Goal: Task Accomplishment & Management: Manage account settings

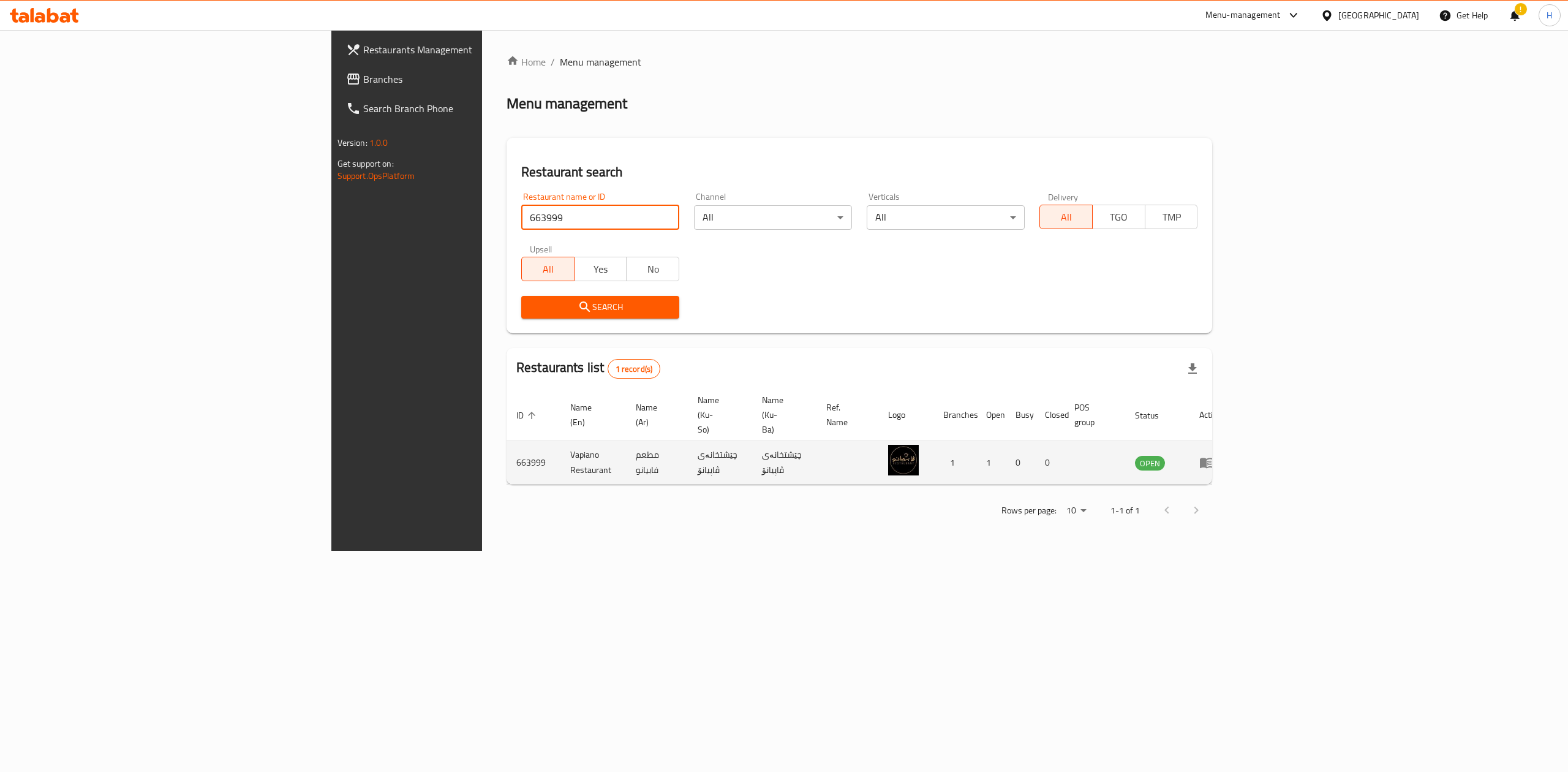
click at [1214, 455] on icon "enhanced table" at bounding box center [1206, 462] width 15 height 15
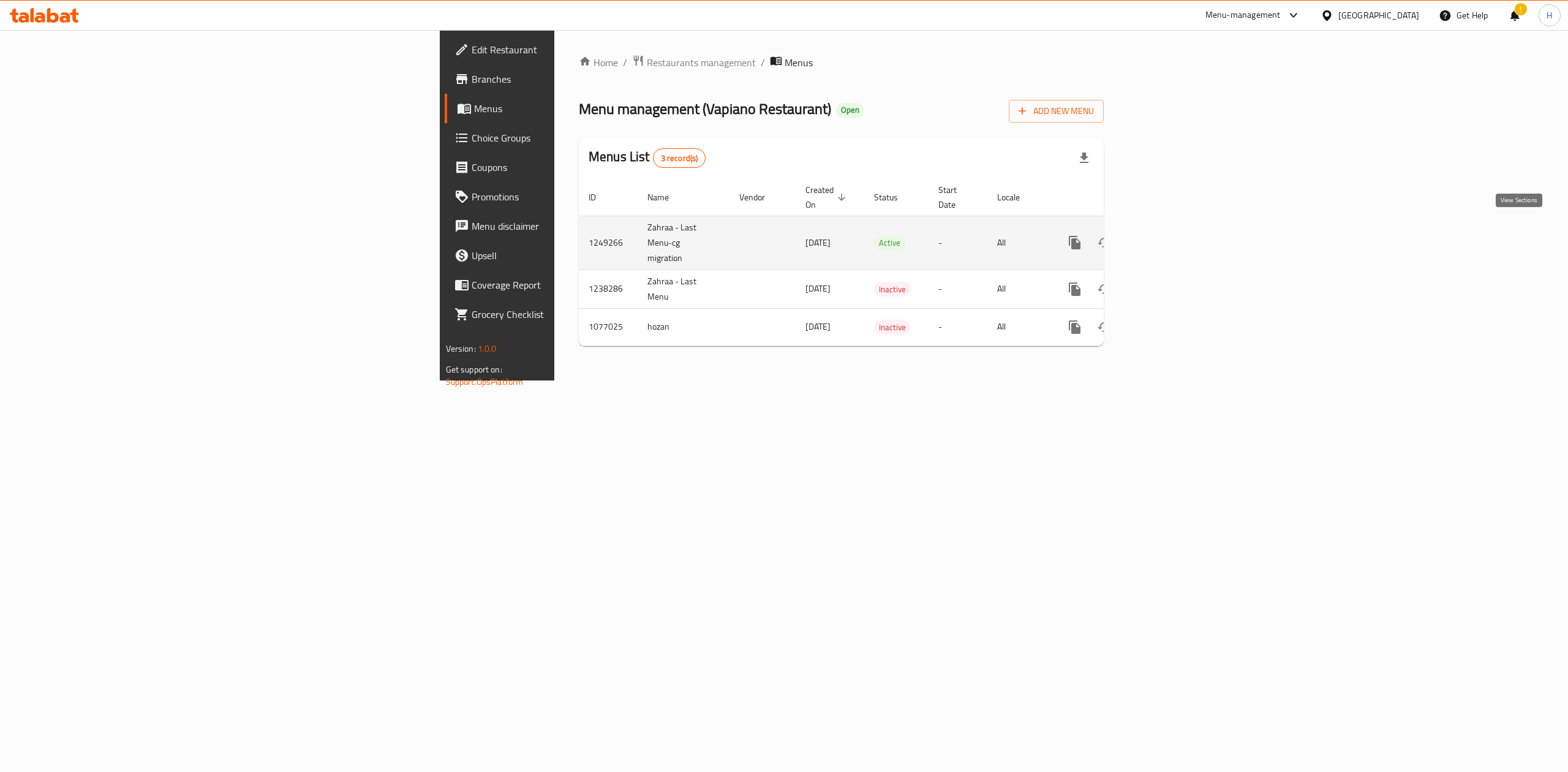
click at [1178, 228] on link "enhanced table" at bounding box center [1163, 242] width 29 height 29
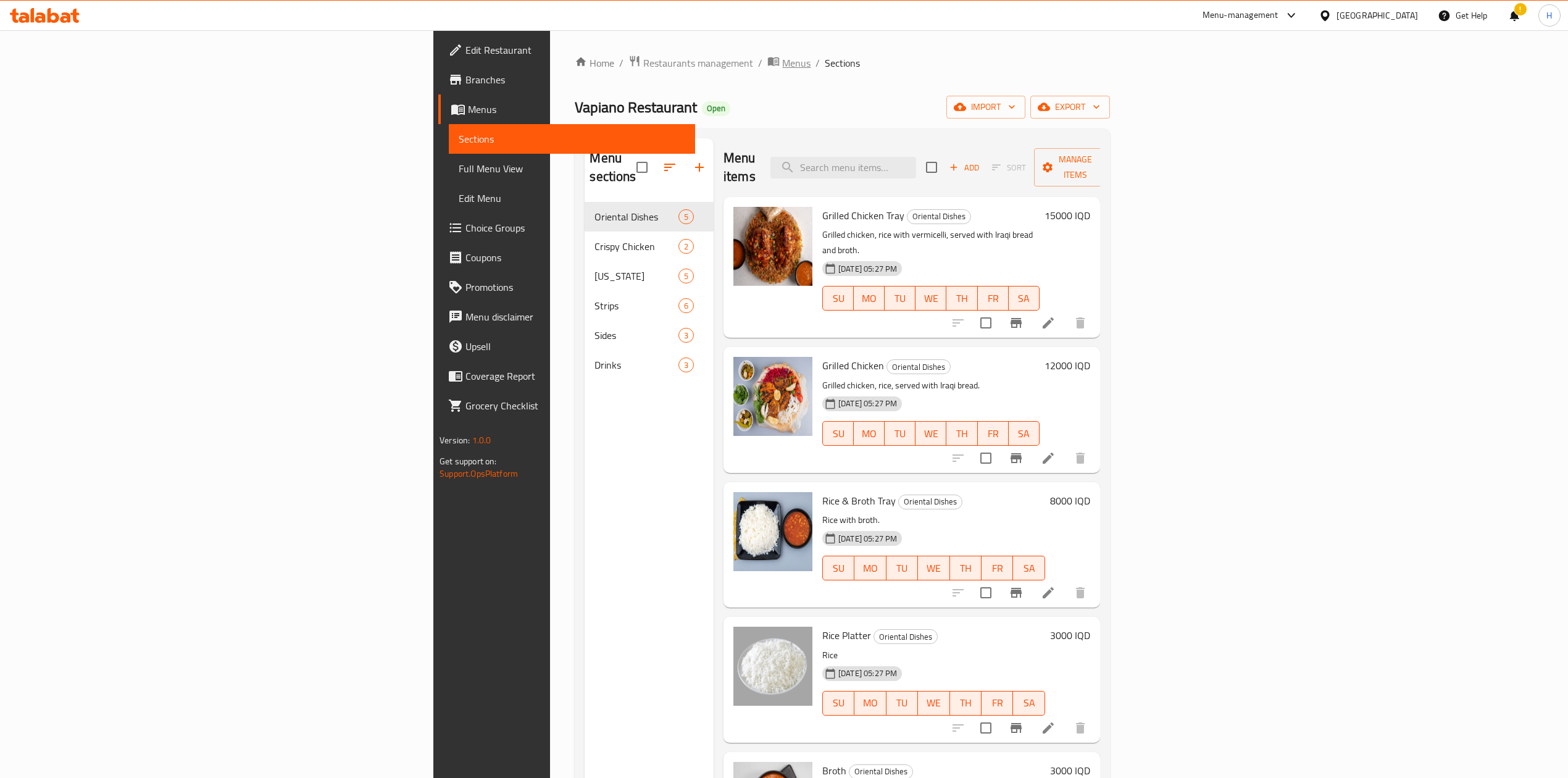
click at [782, 65] on span "Menus" at bounding box center [796, 63] width 28 height 15
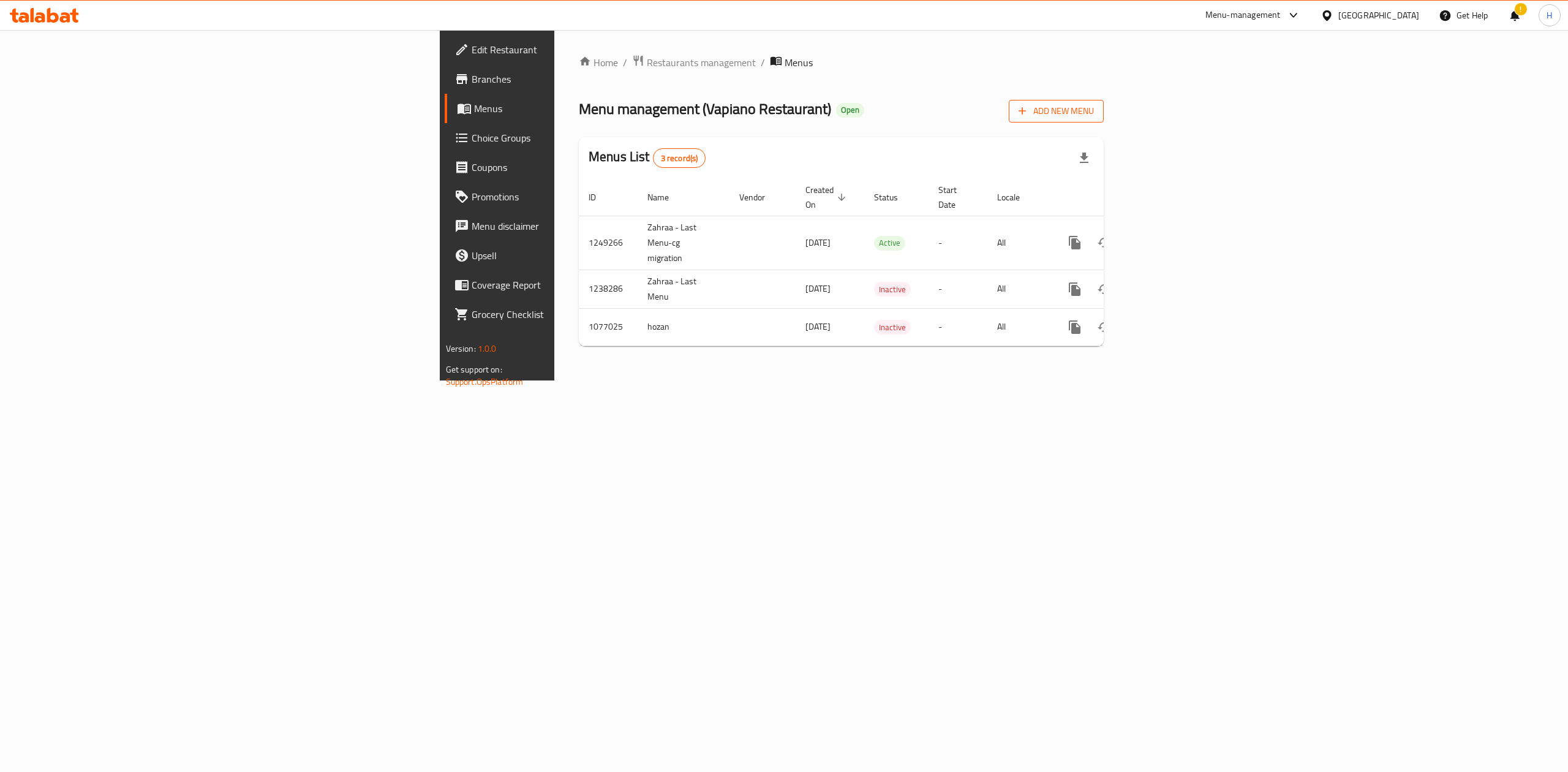
click at [1094, 118] on span "Add New Menu" at bounding box center [1056, 111] width 75 height 15
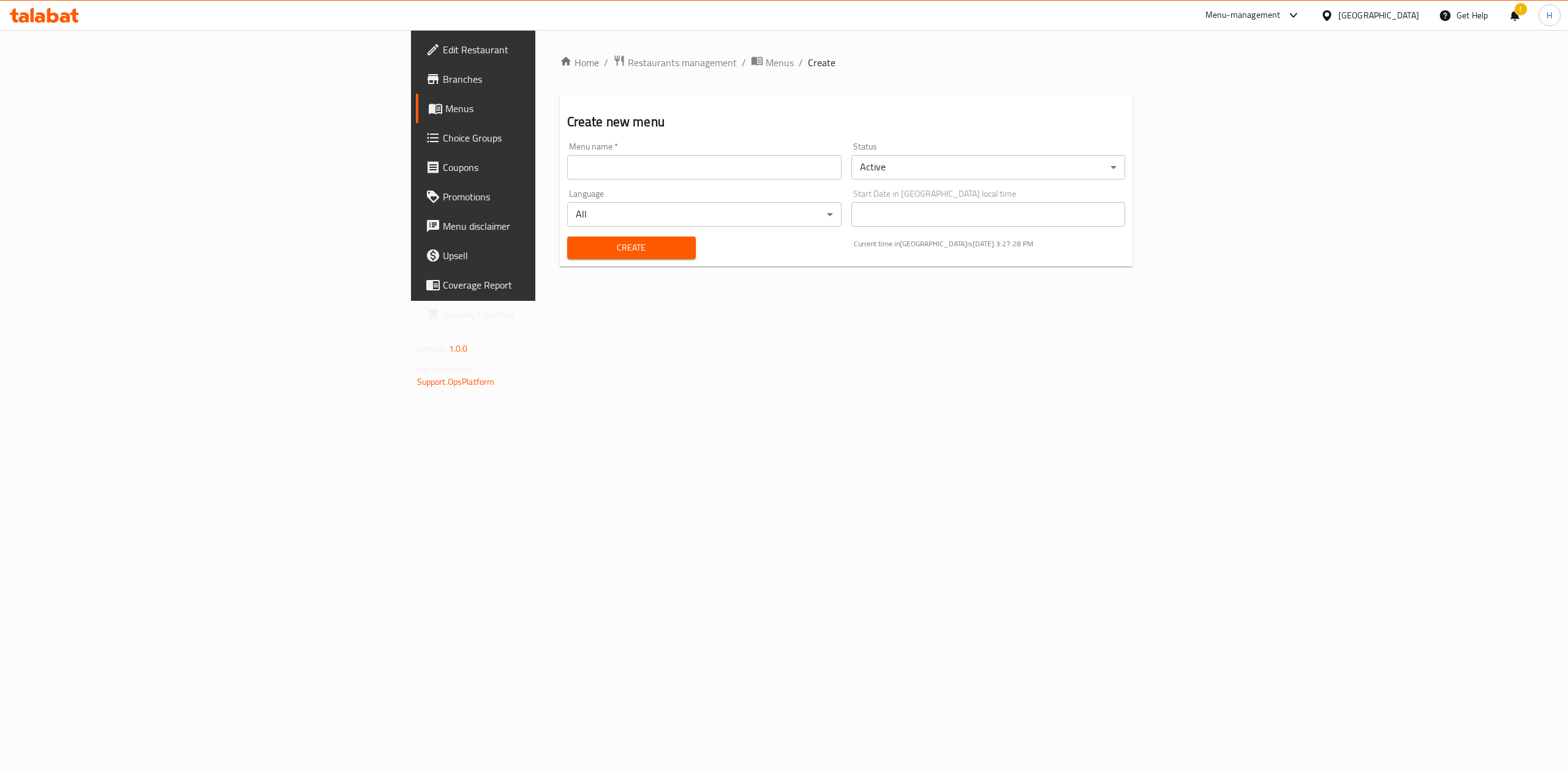
click at [567, 160] on input "text" at bounding box center [704, 167] width 274 height 24
type input "Hadeer Menu"
click at [990, 175] on body "​ Menu-management Iraq Get Help ! H Edit Restaurant Branches Menus Choice Group…" at bounding box center [784, 400] width 1568 height 741
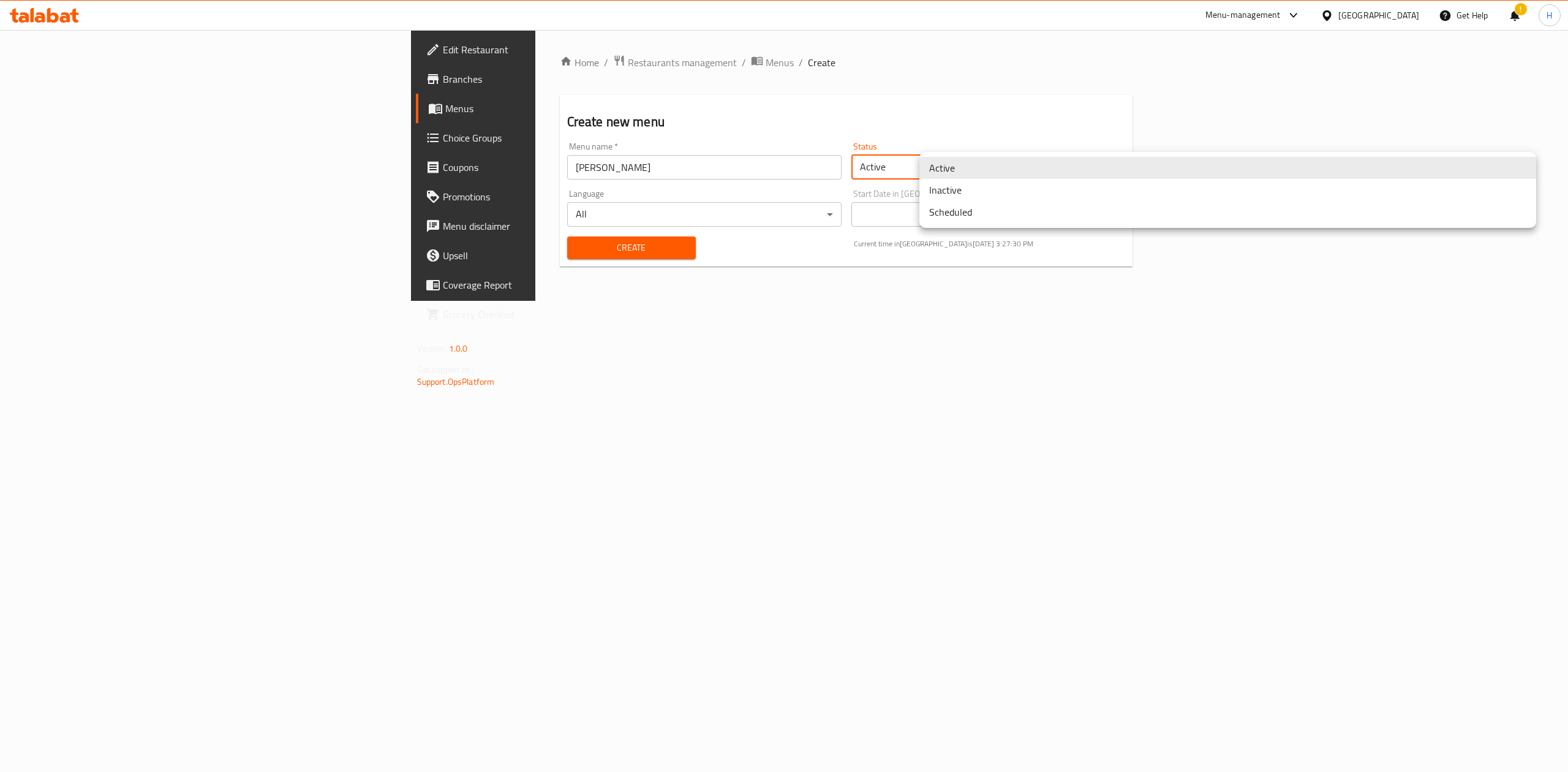
click at [983, 197] on li "Inactive" at bounding box center [1228, 190] width 617 height 22
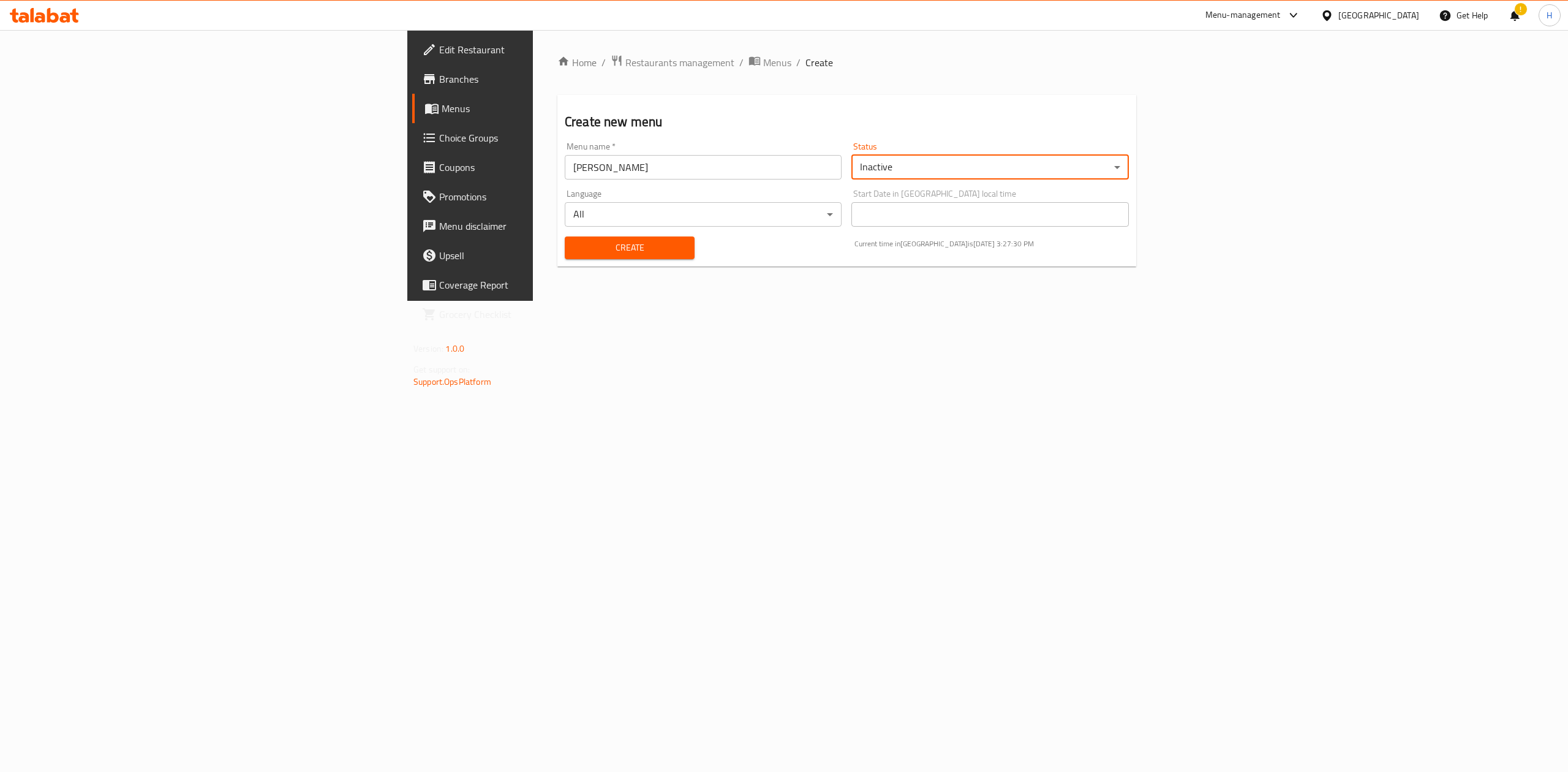
click at [557, 236] on div "Create" at bounding box center [629, 248] width 144 height 38
drag, startPoint x: 483, startPoint y: 236, endPoint x: 466, endPoint y: 251, distance: 22.7
click at [564, 243] on button "Create" at bounding box center [629, 248] width 130 height 23
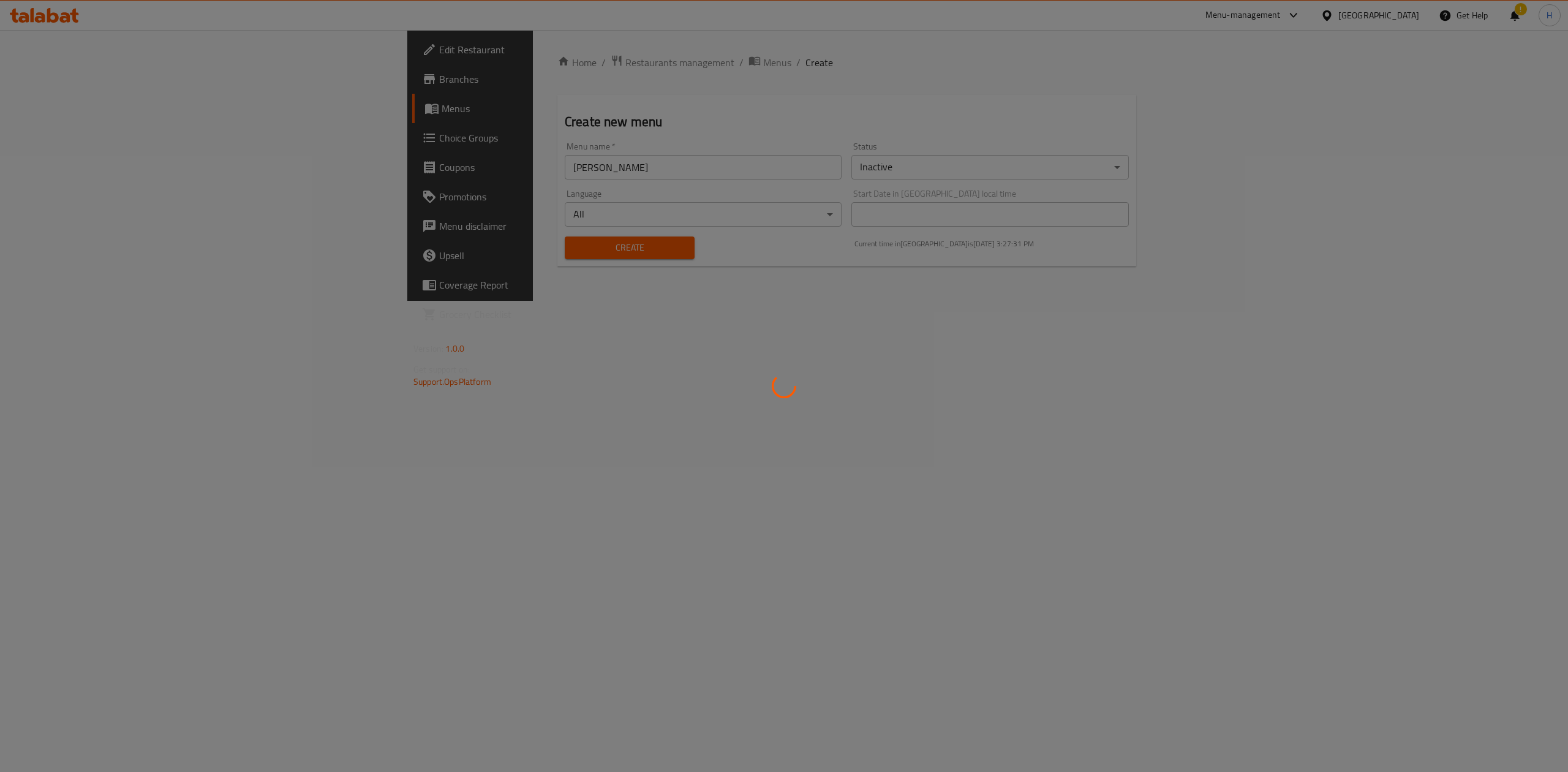
click at [466, 246] on div at bounding box center [784, 386] width 1568 height 772
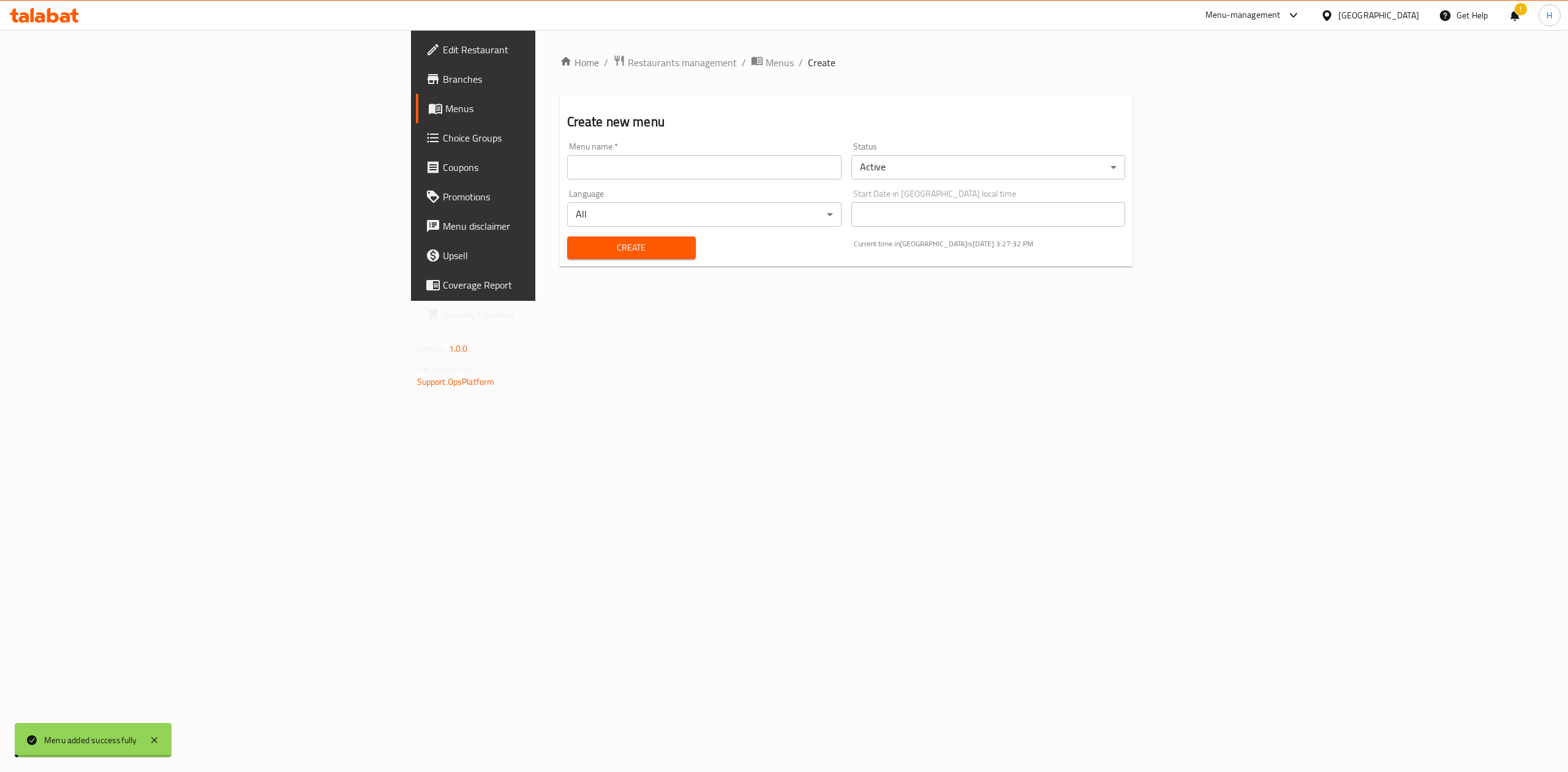
drag, startPoint x: 498, startPoint y: 71, endPoint x: 529, endPoint y: 78, distance: 31.8
click at [766, 70] on span "Menus" at bounding box center [780, 62] width 28 height 15
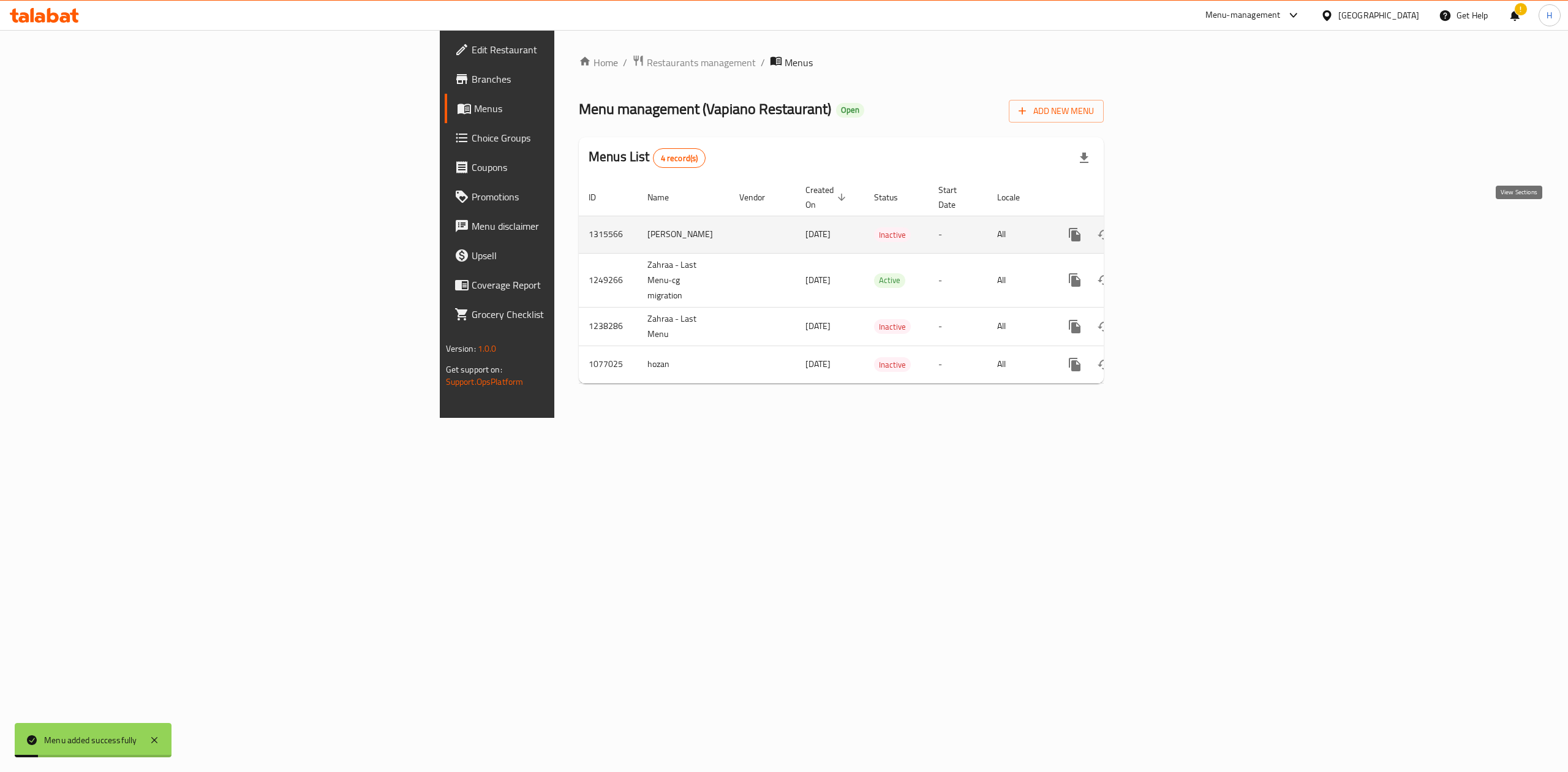
click at [1170, 227] on icon "enhanced table" at bounding box center [1163, 234] width 15 height 15
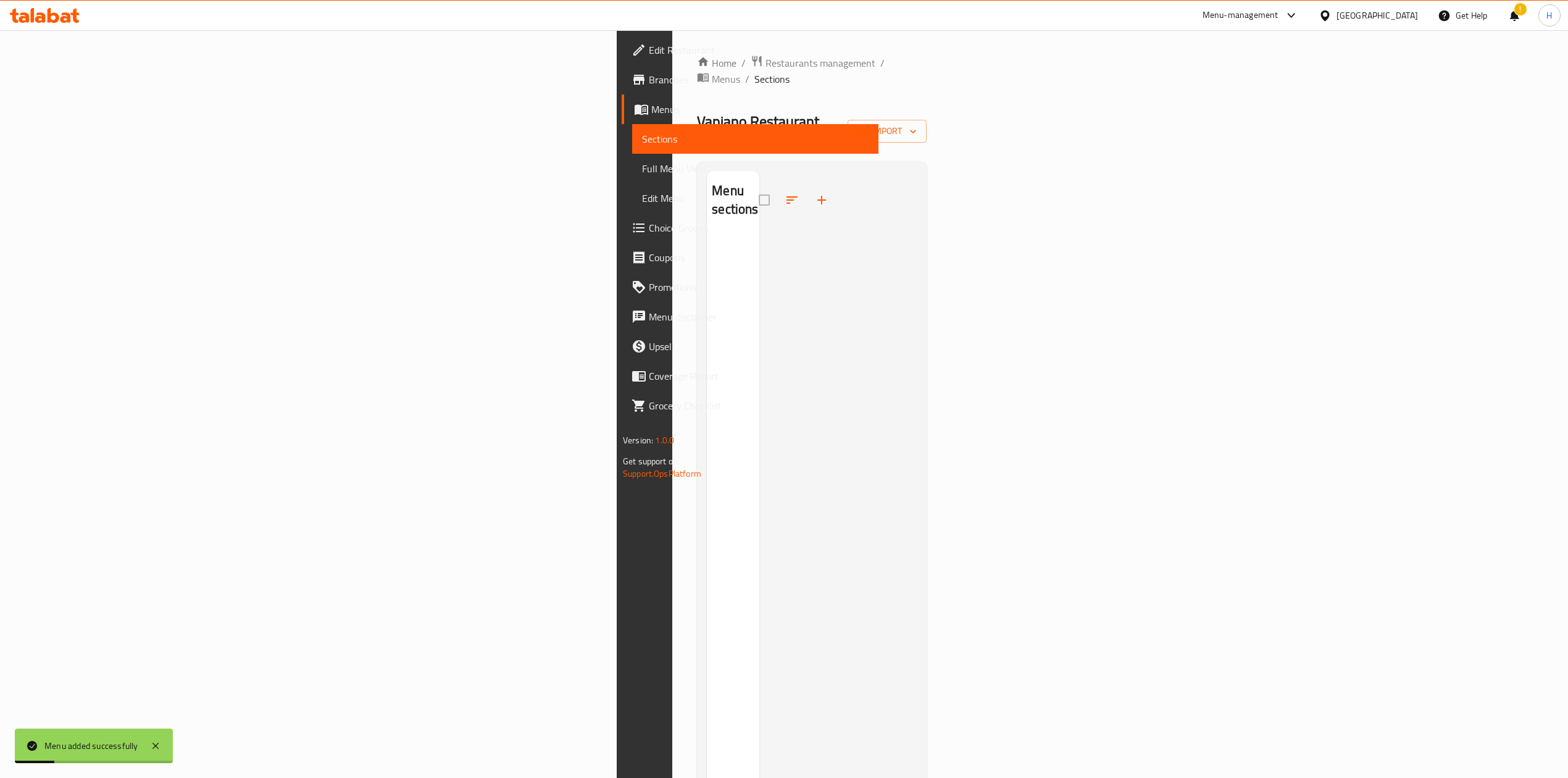
click at [927, 119] on div "Home / Restaurants management / Menus / Sections Vapiano Restaurant Open import…" at bounding box center [812, 507] width 230 height 904
click at [917, 123] on span "import" at bounding box center [887, 131] width 59 height 15
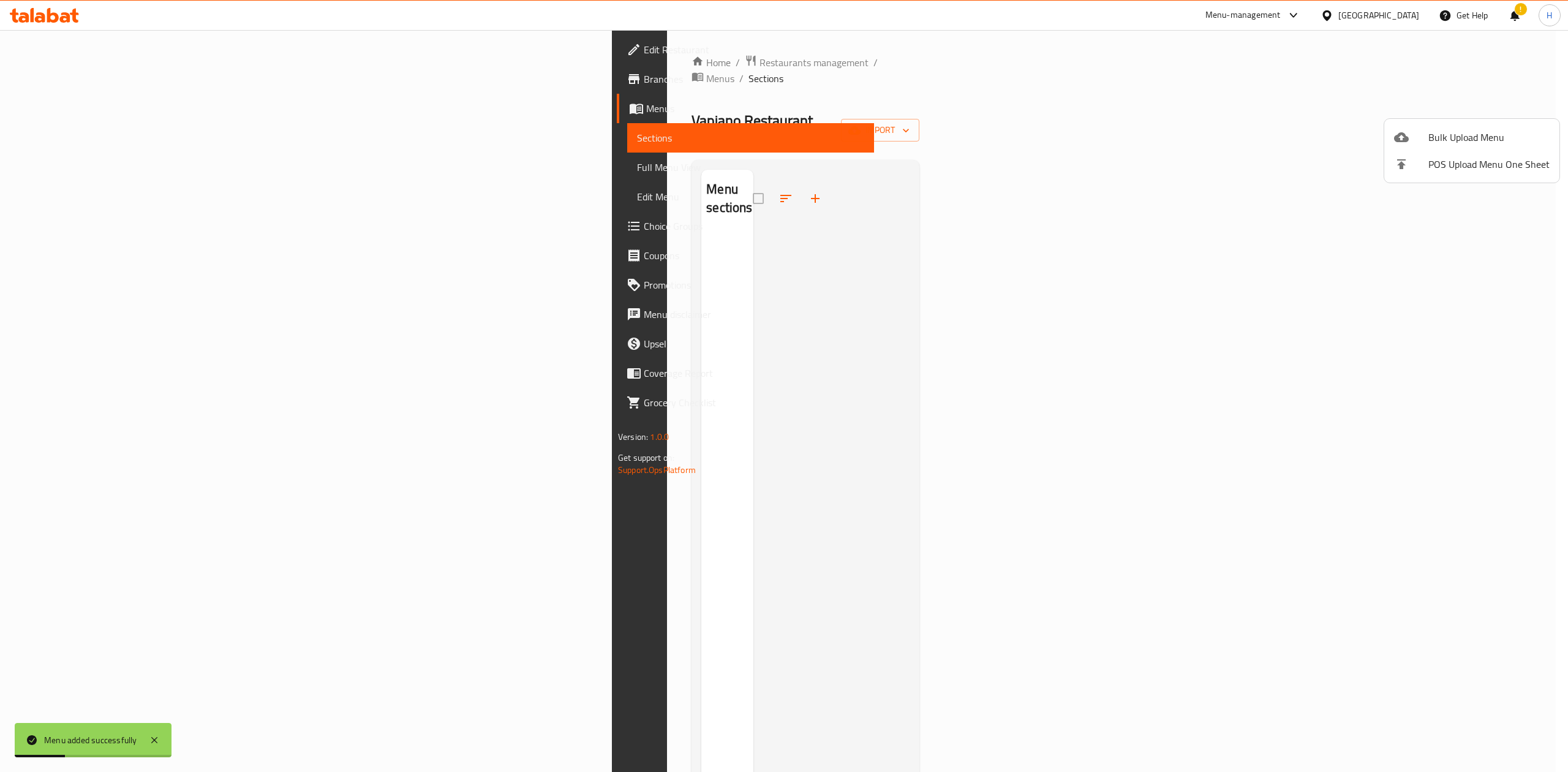
click at [1415, 132] on div at bounding box center [1411, 137] width 34 height 15
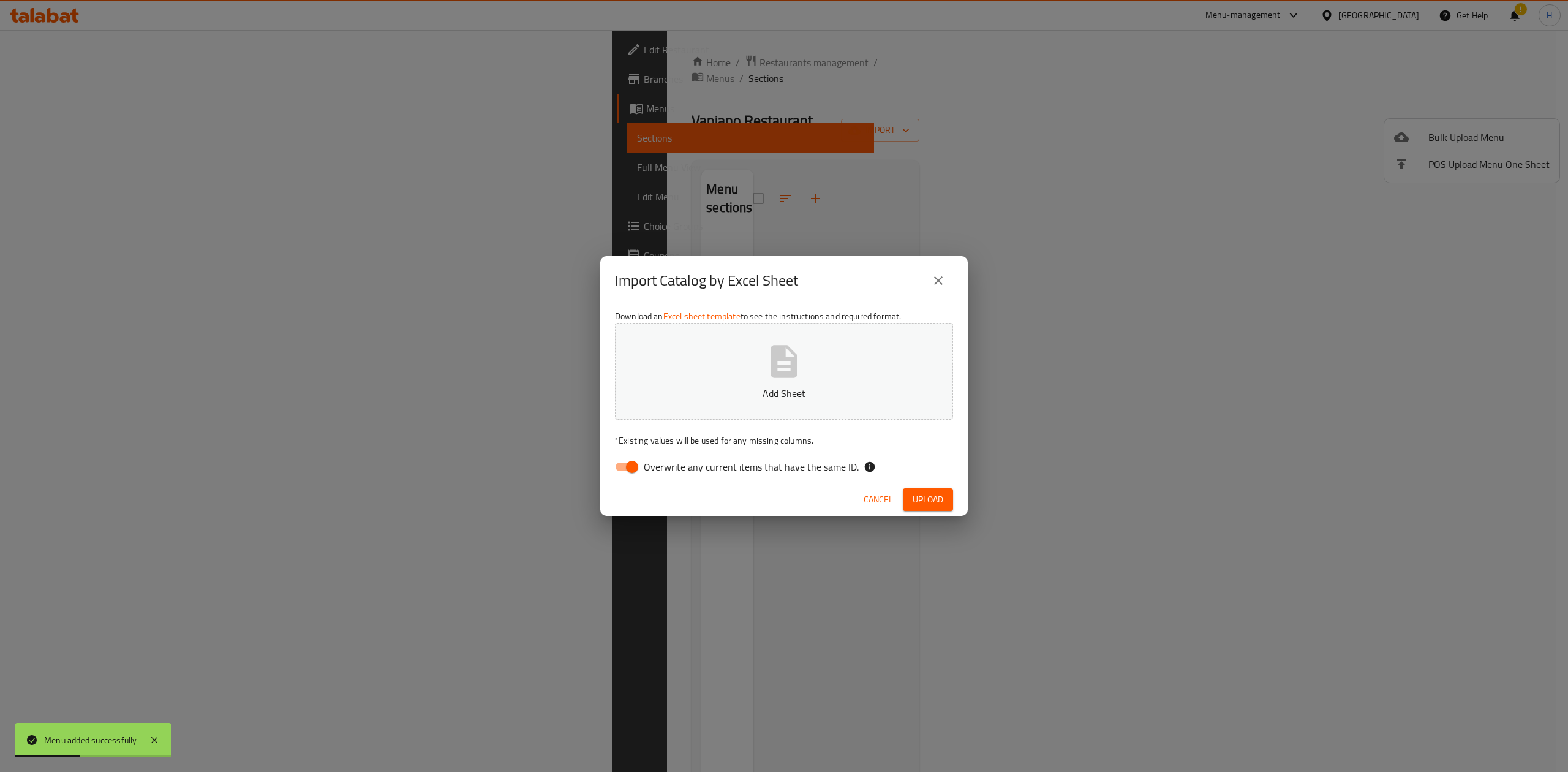
click at [620, 467] on input "Overwrite any current items that have the same ID." at bounding box center [632, 467] width 70 height 24
checkbox input "false"
click at [738, 350] on button "Add Sheet" at bounding box center [783, 371] width 338 height 97
click at [932, 489] on div "Cancel Upload" at bounding box center [783, 499] width 367 height 32
click at [928, 490] on button "Upload" at bounding box center [928, 500] width 50 height 23
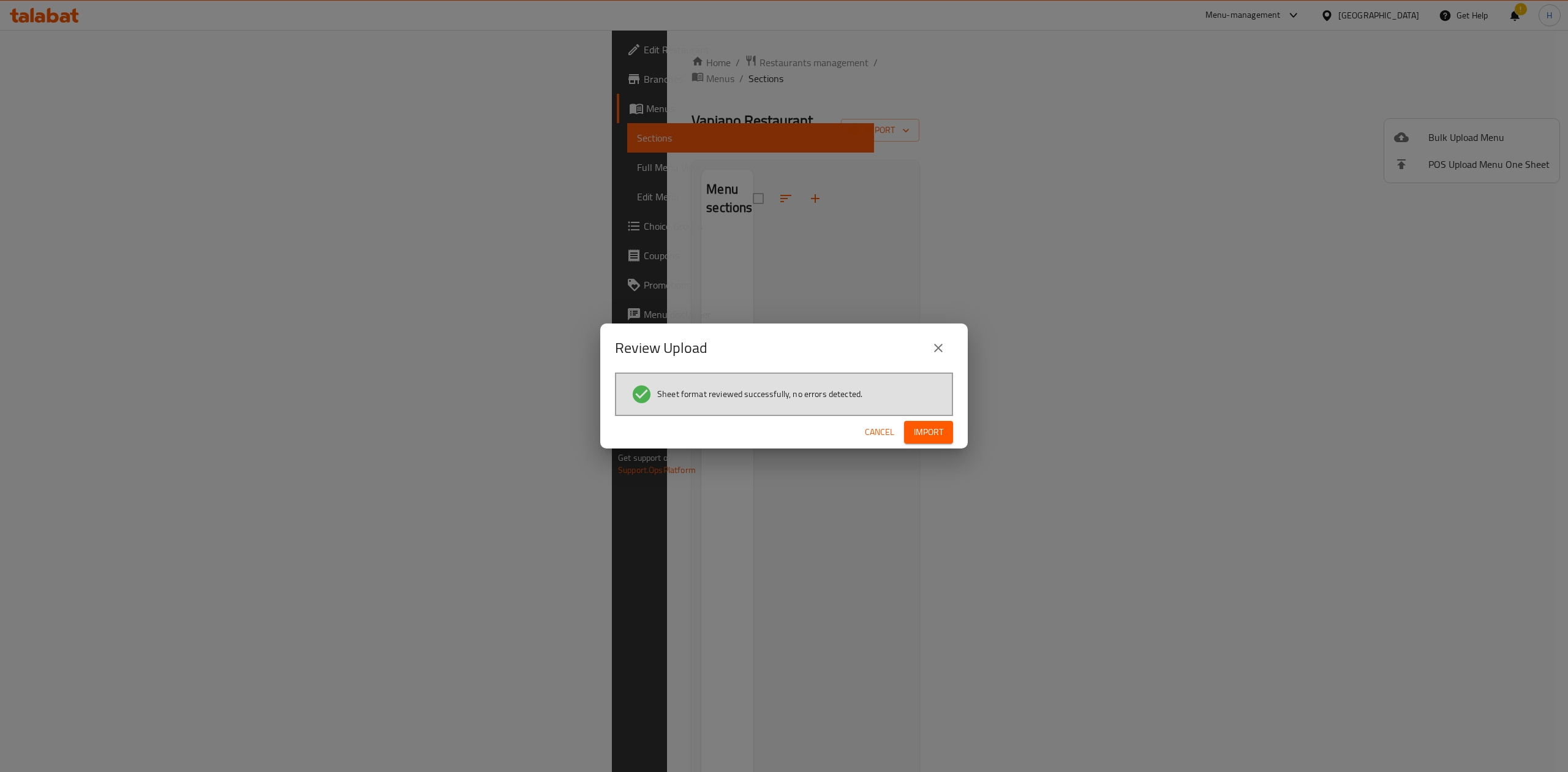
click at [913, 440] on button "Import" at bounding box center [928, 432] width 49 height 23
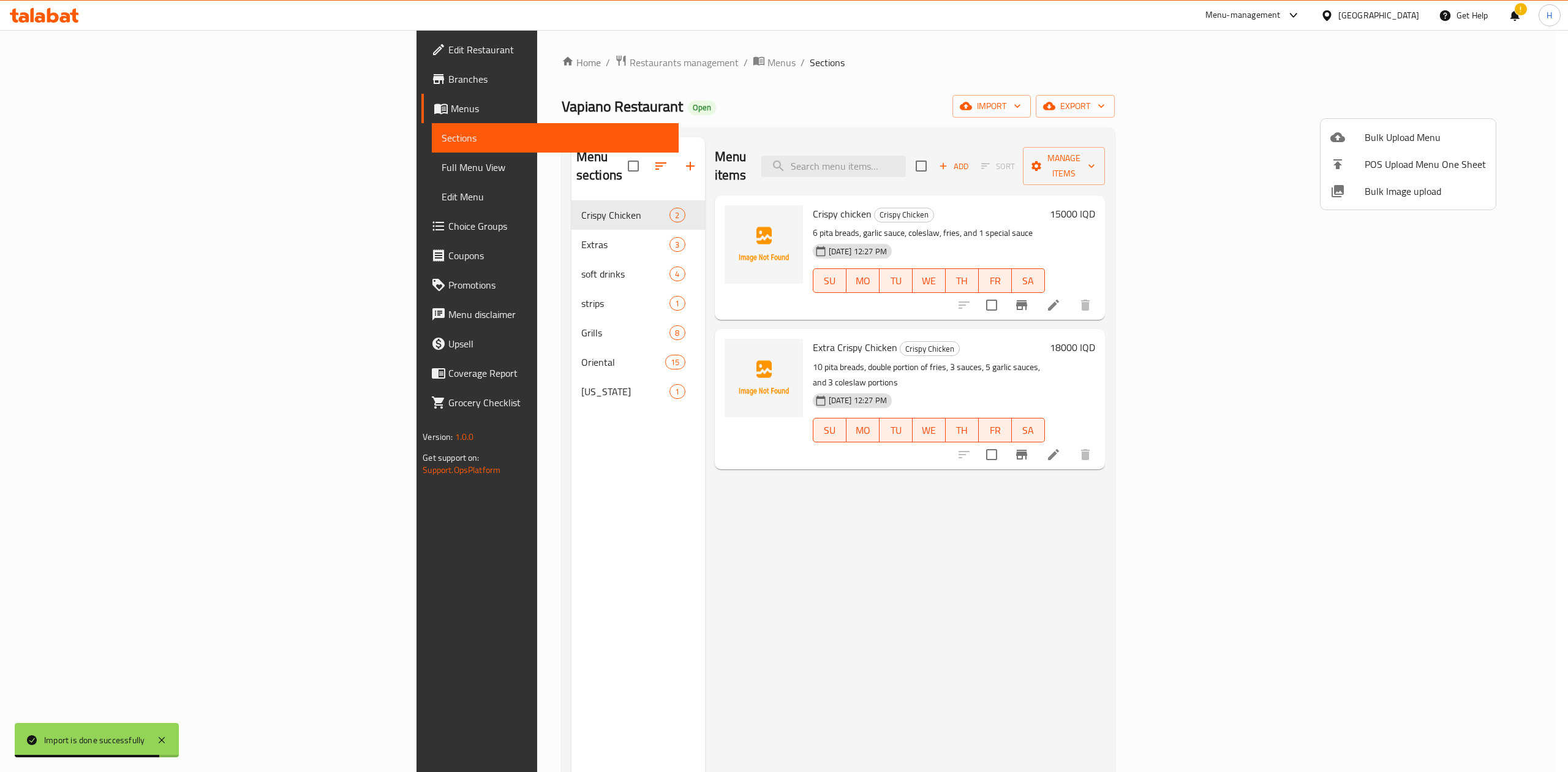
drag, startPoint x: 1042, startPoint y: 481, endPoint x: 1032, endPoint y: 481, distance: 10.0
click at [1039, 478] on div at bounding box center [784, 386] width 1568 height 772
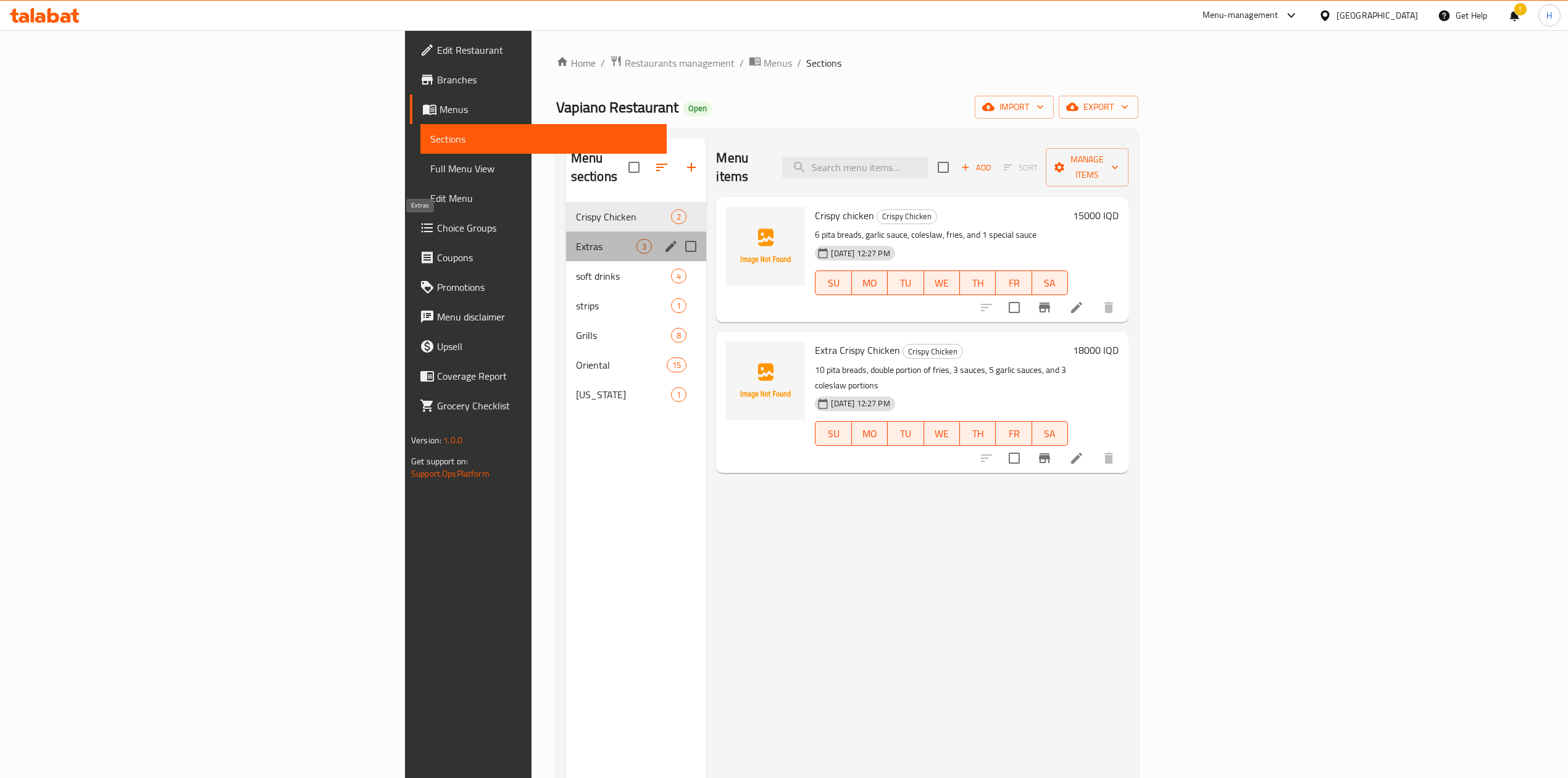
click at [576, 239] on span "Extras" at bounding box center [606, 246] width 61 height 15
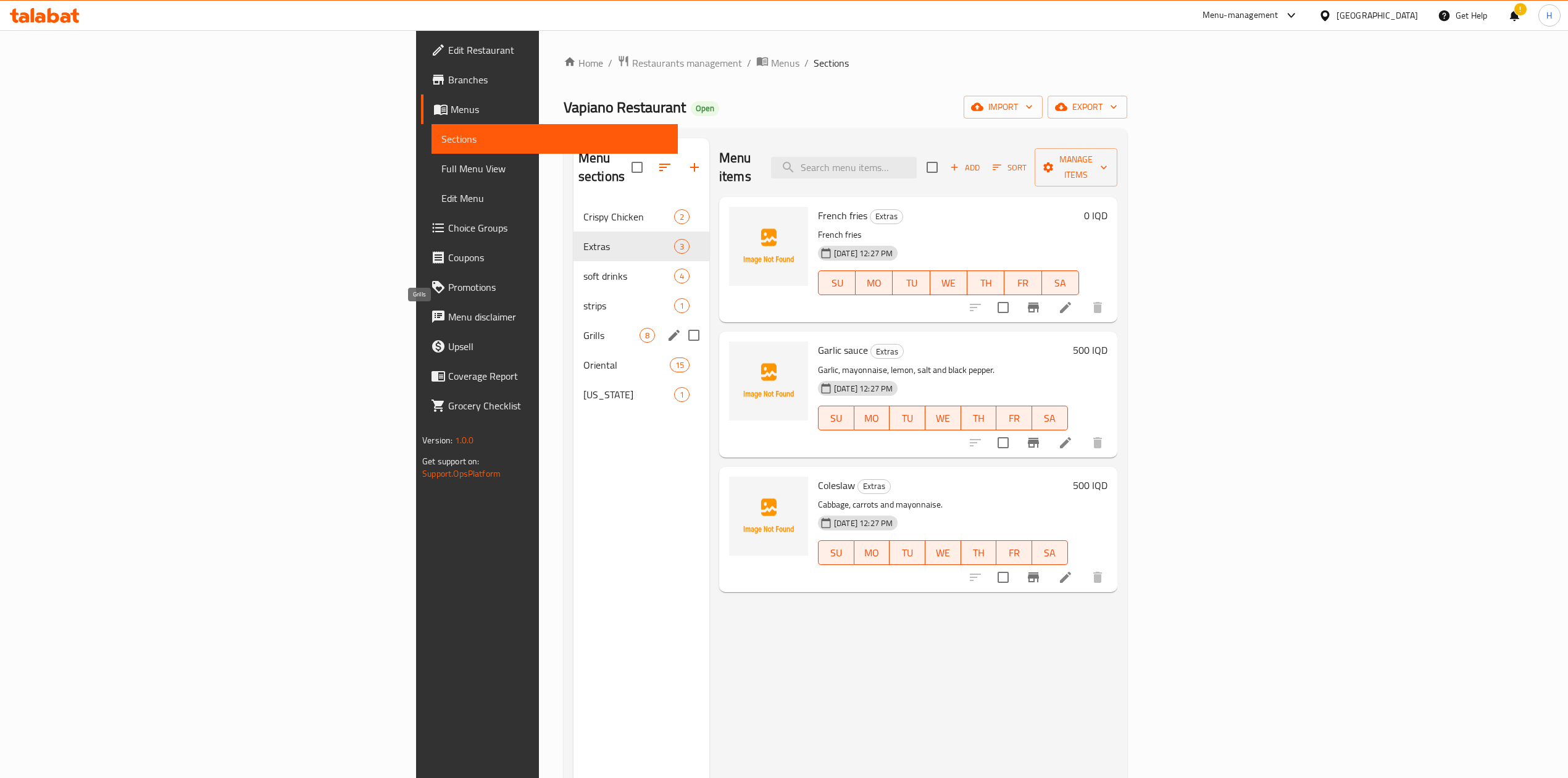
click at [583, 328] on span "Grills" at bounding box center [611, 335] width 56 height 15
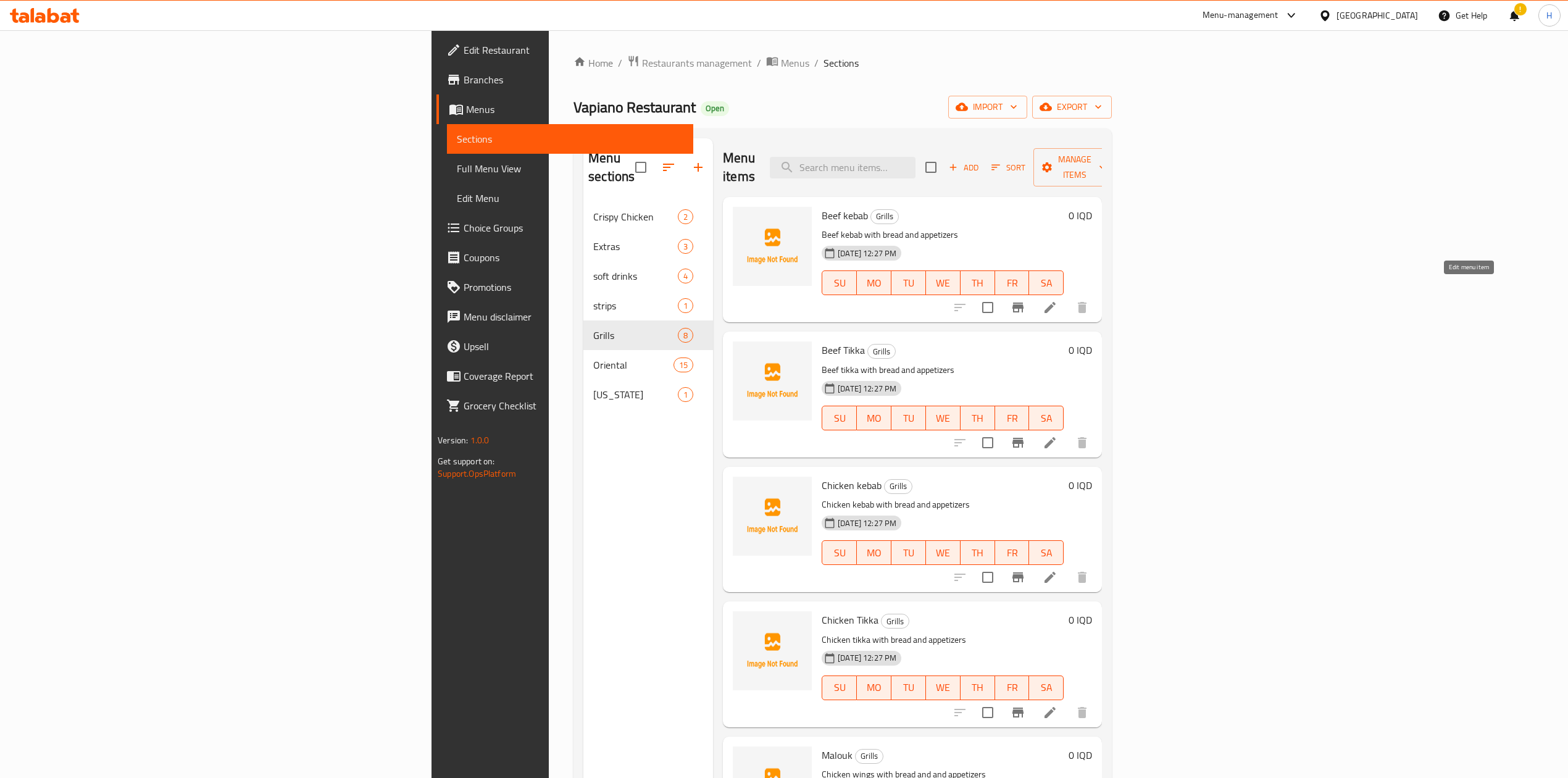
click at [1058, 300] on icon at bounding box center [1050, 307] width 15 height 15
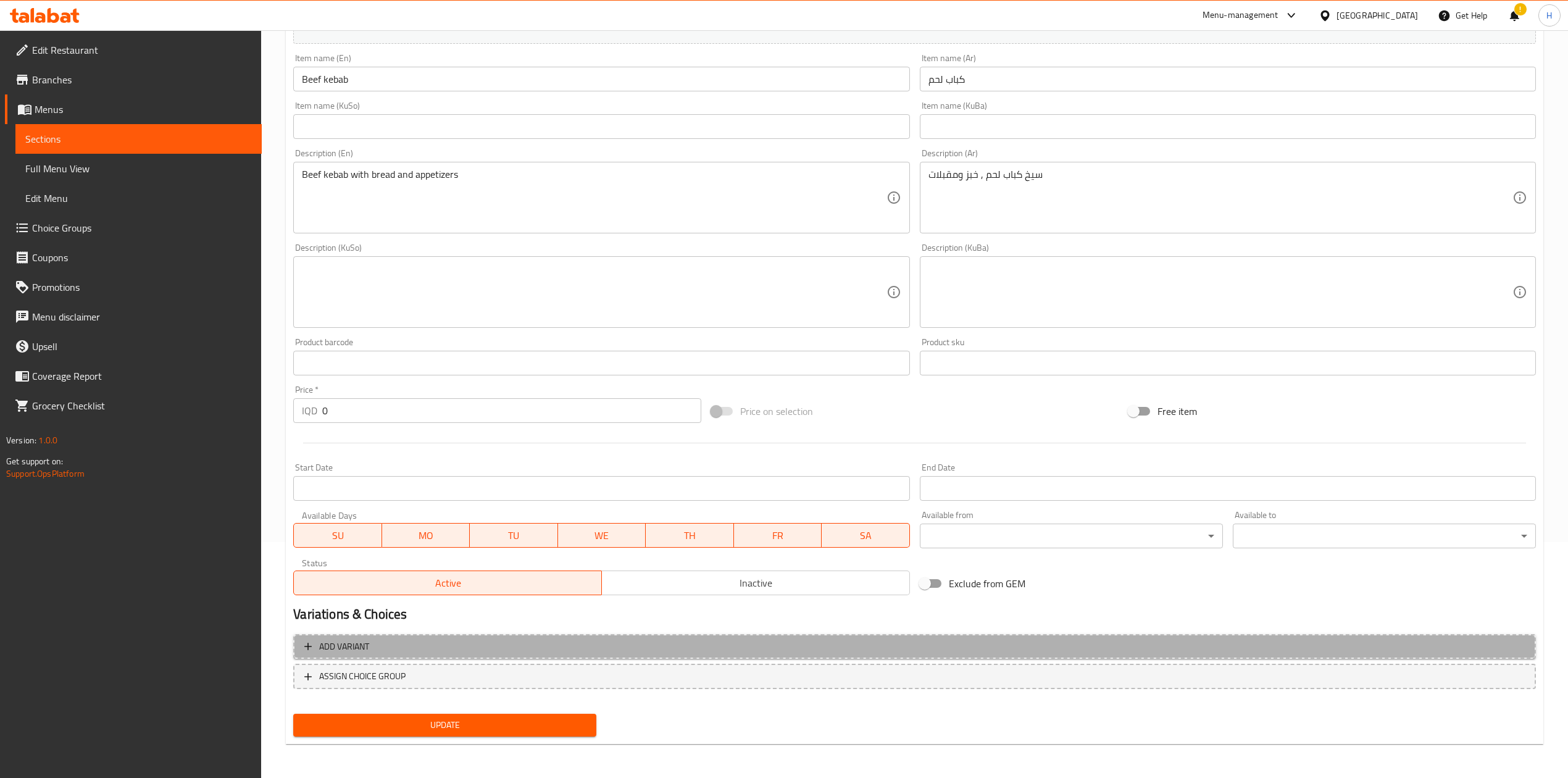
click at [410, 638] on button "Add variant" at bounding box center [914, 646] width 1243 height 25
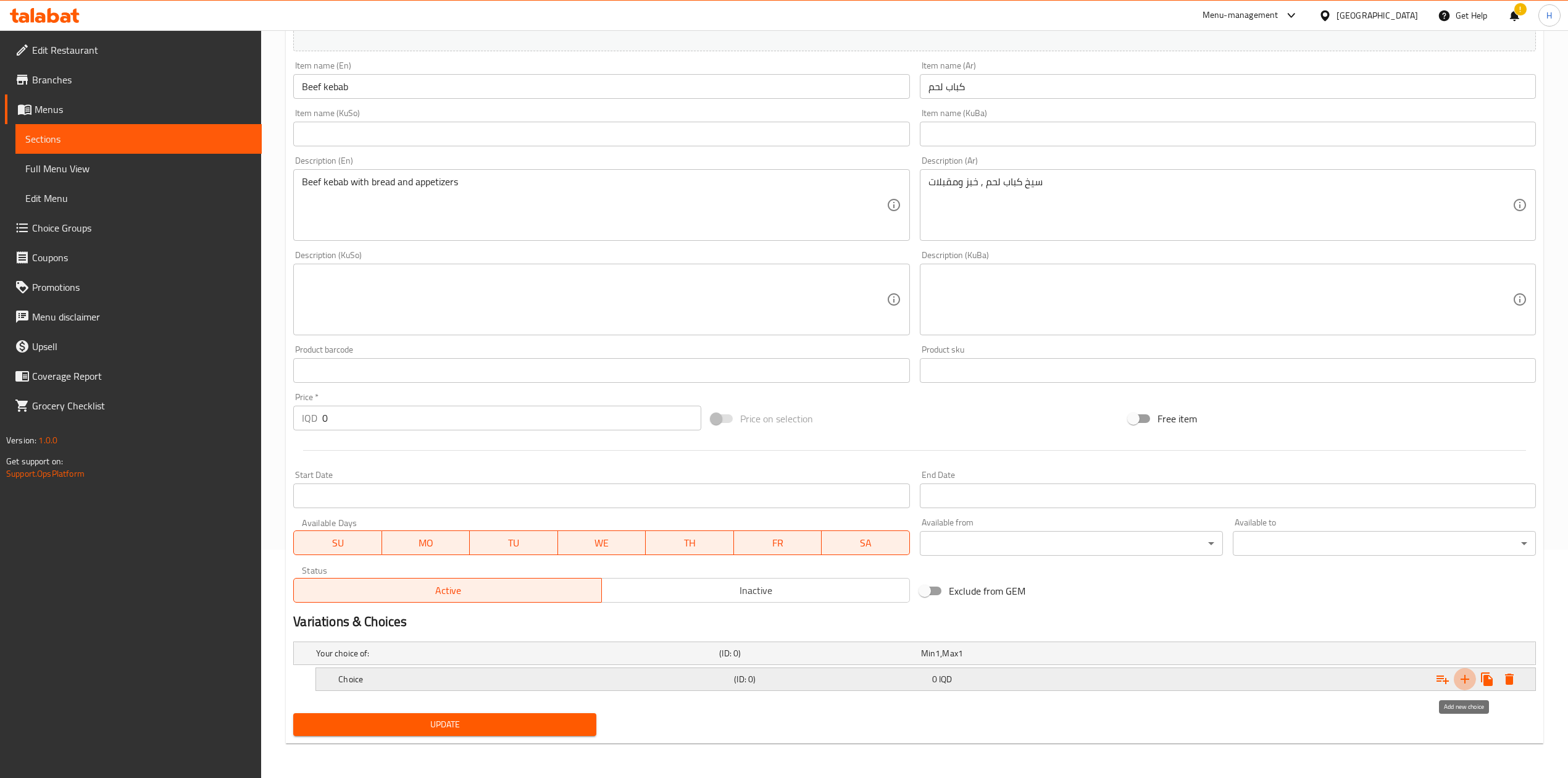
click at [1463, 677] on icon "Expand" at bounding box center [1465, 679] width 15 height 15
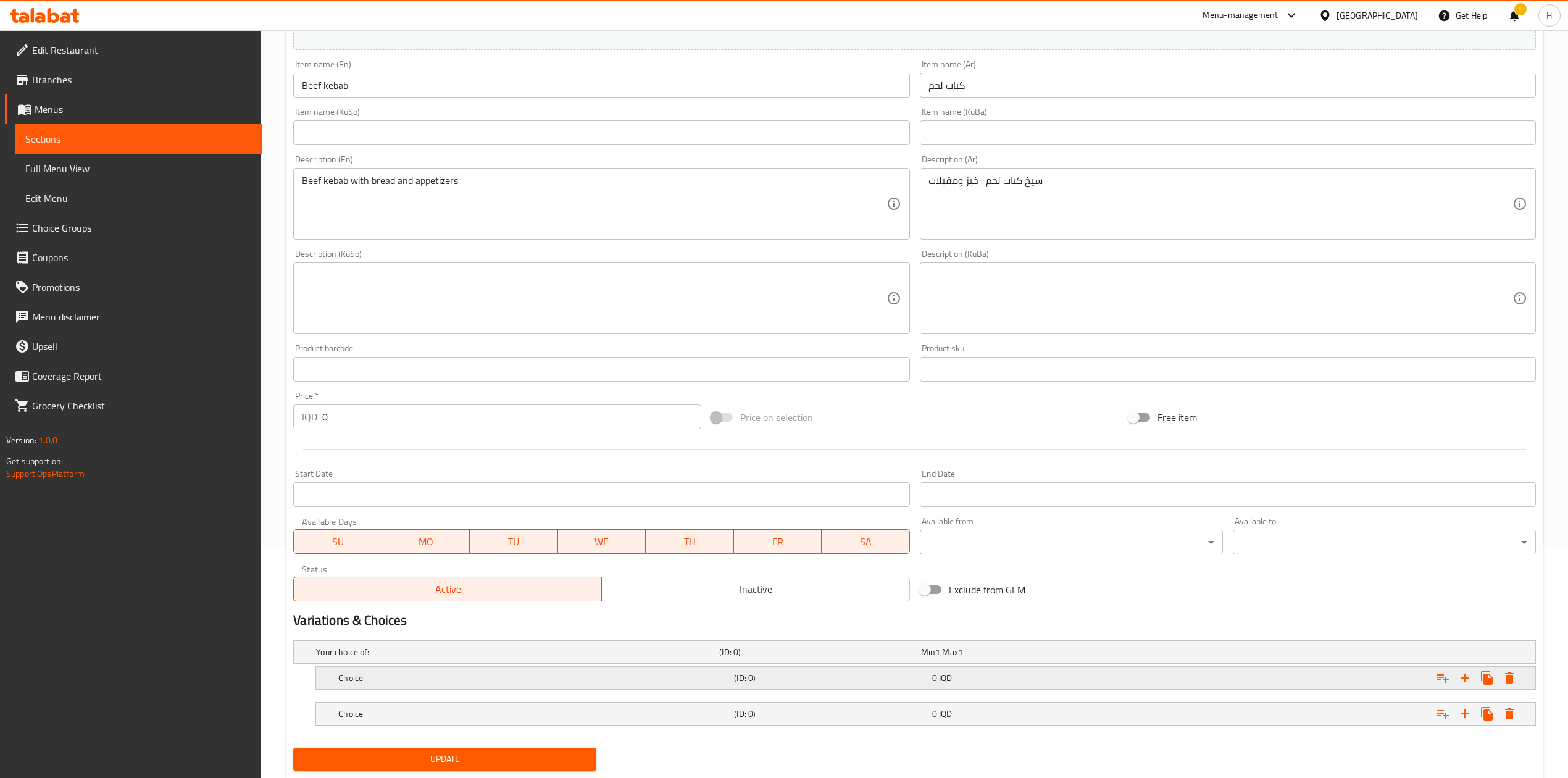
click at [532, 664] on div "Choice (ID: 0) 0 IQD" at bounding box center [930, 678] width 1188 height 27
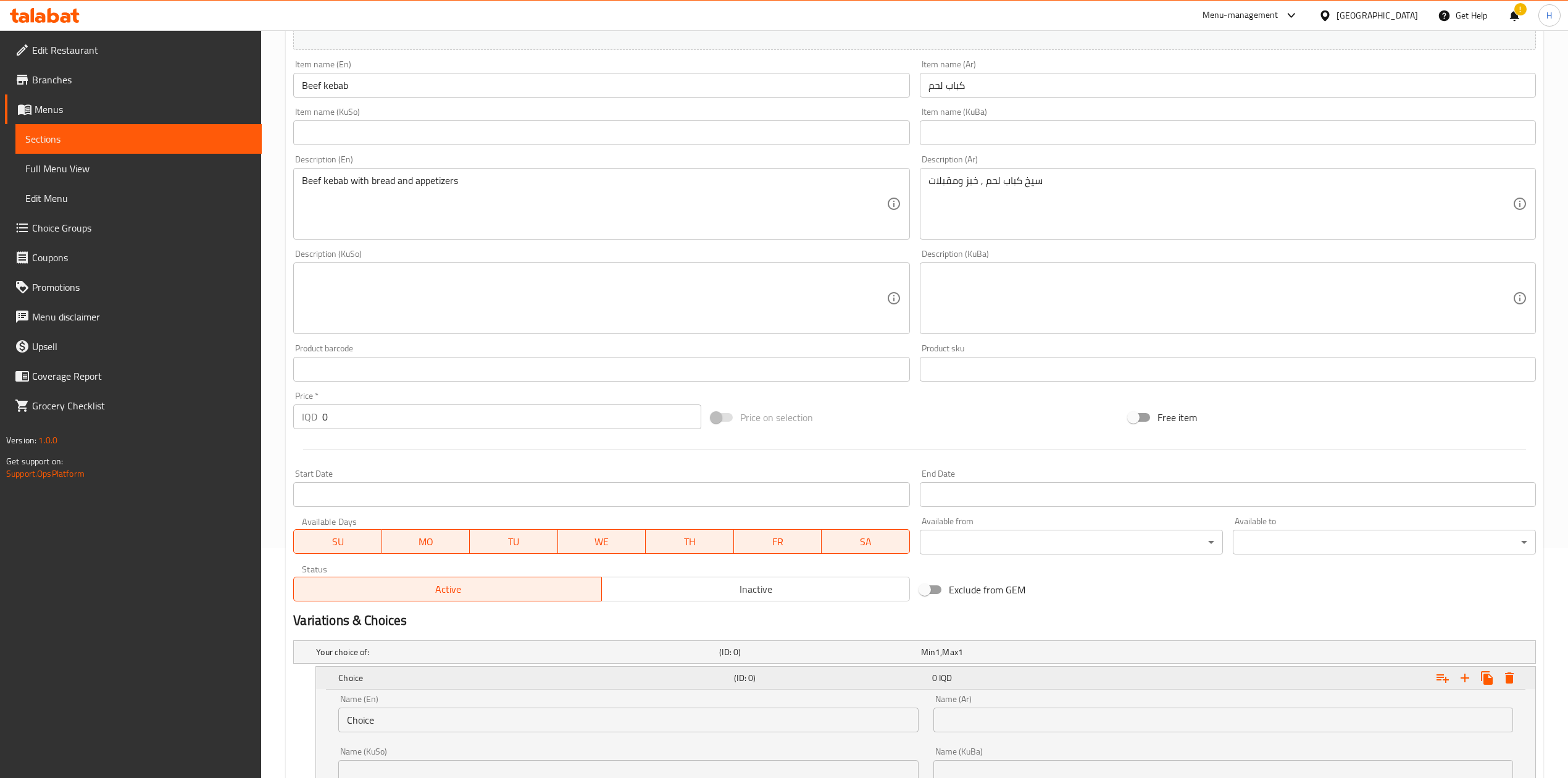
scroll to position [423, 0]
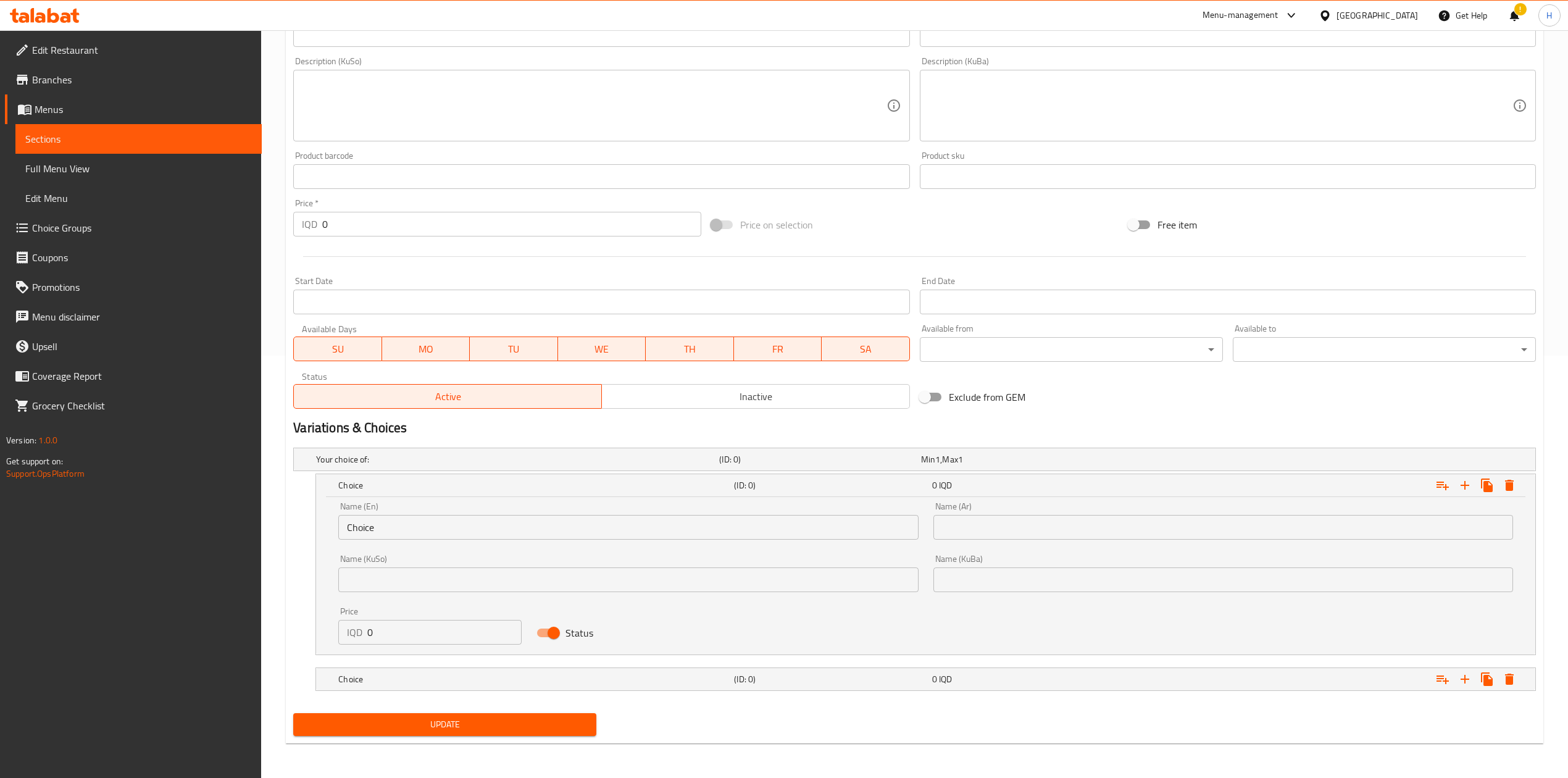
click at [466, 515] on input "Choice" at bounding box center [628, 527] width 580 height 24
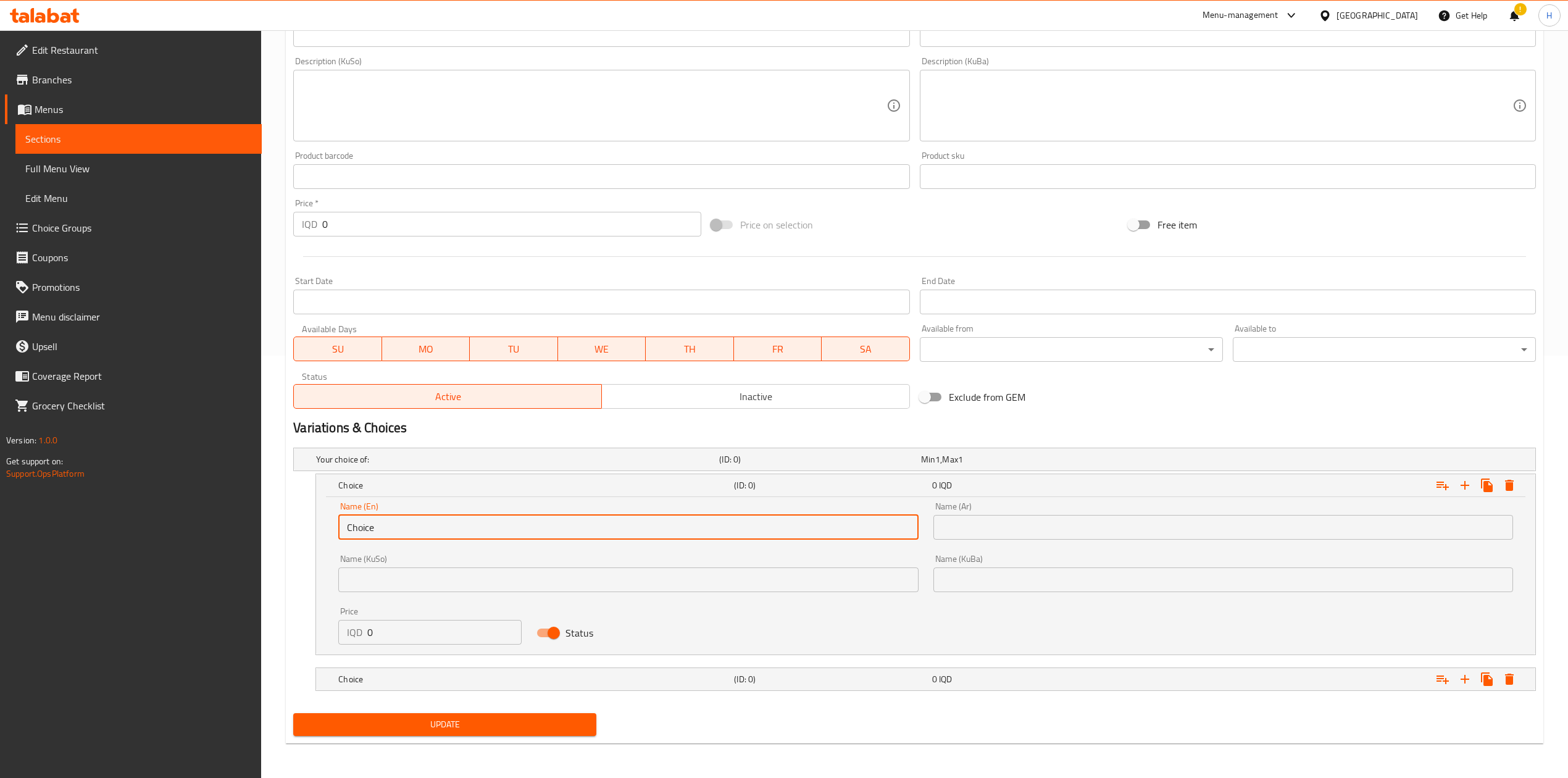
type input "ى"
type input "Nafar"
click at [949, 515] on input "text" at bounding box center [1223, 527] width 580 height 24
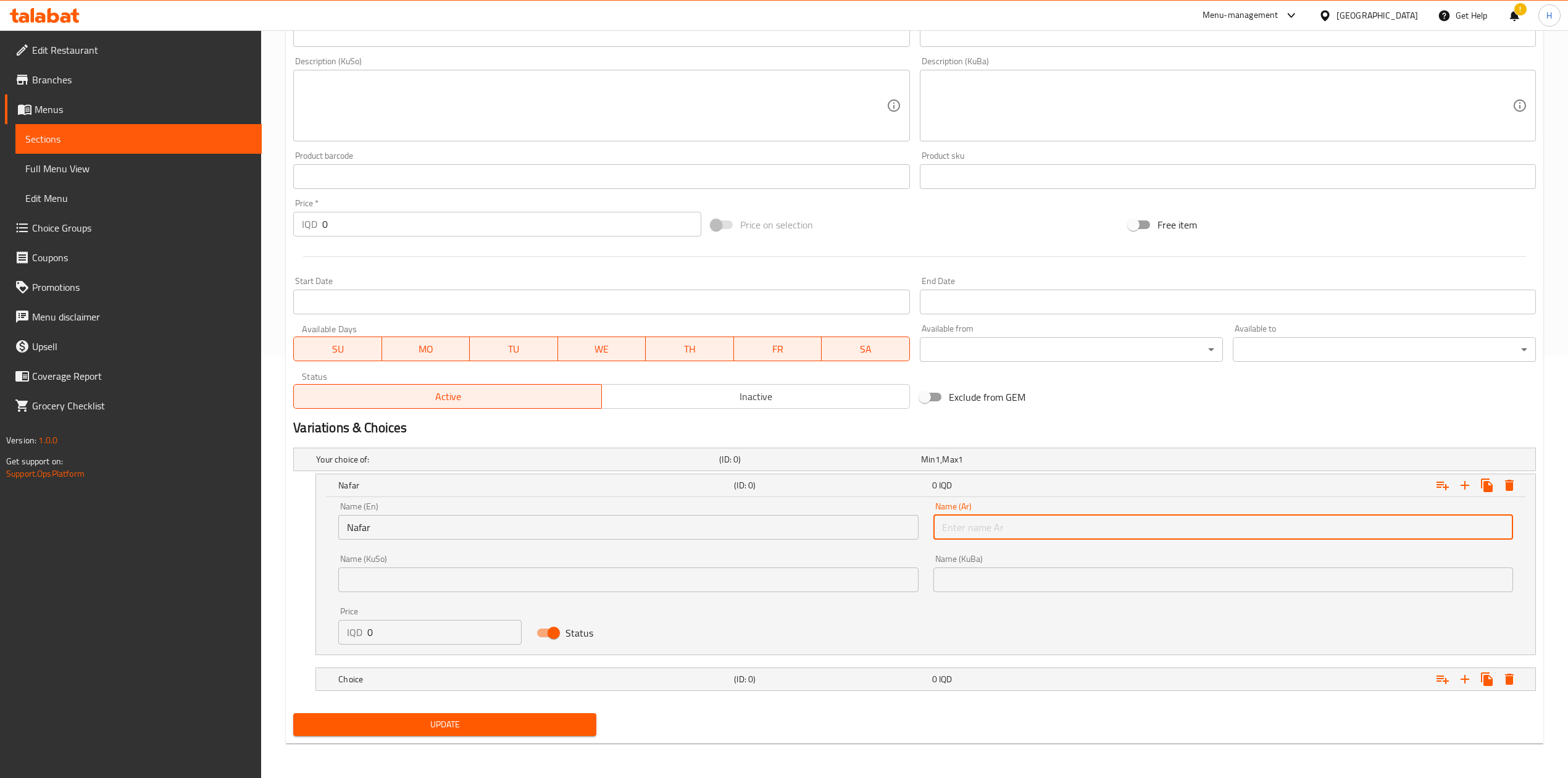
type input "نفر"
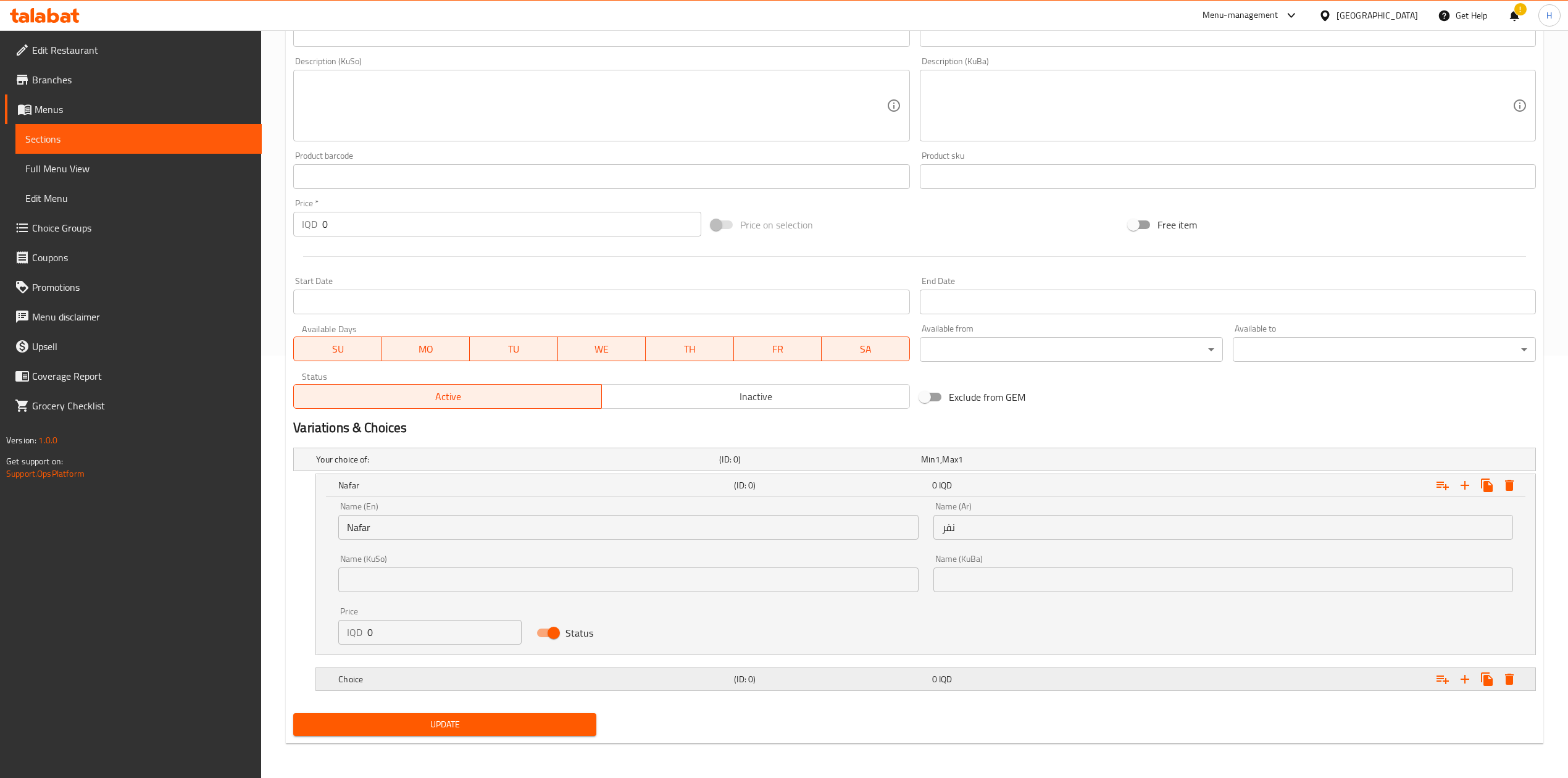
click at [447, 686] on div "Choice" at bounding box center [534, 679] width 396 height 17
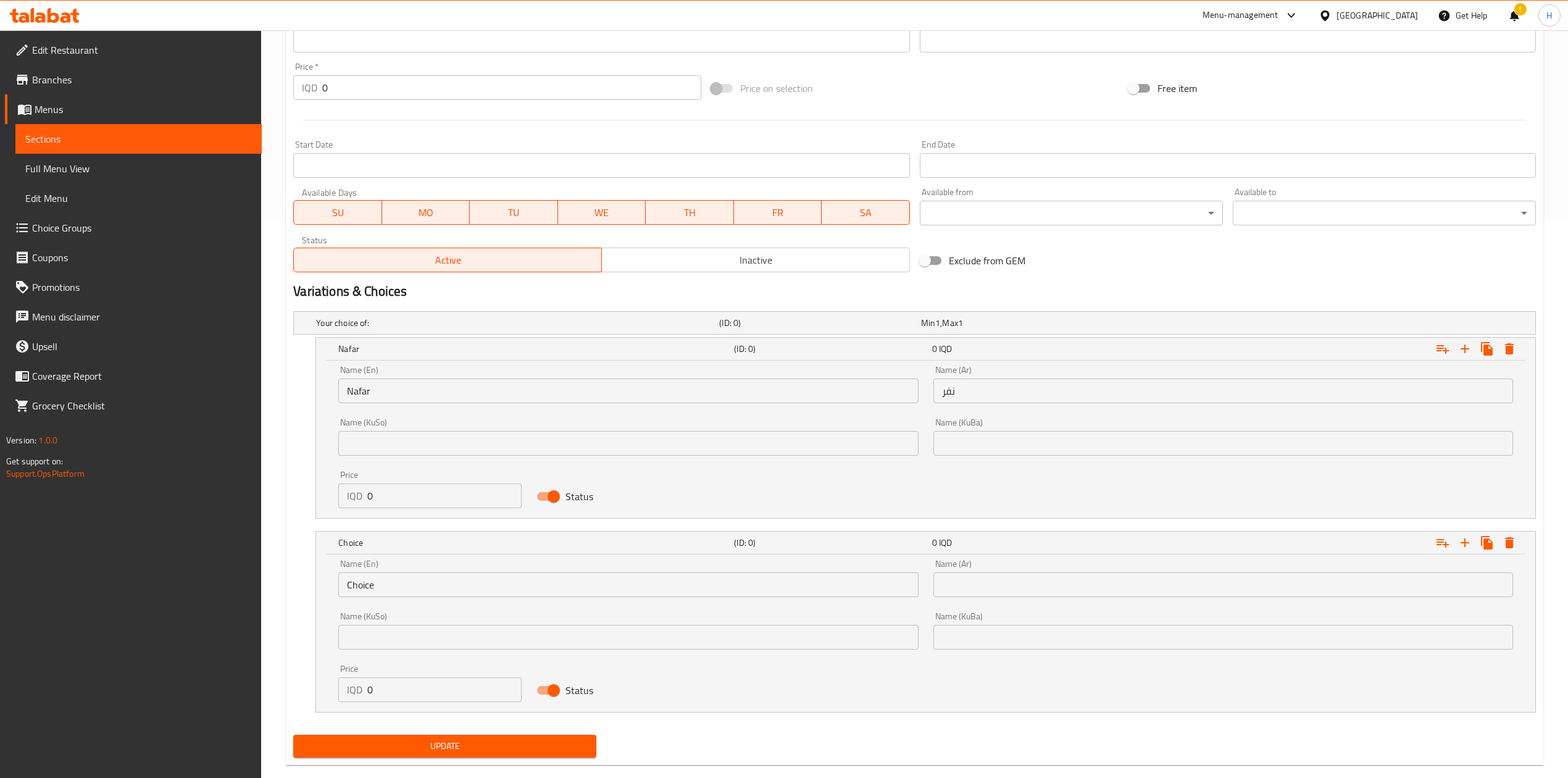
scroll to position [569, 0]
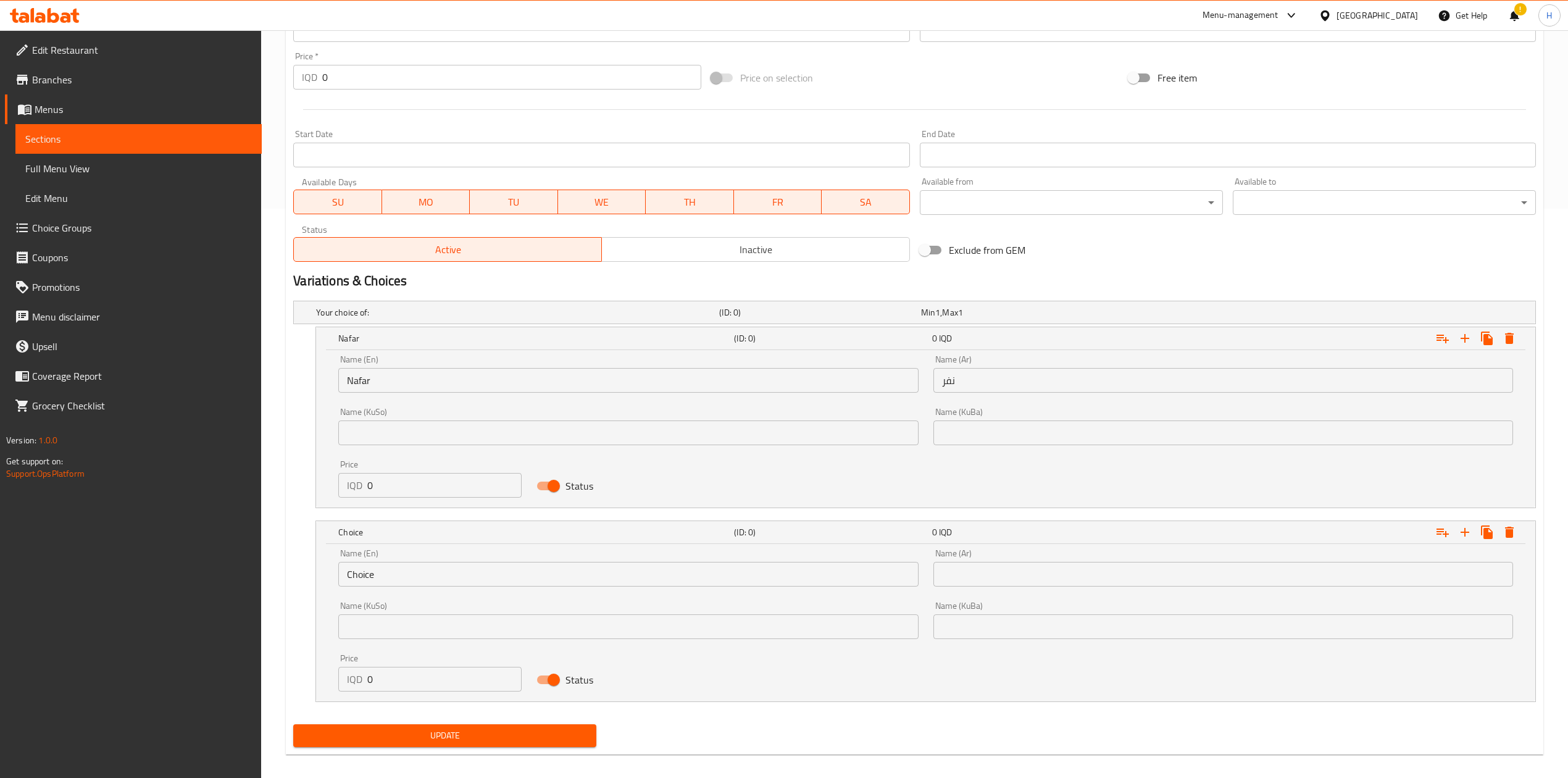
click at [459, 586] on input "Choice" at bounding box center [628, 574] width 580 height 24
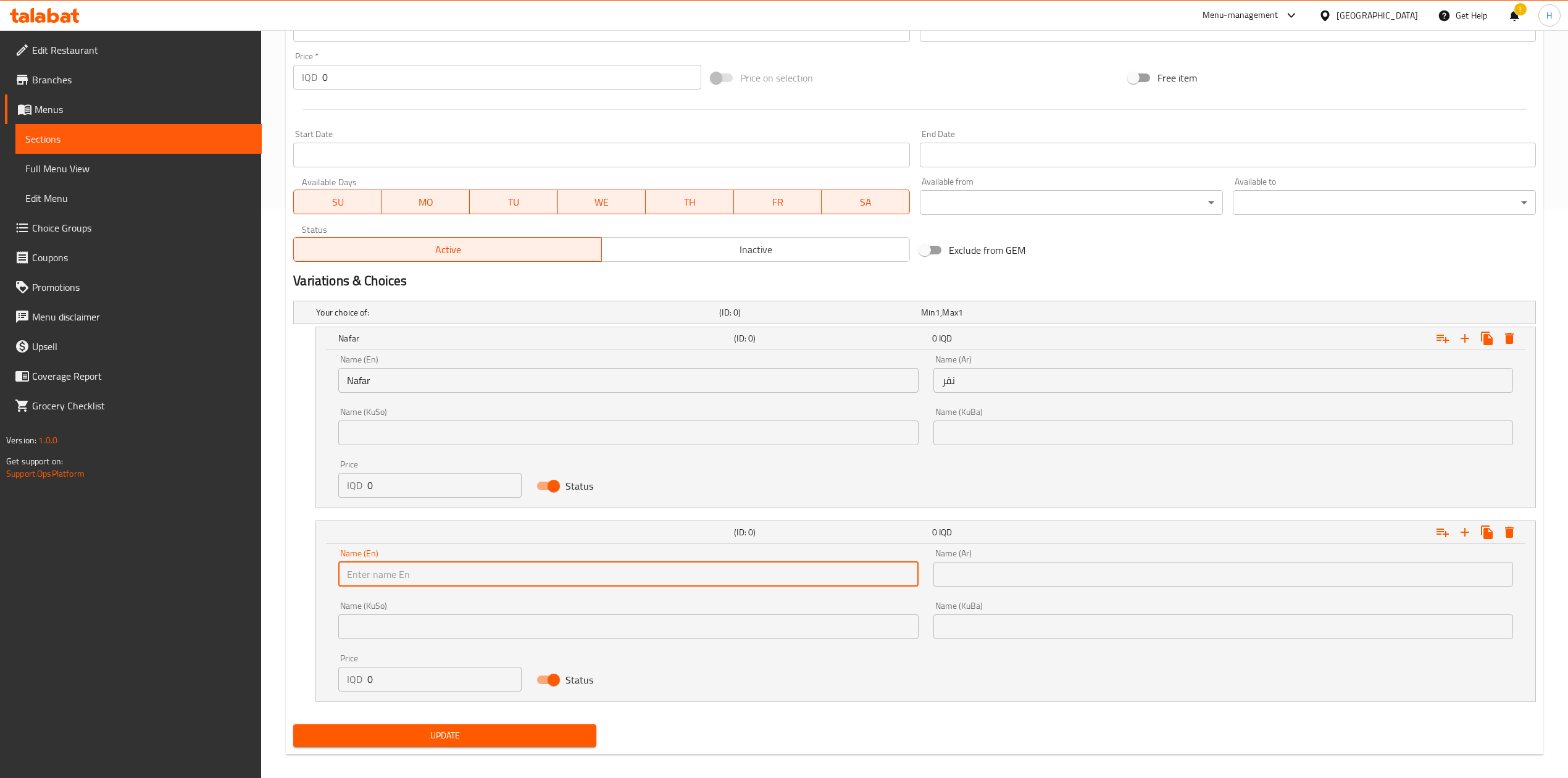
drag, startPoint x: 474, startPoint y: 579, endPoint x: 483, endPoint y: 559, distance: 21.9
click at [483, 559] on div "Name (En) Name (En)" at bounding box center [628, 568] width 580 height 38
type input "Half Nafar"
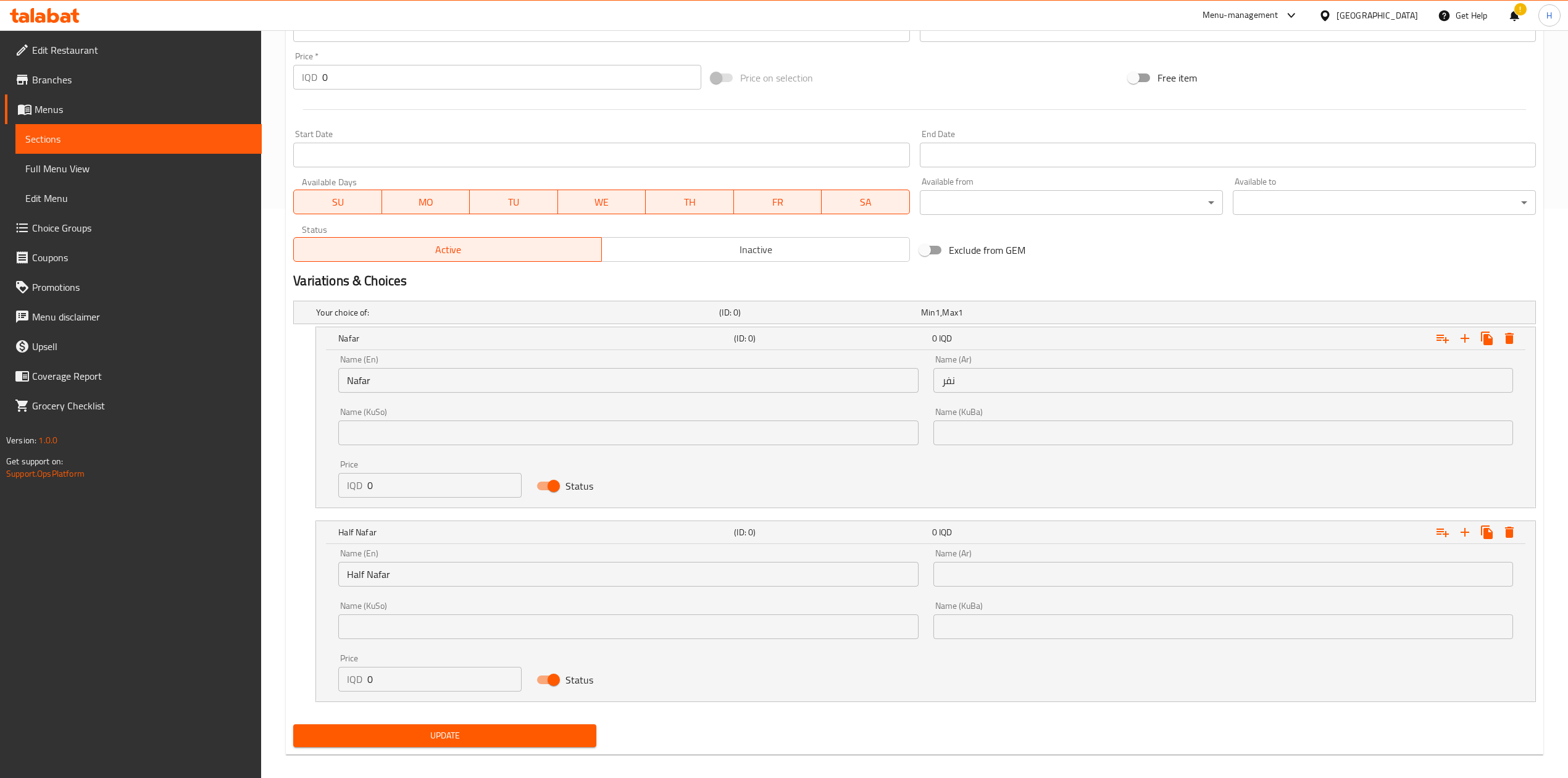
drag, startPoint x: 1105, startPoint y: 590, endPoint x: 1100, endPoint y: 582, distance: 9.4
click at [1105, 589] on div "Name (Ar) Name (Ar)" at bounding box center [1223, 568] width 595 height 53
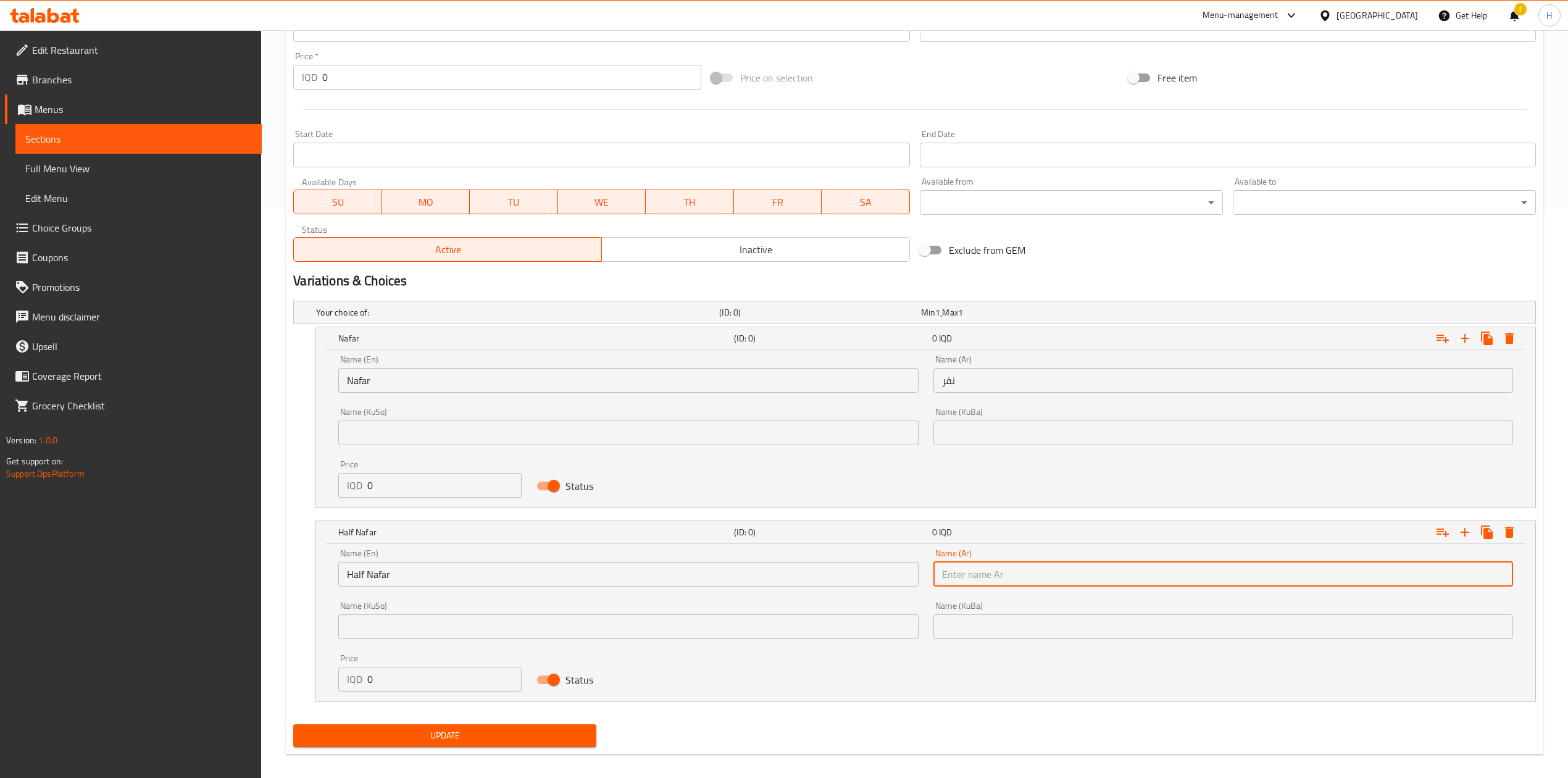
click at [1100, 579] on input "text" at bounding box center [1223, 574] width 580 height 24
type input "نصف نفر"
click at [447, 482] on input "0" at bounding box center [445, 485] width 155 height 24
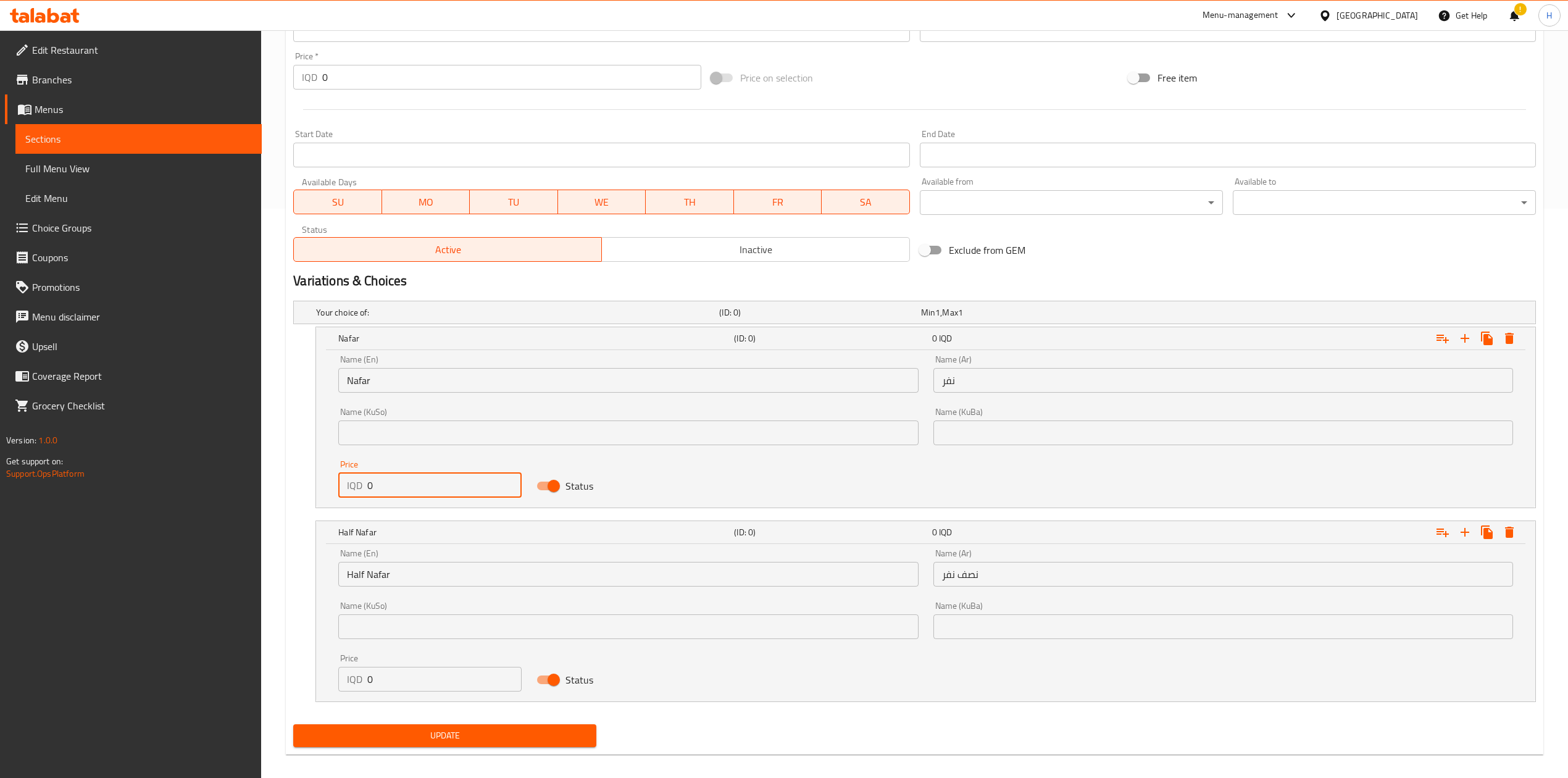
click at [447, 482] on input "0" at bounding box center [445, 485] width 155 height 24
click at [445, 482] on input "0" at bounding box center [445, 485] width 155 height 24
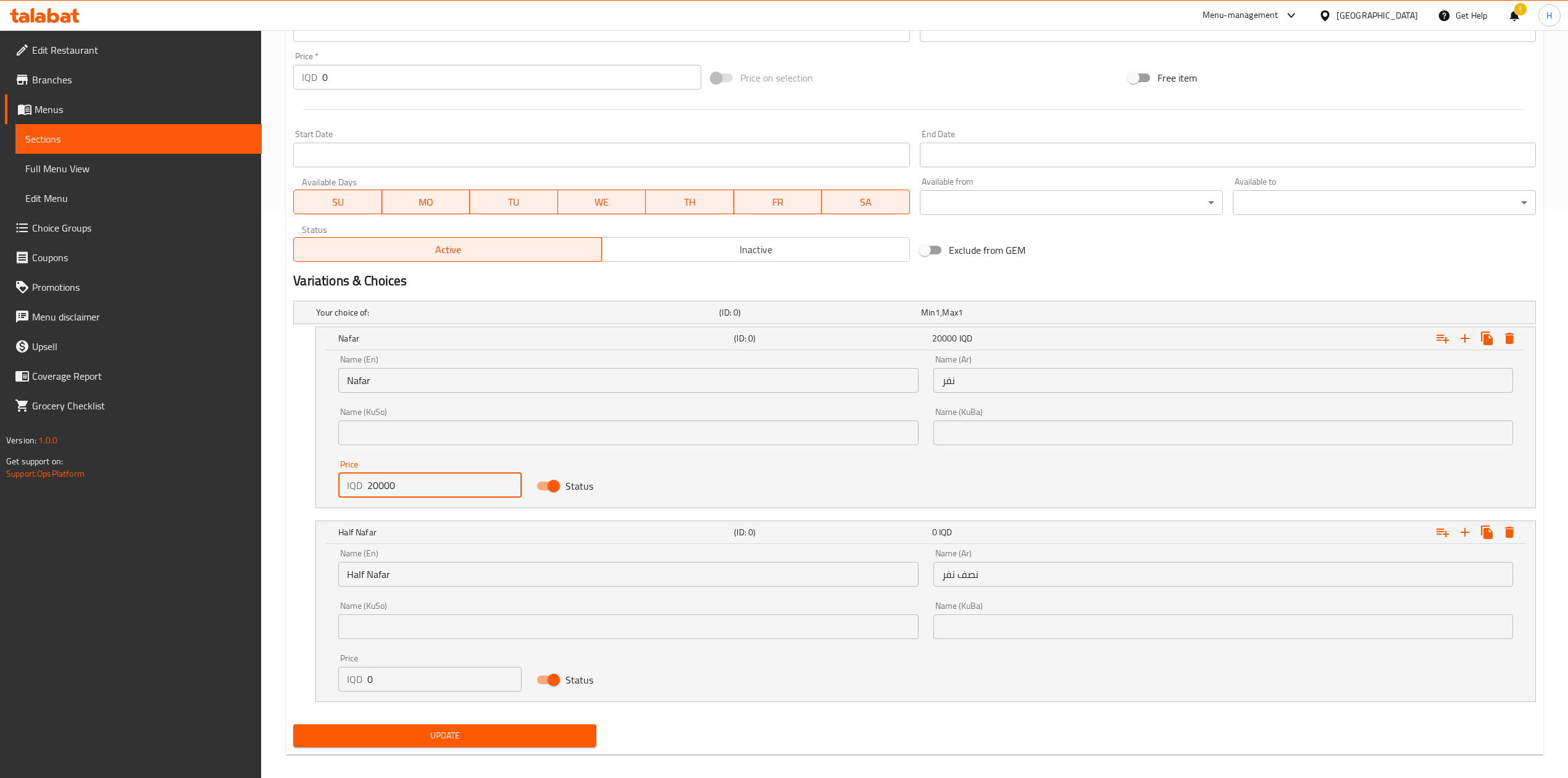
type input "20000"
click at [418, 691] on input "0" at bounding box center [445, 679] width 155 height 24
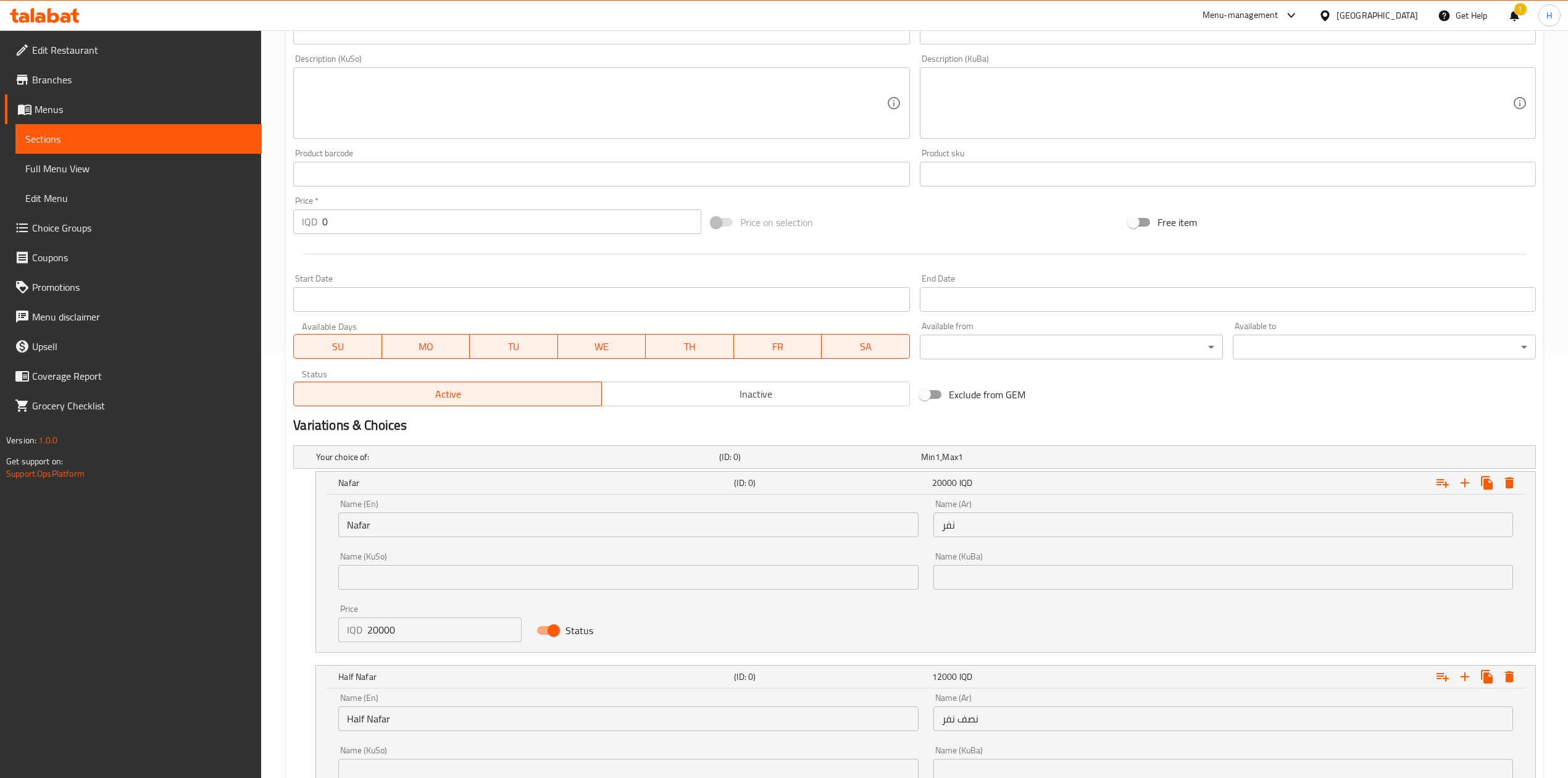
scroll to position [0, 0]
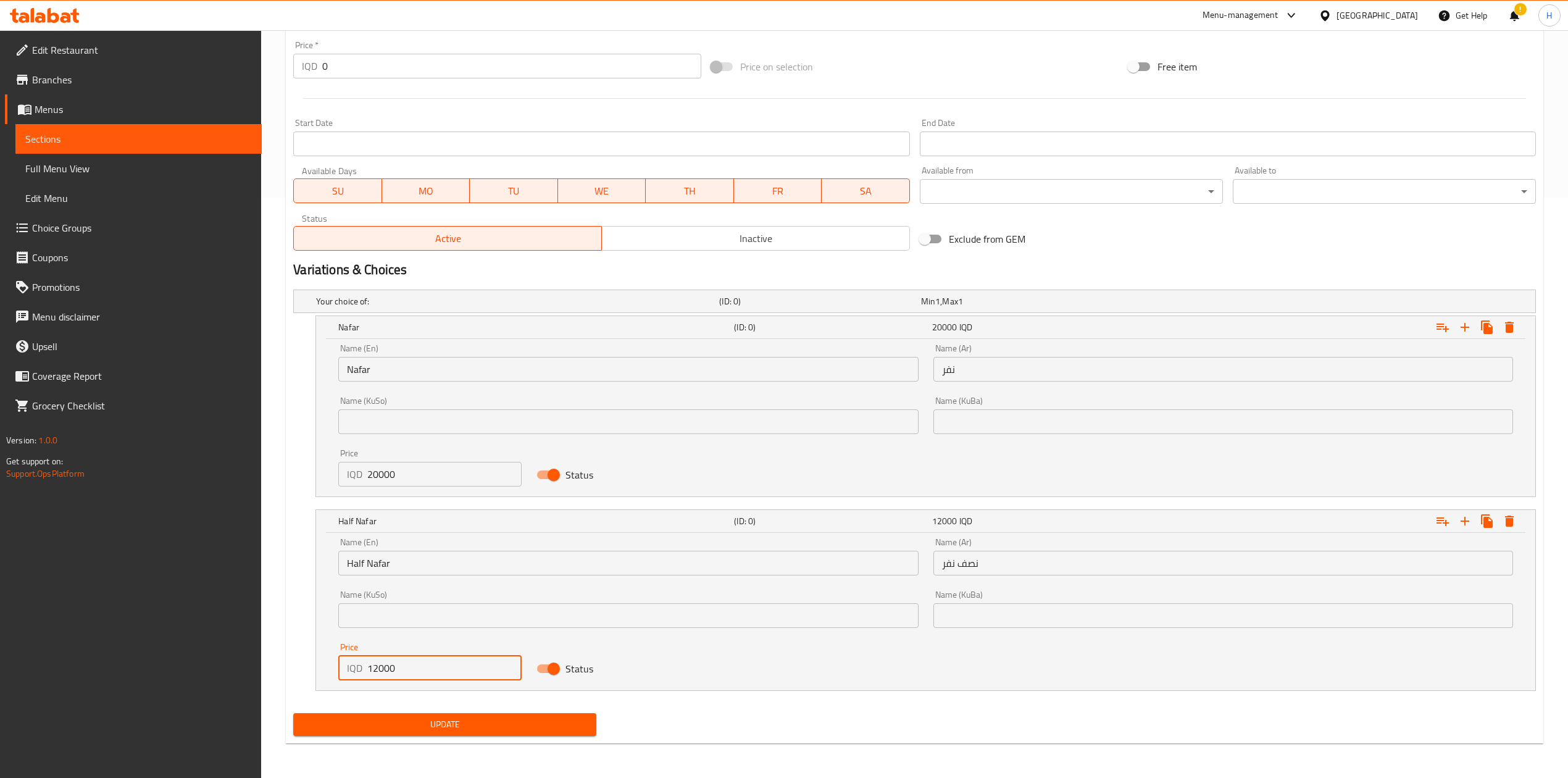
type input "12000"
click at [475, 730] on span "Update" at bounding box center [445, 724] width 284 height 15
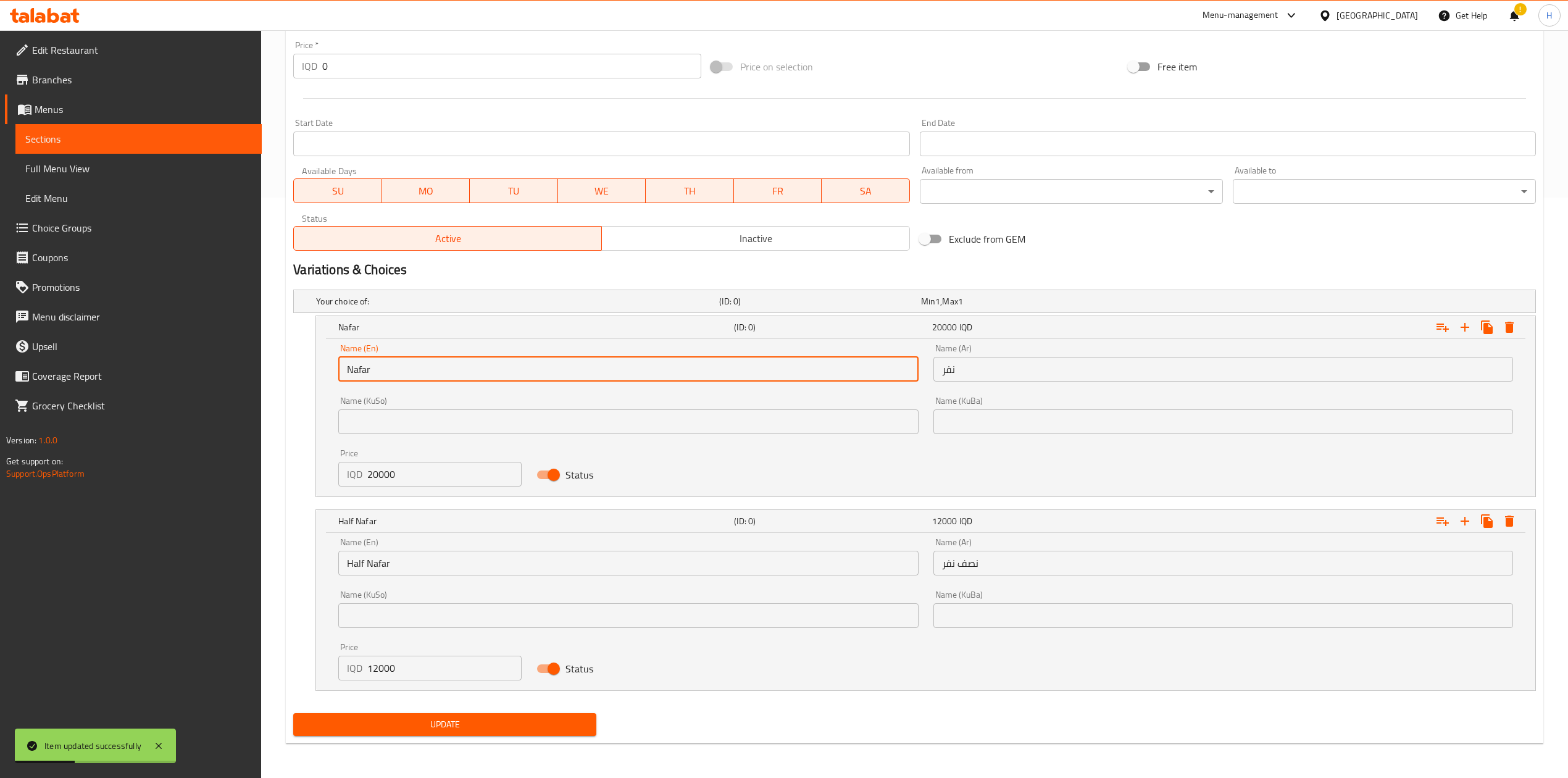
click at [409, 370] on input "Nafar" at bounding box center [628, 369] width 580 height 24
type input "Nafar 2 skewer"
click at [1037, 371] on input "نفر" at bounding box center [1223, 369] width 580 height 24
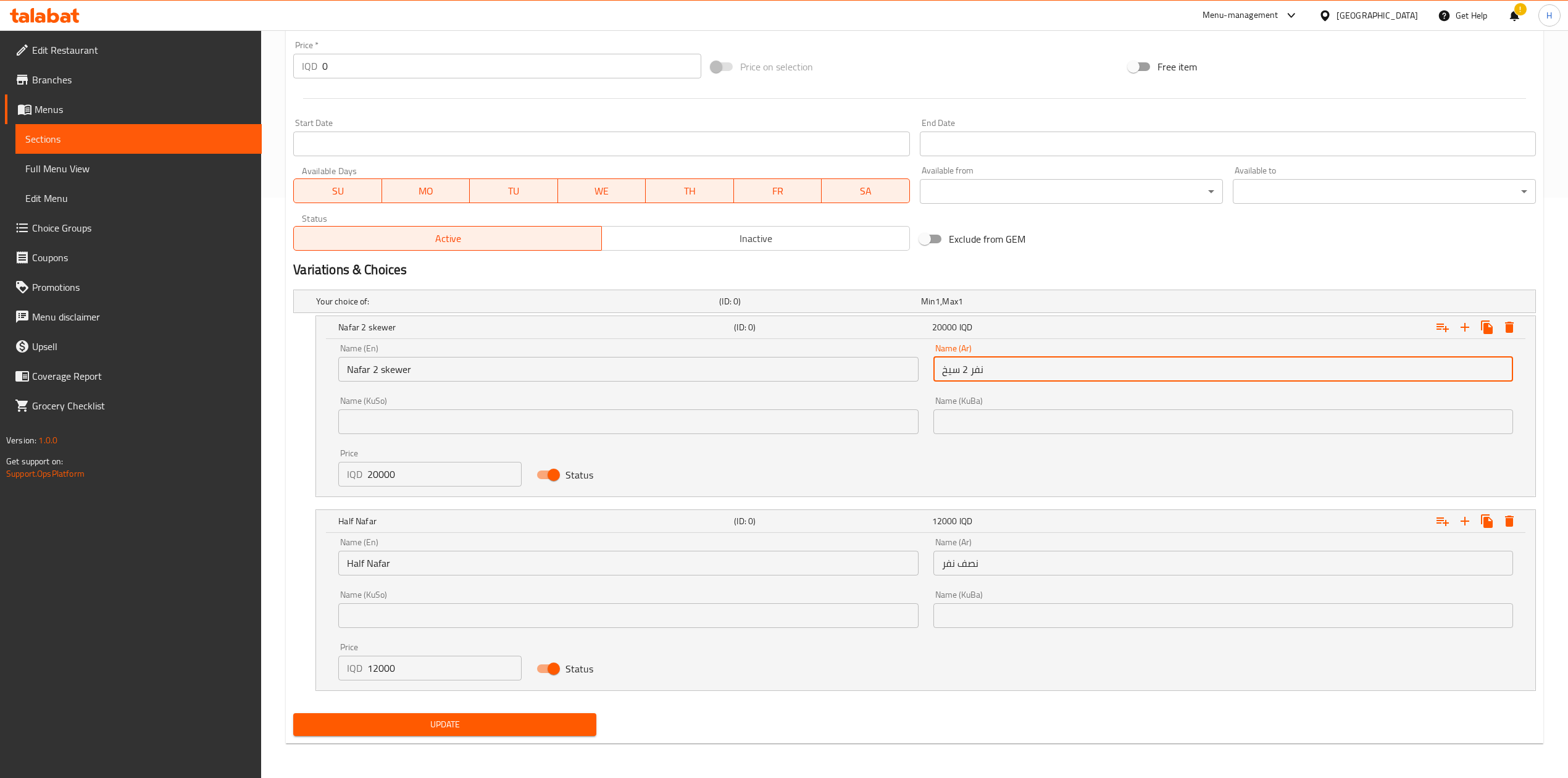
type input "نفر 2 سيخ"
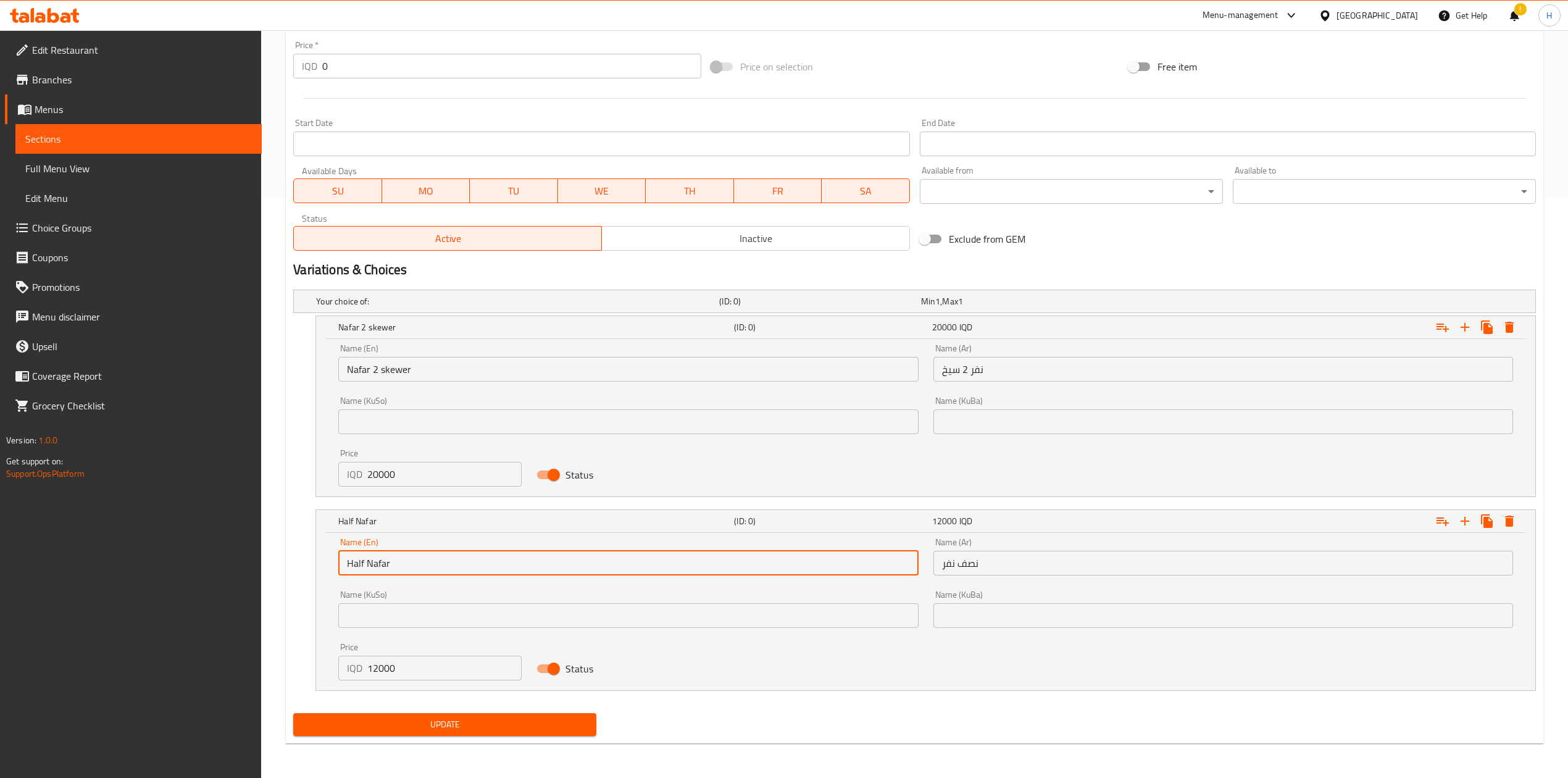
click at [428, 566] on input "Half Nafar" at bounding box center [628, 562] width 580 height 24
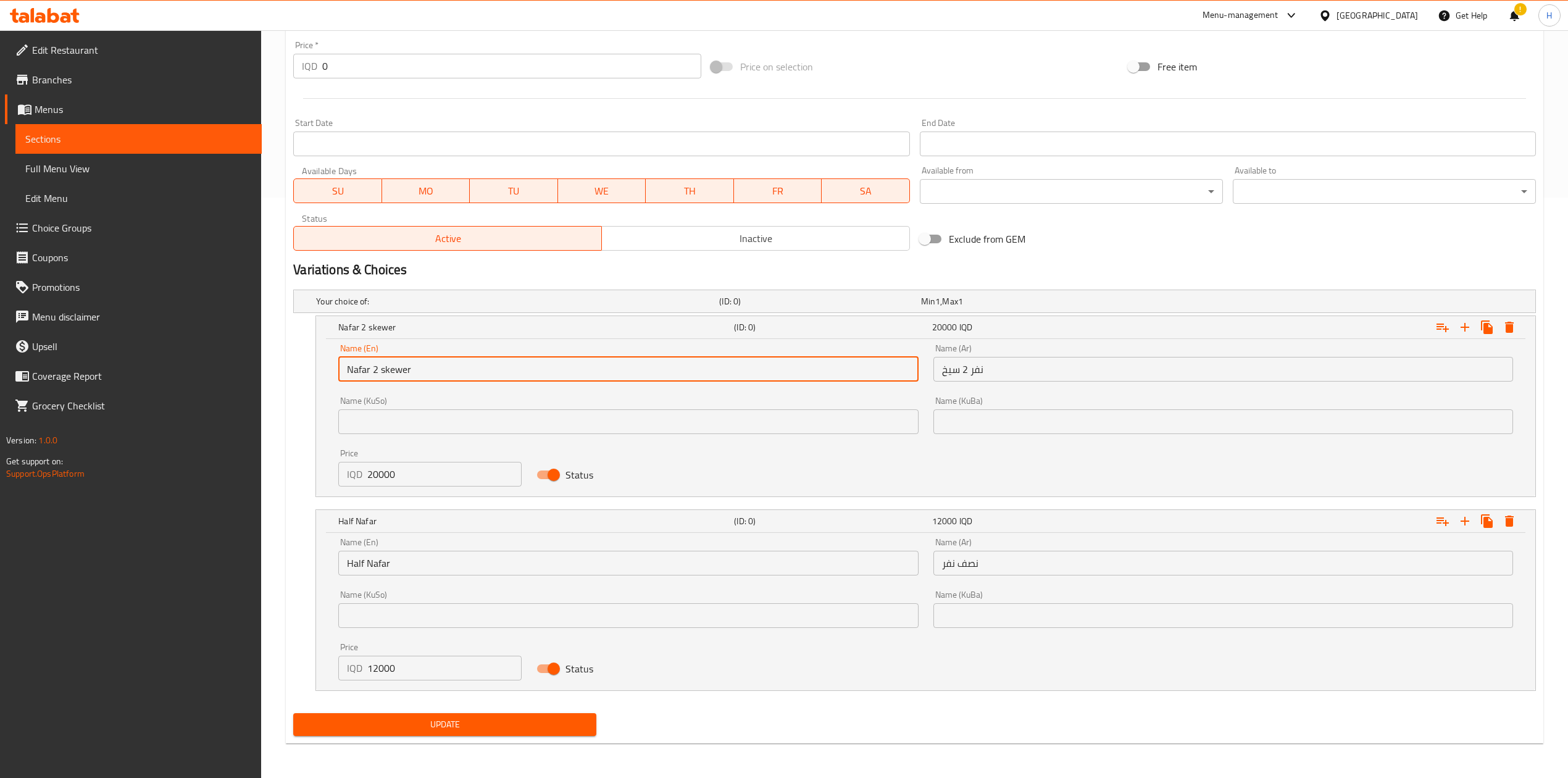
click at [373, 373] on input "Nafar 2 skewer" at bounding box center [628, 369] width 580 height 24
drag, startPoint x: 371, startPoint y: 367, endPoint x: 437, endPoint y: 375, distance: 66.5
click at [437, 375] on input "Nafar 2 skewer" at bounding box center [628, 369] width 580 height 24
click at [414, 559] on input "Half Nafar" at bounding box center [628, 562] width 580 height 24
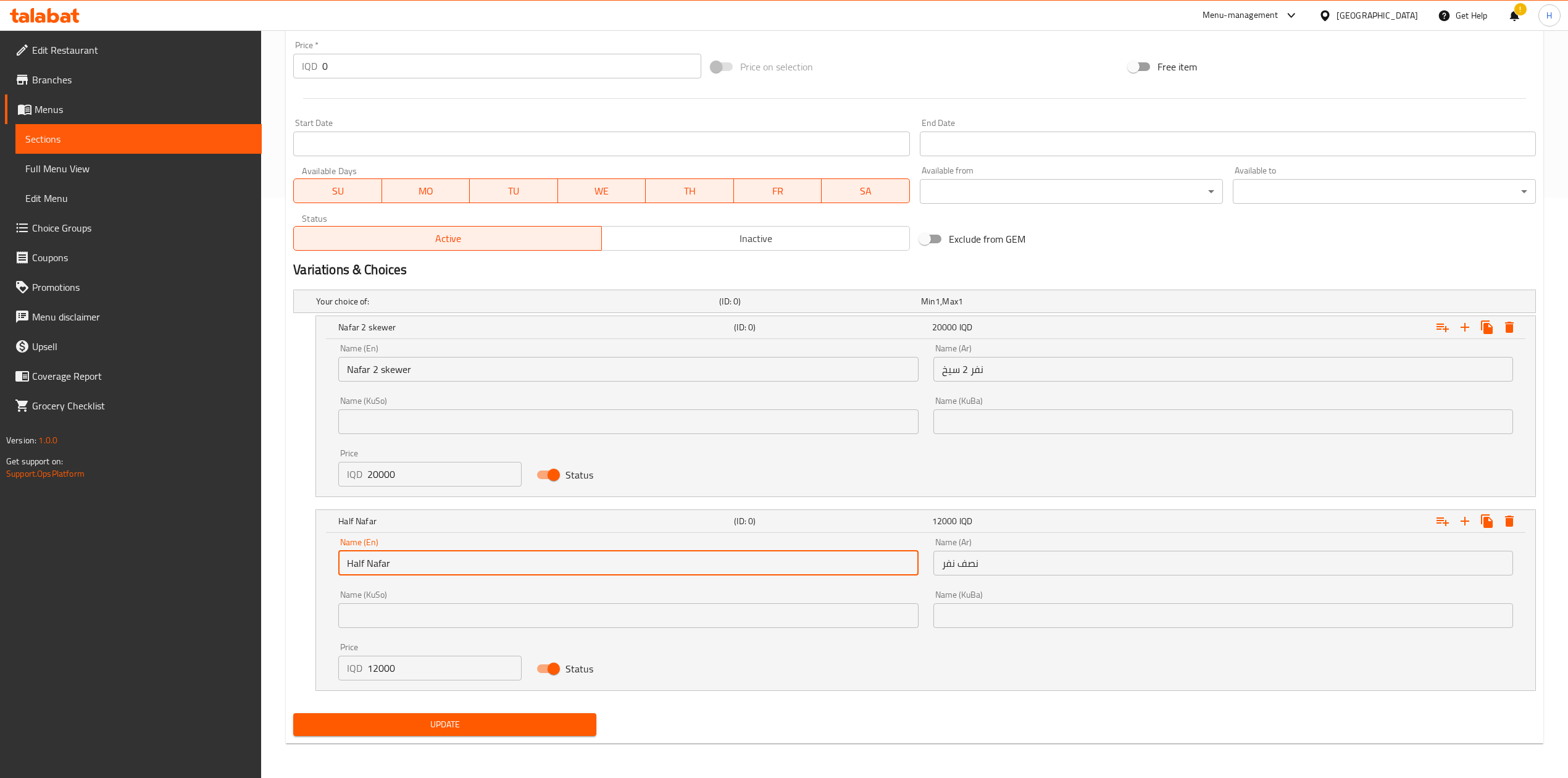
paste input "2 skewer"
type input "Half Nafar 2 skewer"
click at [968, 361] on input "نفر 2 سيخ" at bounding box center [1223, 369] width 580 height 24
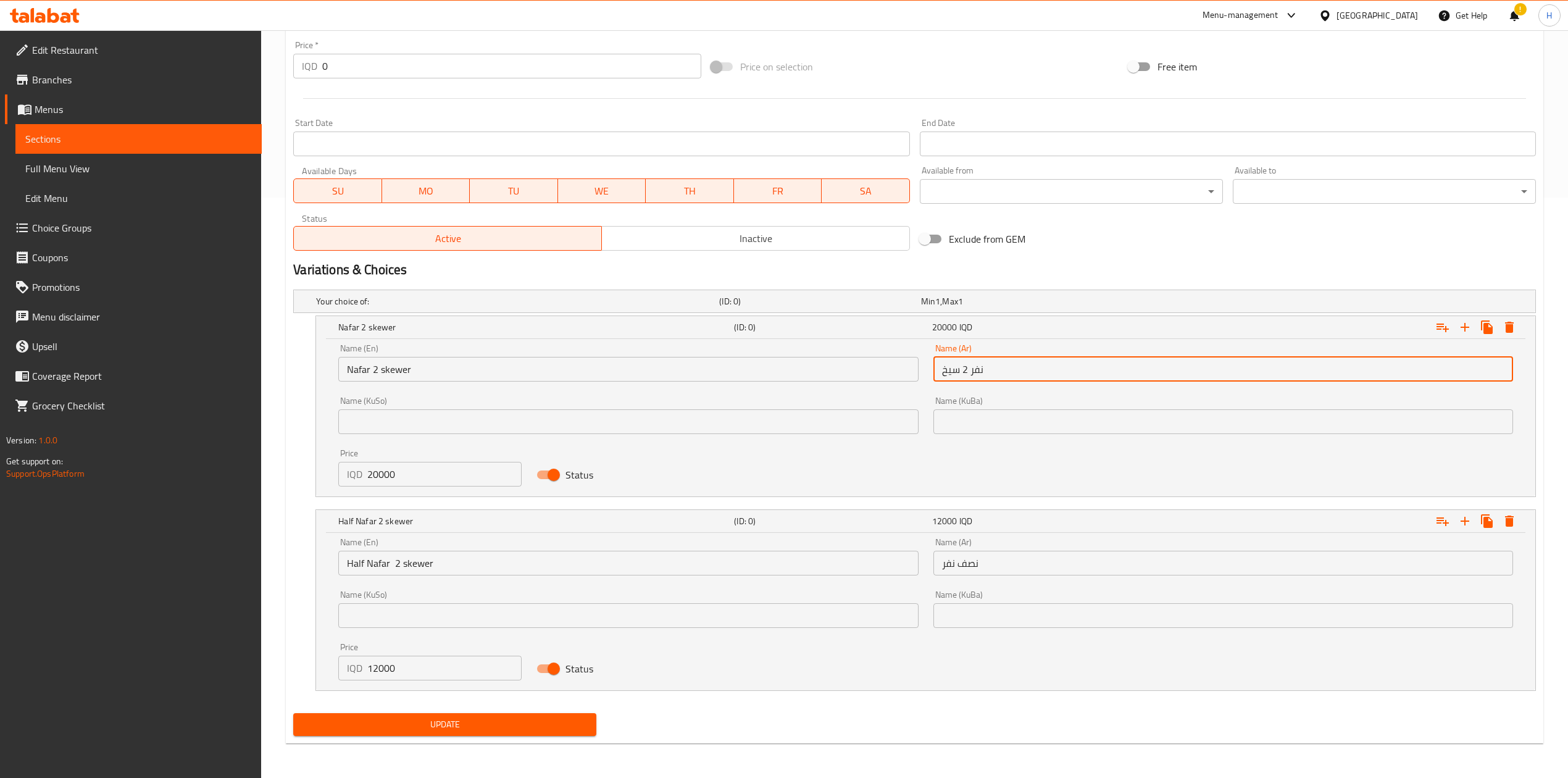
click at [972, 364] on input "نفر 2 سيخ" at bounding box center [1223, 369] width 580 height 24
drag, startPoint x: 1004, startPoint y: 376, endPoint x: 996, endPoint y: 376, distance: 8.0
click at [996, 376] on input "نفر 2 سيخ" at bounding box center [1223, 369] width 580 height 24
drag, startPoint x: 966, startPoint y: 368, endPoint x: 929, endPoint y: 371, distance: 37.1
click at [929, 371] on div "Name (Ar) نفر 2 سيخ Name (Ar)" at bounding box center [1223, 363] width 595 height 53
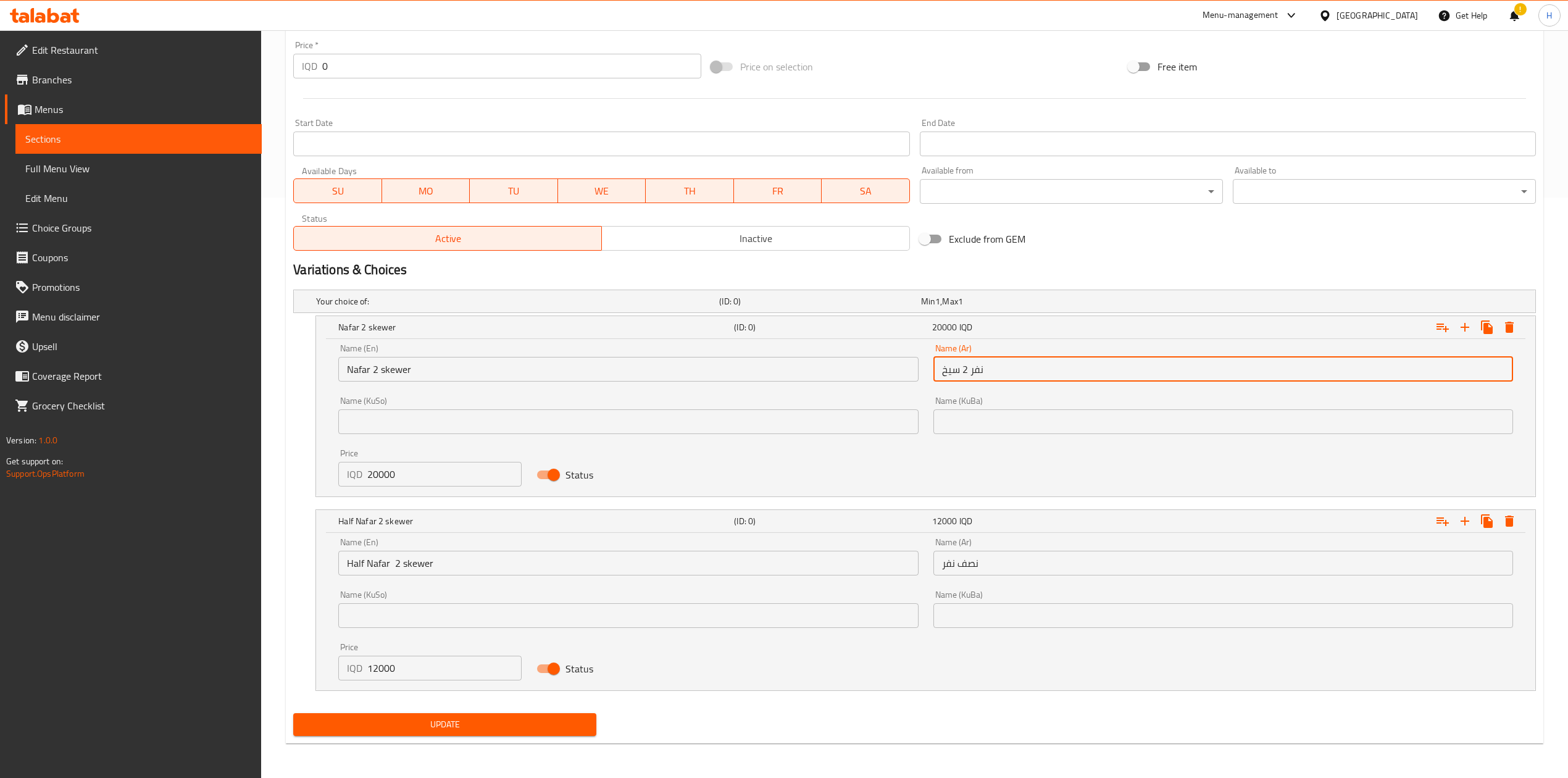
drag, startPoint x: 929, startPoint y: 371, endPoint x: 951, endPoint y: 360, distance: 24.6
click at [932, 368] on div "Name (Ar) نفر 2 سيخ Name (Ar)" at bounding box center [1223, 363] width 595 height 53
drag, startPoint x: 967, startPoint y: 366, endPoint x: 950, endPoint y: 370, distance: 17.5
click at [950, 370] on input "نفر 2 سيخ" at bounding box center [1223, 369] width 580 height 24
drag, startPoint x: 942, startPoint y: 370, endPoint x: 964, endPoint y: 364, distance: 22.8
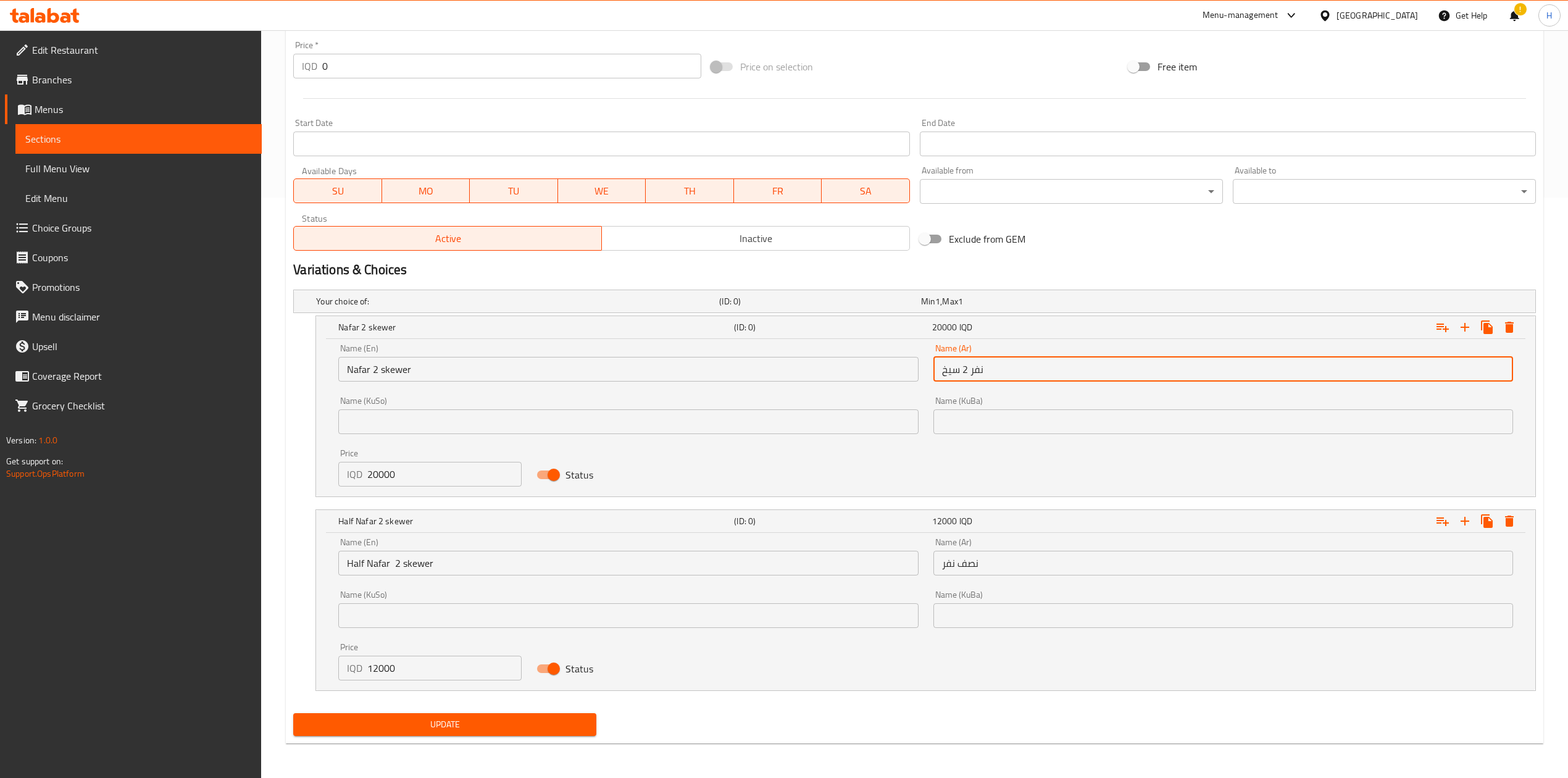
click at [964, 364] on input "نفر 2 سيخ" at bounding box center [1223, 369] width 580 height 24
click at [999, 558] on input "نصف نفر" at bounding box center [1223, 562] width 580 height 24
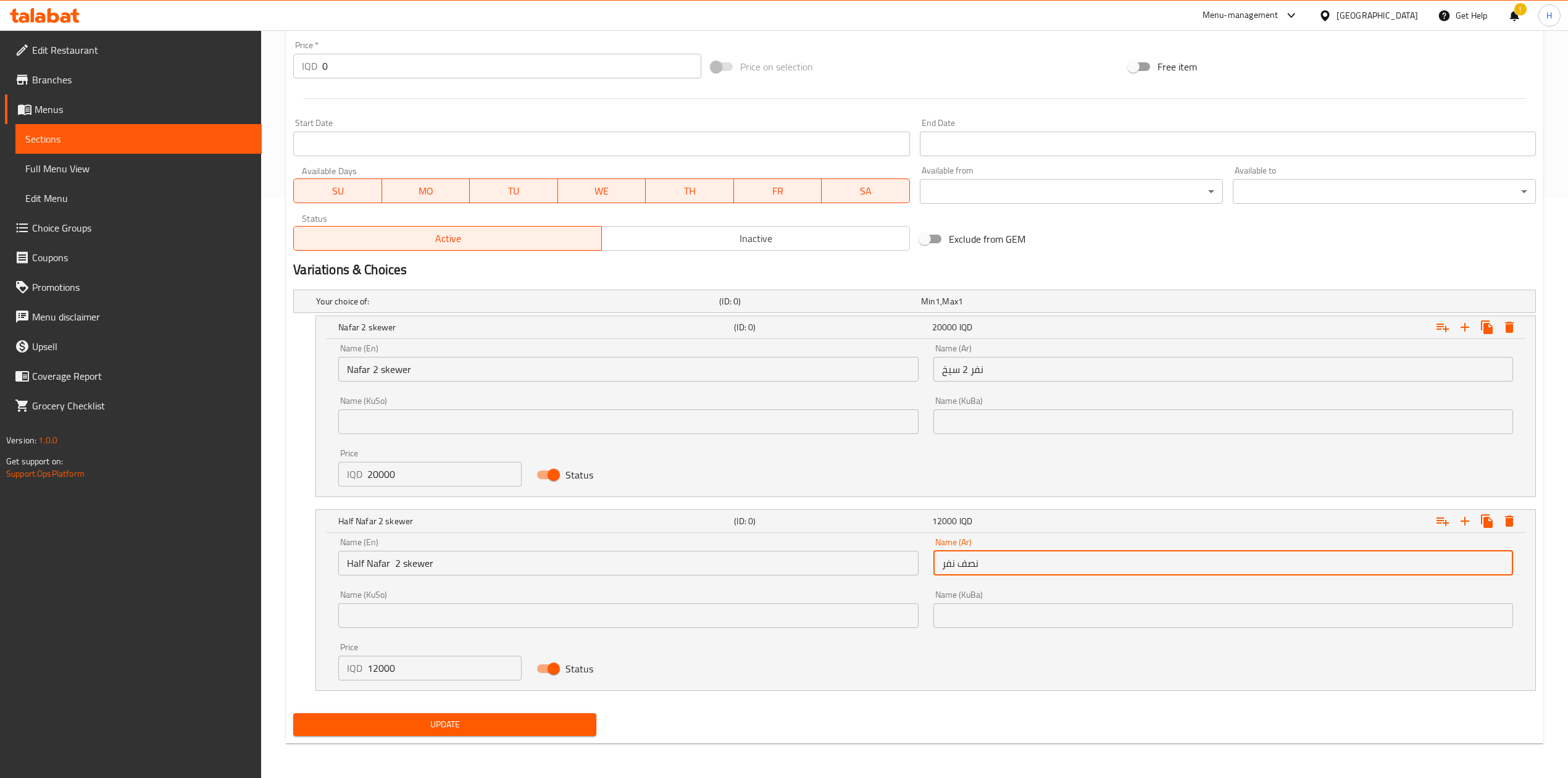
paste input "2 سيخ"
type input "نصف نفر 2 سيخ"
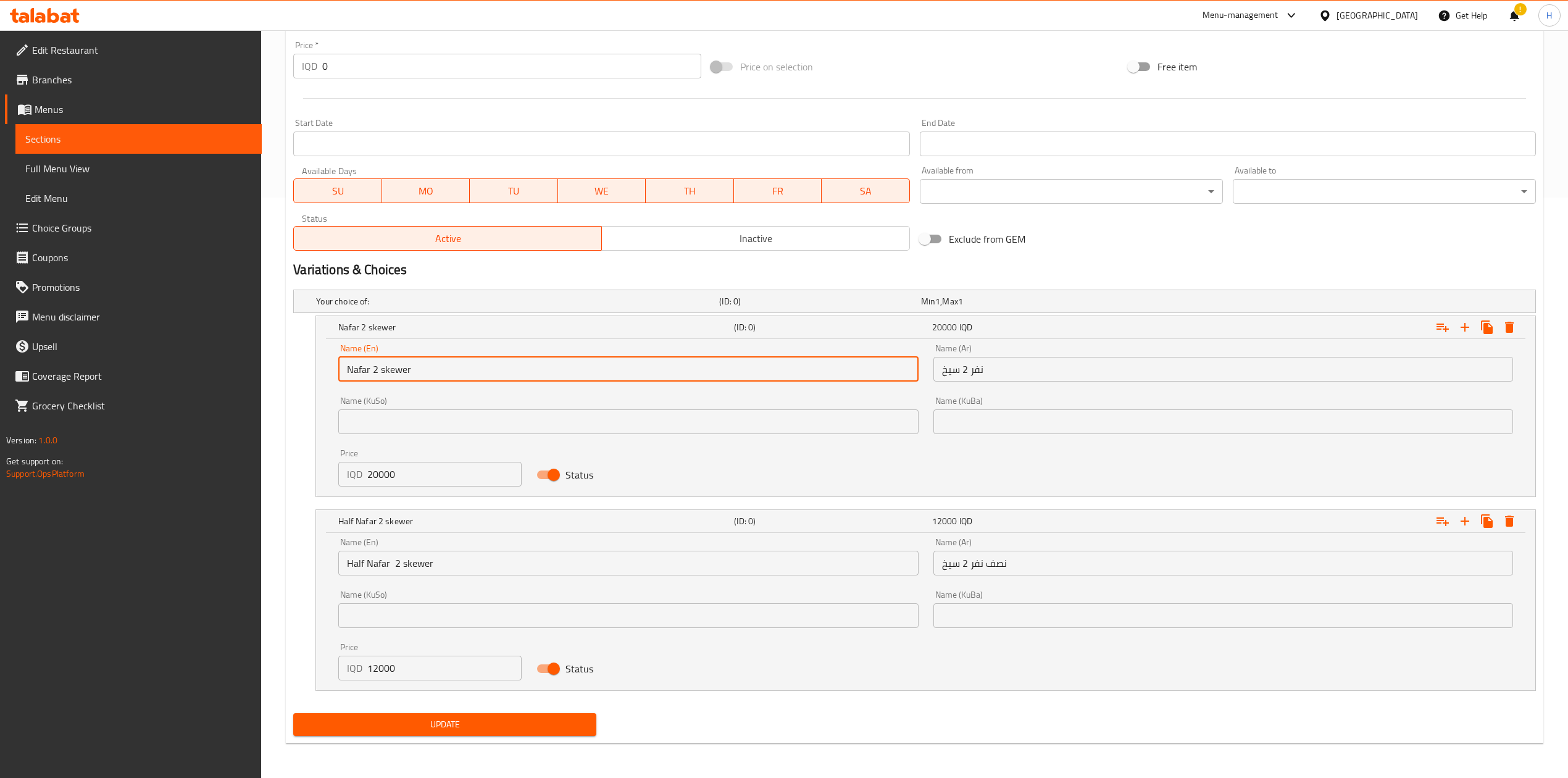
drag, startPoint x: 374, startPoint y: 362, endPoint x: 379, endPoint y: 378, distance: 16.8
click at [379, 378] on input "Nafar 2 skewer" at bounding box center [628, 369] width 580 height 24
type input "Nafar 4 skewer"
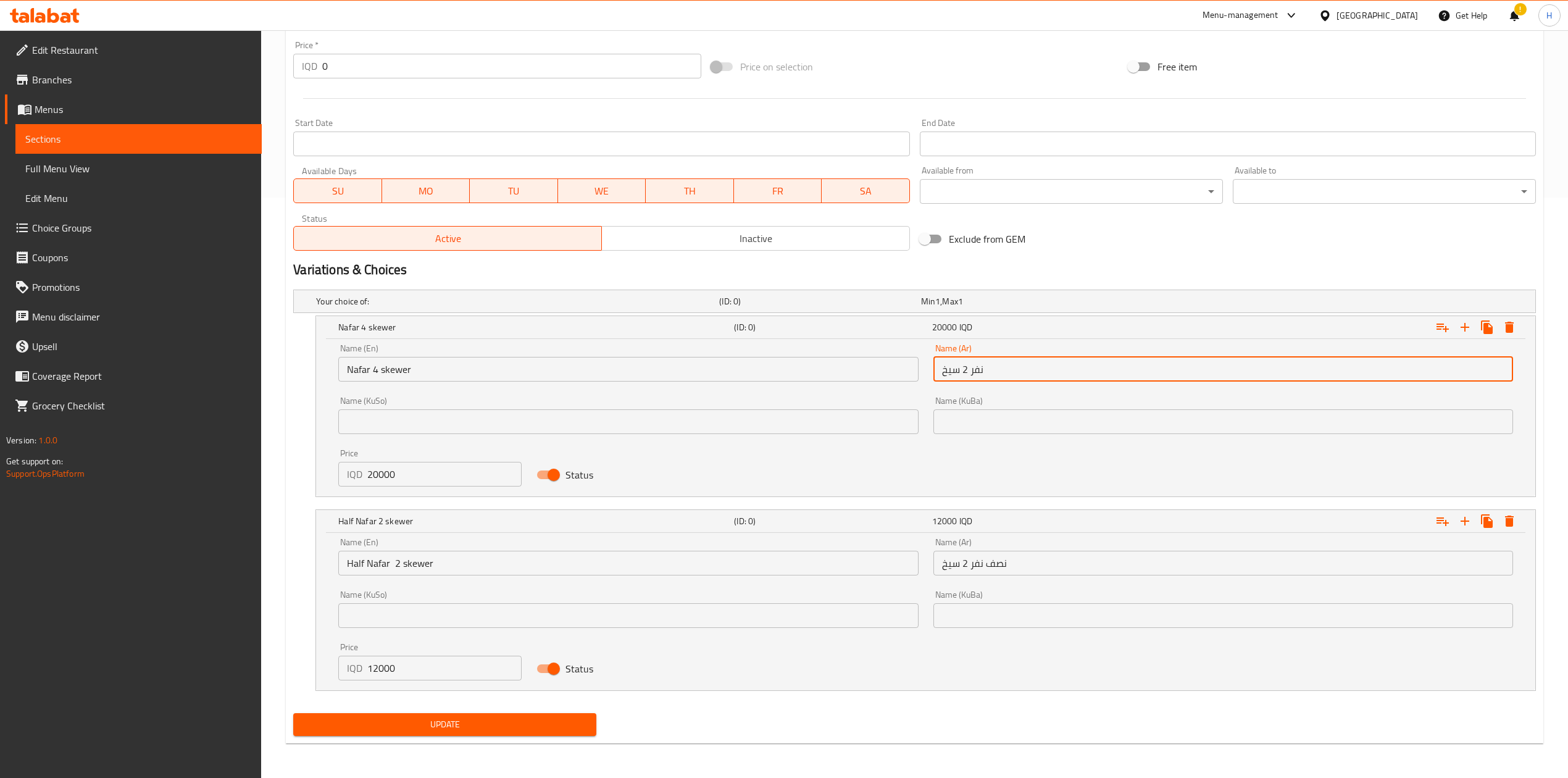
click at [964, 369] on input "نفر 2 سيخ" at bounding box center [1223, 369] width 580 height 24
type input "نفر 4 سيخ"
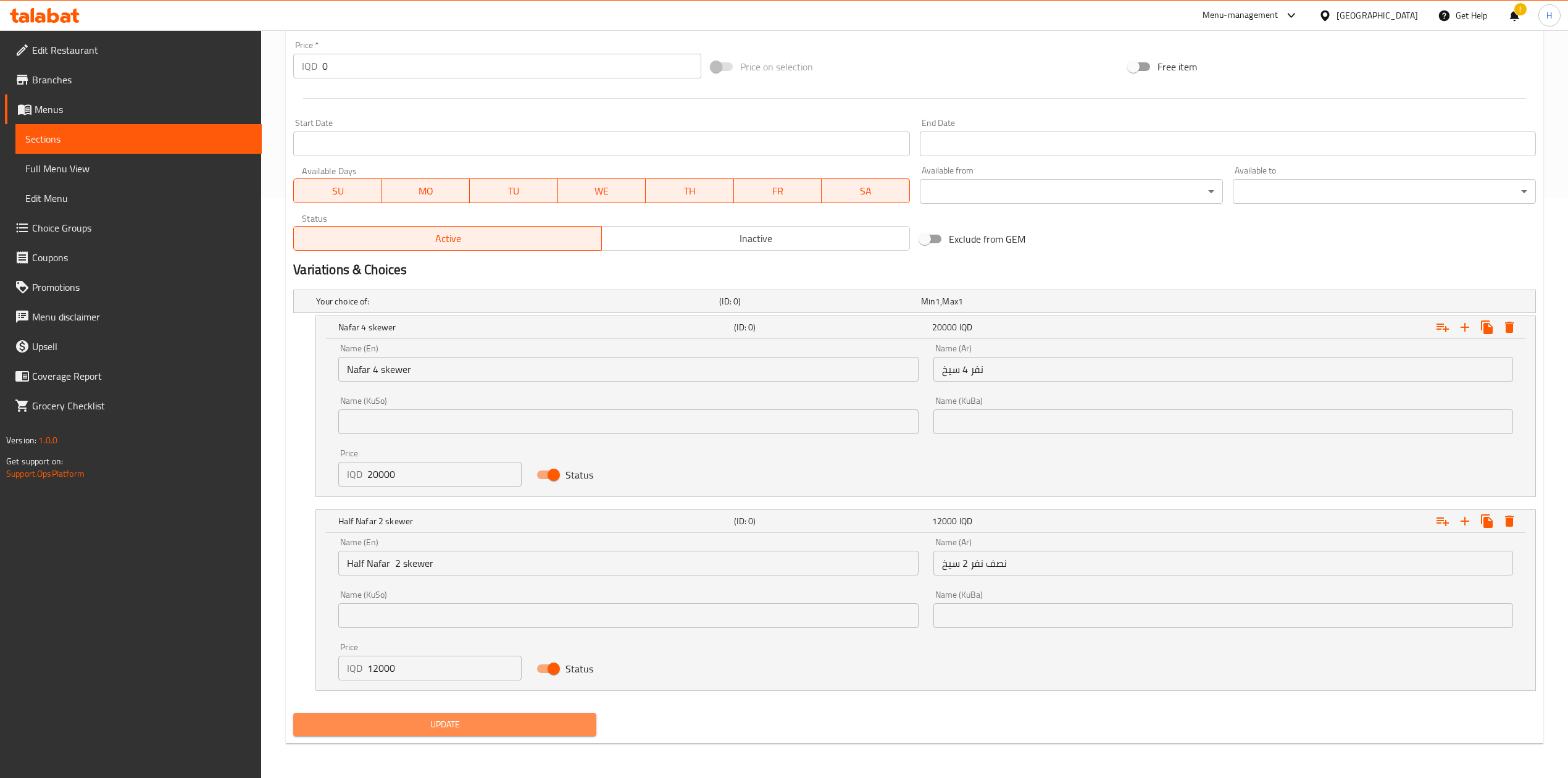
click at [429, 719] on span "Update" at bounding box center [445, 724] width 284 height 15
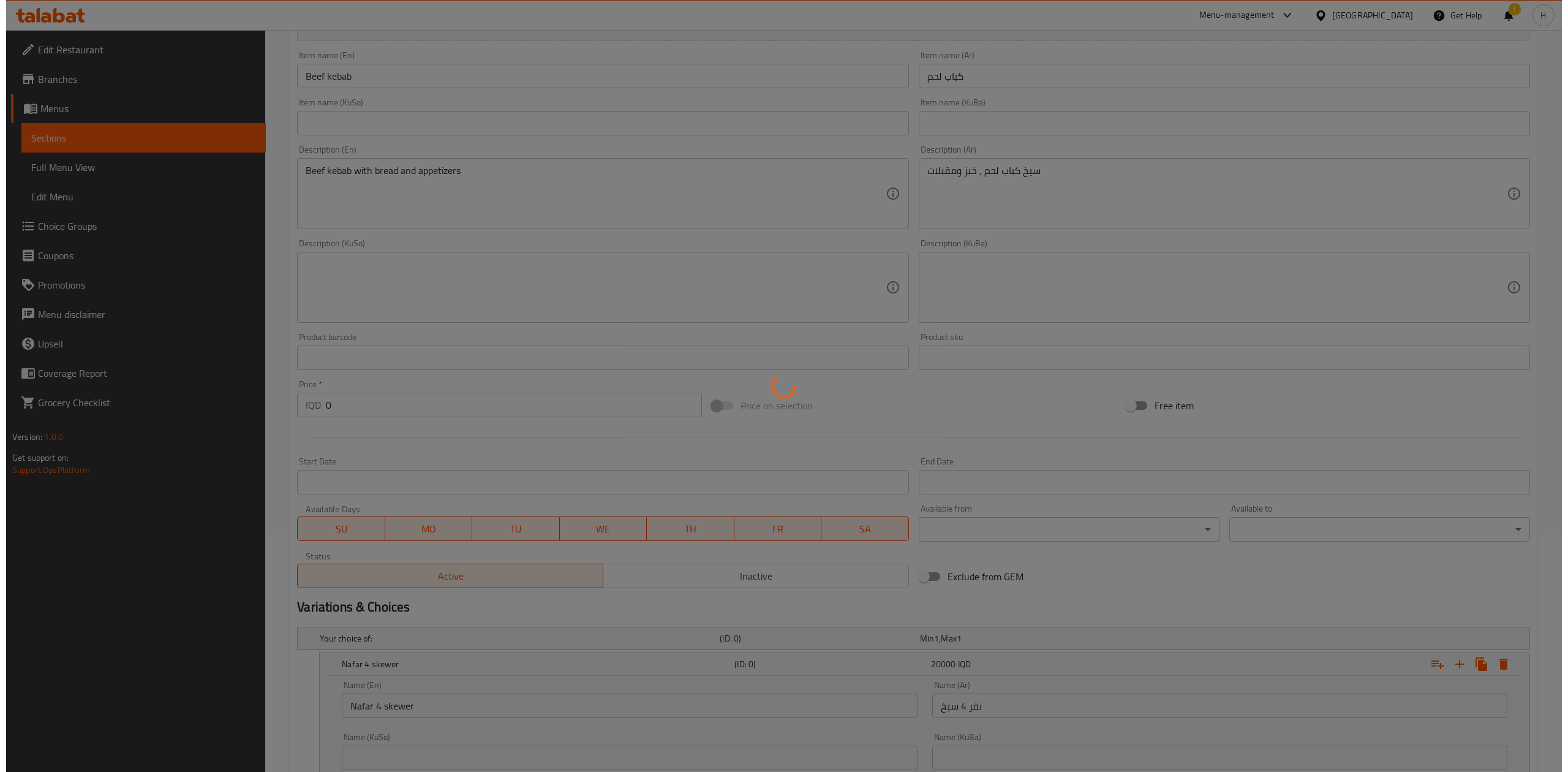
scroll to position [0, 0]
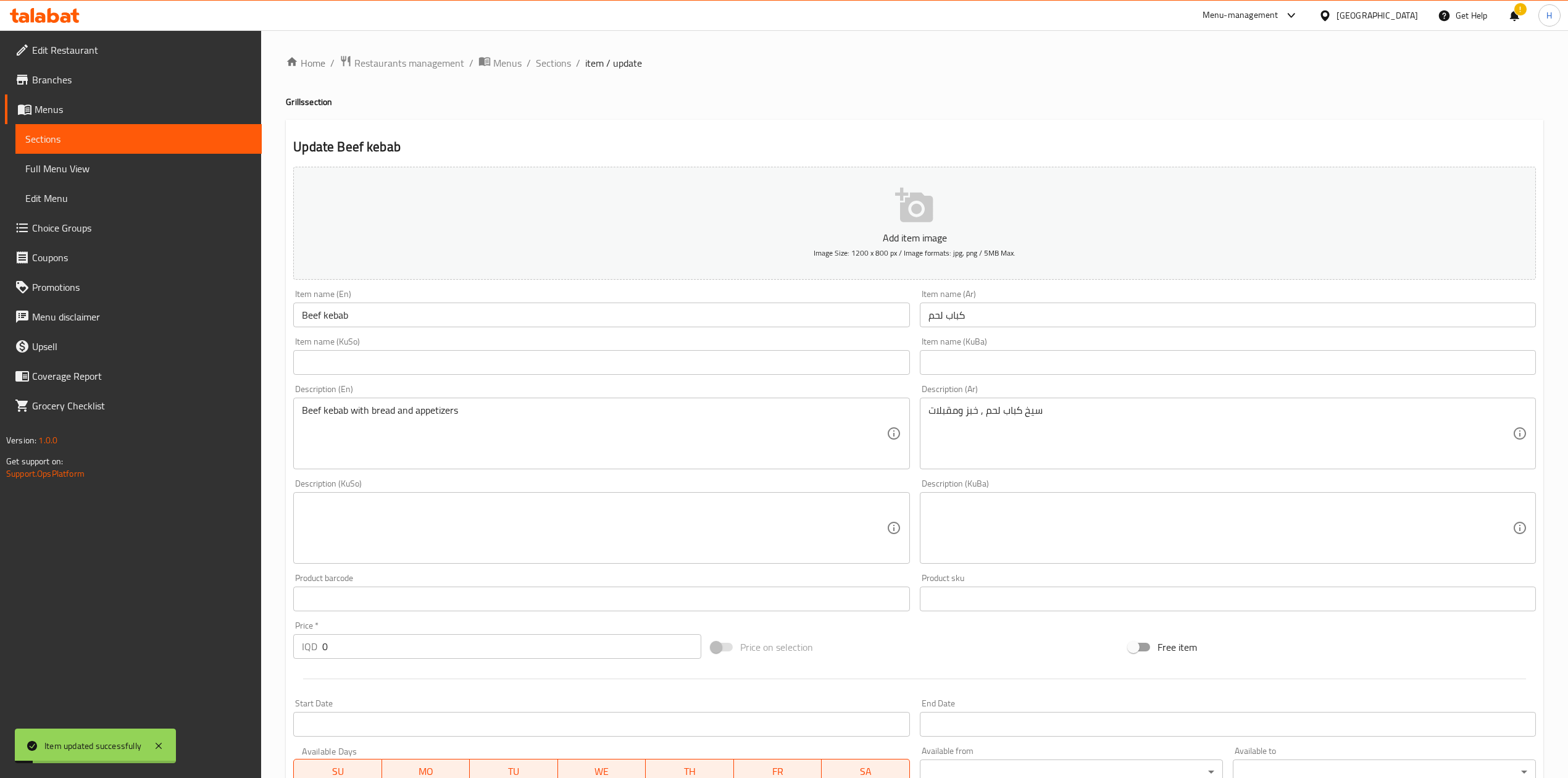
drag, startPoint x: 561, startPoint y: 60, endPoint x: 577, endPoint y: 72, distance: 20.0
click at [561, 60] on span "Sections" at bounding box center [553, 63] width 35 height 15
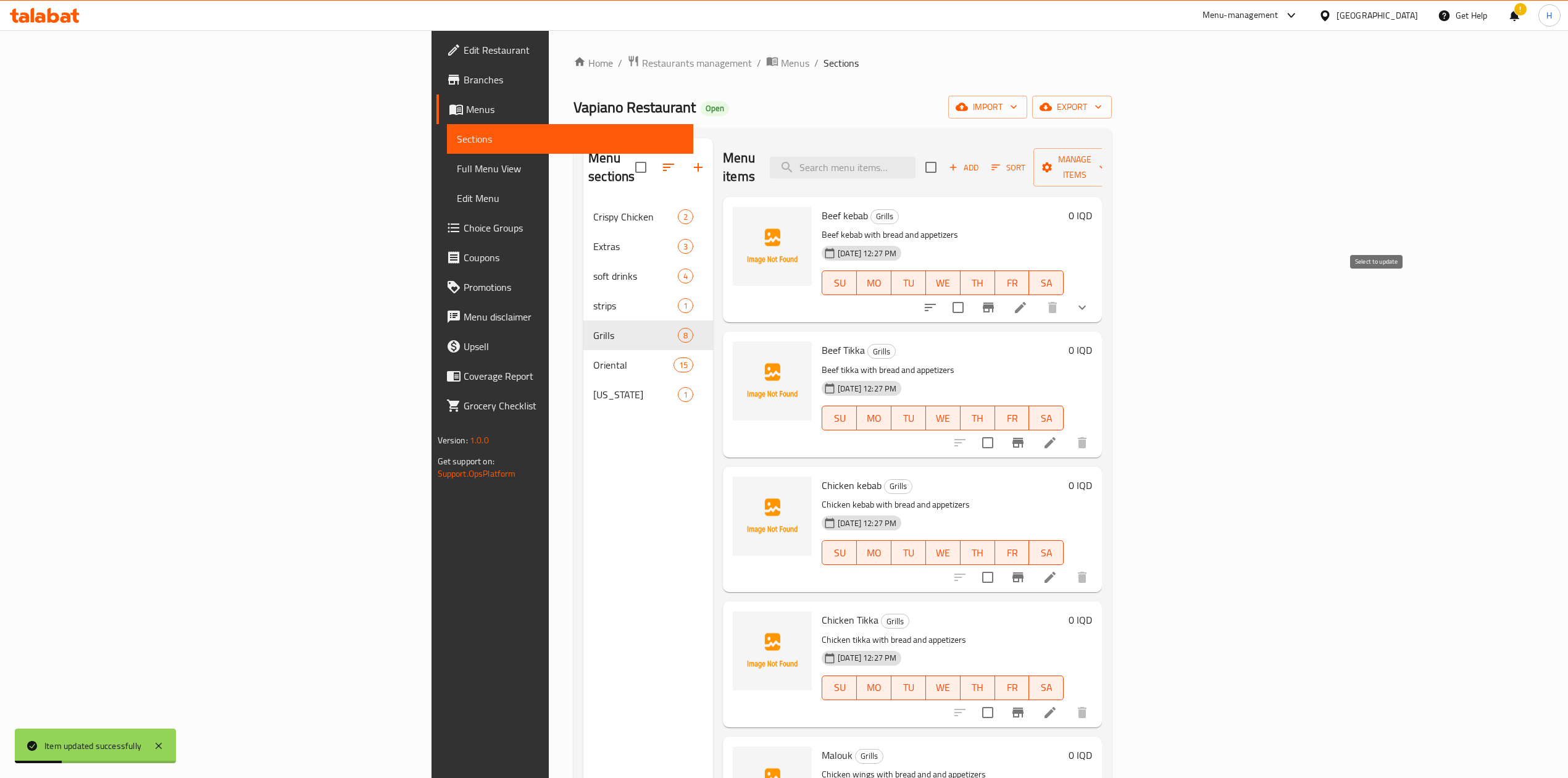
click at [971, 294] on input "checkbox" at bounding box center [958, 307] width 26 height 26
checkbox input "true"
click at [1107, 164] on span "Manage items" at bounding box center [1075, 167] width 63 height 31
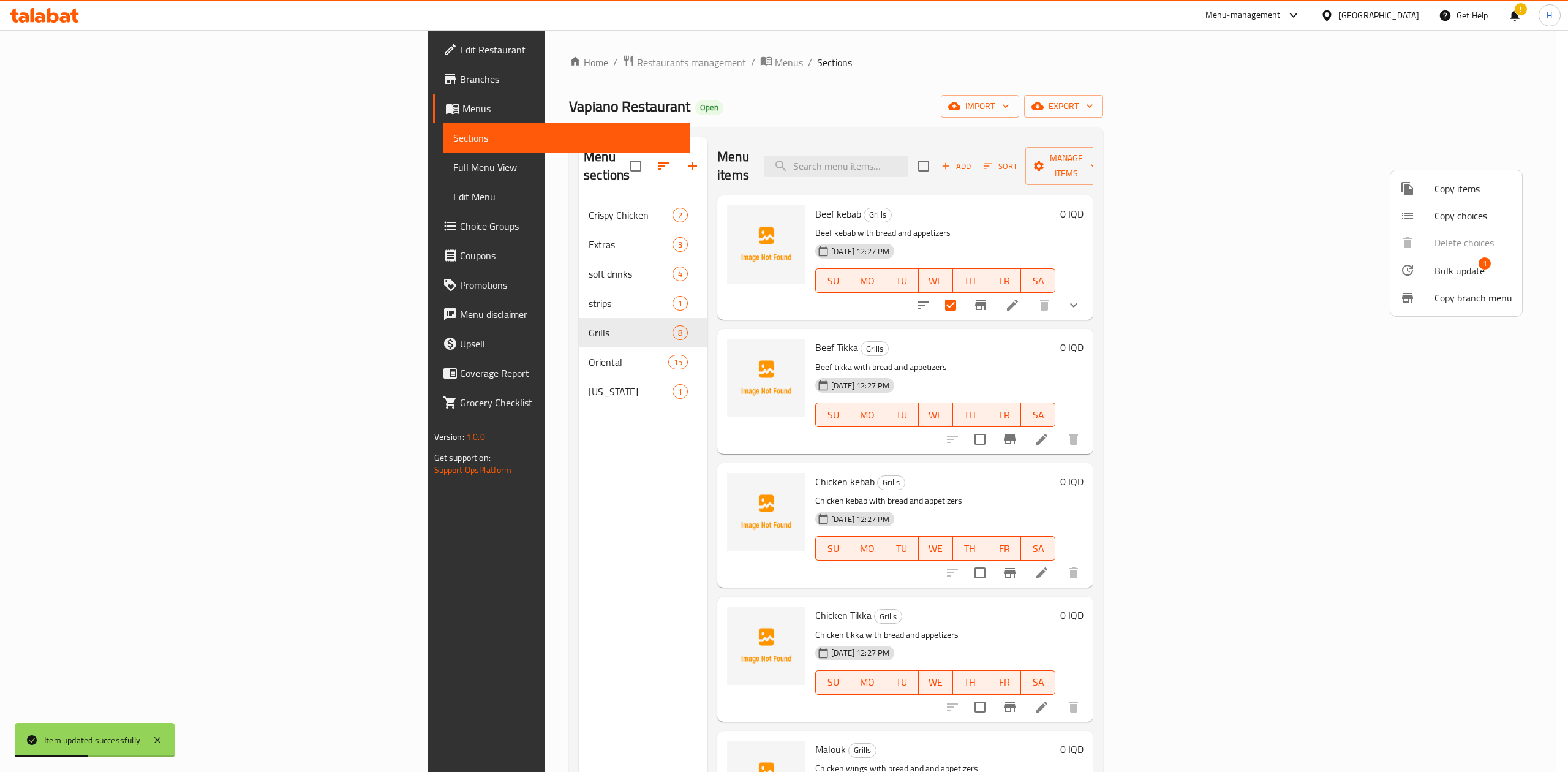
click at [1470, 209] on span "Copy choices" at bounding box center [1473, 215] width 78 height 15
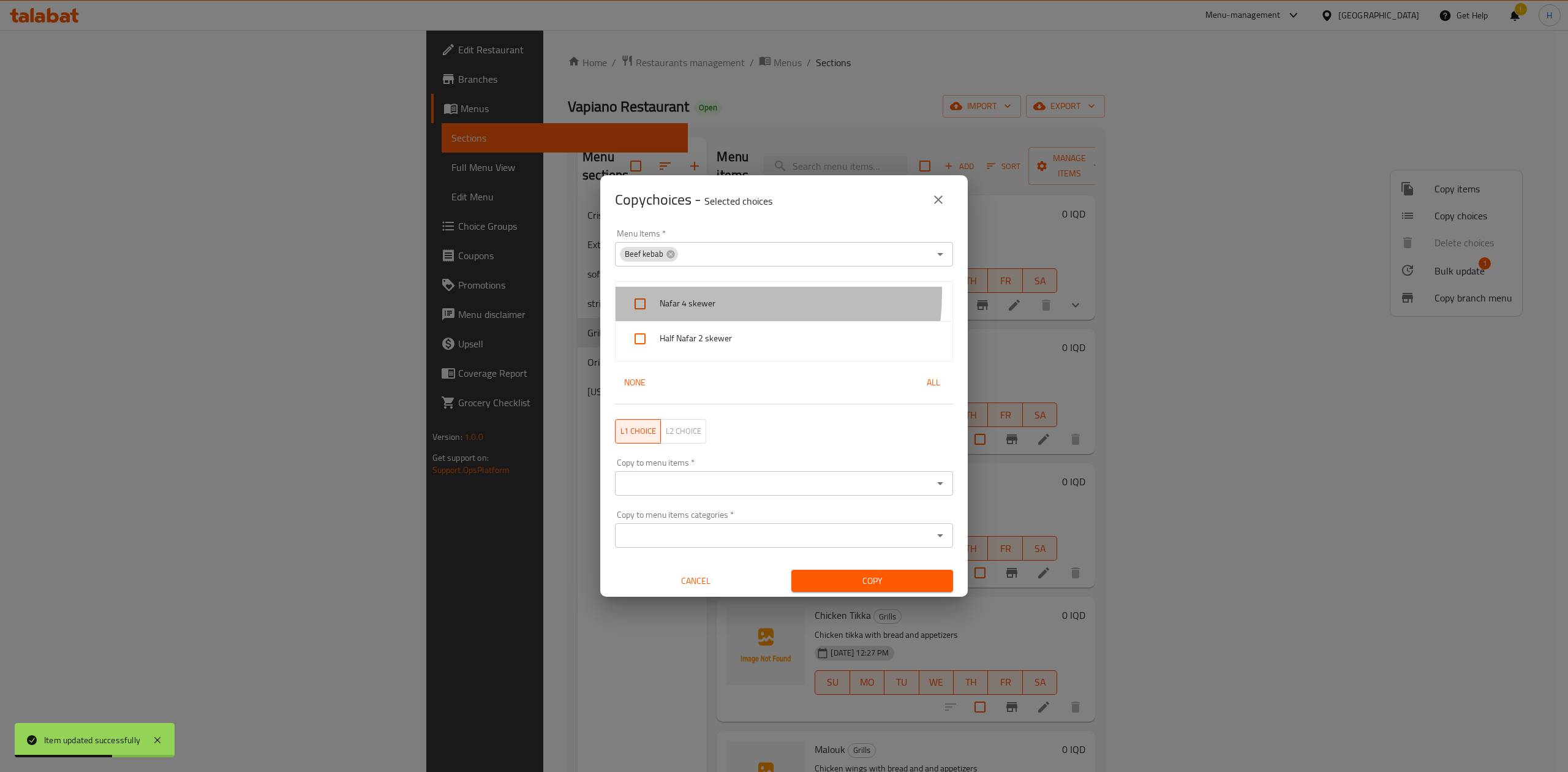
click at [691, 292] on div "Nafar 4 skewer" at bounding box center [783, 304] width 337 height 35
checkbox input "true"
click at [689, 335] on span "Half Nafar 2 skewer" at bounding box center [801, 339] width 283 height 15
checkbox input "true"
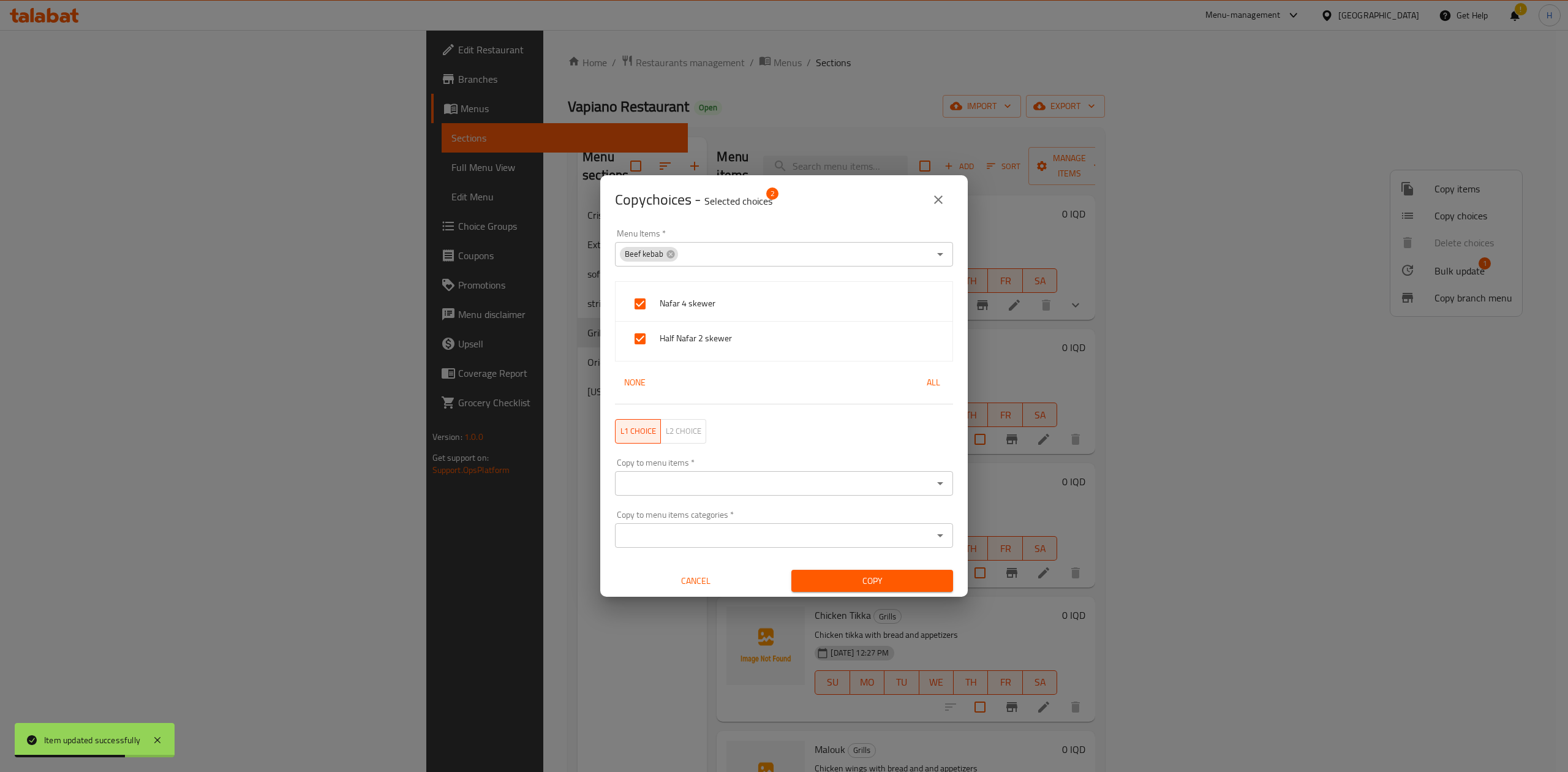
click at [730, 482] on input "Copy to menu items   *" at bounding box center [774, 483] width 311 height 17
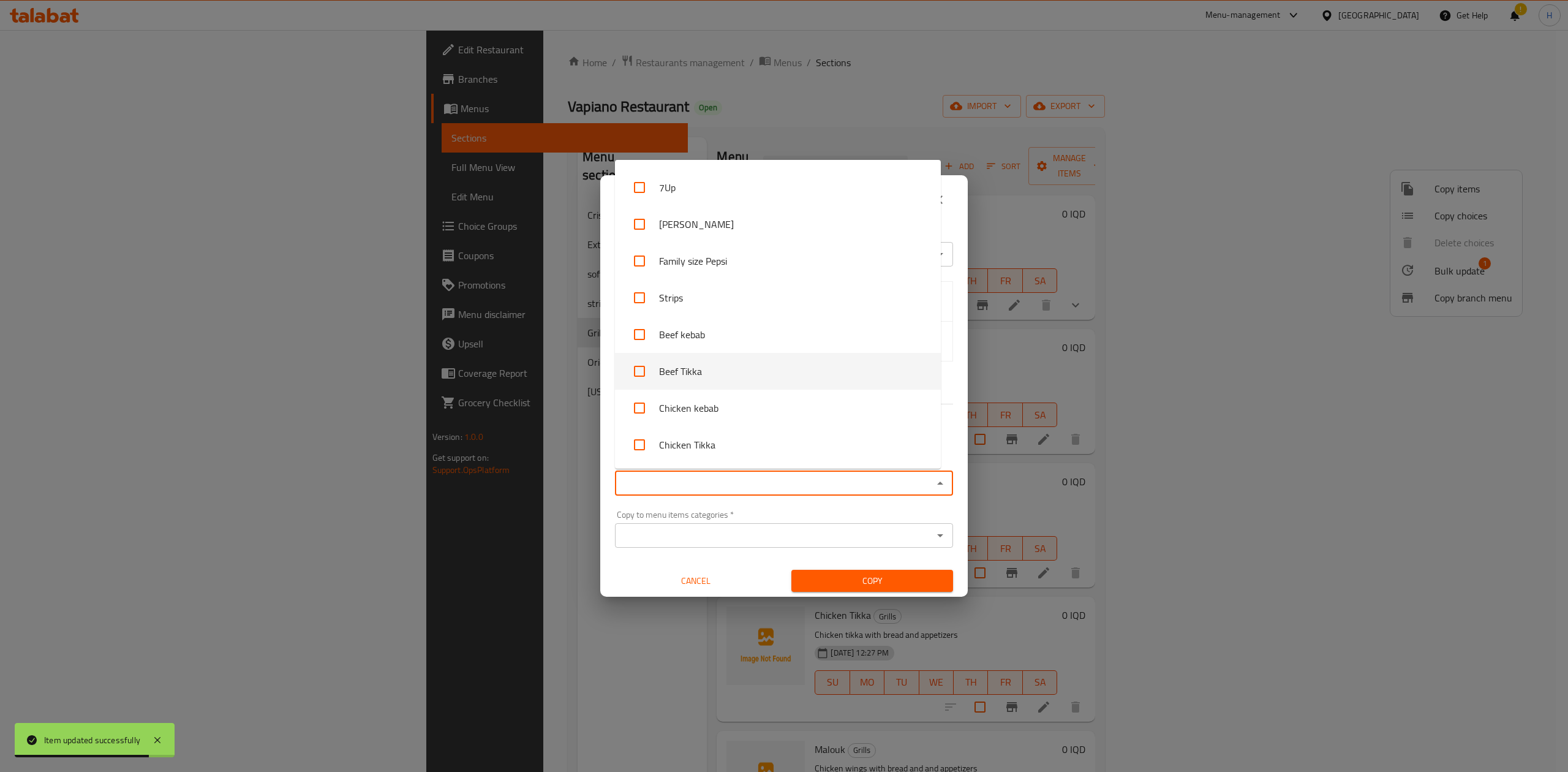
scroll to position [245, 0]
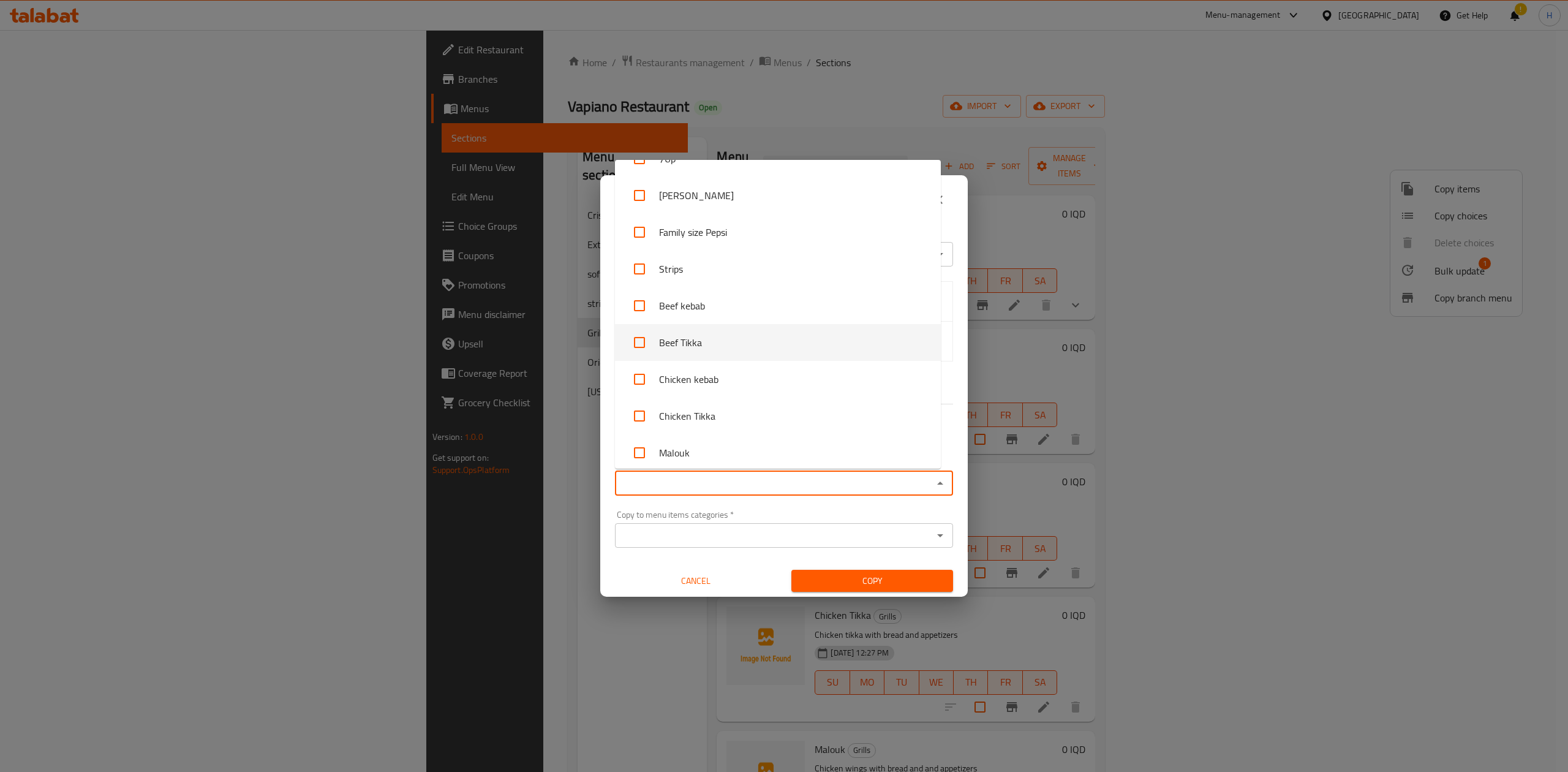
click at [713, 334] on li "Beef Tikka" at bounding box center [778, 342] width 326 height 37
checkbox input "true"
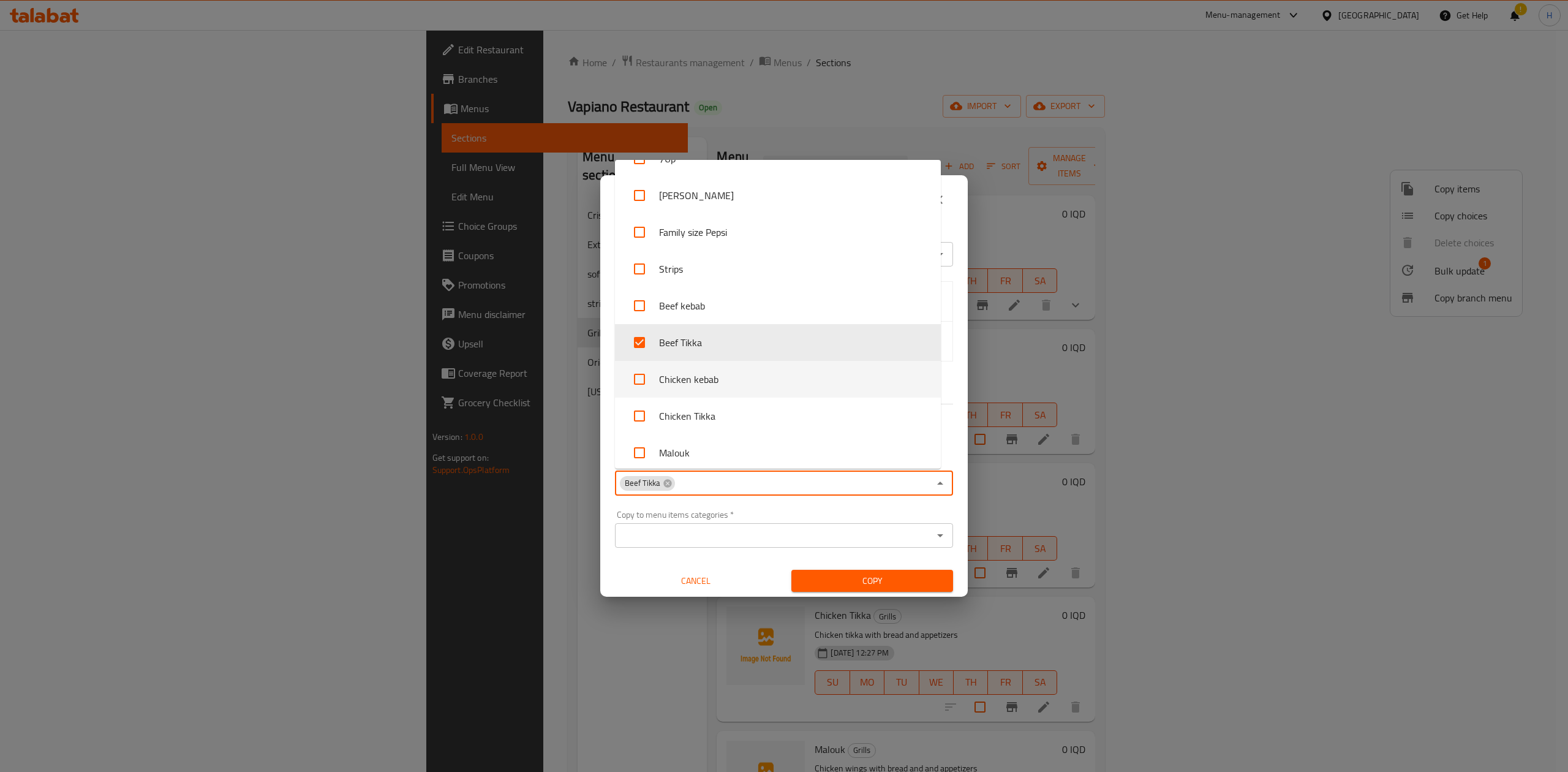
click at [709, 375] on li "Chicken kebab" at bounding box center [778, 379] width 326 height 37
checkbox input "true"
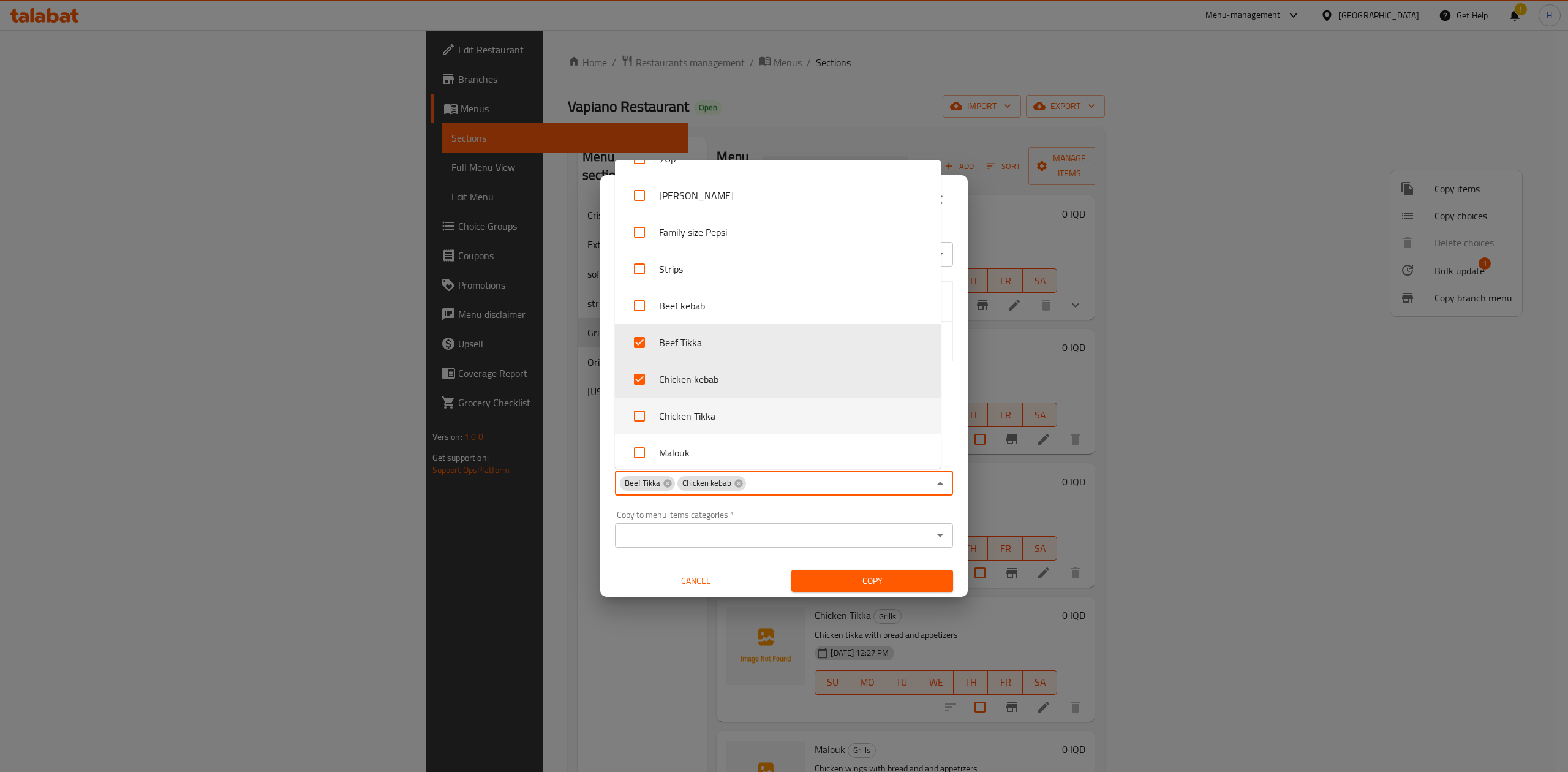
click at [704, 413] on li "Chicken Tikka" at bounding box center [778, 416] width 326 height 37
checkbox input "true"
click at [692, 454] on li "Malouk" at bounding box center [778, 453] width 326 height 37
checkbox input "true"
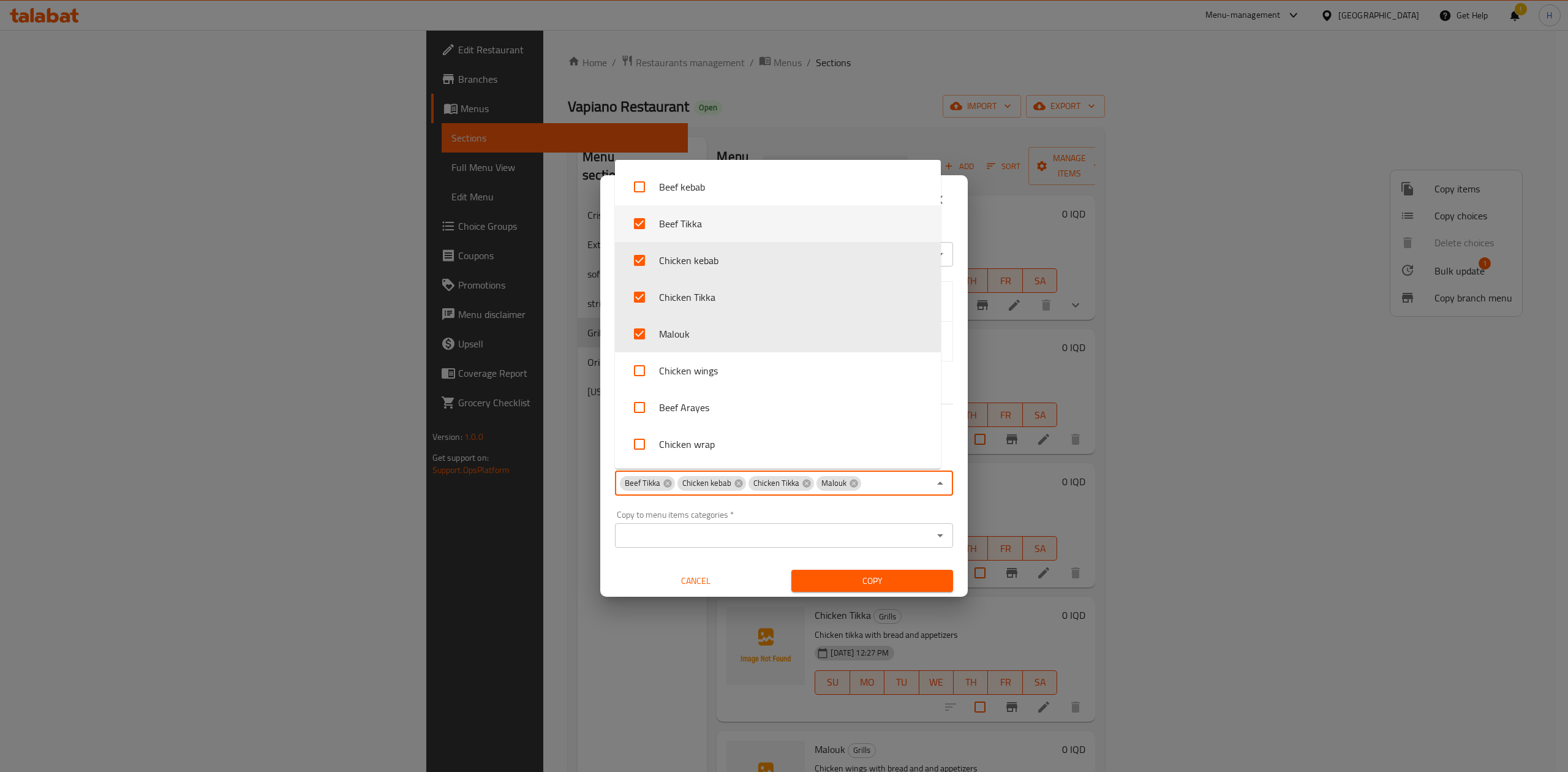
scroll to position [490, 0]
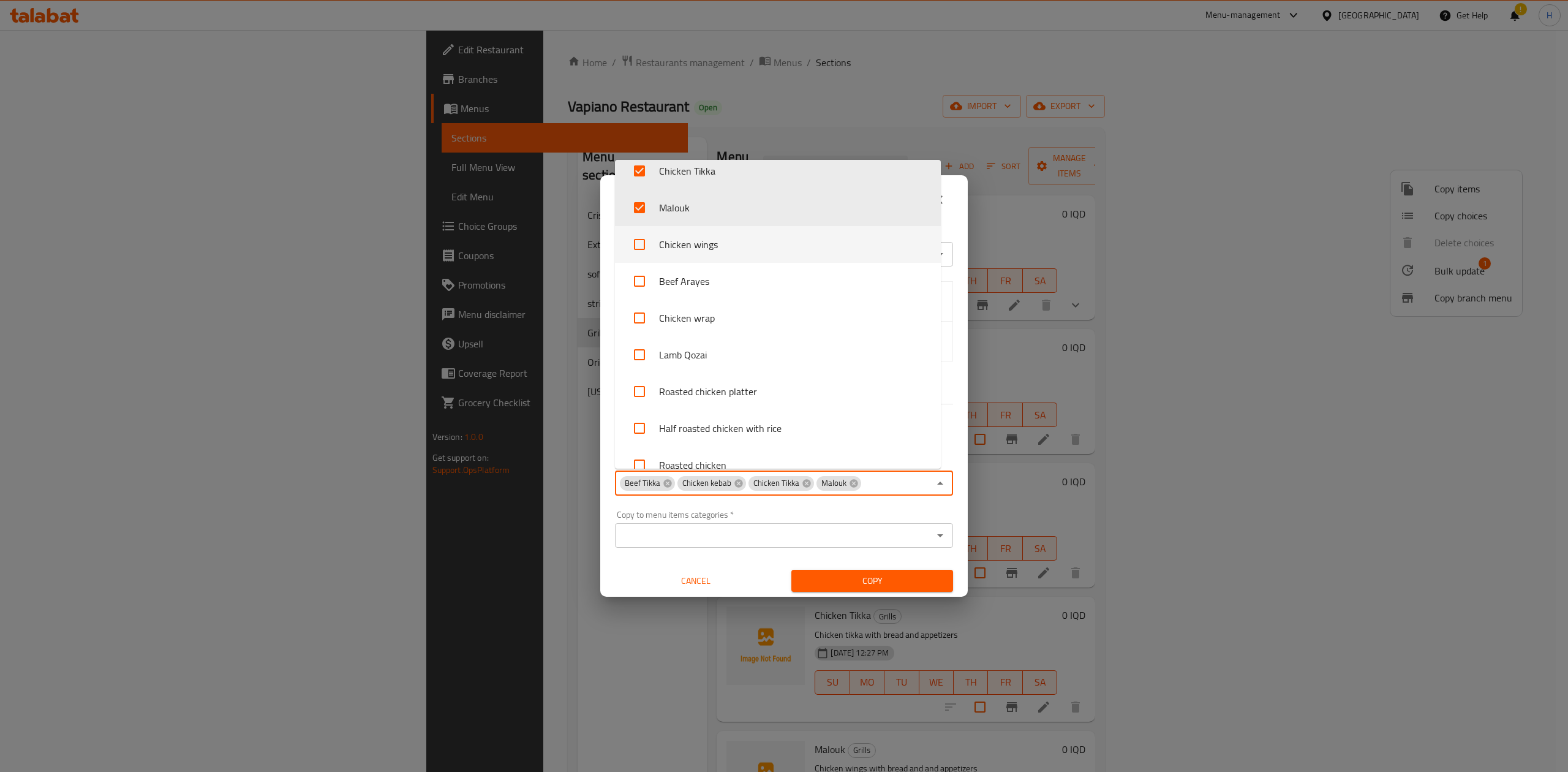
click at [731, 248] on li "Chicken wings" at bounding box center [778, 244] width 326 height 37
checkbox input "true"
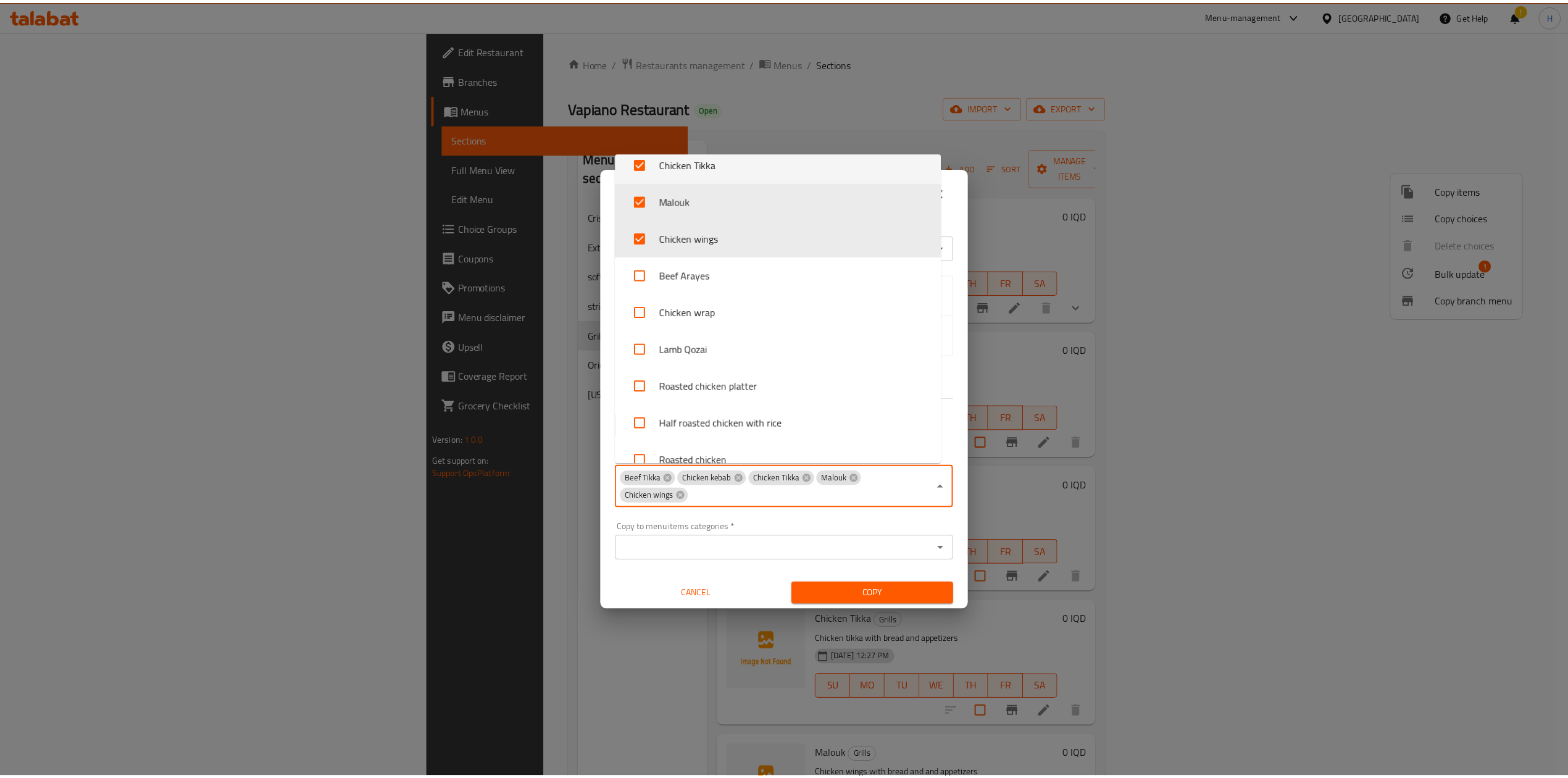
scroll to position [415, 0]
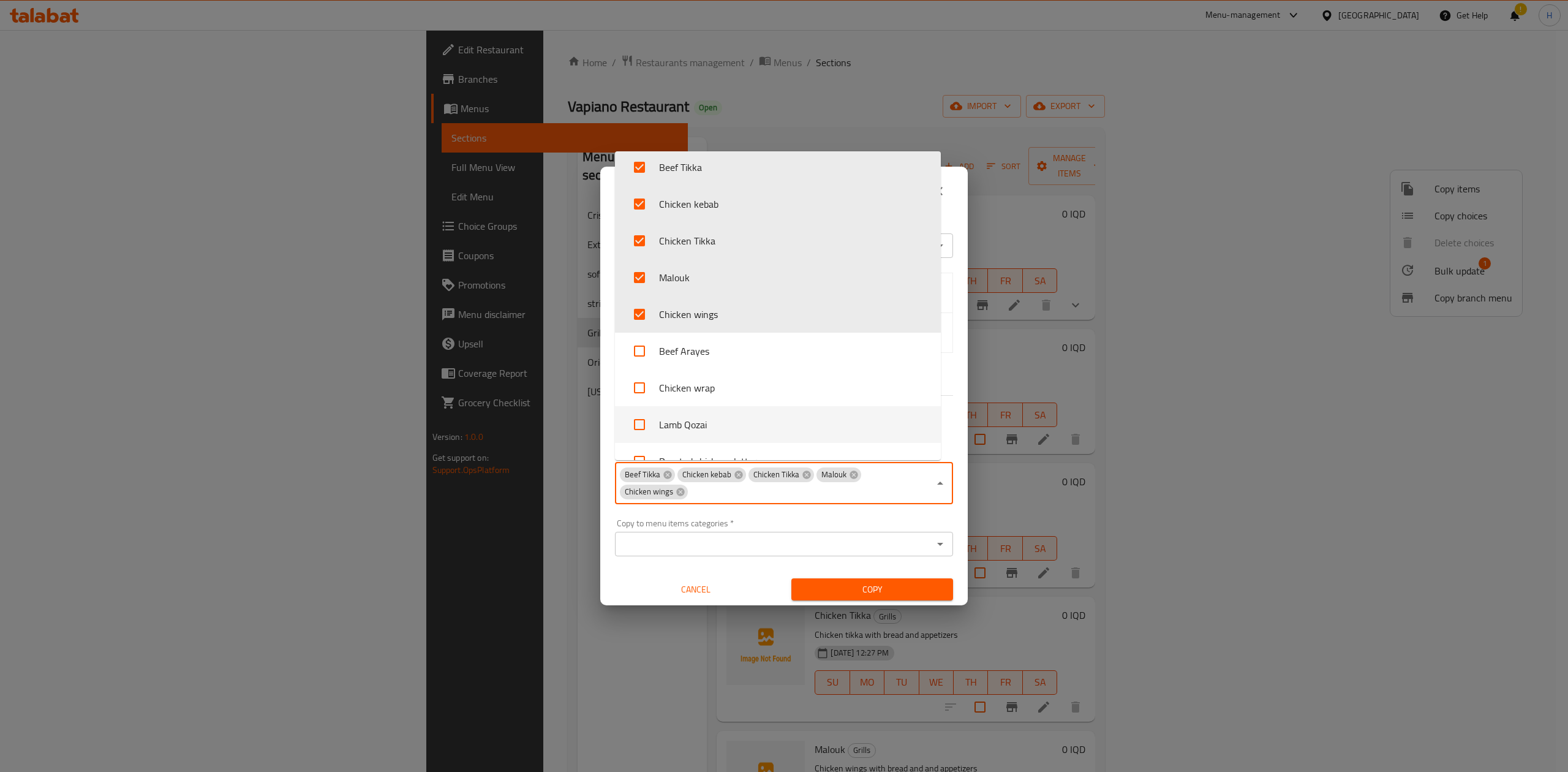
click at [918, 513] on div "Copy to menu items categories   * Copy to menu items categories *" at bounding box center [784, 538] width 353 height 52
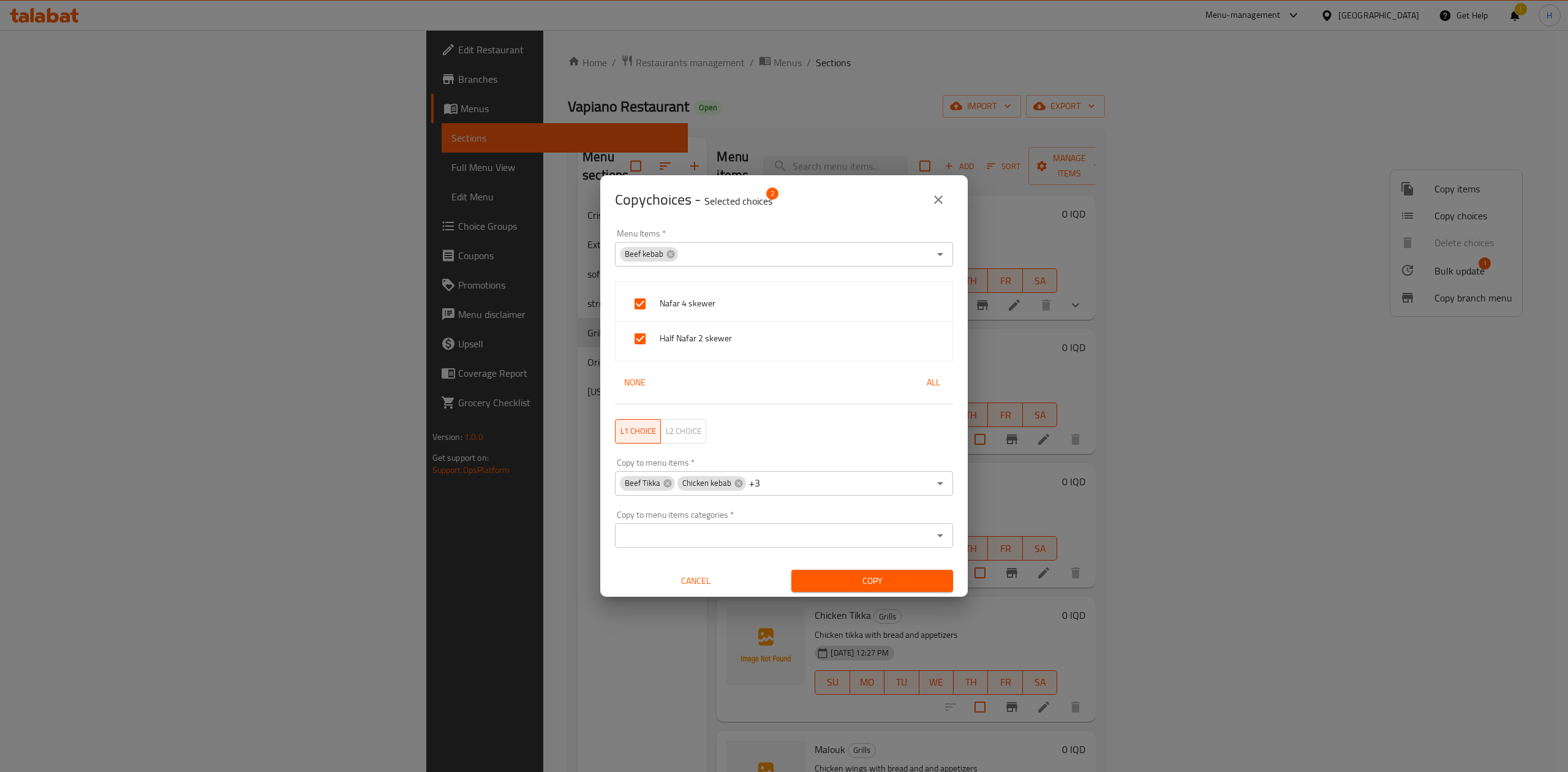
click at [900, 584] on span "Copy" at bounding box center [872, 581] width 142 height 15
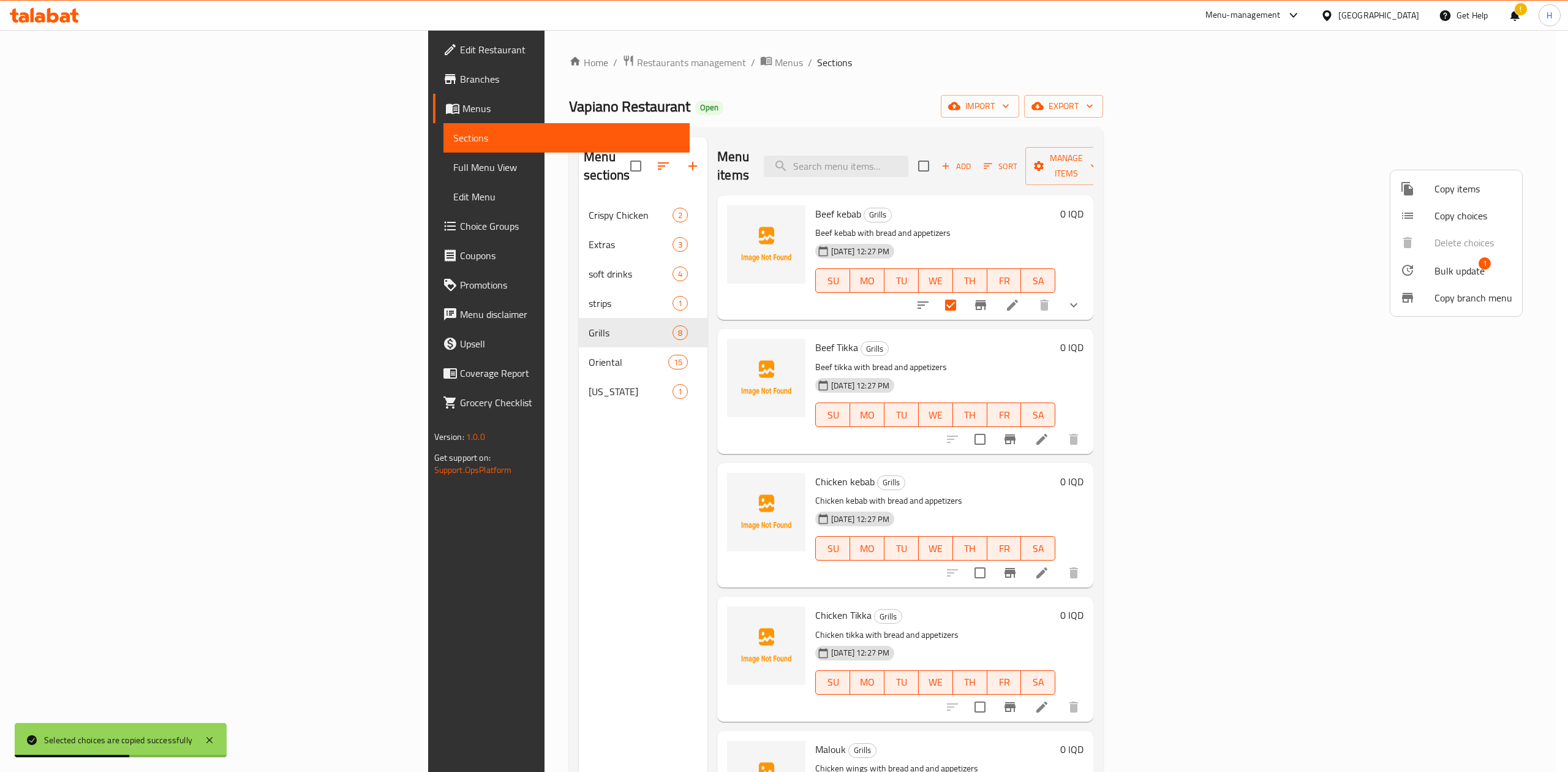
click at [1208, 353] on div at bounding box center [784, 386] width 1568 height 772
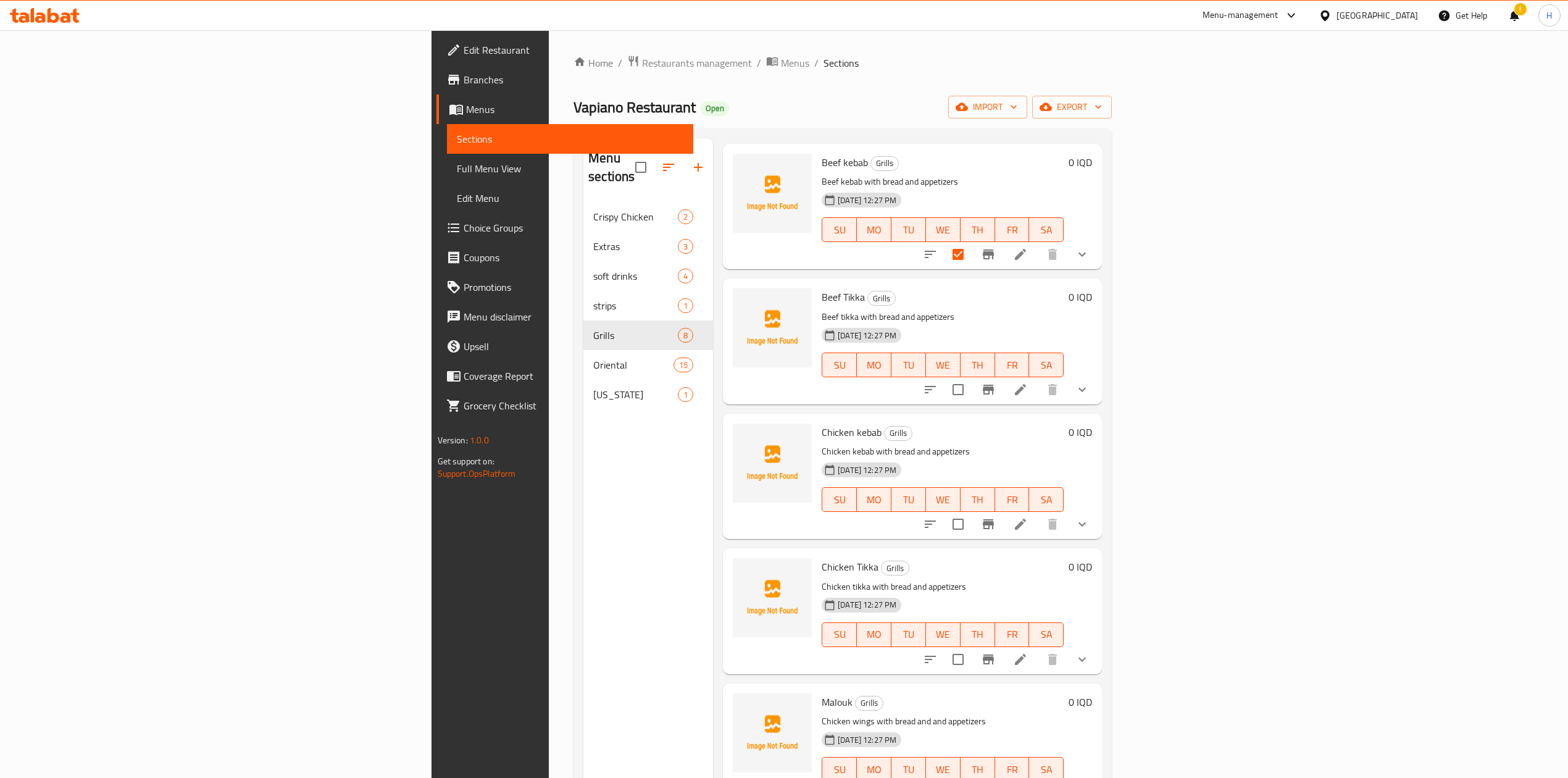
scroll to position [82, 0]
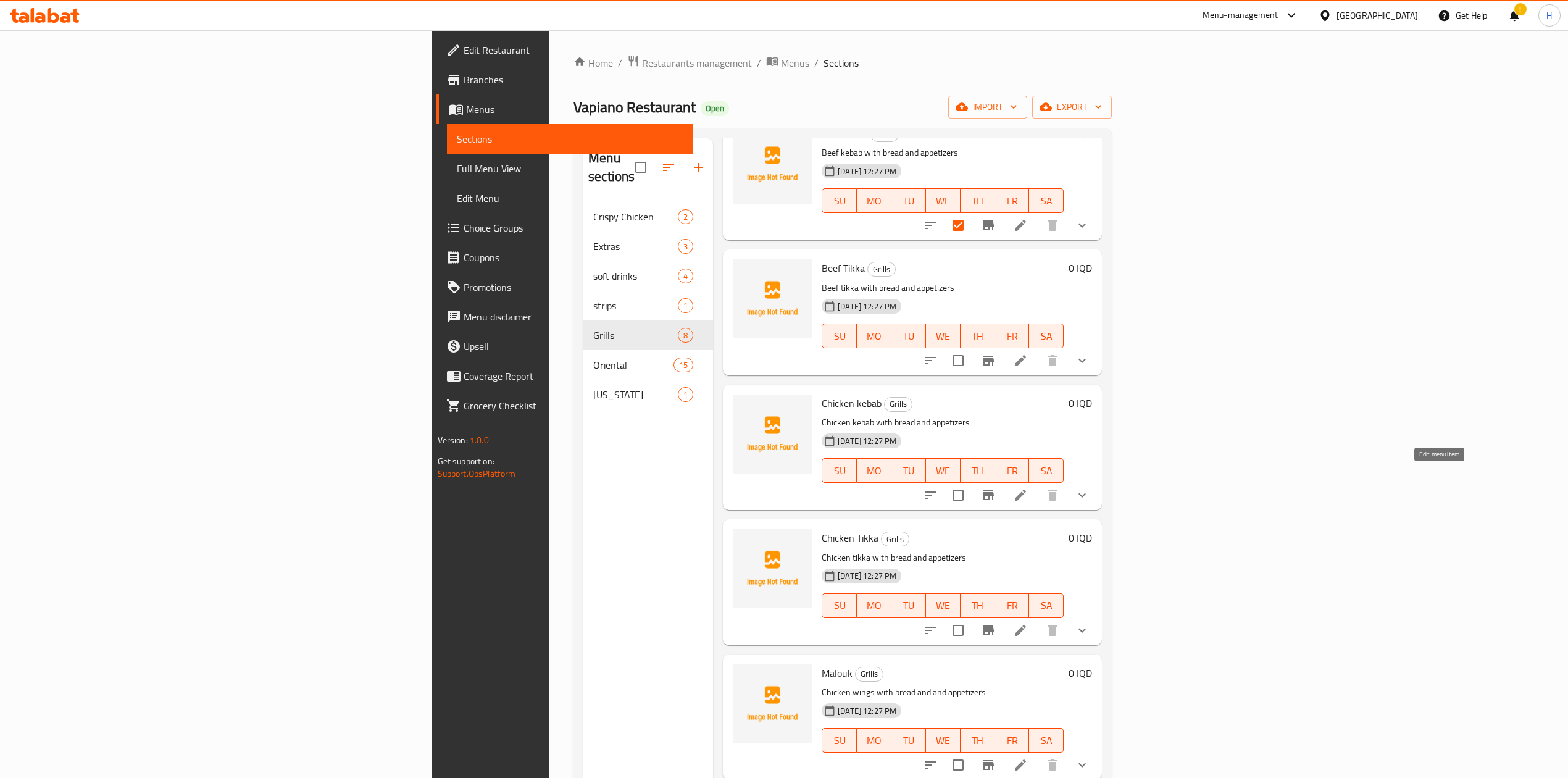
click at [1026, 489] on icon at bounding box center [1020, 495] width 11 height 11
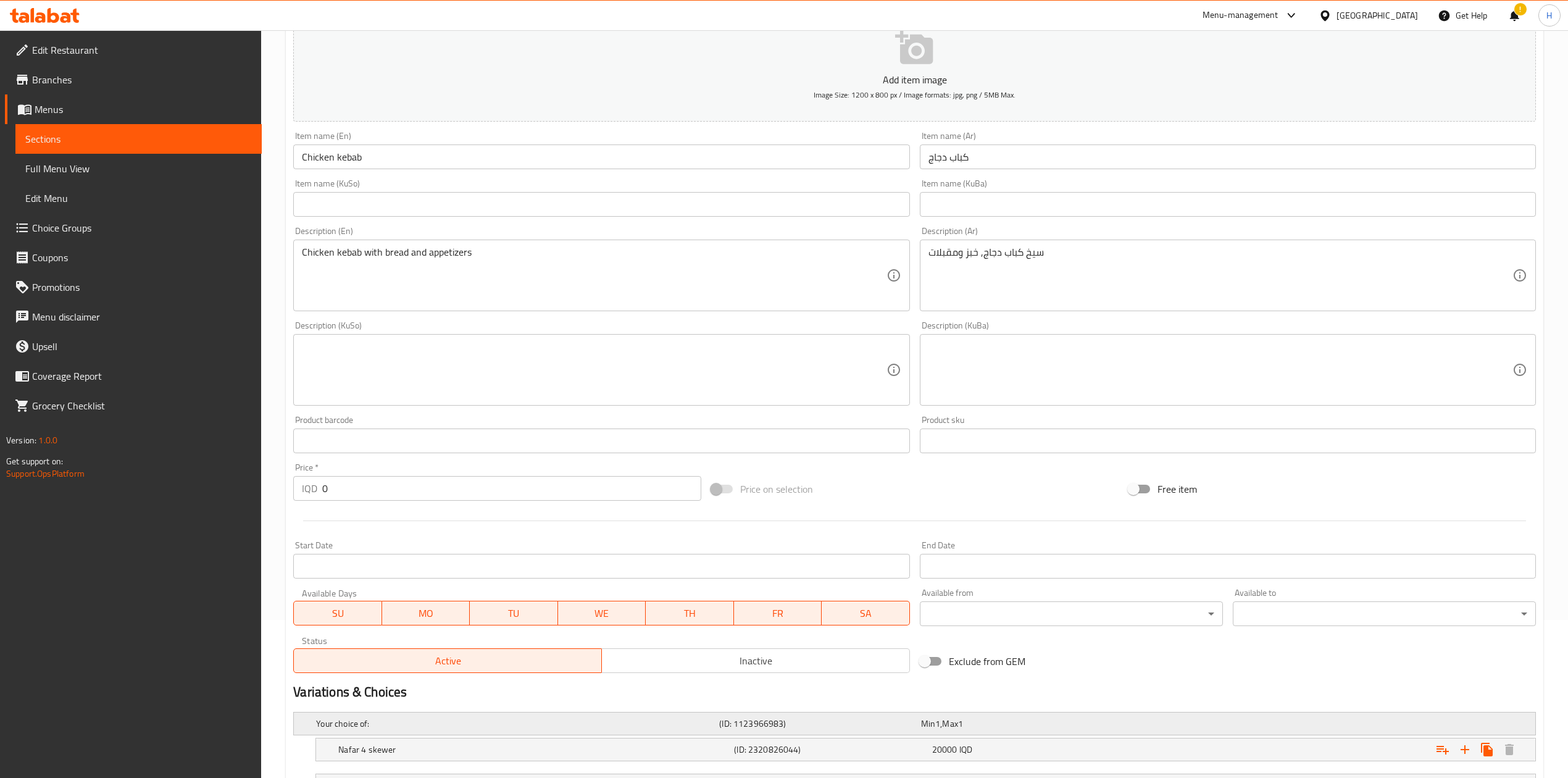
scroll to position [266, 0]
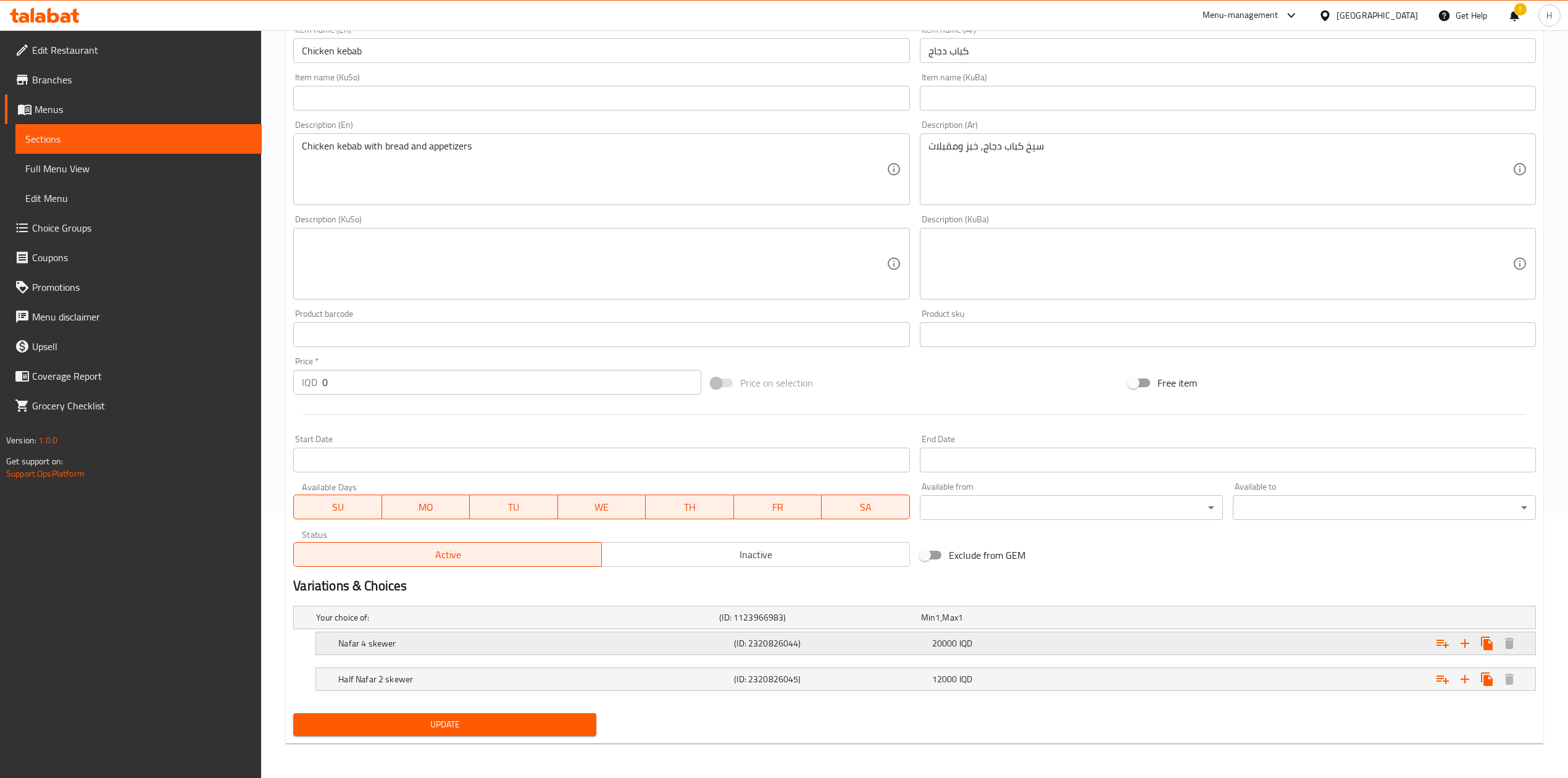
click at [468, 639] on h5 "Nafar 4 skewer" at bounding box center [533, 643] width 391 height 12
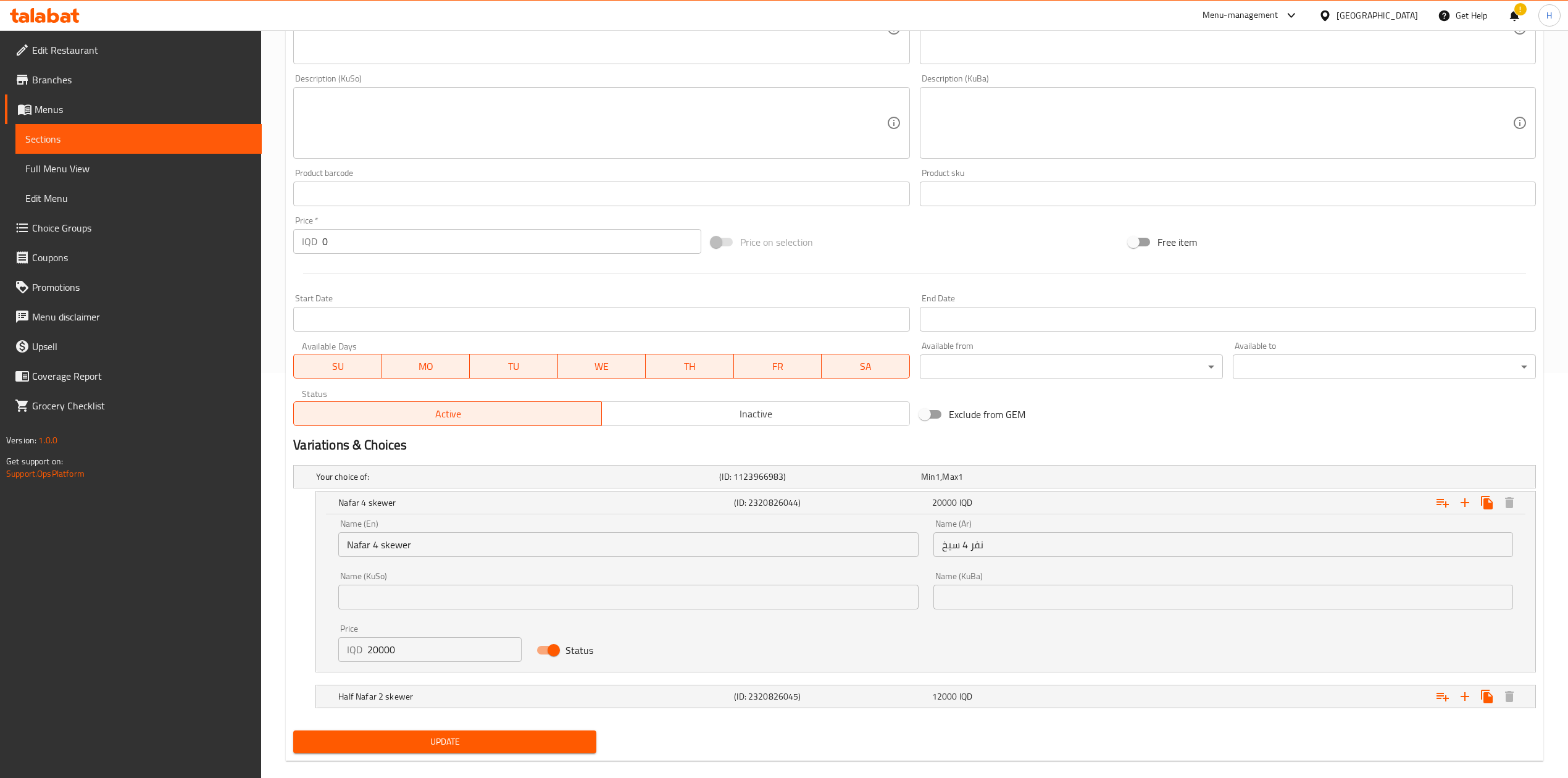
scroll to position [405, 0]
drag, startPoint x: 378, startPoint y: 648, endPoint x: 348, endPoint y: 647, distance: 30.0
click at [348, 647] on div "IQD 20000 Price" at bounding box center [430, 648] width 183 height 24
type input "15000"
click at [384, 697] on h5 "Half Nafar 2 skewer" at bounding box center [533, 695] width 391 height 12
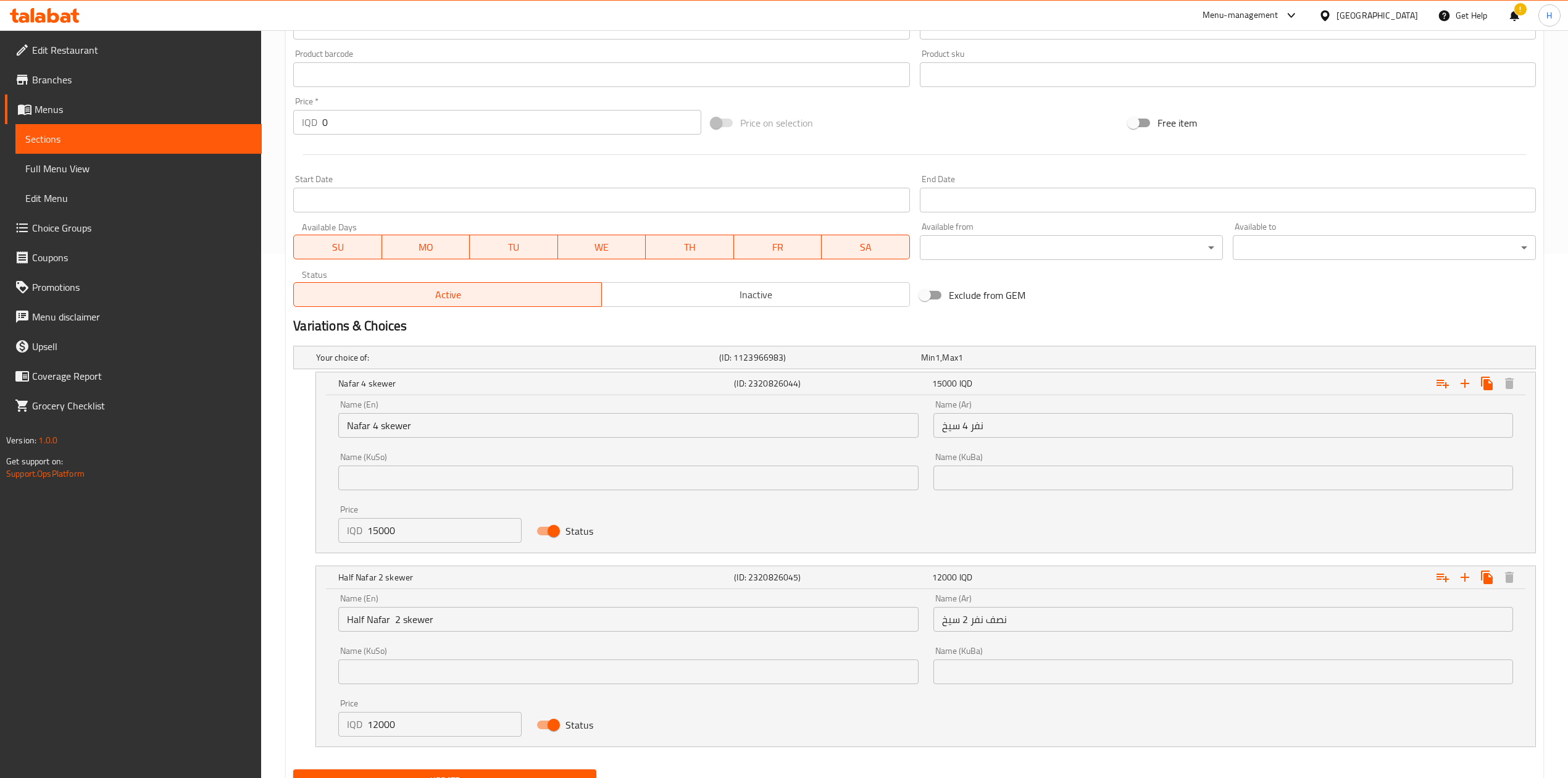
scroll to position [569, 0]
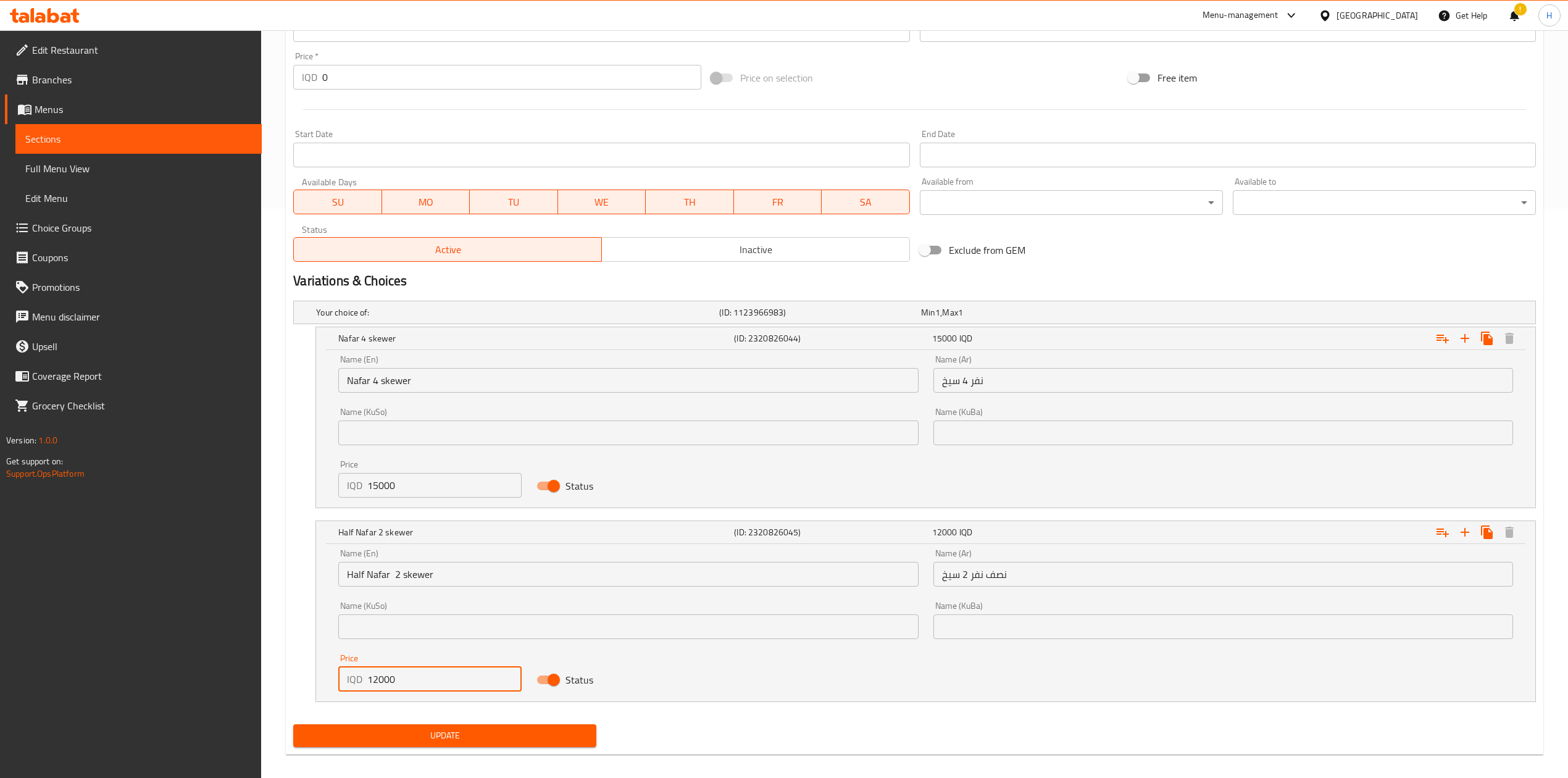
drag, startPoint x: 378, startPoint y: 679, endPoint x: 370, endPoint y: 680, distance: 8.1
click at [370, 680] on input "12000" at bounding box center [445, 679] width 155 height 24
click at [368, 691] on input "12000" at bounding box center [445, 679] width 155 height 24
drag, startPoint x: 381, startPoint y: 677, endPoint x: 359, endPoint y: 677, distance: 22.0
click at [359, 677] on div "IQD 12000 Price" at bounding box center [430, 679] width 183 height 24
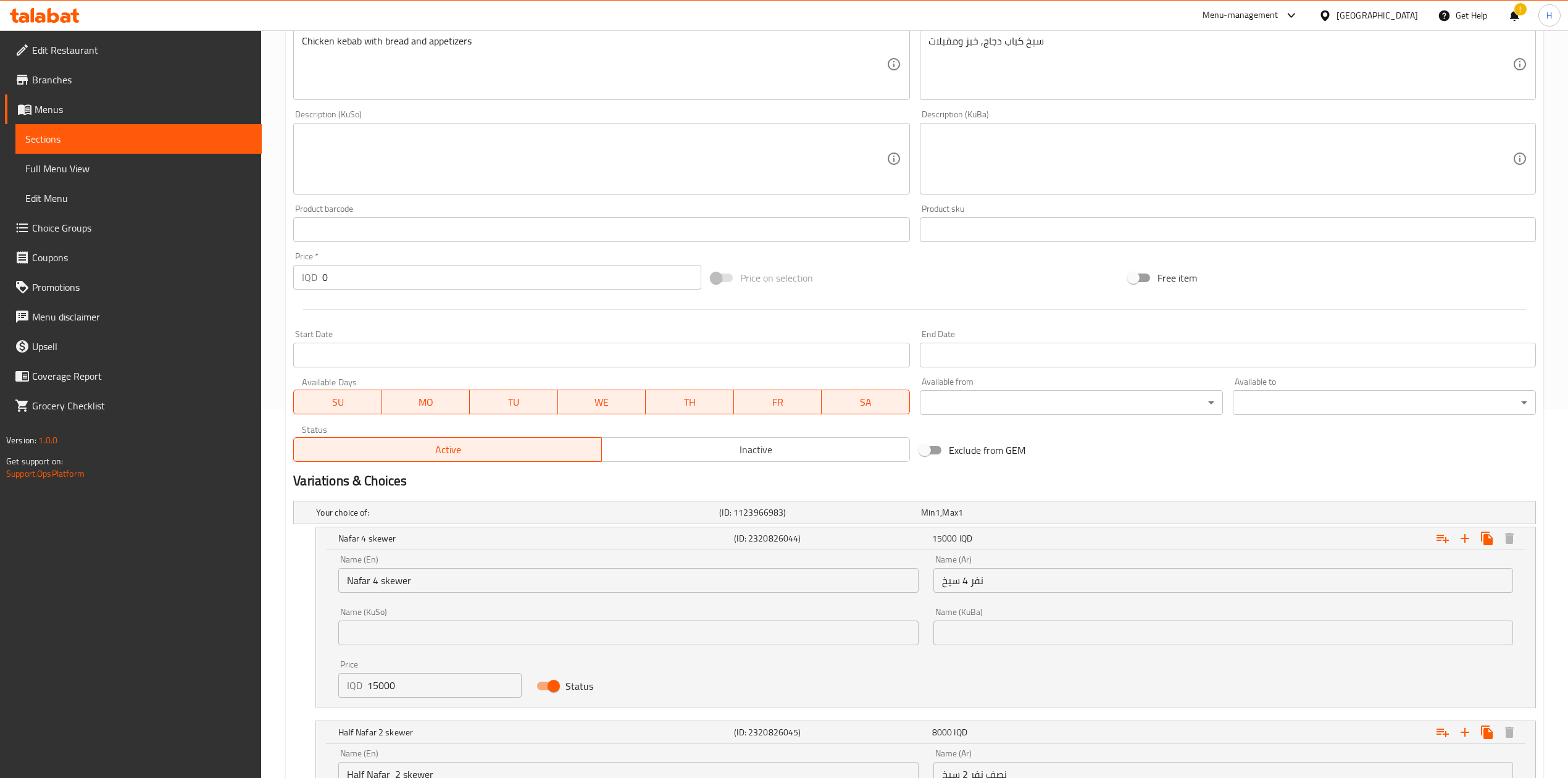
scroll to position [158, 0]
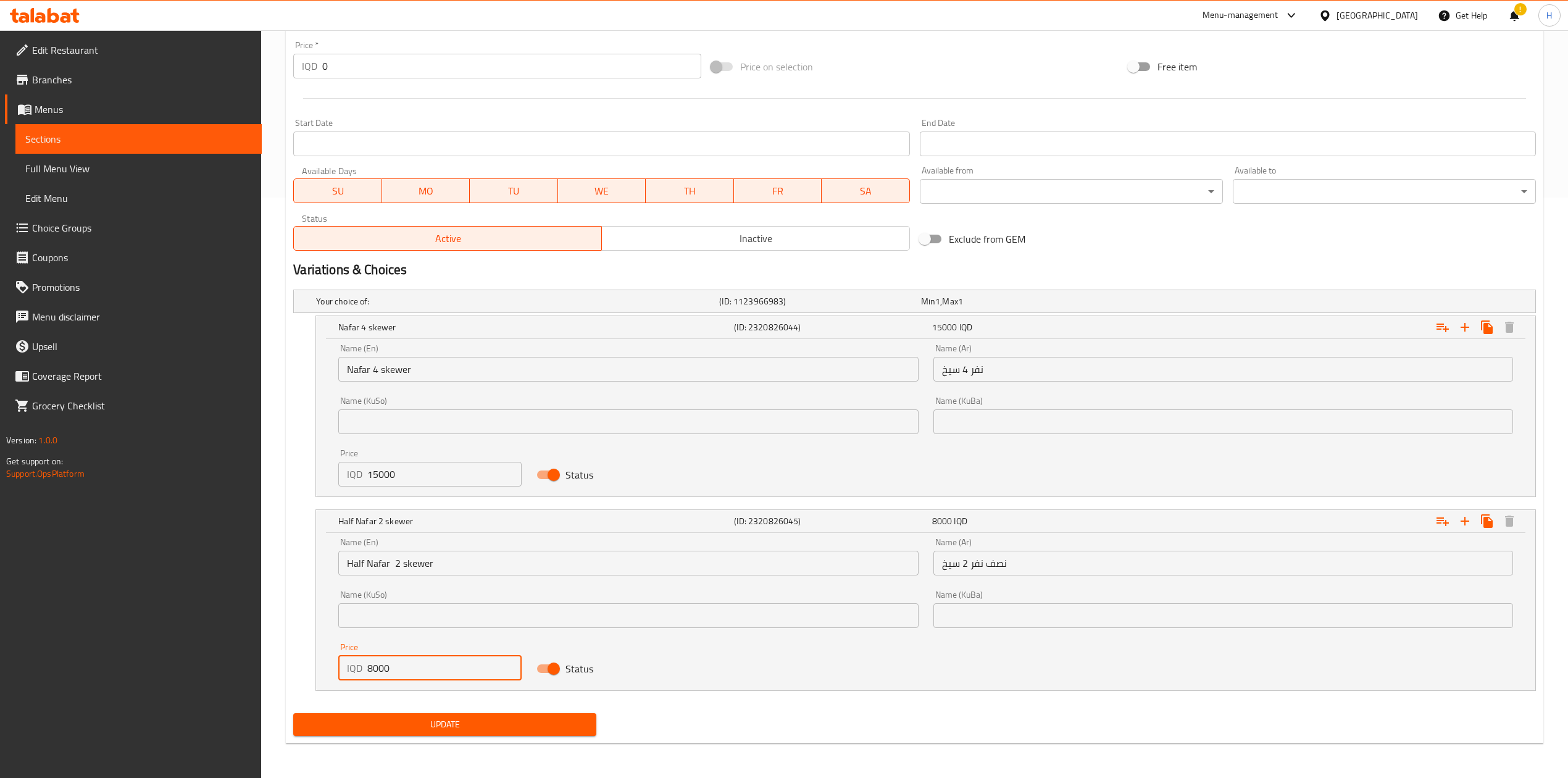
type input "8000"
click at [495, 726] on span "Update" at bounding box center [445, 724] width 284 height 15
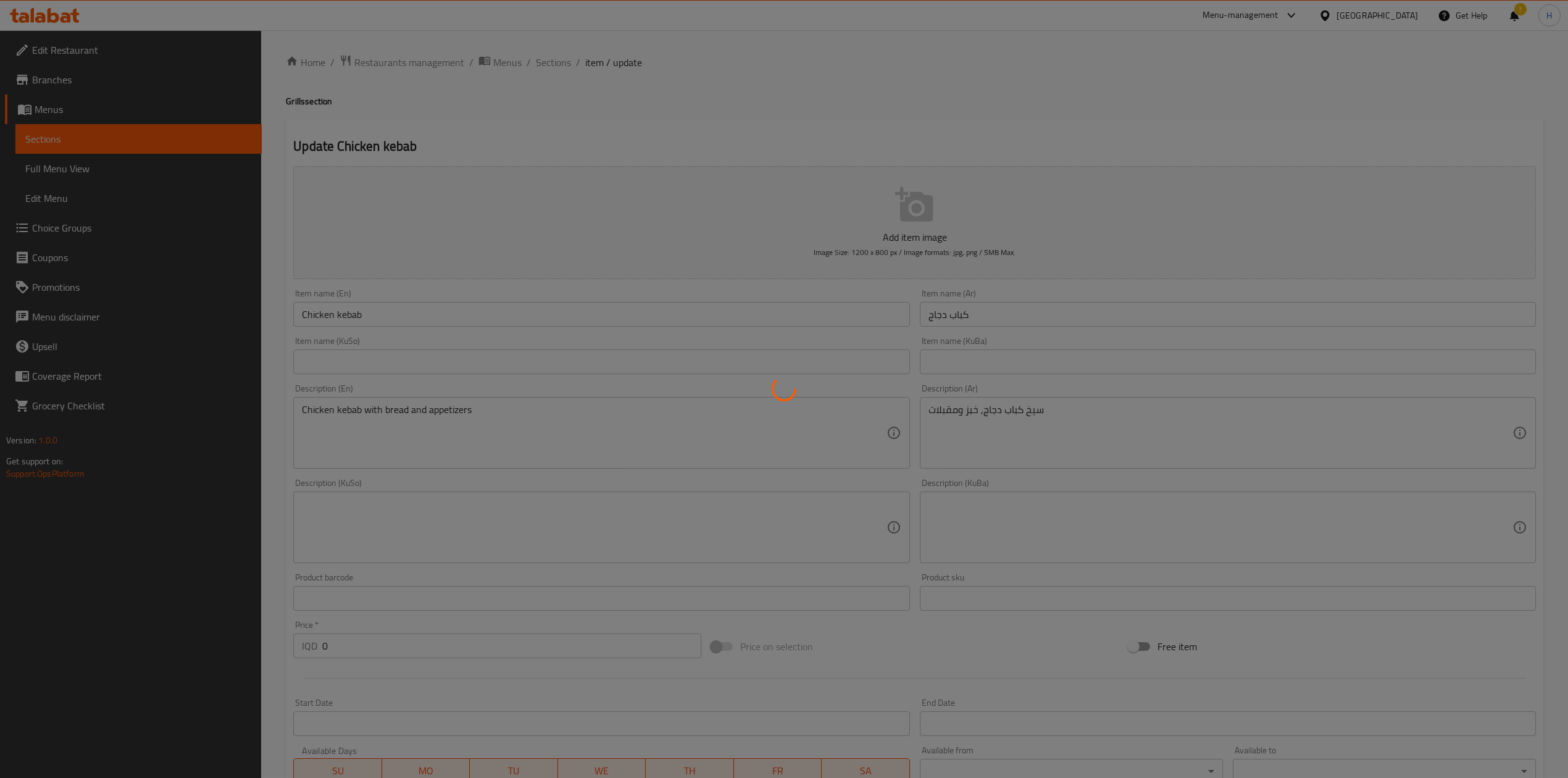
scroll to position [0, 0]
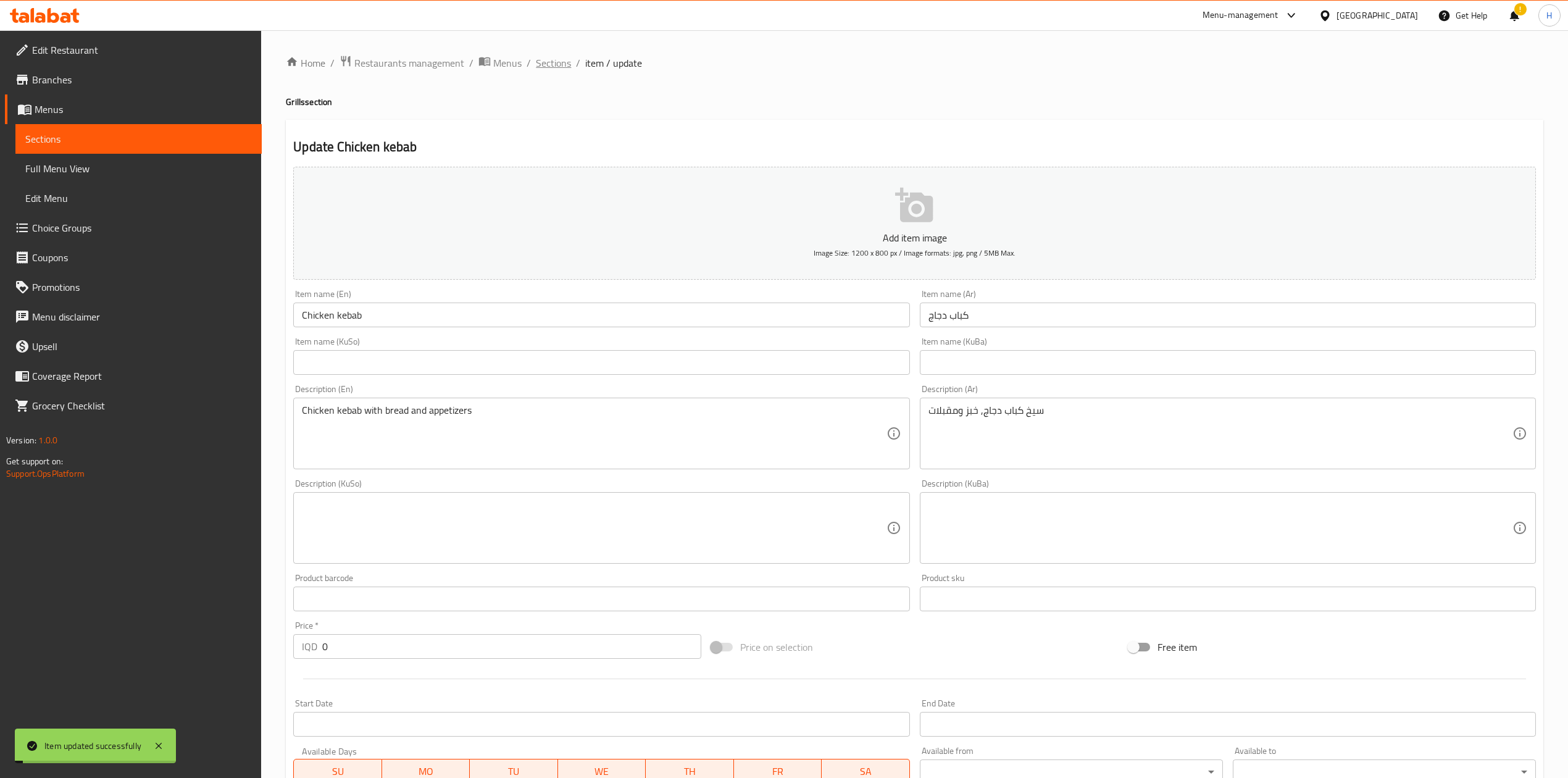
click at [540, 64] on span "Sections" at bounding box center [553, 63] width 35 height 15
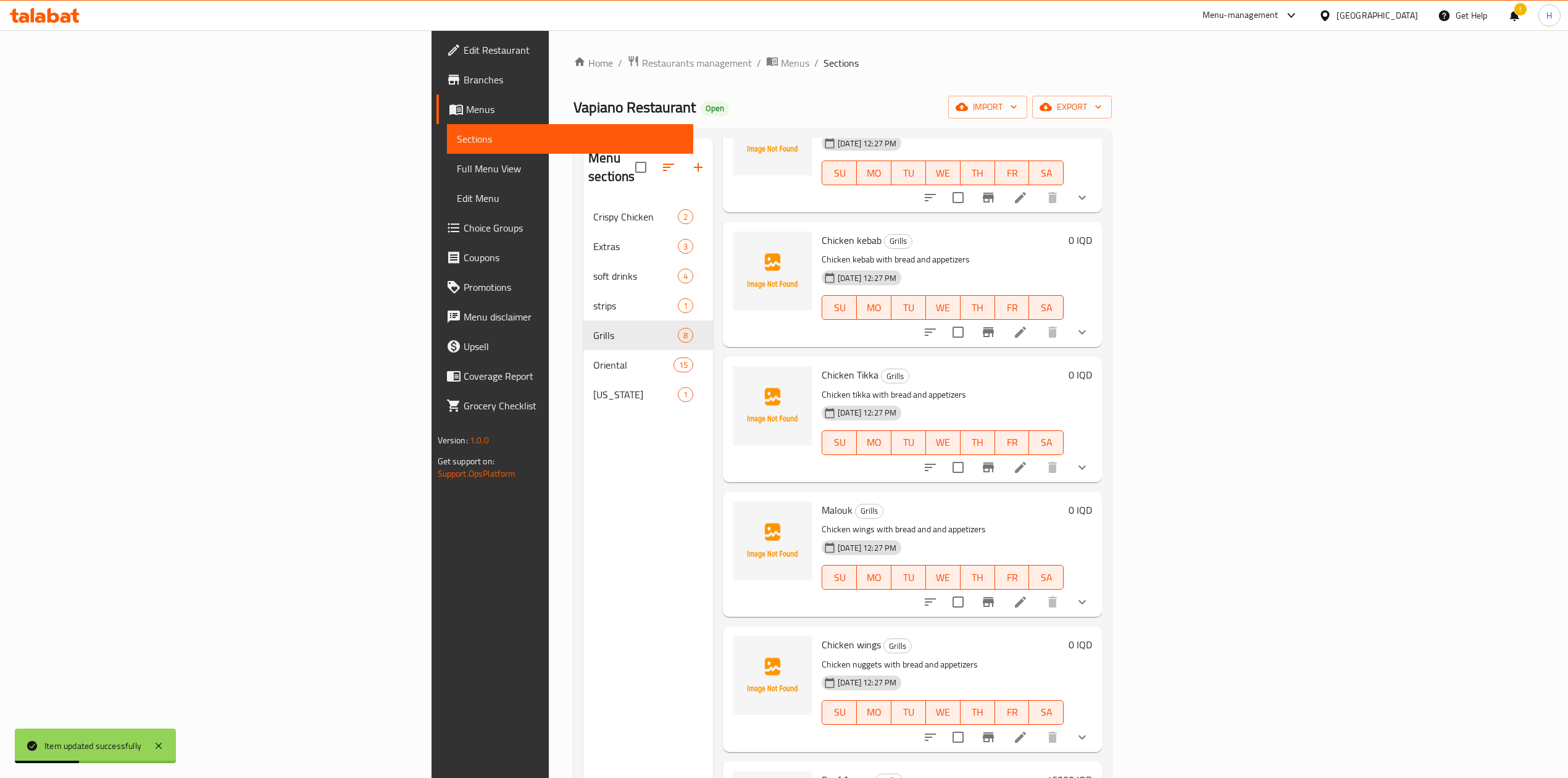
scroll to position [247, 0]
click at [1026, 460] on icon at bounding box center [1020, 465] width 11 height 11
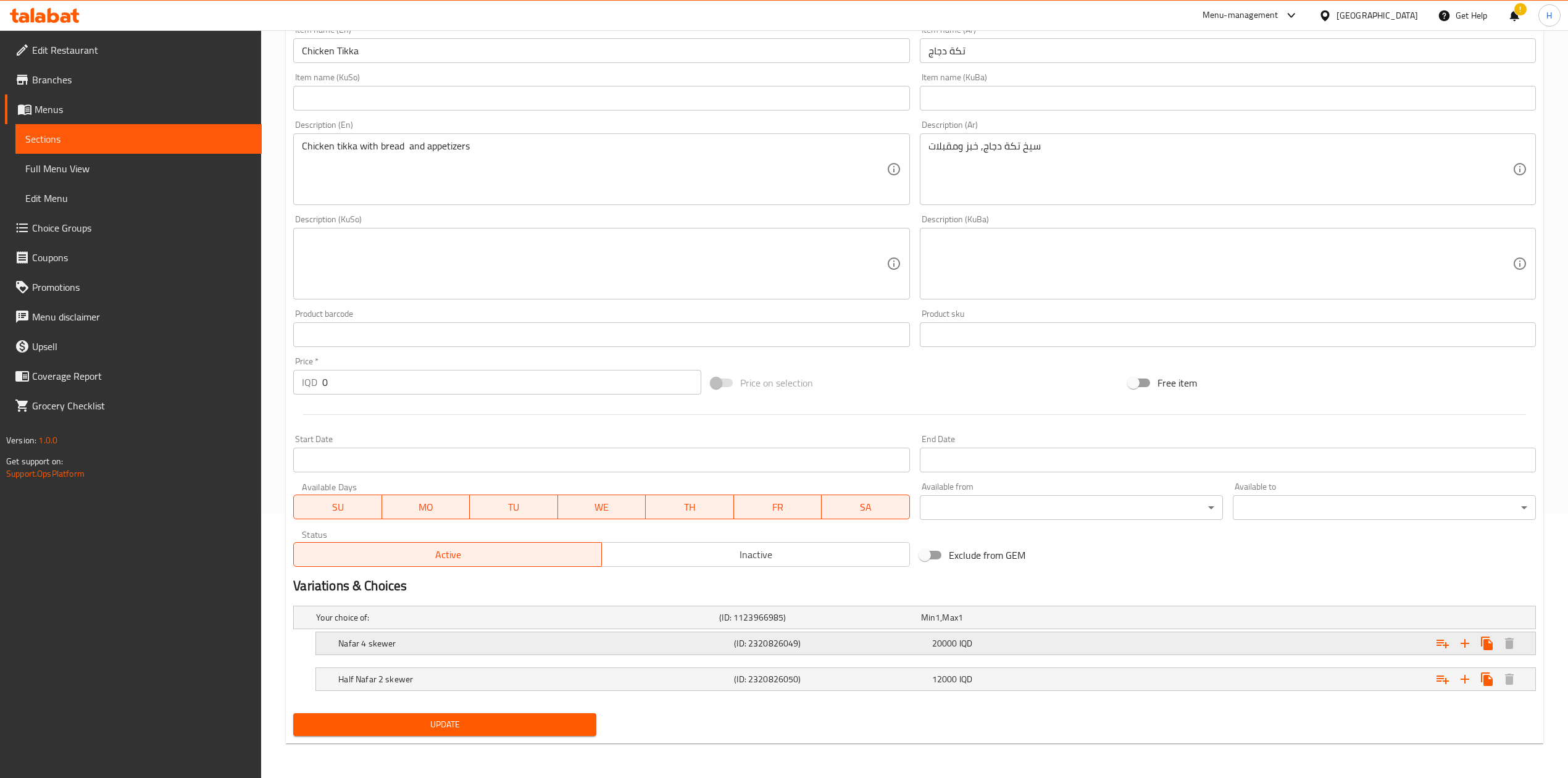
click at [367, 643] on h5 "Nafar 4 skewer" at bounding box center [533, 643] width 391 height 12
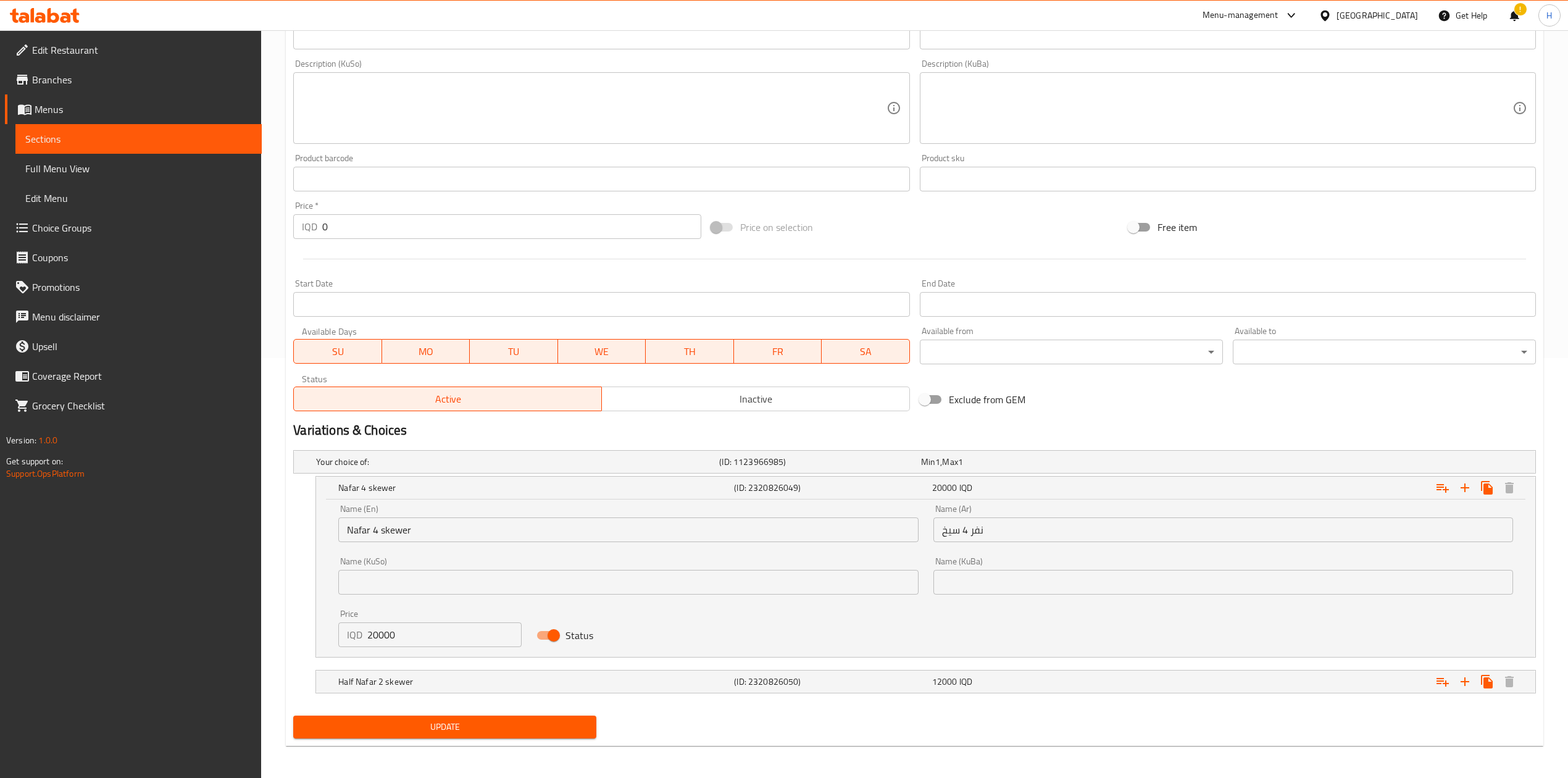
scroll to position [421, 0]
drag, startPoint x: 375, startPoint y: 634, endPoint x: 349, endPoint y: 636, distance: 26.1
click at [349, 636] on div "IQD 20000 Price" at bounding box center [430, 633] width 183 height 24
drag, startPoint x: 376, startPoint y: 631, endPoint x: 362, endPoint y: 633, distance: 14.1
click at [363, 632] on div "IQD 20000 Price" at bounding box center [430, 633] width 183 height 24
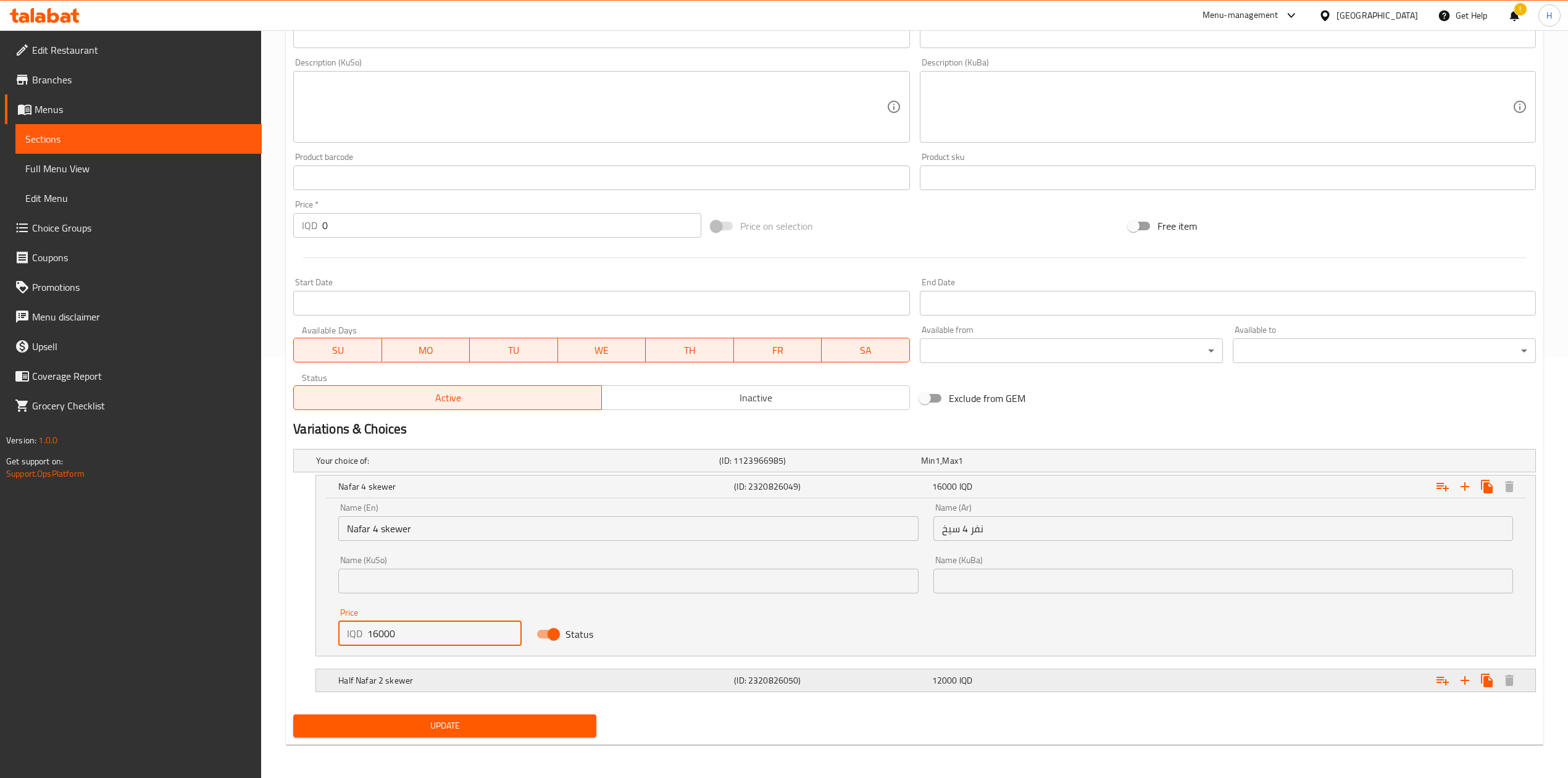
type input "16000"
click at [354, 685] on h5 "Half Nafar 2 skewer" at bounding box center [533, 680] width 391 height 12
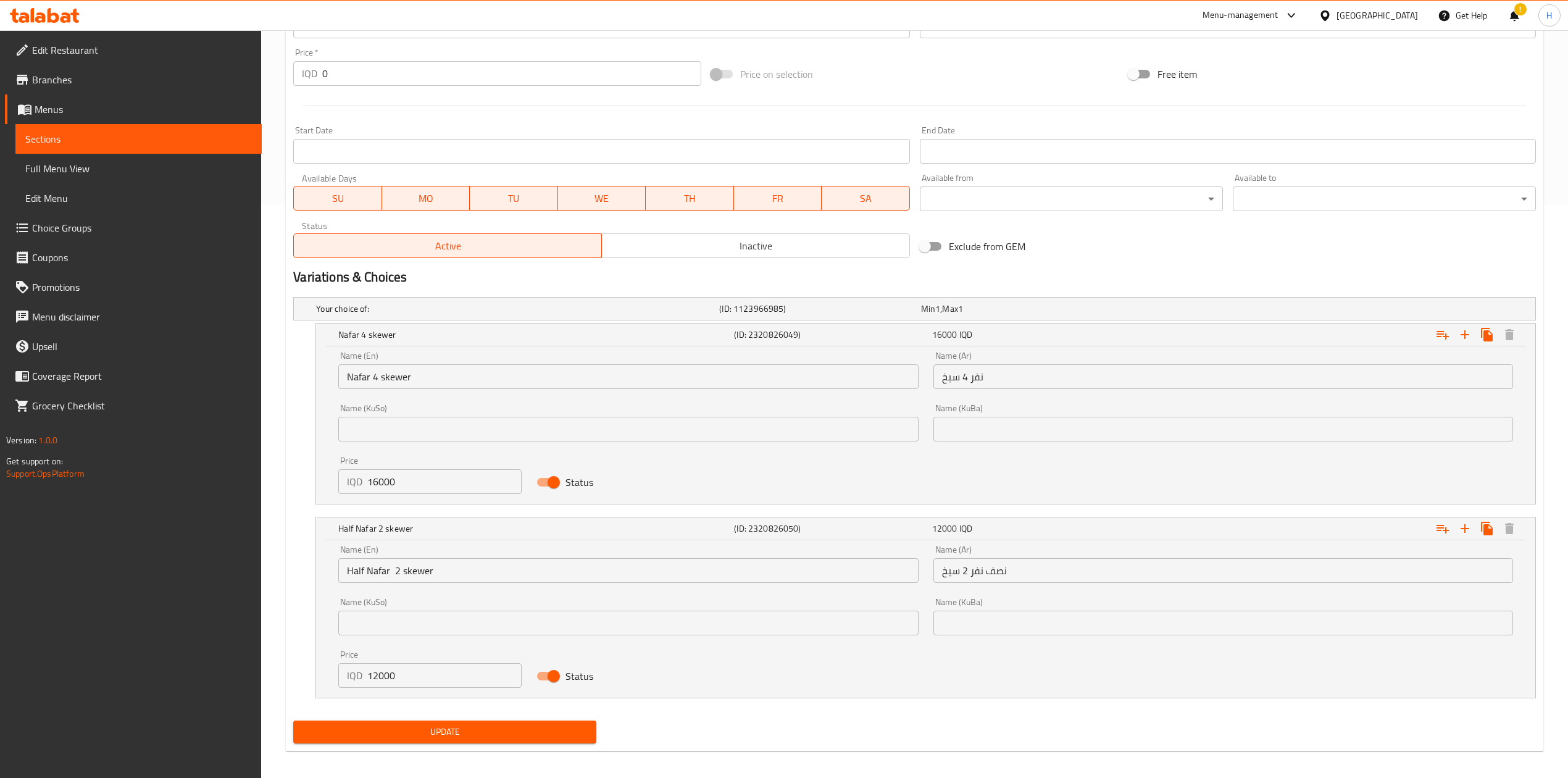
scroll to position [574, 0]
drag, startPoint x: 380, startPoint y: 672, endPoint x: 350, endPoint y: 677, distance: 30.4
click at [350, 677] on div "IQD 12000 Price" at bounding box center [430, 674] width 183 height 24
type input "8000"
click at [425, 727] on span "Update" at bounding box center [445, 731] width 284 height 15
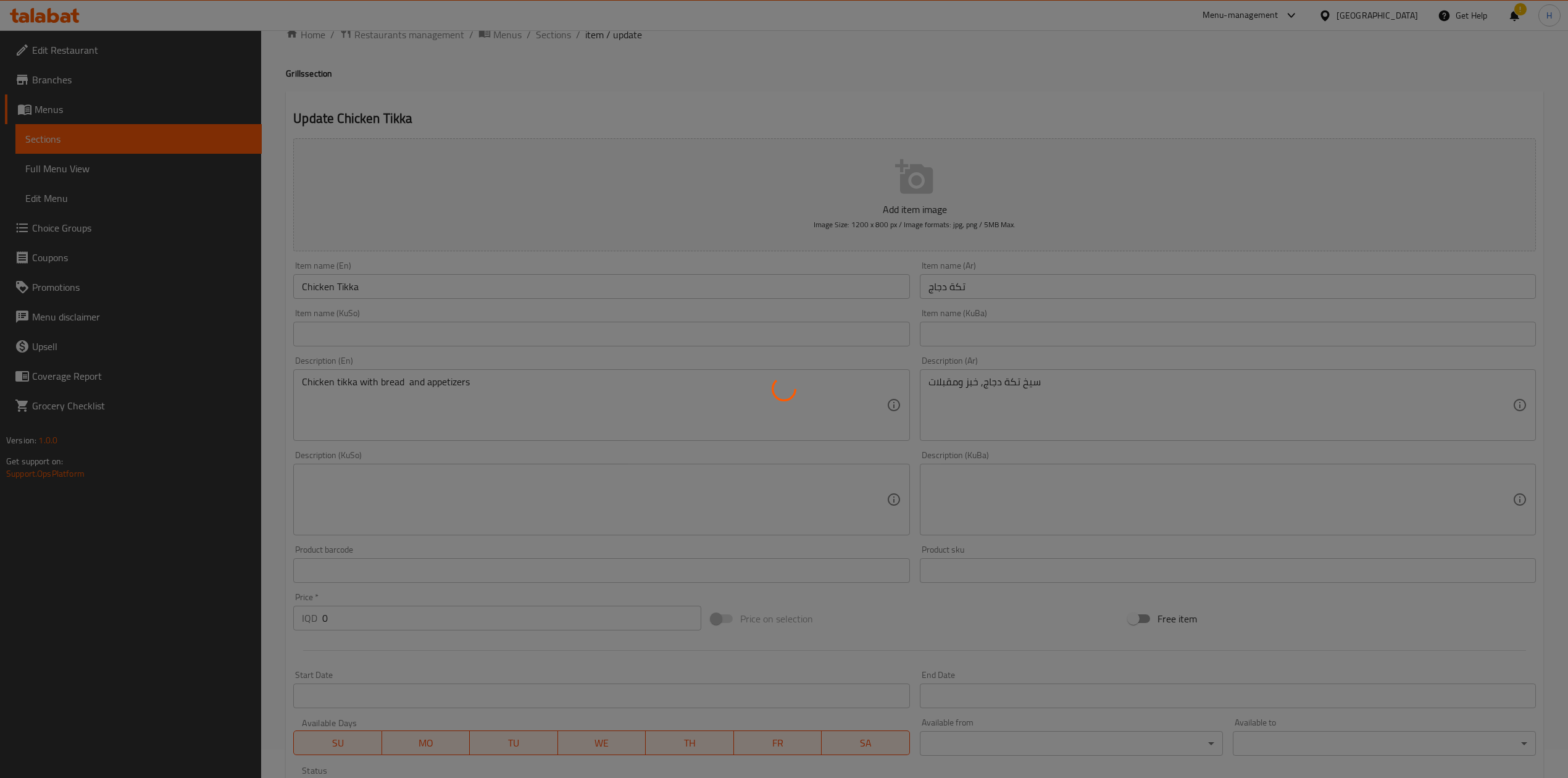
scroll to position [0, 0]
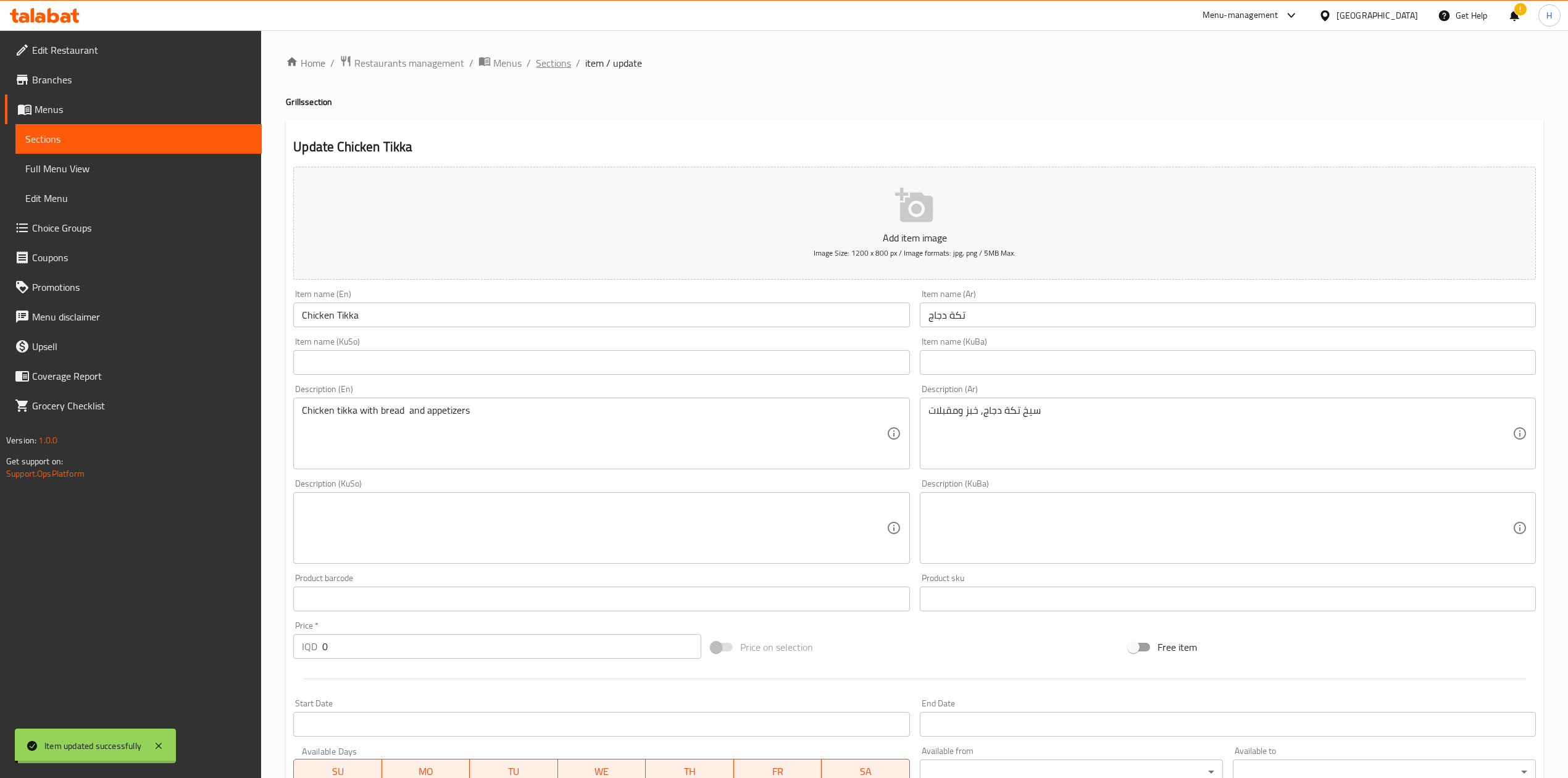
click at [547, 60] on span "Sections" at bounding box center [553, 63] width 35 height 15
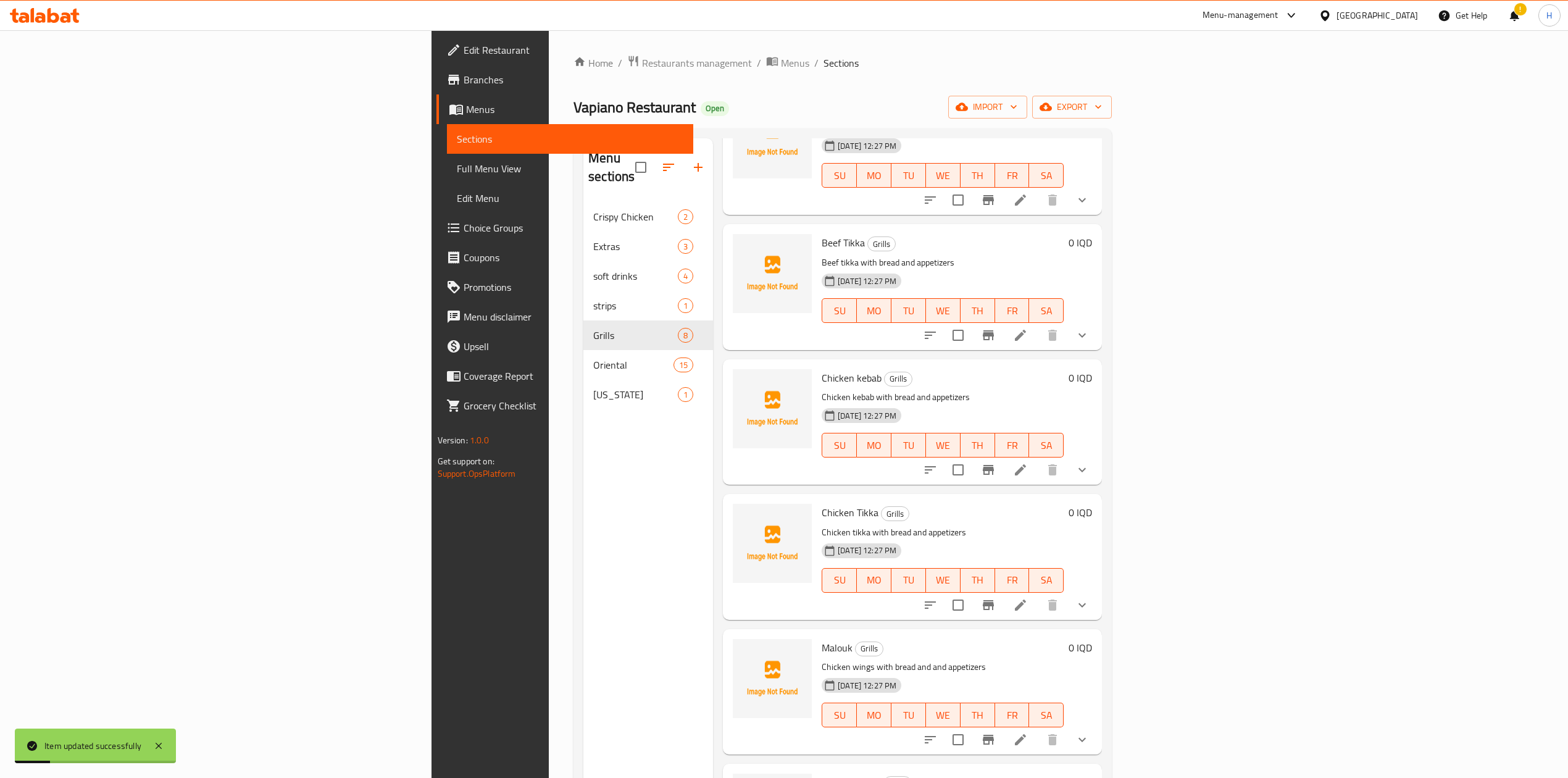
scroll to position [164, 0]
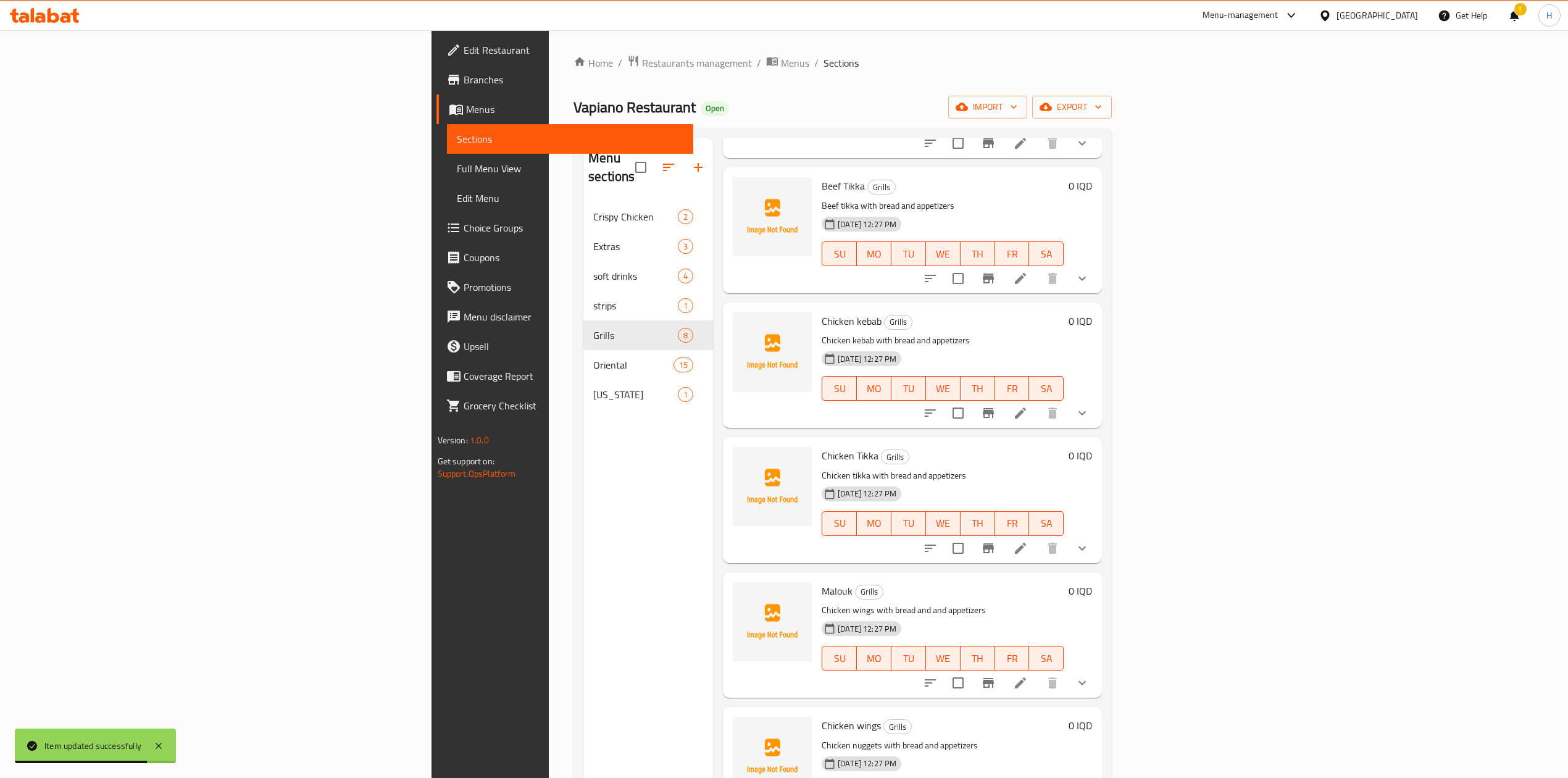
click at [1097, 677] on div at bounding box center [1006, 682] width 182 height 30
click at [1038, 672] on li at bounding box center [1021, 682] width 35 height 22
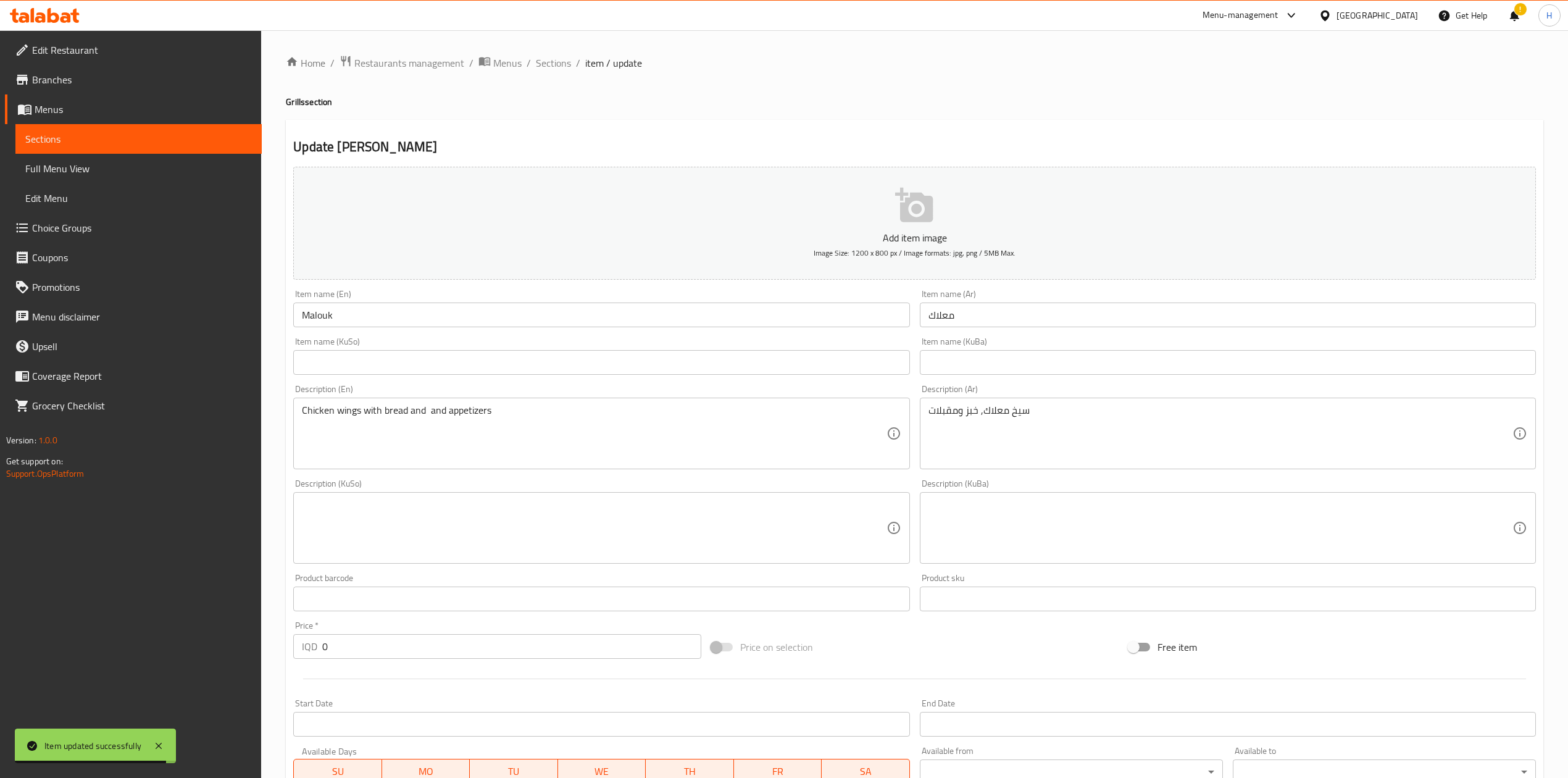
scroll to position [266, 0]
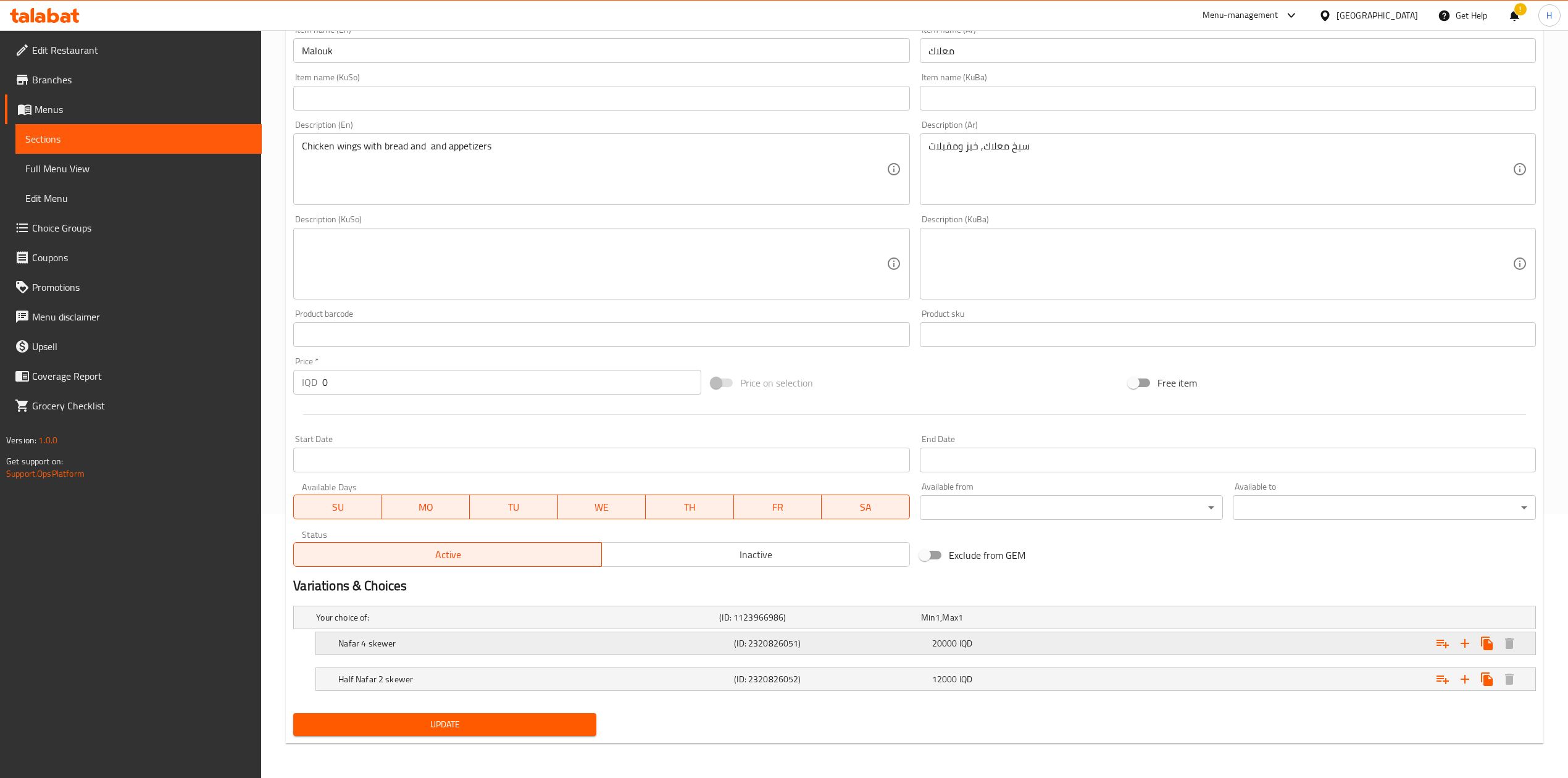
click at [381, 631] on div "Nafar 4 skewer (ID: 2320826051) 20000 IQD" at bounding box center [930, 643] width 1188 height 27
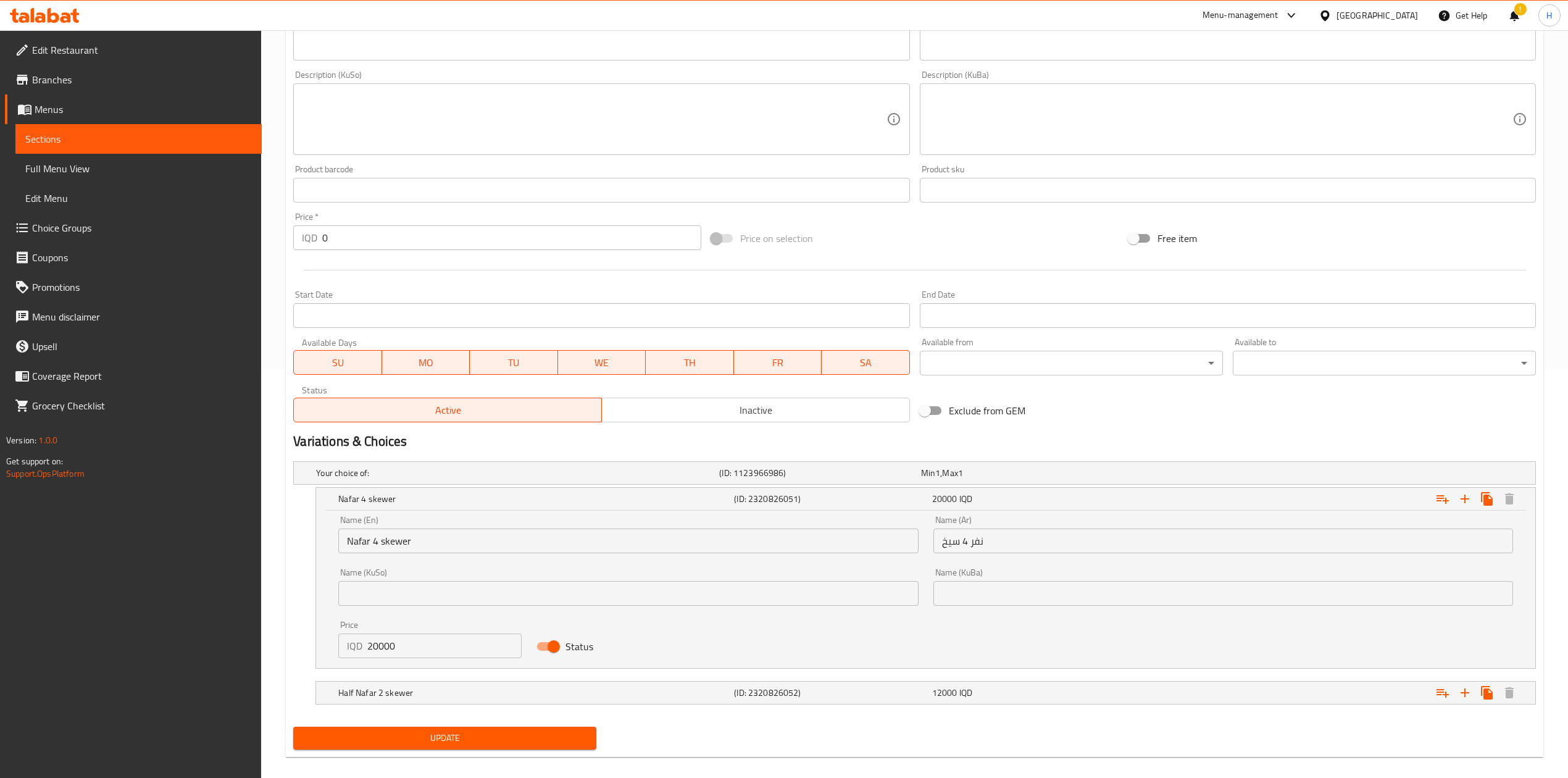
scroll to position [411, 0]
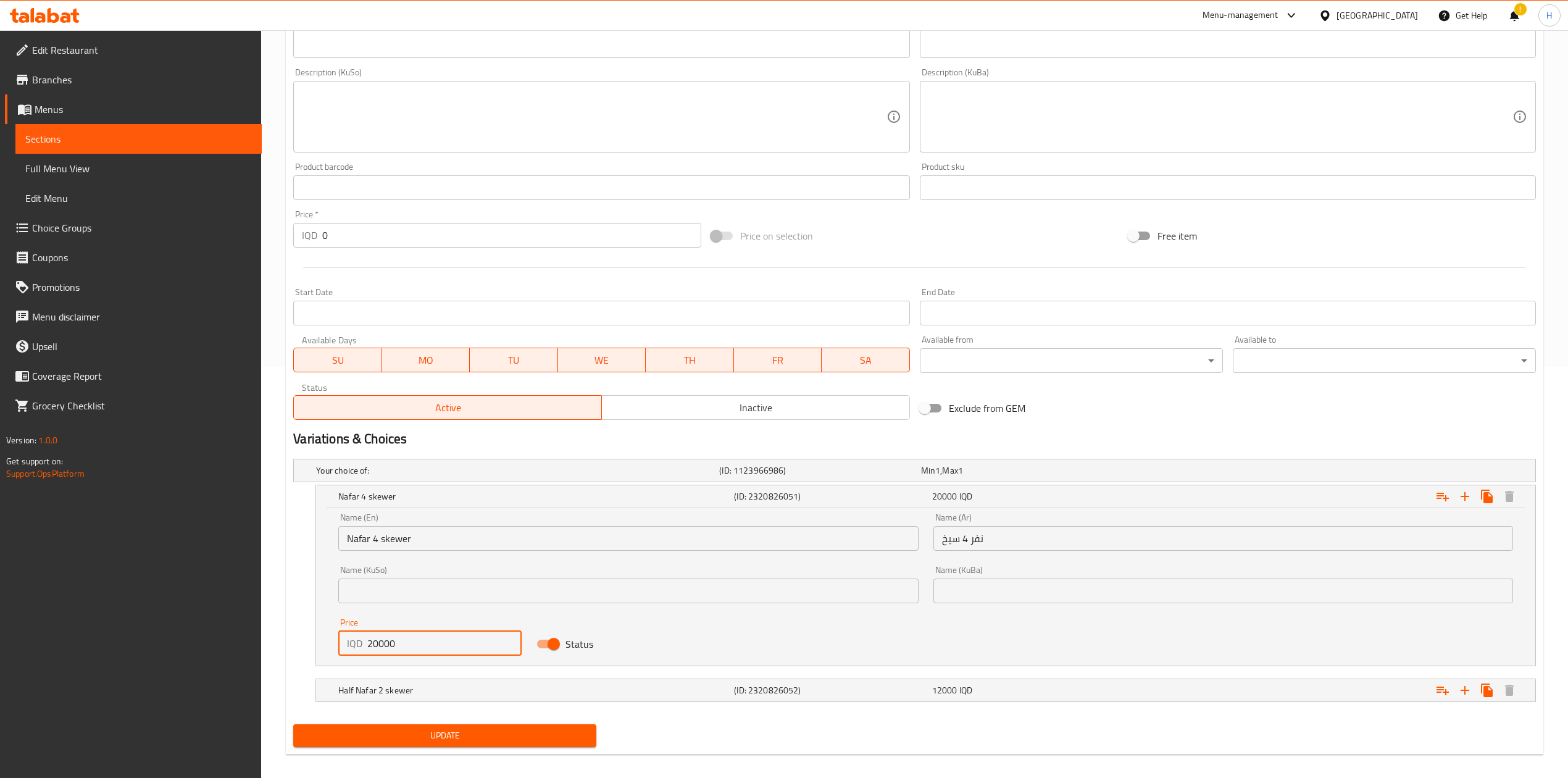
drag, startPoint x: 379, startPoint y: 642, endPoint x: 348, endPoint y: 643, distance: 31.0
click at [348, 643] on div "IQD 20000 Price" at bounding box center [430, 643] width 183 height 24
type input "18000"
click at [346, 681] on div "Half Nafar 2 skewer (ID: 2320826052) 12000 IQD" at bounding box center [930, 690] width 1188 height 27
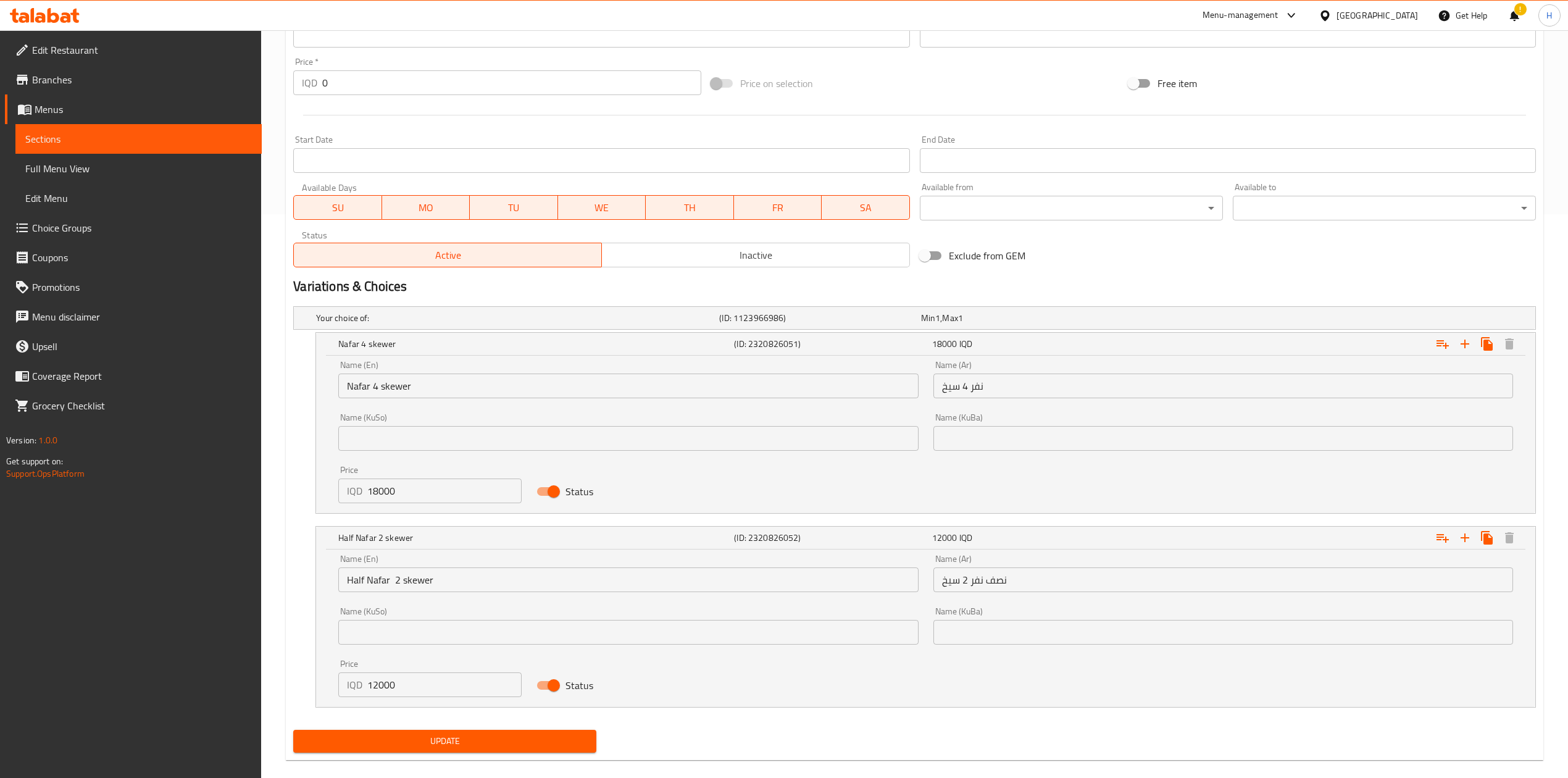
scroll to position [569, 0]
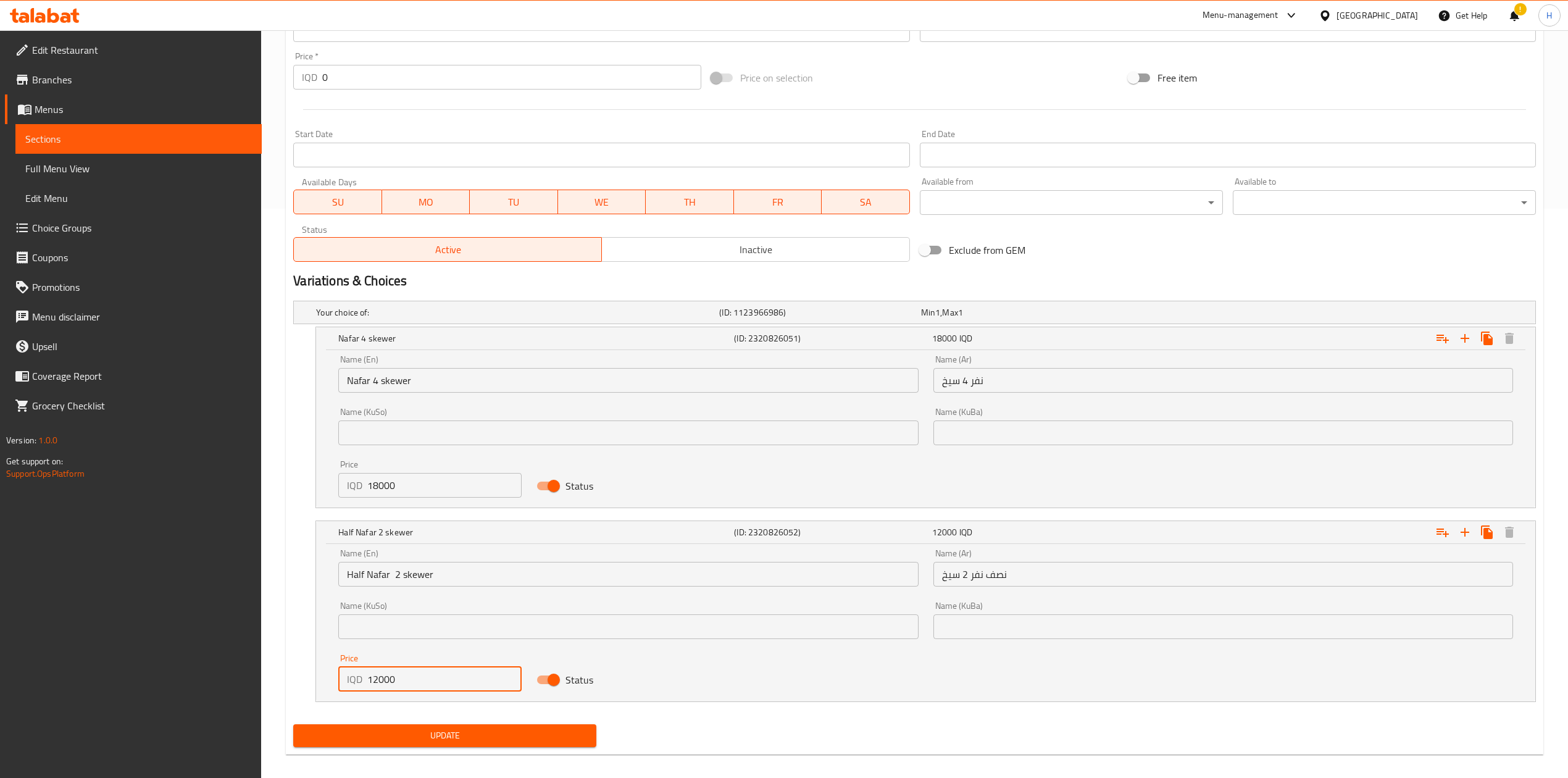
click at [374, 679] on input "12000" at bounding box center [445, 679] width 155 height 24
type input "10000"
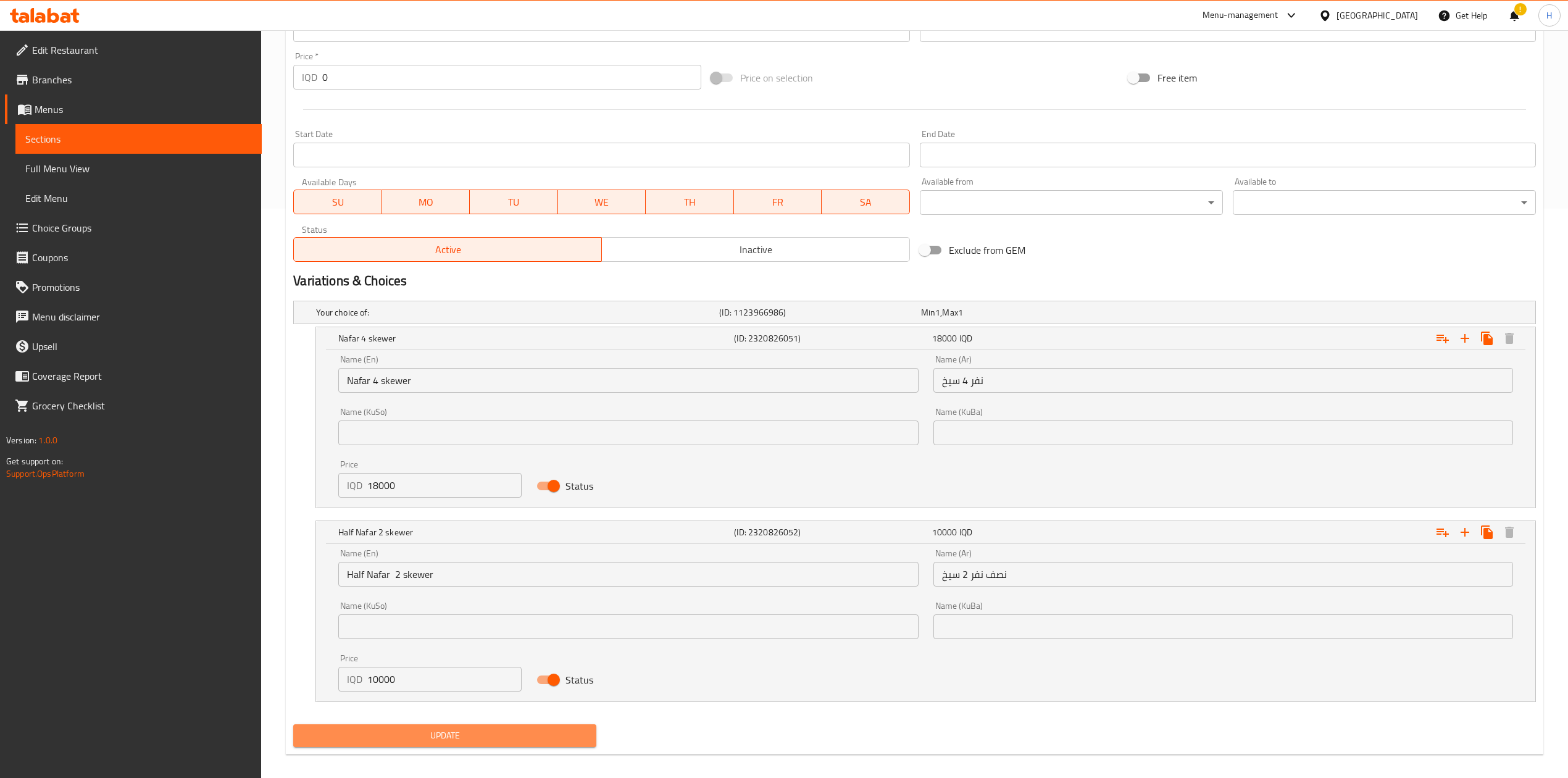
click at [438, 734] on span "Update" at bounding box center [445, 736] width 284 height 15
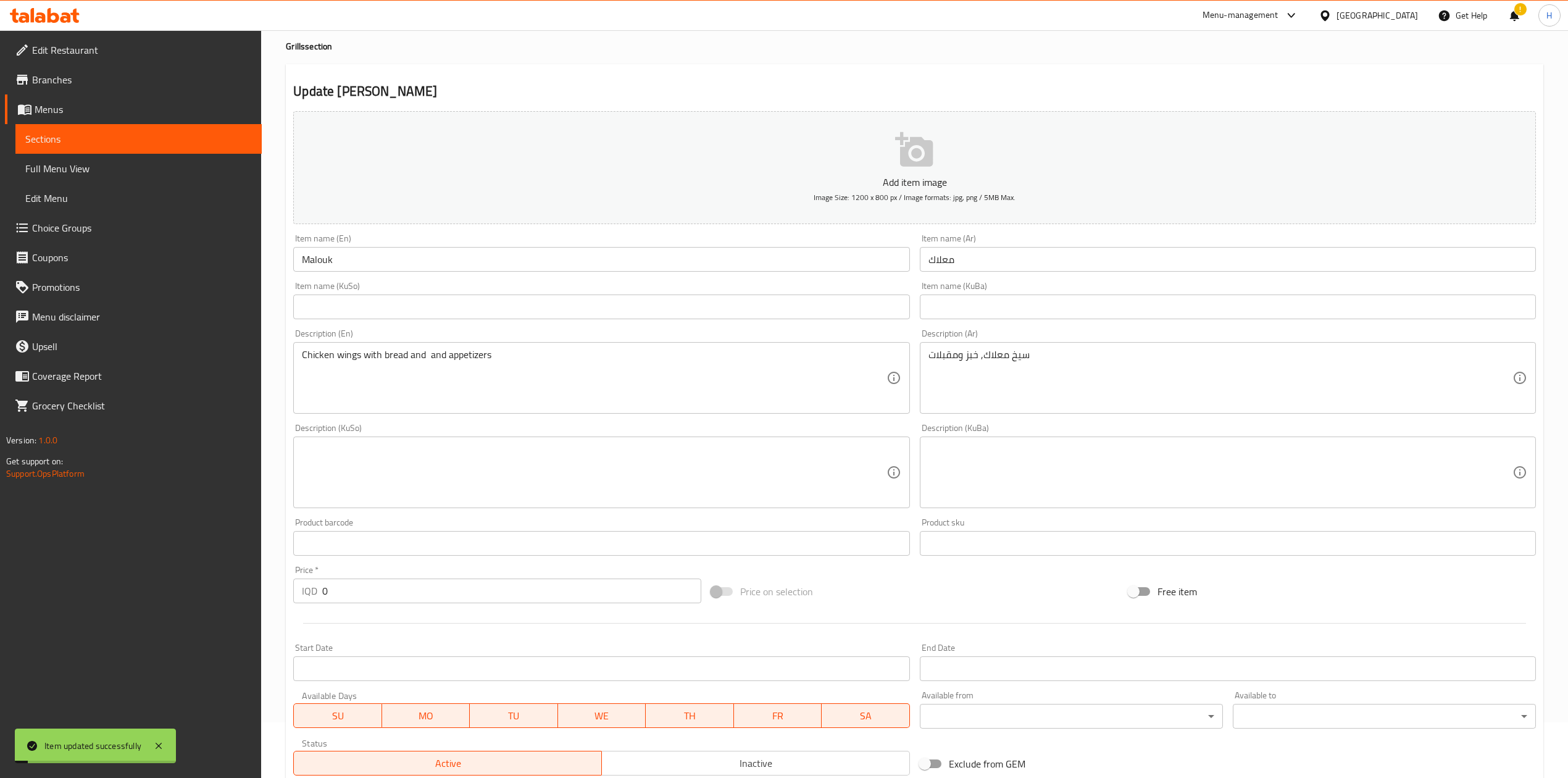
scroll to position [0, 0]
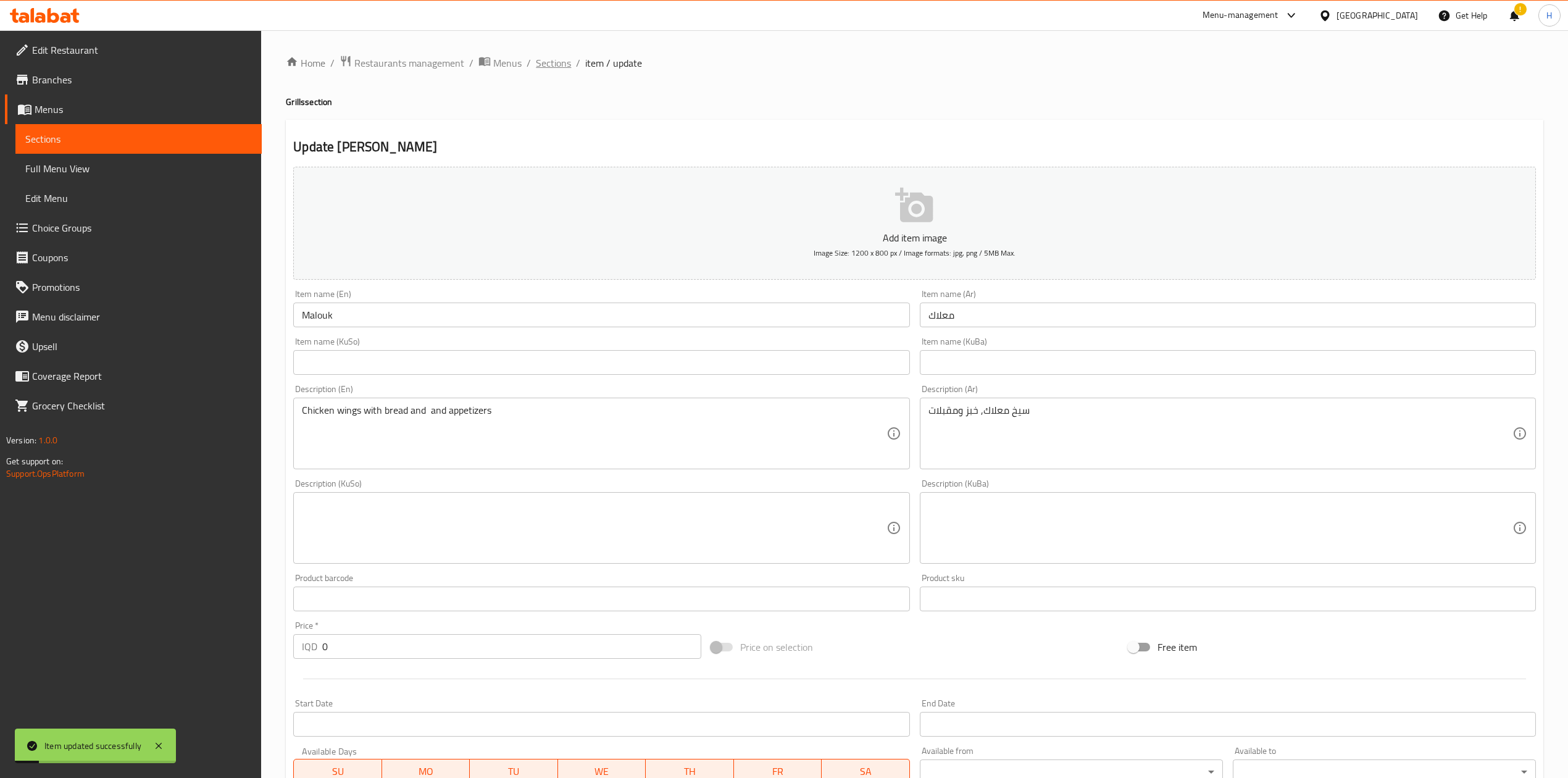
click at [564, 62] on span "Sections" at bounding box center [553, 63] width 35 height 15
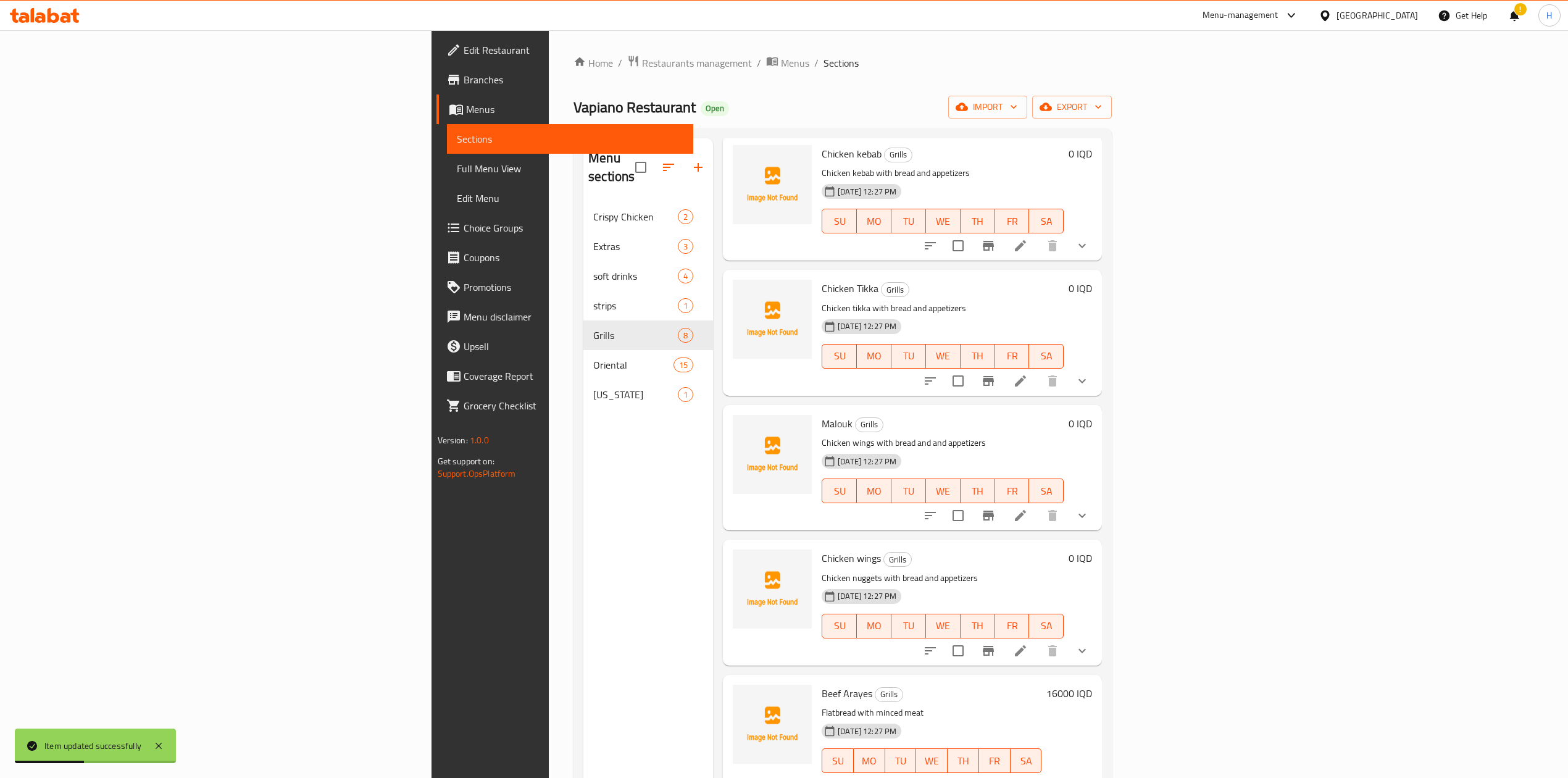
scroll to position [173, 0]
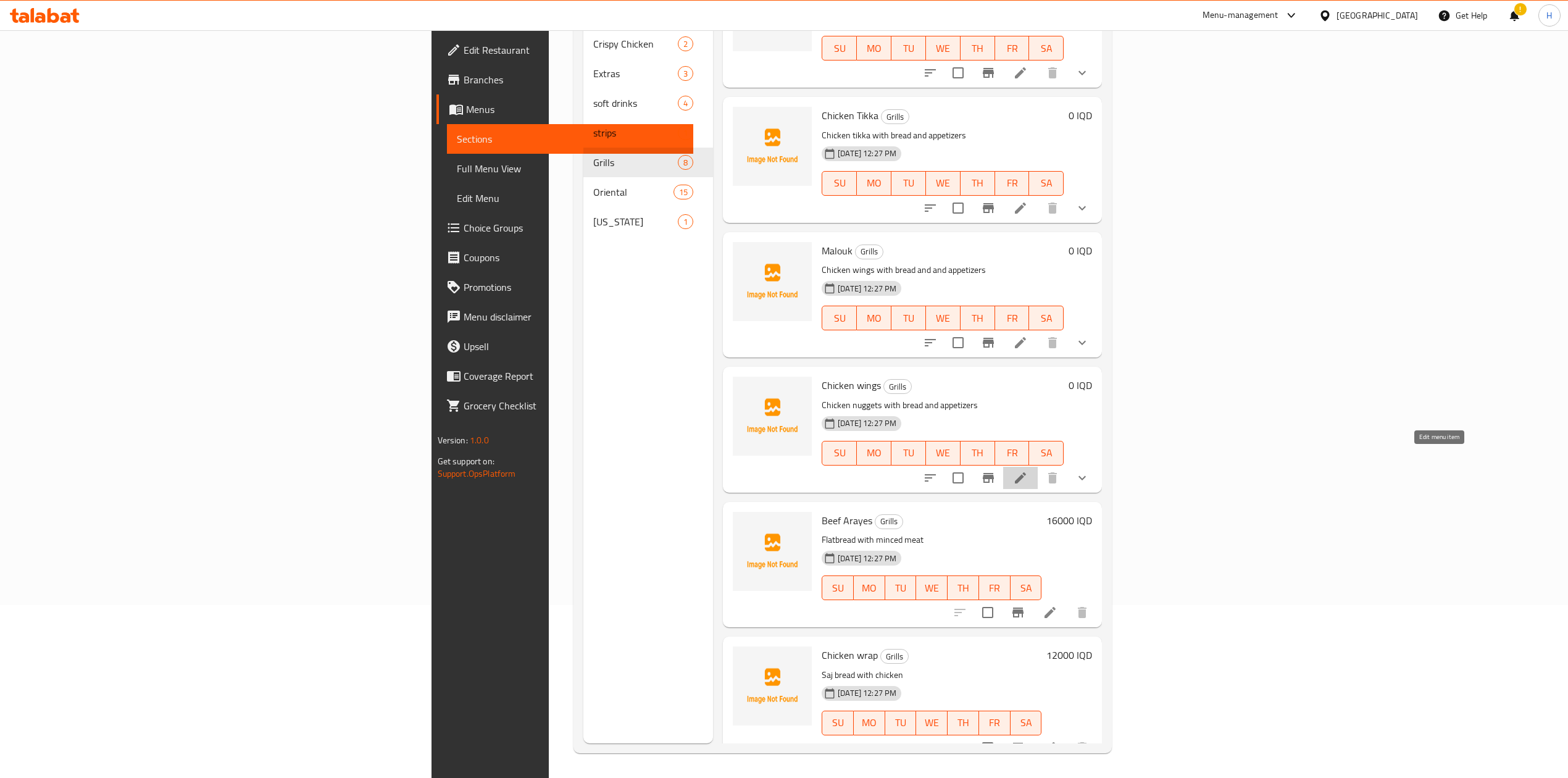
click at [1028, 470] on icon at bounding box center [1020, 477] width 15 height 15
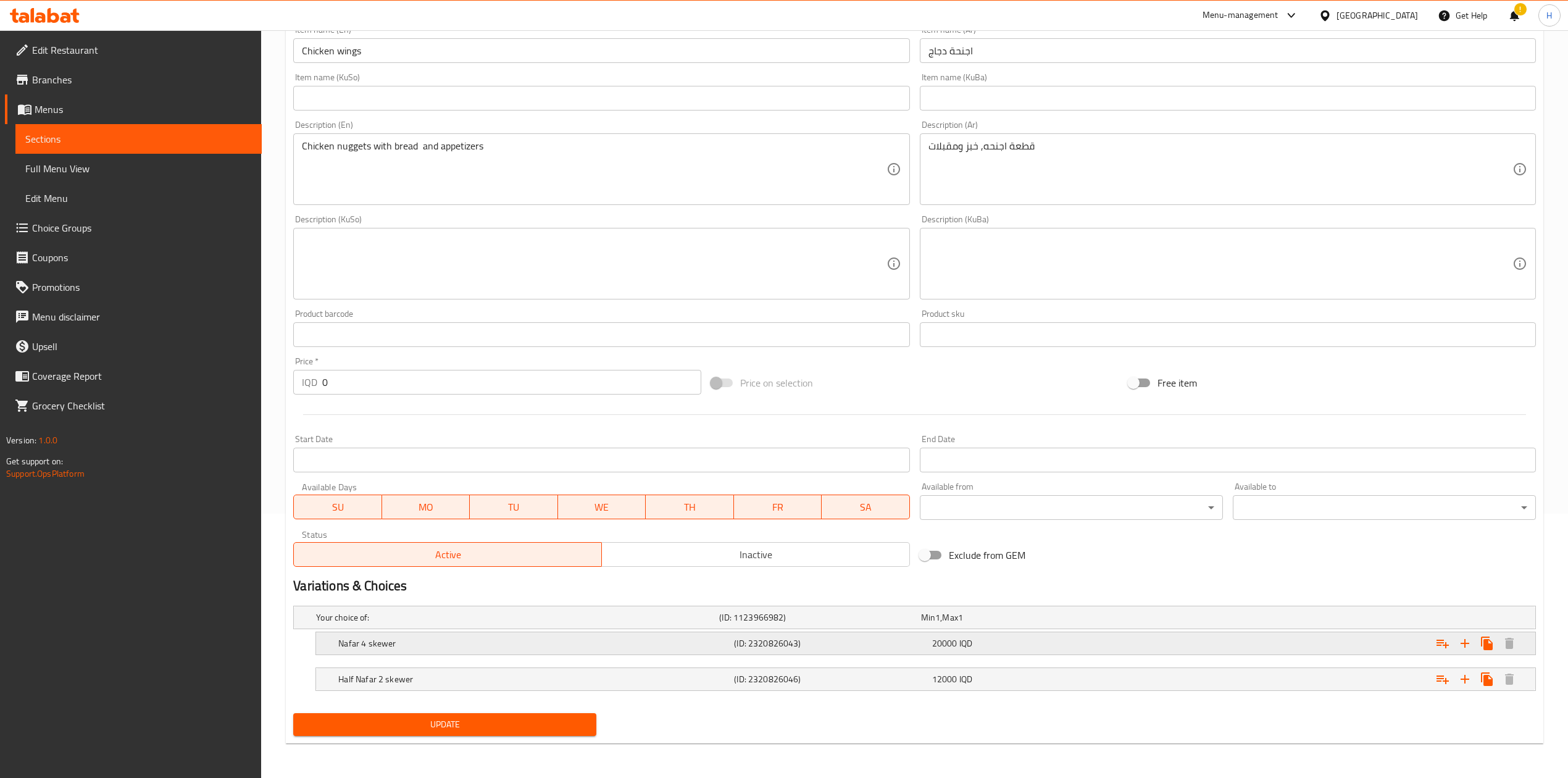
click at [380, 646] on h5 "Nafar 4 skewer" at bounding box center [533, 643] width 391 height 12
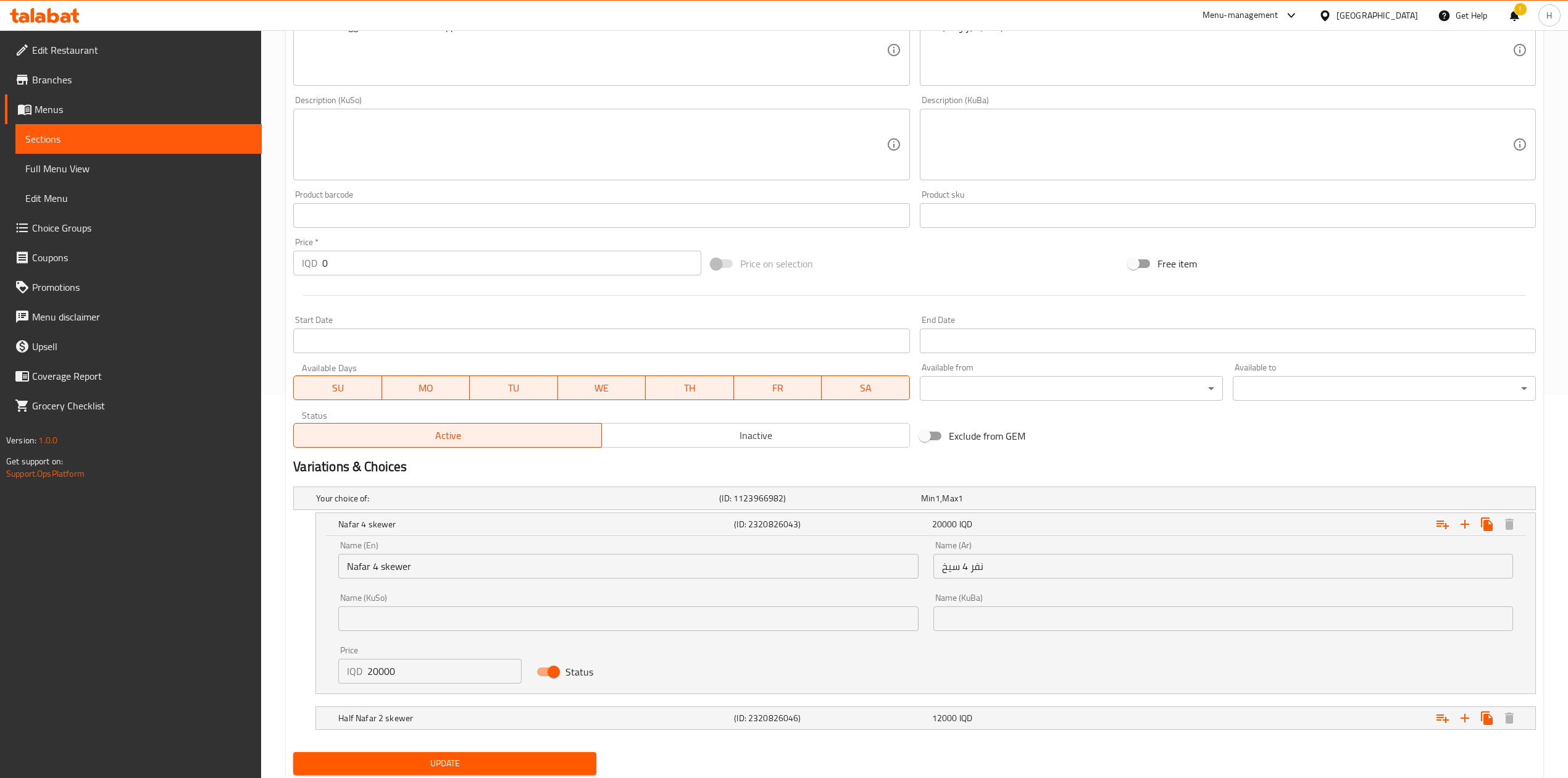
scroll to position [405, 0]
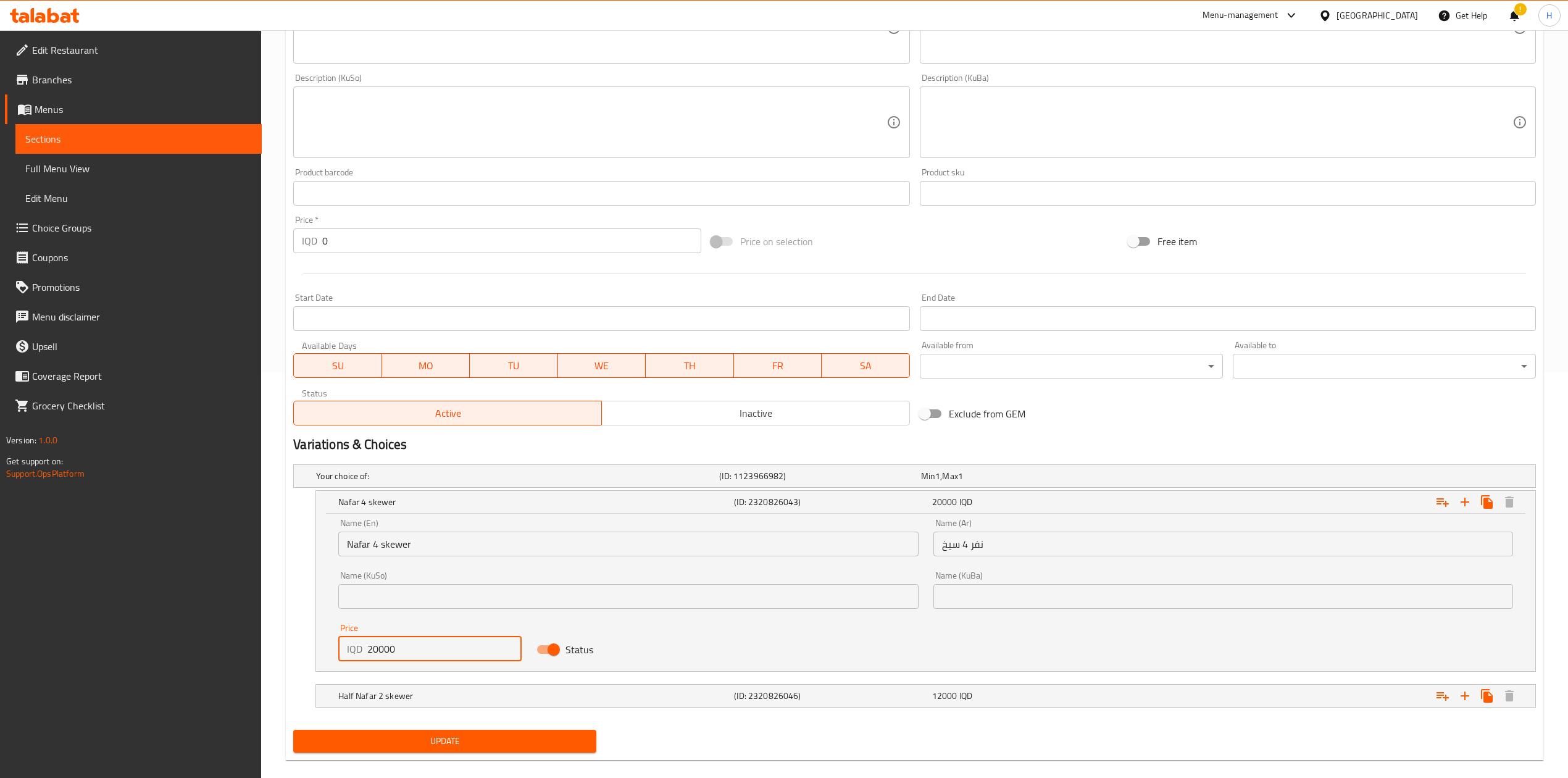
drag, startPoint x: 378, startPoint y: 648, endPoint x: 364, endPoint y: 652, distance: 14.6
click at [364, 652] on div "IQD 20000 Price" at bounding box center [430, 648] width 183 height 24
type input "16000"
click at [398, 697] on h5 "Half Nafar 2 skewer" at bounding box center [533, 695] width 391 height 12
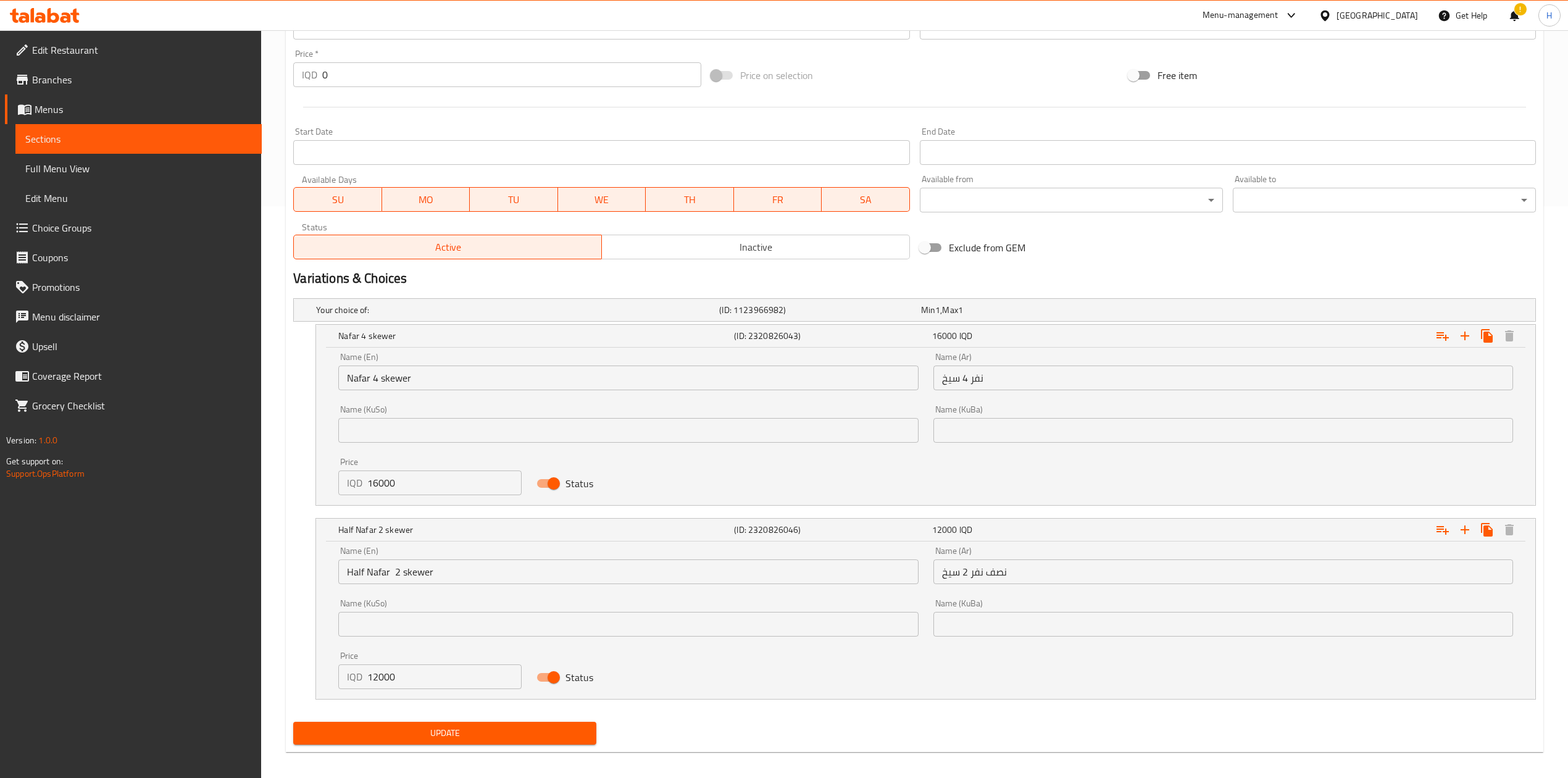
scroll to position [579, 0]
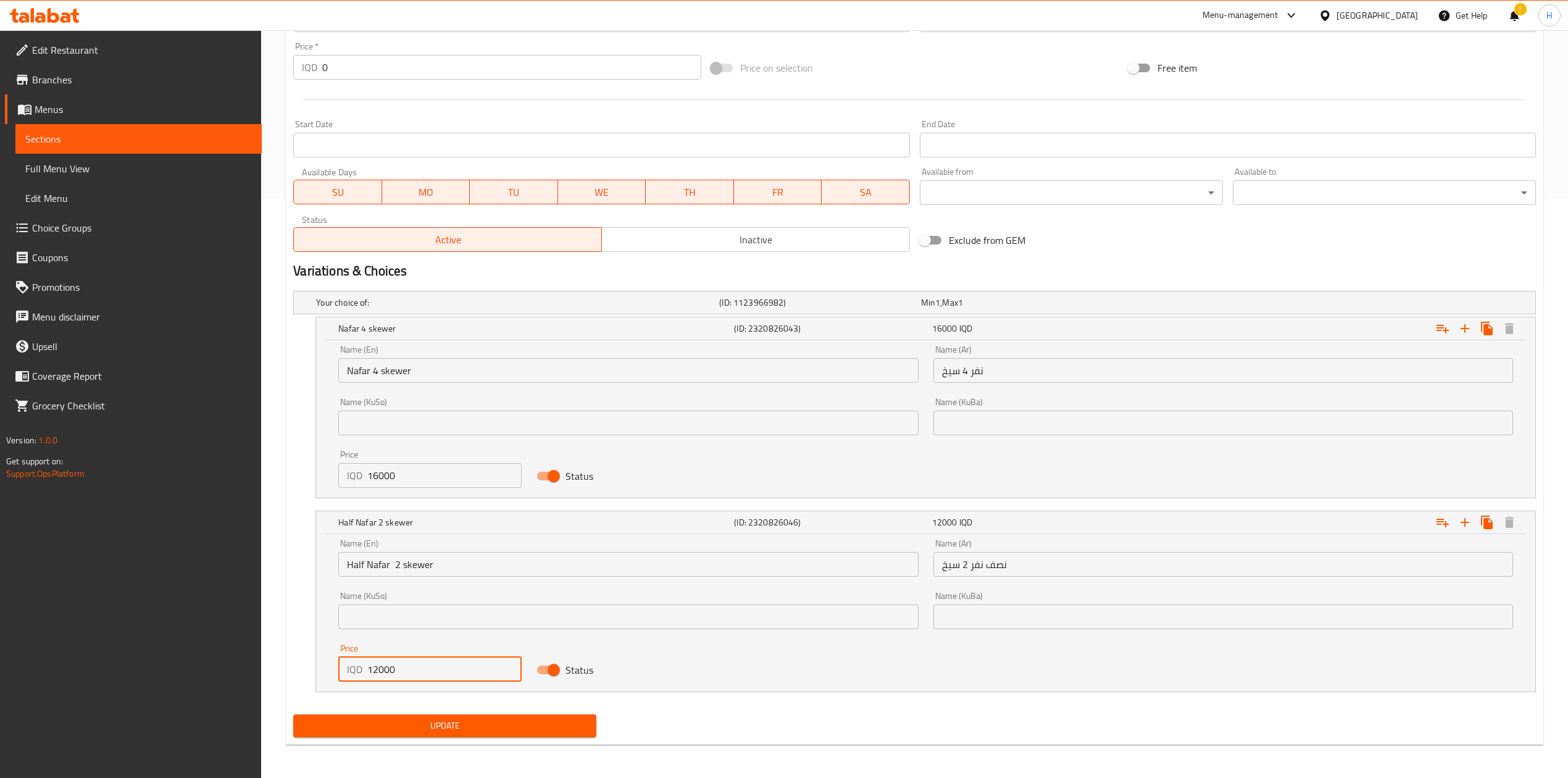
drag, startPoint x: 379, startPoint y: 672, endPoint x: 359, endPoint y: 672, distance: 20.0
click at [359, 672] on div "IQD 12000 Price" at bounding box center [430, 669] width 183 height 24
type input "9000"
click at [411, 733] on span "Update" at bounding box center [445, 725] width 284 height 15
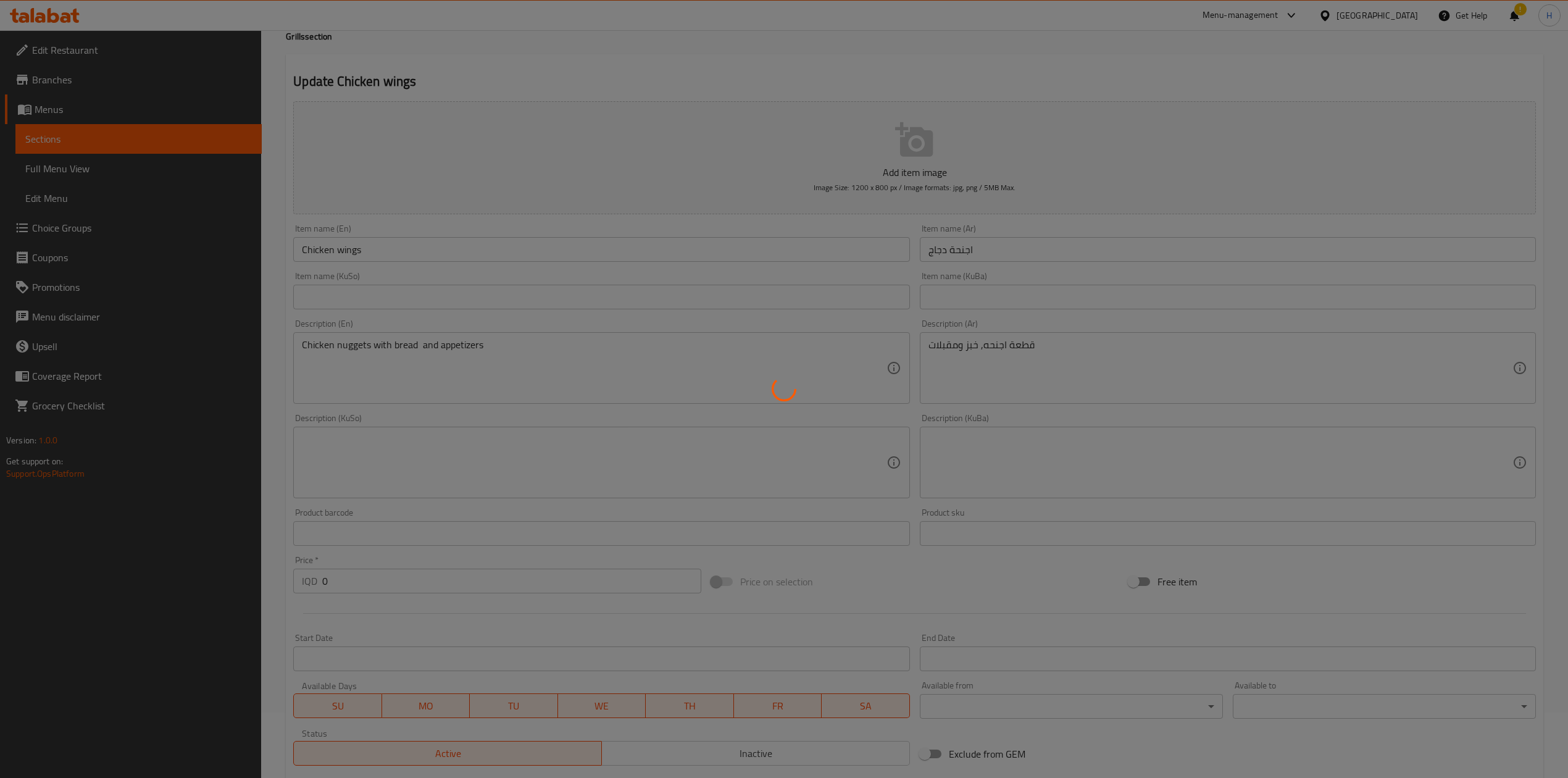
scroll to position [0, 0]
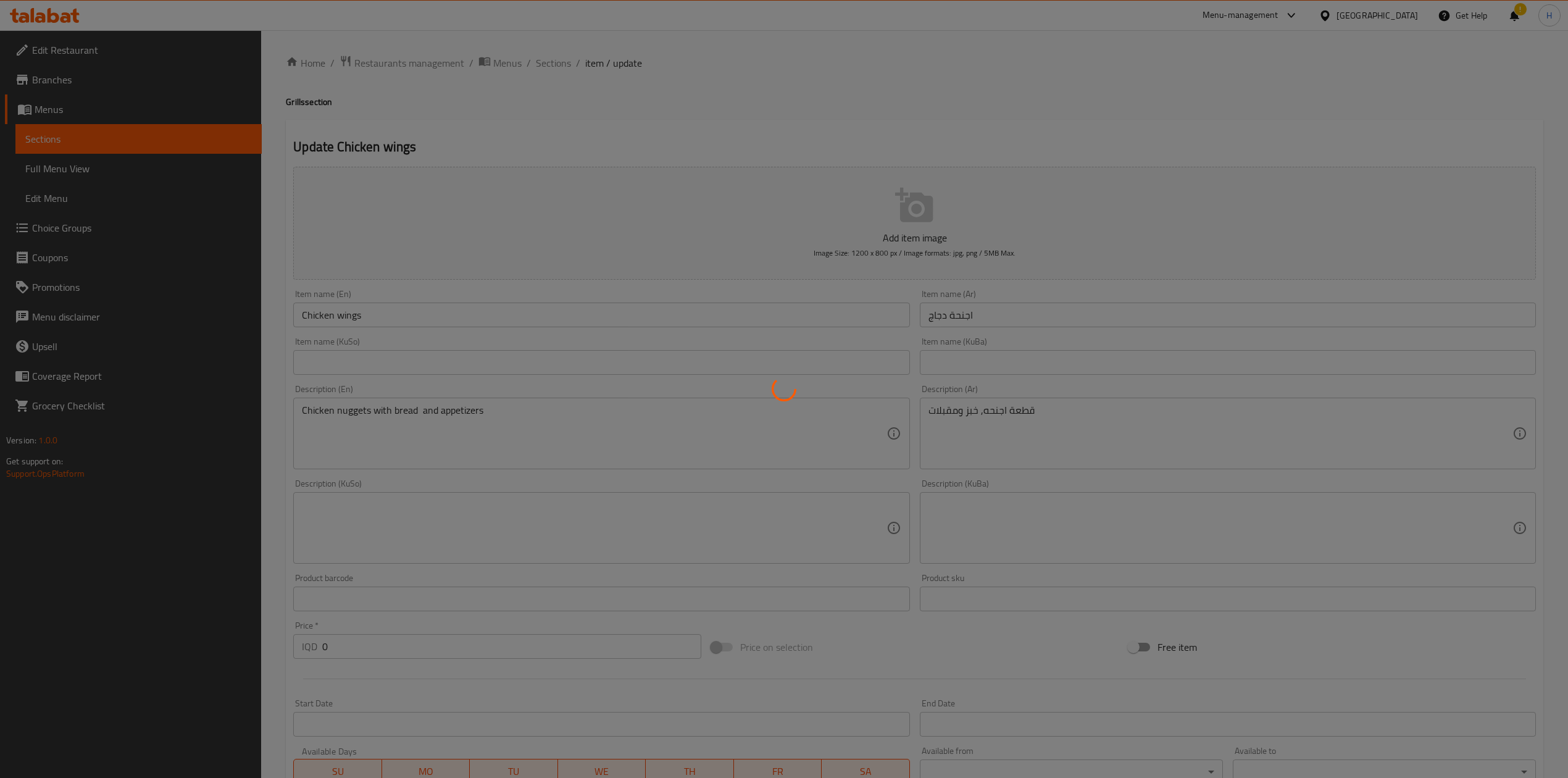
click at [561, 63] on div at bounding box center [784, 389] width 1568 height 778
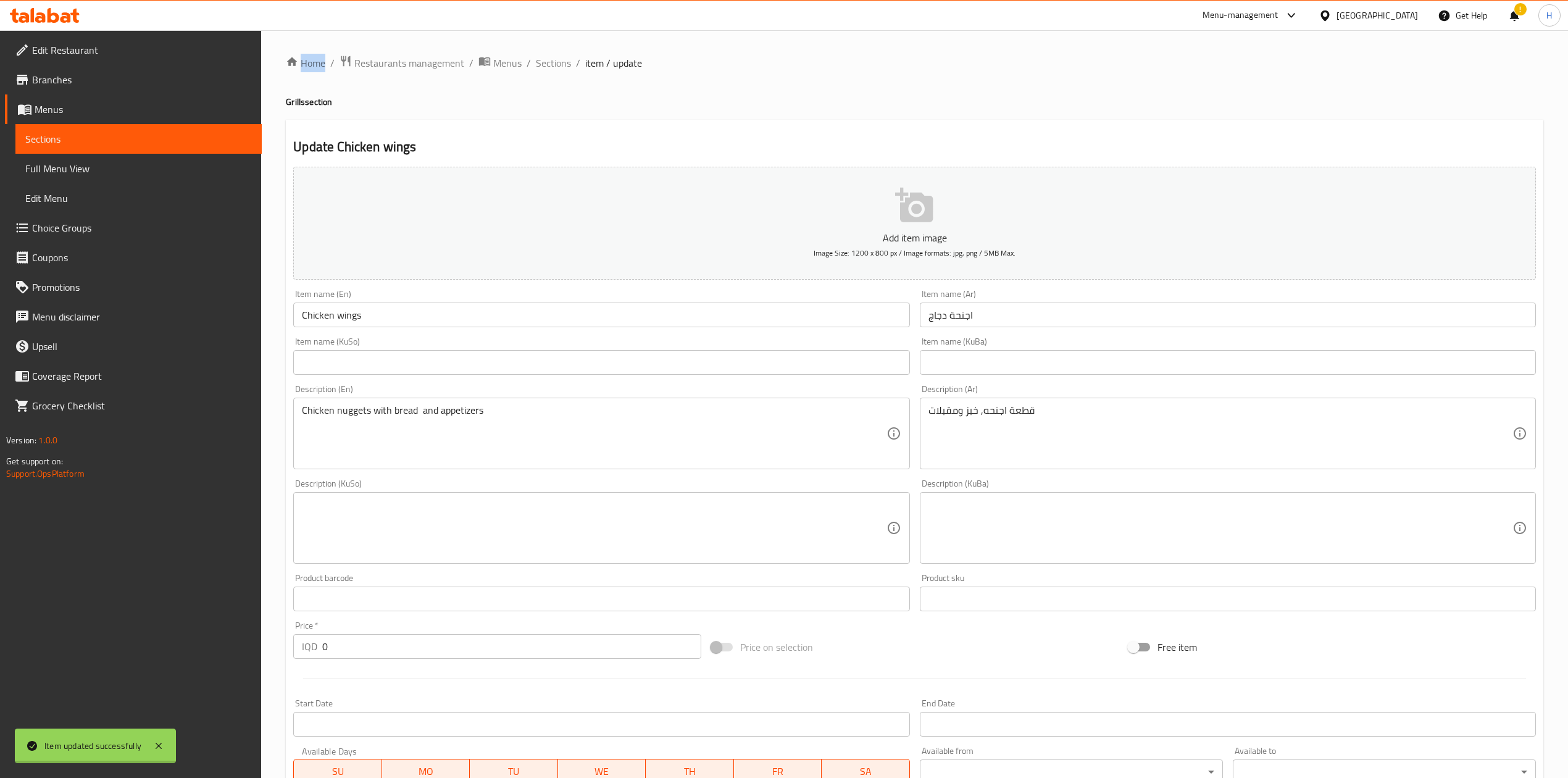
click at [561, 63] on div at bounding box center [784, 389] width 1568 height 778
click at [559, 63] on span "Sections" at bounding box center [553, 63] width 35 height 15
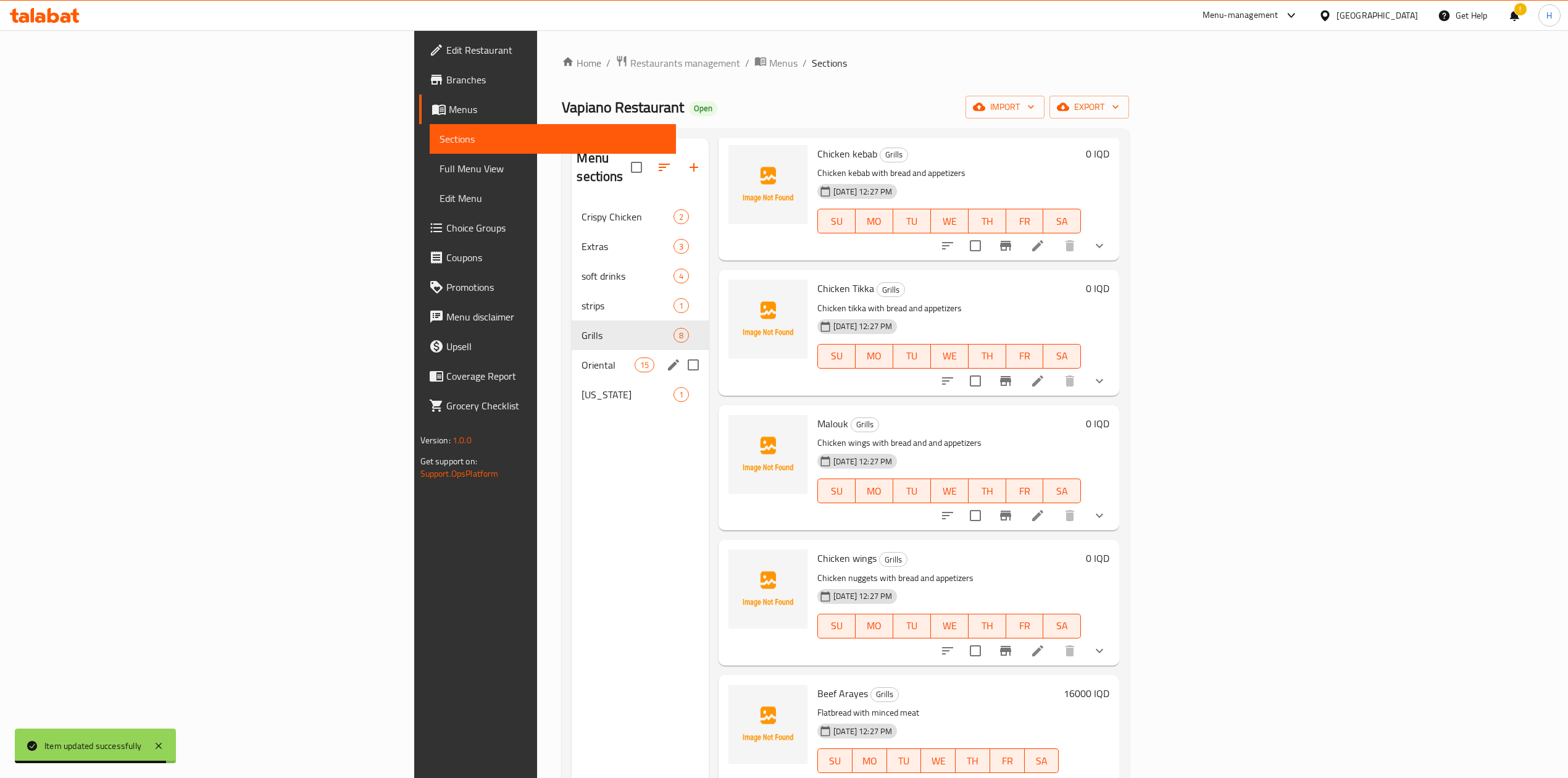
click at [572, 350] on div "Oriental 15" at bounding box center [640, 365] width 137 height 30
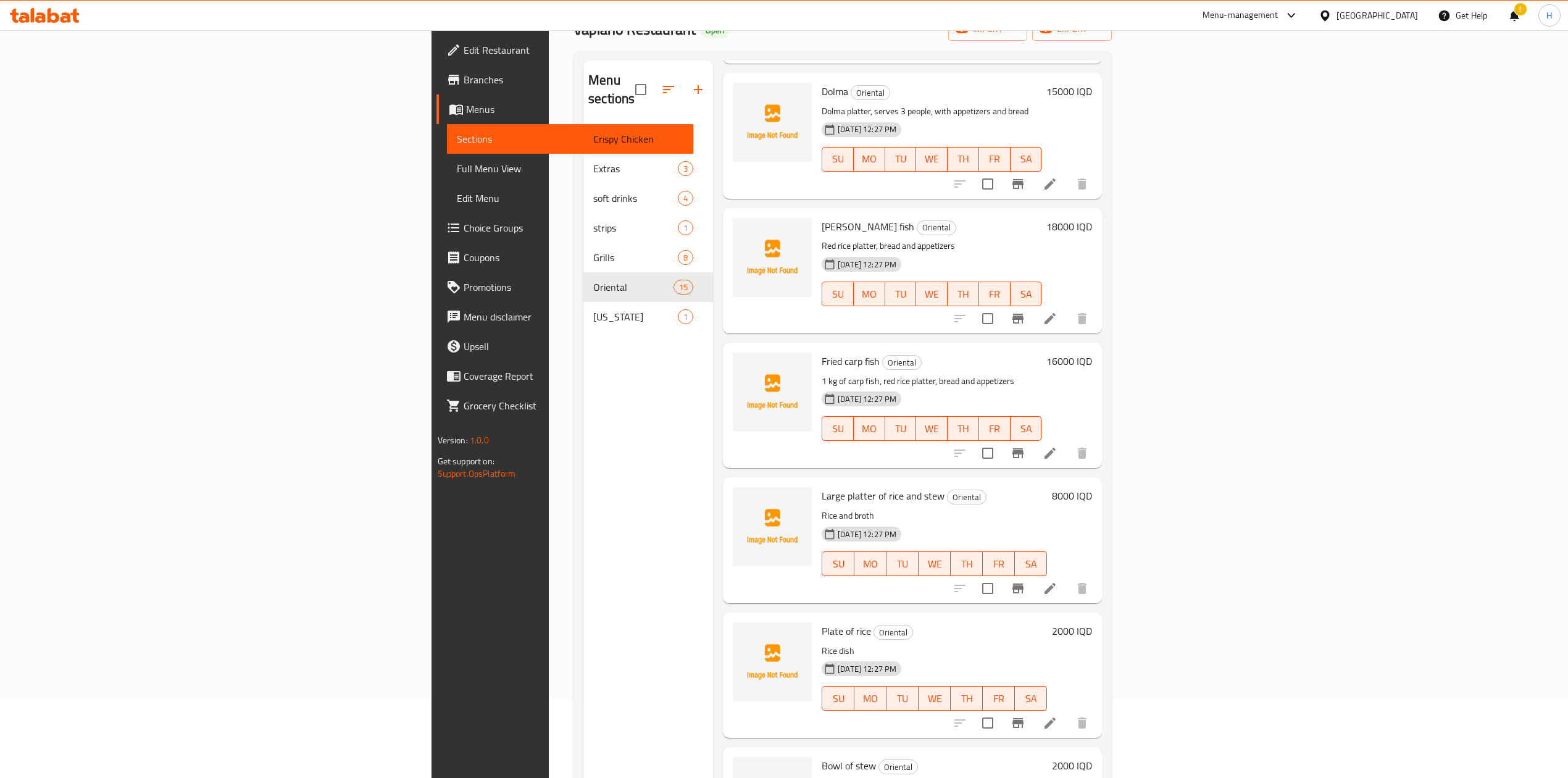
scroll to position [173, 0]
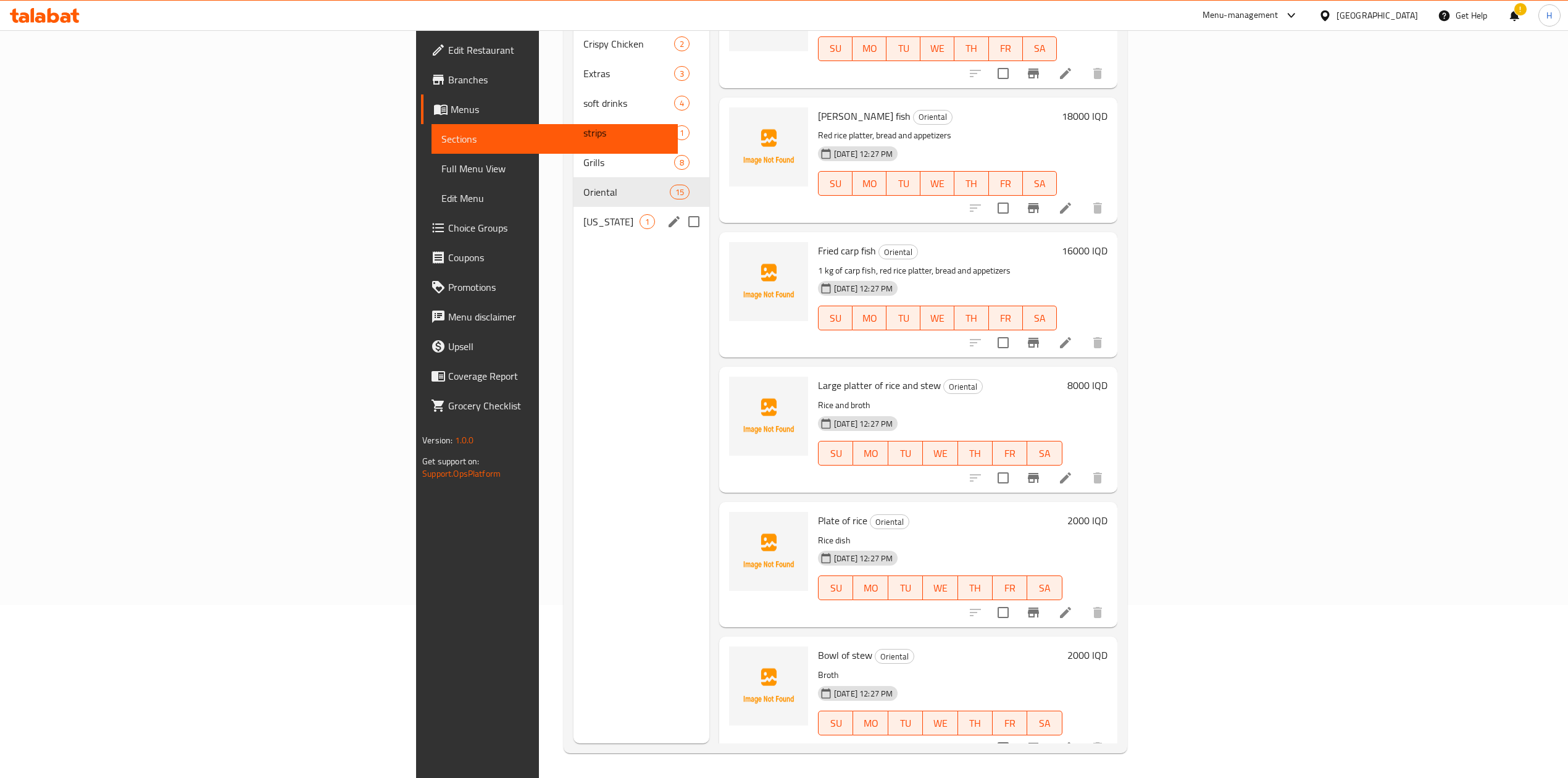
click at [583, 214] on span "Kentucky" at bounding box center [611, 221] width 56 height 15
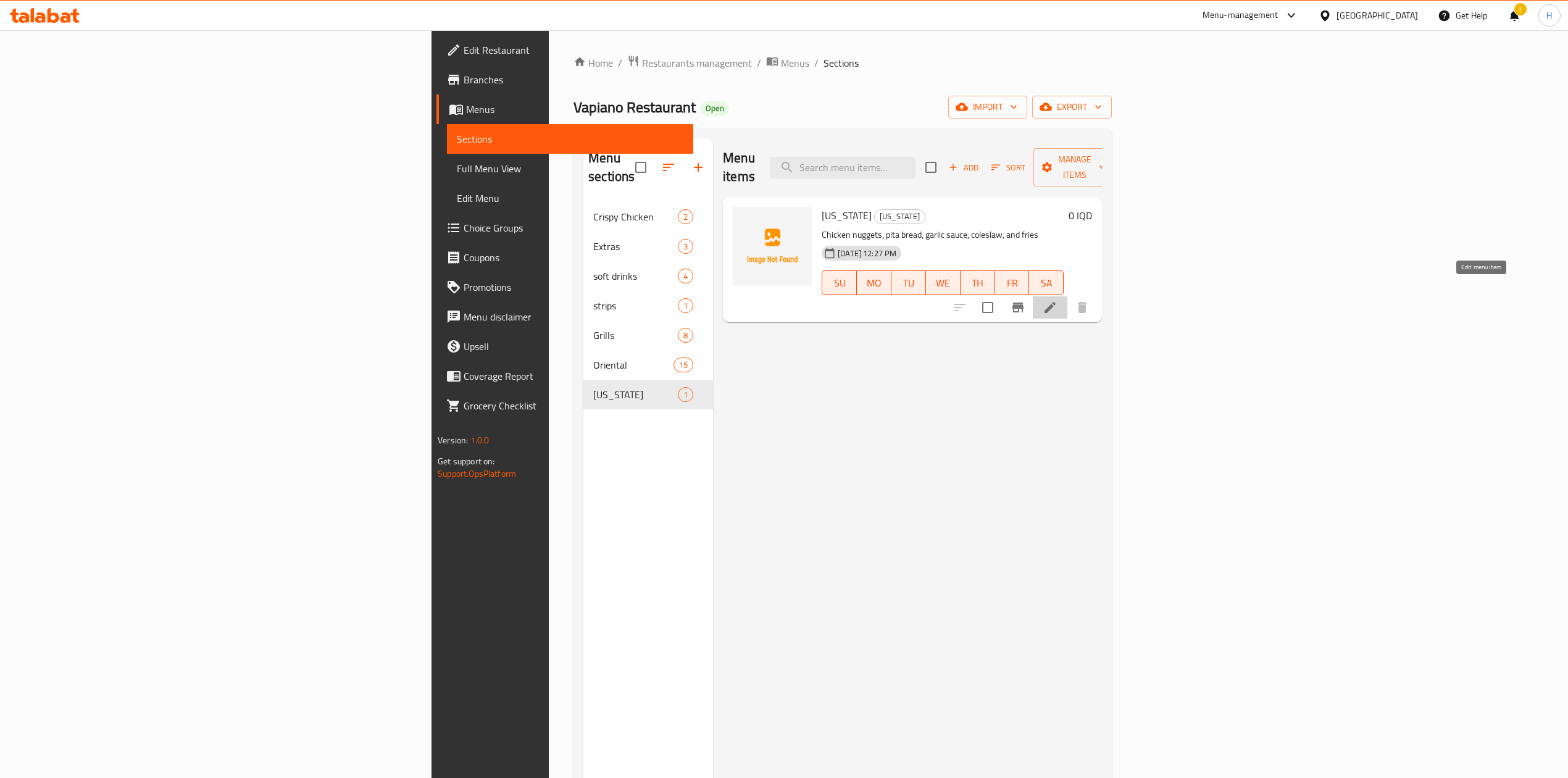
click at [1056, 302] on icon at bounding box center [1050, 307] width 11 height 11
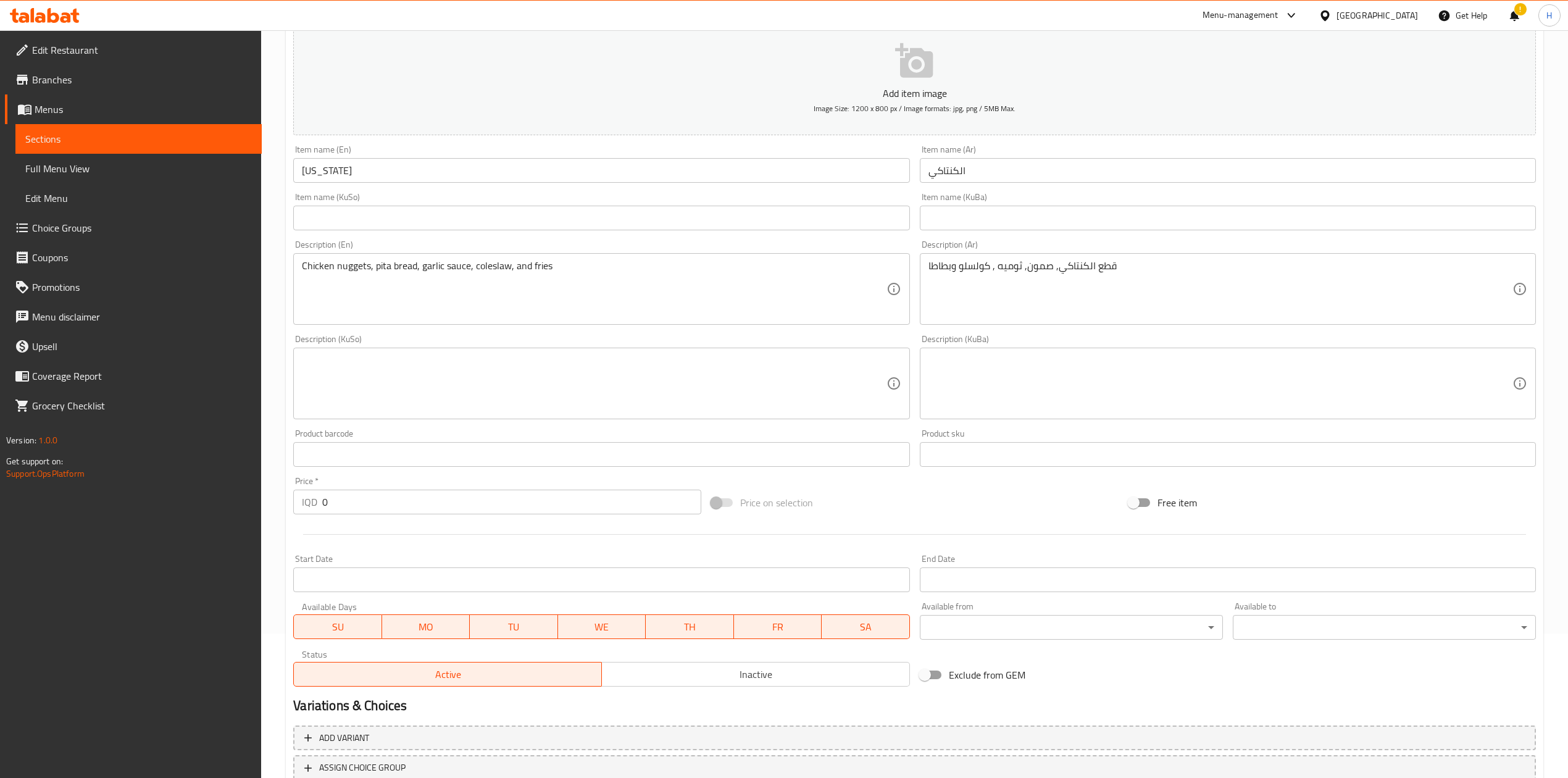
scroll to position [236, 0]
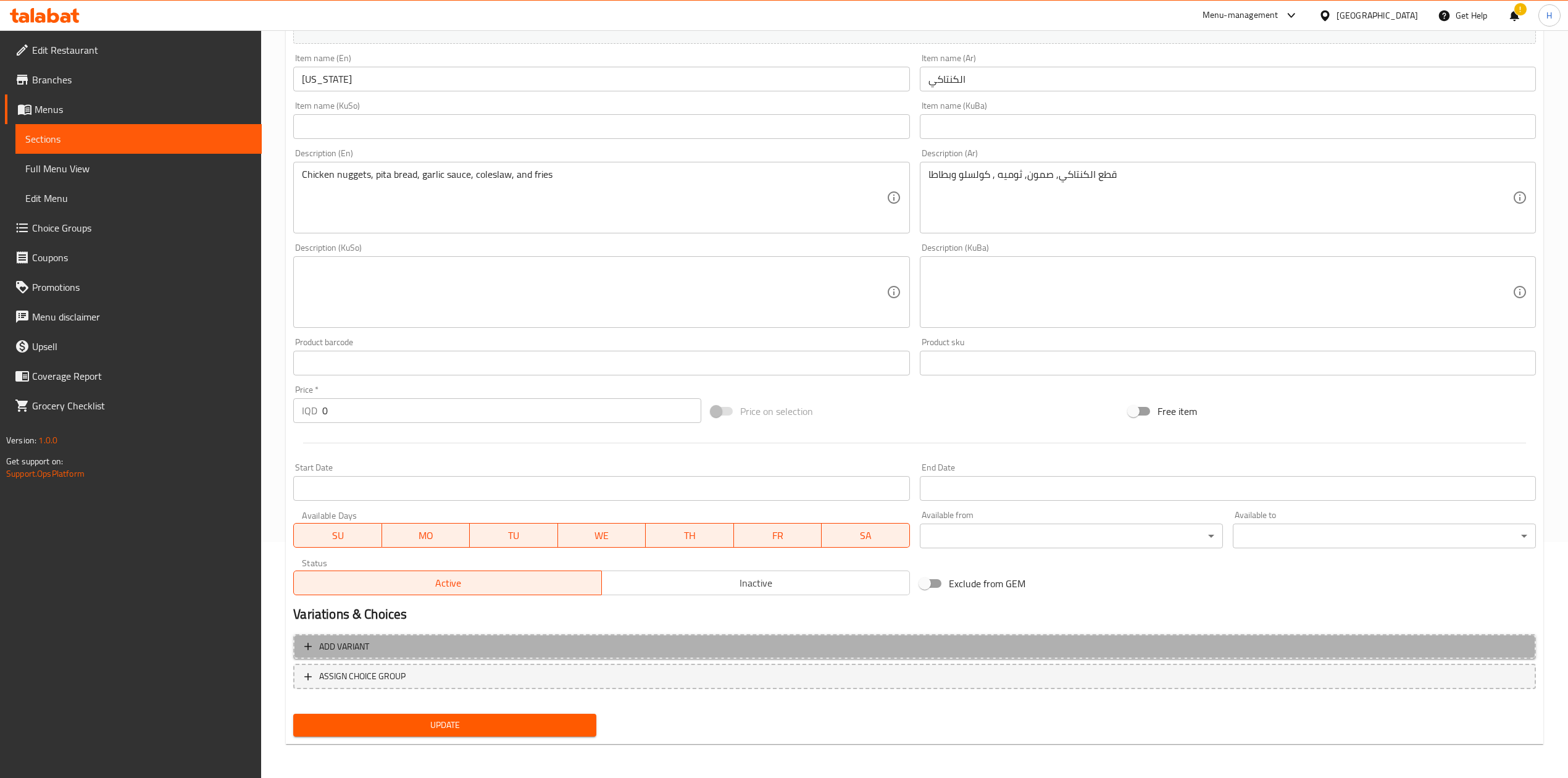
click at [470, 650] on span "Add variant" at bounding box center [914, 647] width 1221 height 15
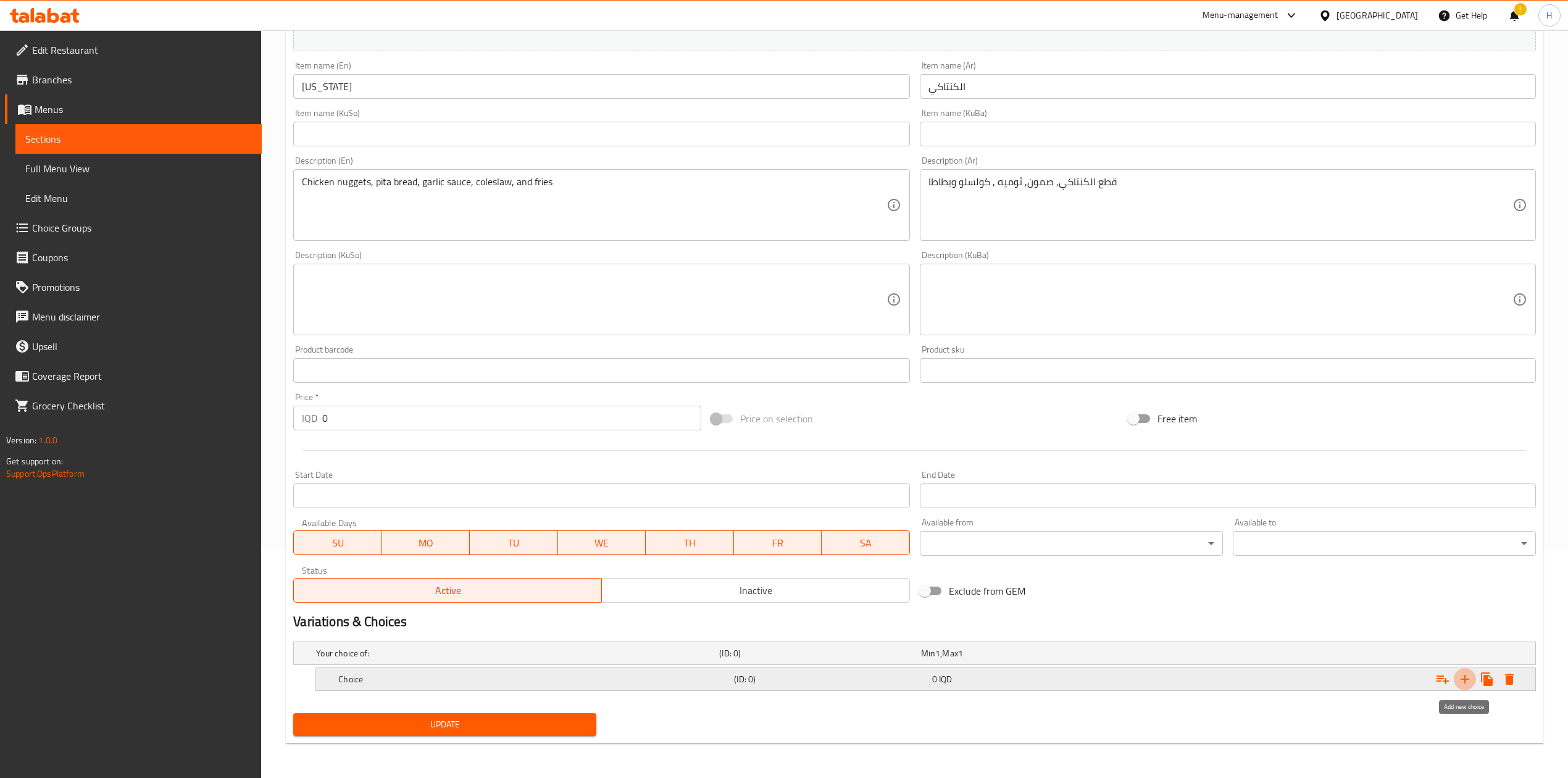
click at [1469, 670] on button "Expand" at bounding box center [1465, 679] width 22 height 22
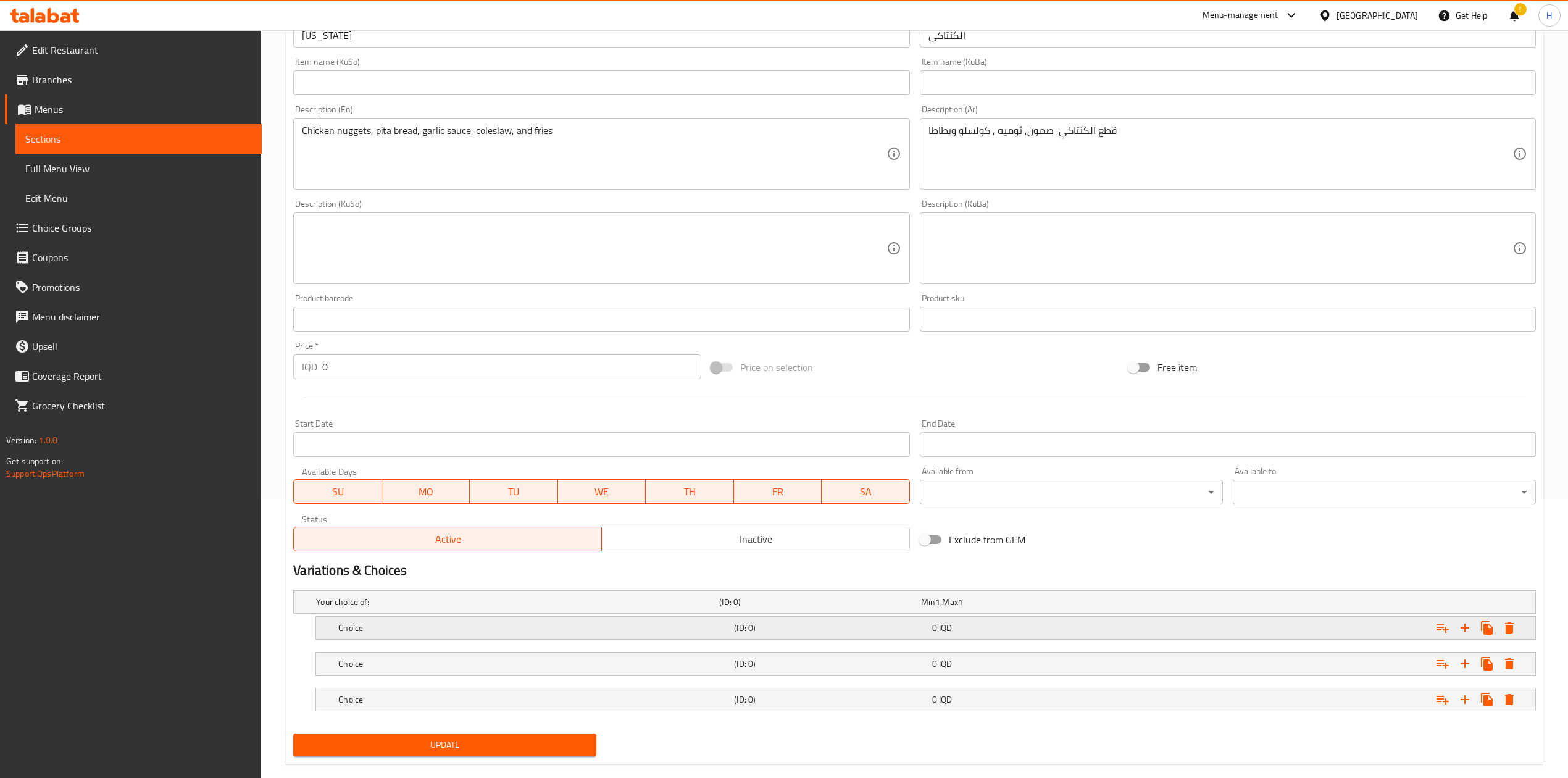
scroll to position [302, 0]
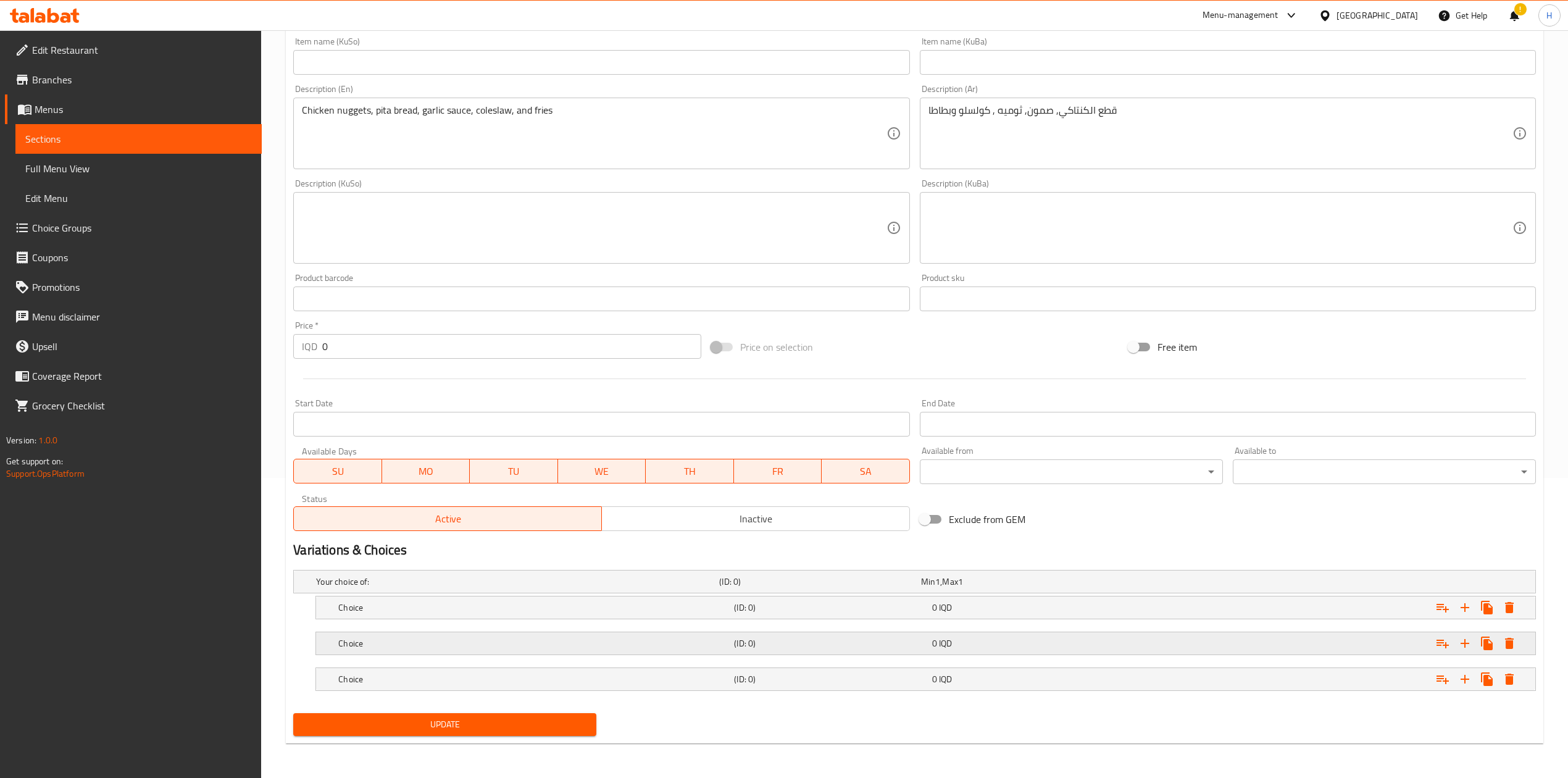
drag, startPoint x: 1469, startPoint y: 603, endPoint x: 1147, endPoint y: 655, distance: 326.2
click at [1469, 603] on icon "Expand" at bounding box center [1465, 607] width 15 height 15
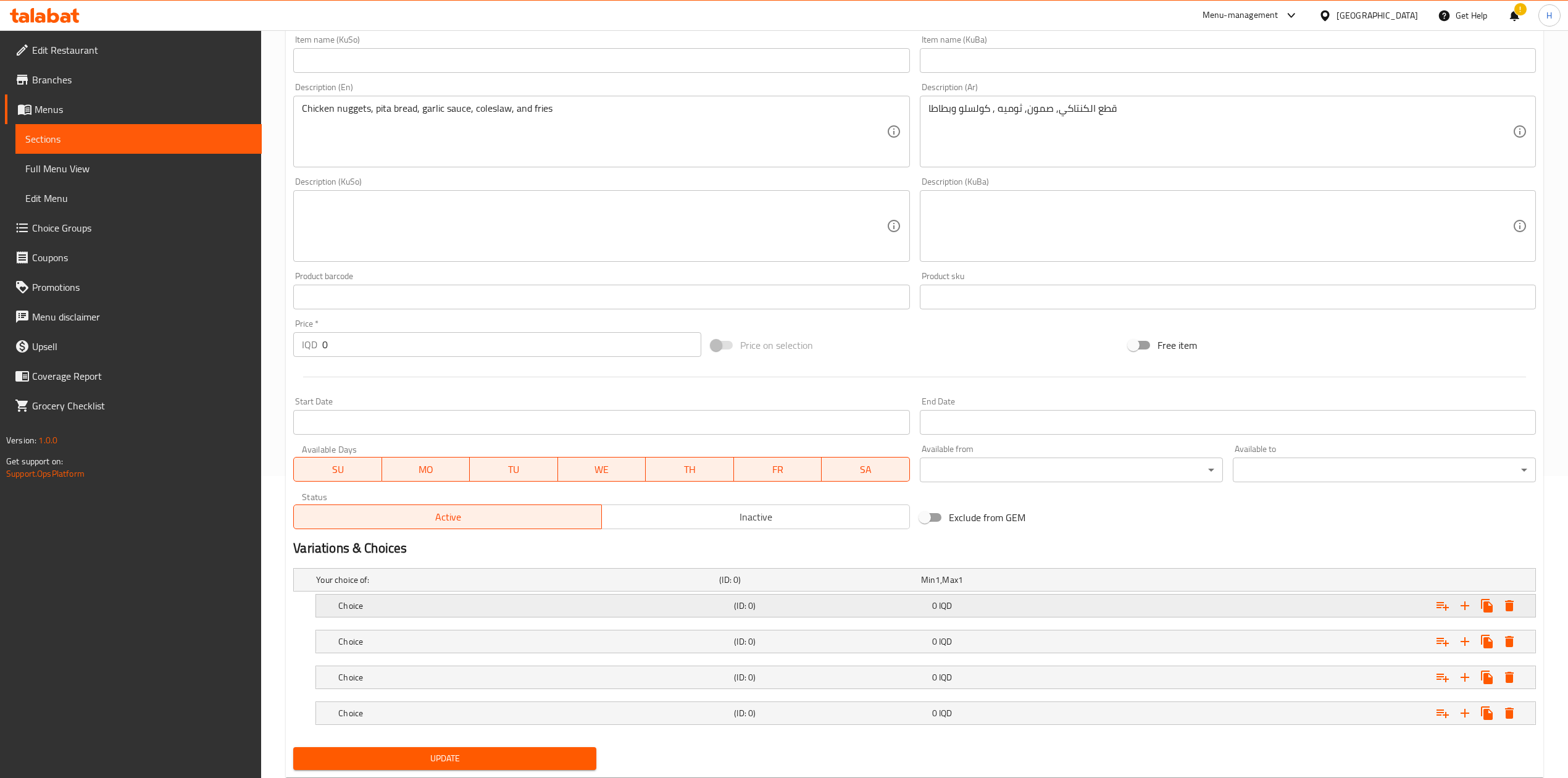
click at [362, 608] on h5 "Choice" at bounding box center [533, 605] width 391 height 12
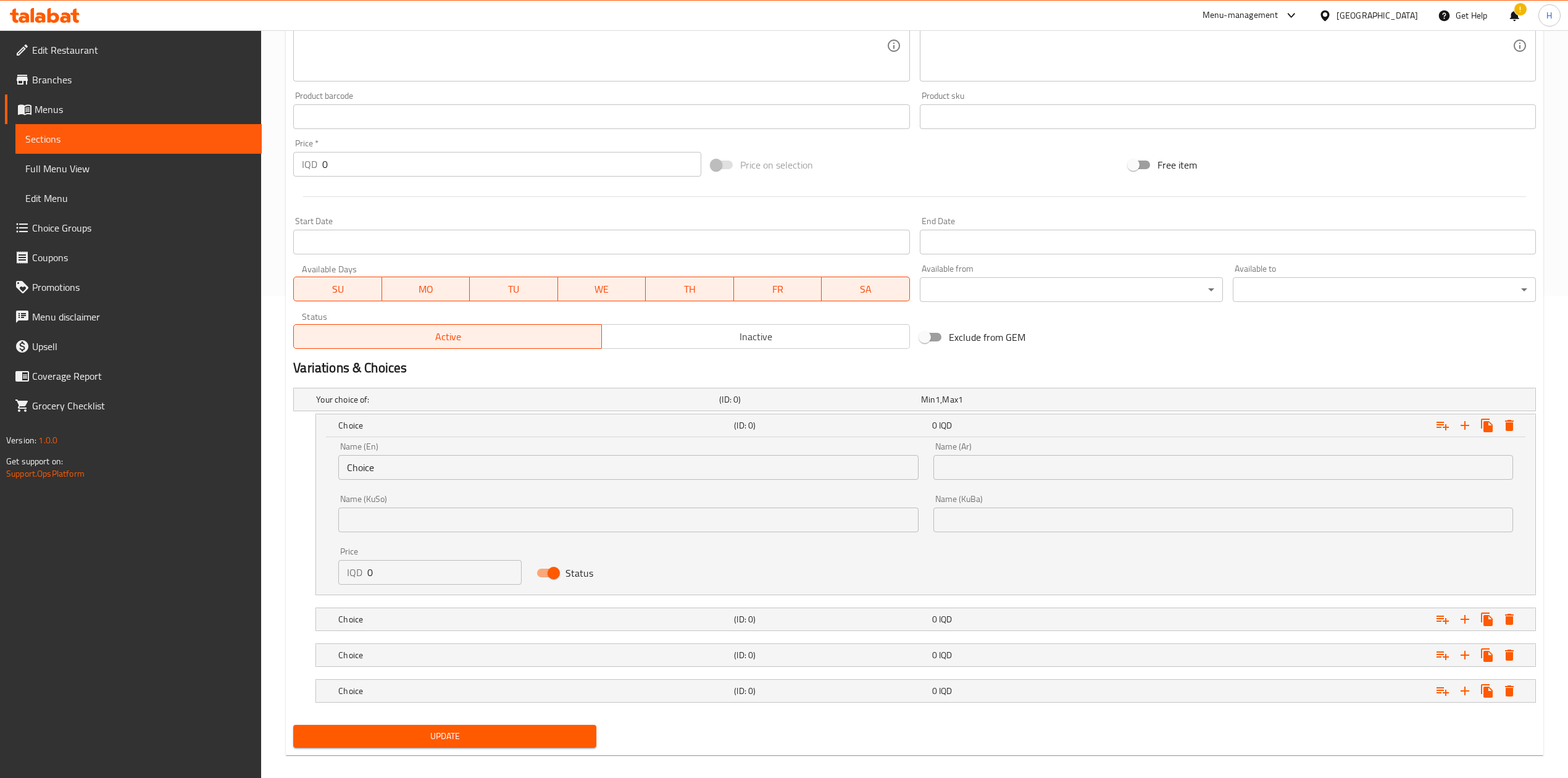
scroll to position [484, 0]
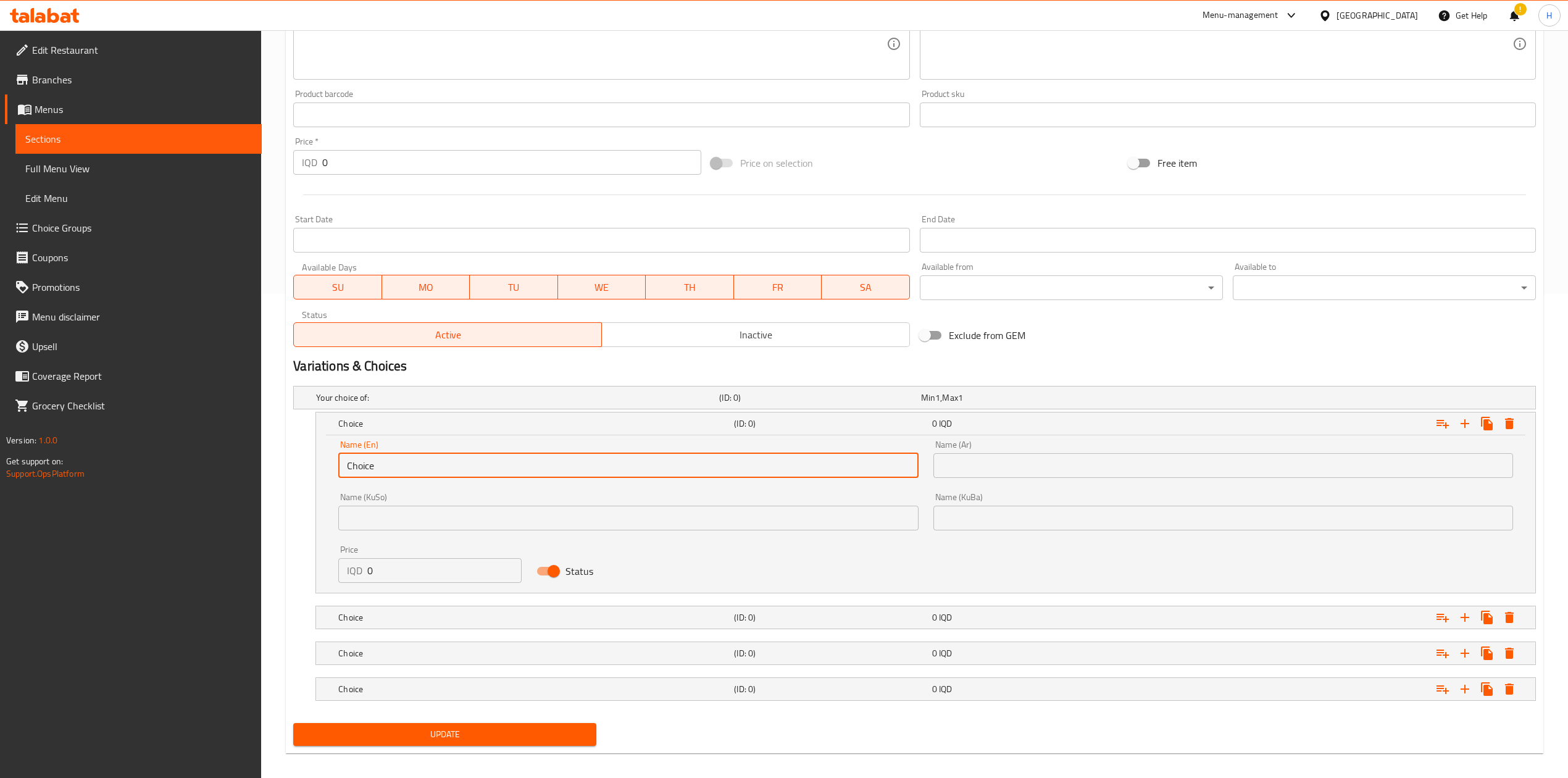
click at [453, 468] on input "Choice" at bounding box center [628, 465] width 580 height 24
type input "3 Pieces"
click at [1150, 474] on input "text" at bounding box center [1223, 465] width 580 height 24
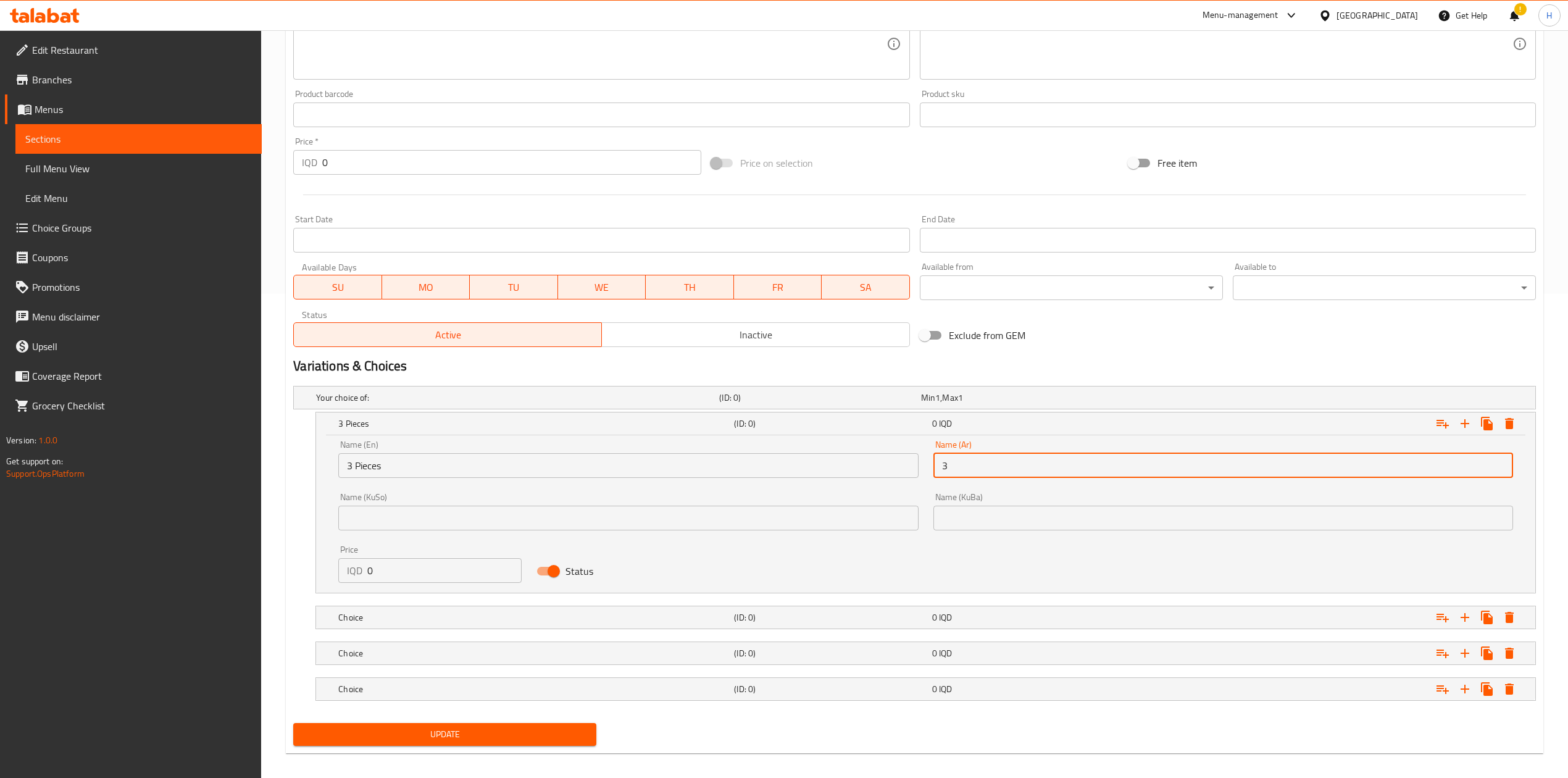
type input "3 قطع"
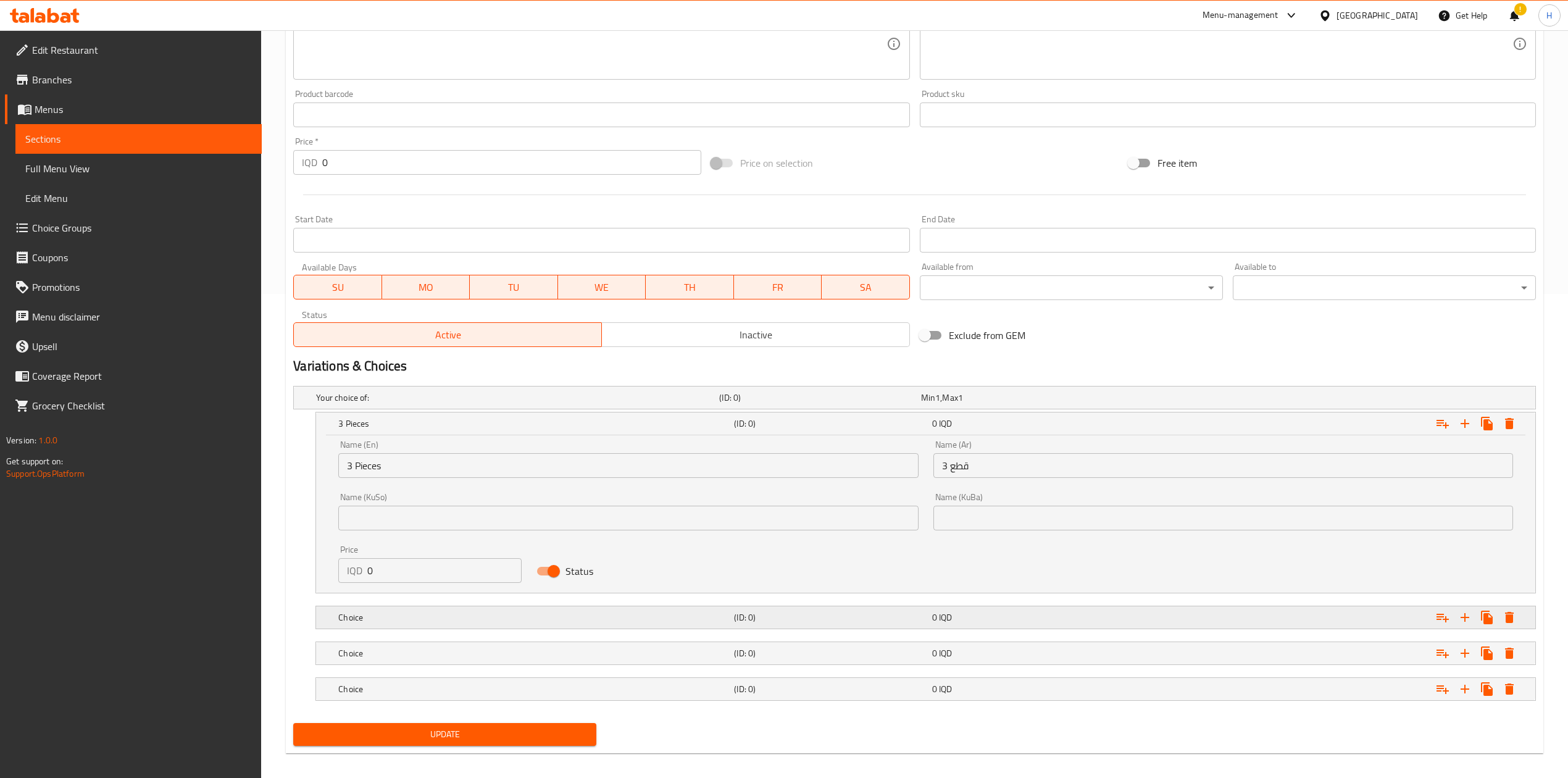
click at [380, 620] on h5 "Choice" at bounding box center [533, 617] width 391 height 12
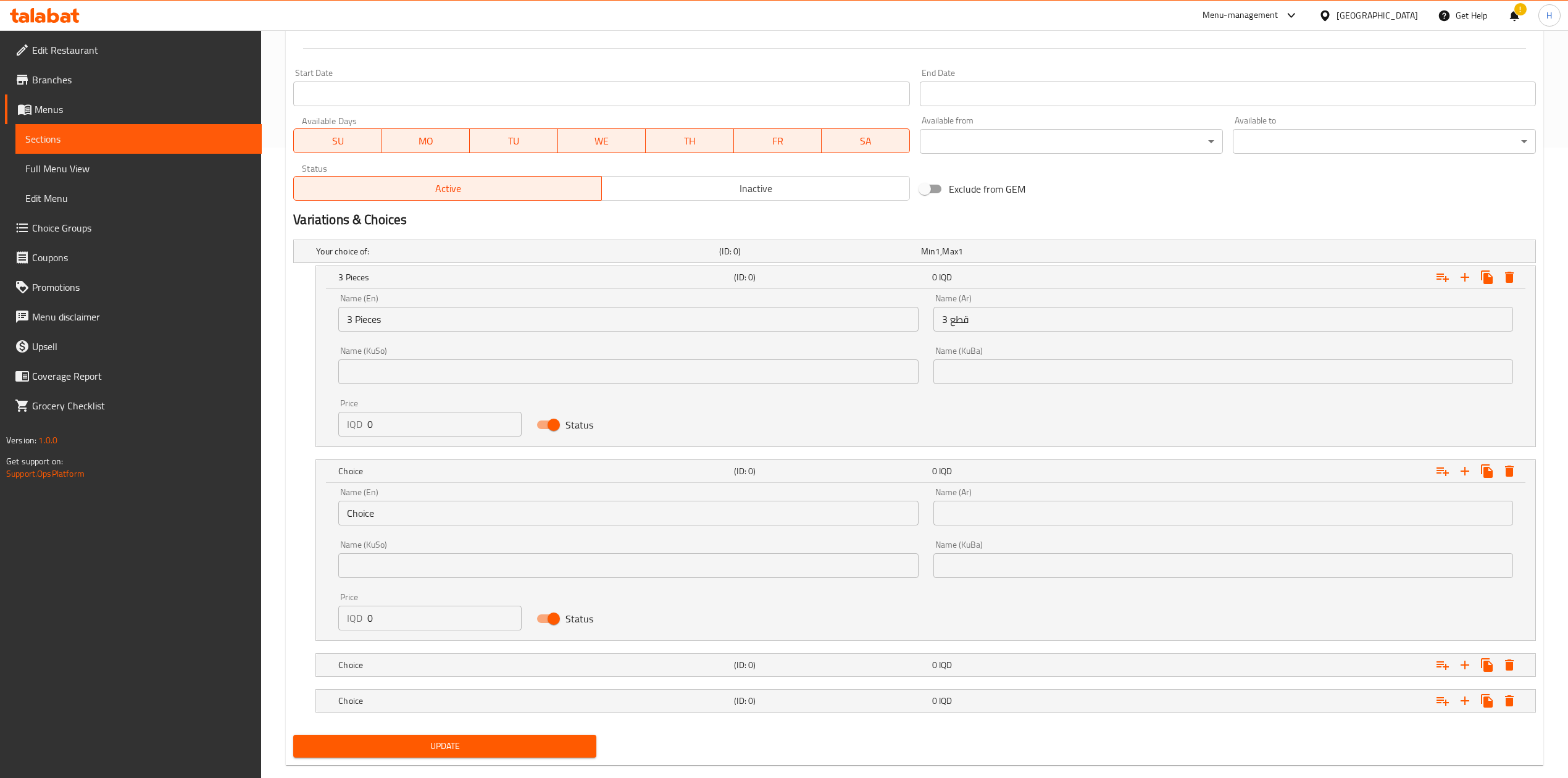
scroll to position [637, 0]
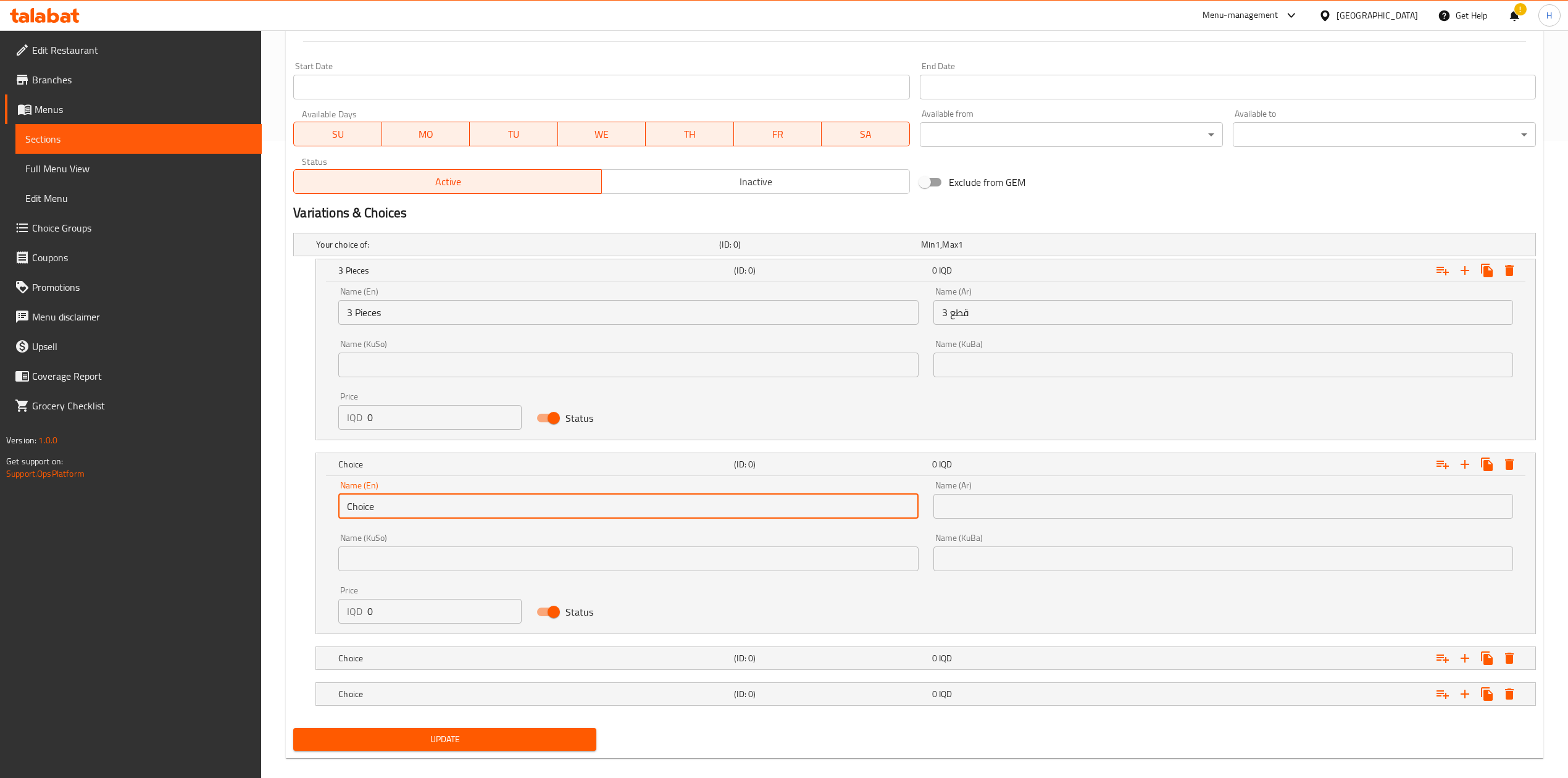
click at [396, 517] on input "Choice" at bounding box center [628, 506] width 580 height 24
type input "5 Pieces"
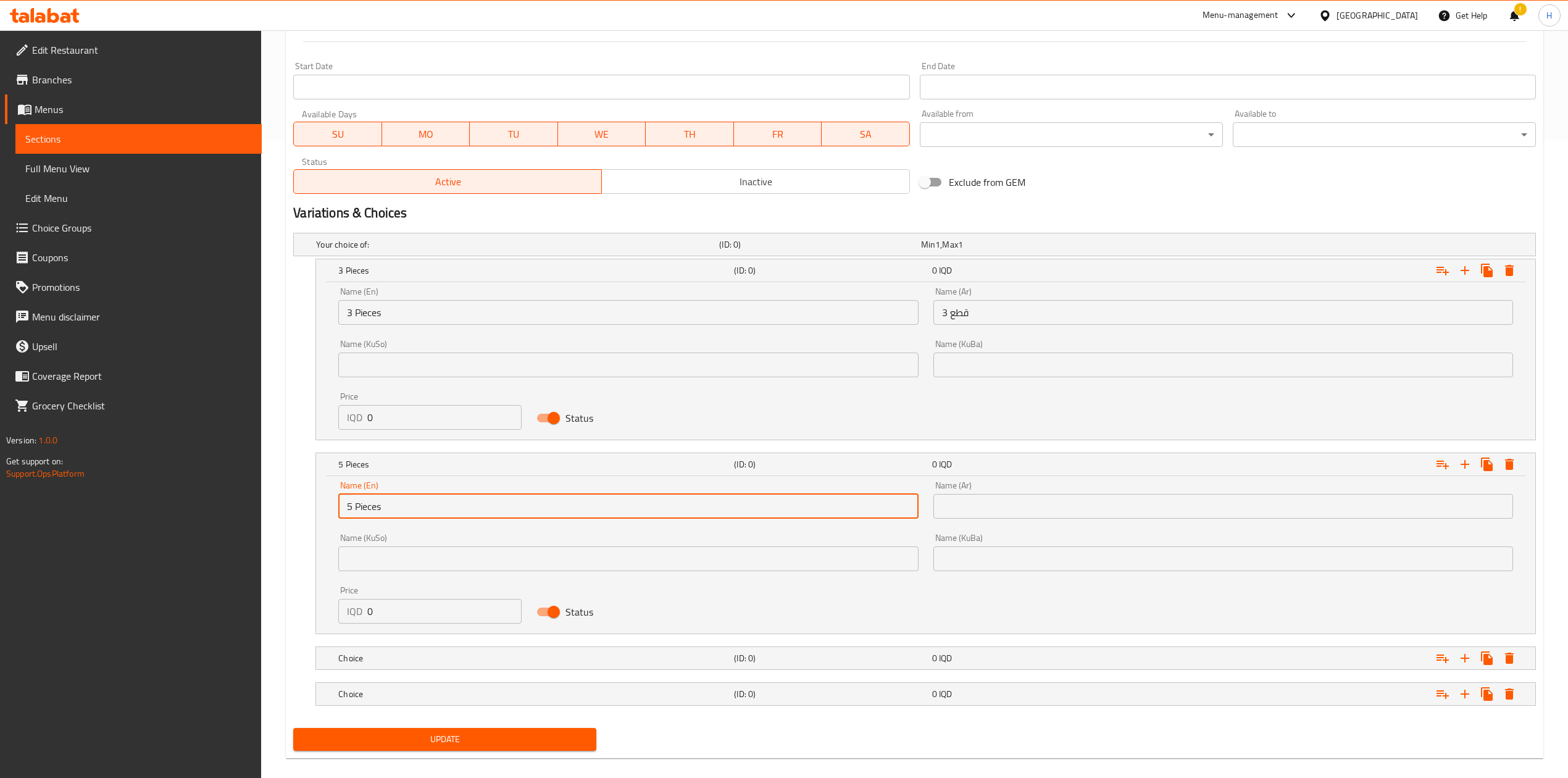
click at [974, 507] on input "text" at bounding box center [1223, 506] width 580 height 24
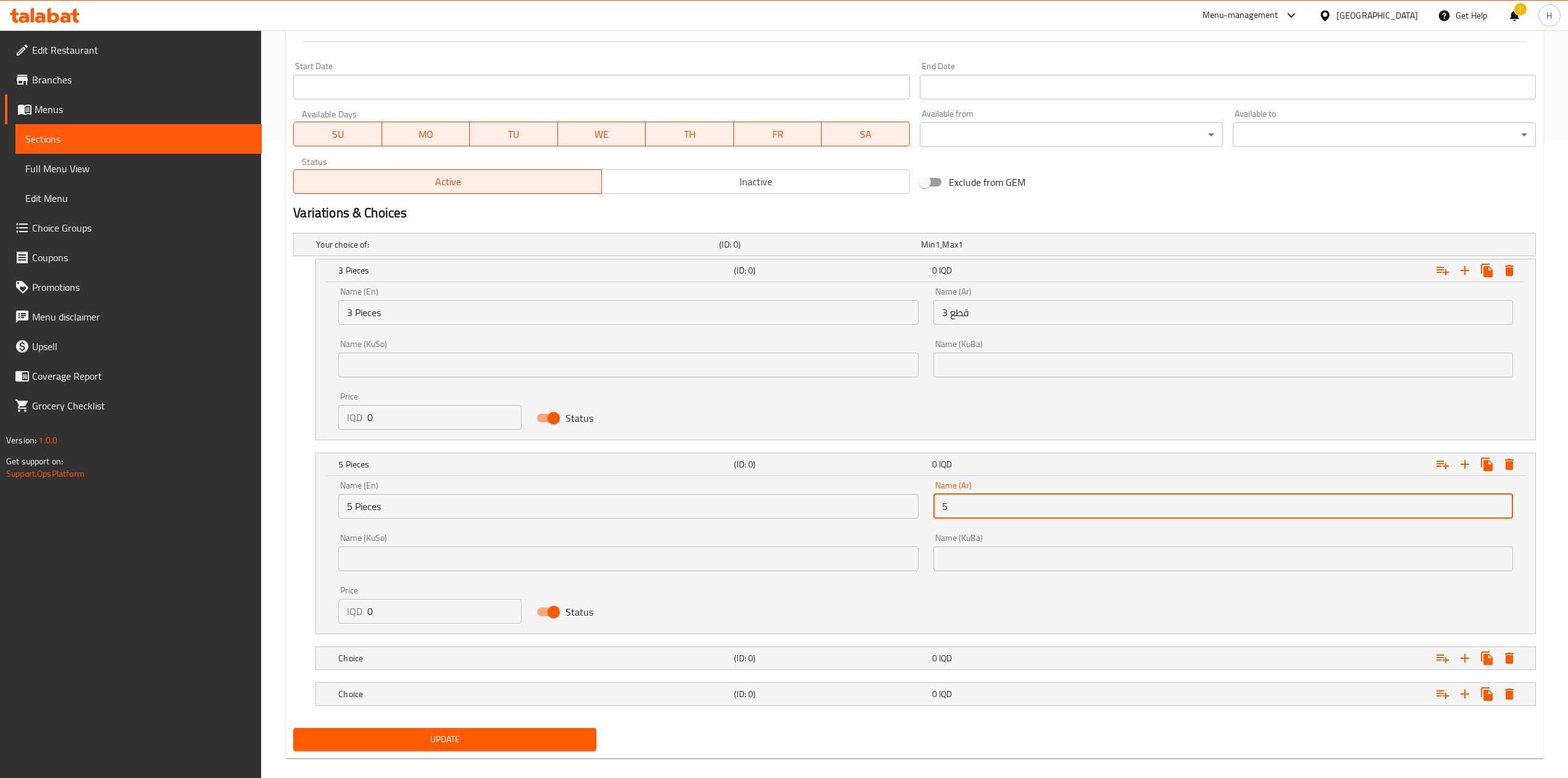
type input "5 قطع"
click at [468, 669] on div "Choice (ID: 0) 0 IQD" at bounding box center [930, 658] width 1188 height 27
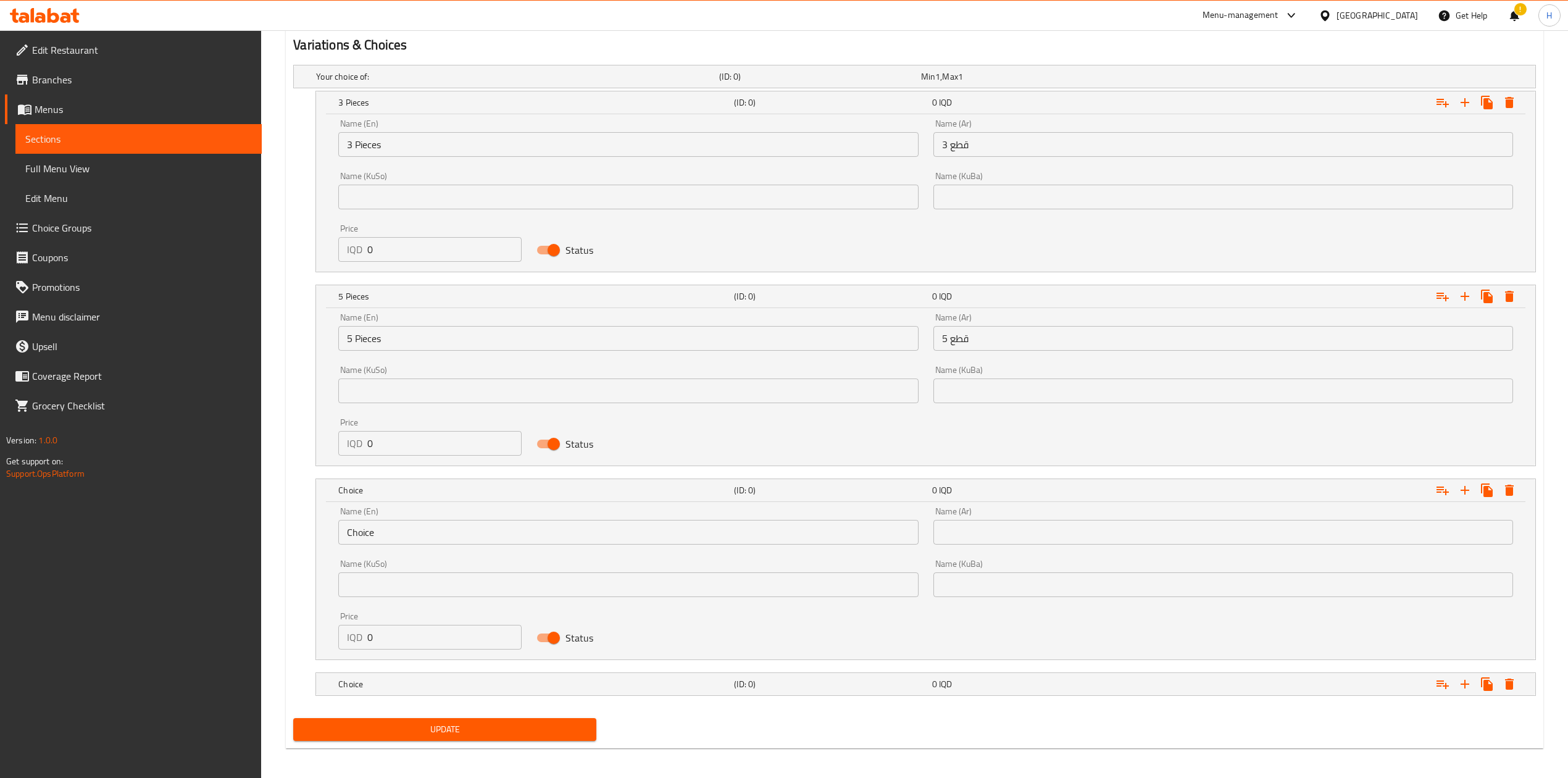
scroll to position [808, 0]
click at [408, 537] on input "Choice" at bounding box center [628, 529] width 580 height 24
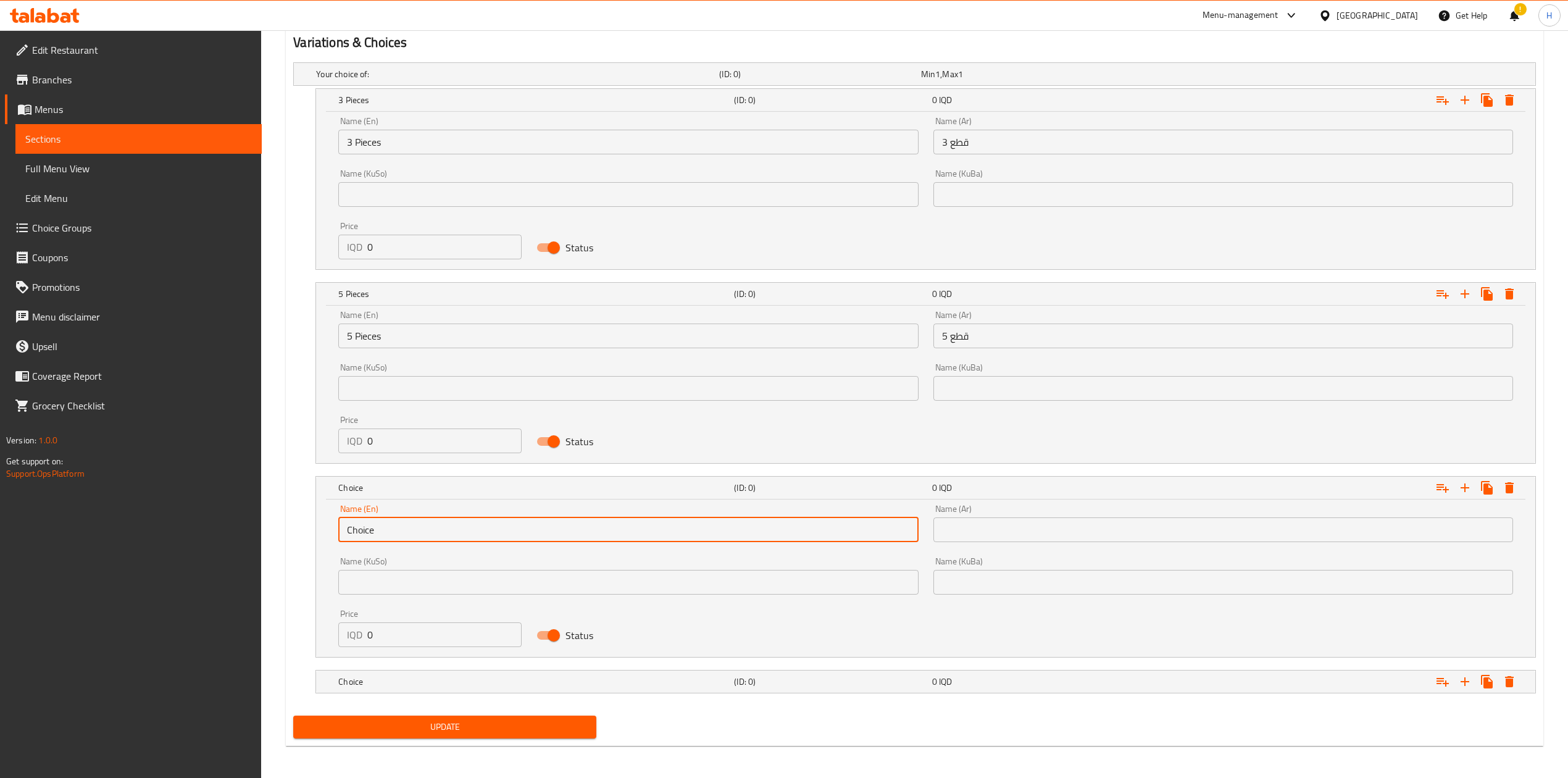
click at [410, 529] on input "Choice" at bounding box center [628, 529] width 580 height 24
type input "7 Pieces"
click at [1037, 542] on input "text" at bounding box center [1223, 529] width 580 height 24
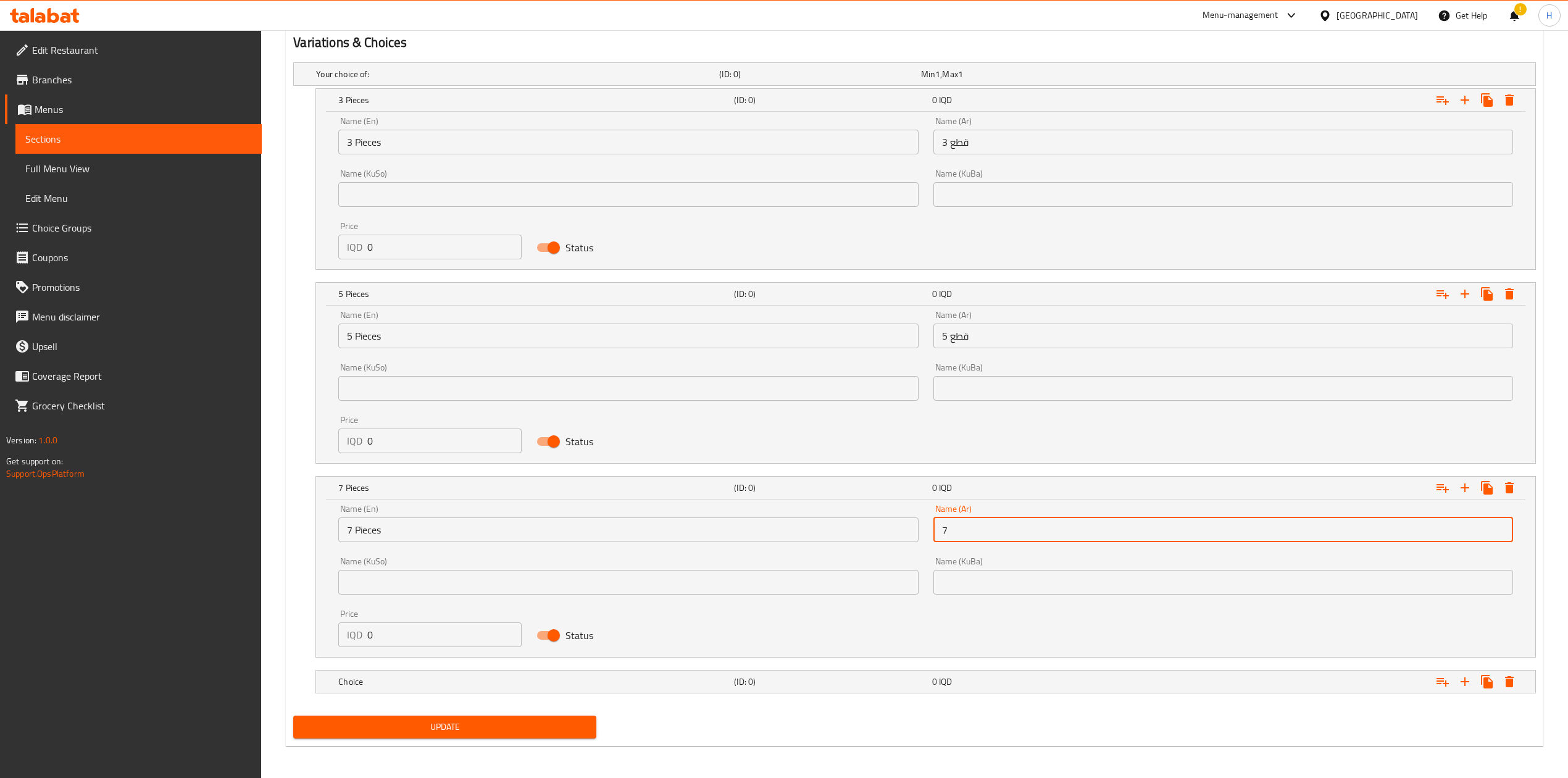
type input "7 قطع"
click at [388, 695] on div "Choice (ID: 0) 0 IQD" at bounding box center [930, 681] width 1188 height 27
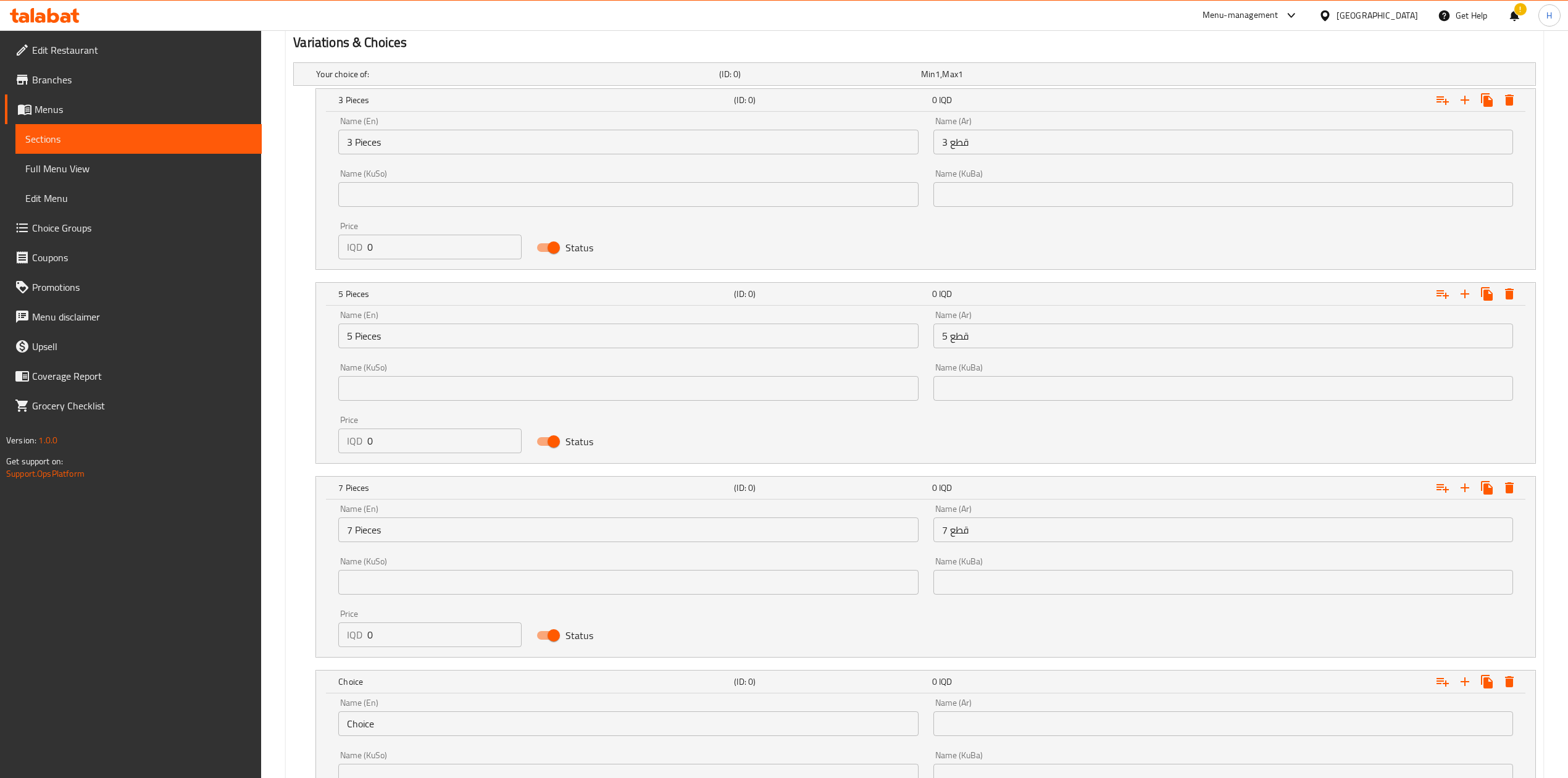
click at [384, 716] on input "Choice" at bounding box center [628, 723] width 580 height 24
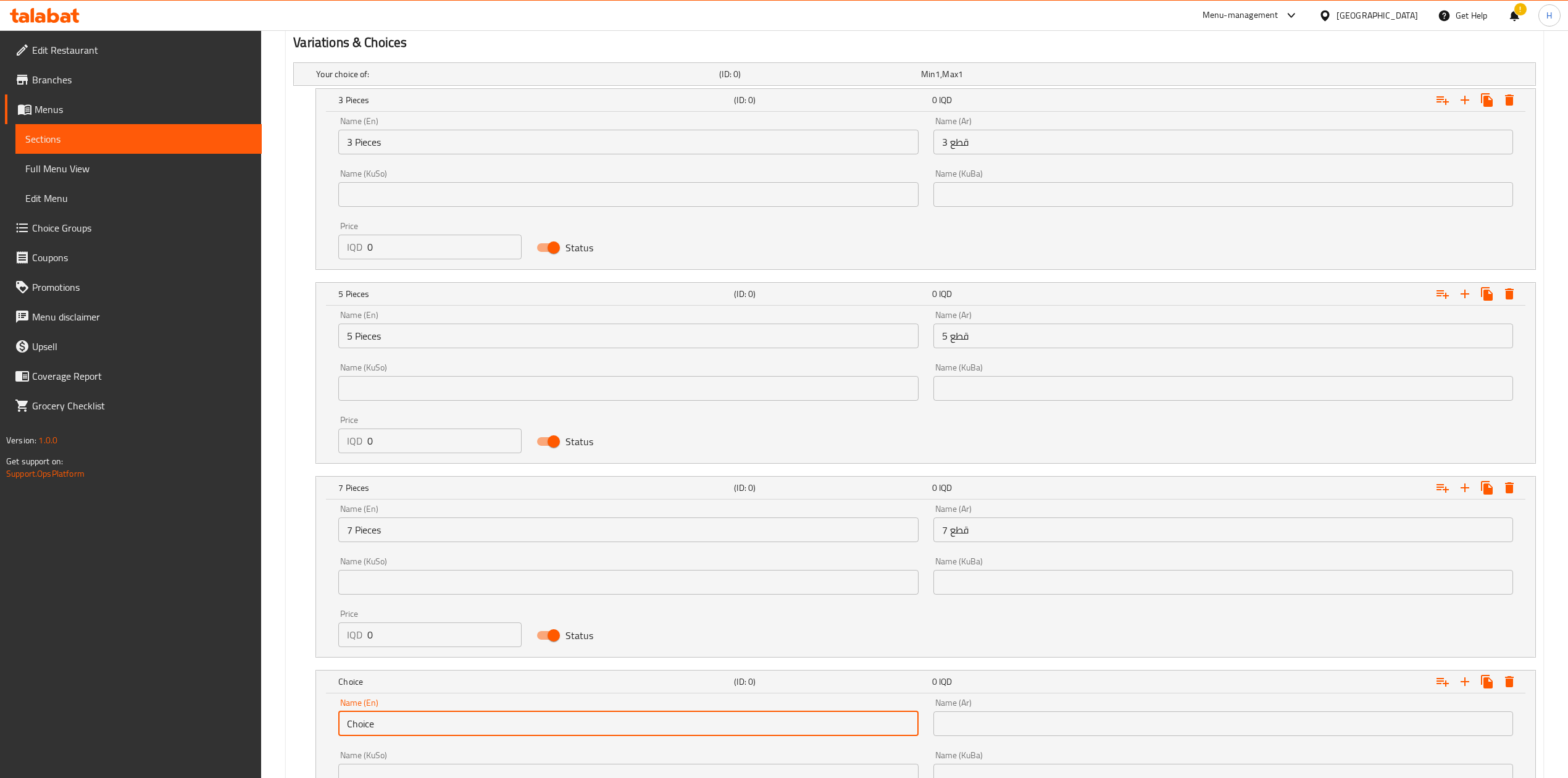
click at [384, 716] on input "Choice" at bounding box center [628, 723] width 580 height 24
type input "10 Pieces"
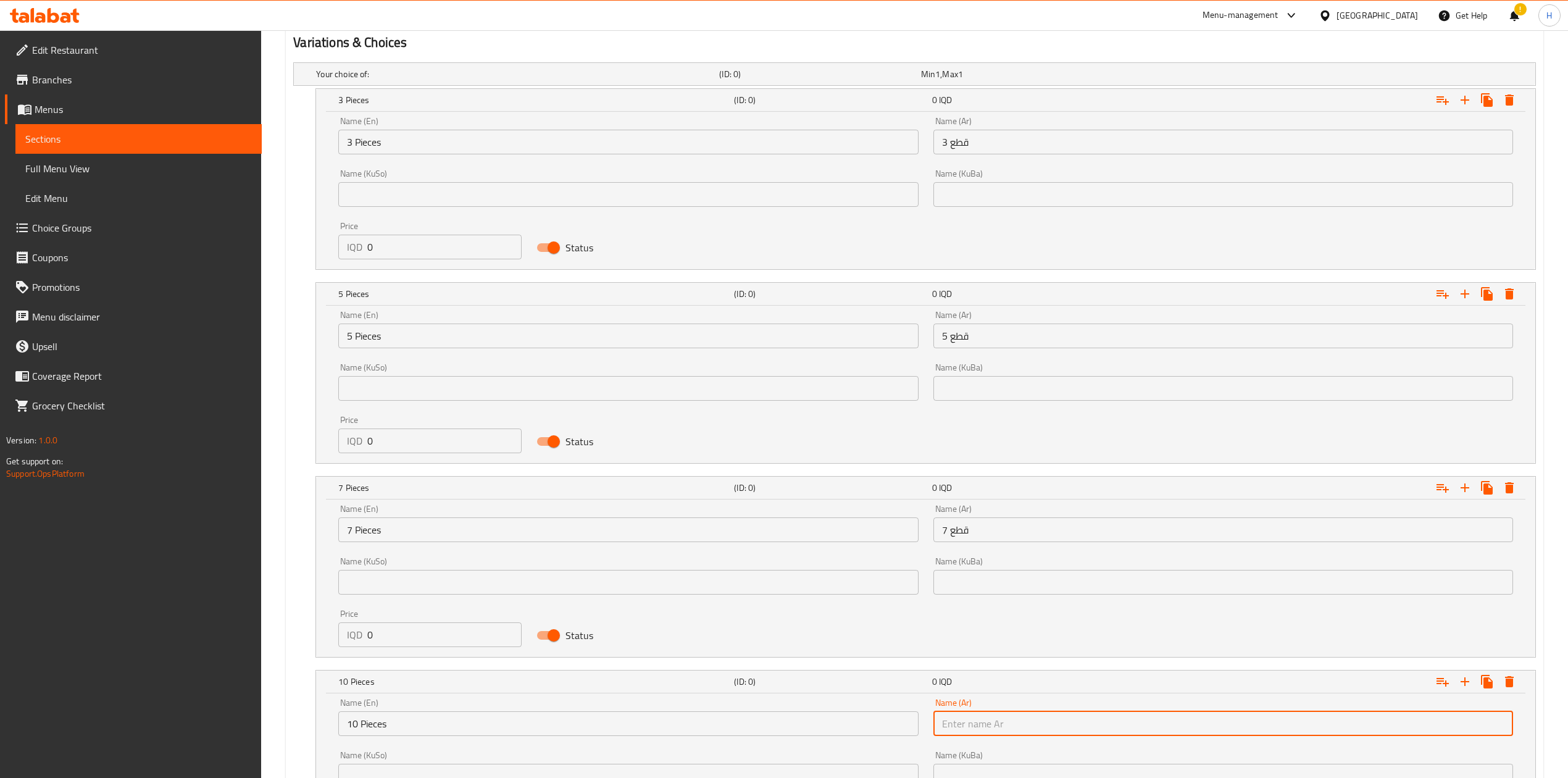
click at [1046, 726] on input "text" at bounding box center [1223, 723] width 580 height 24
type input "10 قطع"
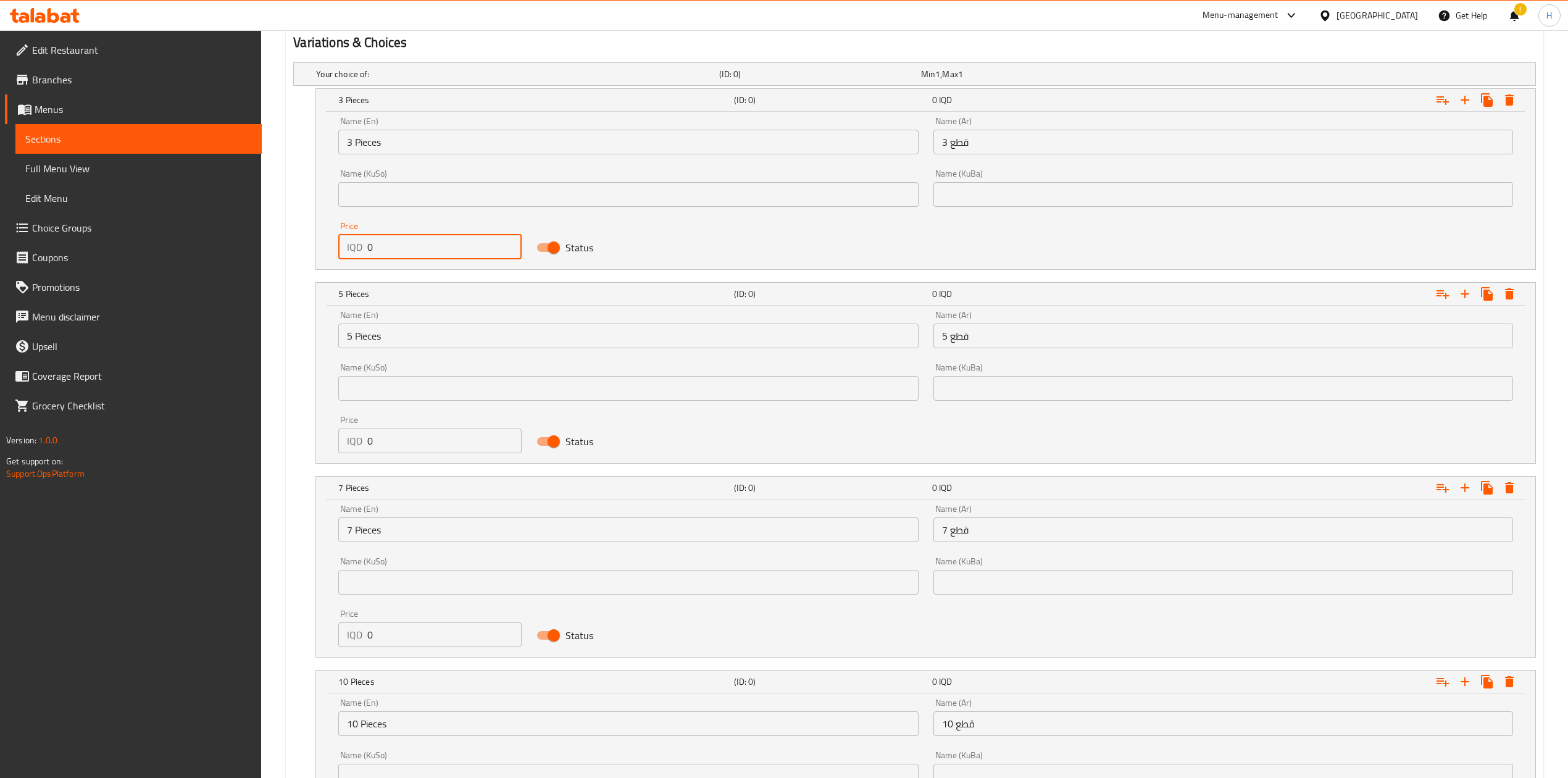
click at [391, 248] on input "0" at bounding box center [445, 247] width 155 height 24
click at [390, 245] on input "0" at bounding box center [445, 247] width 155 height 24
type input "9000"
click at [402, 436] on input "0" at bounding box center [445, 441] width 155 height 24
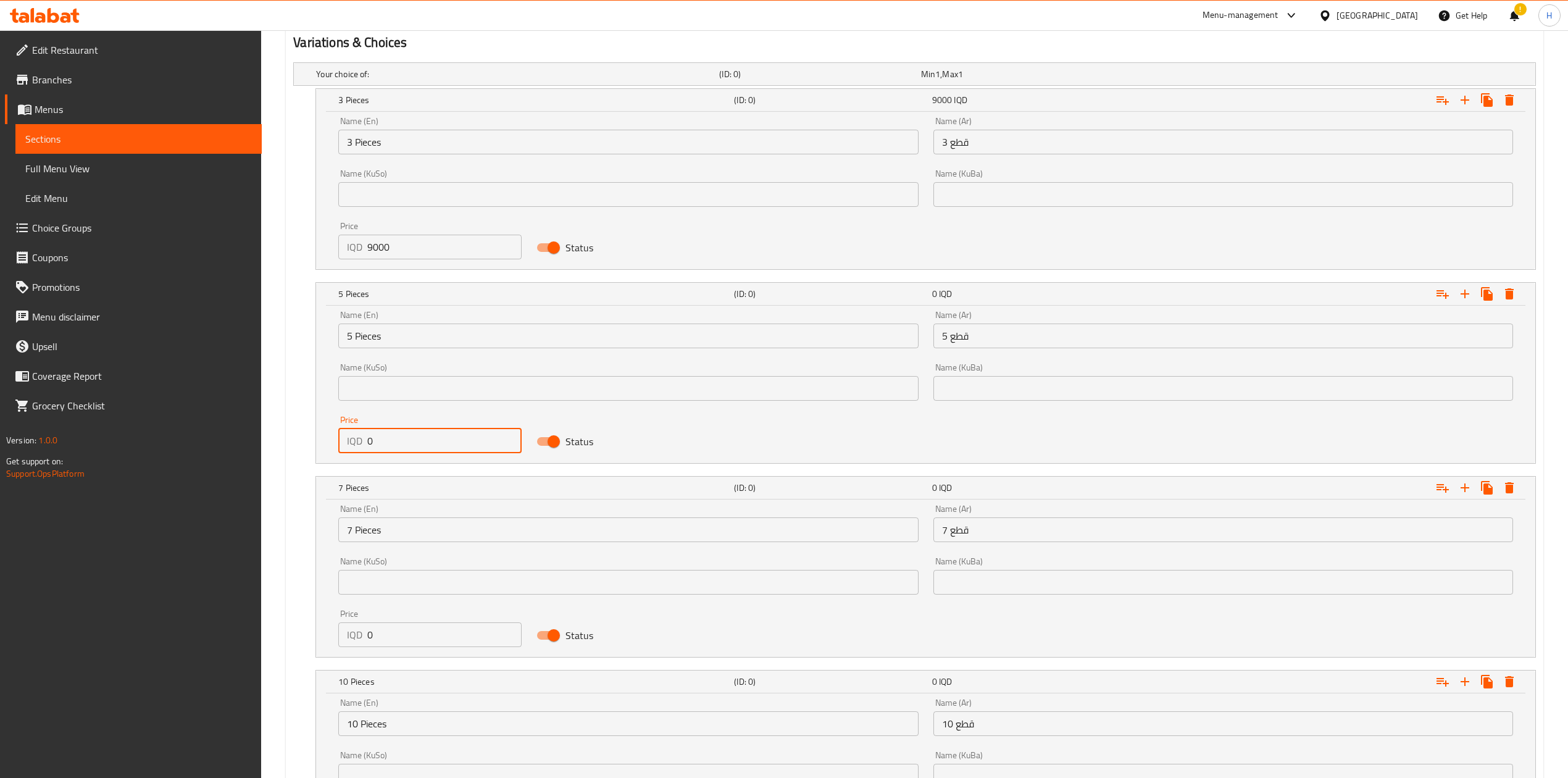
click at [402, 436] on input "0" at bounding box center [445, 441] width 155 height 24
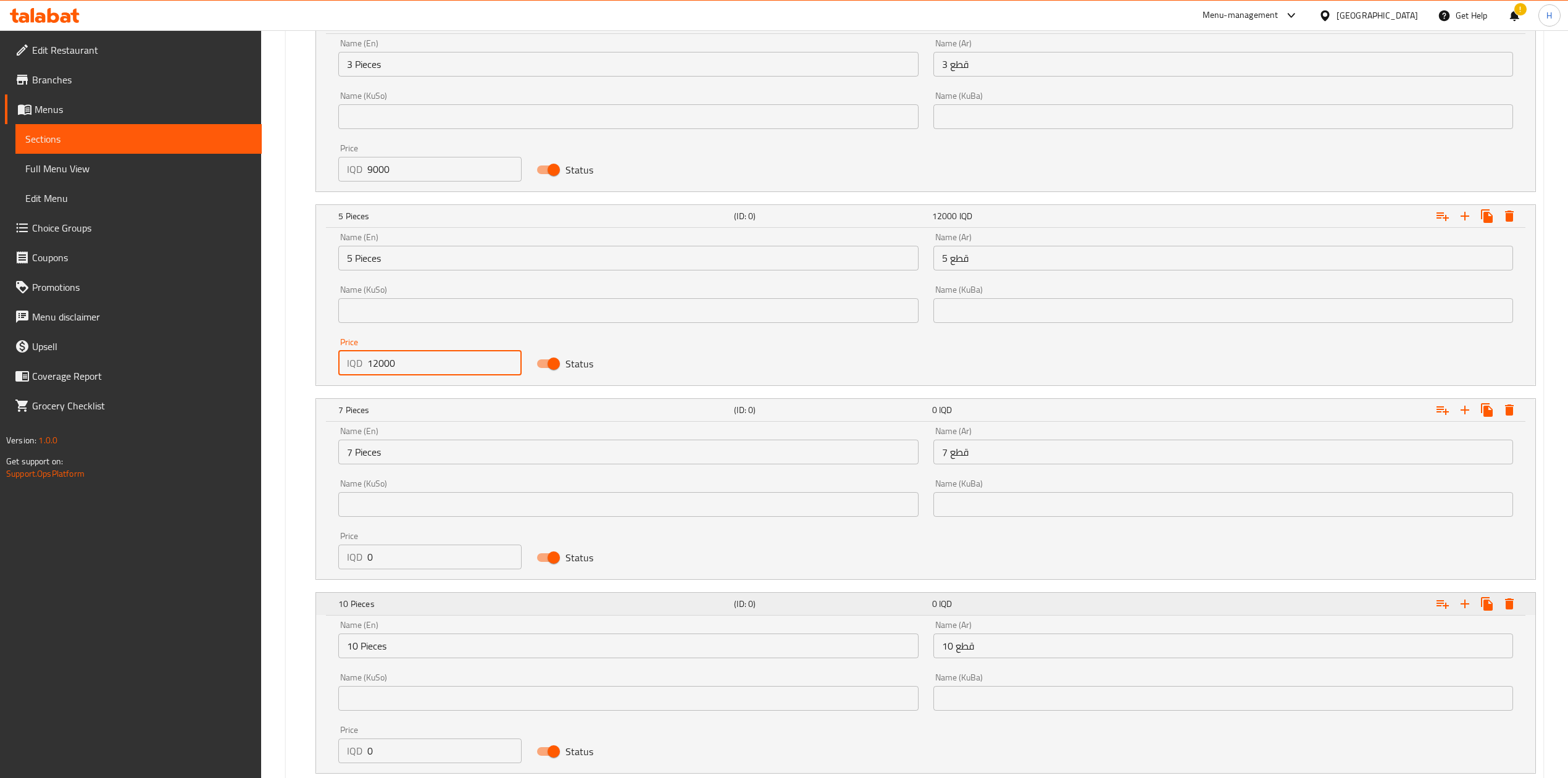
scroll to position [970, 0]
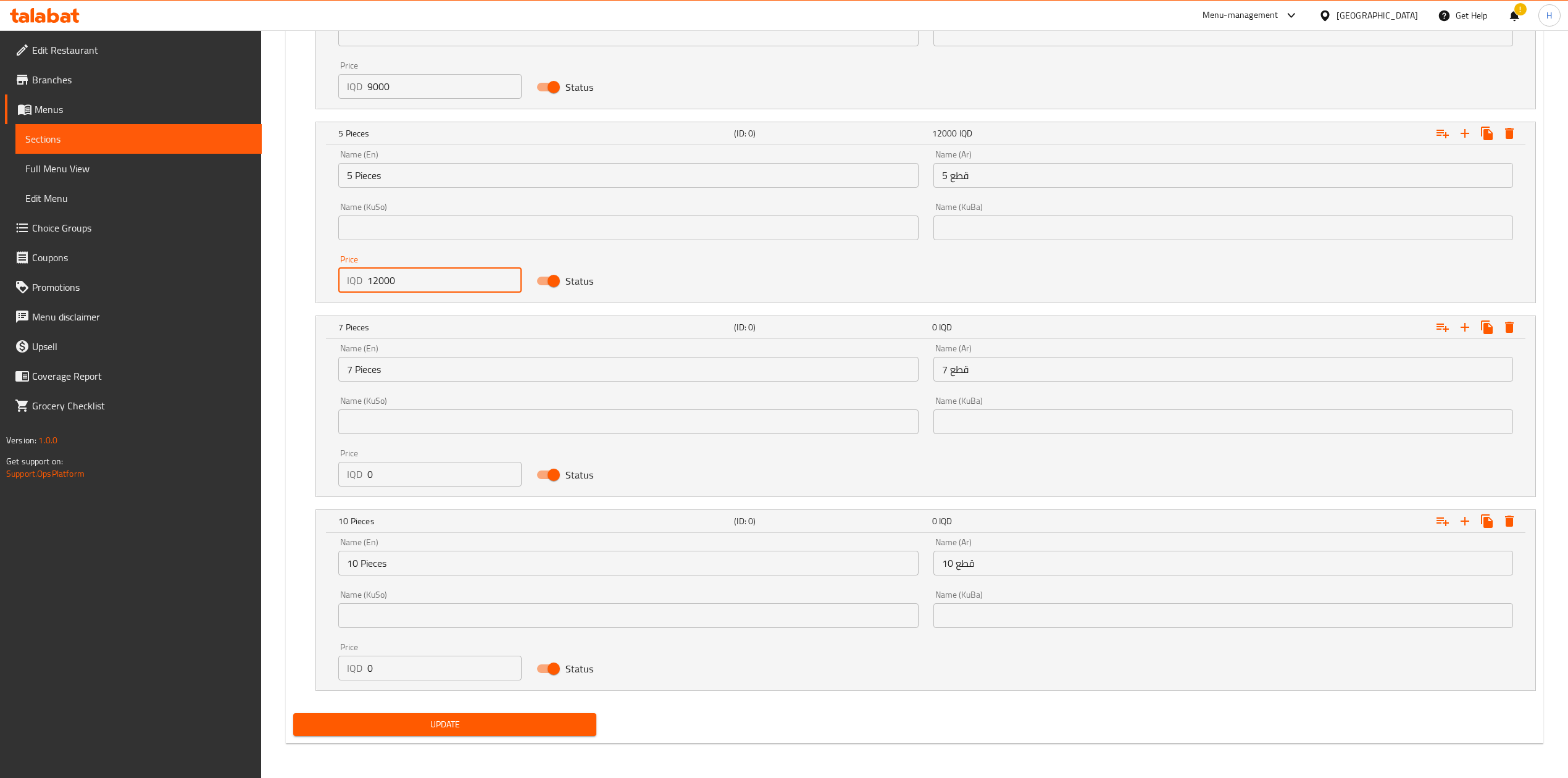
type input "12000"
click at [410, 472] on input "0" at bounding box center [445, 474] width 155 height 24
type input "17000"
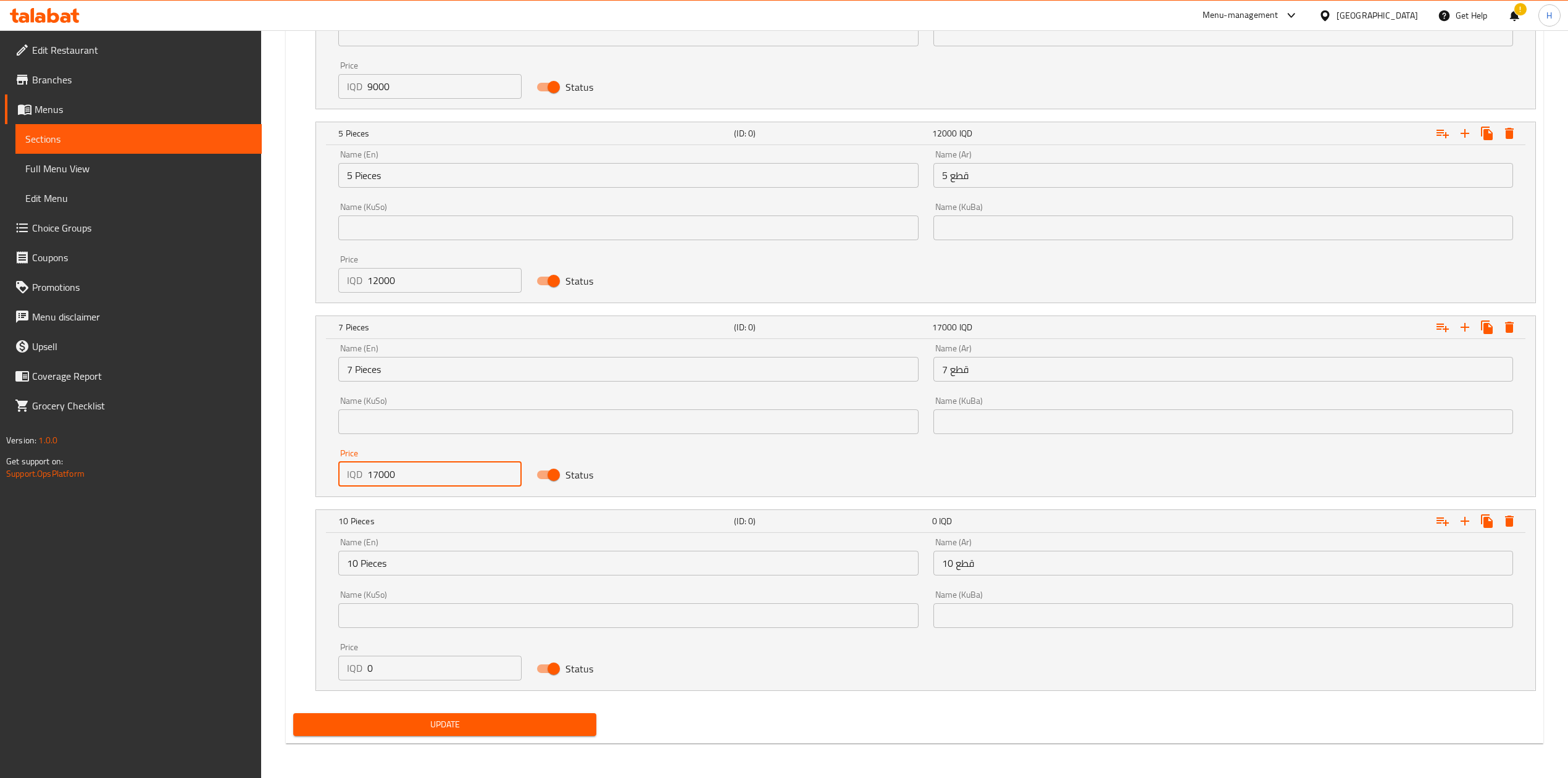
click at [431, 664] on input "0" at bounding box center [445, 668] width 155 height 24
type input "25000"
click at [894, 681] on div "Name (En) 10 Pieces Name (En) Name (Ar) 10 قطع Name (Ar) Name (KuSo) Name (KuSo…" at bounding box center [926, 609] width 1190 height 157
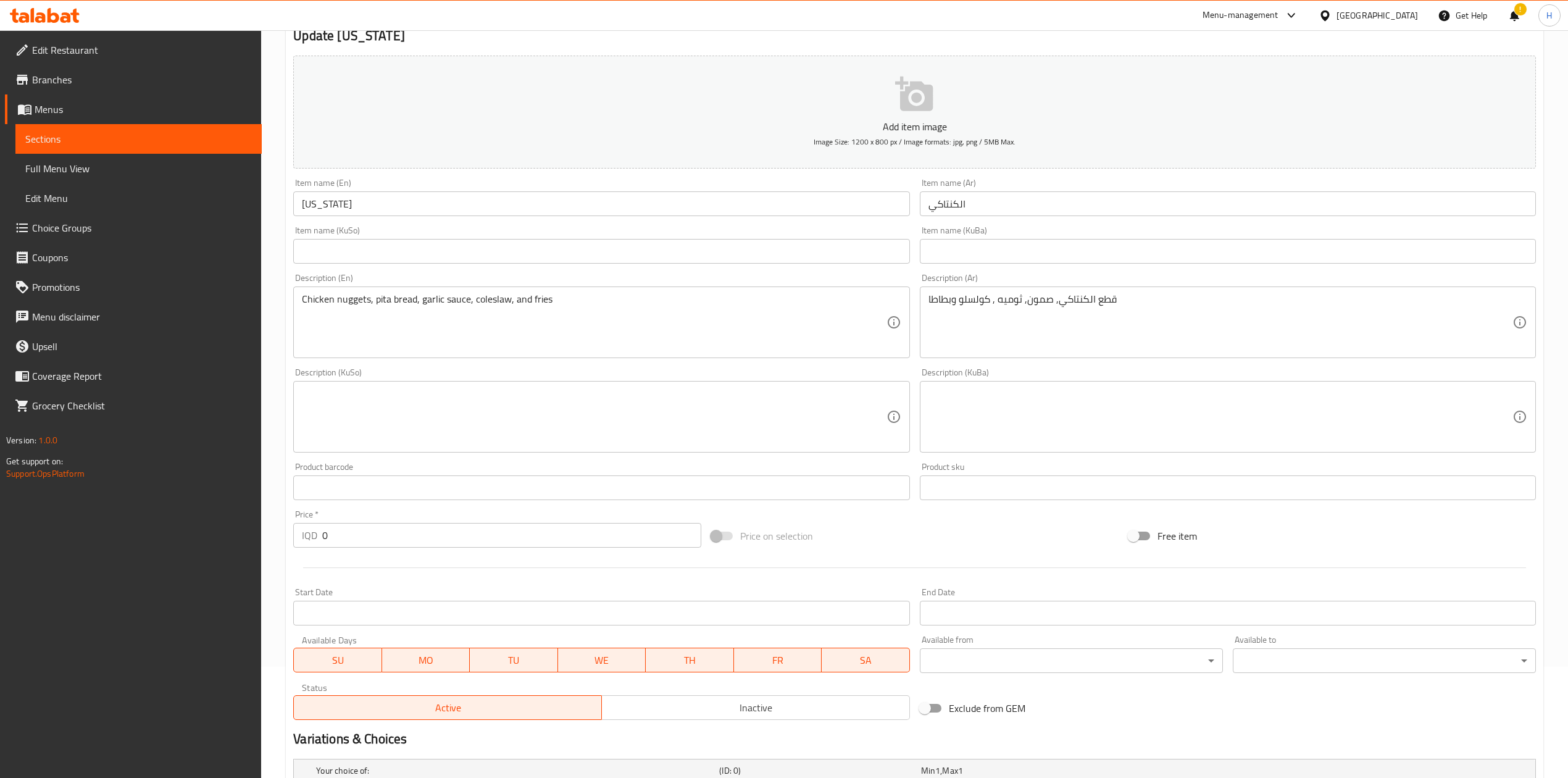
scroll to position [0, 0]
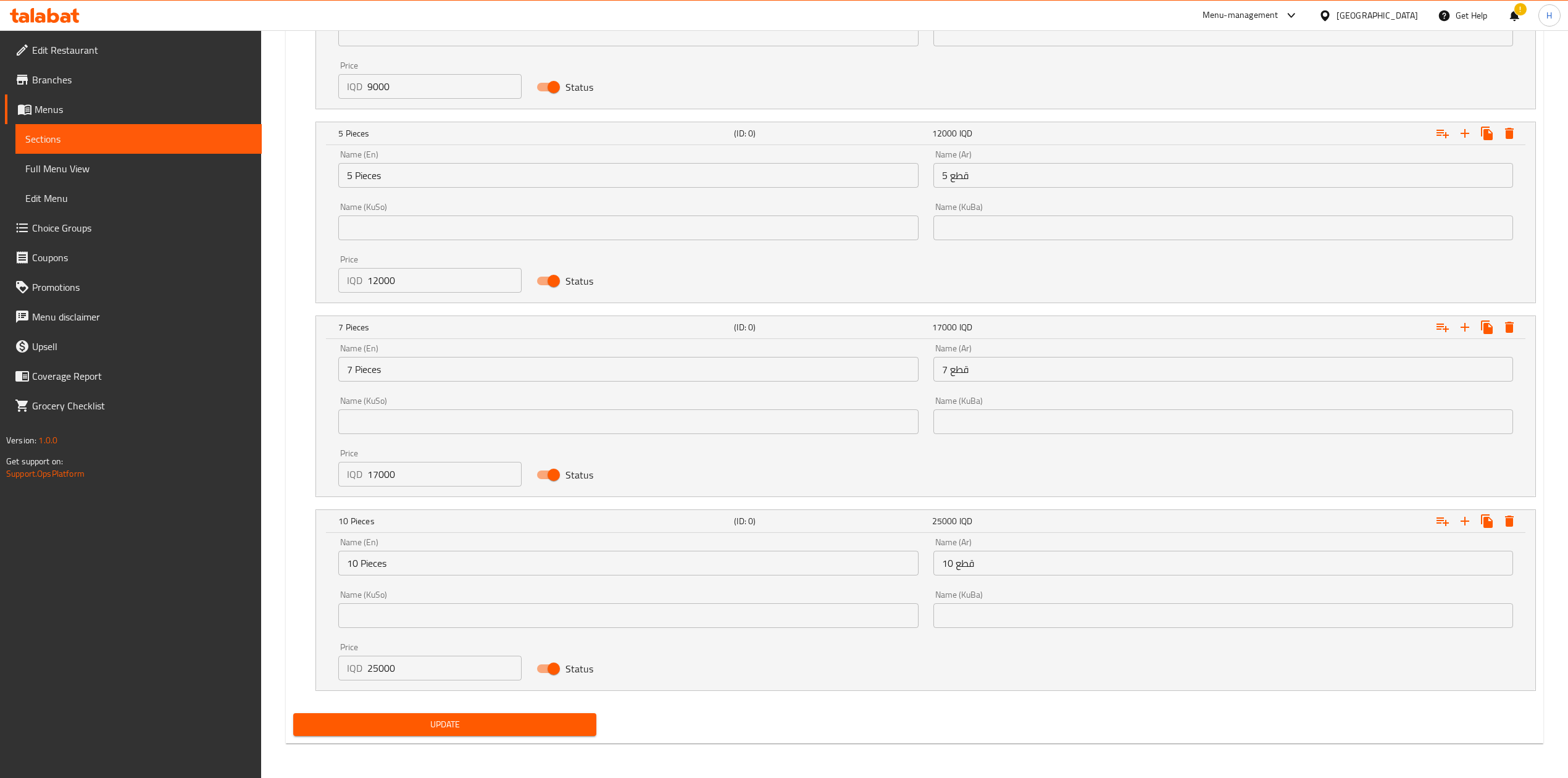
click at [490, 727] on span "Update" at bounding box center [445, 724] width 284 height 15
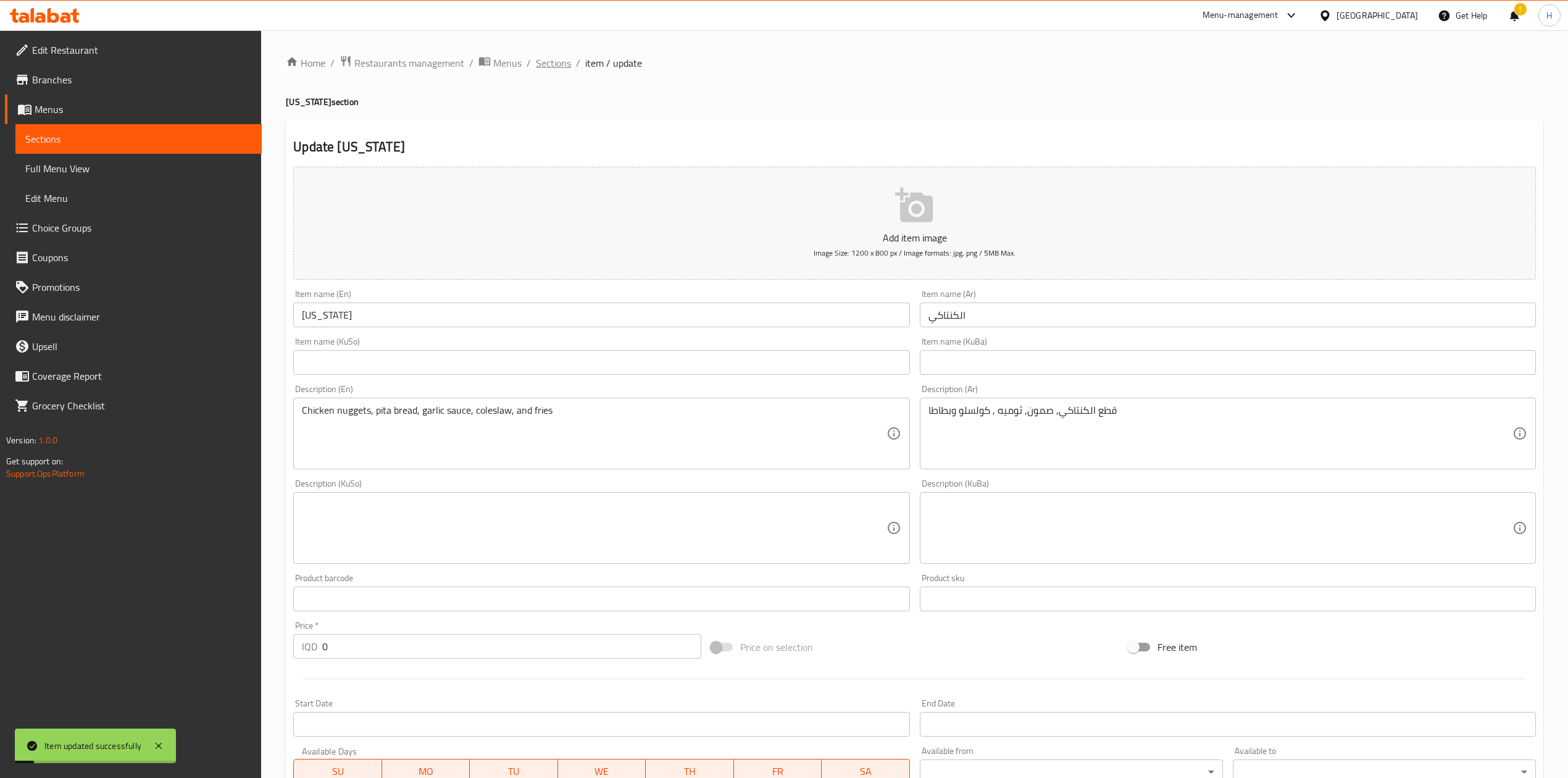
click at [557, 59] on span "Sections" at bounding box center [553, 63] width 35 height 15
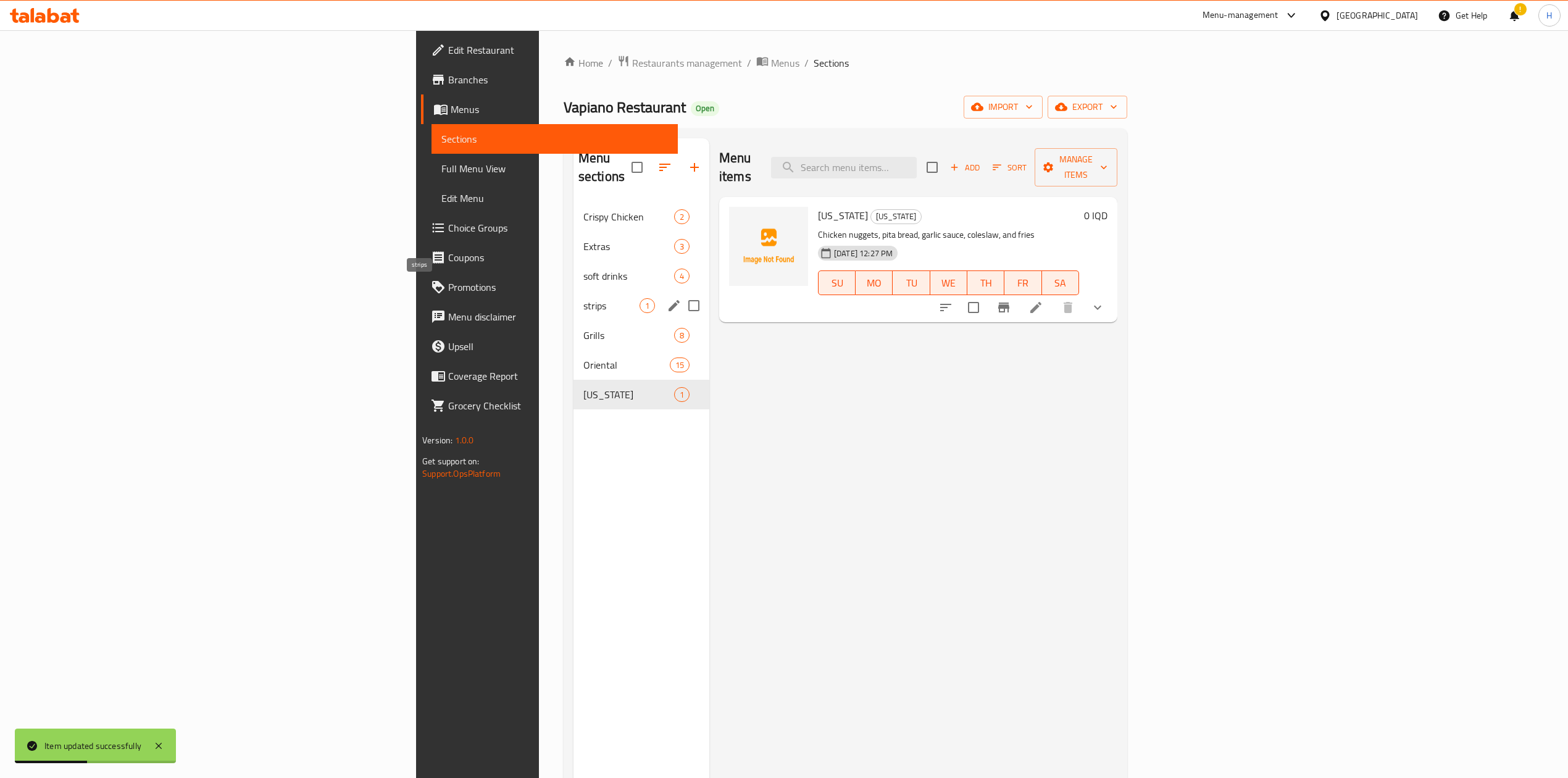
click at [583, 298] on span "strips" at bounding box center [611, 305] width 56 height 15
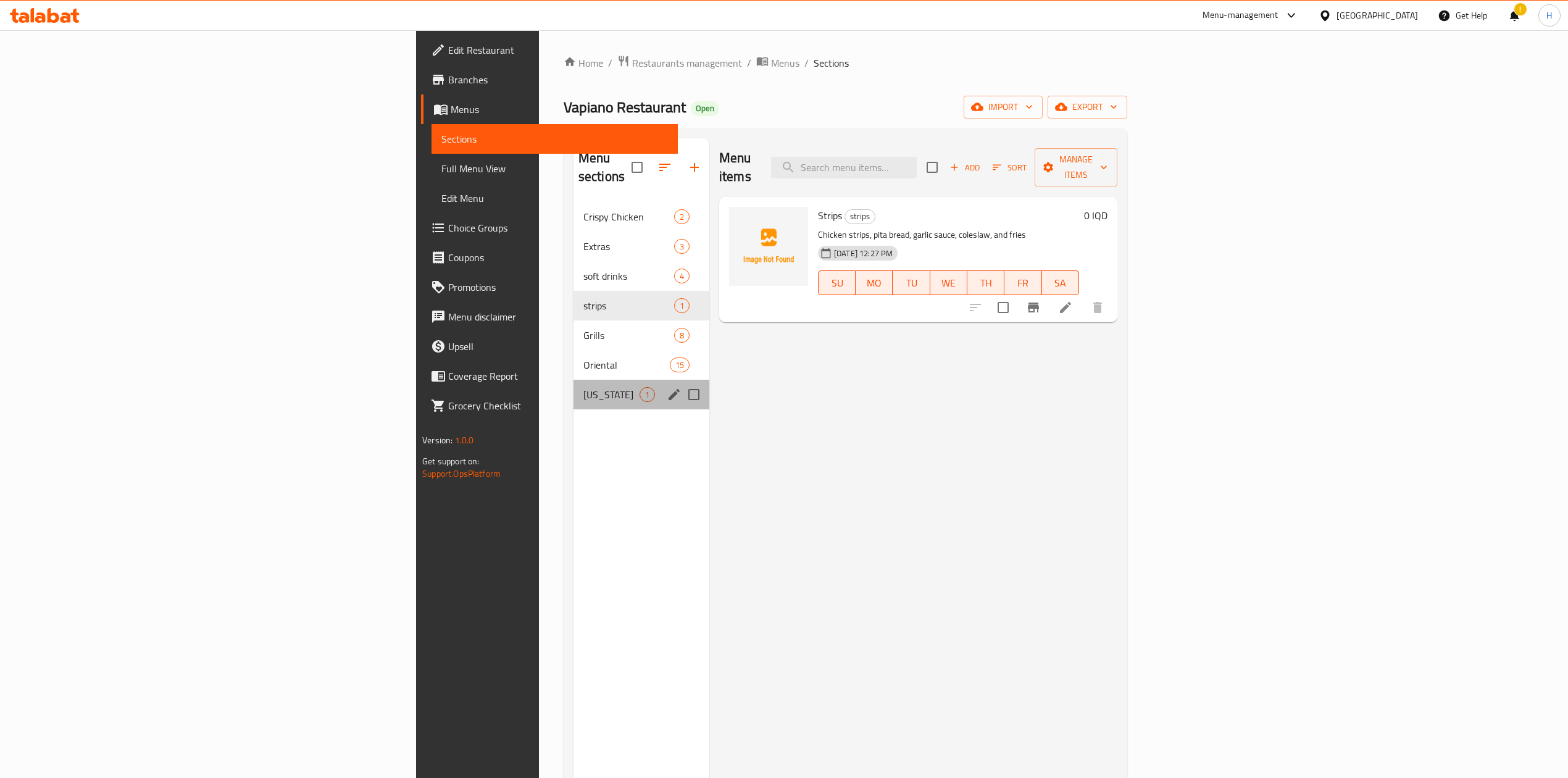
click at [574, 380] on div "Kentucky 1" at bounding box center [642, 394] width 136 height 30
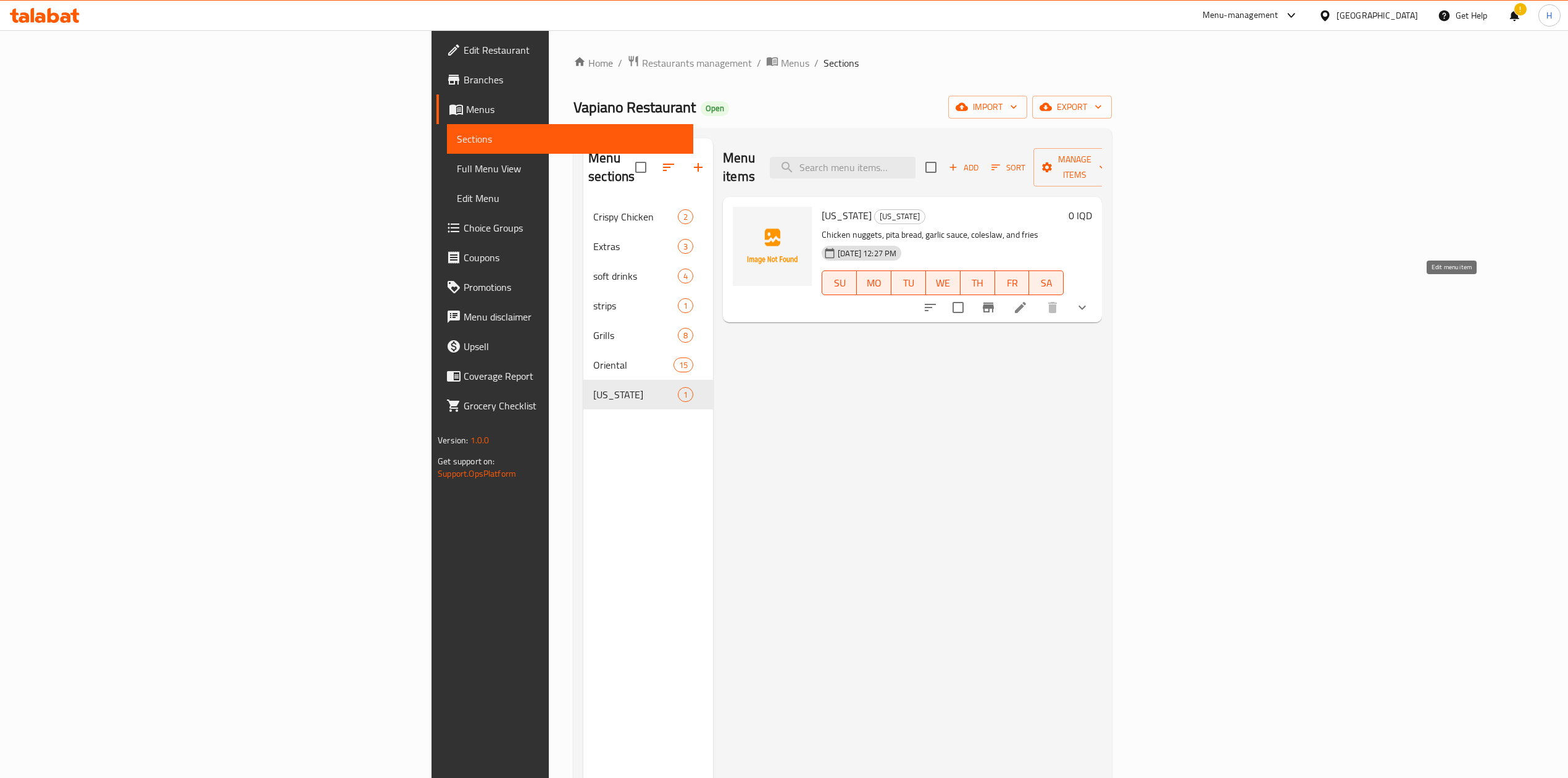
click at [1038, 296] on li at bounding box center [1021, 307] width 35 height 22
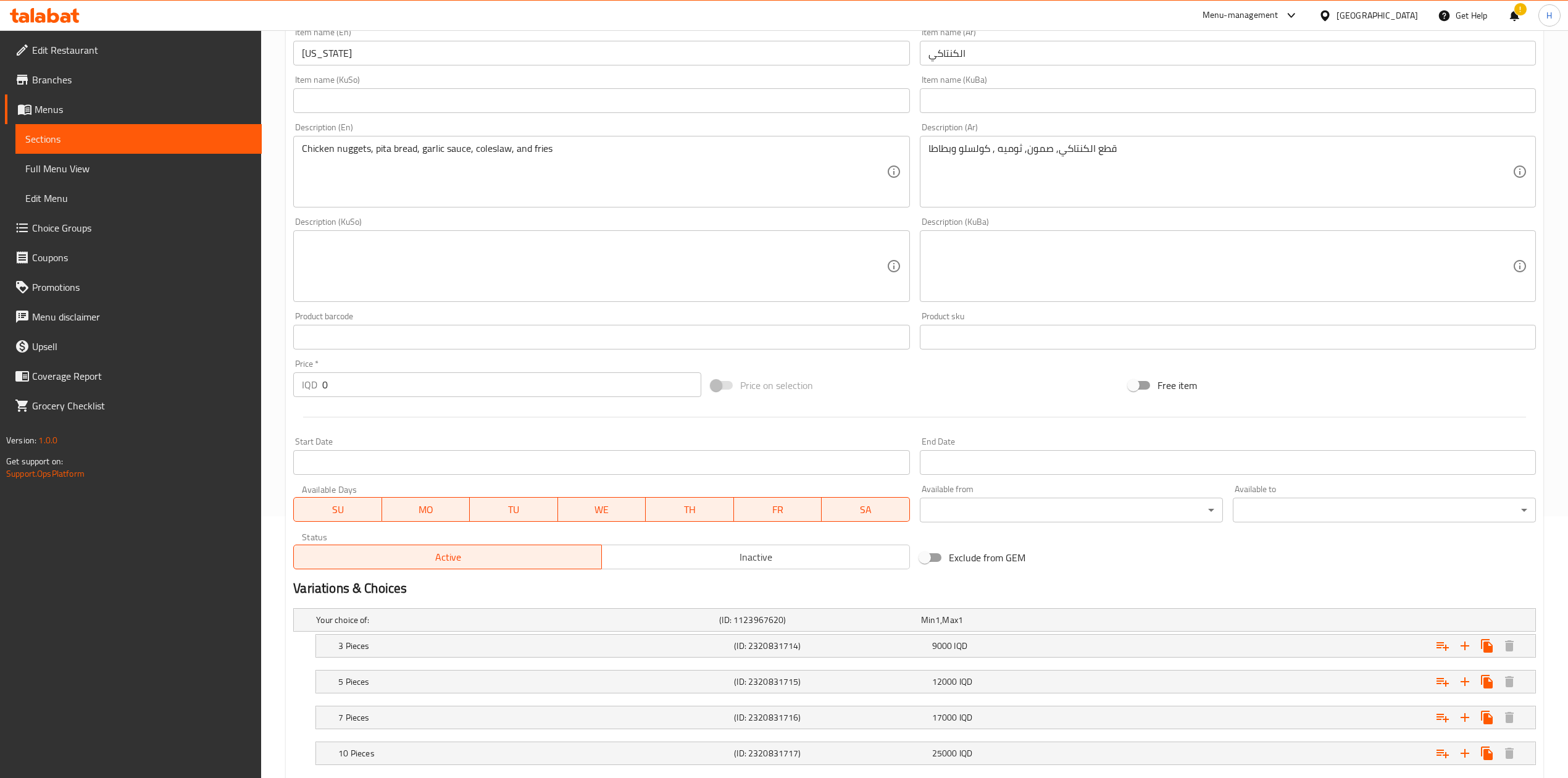
scroll to position [338, 0]
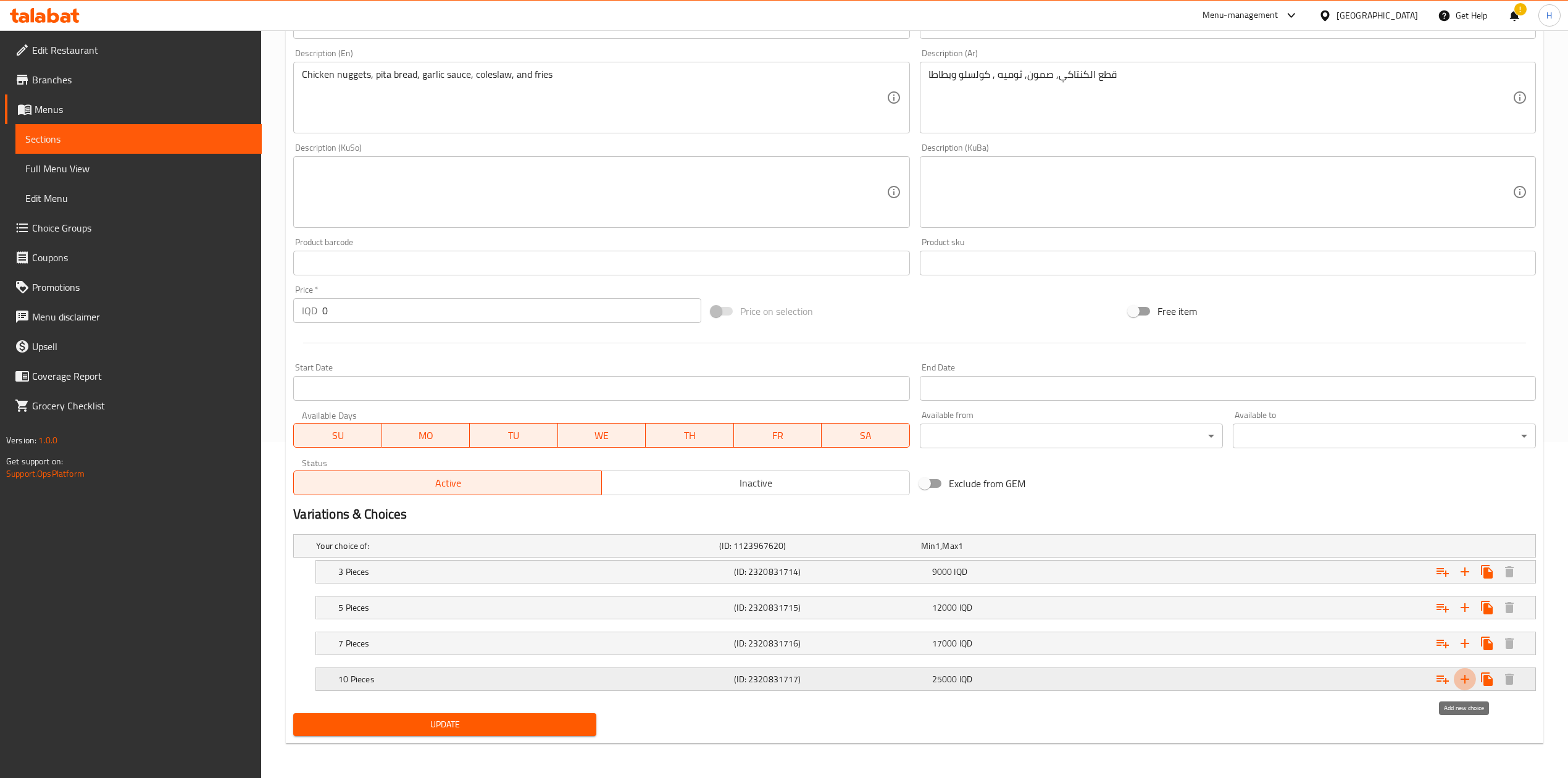
click at [1470, 682] on icon "Expand" at bounding box center [1465, 679] width 15 height 15
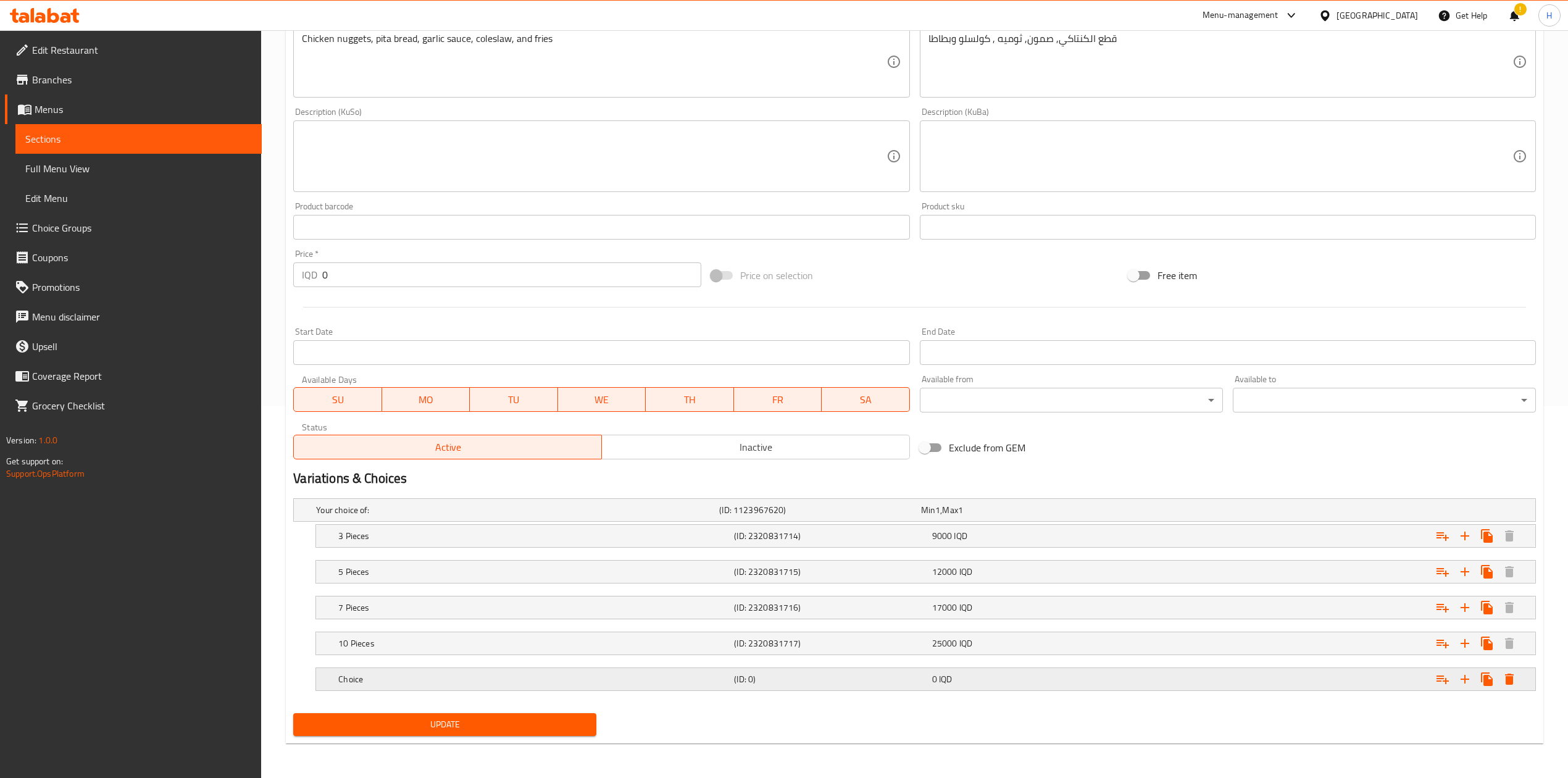
click at [321, 675] on div "Choice (ID: 0) 0 IQD" at bounding box center [926, 679] width 1220 height 22
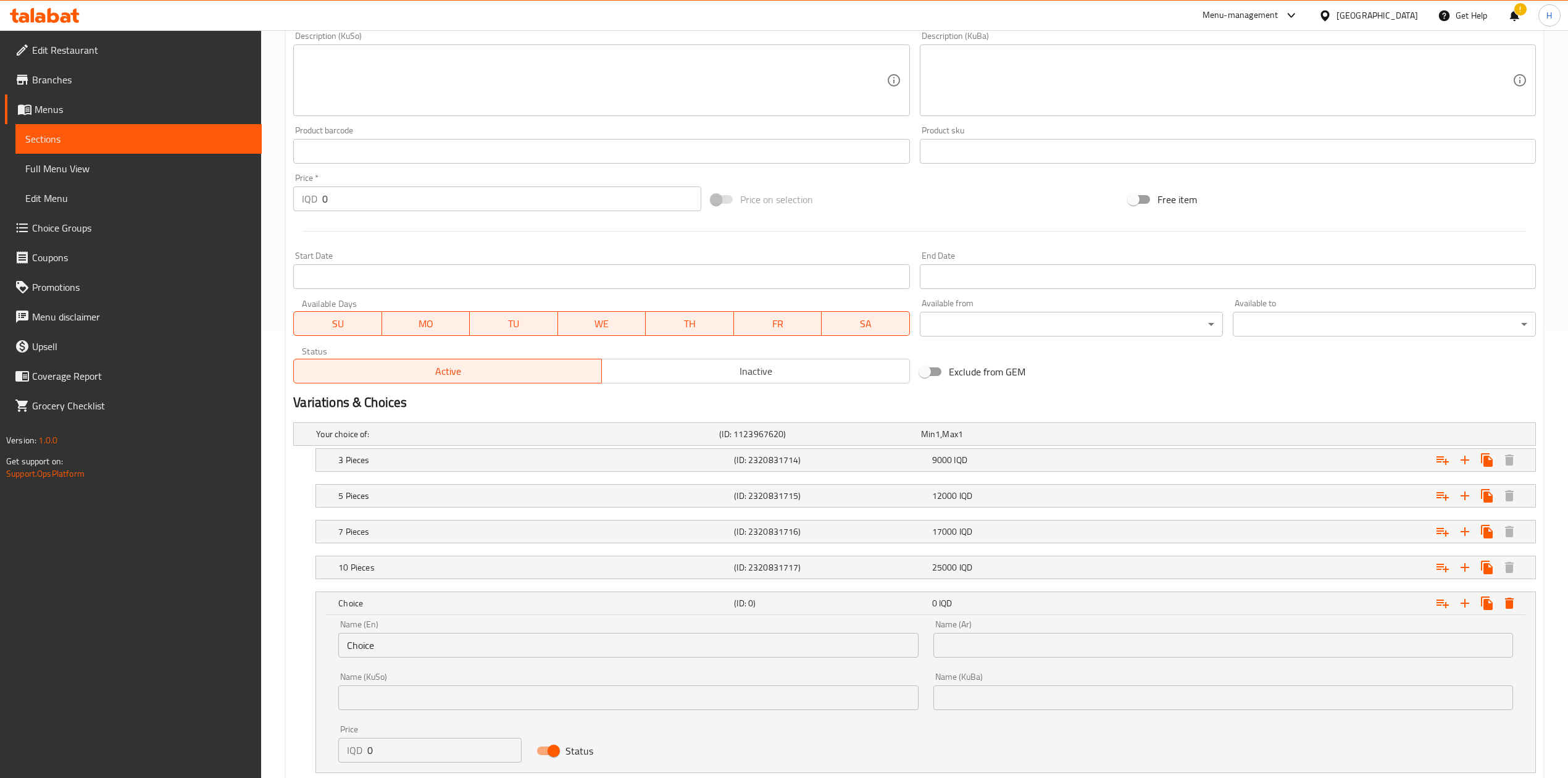
scroll to position [525, 0]
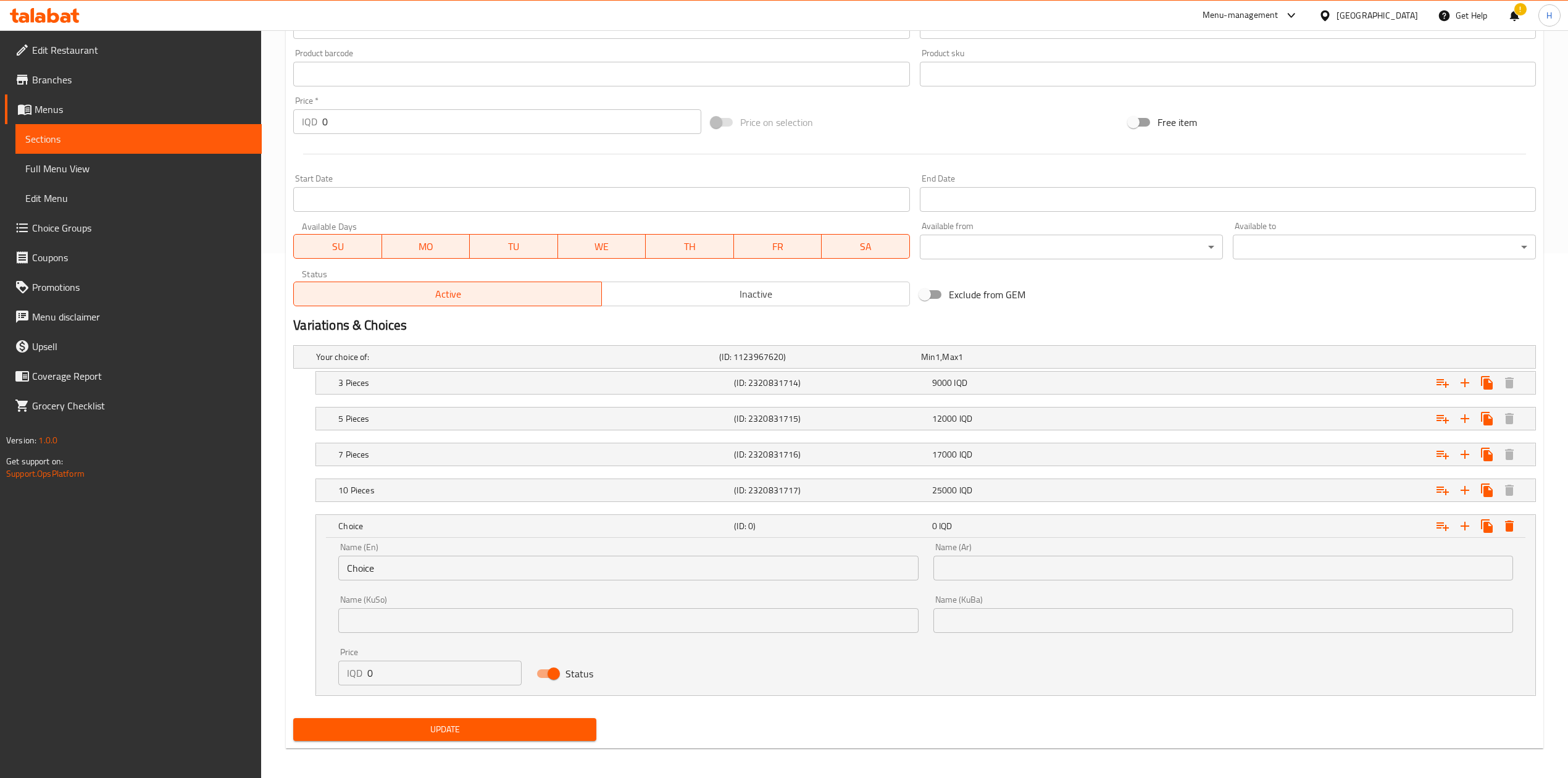
click at [381, 561] on input "Choice" at bounding box center [628, 568] width 580 height 24
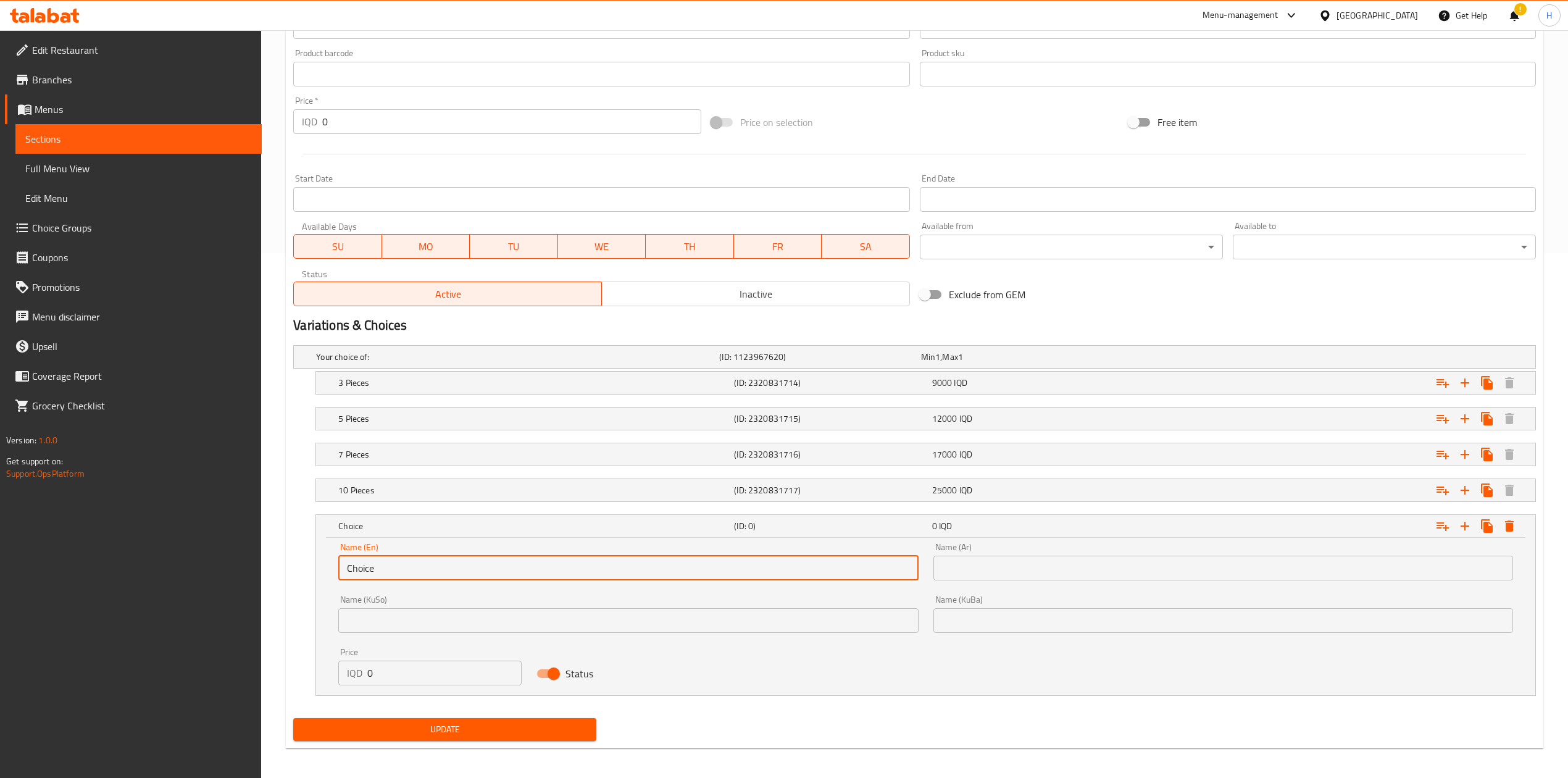
click at [381, 561] on input "Choice" at bounding box center [628, 568] width 580 height 24
click at [388, 568] on input "text" at bounding box center [628, 568] width 580 height 24
type input "15 Pieces"
click at [1039, 554] on div "Name (Ar) Name (Ar)" at bounding box center [1223, 561] width 580 height 38
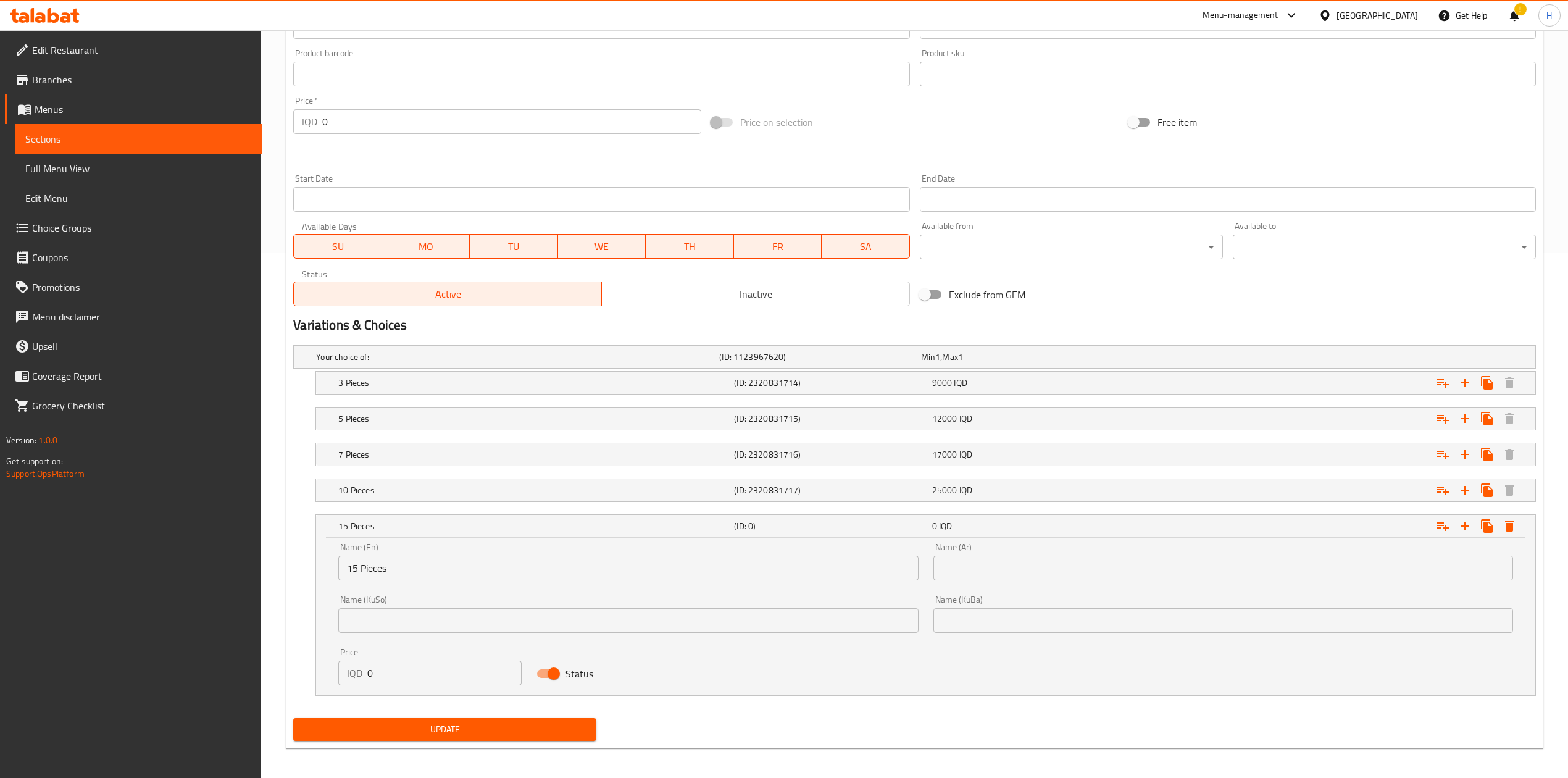
click at [1040, 561] on input "text" at bounding box center [1223, 568] width 580 height 24
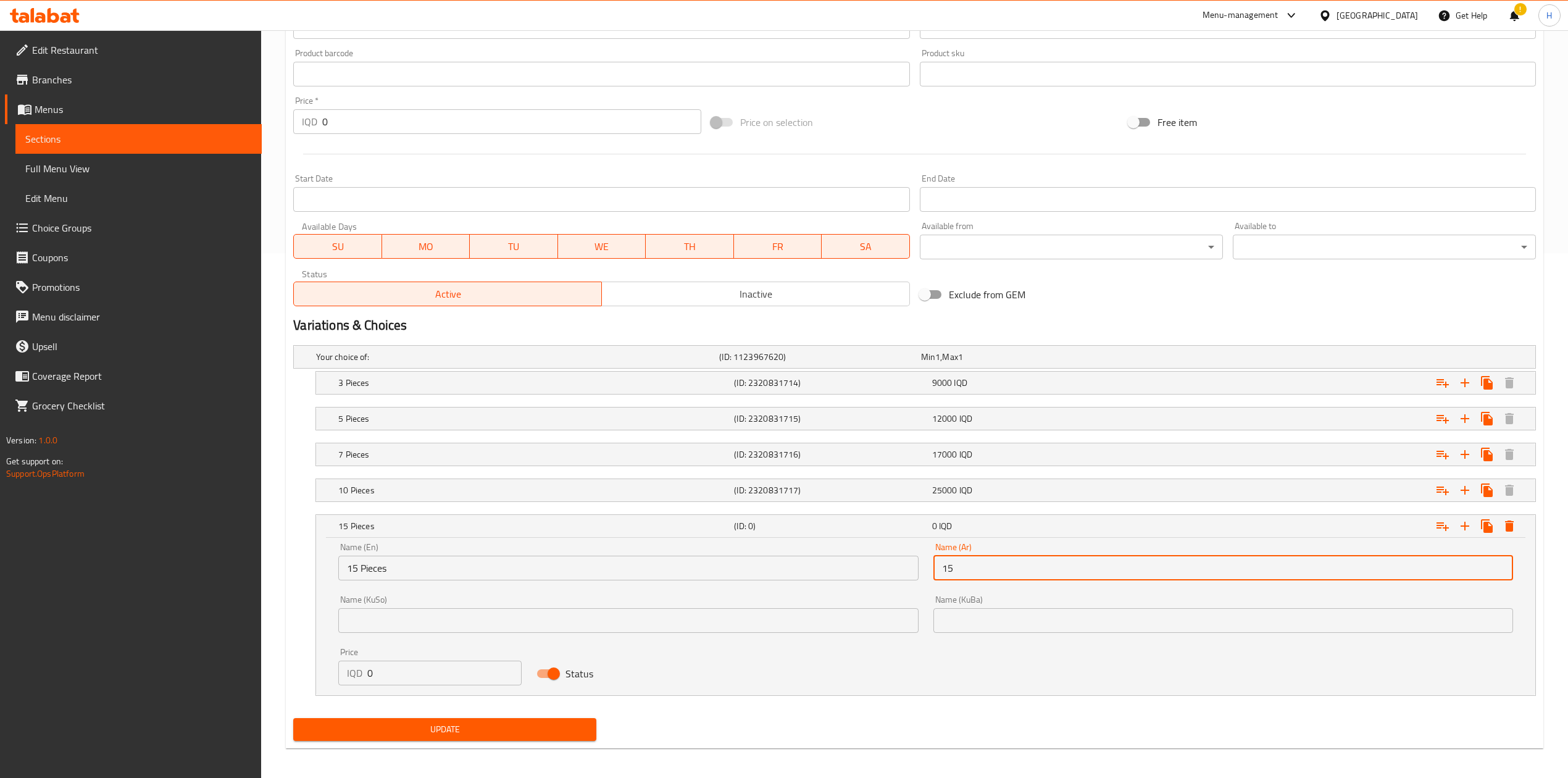
type input "15 قطع"
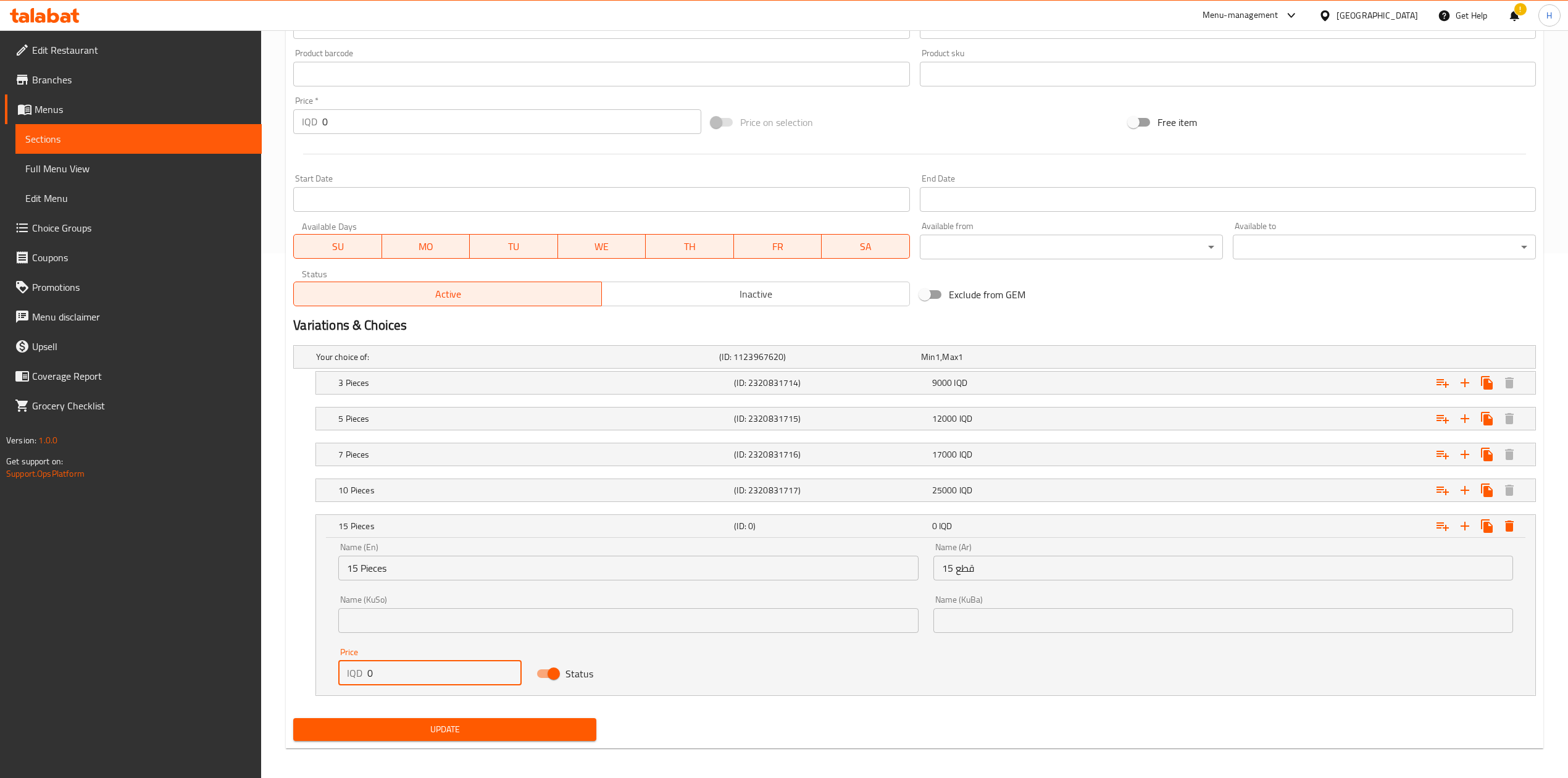
click at [405, 682] on input "0" at bounding box center [445, 673] width 155 height 24
type input "33000"
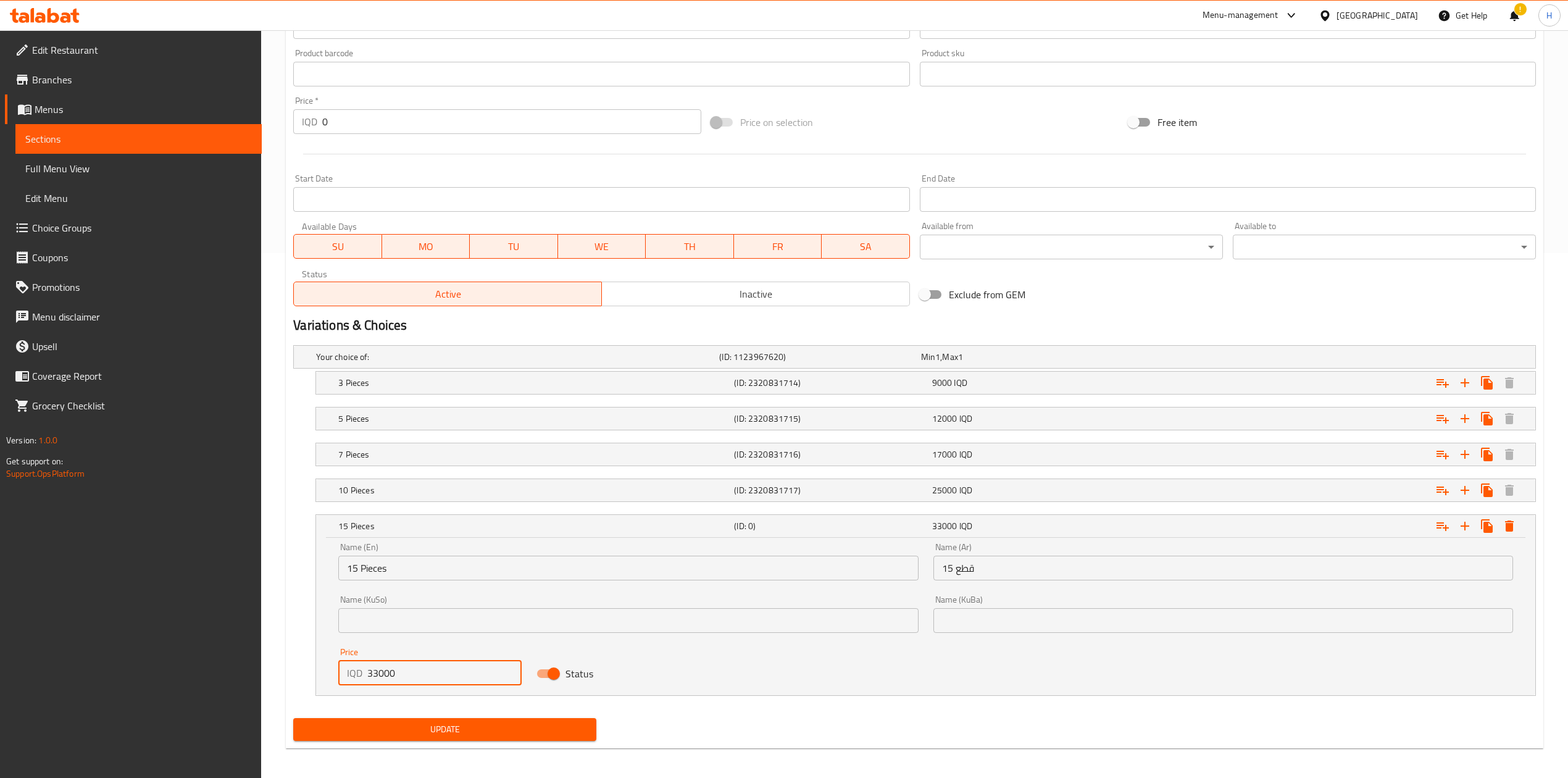
click at [677, 655] on div "Name (En) 15 Pieces Name (En) Name (Ar) 15 قطع Name (Ar) Name (KuSo) Name (KuSo…" at bounding box center [926, 613] width 1190 height 157
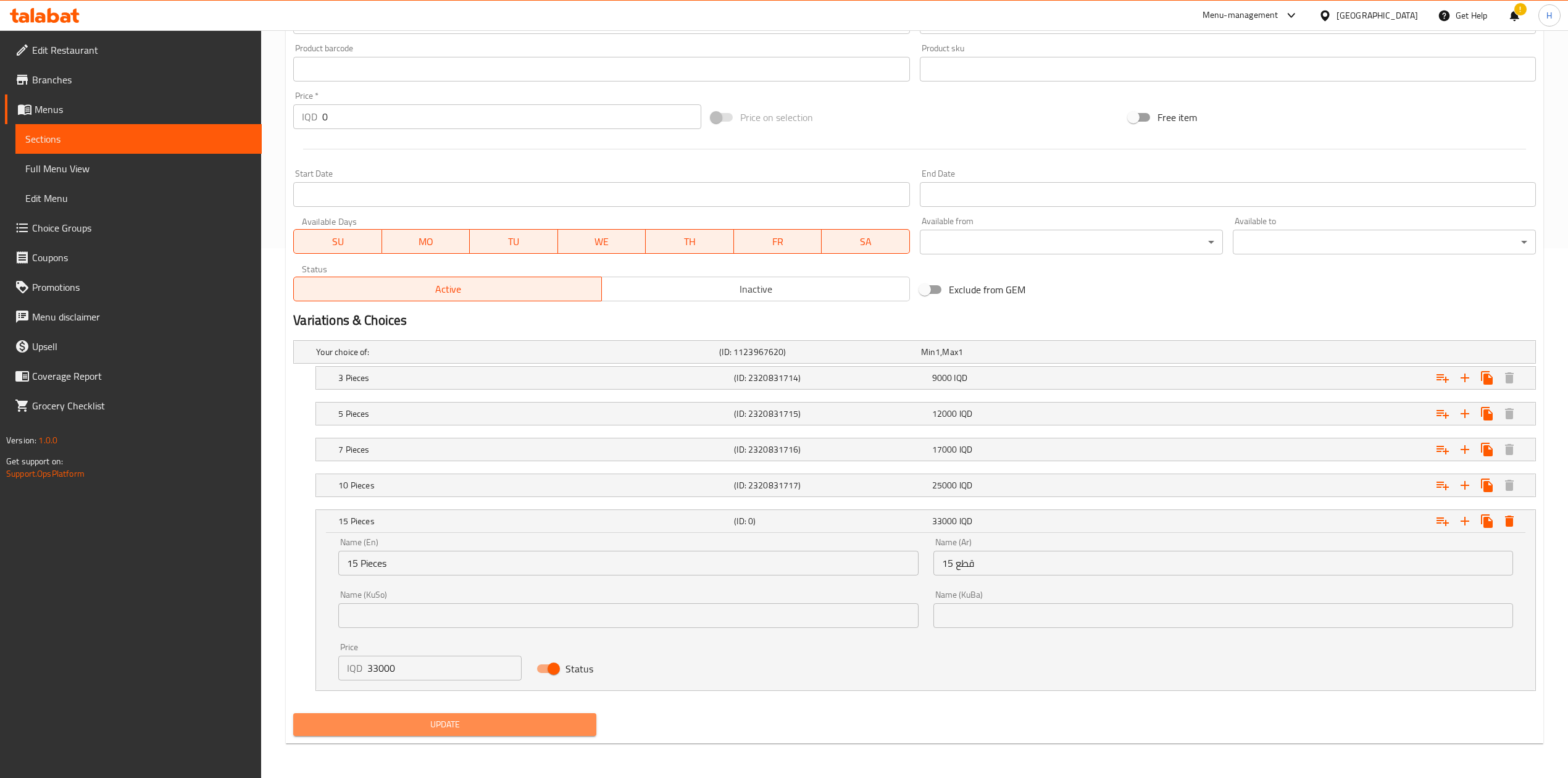
click at [448, 718] on span "Update" at bounding box center [445, 724] width 284 height 15
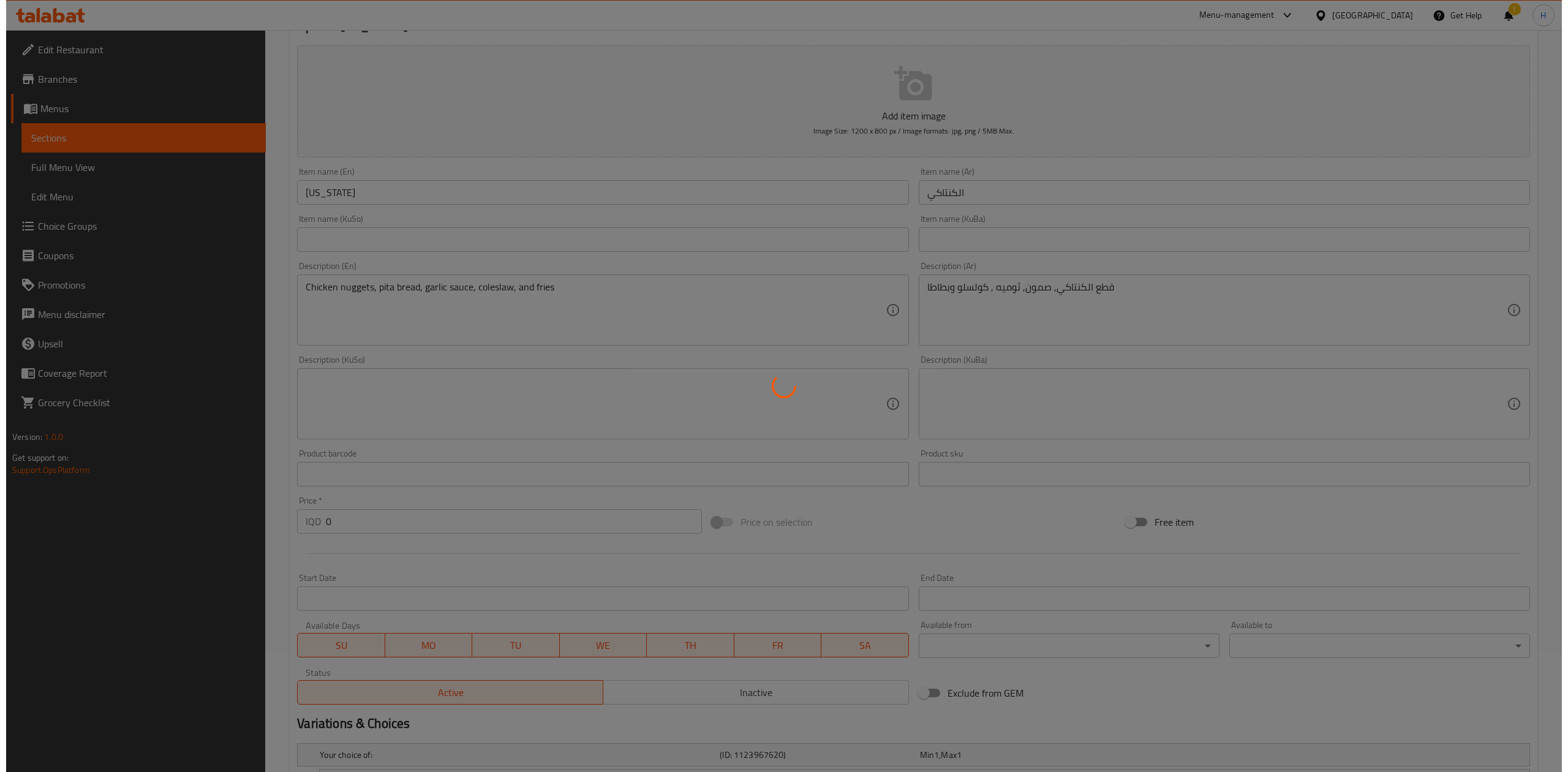
scroll to position [0, 0]
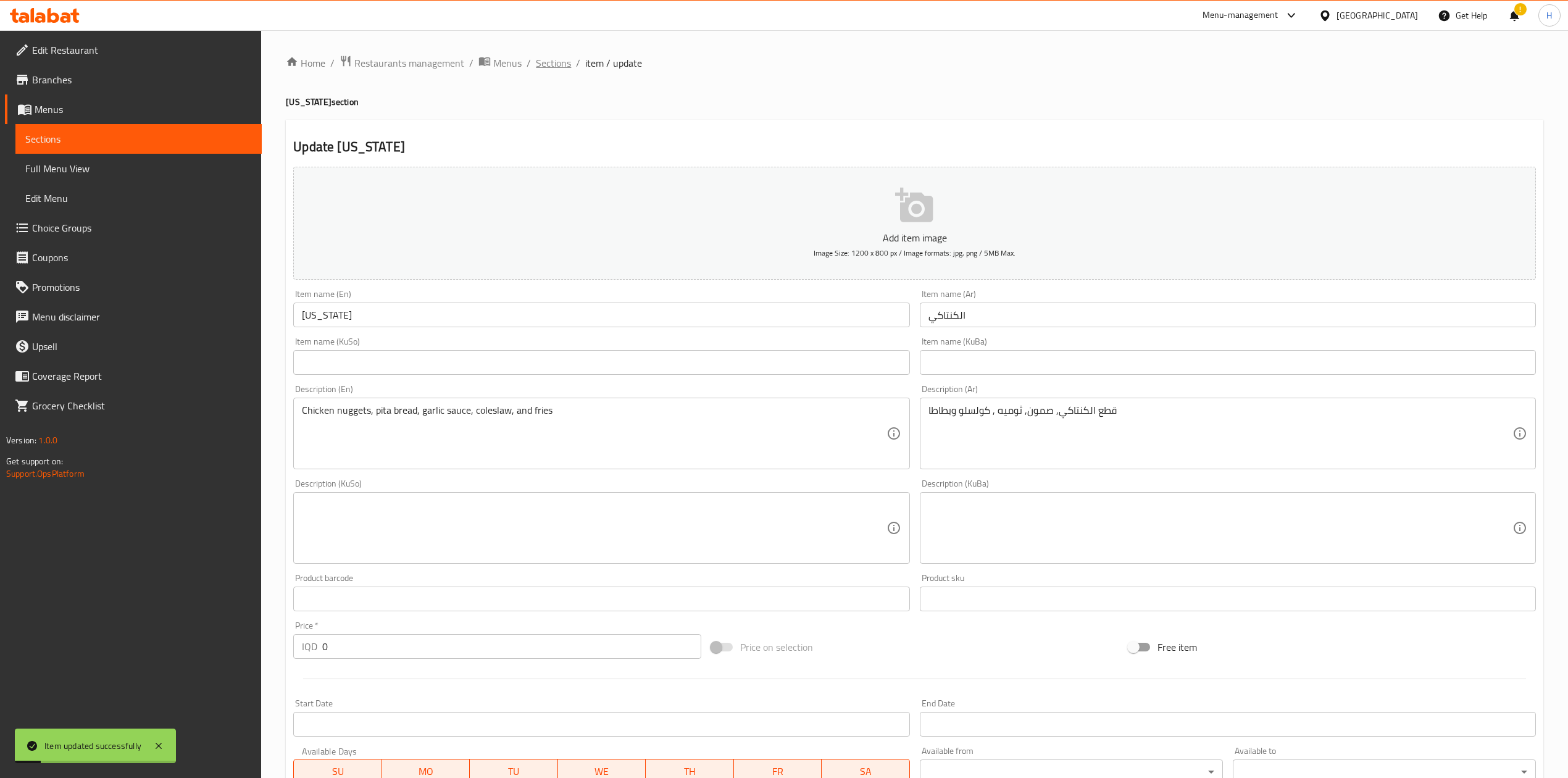
click at [558, 58] on span "Sections" at bounding box center [553, 63] width 35 height 15
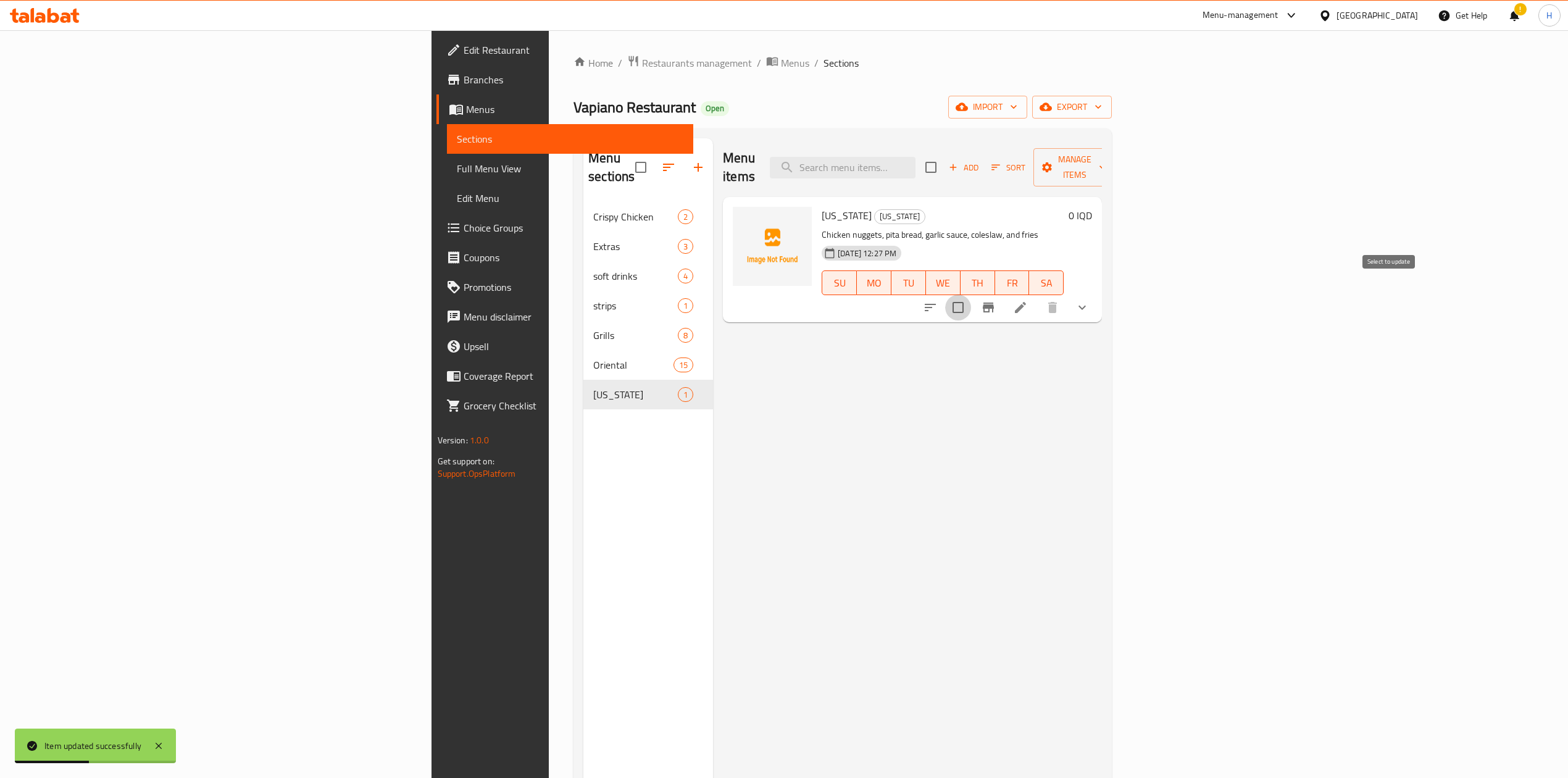
click at [971, 294] on input "checkbox" at bounding box center [958, 307] width 26 height 26
checkbox input "true"
click at [1107, 160] on span "Manage items" at bounding box center [1075, 167] width 63 height 31
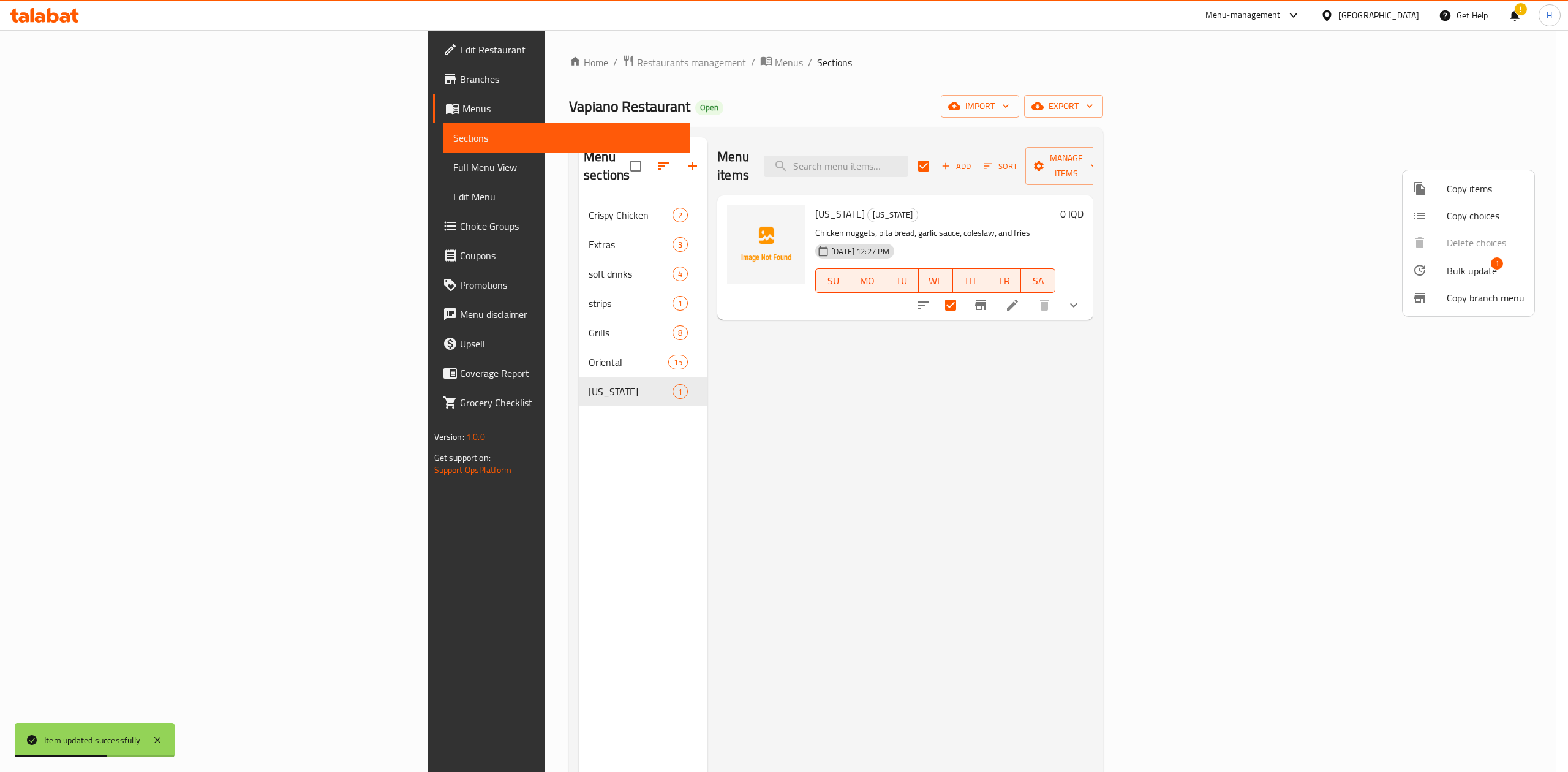
click at [1449, 263] on span "Bulk update" at bounding box center [1471, 270] width 50 height 15
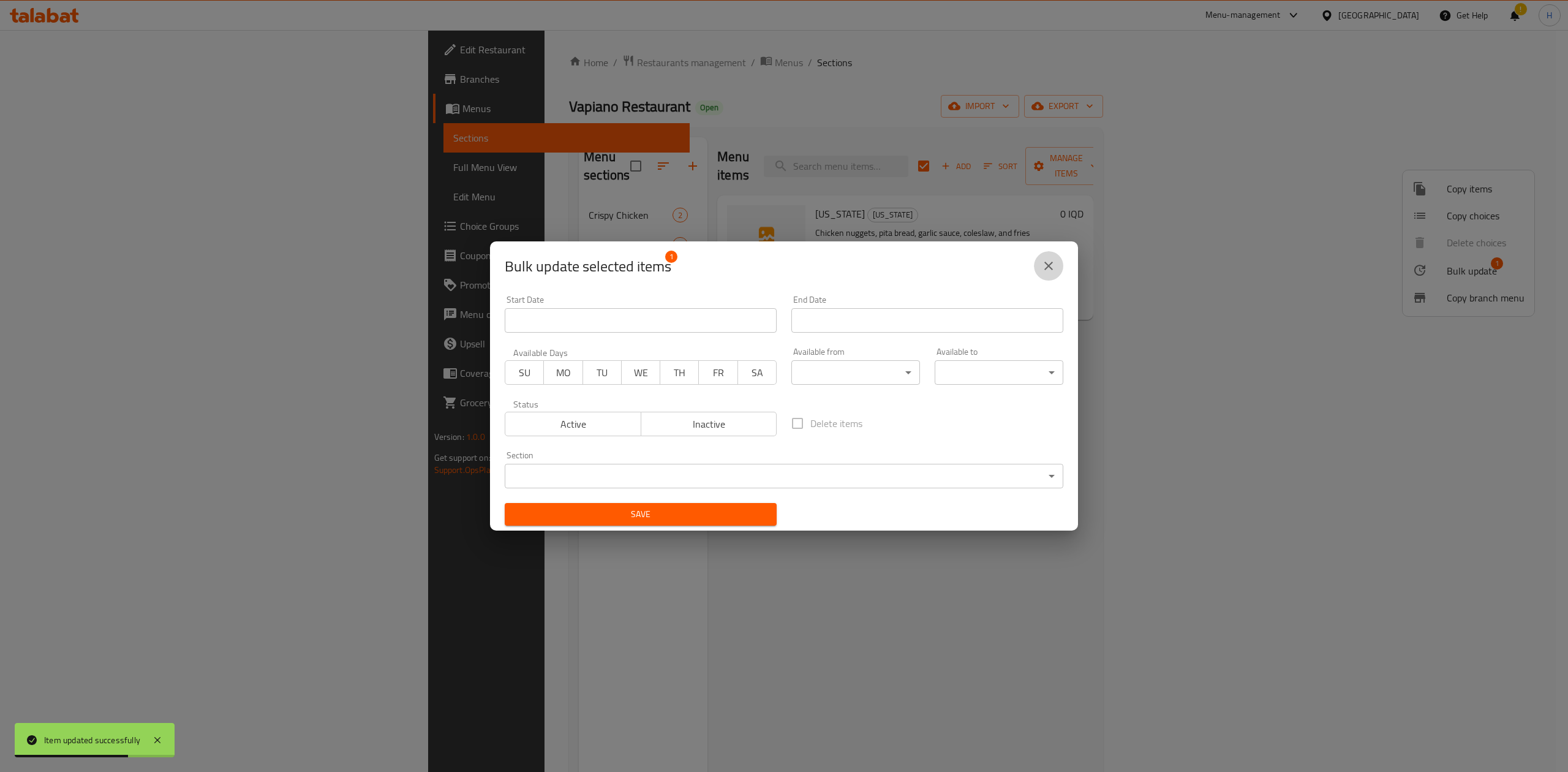
drag, startPoint x: 1054, startPoint y: 260, endPoint x: 1280, endPoint y: 236, distance: 227.3
click at [1053, 262] on icon "close" at bounding box center [1048, 265] width 15 height 15
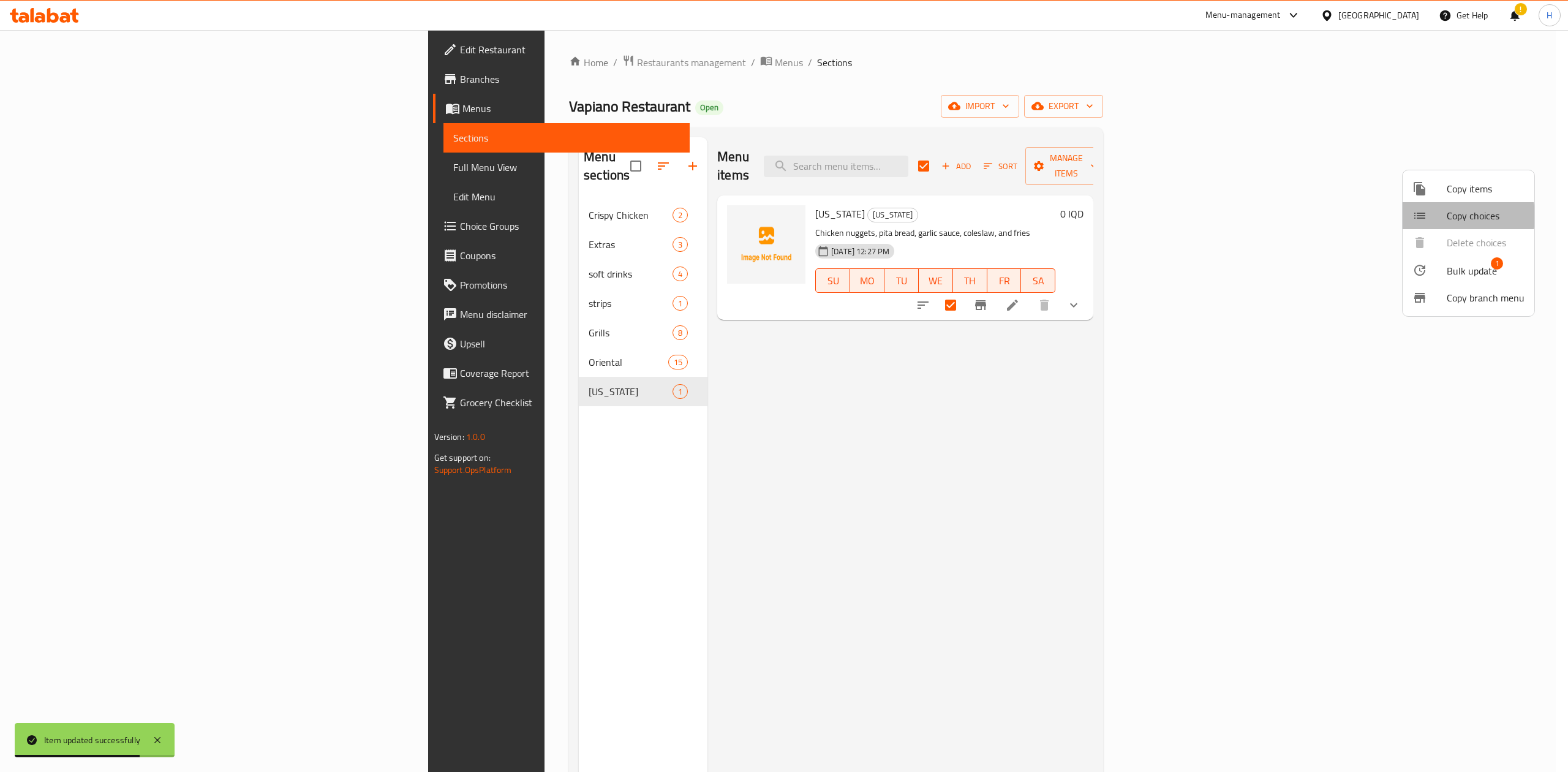
click at [1446, 216] on span "Copy choices" at bounding box center [1485, 215] width 78 height 15
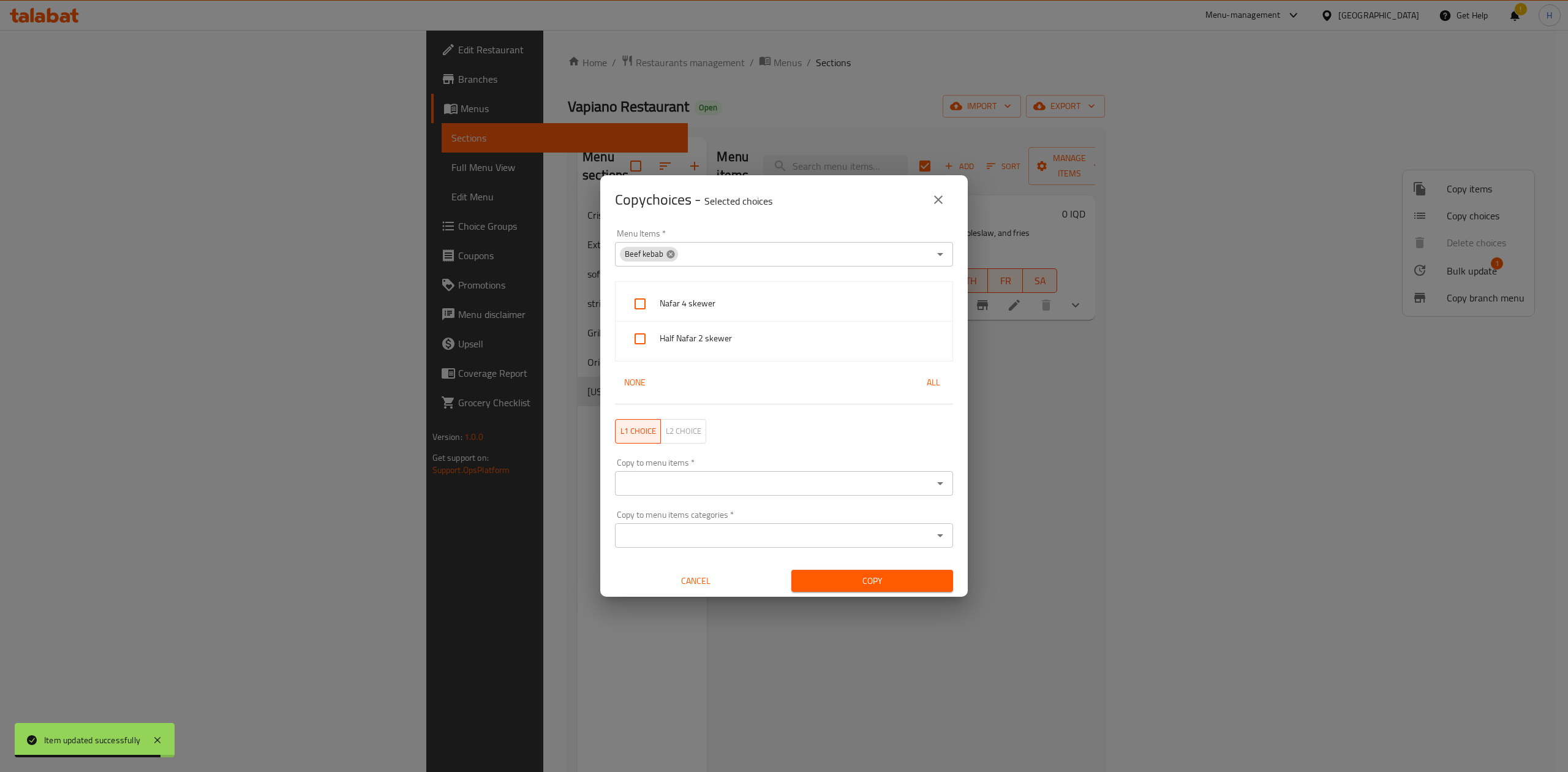
click at [670, 255] on icon at bounding box center [670, 254] width 8 height 8
click at [686, 253] on input "Menu Items   *" at bounding box center [774, 254] width 311 height 17
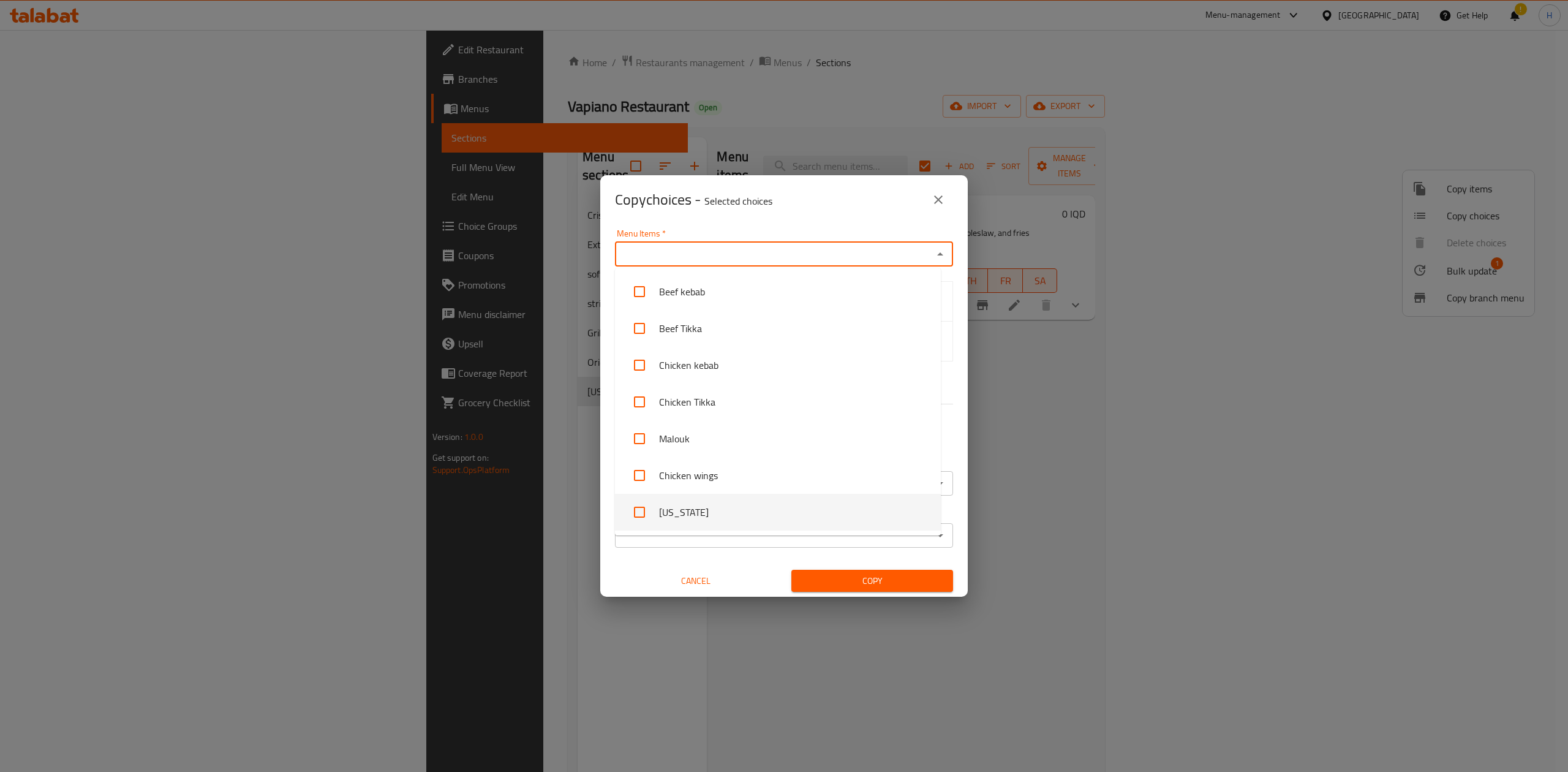
click at [718, 510] on li "Kentucky" at bounding box center [778, 512] width 326 height 37
checkbox input "true"
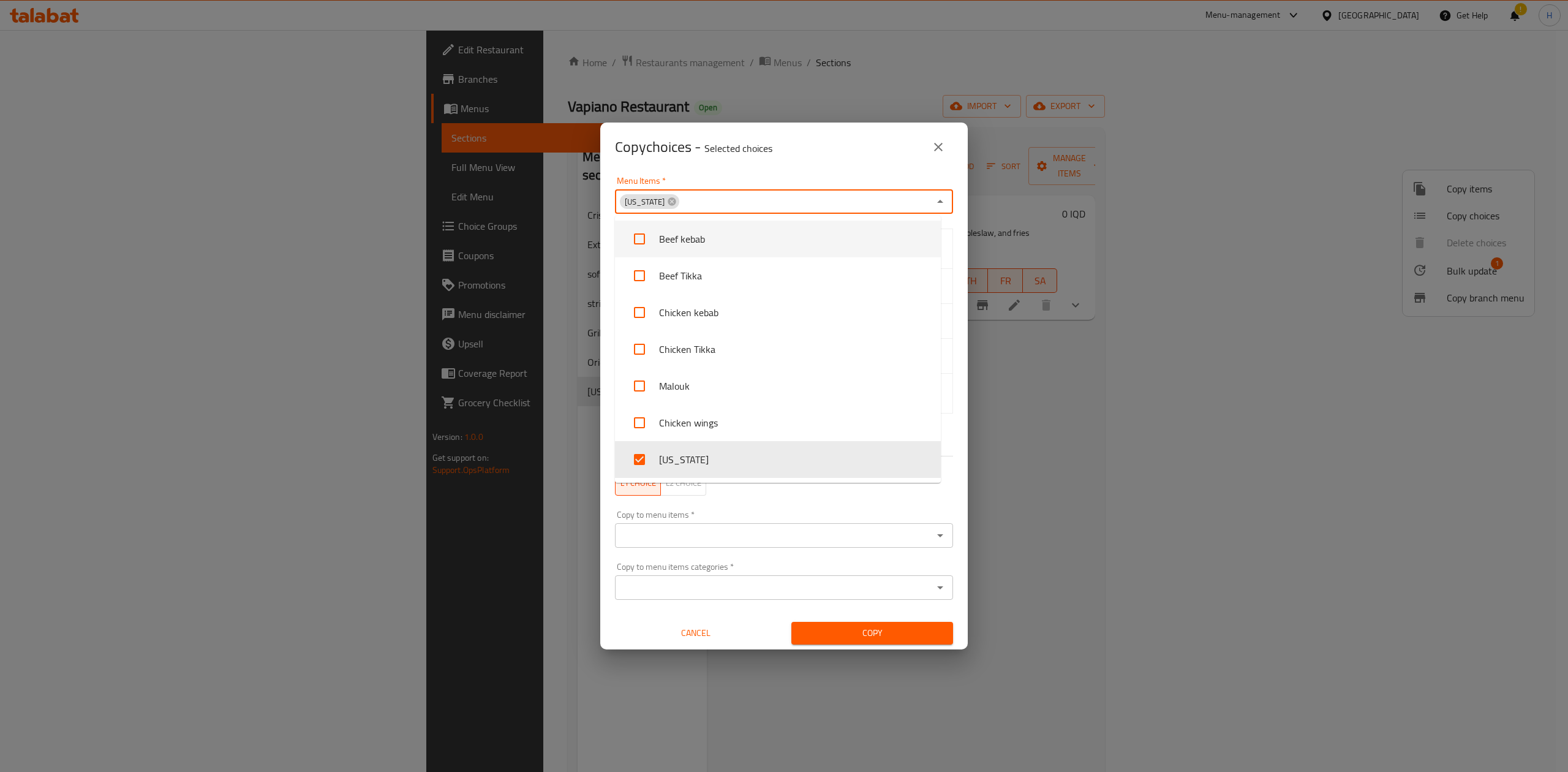
click at [792, 174] on div "Menu Items   * Kentucky Menu Items *" at bounding box center [784, 195] width 353 height 52
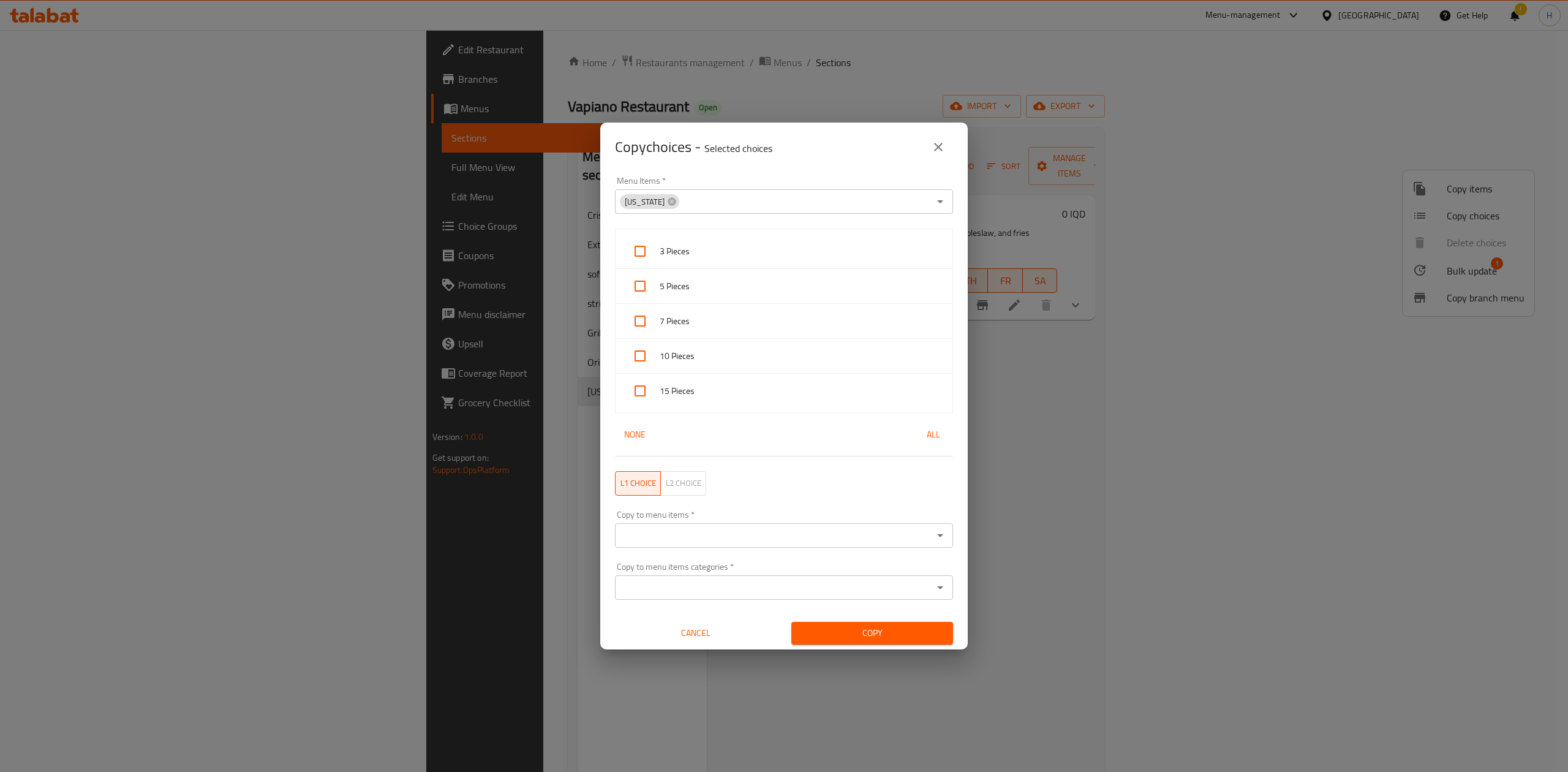
click at [751, 246] on span "3 Pieces" at bounding box center [801, 251] width 283 height 15
checkbox input "true"
click at [721, 284] on span "5 Pieces" at bounding box center [801, 286] width 283 height 15
checkbox input "true"
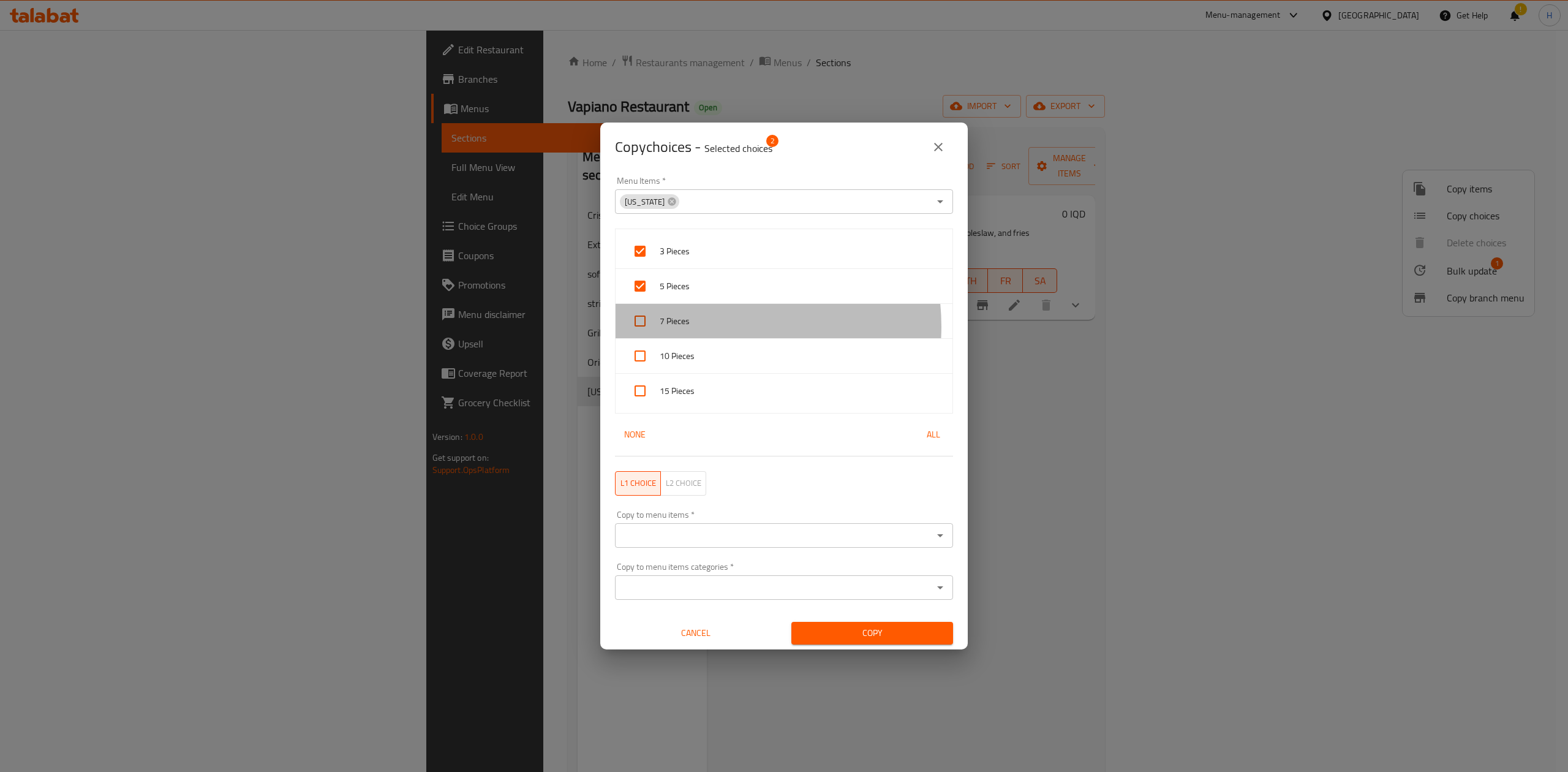
click at [708, 326] on span "7 Pieces" at bounding box center [801, 321] width 283 height 15
checkbox input "true"
click at [692, 356] on span "10 Pieces" at bounding box center [801, 356] width 283 height 15
checkbox input "true"
drag, startPoint x: 676, startPoint y: 403, endPoint x: 676, endPoint y: 415, distance: 12.0
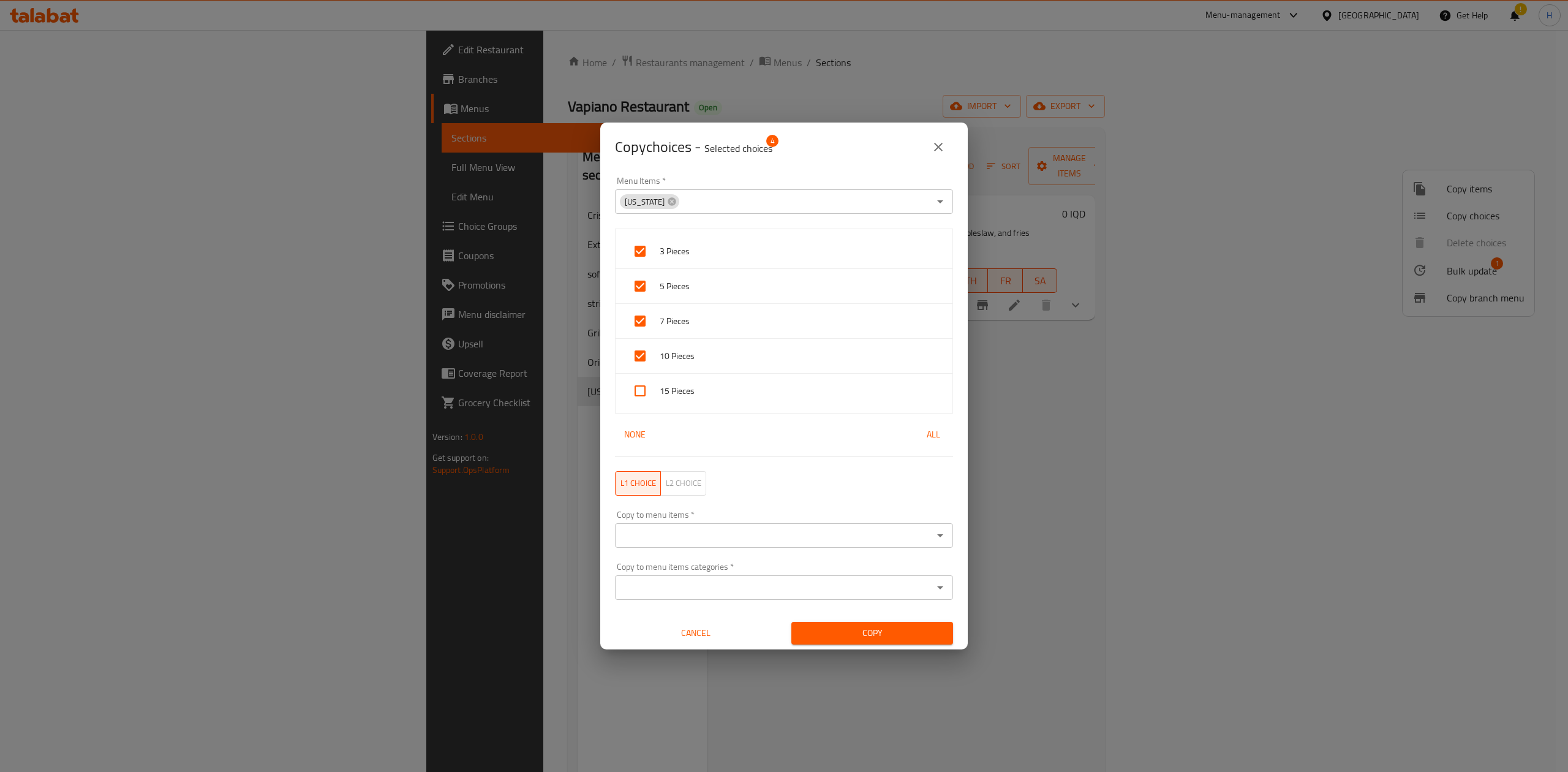
click at [676, 403] on div "15 Pieces" at bounding box center [783, 391] width 337 height 34
checkbox input "true"
click at [714, 522] on body "​ Menu-management Iraq Get Help ! H Edit Restaurant Branches Menus Sections Ful…" at bounding box center [784, 400] width 1568 height 741
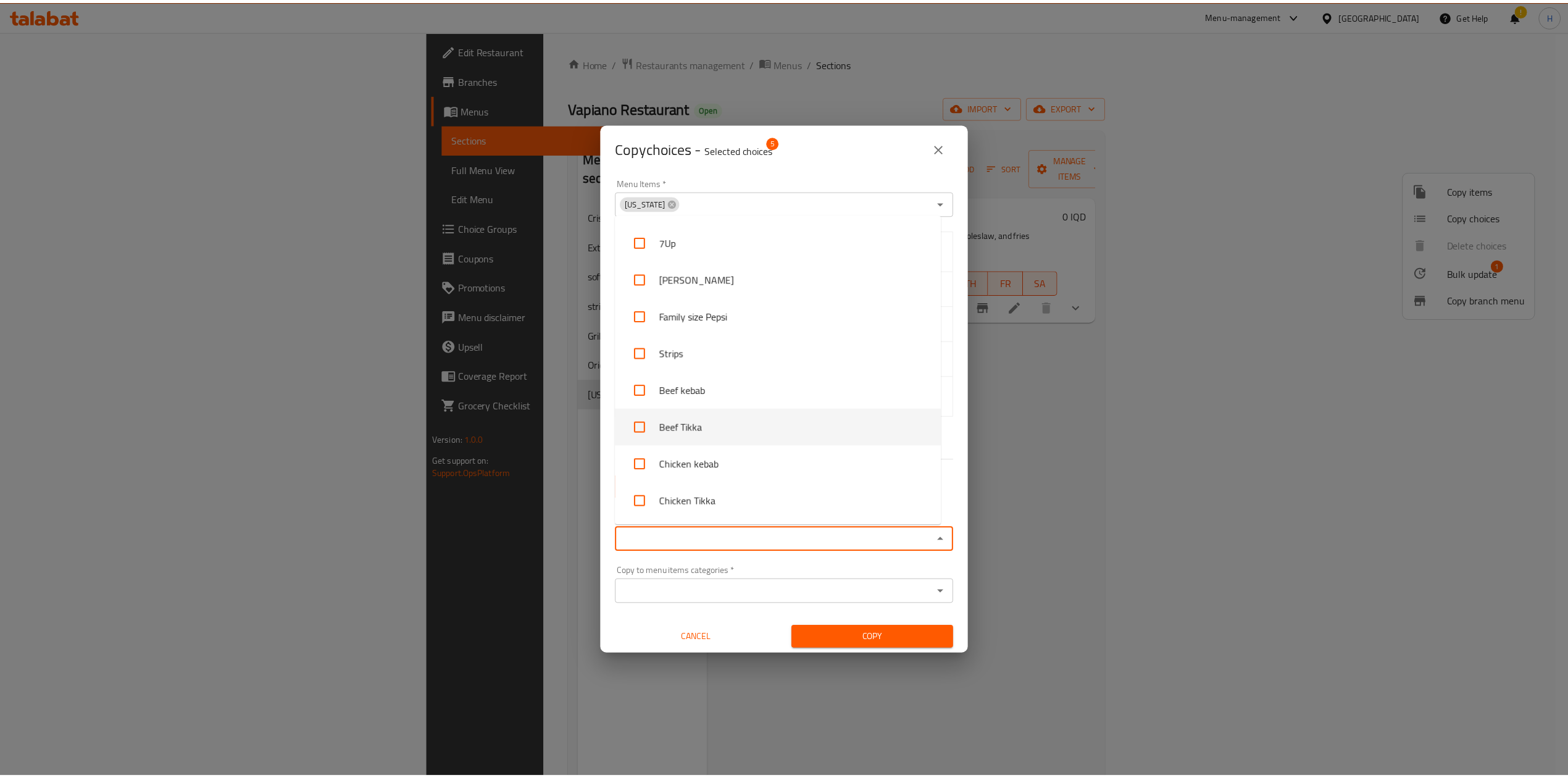
scroll to position [247, 0]
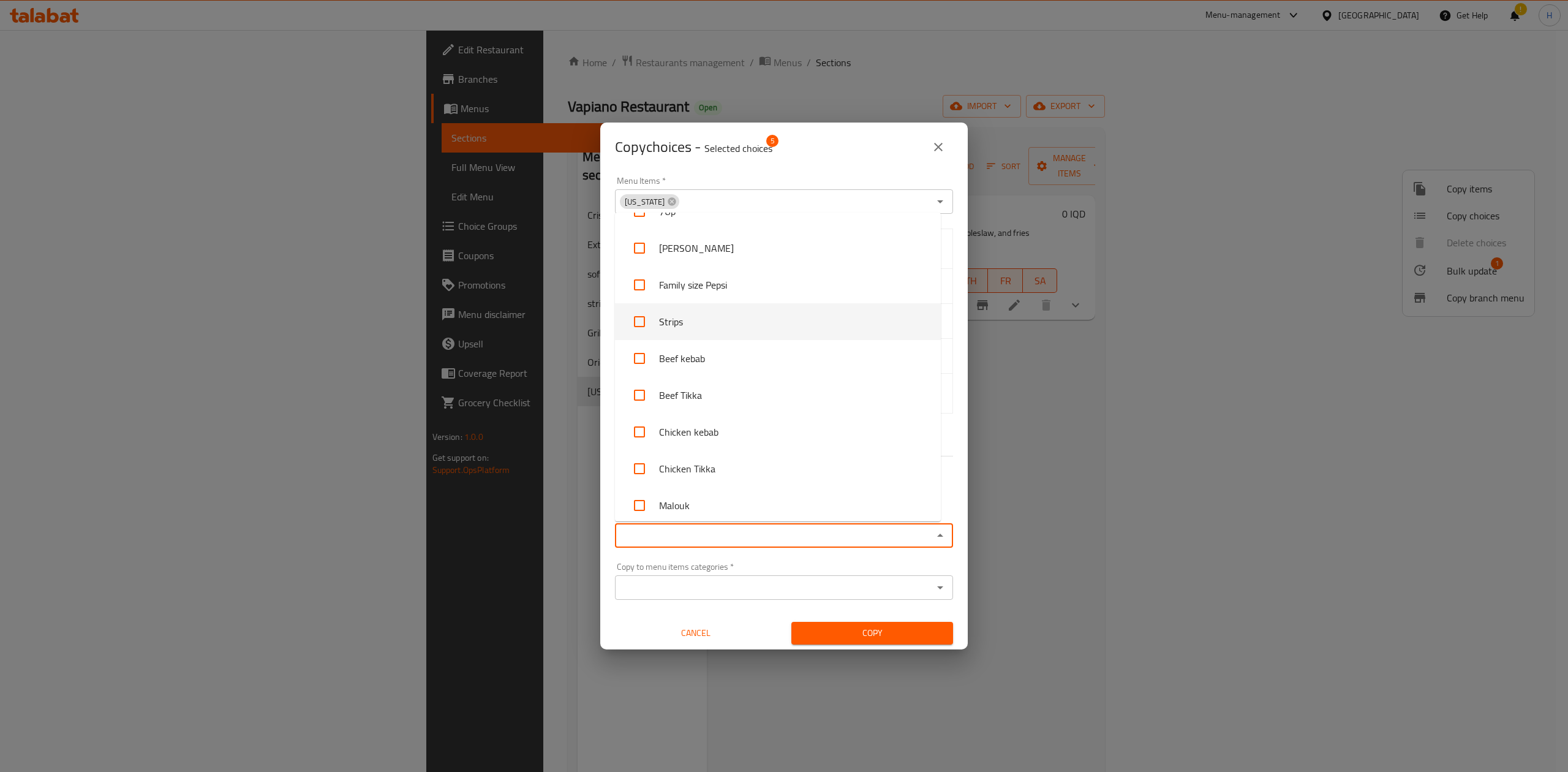
click at [694, 325] on li "Strips" at bounding box center [778, 321] width 326 height 37
checkbox input "true"
click at [858, 163] on div "Copy choices - Selected choices 5" at bounding box center [783, 146] width 367 height 49
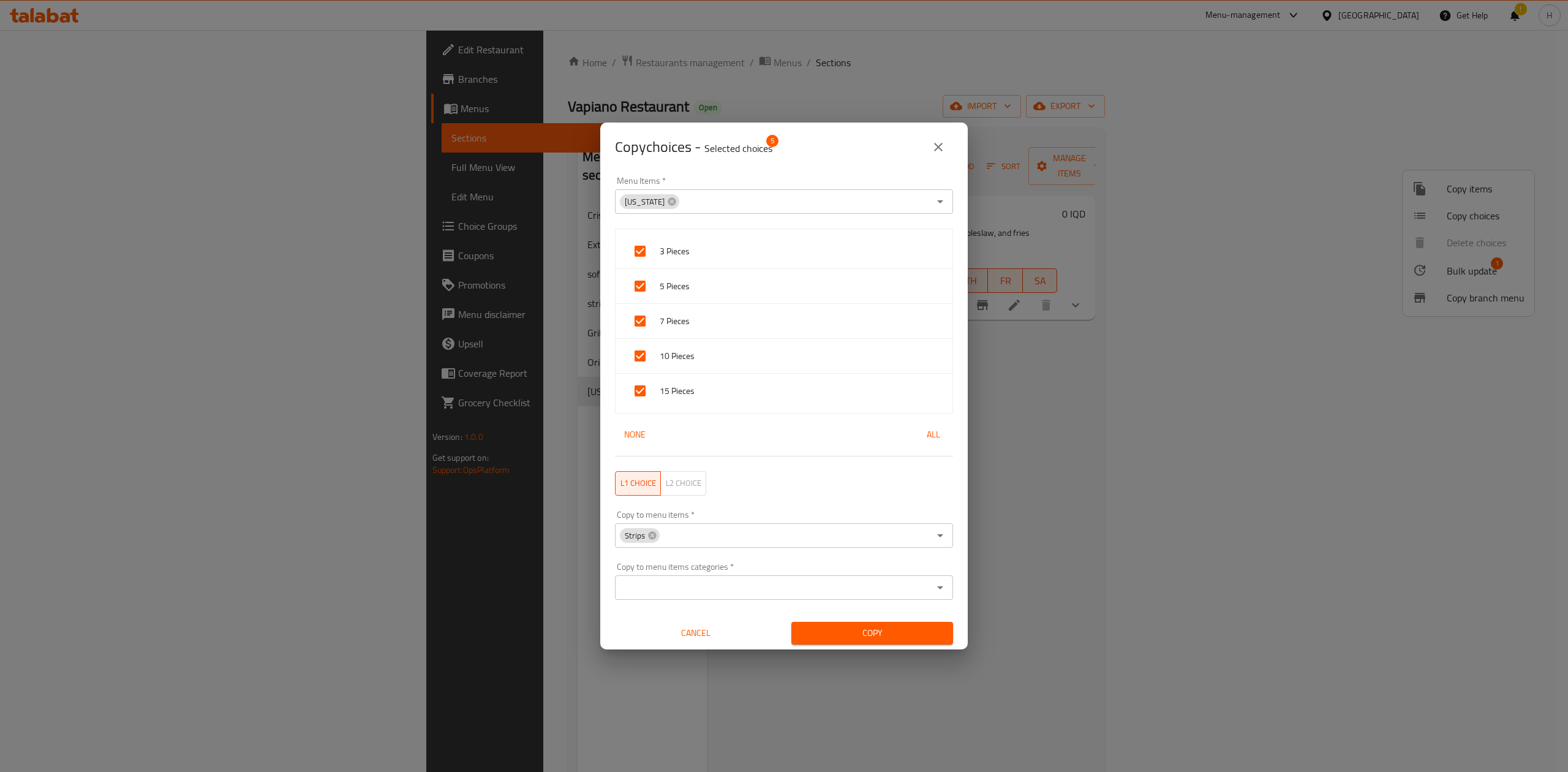
click at [880, 621] on div "Copy" at bounding box center [872, 633] width 176 height 38
click at [876, 631] on span "Copy" at bounding box center [872, 633] width 142 height 15
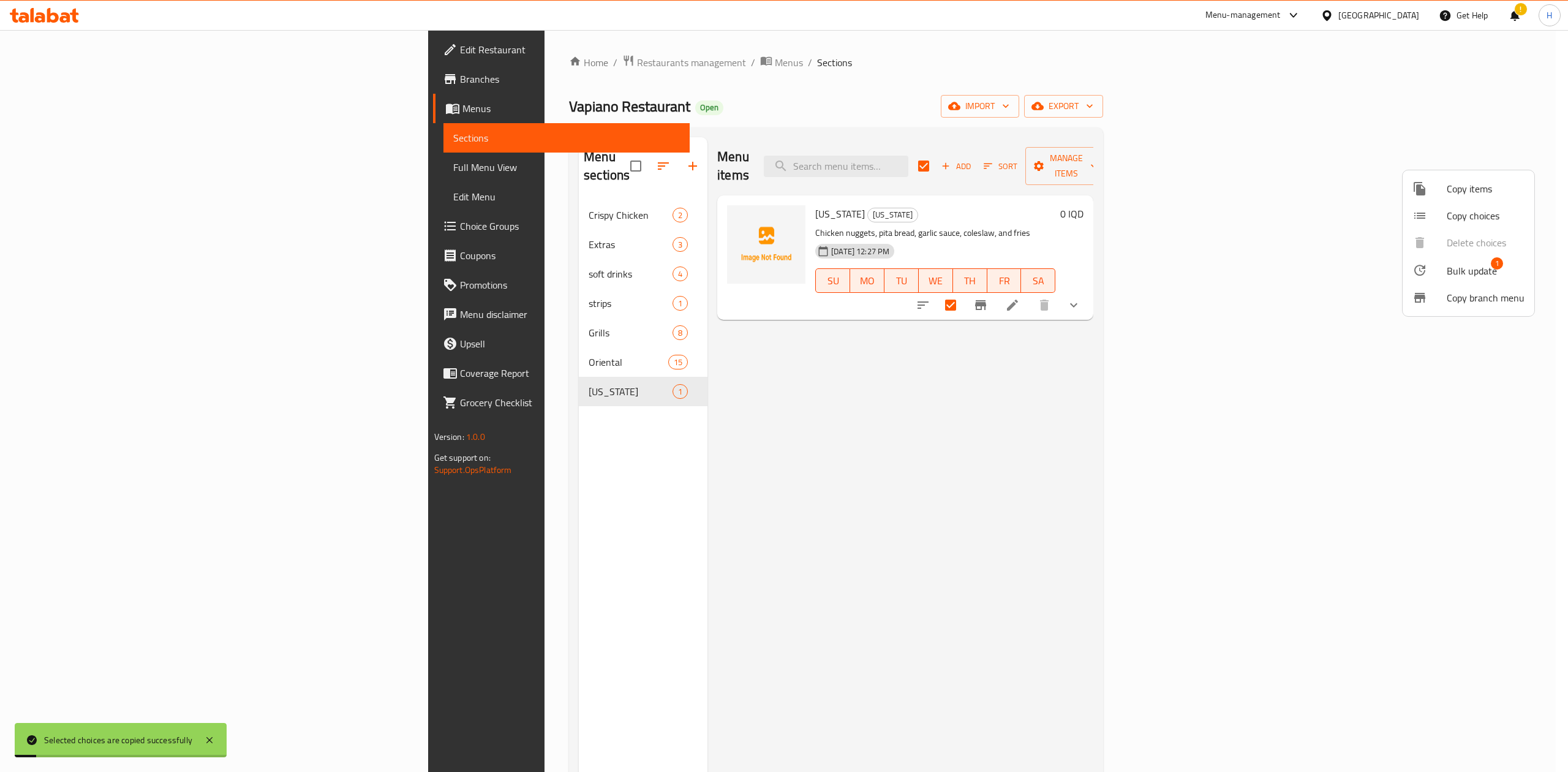
click at [366, 283] on div at bounding box center [784, 386] width 1568 height 772
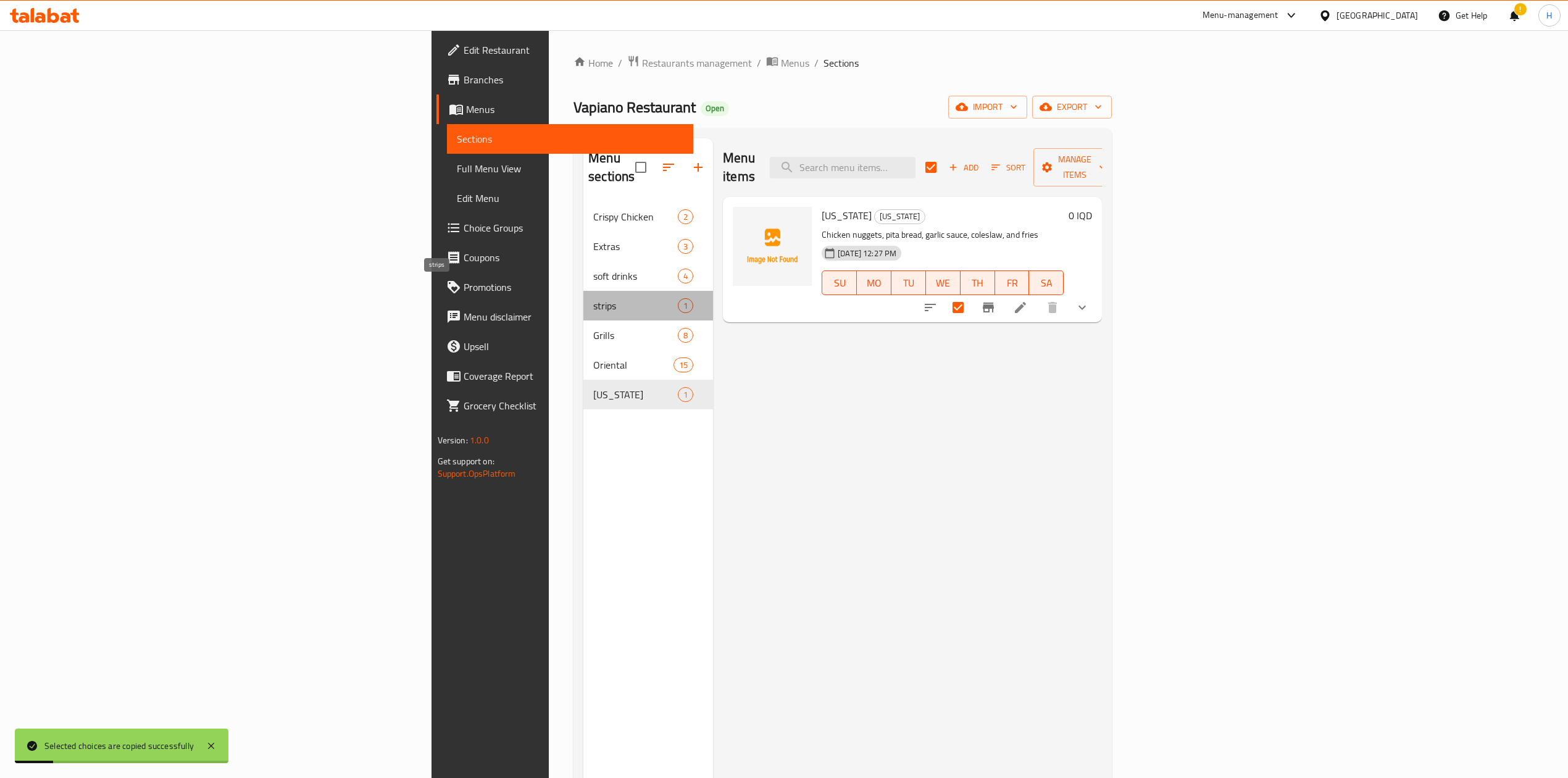
click at [593, 298] on span "strips" at bounding box center [636, 305] width 85 height 15
click at [1028, 300] on icon at bounding box center [1020, 307] width 15 height 15
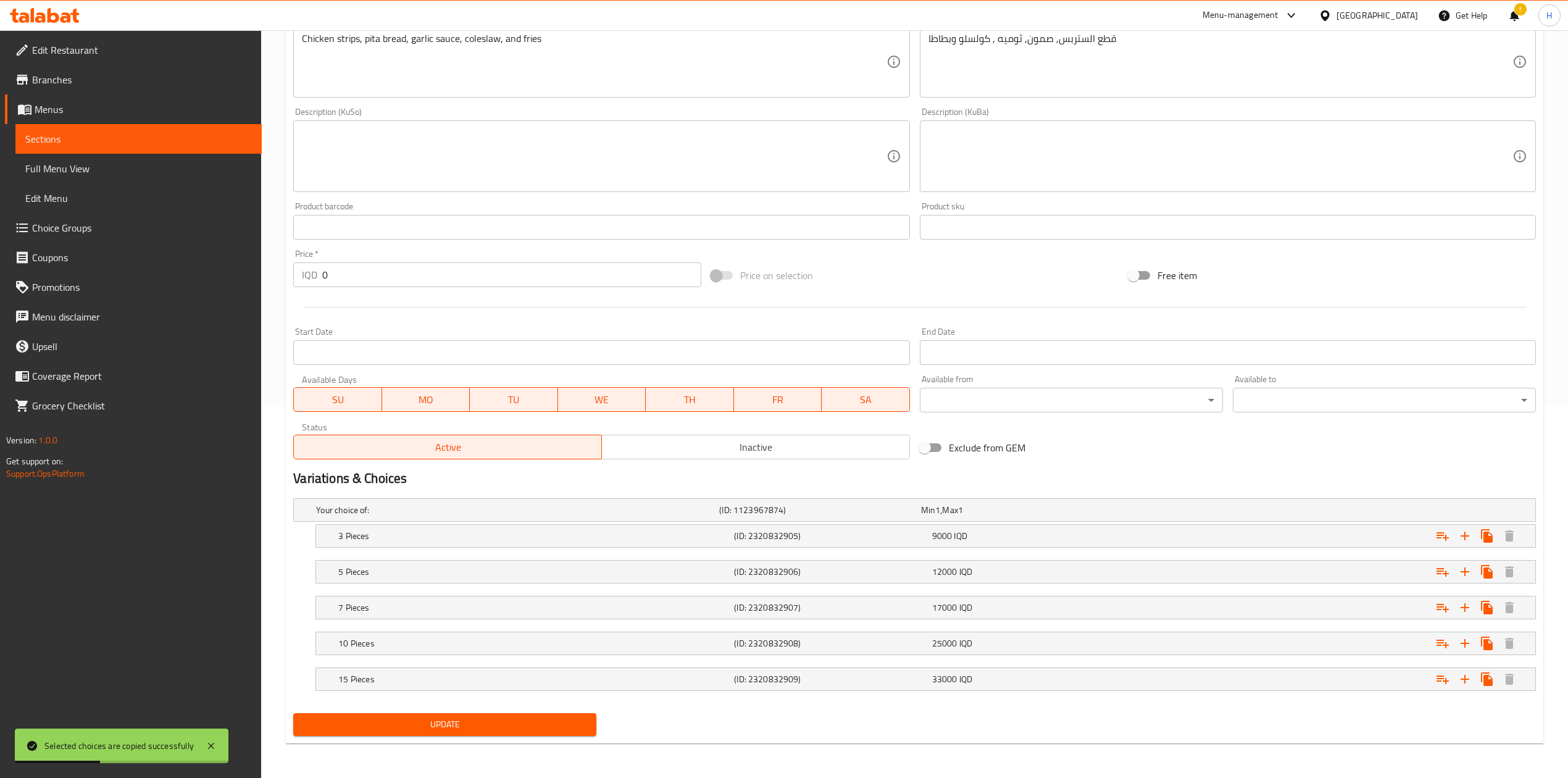
scroll to position [374, 0]
click at [405, 539] on h5 "3 Pieces" at bounding box center [533, 536] width 391 height 12
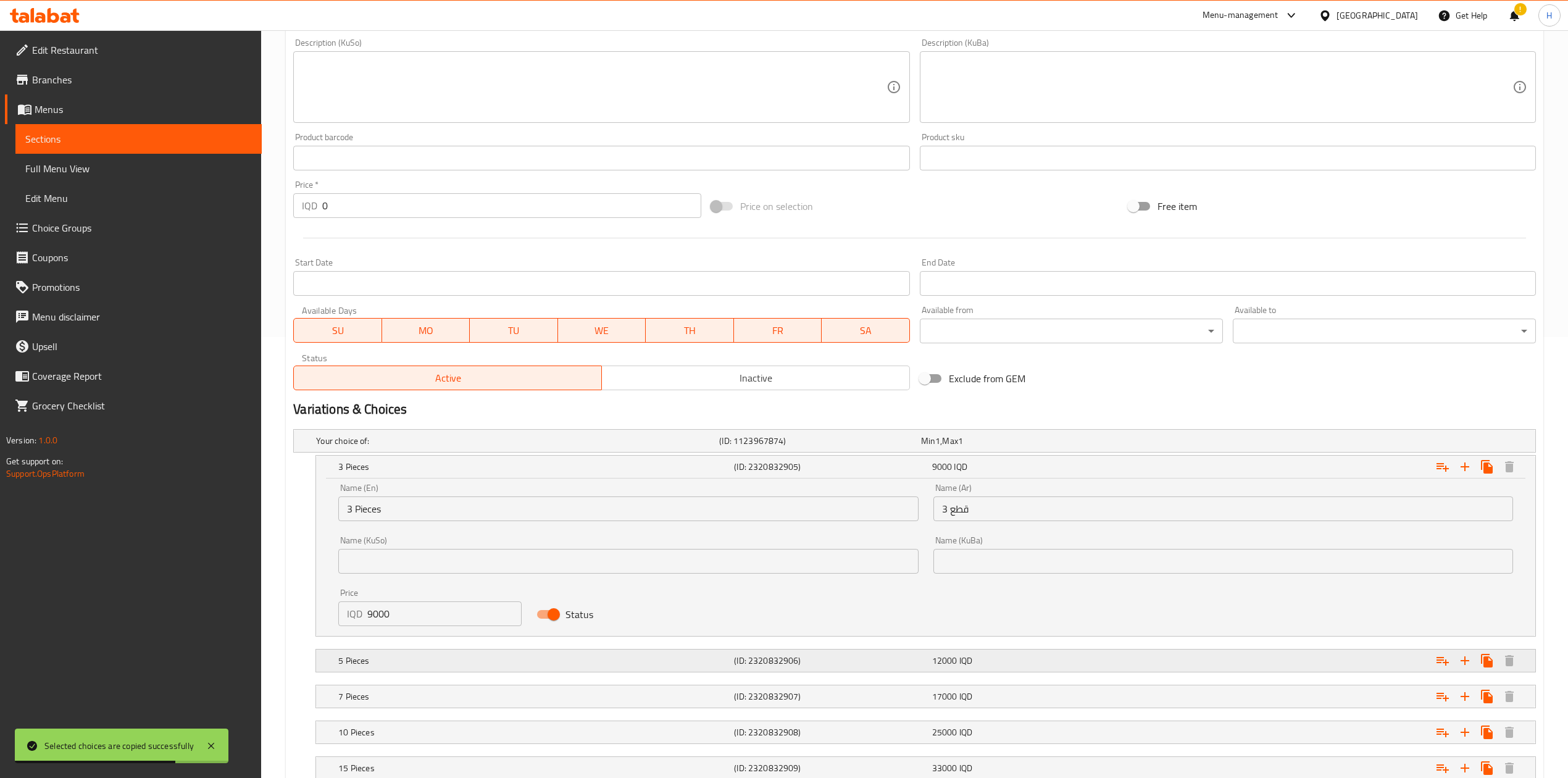
scroll to position [532, 0]
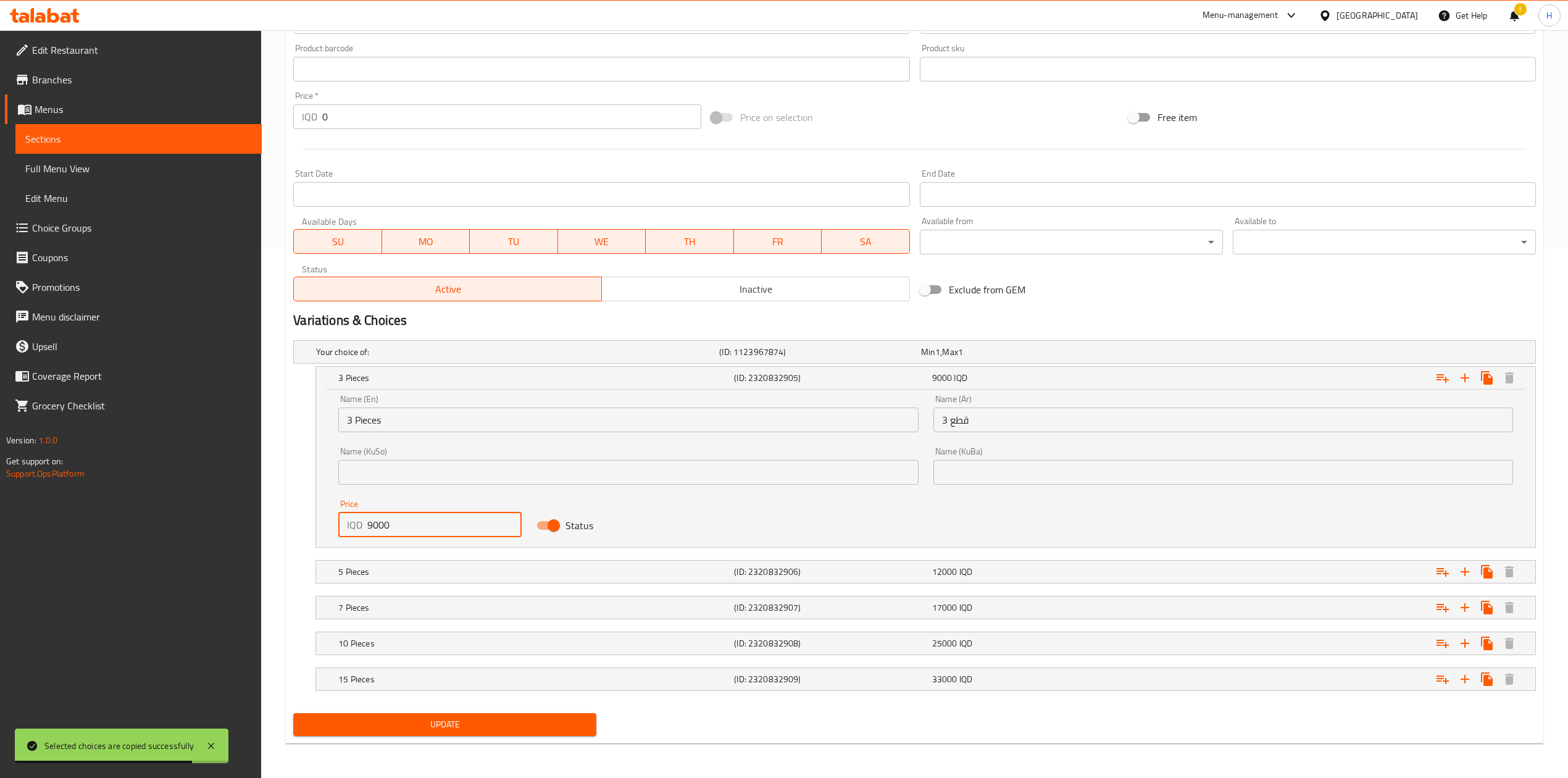
drag, startPoint x: 374, startPoint y: 522, endPoint x: 366, endPoint y: 526, distance: 8.9
click at [366, 526] on div "IQD 9000 Price" at bounding box center [430, 525] width 183 height 24
type input "7000"
click at [416, 566] on h5 "5 Pieces" at bounding box center [533, 571] width 391 height 12
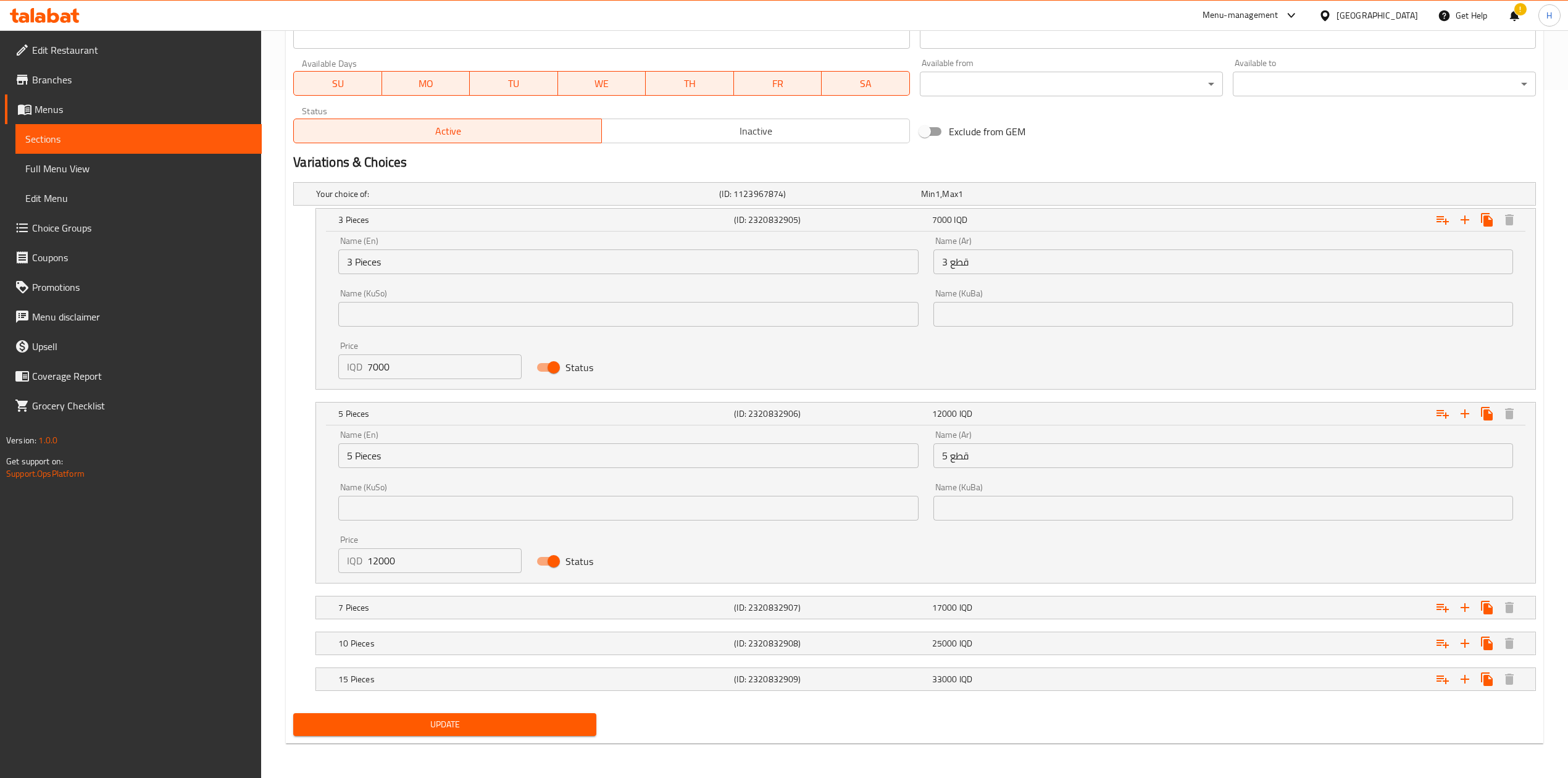
scroll to position [690, 0]
drag, startPoint x: 380, startPoint y: 557, endPoint x: 335, endPoint y: 562, distance: 45.3
click at [335, 562] on div "Price IQD 12000 Price" at bounding box center [430, 554] width 198 height 53
type input "8000"
click at [373, 604] on h5 "7 Pieces" at bounding box center [533, 607] width 391 height 12
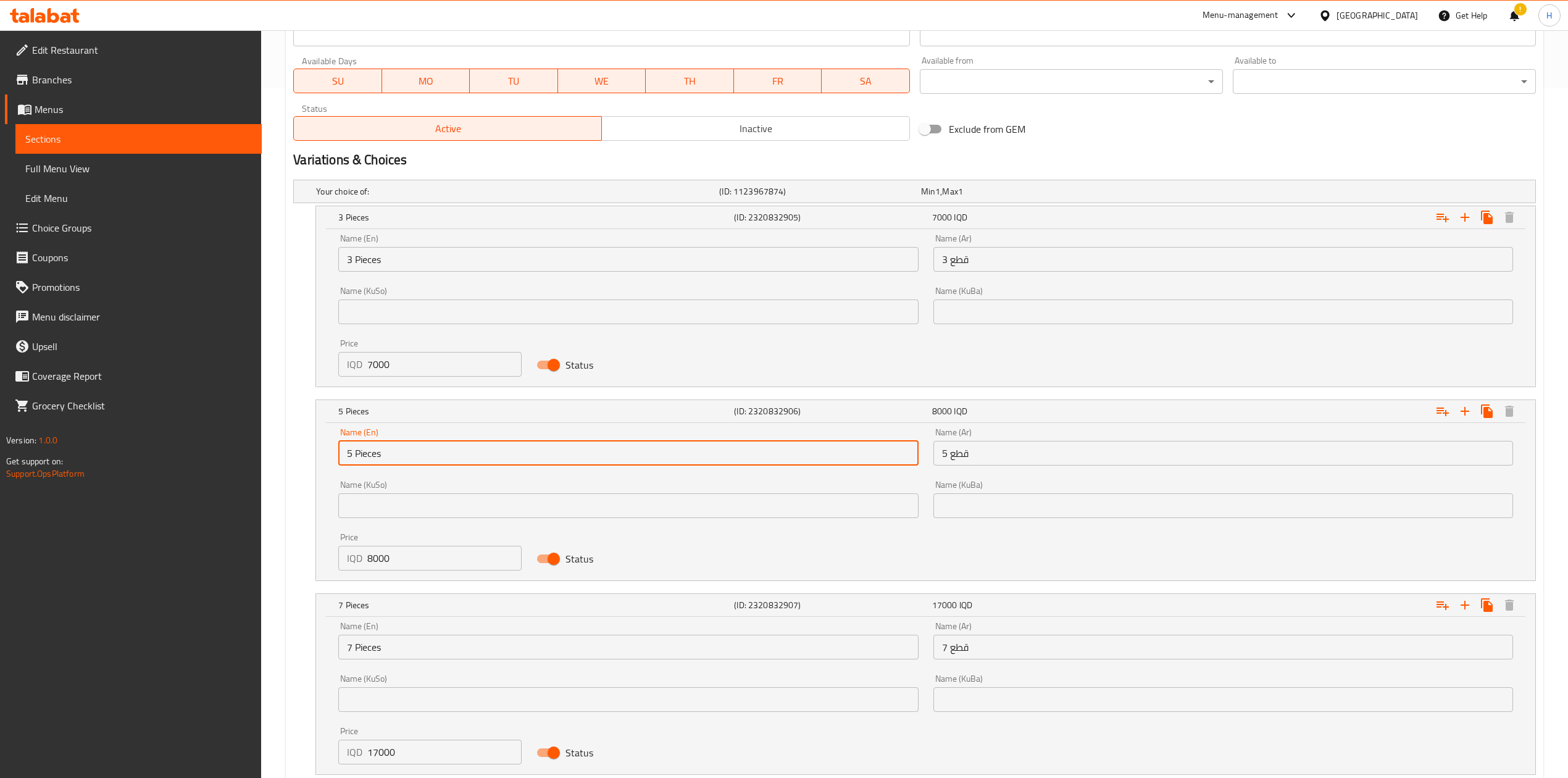
drag, startPoint x: 352, startPoint y: 453, endPoint x: 339, endPoint y: 460, distance: 14.8
click at [339, 460] on input "5 Pieces" at bounding box center [628, 453] width 580 height 24
type input "4 Pieces"
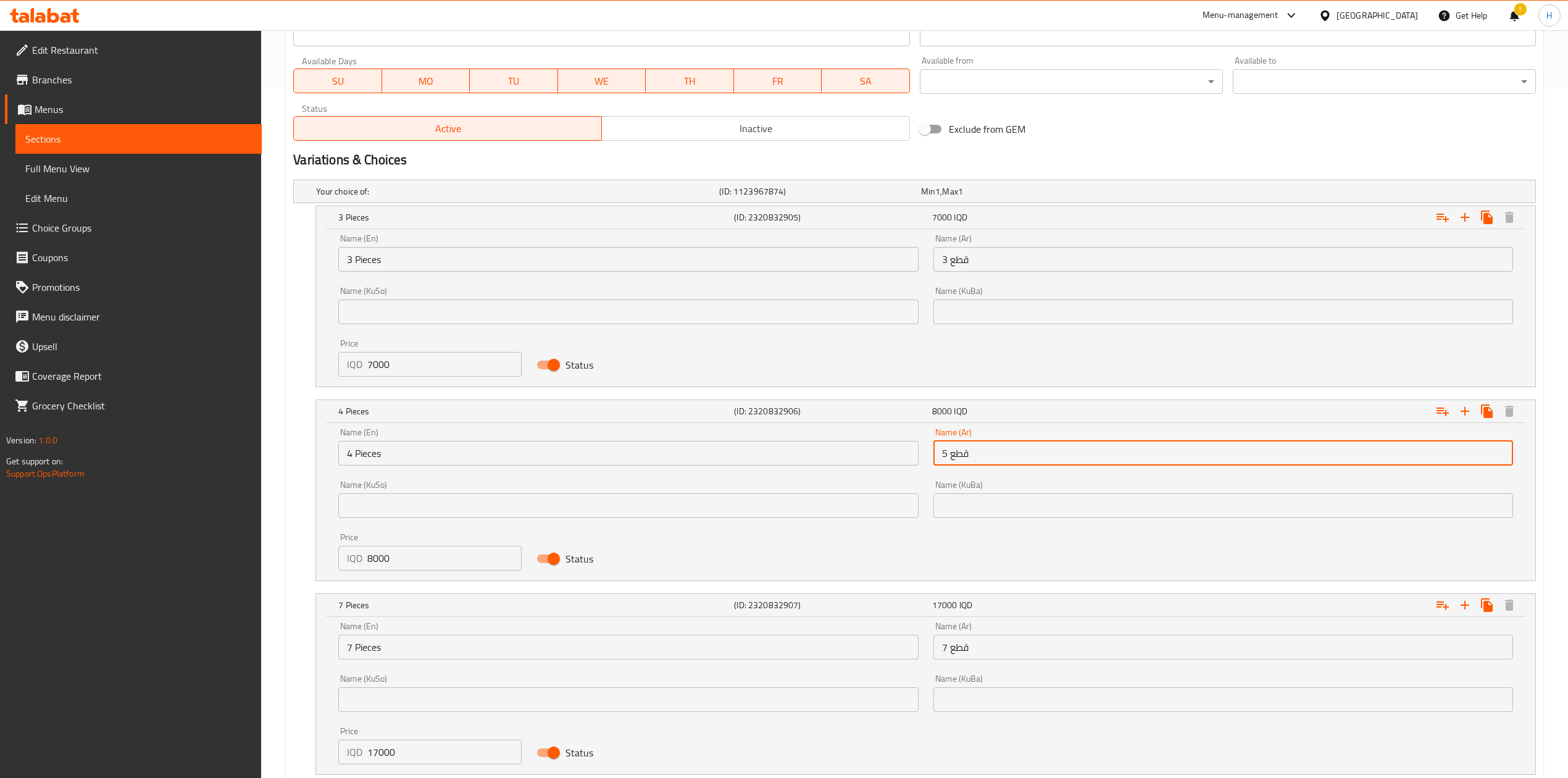
drag, startPoint x: 948, startPoint y: 450, endPoint x: 922, endPoint y: 455, distance: 26.5
click at [922, 455] on div "Name (En) 4 Pieces Name (En) Name (Ar) 5 قطع Name (Ar) Name (KuSo) Name (KuSo) …" at bounding box center [926, 498] width 1190 height 157
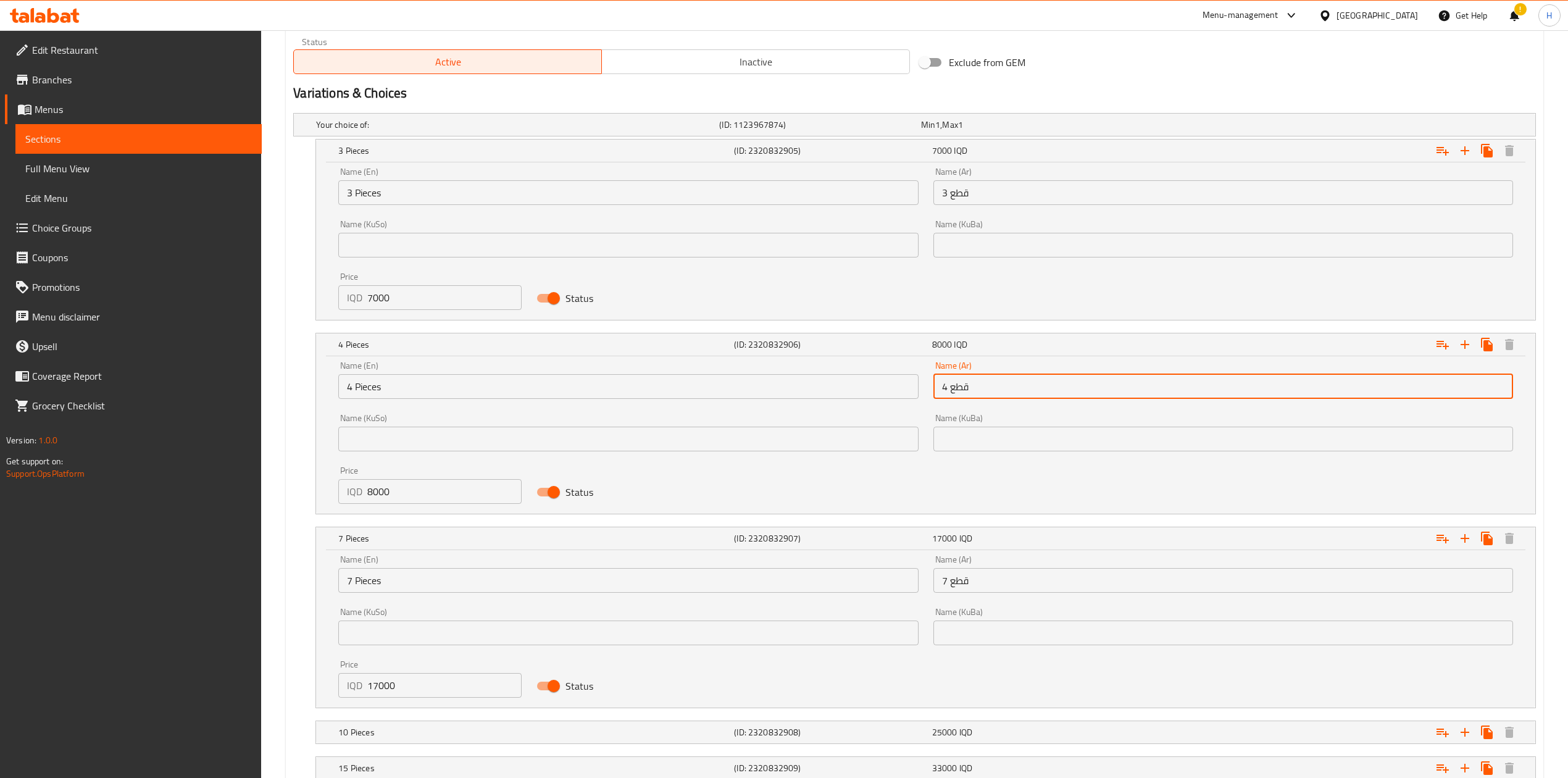
scroll to position [848, 0]
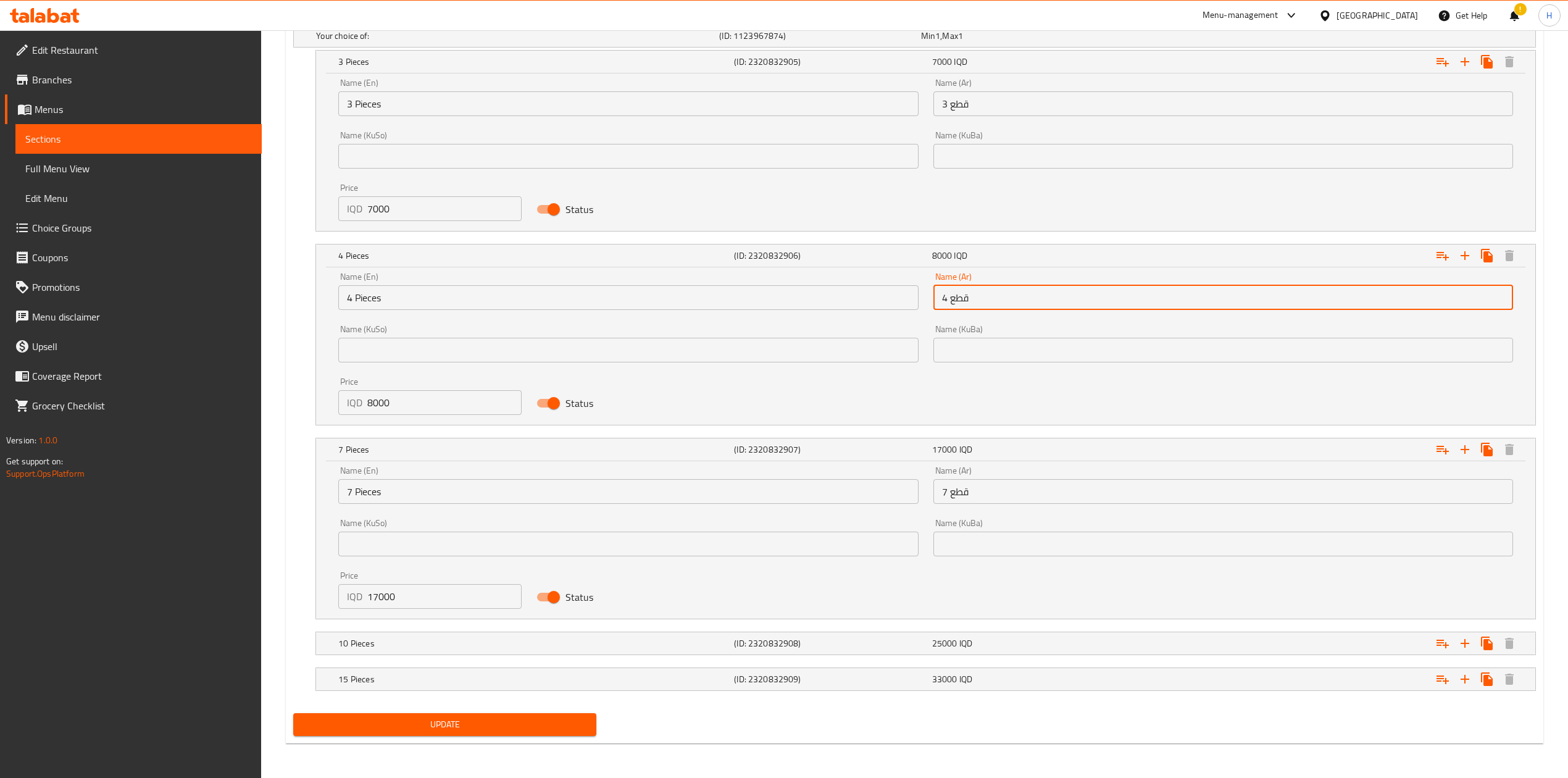
type input "4 قطع"
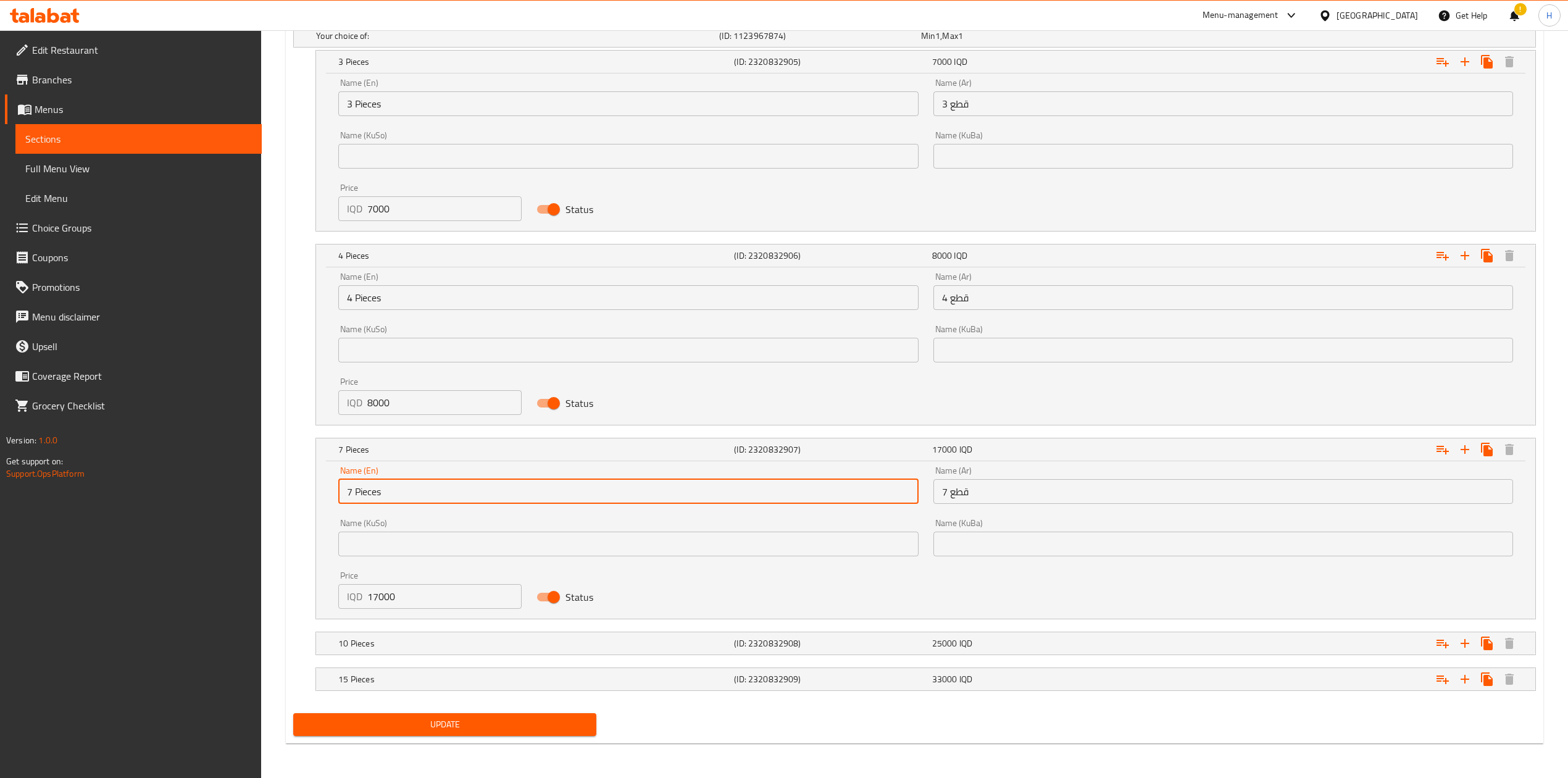
drag, startPoint x: 353, startPoint y: 494, endPoint x: 344, endPoint y: 496, distance: 9.2
click at [344, 496] on input "7 Pieces" at bounding box center [628, 491] width 580 height 24
type input "5 Pieces"
click at [1024, 492] on input "7 قطع" at bounding box center [1223, 491] width 580 height 24
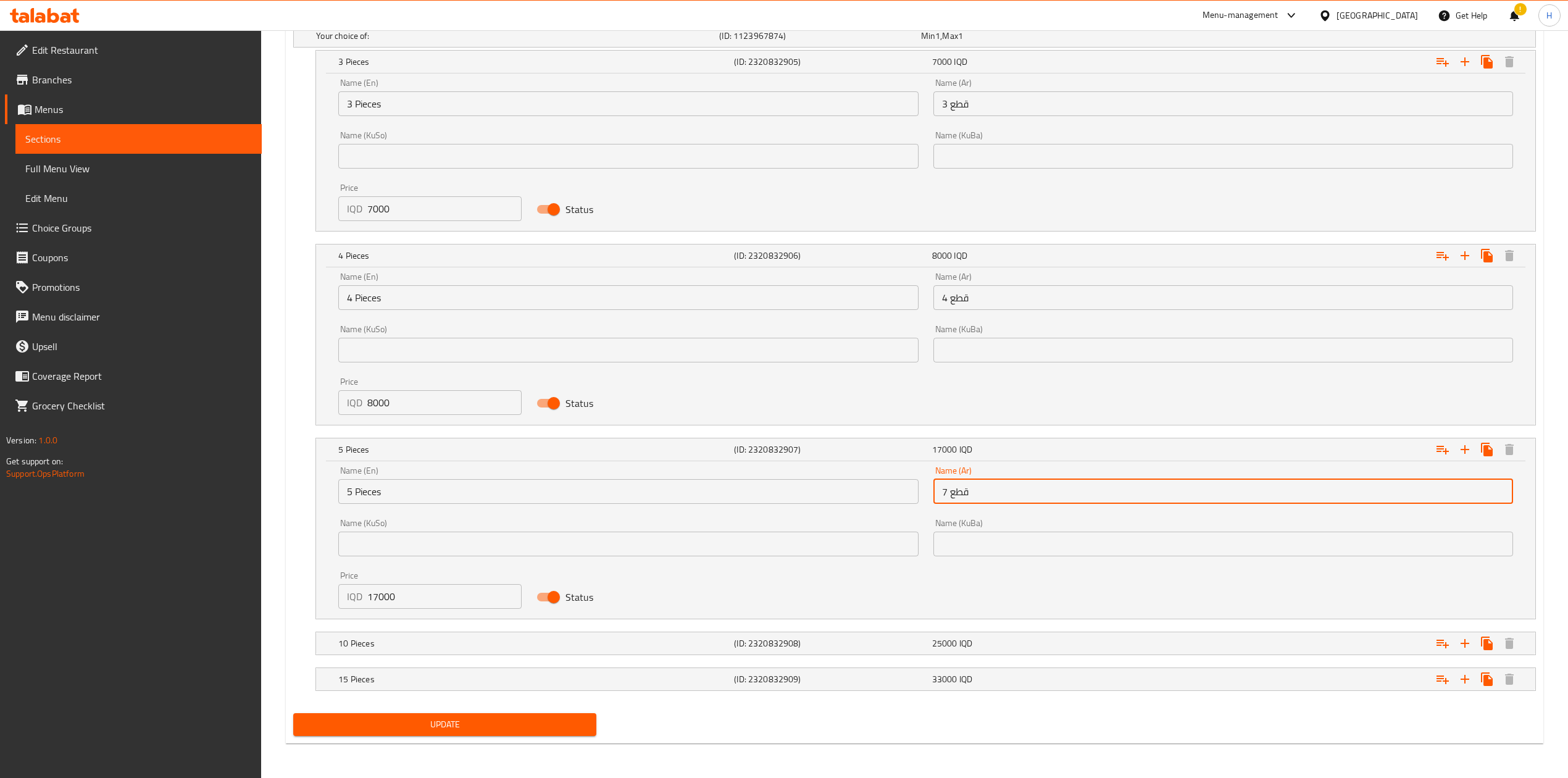
drag, startPoint x: 951, startPoint y: 489, endPoint x: 919, endPoint y: 493, distance: 32.2
click at [919, 493] on div "Name (En) 5 Pieces Name (En) Name (Ar) 7 قطع Name (Ar) Name (KuSo) Name (KuSo) …" at bounding box center [926, 537] width 1190 height 157
type input "5 قطع"
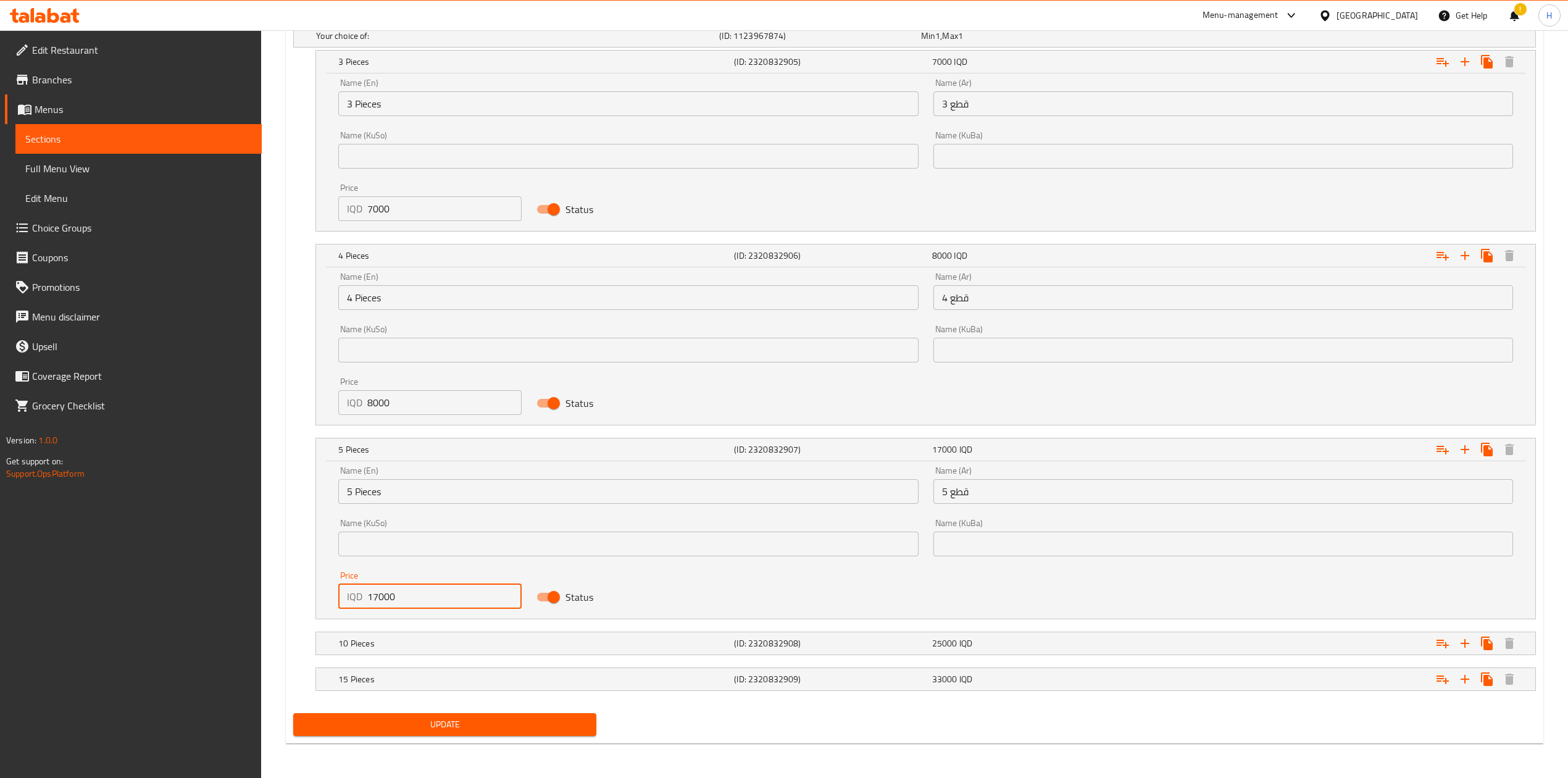
drag, startPoint x: 379, startPoint y: 594, endPoint x: 370, endPoint y: 596, distance: 9.2
click at [370, 596] on input "17000" at bounding box center [445, 596] width 155 height 24
type input "12000"
click at [386, 640] on h5 "10 Pieces" at bounding box center [533, 643] width 391 height 12
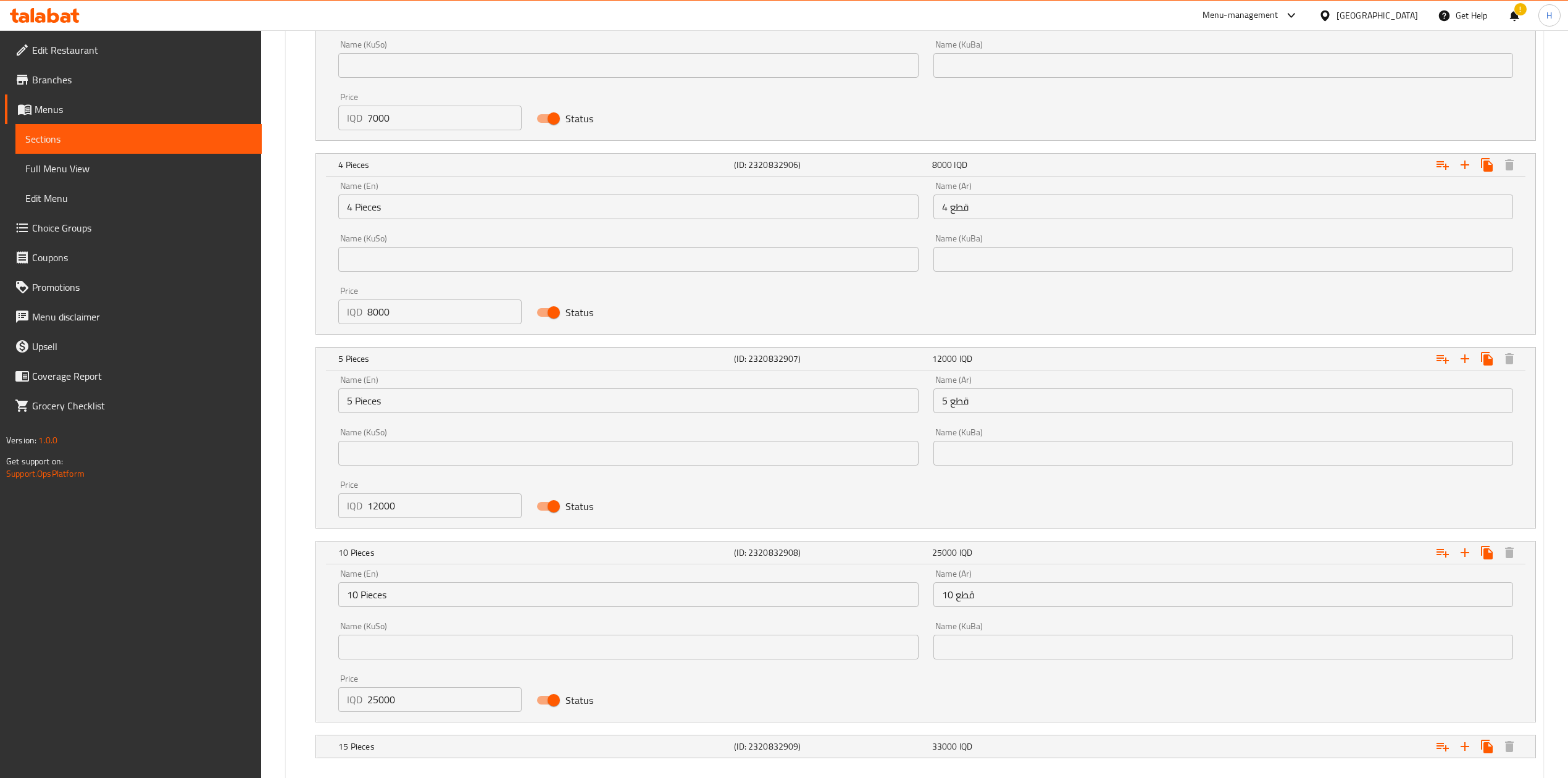
scroll to position [1006, 0]
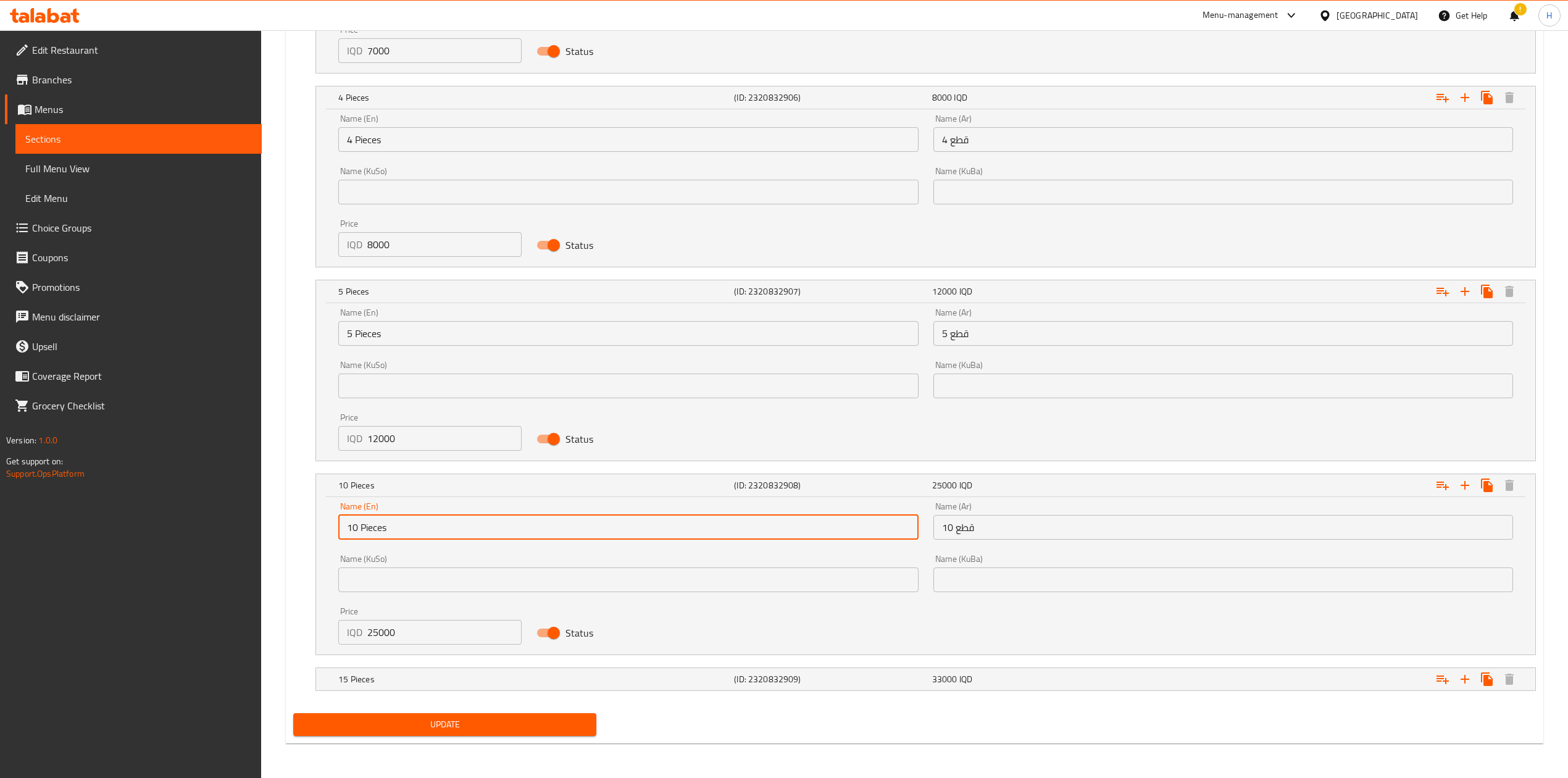
drag, startPoint x: 357, startPoint y: 531, endPoint x: 338, endPoint y: 536, distance: 19.6
click at [338, 536] on input "10 Pieces" at bounding box center [628, 527] width 580 height 24
type input "8 Pieces"
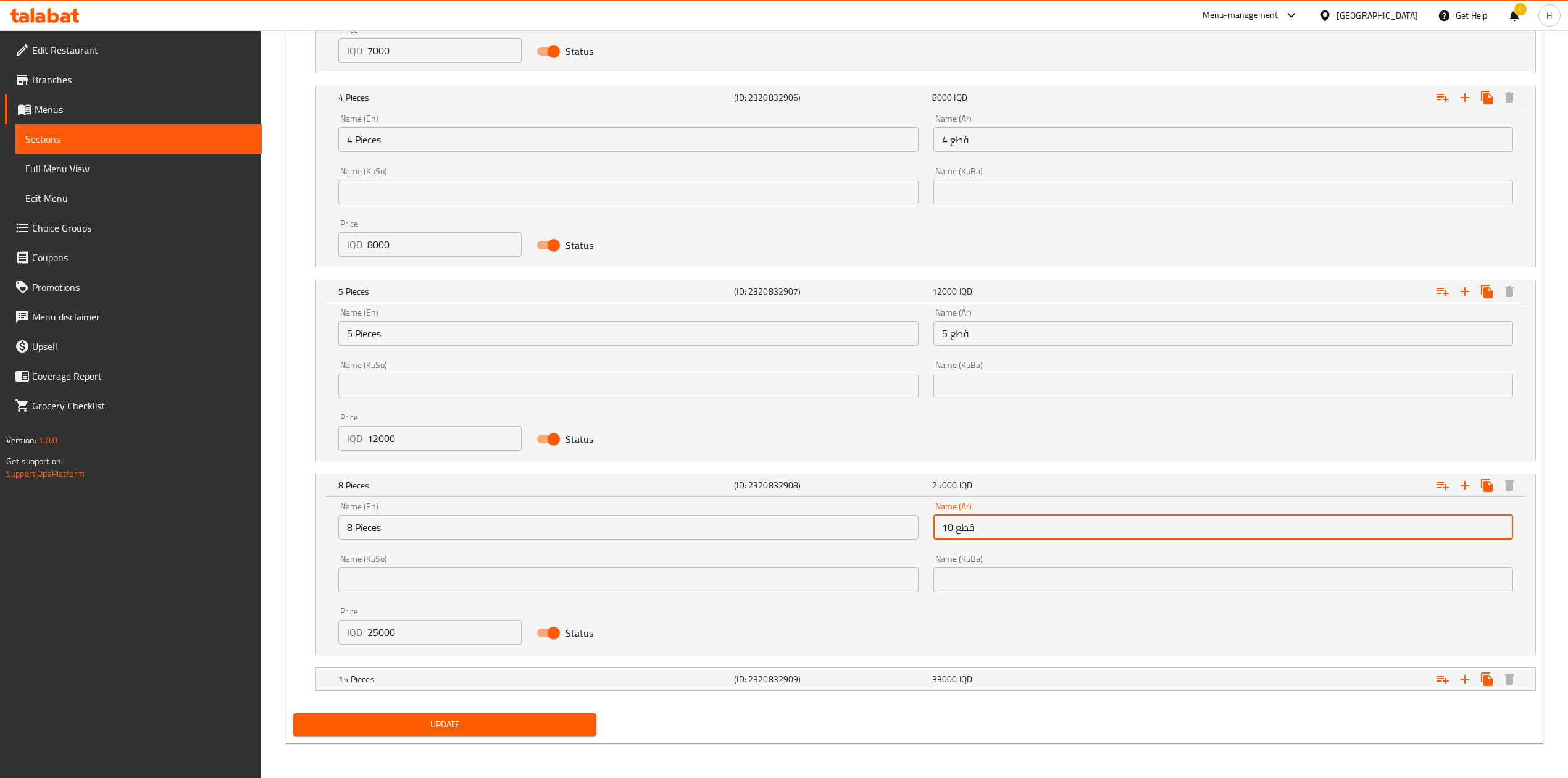
drag, startPoint x: 953, startPoint y: 529, endPoint x: 917, endPoint y: 534, distance: 36.3
click at [917, 534] on div "Name (En) 8 Pieces Name (En) Name (Ar) 10 قطع Name (Ar) Name (KuSo) Name (KuSo)…" at bounding box center [926, 573] width 1190 height 157
type input "8 قطع"
click at [380, 686] on div "15 Pieces" at bounding box center [534, 679] width 396 height 17
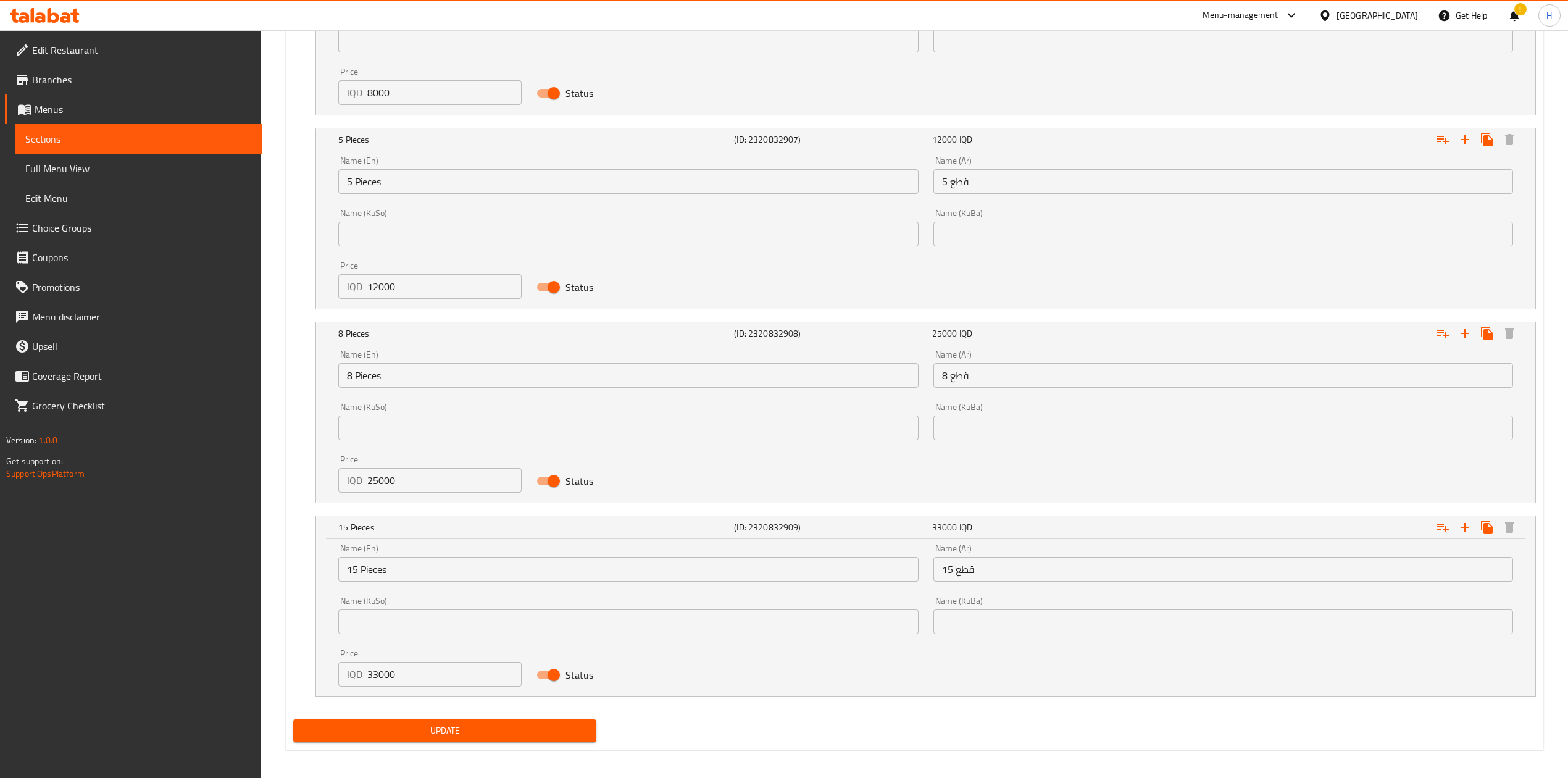
scroll to position [1157, 0]
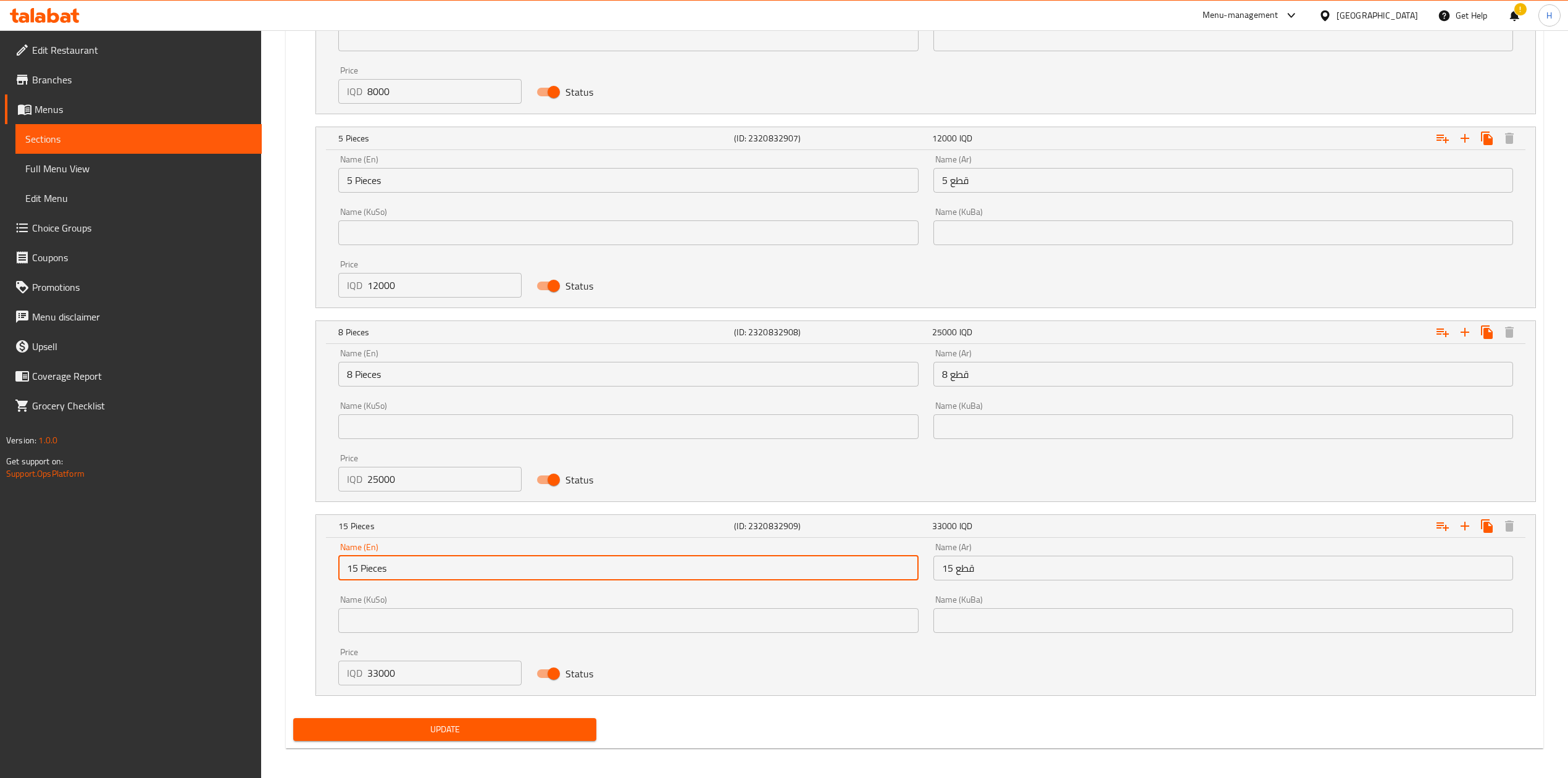
drag, startPoint x: 357, startPoint y: 564, endPoint x: 353, endPoint y: 570, distance: 7.2
click at [353, 570] on input "15 Pieces" at bounding box center [628, 568] width 580 height 24
type input "10 Pieces"
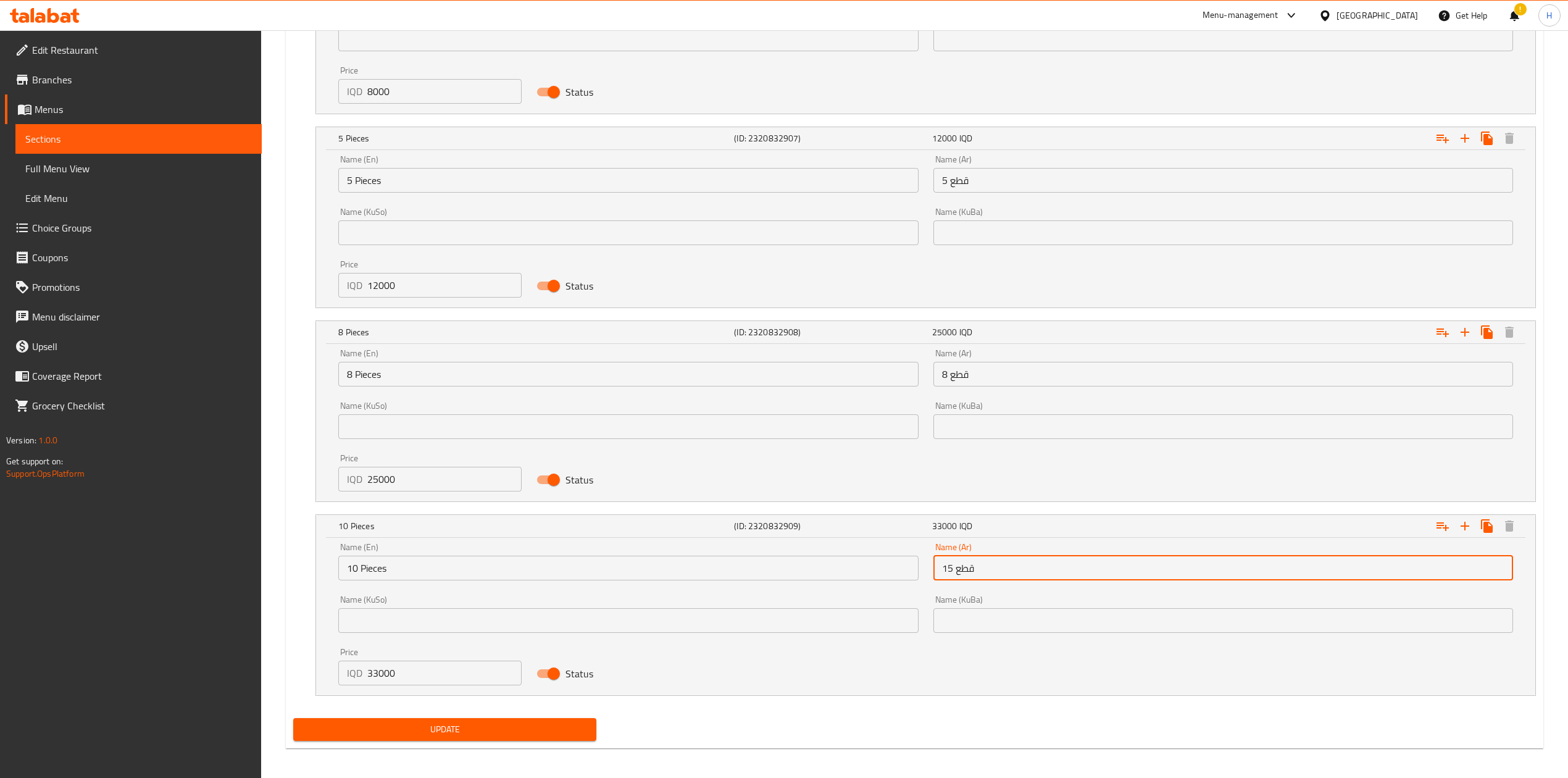
click at [953, 573] on input "15 قطع" at bounding box center [1223, 568] width 580 height 24
type input "10 قطع"
click at [439, 684] on input "33000" at bounding box center [445, 673] width 155 height 24
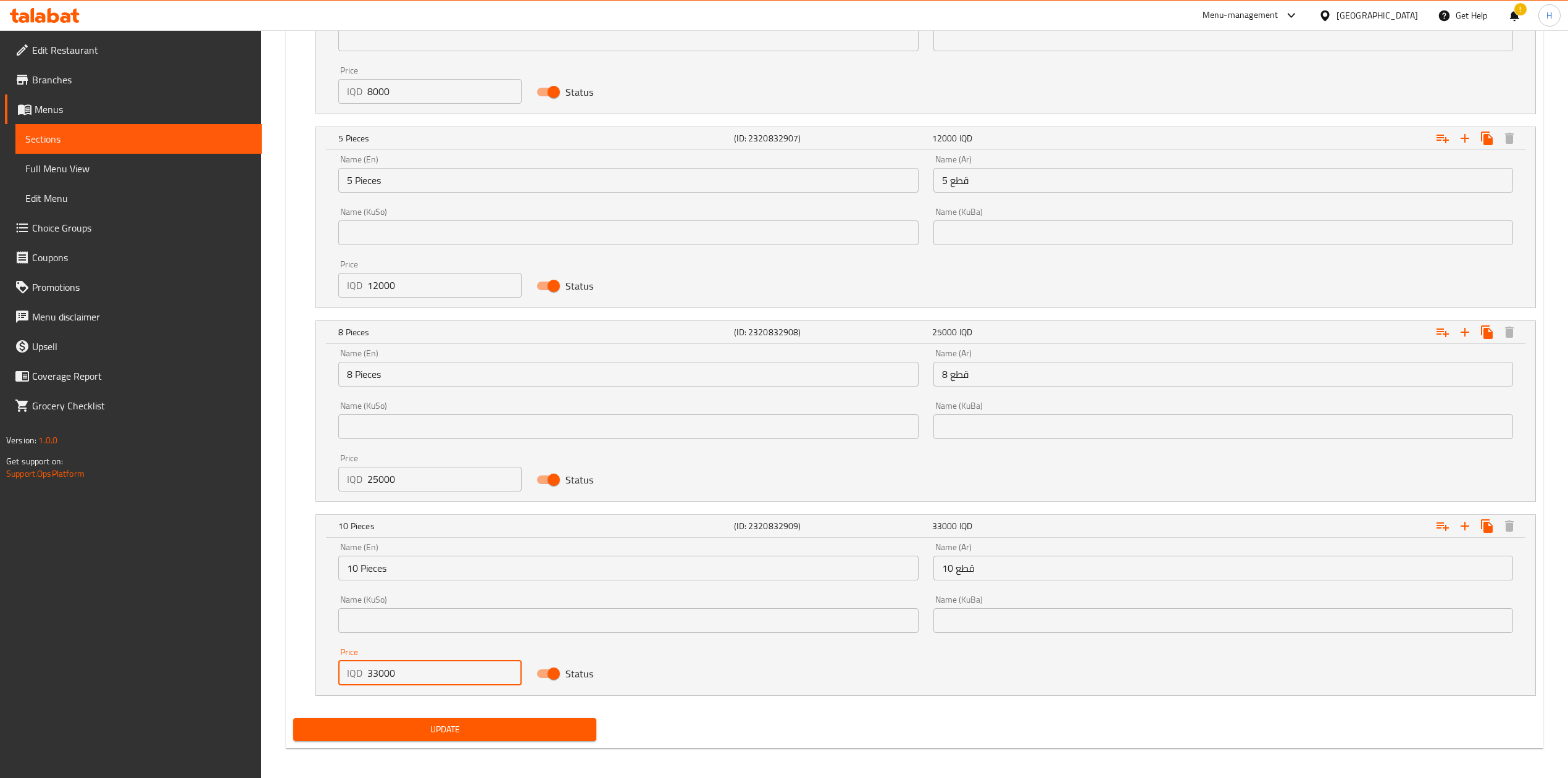
click at [439, 684] on input "33000" at bounding box center [445, 673] width 155 height 24
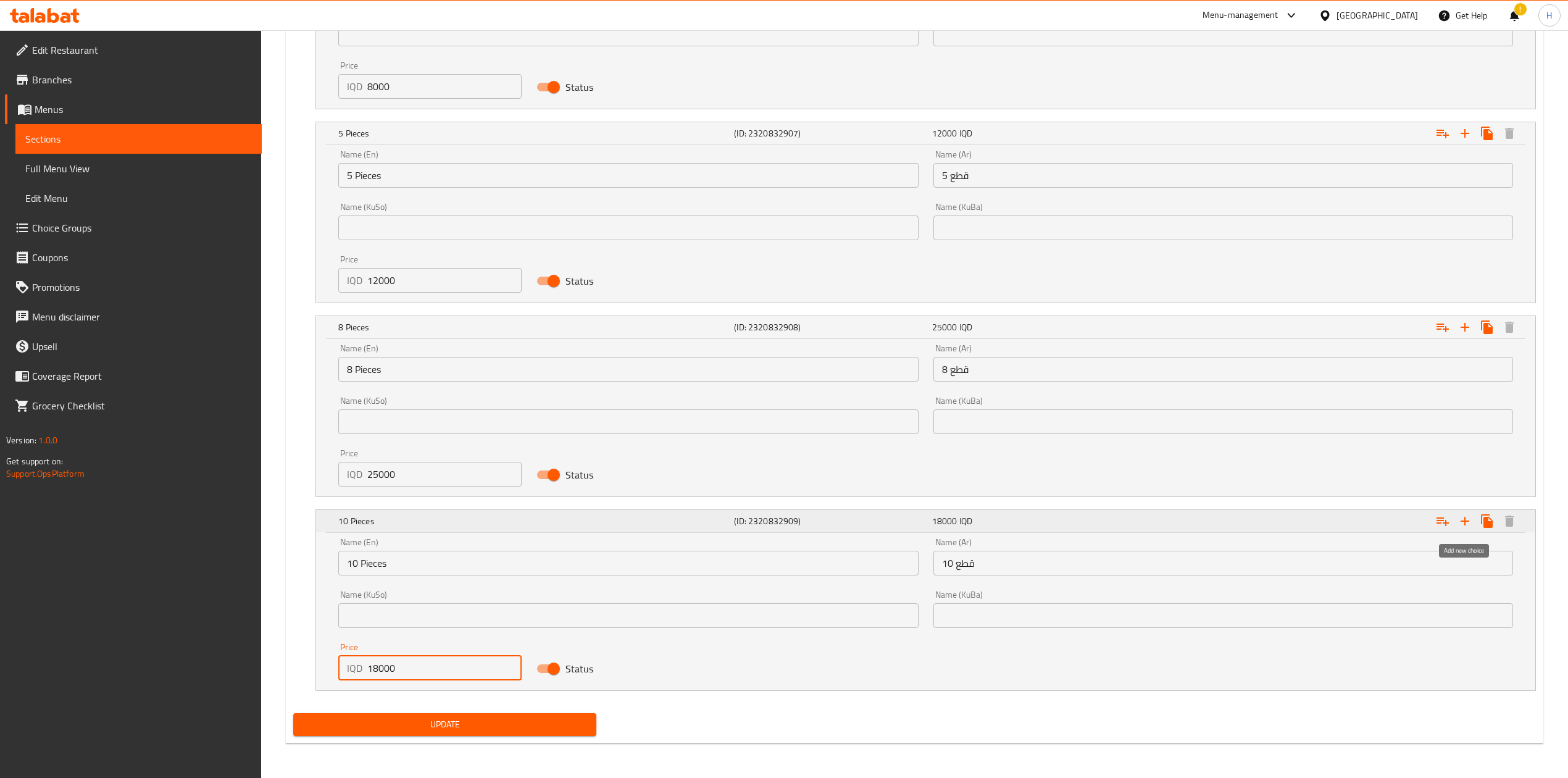
type input "18000"
click at [1460, 517] on icon "Expand" at bounding box center [1465, 521] width 15 height 15
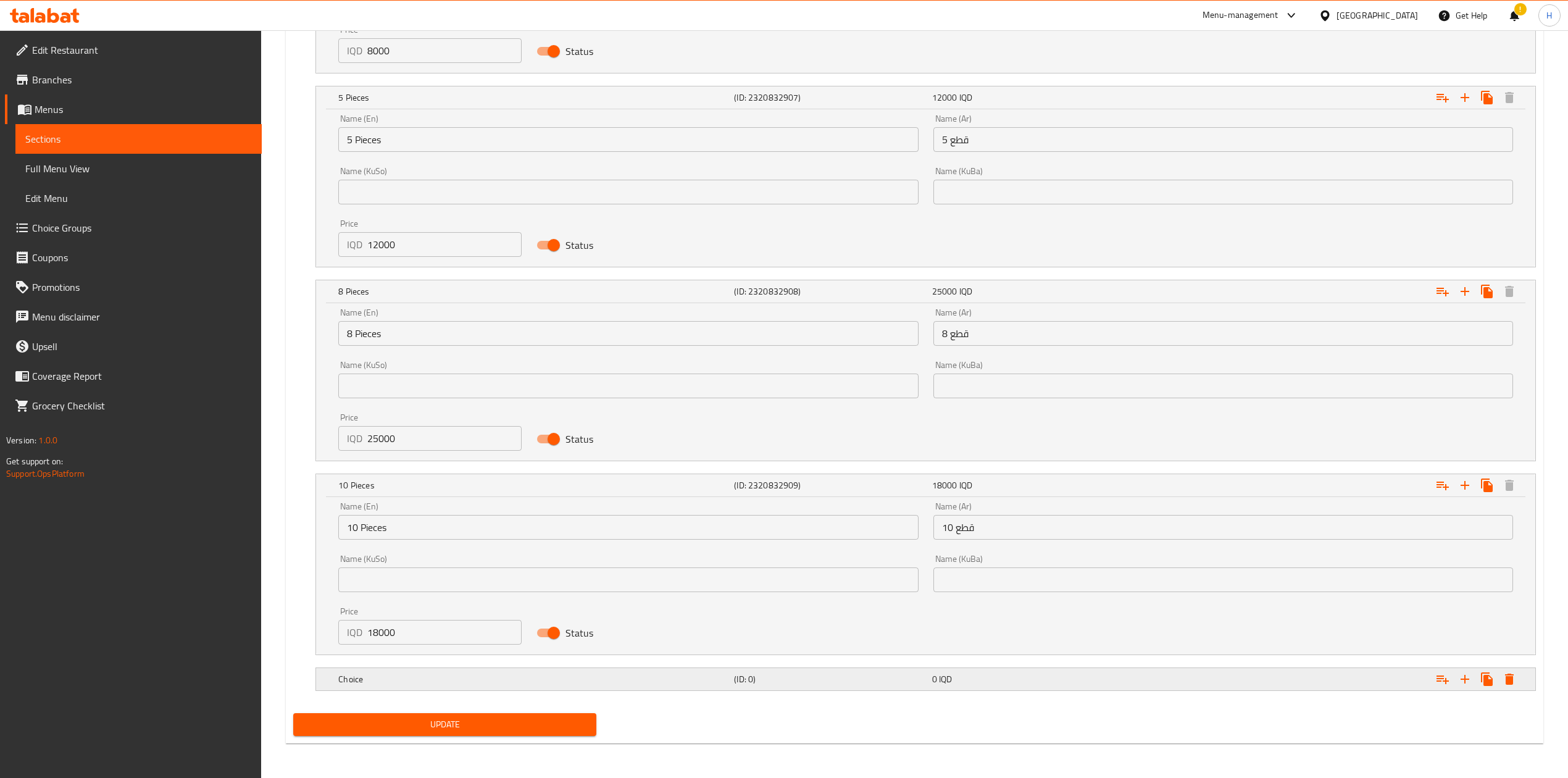
click at [334, 674] on div "Choice (ID: 0) 0 IQD" at bounding box center [926, 679] width 1220 height 22
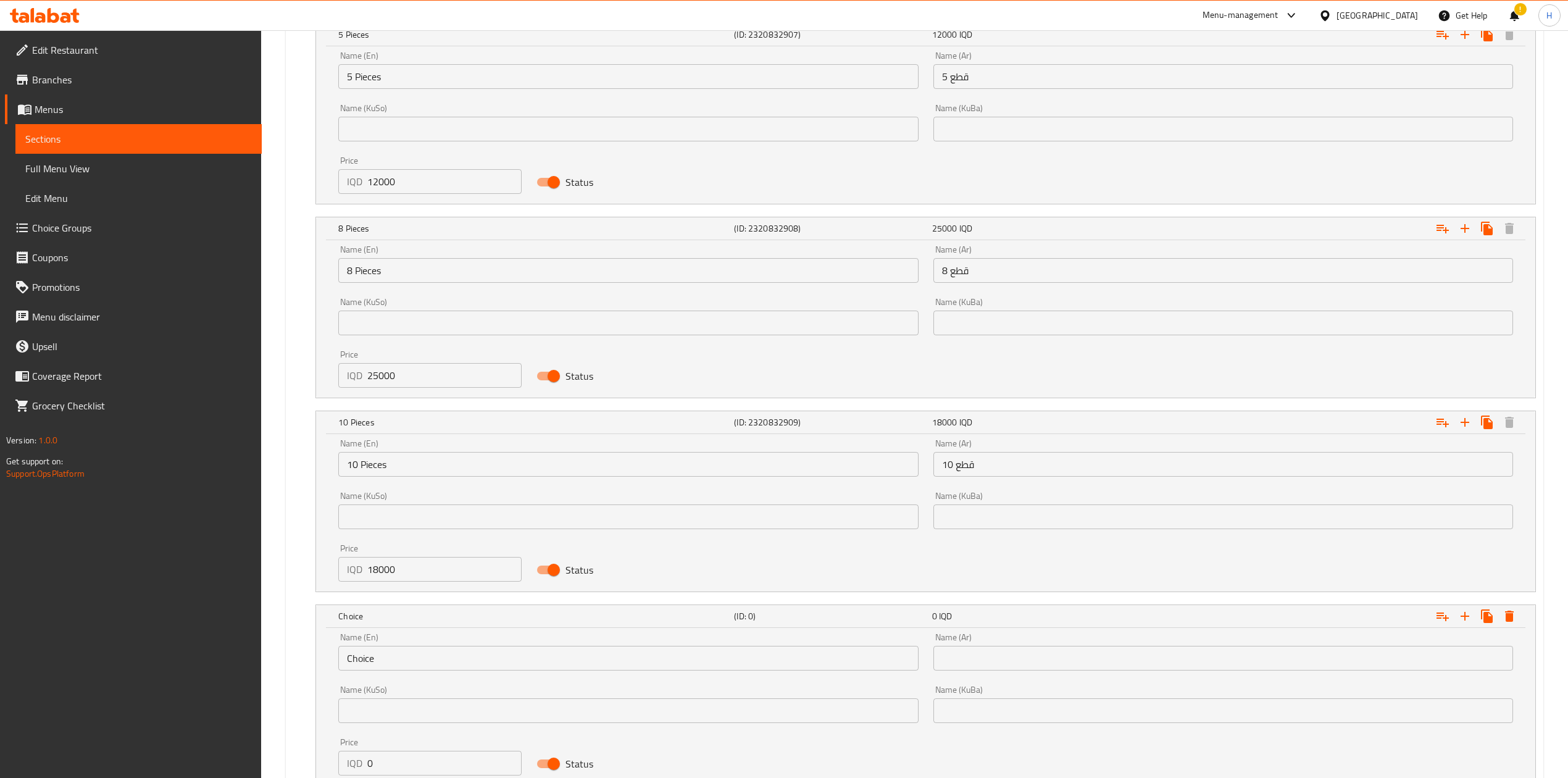
scroll to position [1351, 0]
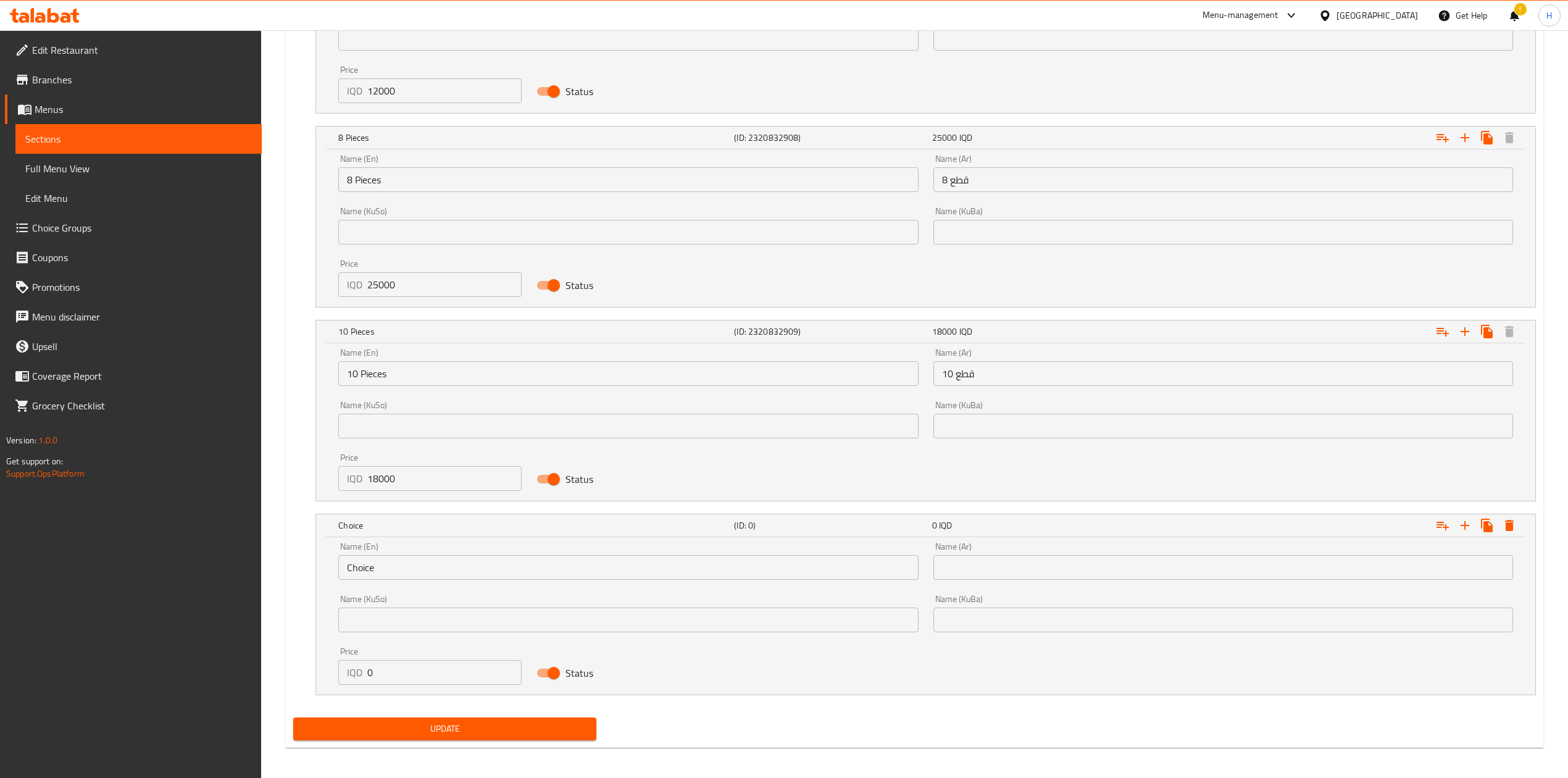
click at [384, 568] on input "Choice" at bounding box center [628, 567] width 580 height 24
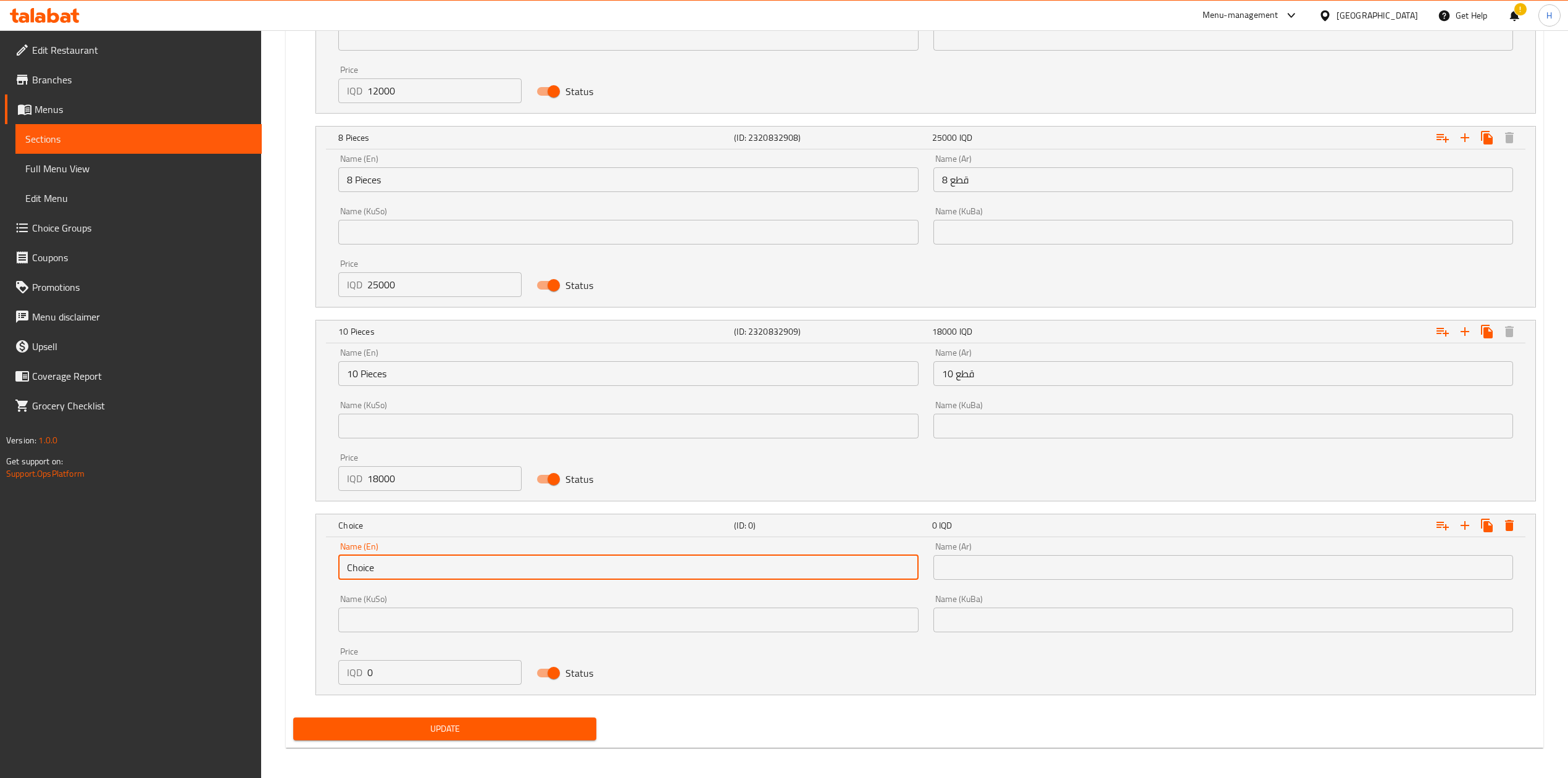
click at [384, 568] on input "Choice" at bounding box center [628, 567] width 580 height 24
type input "15 pieces"
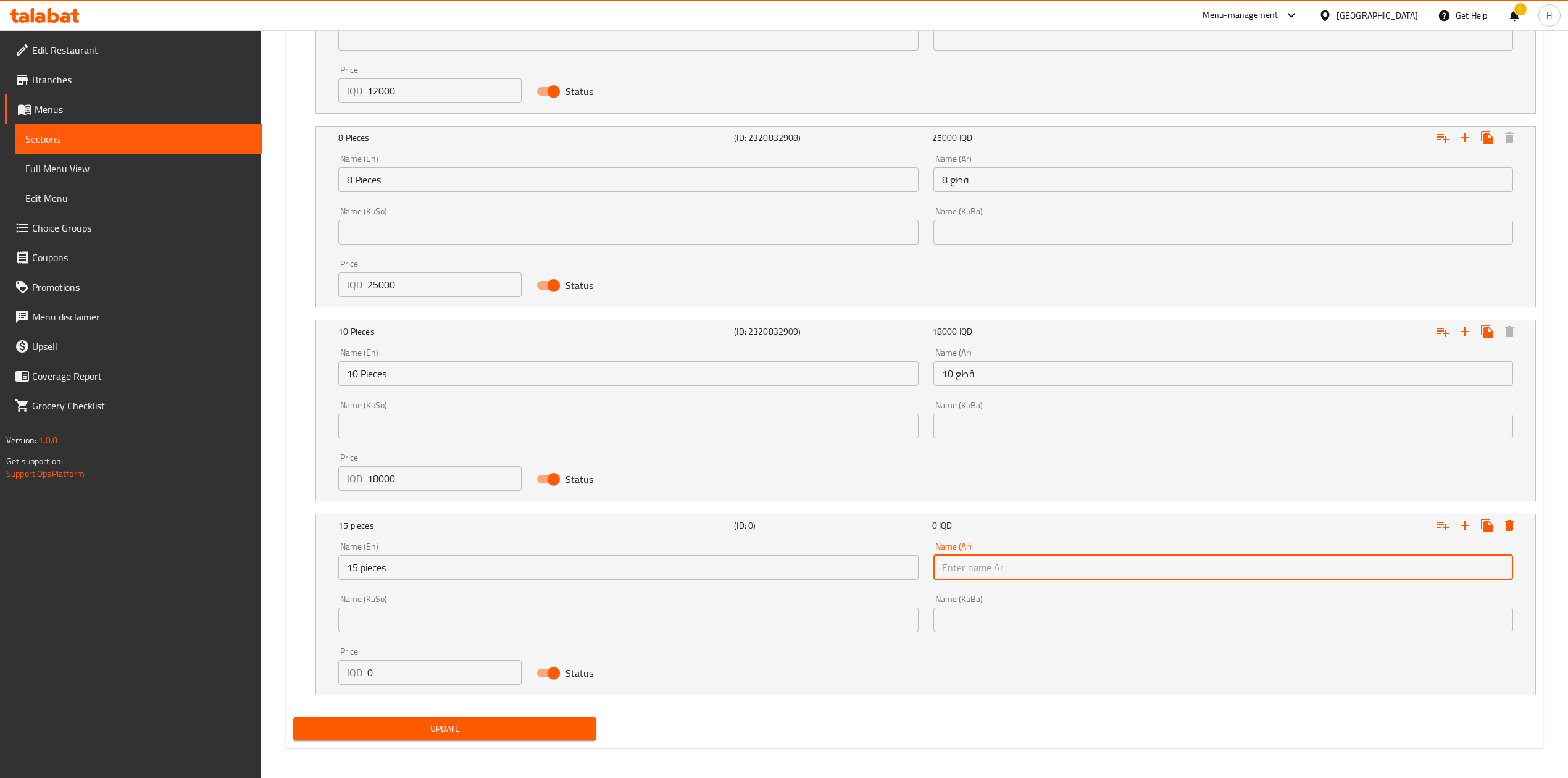
click at [1080, 559] on input "text" at bounding box center [1223, 567] width 580 height 24
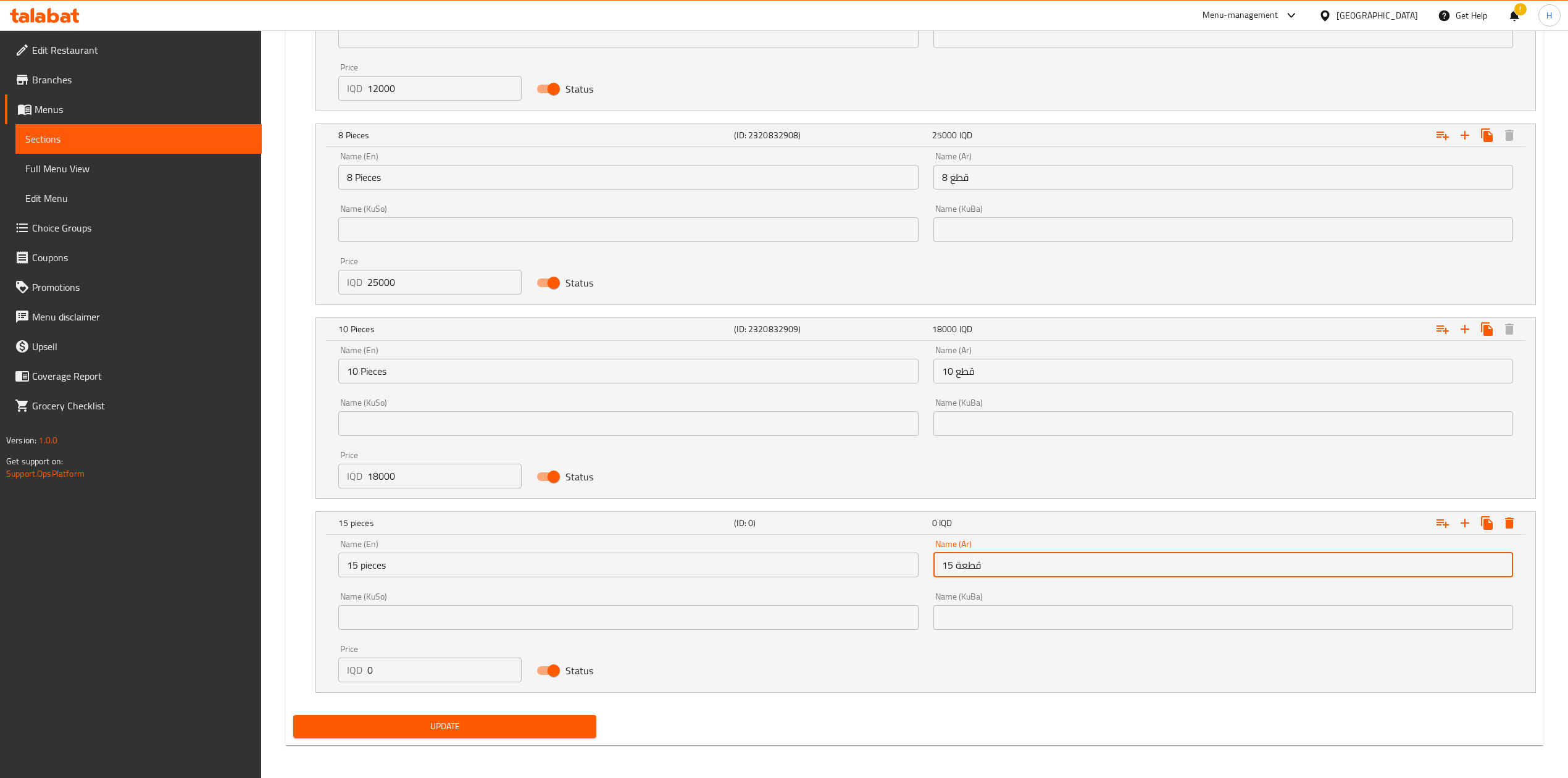
scroll to position [1358, 0]
type input "15 قطعة"
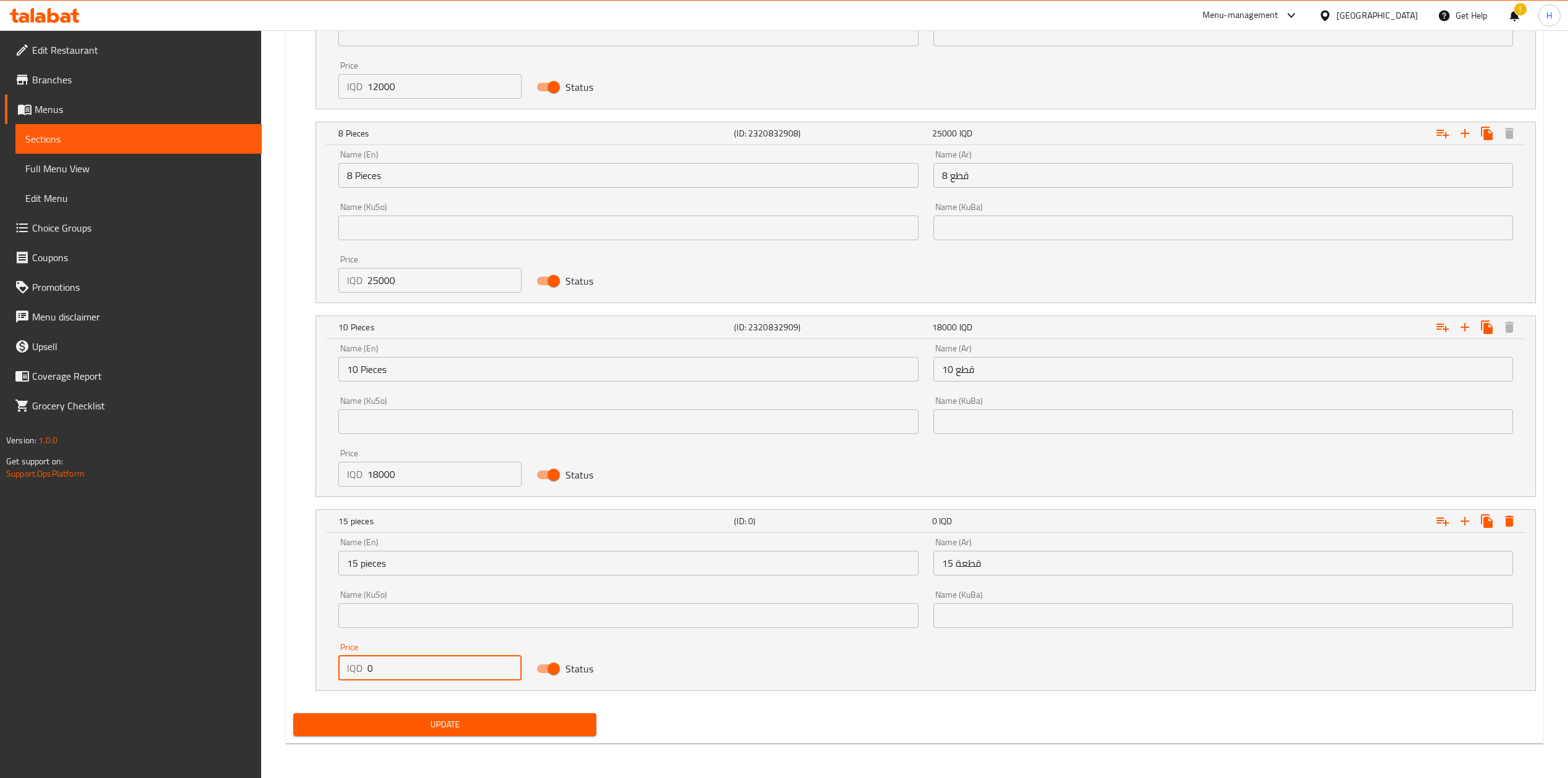
click at [384, 670] on input "0" at bounding box center [445, 668] width 155 height 24
type input "25000"
click at [502, 710] on div "Update" at bounding box center [445, 724] width 313 height 33
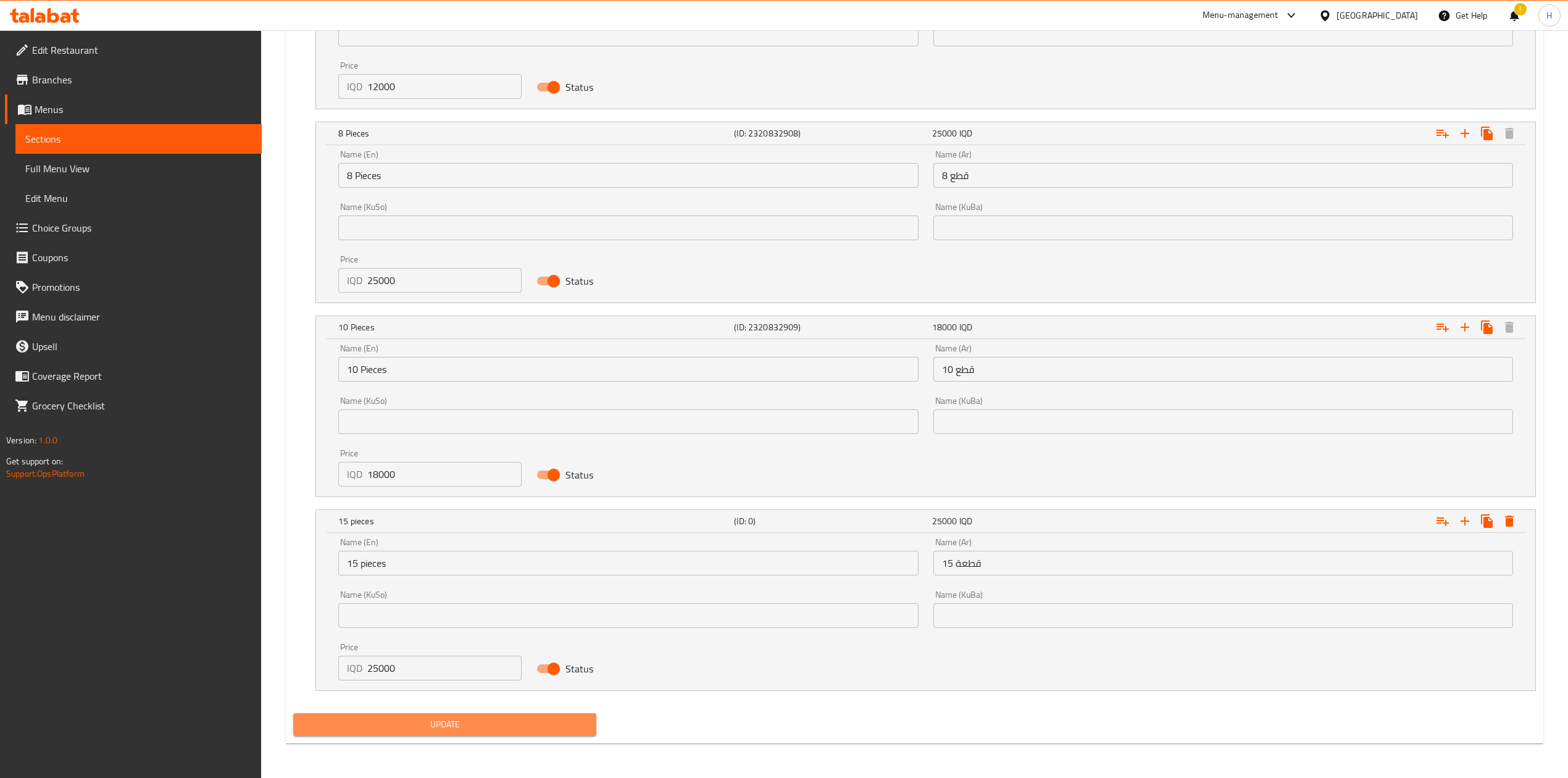
drag, startPoint x: 504, startPoint y: 716, endPoint x: 507, endPoint y: 726, distance: 10.4
click at [504, 717] on button "Update" at bounding box center [445, 725] width 303 height 23
click at [509, 727] on div at bounding box center [784, 389] width 1568 height 778
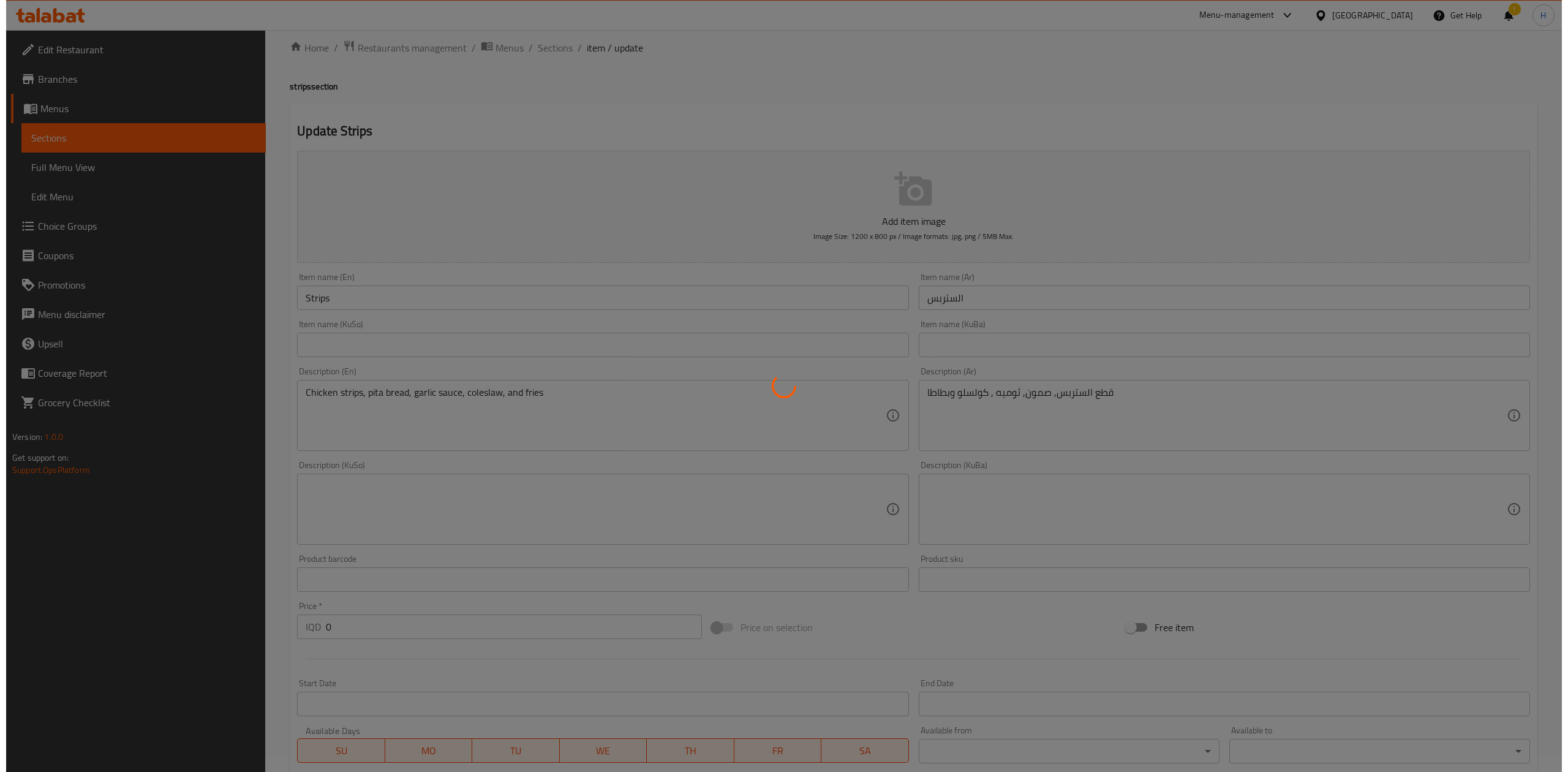
scroll to position [0, 0]
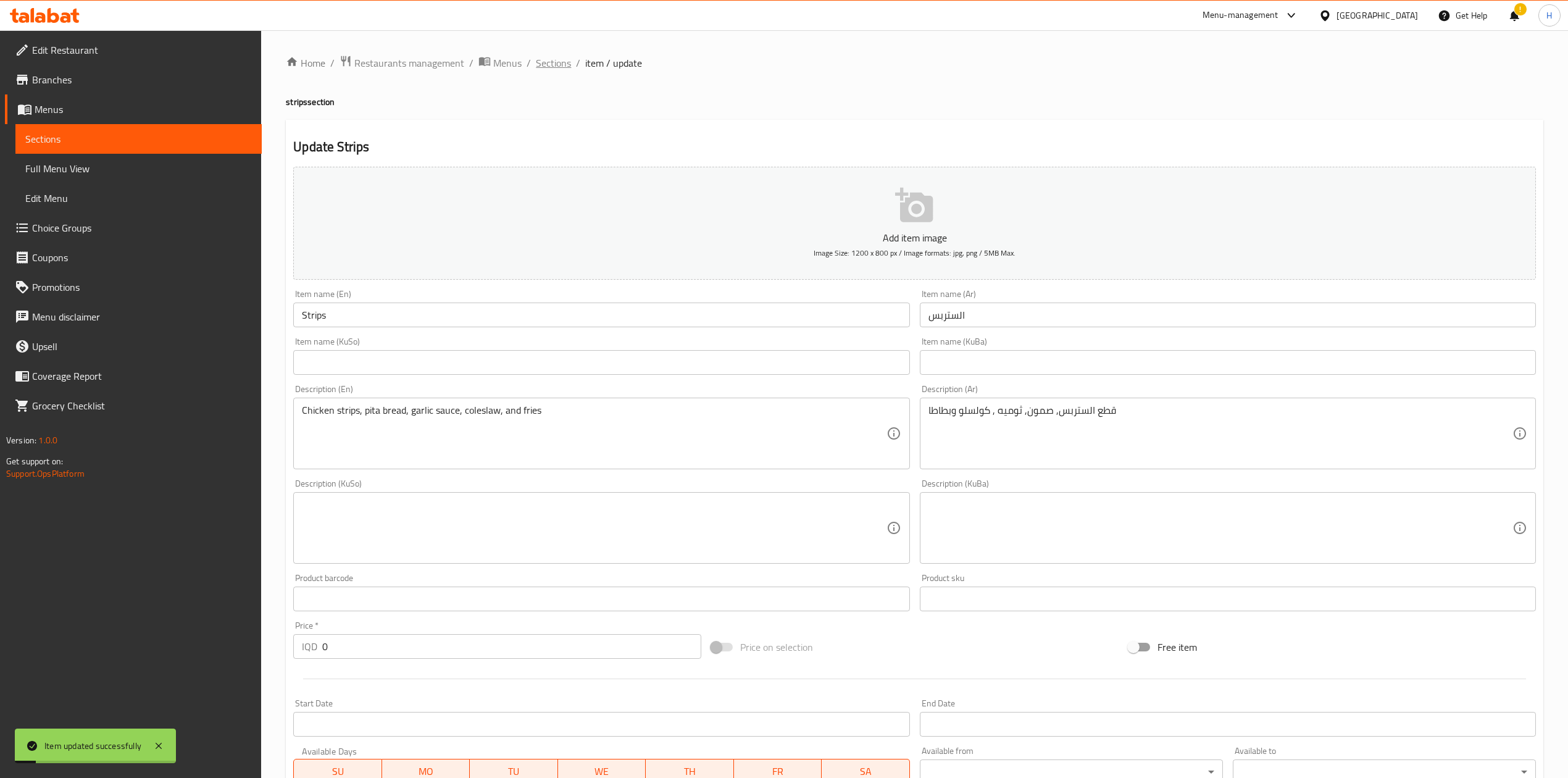
click at [552, 60] on span "Sections" at bounding box center [553, 63] width 35 height 15
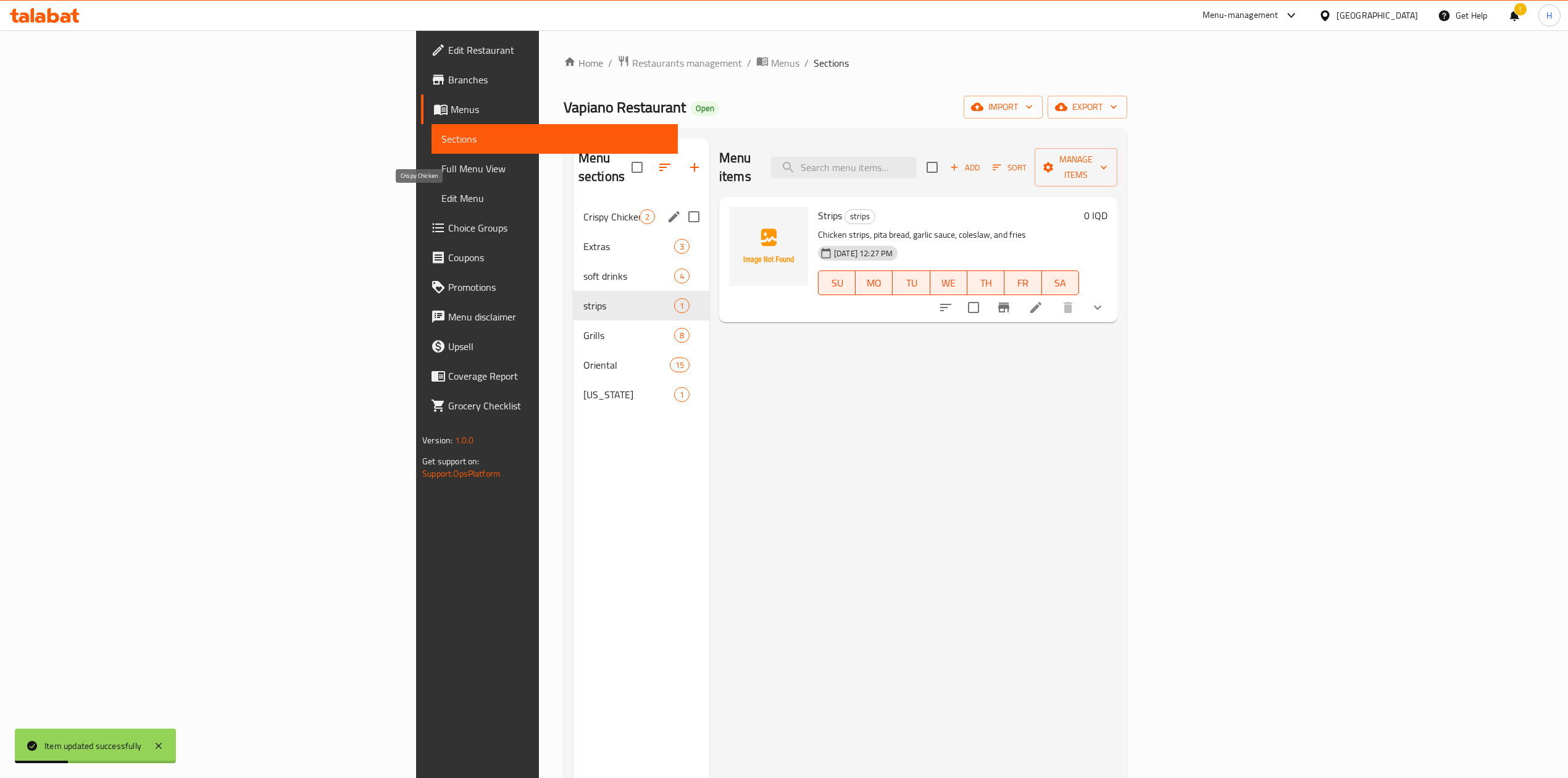
click at [583, 209] on span "Crispy Chicken" at bounding box center [611, 216] width 56 height 15
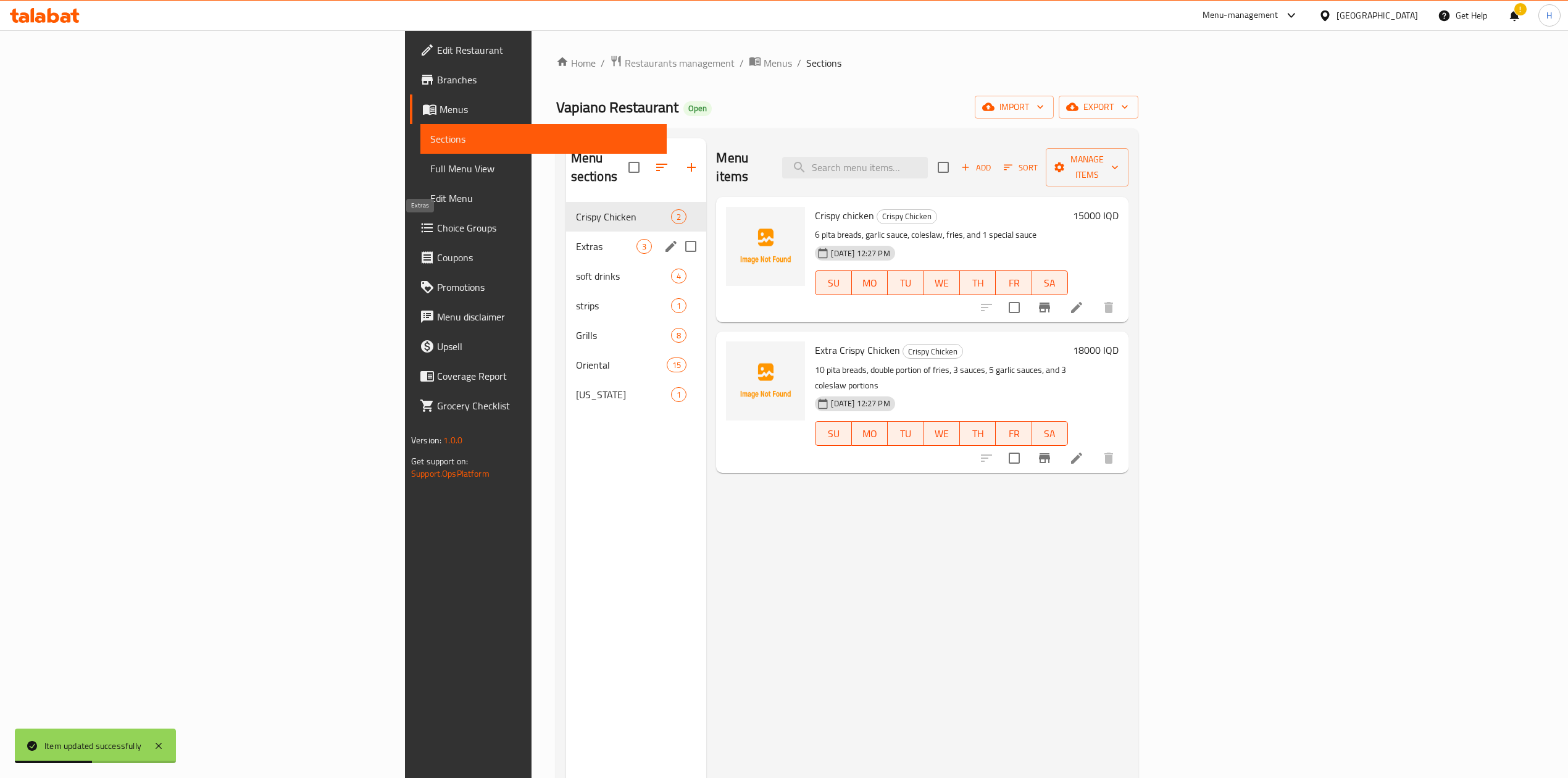
click at [576, 239] on span "Extras" at bounding box center [606, 246] width 61 height 15
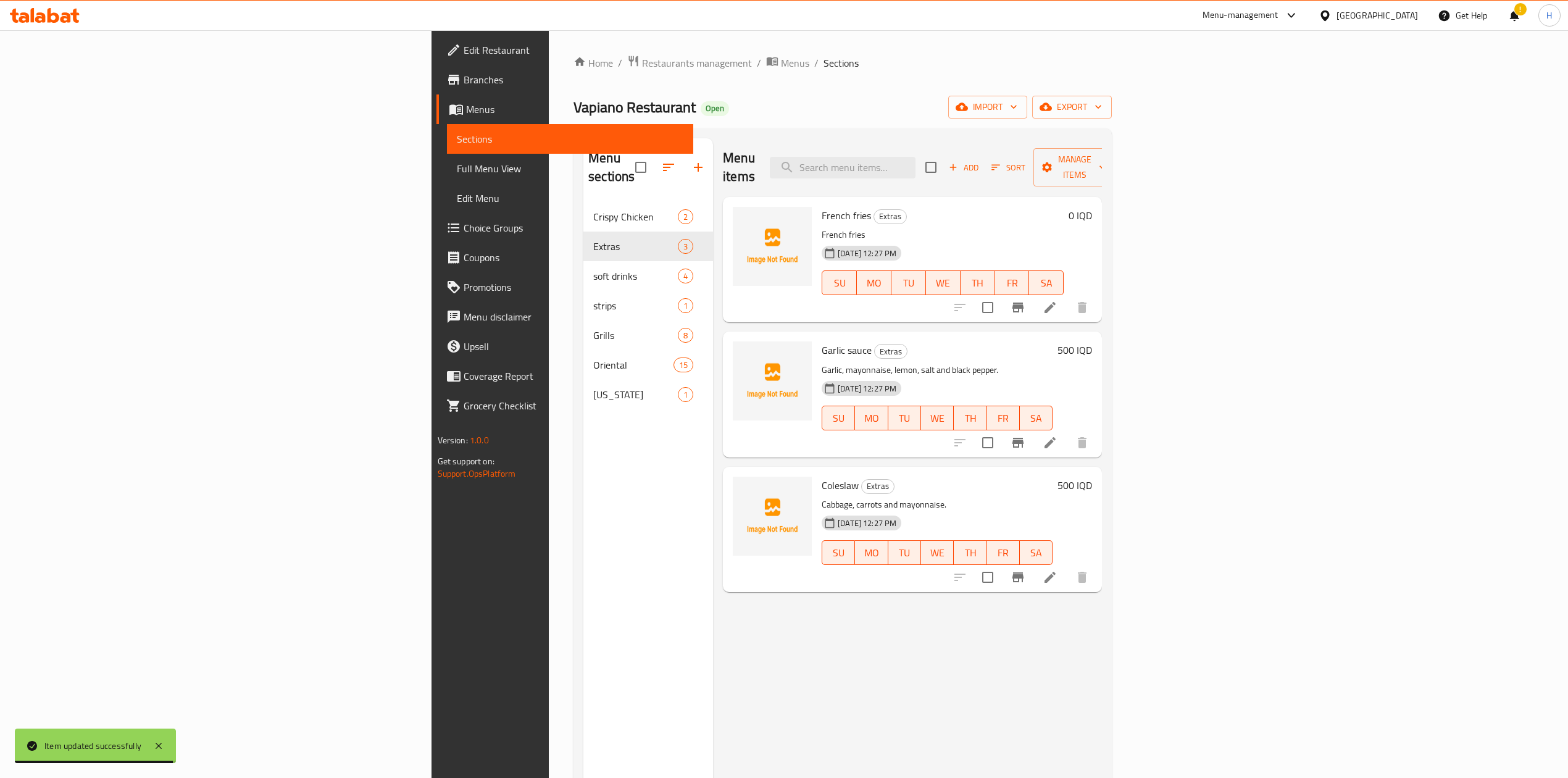
click at [1056, 302] on icon at bounding box center [1050, 307] width 11 height 11
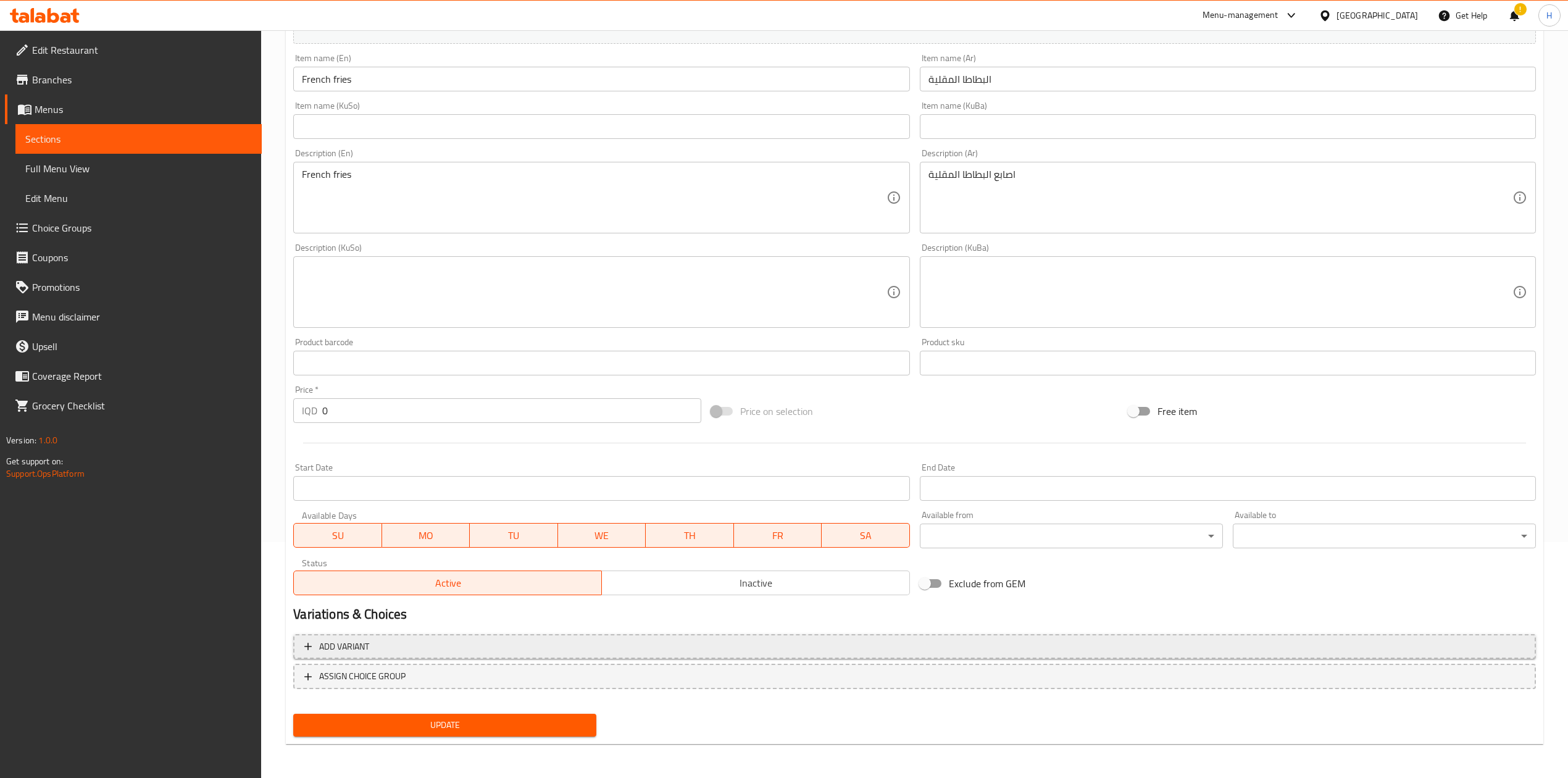
drag, startPoint x: 413, startPoint y: 648, endPoint x: 423, endPoint y: 648, distance: 10.0
click at [423, 648] on span "Add variant" at bounding box center [914, 647] width 1221 height 15
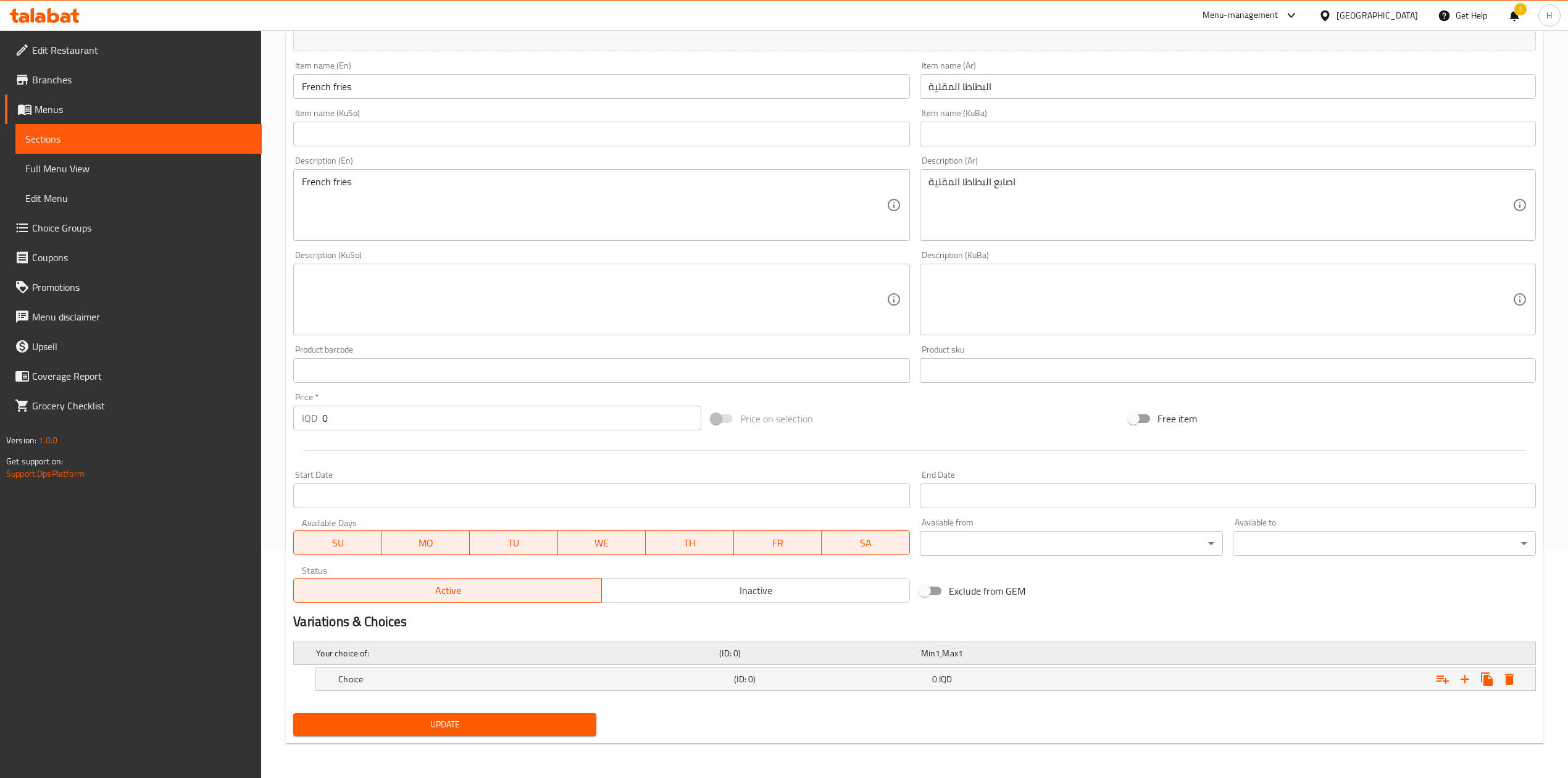
scroll to position [230, 0]
click at [1469, 675] on icon "Expand" at bounding box center [1465, 679] width 15 height 15
drag, startPoint x: 1469, startPoint y: 675, endPoint x: 1243, endPoint y: 681, distance: 226.1
click at [1467, 675] on icon "Expand" at bounding box center [1465, 679] width 15 height 15
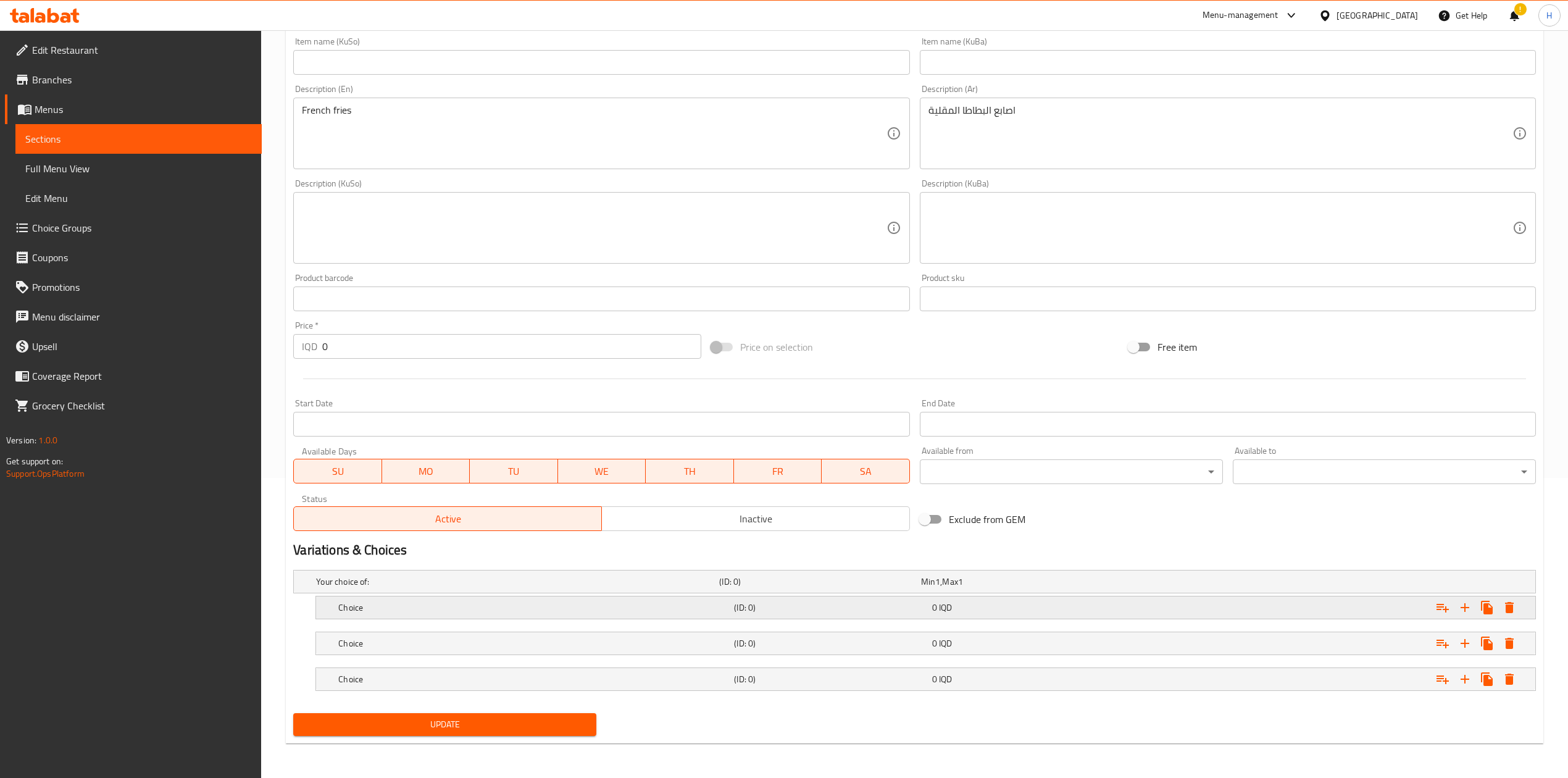
click at [367, 604] on h5 "Choice" at bounding box center [533, 607] width 391 height 12
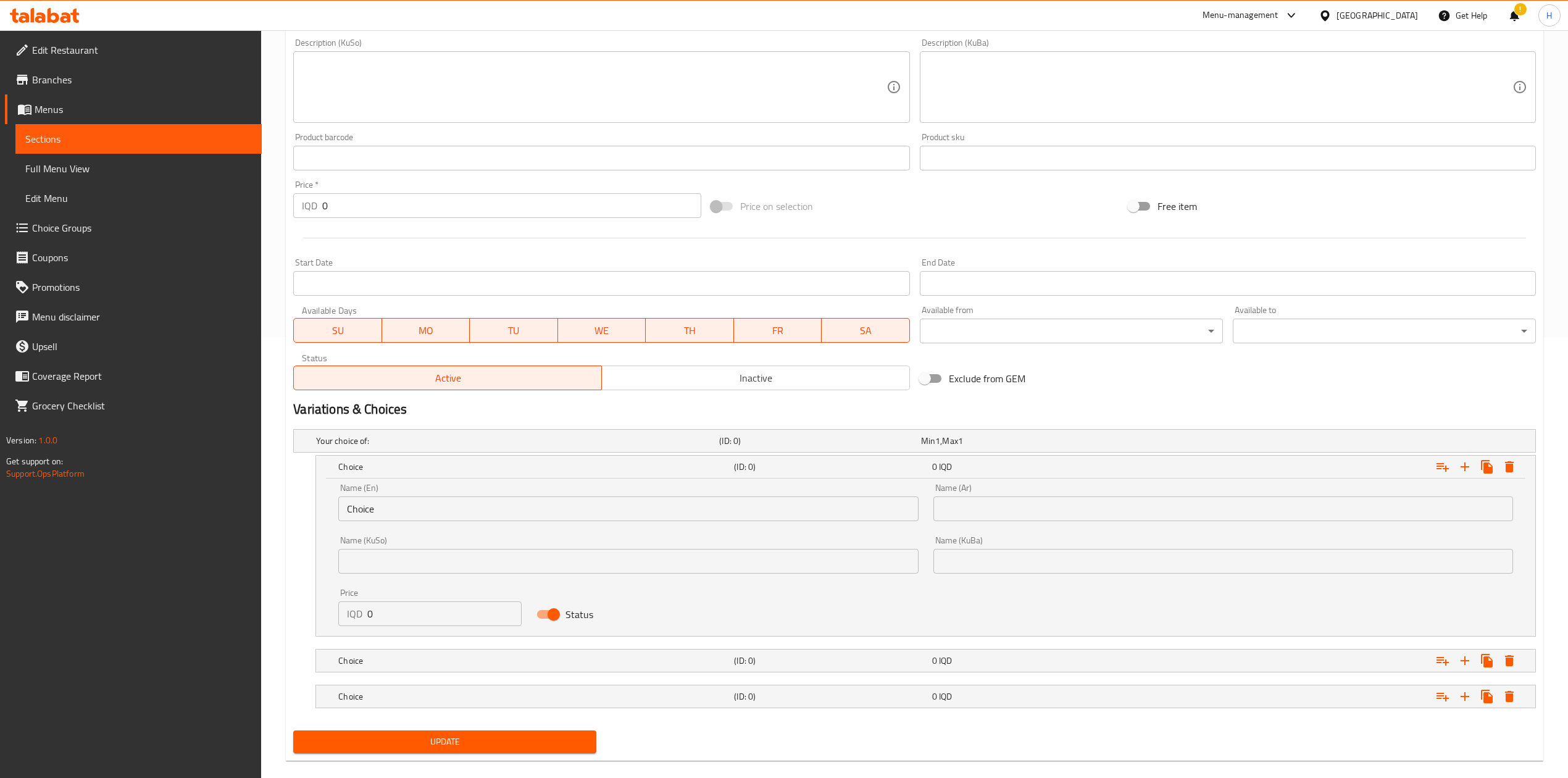
scroll to position [448, 0]
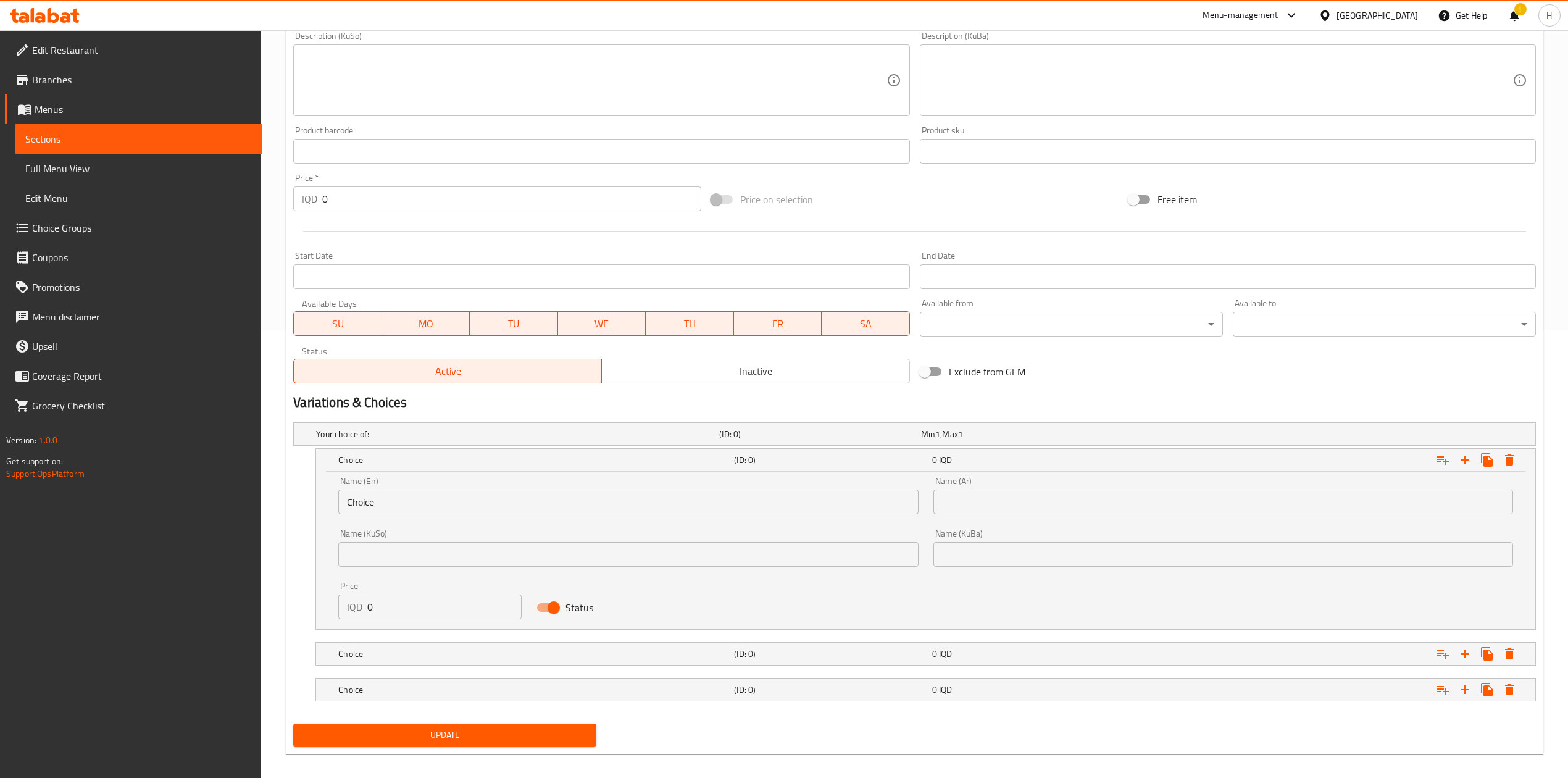
click at [379, 503] on input "Choice" at bounding box center [628, 502] width 580 height 24
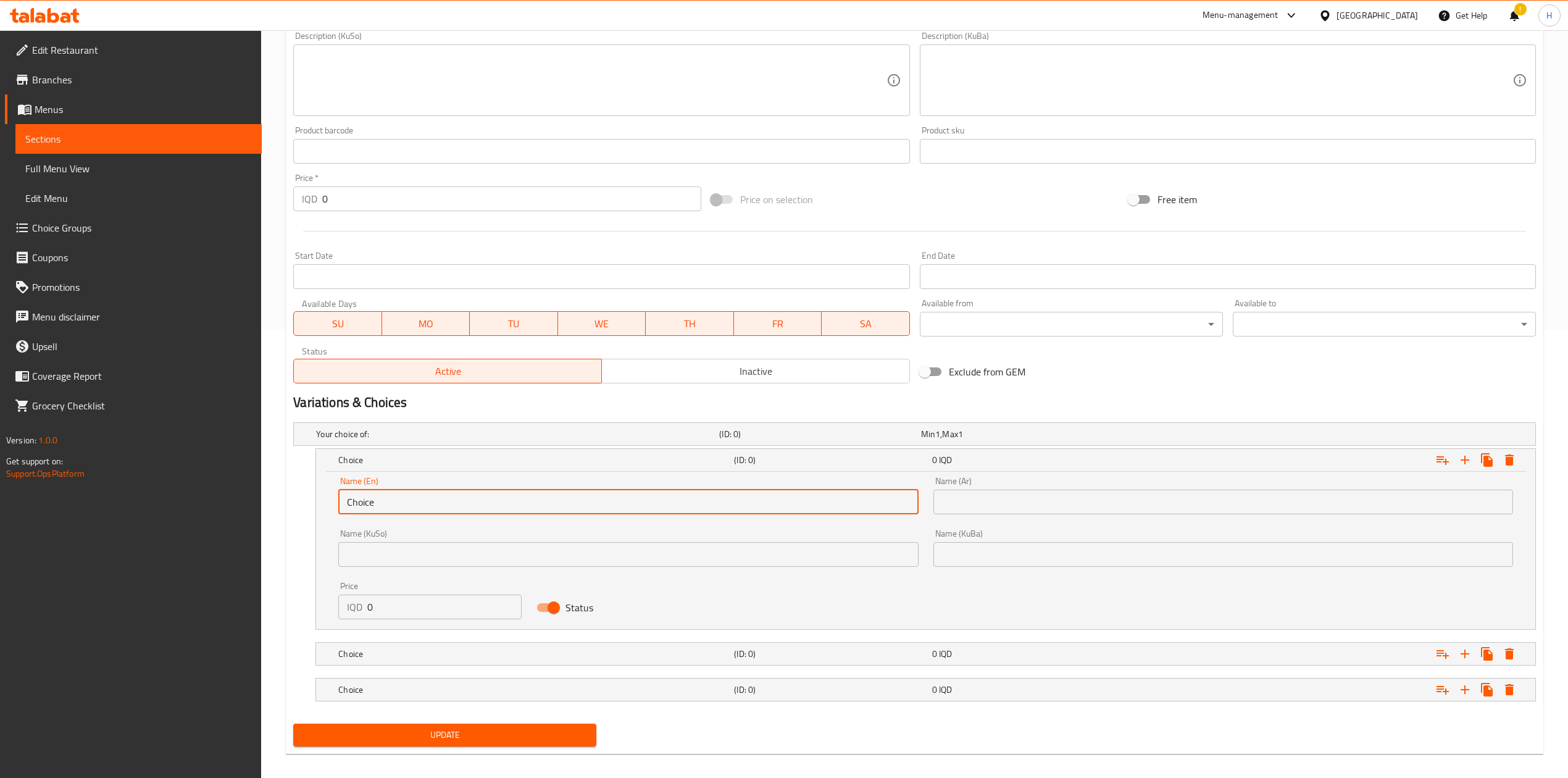
click at [379, 503] on input "Choice" at bounding box center [628, 502] width 580 height 24
drag, startPoint x: 379, startPoint y: 503, endPoint x: 391, endPoint y: 498, distance: 13.0
click at [382, 503] on input "Choice" at bounding box center [628, 502] width 580 height 24
click at [391, 498] on input "text" at bounding box center [628, 502] width 580 height 24
type input "Small"
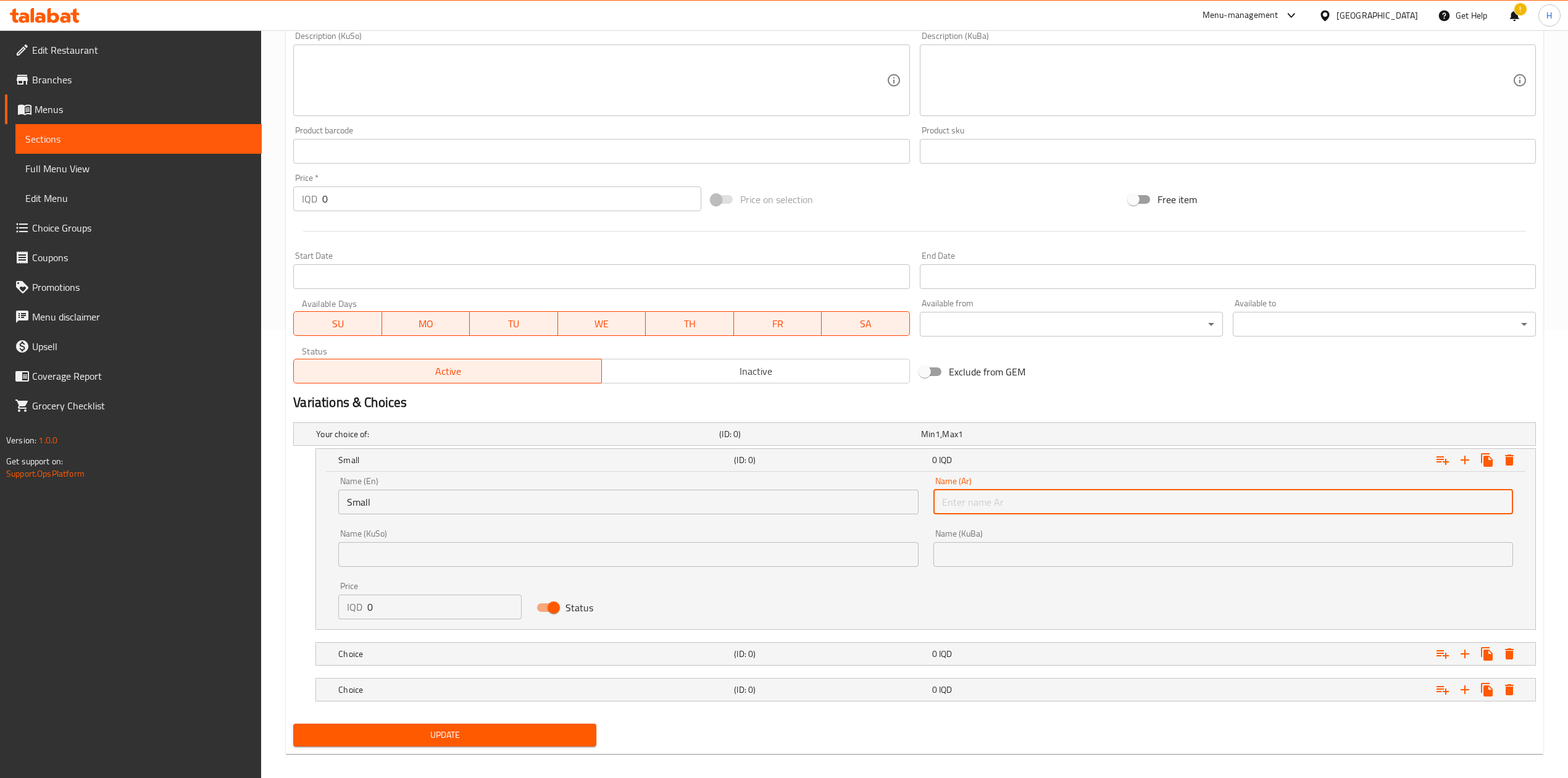
drag, startPoint x: 989, startPoint y: 498, endPoint x: 1023, endPoint y: 514, distance: 37.6
click at [989, 498] on input "text" at bounding box center [1223, 502] width 580 height 24
type input "صغير"
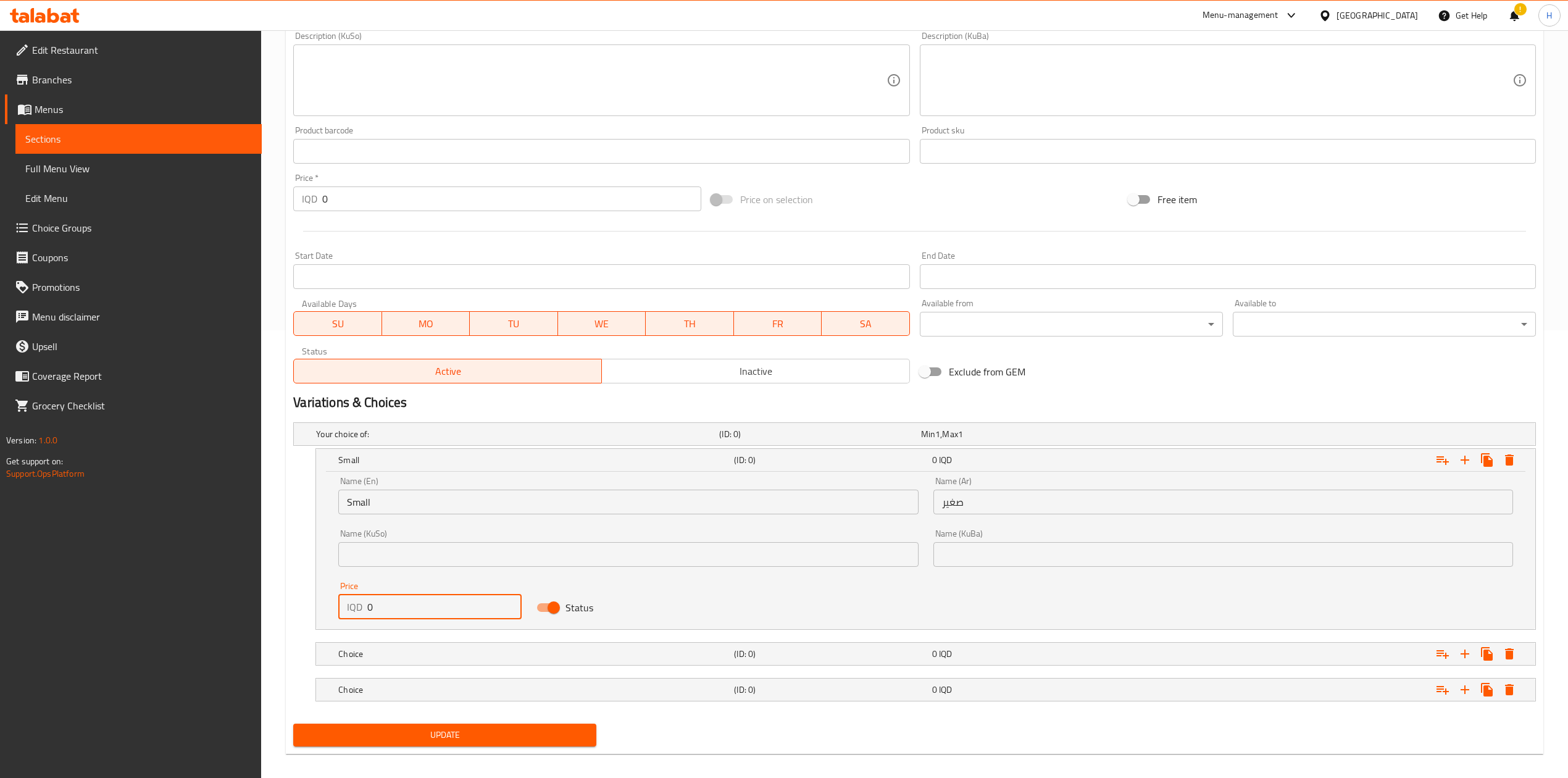
click at [391, 604] on input "0" at bounding box center [445, 607] width 155 height 24
type input "1000"
click at [369, 652] on h5 "Choice" at bounding box center [533, 654] width 391 height 12
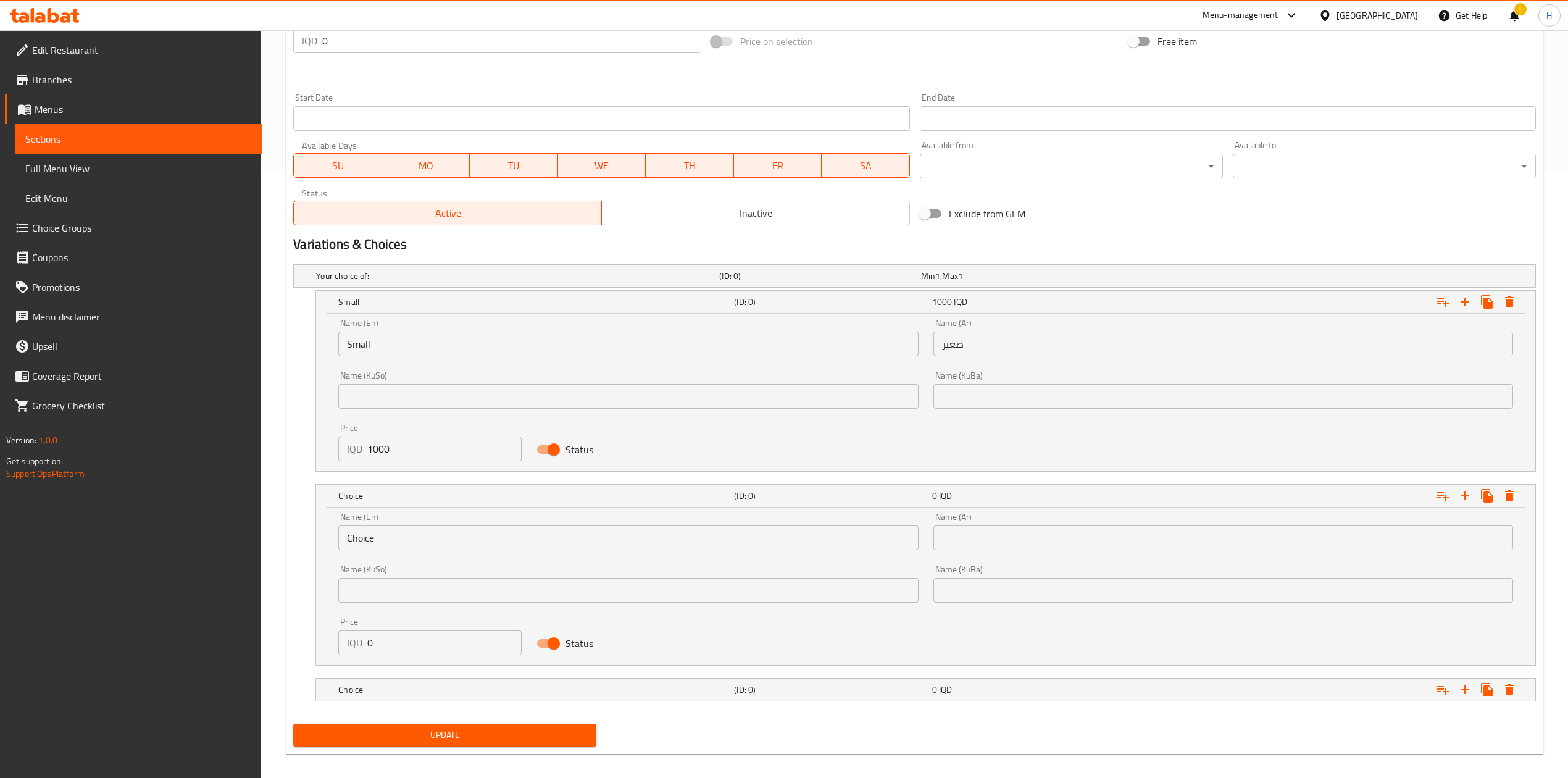
scroll to position [614, 0]
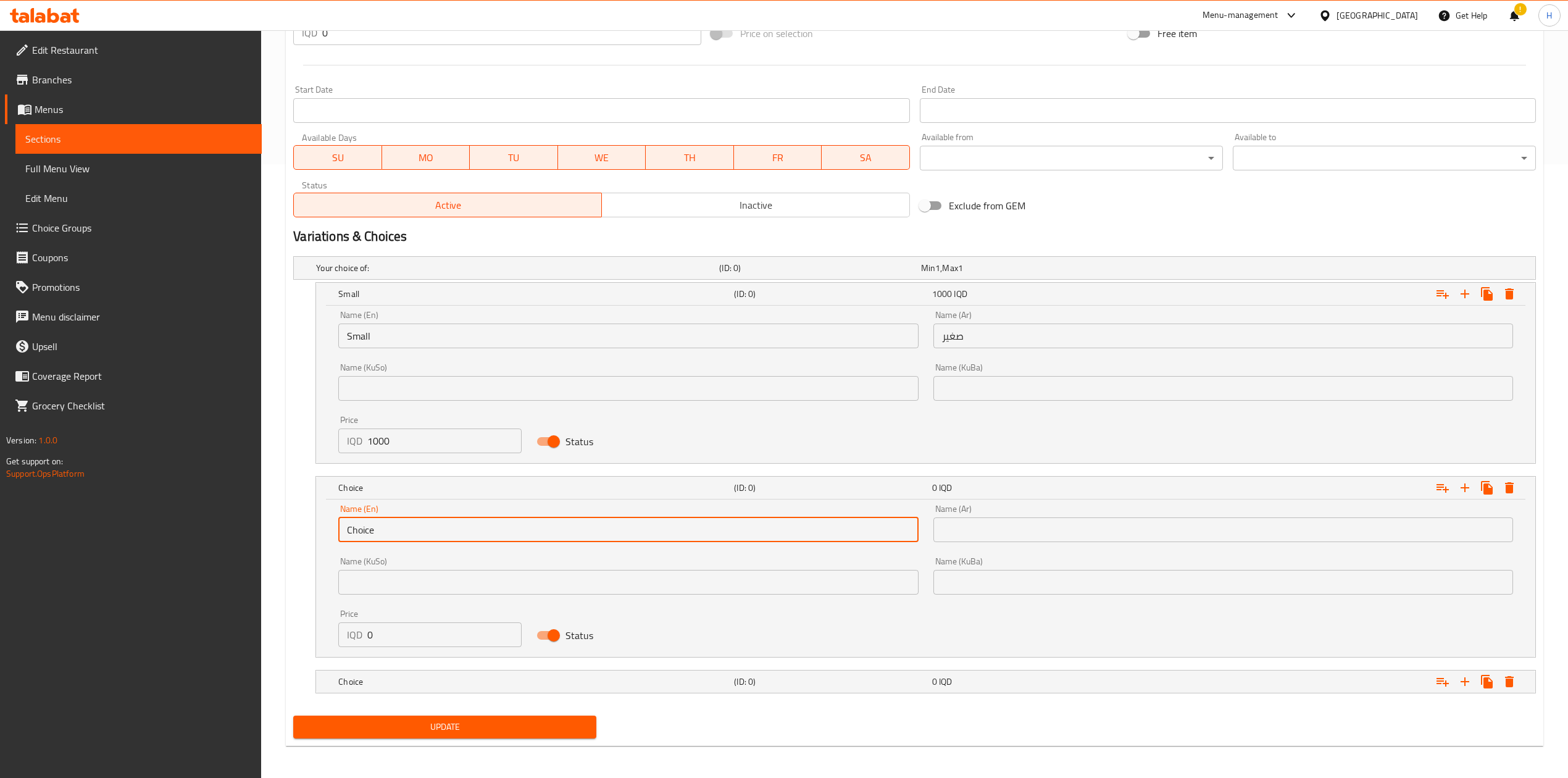
click at [396, 530] on input "Choice" at bounding box center [628, 529] width 580 height 24
click at [395, 530] on input "text" at bounding box center [628, 529] width 580 height 24
type input "Medium"
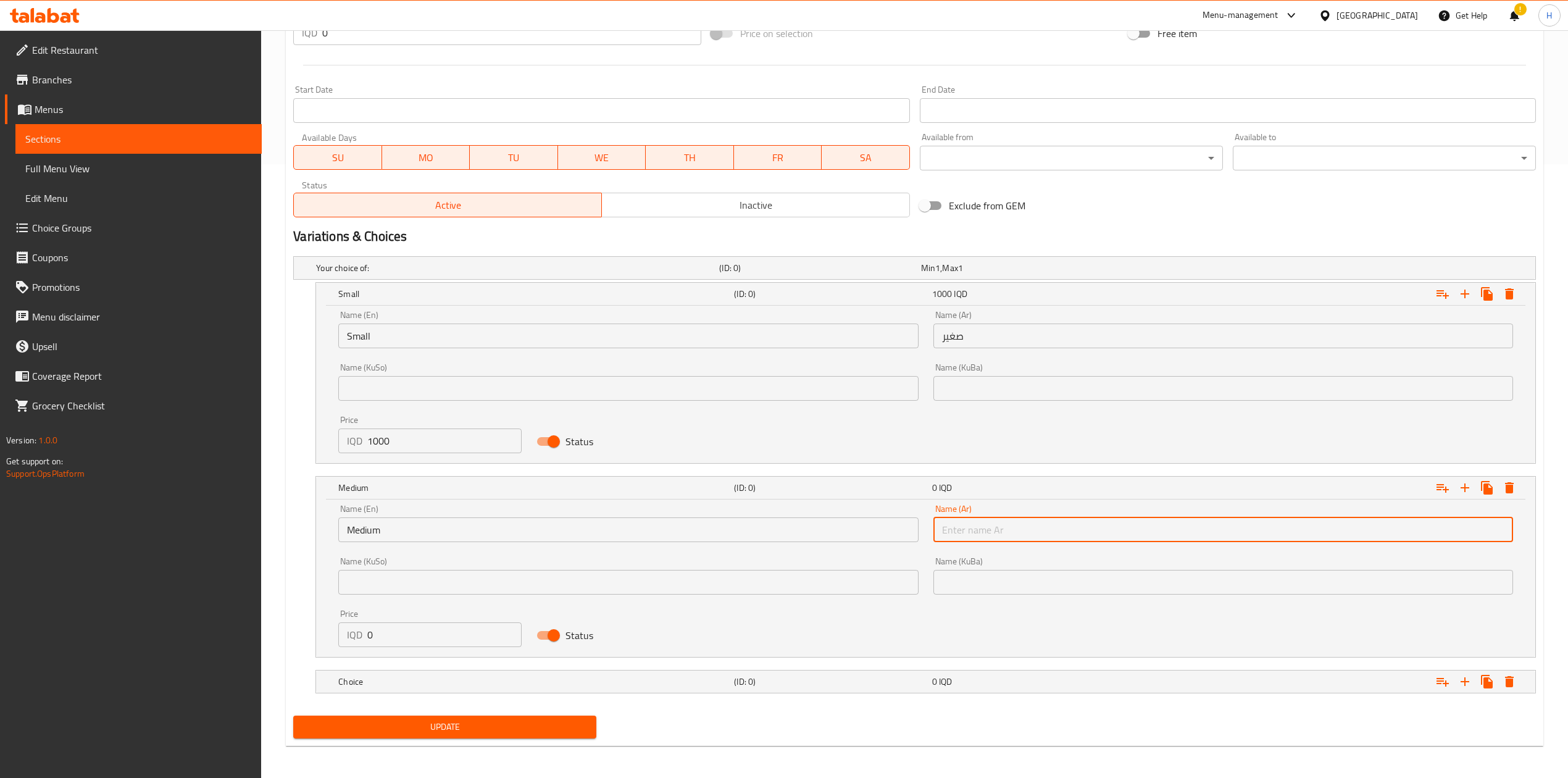
click at [968, 524] on input "text" at bounding box center [1223, 529] width 580 height 24
type input "وسط"
click at [425, 631] on input "0" at bounding box center [445, 634] width 155 height 24
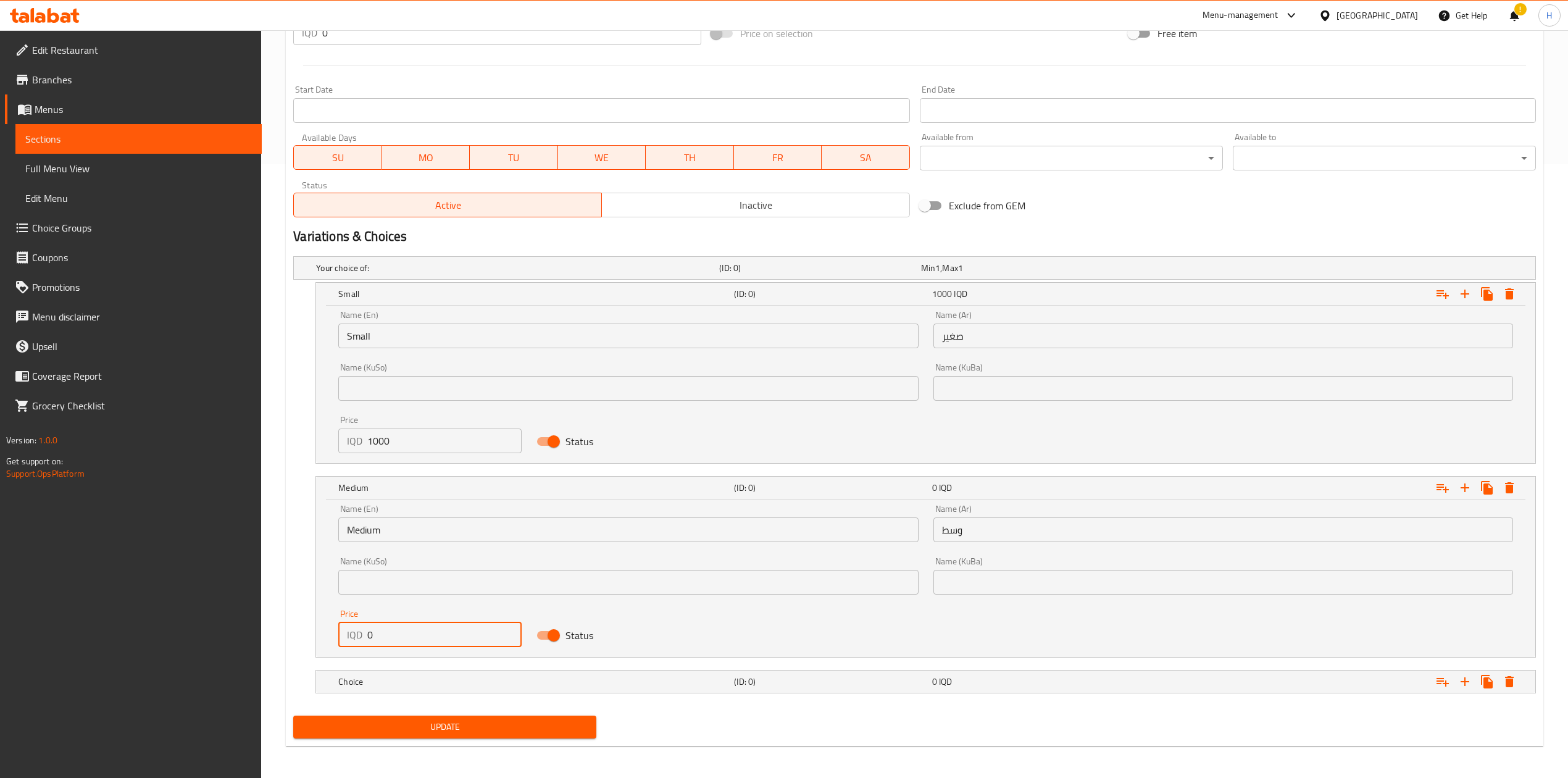
click at [425, 631] on input "0" at bounding box center [445, 634] width 155 height 24
type input "3000"
click at [447, 672] on div "Choice (ID: 0) 0 IQD" at bounding box center [930, 681] width 1188 height 27
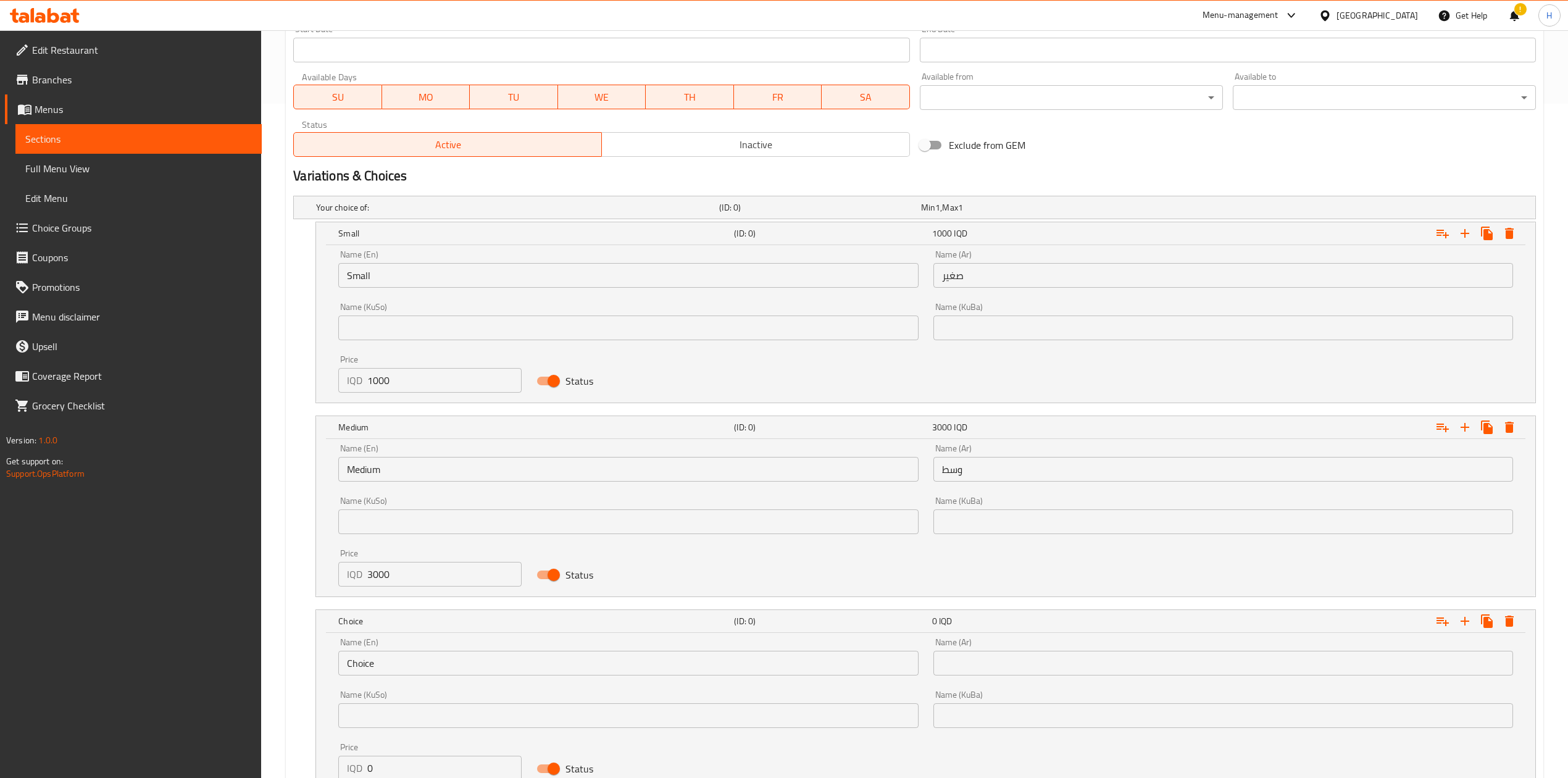
scroll to position [776, 0]
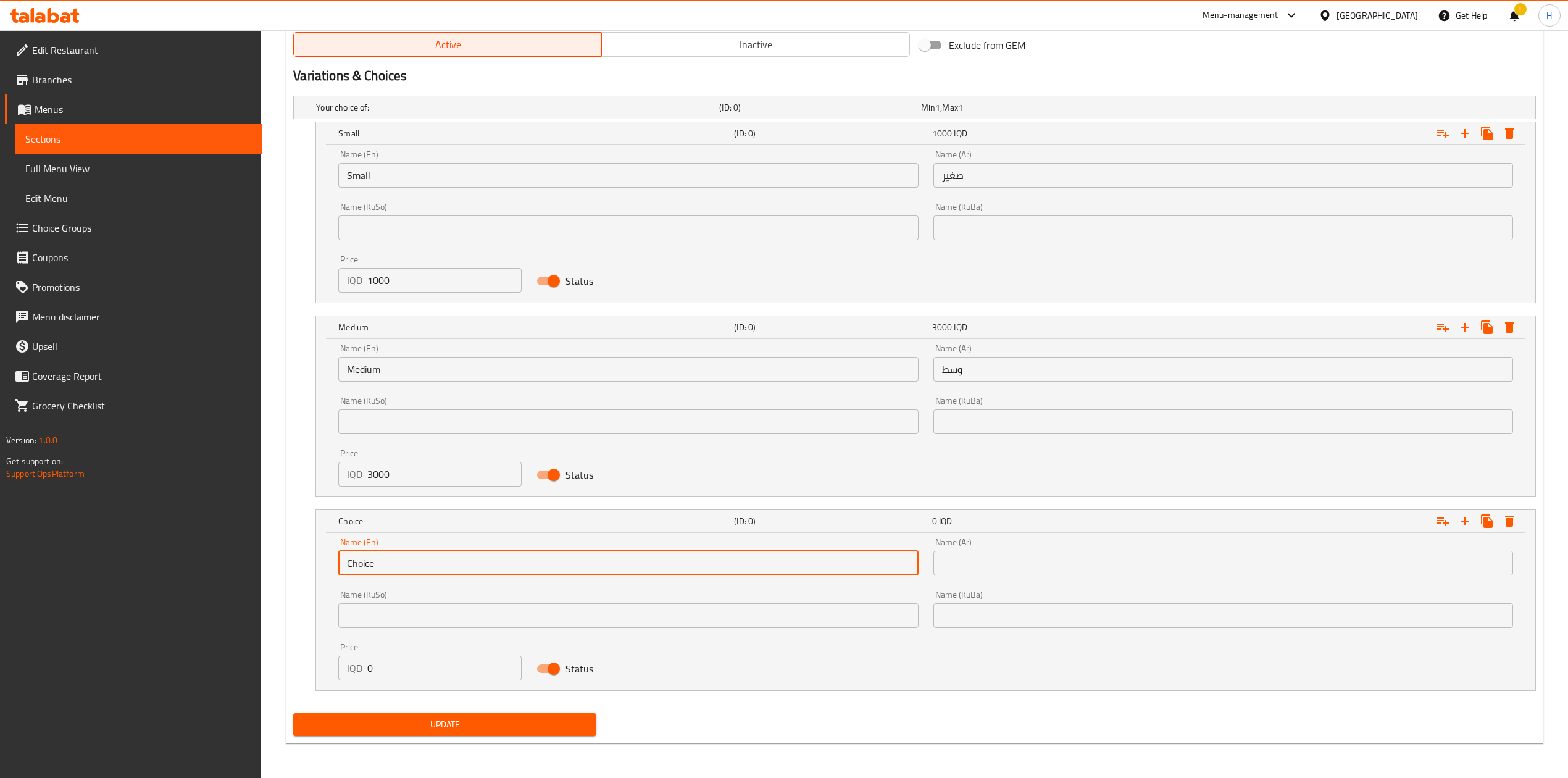
click at [430, 555] on input "Choice" at bounding box center [628, 562] width 580 height 24
click at [430, 555] on input "text" at bounding box center [628, 562] width 580 height 24
type input "Large"
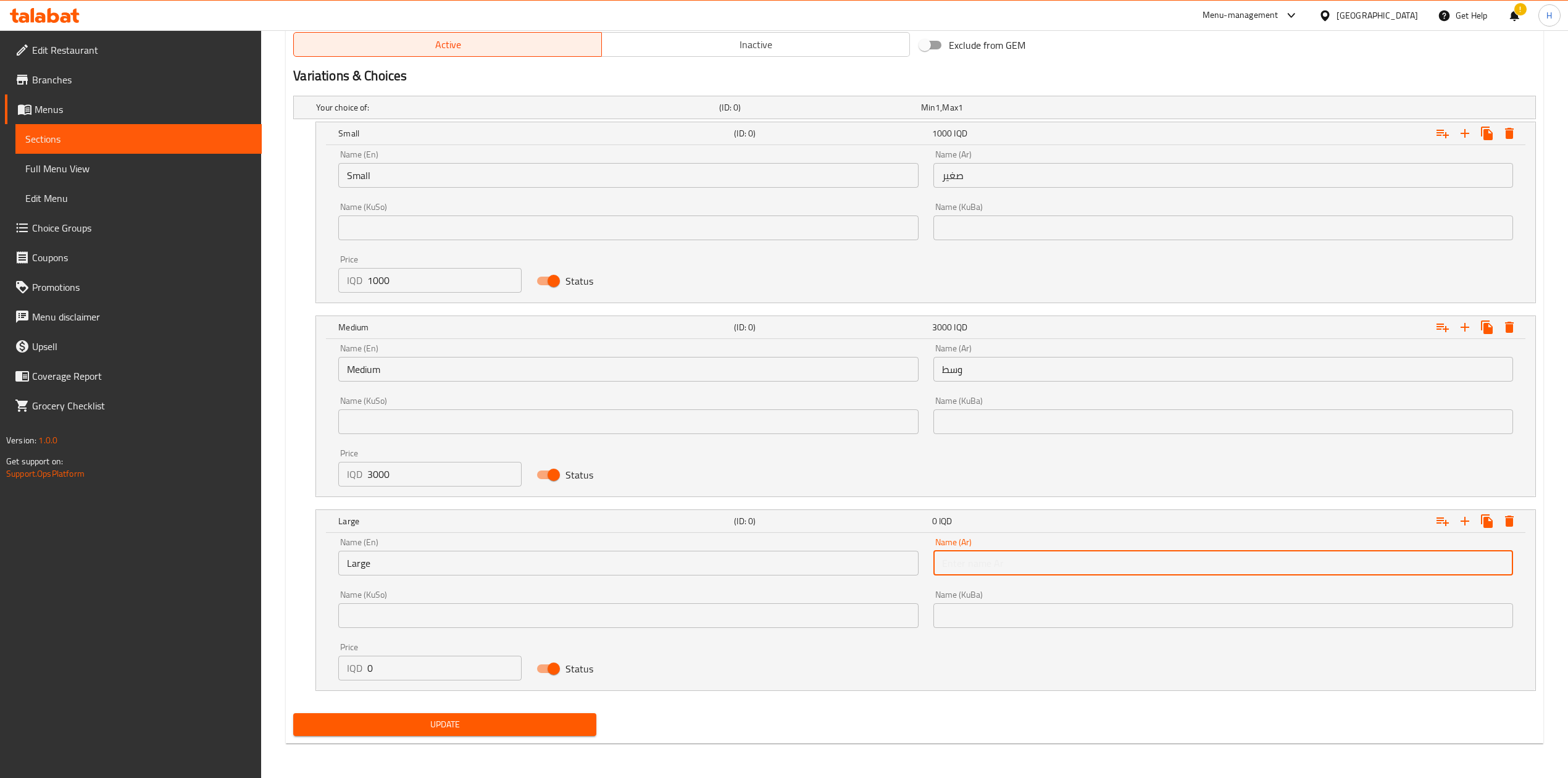
click at [994, 553] on input "text" at bounding box center [1223, 562] width 580 height 24
type input "كبير"
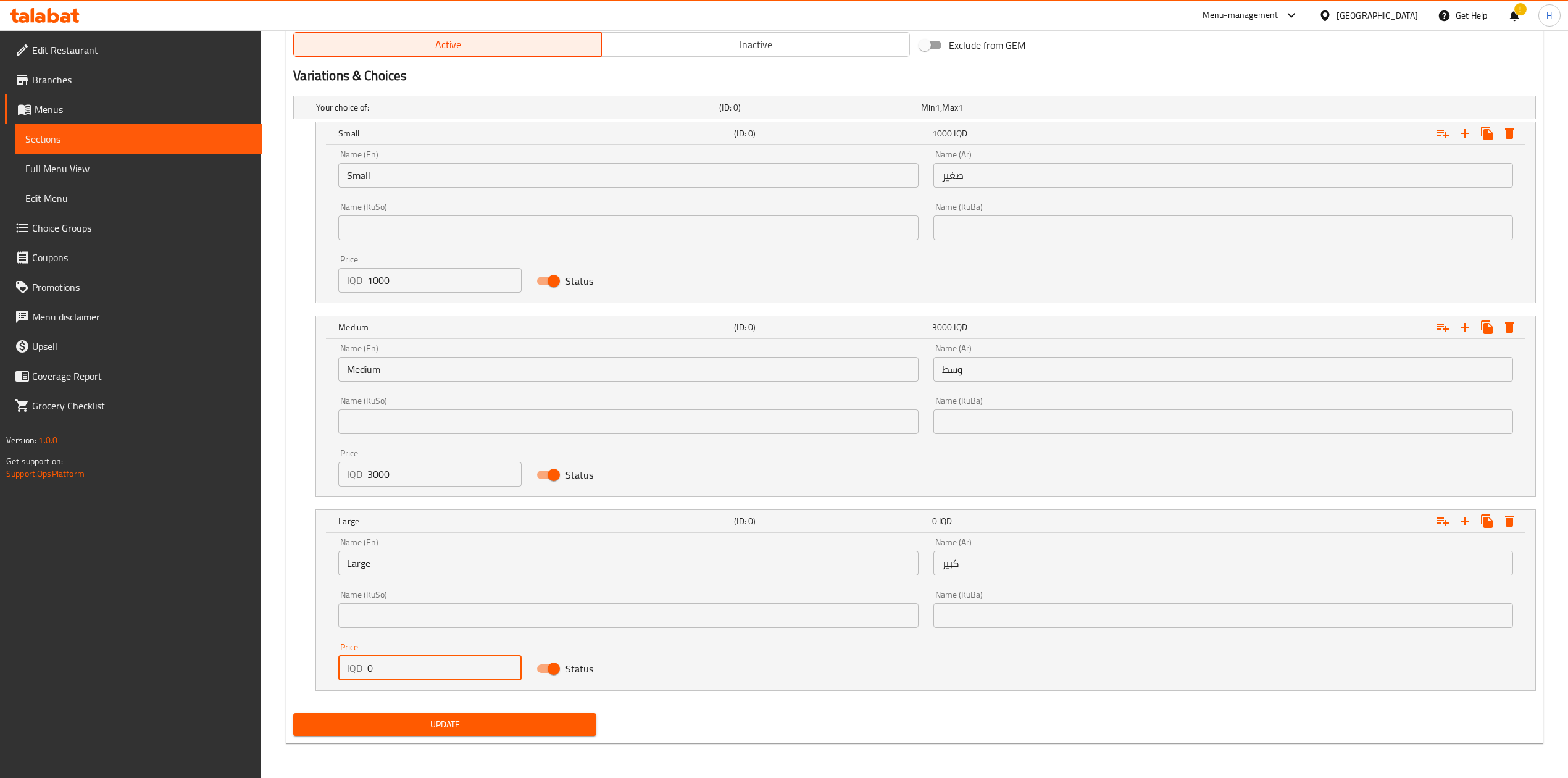
click at [427, 662] on input "0" at bounding box center [445, 668] width 155 height 24
click at [314, 602] on div "Large (ID: 0) 0 IQD Name (En) Large Name (En) Name (Ar) كبير Name (Ar) Name (Ku…" at bounding box center [914, 600] width 1243 height 182
click at [399, 564] on input "Large" at bounding box center [628, 562] width 580 height 24
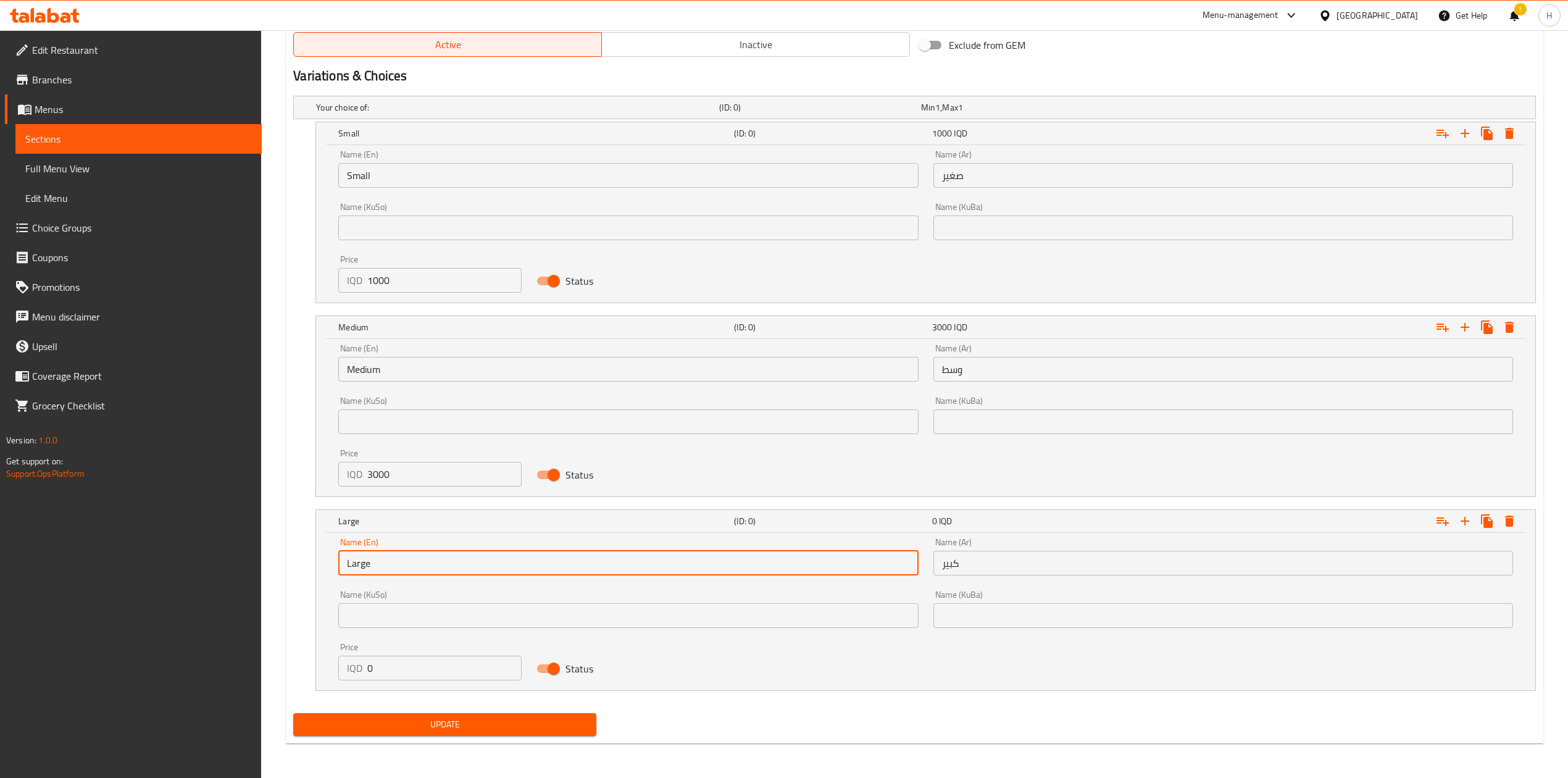
click at [398, 670] on input "0" at bounding box center [445, 668] width 155 height 24
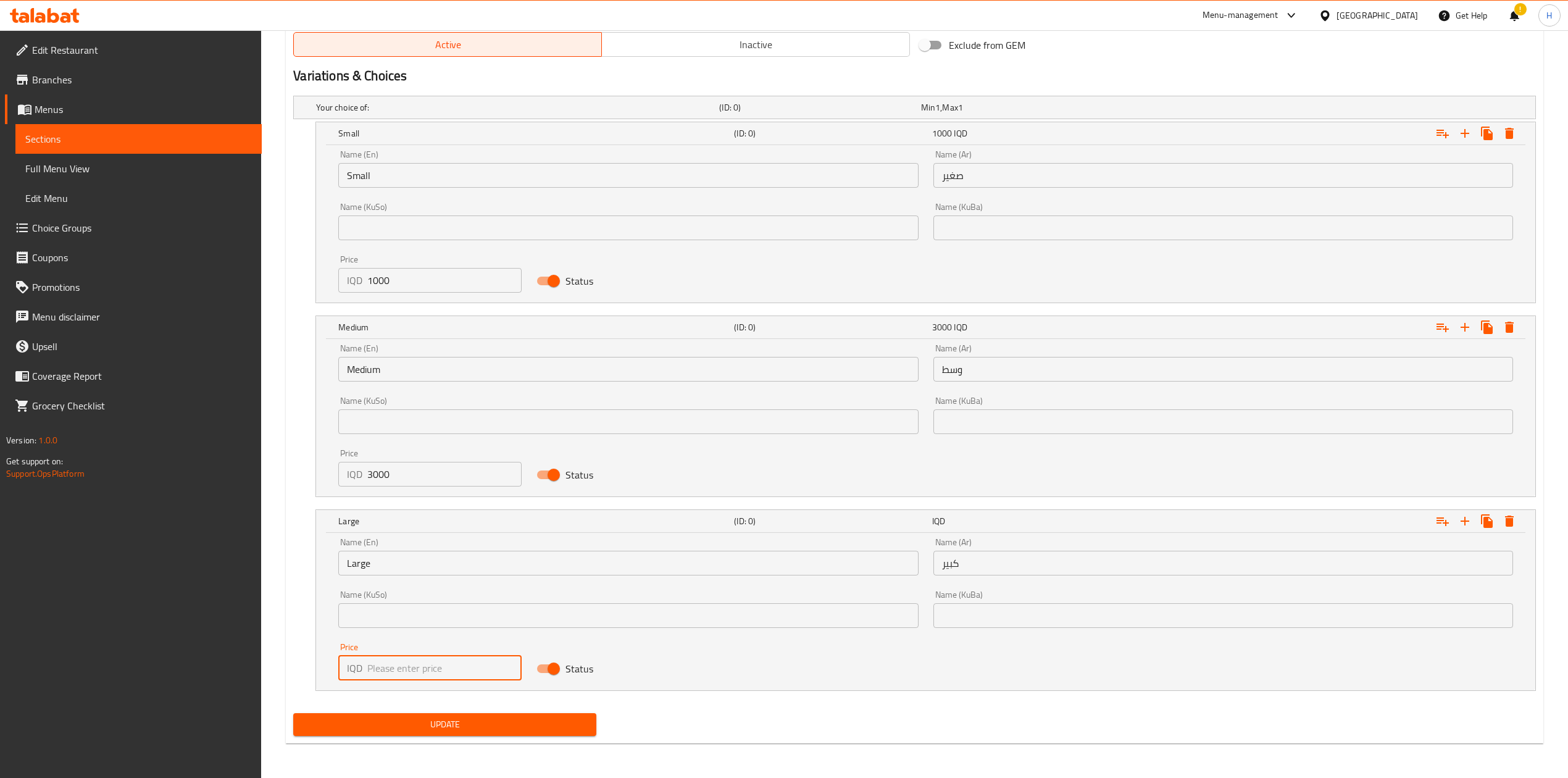
click at [390, 677] on input "number" at bounding box center [445, 668] width 155 height 24
drag, startPoint x: 601, startPoint y: 613, endPoint x: 633, endPoint y: 620, distance: 32.8
click at [601, 613] on input "text" at bounding box center [628, 615] width 580 height 24
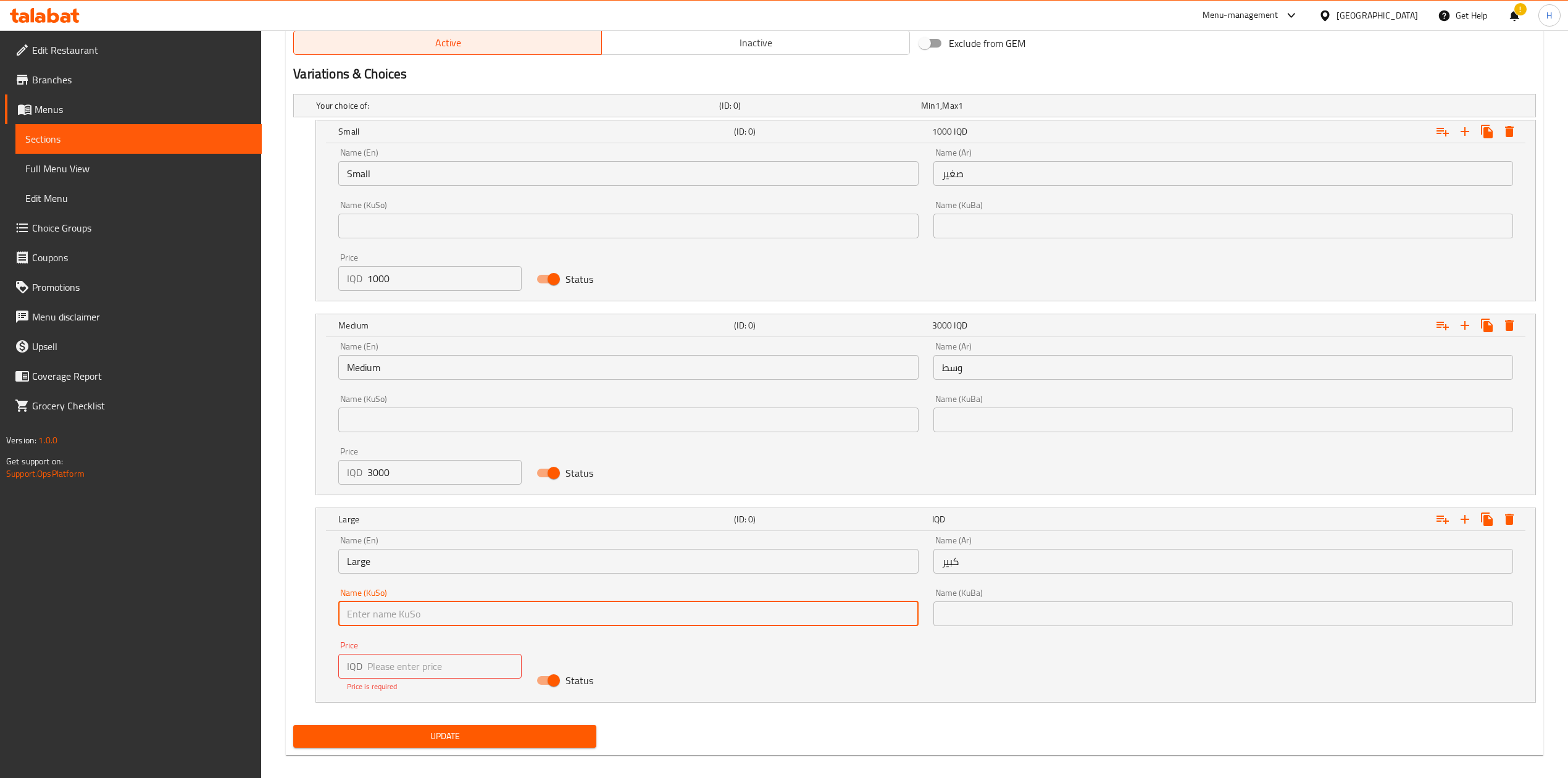
click at [727, 645] on div "Name (En) Large Name (En) Name (Ar) كبير Name (Ar) Name (KuSo) Name (KuSo) Name…" at bounding box center [926, 614] width 1190 height 171
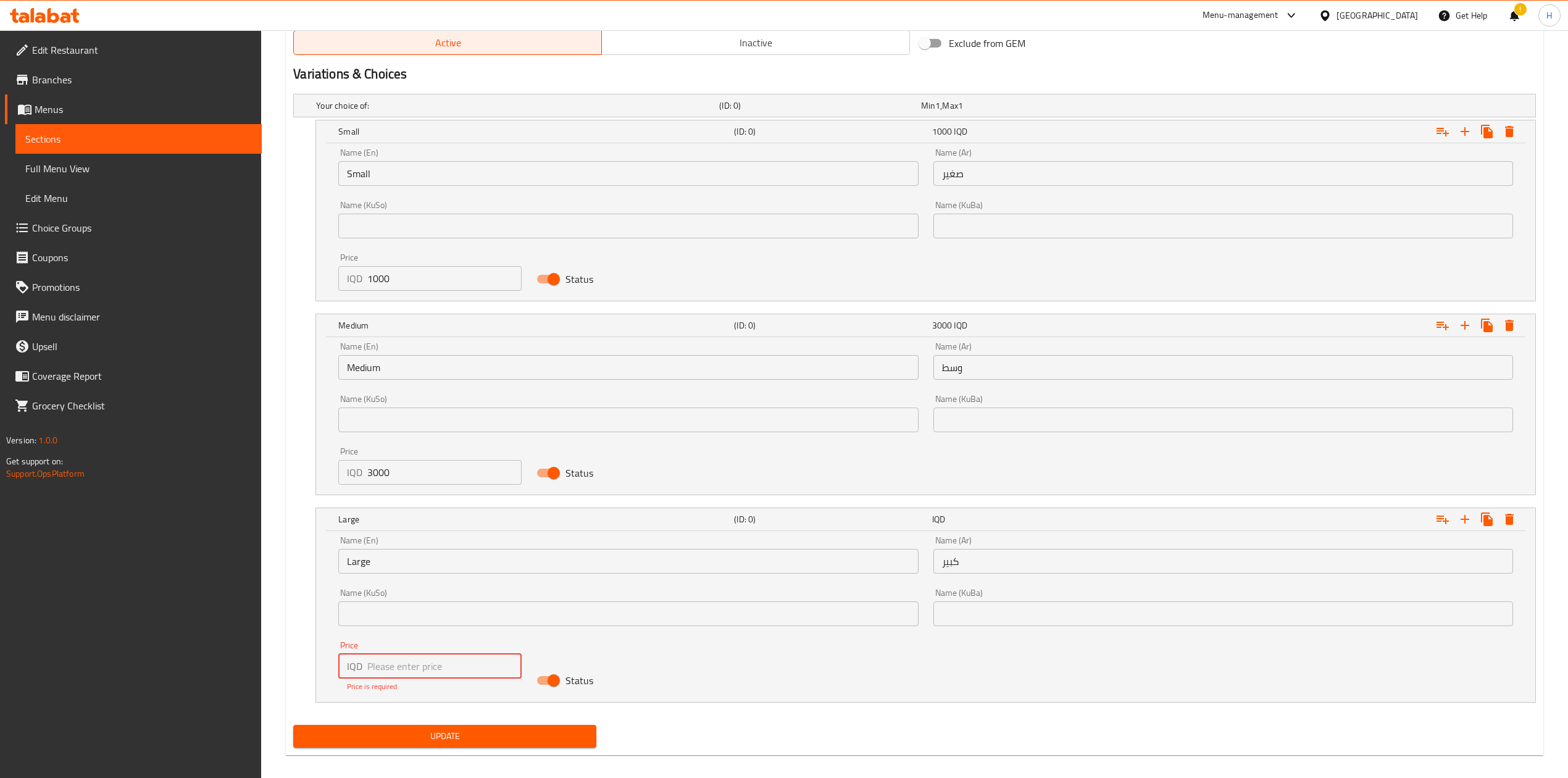
click at [396, 663] on input "number" at bounding box center [445, 666] width 155 height 24
click at [423, 673] on input "number" at bounding box center [445, 666] width 155 height 24
type input "5000"
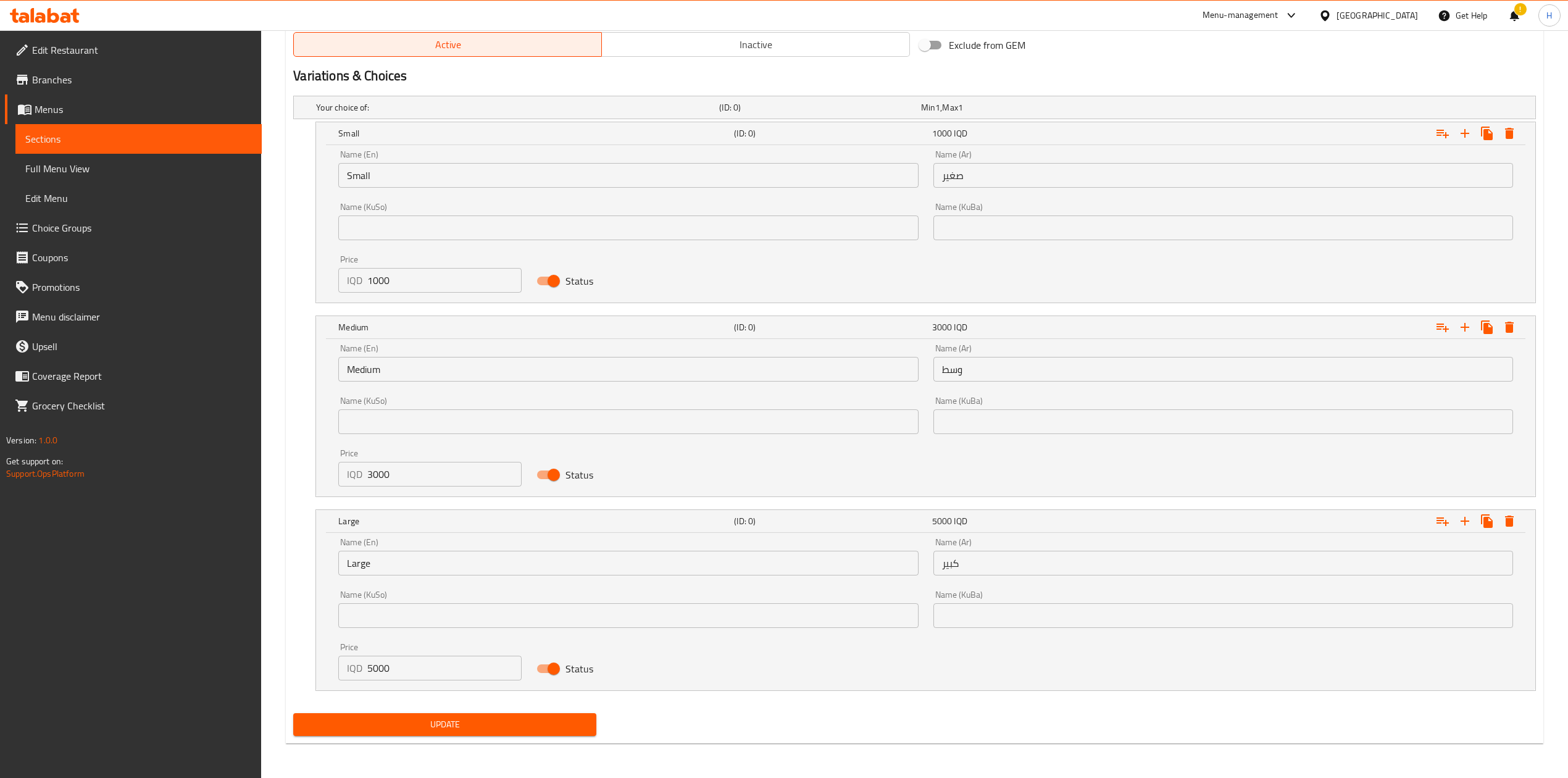
click at [446, 741] on div "Update" at bounding box center [445, 724] width 313 height 33
click at [407, 672] on input "5000" at bounding box center [445, 668] width 155 height 24
click at [478, 729] on span "Update" at bounding box center [445, 724] width 284 height 15
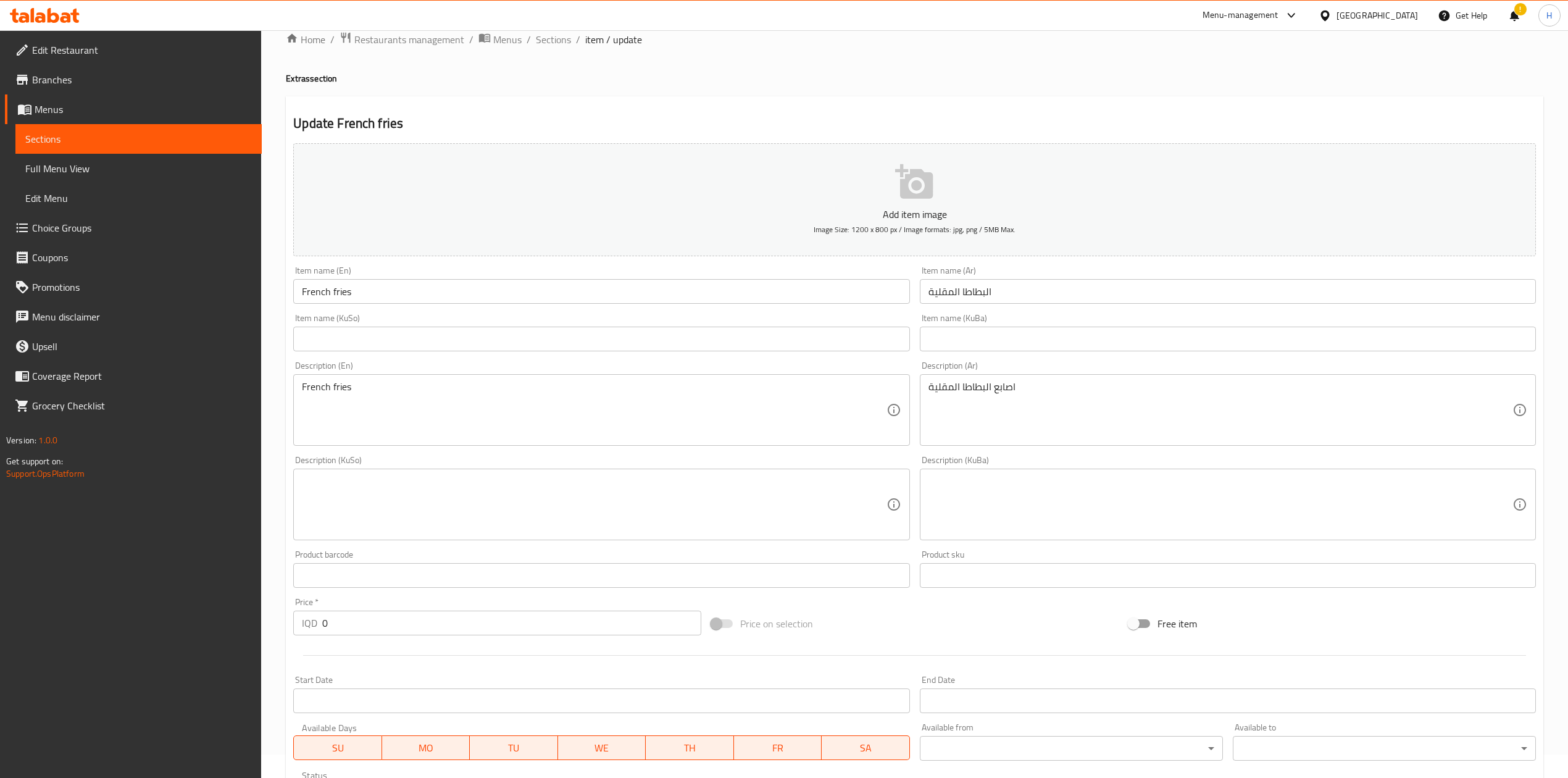
click at [477, 718] on div "Start Date Start Date" at bounding box center [601, 694] width 626 height 47
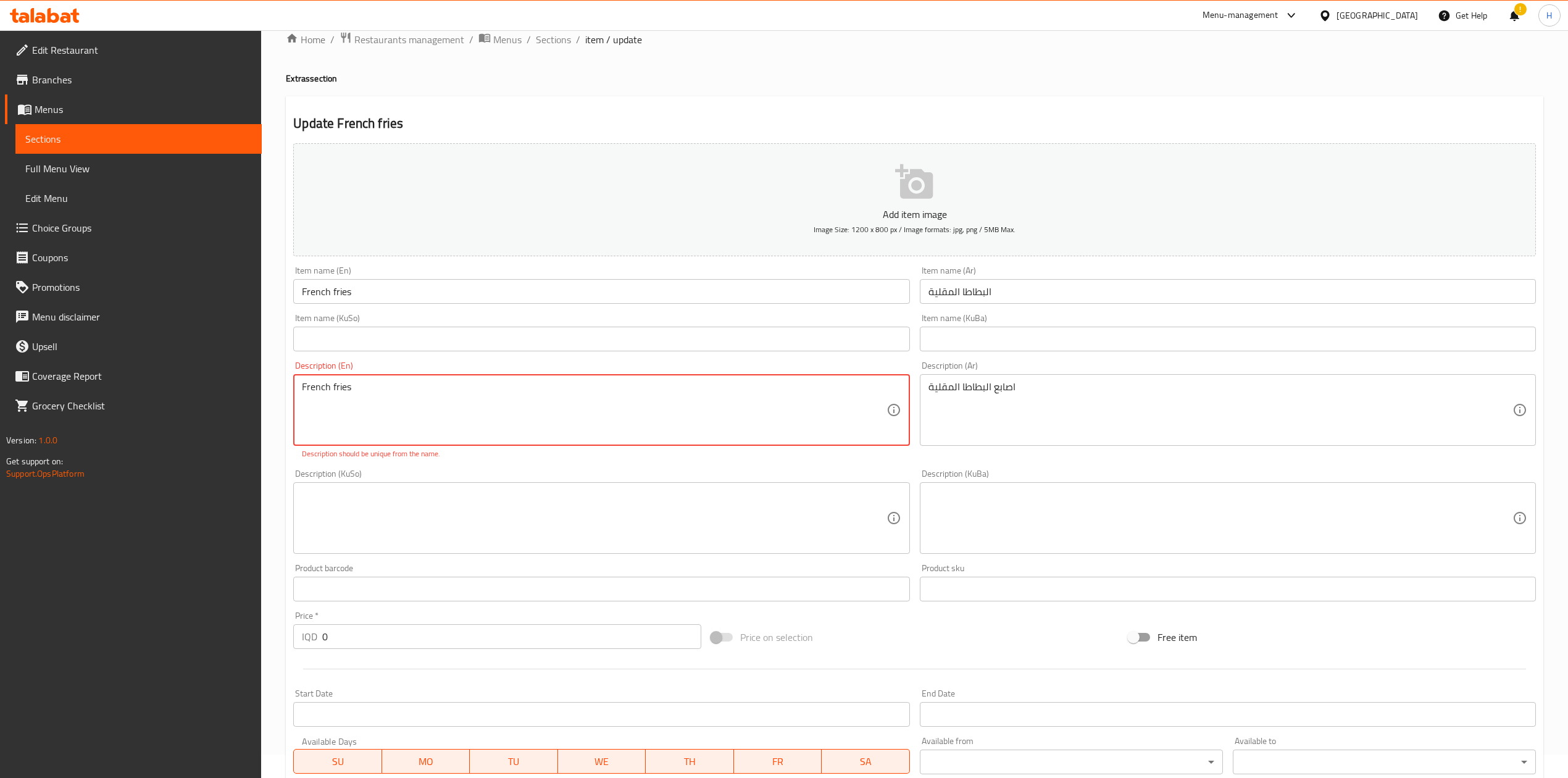
click at [364, 386] on textarea "French fries" at bounding box center [594, 410] width 584 height 58
click at [332, 386] on textarea "French fries" at bounding box center [594, 410] width 584 height 58
click at [347, 386] on textarea "French fries" at bounding box center [594, 410] width 584 height 58
click at [332, 389] on textarea "French fries" at bounding box center [594, 410] width 584 height 58
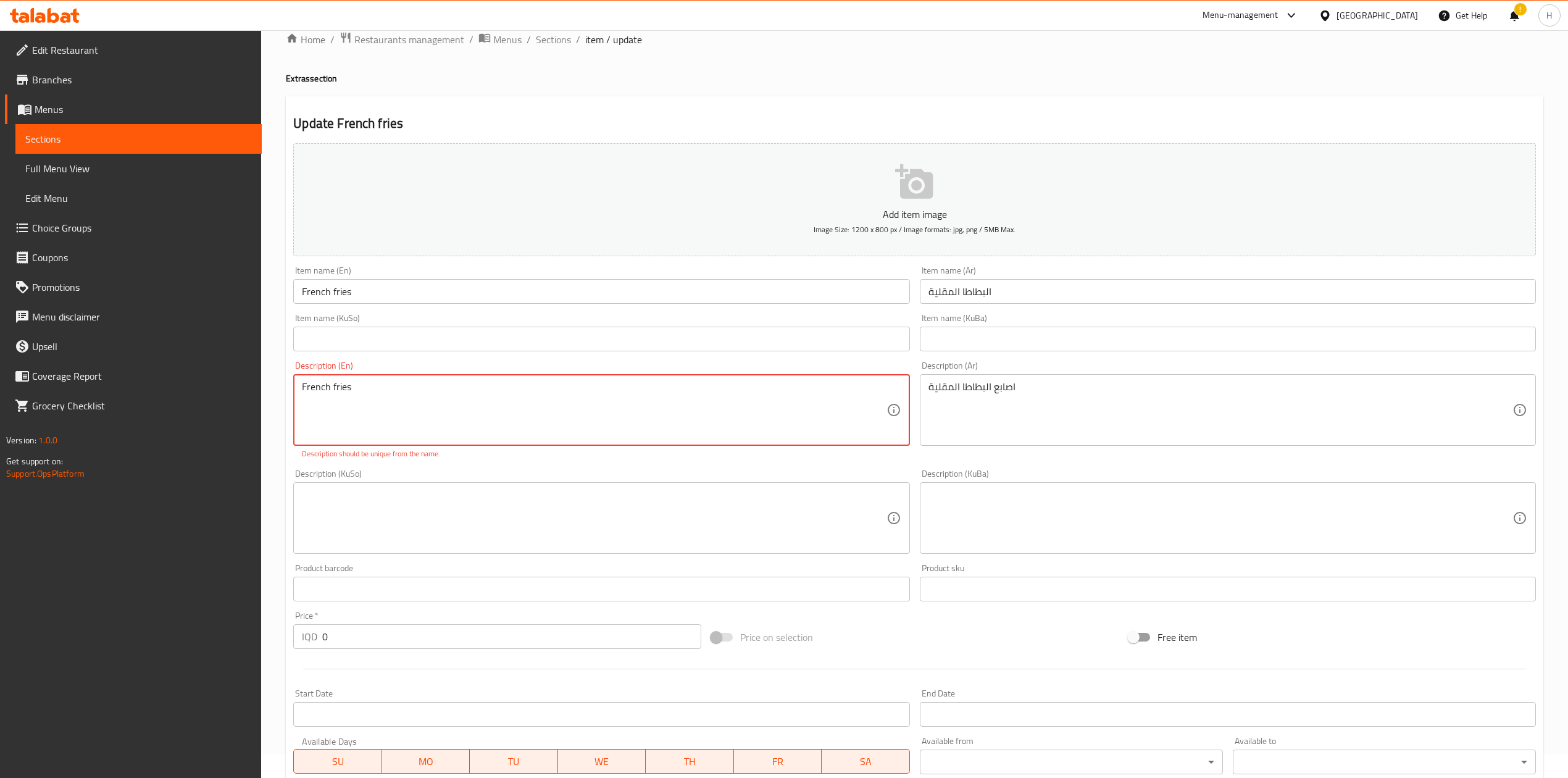
click at [332, 389] on textarea "French fries" at bounding box center [594, 410] width 584 height 58
type textarea "ب"
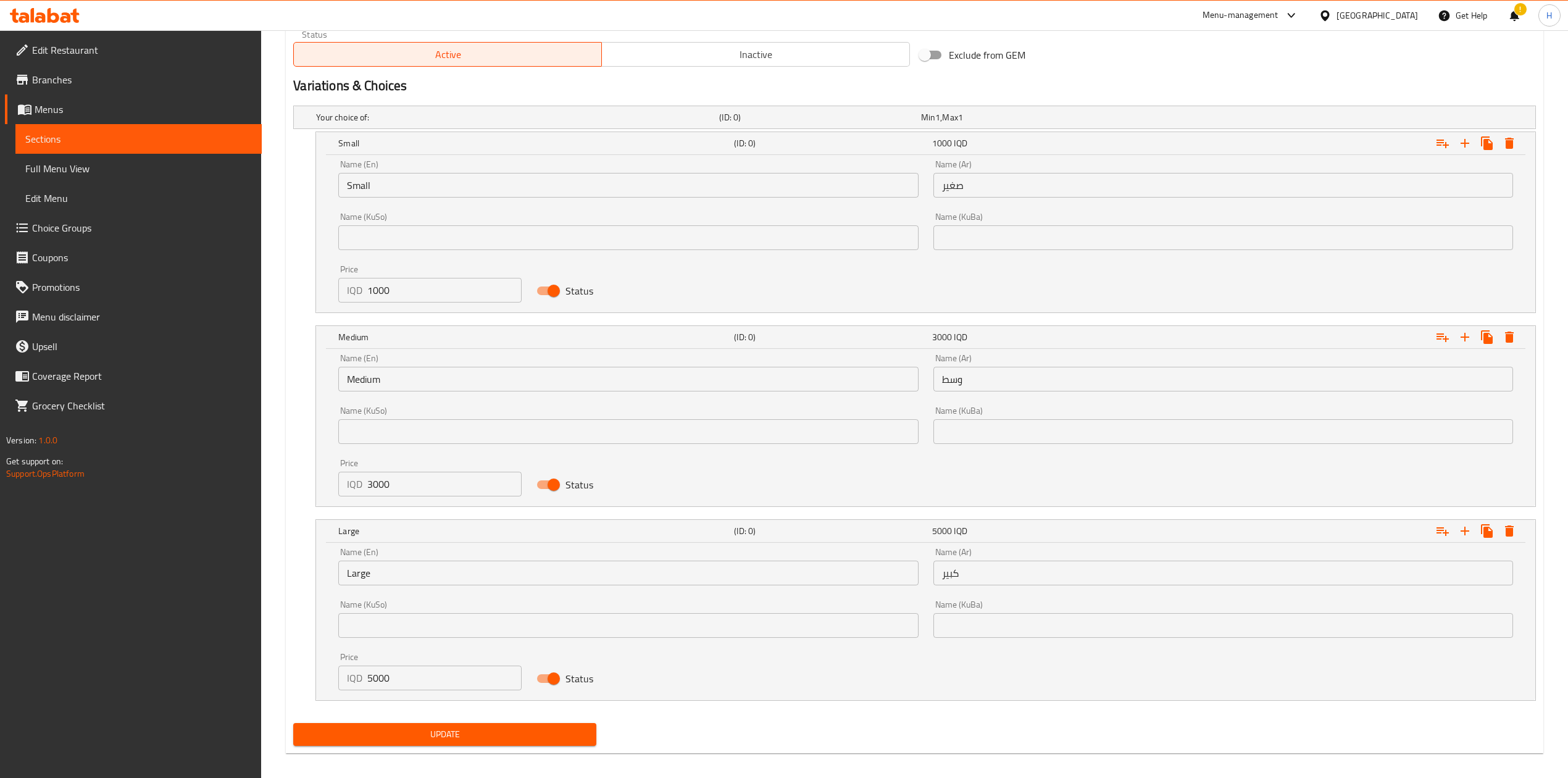
type textarea "Finger sticks"
click at [458, 731] on span "Update" at bounding box center [445, 734] width 284 height 15
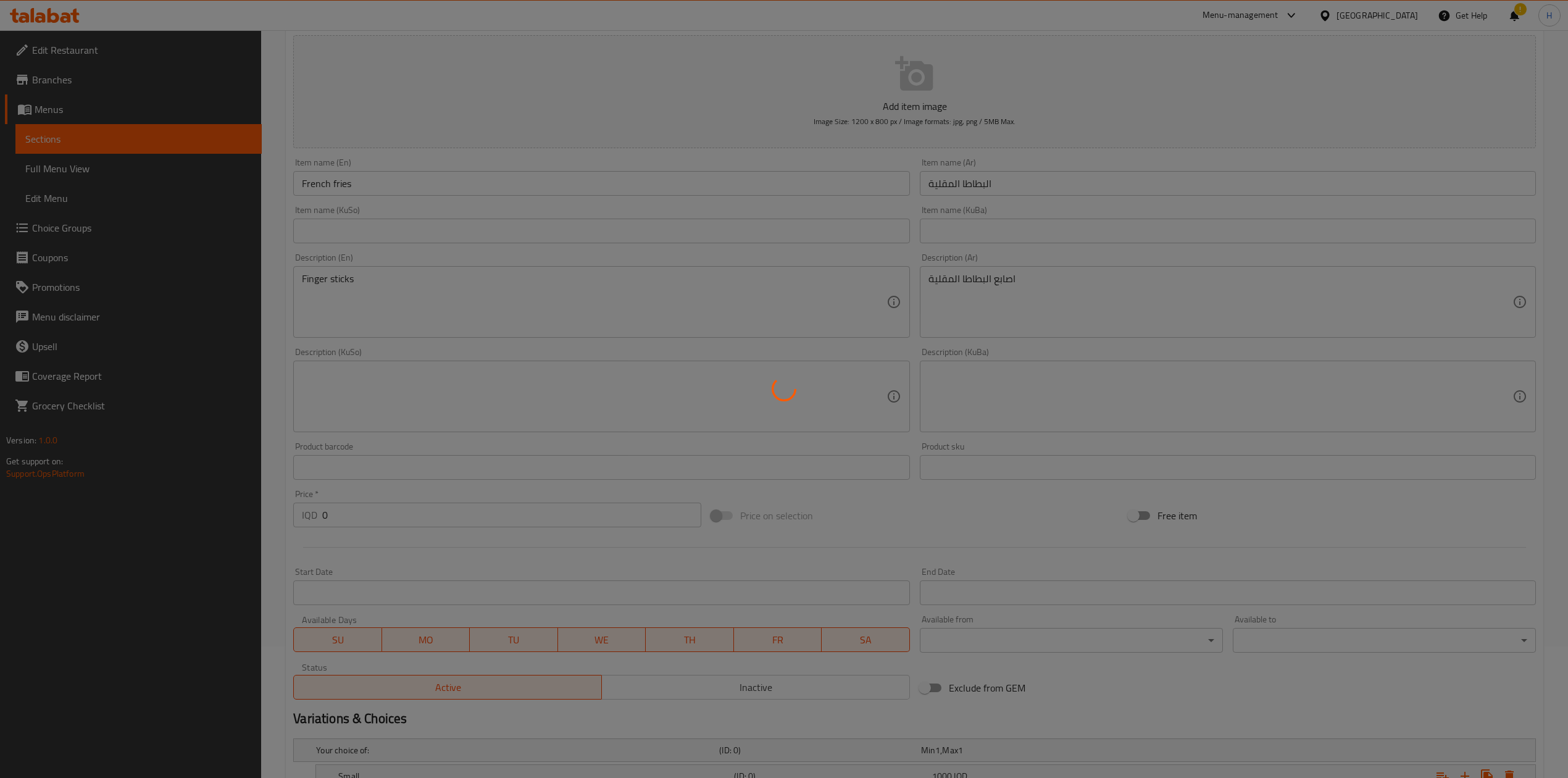
scroll to position [0, 0]
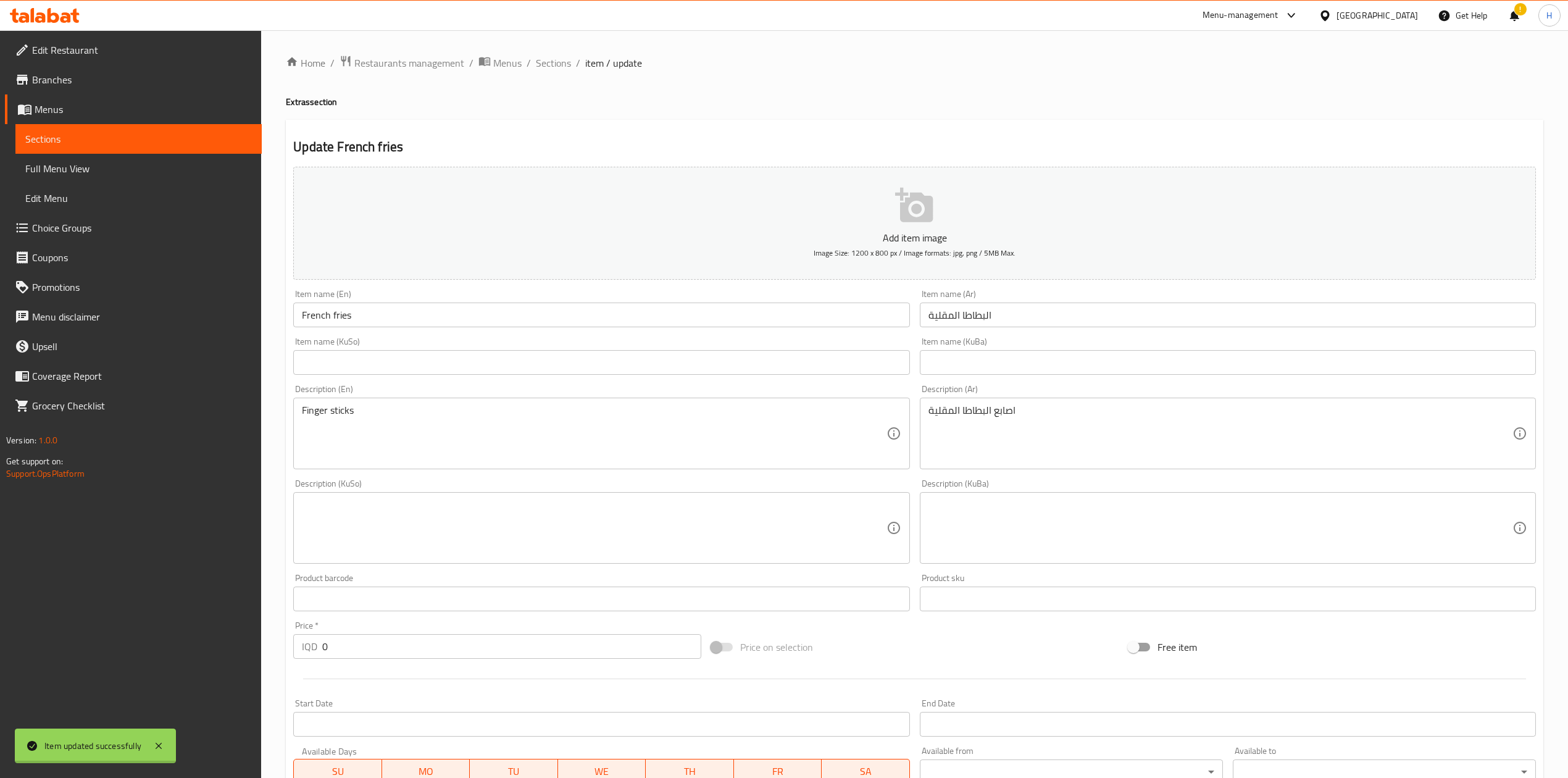
click at [550, 64] on div at bounding box center [784, 389] width 1568 height 778
click at [550, 64] on span "Sections" at bounding box center [553, 63] width 35 height 15
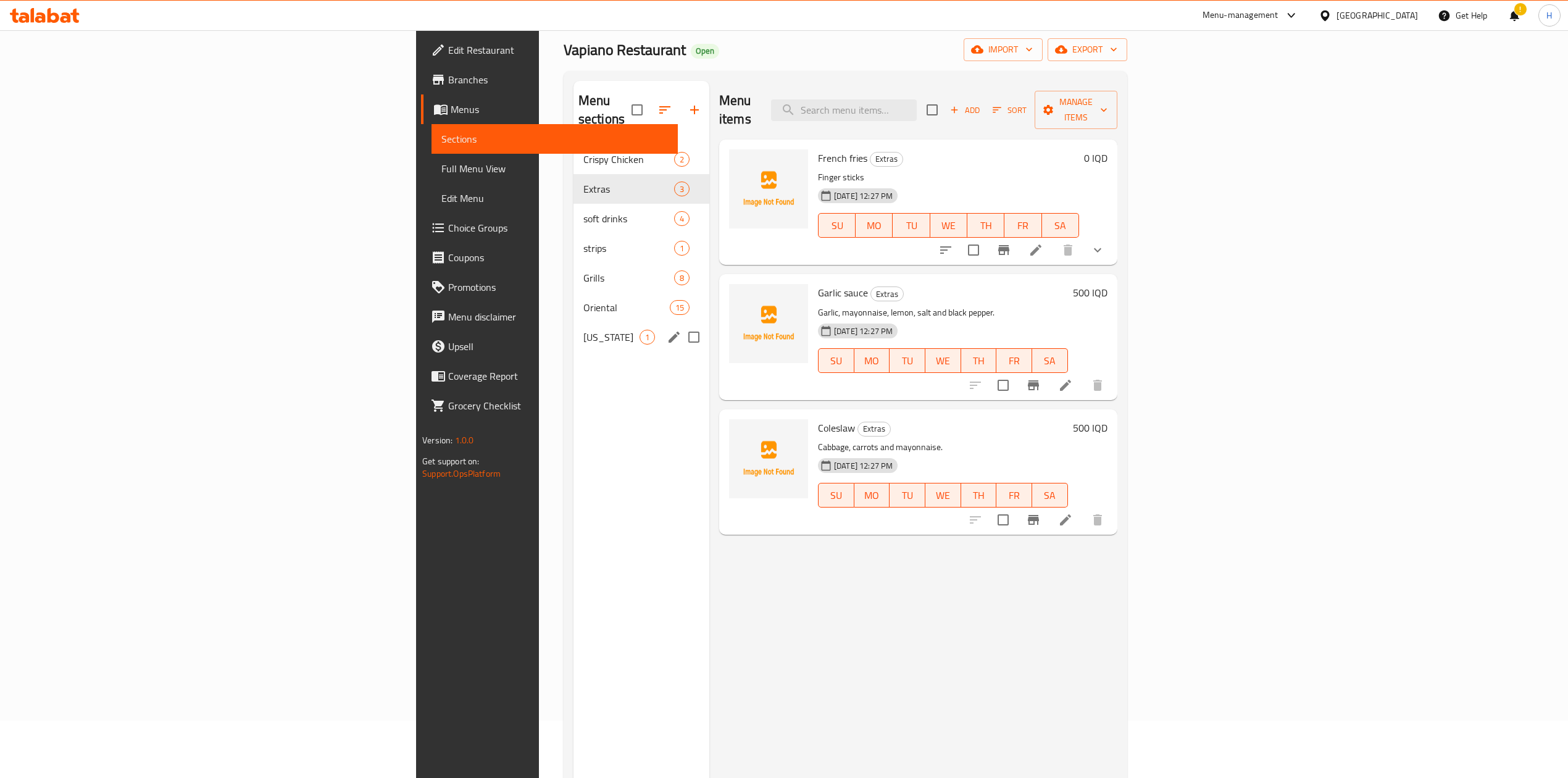
scroll to position [82, 0]
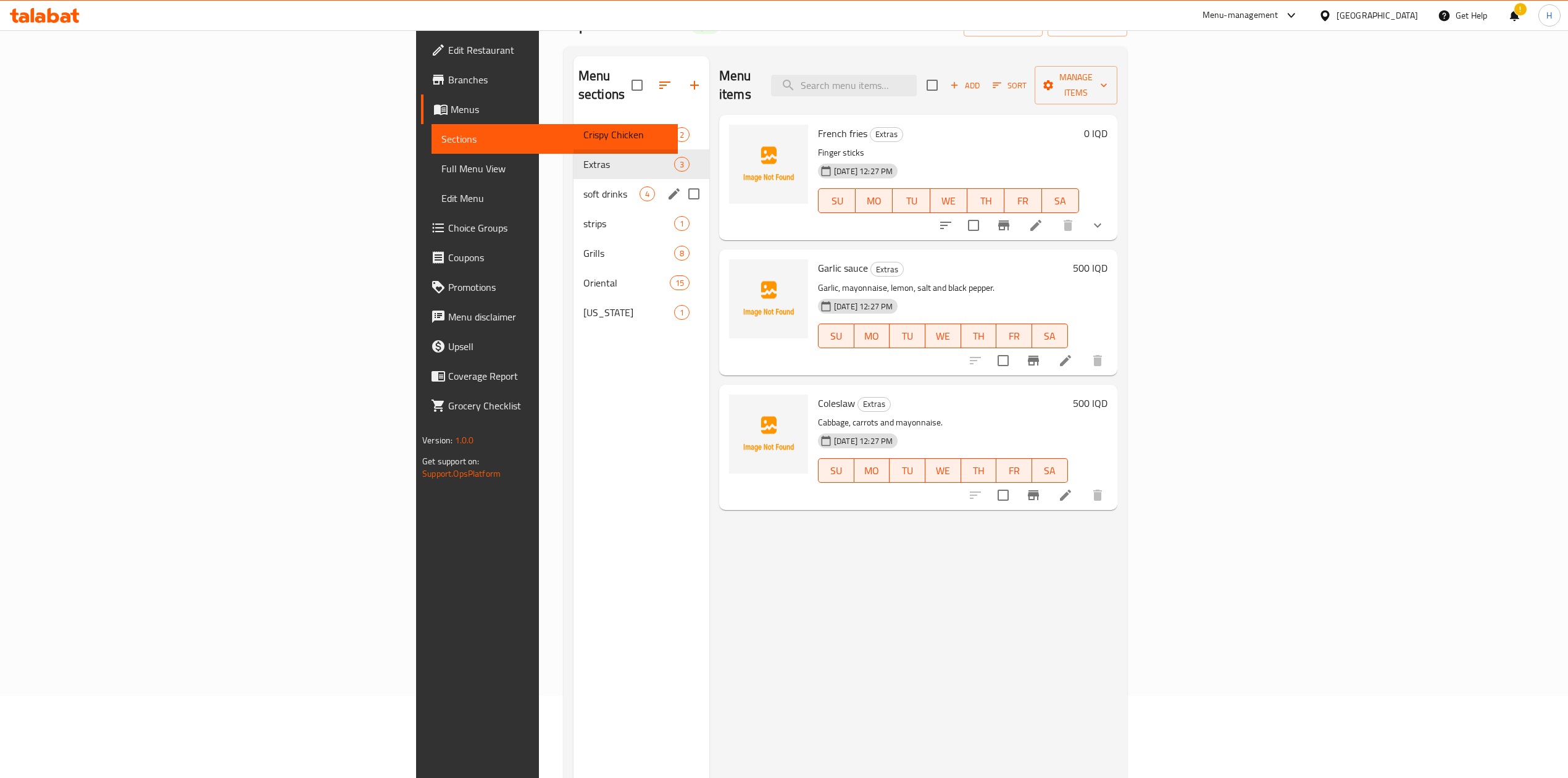
click at [574, 179] on div "soft drinks 4" at bounding box center [642, 194] width 136 height 30
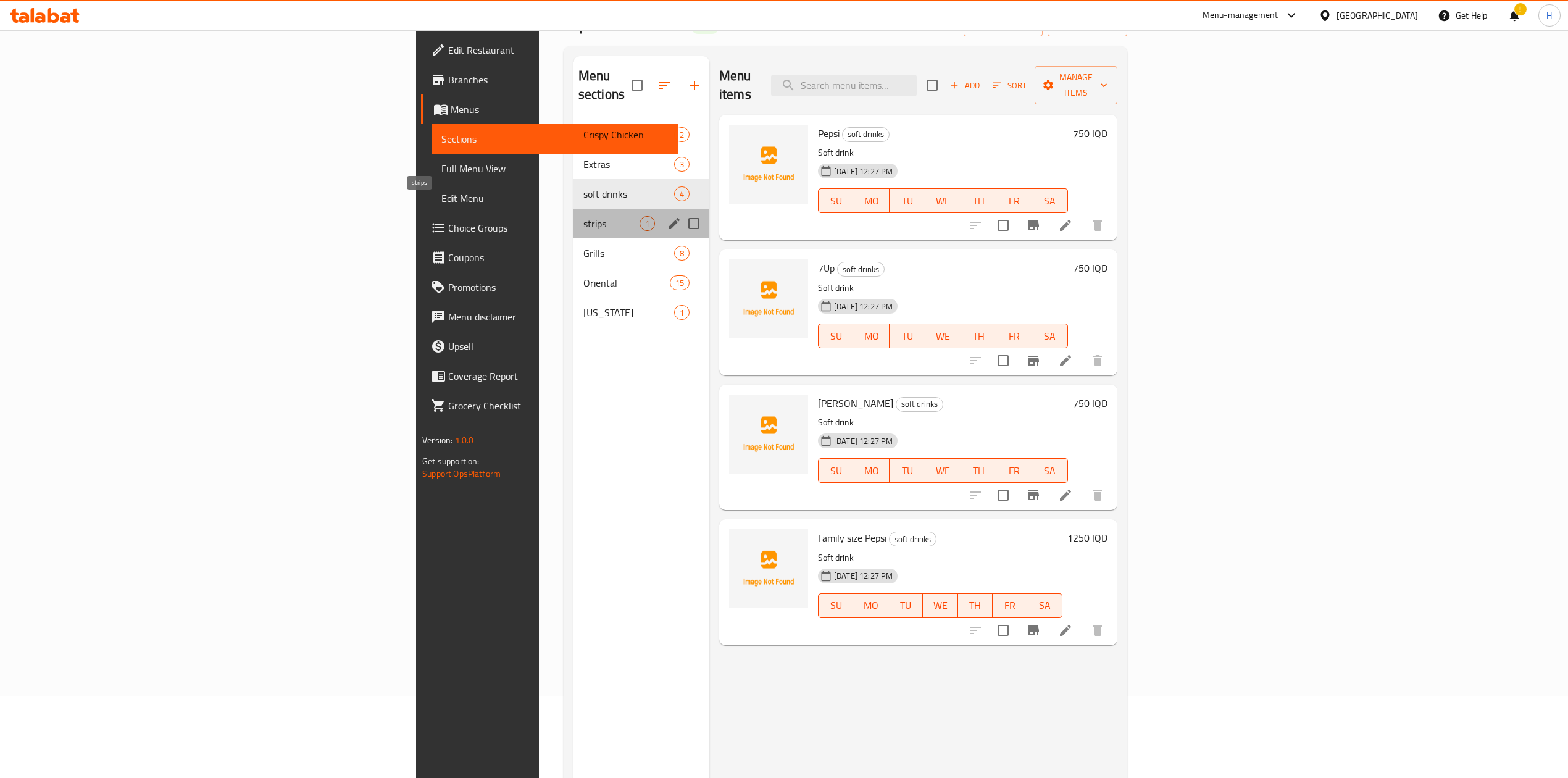
click at [583, 216] on span "strips" at bounding box center [611, 223] width 56 height 15
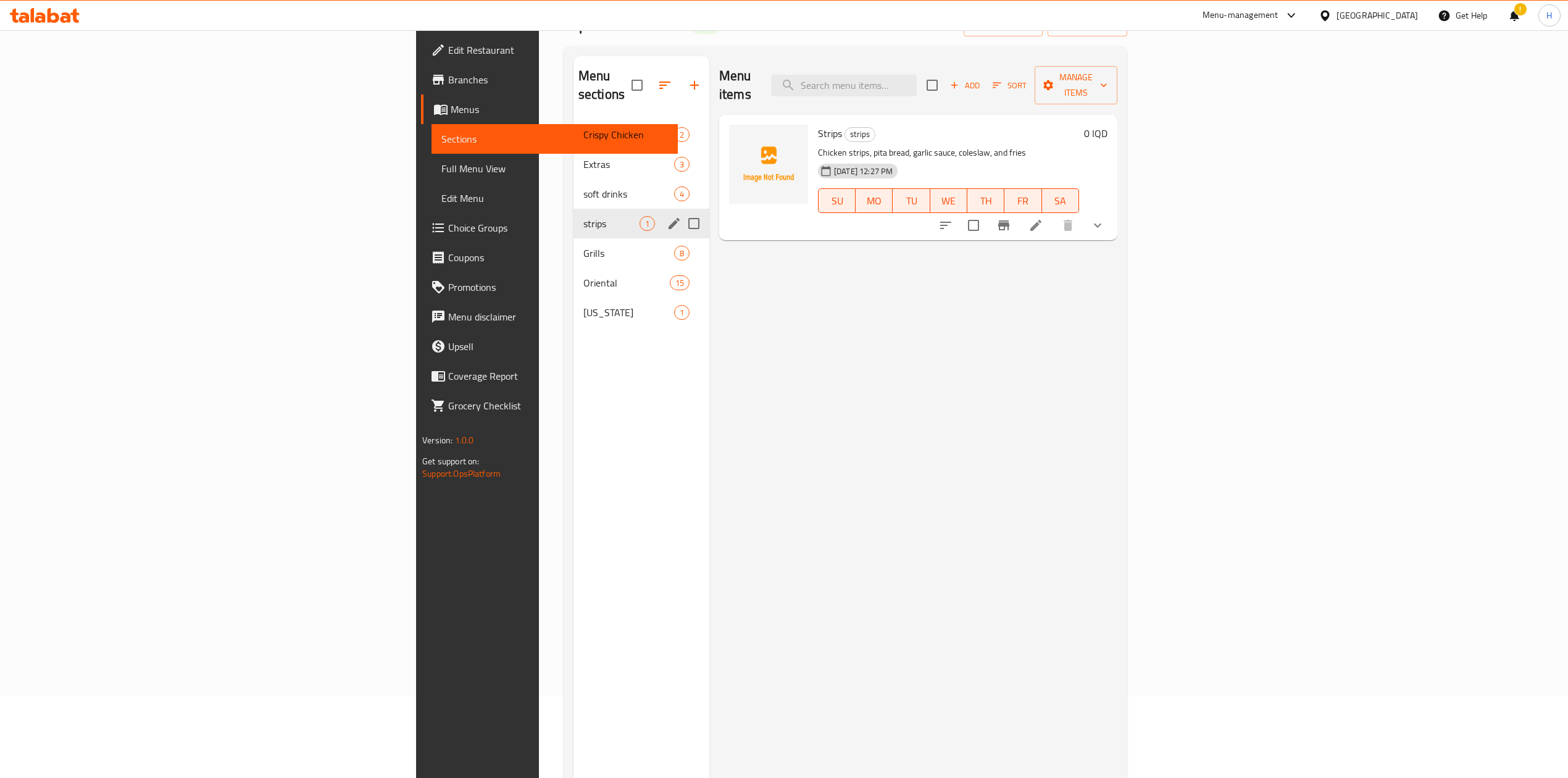
click at [574, 238] on div "Grills 8" at bounding box center [642, 253] width 136 height 30
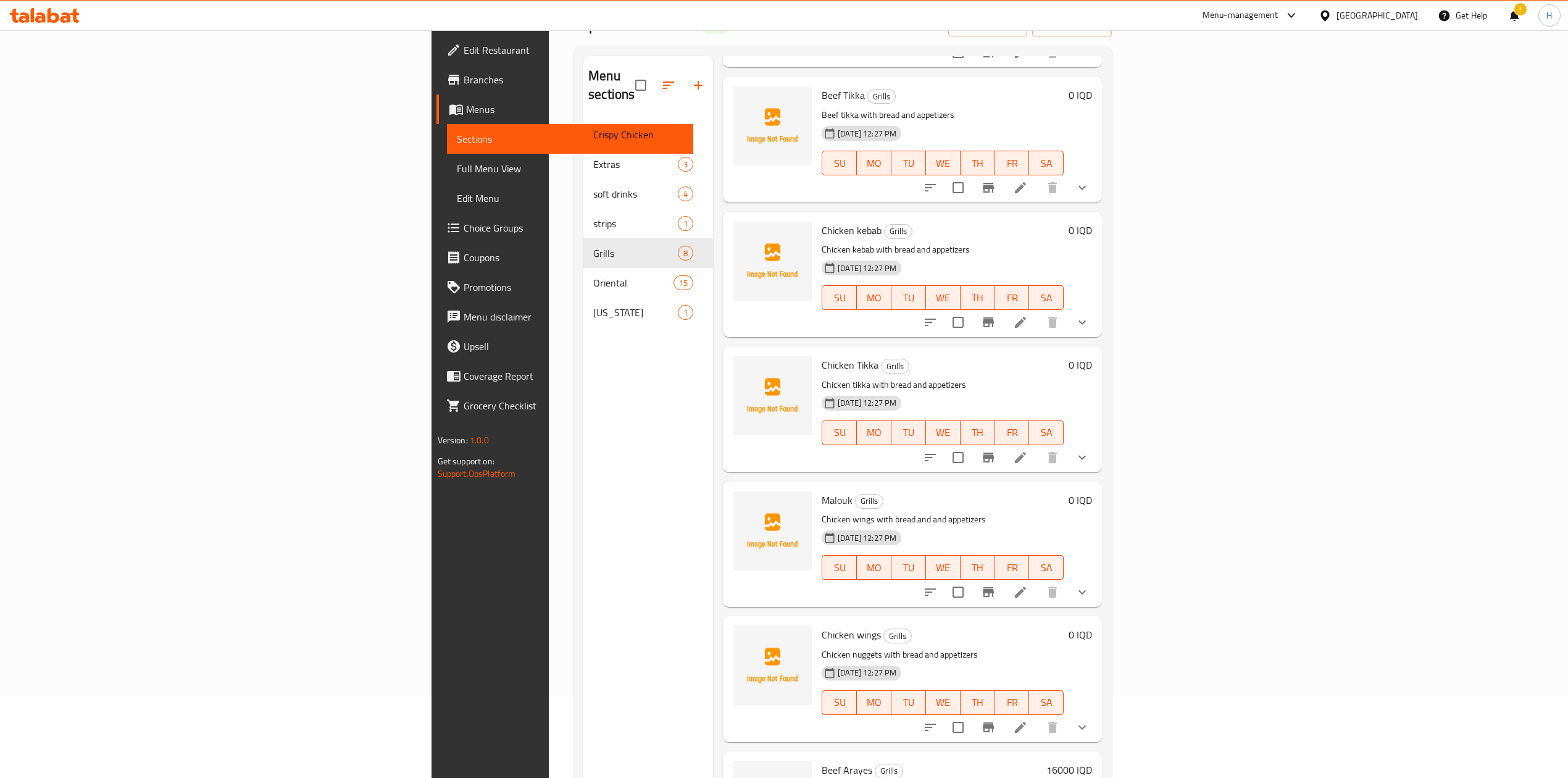
scroll to position [332, 0]
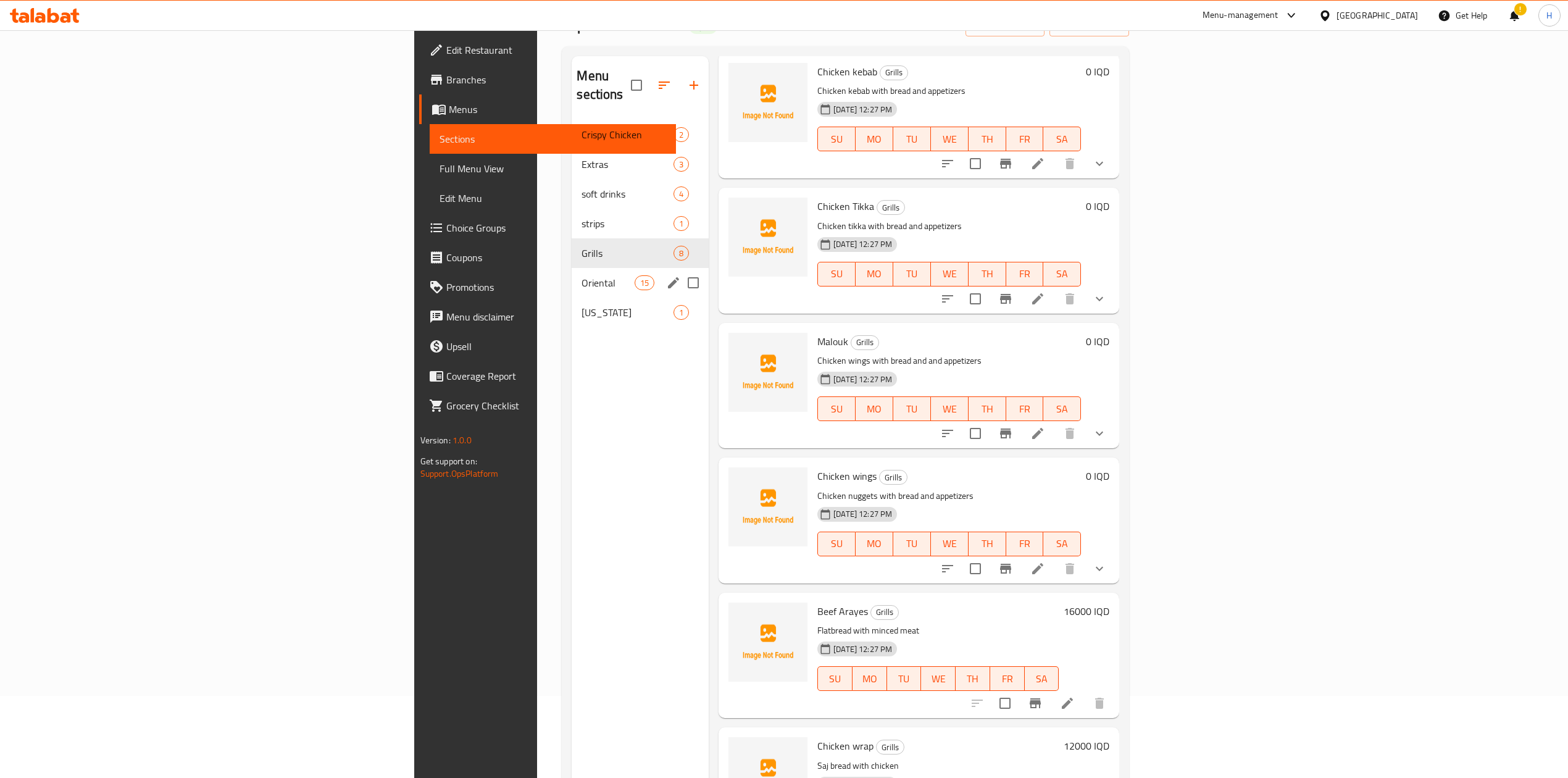
click at [582, 275] on span "Oriental" at bounding box center [608, 282] width 53 height 15
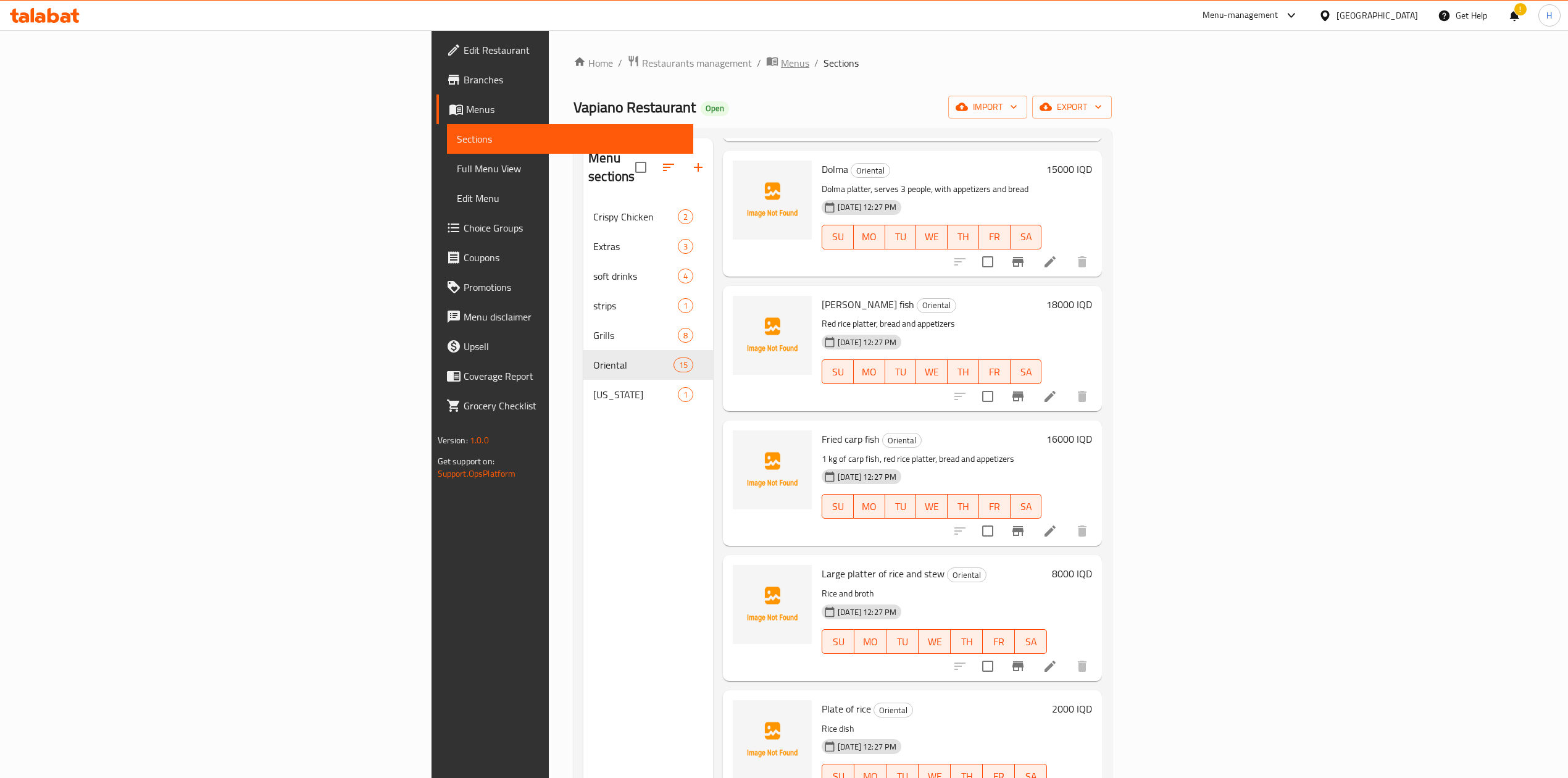
click at [781, 62] on span "Menus" at bounding box center [795, 63] width 28 height 15
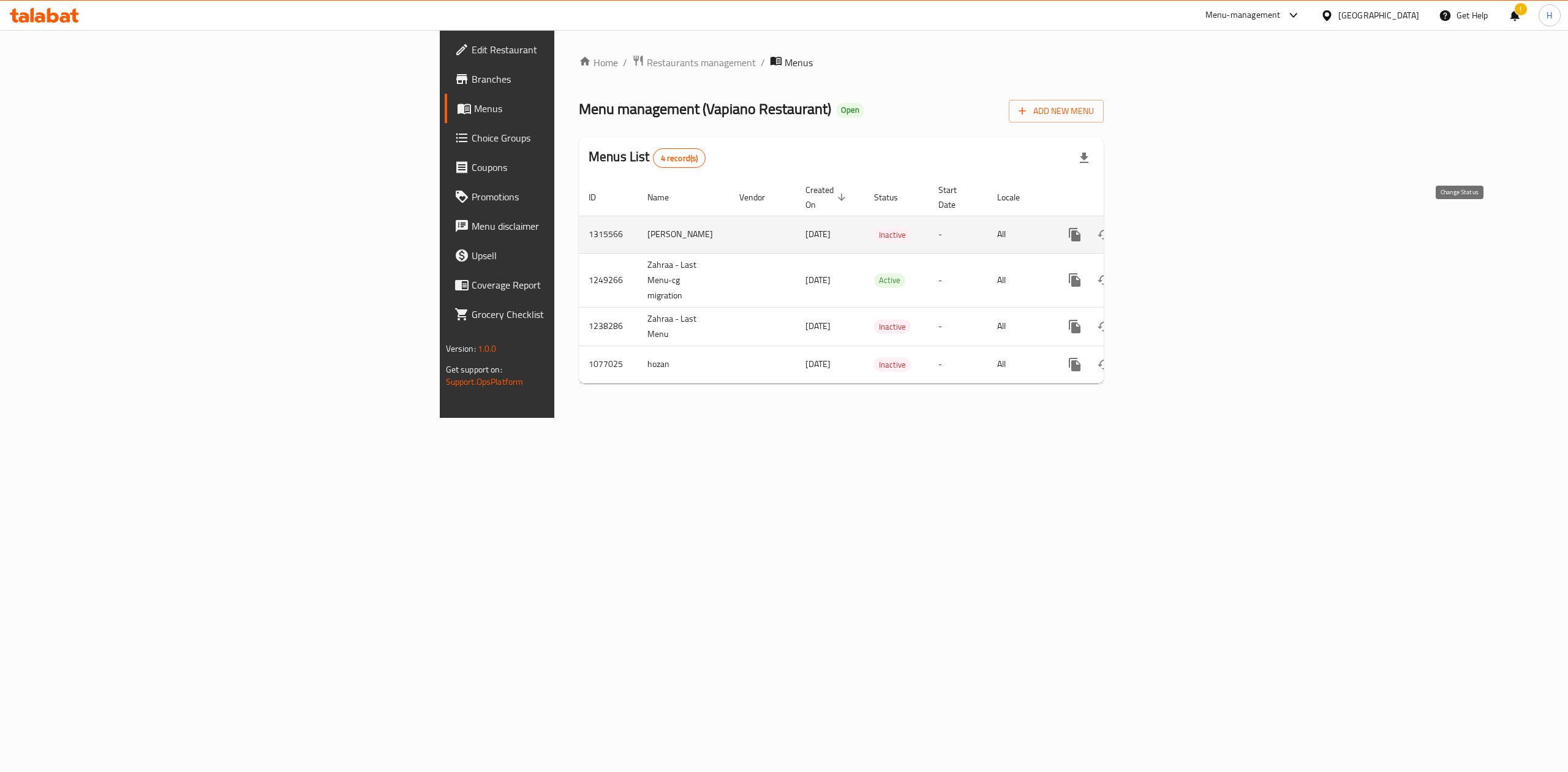
click at [1112, 227] on icon "enhanced table" at bounding box center [1104, 234] width 15 height 15
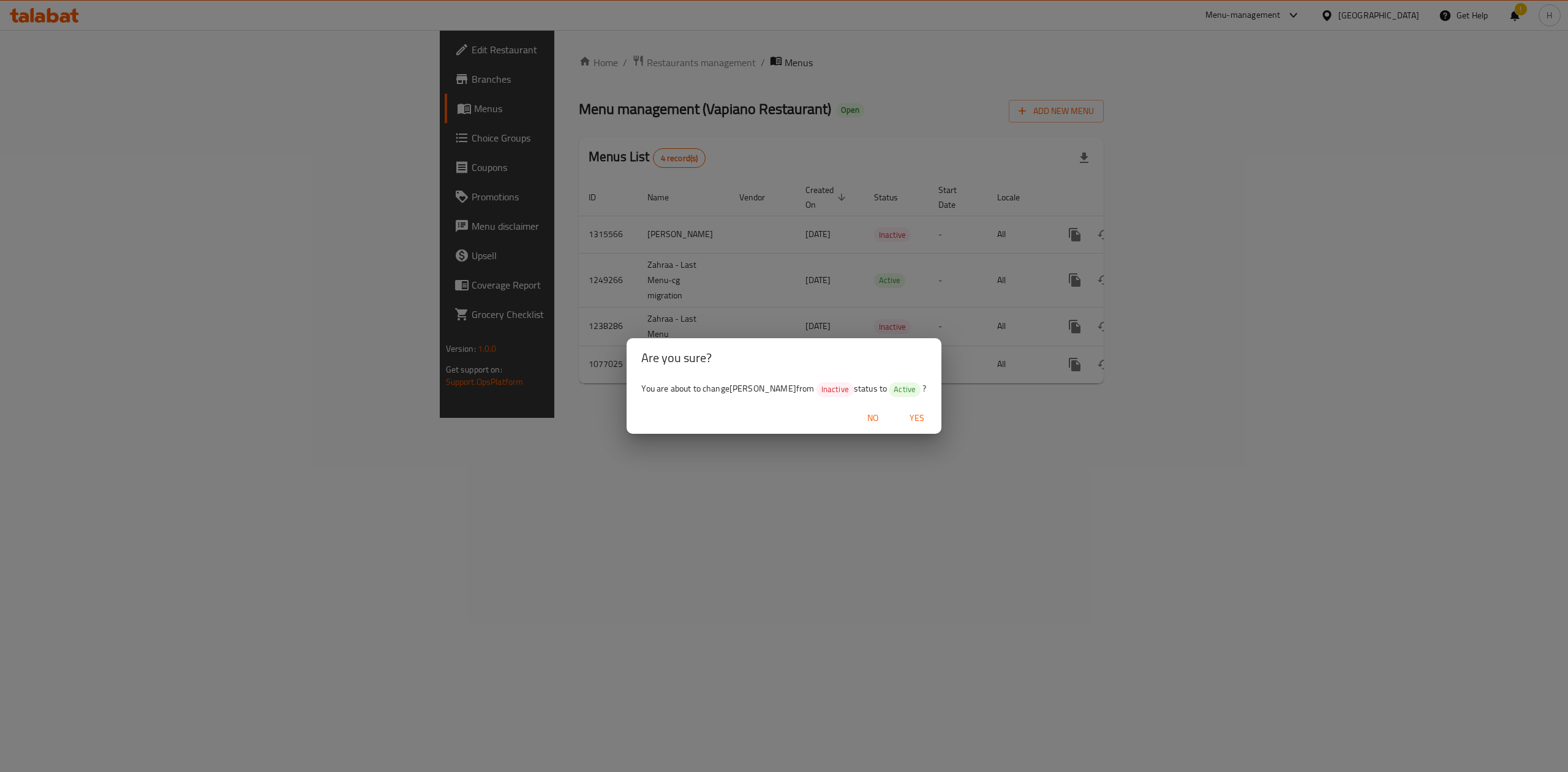
click at [915, 419] on span "Yes" at bounding box center [917, 418] width 29 height 15
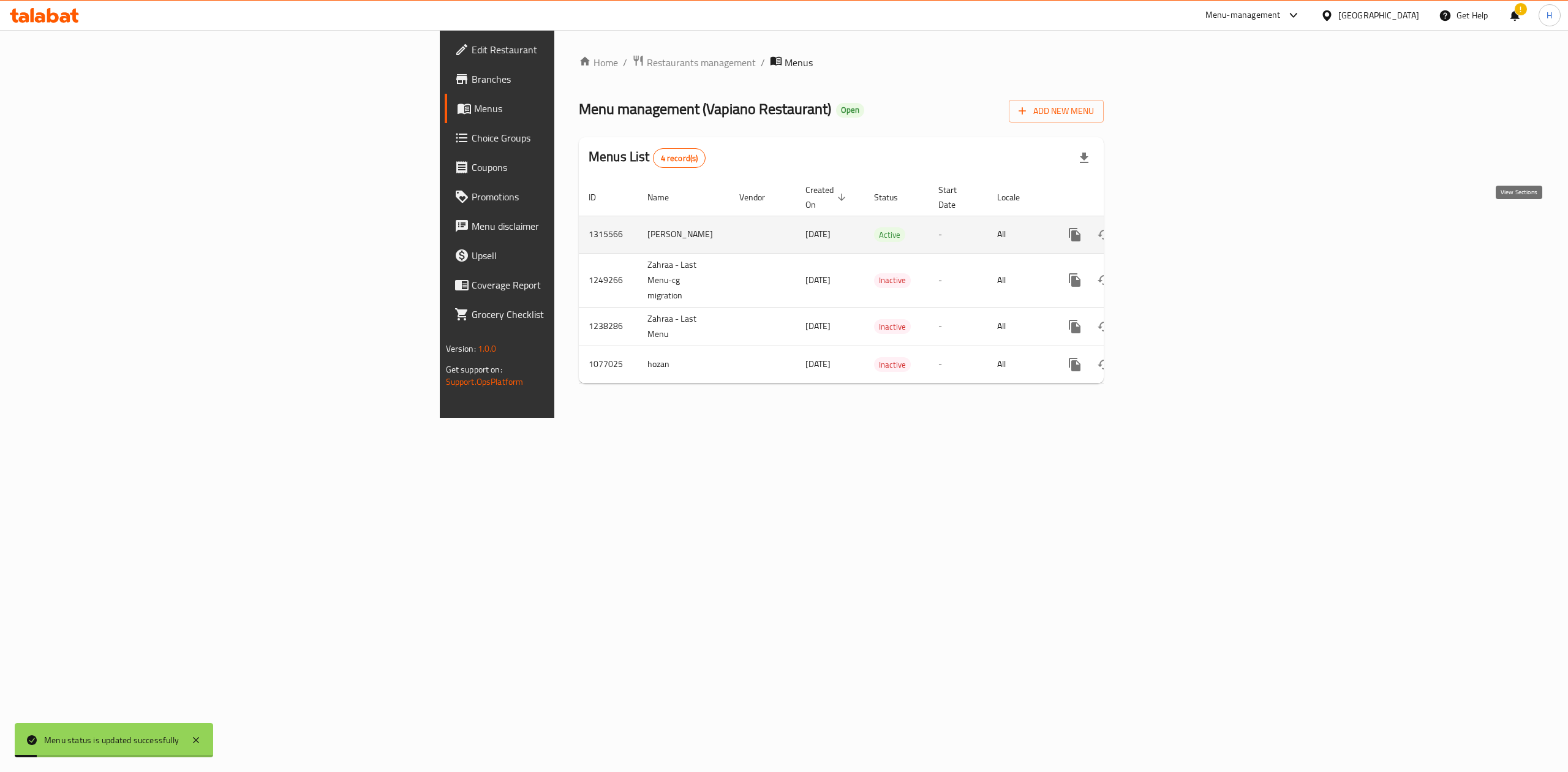
click at [1170, 227] on icon "enhanced table" at bounding box center [1163, 234] width 15 height 15
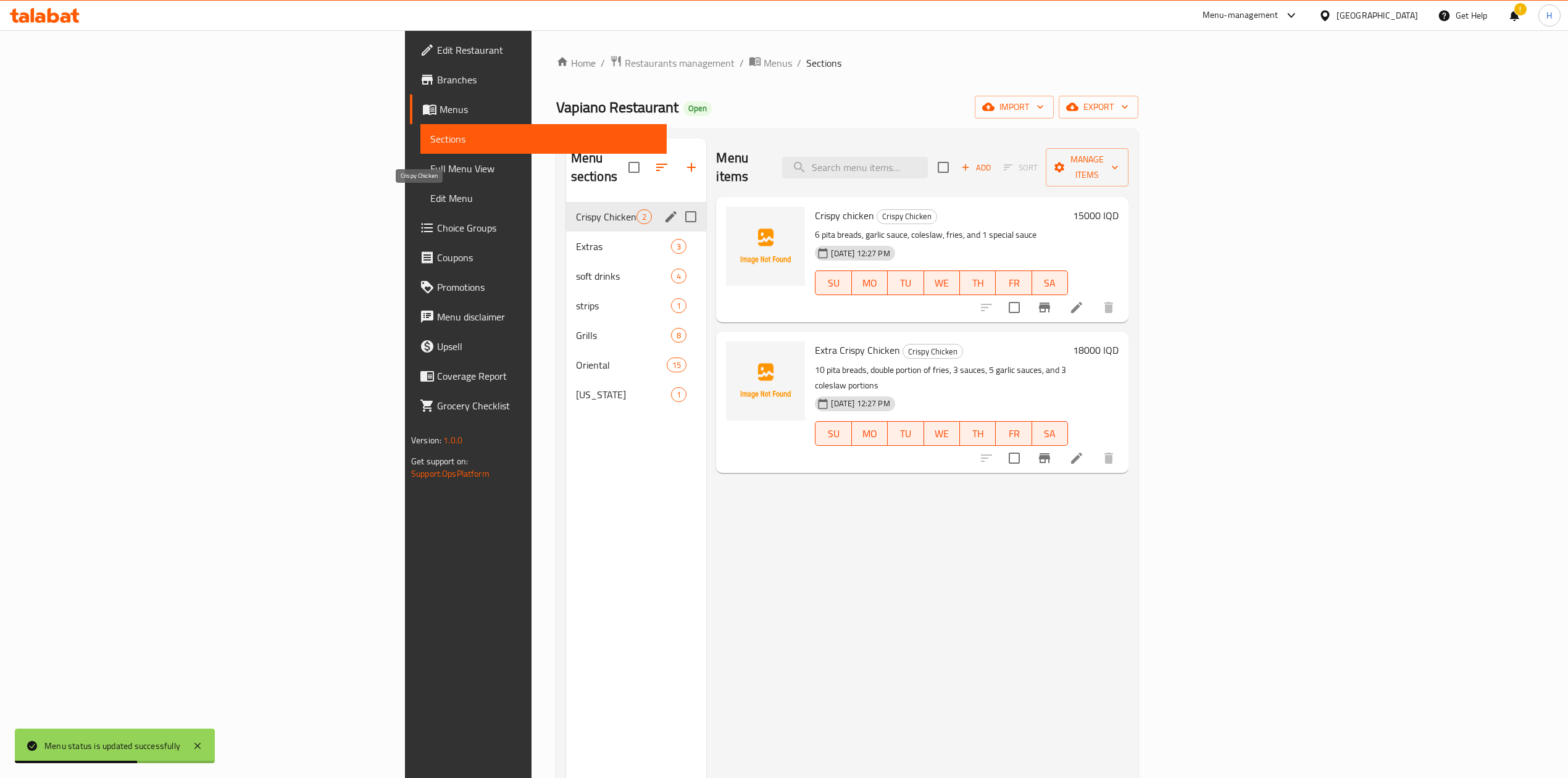
click at [576, 239] on span "Extras" at bounding box center [624, 246] width 96 height 15
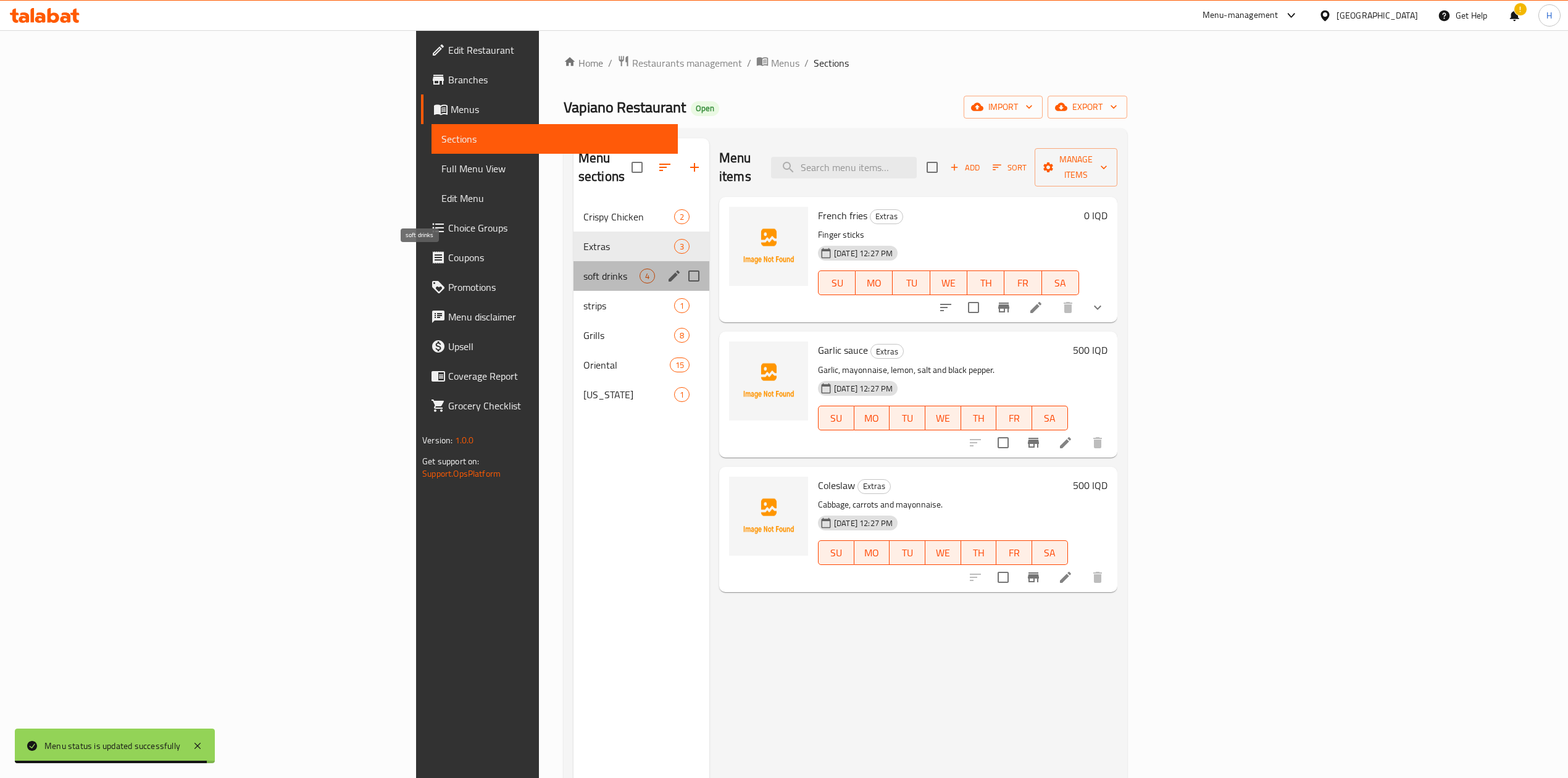
click at [583, 269] on span "soft drinks" at bounding box center [611, 276] width 56 height 15
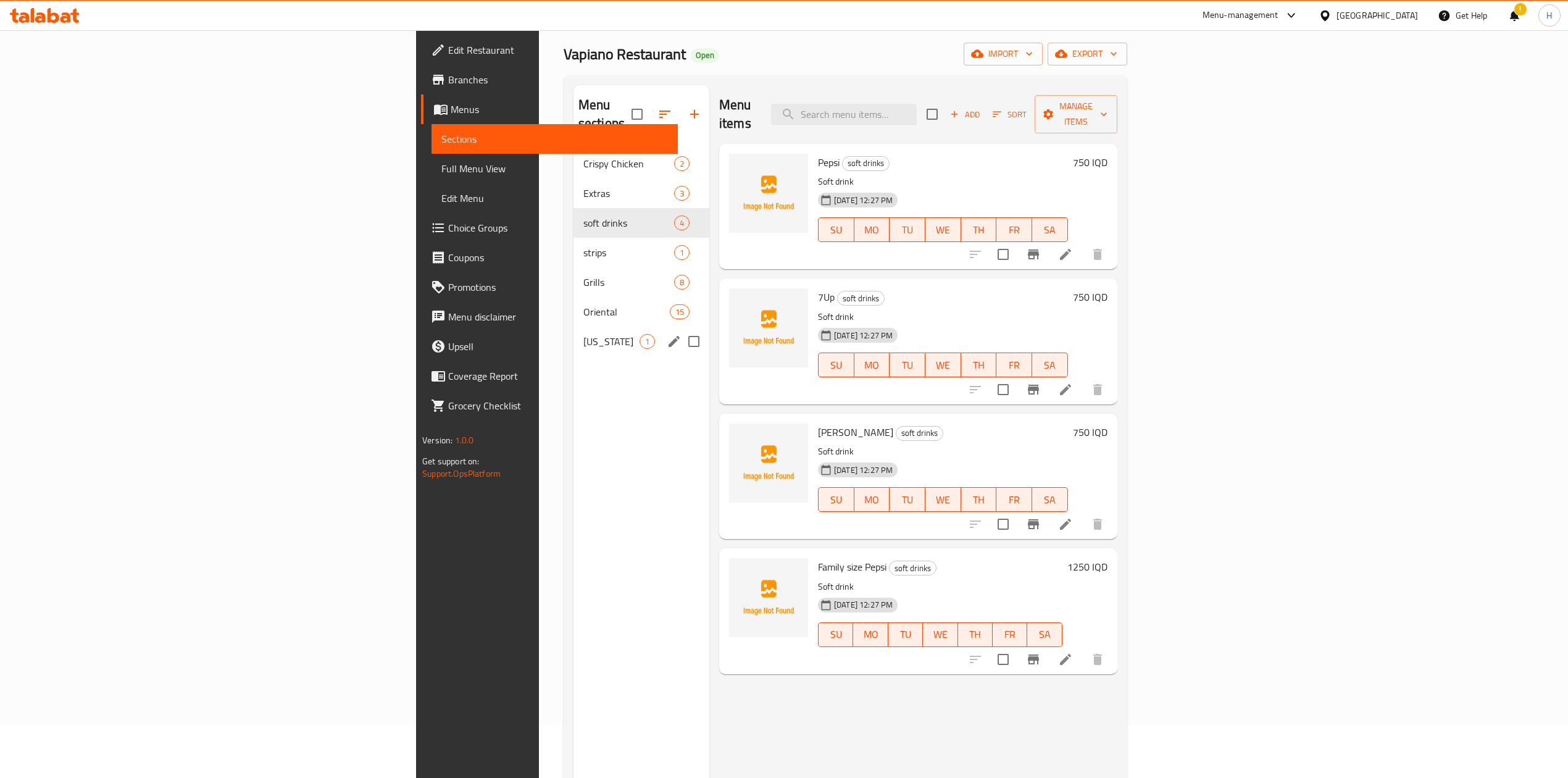
scroll to position [82, 0]
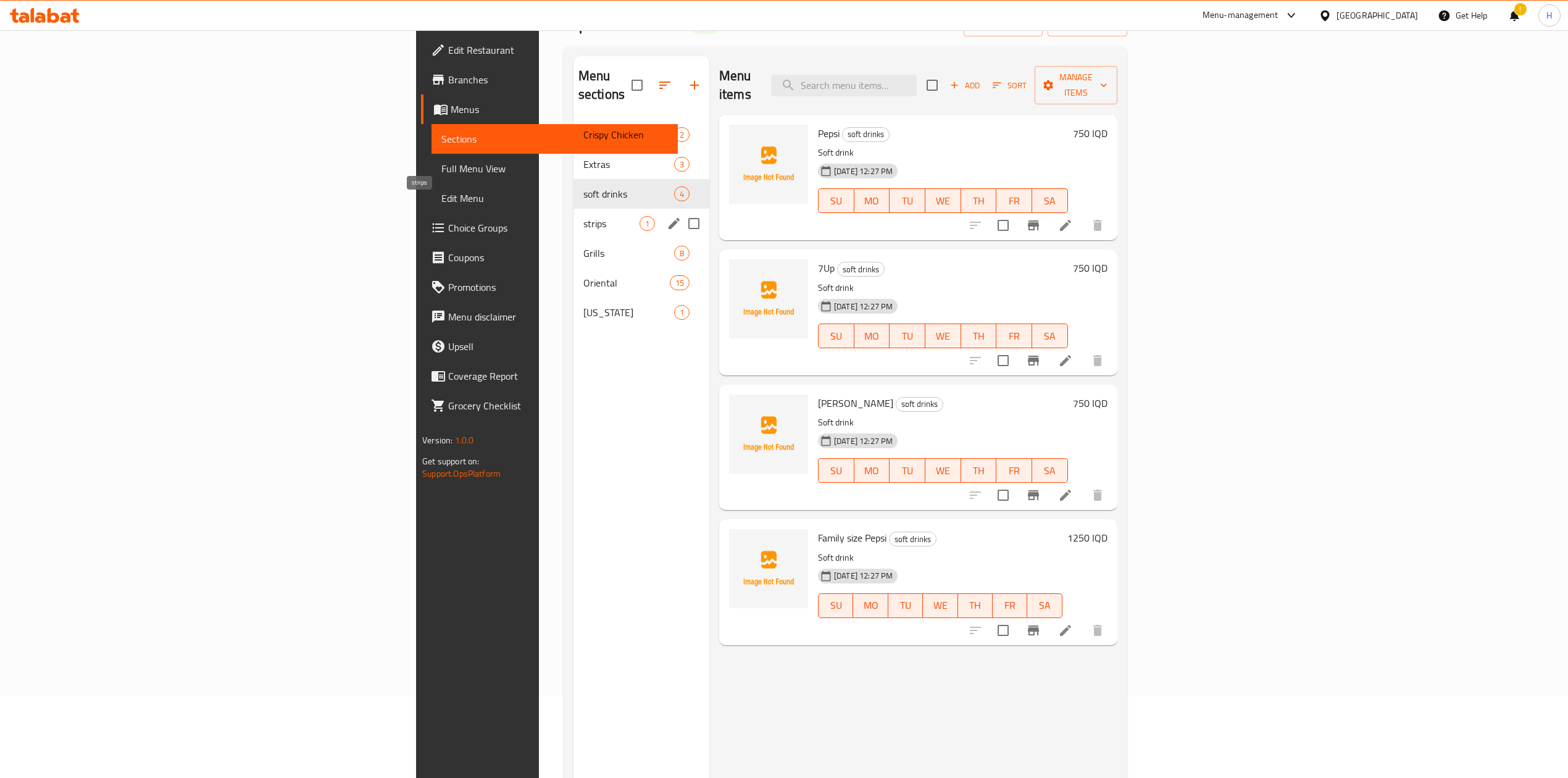
click at [583, 216] on span "strips" at bounding box center [611, 223] width 56 height 15
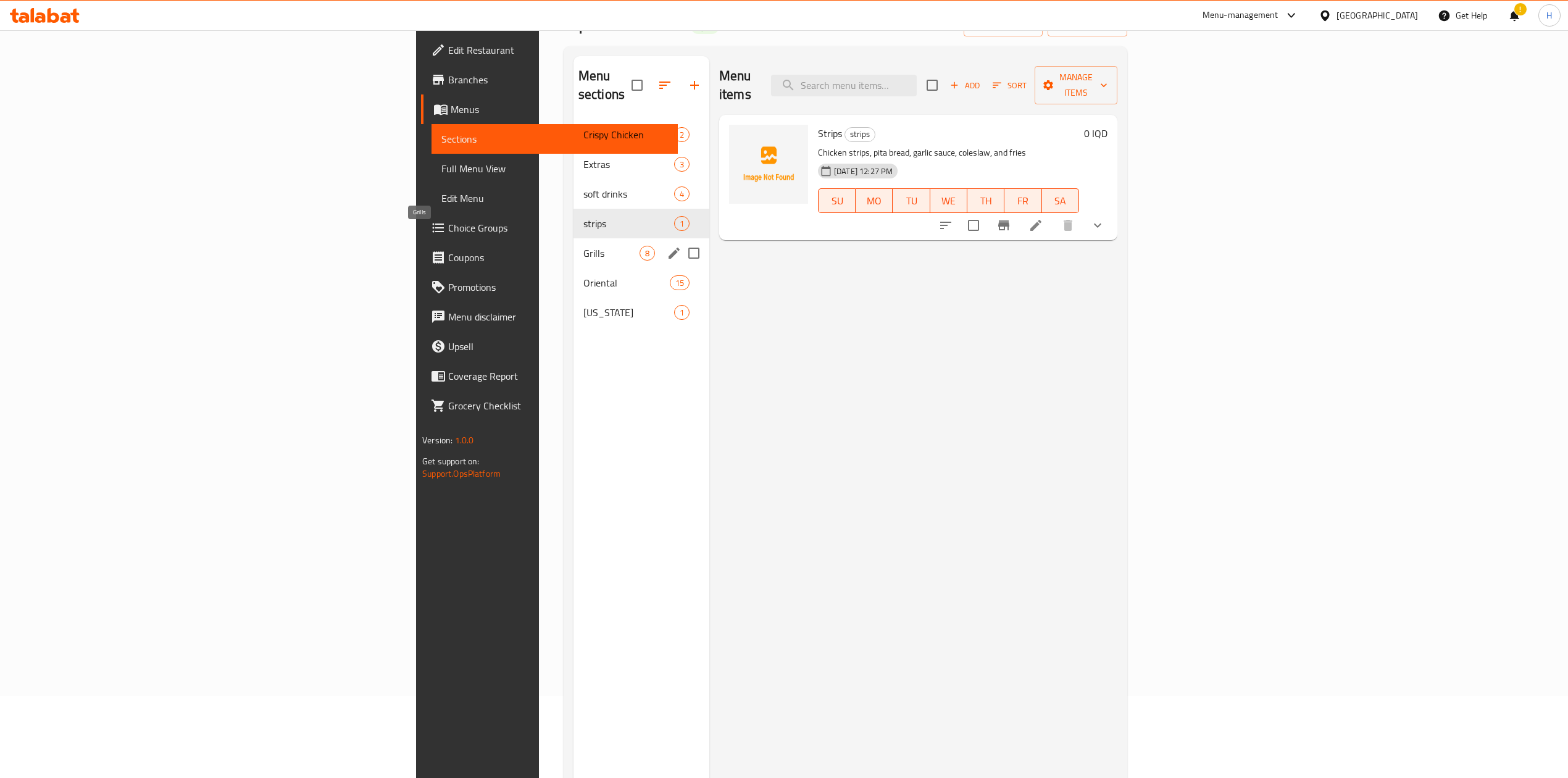
click at [583, 246] on span "Grills" at bounding box center [611, 253] width 56 height 15
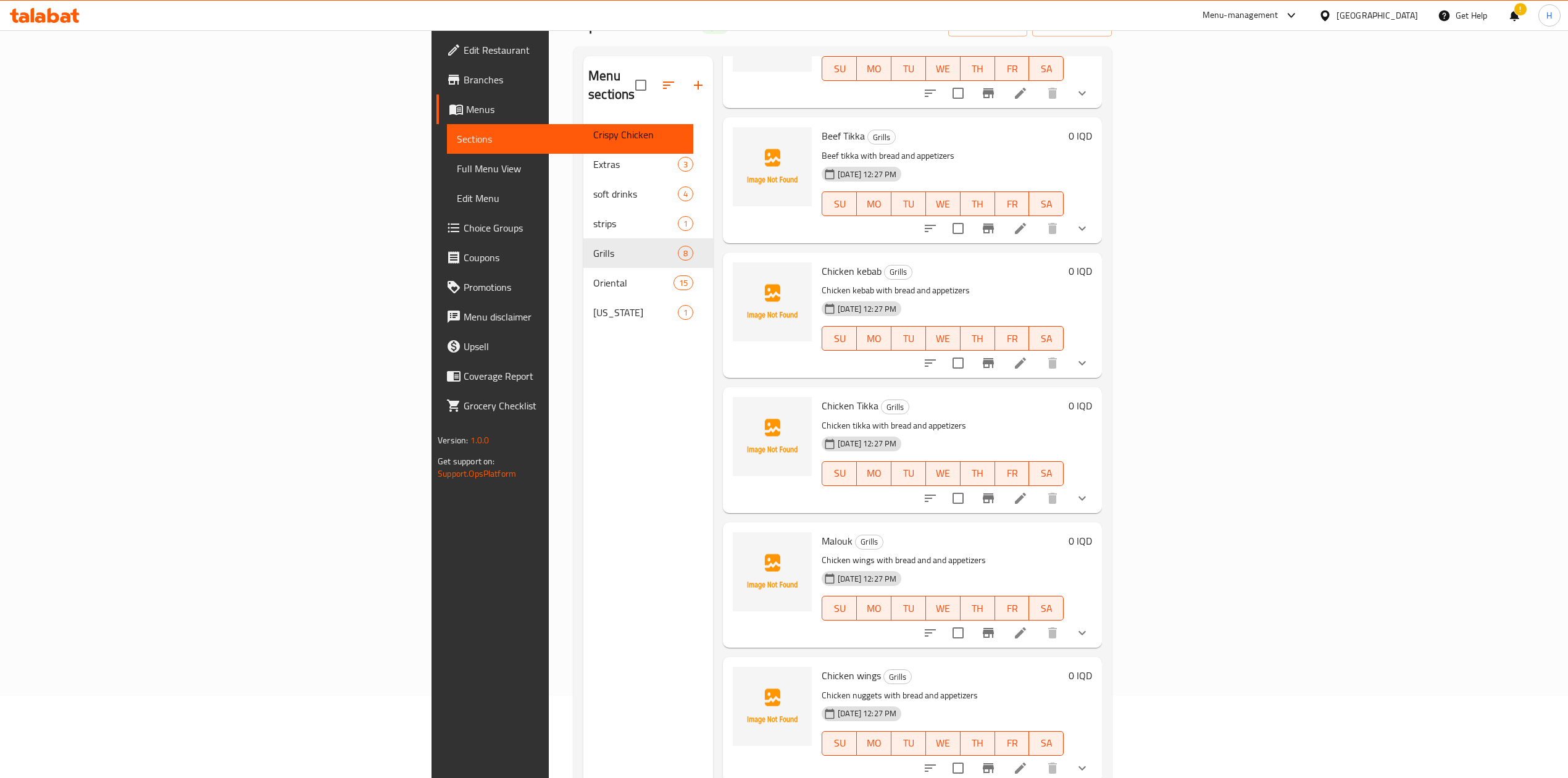
scroll to position [332, 0]
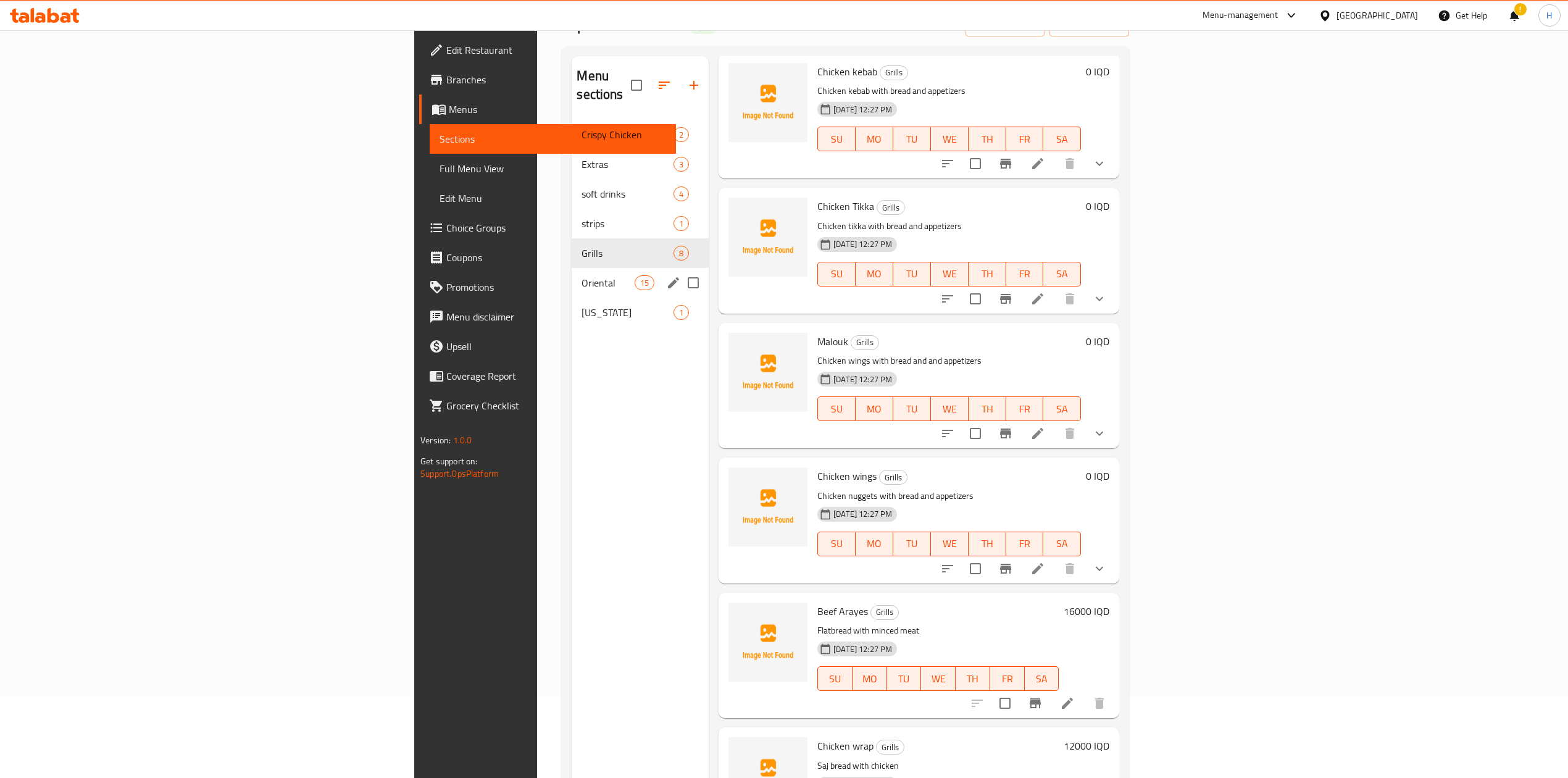
click at [582, 275] on span "Oriental" at bounding box center [608, 282] width 53 height 15
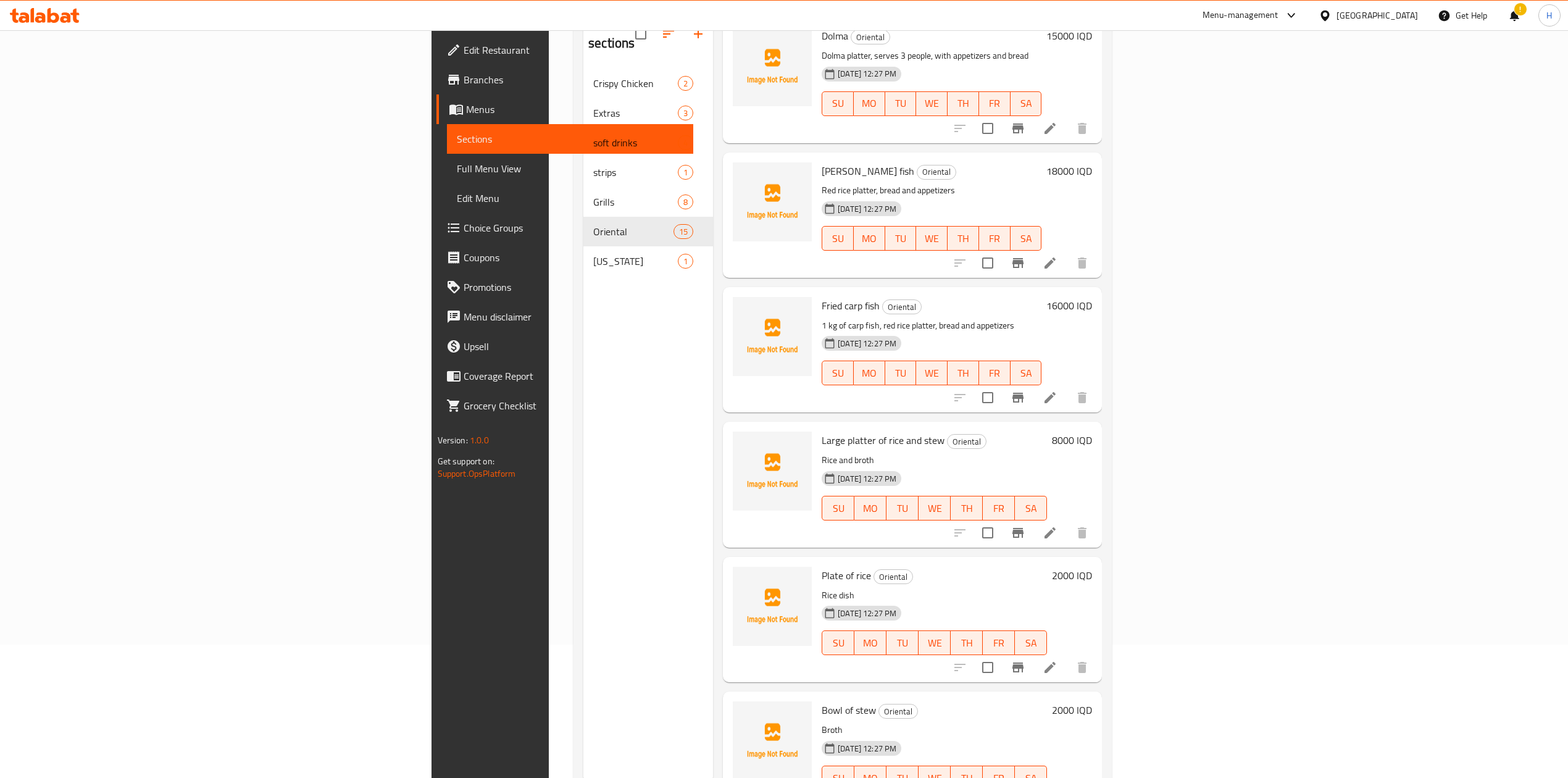
scroll to position [173, 0]
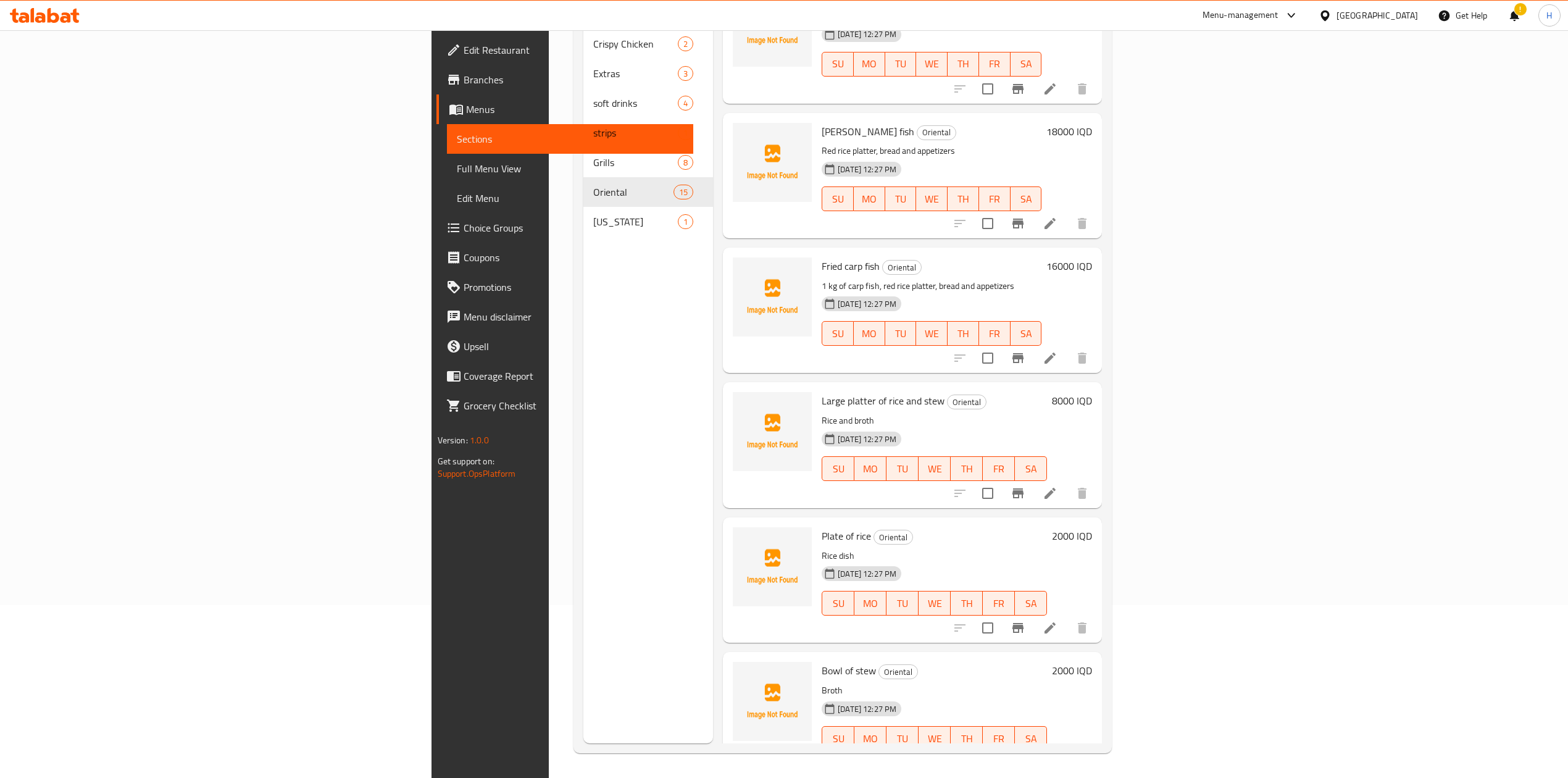
click at [1068, 752] on li at bounding box center [1050, 763] width 35 height 22
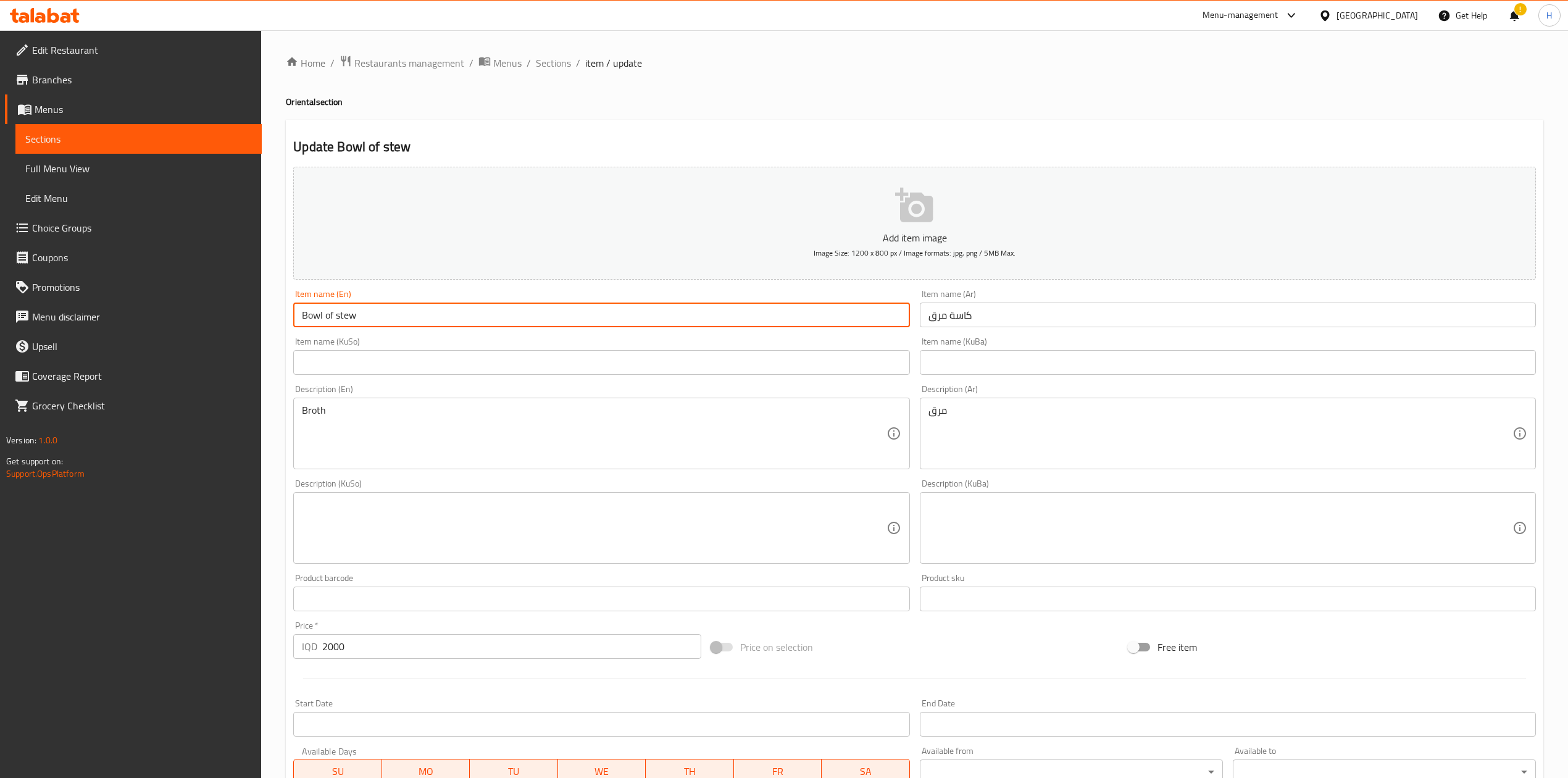
drag, startPoint x: 337, startPoint y: 319, endPoint x: 386, endPoint y: 324, distance: 49.3
click at [386, 324] on input "Bowl of stew" at bounding box center [601, 315] width 616 height 24
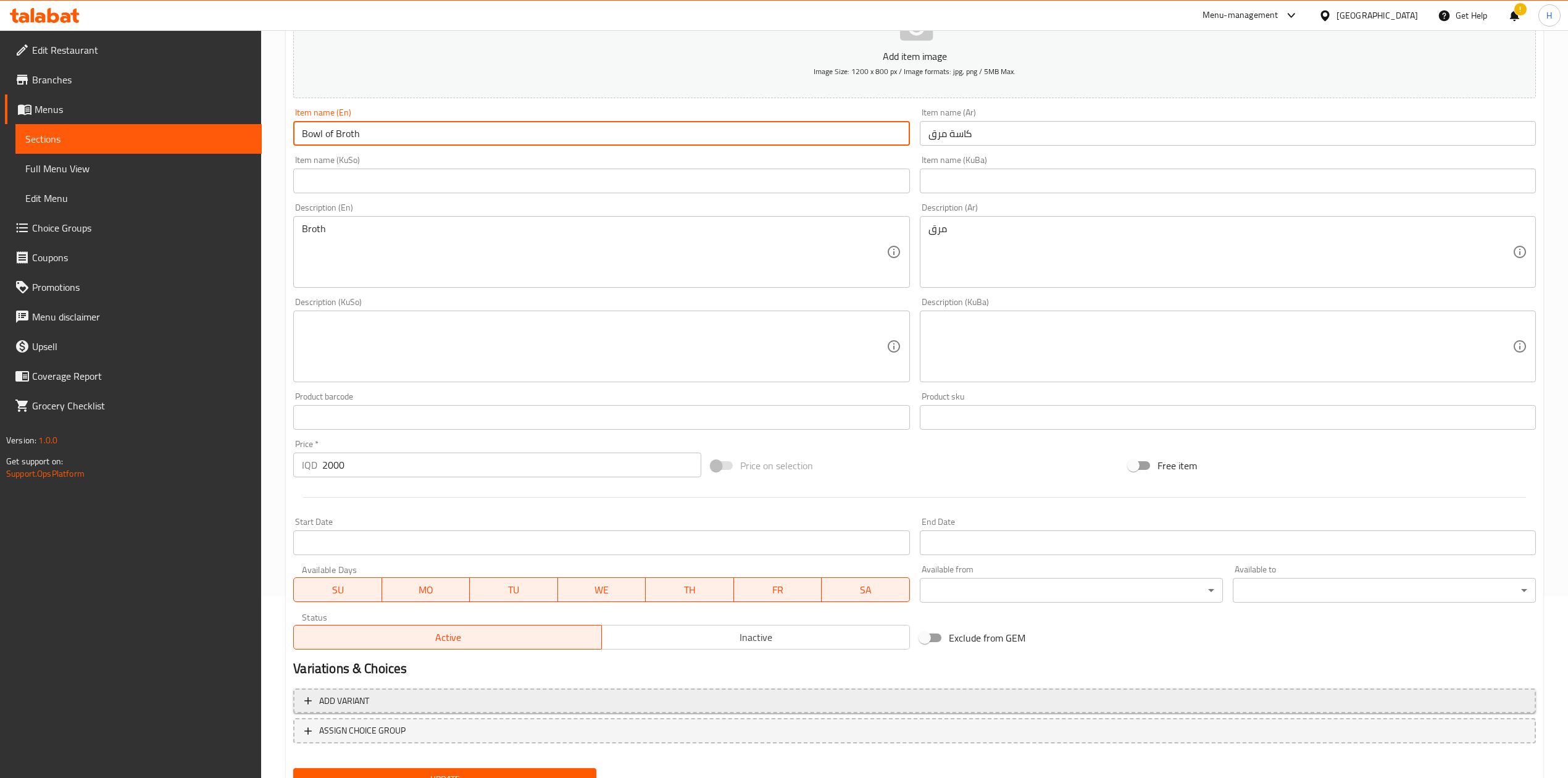
scroll to position [236, 0]
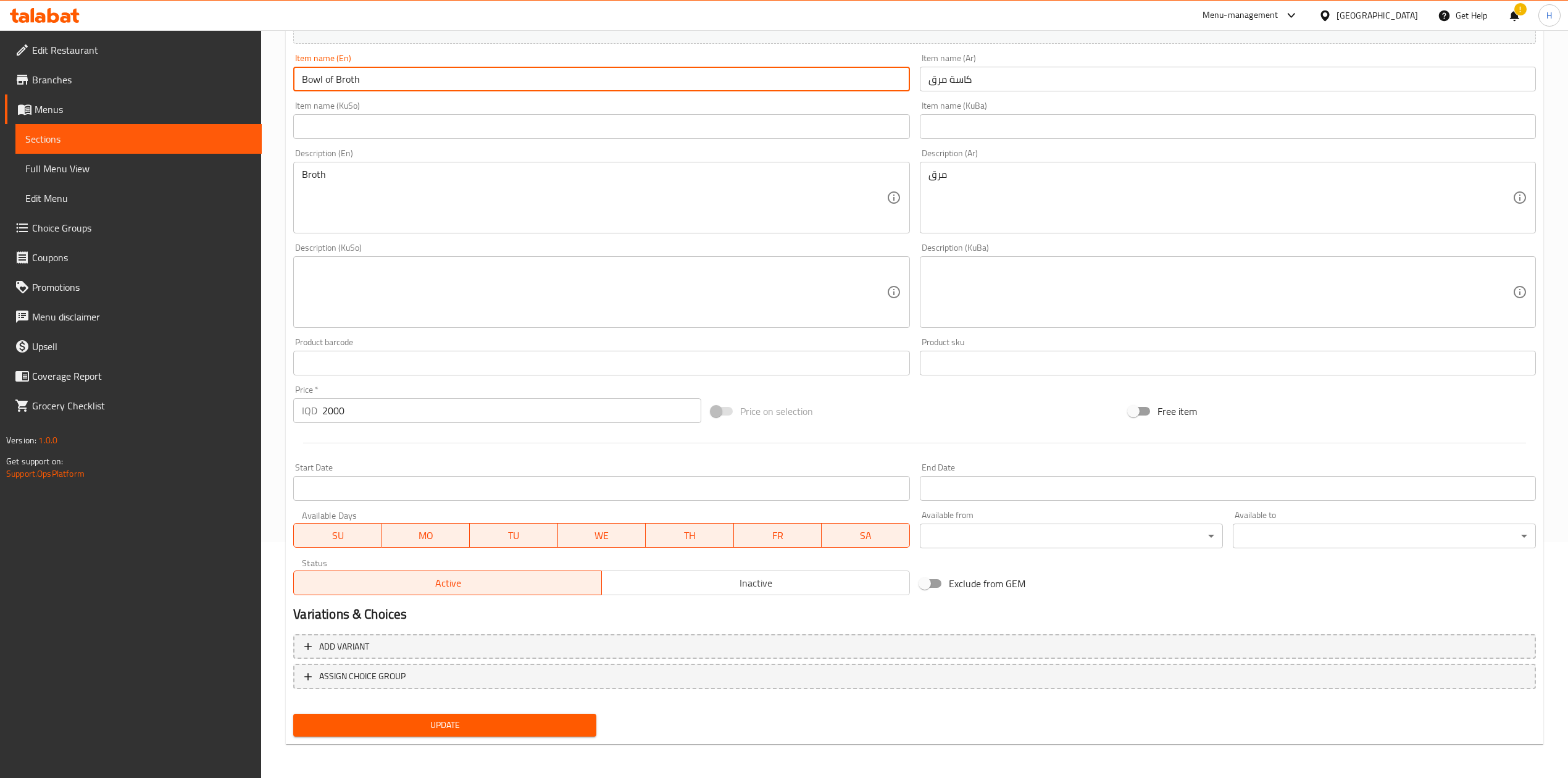
type input "Bowl of Broth"
drag, startPoint x: 432, startPoint y: 738, endPoint x: 459, endPoint y: 723, distance: 30.9
click at [432, 737] on div "Update" at bounding box center [445, 725] width 313 height 33
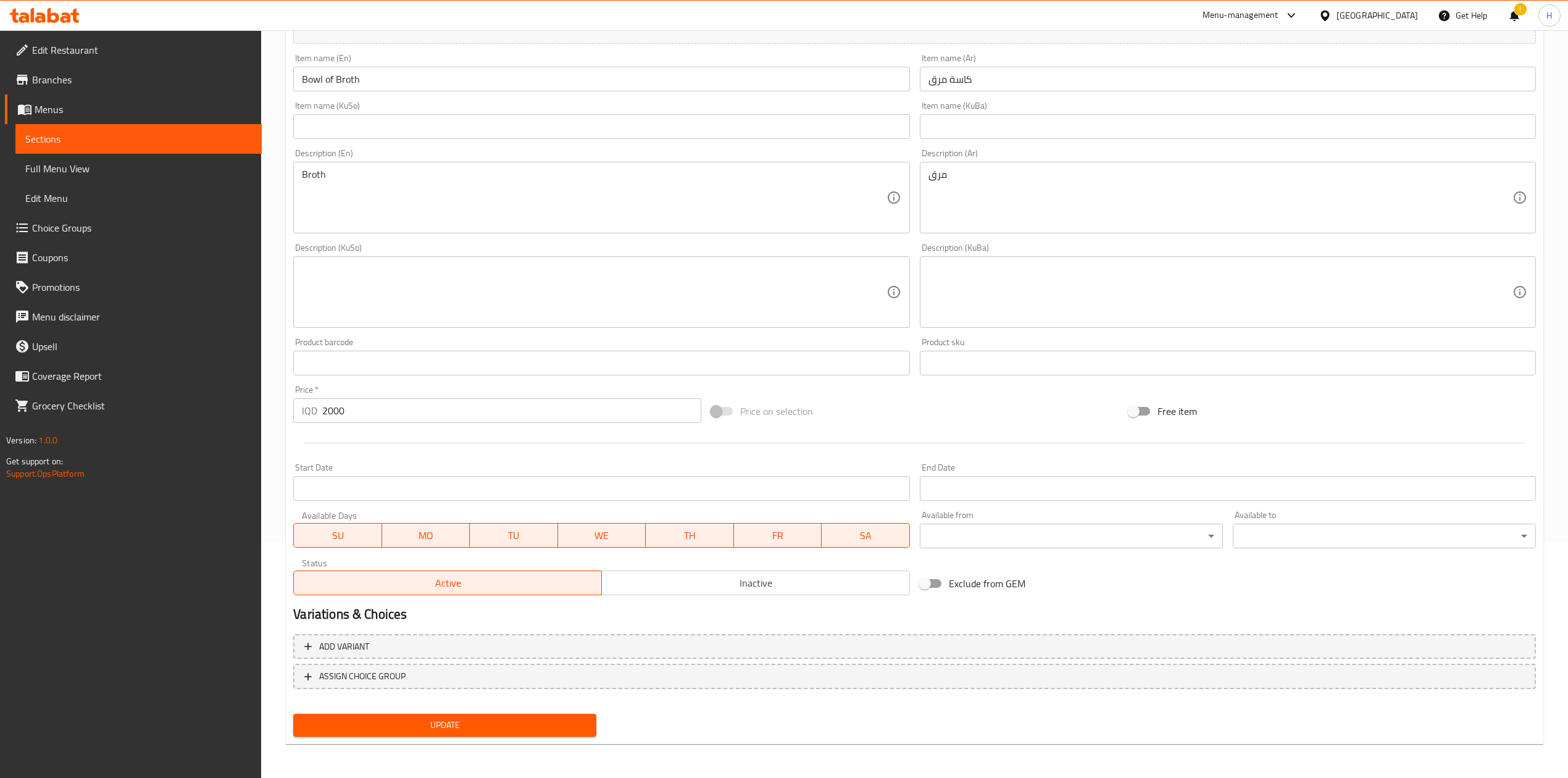
click at [461, 722] on span "Update" at bounding box center [445, 725] width 284 height 15
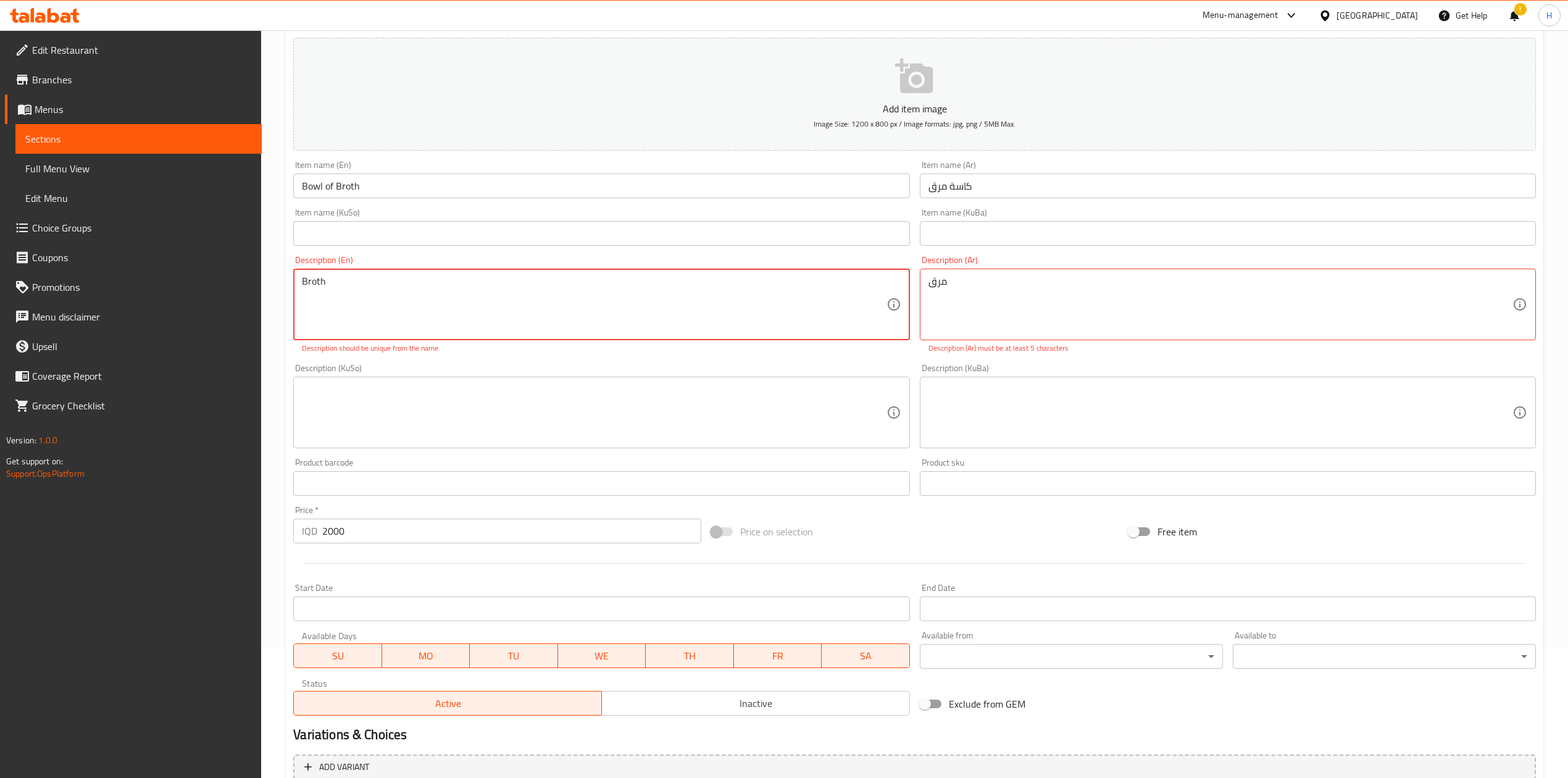
scroll to position [0, 0]
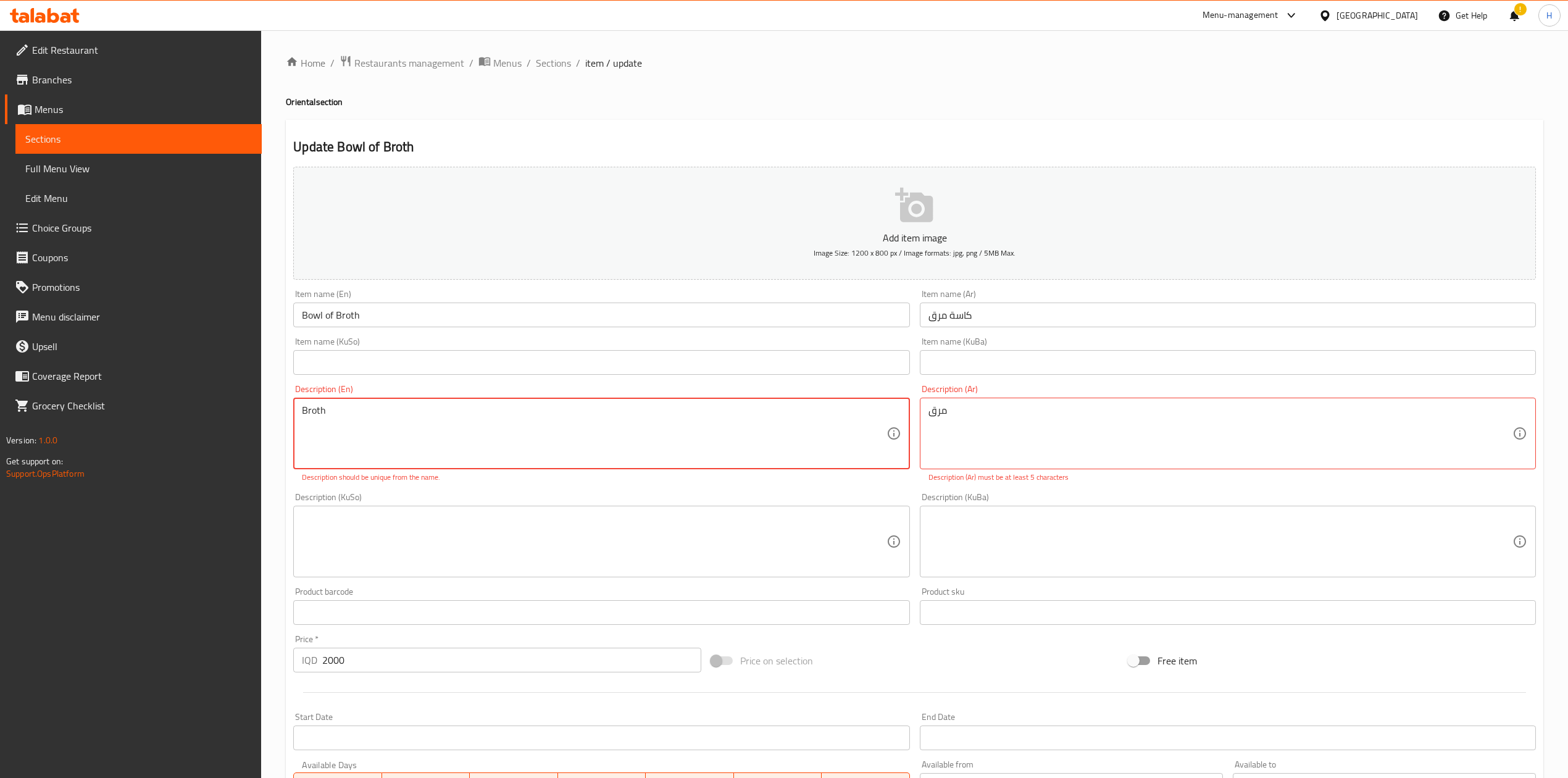
click at [394, 401] on div "Broth Description (En)" at bounding box center [601, 434] width 616 height 72
click at [361, 419] on textarea "Broth" at bounding box center [594, 433] width 584 height 58
type textarea "Broth"
type textarea "tمرق"
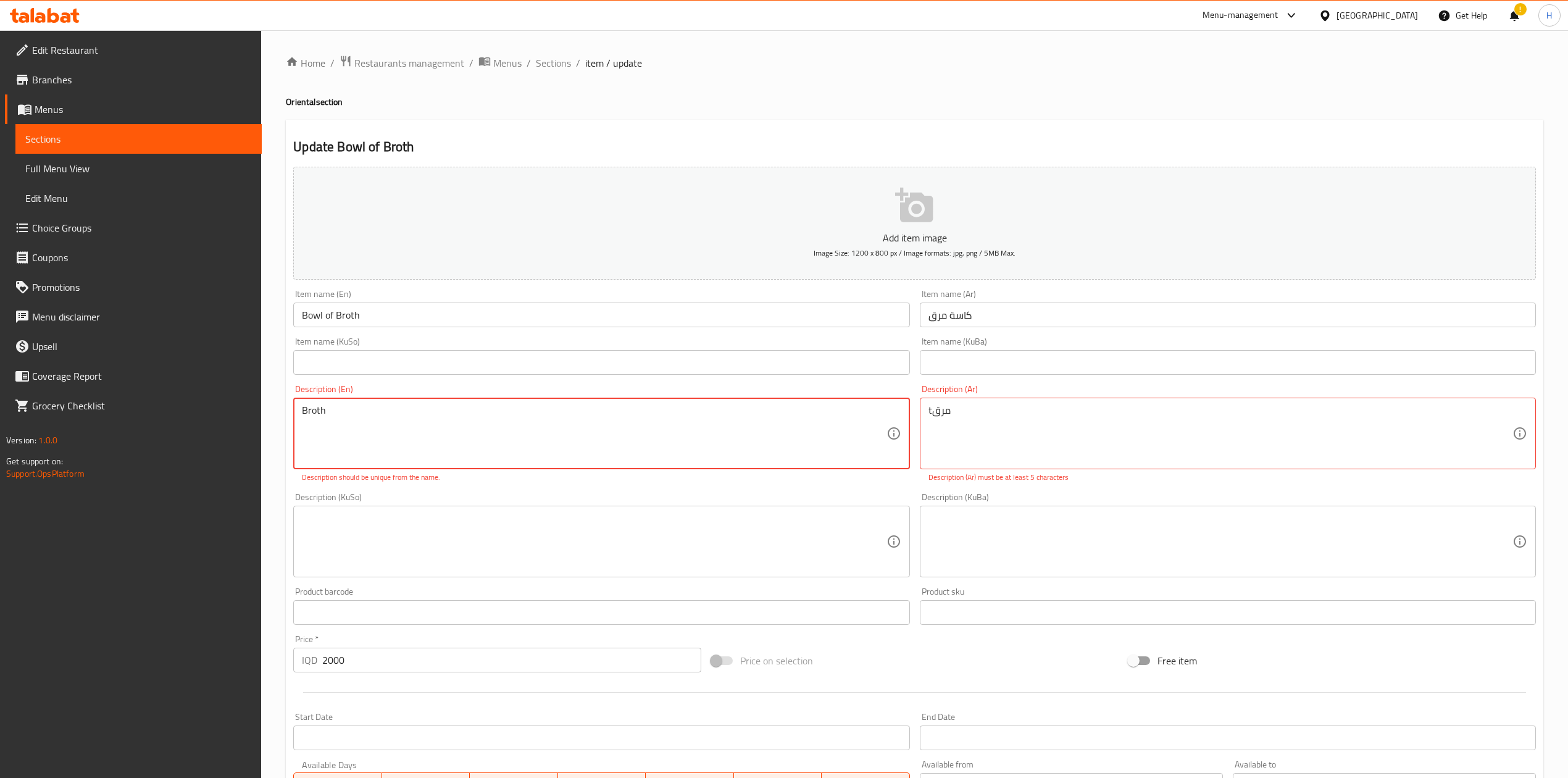
click at [337, 418] on textarea "Broth" at bounding box center [594, 433] width 584 height 58
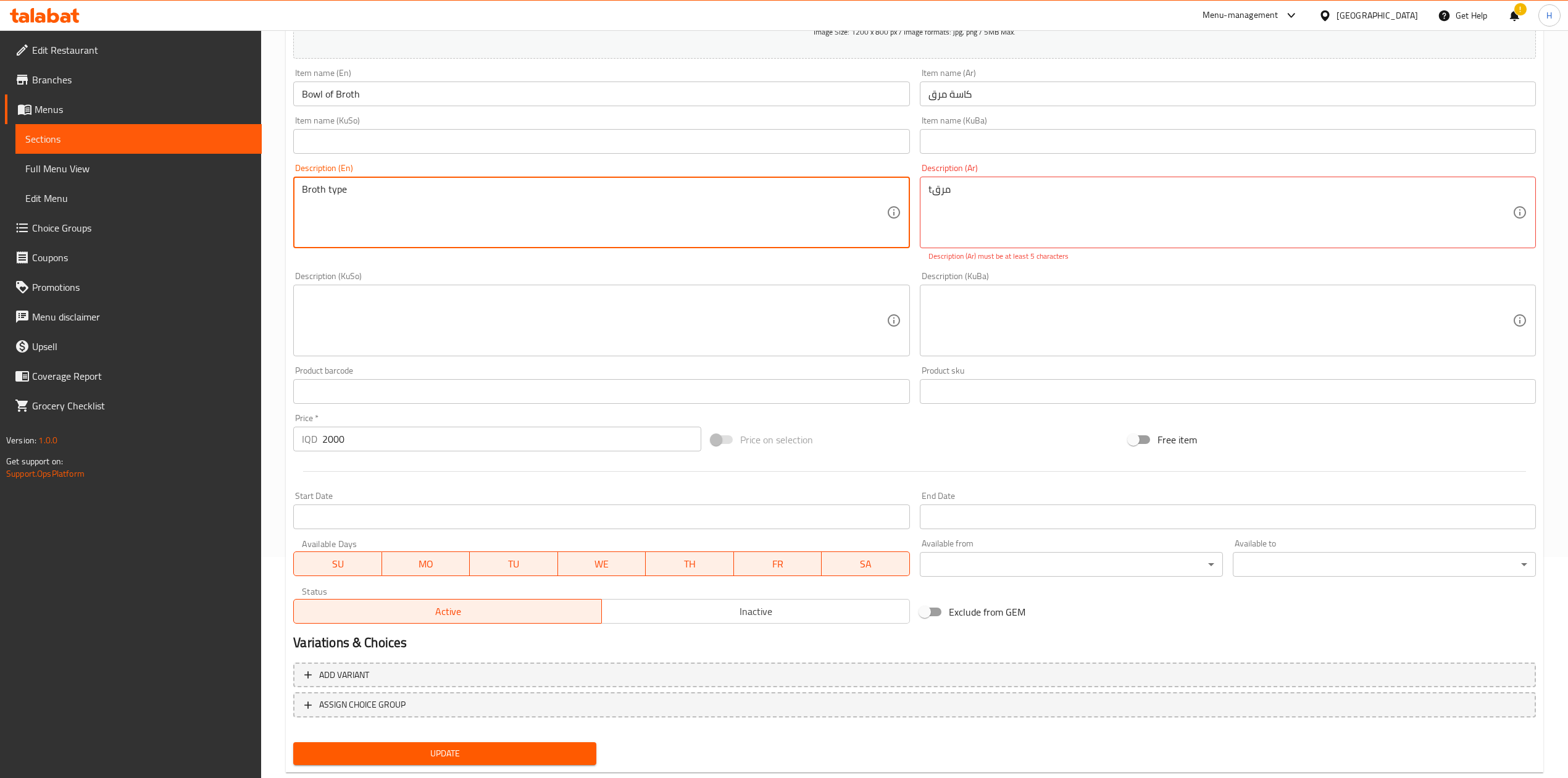
scroll to position [247, 0]
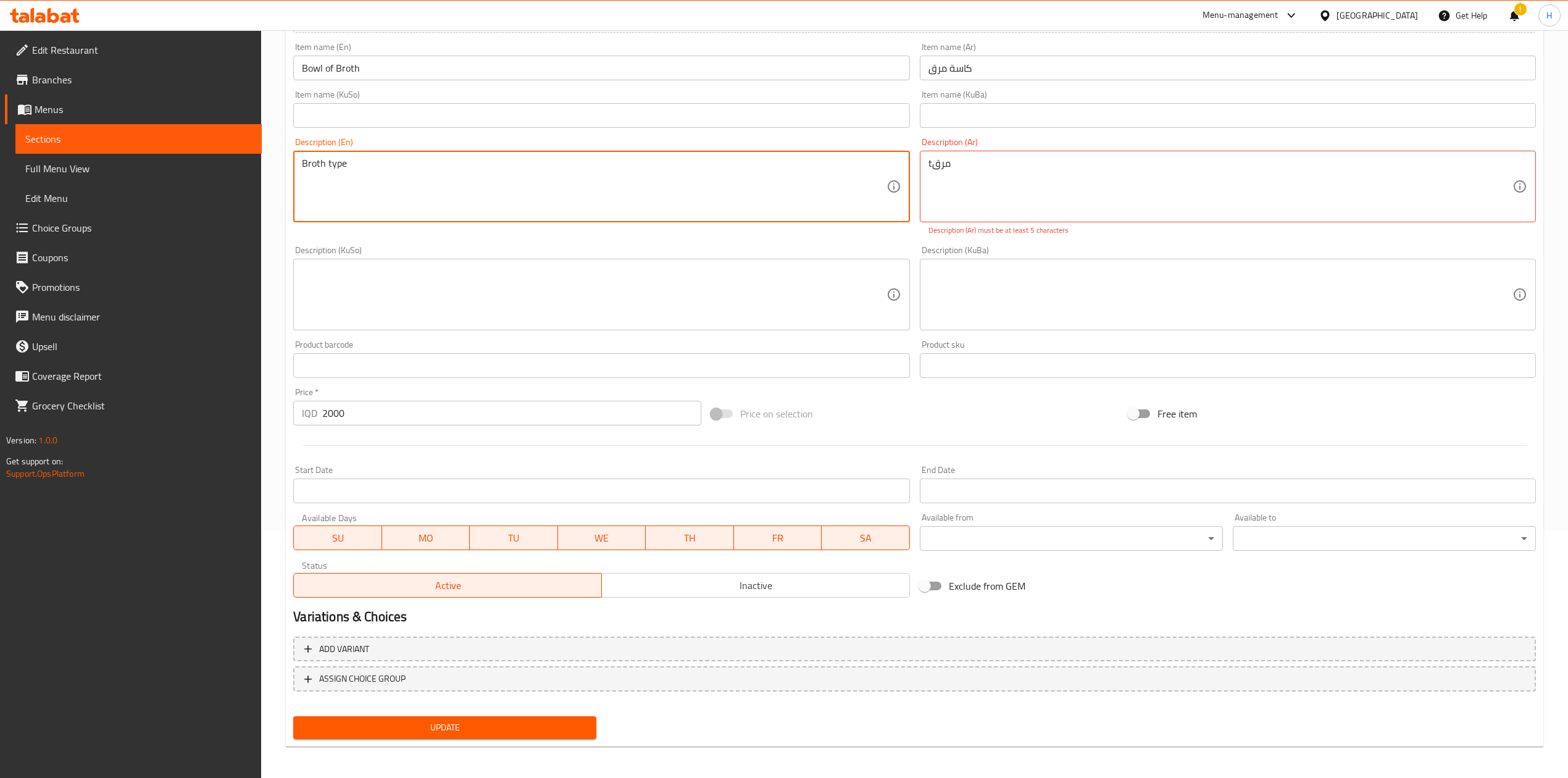
type textarea "Broth type"
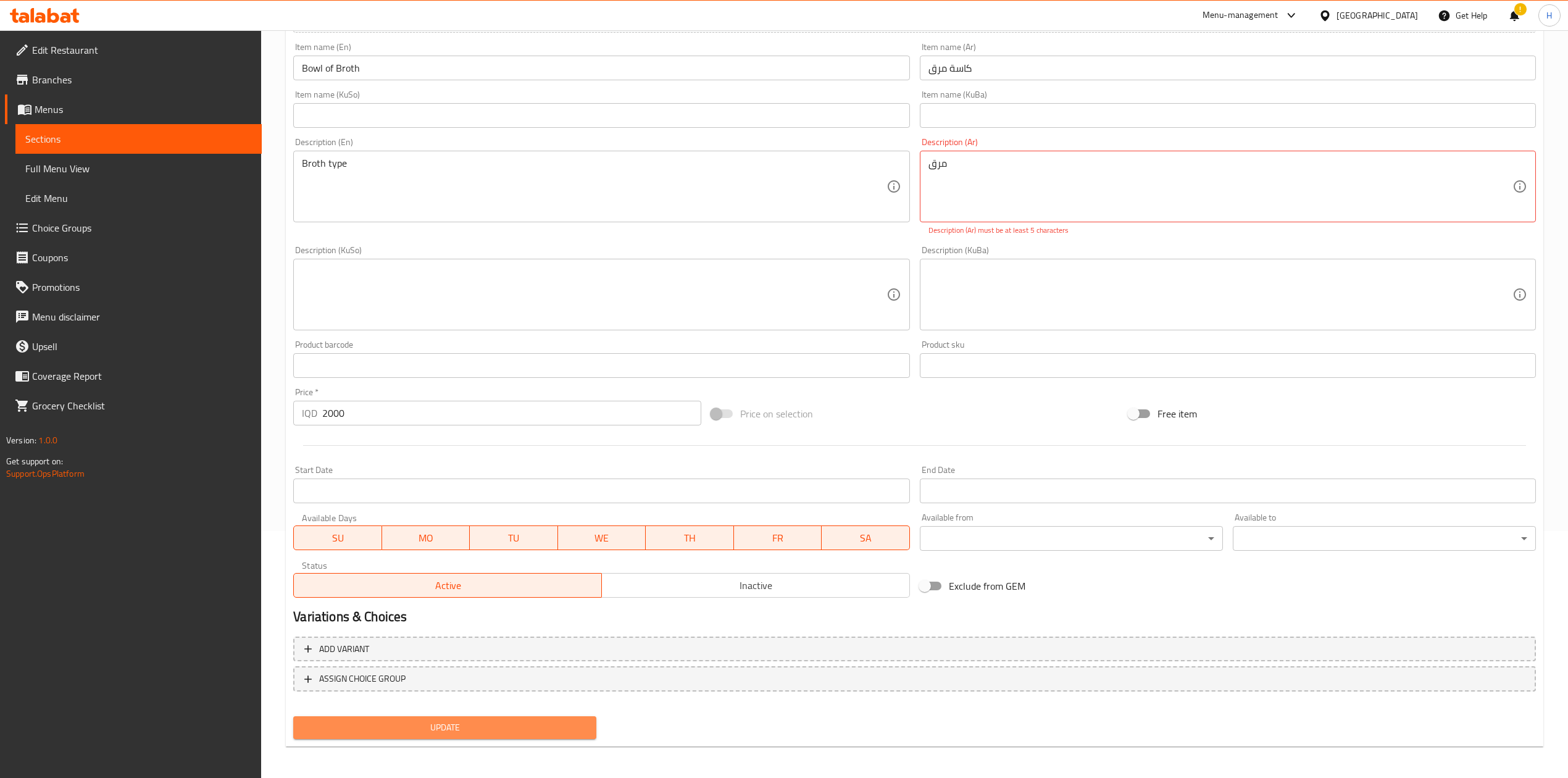
click at [454, 726] on span "Update" at bounding box center [445, 727] width 284 height 15
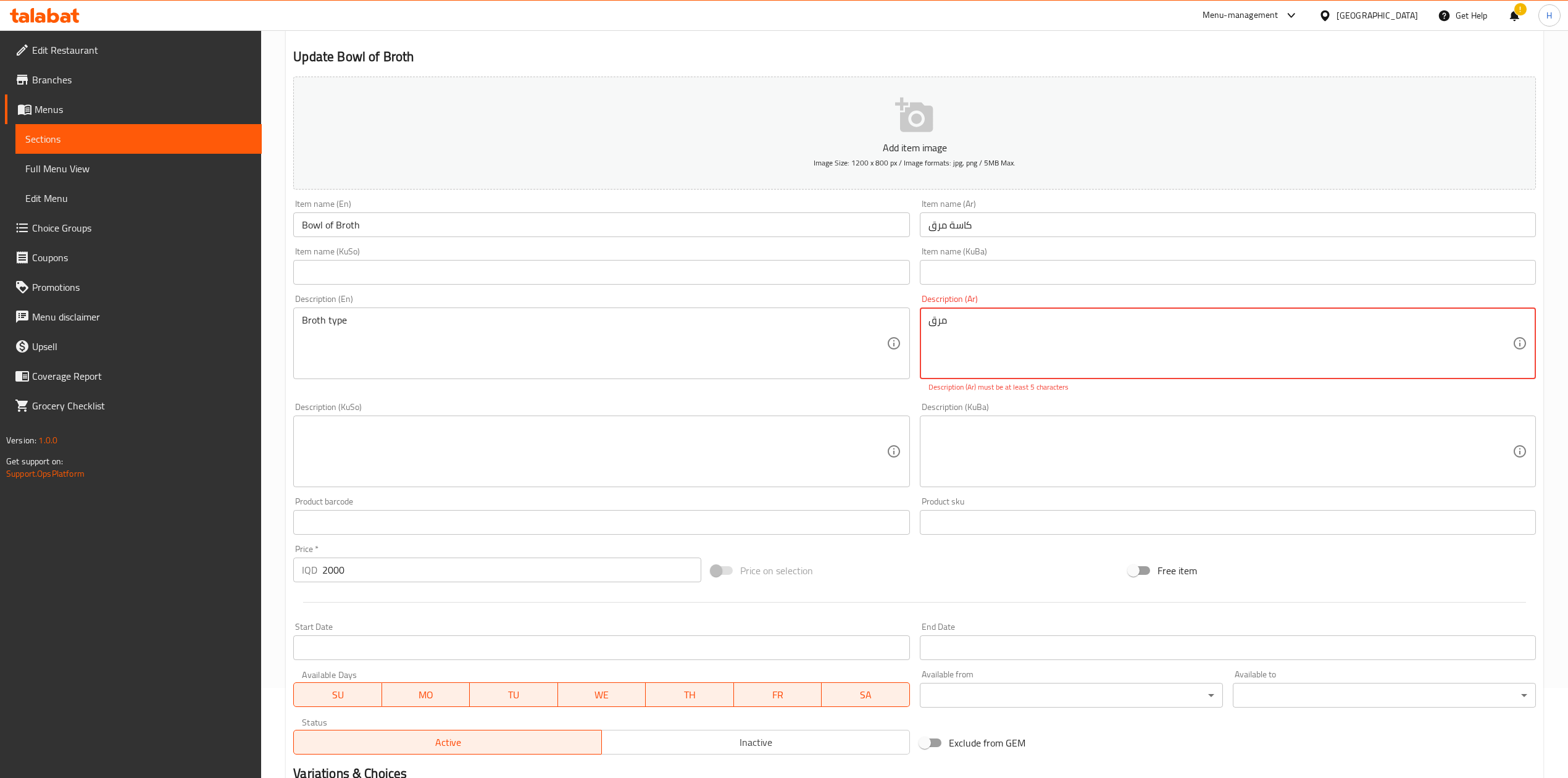
scroll to position [0, 0]
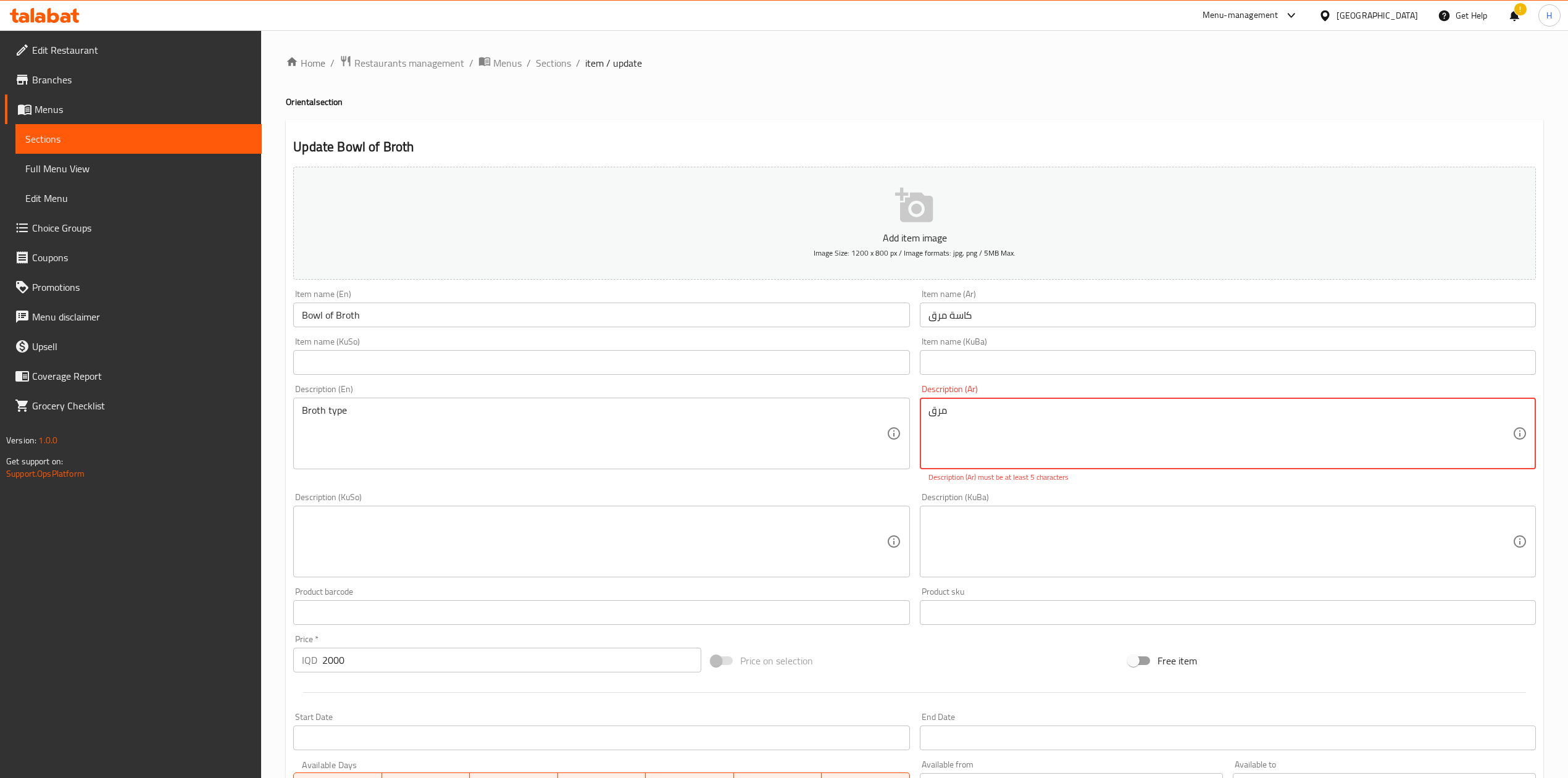
click at [1006, 403] on div "مرق Description (Ar)" at bounding box center [1228, 434] width 616 height 72
click at [960, 403] on div "مرق Description (Ar)" at bounding box center [1228, 434] width 616 height 72
click at [932, 410] on textarea "مرق" at bounding box center [1220, 433] width 584 height 58
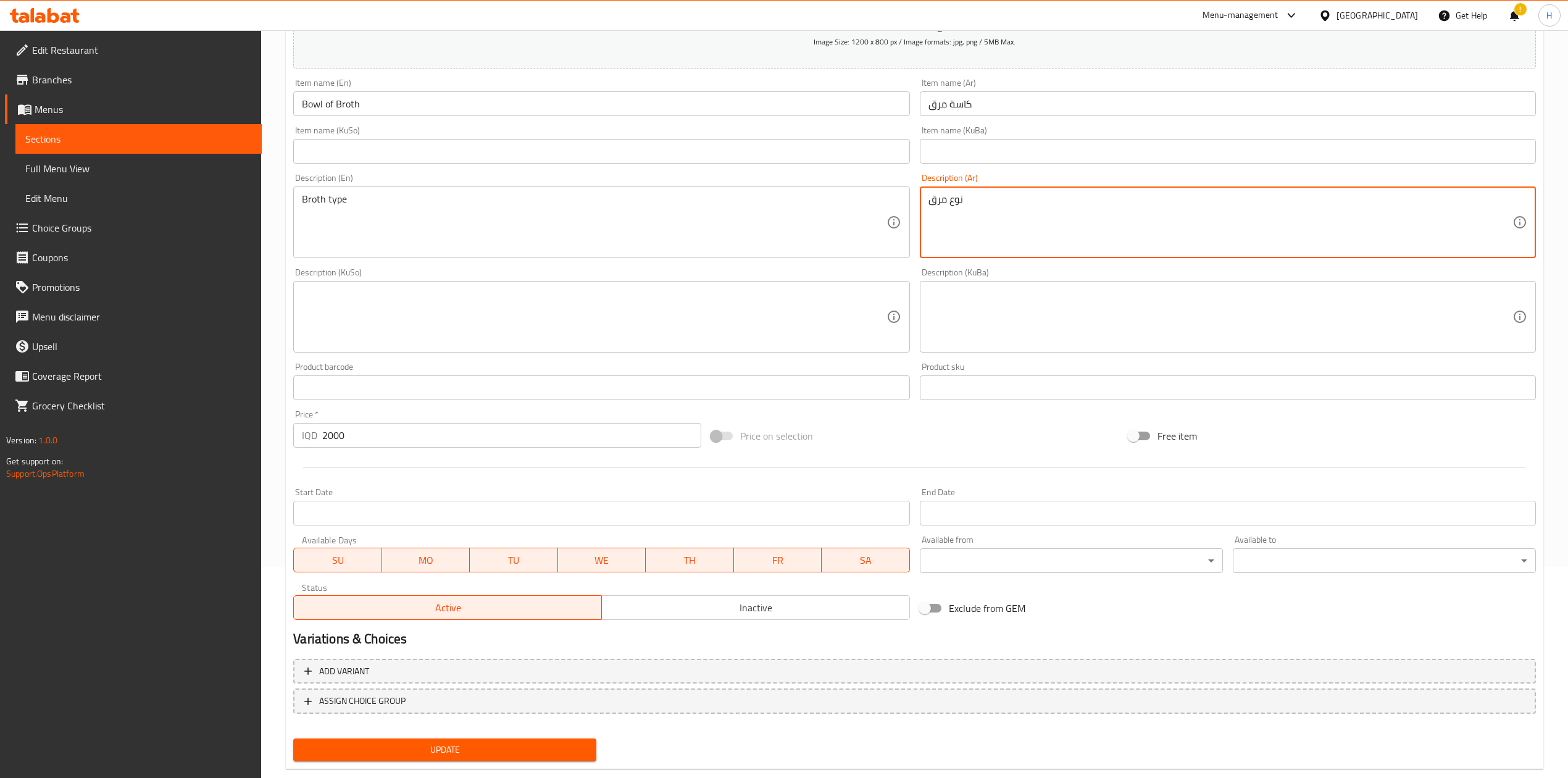
scroll to position [236, 0]
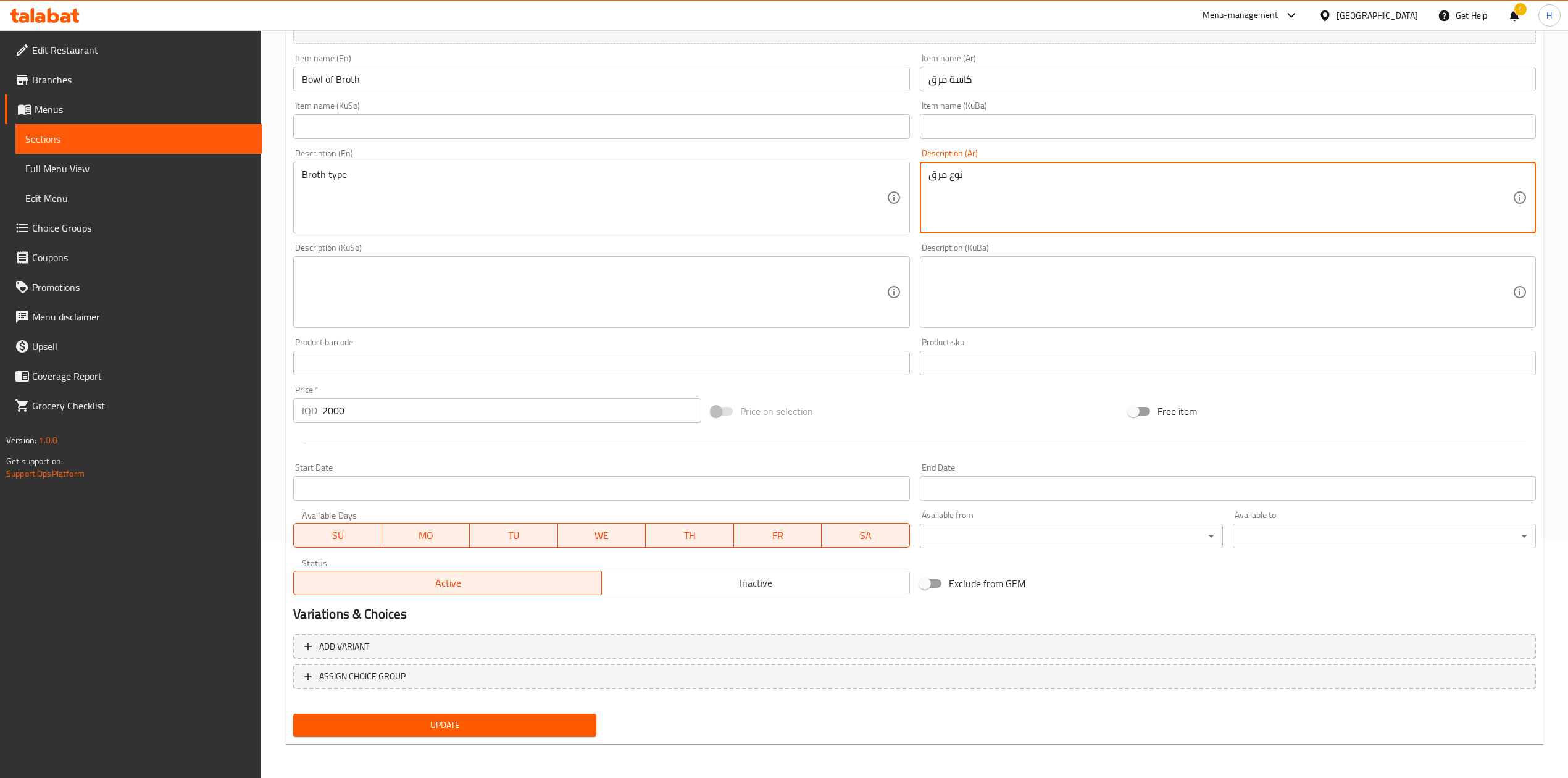
type textarea "نوع مرق"
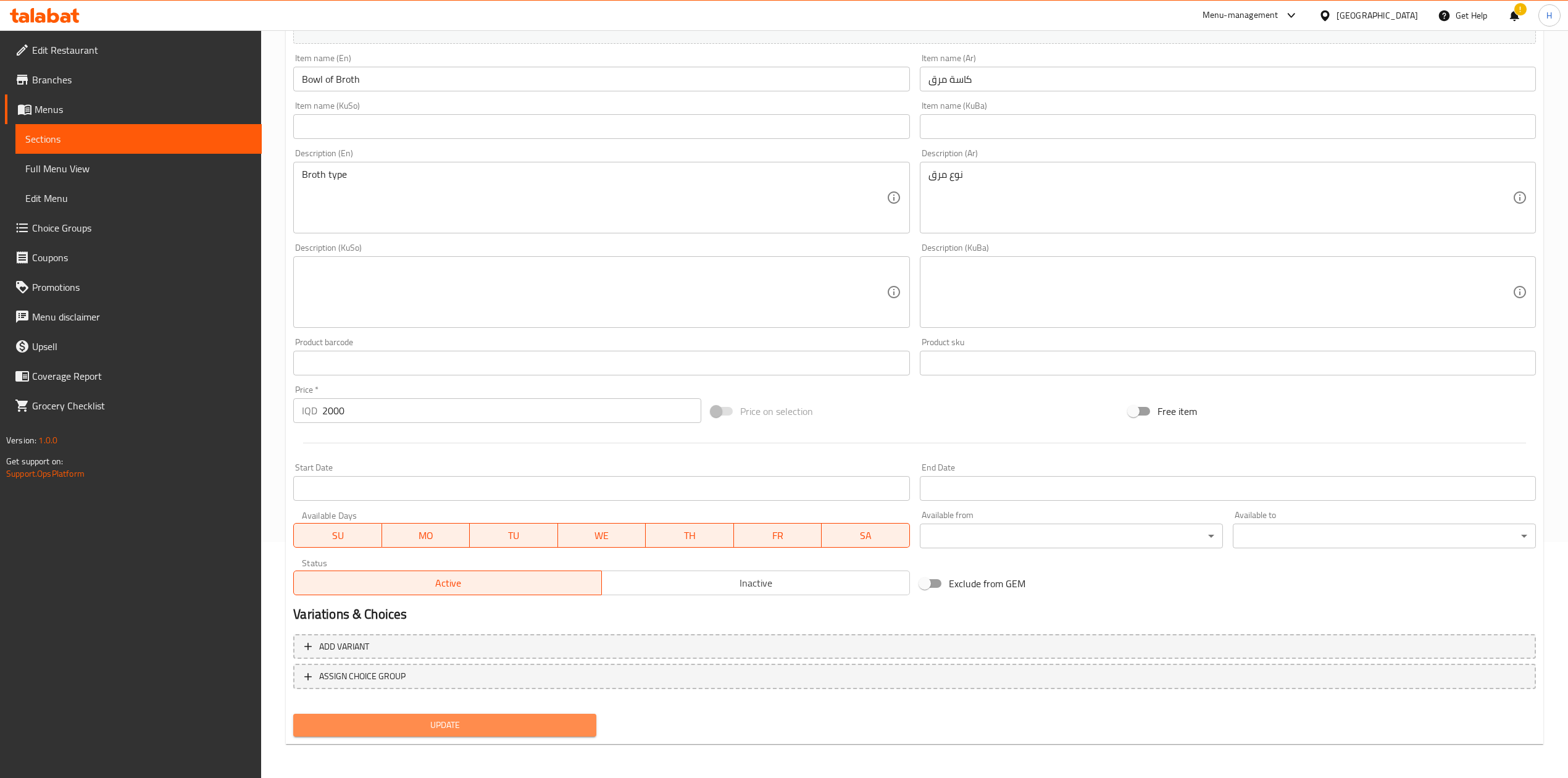
click at [469, 729] on span "Update" at bounding box center [445, 725] width 284 height 15
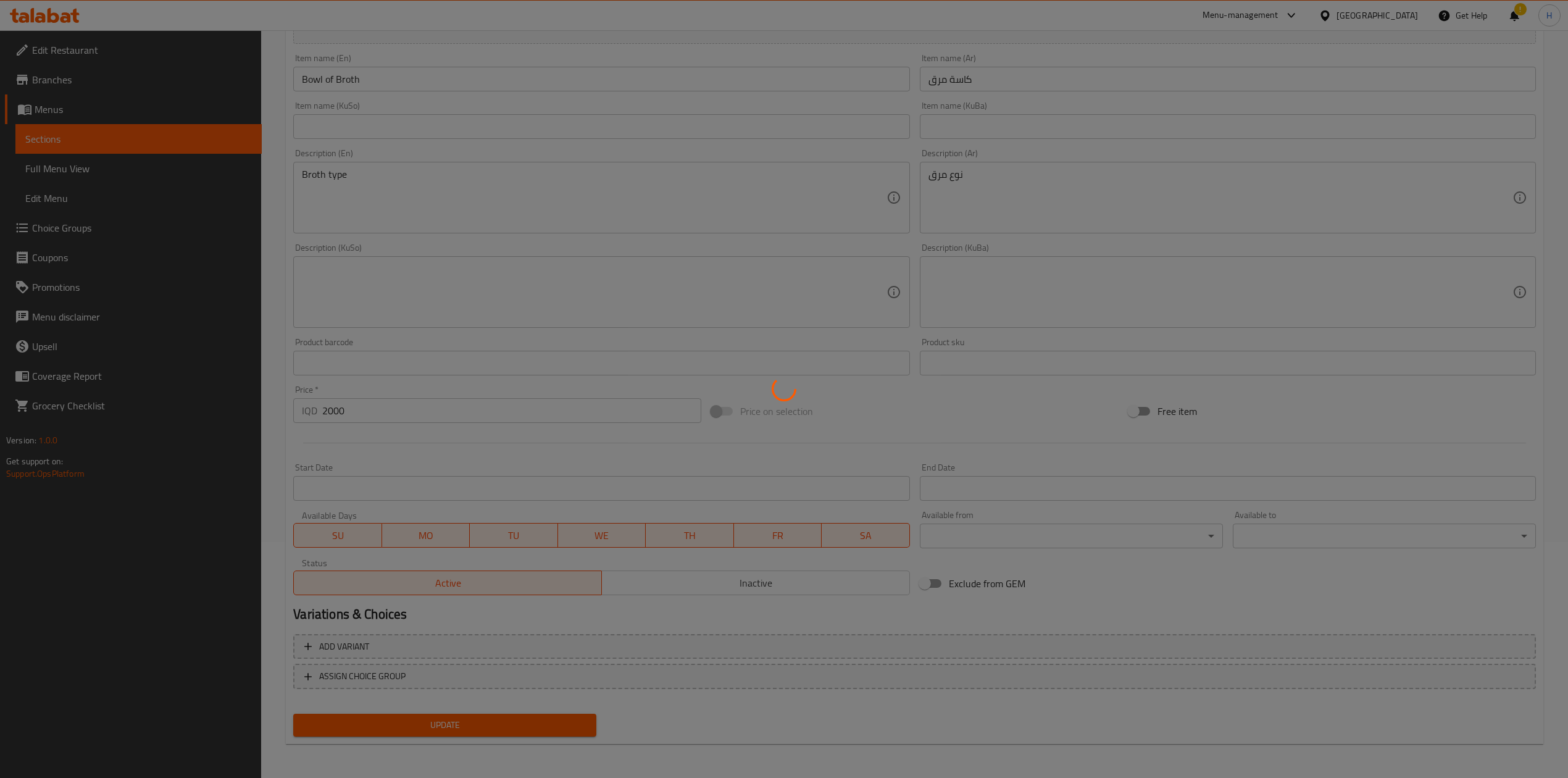
scroll to position [0, 0]
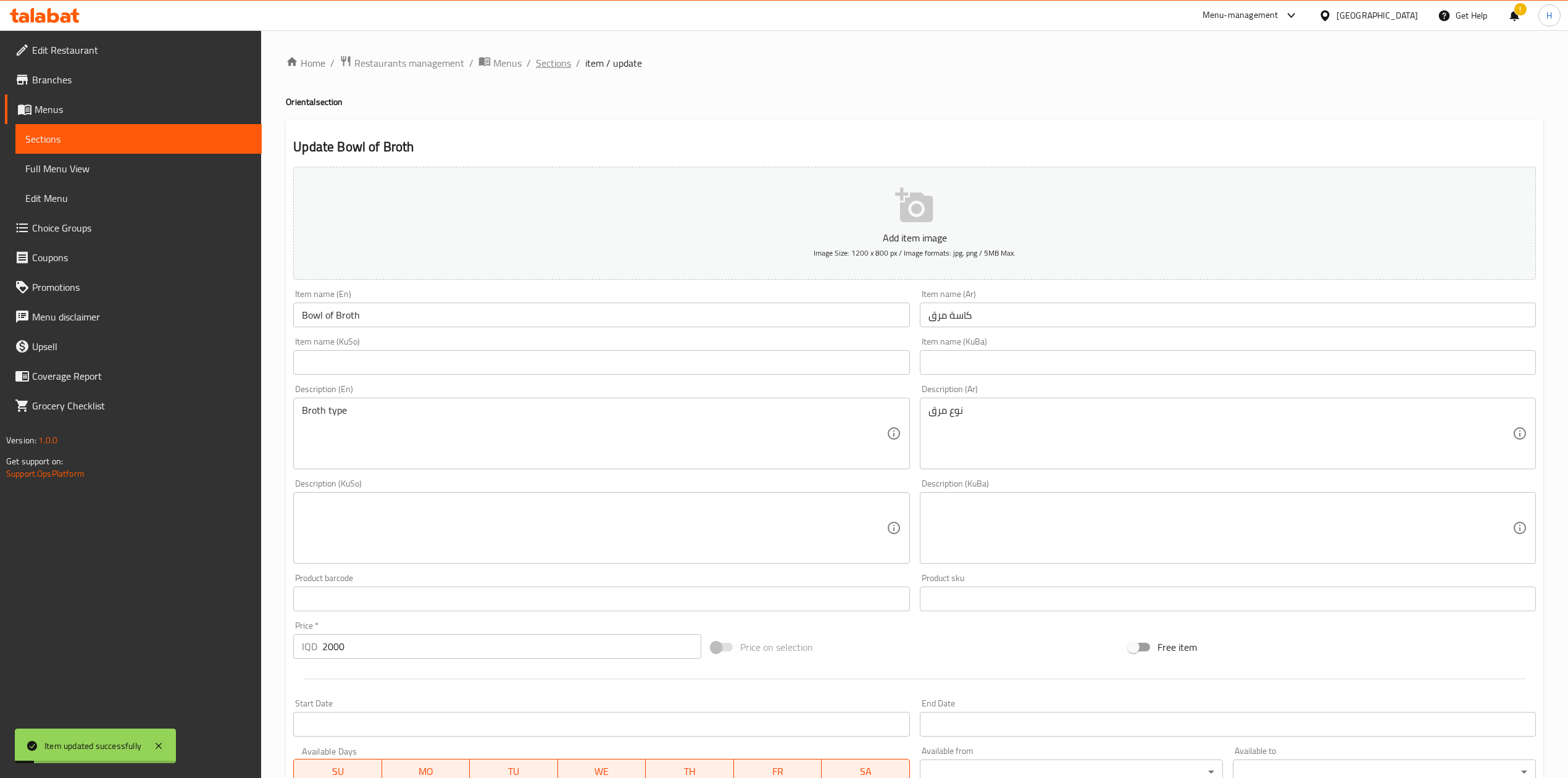
click at [553, 68] on span "Sections" at bounding box center [553, 63] width 35 height 15
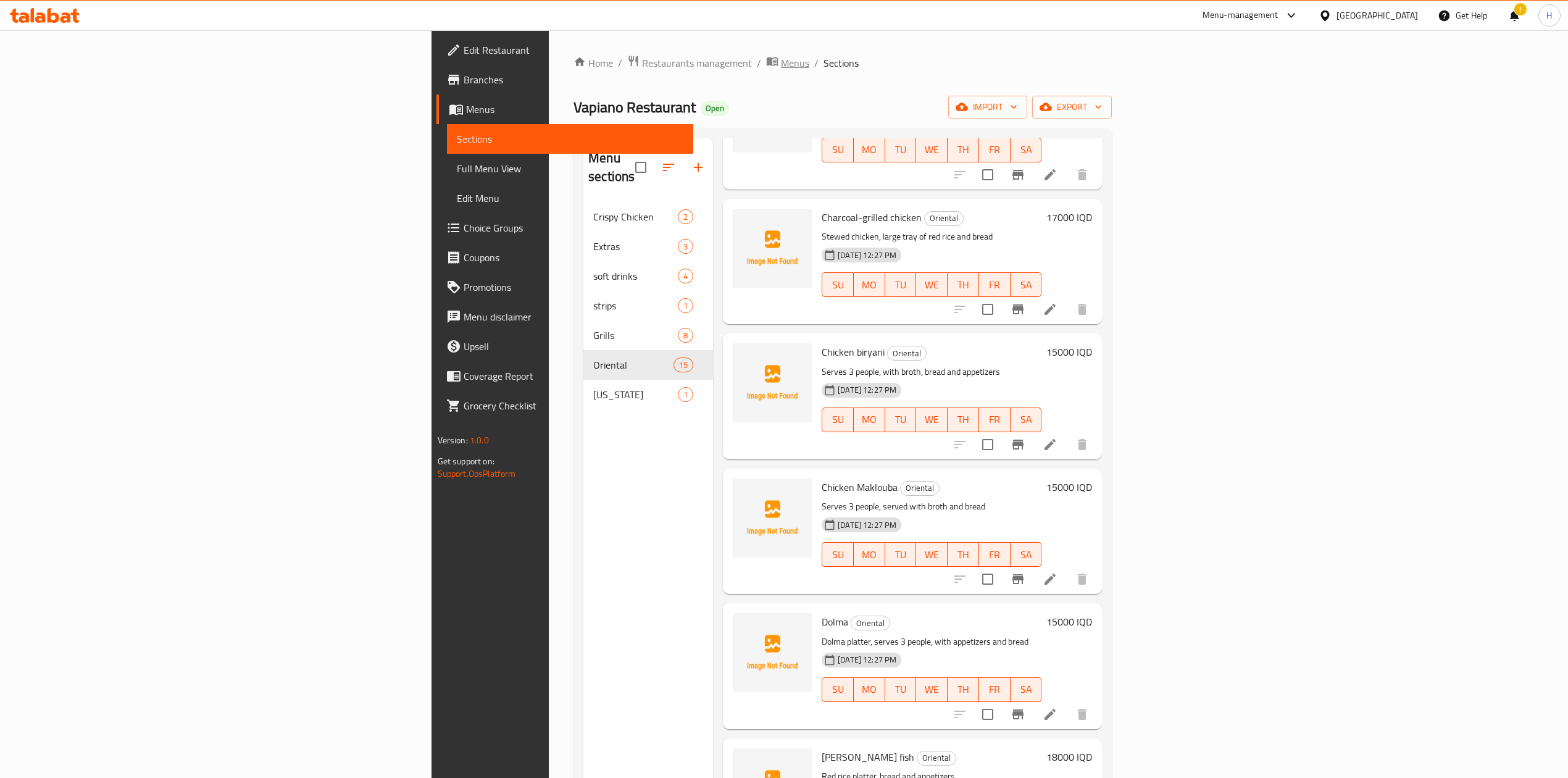
click at [781, 70] on span "Menus" at bounding box center [795, 63] width 28 height 15
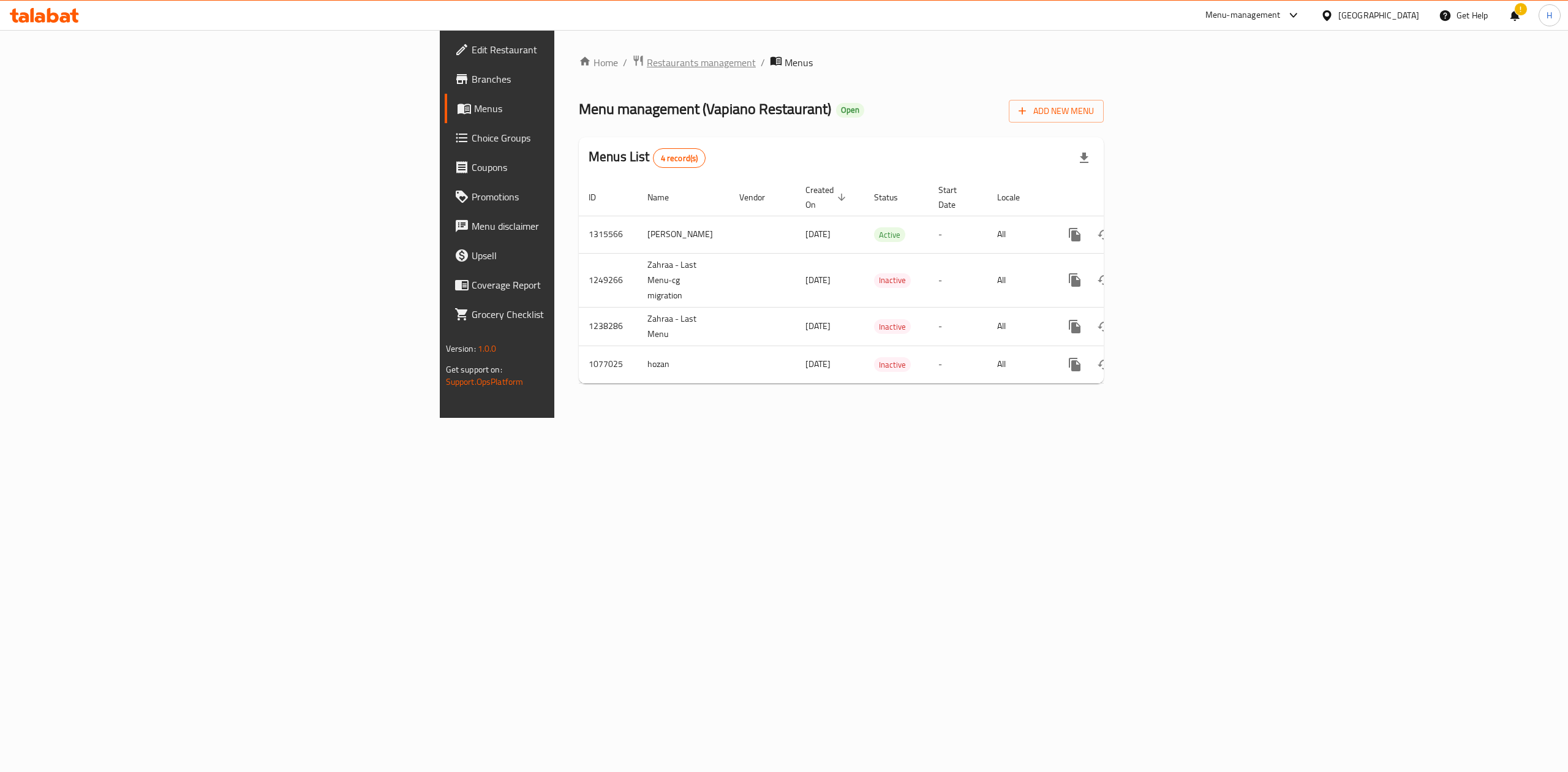
click at [647, 57] on span "Restaurants management" at bounding box center [701, 62] width 109 height 15
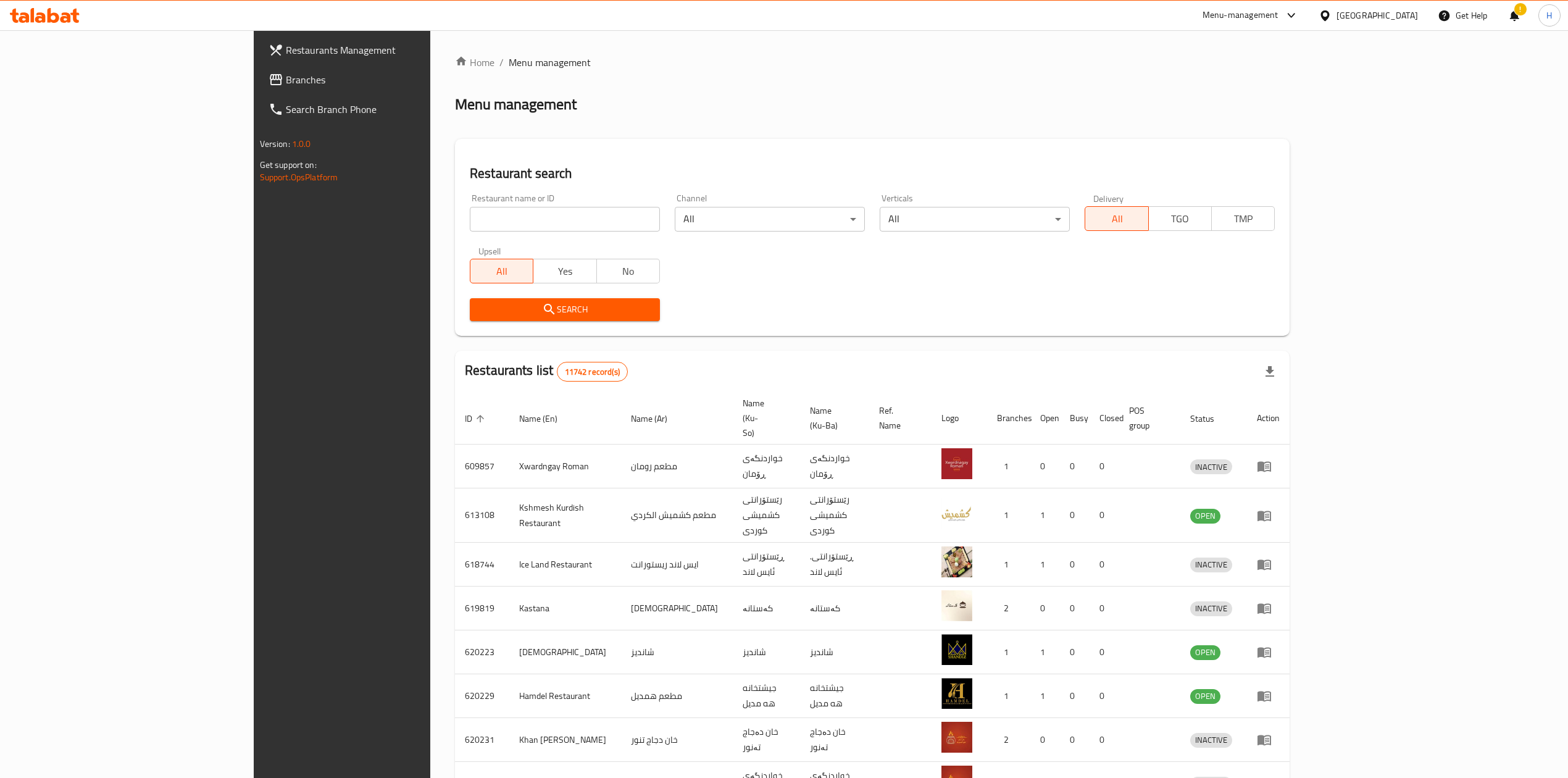
click at [423, 216] on div at bounding box center [784, 389] width 1568 height 778
click at [470, 216] on input "search" at bounding box center [565, 219] width 190 height 24
paste input "705985"
type input "705985"
click button "Search" at bounding box center [565, 310] width 190 height 23
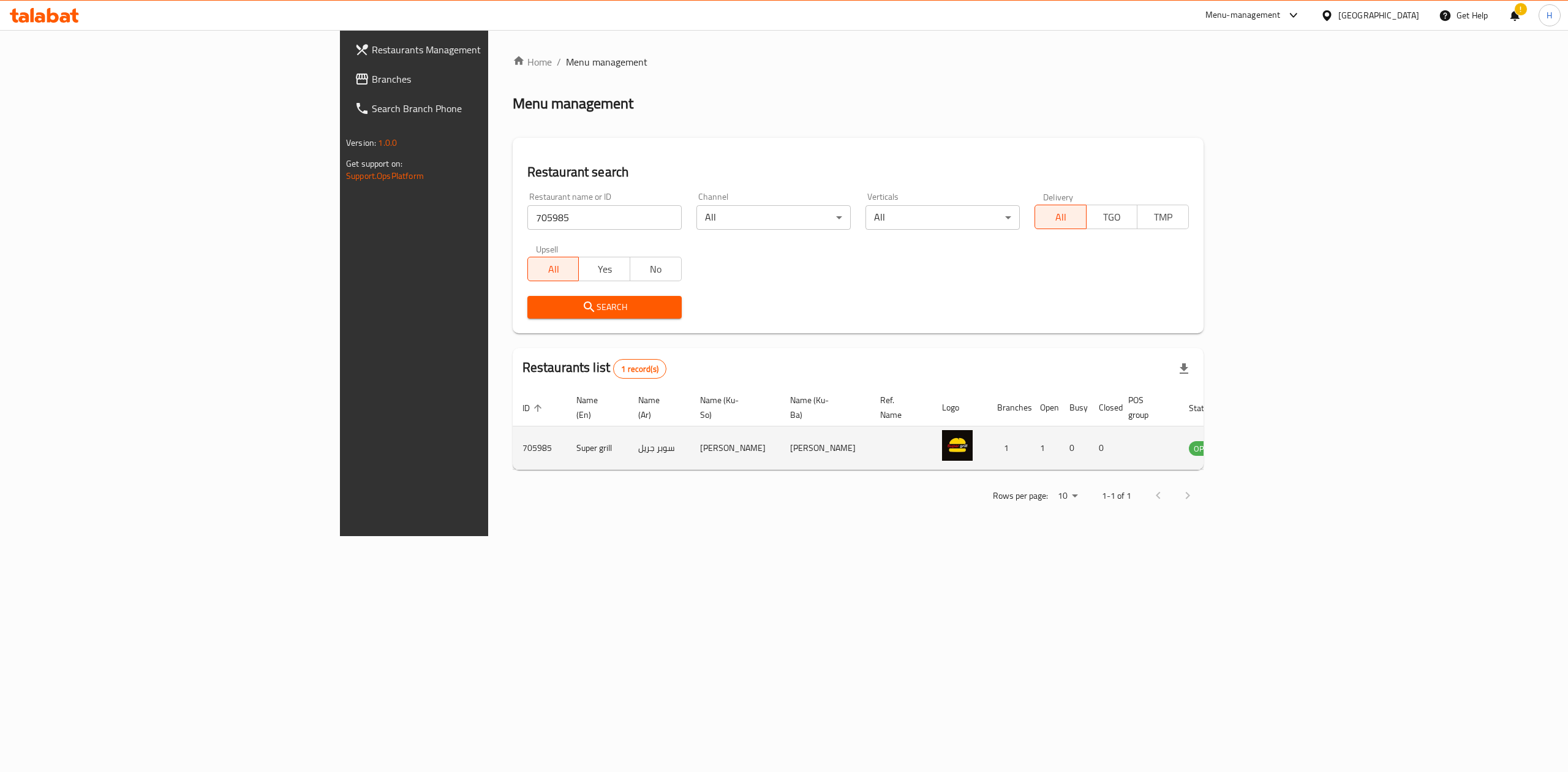
click at [1285, 432] on td "enhanced table" at bounding box center [1264, 448] width 42 height 43
click at [1267, 444] on icon "enhanced table" at bounding box center [1260, 449] width 13 height 10
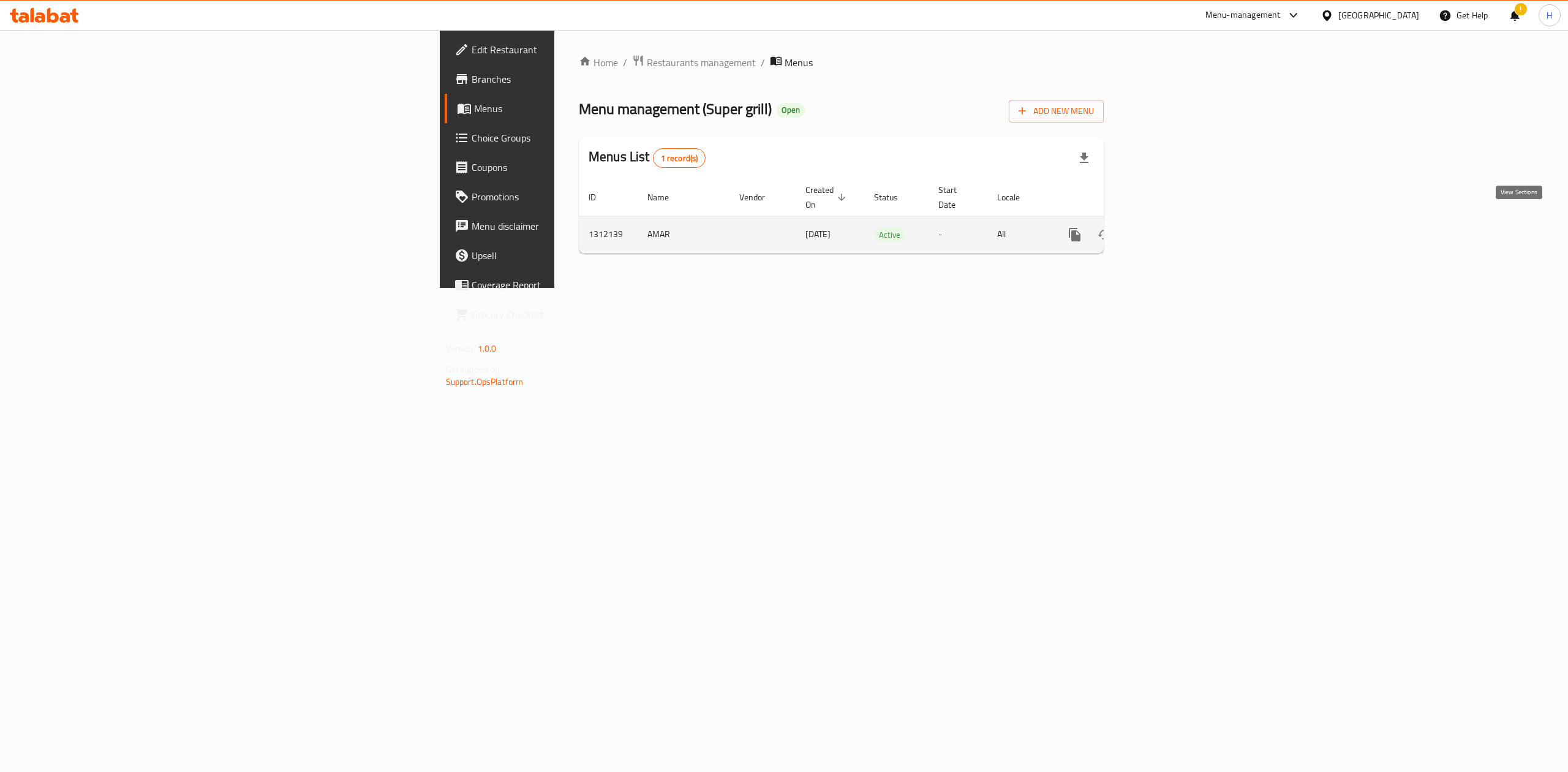
click at [1170, 227] on icon "enhanced table" at bounding box center [1163, 234] width 15 height 15
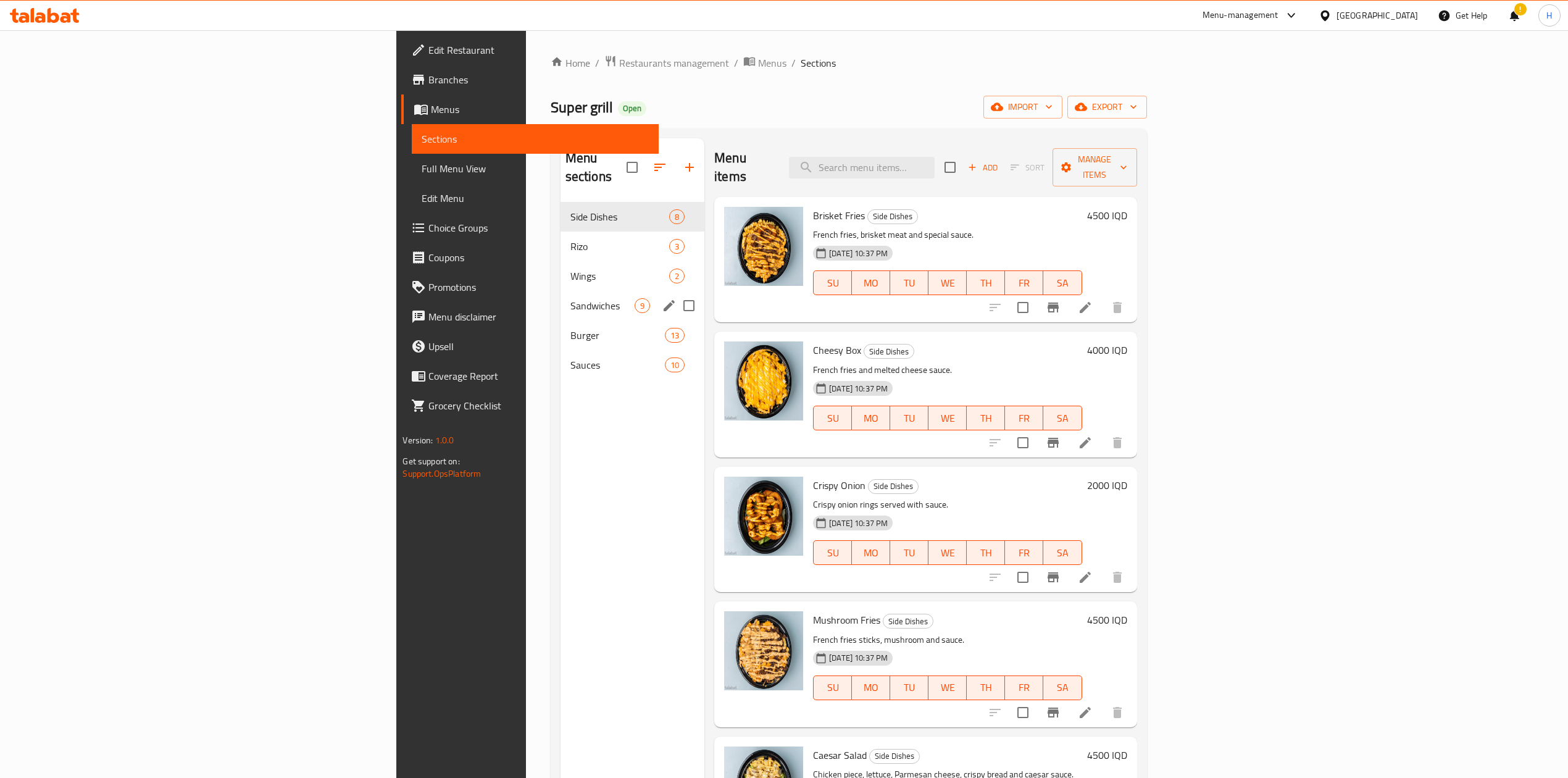
click at [570, 298] on span "Sandwiches" at bounding box center [602, 305] width 64 height 15
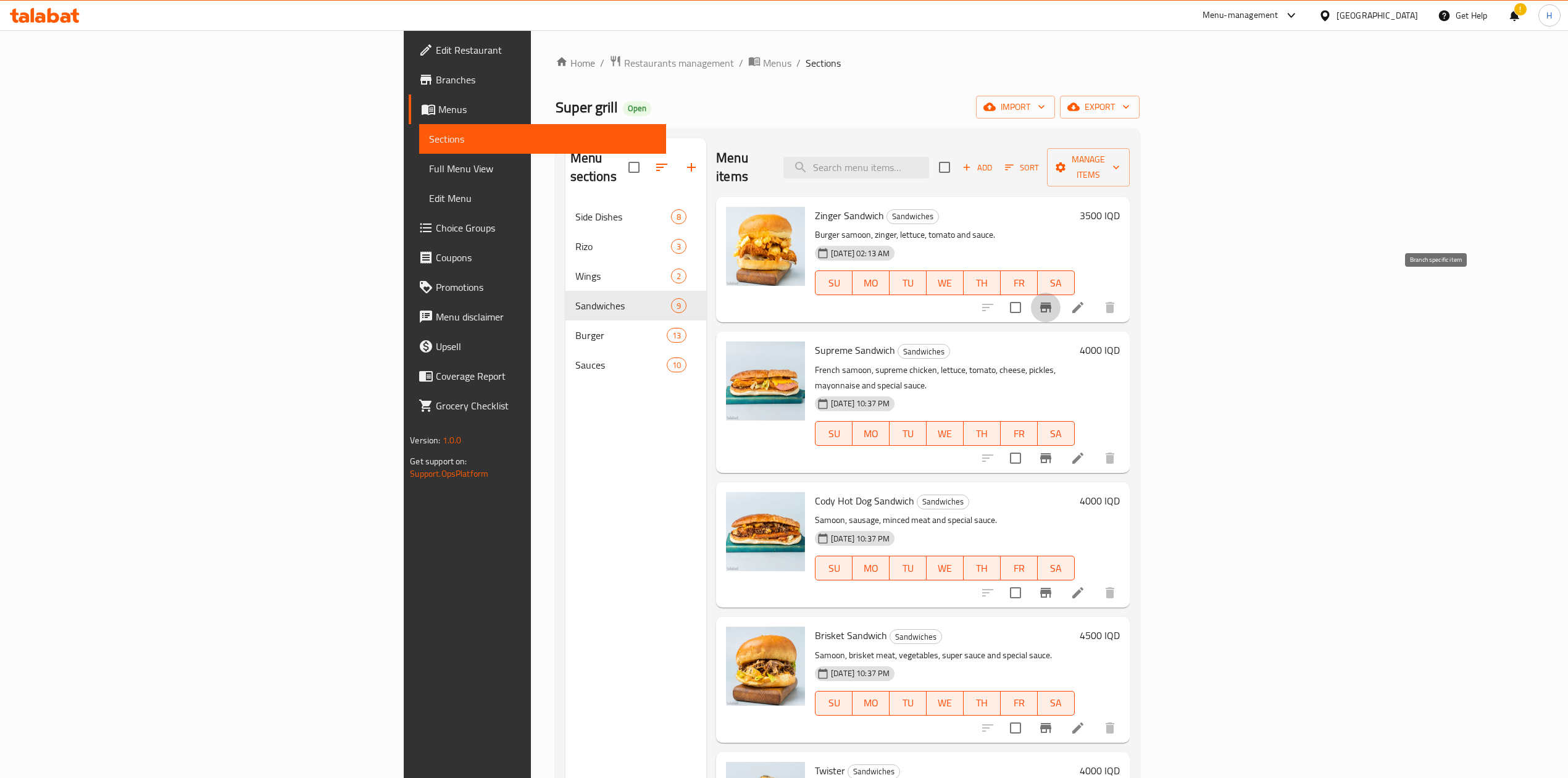
click at [1061, 292] on button "Branch-specific-item" at bounding box center [1046, 307] width 30 height 30
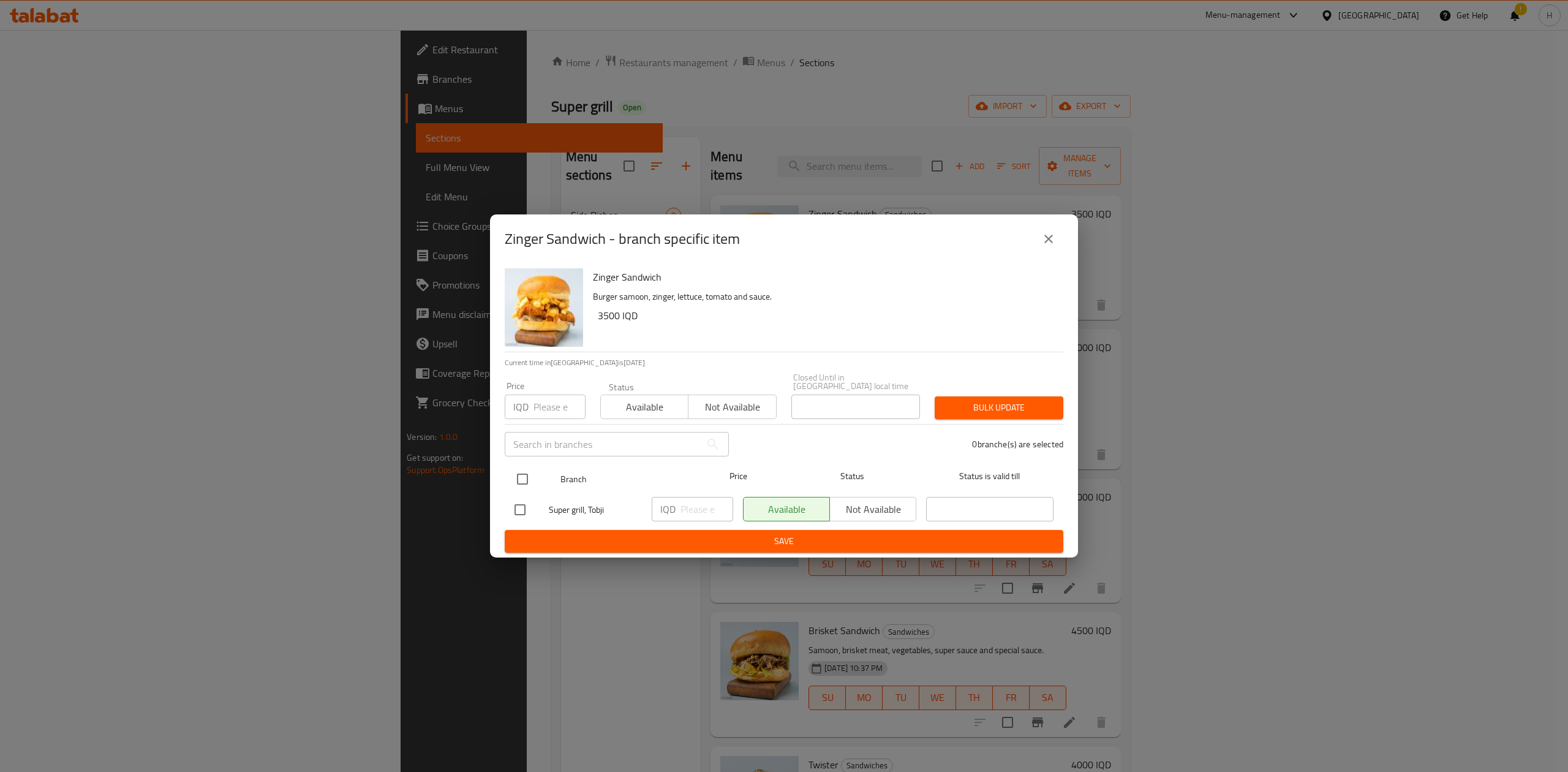
click at [523, 468] on input "checkbox" at bounding box center [522, 479] width 25 height 25
checkbox input "true"
click at [676, 511] on div "IQD ​" at bounding box center [692, 509] width 81 height 24
type input "4500"
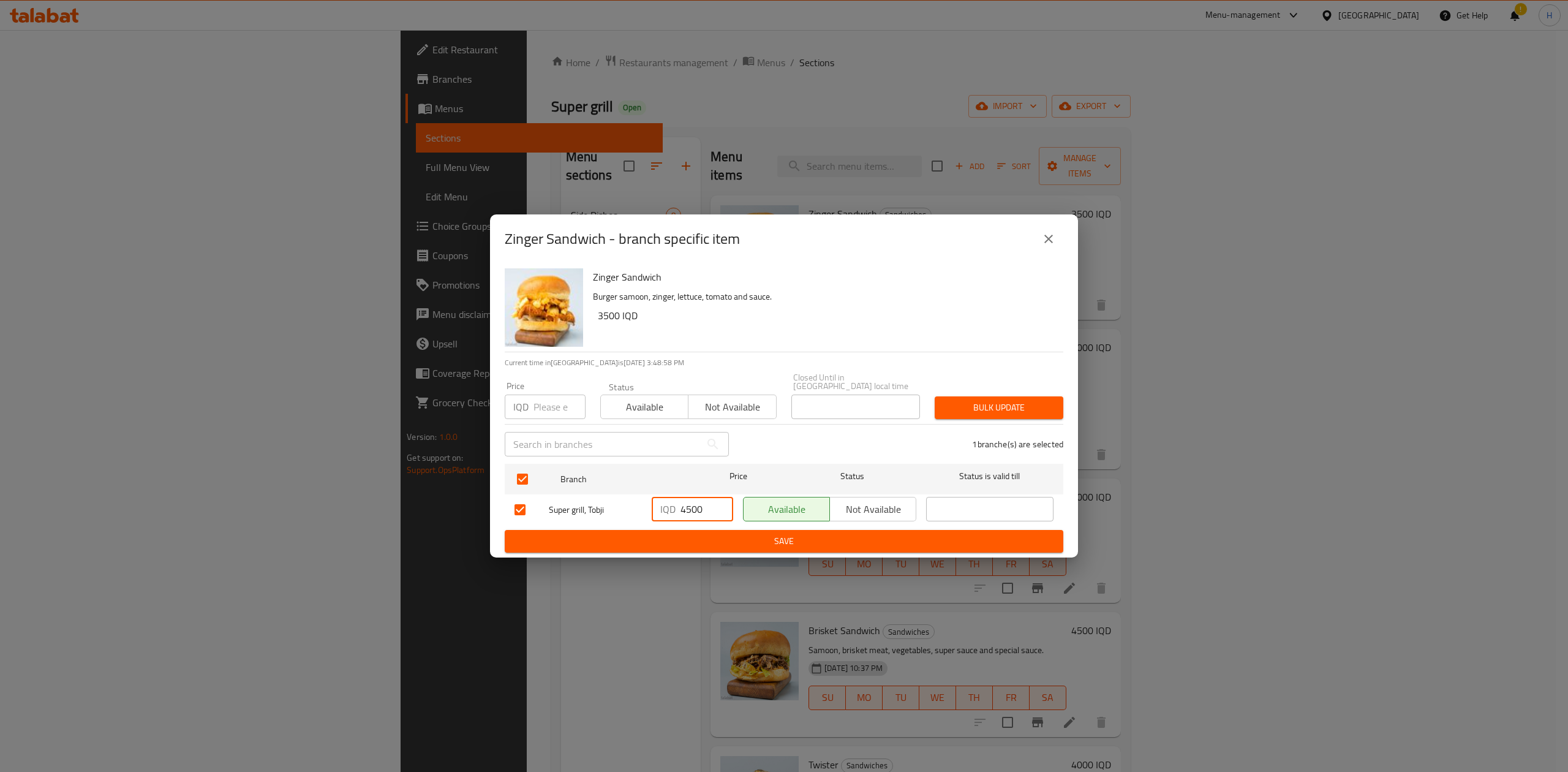
click at [677, 537] on span "Save" at bounding box center [783, 541] width 539 height 15
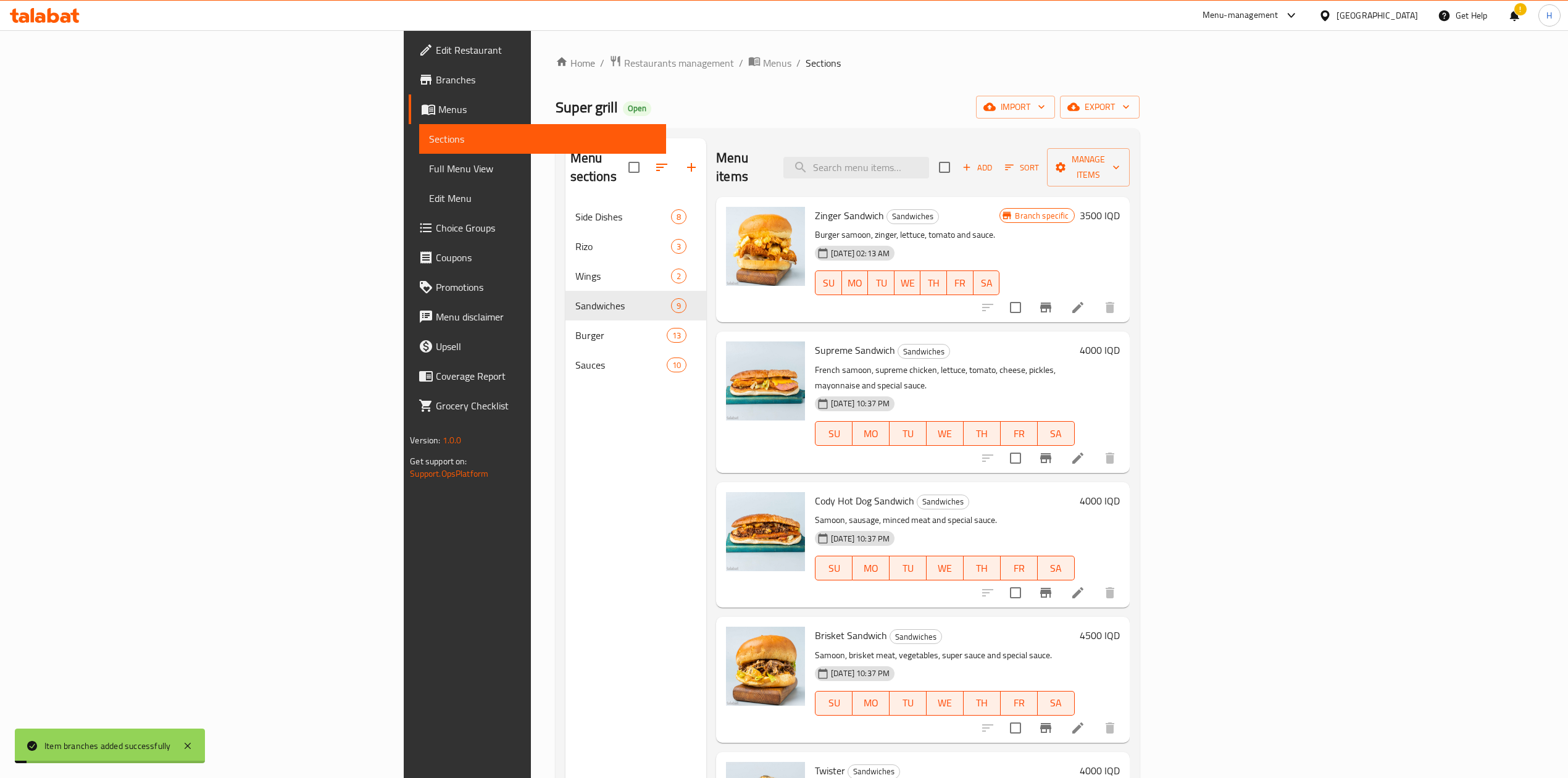
click at [1120, 207] on h6 "3500 IQD" at bounding box center [1100, 215] width 40 height 17
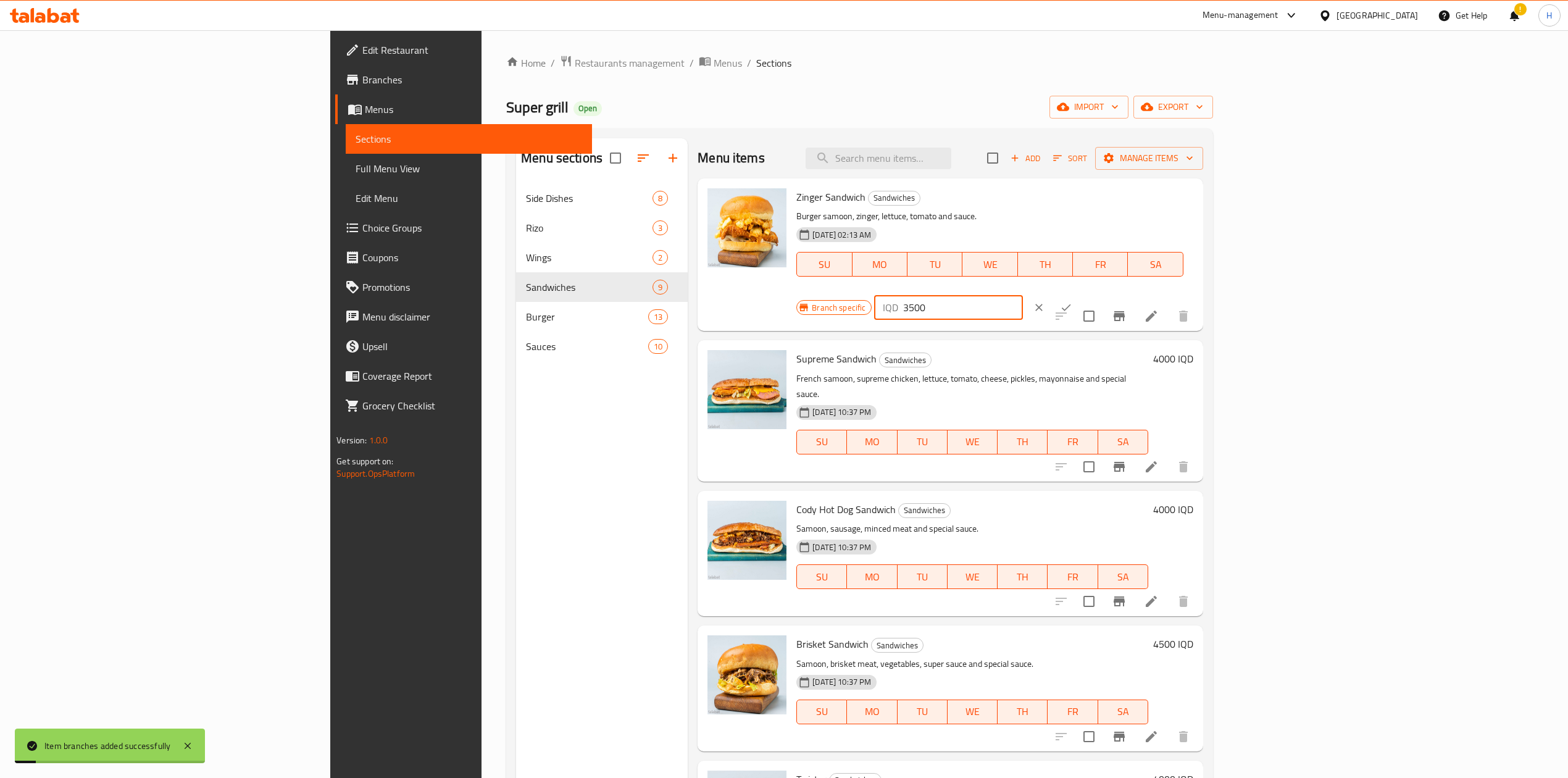
click at [1023, 295] on input "3500" at bounding box center [963, 307] width 120 height 24
type input "4500"
click at [1073, 301] on icon "ok" at bounding box center [1066, 307] width 12 height 12
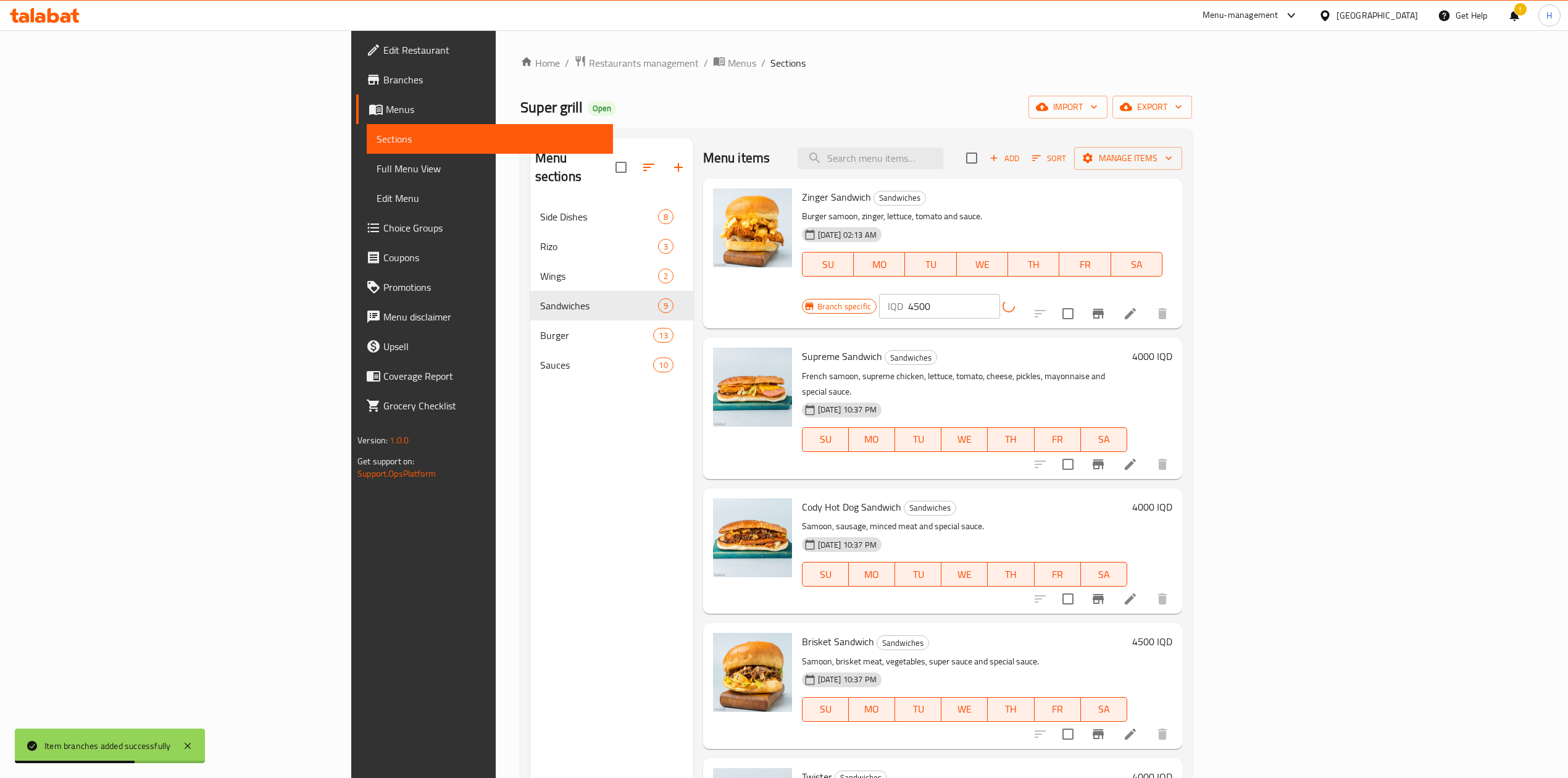
click at [1113, 450] on button "Branch-specific-item" at bounding box center [1098, 464] width 30 height 30
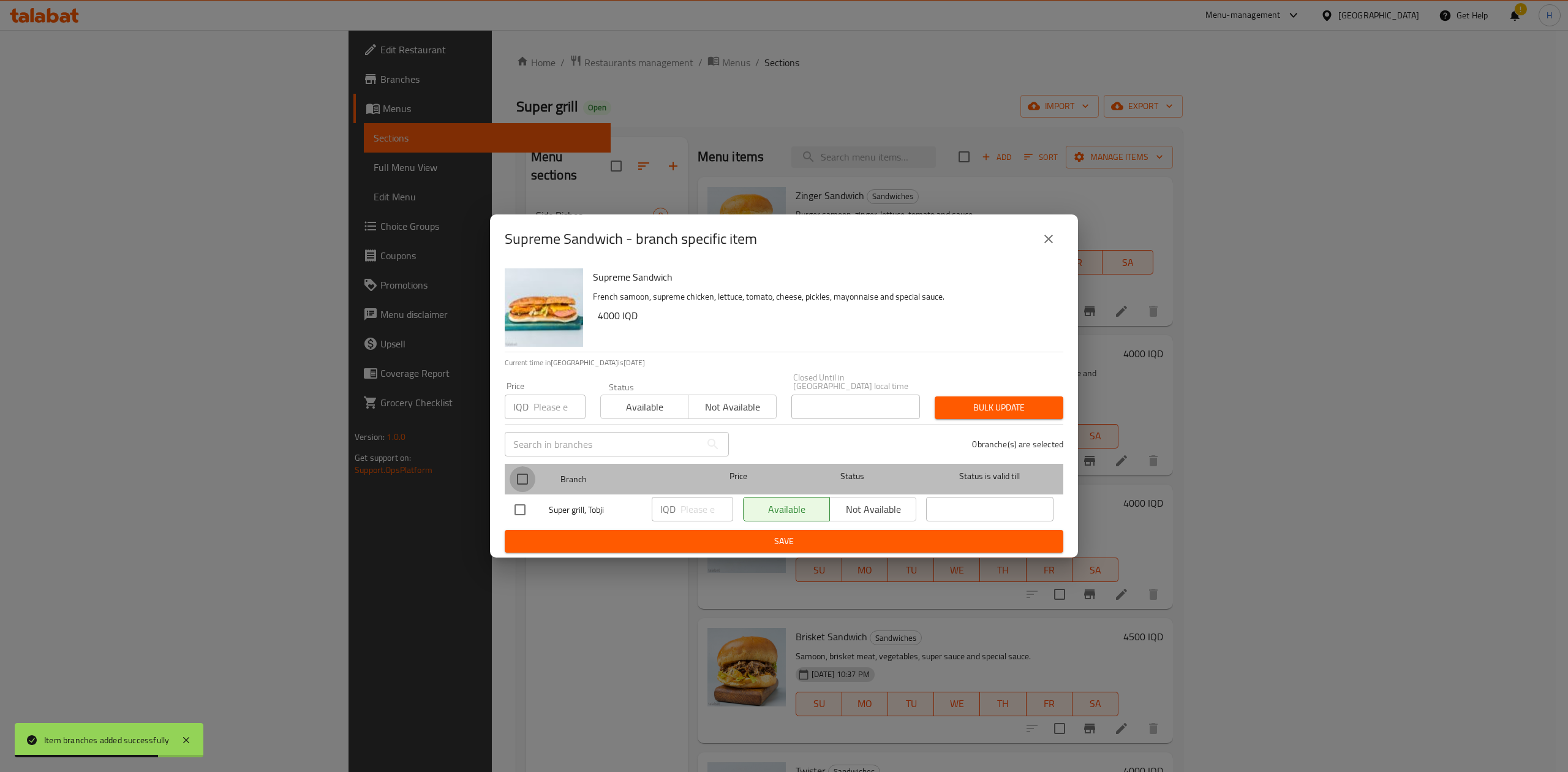
click at [524, 472] on input "checkbox" at bounding box center [522, 479] width 25 height 25
checkbox input "true"
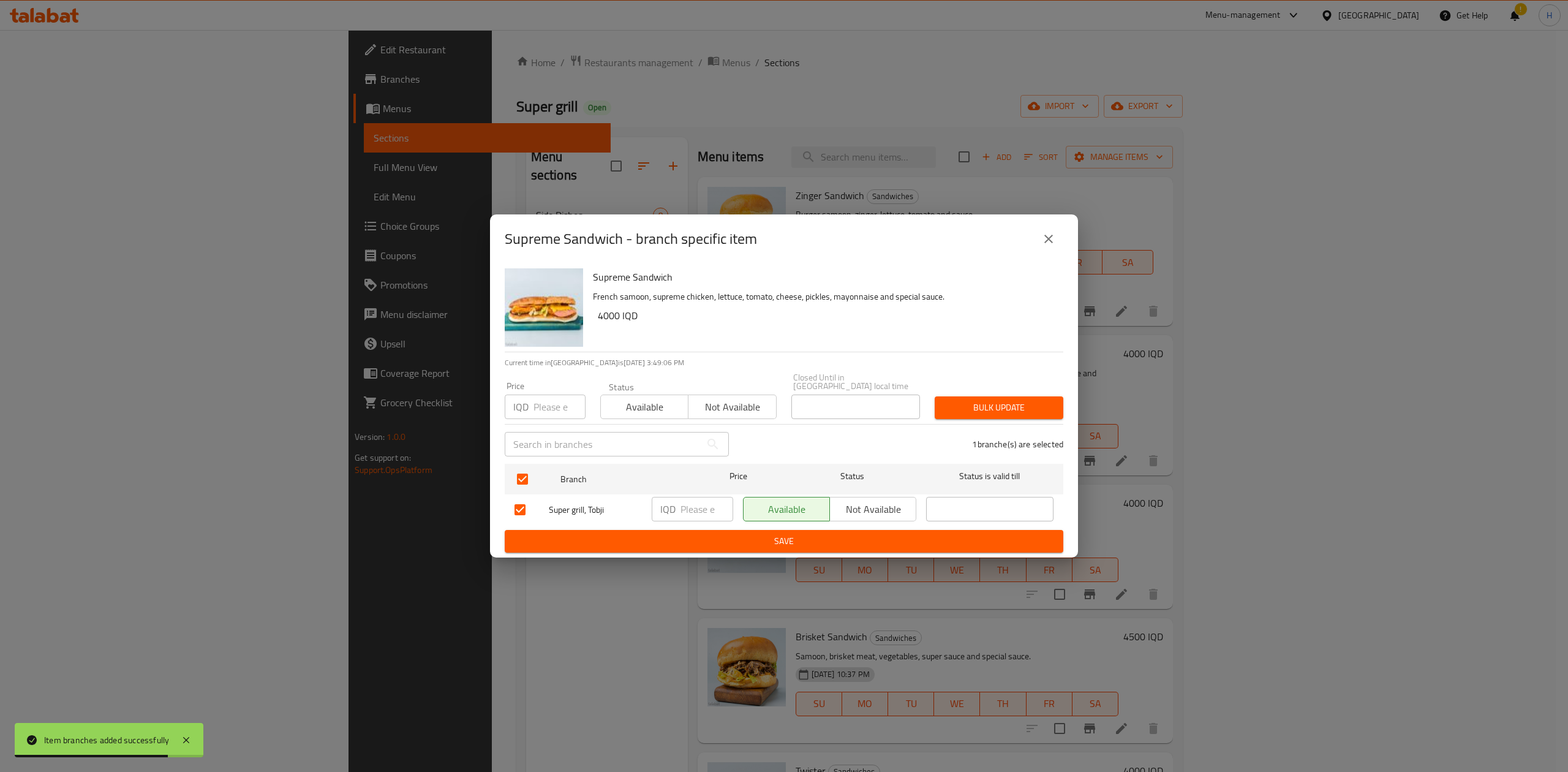
click at [697, 508] on input "number" at bounding box center [706, 509] width 53 height 24
type input "5000"
click at [696, 533] on span "Save" at bounding box center [783, 541] width 539 height 15
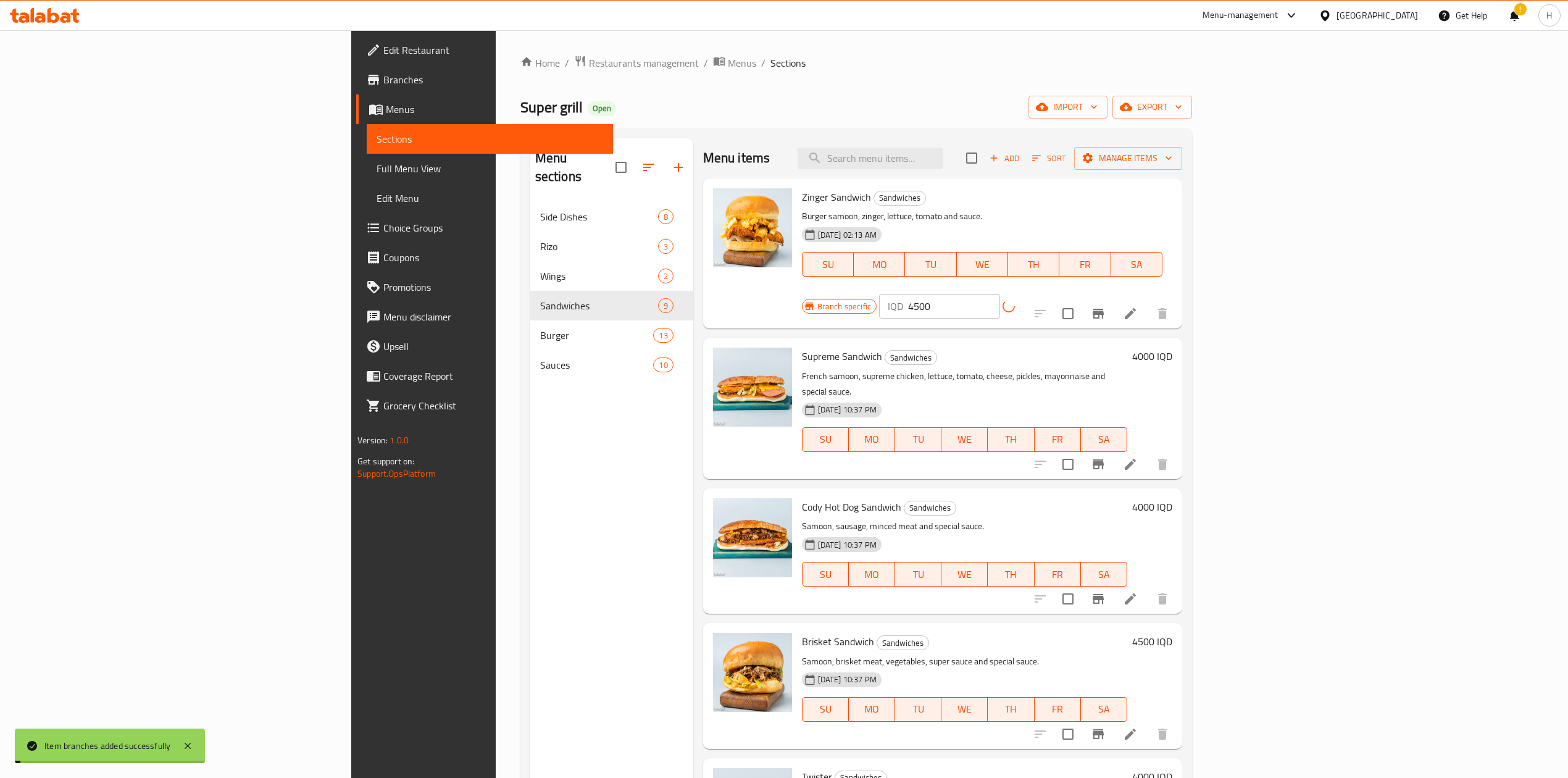
click at [1173, 348] on h6 "4000 IQD" at bounding box center [1152, 356] width 40 height 17
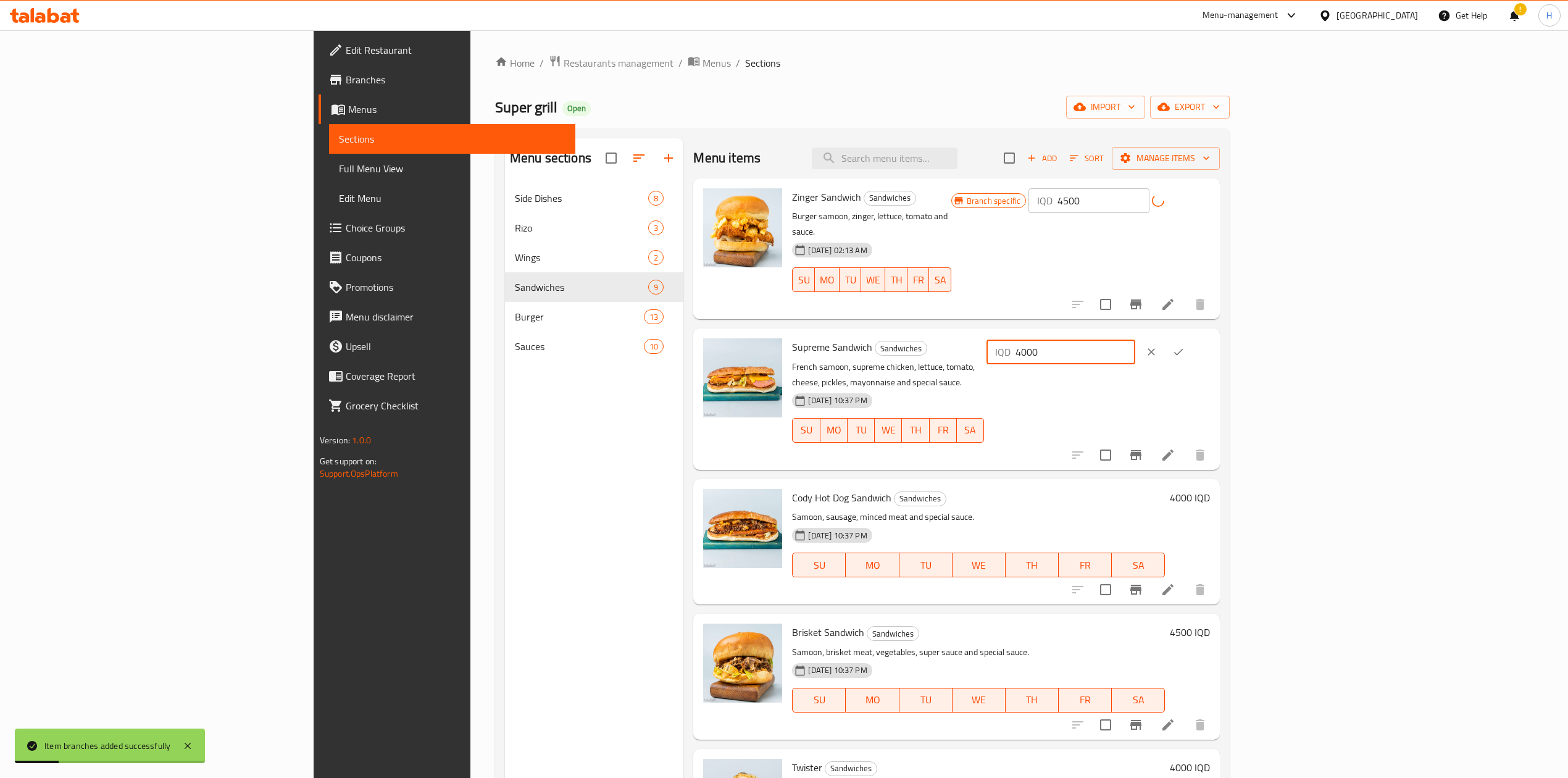
click at [1136, 341] on input "4000" at bounding box center [1075, 351] width 120 height 24
type input "5000"
click at [1185, 346] on icon "ok" at bounding box center [1179, 351] width 12 height 12
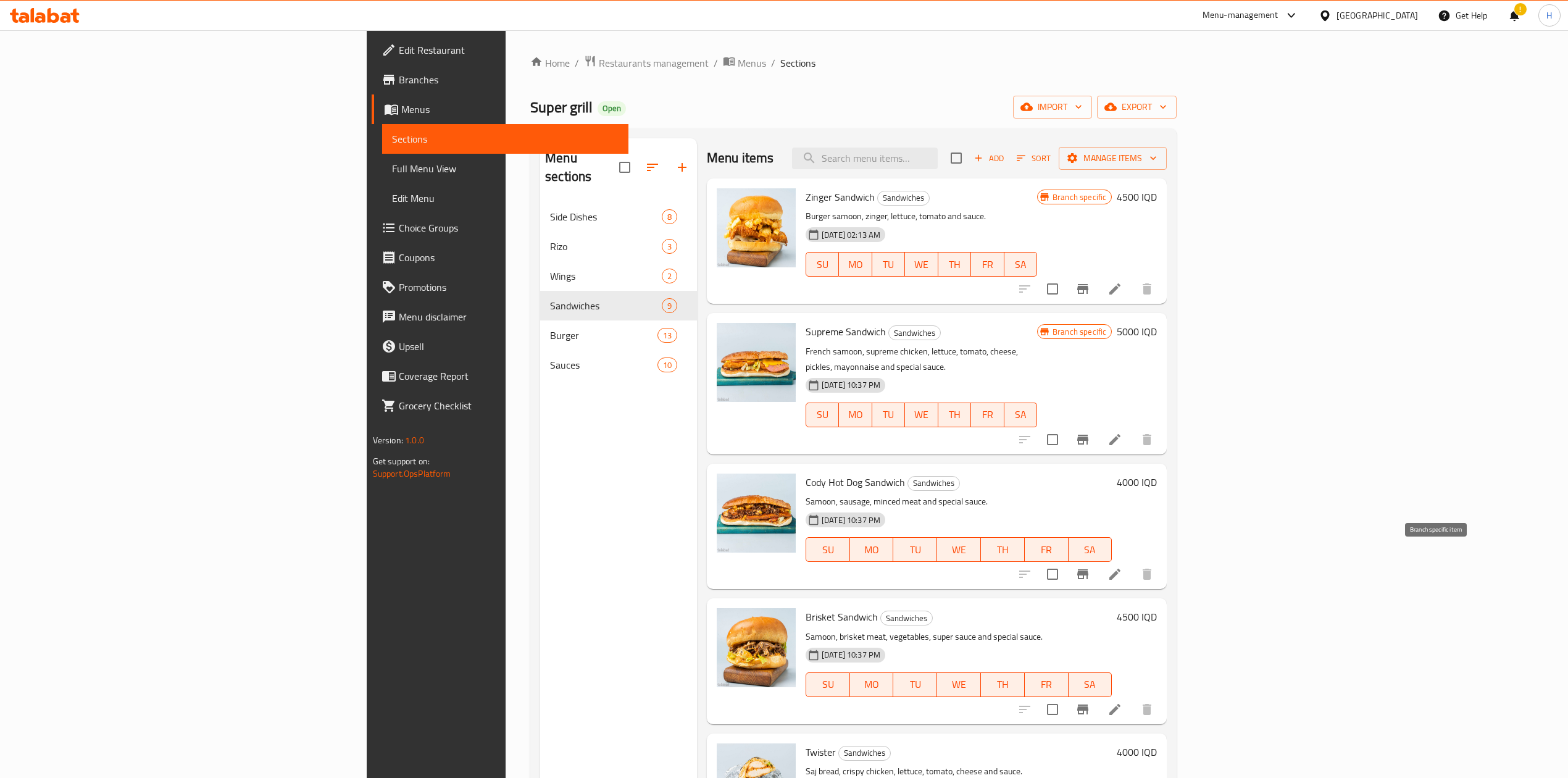
click at [1091, 566] on icon "Branch-specific-item" at bounding box center [1082, 573] width 15 height 15
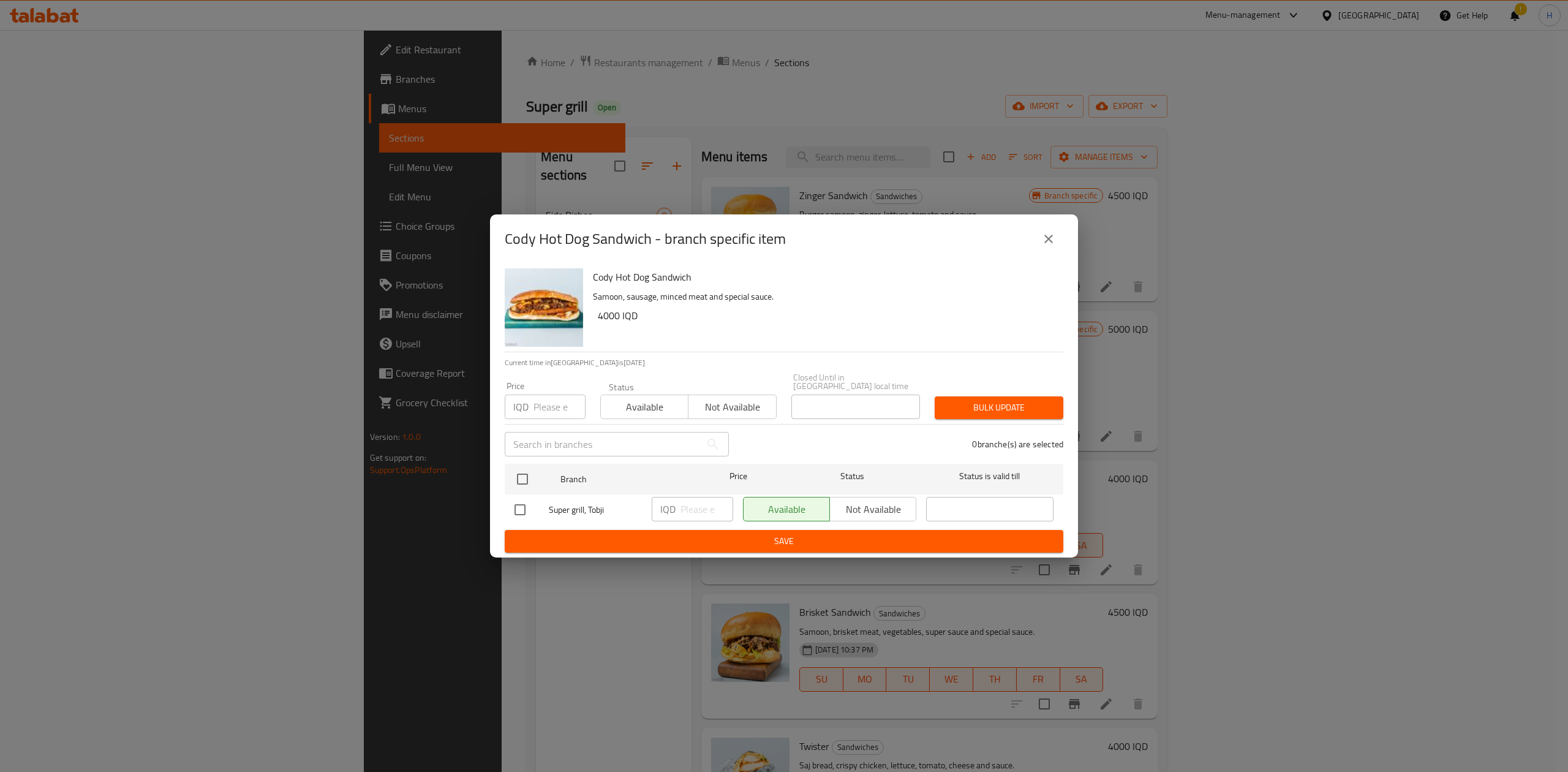
click at [529, 475] on input "checkbox" at bounding box center [522, 479] width 25 height 25
checkbox input "true"
click at [704, 505] on input "number" at bounding box center [706, 509] width 53 height 24
type input "5000"
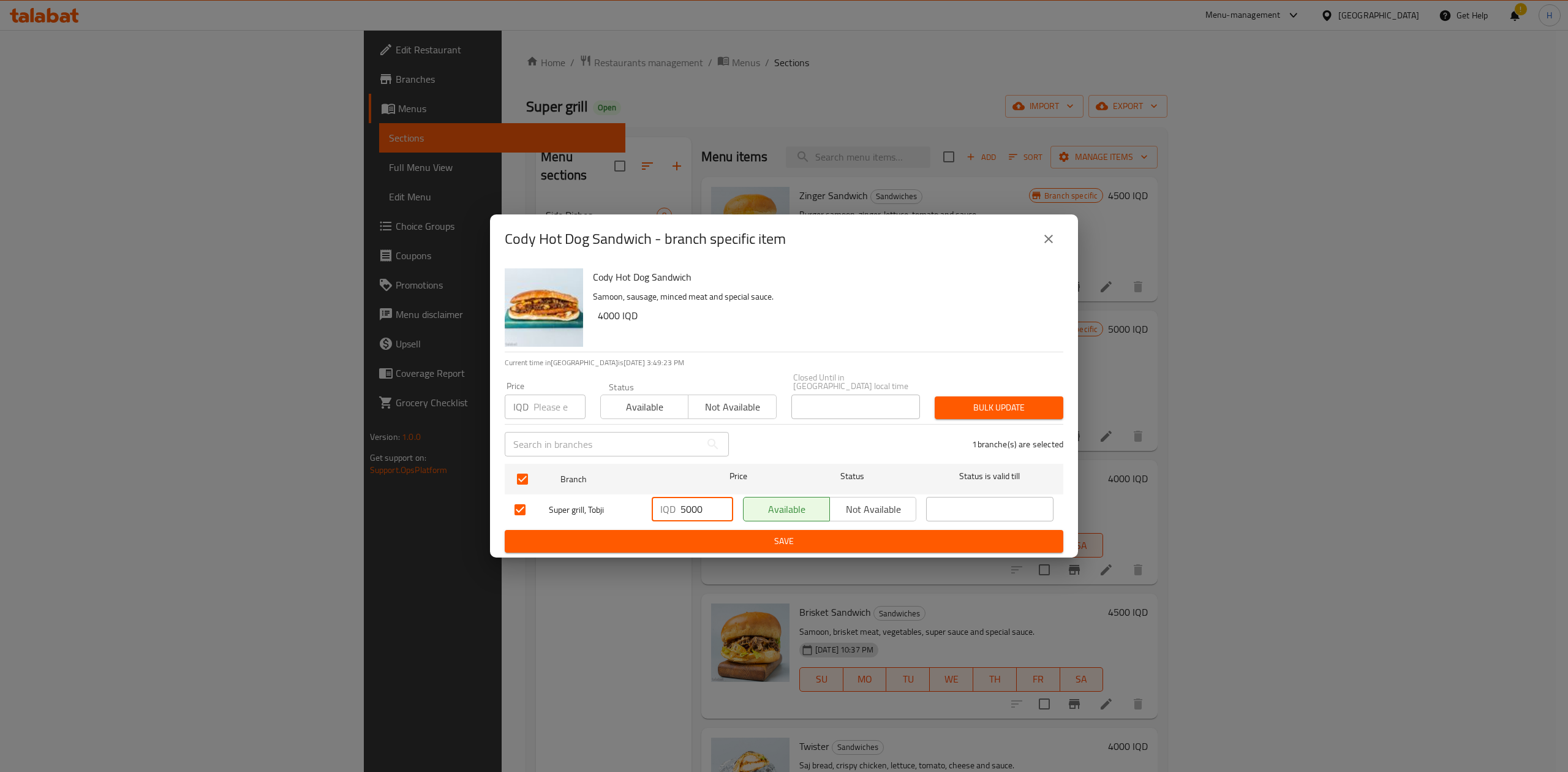
click at [703, 535] on span "Save" at bounding box center [783, 541] width 539 height 15
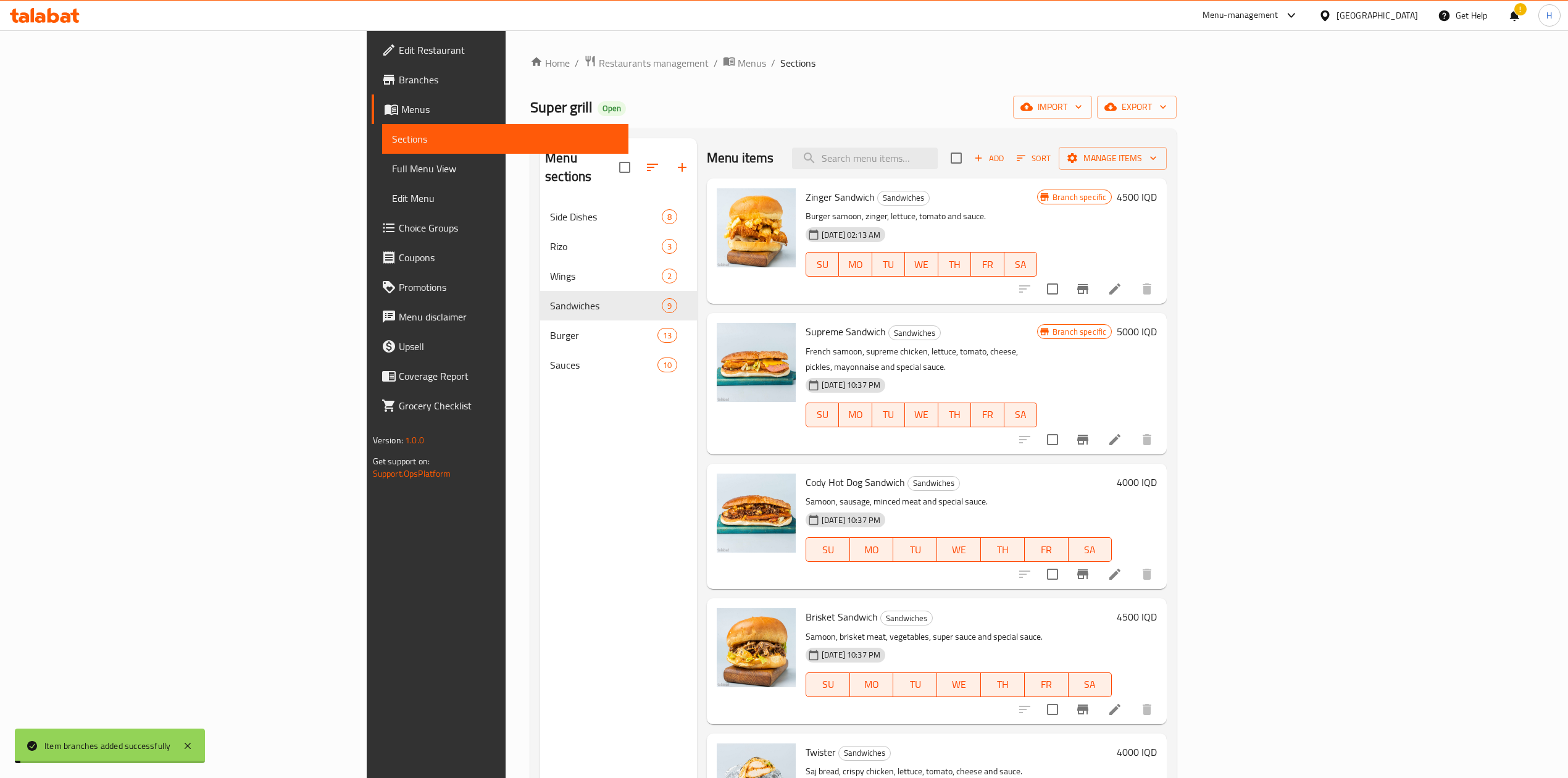
click at [1157, 473] on h6 "4000 IQD" at bounding box center [1137, 482] width 40 height 17
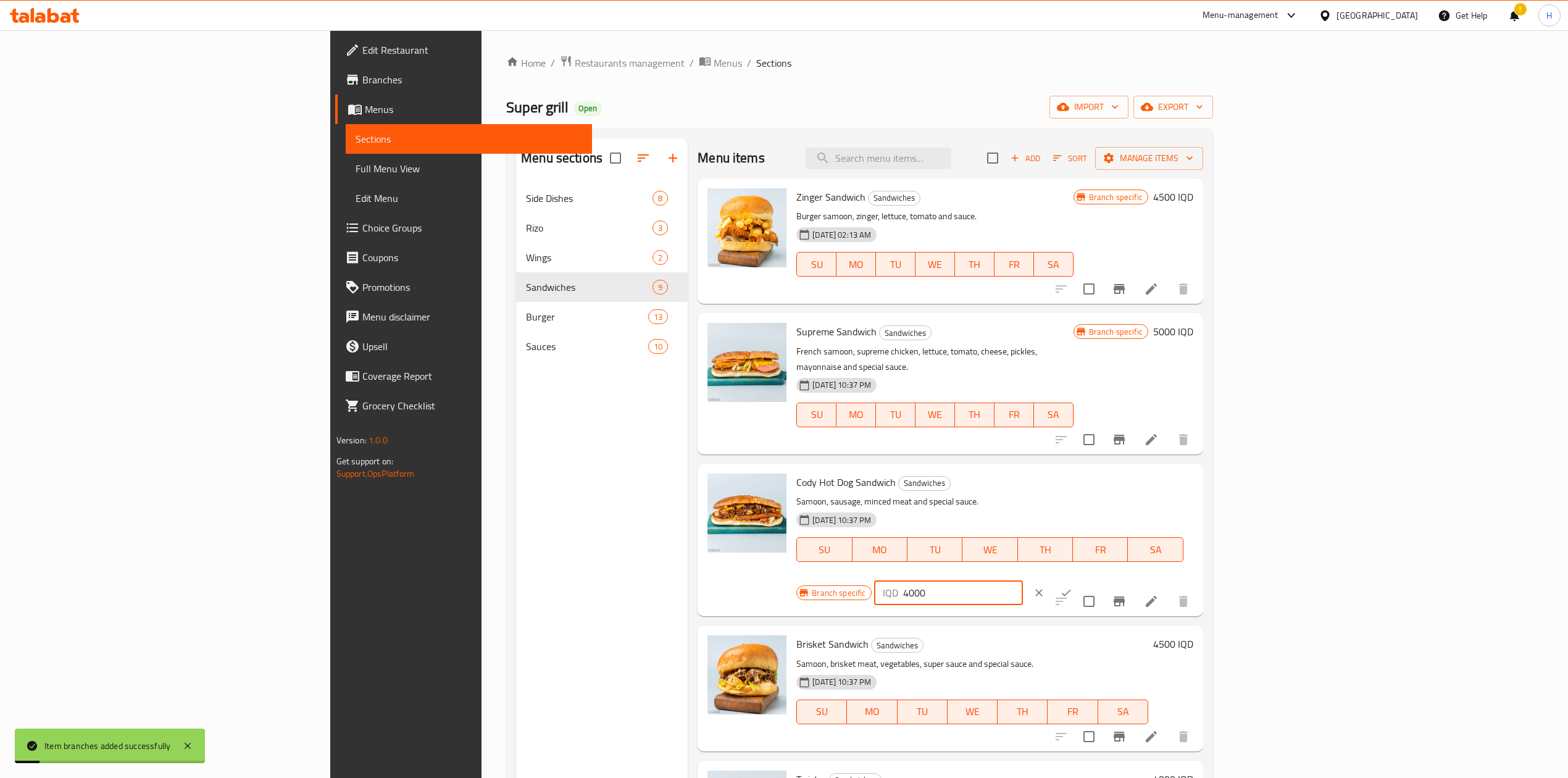
drag, startPoint x: 1347, startPoint y: 471, endPoint x: 1340, endPoint y: 473, distance: 7.3
click at [1023, 580] on div "IQD 4000 ​" at bounding box center [949, 593] width 149 height 24
type input "5000"
click at [1073, 586] on icon "ok" at bounding box center [1066, 592] width 12 height 12
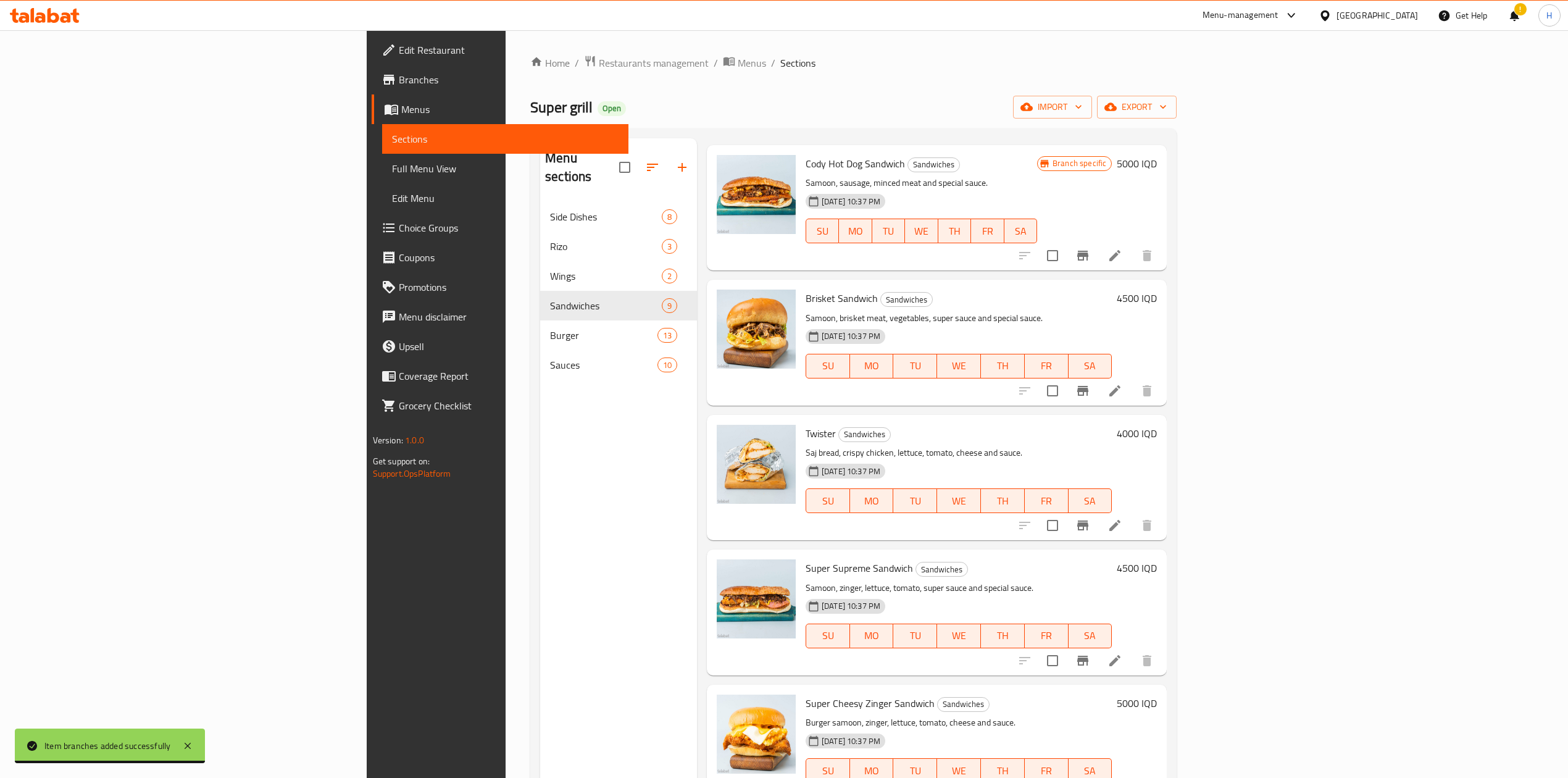
scroll to position [329, 0]
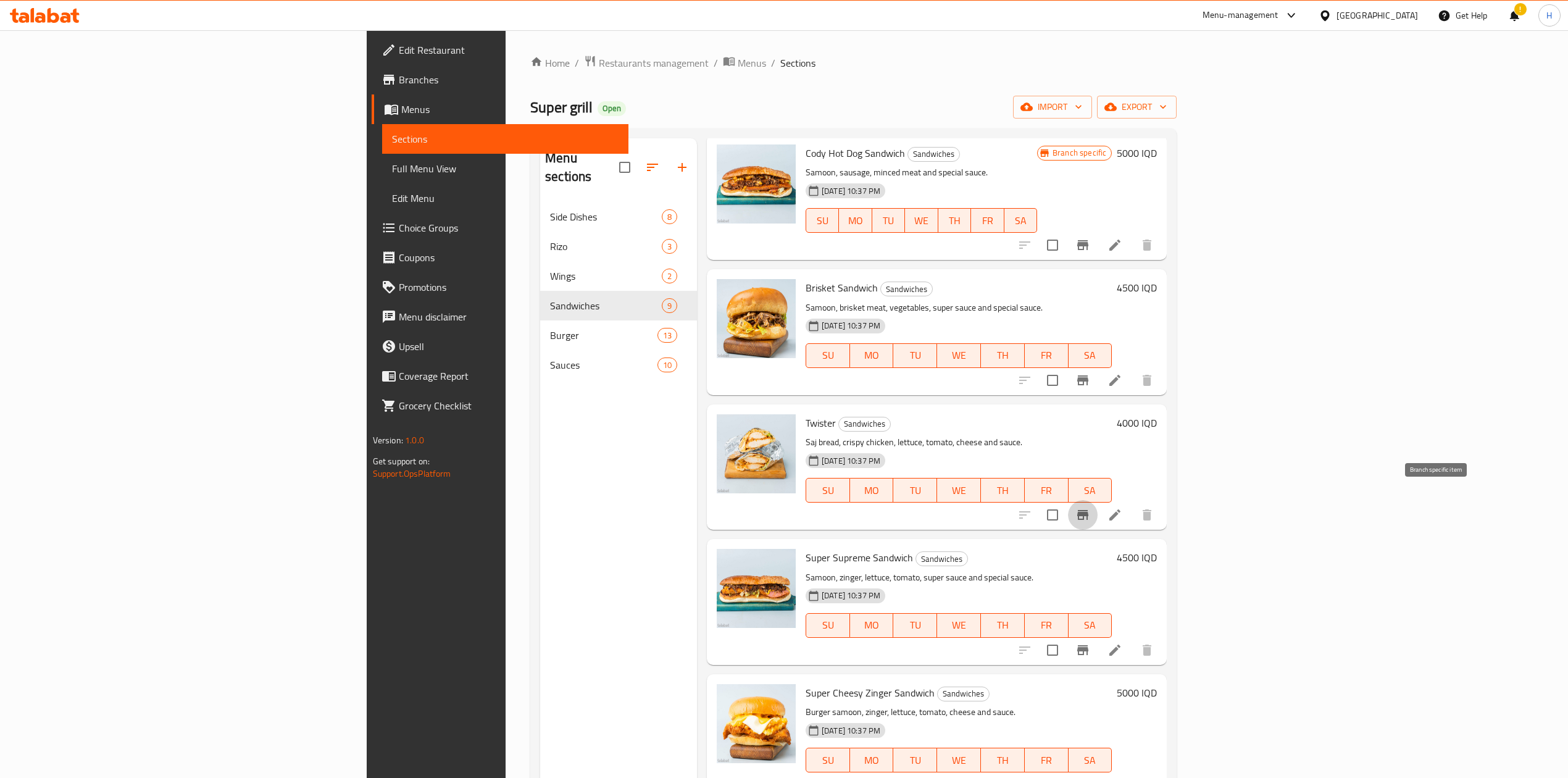
click at [1091, 507] on icon "Branch-specific-item" at bounding box center [1082, 514] width 15 height 15
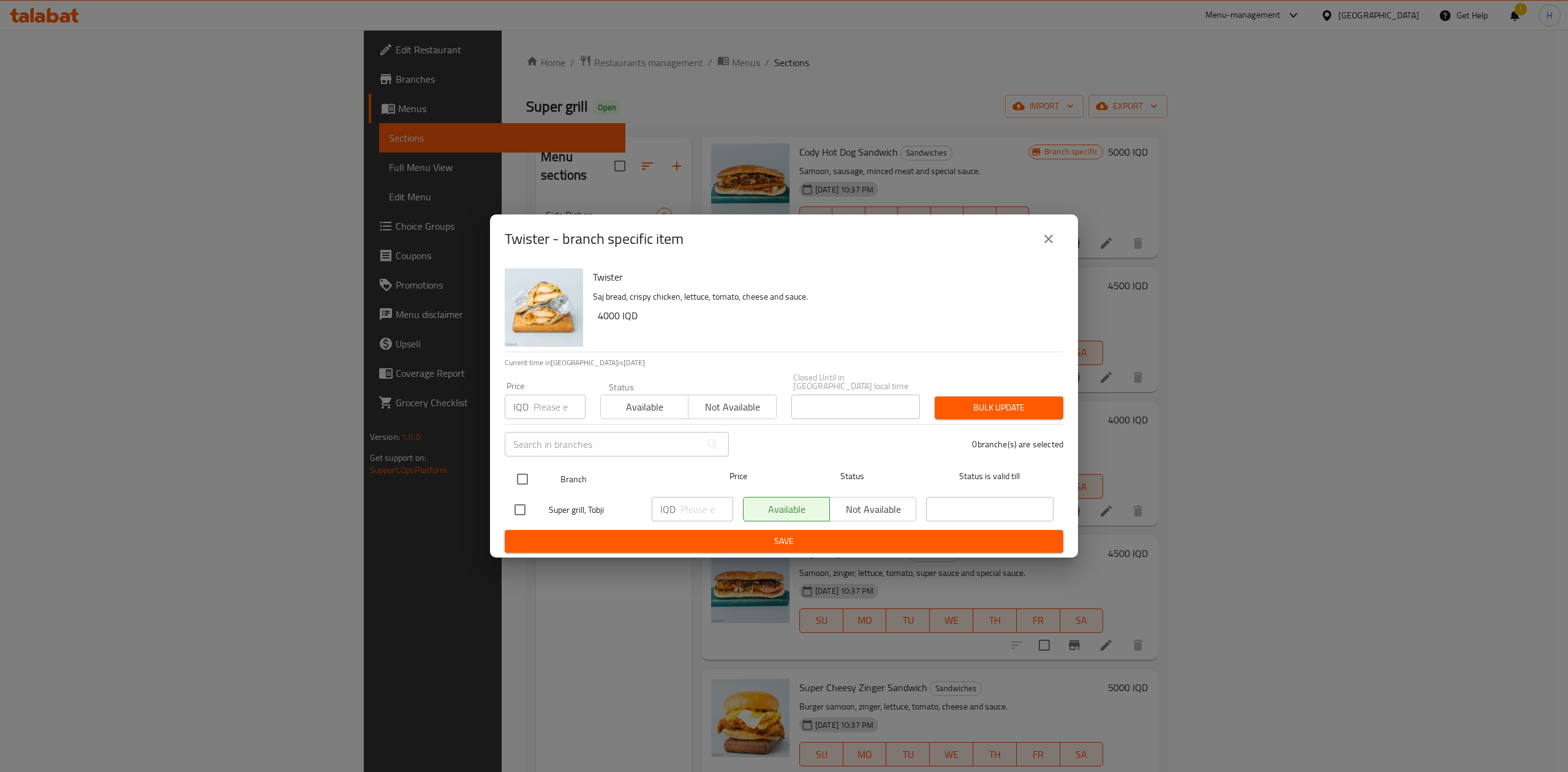
drag, startPoint x: 508, startPoint y: 470, endPoint x: 515, endPoint y: 468, distance: 7.3
click at [515, 468] on div "Branch Price Status Status is valid till" at bounding box center [784, 479] width 559 height 31
click at [513, 466] on input "checkbox" at bounding box center [522, 479] width 25 height 25
checkbox input "true"
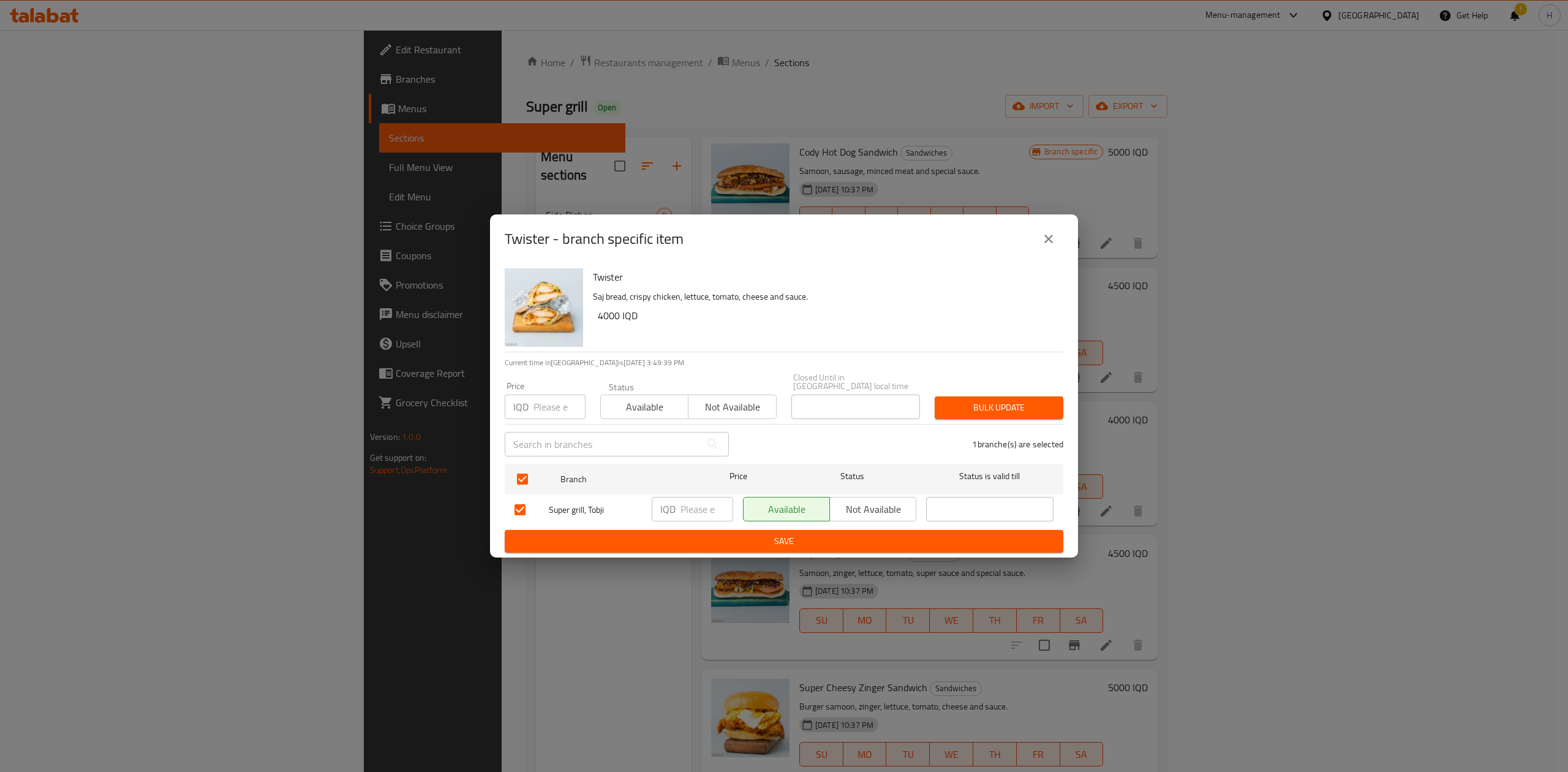
click at [698, 502] on input "number" at bounding box center [706, 509] width 53 height 24
type input "5500"
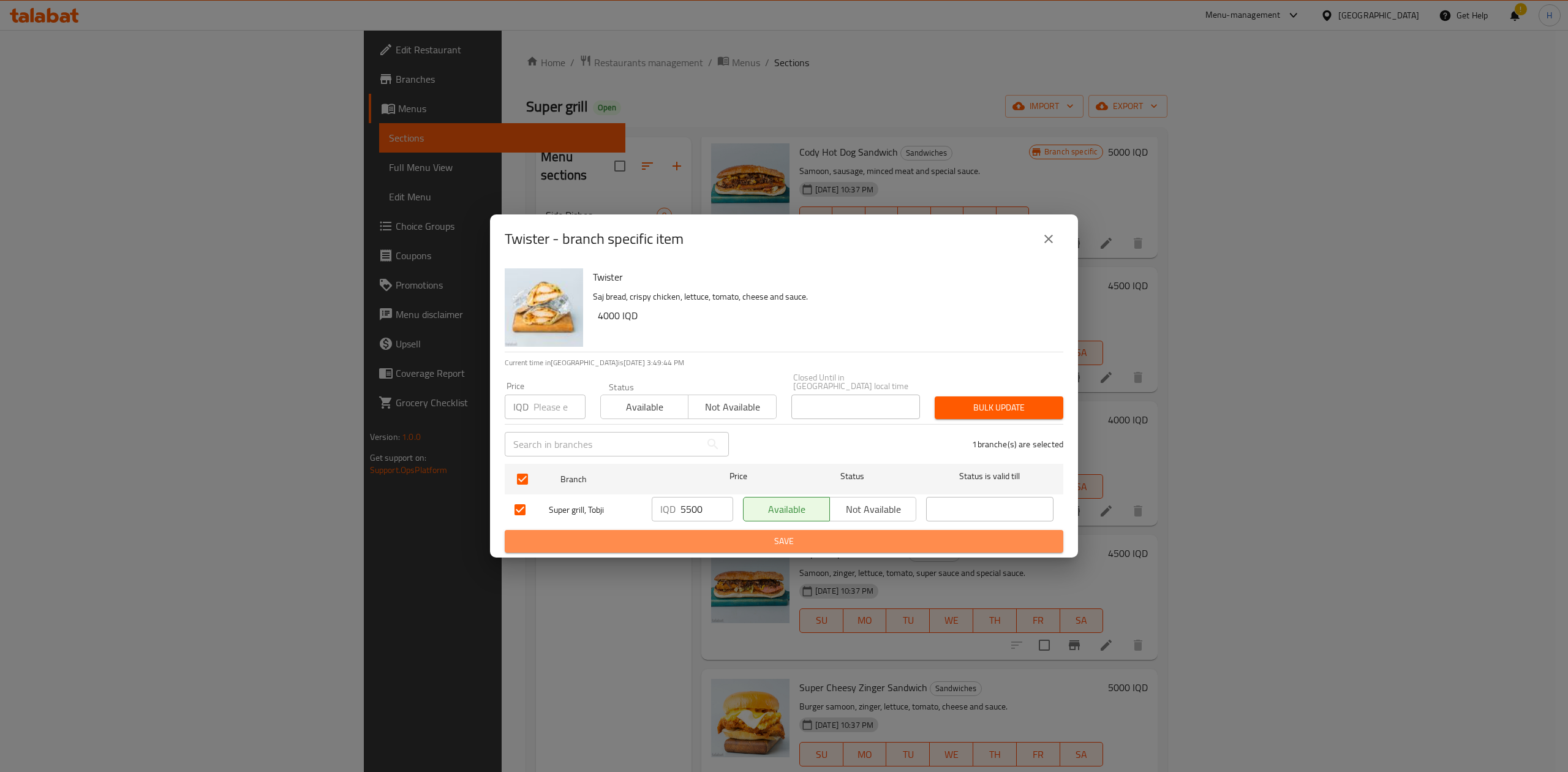
click at [764, 537] on span "Save" at bounding box center [783, 541] width 539 height 15
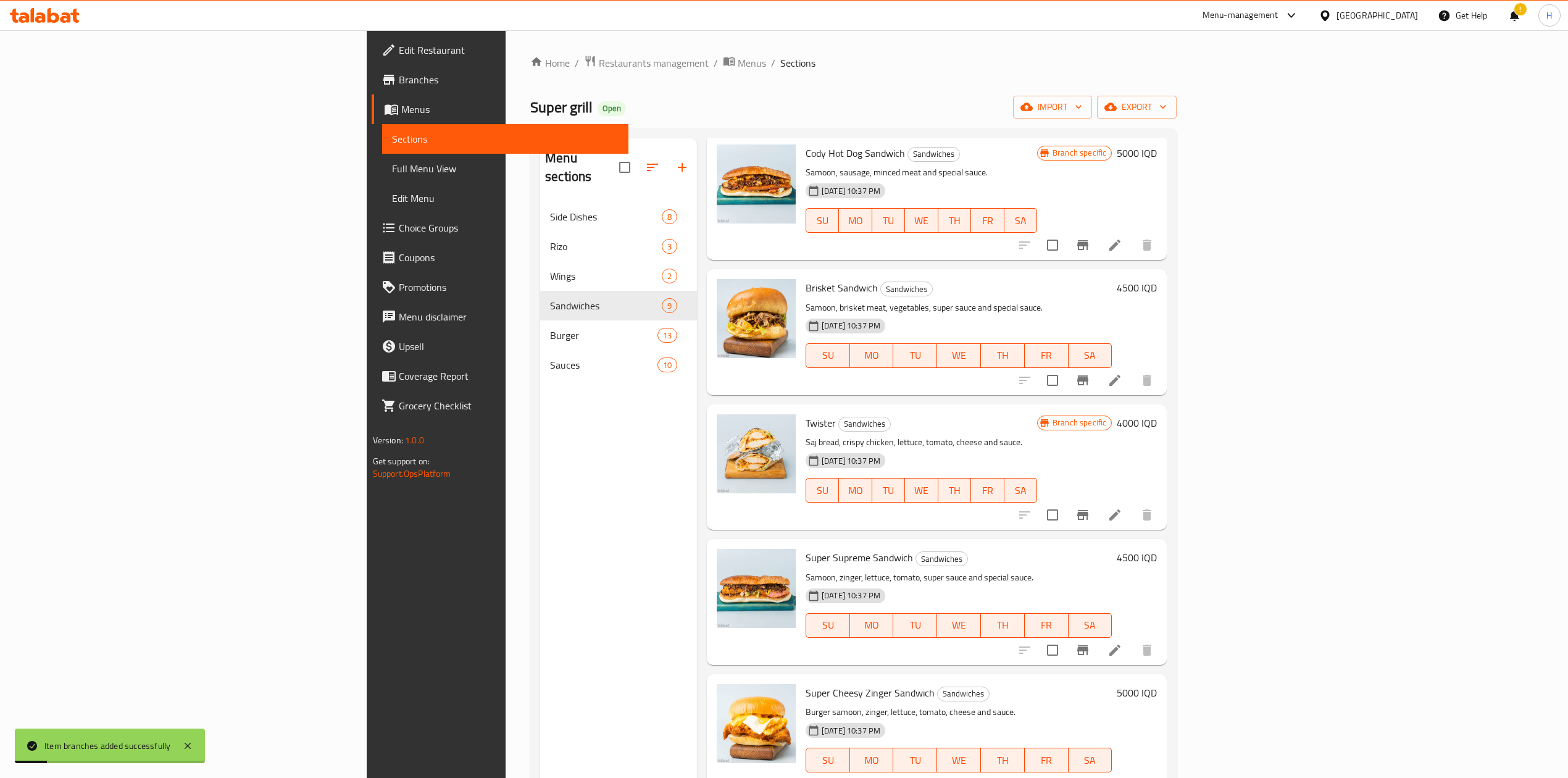
click at [1157, 414] on h6 "4000 IQD" at bounding box center [1137, 423] width 40 height 17
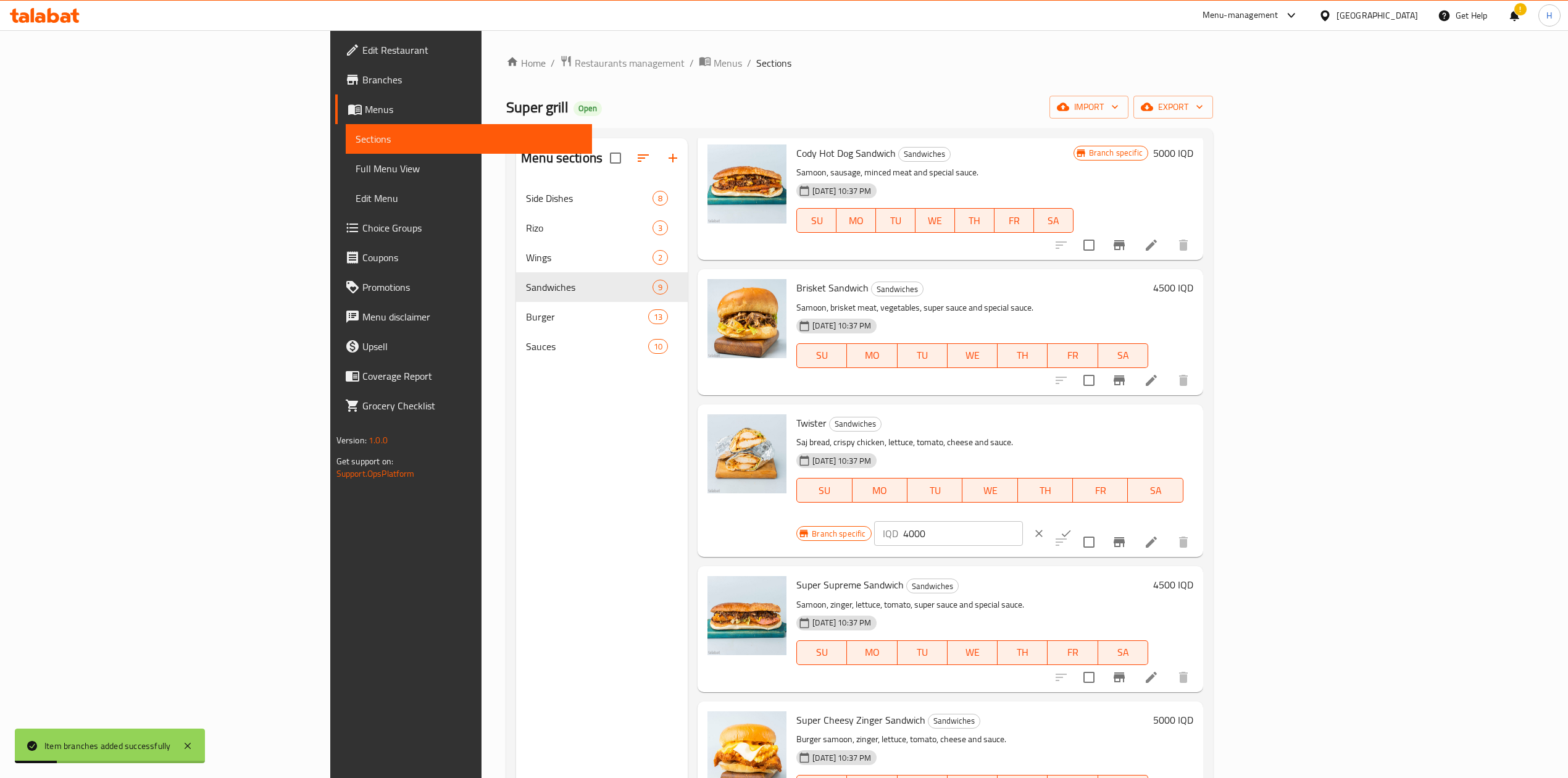
click at [1023, 521] on input "4000" at bounding box center [963, 533] width 120 height 24
type input "5500"
click at [1073, 527] on icon "ok" at bounding box center [1066, 533] width 12 height 12
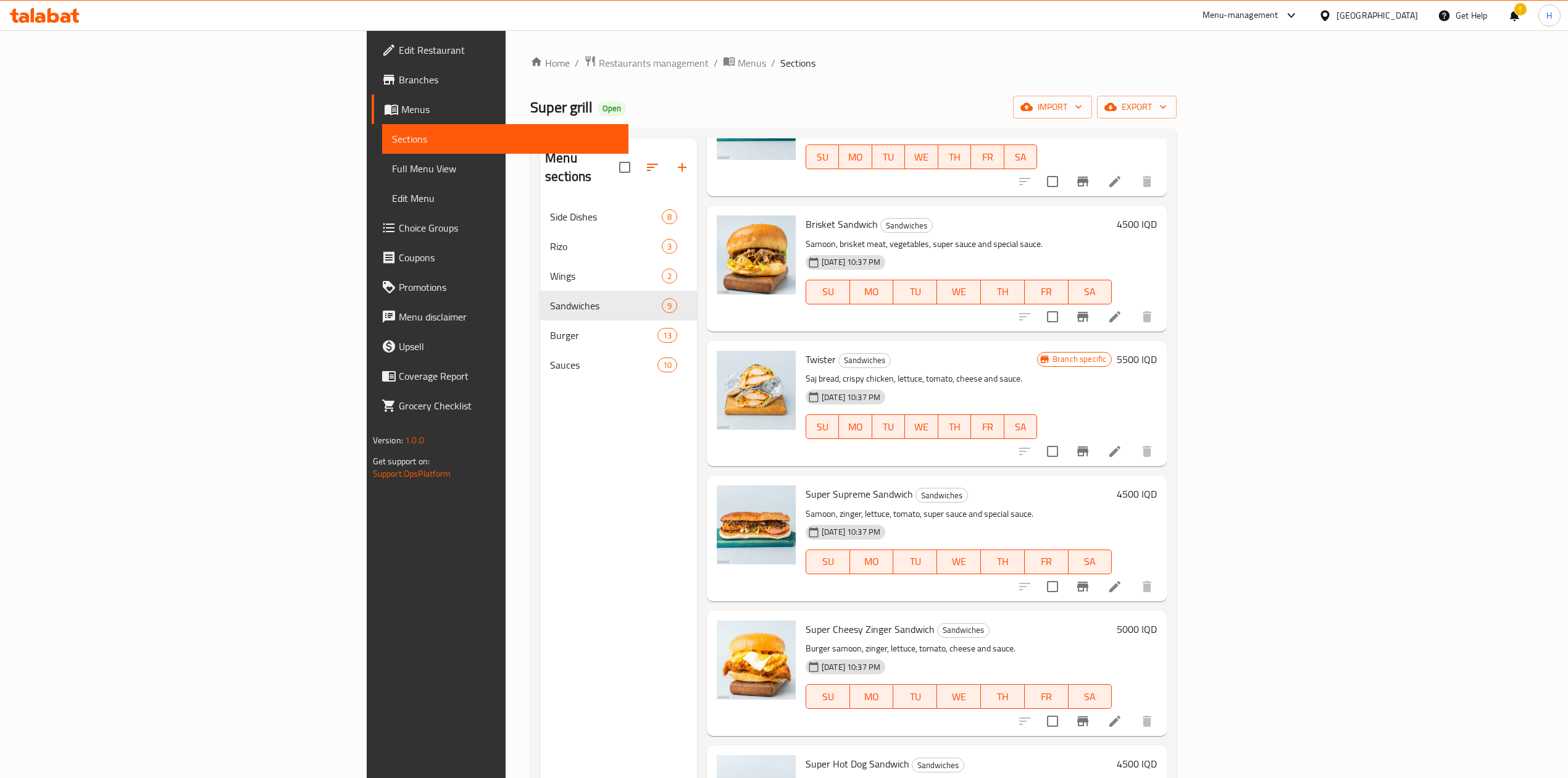
scroll to position [411, 0]
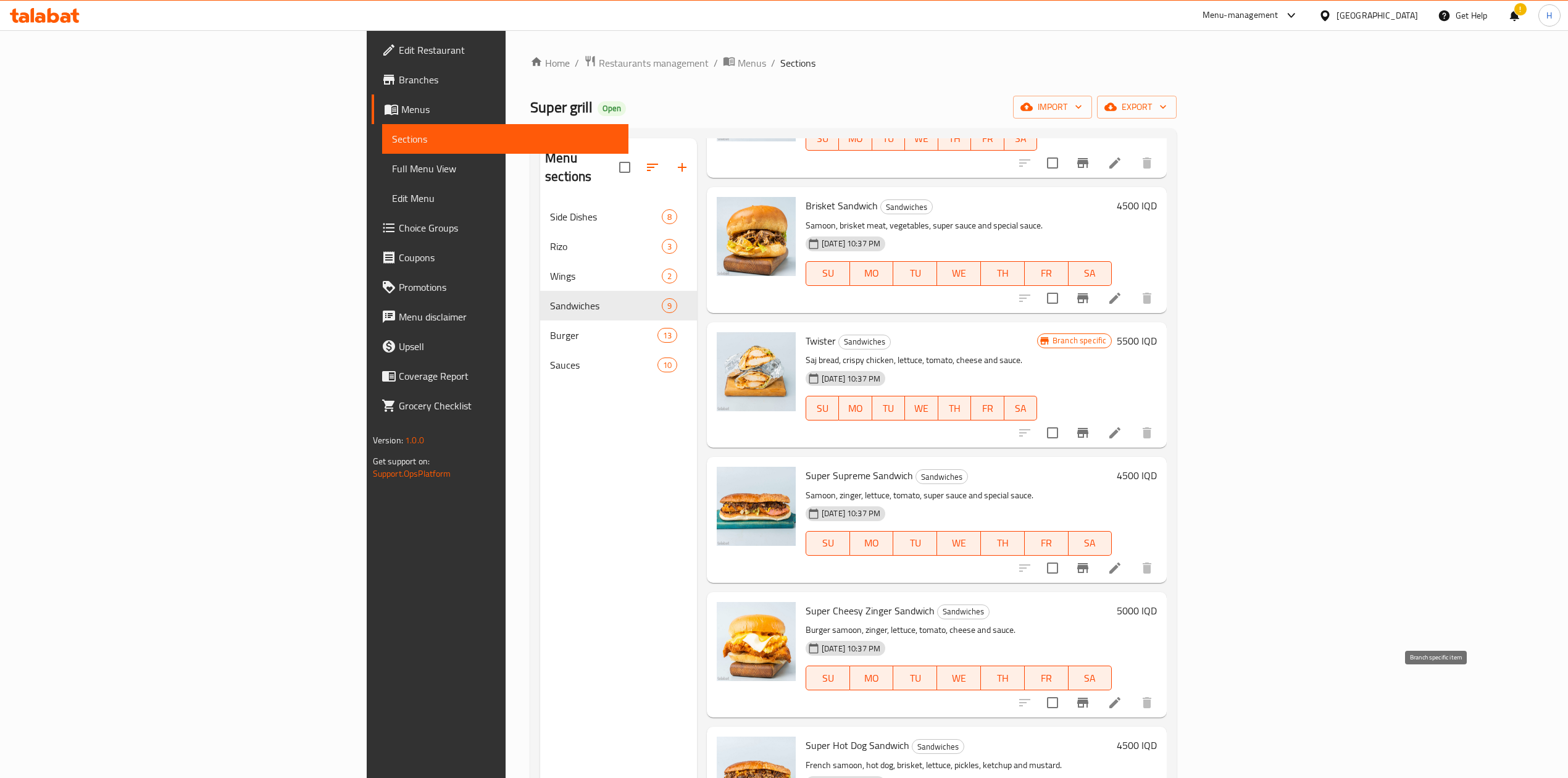
click at [1098, 688] on button "Branch-specific-item" at bounding box center [1083, 702] width 30 height 30
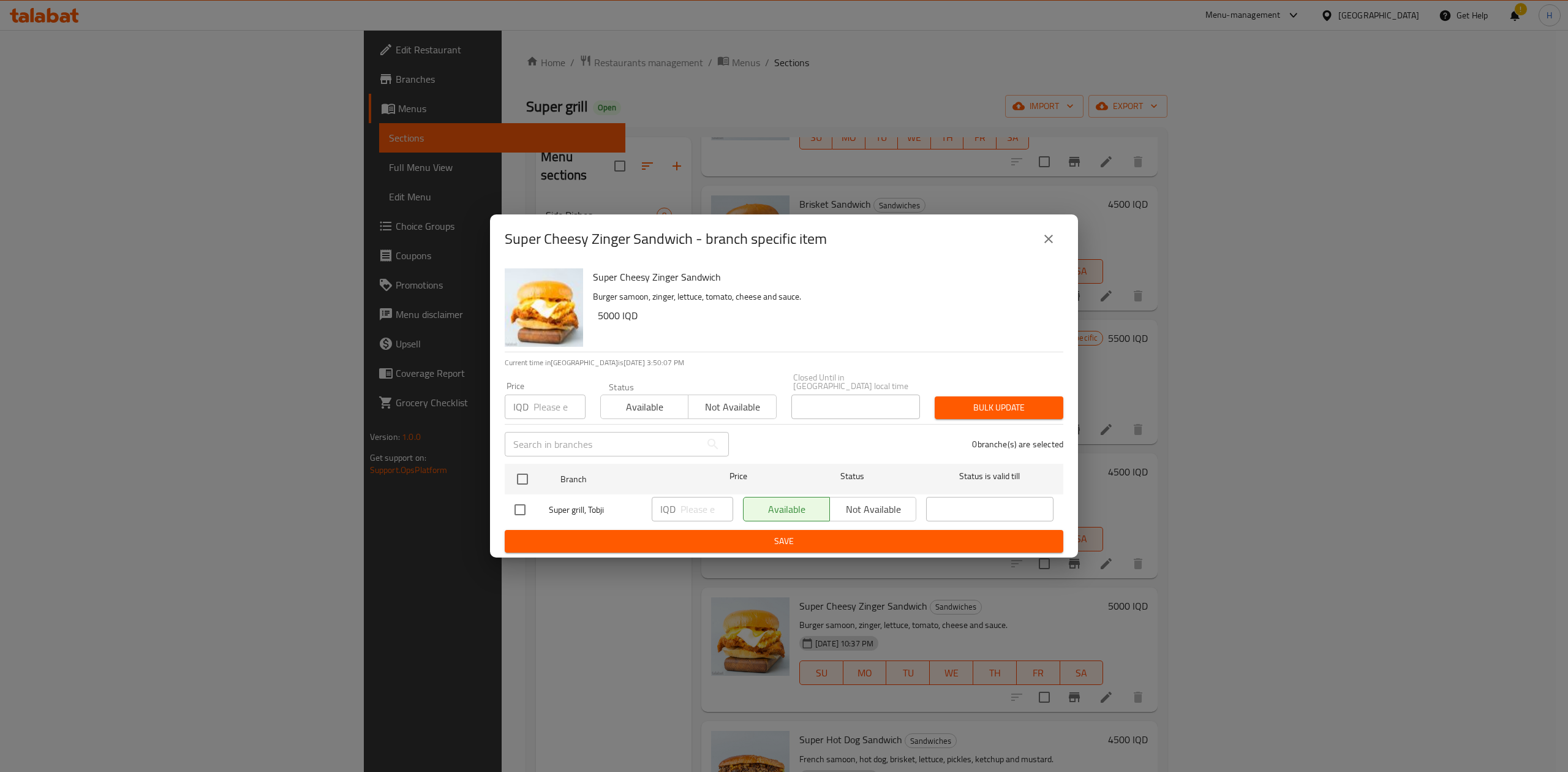
drag, startPoint x: 519, startPoint y: 471, endPoint x: 642, endPoint y: 495, distance: 125.3
click at [532, 474] on input "checkbox" at bounding box center [522, 479] width 25 height 25
checkbox input "true"
click at [689, 498] on input "number" at bounding box center [706, 509] width 53 height 24
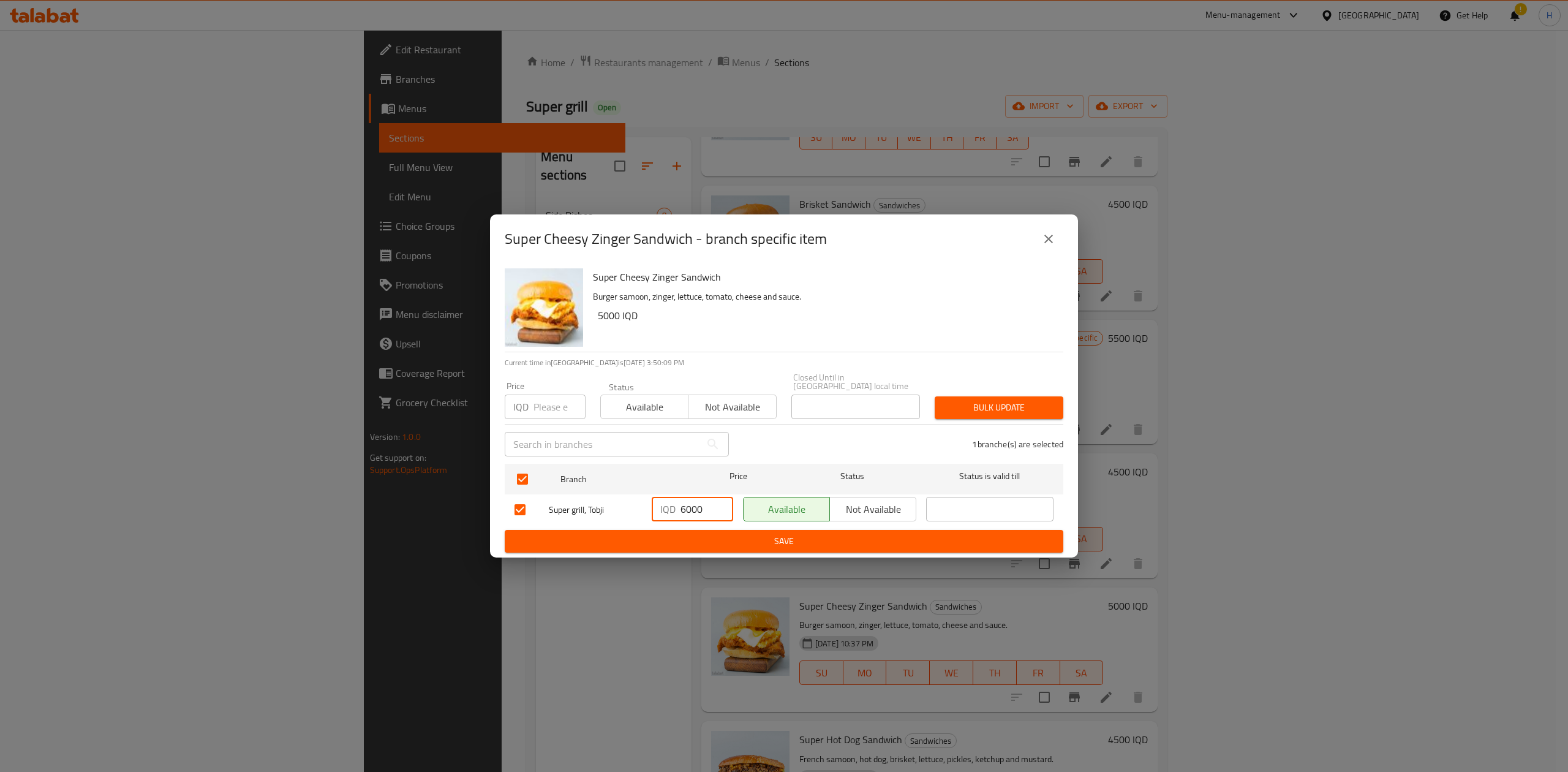
type input "6000"
click at [701, 533] on span "Save" at bounding box center [783, 541] width 539 height 15
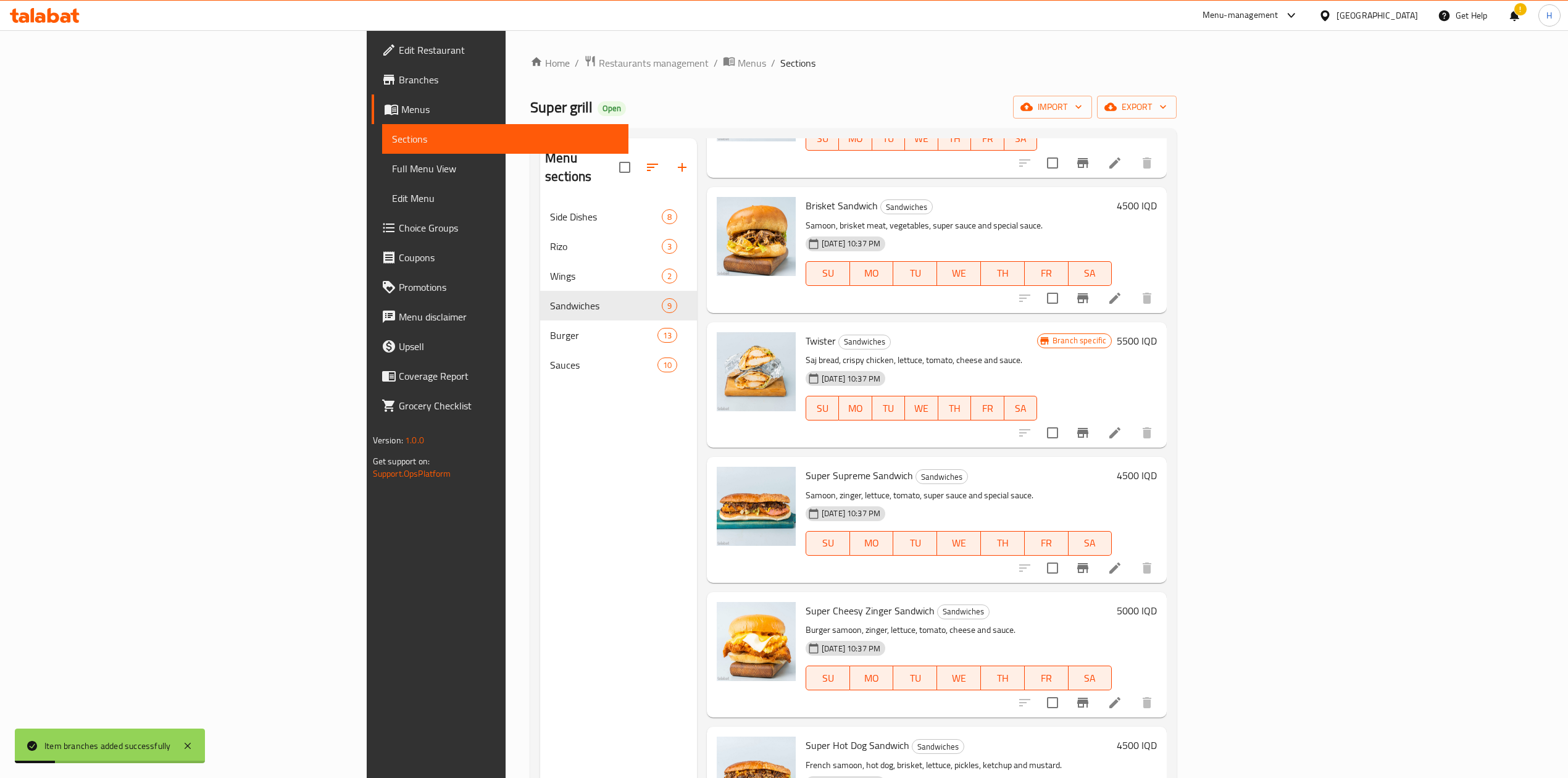
click at [1157, 602] on h6 "5000 IQD" at bounding box center [1137, 610] width 40 height 17
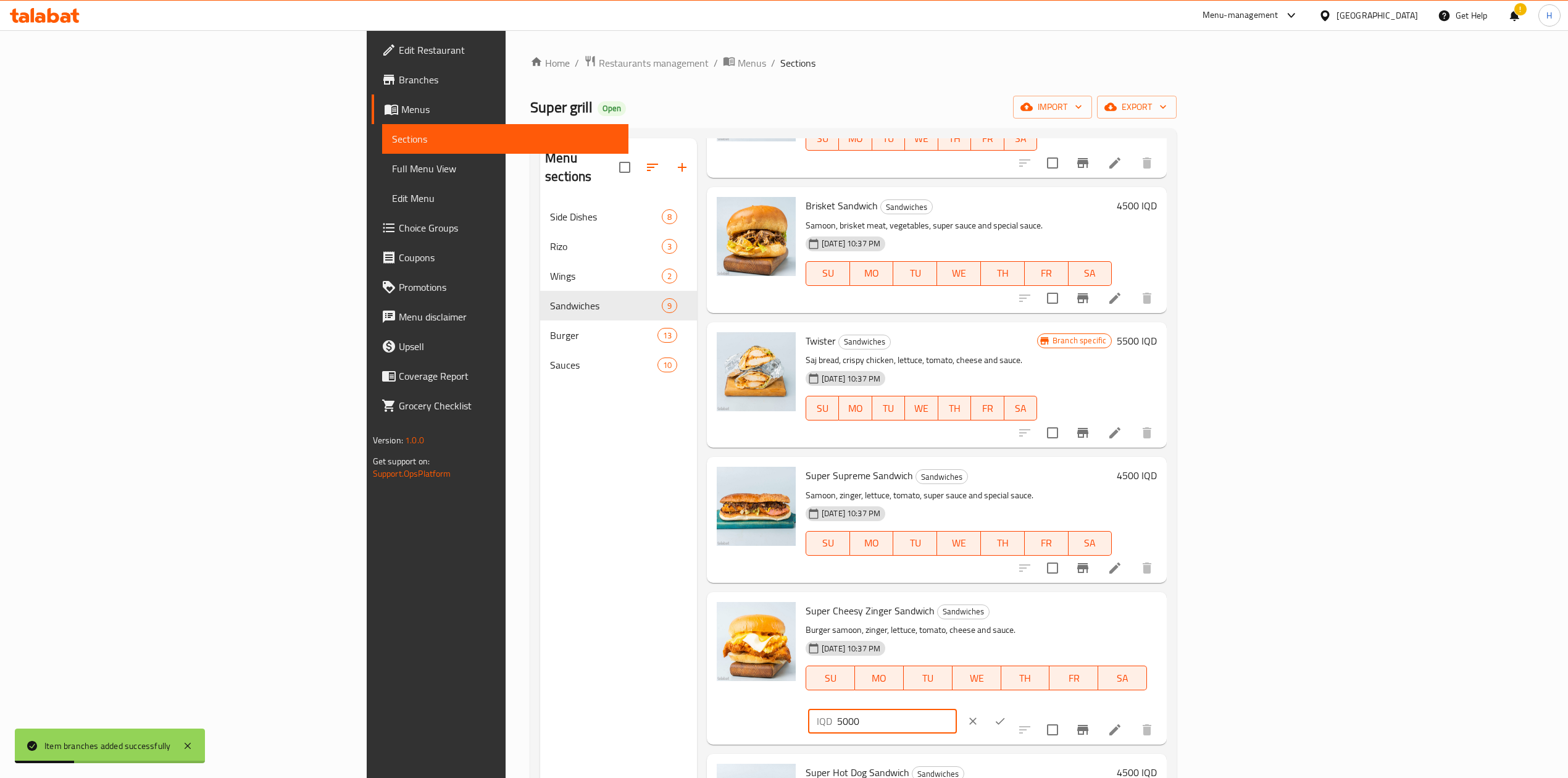
drag, startPoint x: 1347, startPoint y: 601, endPoint x: 1329, endPoint y: 603, distance: 18.1
click at [957, 709] on div "IQD 5000 ​" at bounding box center [883, 721] width 149 height 24
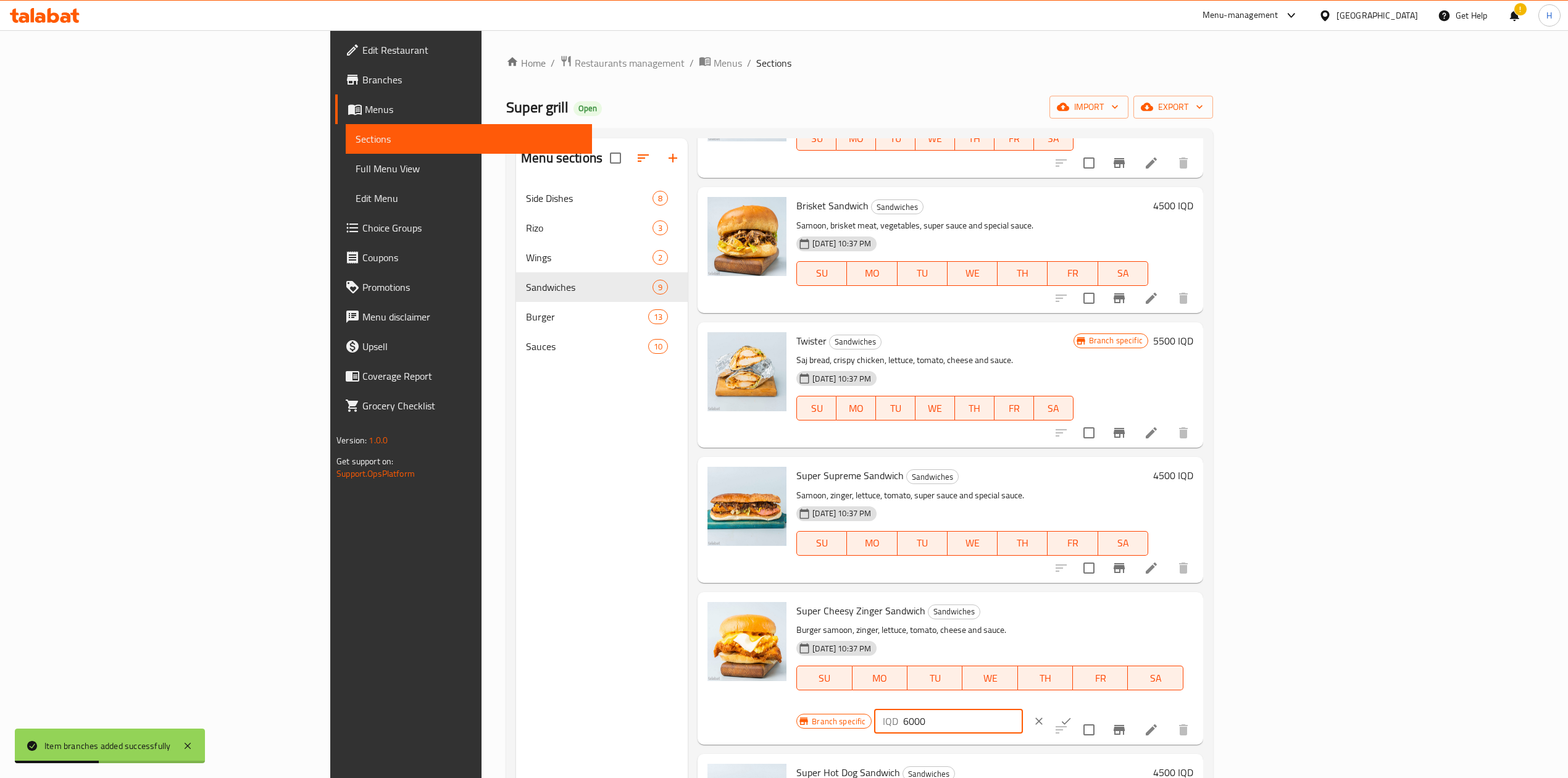
type input "6000"
click at [1073, 715] on icon "ok" at bounding box center [1066, 720] width 12 height 12
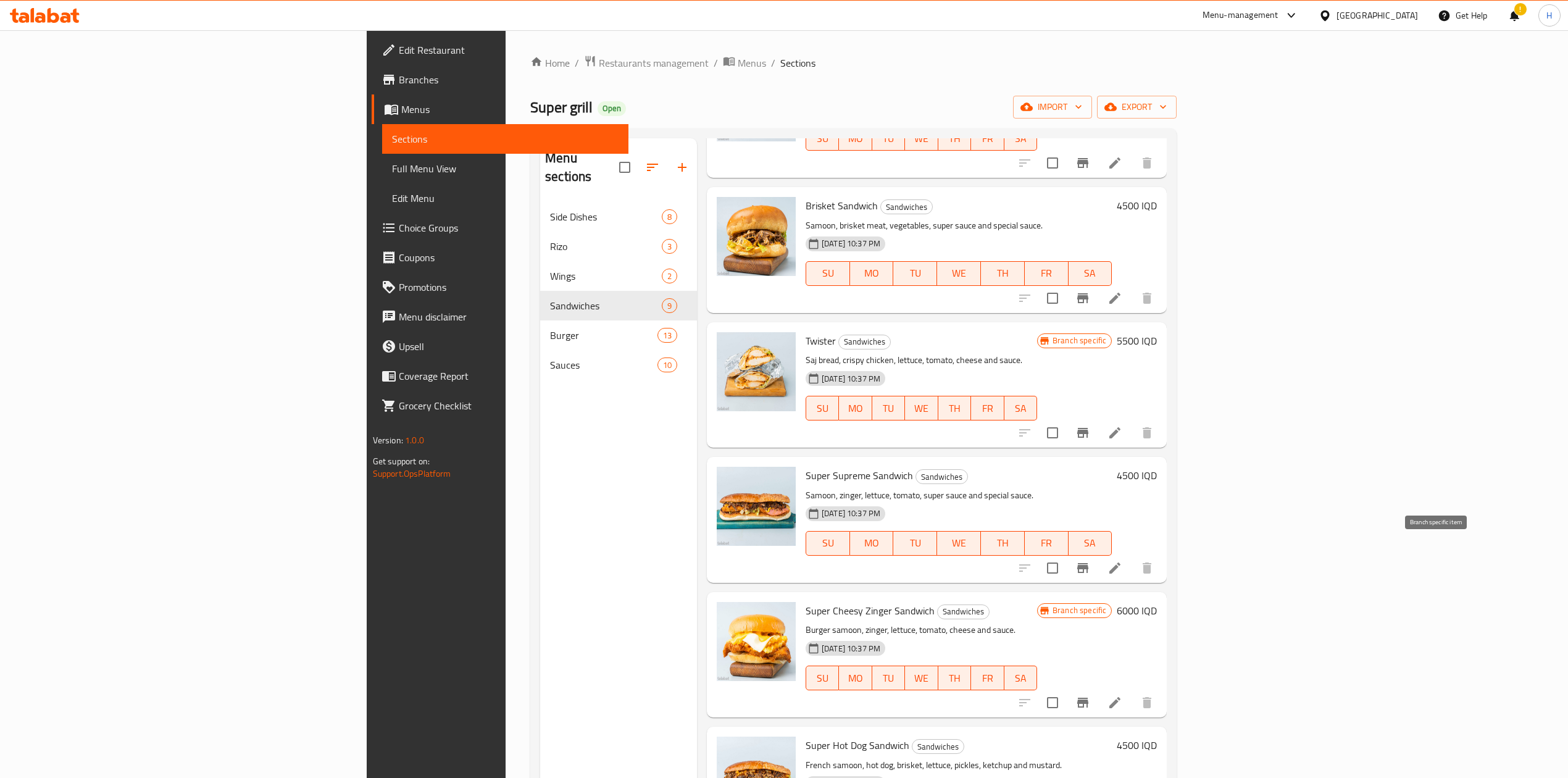
click at [1089, 563] on icon "Branch-specific-item" at bounding box center [1082, 568] width 11 height 10
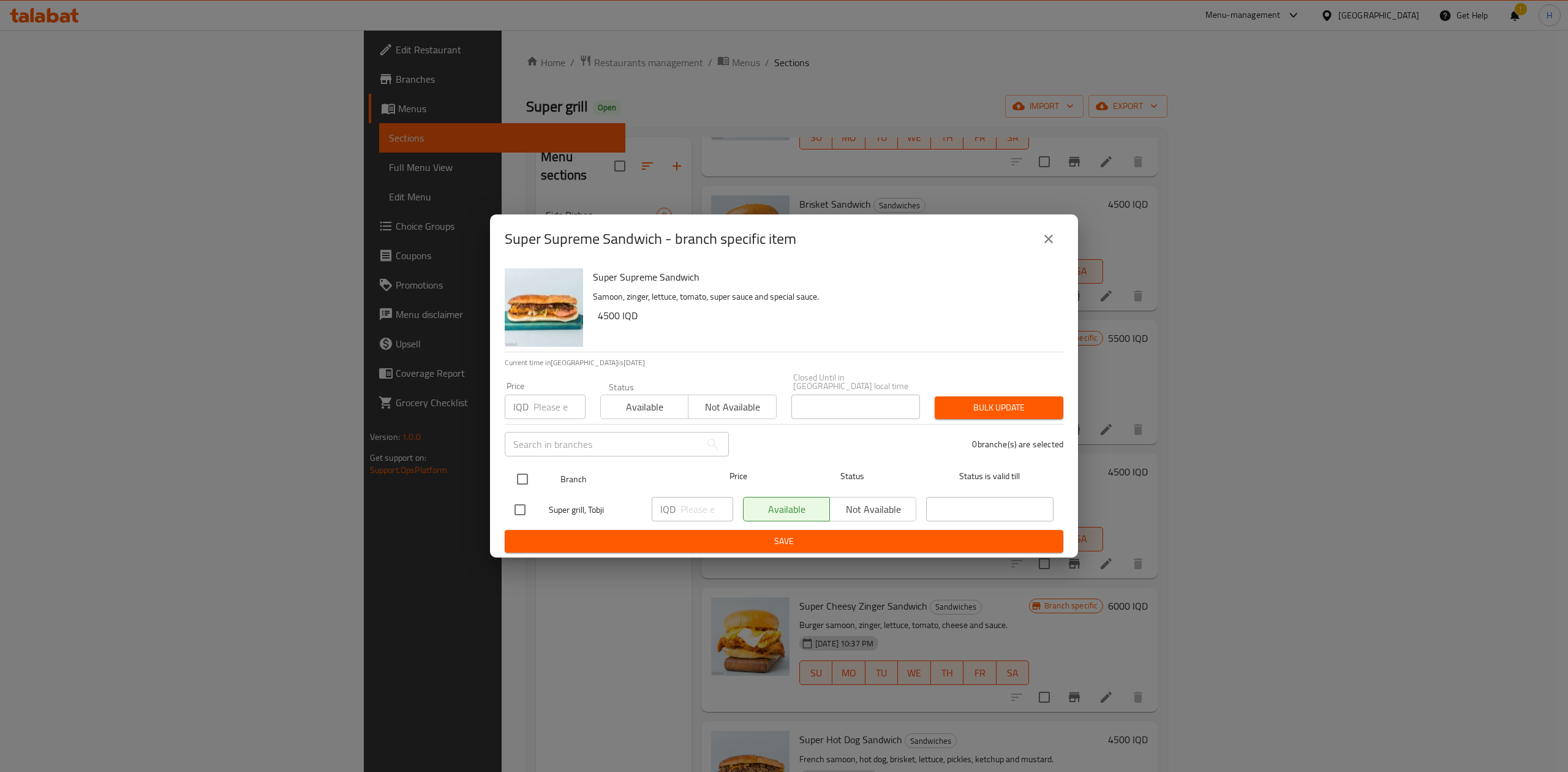
click at [526, 477] on input "checkbox" at bounding box center [522, 479] width 25 height 25
checkbox input "true"
click at [693, 496] on input "number" at bounding box center [706, 509] width 53 height 24
type input "6500"
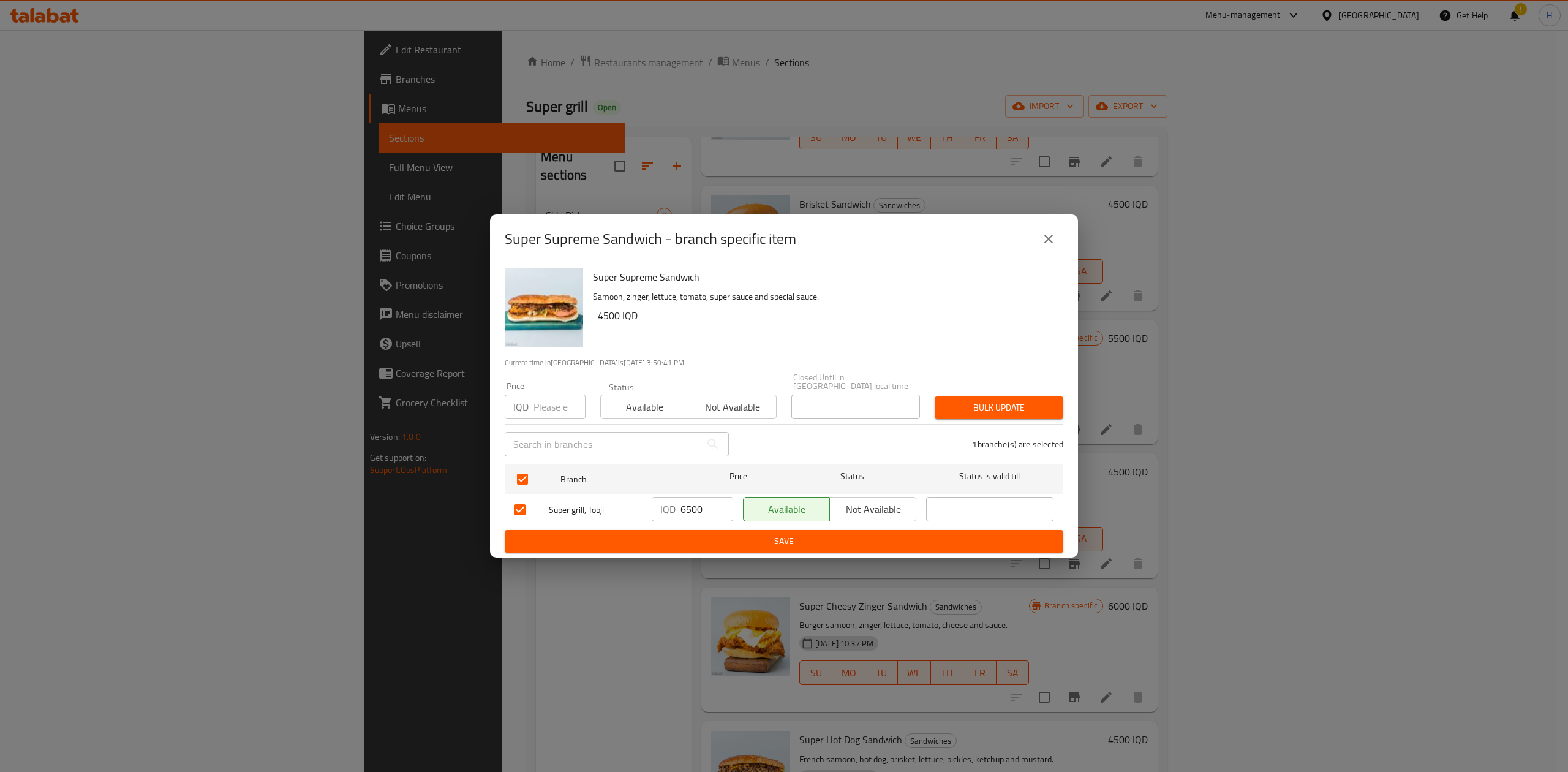
click at [706, 517] on div "IQD 6500 ​" at bounding box center [692, 510] width 91 height 36
click at [708, 523] on ul "Branch Price Status Status is valid till Super grill, Tobji IQD 6500 ​ Availabl…" at bounding box center [784, 495] width 559 height 71
click at [708, 530] on button "Save" at bounding box center [784, 541] width 559 height 23
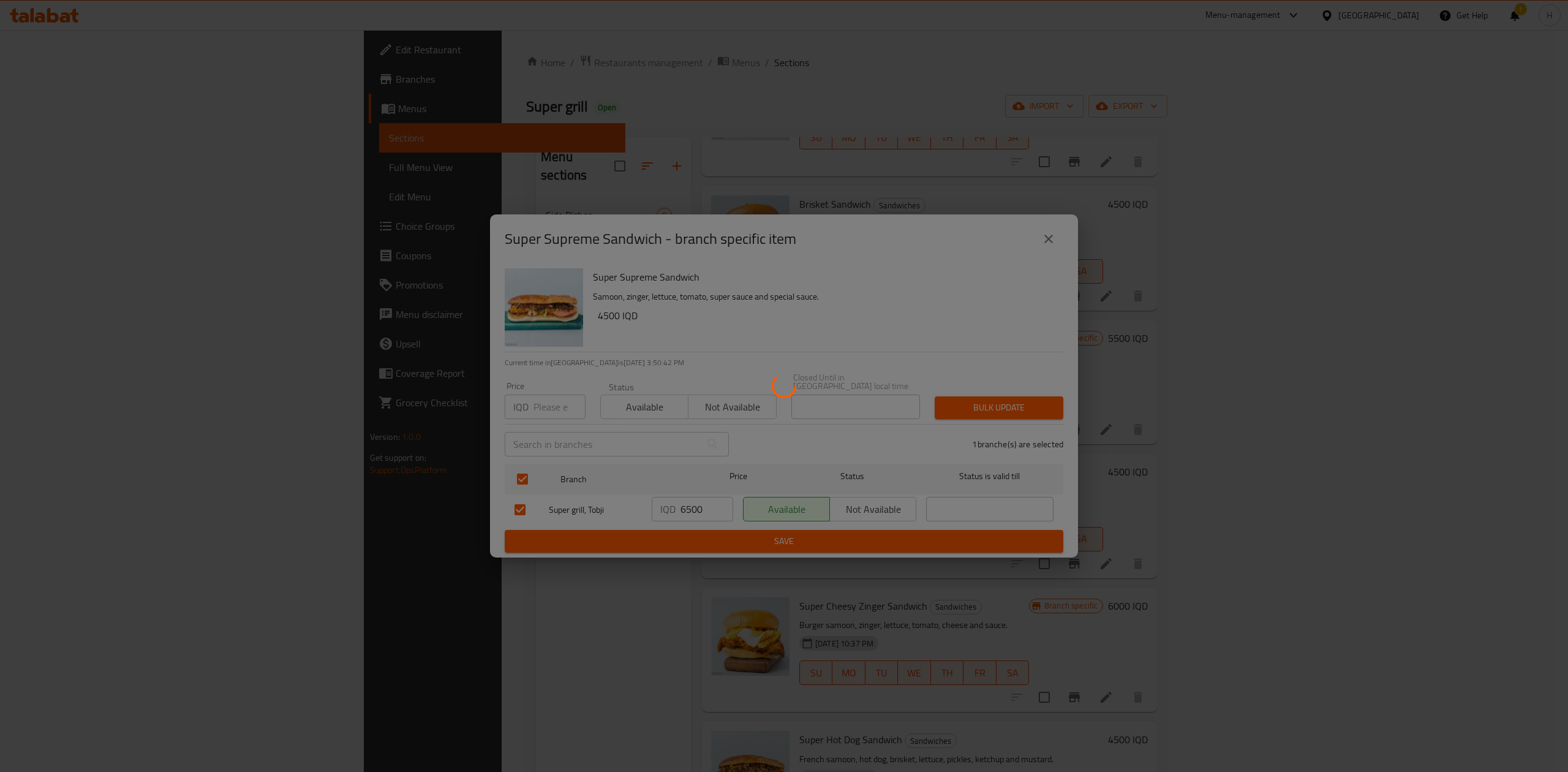
click at [708, 528] on div at bounding box center [784, 386] width 1568 height 772
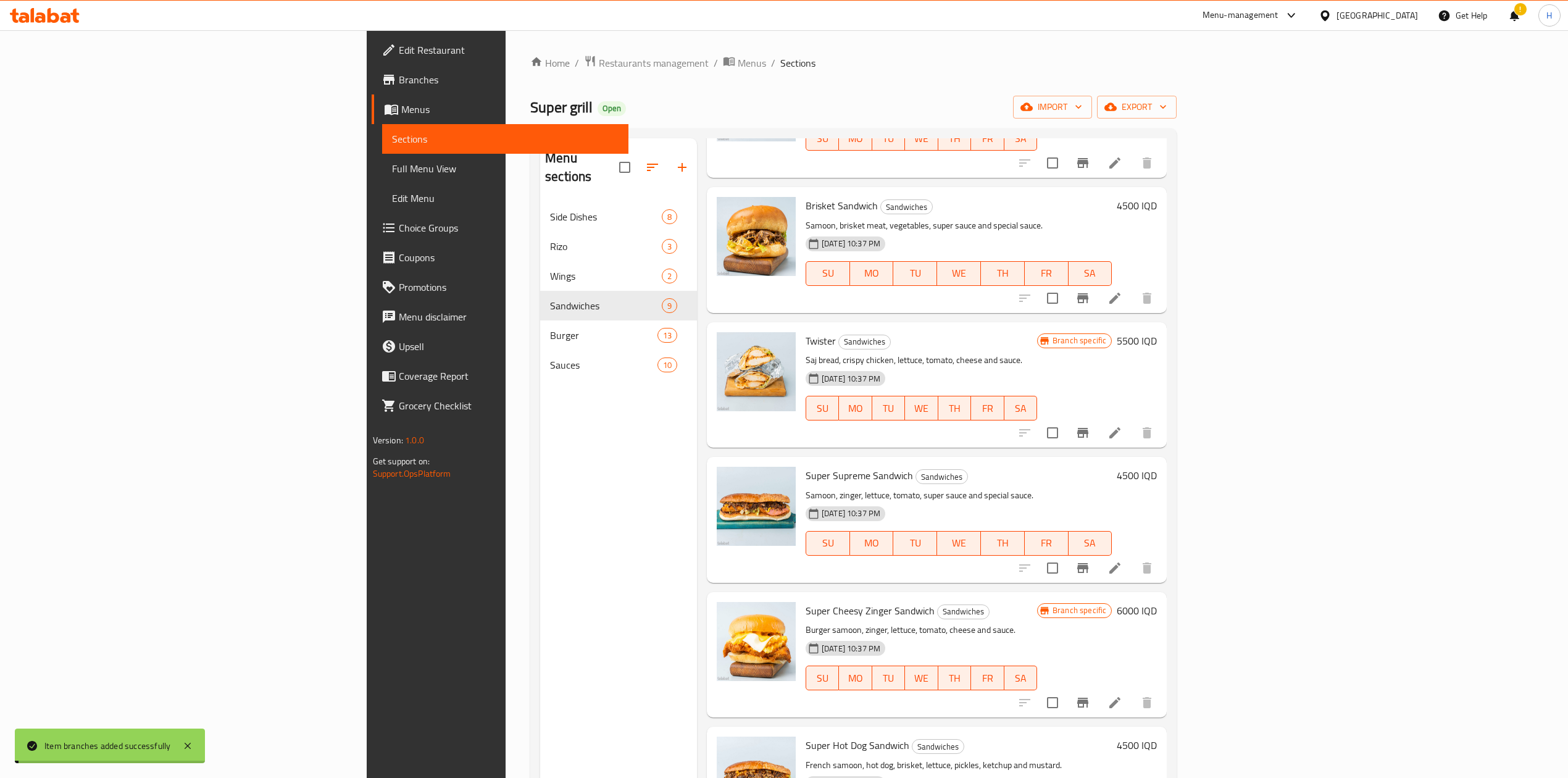
click at [1157, 467] on h6 "4500 IQD" at bounding box center [1137, 475] width 40 height 17
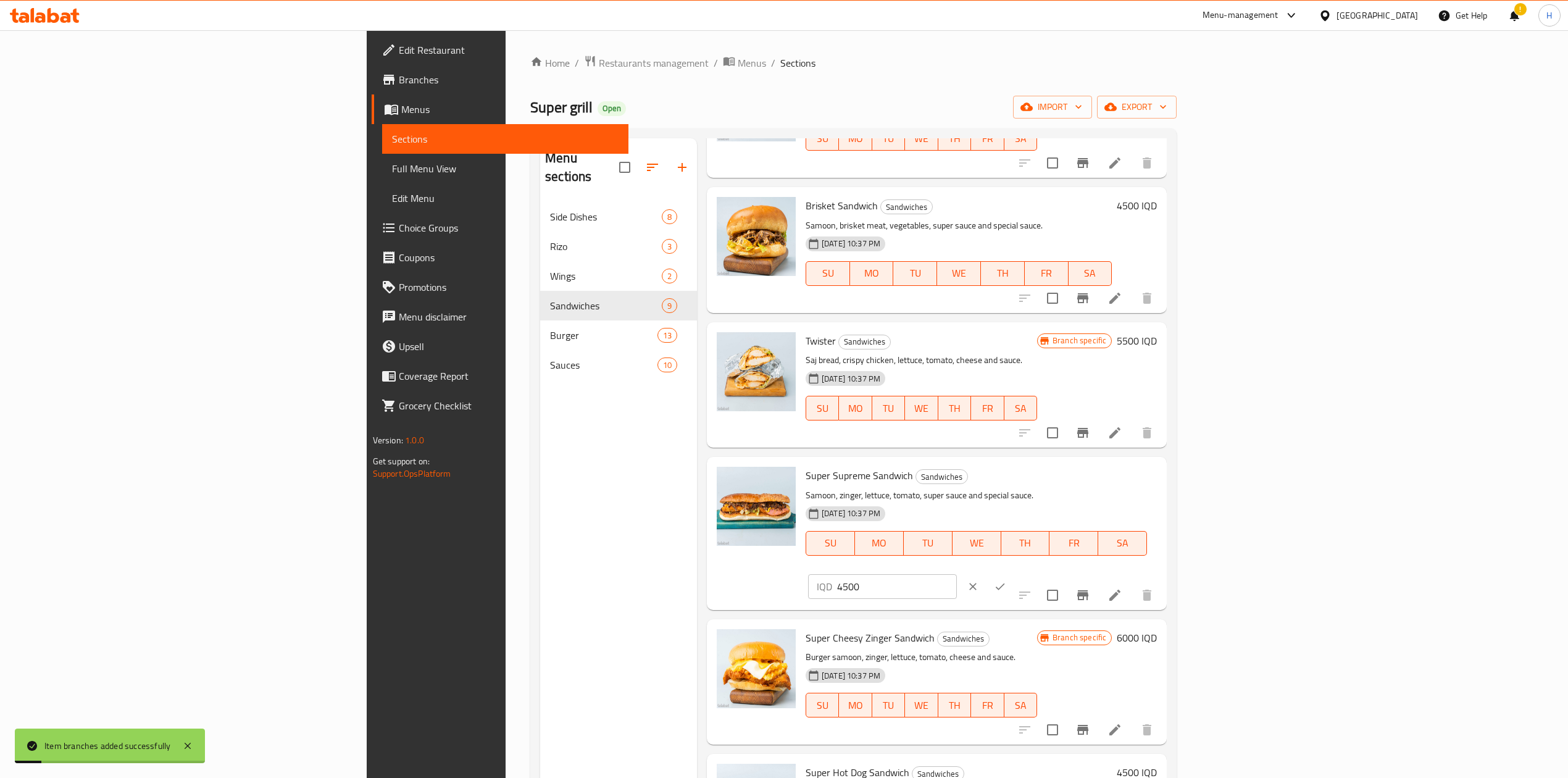
click at [957, 574] on input "4500" at bounding box center [897, 586] width 120 height 24
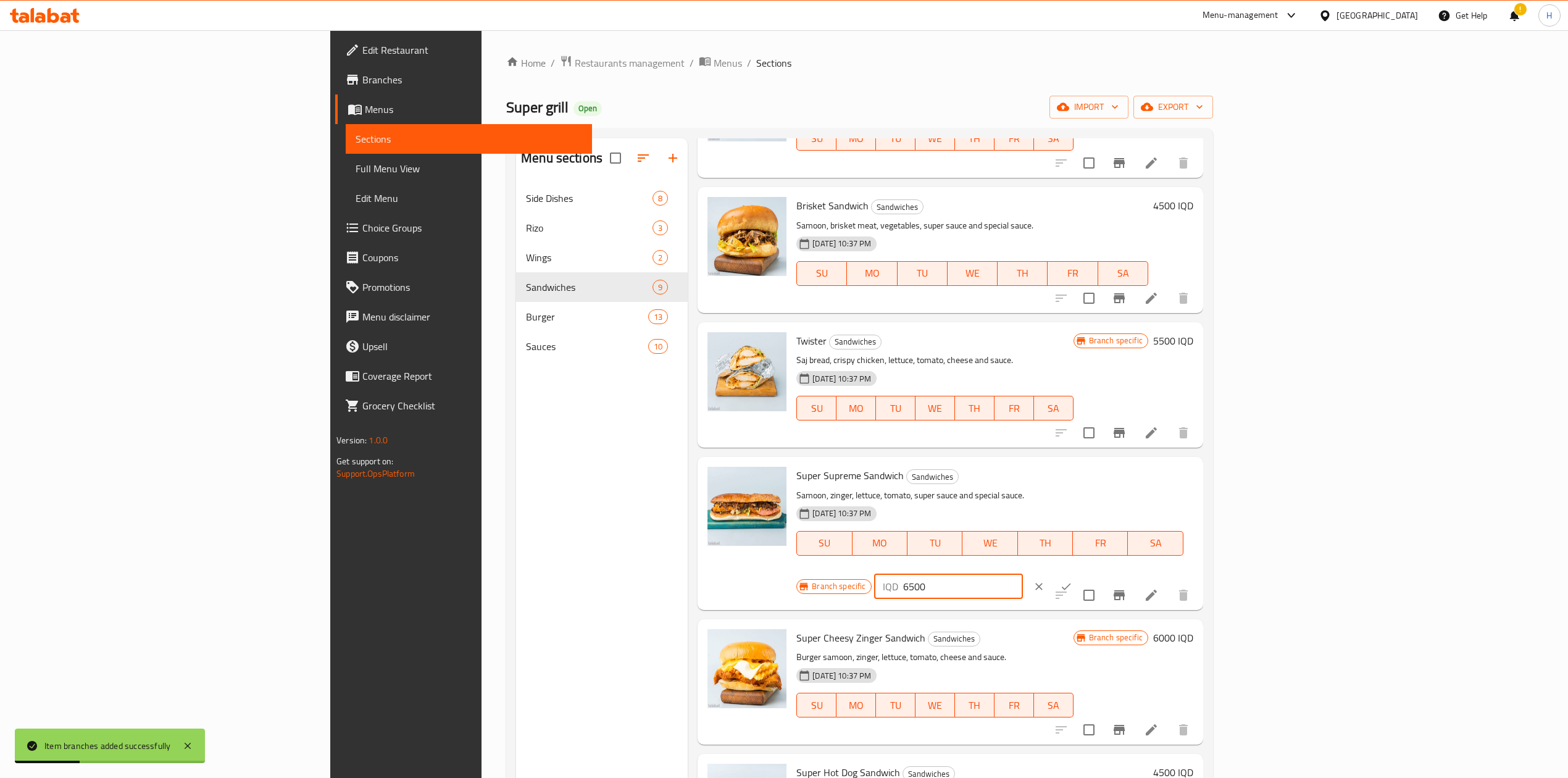
type input "6500"
click at [1073, 580] on icon "ok" at bounding box center [1066, 586] width 12 height 12
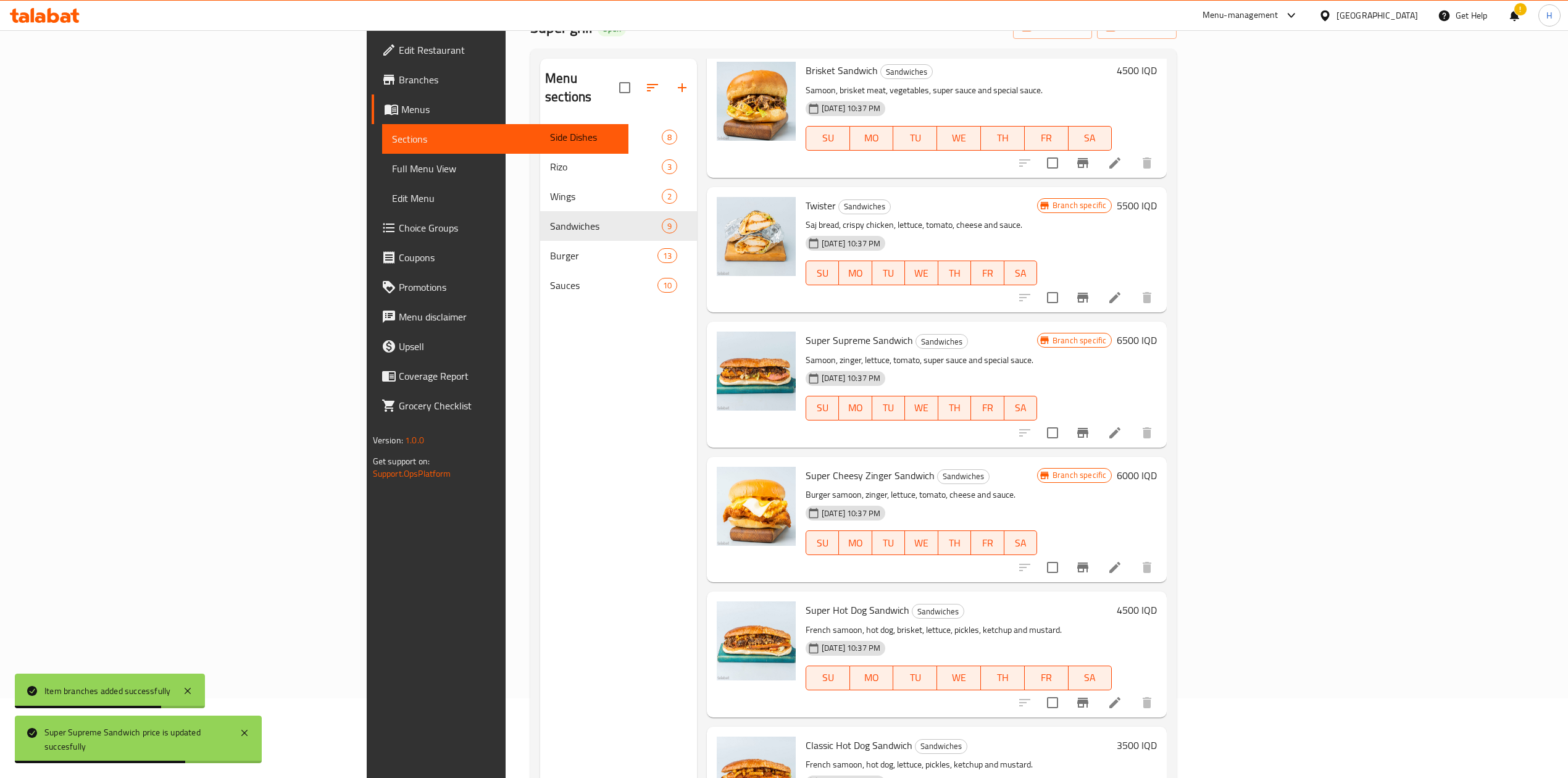
scroll to position [173, 0]
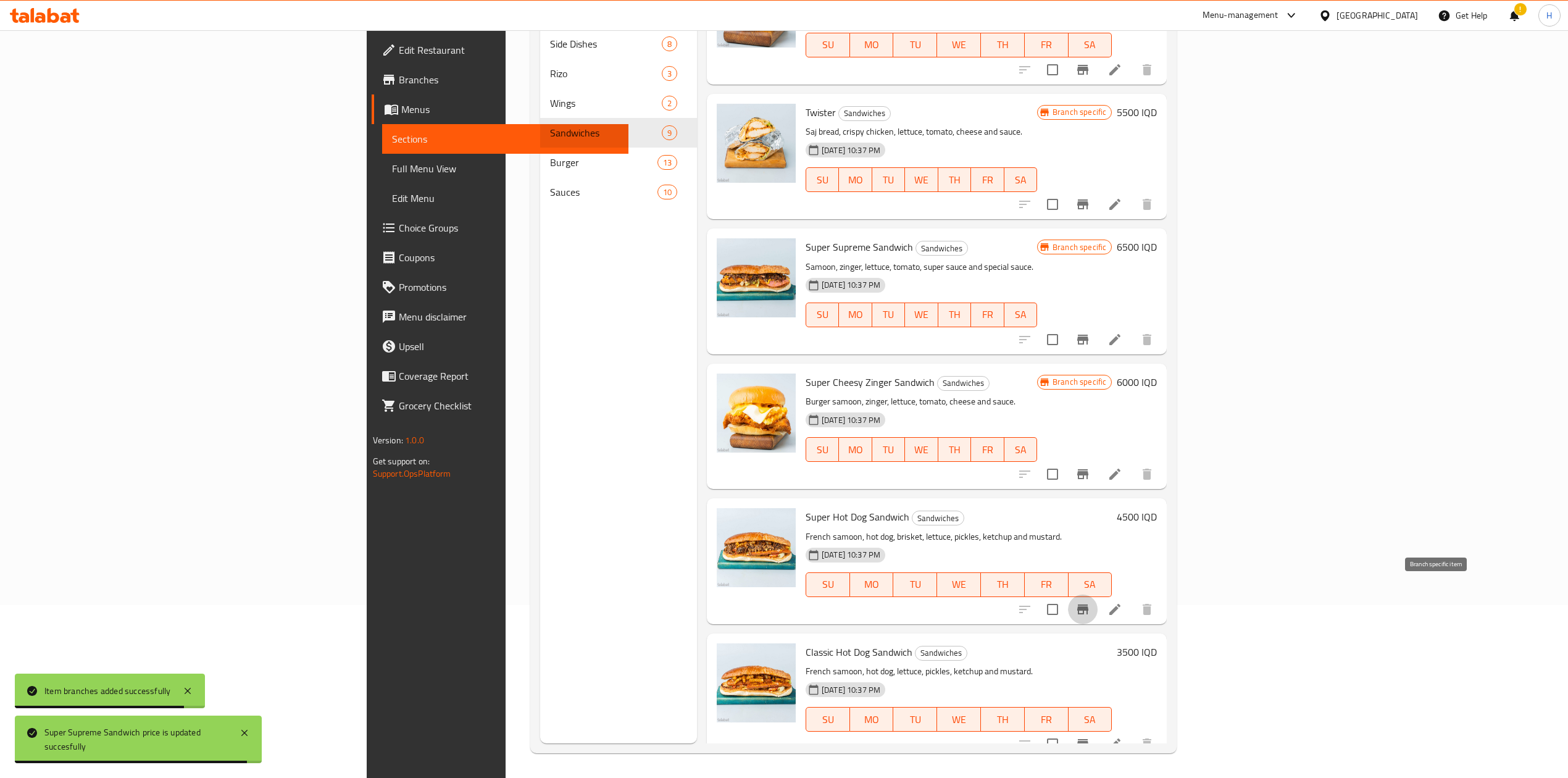
click at [1089, 604] on icon "Branch-specific-item" at bounding box center [1082, 609] width 11 height 10
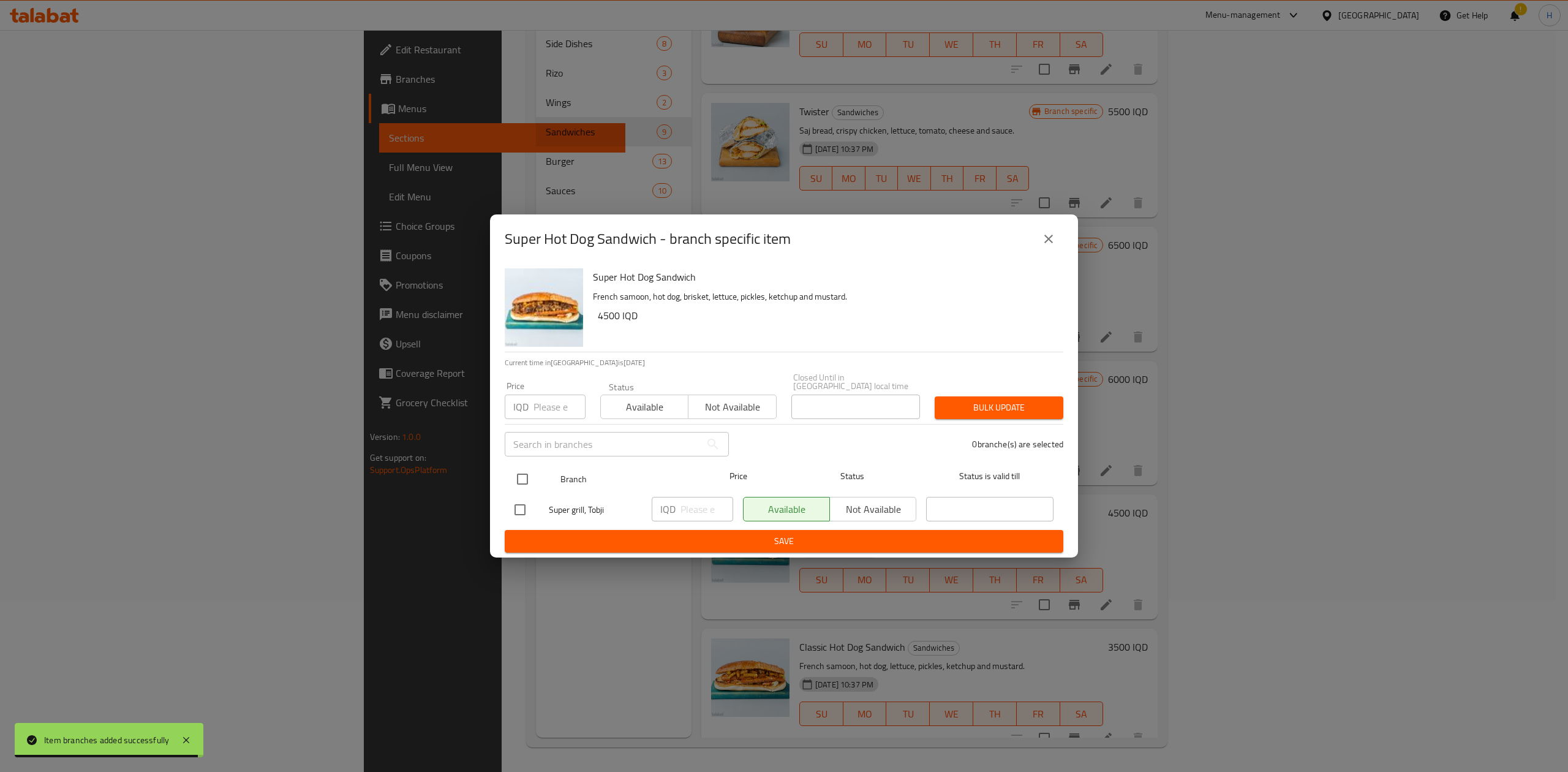
click at [532, 468] on input "checkbox" at bounding box center [522, 479] width 25 height 25
checkbox input "true"
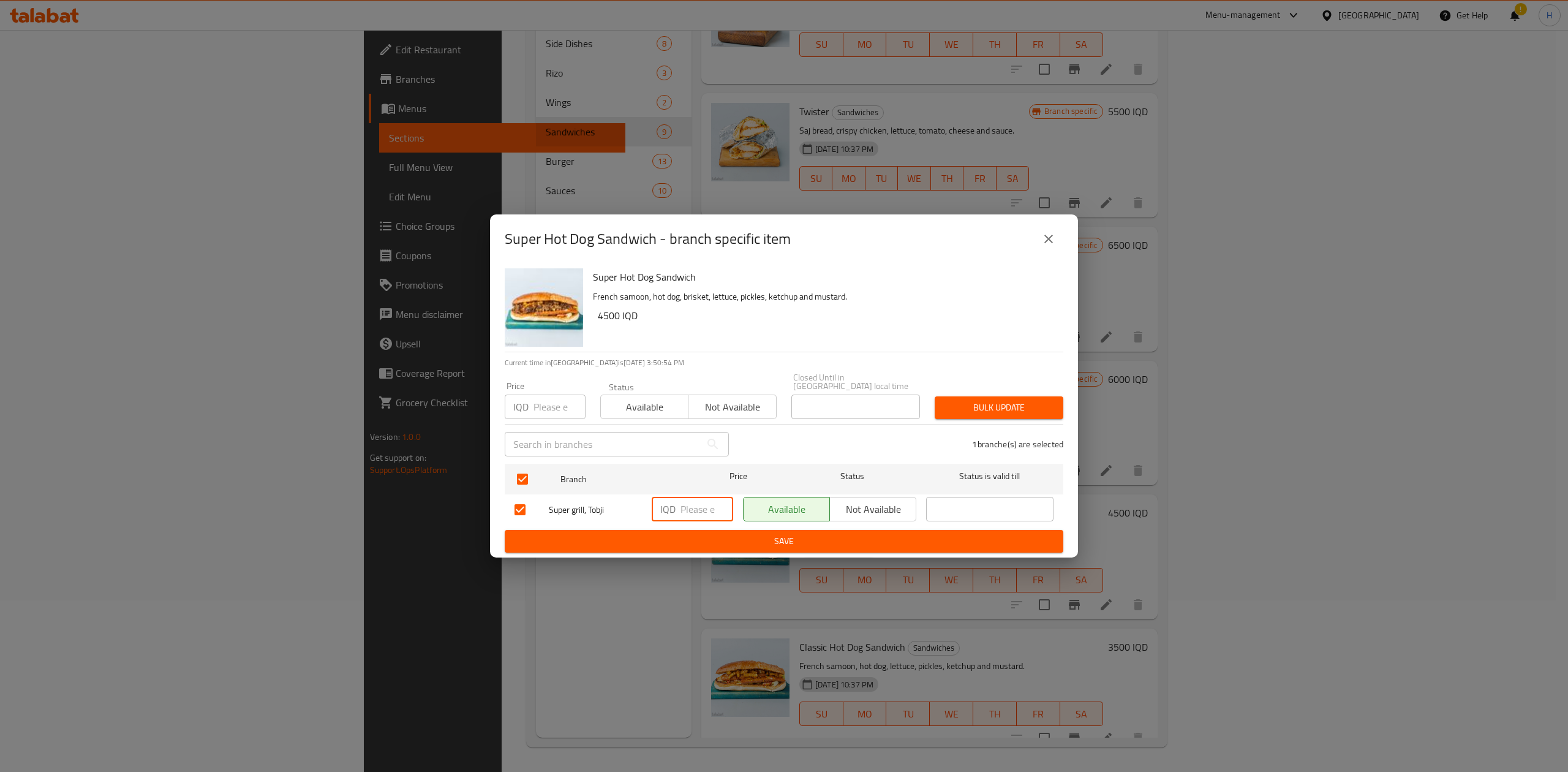
click at [692, 507] on input "number" at bounding box center [706, 509] width 53 height 24
type input "6000"
click at [699, 537] on span "Save" at bounding box center [783, 541] width 539 height 15
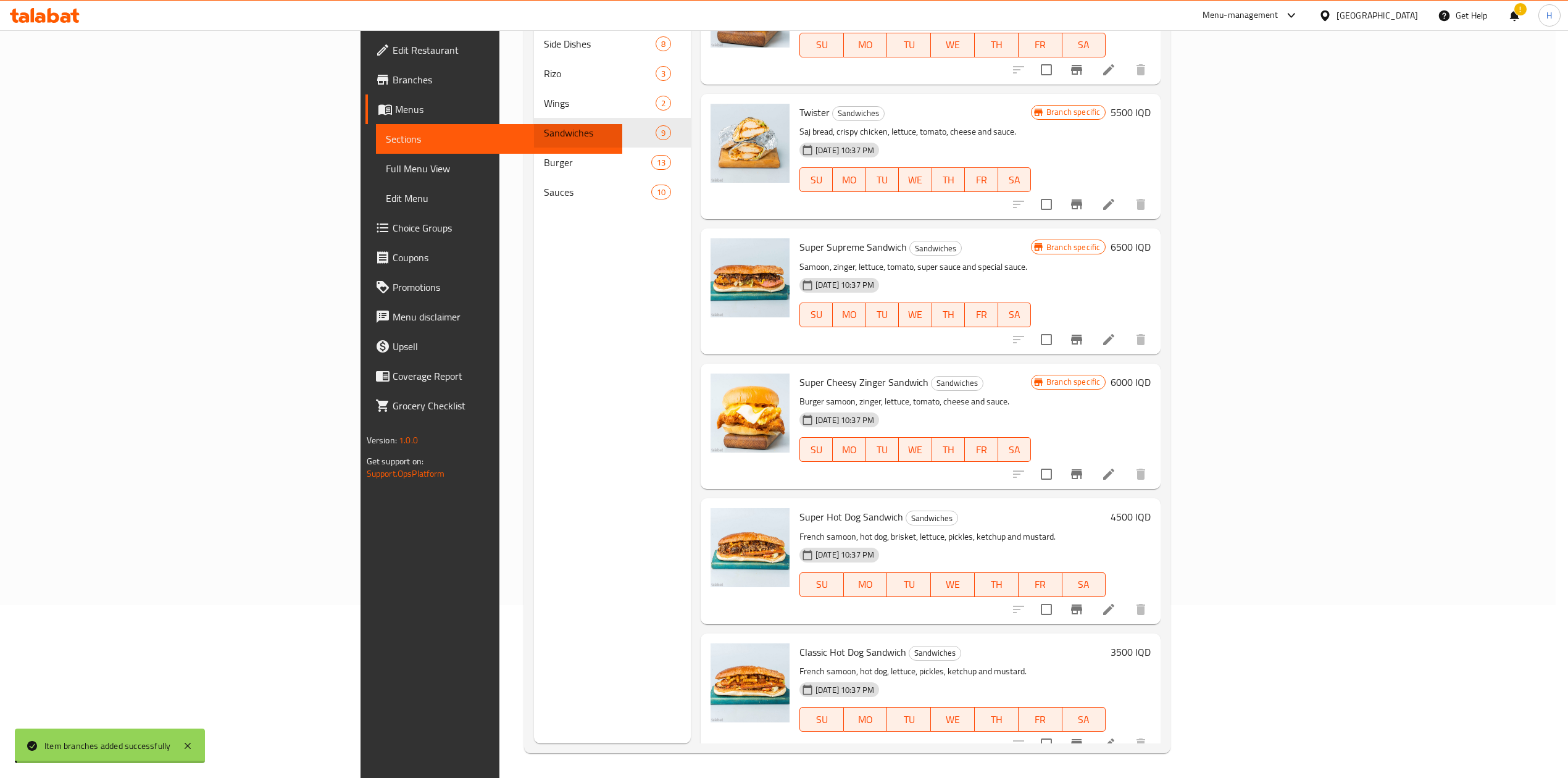
click at [1151, 508] on h6 "4500 IQD" at bounding box center [1130, 516] width 40 height 17
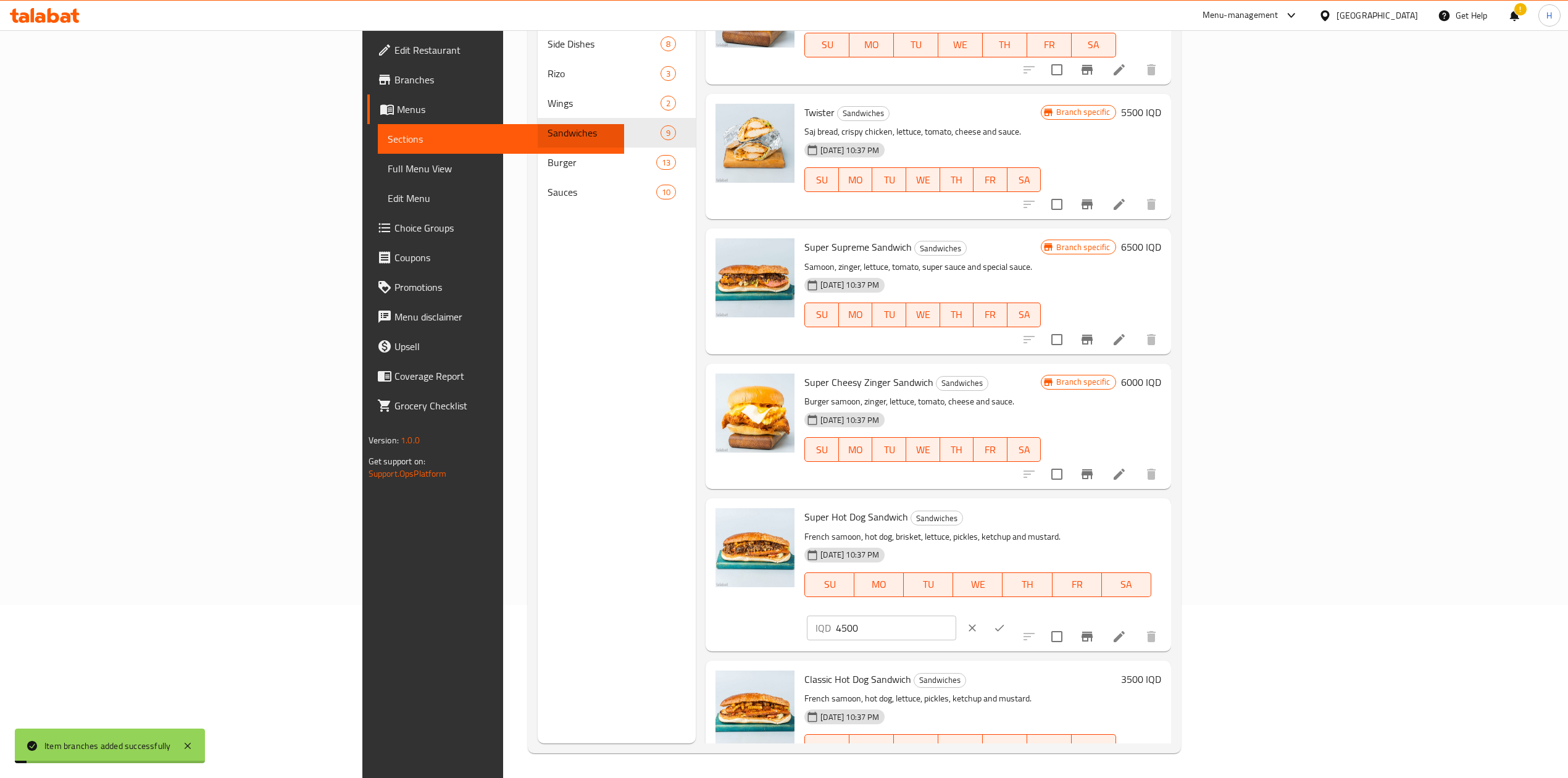
click at [956, 615] on input "4500" at bounding box center [896, 627] width 120 height 24
type input "6000"
click at [1006, 622] on icon "ok" at bounding box center [999, 627] width 12 height 12
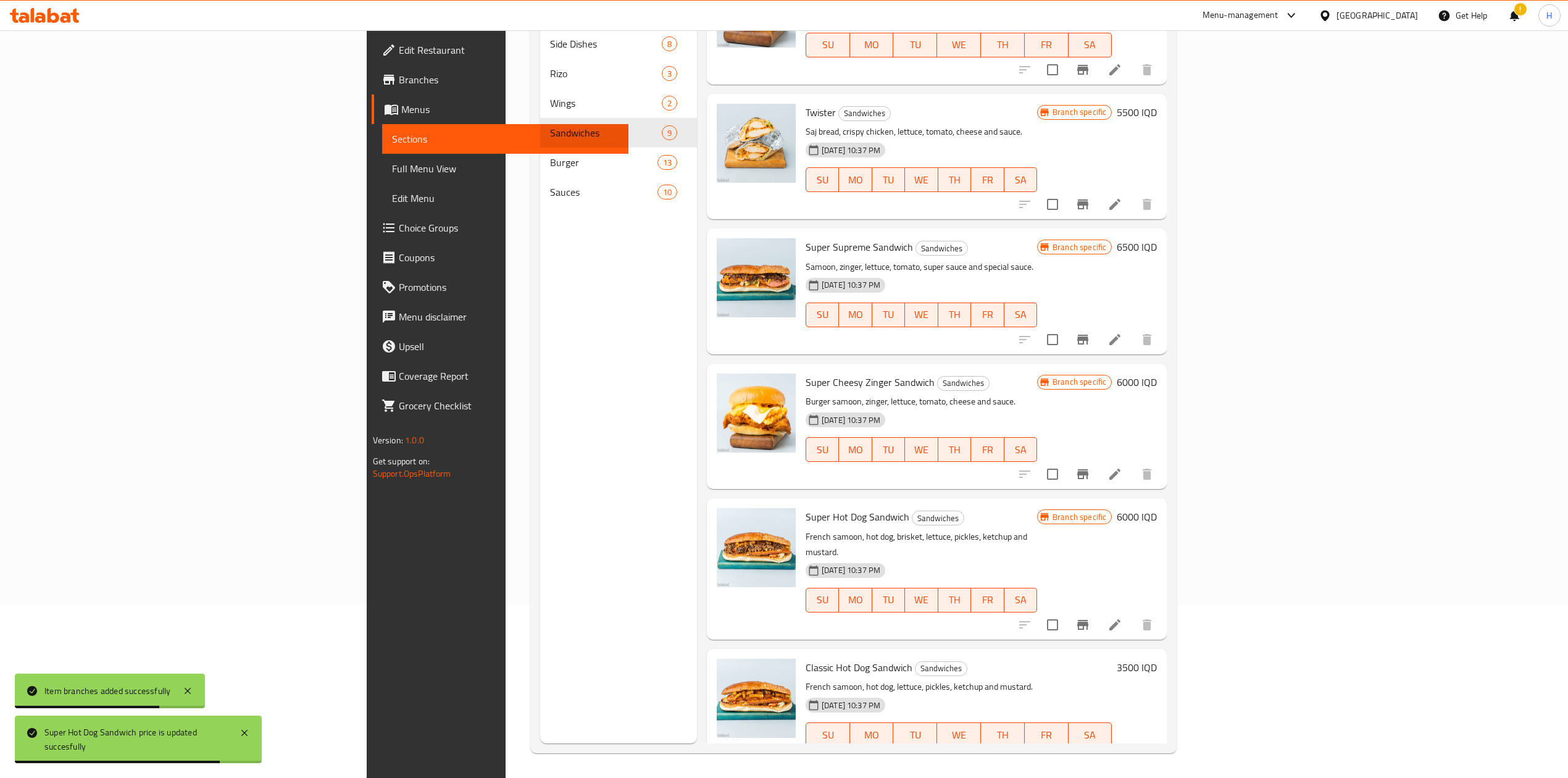
click at [1098, 745] on button "Branch-specific-item" at bounding box center [1083, 759] width 30 height 30
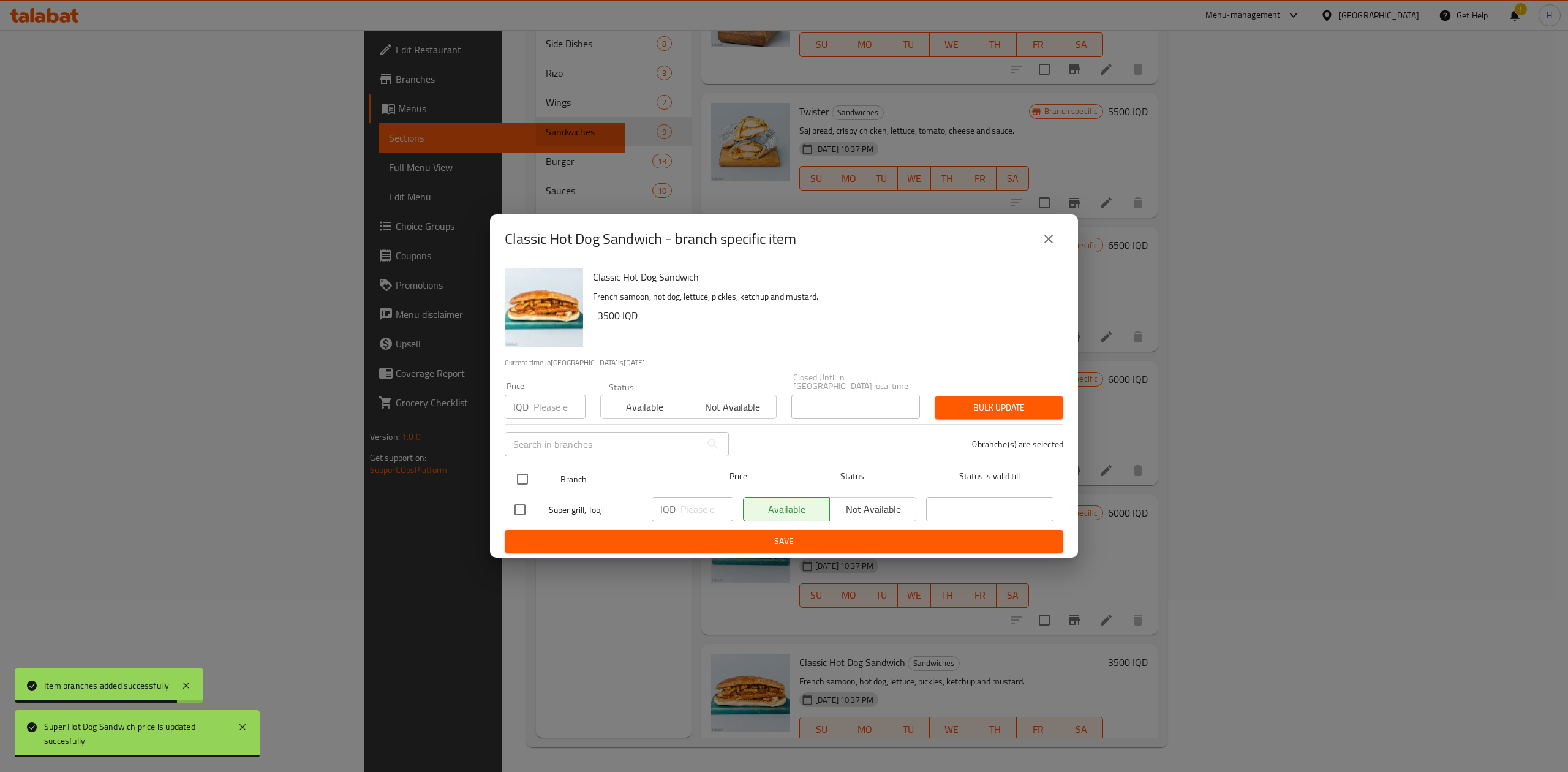
click at [522, 474] on input "checkbox" at bounding box center [522, 479] width 25 height 25
checkbox input "true"
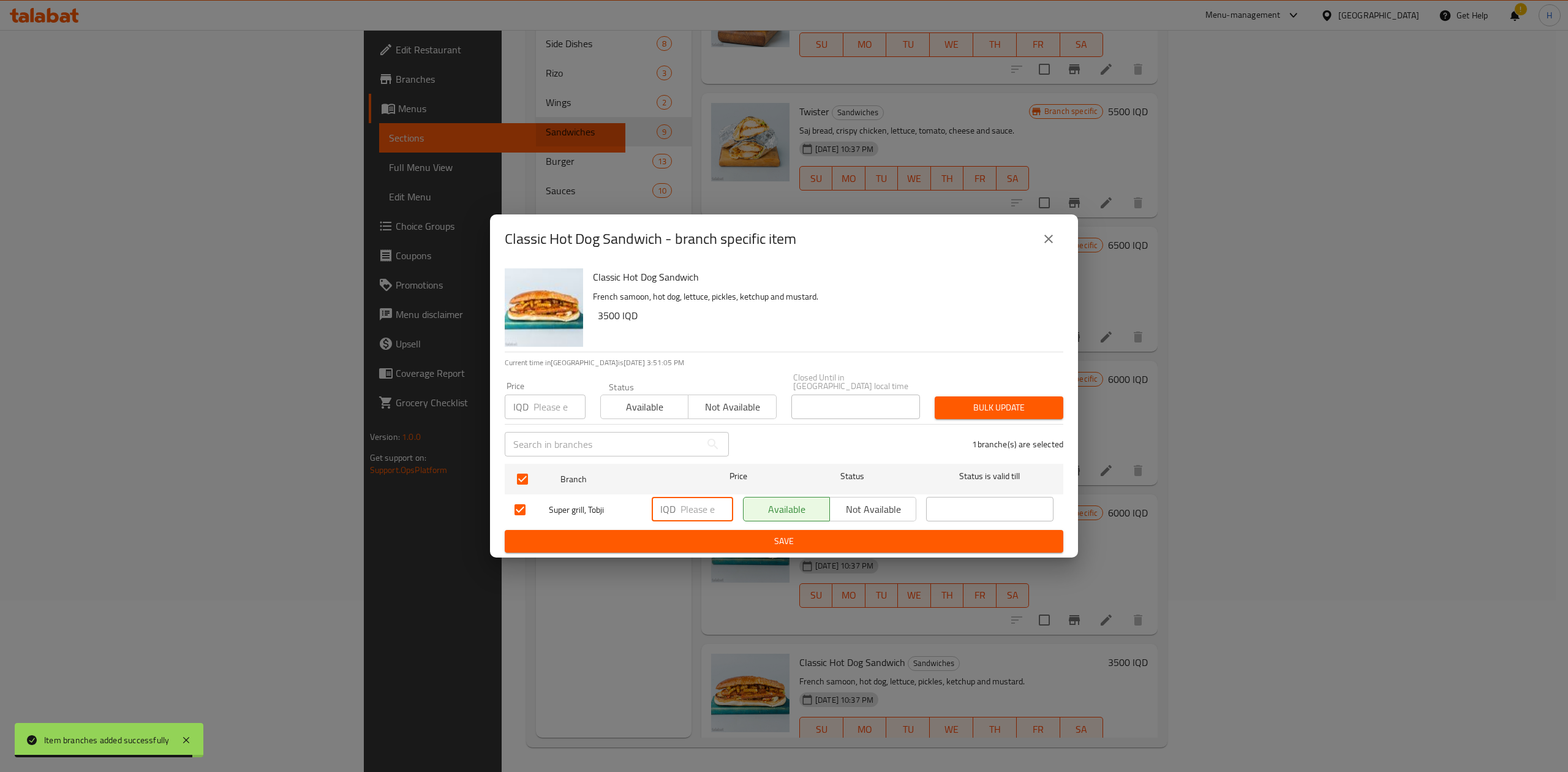
click at [696, 496] on input "number" at bounding box center [706, 509] width 53 height 24
type input "4000"
click at [657, 547] on button "Save" at bounding box center [784, 541] width 559 height 23
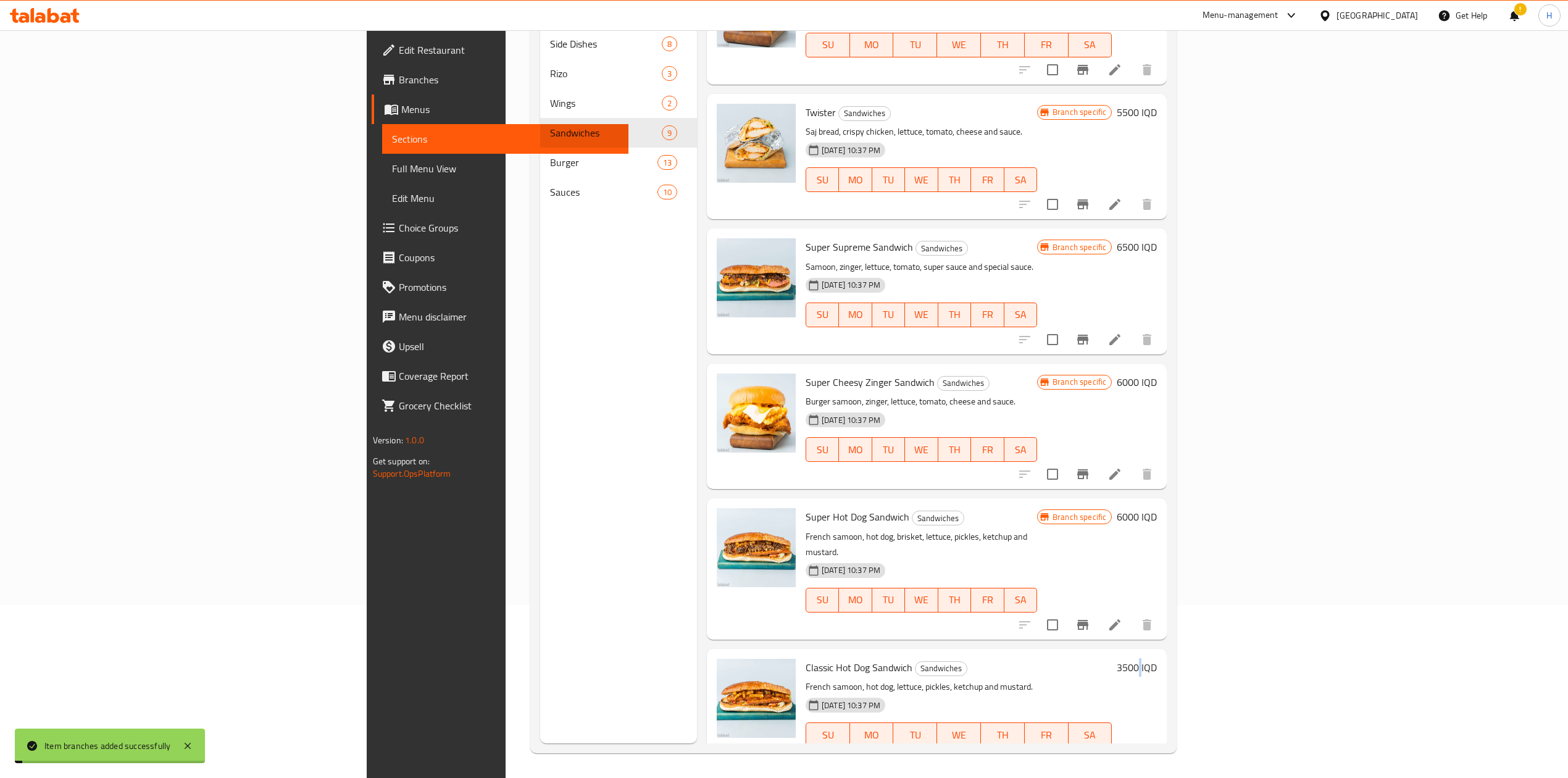
click at [1157, 659] on h6 "3500 IQD" at bounding box center [1137, 667] width 40 height 17
click at [957, 765] on input "3500" at bounding box center [897, 777] width 120 height 24
type input "4000"
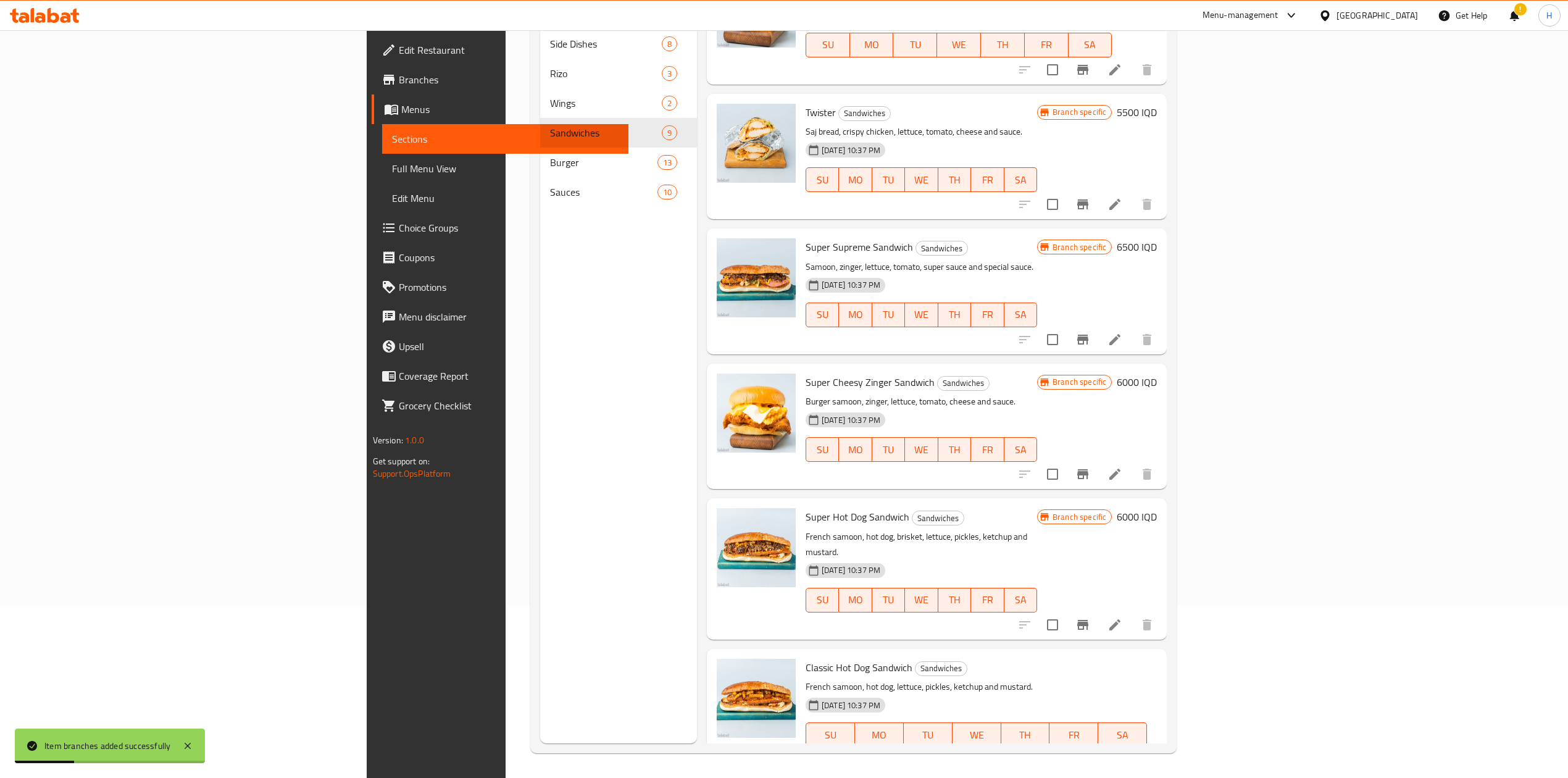
click at [1007, 772] on icon "ok" at bounding box center [1000, 777] width 12 height 12
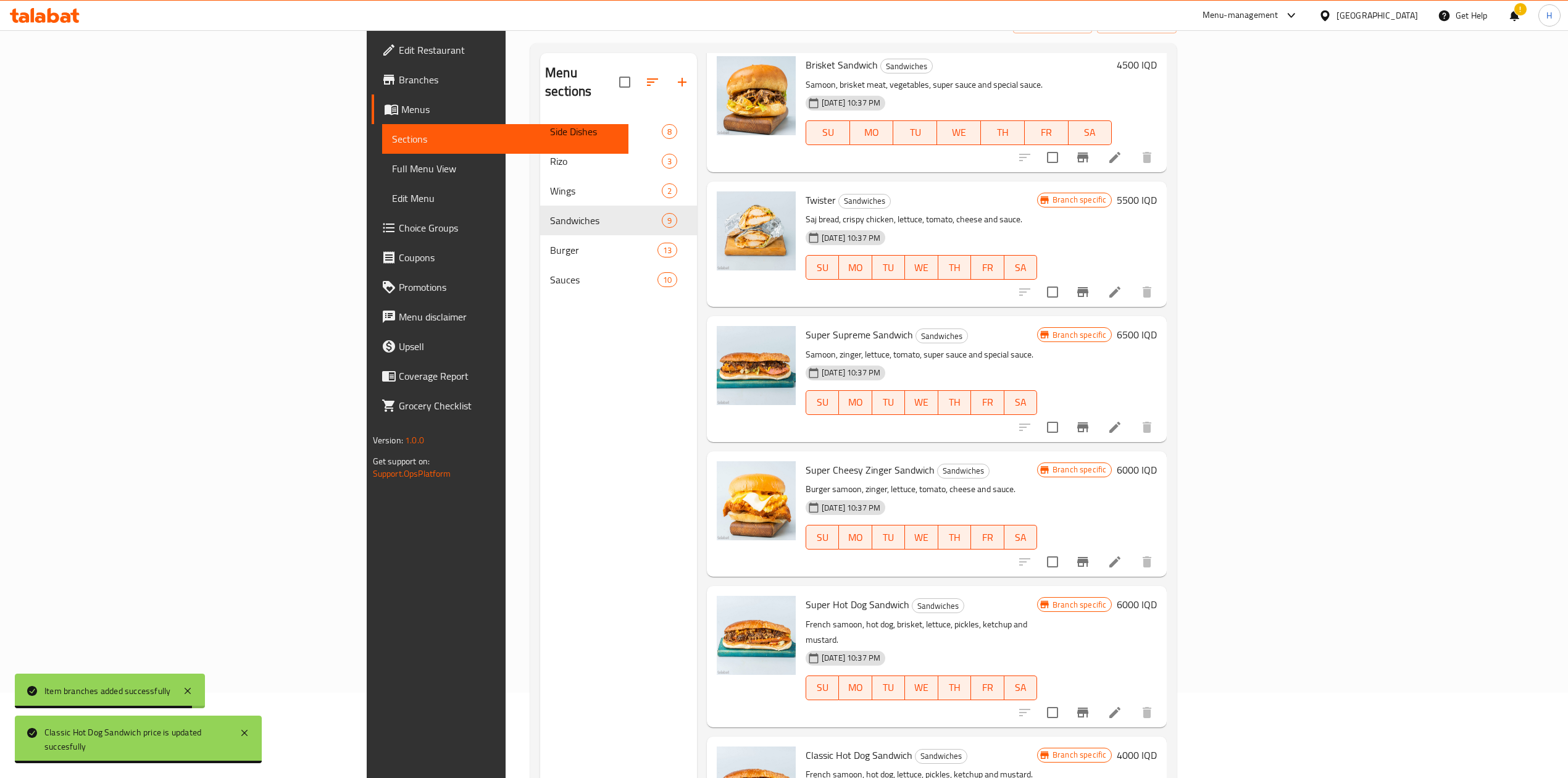
scroll to position [0, 0]
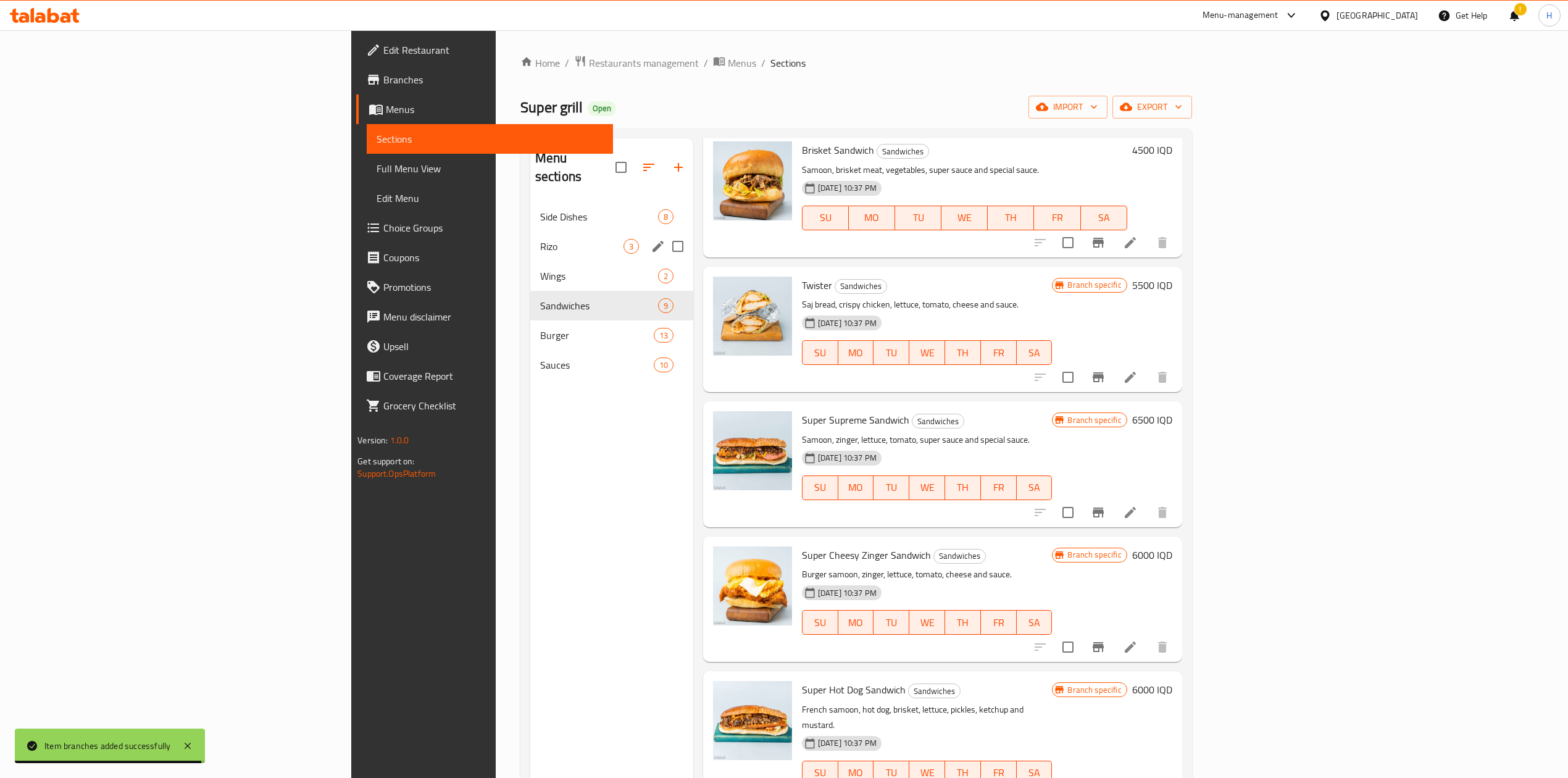
click at [540, 239] on span "Rizo" at bounding box center [582, 246] width 83 height 15
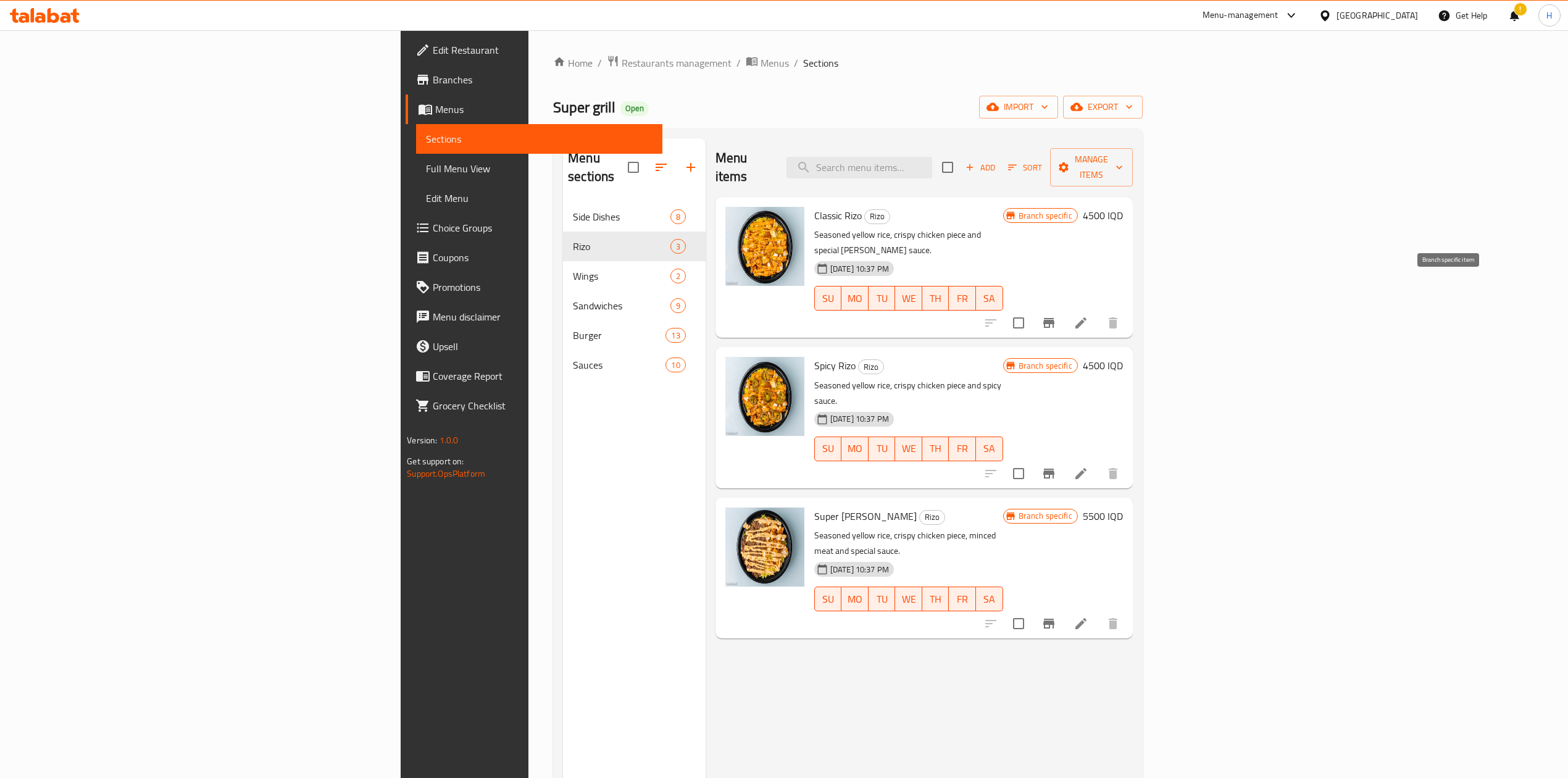
click at [1055, 318] on icon "Branch-specific-item" at bounding box center [1048, 323] width 11 height 10
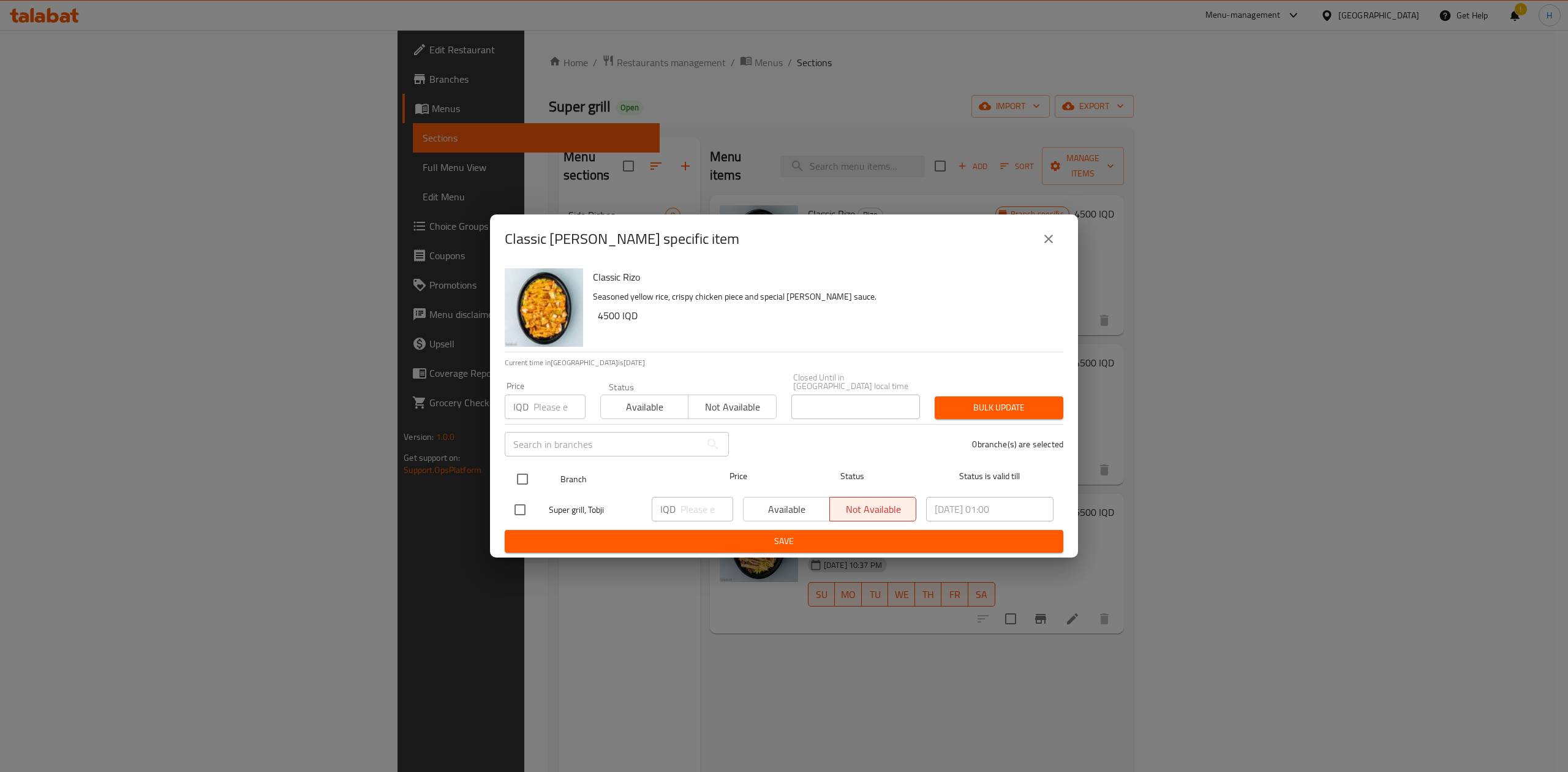
click at [529, 481] on input "checkbox" at bounding box center [522, 479] width 25 height 25
checkbox input "true"
click at [699, 498] on input "number" at bounding box center [706, 509] width 53 height 24
type input "5500"
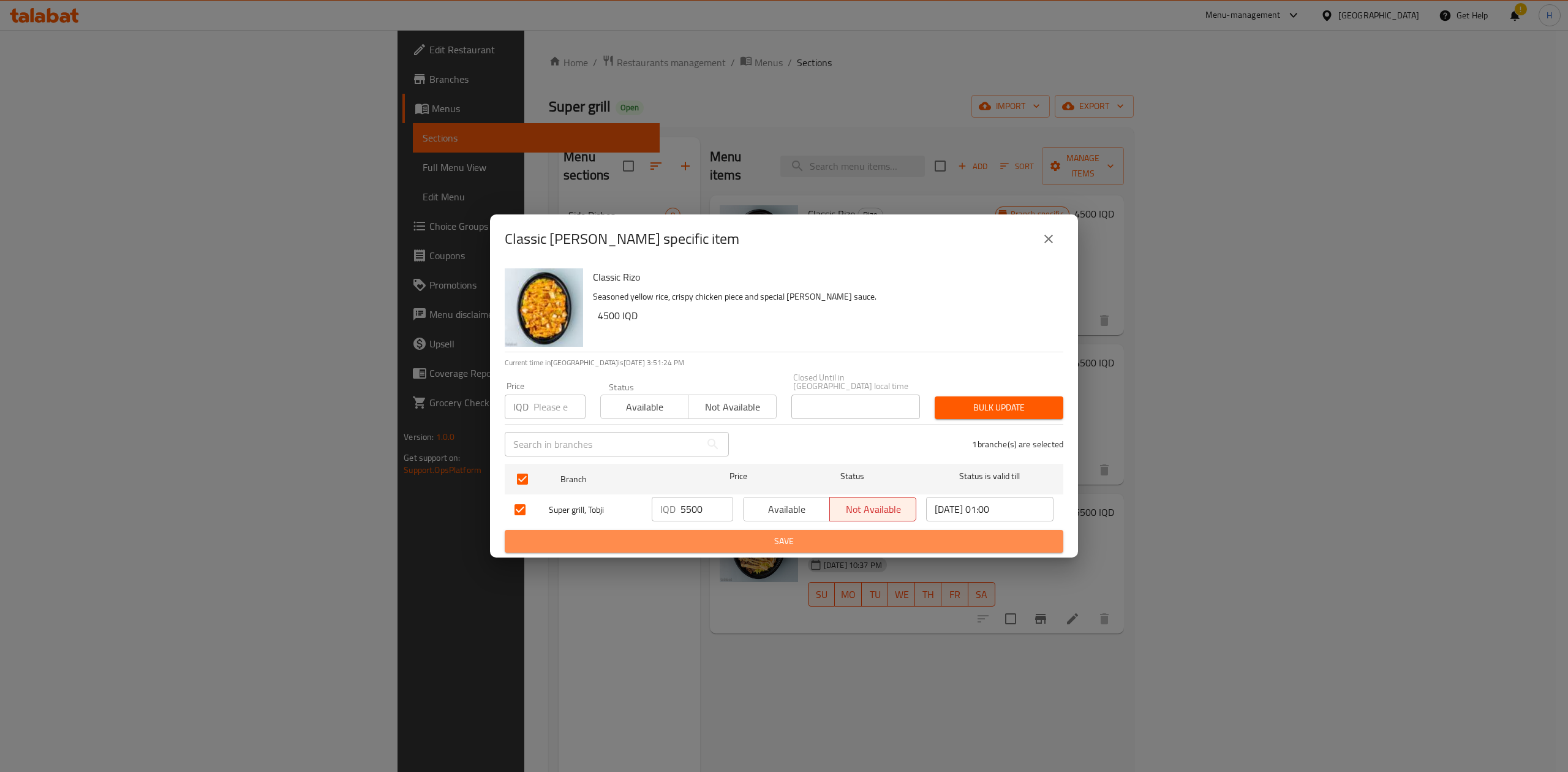
click at [704, 540] on span "Save" at bounding box center [783, 541] width 539 height 15
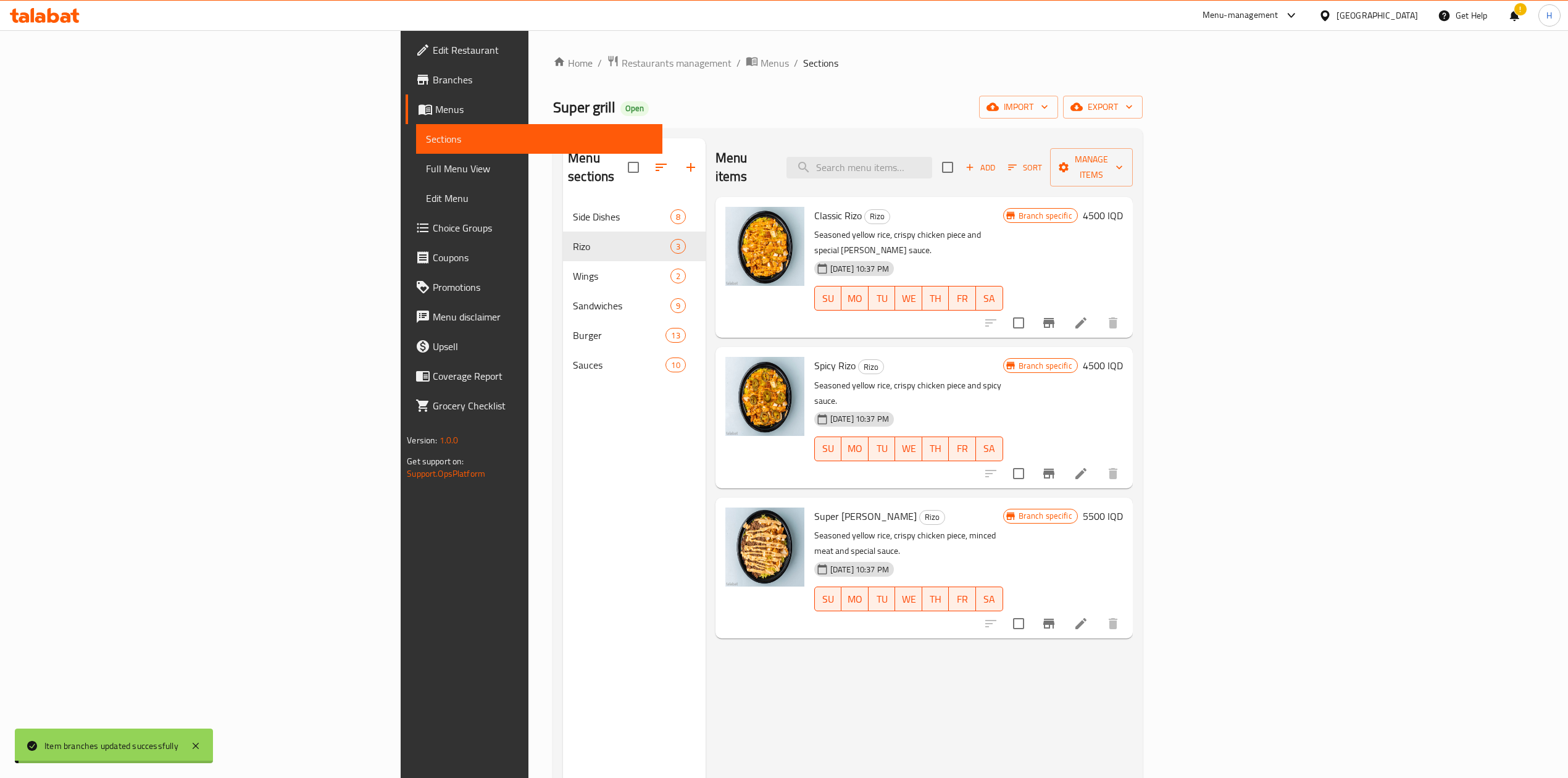
click at [1123, 207] on h6 "4500 IQD" at bounding box center [1103, 215] width 40 height 17
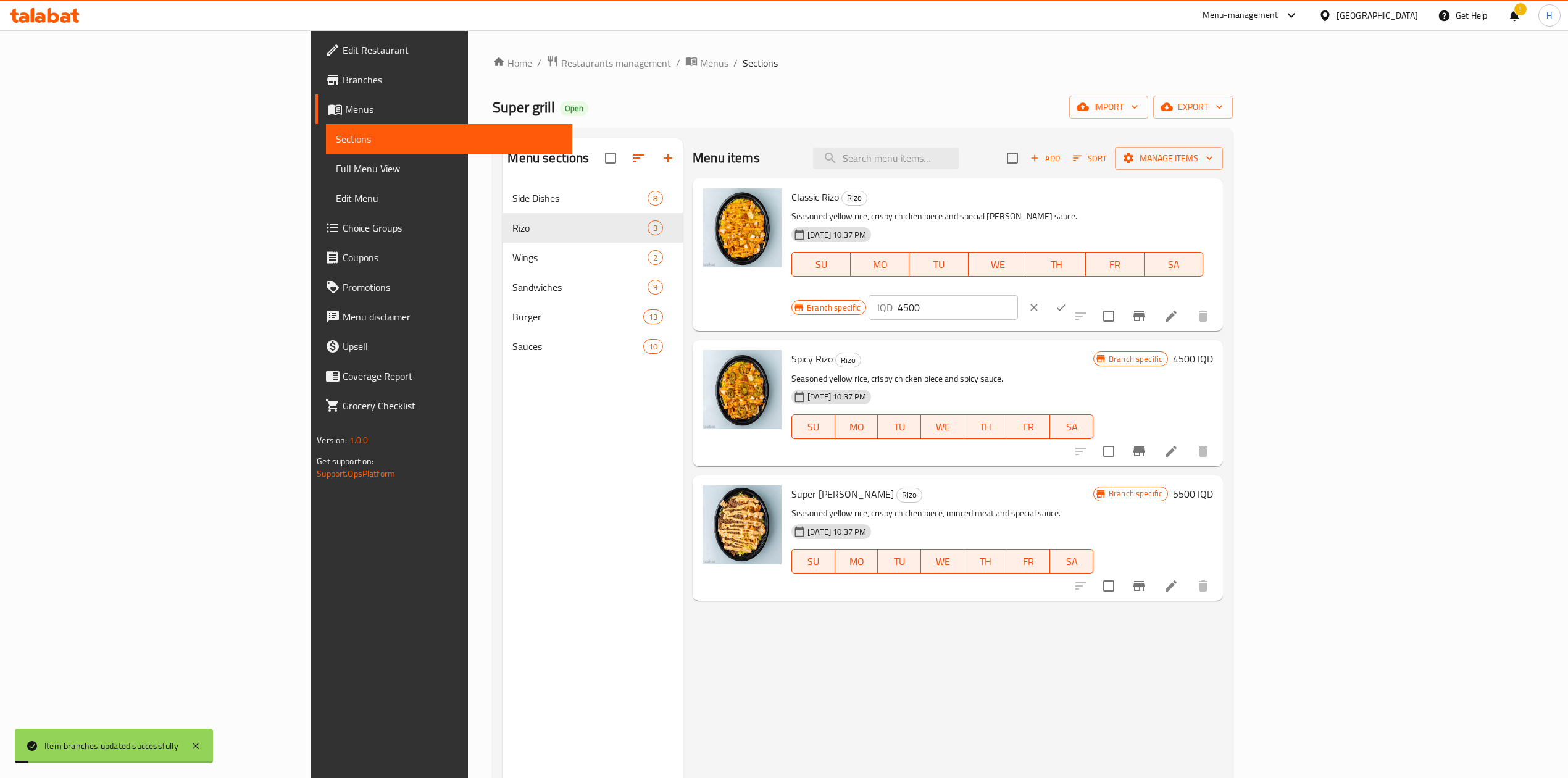
click at [1018, 295] on input "4500" at bounding box center [957, 307] width 120 height 24
type input "5500"
click at [1068, 301] on icon "ok" at bounding box center [1061, 307] width 12 height 12
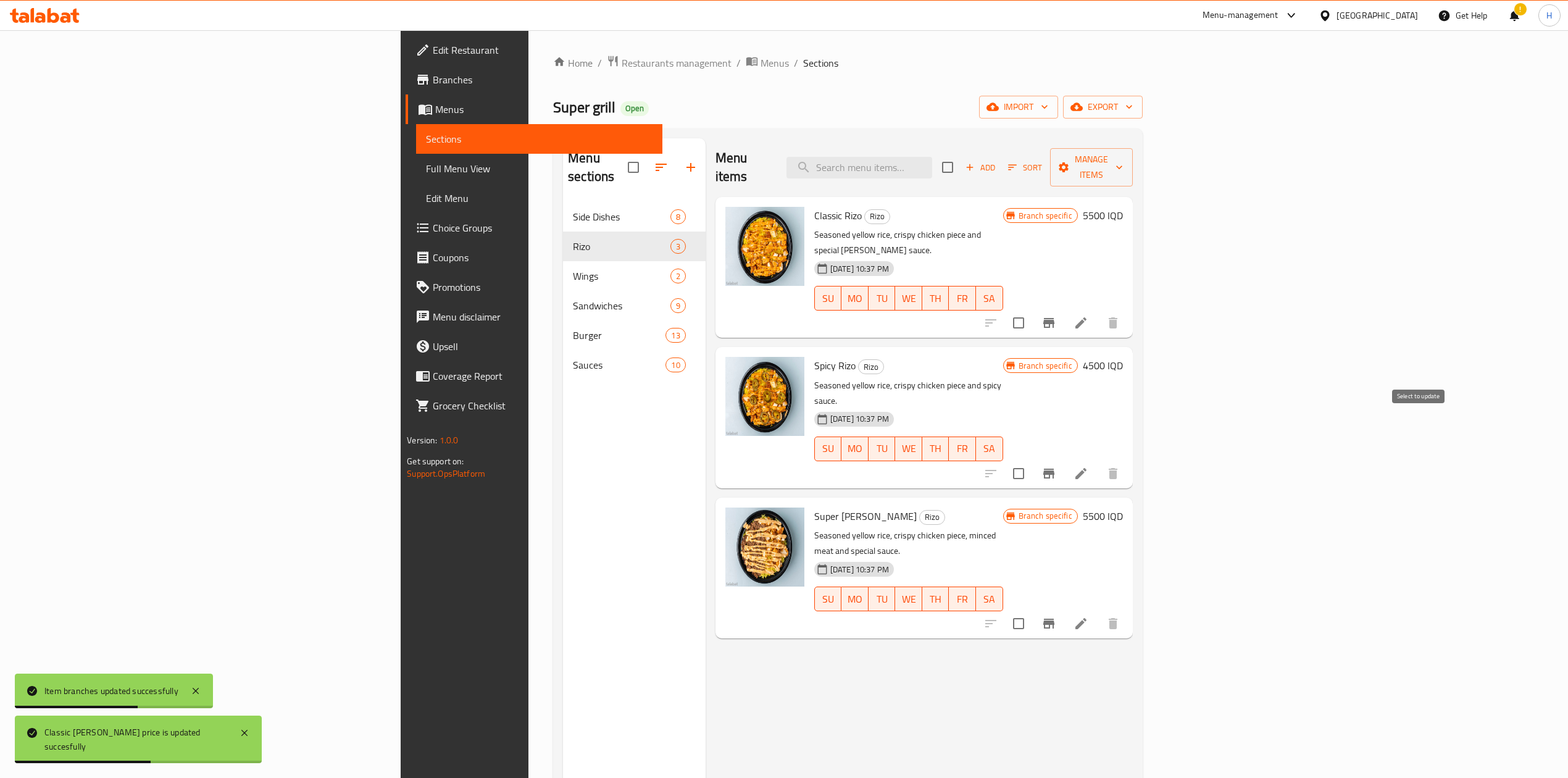
click at [1032, 461] on input "checkbox" at bounding box center [1019, 473] width 26 height 26
checkbox input "false"
click at [1055, 468] on icon "Branch-specific-item" at bounding box center [1048, 473] width 11 height 10
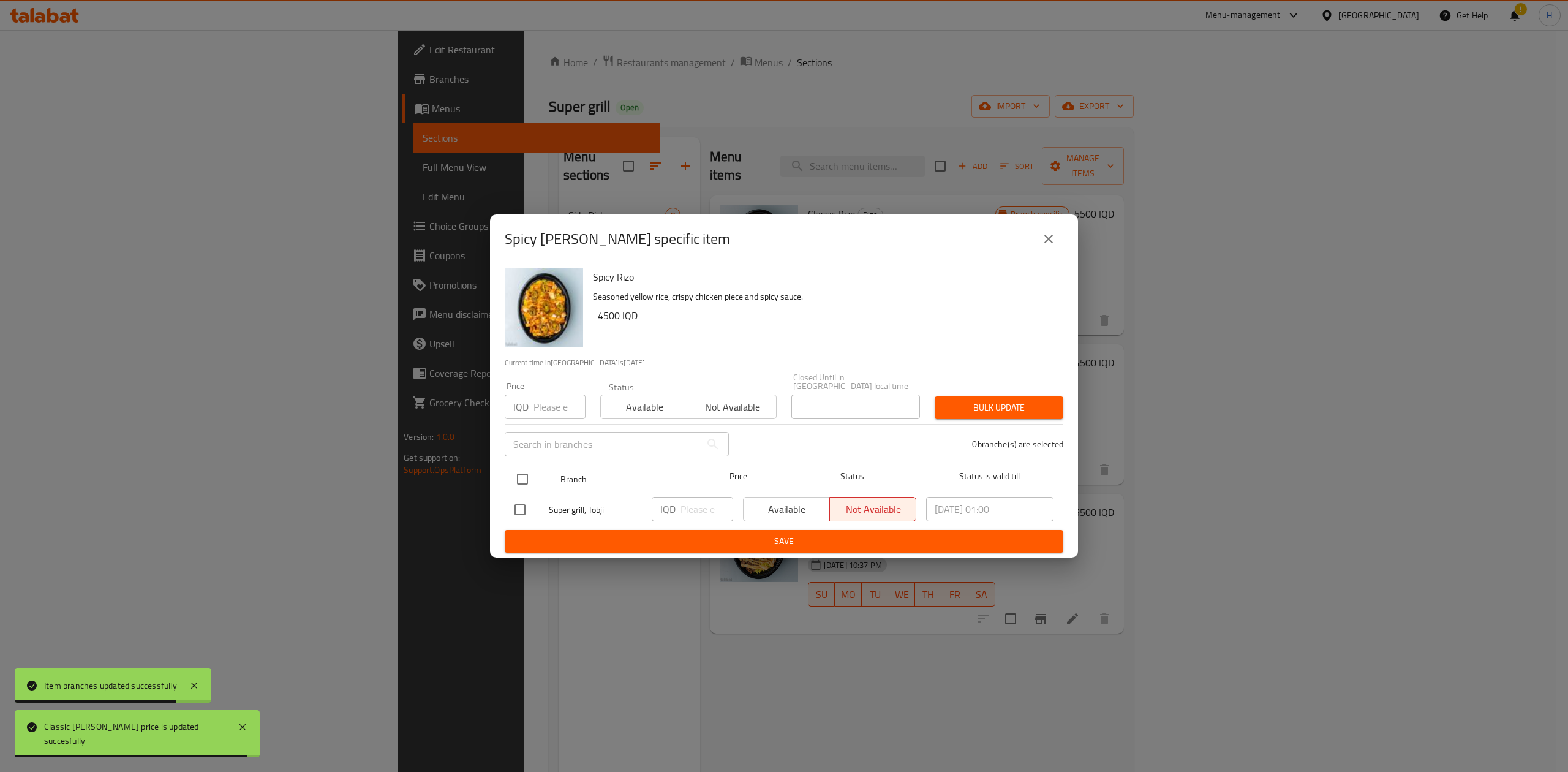
click at [525, 461] on div at bounding box center [533, 479] width 46 height 36
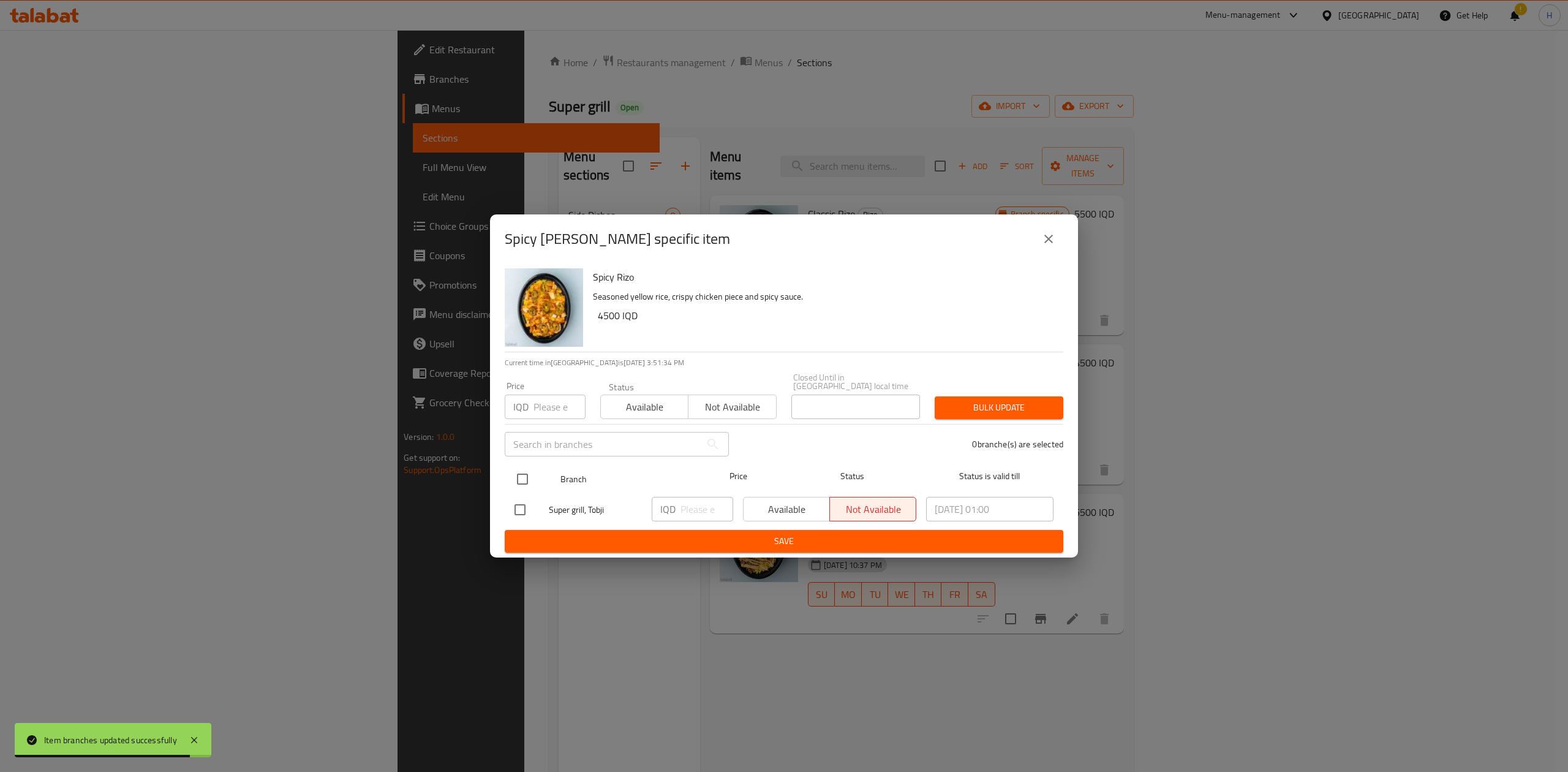
click at [530, 476] on input "checkbox" at bounding box center [522, 479] width 25 height 25
checkbox input "true"
click at [675, 502] on p "IQD" at bounding box center [668, 509] width 15 height 15
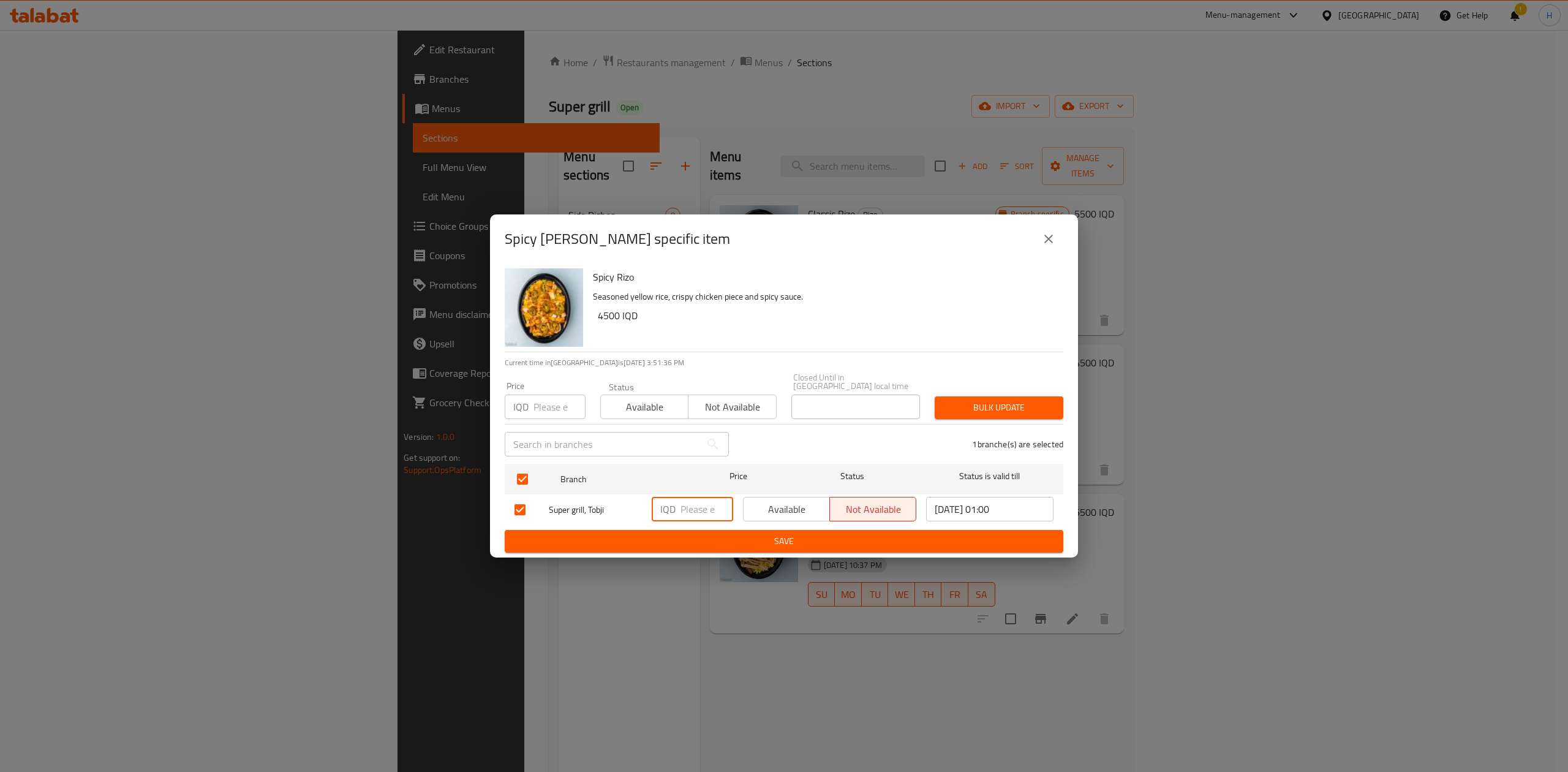
click at [699, 510] on input "number" at bounding box center [706, 509] width 53 height 24
type input "5500"
click at [704, 535] on span "Save" at bounding box center [783, 541] width 539 height 15
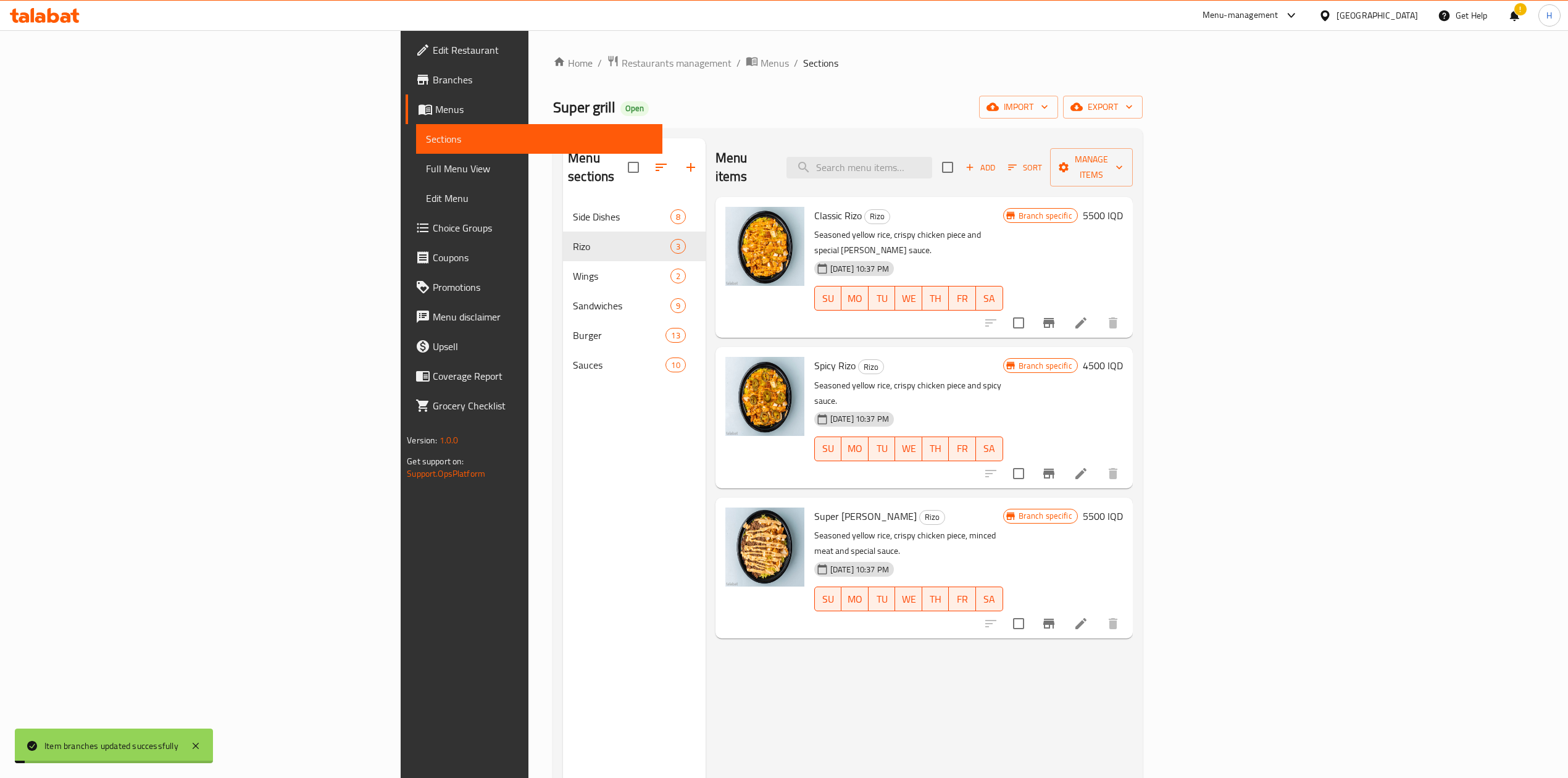
click at [1123, 357] on h6 "4500 IQD" at bounding box center [1103, 365] width 40 height 17
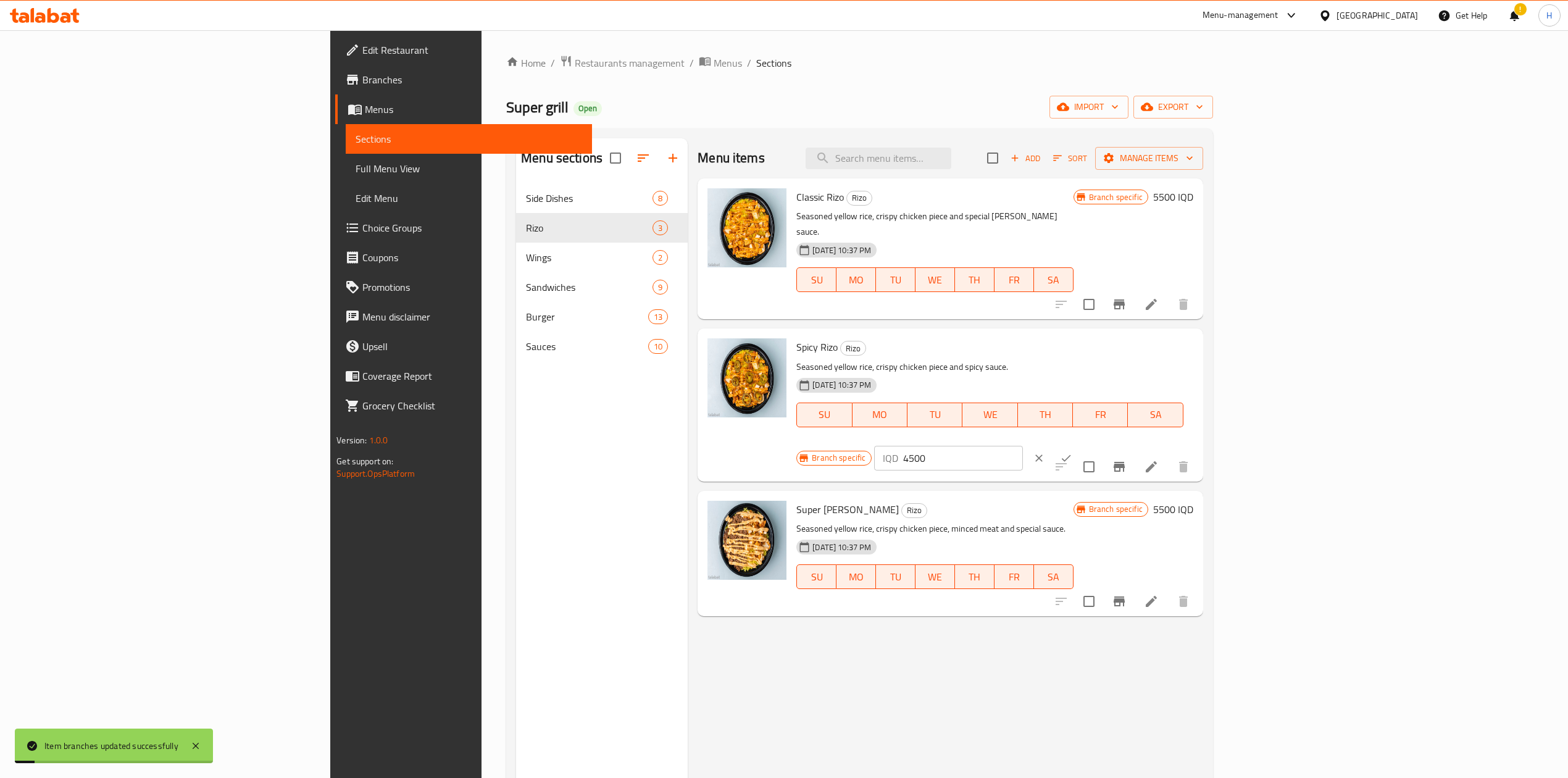
click at [1023, 446] on input "4500" at bounding box center [963, 458] width 120 height 24
type input "5500"
click at [1073, 452] on icon "ok" at bounding box center [1066, 457] width 12 height 12
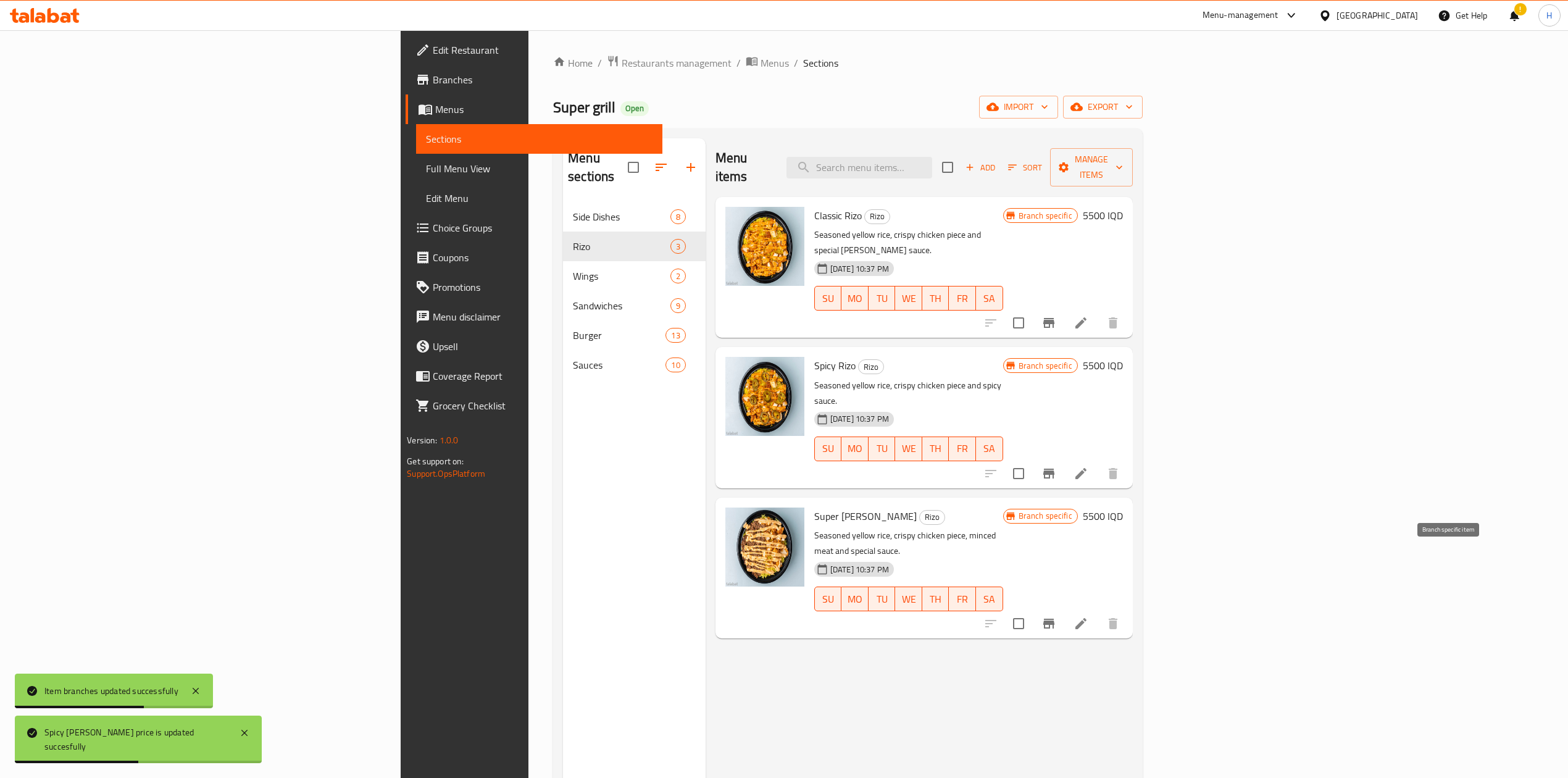
click at [1064, 609] on button "Branch-specific-item" at bounding box center [1049, 623] width 30 height 30
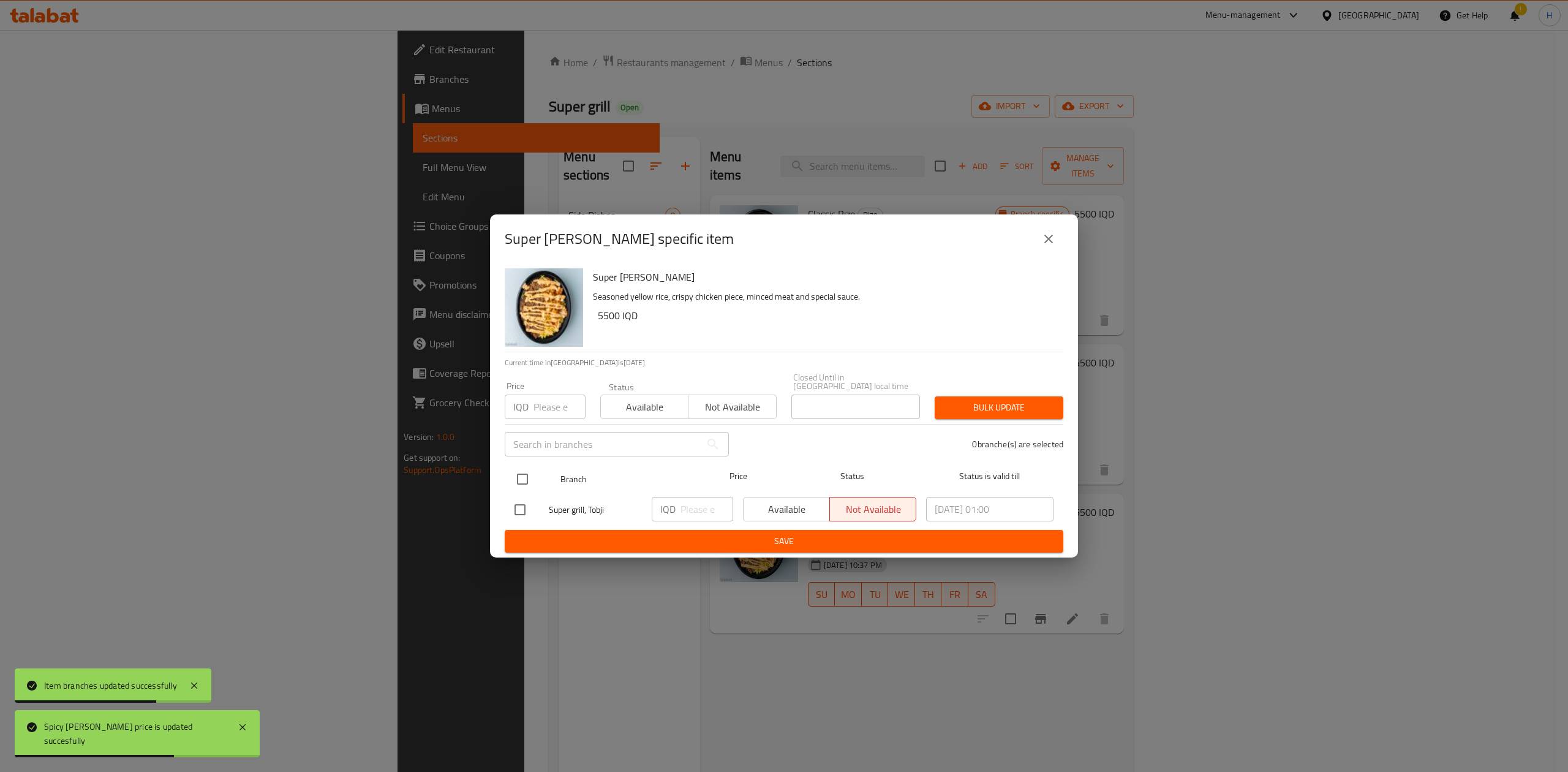
click at [527, 475] on input "checkbox" at bounding box center [522, 479] width 25 height 25
checkbox input "true"
click at [690, 510] on input "number" at bounding box center [706, 509] width 53 height 24
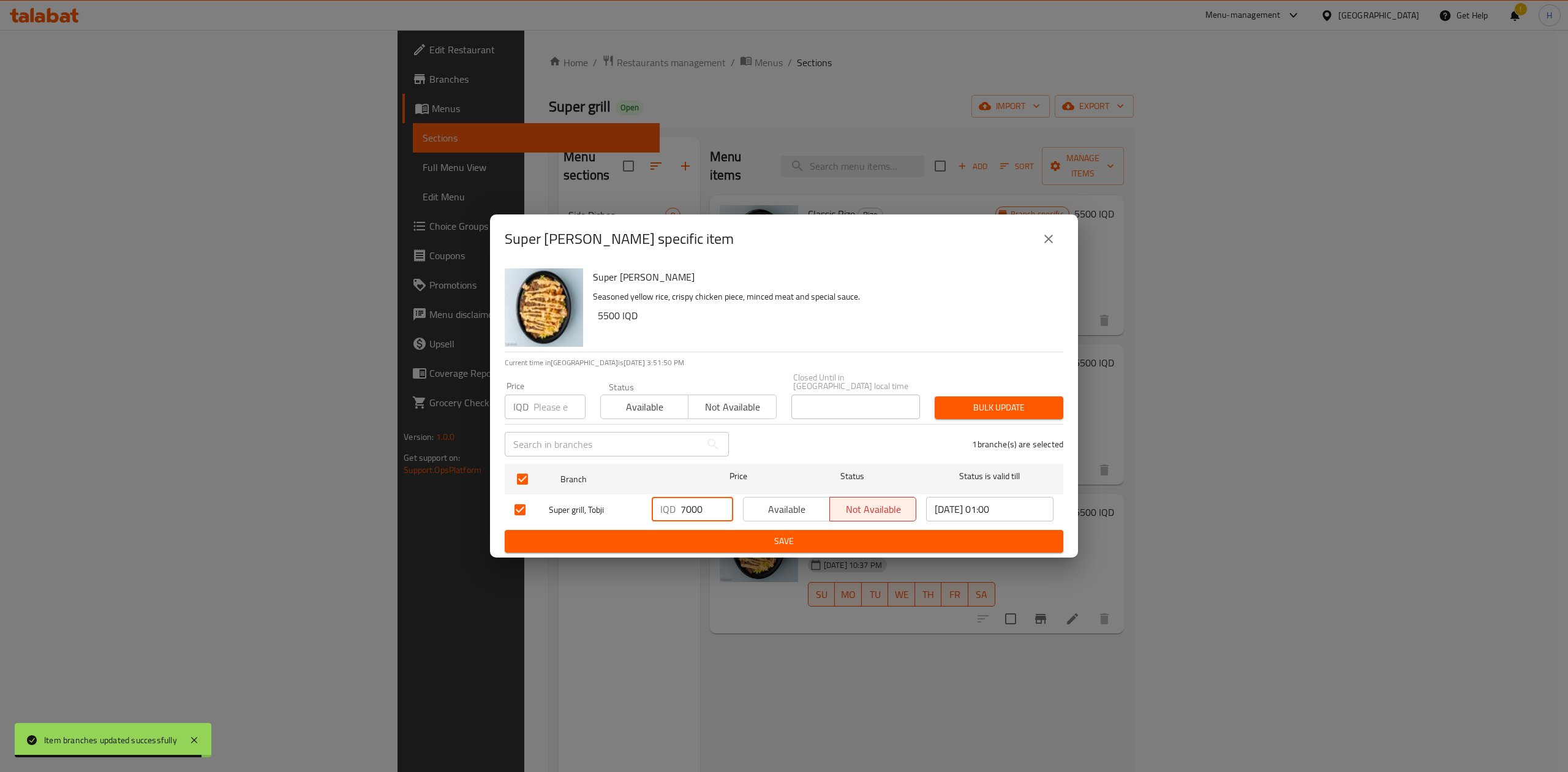
type input "7000"
click at [682, 540] on span "Save" at bounding box center [783, 541] width 539 height 15
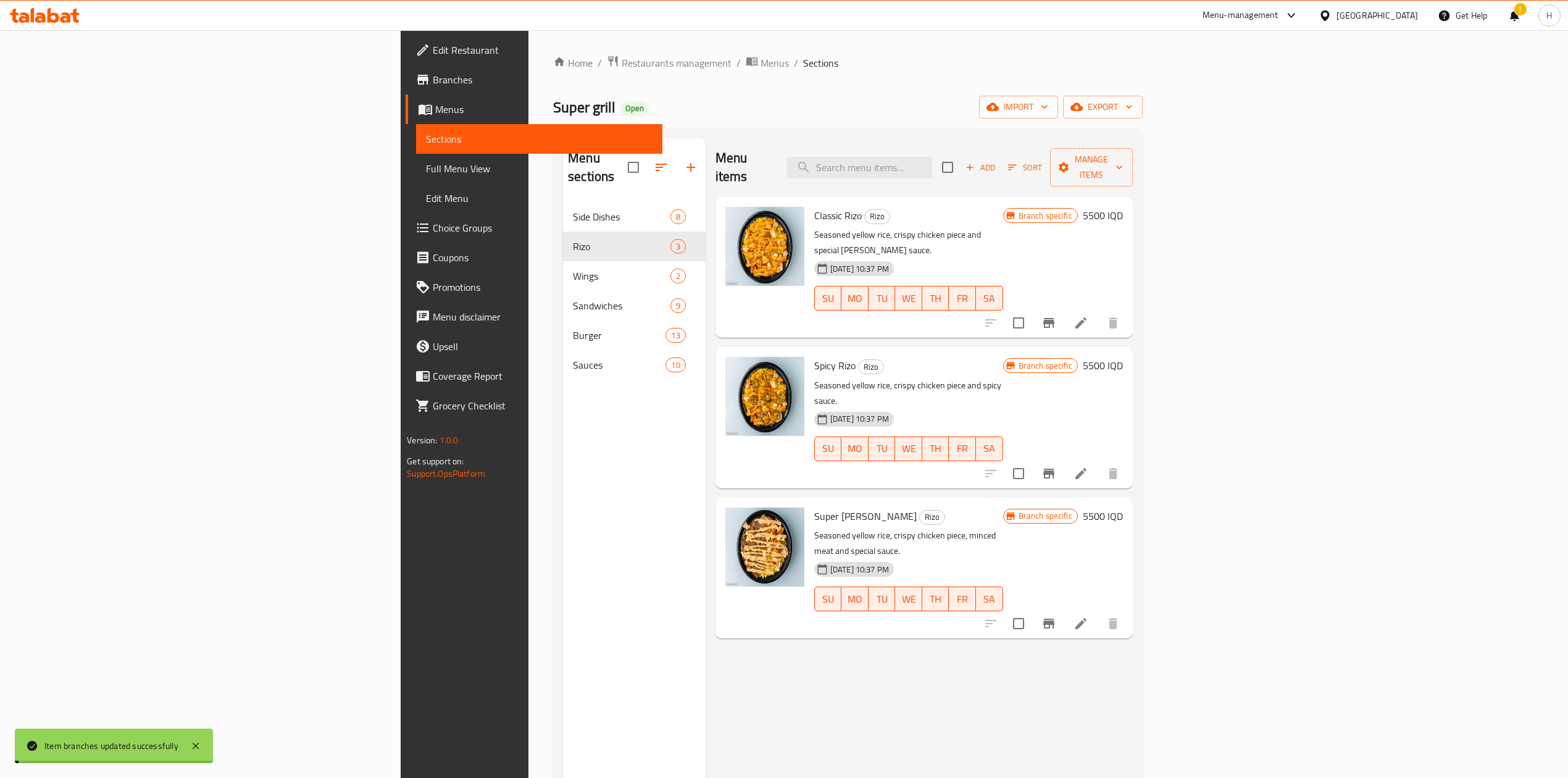
click at [1123, 507] on h6 "5500 IQD" at bounding box center [1103, 516] width 40 height 17
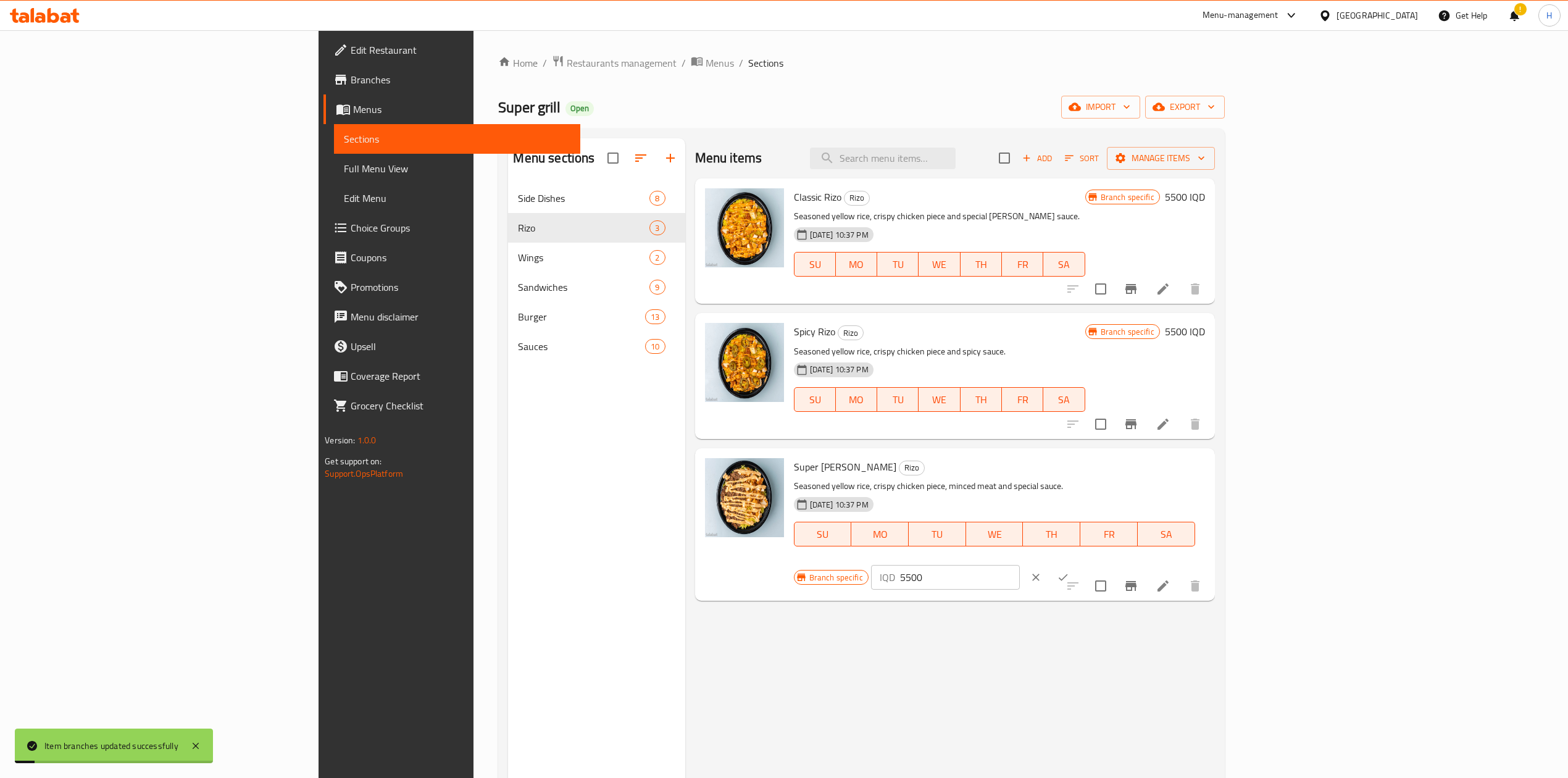
click at [895, 570] on p "IQD" at bounding box center [887, 577] width 15 height 15
click at [1020, 565] on input "5500" at bounding box center [960, 577] width 120 height 24
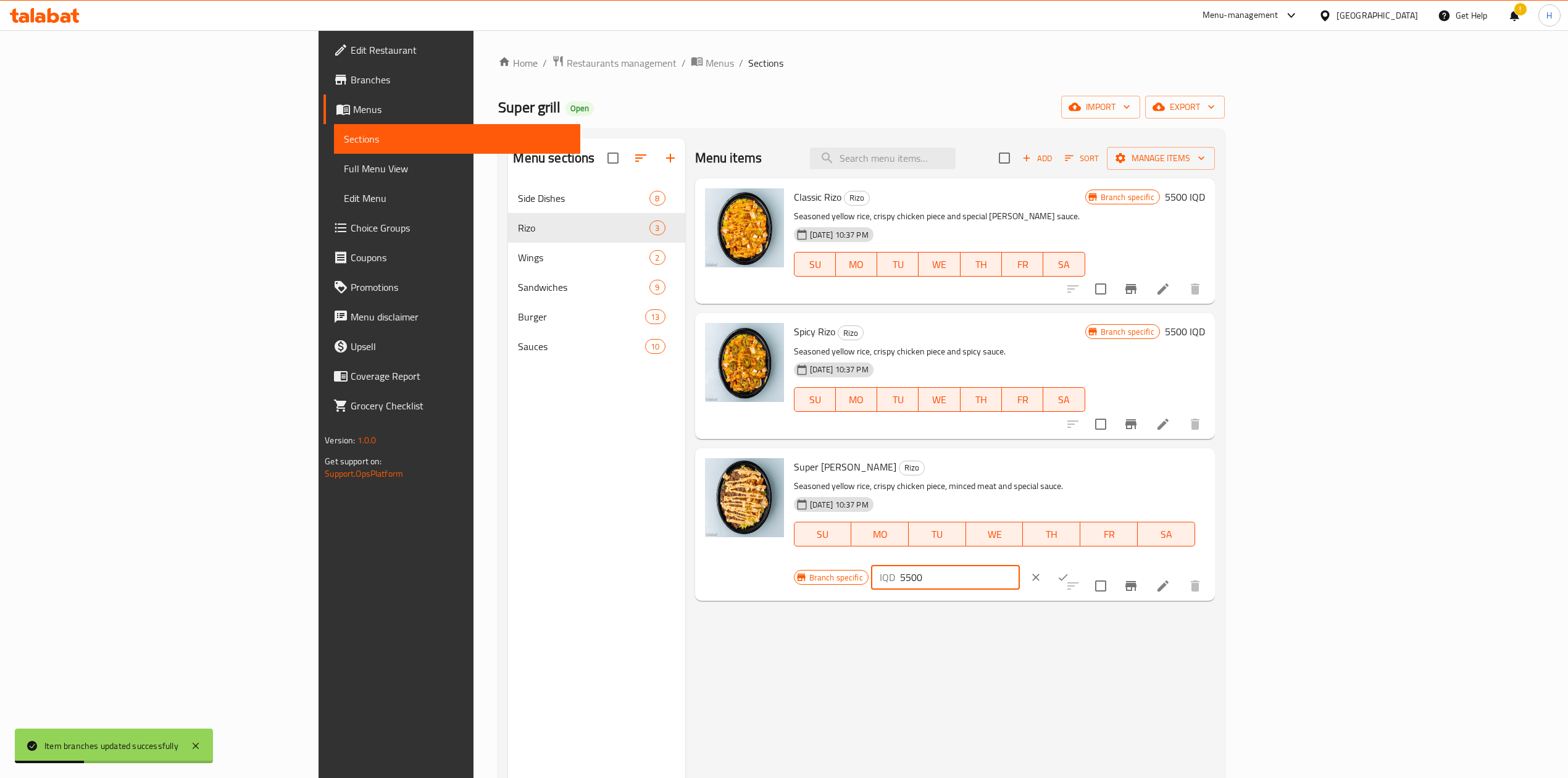
click at [1020, 565] on input "5500" at bounding box center [960, 577] width 120 height 24
type input "7000"
drag, startPoint x: 1517, startPoint y: 468, endPoint x: 1507, endPoint y: 469, distance: 10.0
click at [1095, 564] on div "IQD 7000 ​" at bounding box center [983, 577] width 223 height 27
click at [1069, 571] on icon "ok" at bounding box center [1063, 577] width 12 height 12
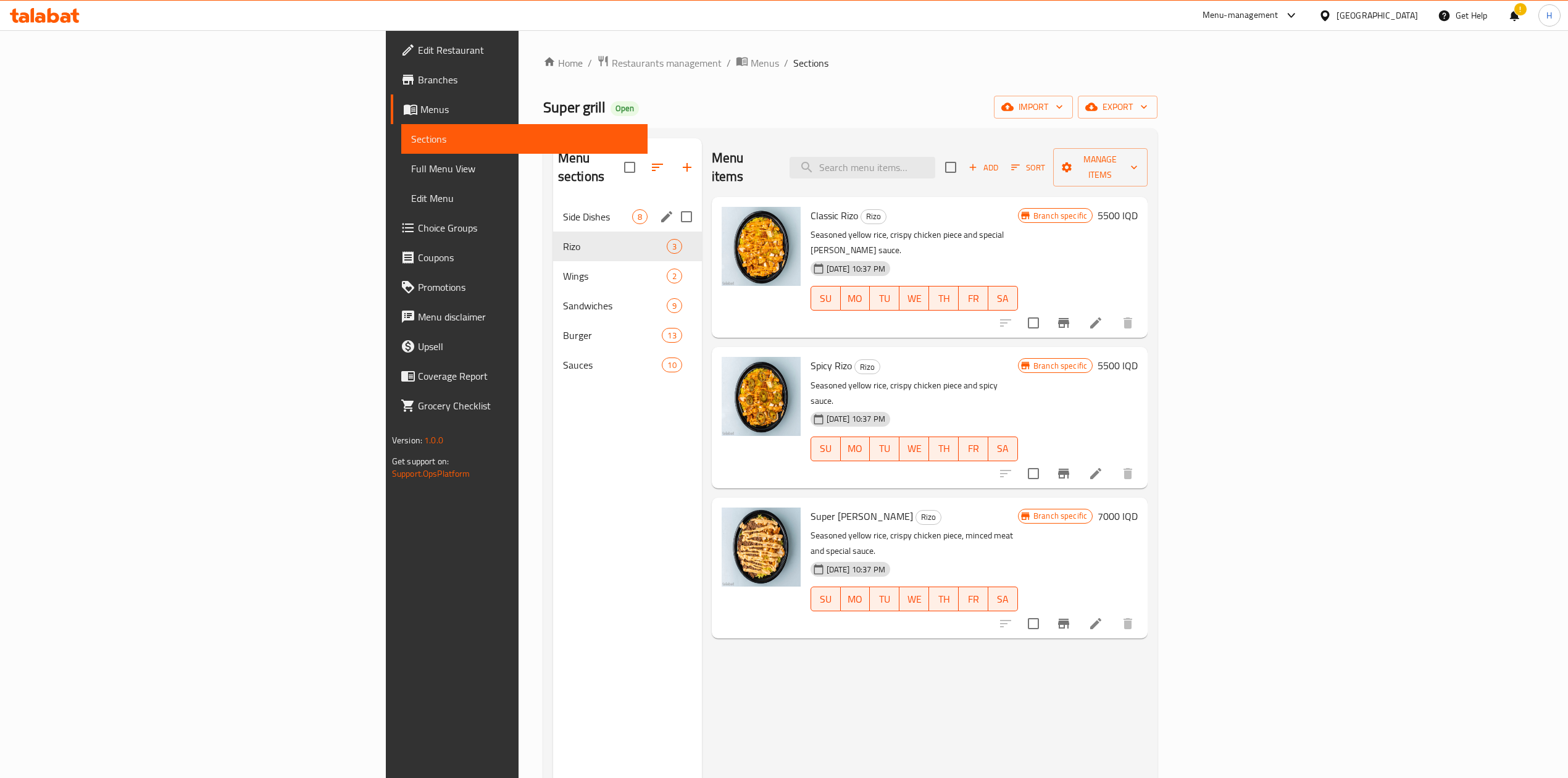
click at [563, 209] on span "Side Dishes" at bounding box center [598, 216] width 69 height 15
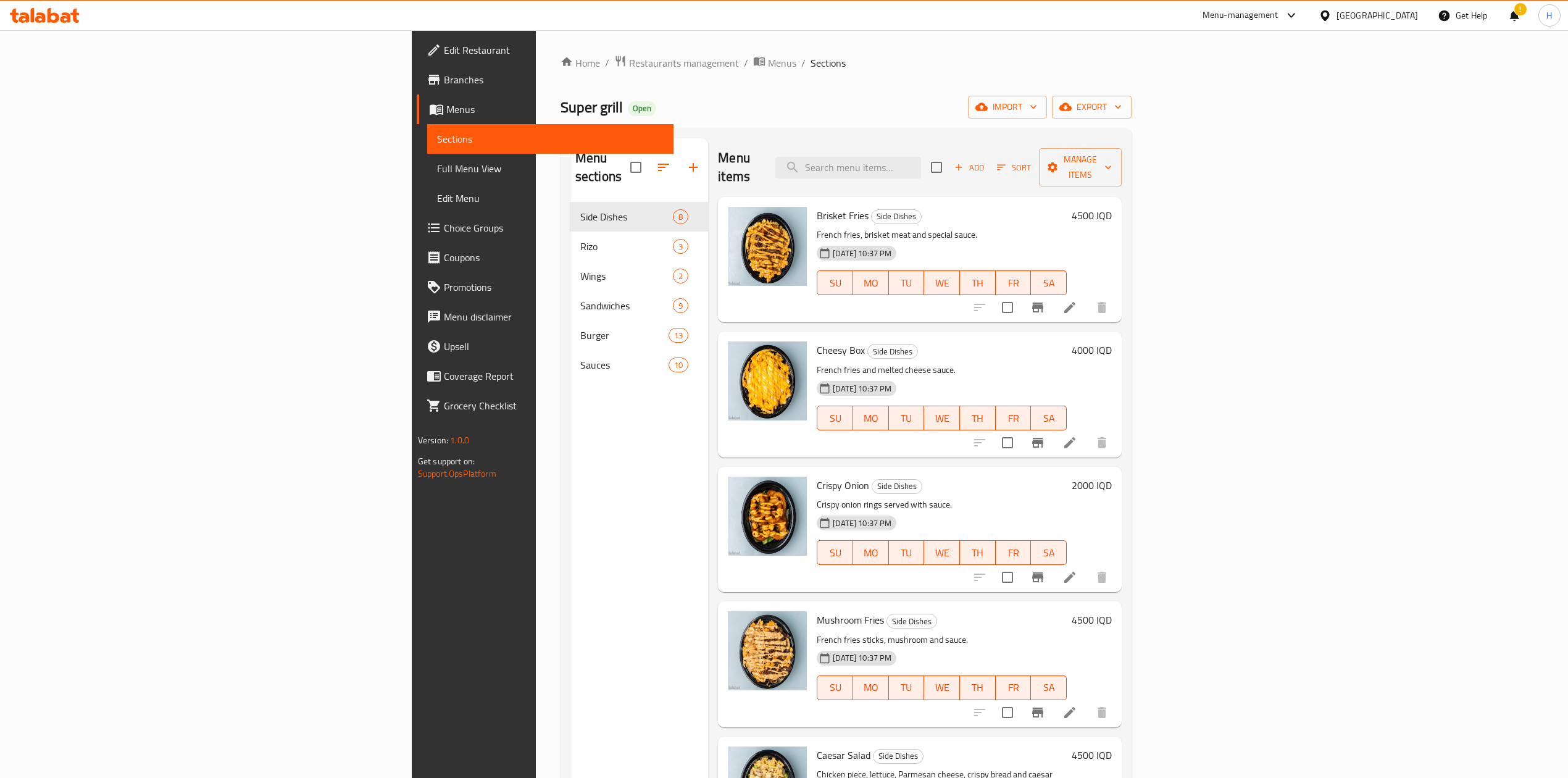
click at [1053, 298] on button "Branch-specific-item" at bounding box center [1038, 307] width 30 height 30
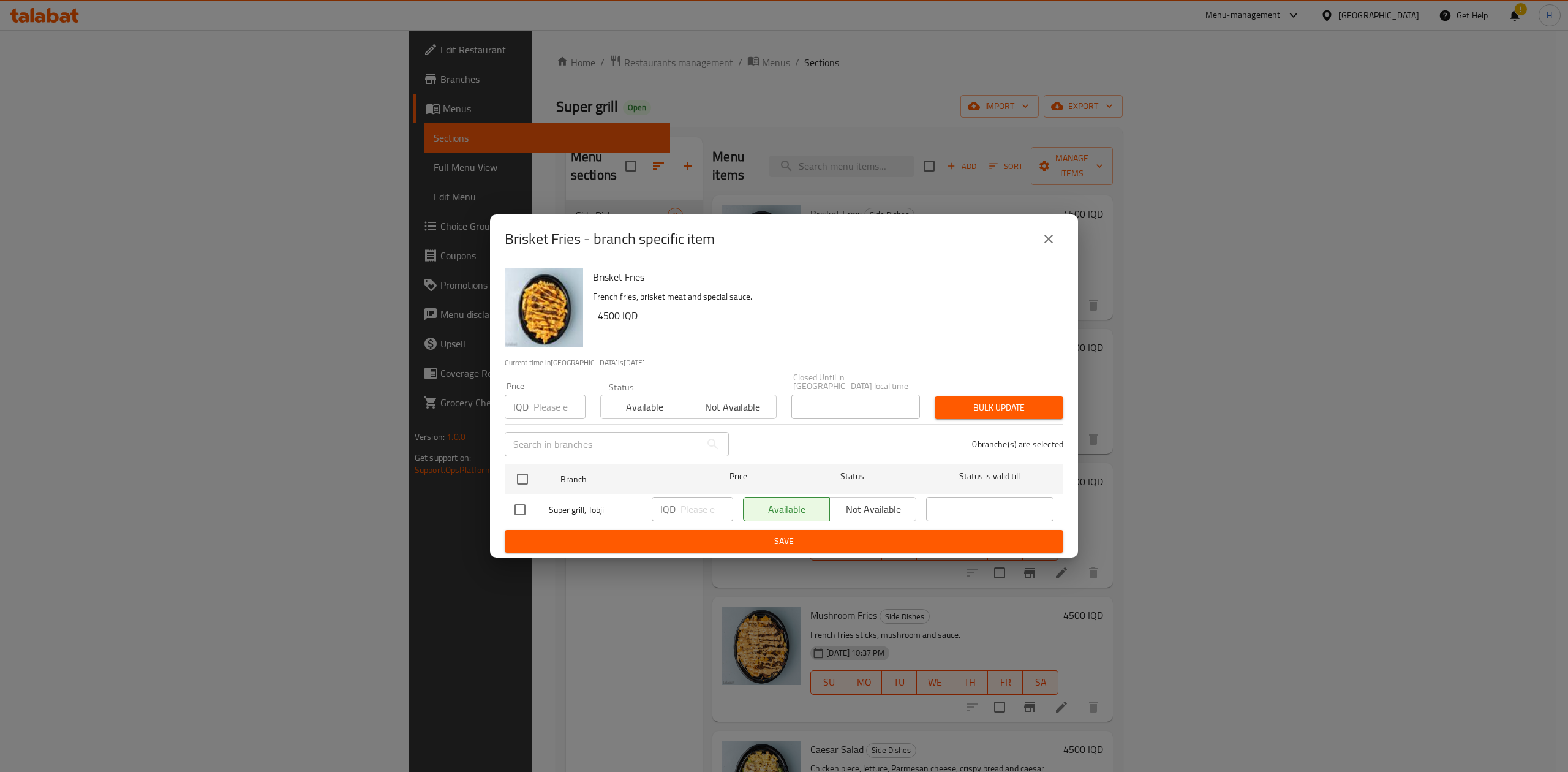
drag, startPoint x: 519, startPoint y: 471, endPoint x: 629, endPoint y: 496, distance: 112.8
click at [520, 472] on input "checkbox" at bounding box center [522, 479] width 25 height 25
checkbox input "true"
click at [689, 501] on input "number" at bounding box center [706, 509] width 53 height 24
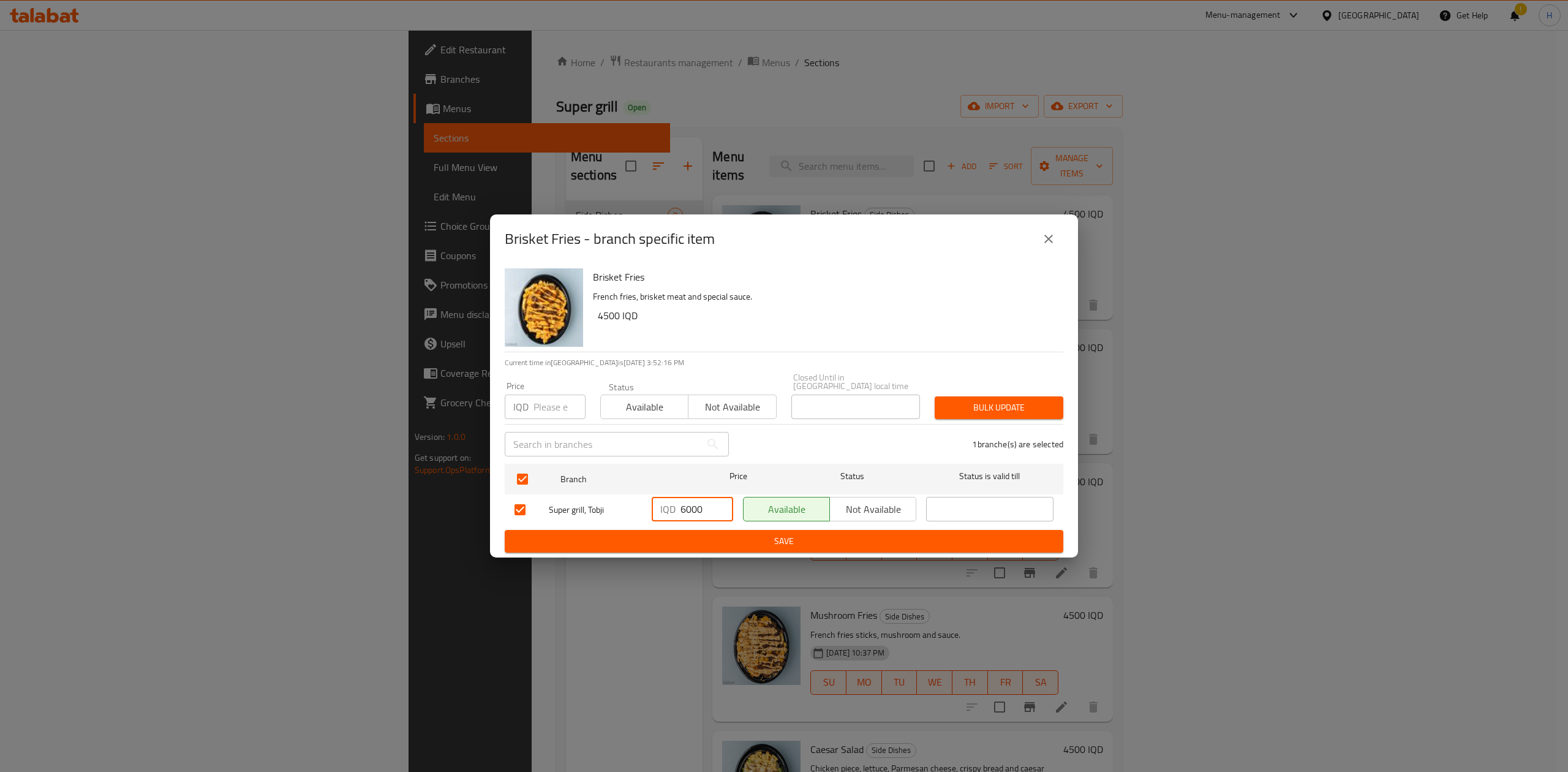
type input "6000"
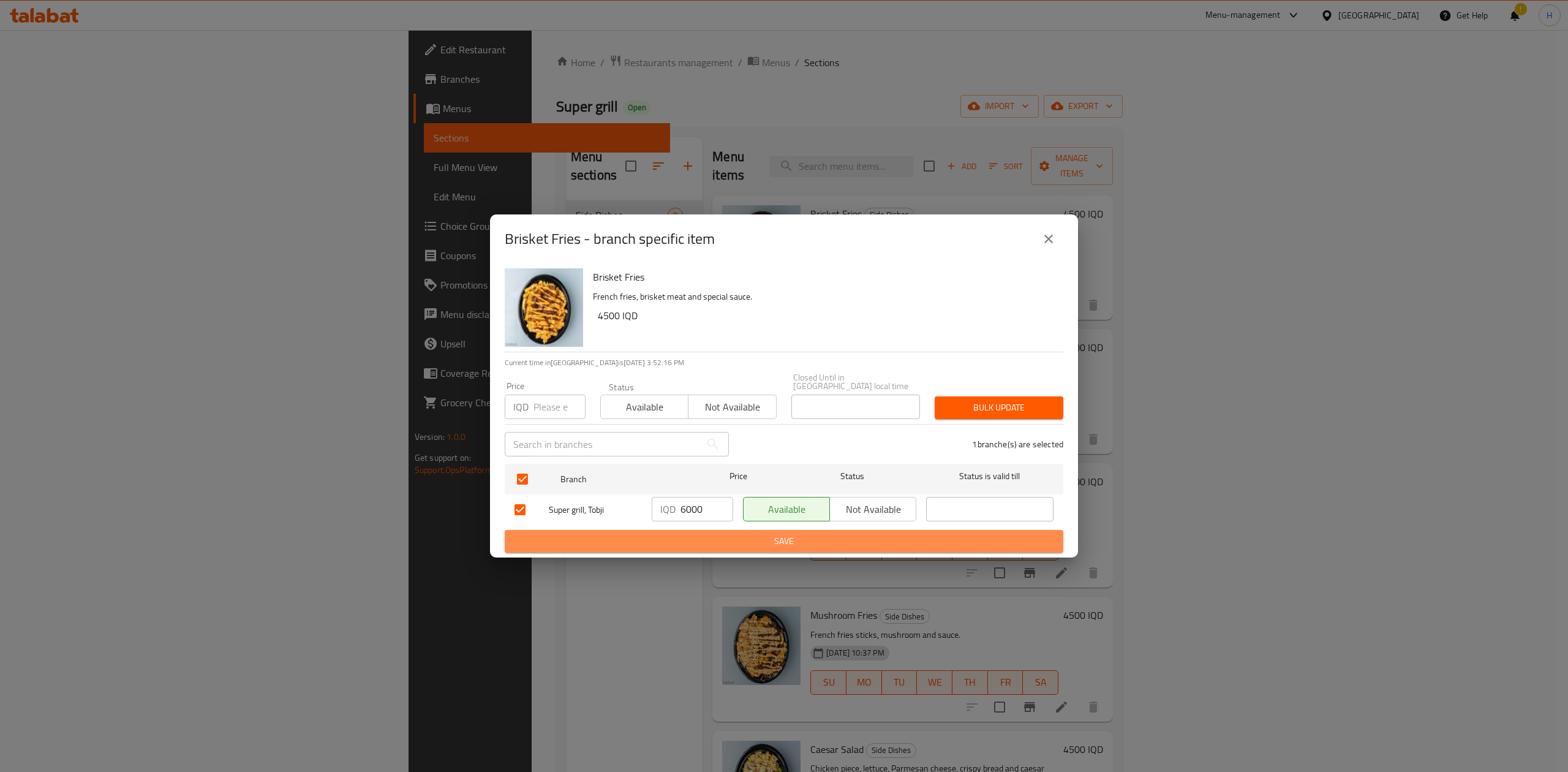
click at [682, 535] on span "Save" at bounding box center [783, 541] width 539 height 15
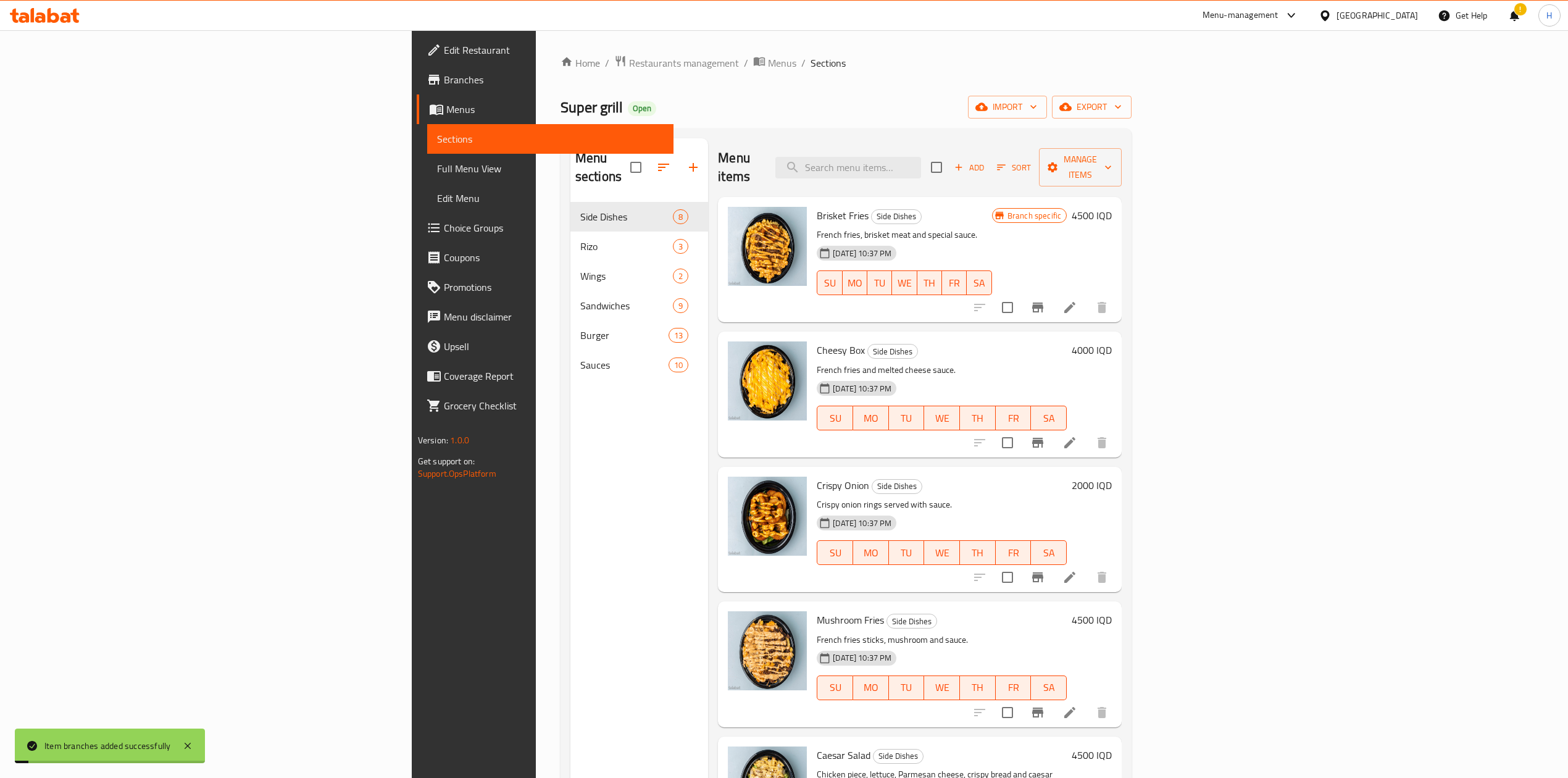
click at [1112, 207] on h6 "4500 IQD" at bounding box center [1092, 215] width 40 height 17
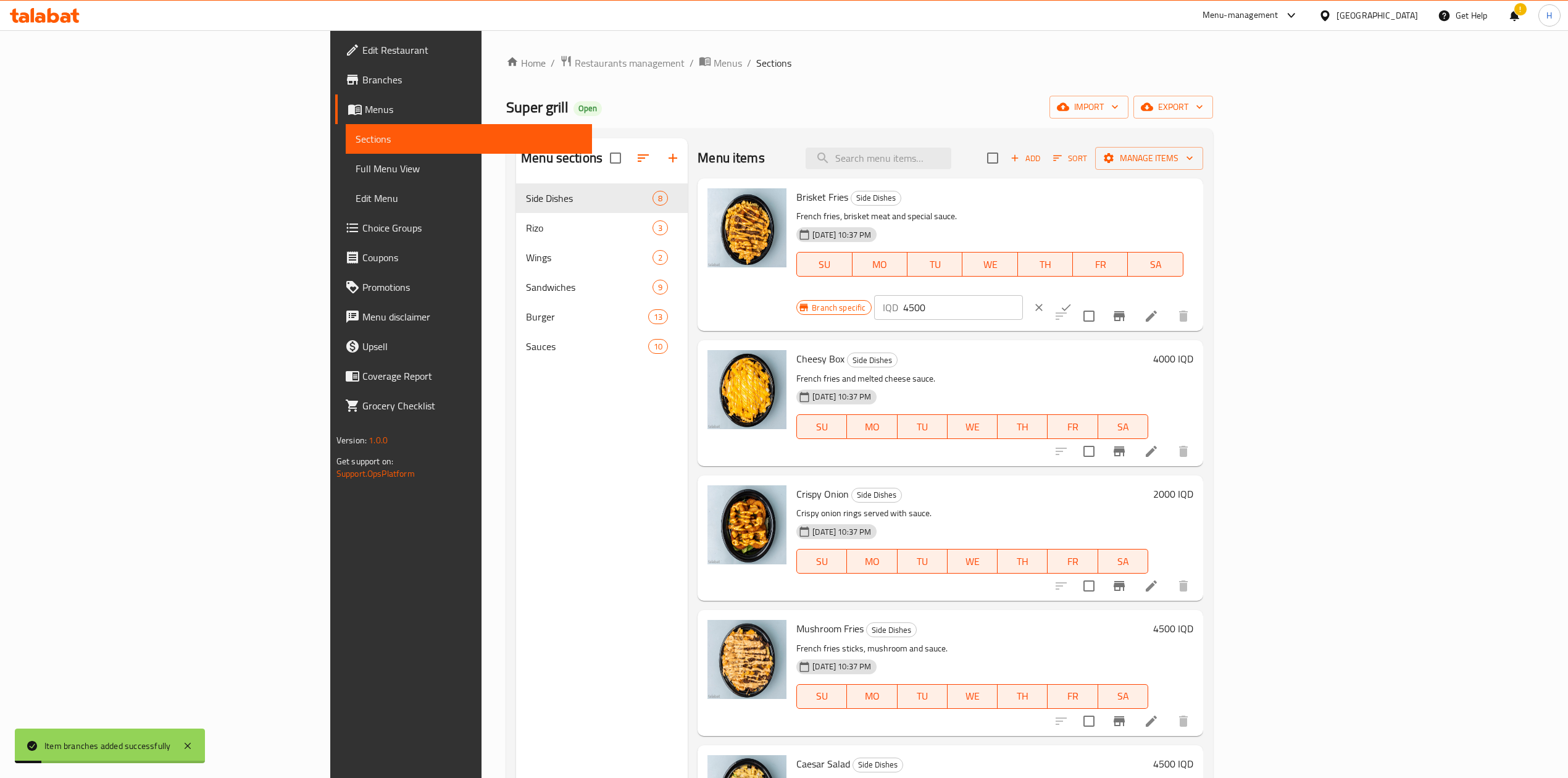
click at [1023, 295] on input "4500" at bounding box center [963, 307] width 120 height 24
type input "6000"
click at [1073, 301] on icon "ok" at bounding box center [1066, 307] width 12 height 12
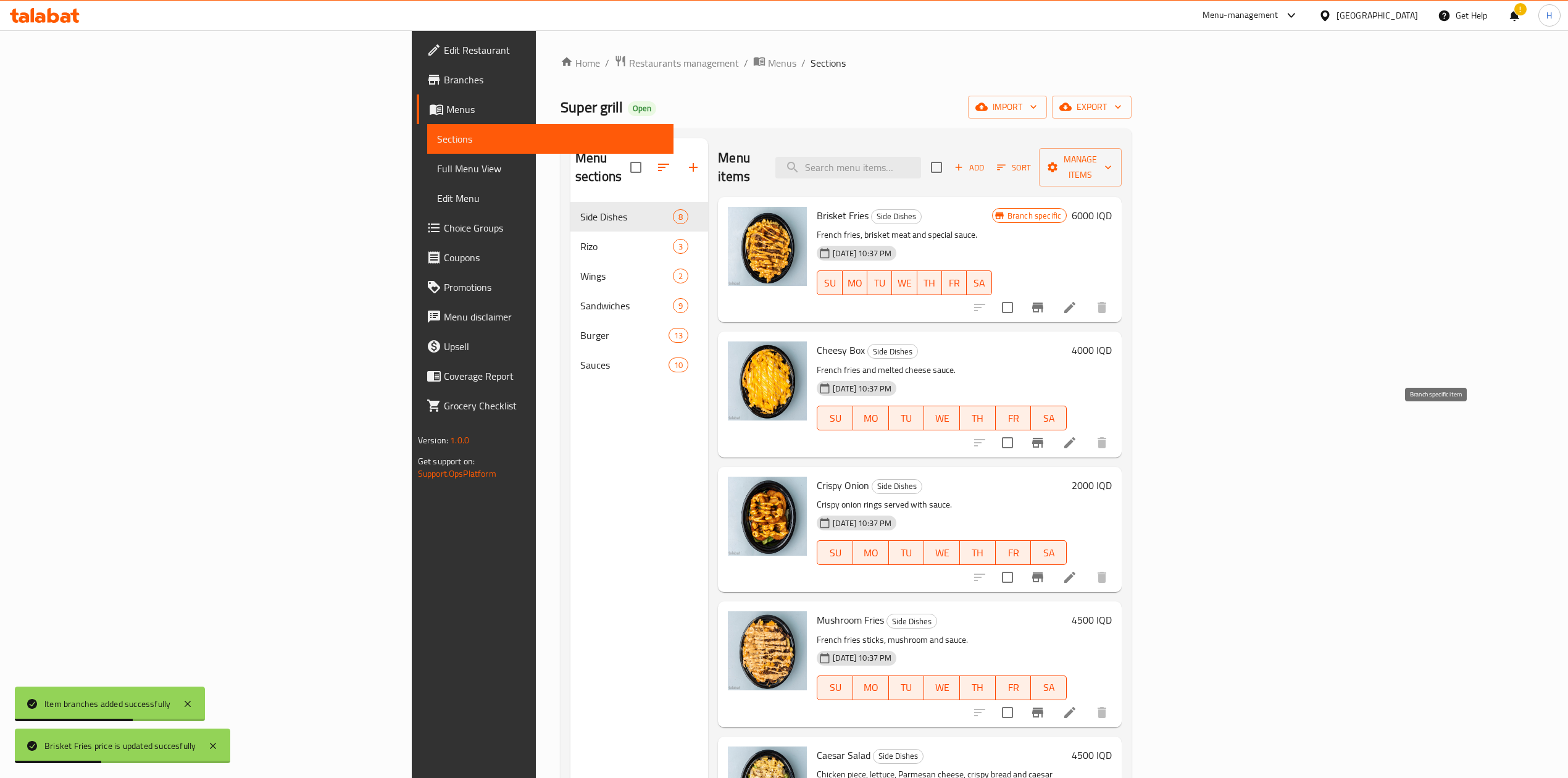
click at [1053, 432] on button "Branch-specific-item" at bounding box center [1038, 443] width 30 height 30
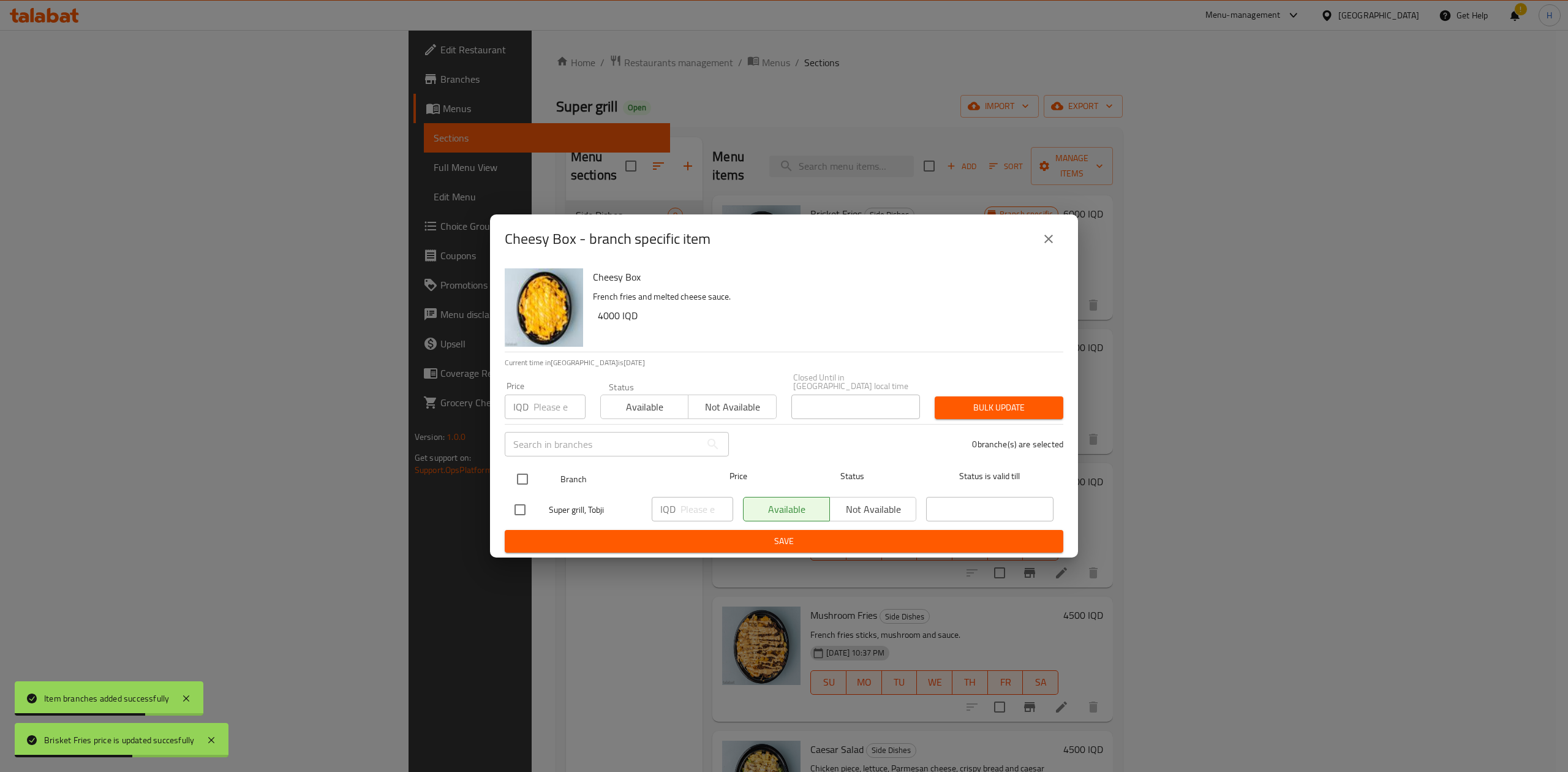
click at [542, 468] on div at bounding box center [533, 479] width 46 height 36
click at [529, 473] on input "checkbox" at bounding box center [522, 479] width 25 height 25
checkbox input "true"
click at [706, 501] on input "number" at bounding box center [706, 509] width 53 height 24
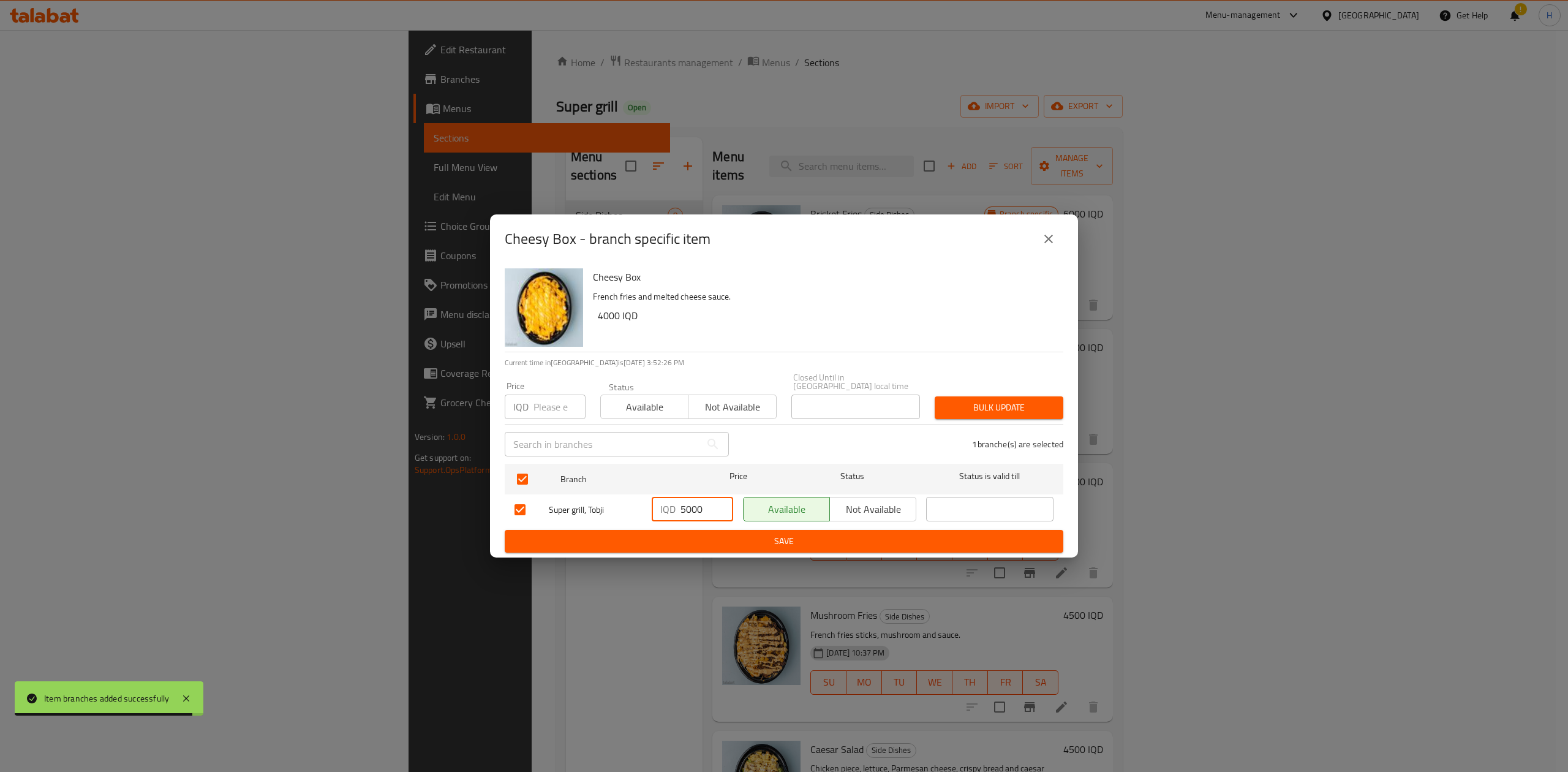
type input "5000"
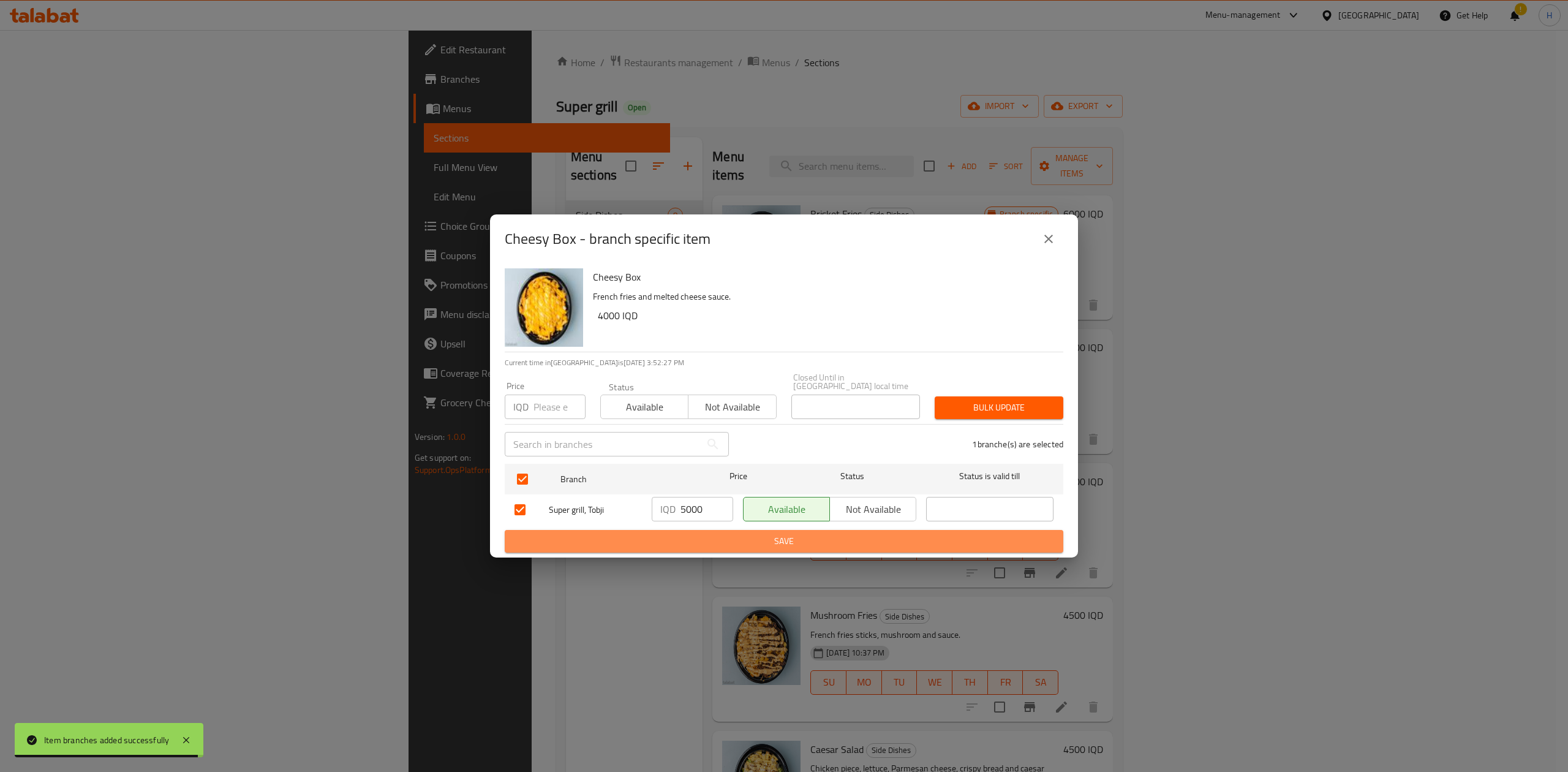
click at [706, 533] on span "Save" at bounding box center [783, 541] width 539 height 15
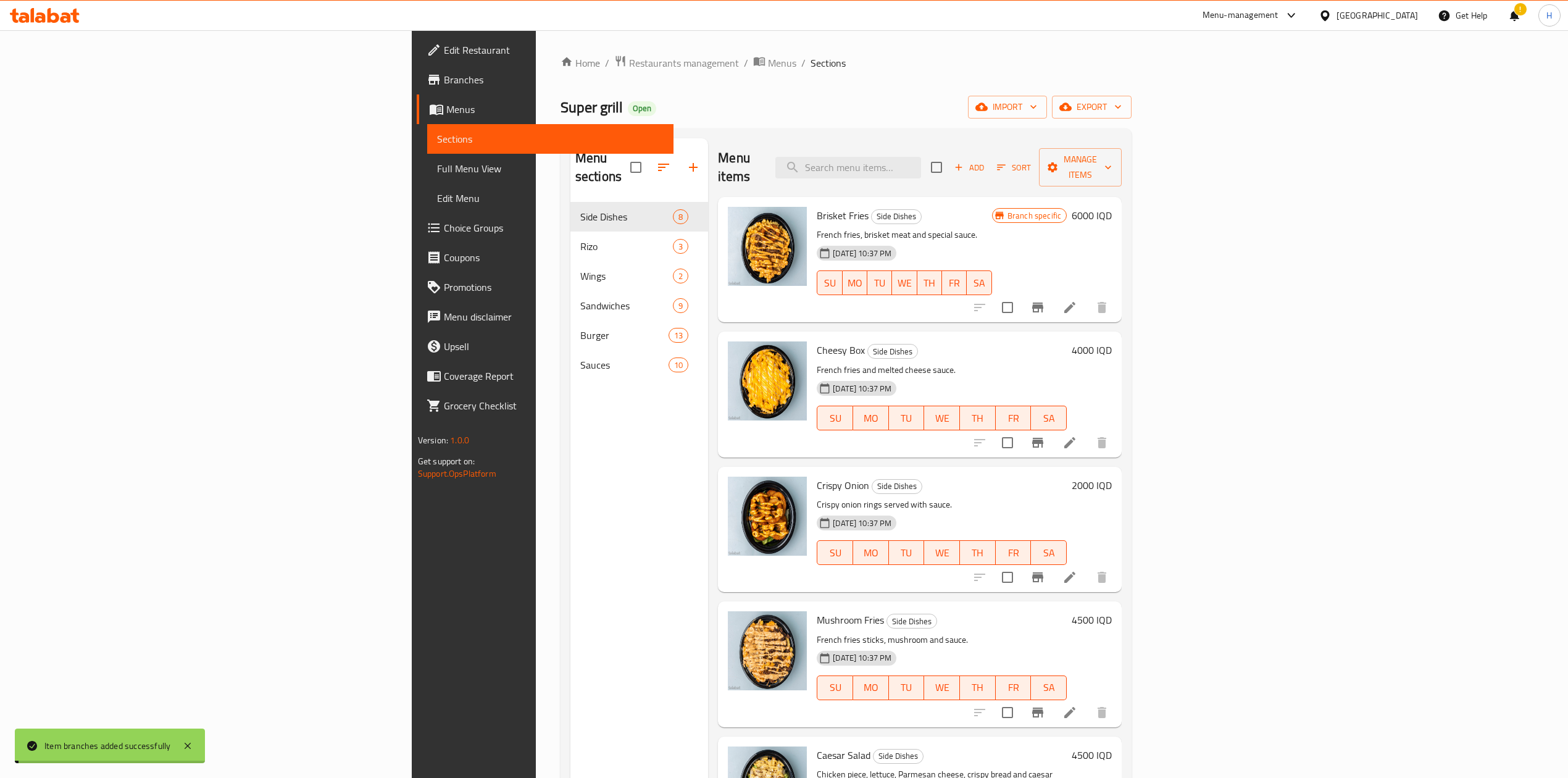
click at [1112, 341] on h6 "4000 IQD" at bounding box center [1092, 350] width 40 height 17
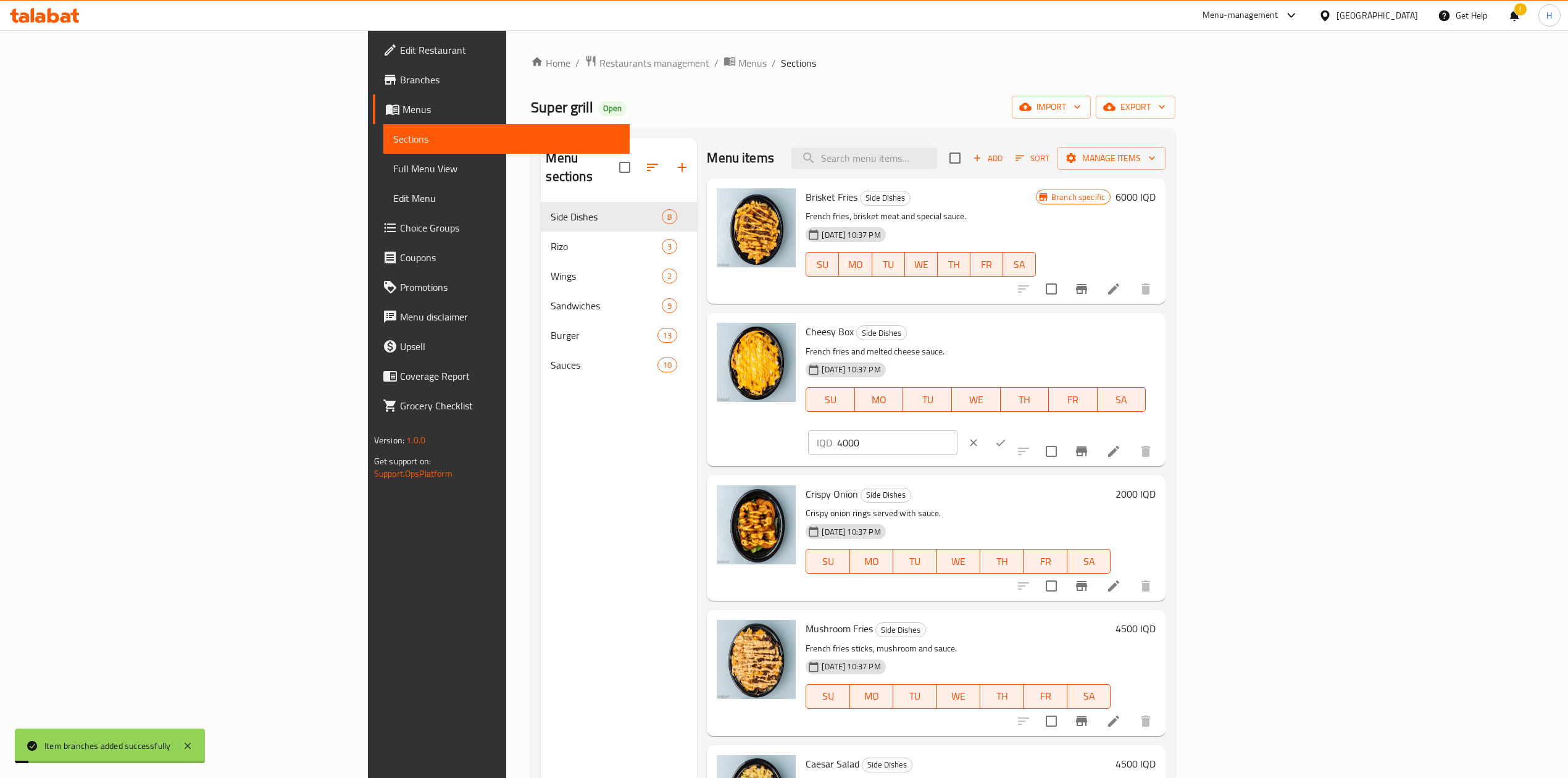
click at [957, 430] on input "4000" at bounding box center [897, 443] width 120 height 24
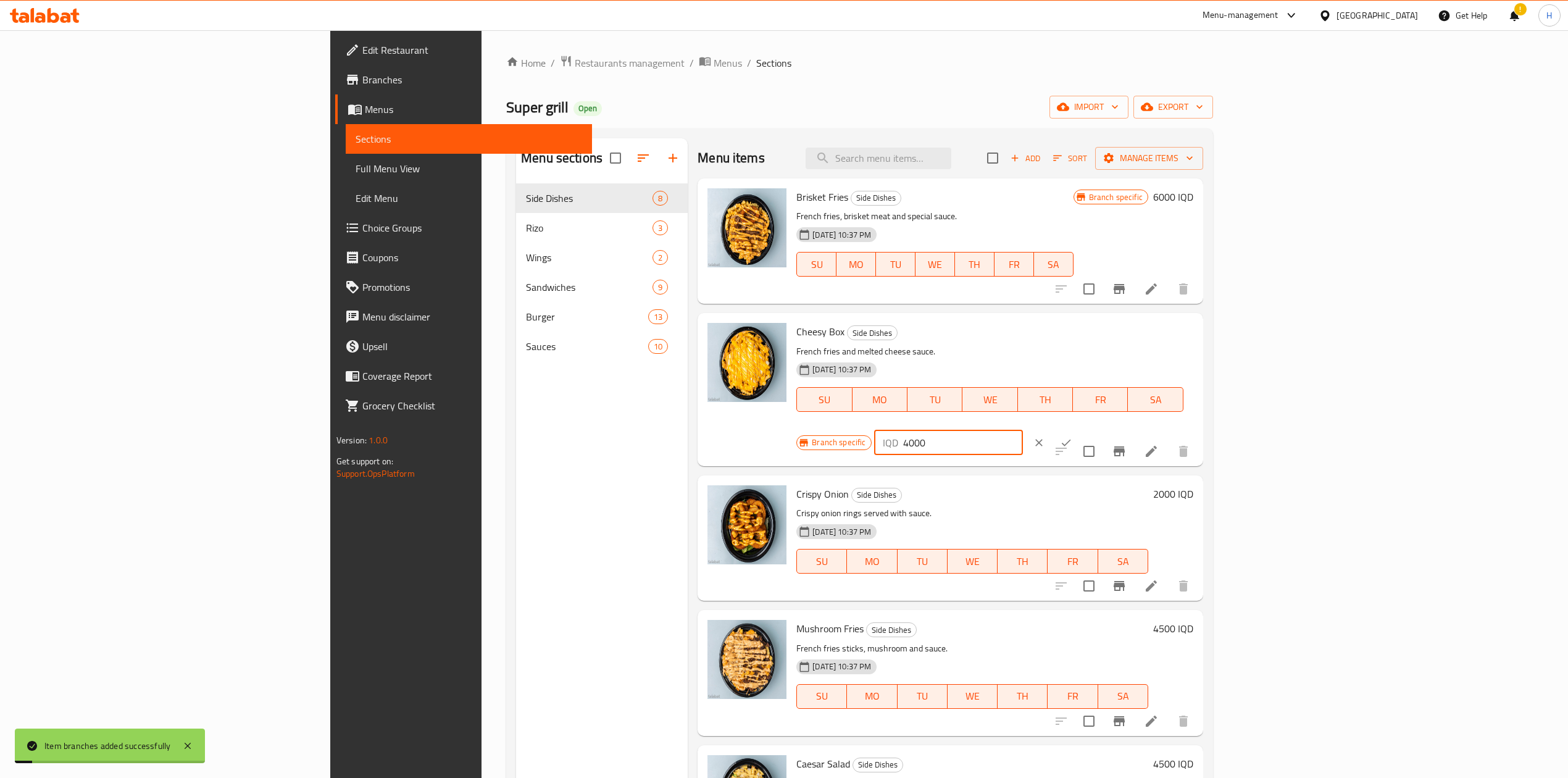
click at [1023, 430] on input "4000" at bounding box center [963, 443] width 120 height 24
type input "5000"
click at [1073, 436] on icon "ok" at bounding box center [1066, 442] width 12 height 12
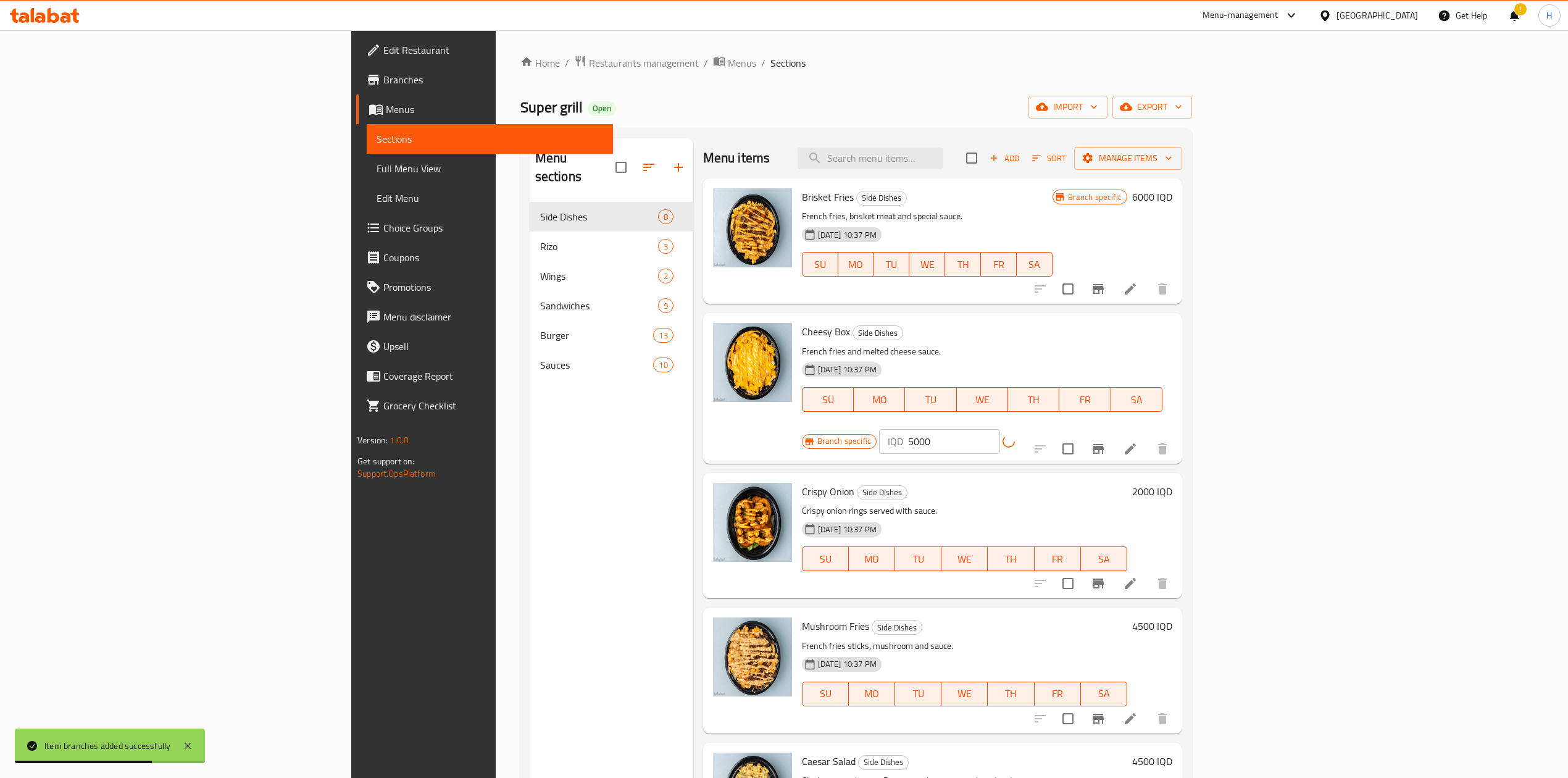
click at [1113, 568] on button "Branch-specific-item" at bounding box center [1098, 583] width 30 height 30
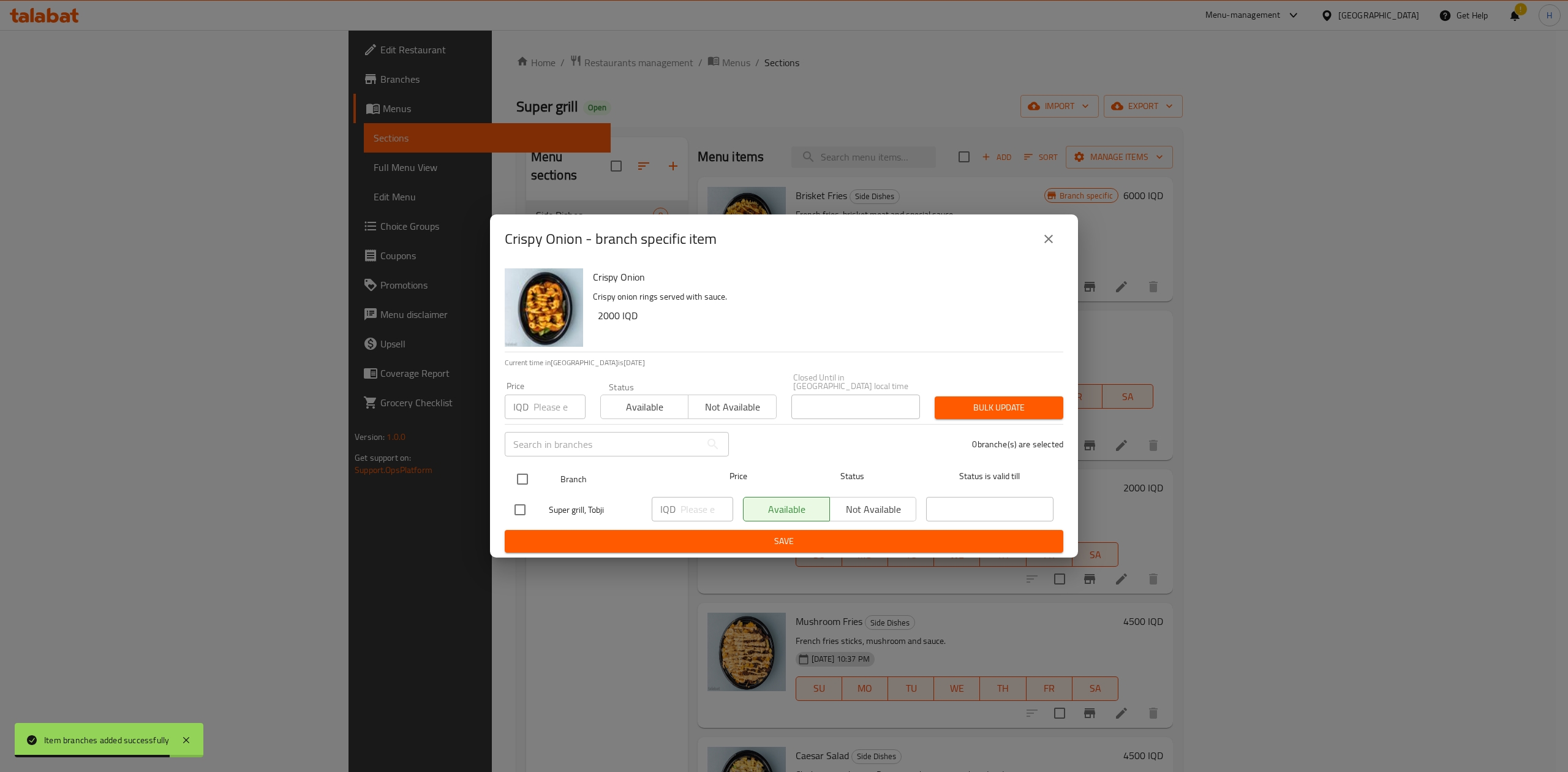
click at [530, 468] on input "checkbox" at bounding box center [522, 479] width 25 height 25
checkbox input "true"
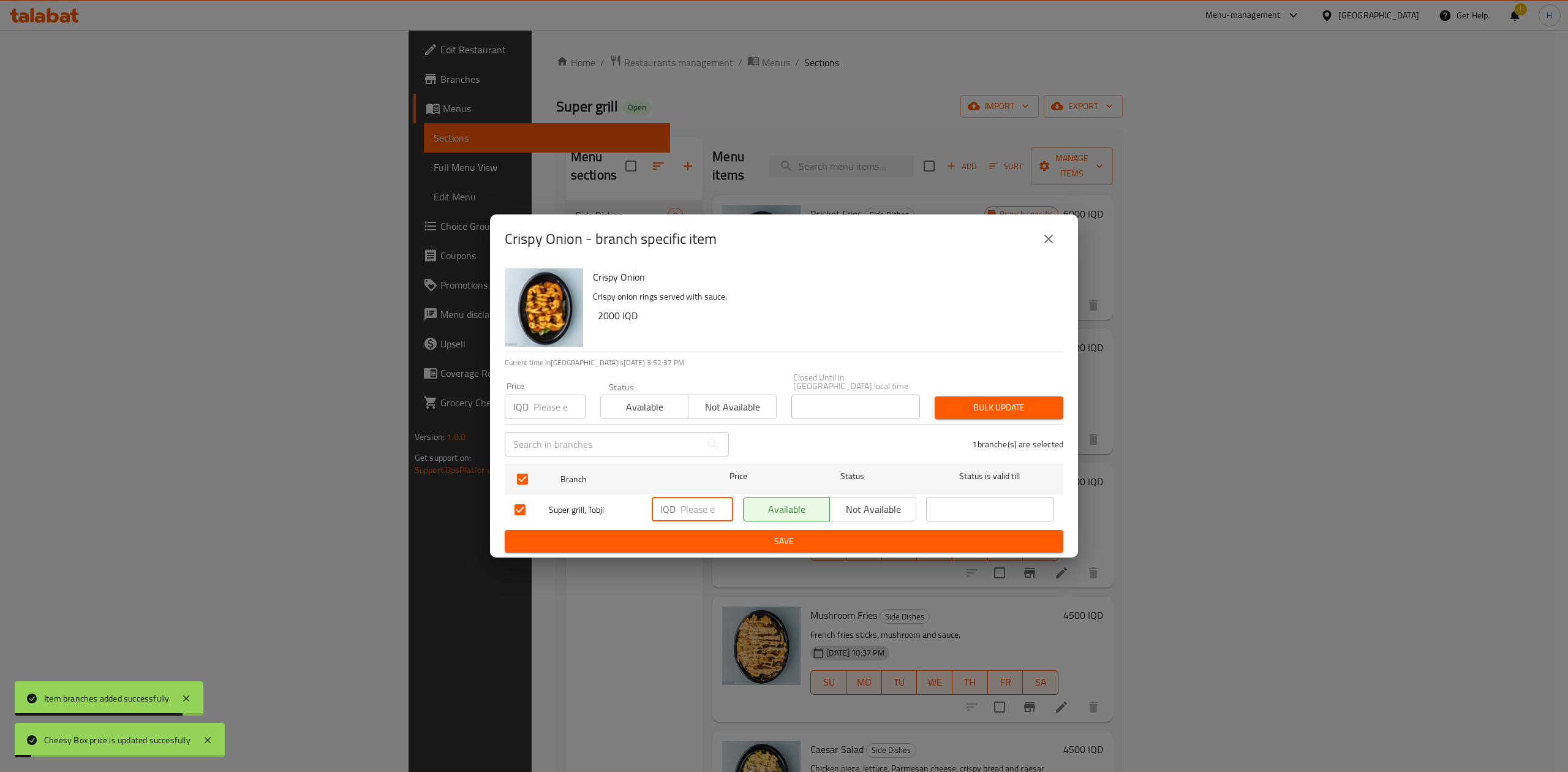
click at [698, 497] on input "number" at bounding box center [706, 509] width 53 height 24
type input "3000"
click at [701, 540] on span "Save" at bounding box center [783, 541] width 539 height 15
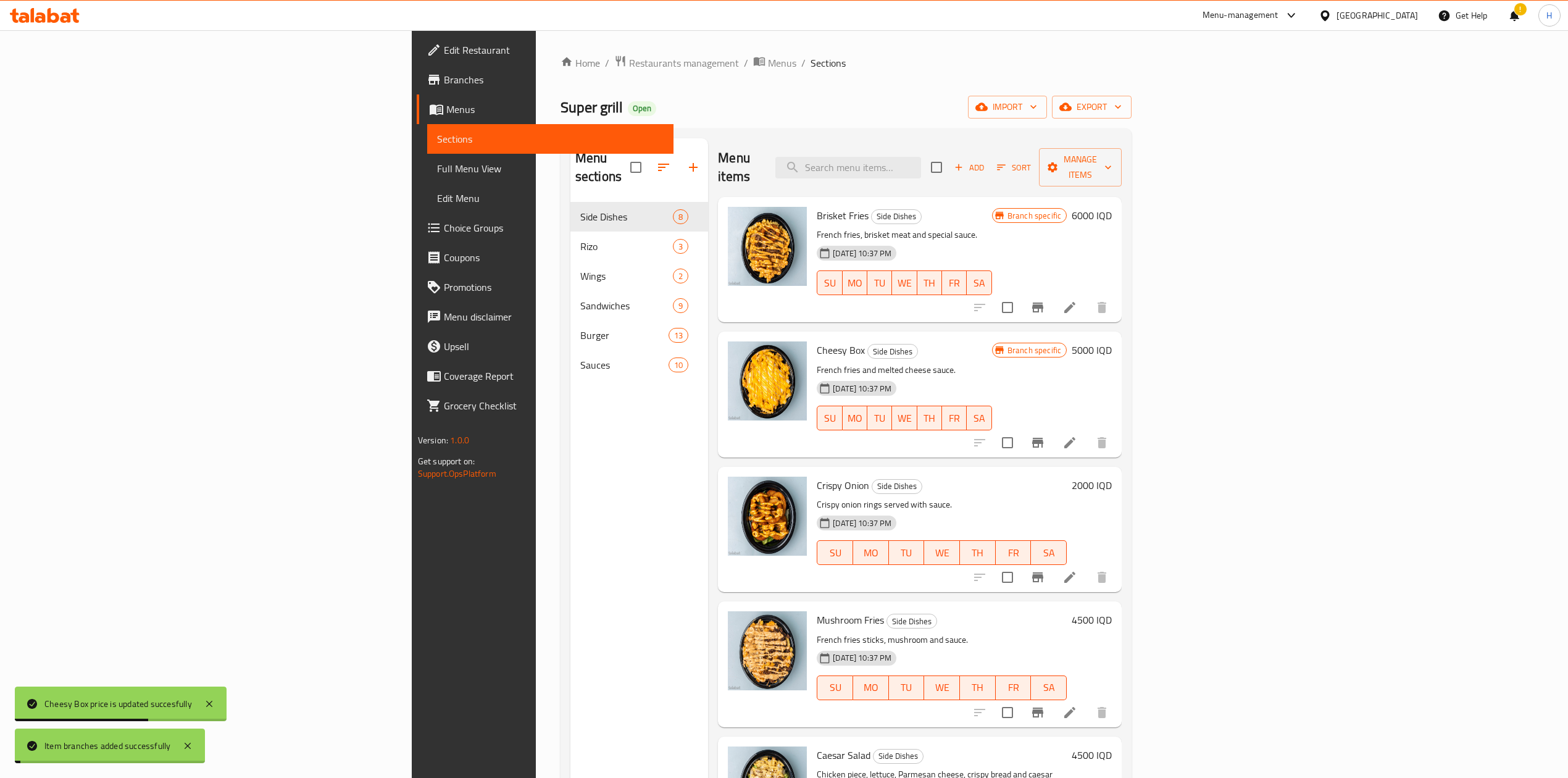
click at [1112, 477] on h6 "2000 IQD" at bounding box center [1092, 485] width 40 height 17
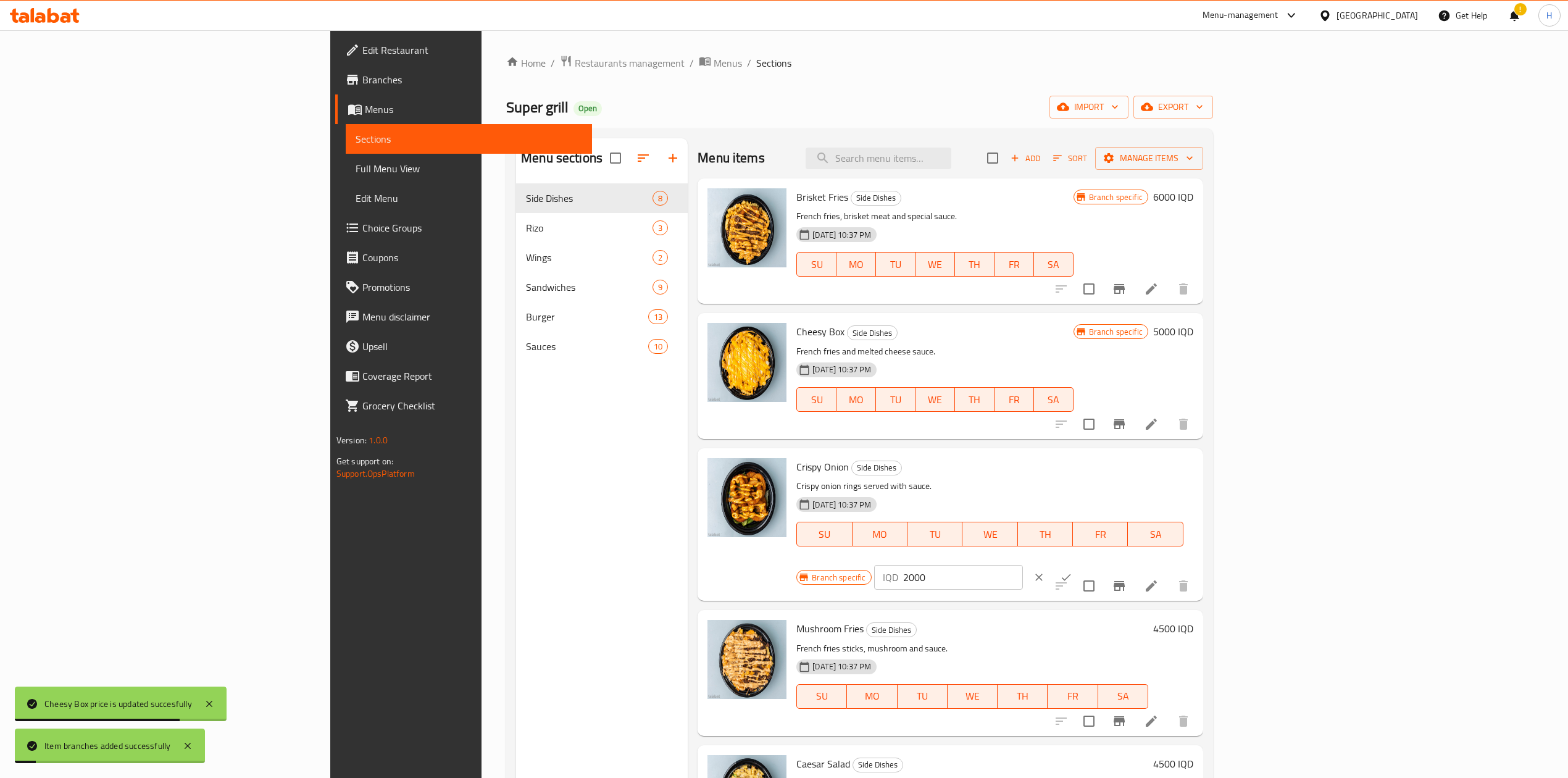
click at [1023, 565] on input "2000" at bounding box center [963, 577] width 120 height 24
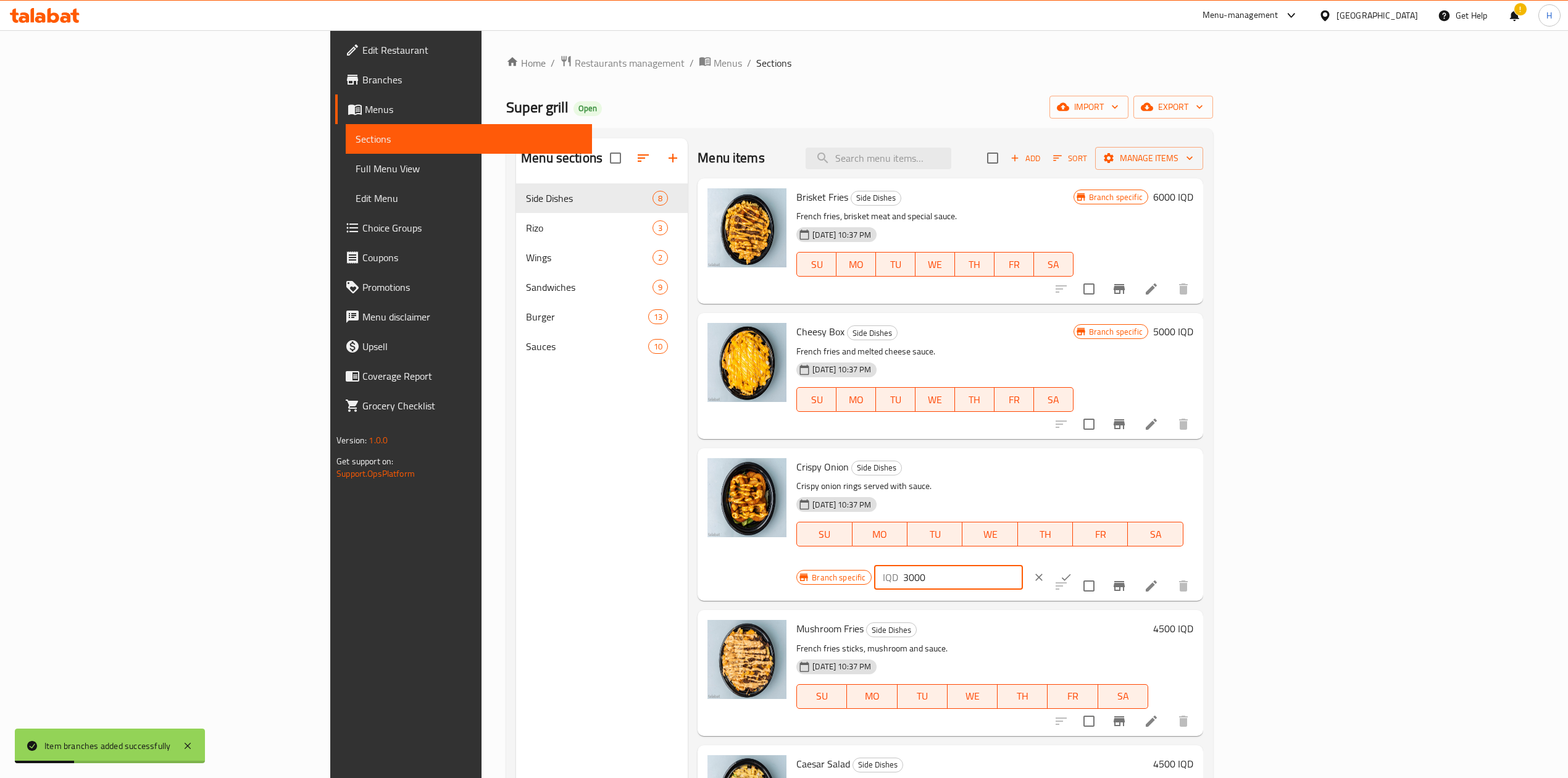
type input "3000"
click at [1080, 564] on button "ok" at bounding box center [1066, 577] width 27 height 27
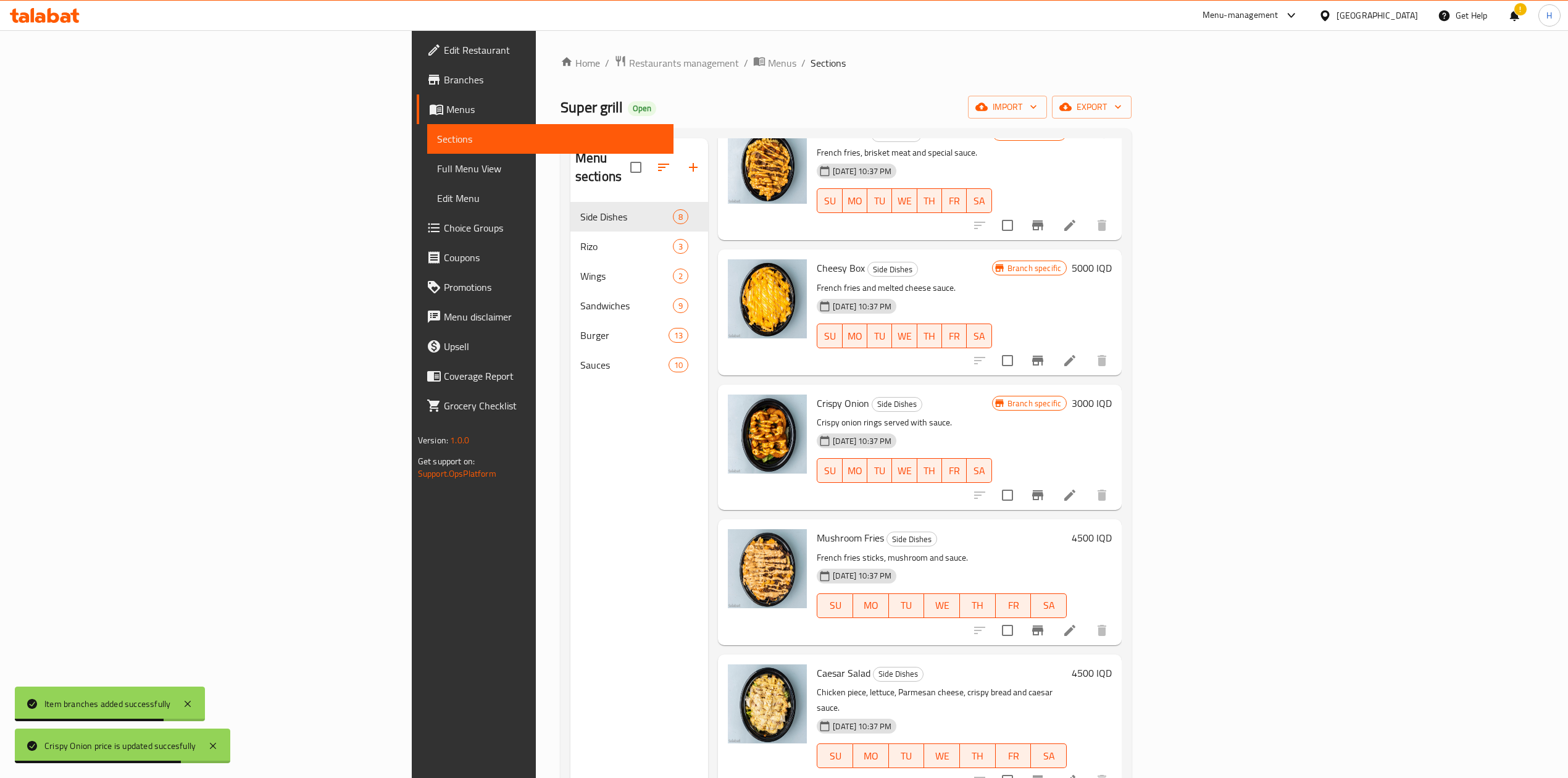
scroll to position [164, 0]
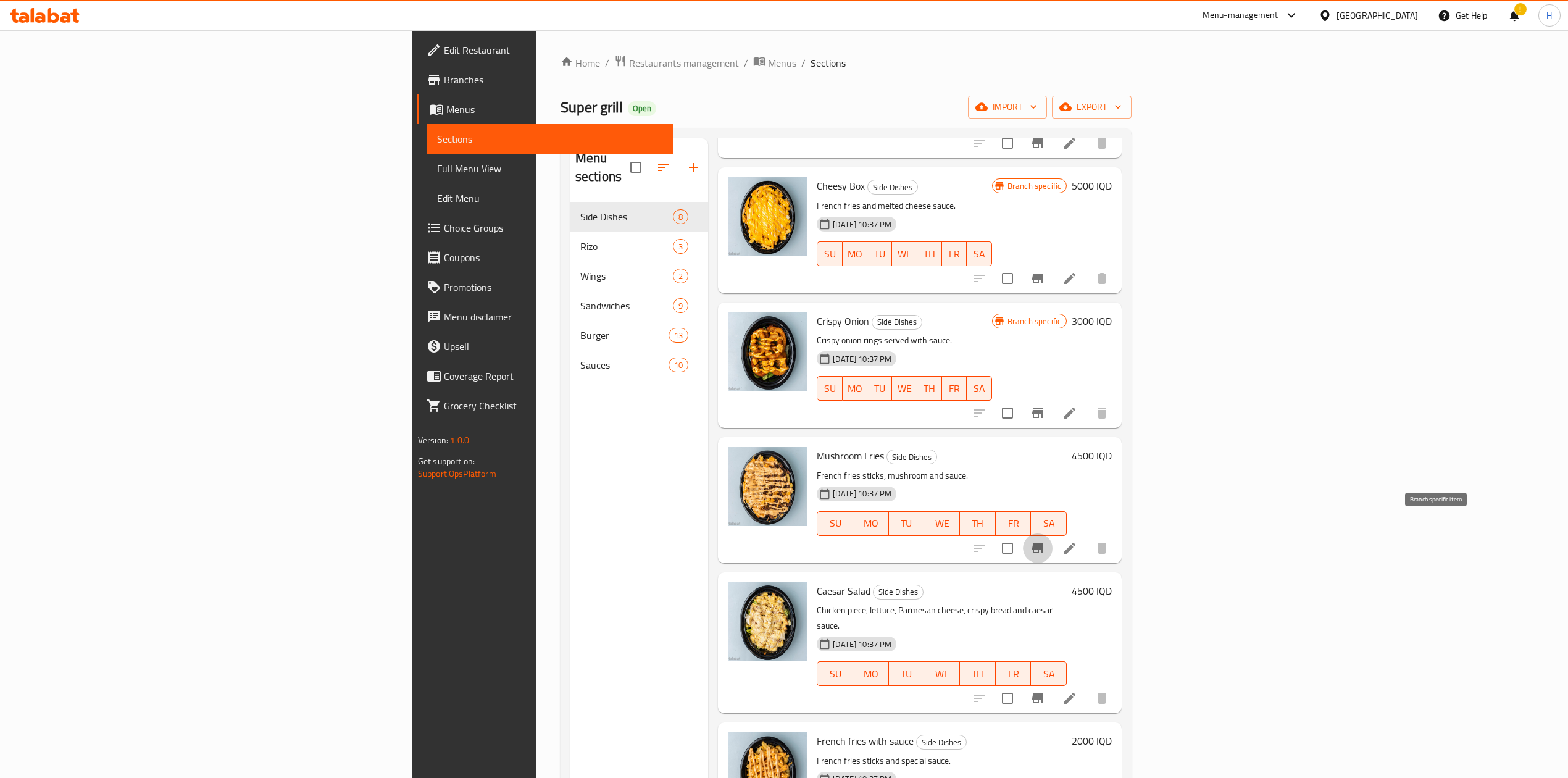
click at [1053, 542] on button "Branch-specific-item" at bounding box center [1038, 548] width 30 height 30
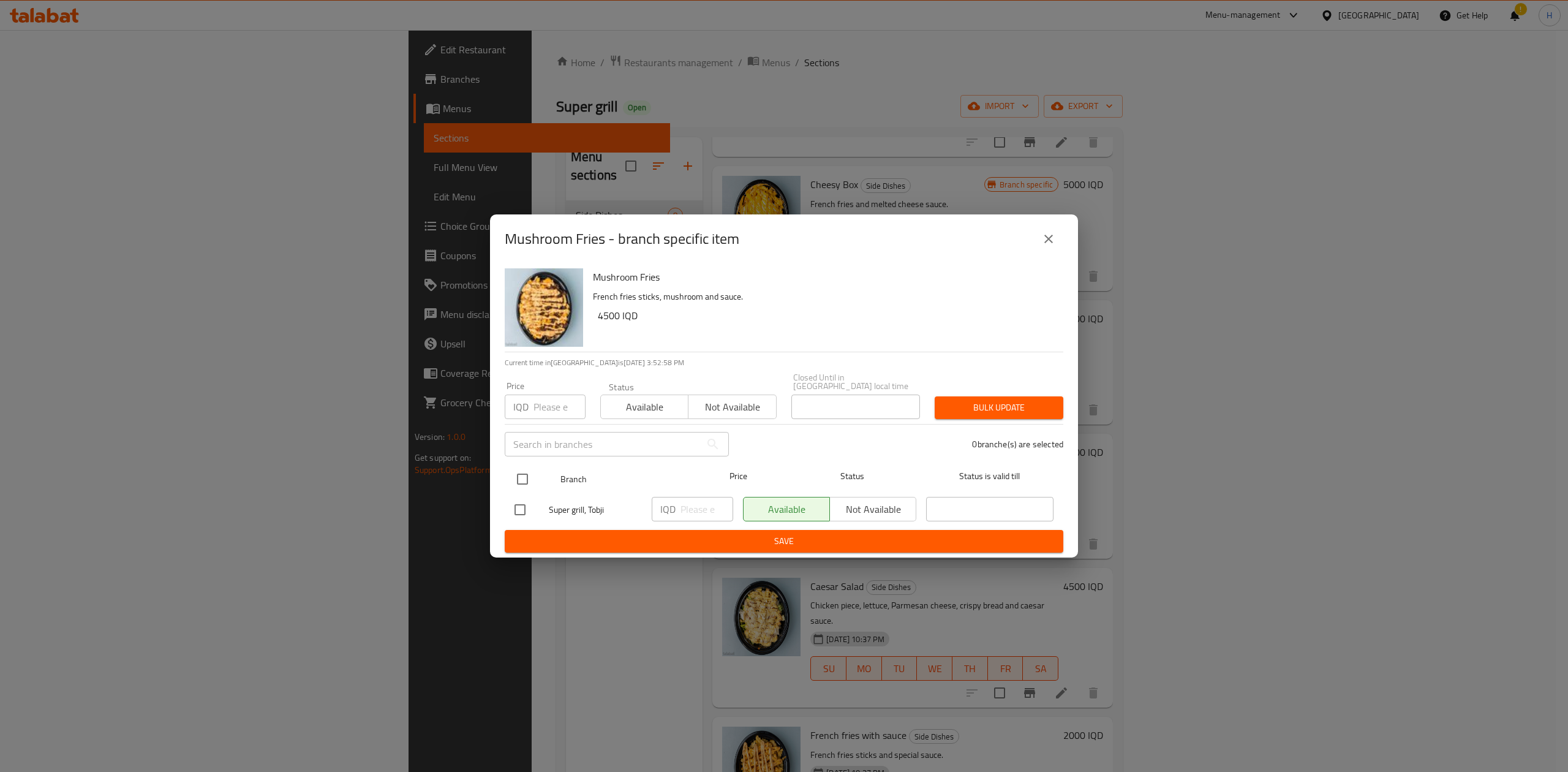
click at [515, 471] on input "checkbox" at bounding box center [522, 479] width 25 height 25
checkbox input "true"
click at [696, 505] on input "number" at bounding box center [706, 509] width 53 height 24
type input "6000"
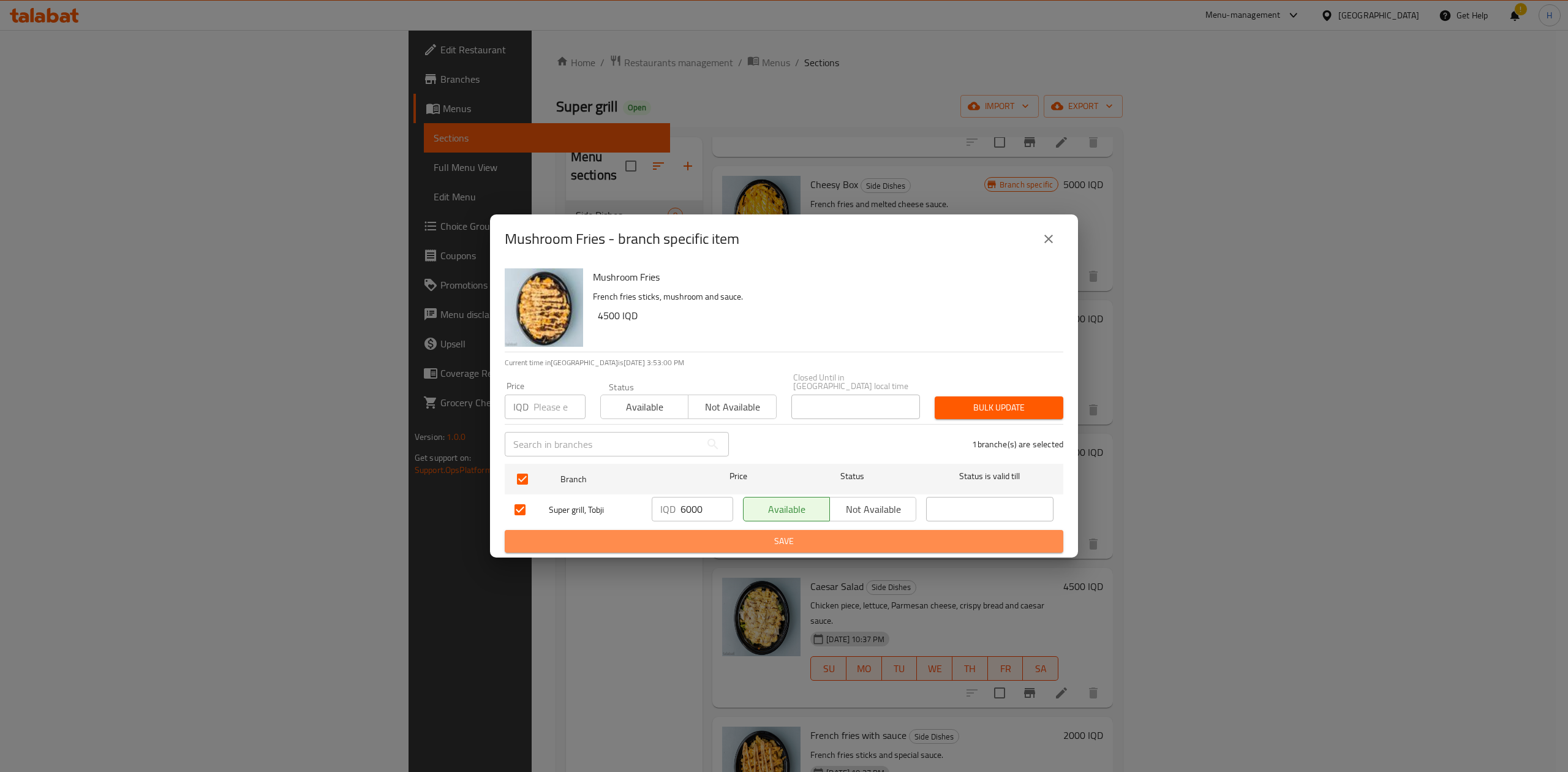
click at [696, 533] on span "Save" at bounding box center [783, 541] width 539 height 15
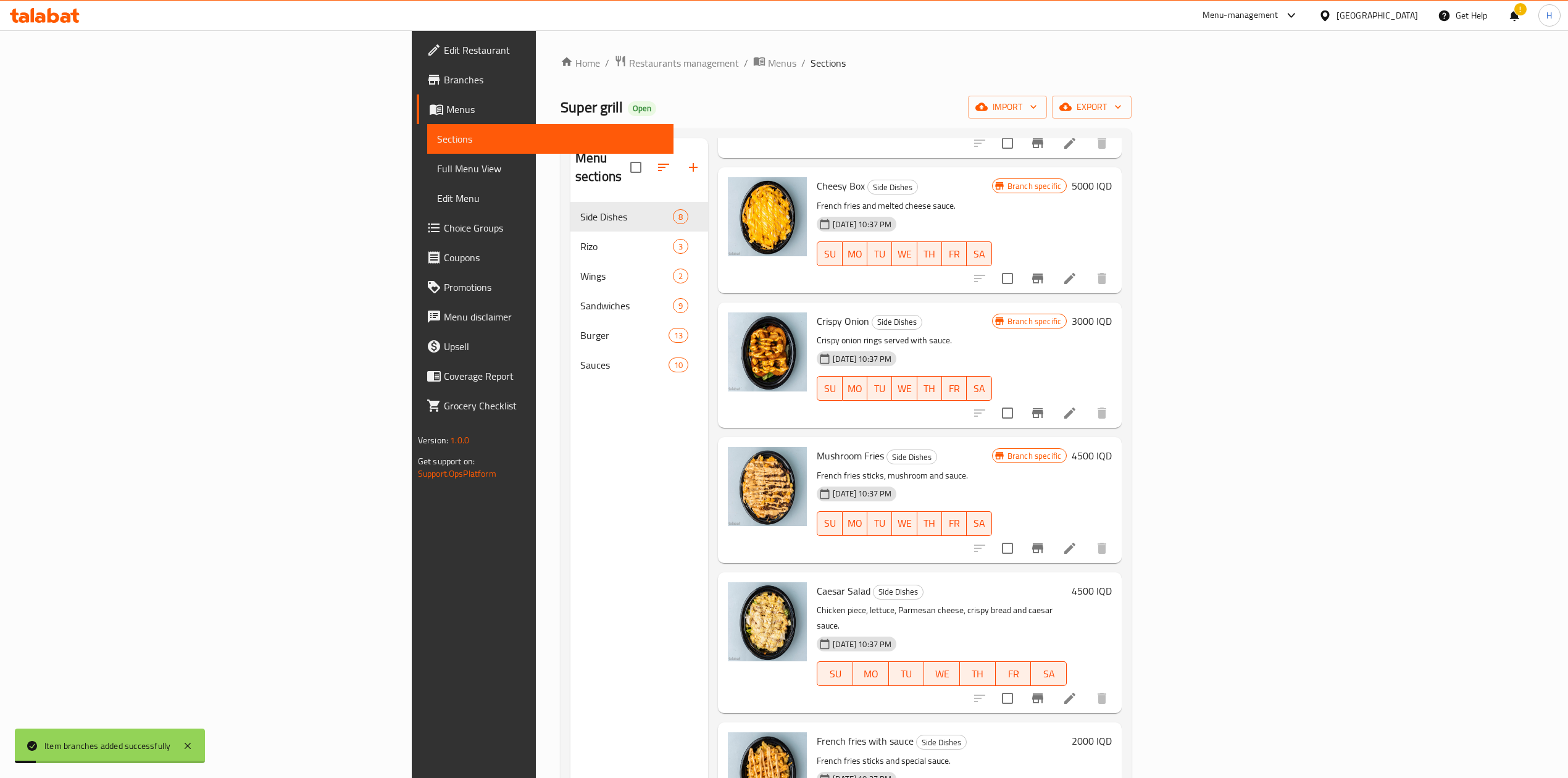
click at [1112, 447] on h6 "4500 IQD" at bounding box center [1092, 455] width 40 height 17
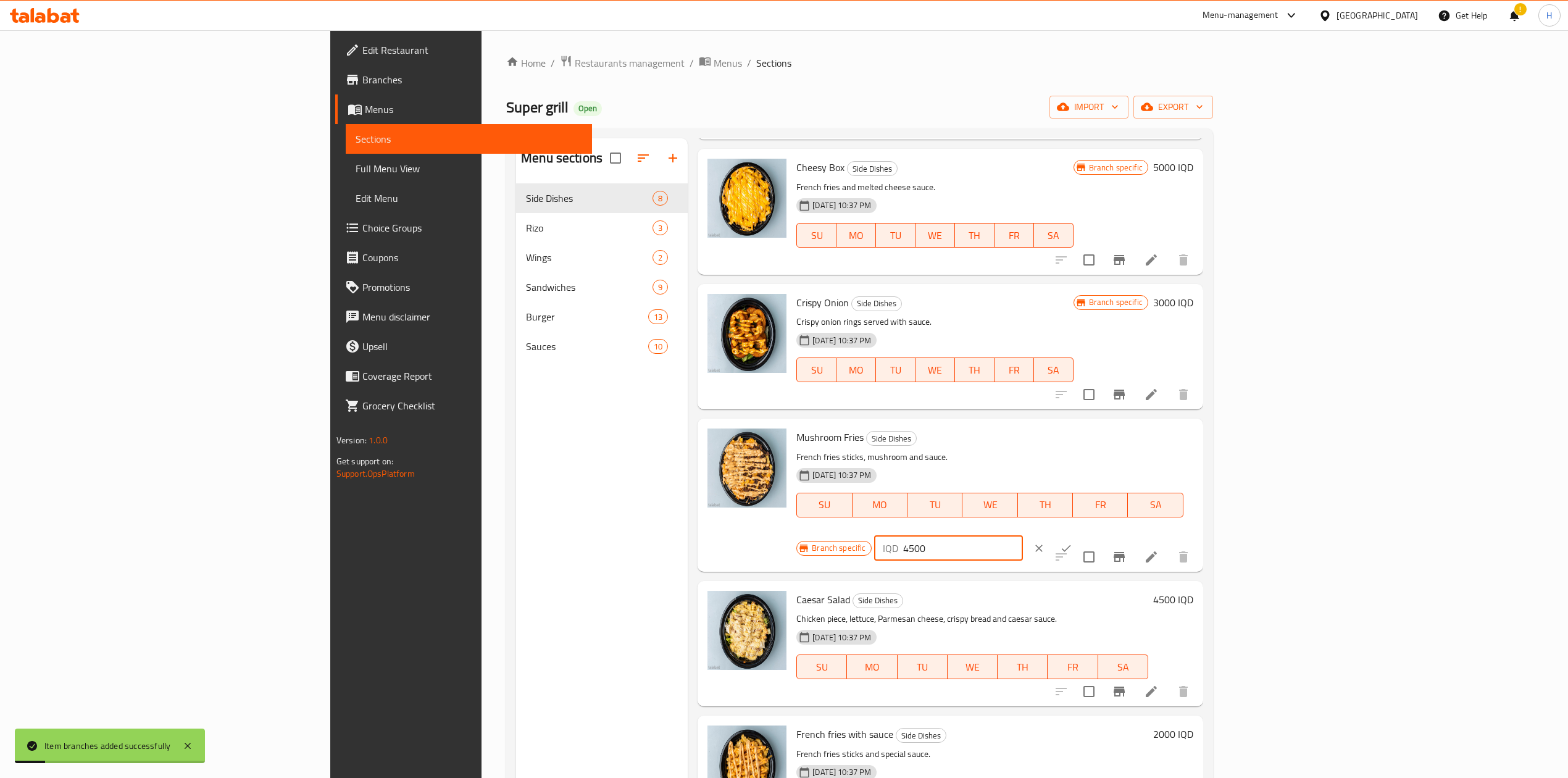
click at [1023, 536] on input "4500" at bounding box center [963, 548] width 120 height 24
type input "6000"
click at [1098, 534] on div "IQD 6000 ​" at bounding box center [986, 548] width 223 height 27
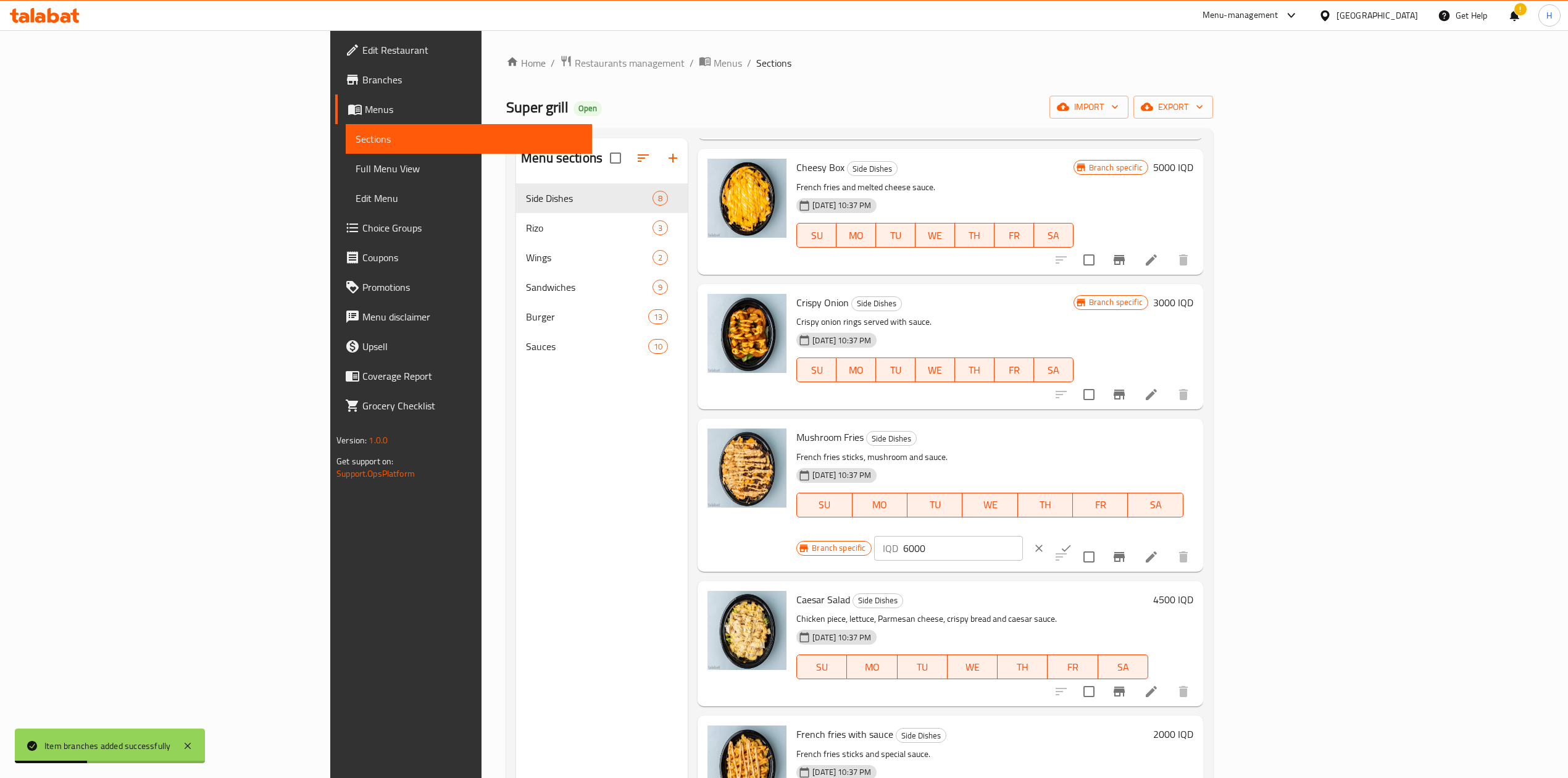
click at [1080, 534] on button "ok" at bounding box center [1066, 548] width 27 height 27
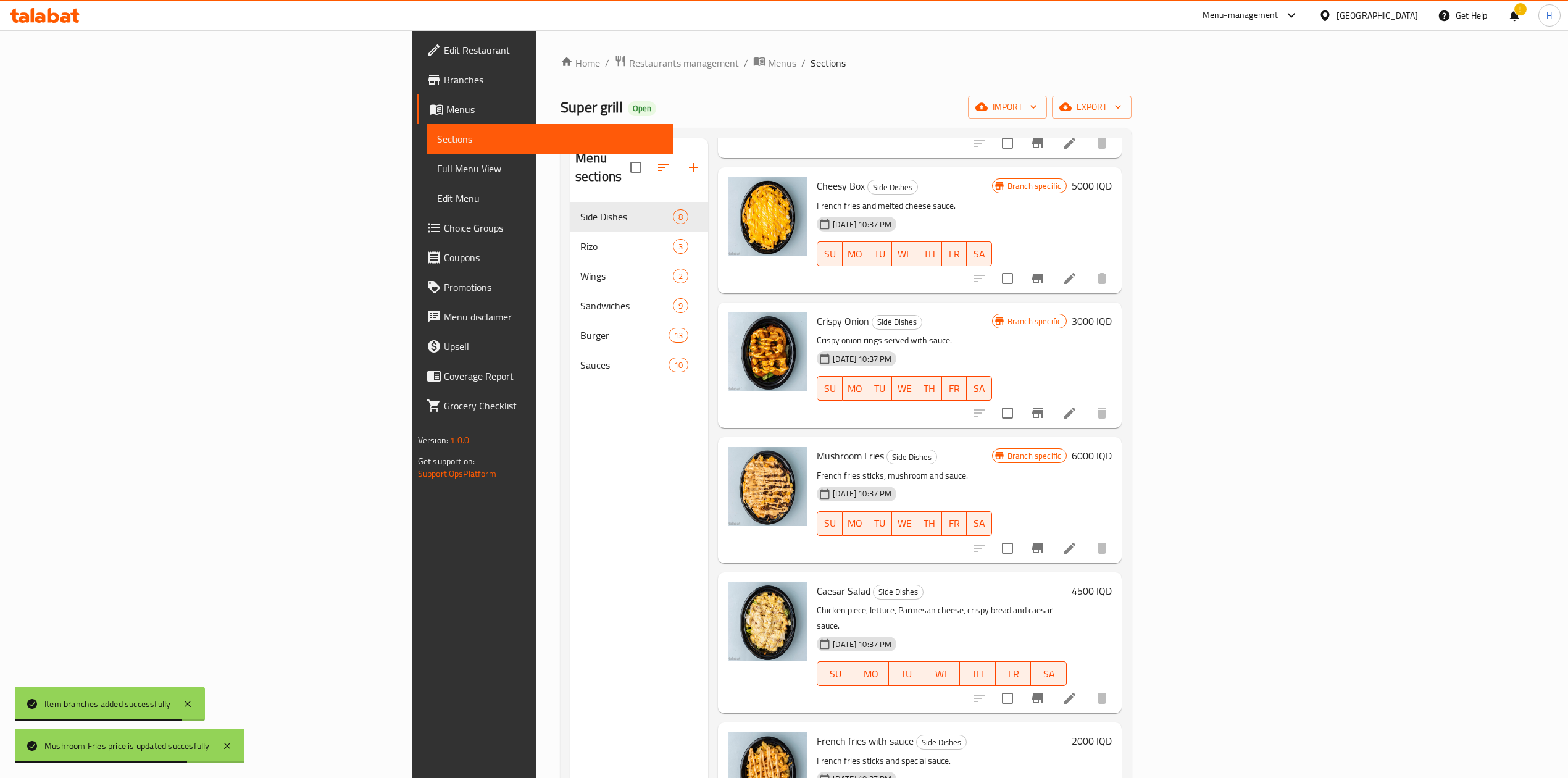
click at [1043, 693] on icon "Branch-specific-item" at bounding box center [1037, 698] width 11 height 10
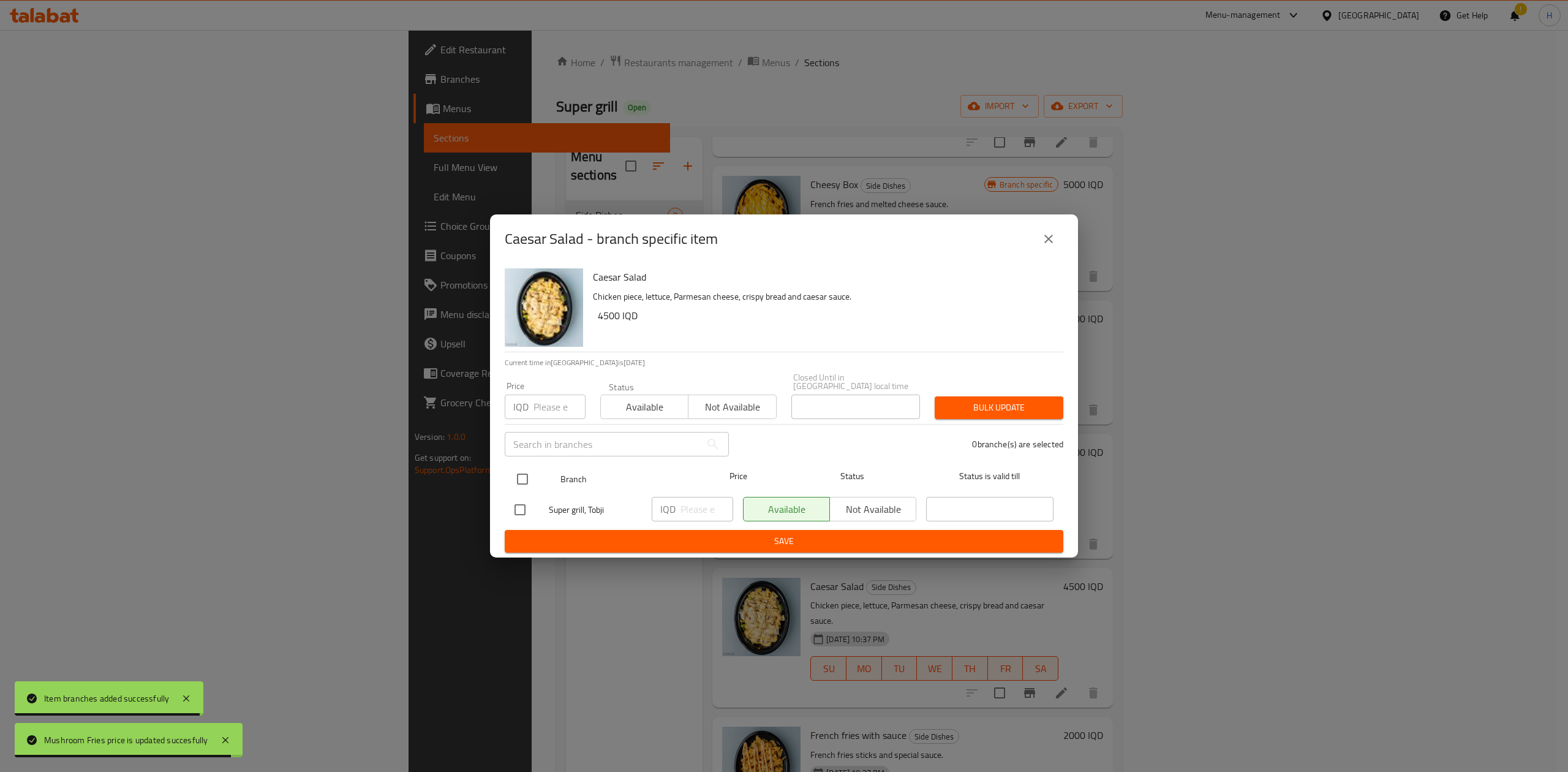
drag, startPoint x: 524, startPoint y: 466, endPoint x: 680, endPoint y: 516, distance: 163.8
click at [527, 467] on input "checkbox" at bounding box center [522, 479] width 25 height 25
checkbox input "true"
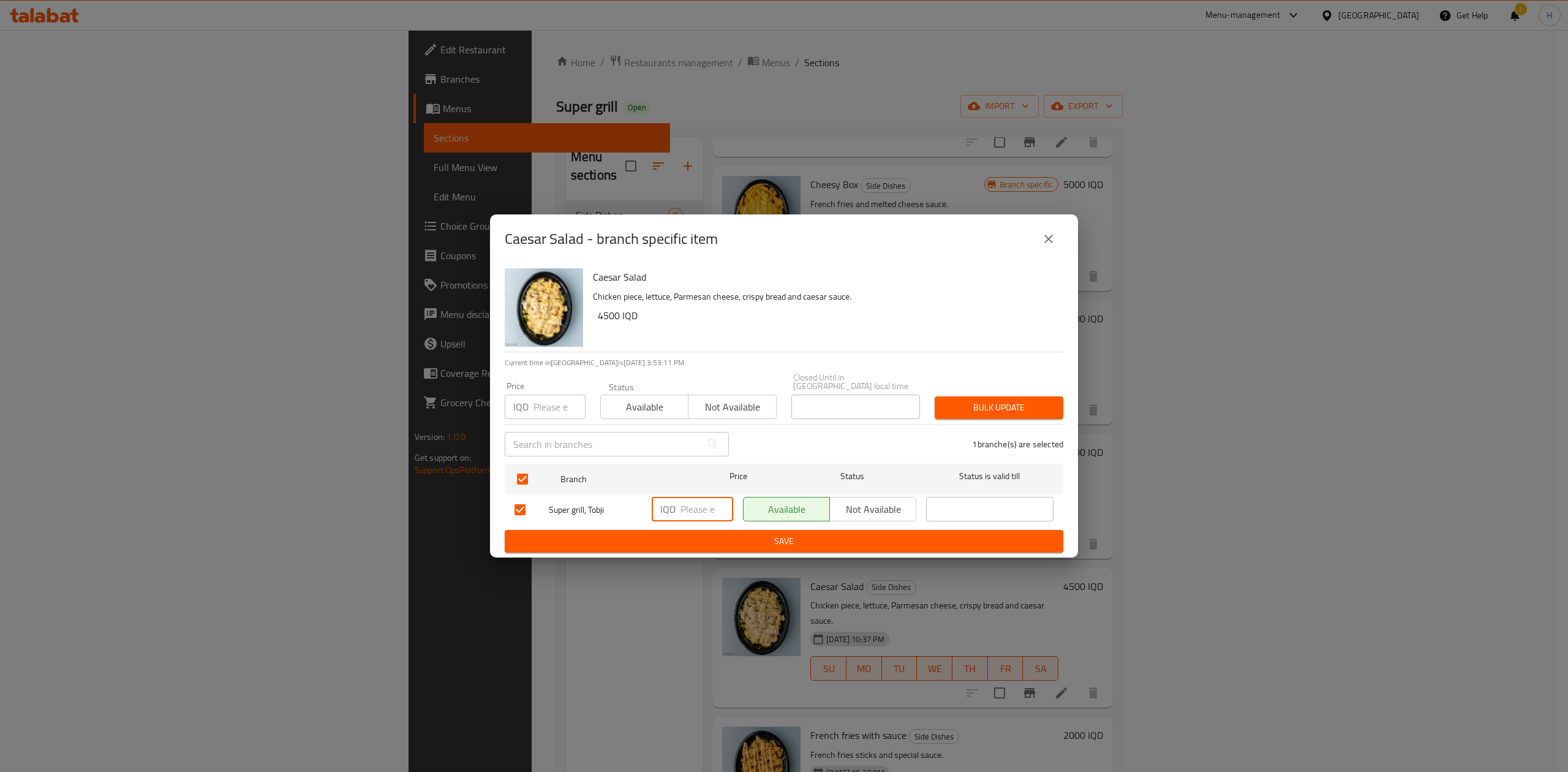
click at [706, 508] on input "number" at bounding box center [706, 509] width 53 height 24
type input "5500"
click at [718, 547] on button "Save" at bounding box center [784, 541] width 559 height 23
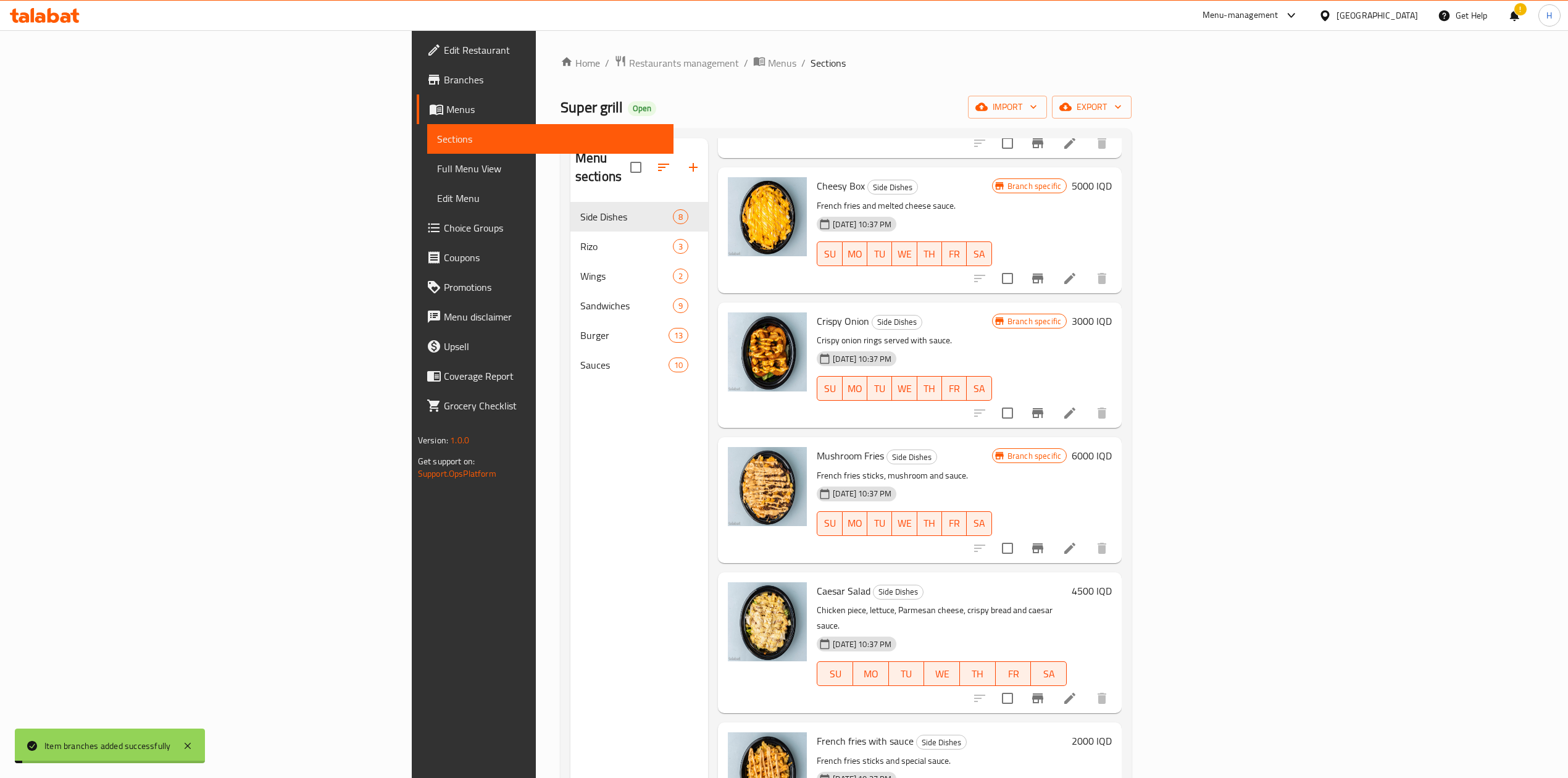
click at [1112, 582] on h6 "4500 IQD" at bounding box center [1092, 591] width 40 height 17
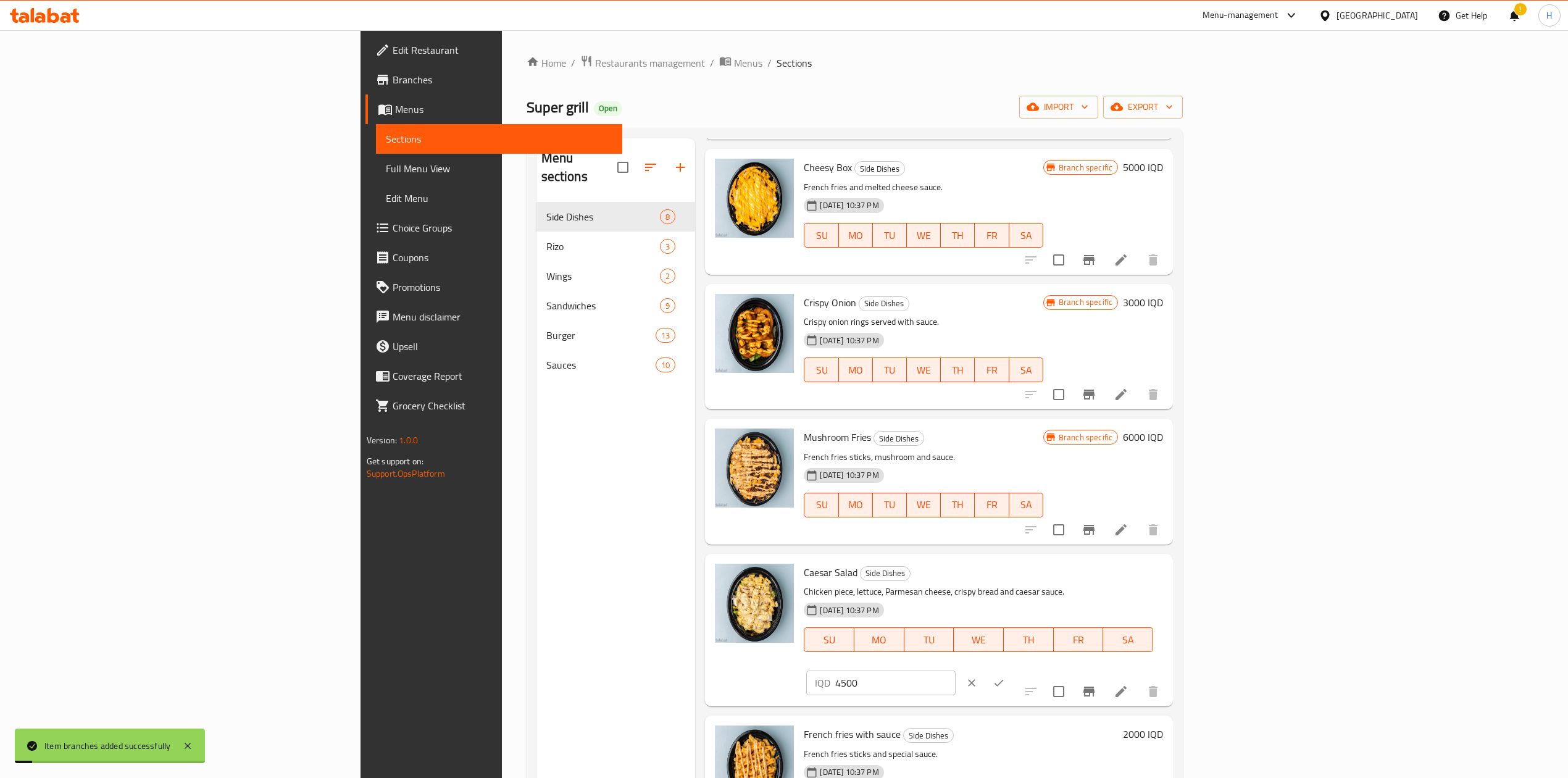
click at [955, 670] on input "4500" at bounding box center [895, 682] width 120 height 24
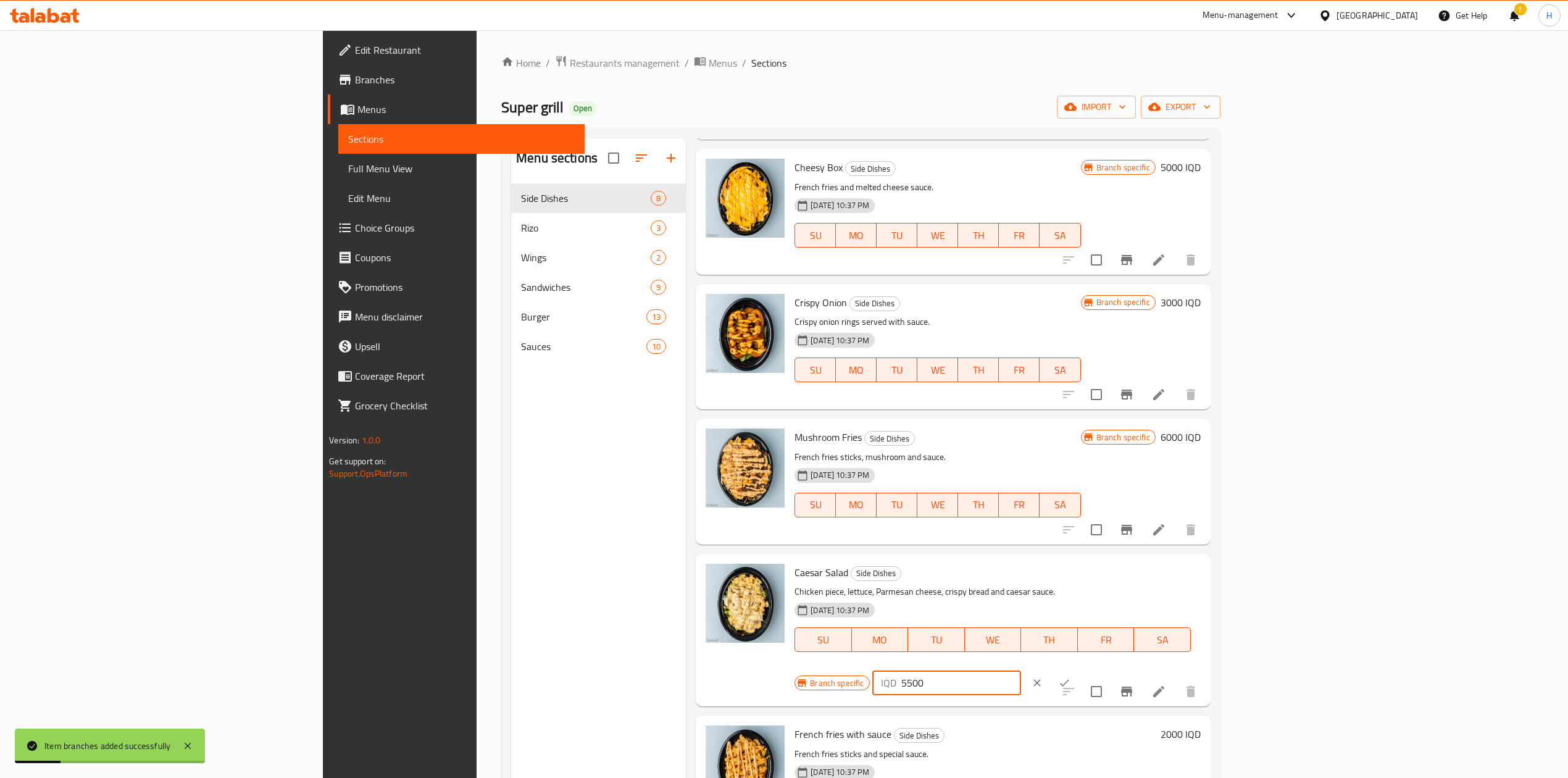
type input "5500"
click at [1071, 677] on icon "ok" at bounding box center [1064, 682] width 12 height 12
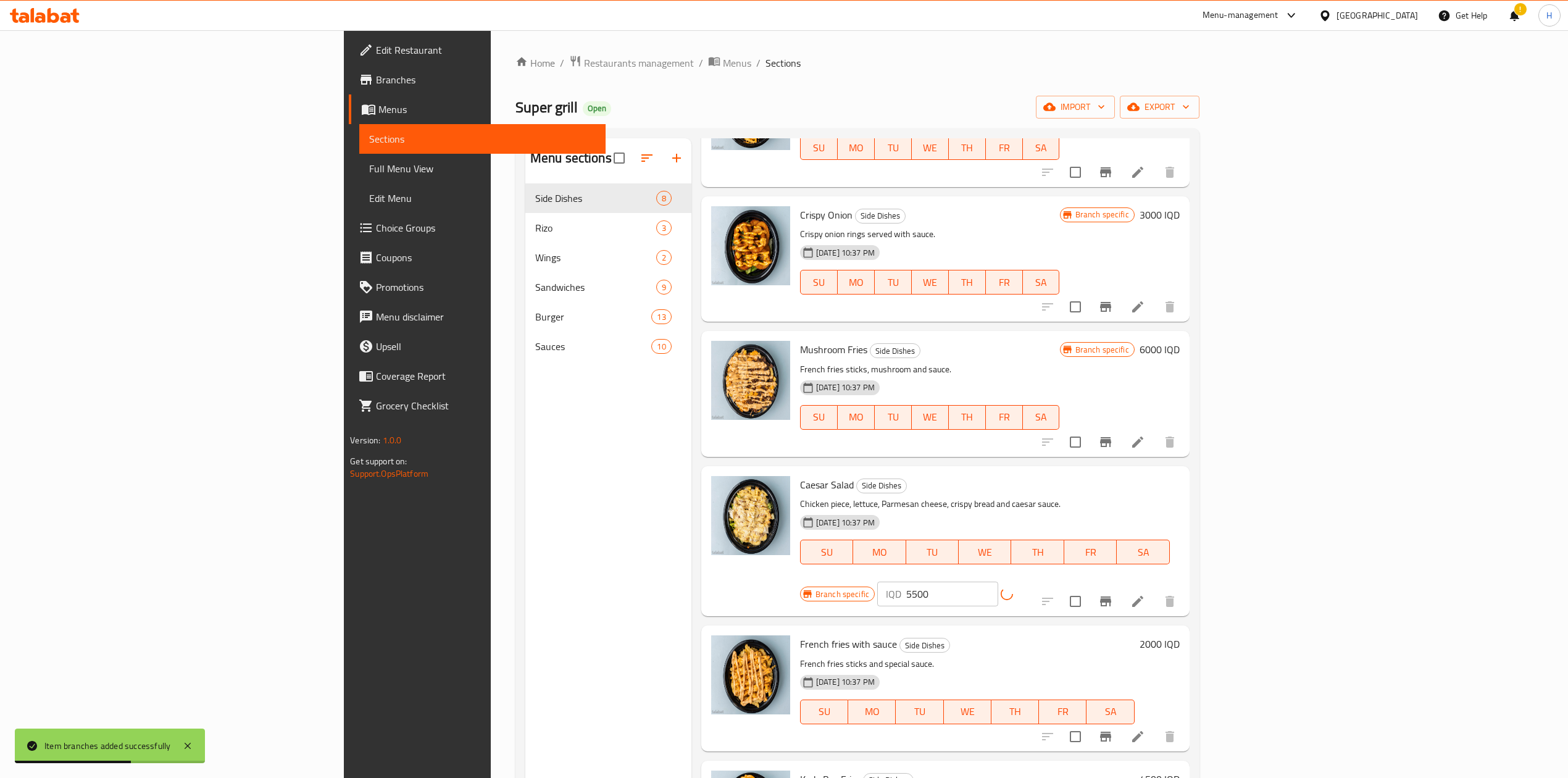
scroll to position [329, 0]
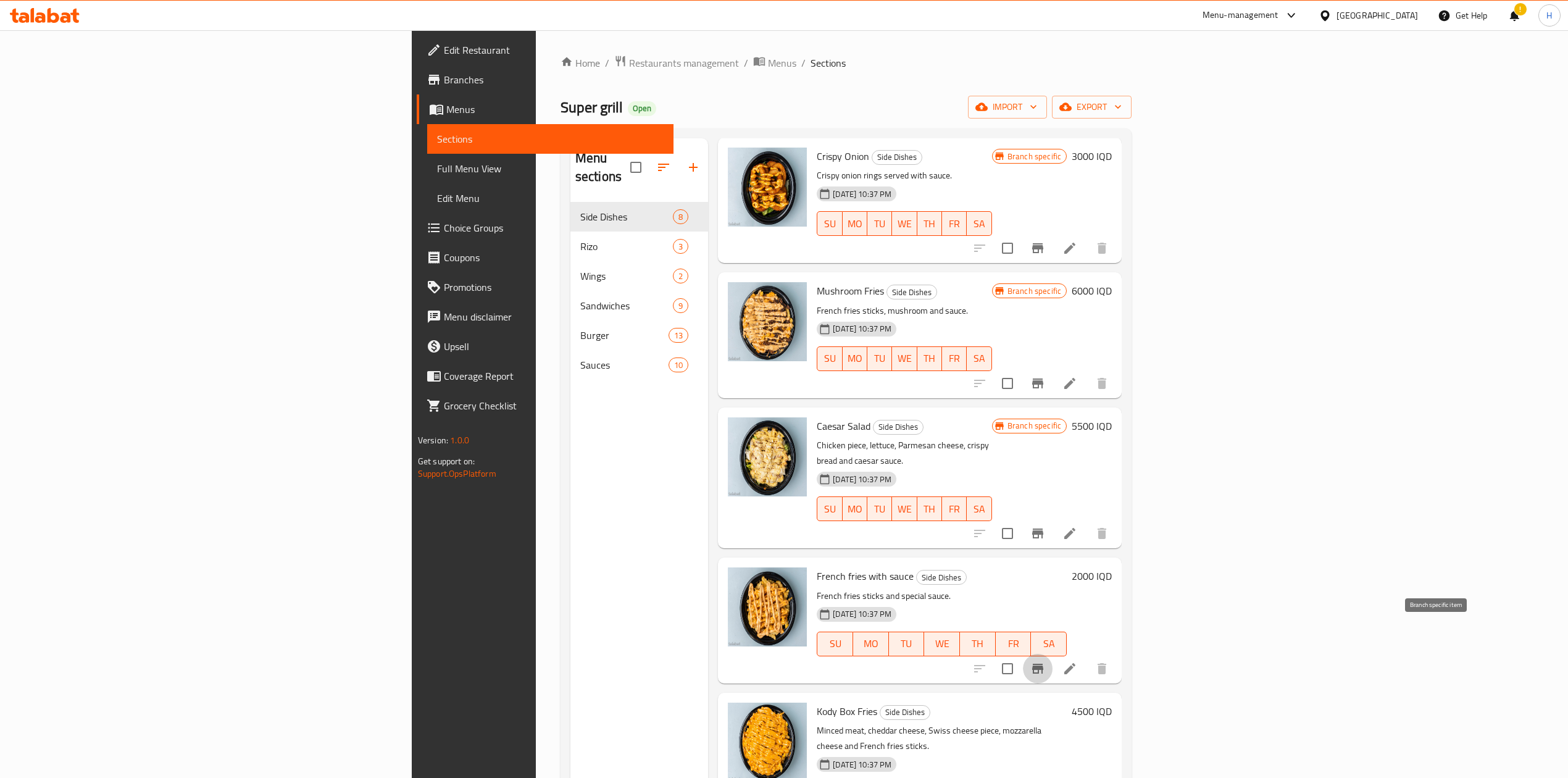
click at [1043, 664] on icon "Branch-specific-item" at bounding box center [1037, 668] width 11 height 10
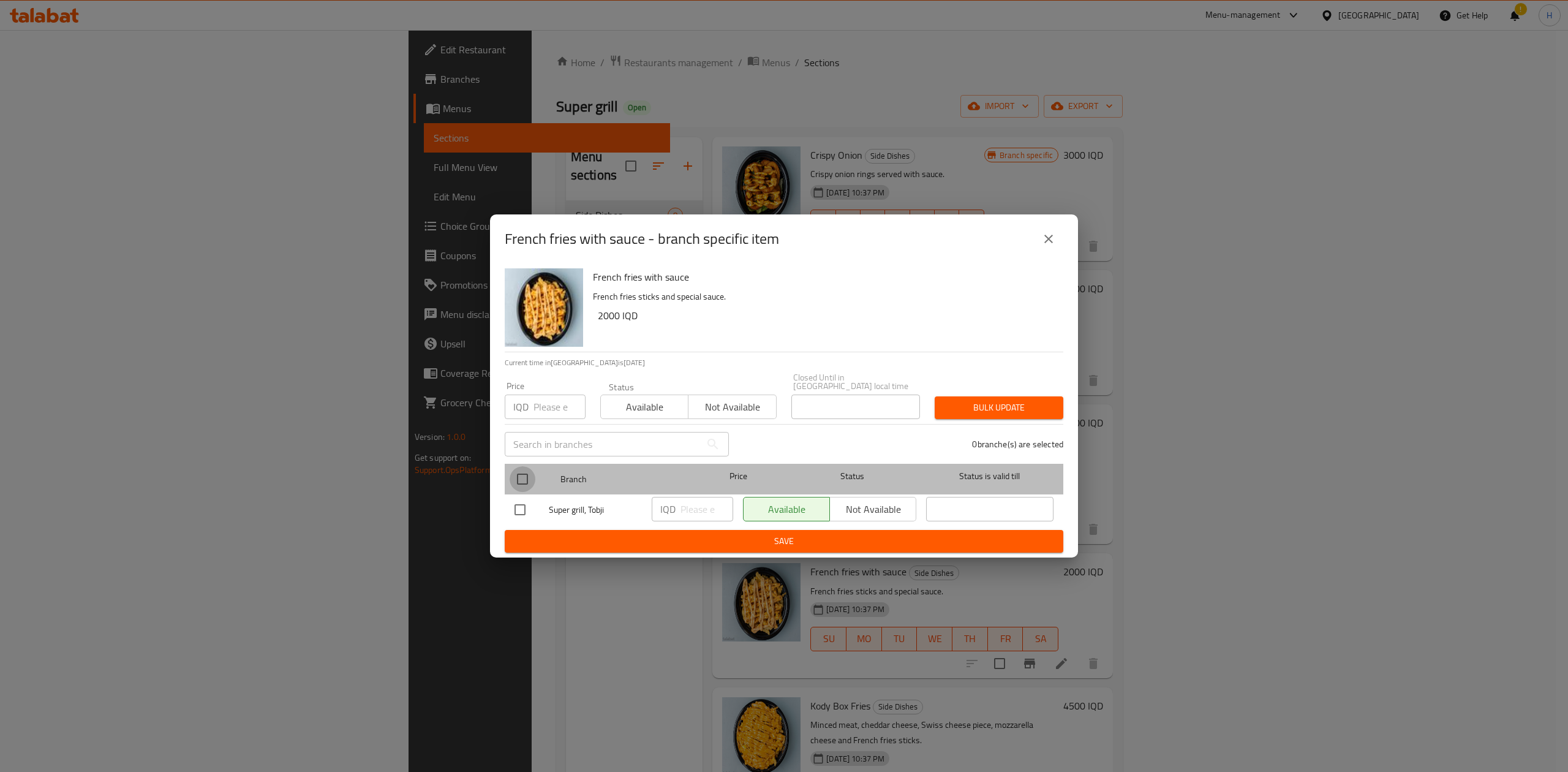
drag, startPoint x: 521, startPoint y: 476, endPoint x: 717, endPoint y: 523, distance: 201.6
click at [522, 476] on input "checkbox" at bounding box center [522, 479] width 25 height 25
checkbox input "true"
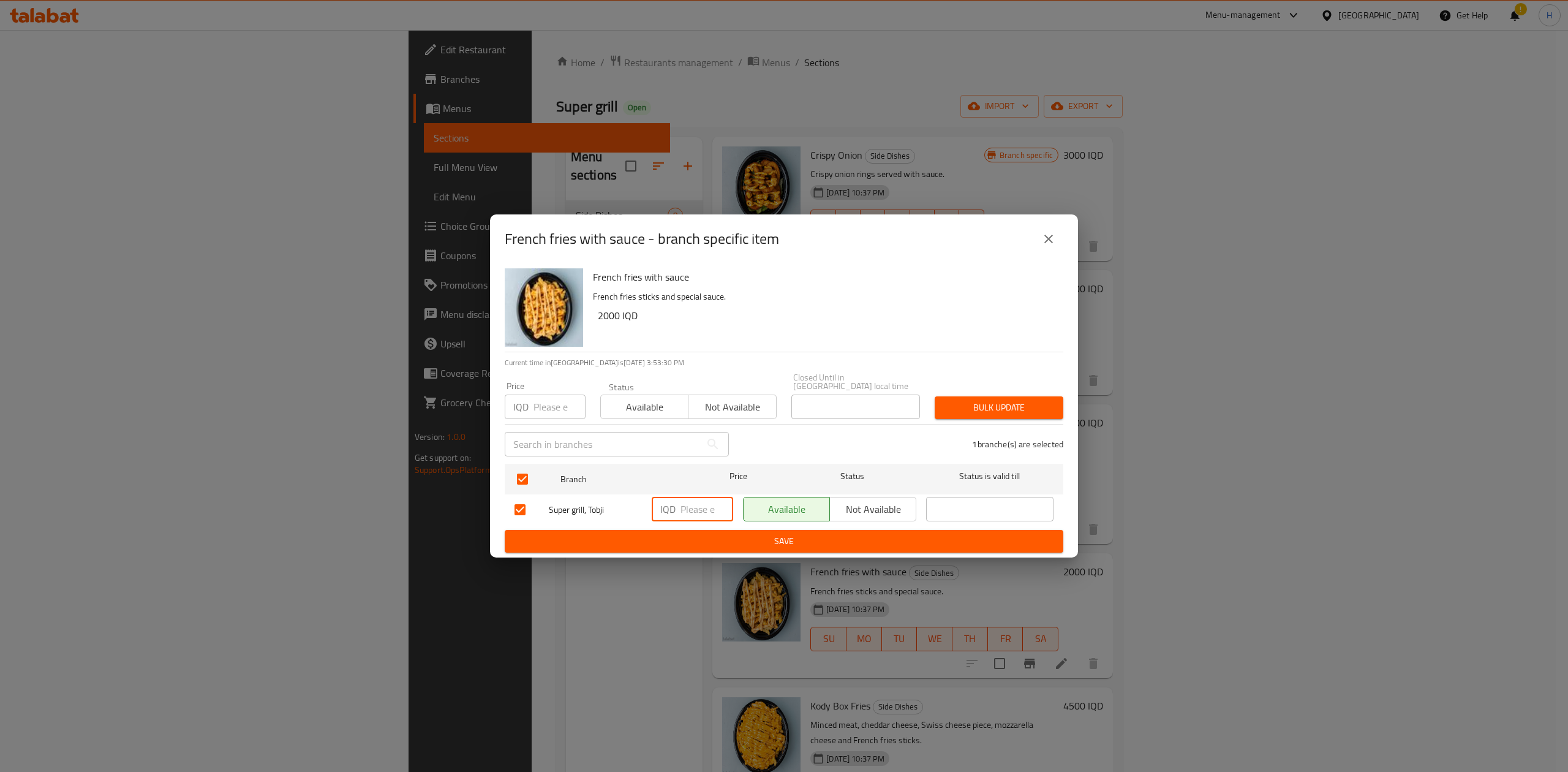
click at [704, 503] on input "number" at bounding box center [706, 509] width 53 height 24
type input "2500"
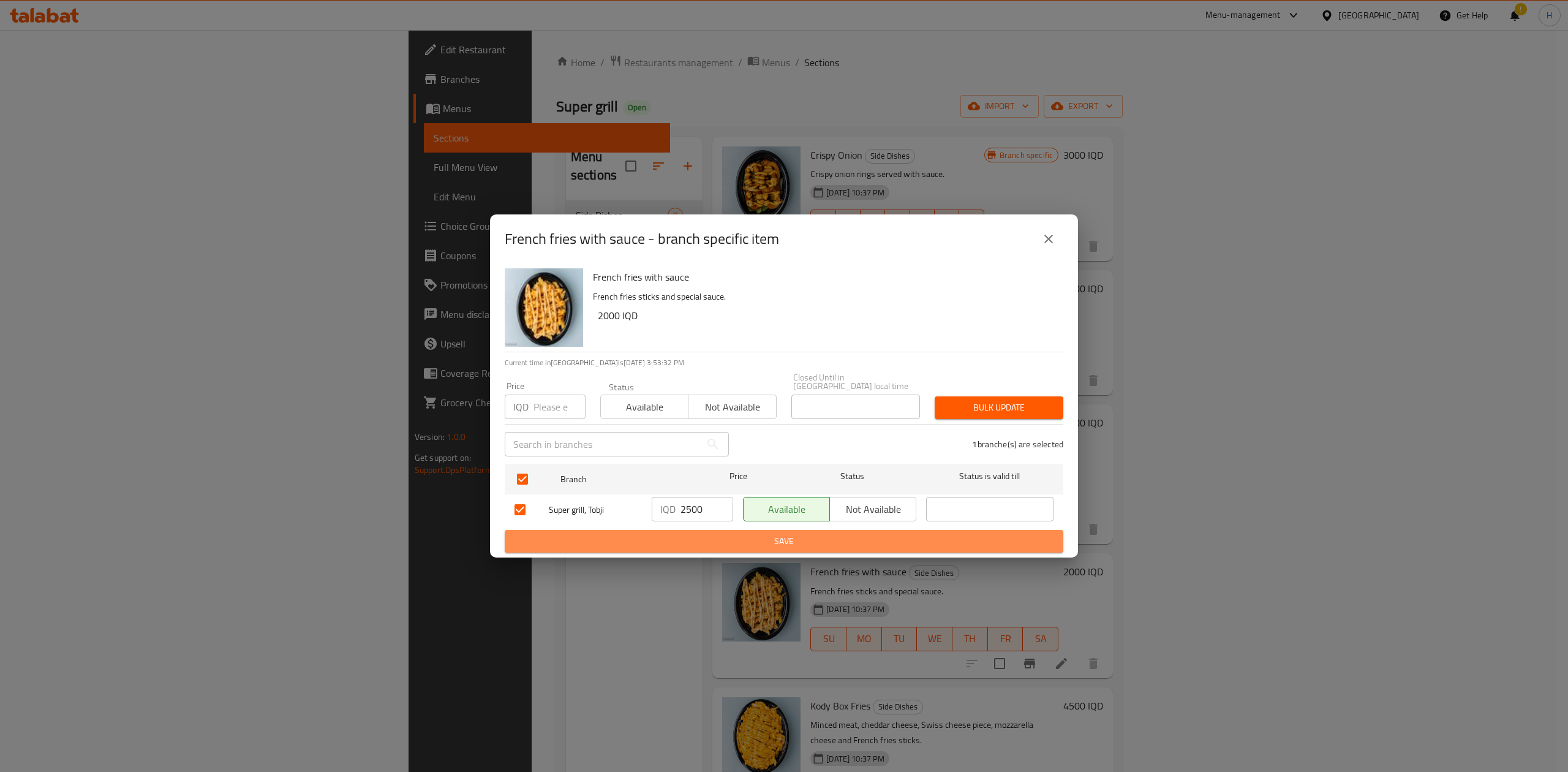
click at [691, 540] on span "Save" at bounding box center [783, 541] width 539 height 15
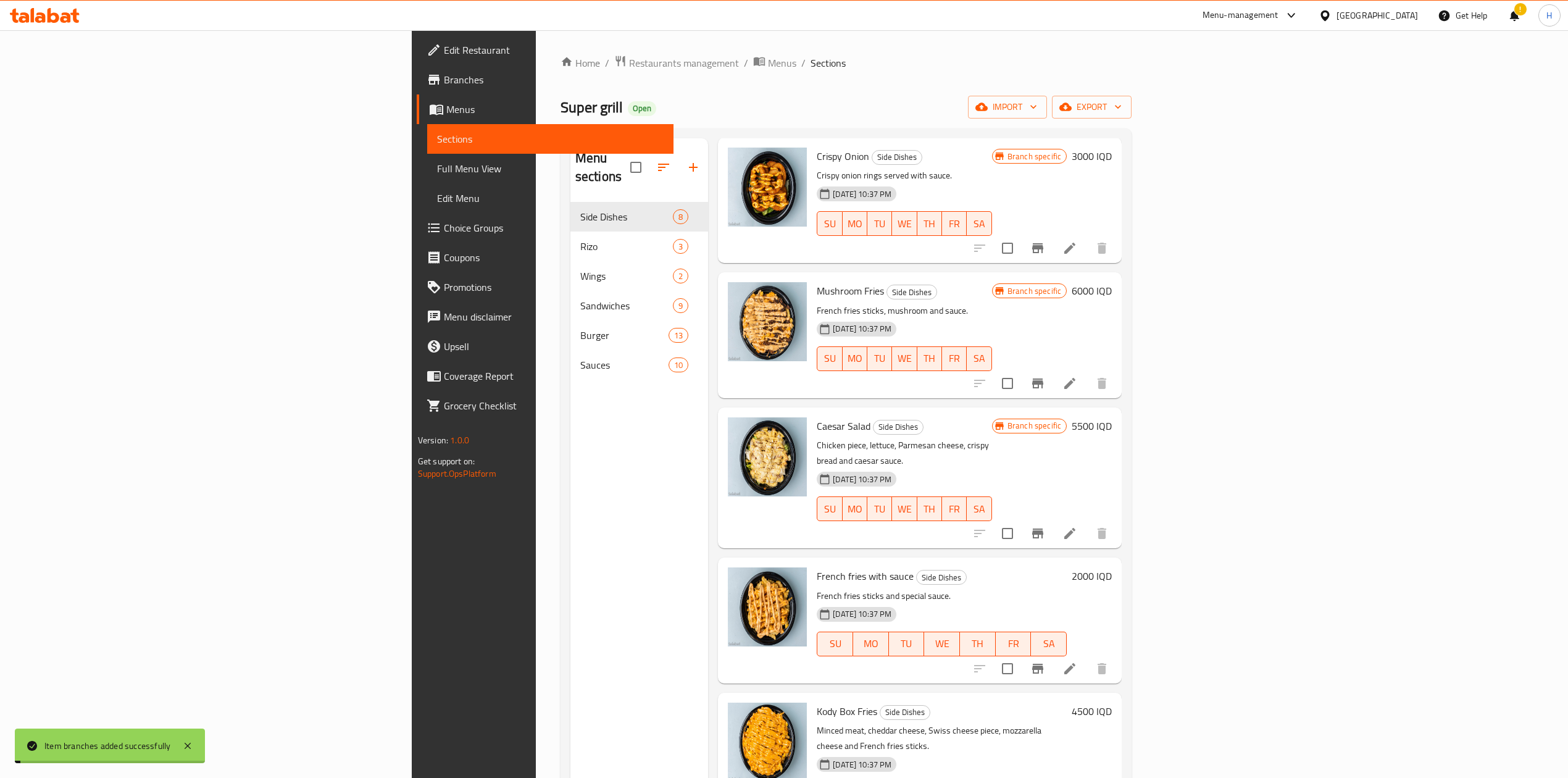
click at [1112, 567] on h6 "2000 IQD" at bounding box center [1092, 575] width 40 height 17
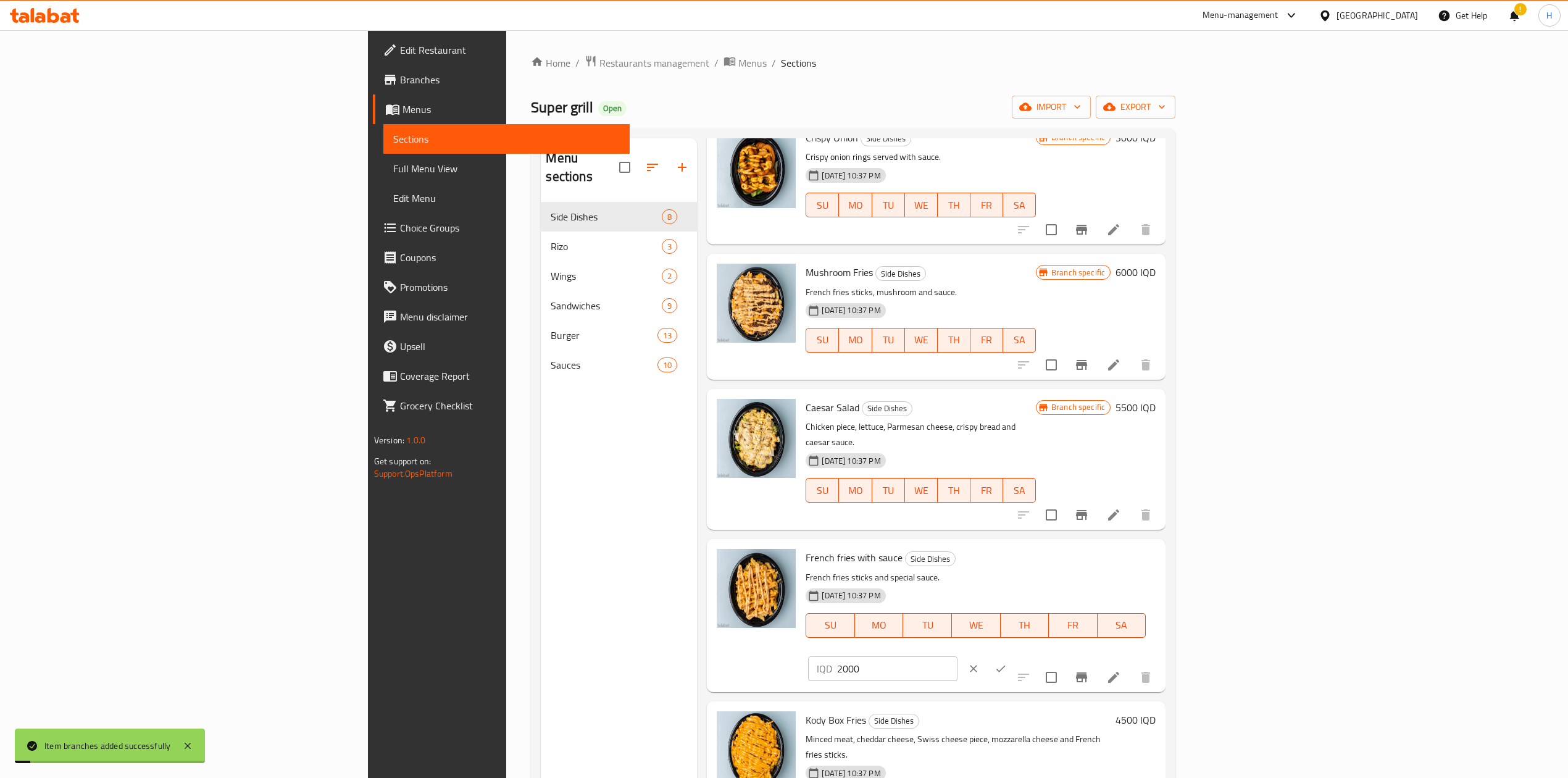
click at [957, 656] on input "2000" at bounding box center [897, 668] width 120 height 24
type input "2500"
click at [1032, 655] on div "IQD 2500 ​" at bounding box center [920, 668] width 223 height 27
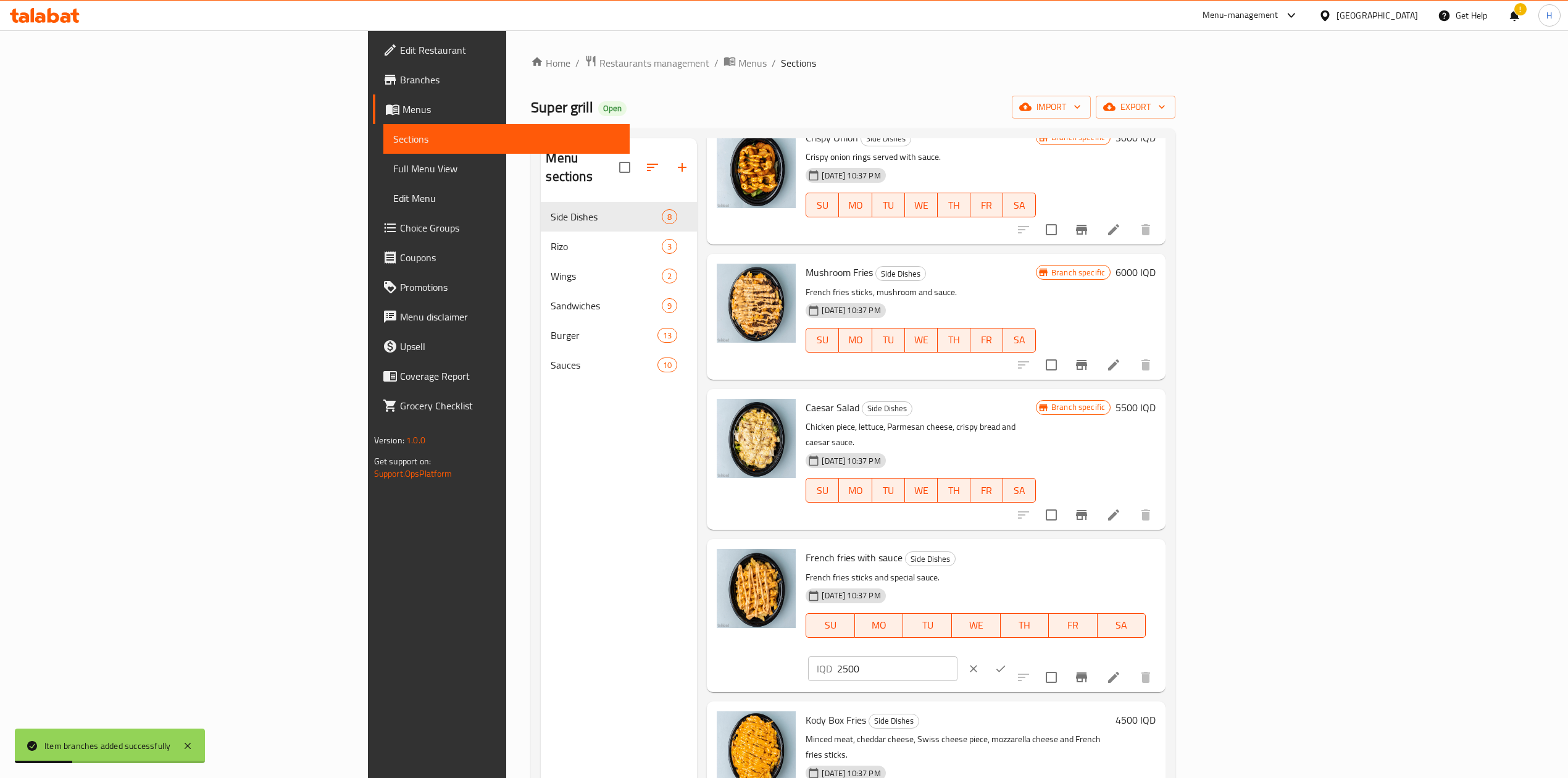
click at [1007, 663] on icon "ok" at bounding box center [1000, 668] width 12 height 12
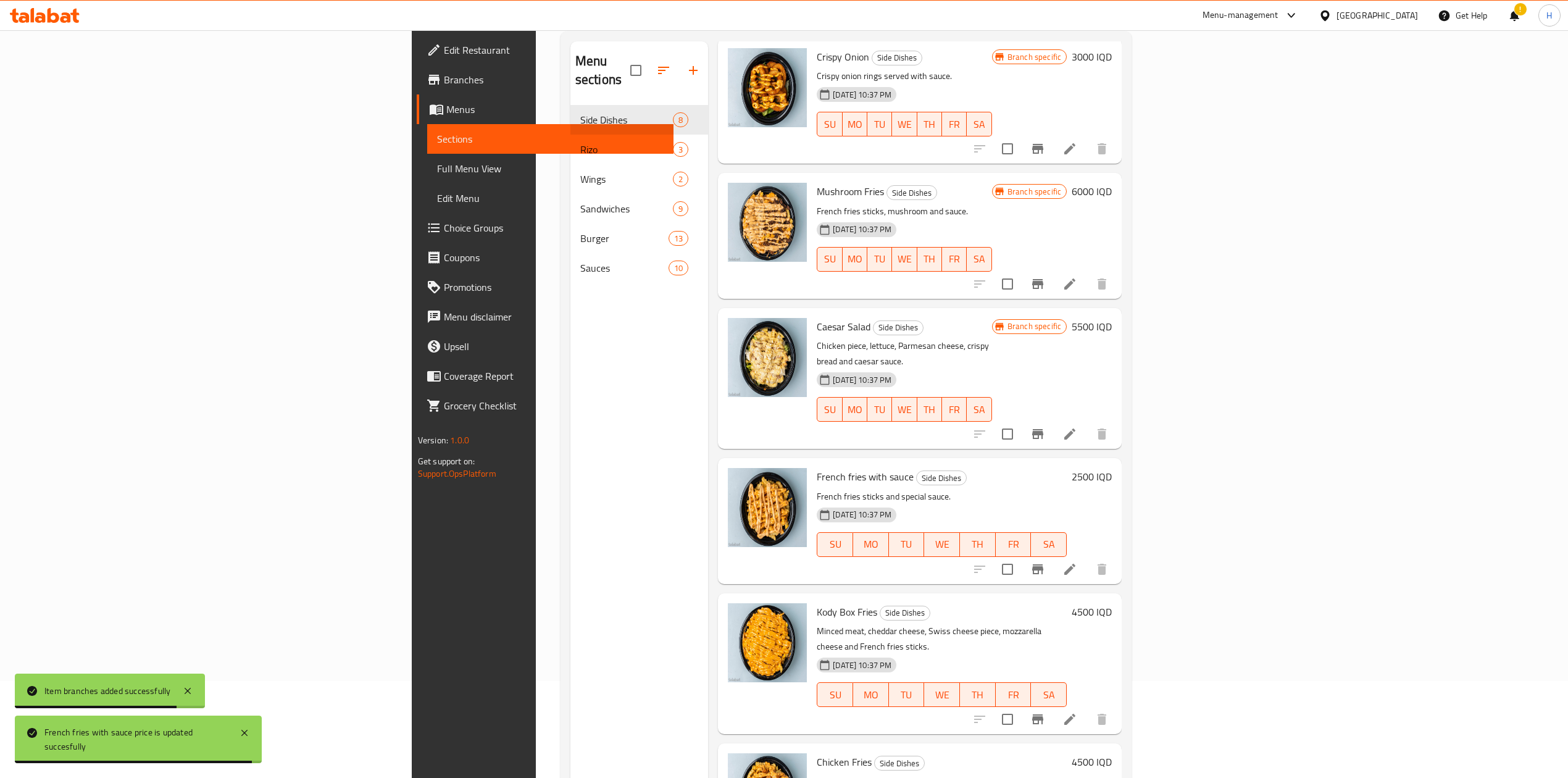
scroll to position [173, 0]
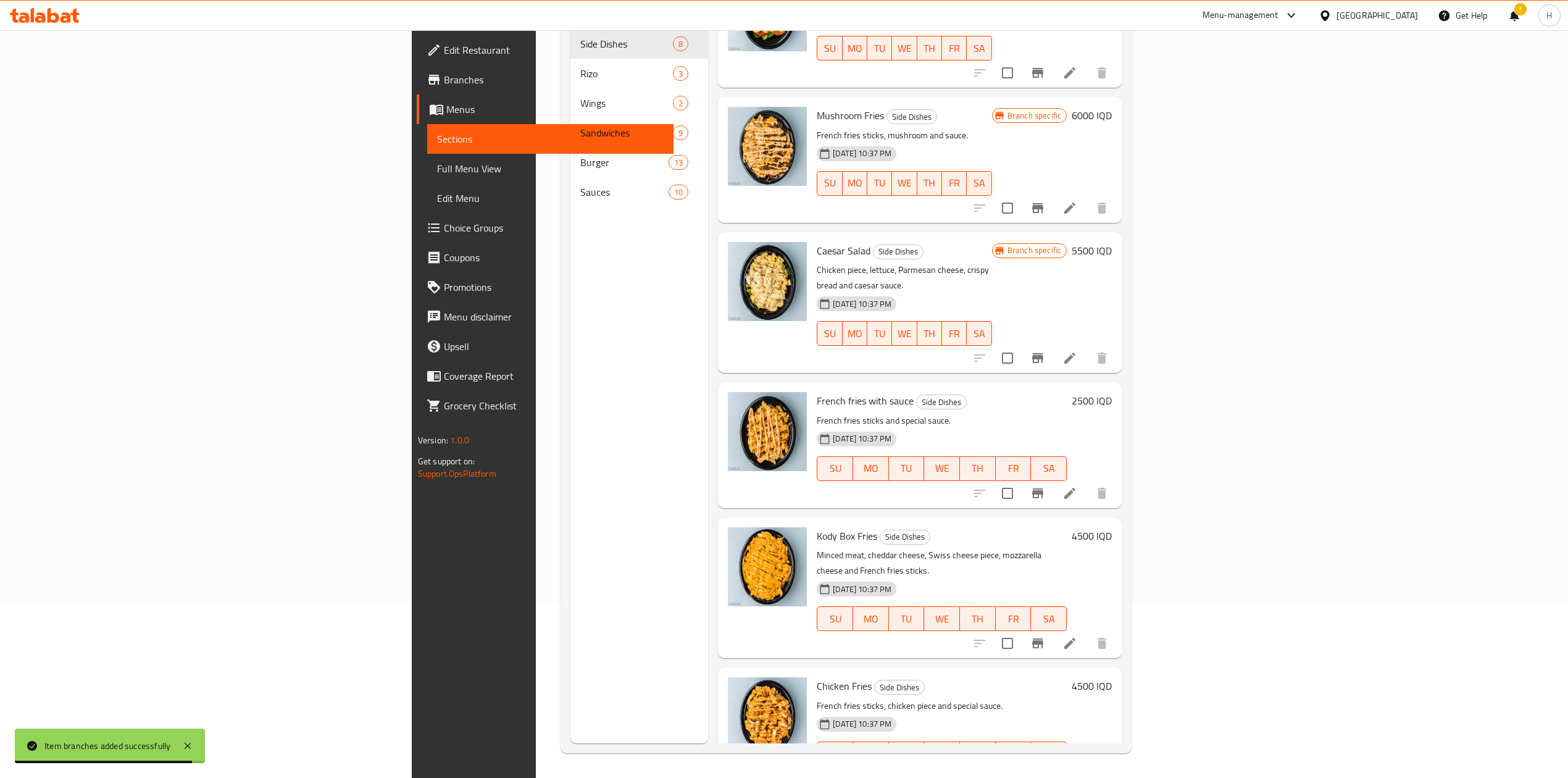
click at [1043, 638] on icon "Branch-specific-item" at bounding box center [1037, 643] width 11 height 10
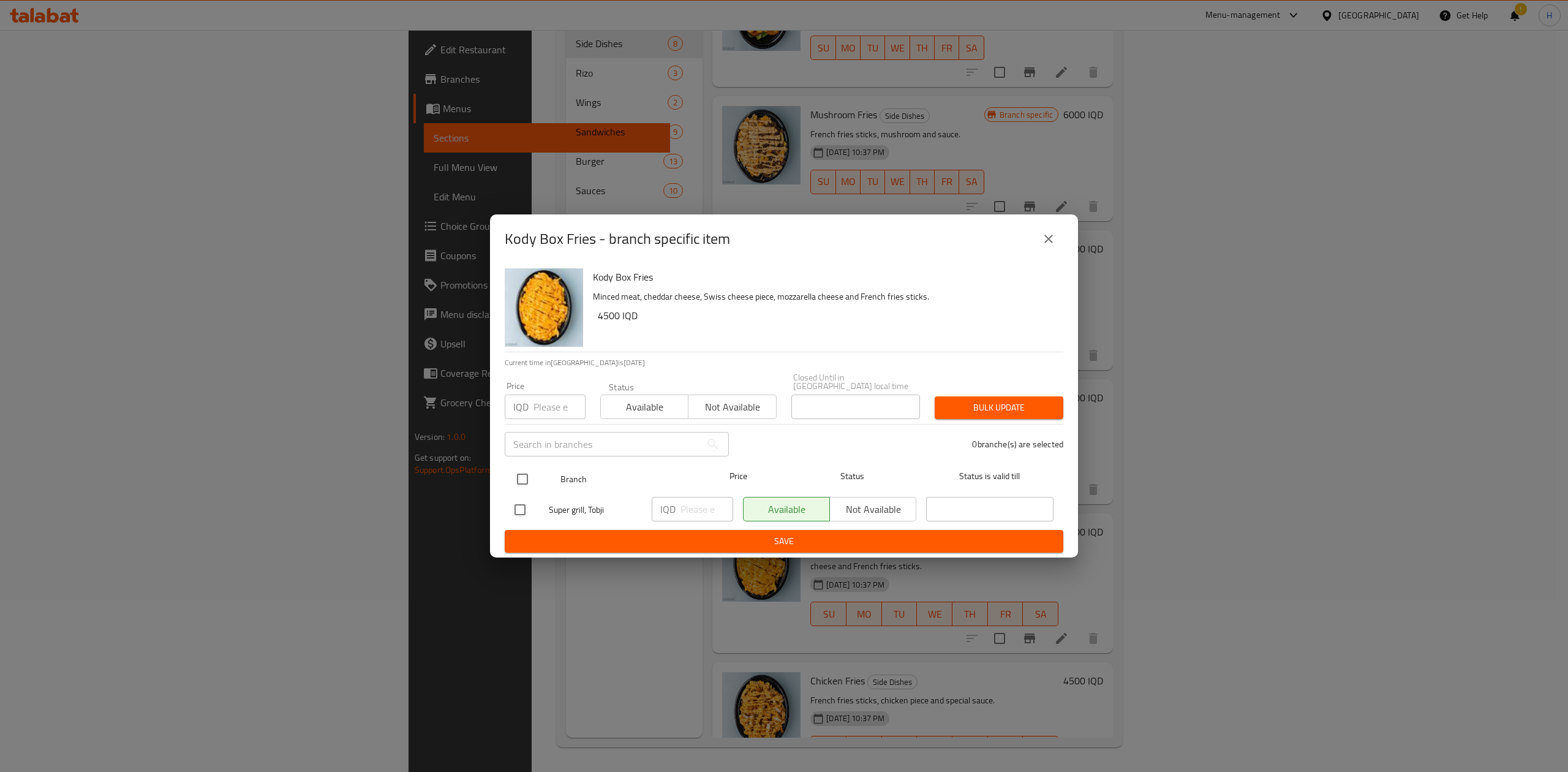
click at [527, 472] on input "checkbox" at bounding box center [522, 479] width 25 height 25
checkbox input "true"
click at [710, 505] on input "number" at bounding box center [706, 509] width 53 height 24
type input "6500"
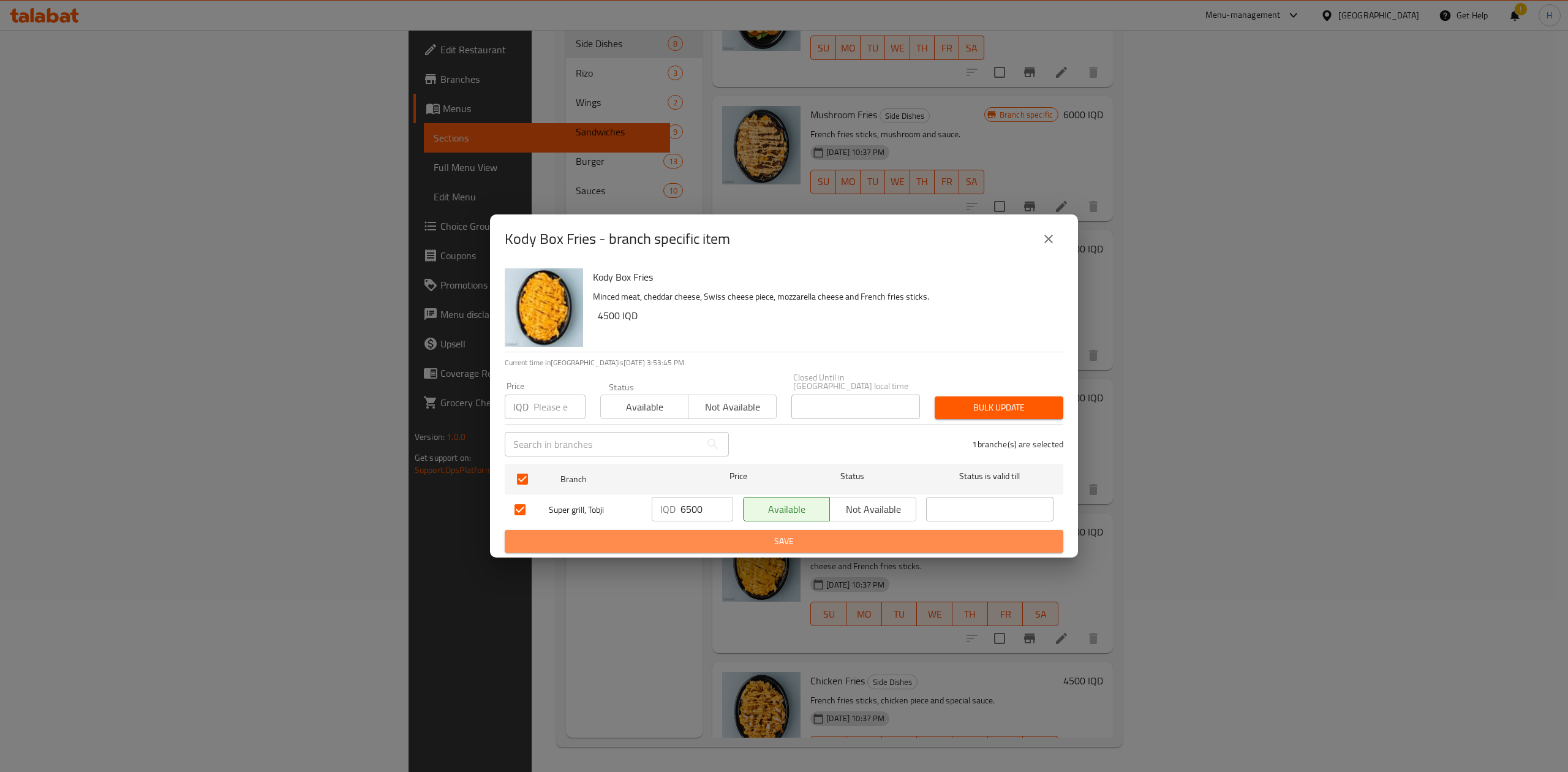
click at [711, 545] on button "Save" at bounding box center [784, 541] width 559 height 23
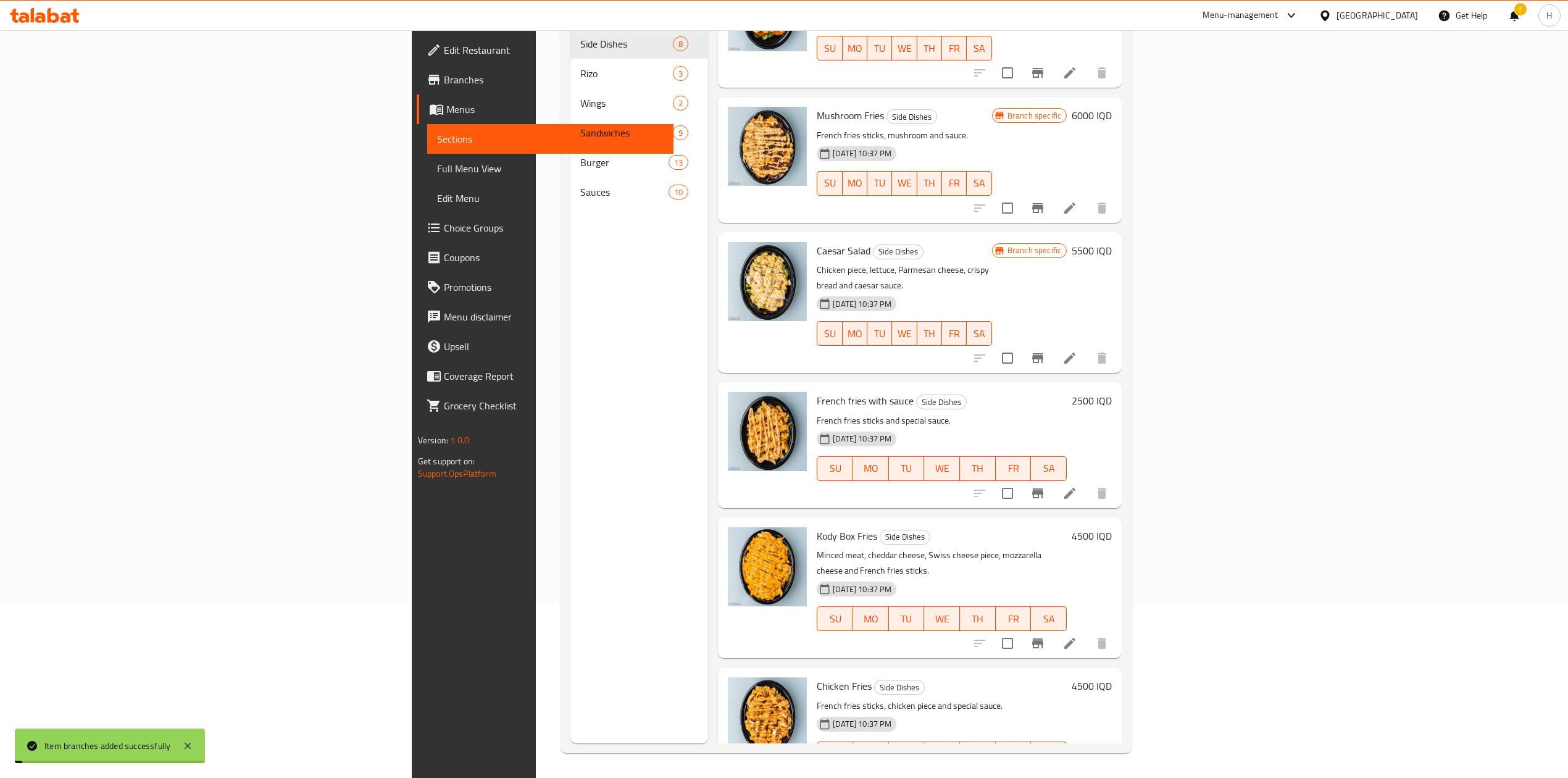
click at [1112, 527] on h6 "4500 IQD" at bounding box center [1092, 536] width 40 height 17
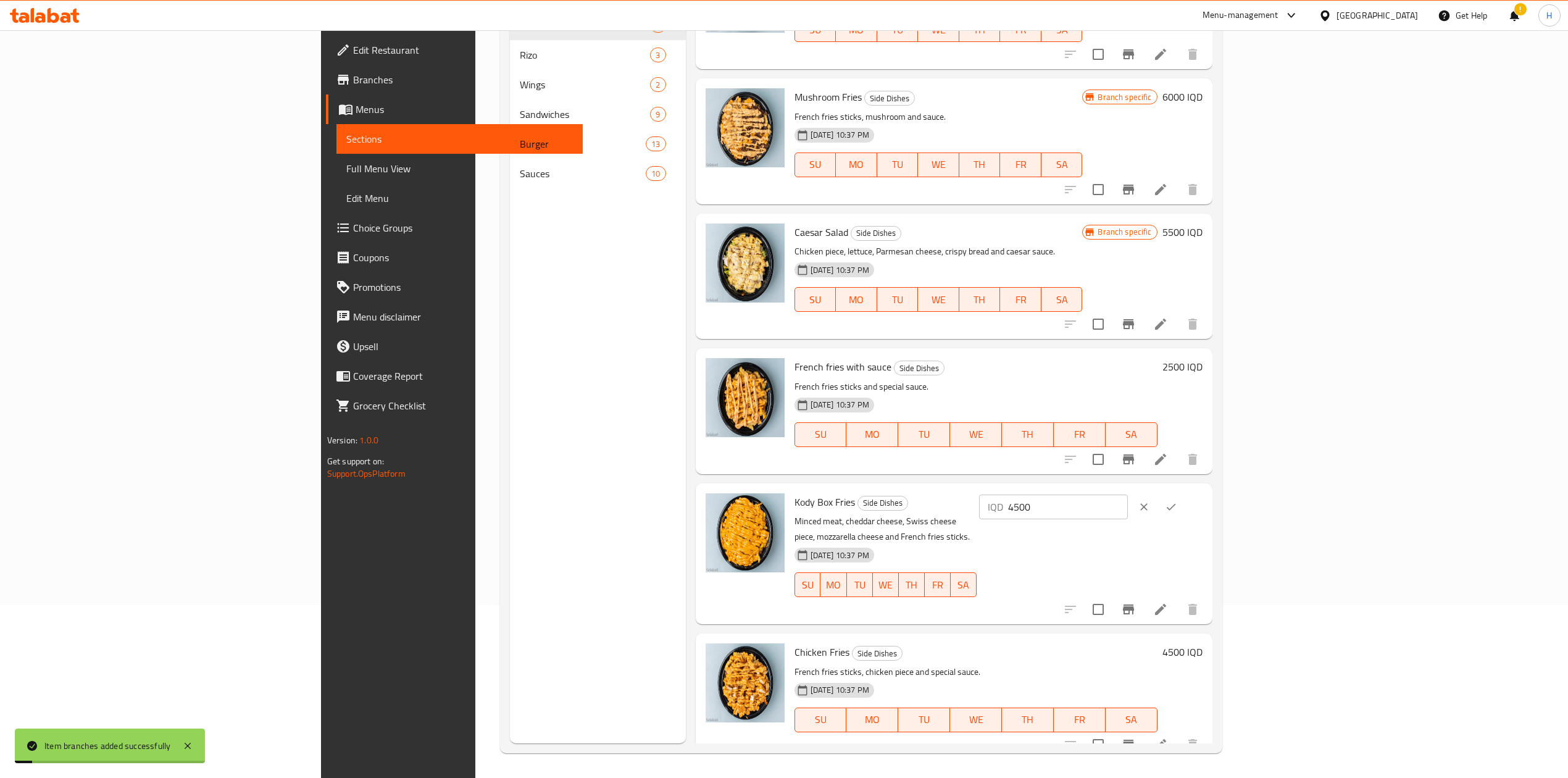
click at [1128, 506] on input "4500" at bounding box center [1068, 507] width 120 height 24
type input "6500"
click at [1177, 500] on icon "ok" at bounding box center [1171, 506] width 12 height 12
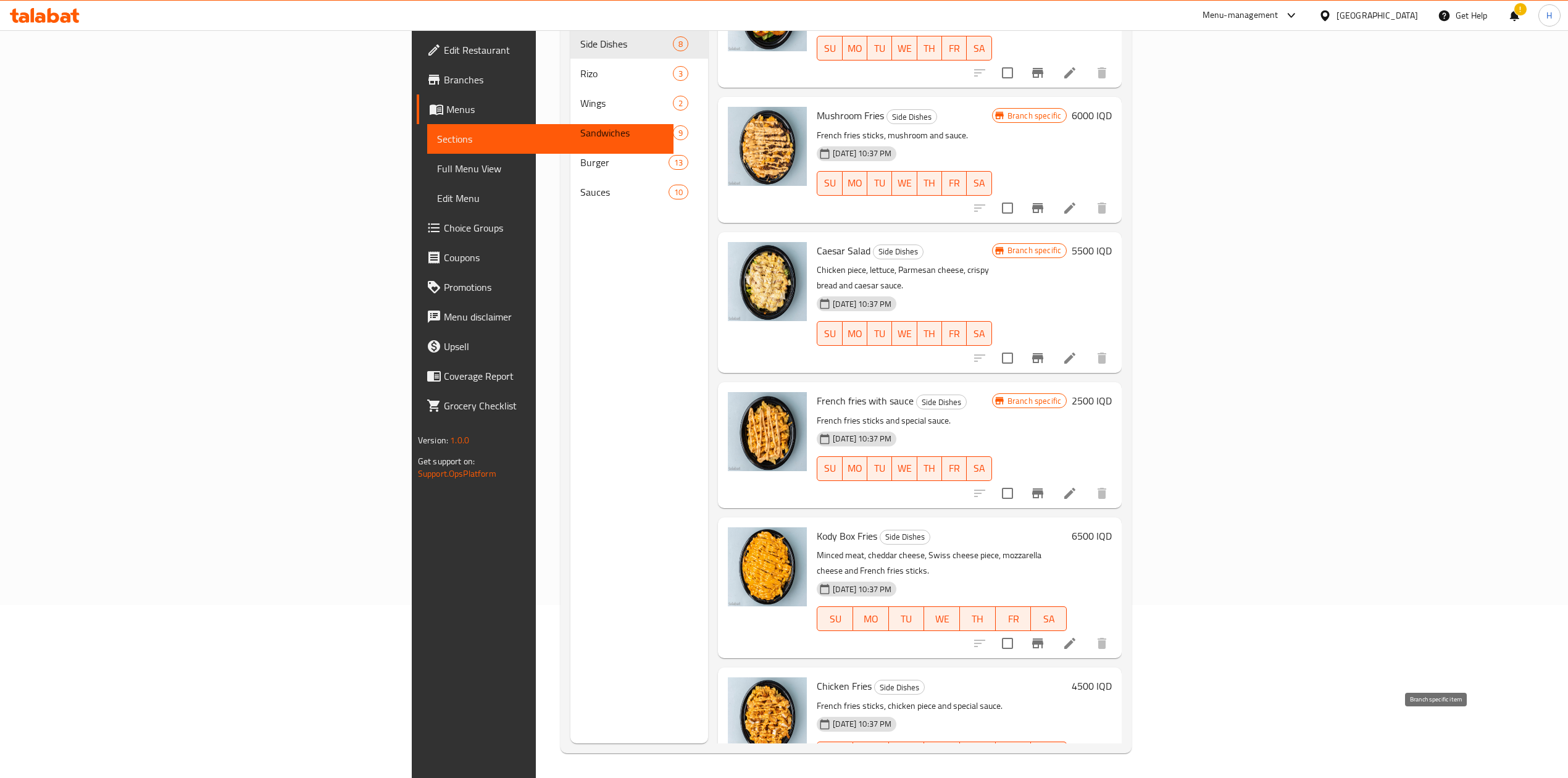
click at [1043, 774] on icon "Branch-specific-item" at bounding box center [1037, 778] width 11 height 10
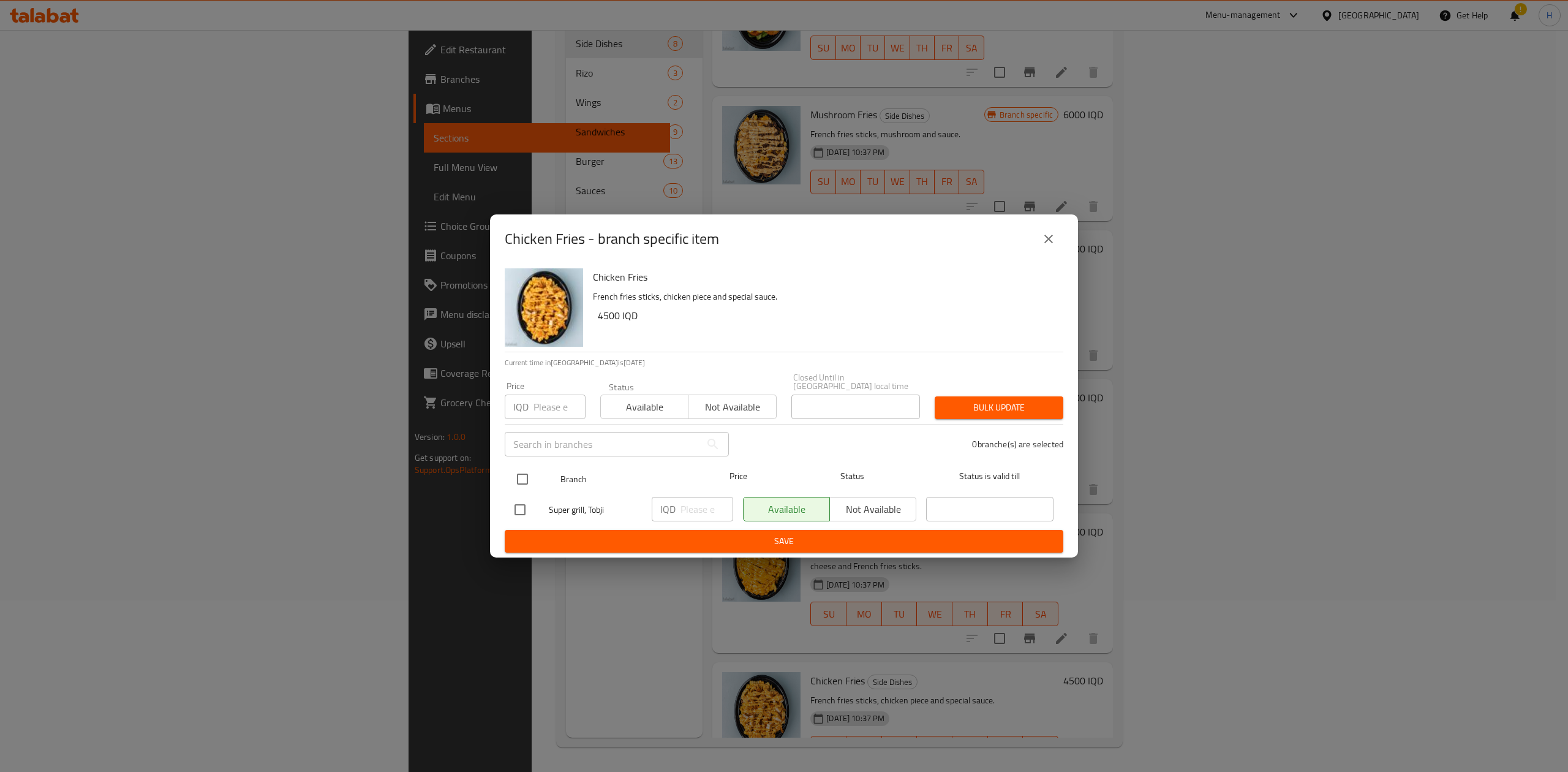
click at [529, 468] on input "checkbox" at bounding box center [522, 479] width 25 height 25
checkbox input "true"
click at [693, 503] on input "number" at bounding box center [706, 509] width 53 height 24
type input "5500"
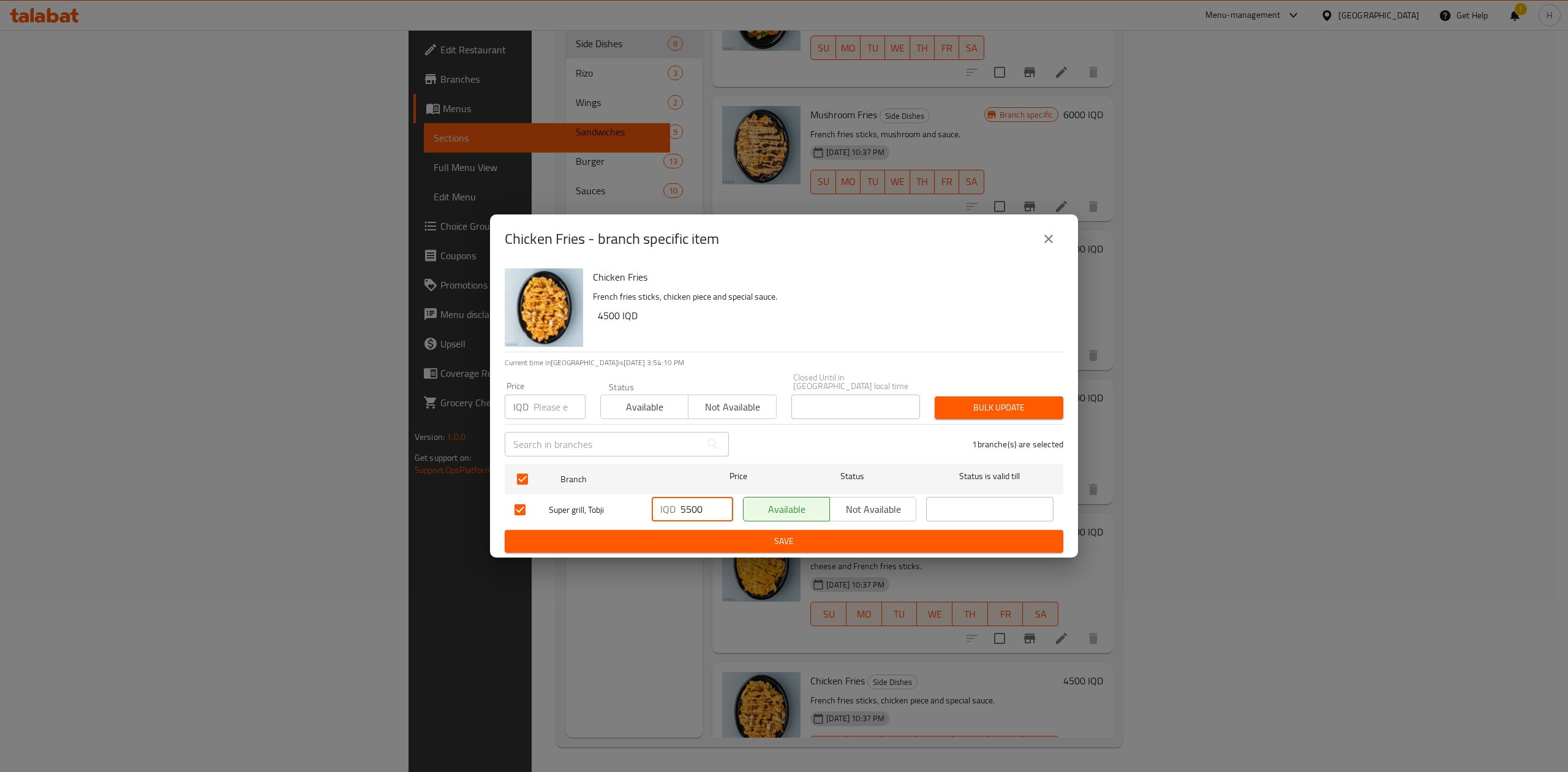
click at [670, 535] on span "Save" at bounding box center [783, 541] width 539 height 15
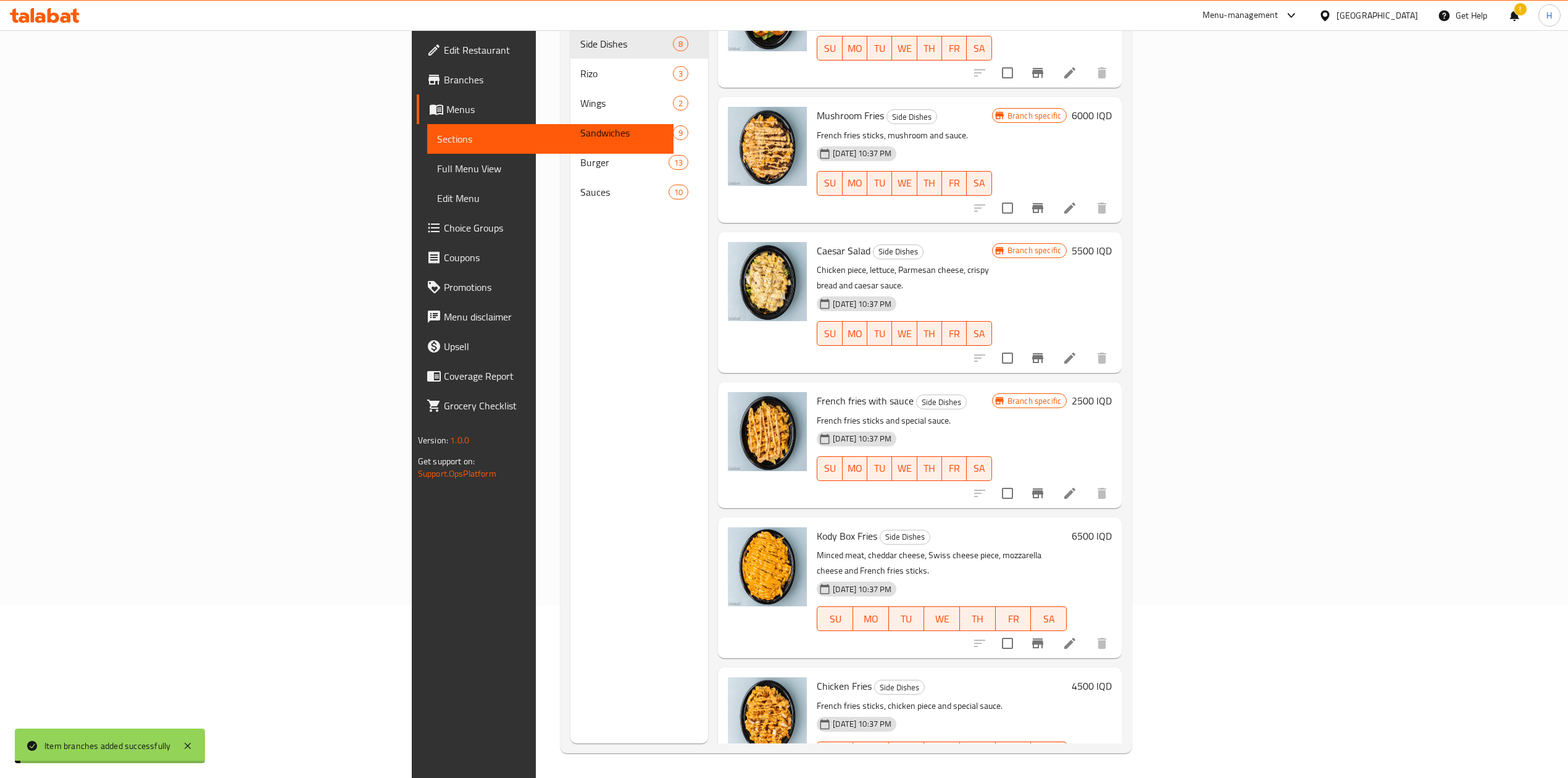
click at [1112, 677] on h6 "4500 IQD" at bounding box center [1092, 686] width 40 height 17
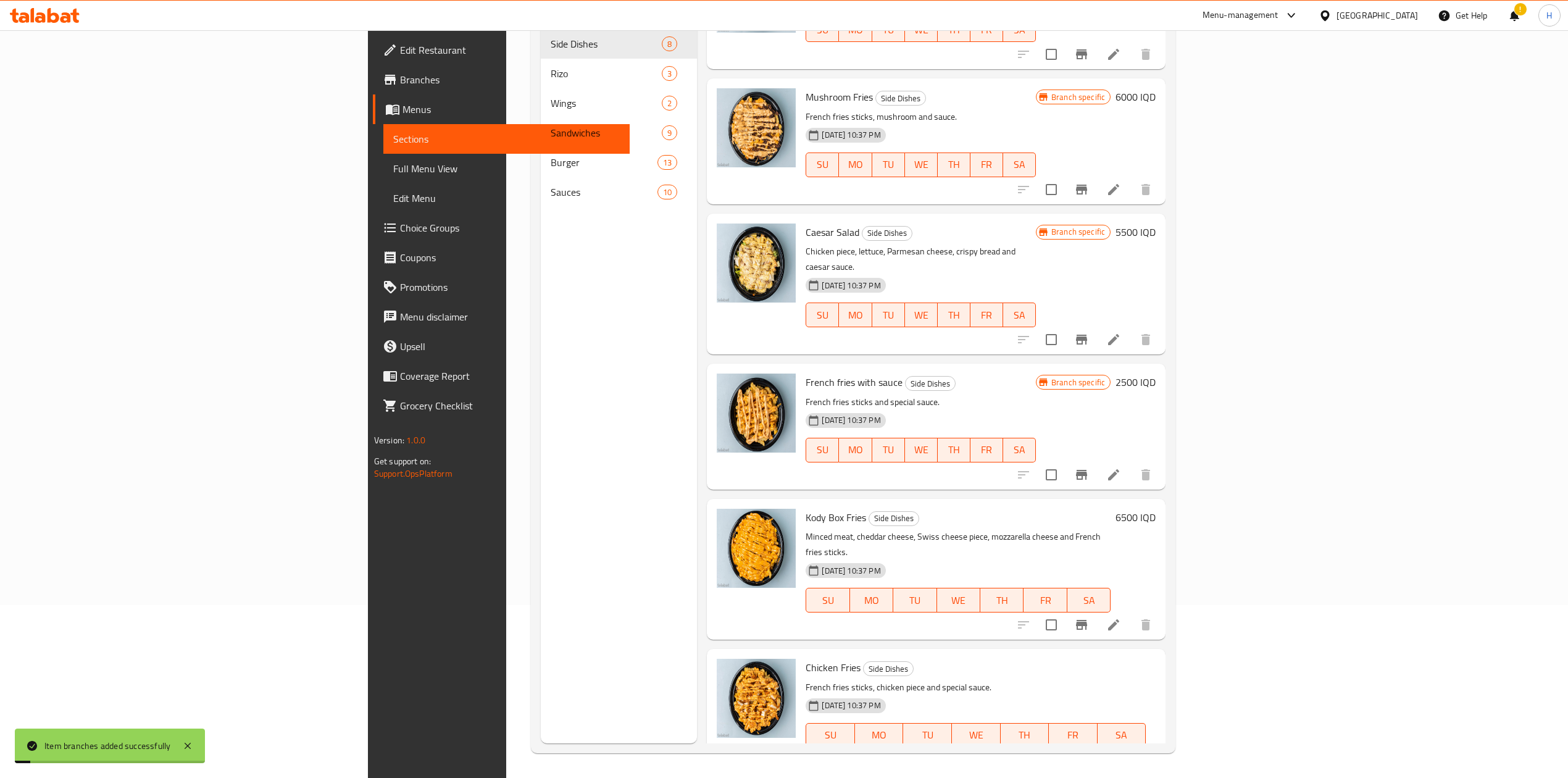
click at [957, 766] on input "4500" at bounding box center [897, 778] width 120 height 24
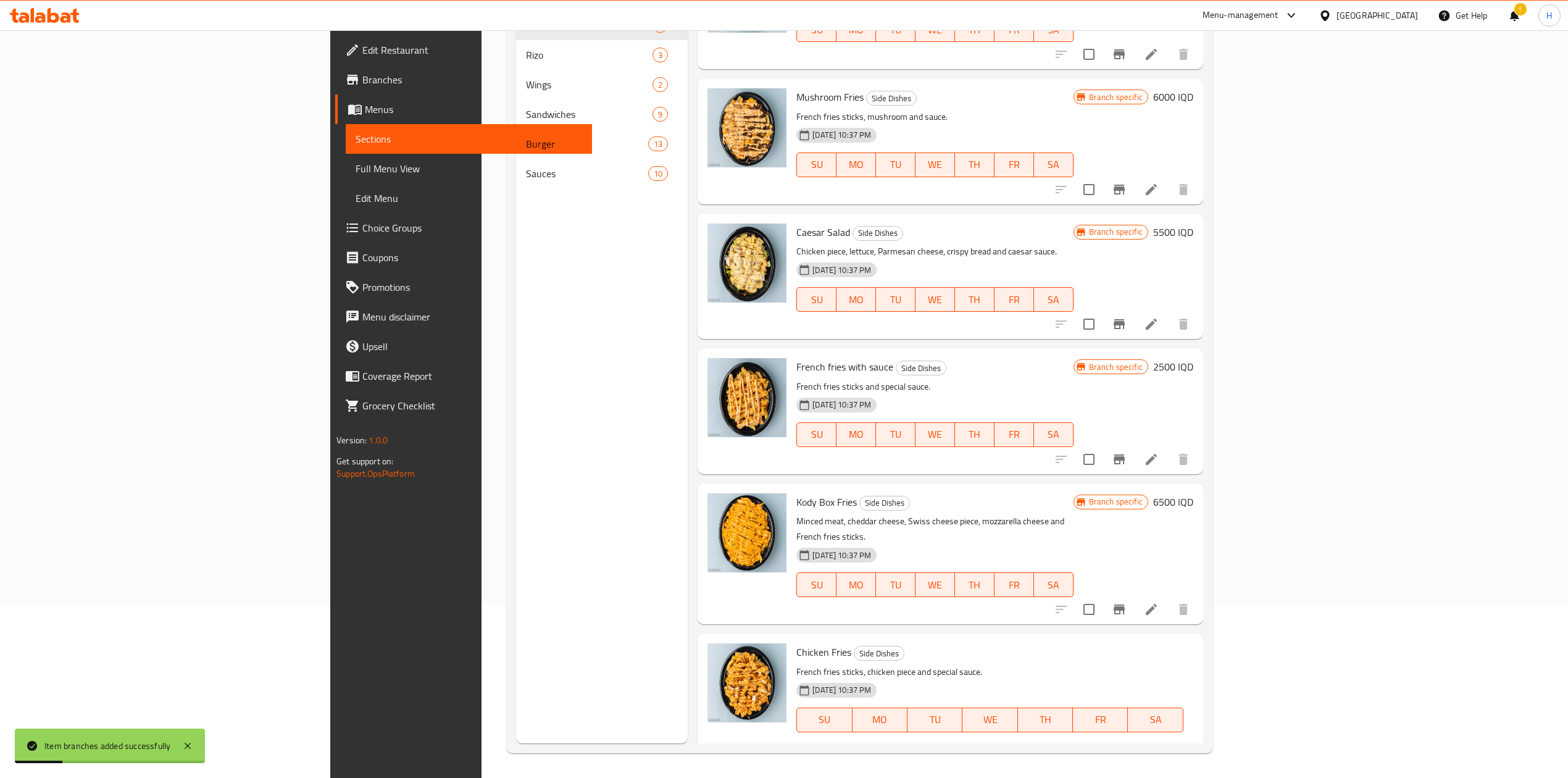
type input "5500"
click at [1073, 757] on icon "ok" at bounding box center [1066, 763] width 12 height 12
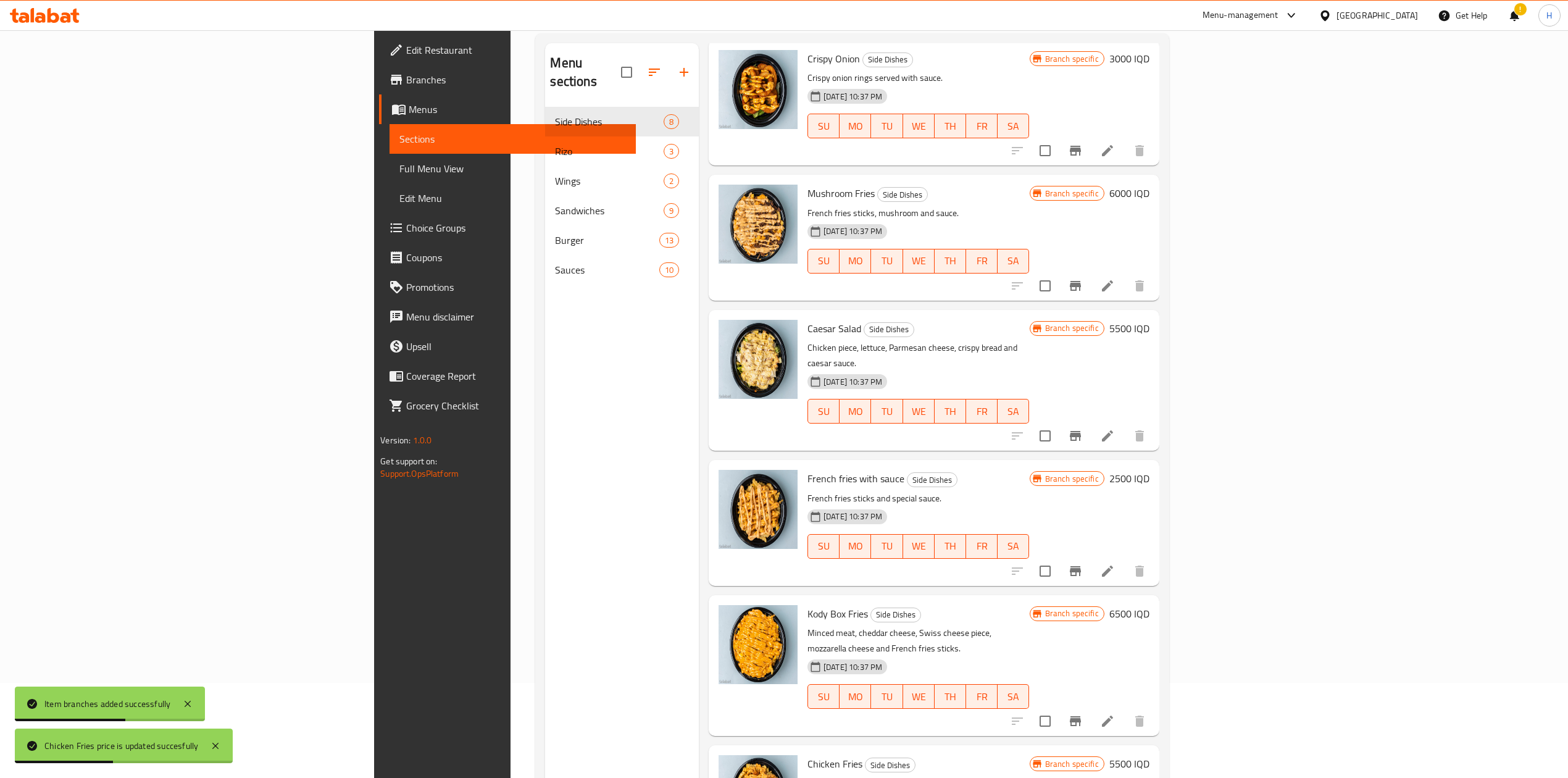
scroll to position [0, 0]
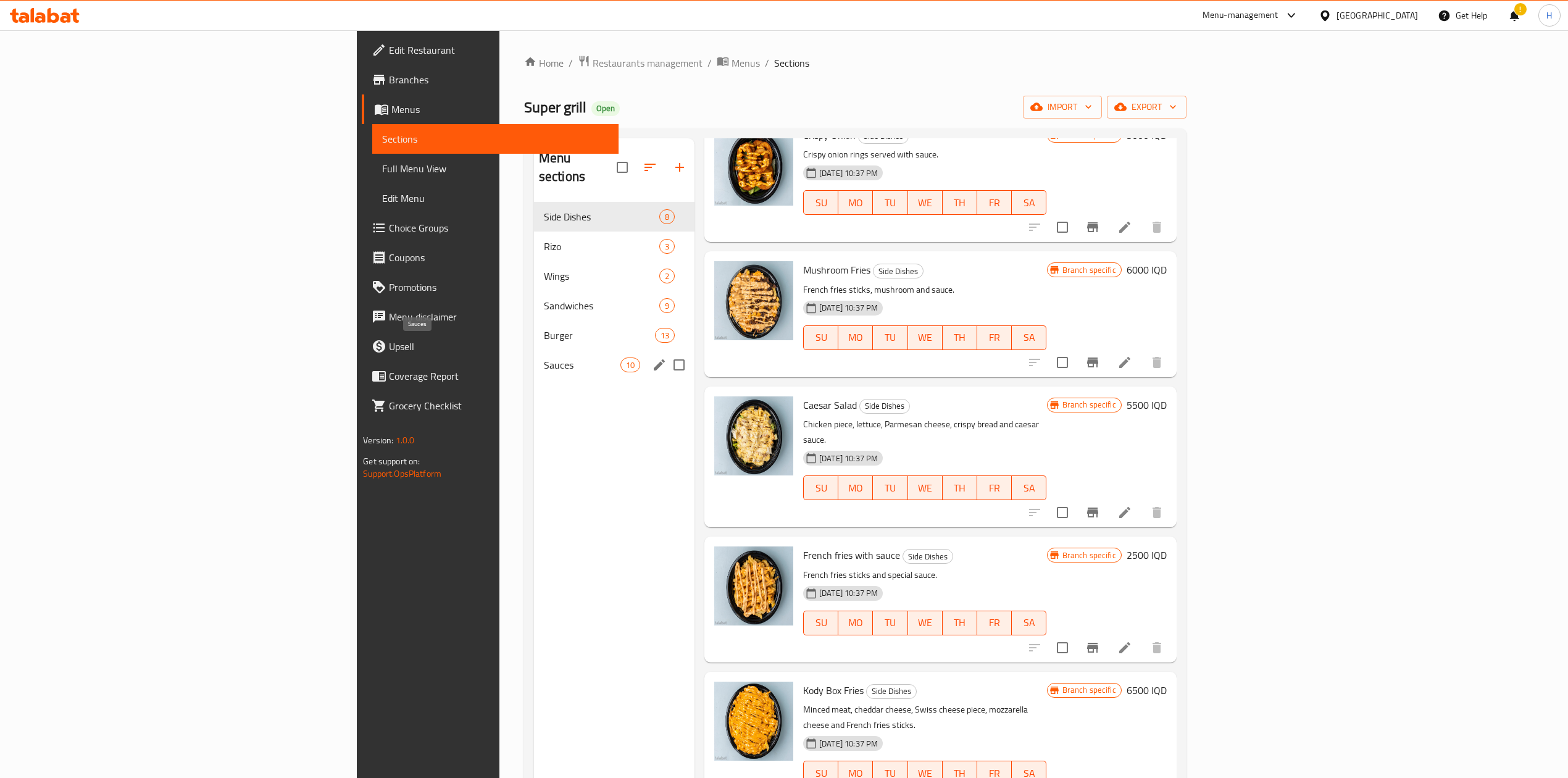
click at [544, 357] on span "Sauces" at bounding box center [582, 364] width 76 height 15
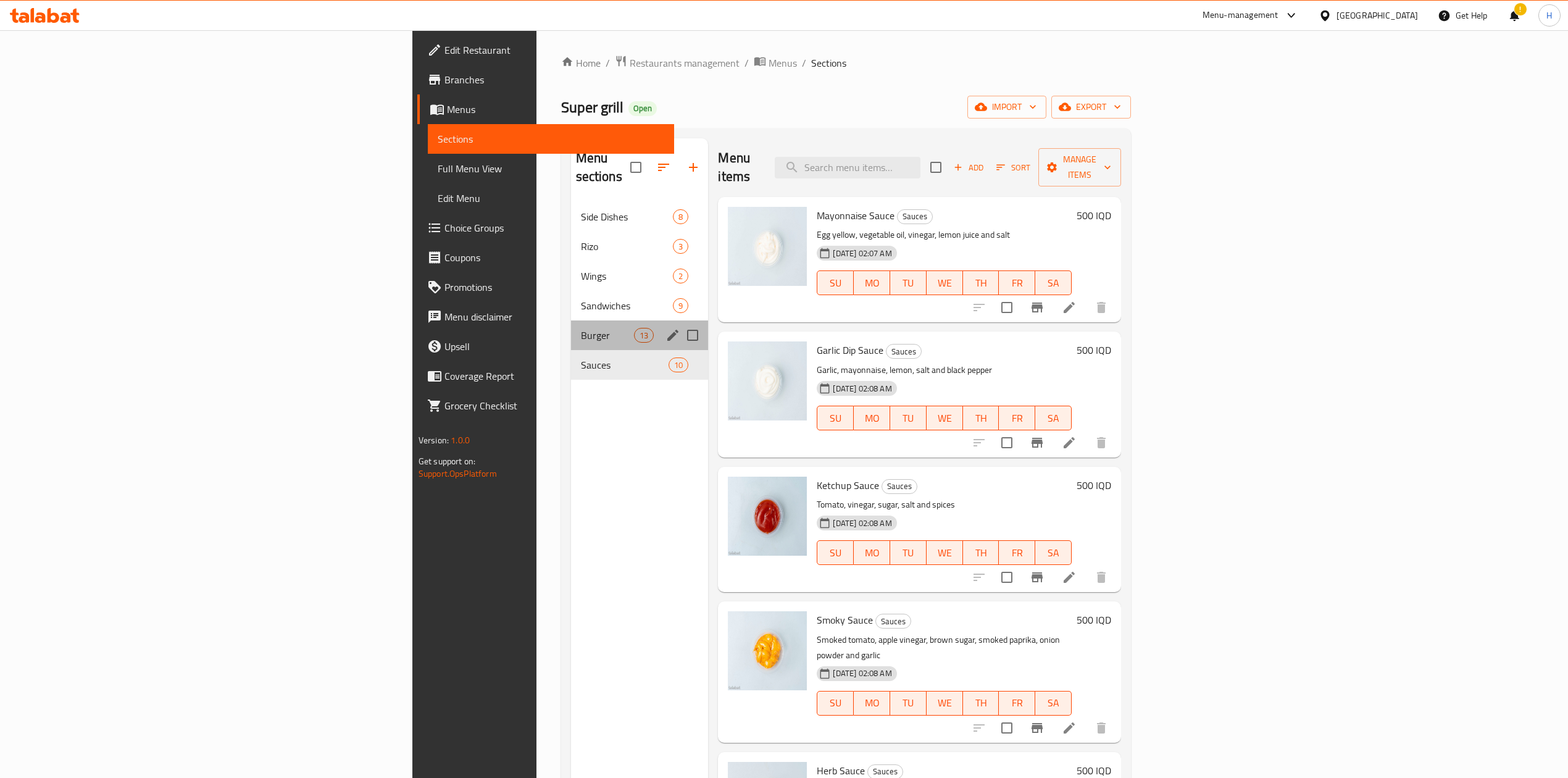
click at [571, 320] on div "Burger 13" at bounding box center [640, 335] width 138 height 30
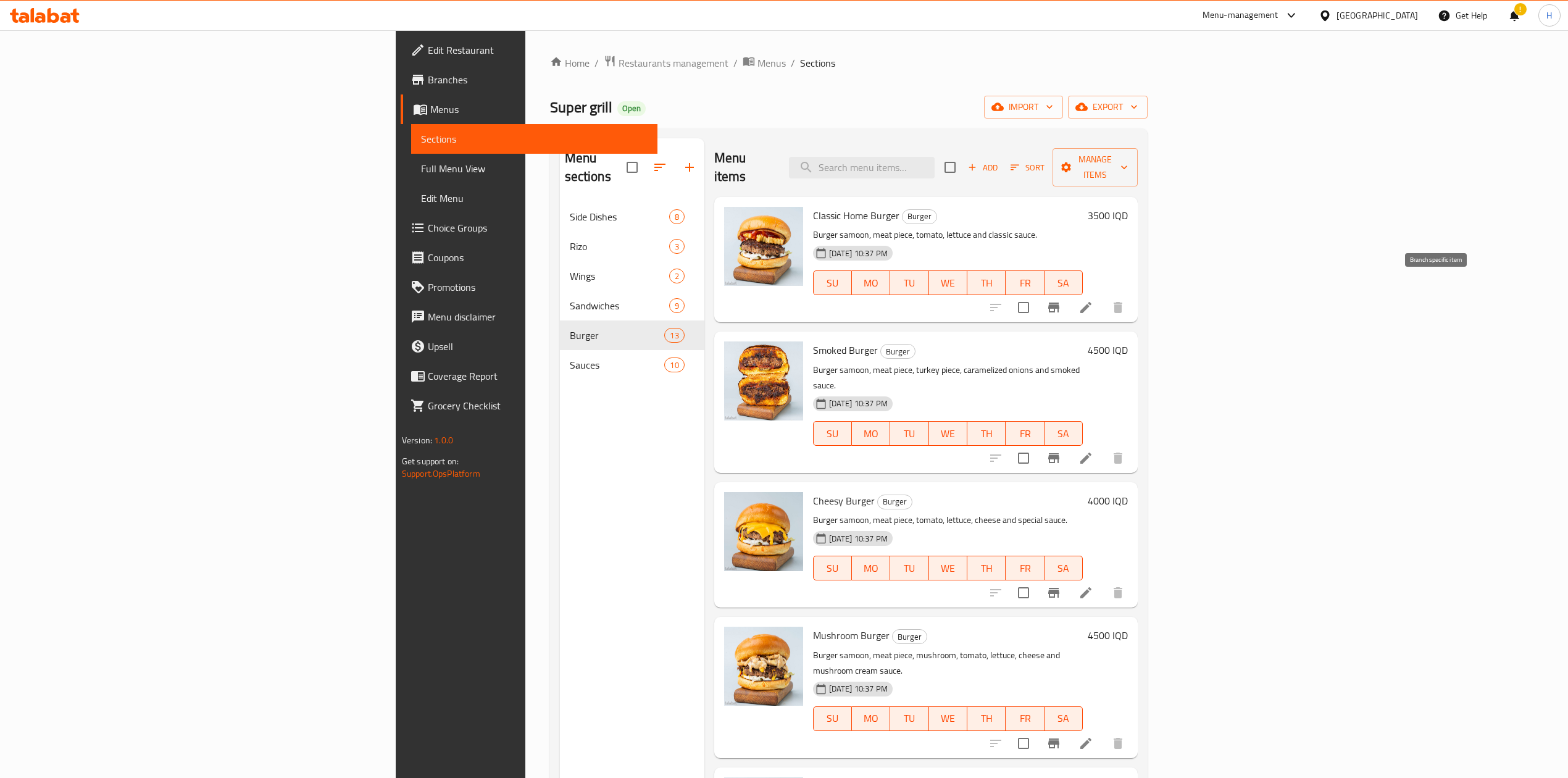
click at [1069, 292] on button "Branch-specific-item" at bounding box center [1054, 307] width 30 height 30
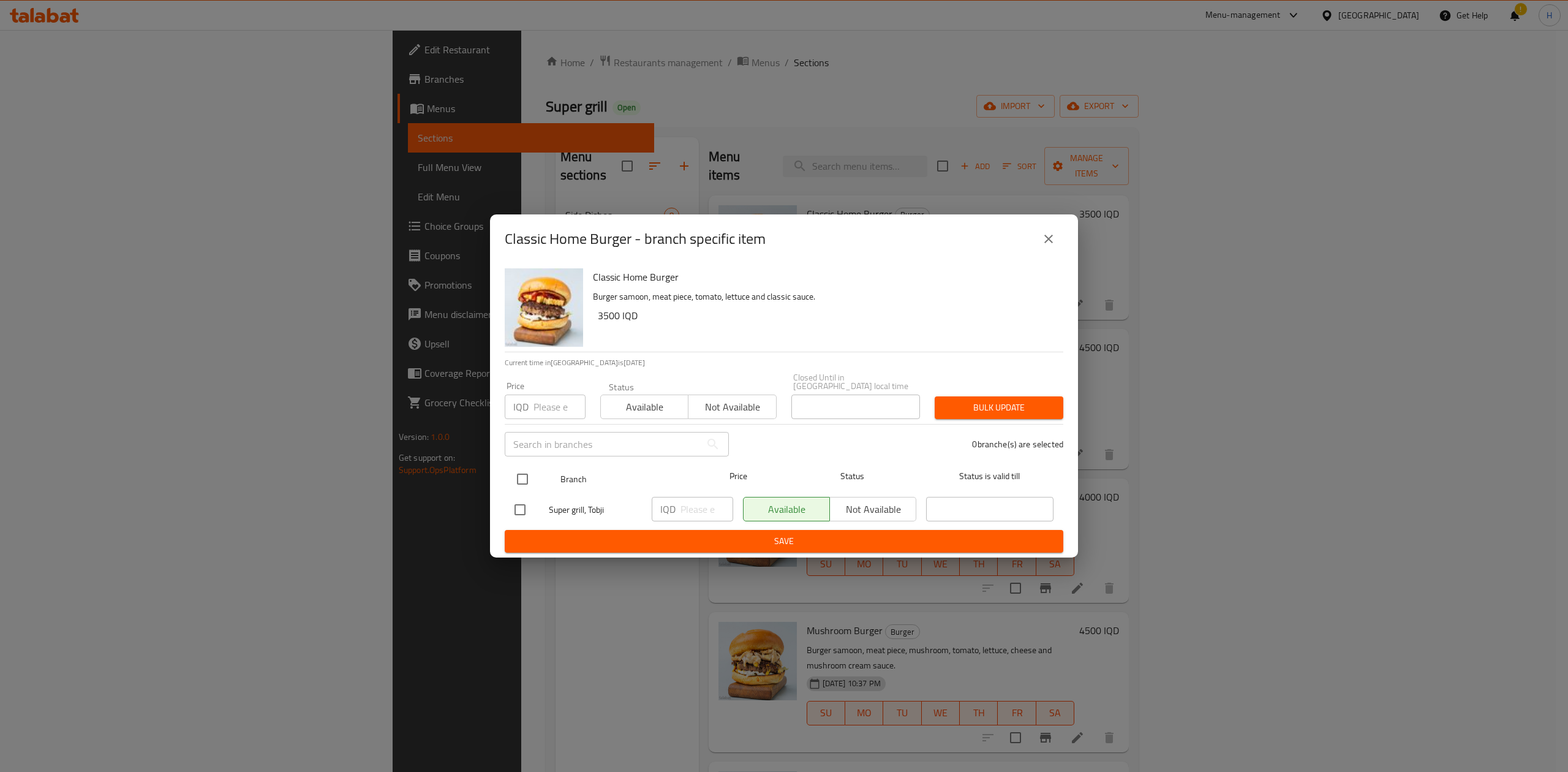
click at [525, 478] on input "checkbox" at bounding box center [522, 479] width 25 height 25
checkbox input "true"
click at [706, 507] on input "number" at bounding box center [706, 509] width 53 height 24
type input "4500"
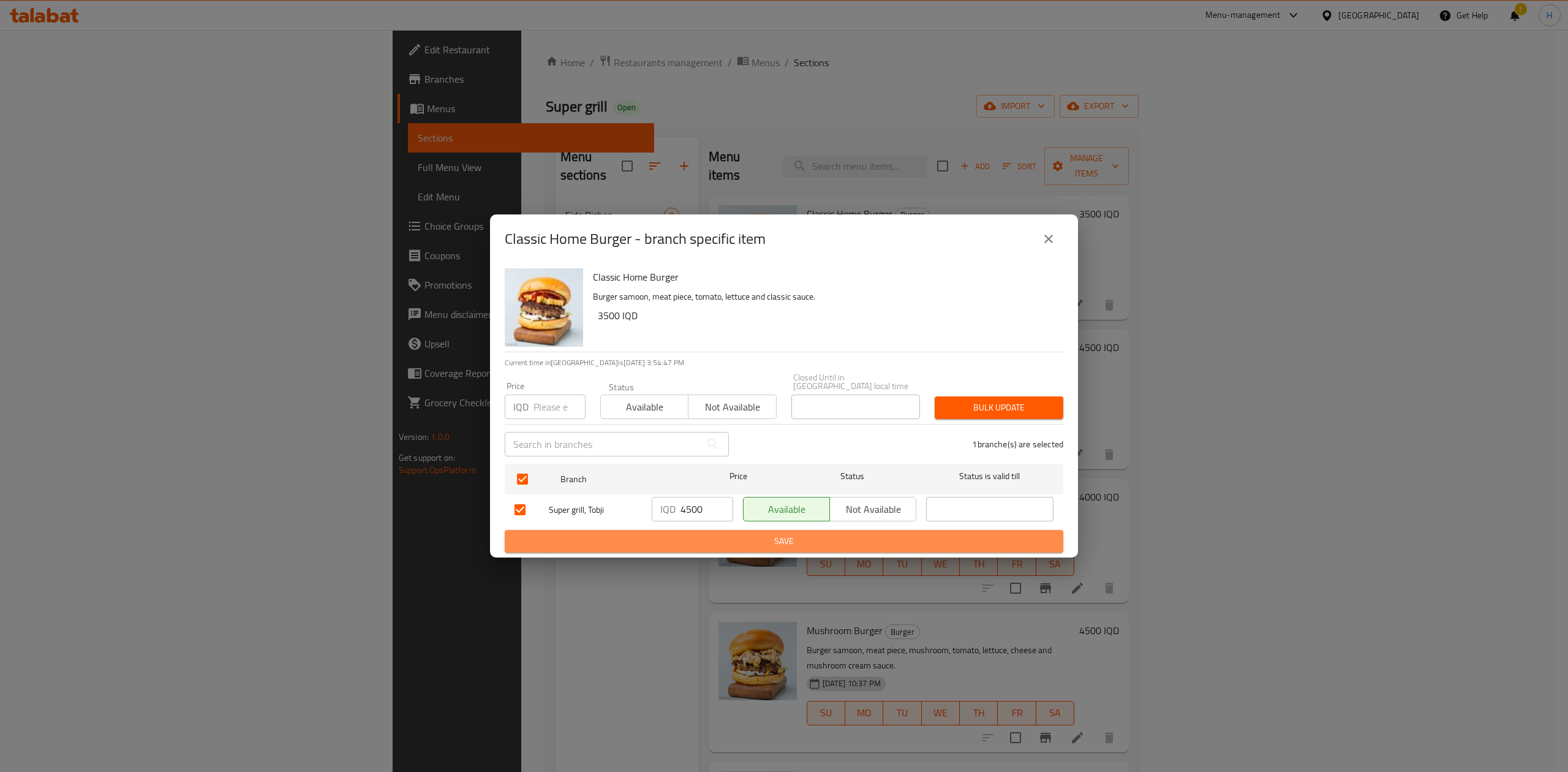
click at [706, 537] on span "Save" at bounding box center [783, 541] width 539 height 15
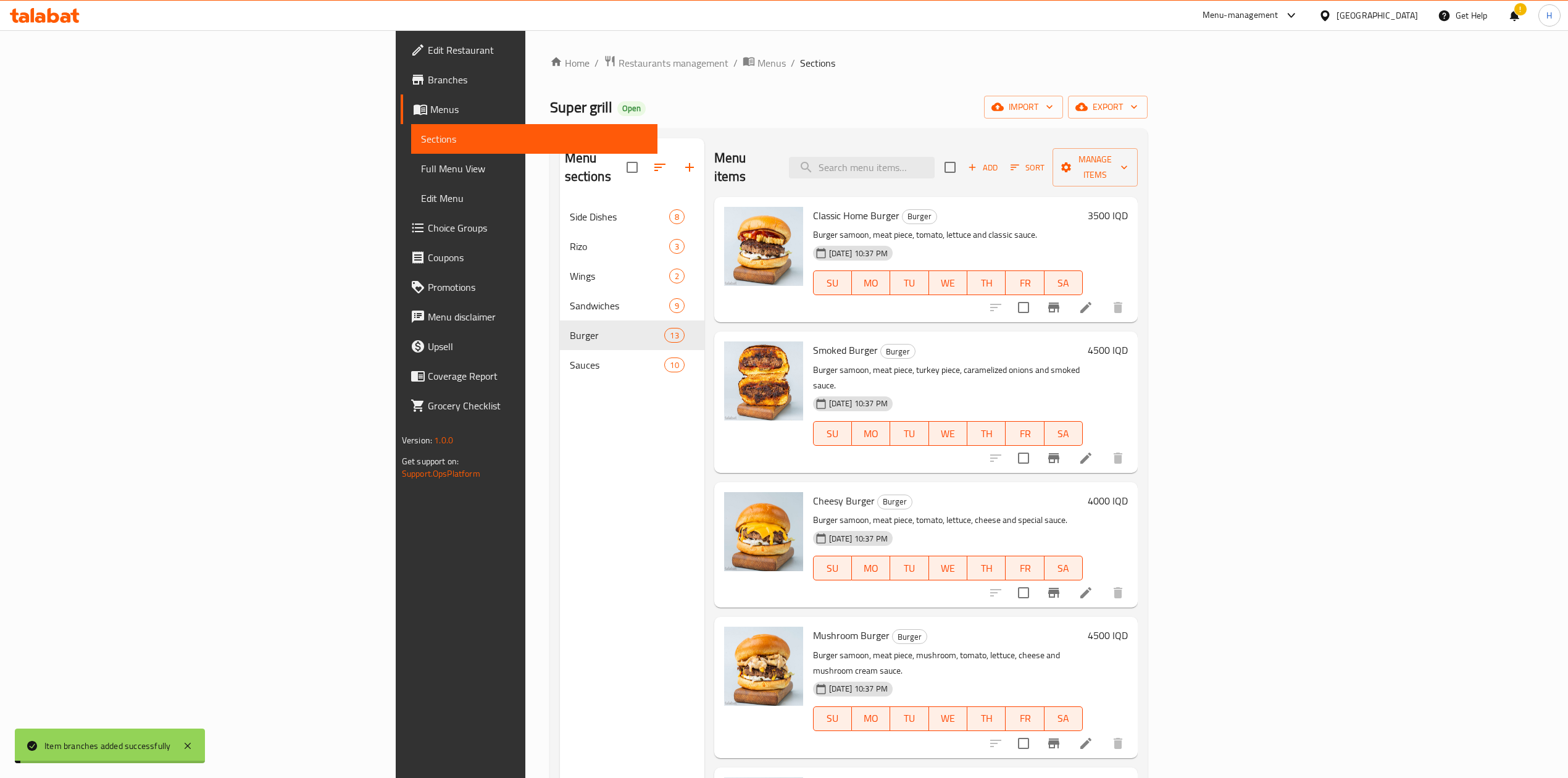
click at [1128, 207] on h6 "3500 IQD" at bounding box center [1108, 215] width 40 height 17
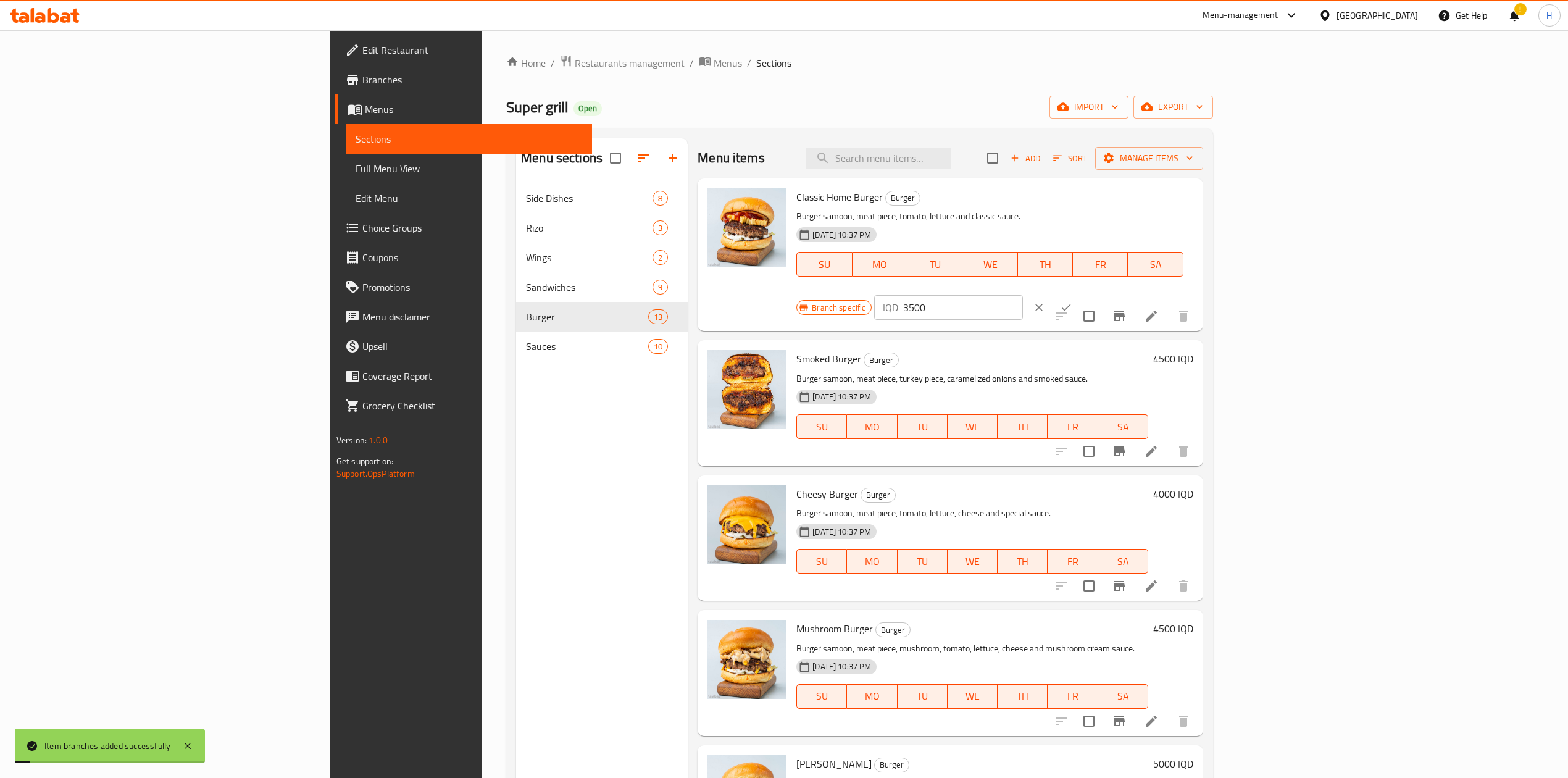
click at [1023, 295] on input "3500" at bounding box center [963, 307] width 120 height 24
type input "4500"
click at [1073, 301] on icon "ok" at bounding box center [1066, 307] width 12 height 12
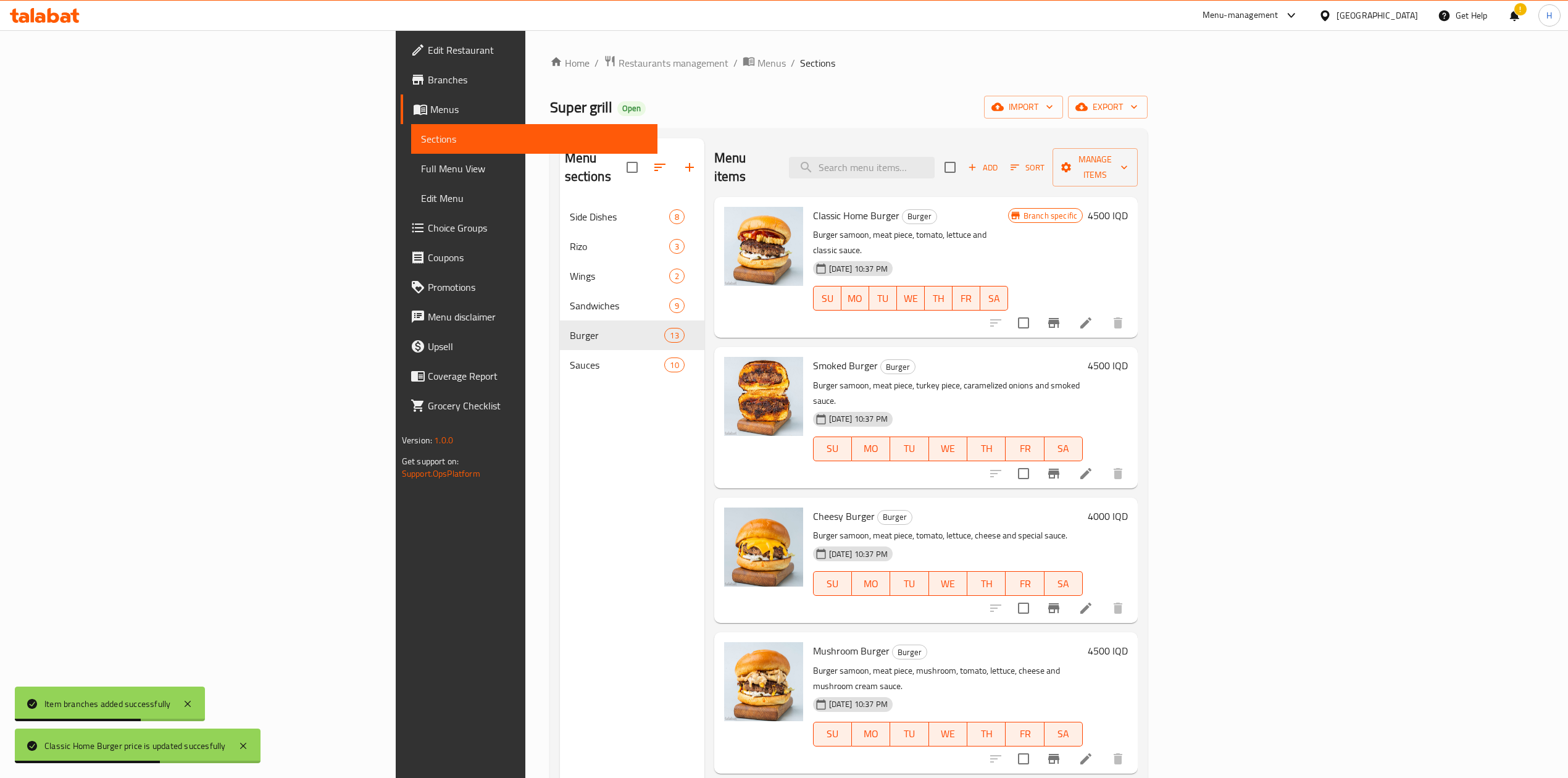
click at [1069, 459] on button "Branch-specific-item" at bounding box center [1054, 473] width 30 height 30
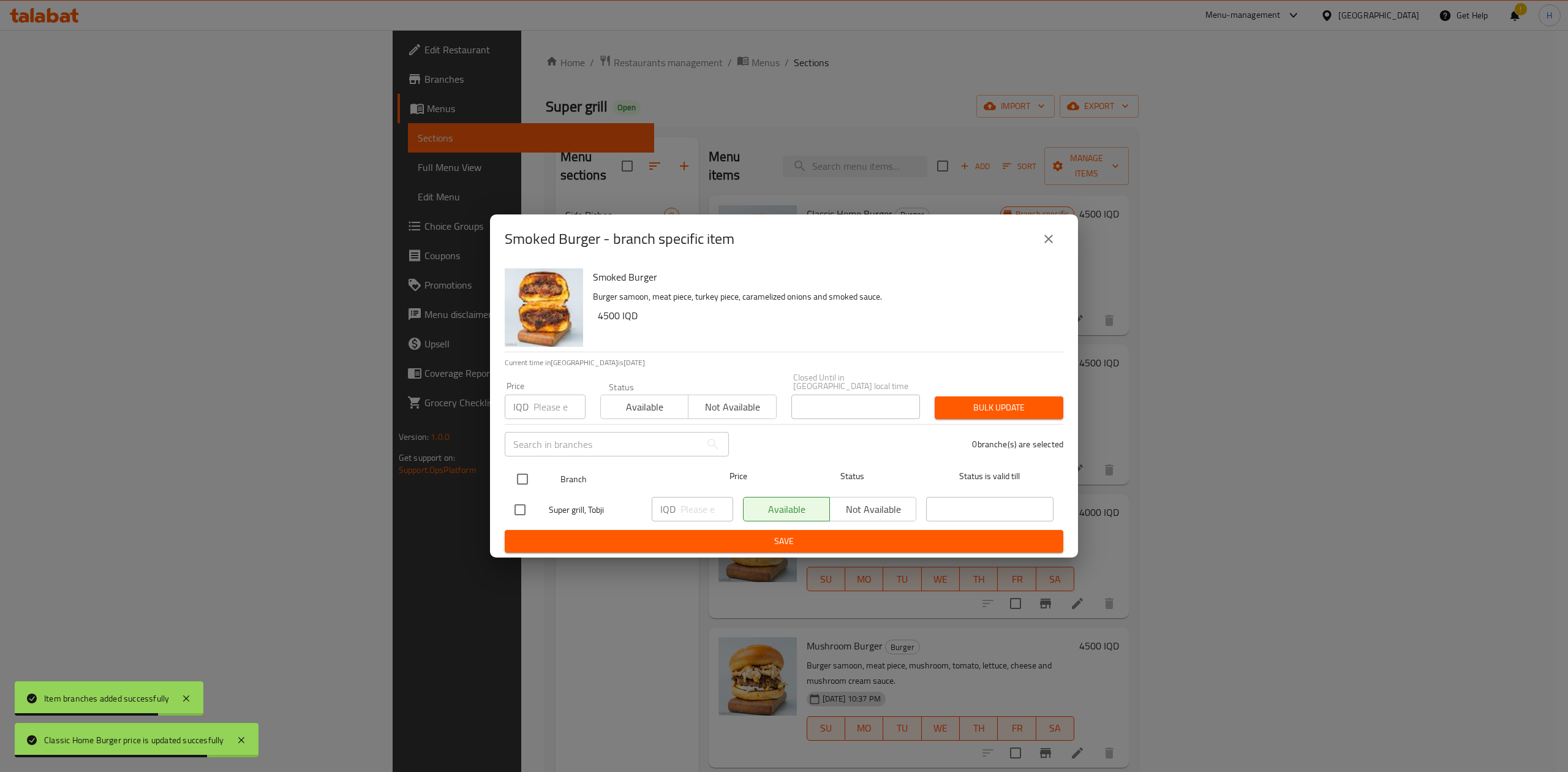
drag, startPoint x: 522, startPoint y: 474, endPoint x: 697, endPoint y: 506, distance: 177.9
click at [525, 474] on input "checkbox" at bounding box center [522, 479] width 25 height 25
checkbox input "true"
click at [701, 505] on input "number" at bounding box center [706, 509] width 53 height 24
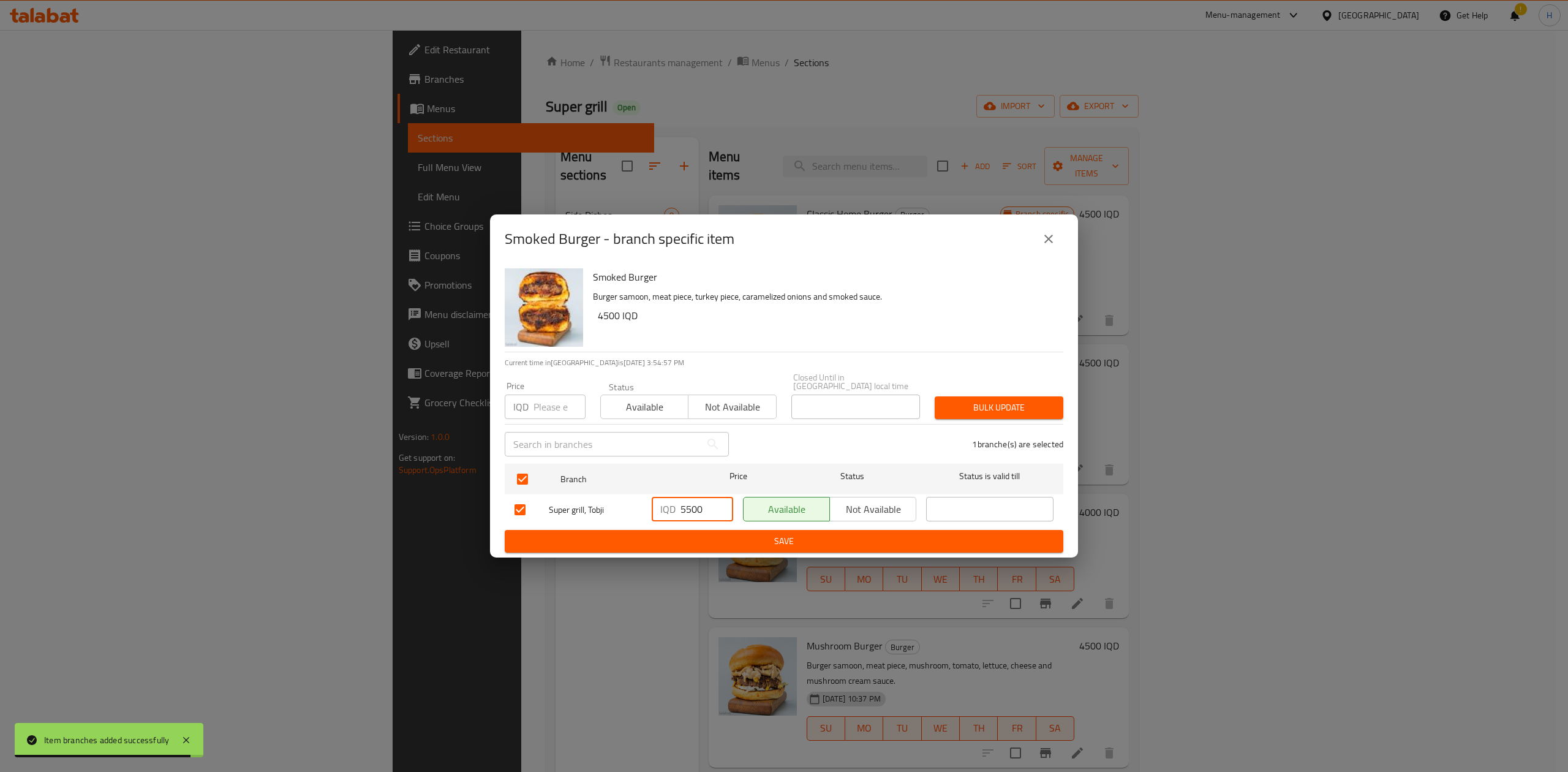
type input "5500"
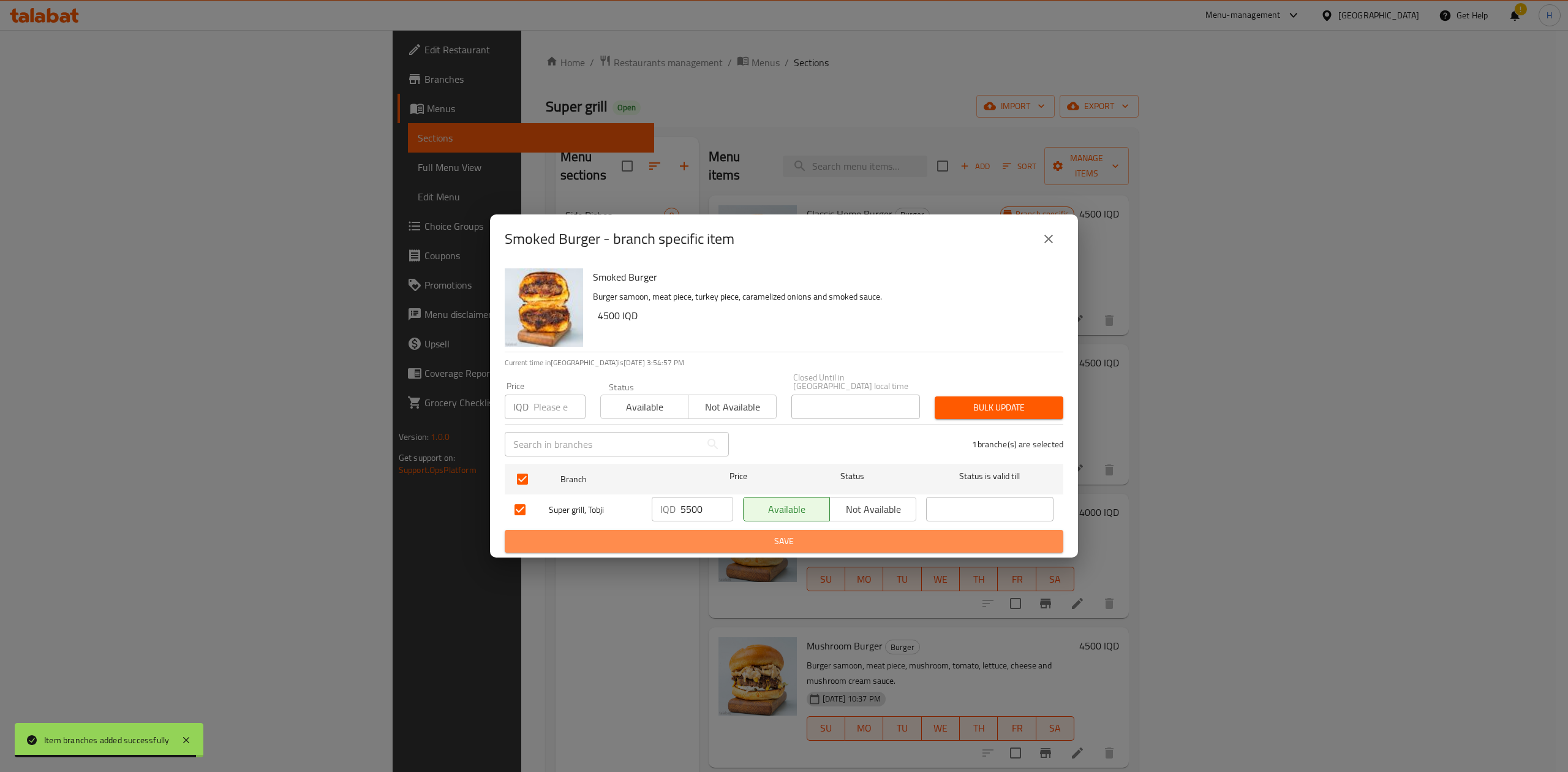
click at [701, 539] on span "Save" at bounding box center [783, 541] width 539 height 15
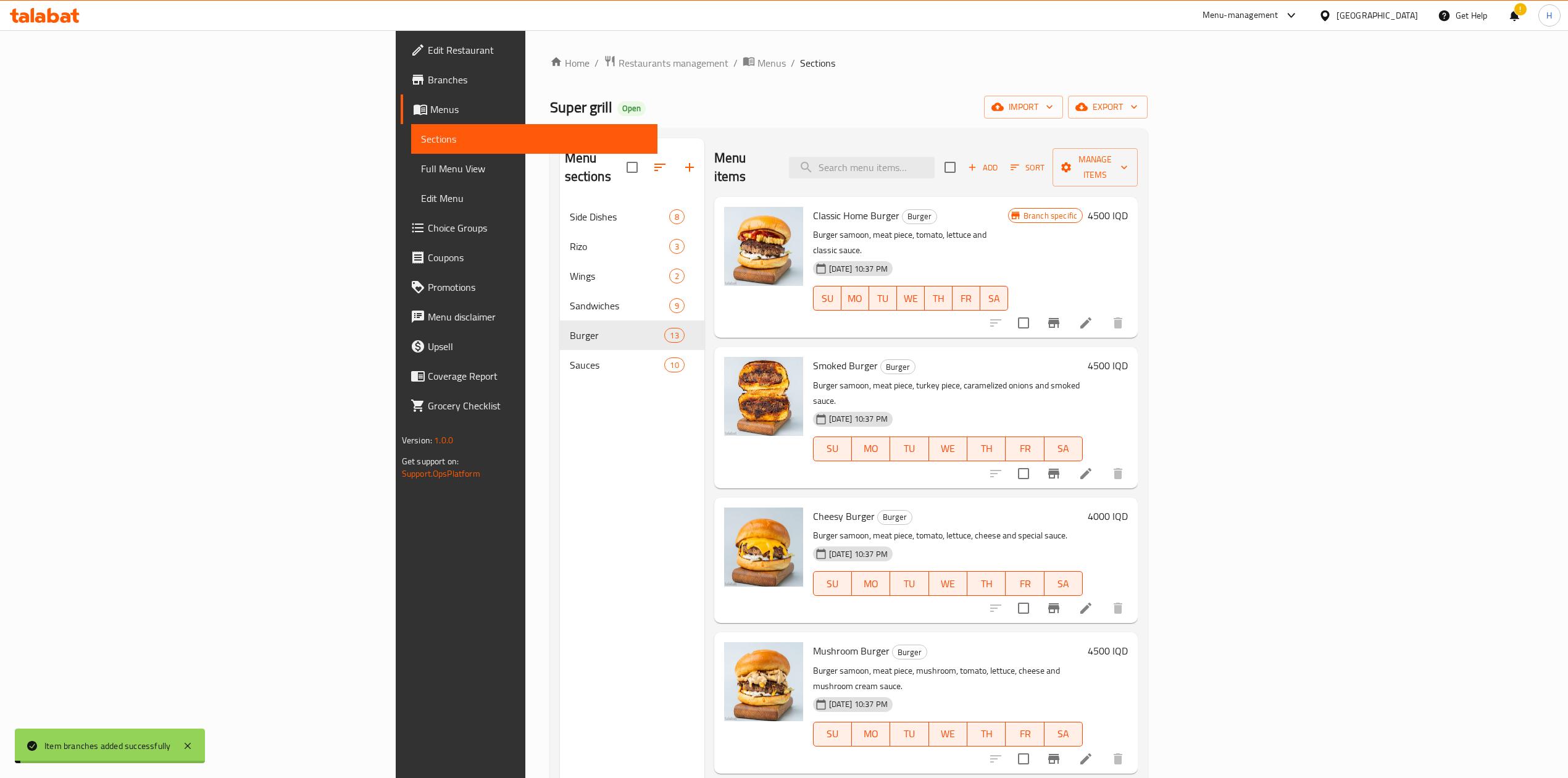
click at [1128, 357] on h6 "4500 IQD" at bounding box center [1108, 365] width 40 height 17
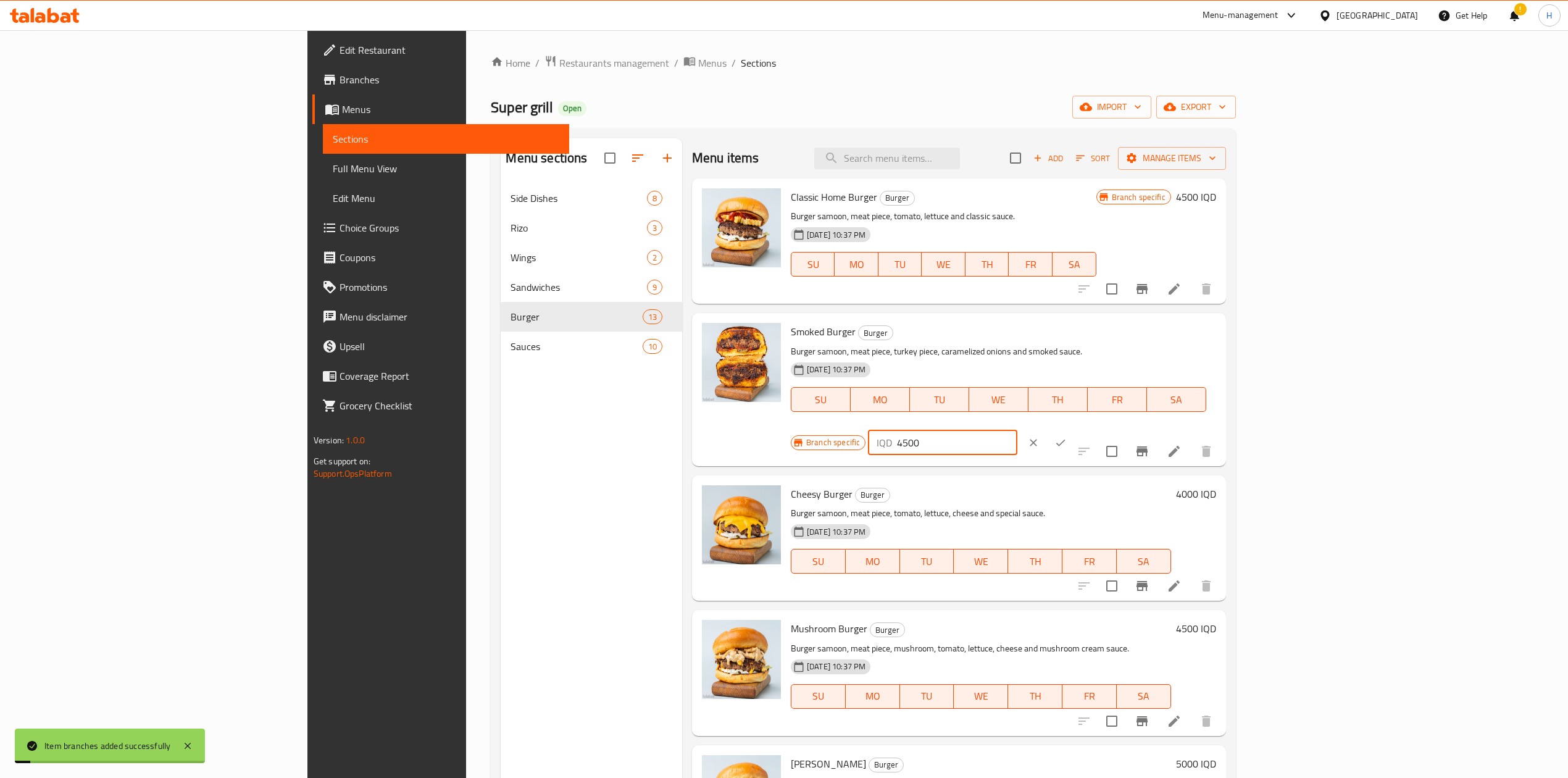
click at [1017, 430] on input "4500" at bounding box center [957, 443] width 120 height 24
type input "5500"
click at [1067, 436] on icon "ok" at bounding box center [1061, 442] width 12 height 12
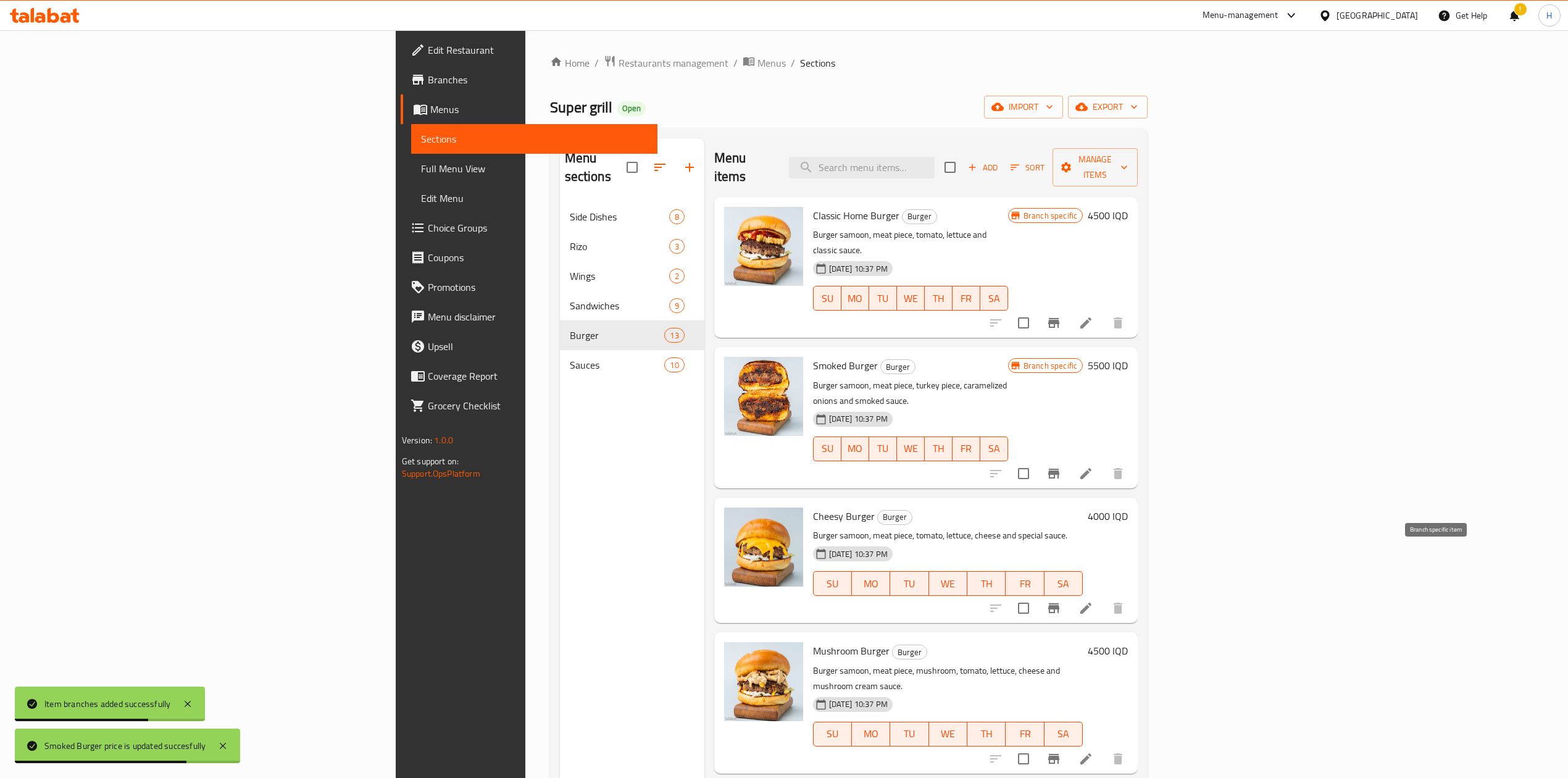
click at [1059, 603] on icon "Branch-specific-item" at bounding box center [1053, 607] width 11 height 10
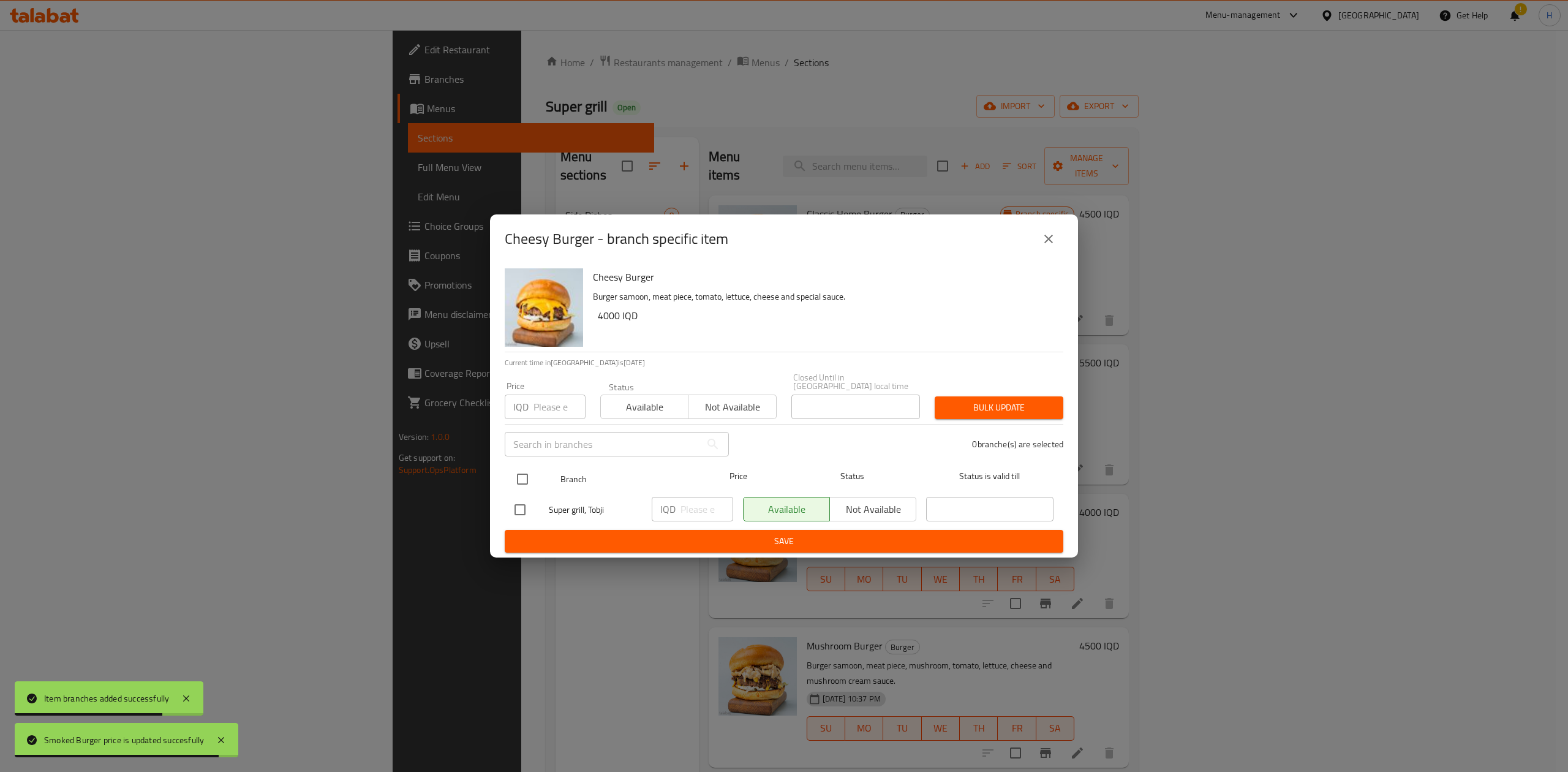
click at [518, 469] on input "checkbox" at bounding box center [522, 479] width 25 height 25
checkbox input "true"
click at [699, 505] on input "number" at bounding box center [706, 509] width 53 height 24
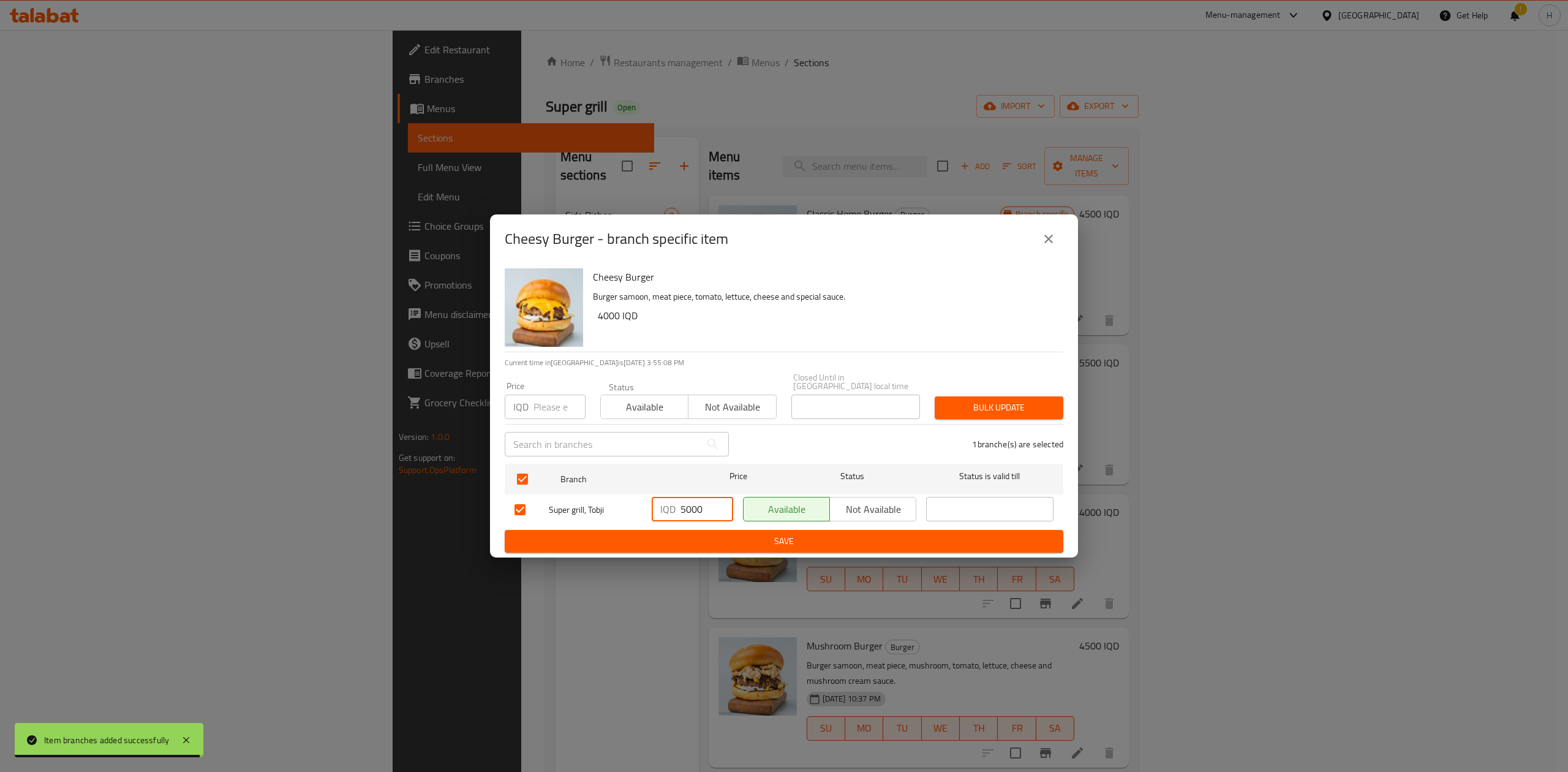
type input "5000"
click at [697, 539] on span "Save" at bounding box center [783, 541] width 539 height 15
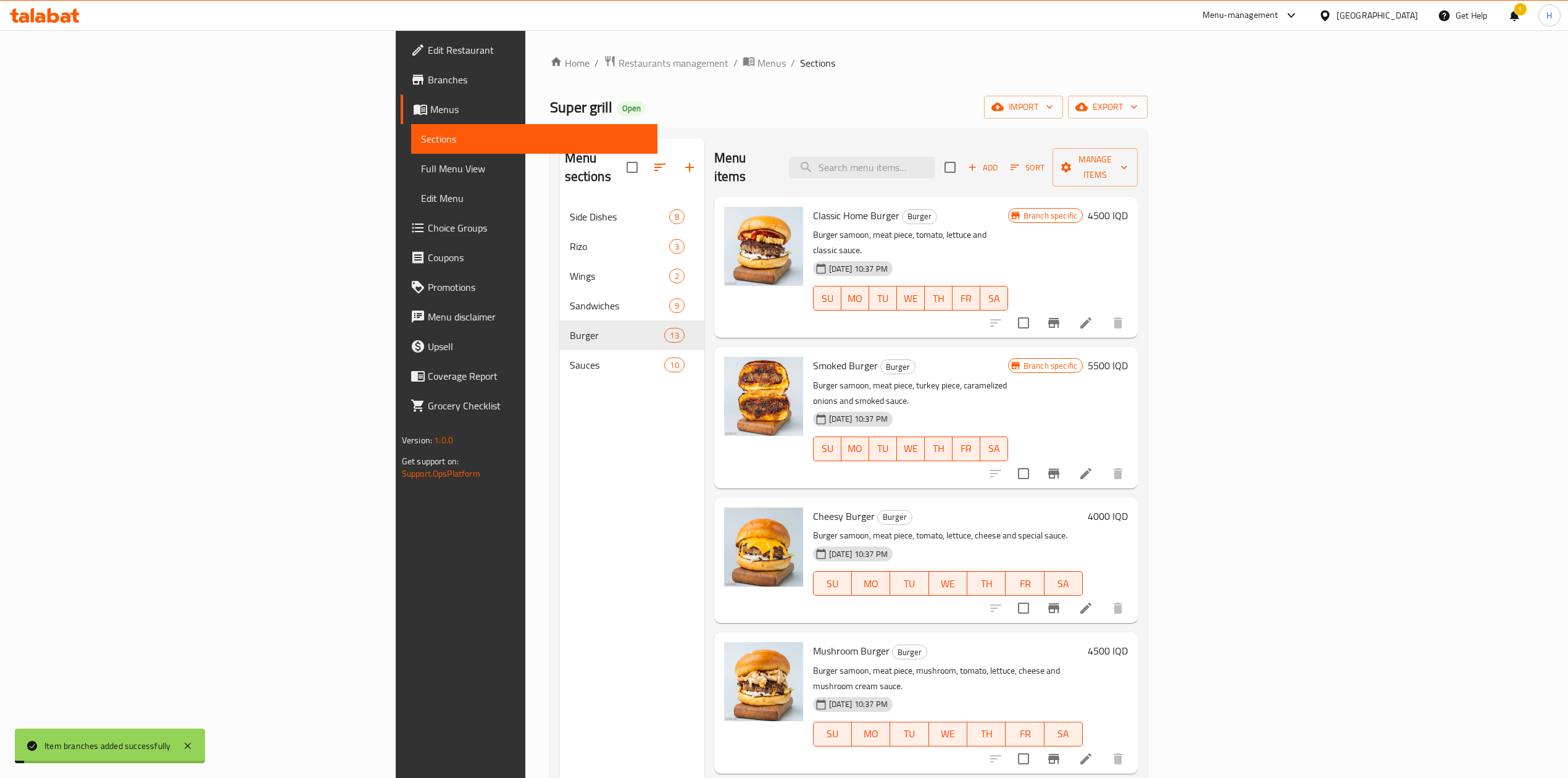
click at [1128, 507] on h6 "4000 IQD" at bounding box center [1108, 516] width 40 height 17
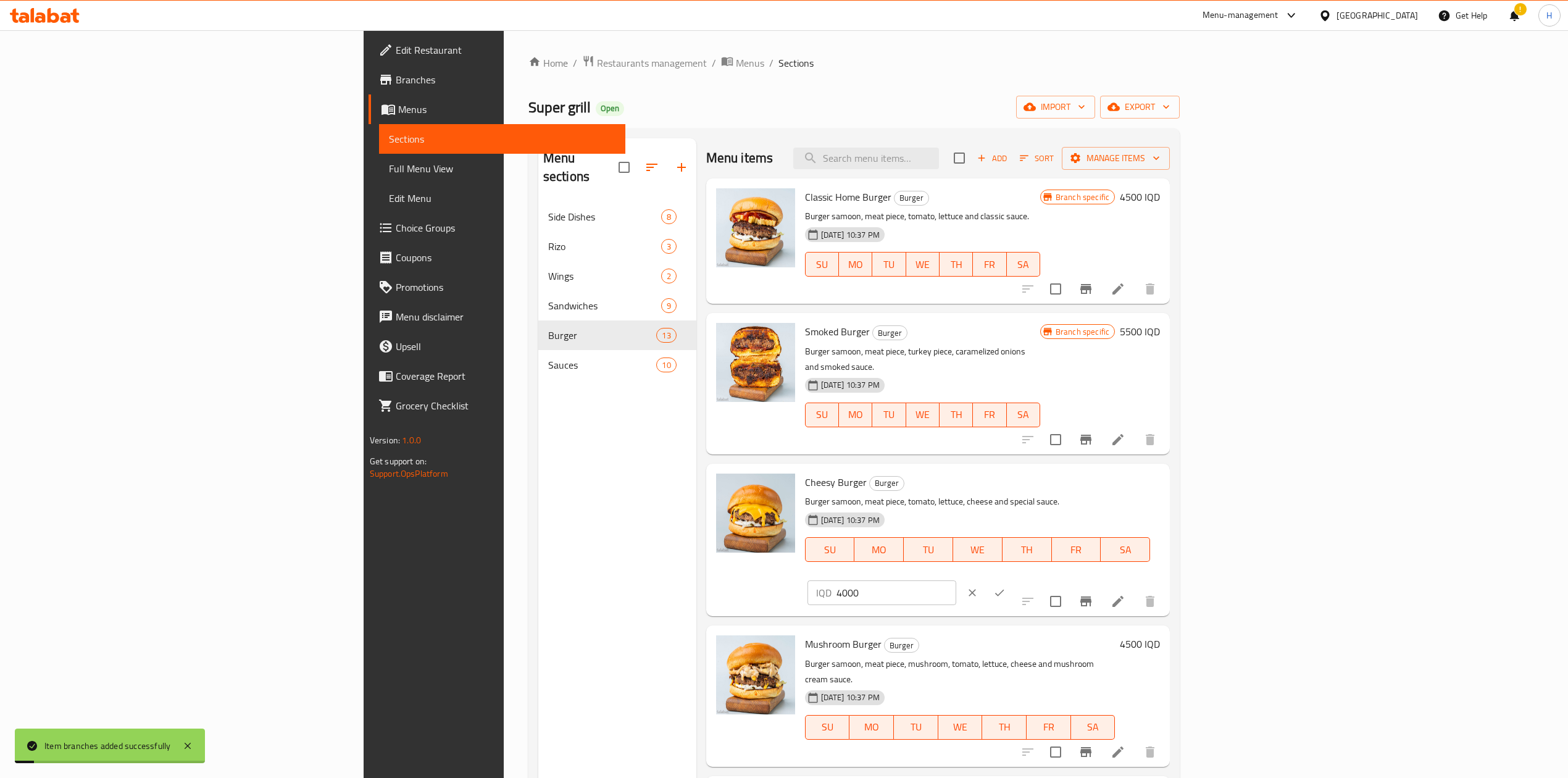
click at [957, 580] on input "4000" at bounding box center [896, 593] width 120 height 24
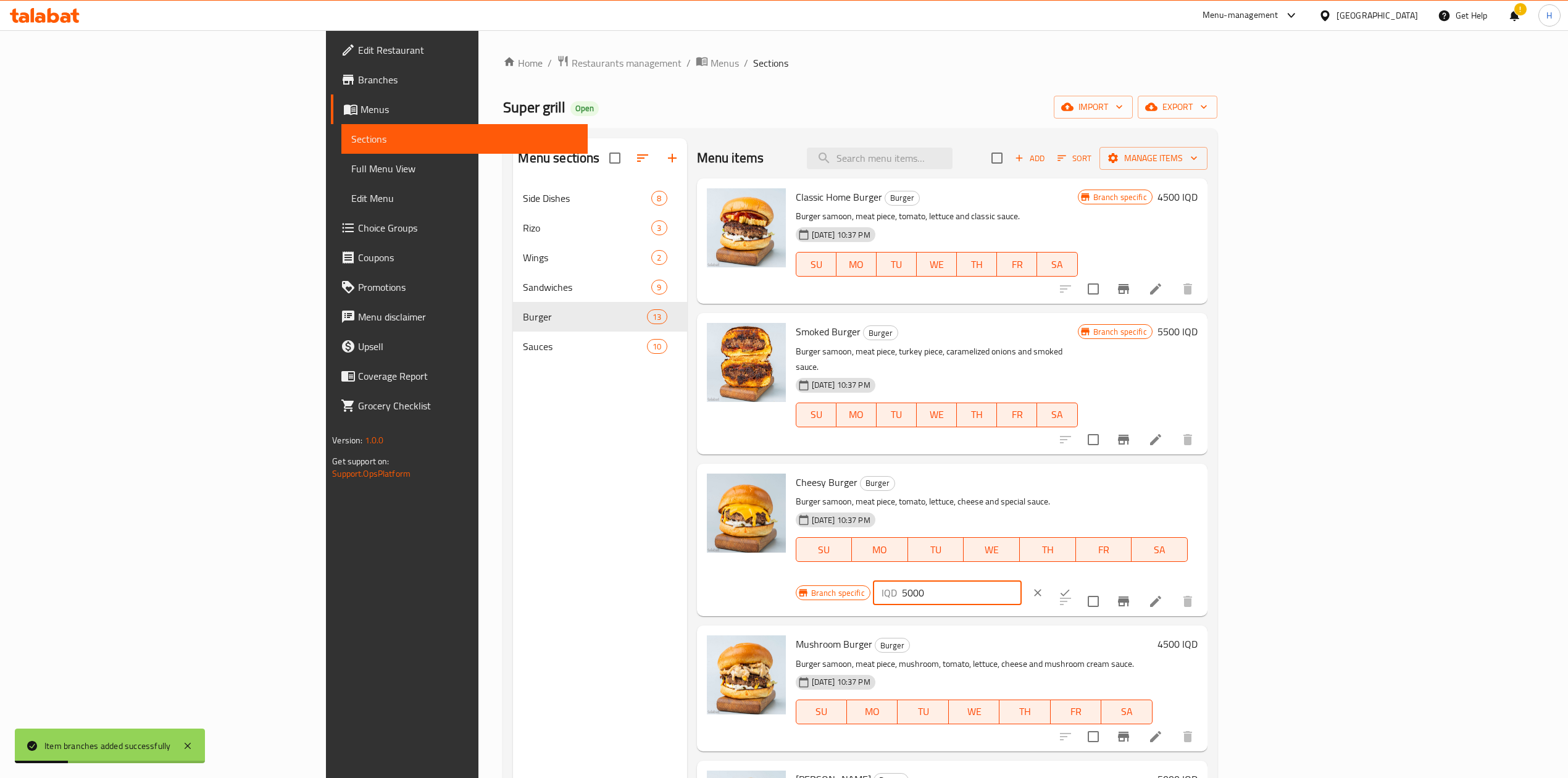
type input "5000"
click at [1071, 586] on icon "ok" at bounding box center [1064, 592] width 12 height 12
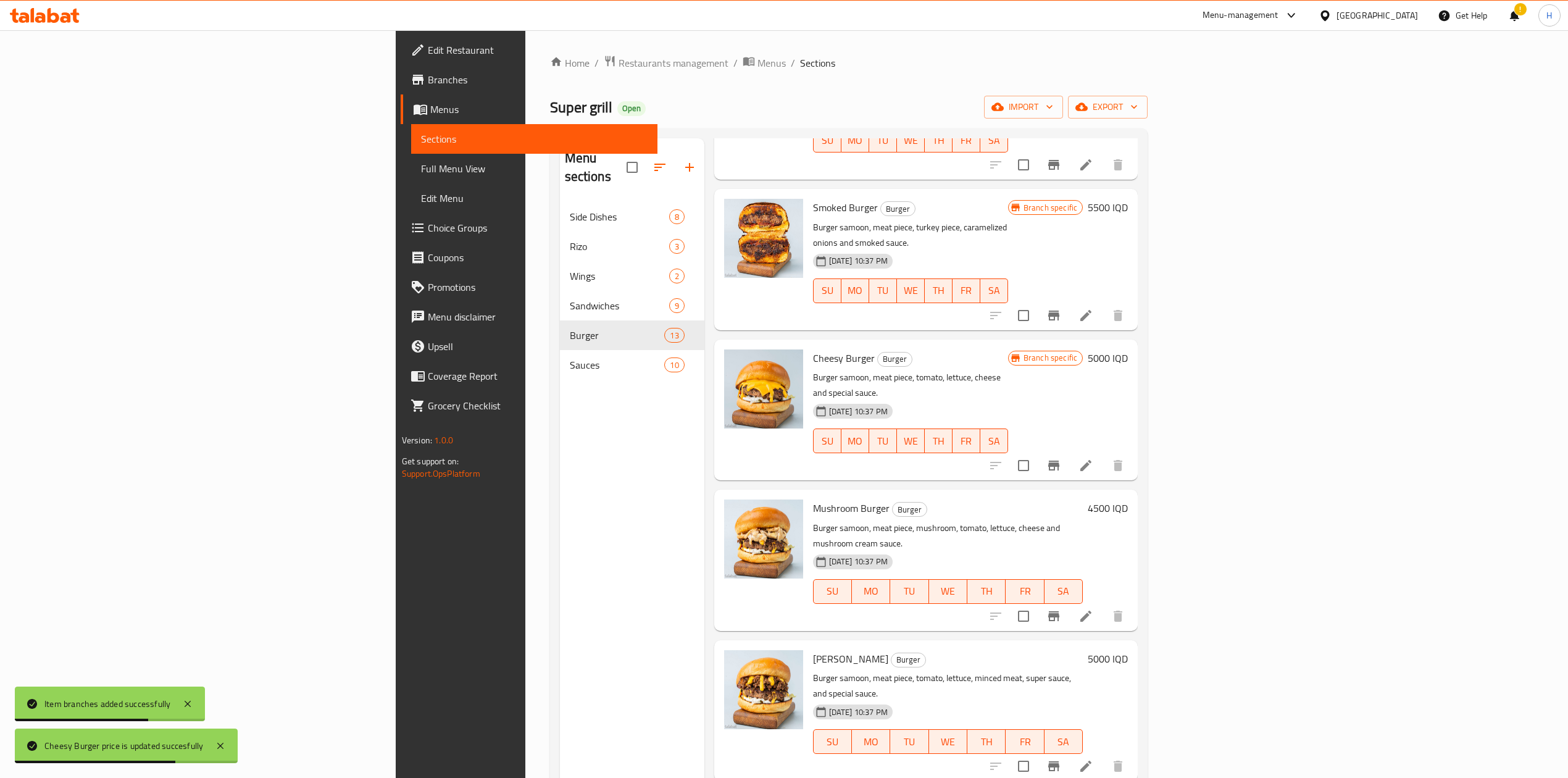
scroll to position [164, 0]
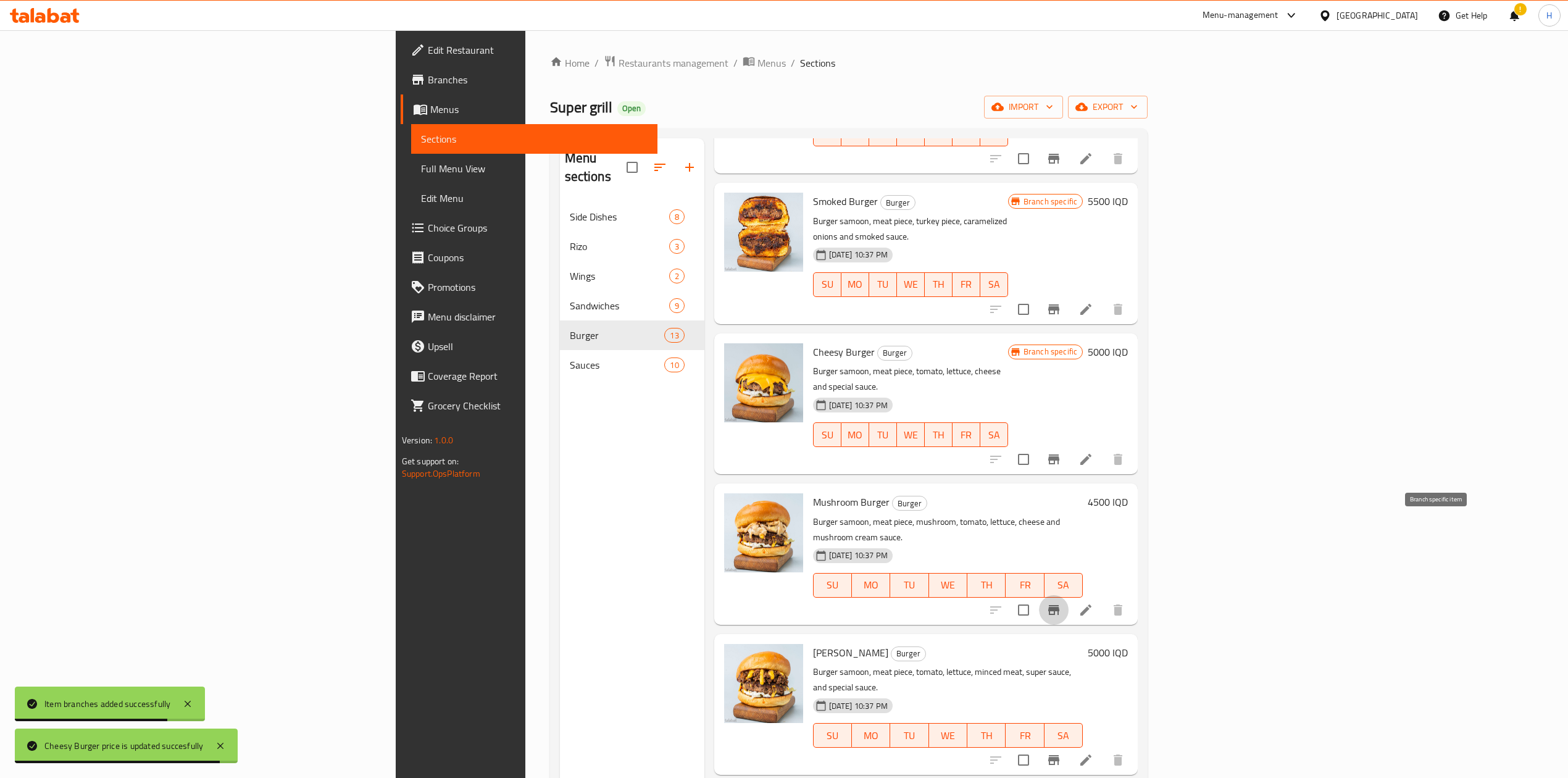
click at [1059, 605] on icon "Branch-specific-item" at bounding box center [1053, 609] width 11 height 10
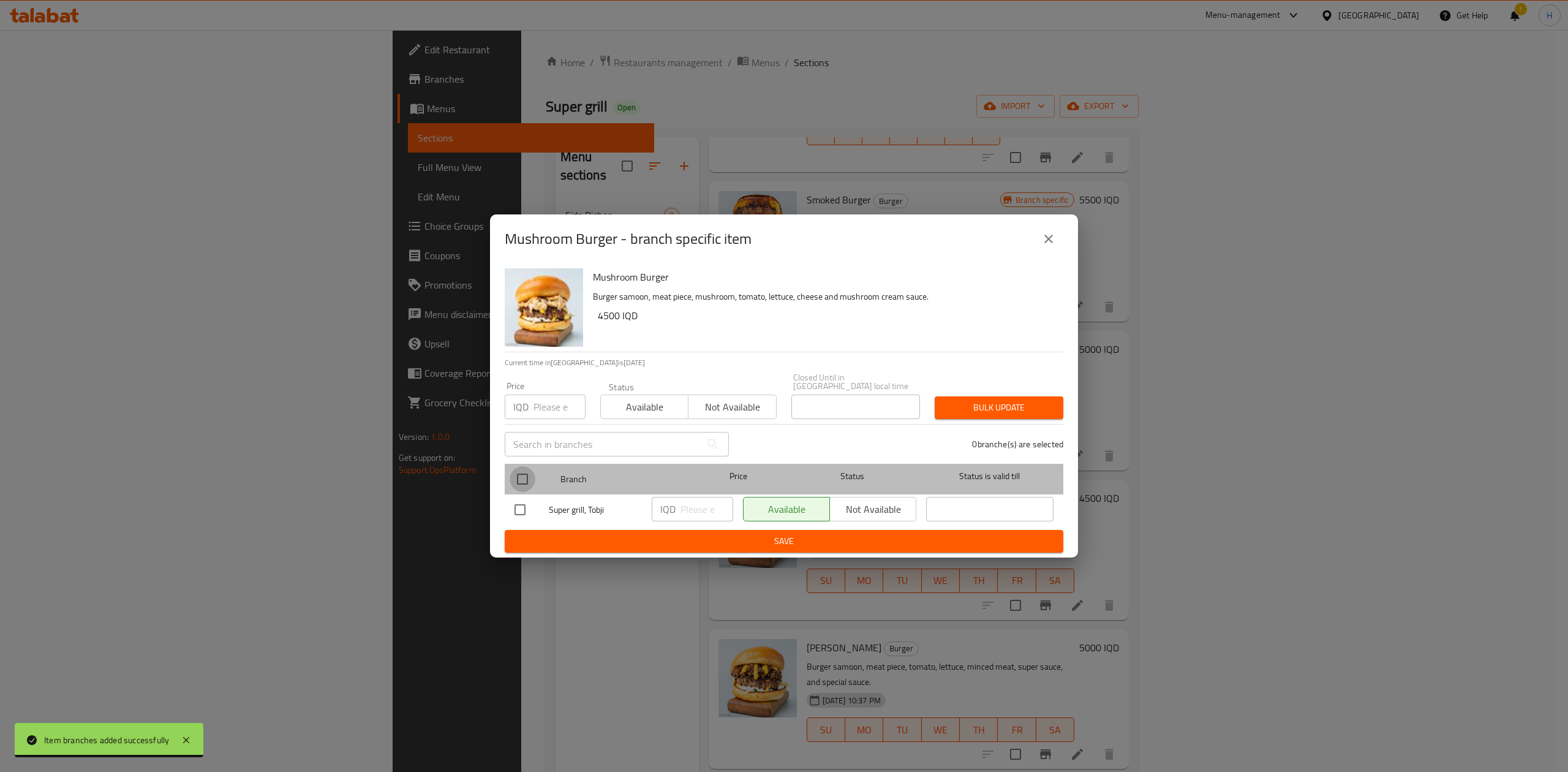
click at [521, 466] on input "checkbox" at bounding box center [522, 479] width 25 height 25
checkbox input "true"
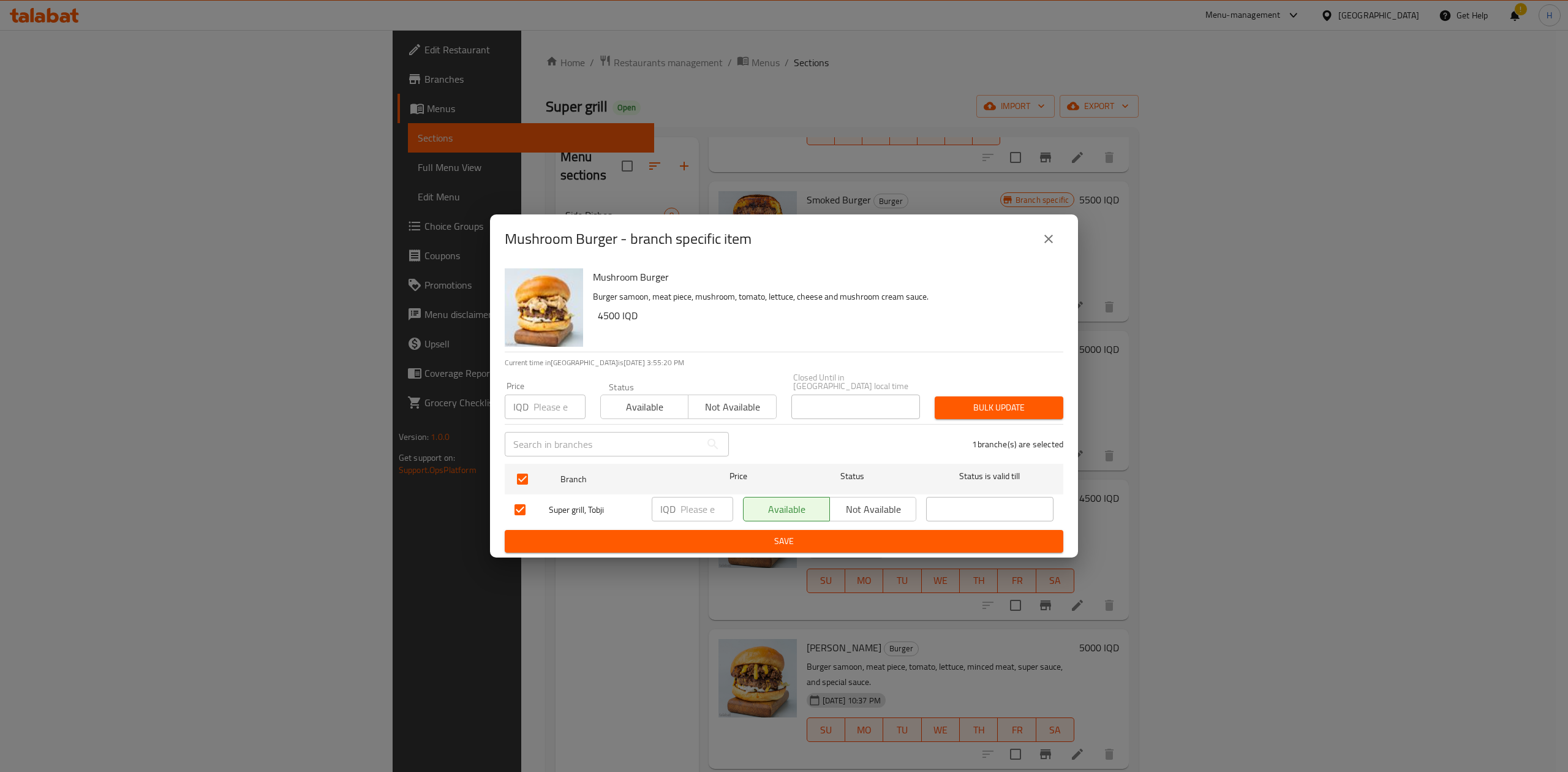
click at [687, 496] on input "number" at bounding box center [706, 509] width 53 height 24
type input "5500"
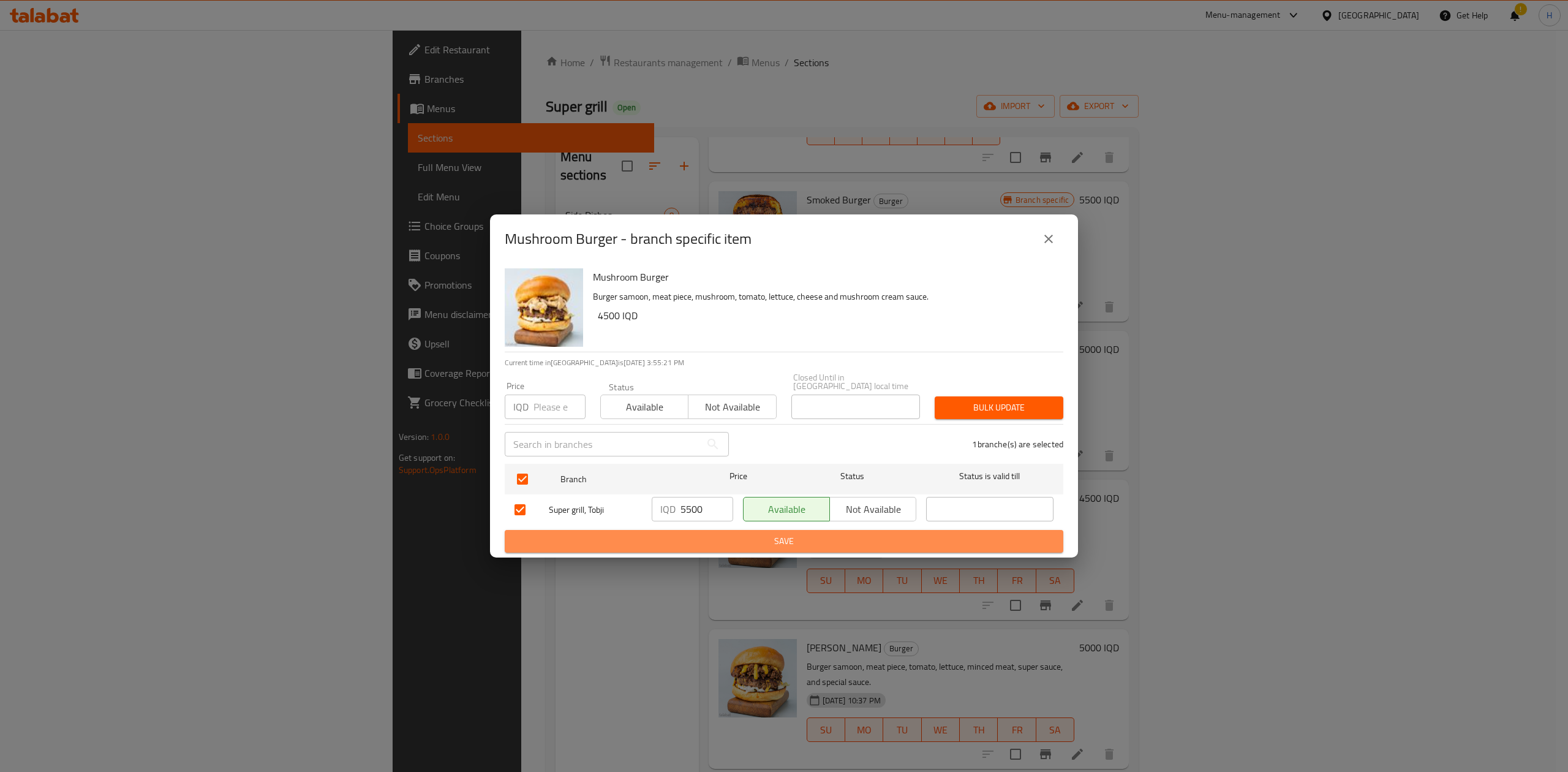
click at [679, 535] on span "Save" at bounding box center [783, 541] width 539 height 15
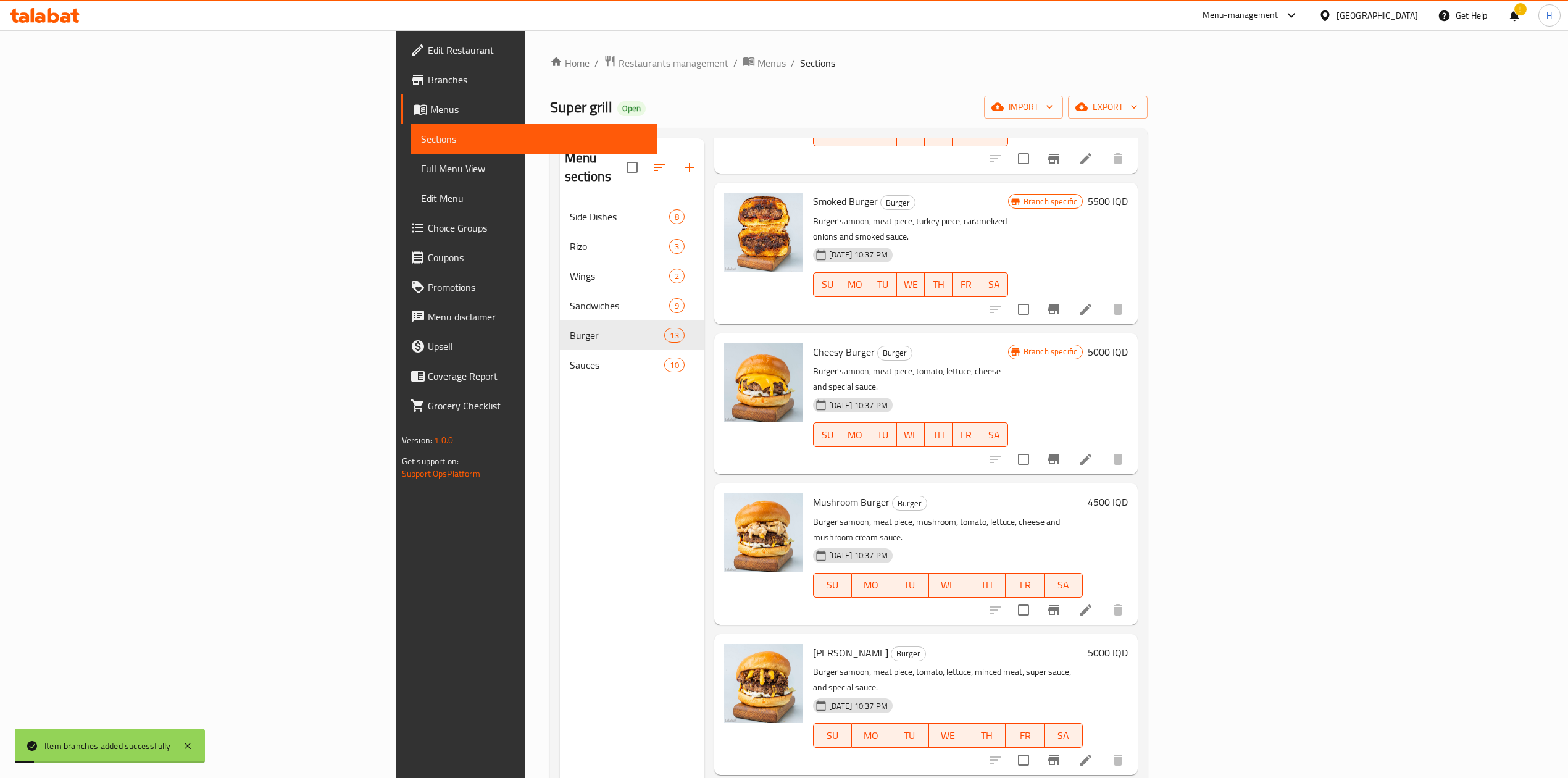
click at [1128, 493] on h6 "4500 IQD" at bounding box center [1108, 502] width 40 height 17
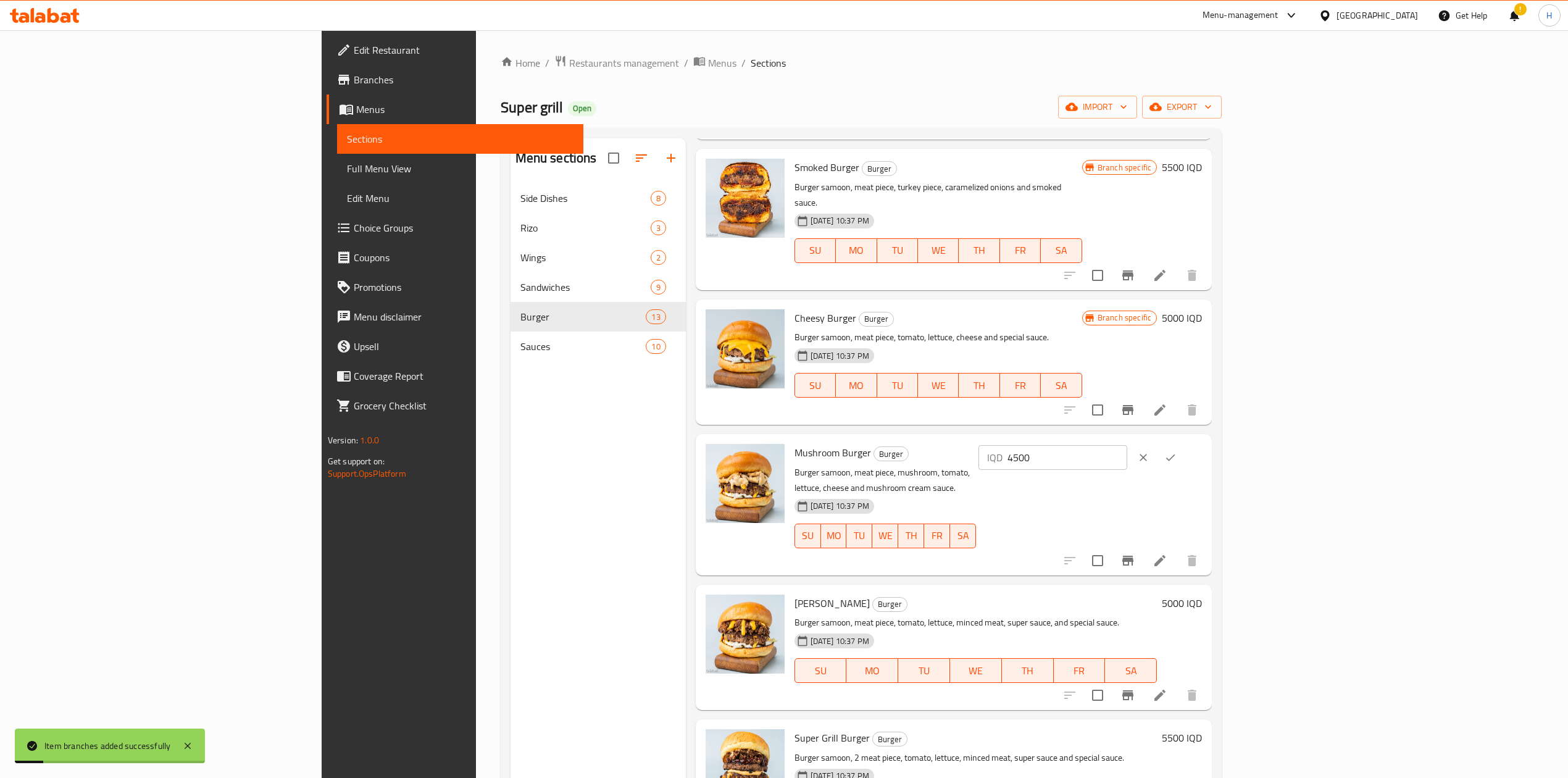
click at [1127, 452] on input "4500" at bounding box center [1068, 457] width 120 height 24
type input "5500"
click at [1177, 452] on icon "ok" at bounding box center [1170, 457] width 12 height 12
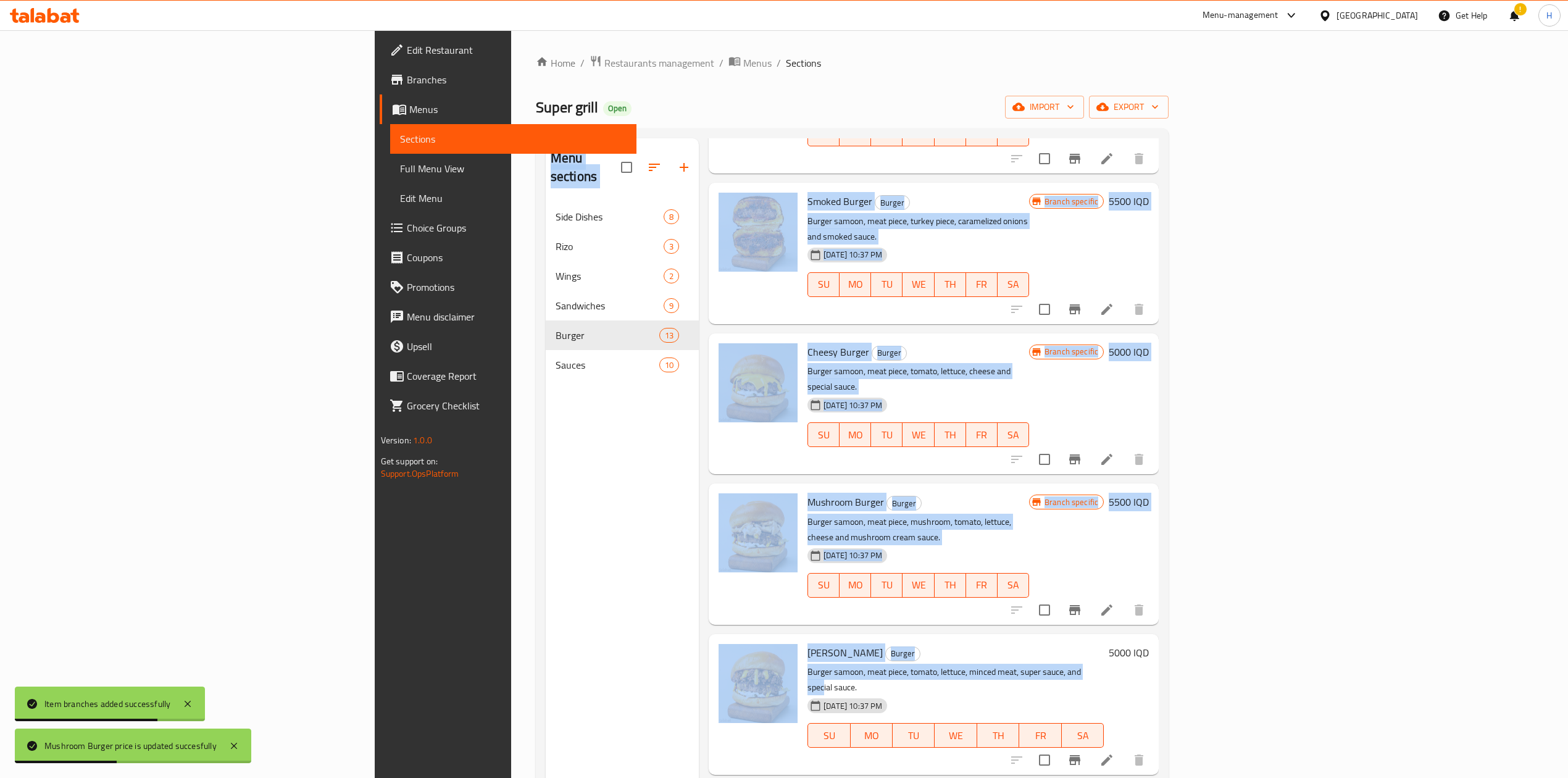
drag, startPoint x: 541, startPoint y: 517, endPoint x: 1019, endPoint y: 588, distance: 483.2
click at [1011, 593] on div "Menu sections Side Dishes 8 Rizo 3 Wings 2 Sandwiches 9 Burger 13 Sauces 10 Men…" at bounding box center [853, 527] width 613 height 778
drag, startPoint x: 1043, startPoint y: 571, endPoint x: 1263, endPoint y: 589, distance: 220.7
click at [1043, 644] on h6 "Cody Burger Burger" at bounding box center [956, 652] width 296 height 17
click at [1080, 755] on icon "Branch-specific-item" at bounding box center [1075, 759] width 11 height 10
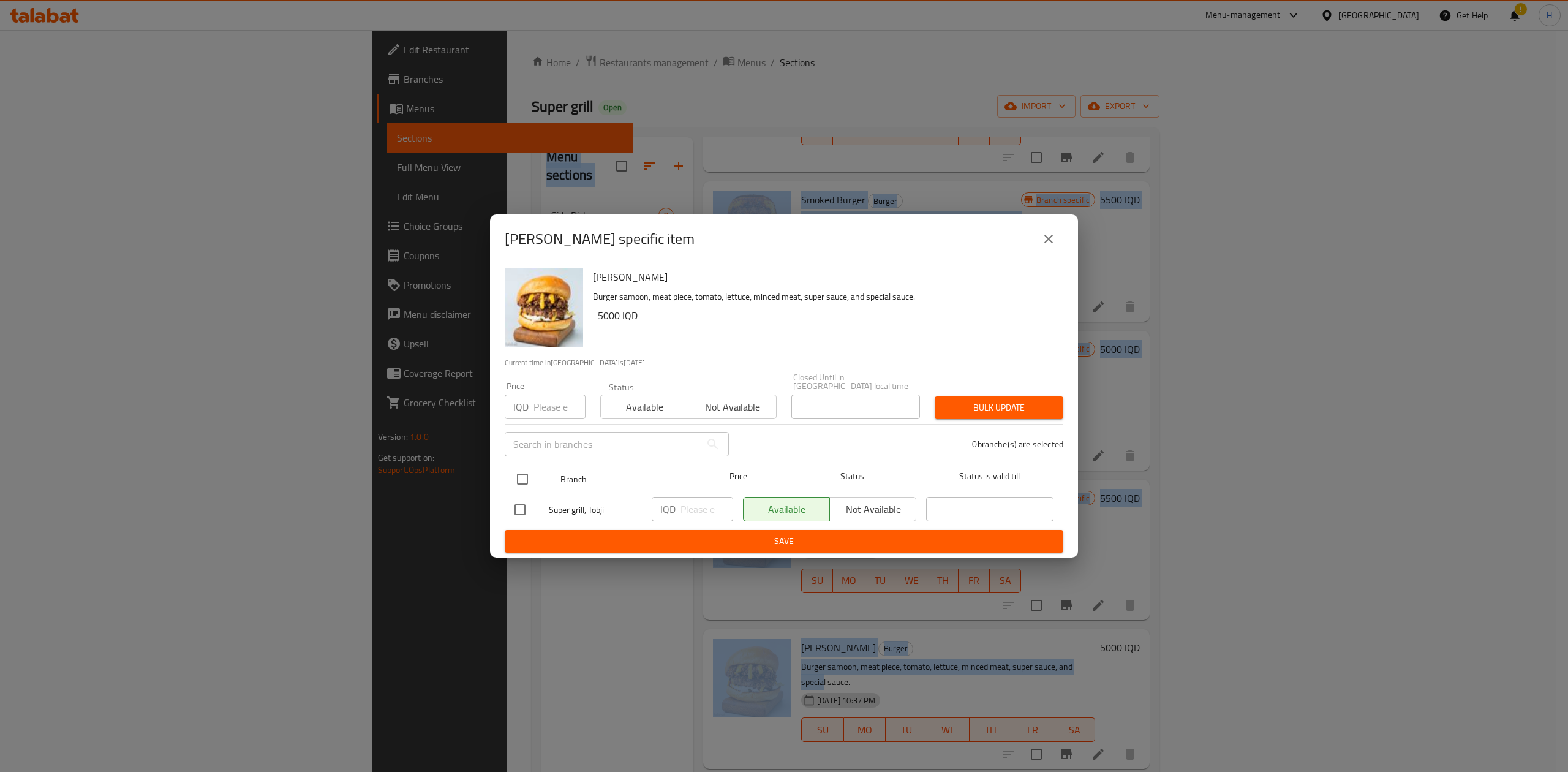
click at [522, 468] on input "checkbox" at bounding box center [522, 479] width 25 height 25
checkbox input "true"
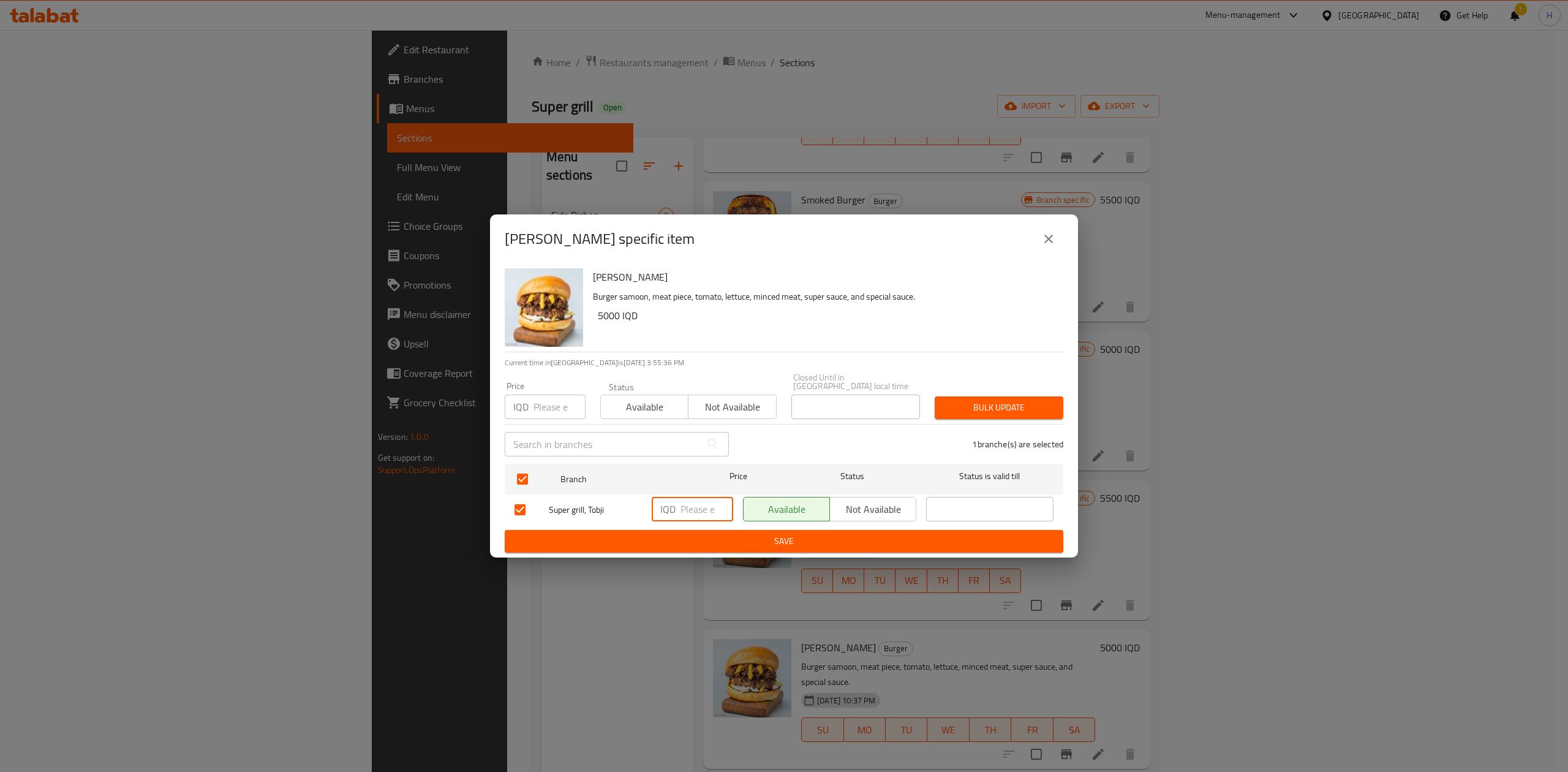
click at [692, 503] on input "number" at bounding box center [706, 509] width 53 height 24
type input "6000"
click at [692, 533] on span "Save" at bounding box center [783, 541] width 539 height 15
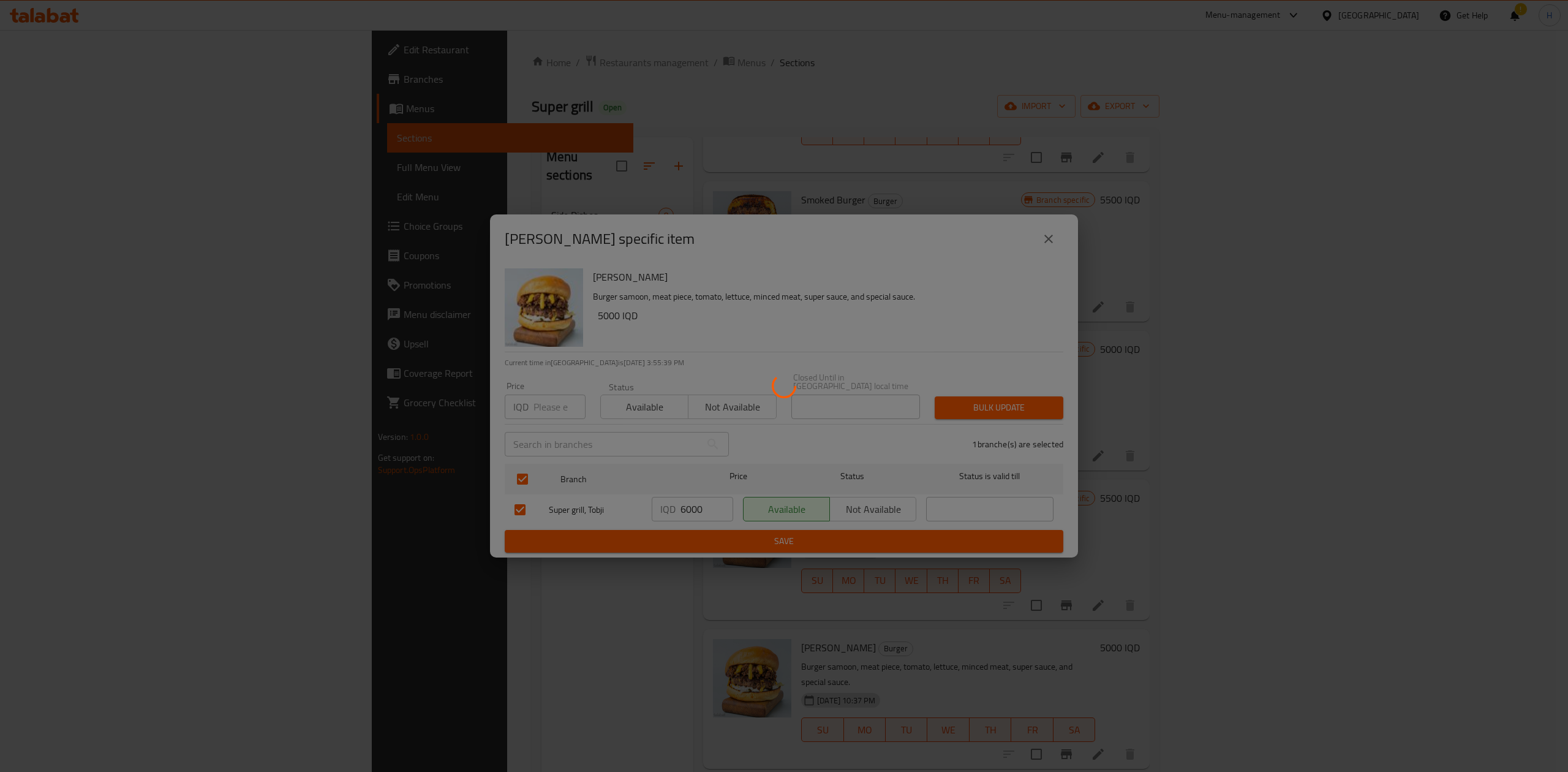
click at [1473, 572] on div at bounding box center [784, 386] width 1568 height 772
click at [1473, 572] on div at bounding box center [784, 386] width 1568 height 772
click at [1471, 571] on div at bounding box center [784, 386] width 1568 height 772
click at [1437, 589] on div at bounding box center [784, 386] width 1568 height 772
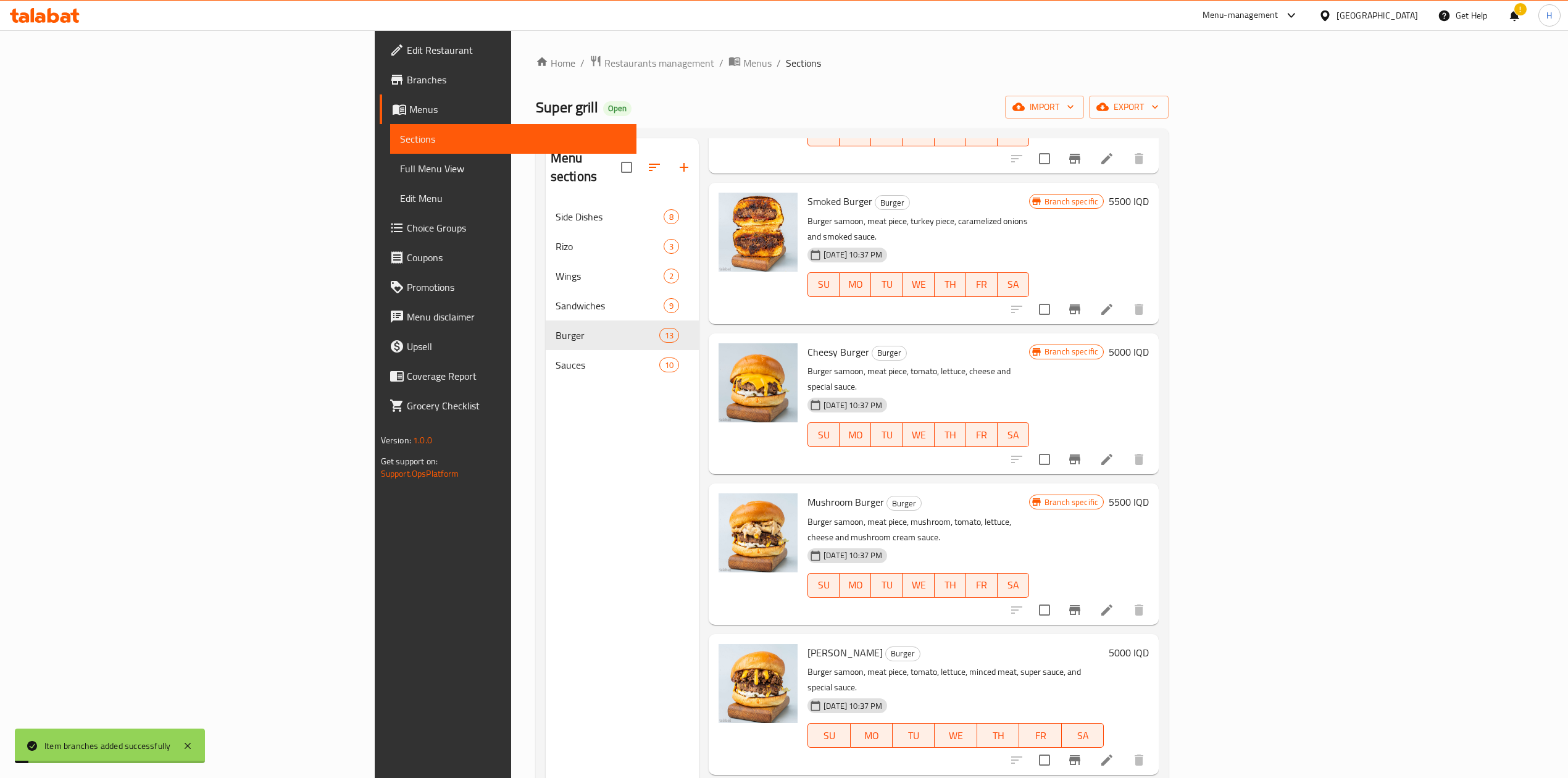
click at [1149, 644] on h6 "5000 IQD" at bounding box center [1129, 652] width 40 height 17
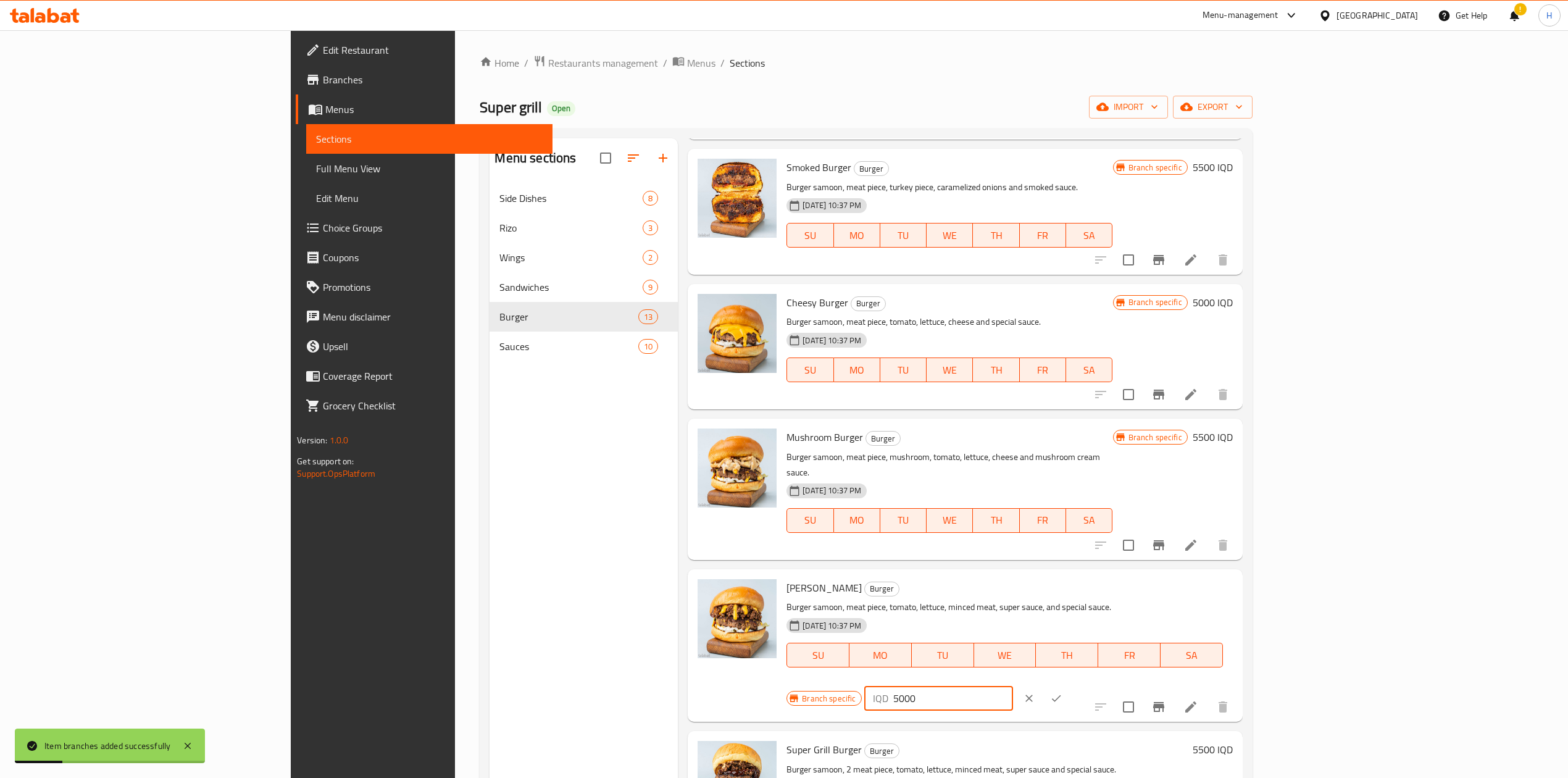
click at [1013, 686] on input "5000" at bounding box center [953, 698] width 120 height 24
type input "6000"
click at [1070, 684] on button "ok" at bounding box center [1056, 698] width 27 height 27
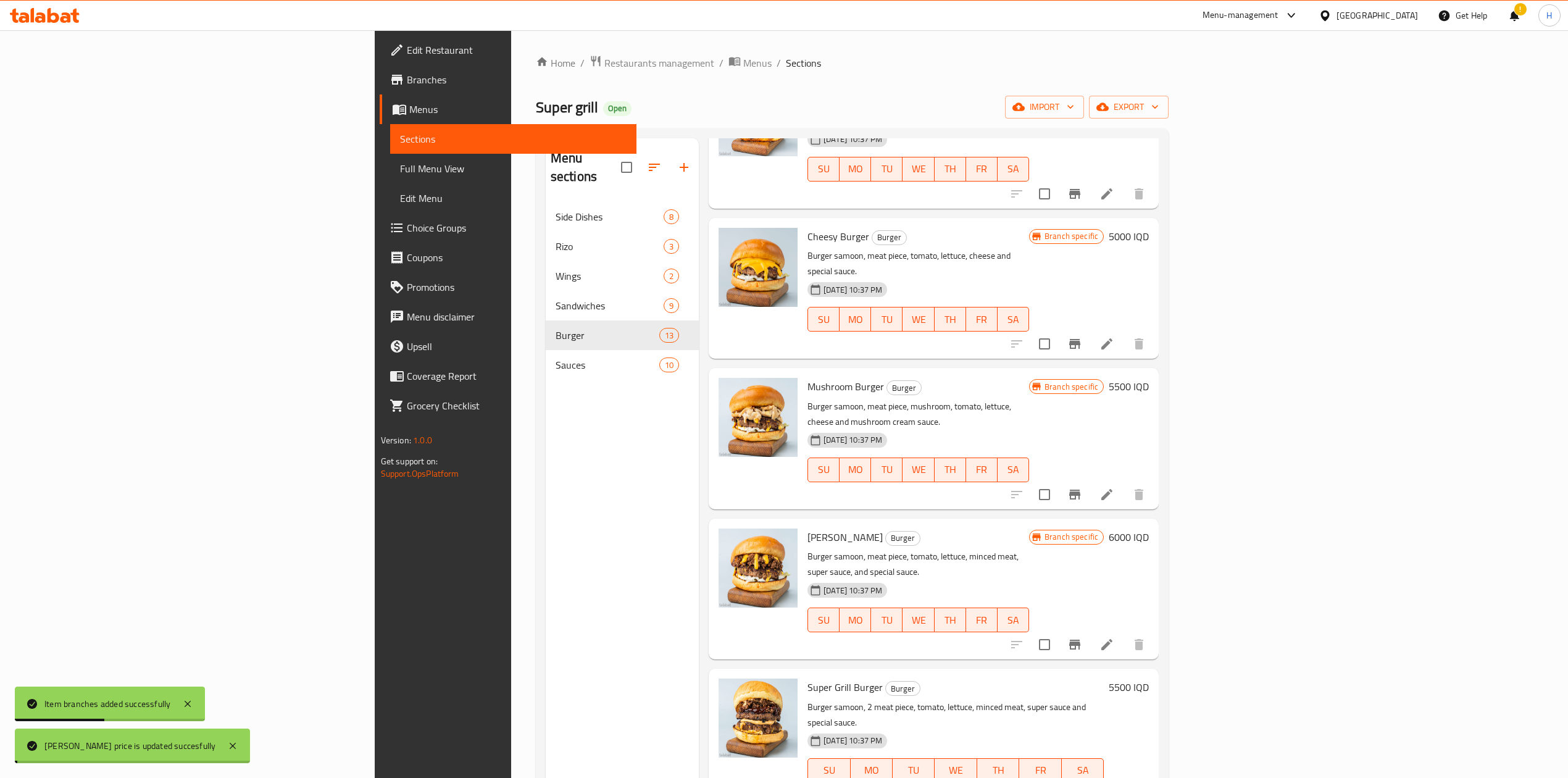
scroll to position [329, 0]
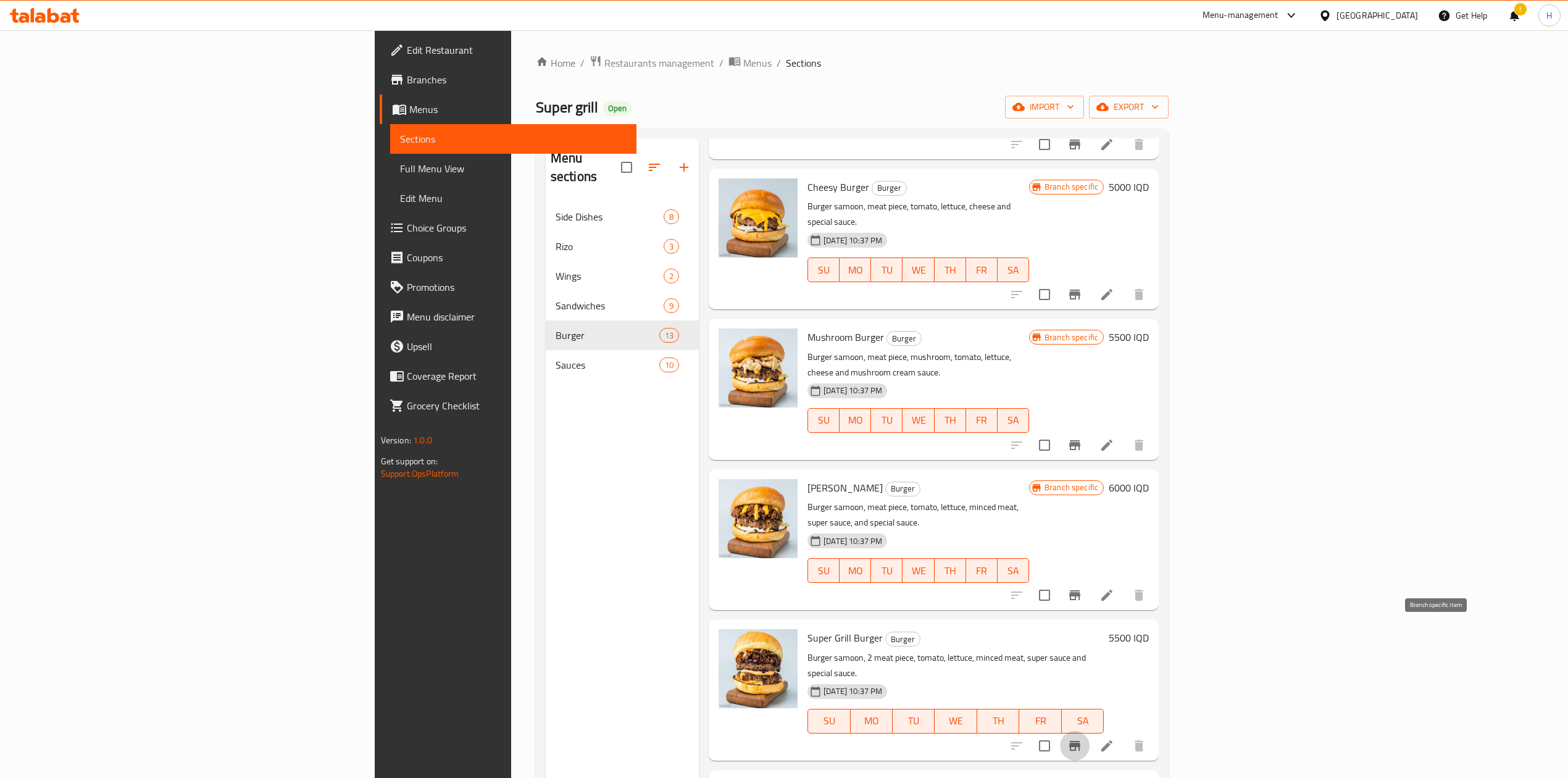
click at [1080, 741] on icon "Branch-specific-item" at bounding box center [1075, 745] width 11 height 10
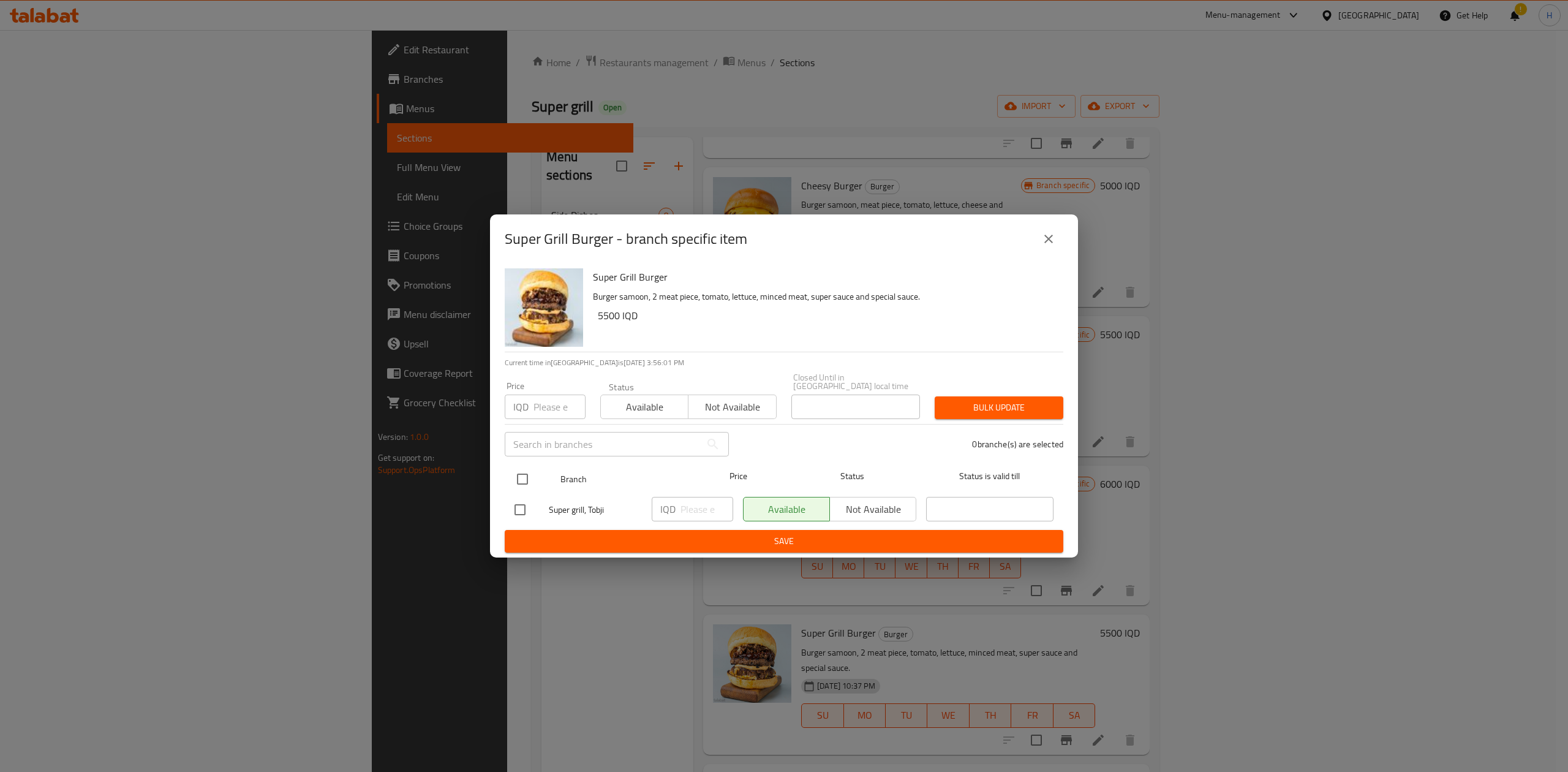
click at [526, 471] on input "checkbox" at bounding box center [522, 479] width 25 height 25
checkbox input "true"
click at [714, 505] on input "number" at bounding box center [706, 509] width 53 height 24
type input "7000"
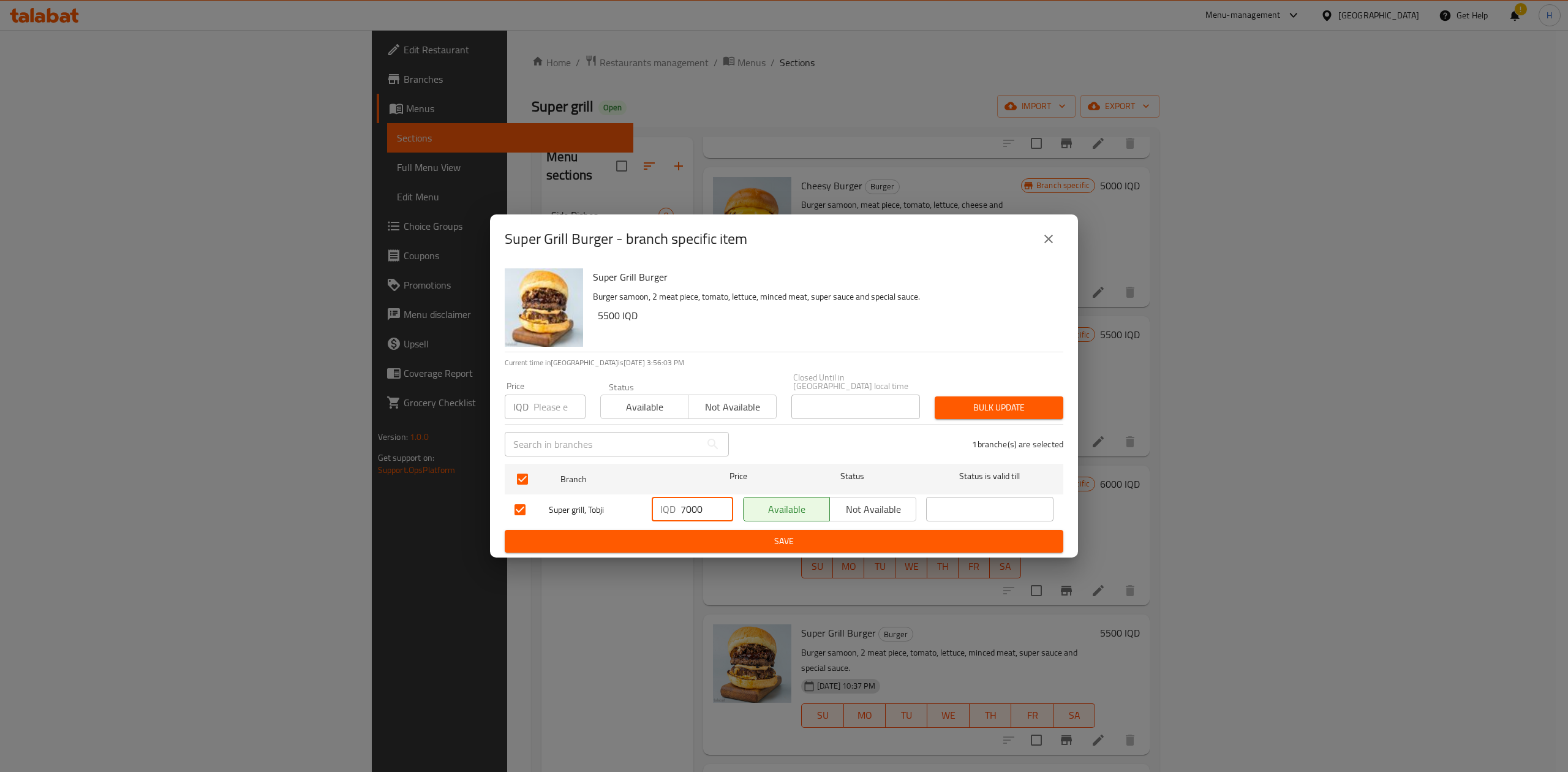
click at [709, 539] on span "Save" at bounding box center [783, 541] width 539 height 15
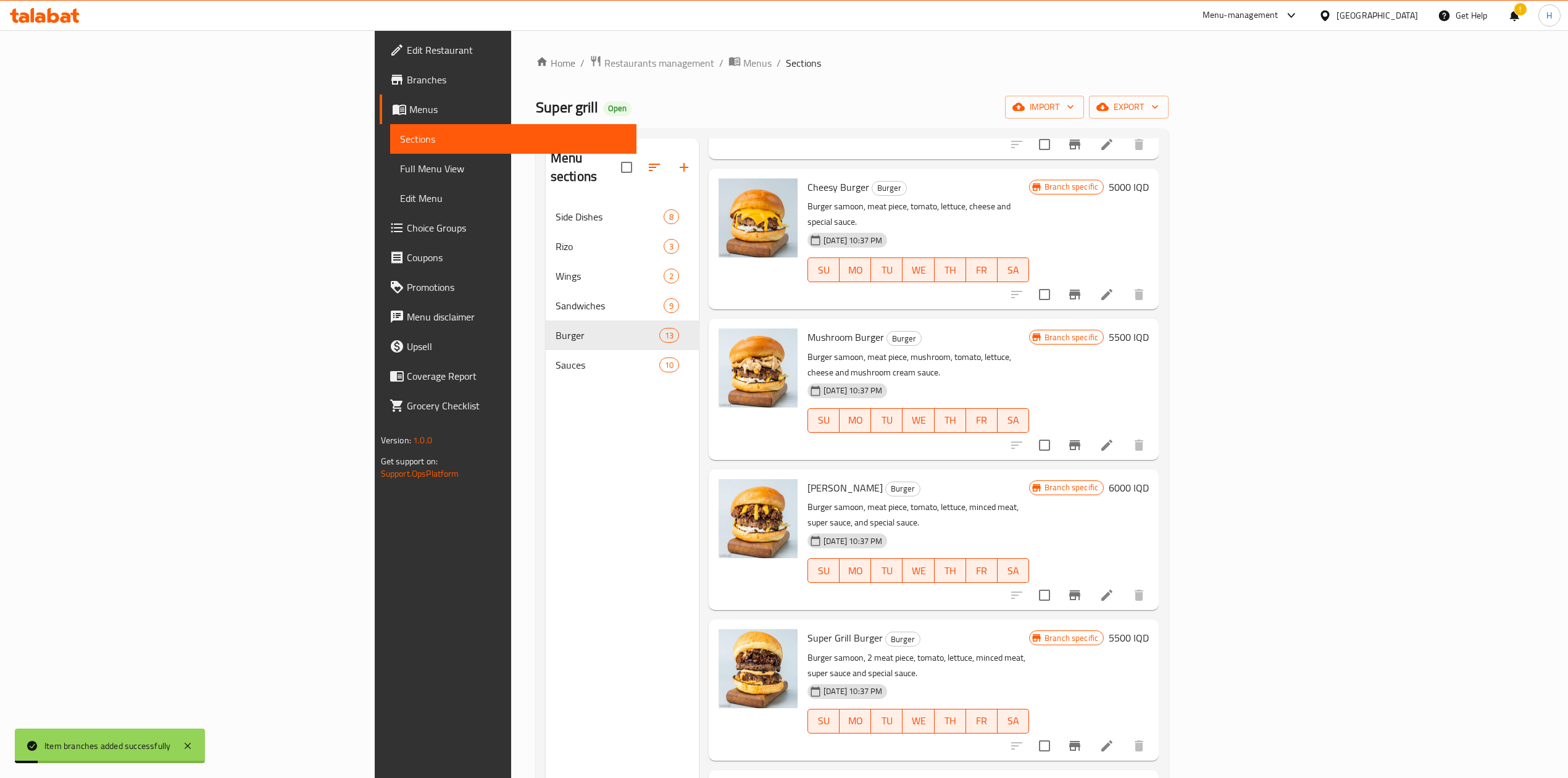
click at [1149, 629] on h6 "5500 IQD" at bounding box center [1129, 638] width 40 height 17
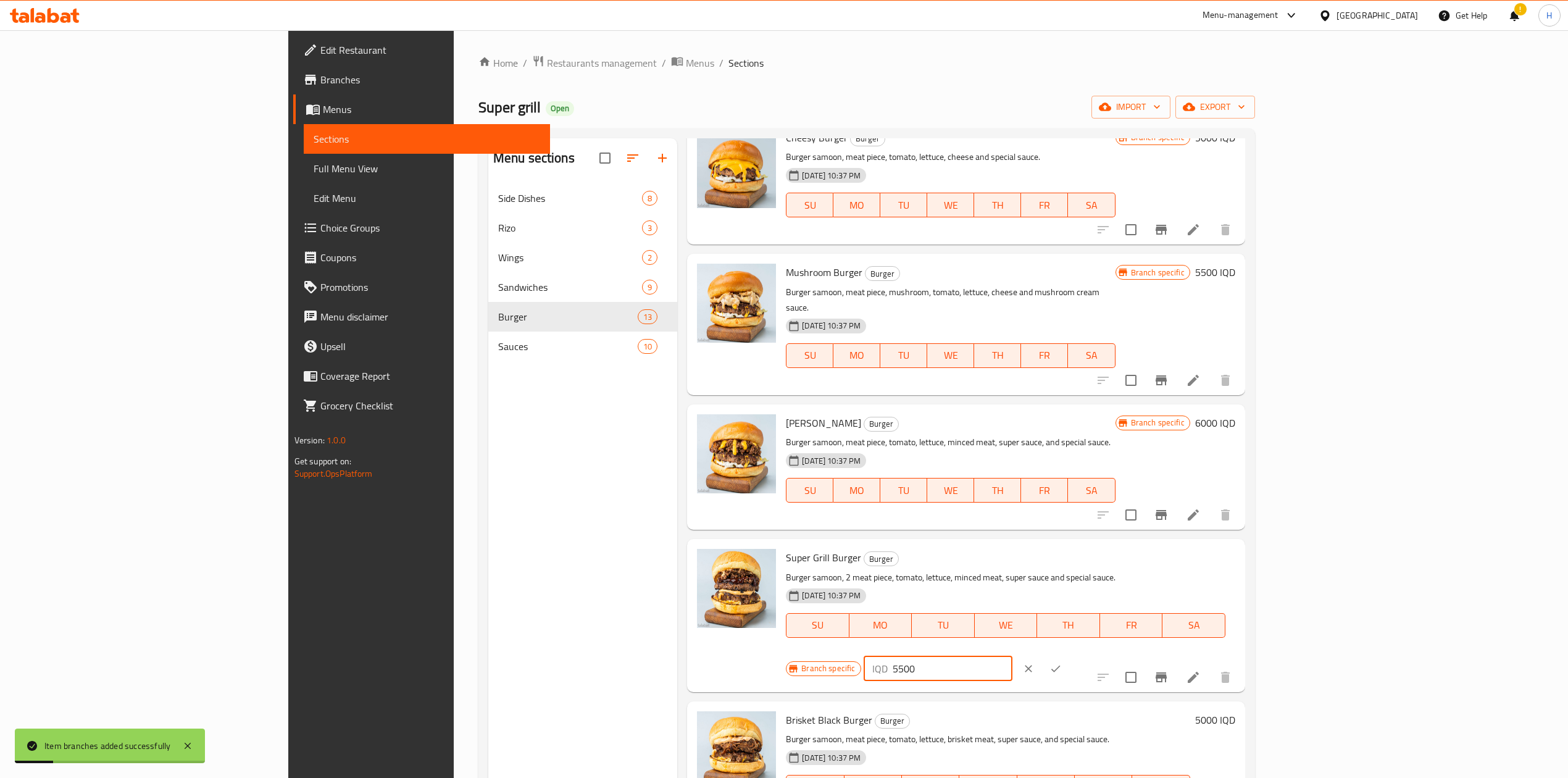
click at [1012, 656] on input "5500" at bounding box center [953, 668] width 120 height 24
type input "7000"
click at [1062, 663] on icon "ok" at bounding box center [1055, 668] width 12 height 12
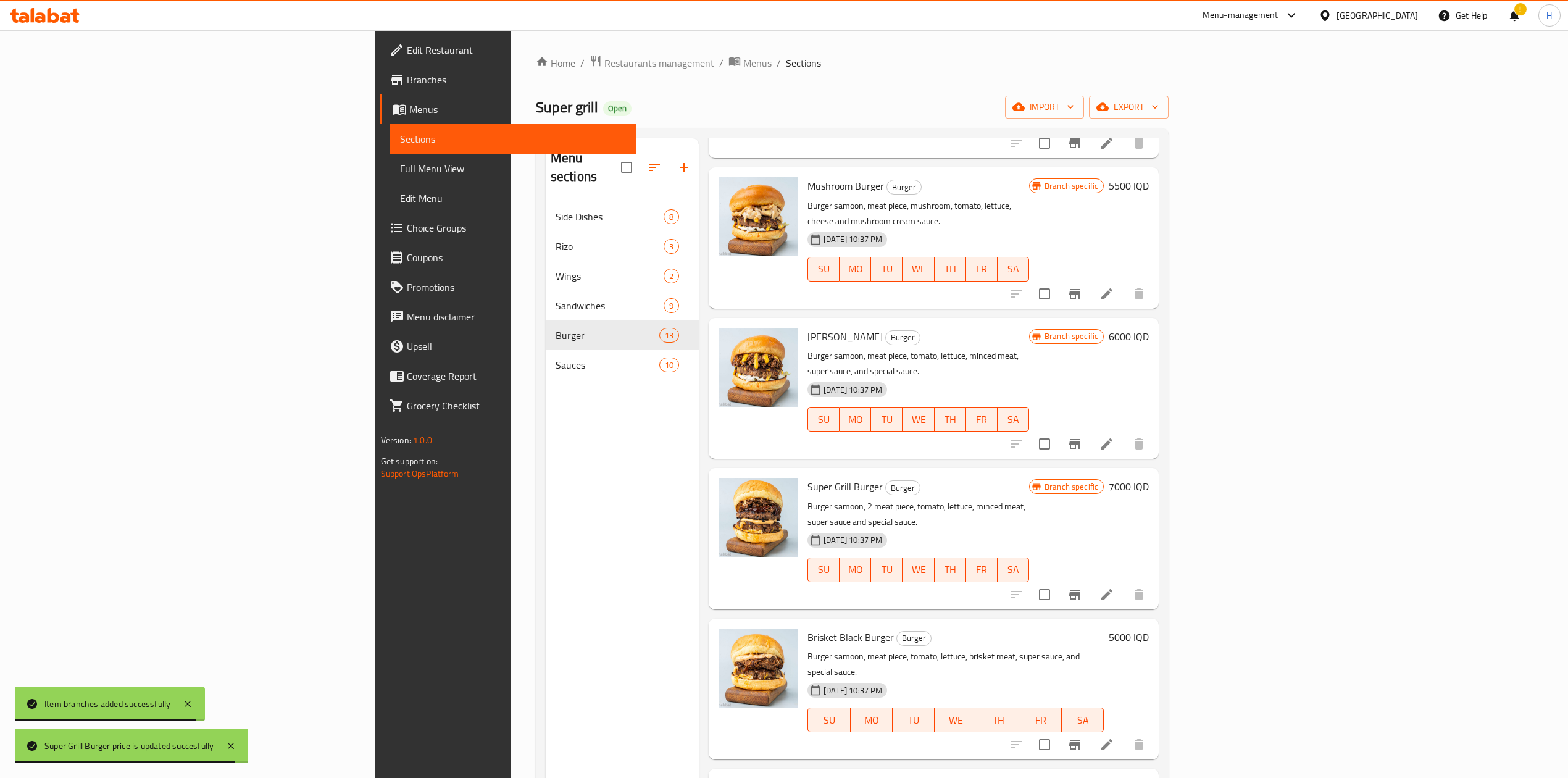
scroll to position [494, 0]
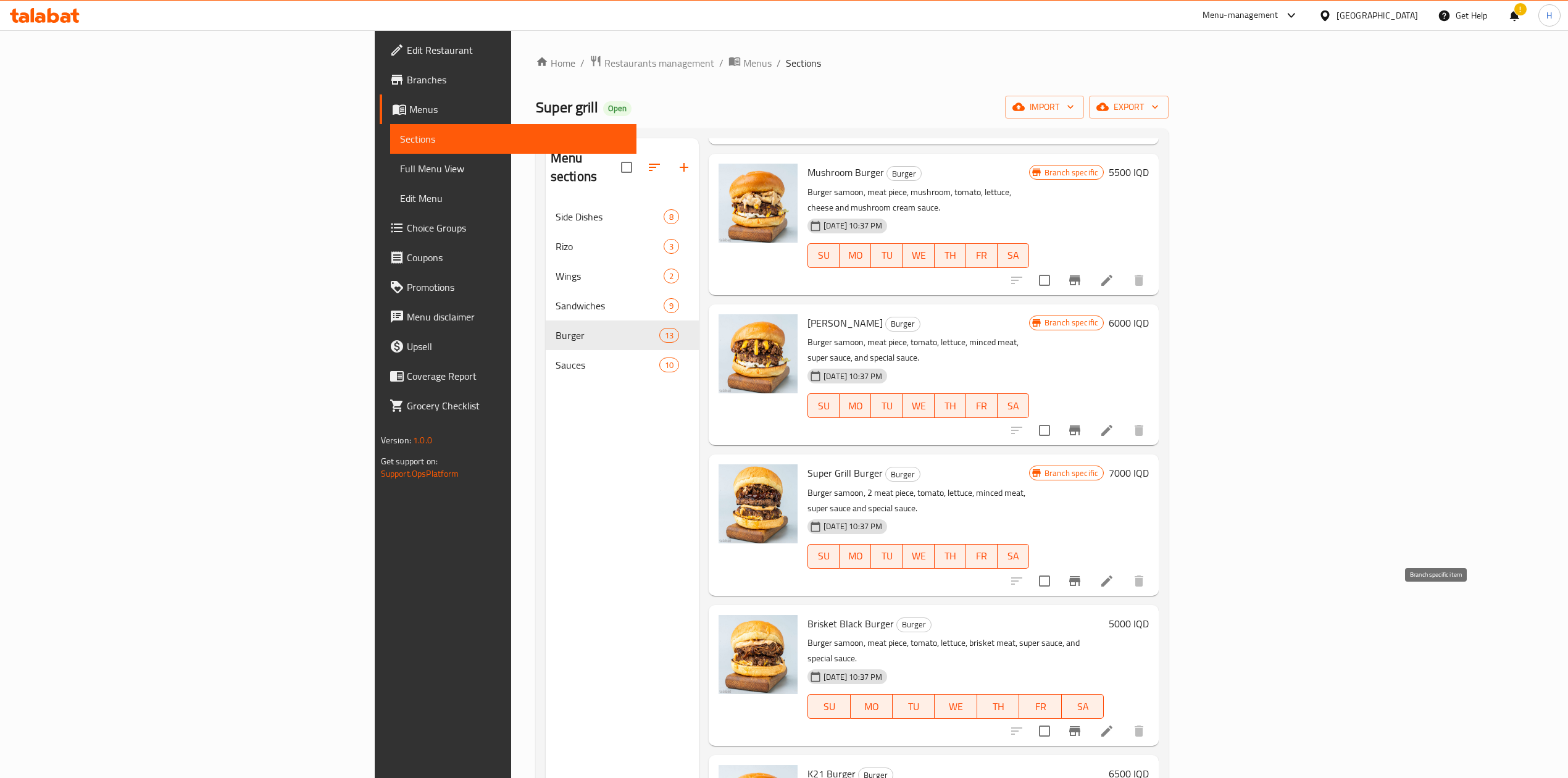
click at [1080, 726] on icon "Branch-specific-item" at bounding box center [1075, 731] width 11 height 10
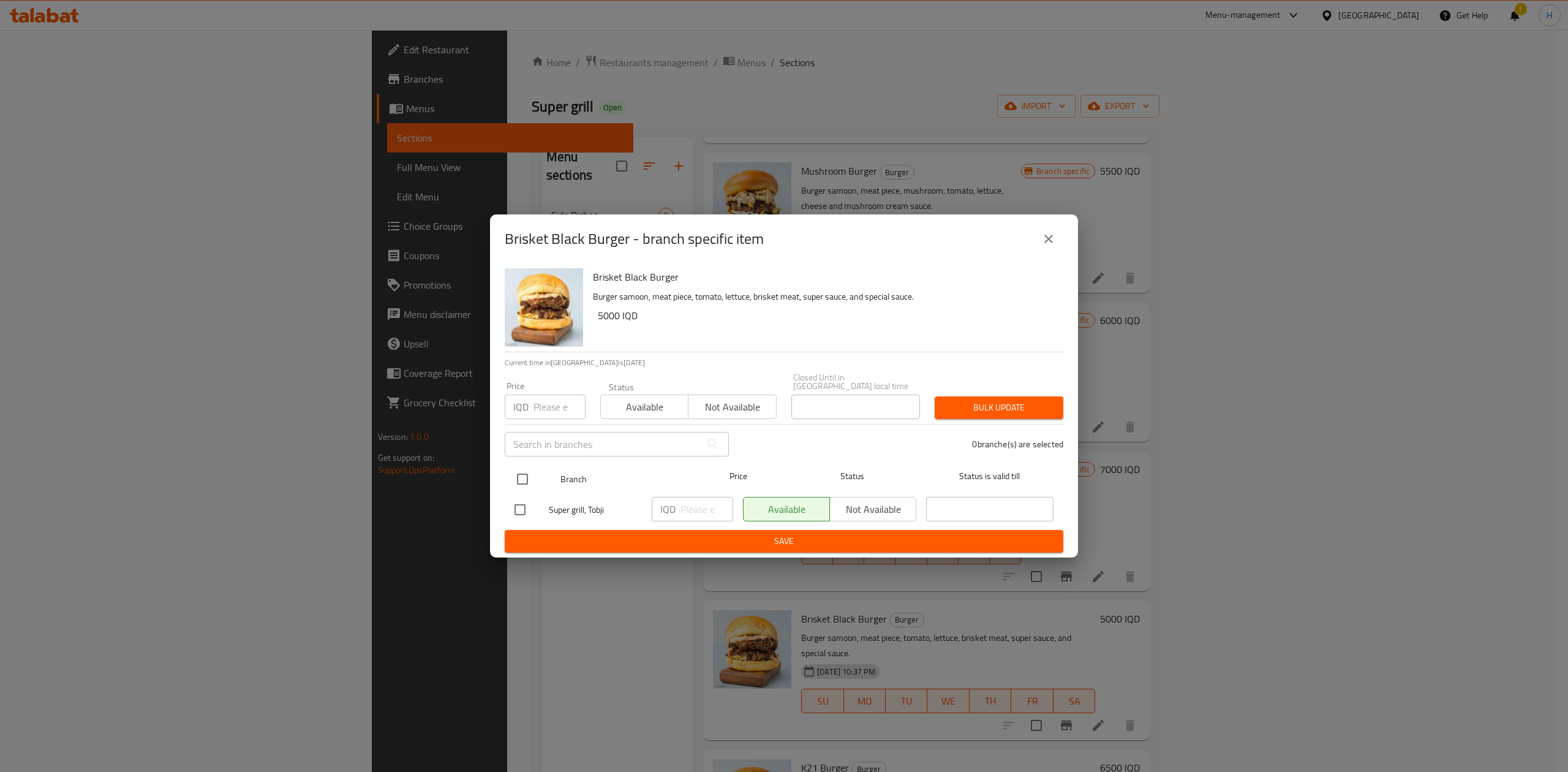
drag, startPoint x: 512, startPoint y: 470, endPoint x: 544, endPoint y: 479, distance: 33.2
click at [515, 470] on input "checkbox" at bounding box center [522, 479] width 25 height 25
checkbox input "true"
click at [714, 501] on input "number" at bounding box center [706, 509] width 53 height 24
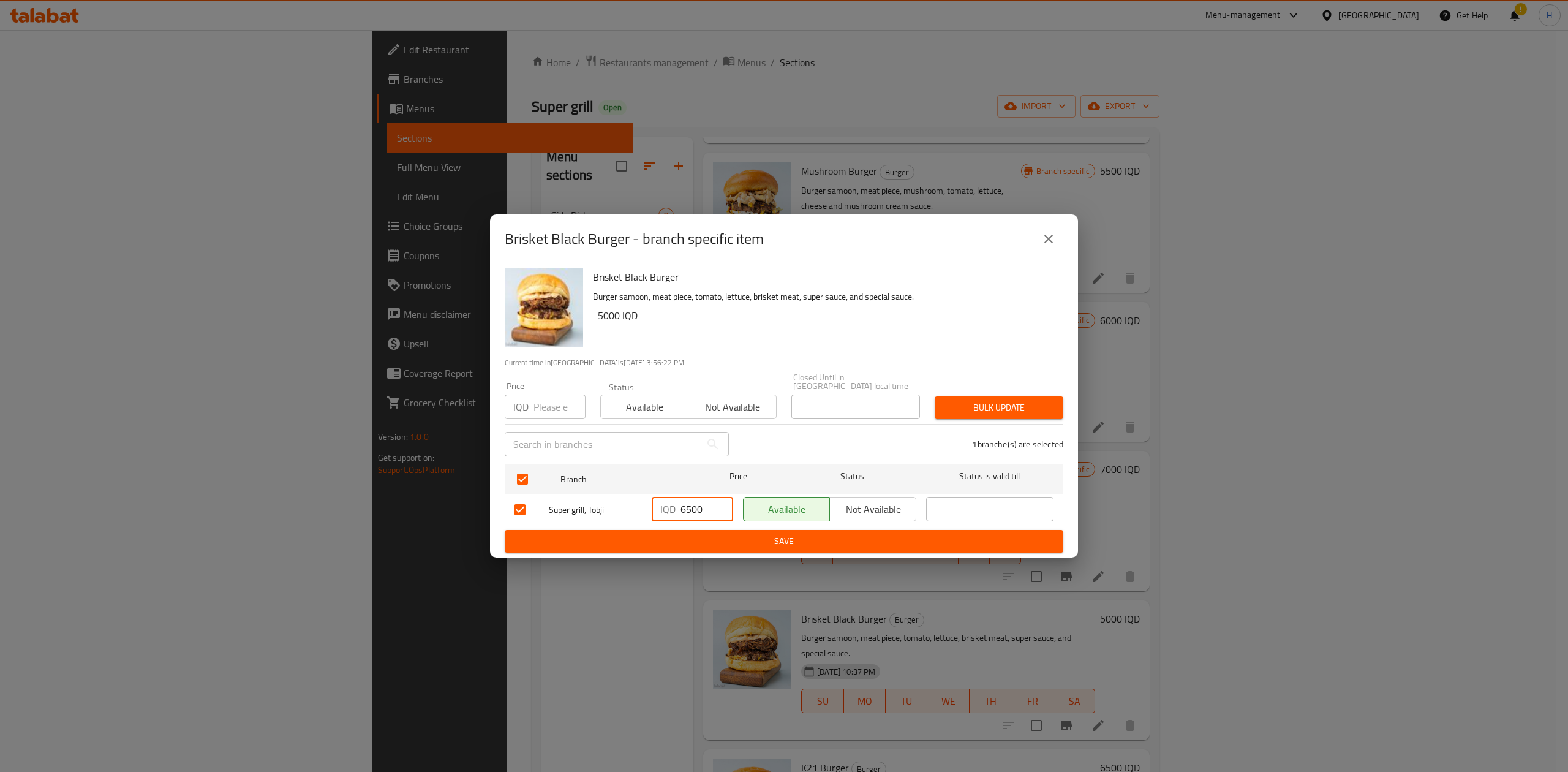
type input "6500"
click at [692, 544] on span "Save" at bounding box center [783, 541] width 539 height 15
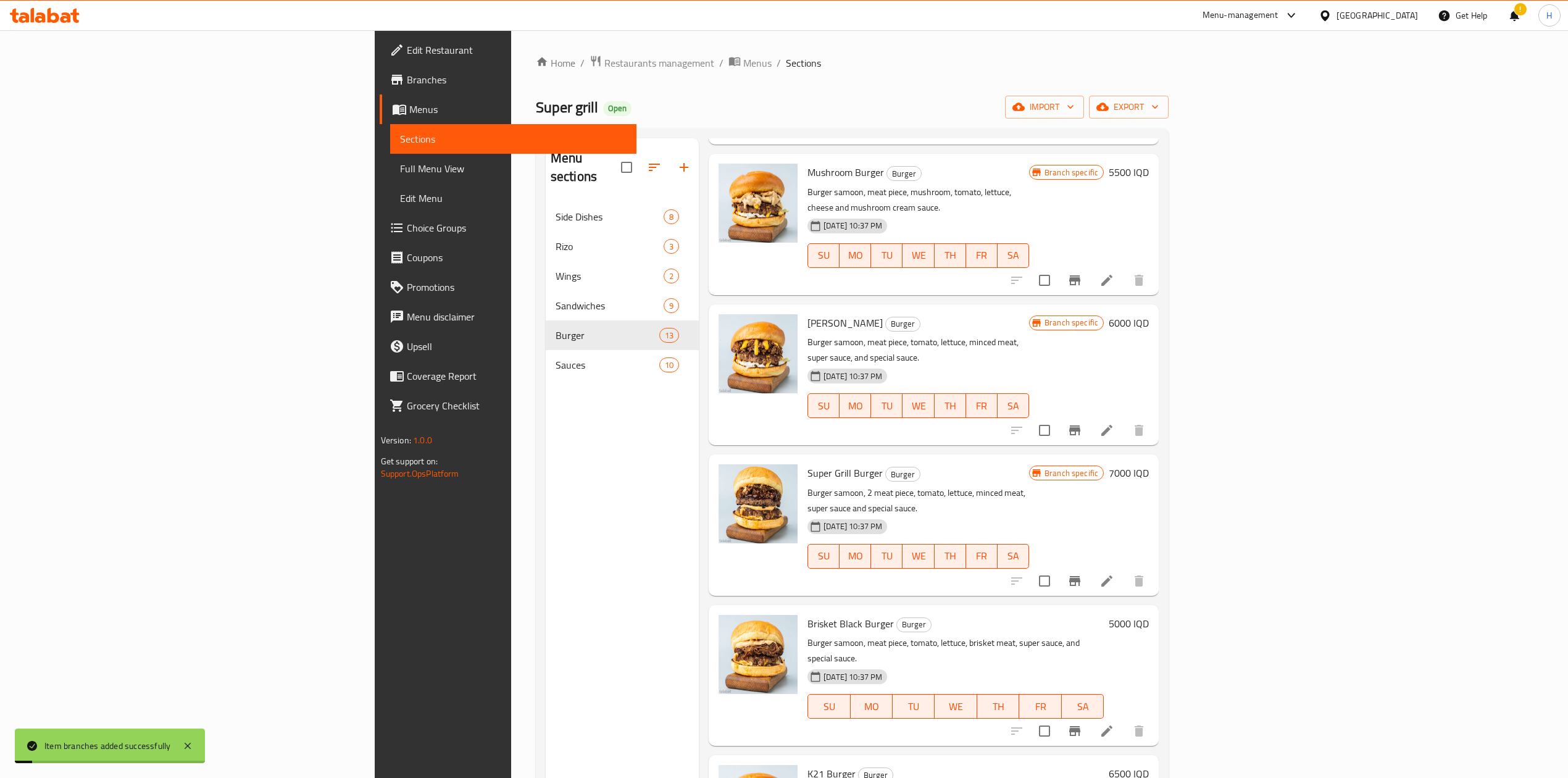
click at [1149, 615] on h6 "5000 IQD" at bounding box center [1129, 623] width 40 height 17
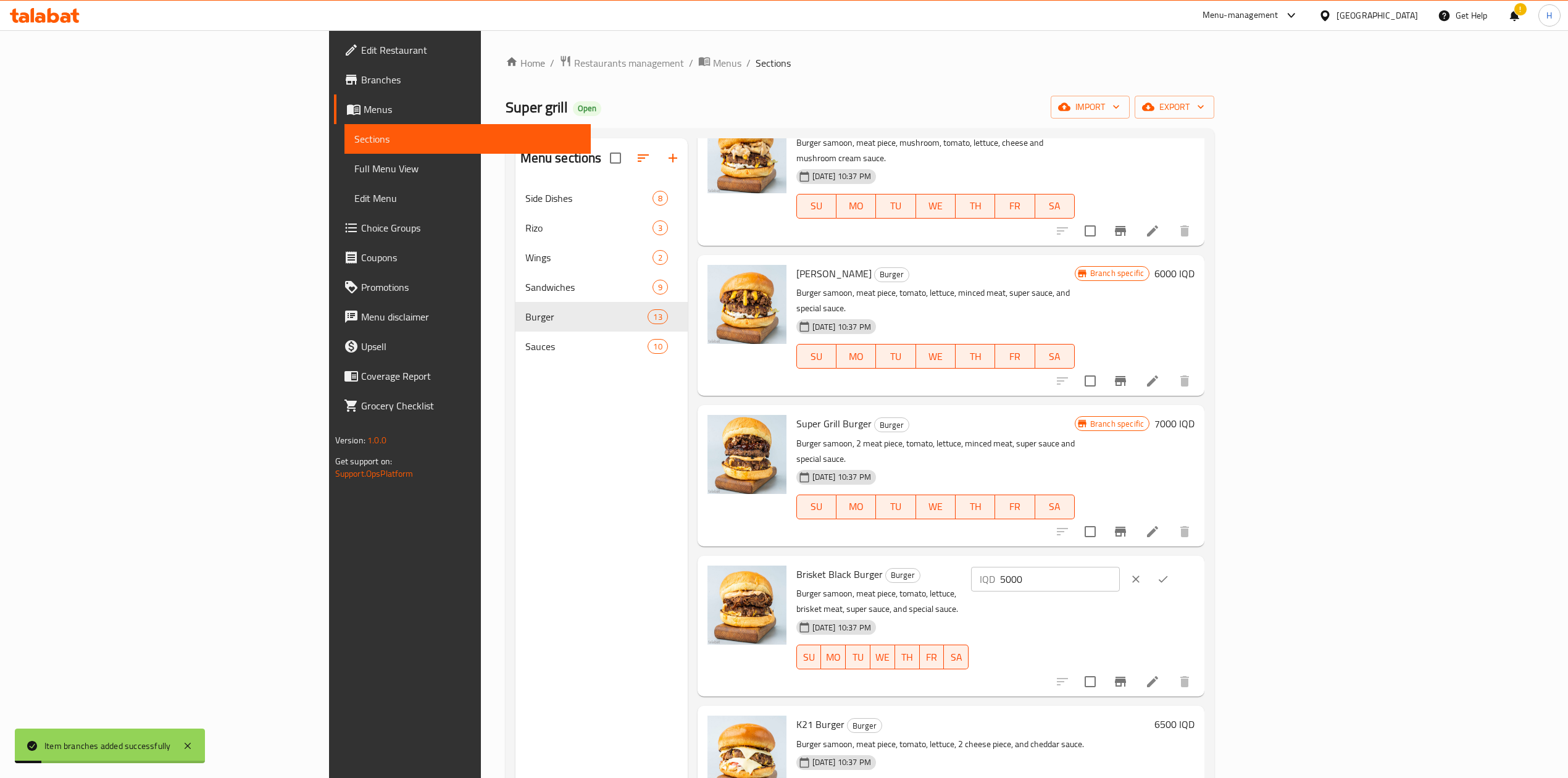
click at [1120, 566] on input "5000" at bounding box center [1060, 579] width 120 height 24
type input "6500"
click at [1177, 566] on button "ok" at bounding box center [1163, 579] width 27 height 27
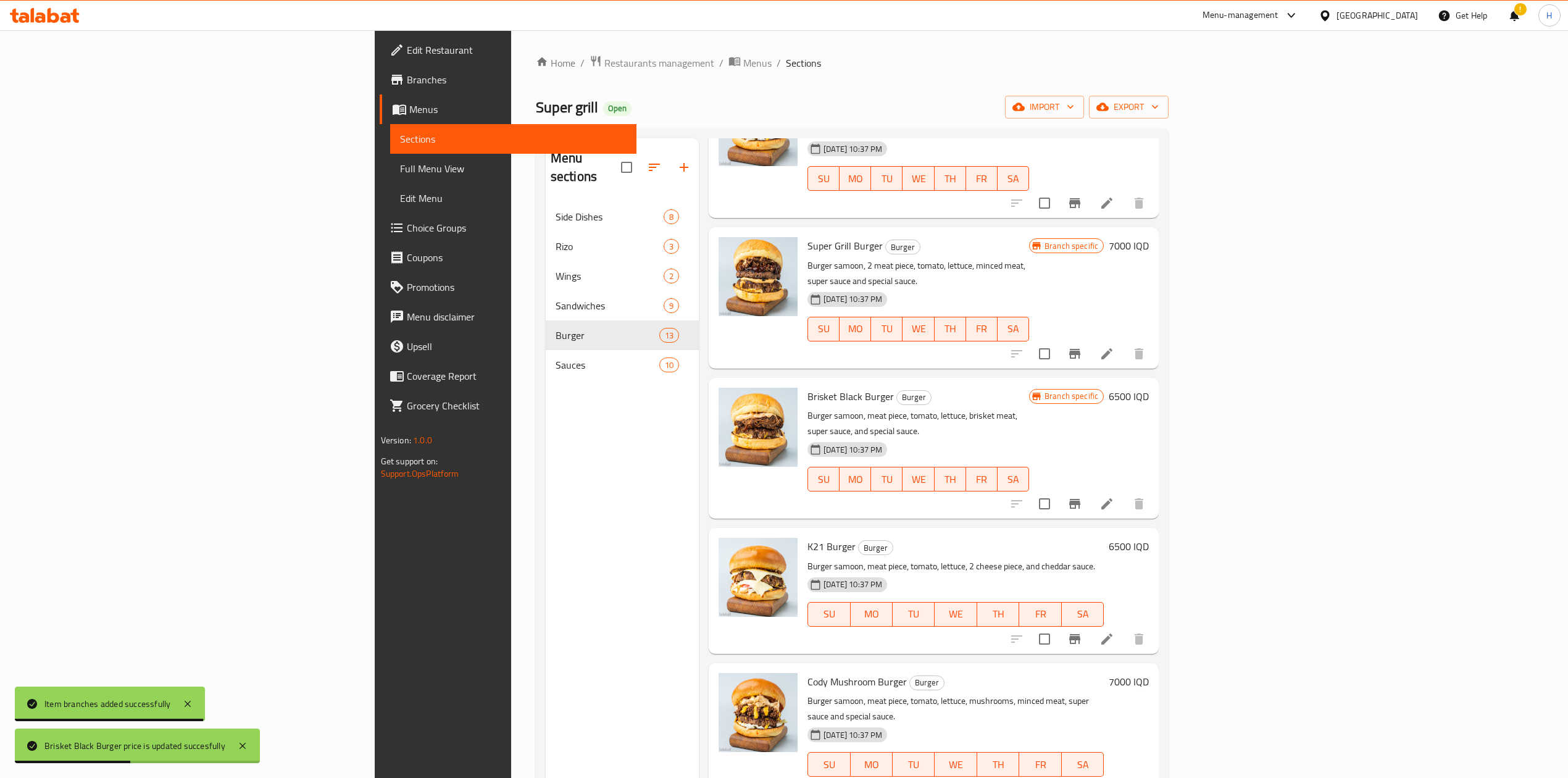
scroll to position [741, 0]
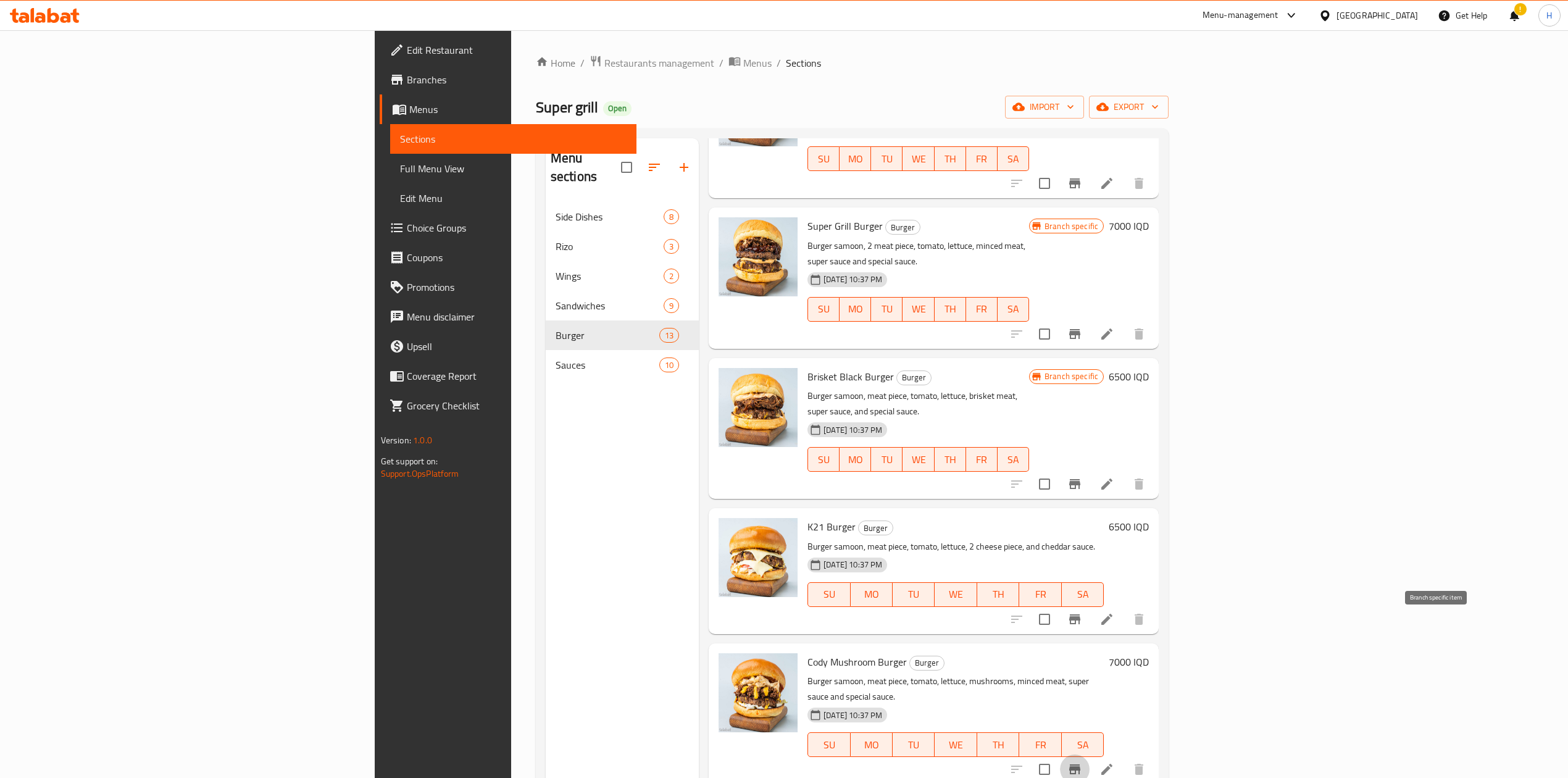
click at [1090, 754] on button "Branch-specific-item" at bounding box center [1075, 769] width 30 height 30
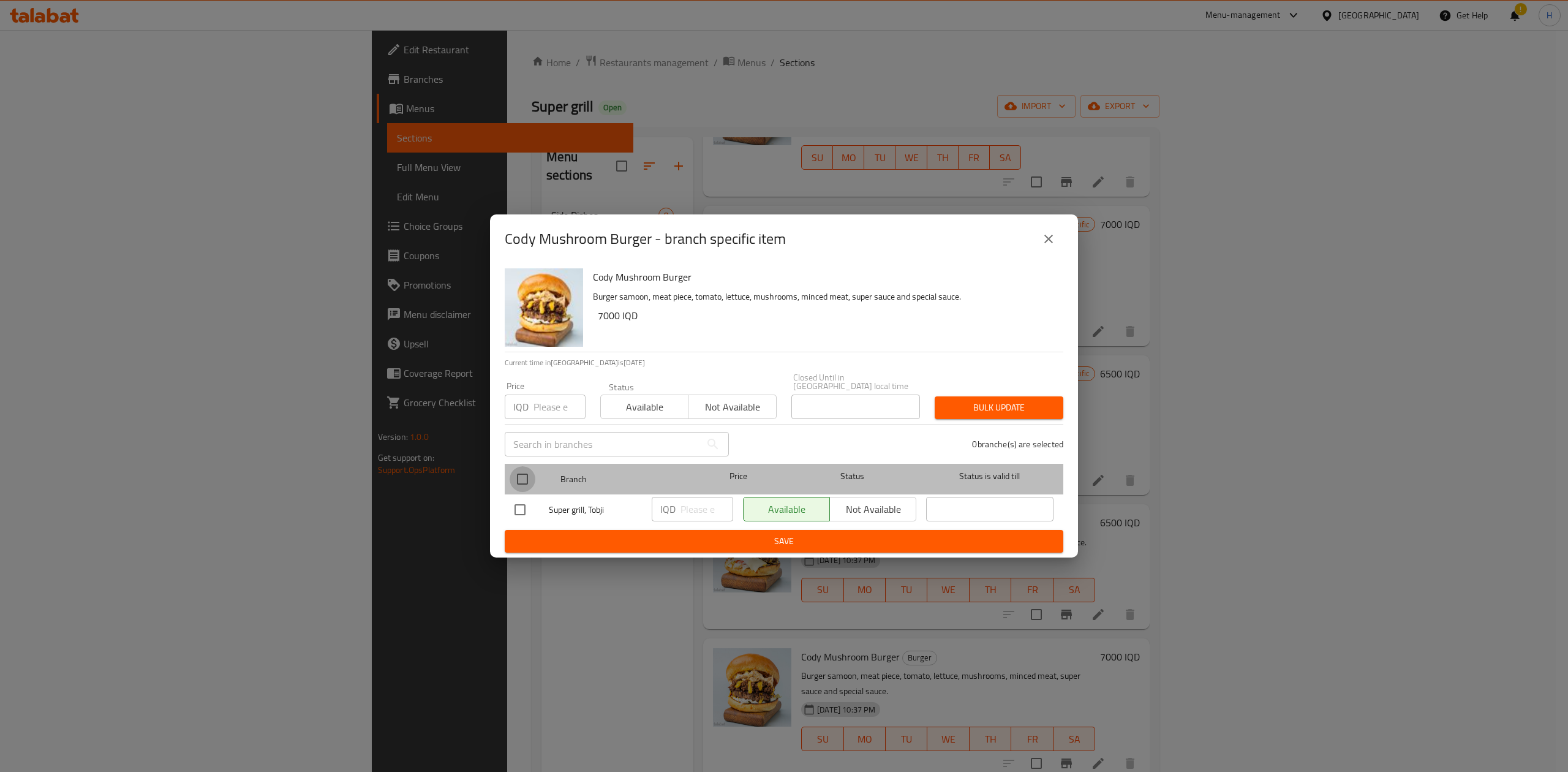
click at [517, 474] on input "checkbox" at bounding box center [522, 479] width 25 height 25
checkbox input "true"
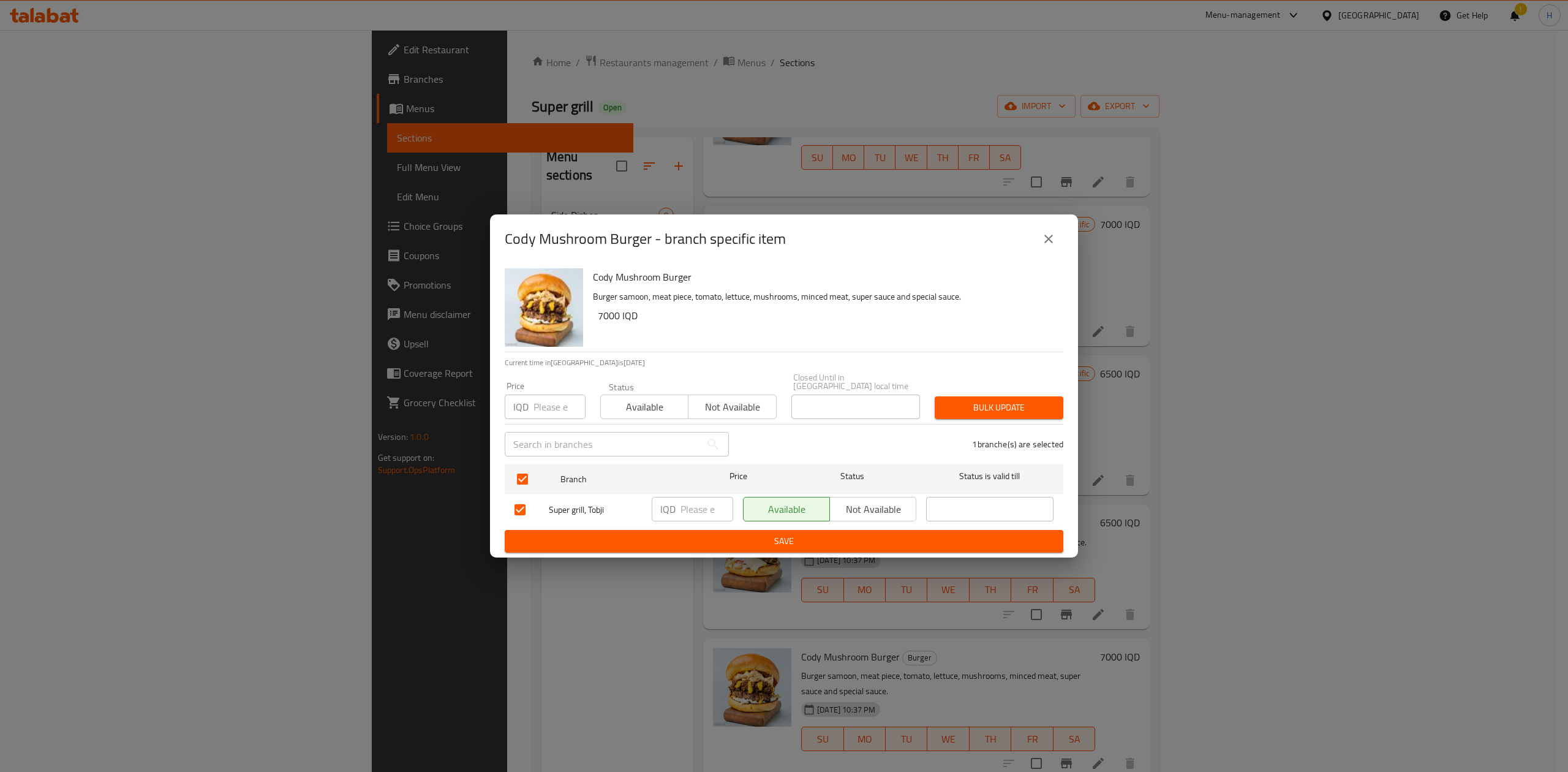
click at [690, 508] on input "number" at bounding box center [706, 509] width 53 height 24
type input "8000"
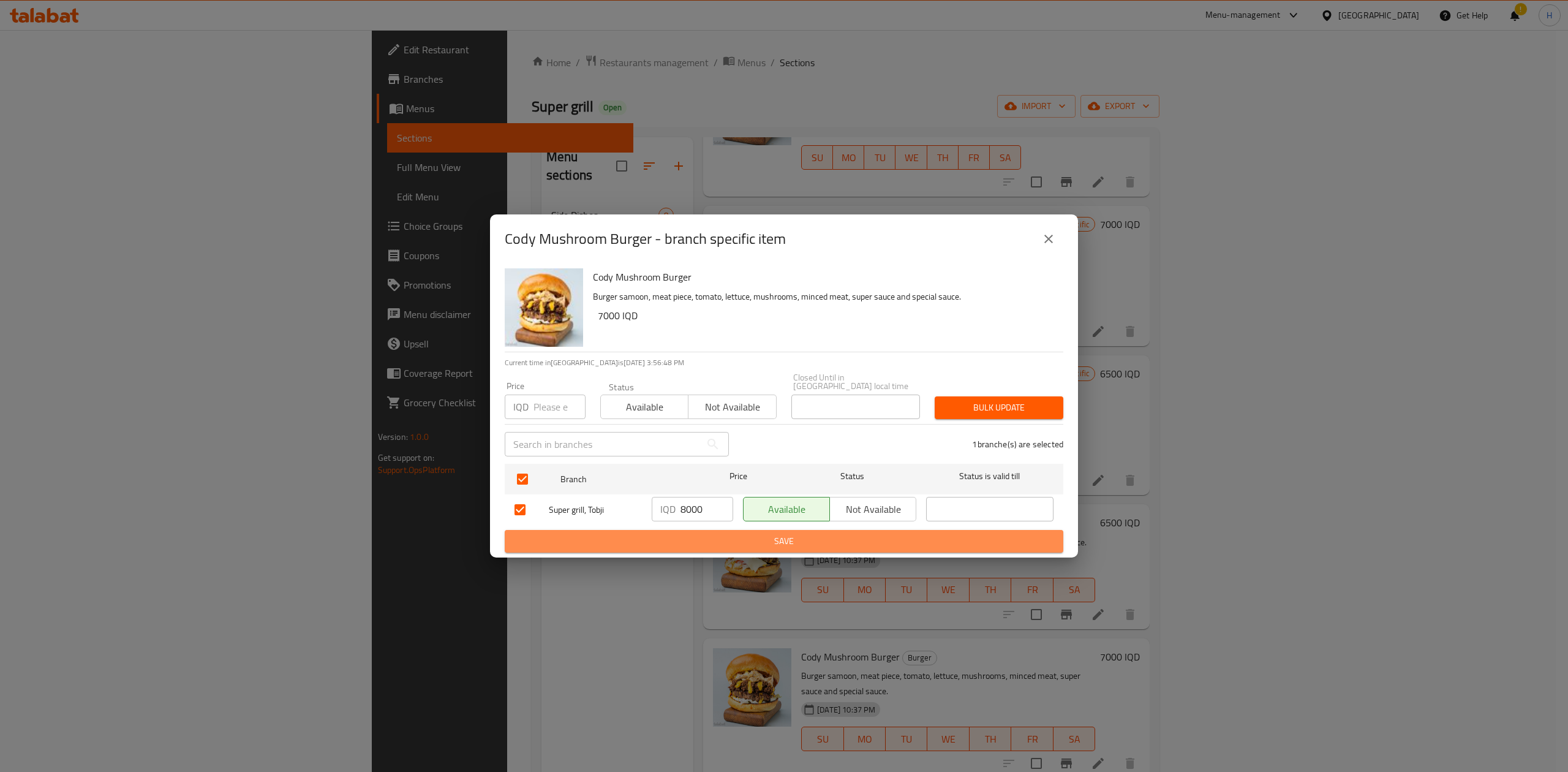
click at [687, 535] on span "Save" at bounding box center [783, 541] width 539 height 15
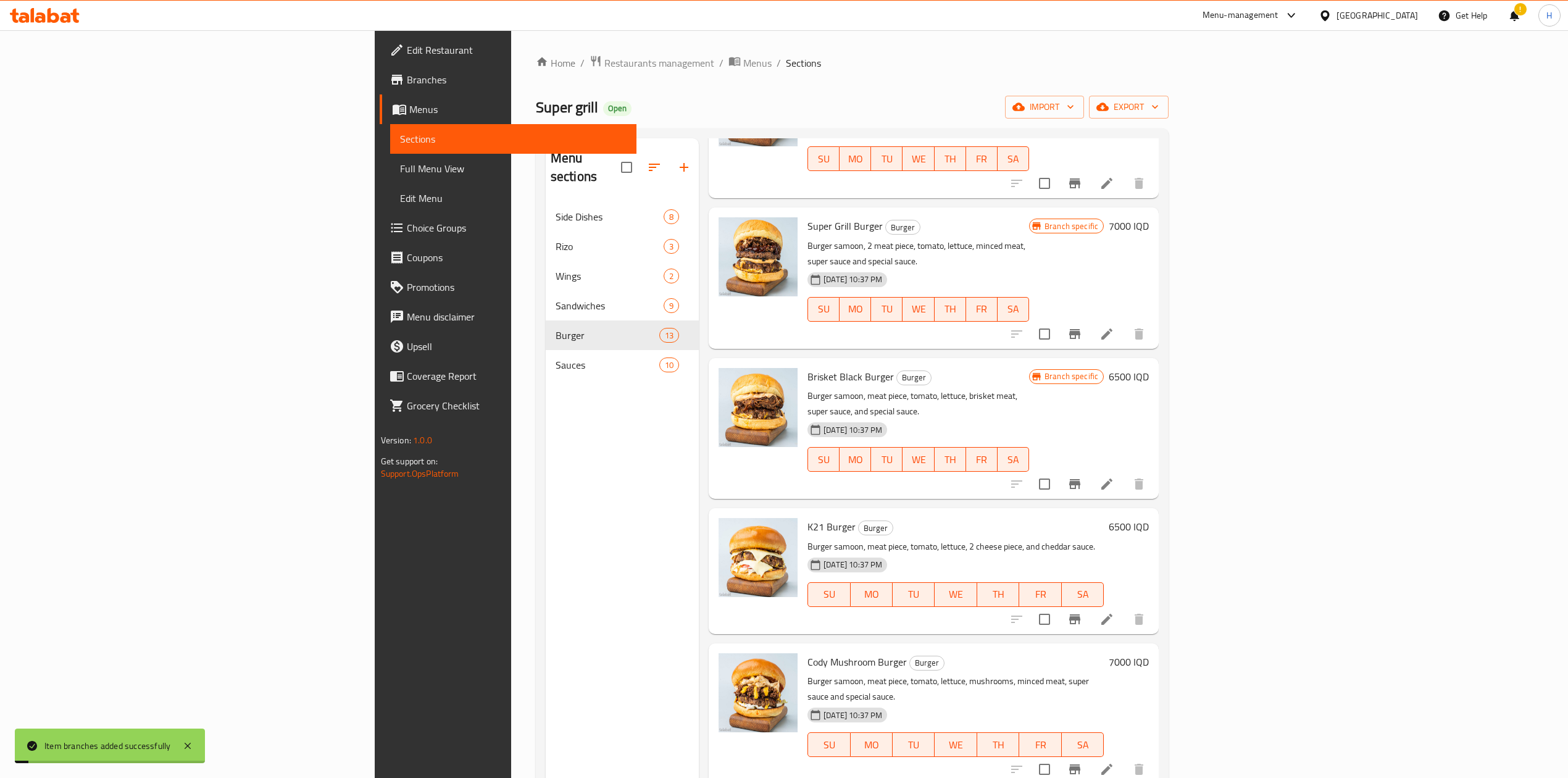
click at [1149, 653] on h6 "7000 IQD" at bounding box center [1129, 661] width 40 height 17
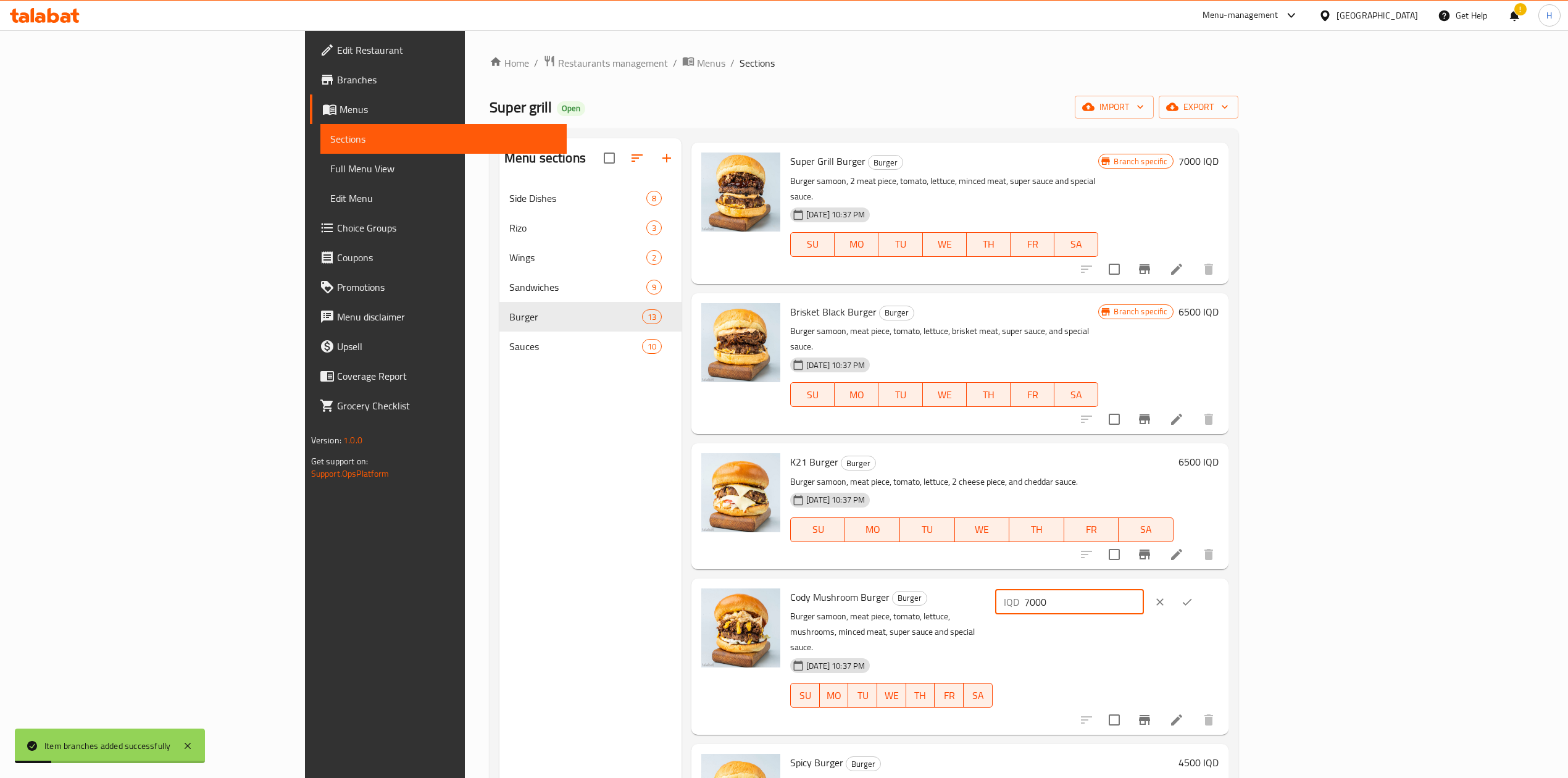
click at [1144, 589] on input "7000" at bounding box center [1084, 602] width 120 height 24
type input "8000"
click at [1201, 588] on button "ok" at bounding box center [1187, 602] width 27 height 27
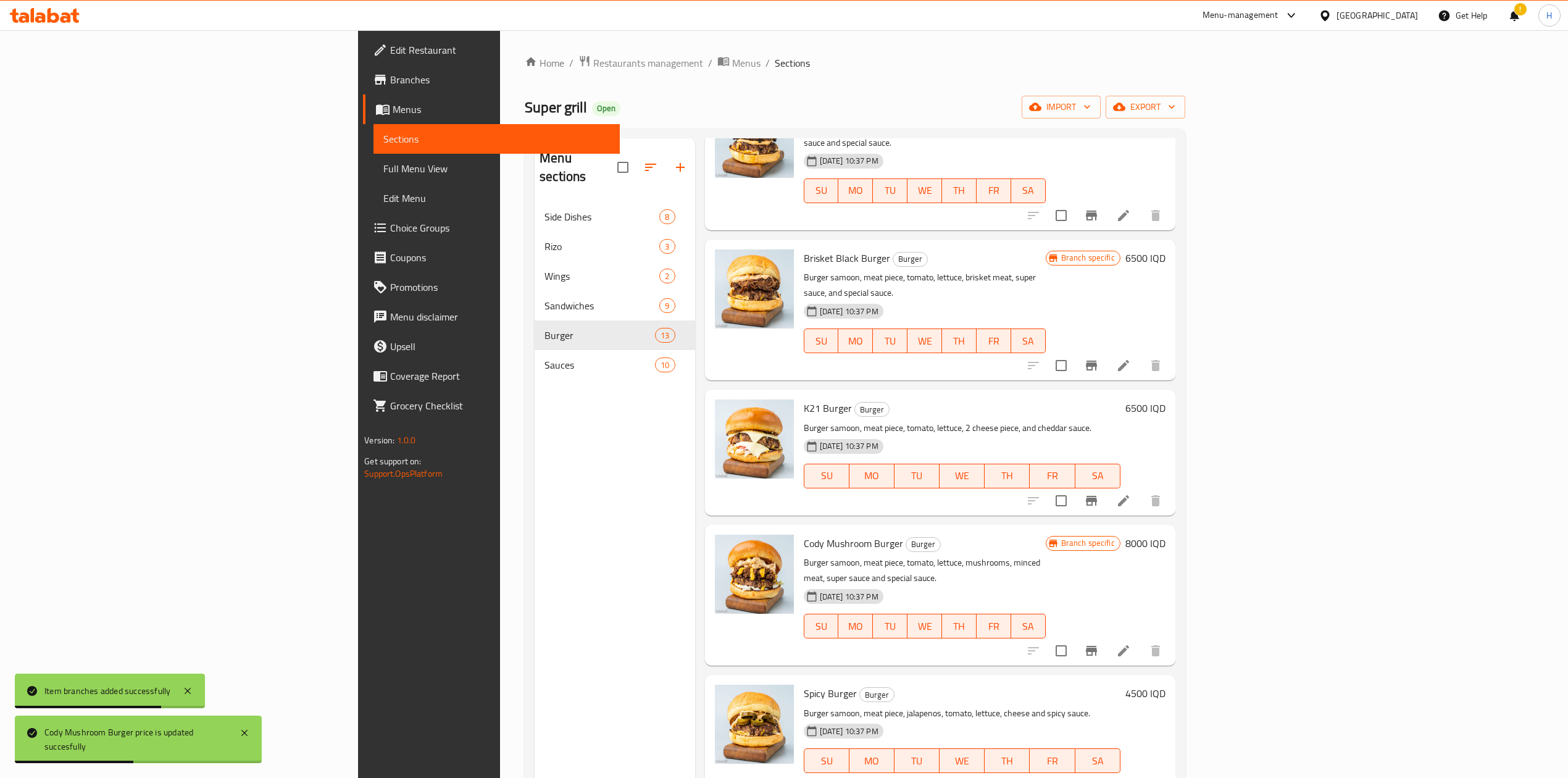
scroll to position [905, 0]
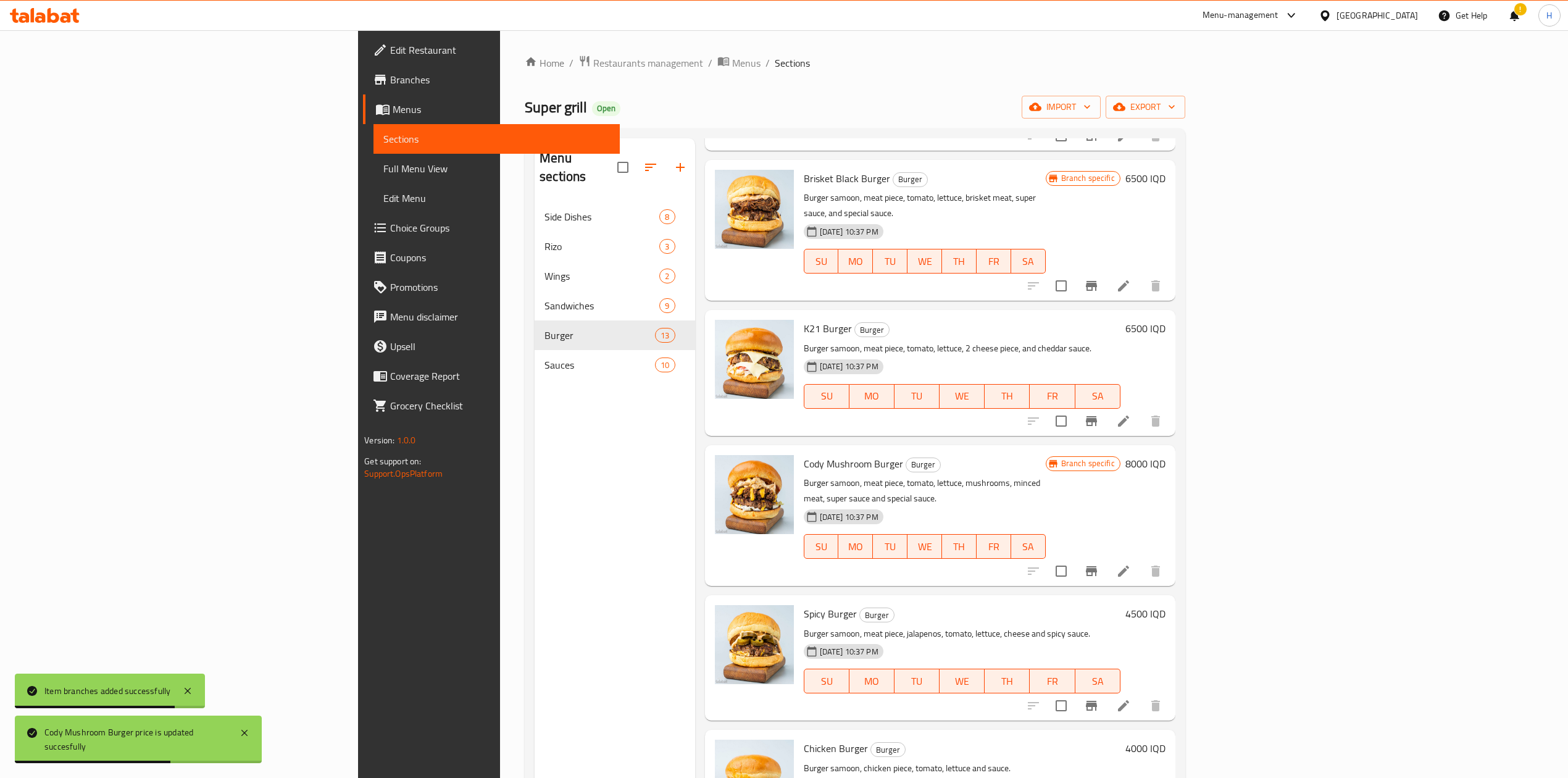
click at [1107, 691] on button "Branch-specific-item" at bounding box center [1091, 706] width 30 height 30
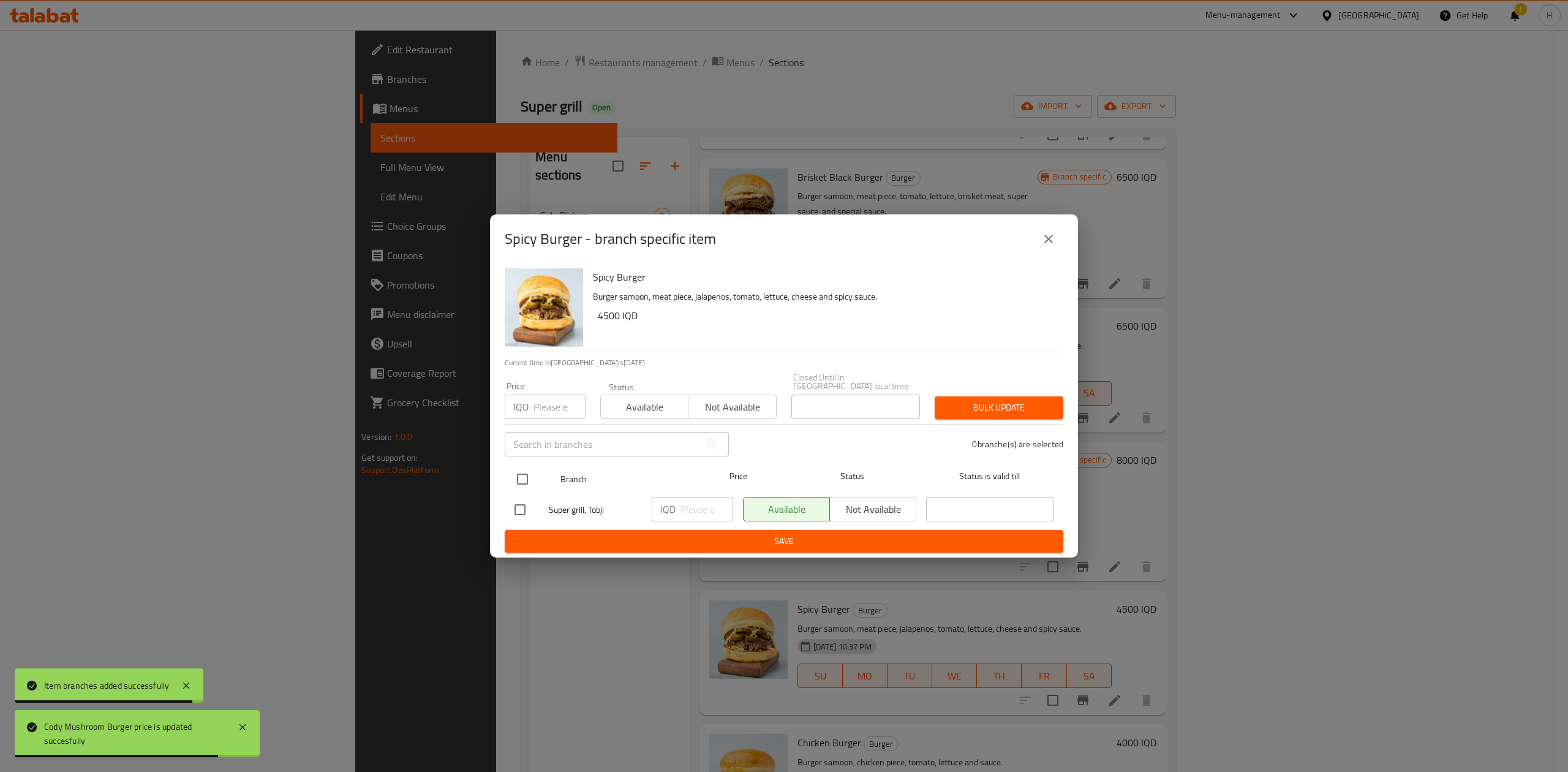
click at [508, 478] on div "Branch Price Status Status is valid till" at bounding box center [784, 479] width 559 height 31
click at [521, 479] on input "checkbox" at bounding box center [522, 479] width 25 height 25
checkbox input "true"
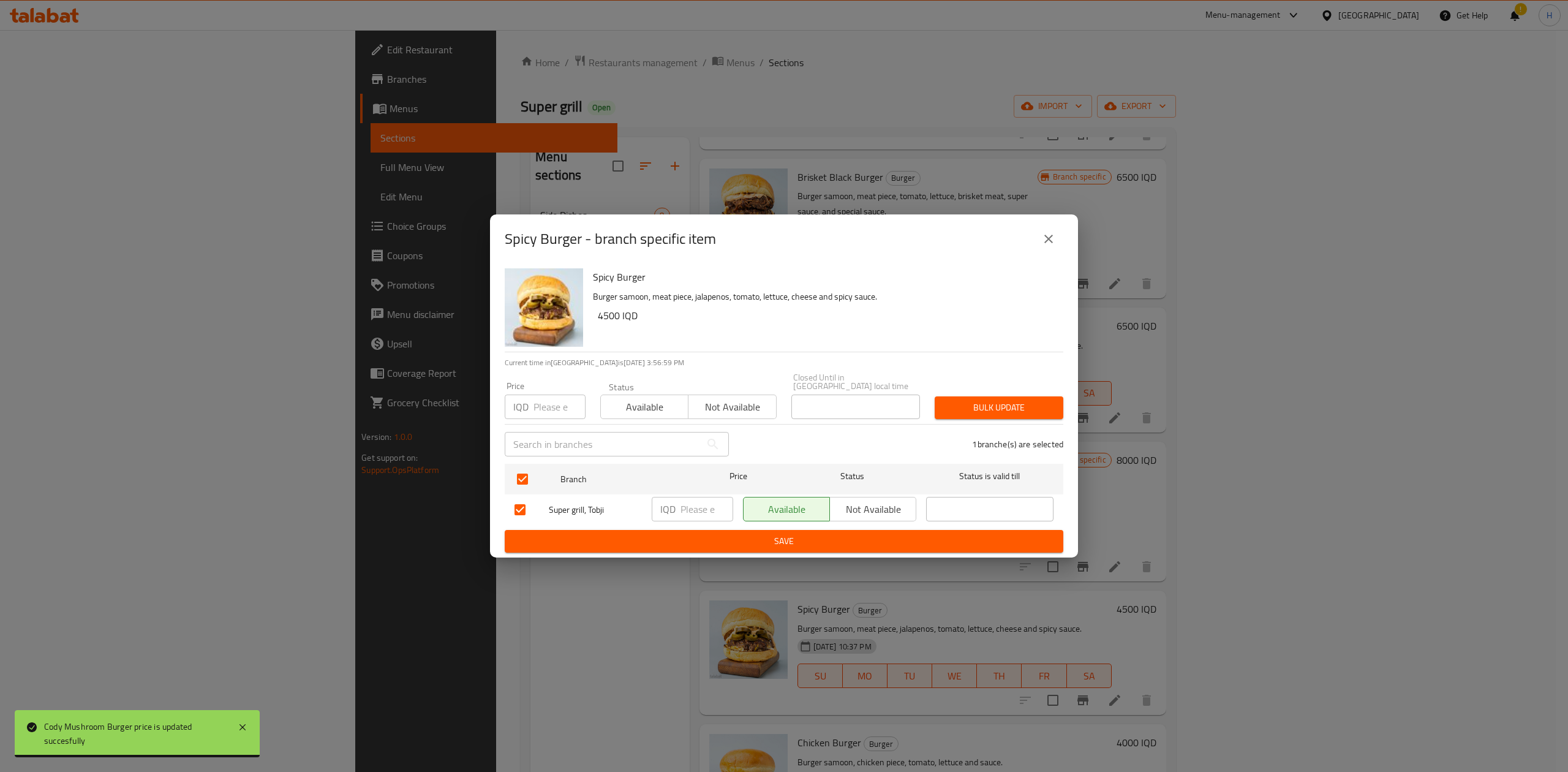
click at [693, 502] on input "number" at bounding box center [706, 509] width 53 height 24
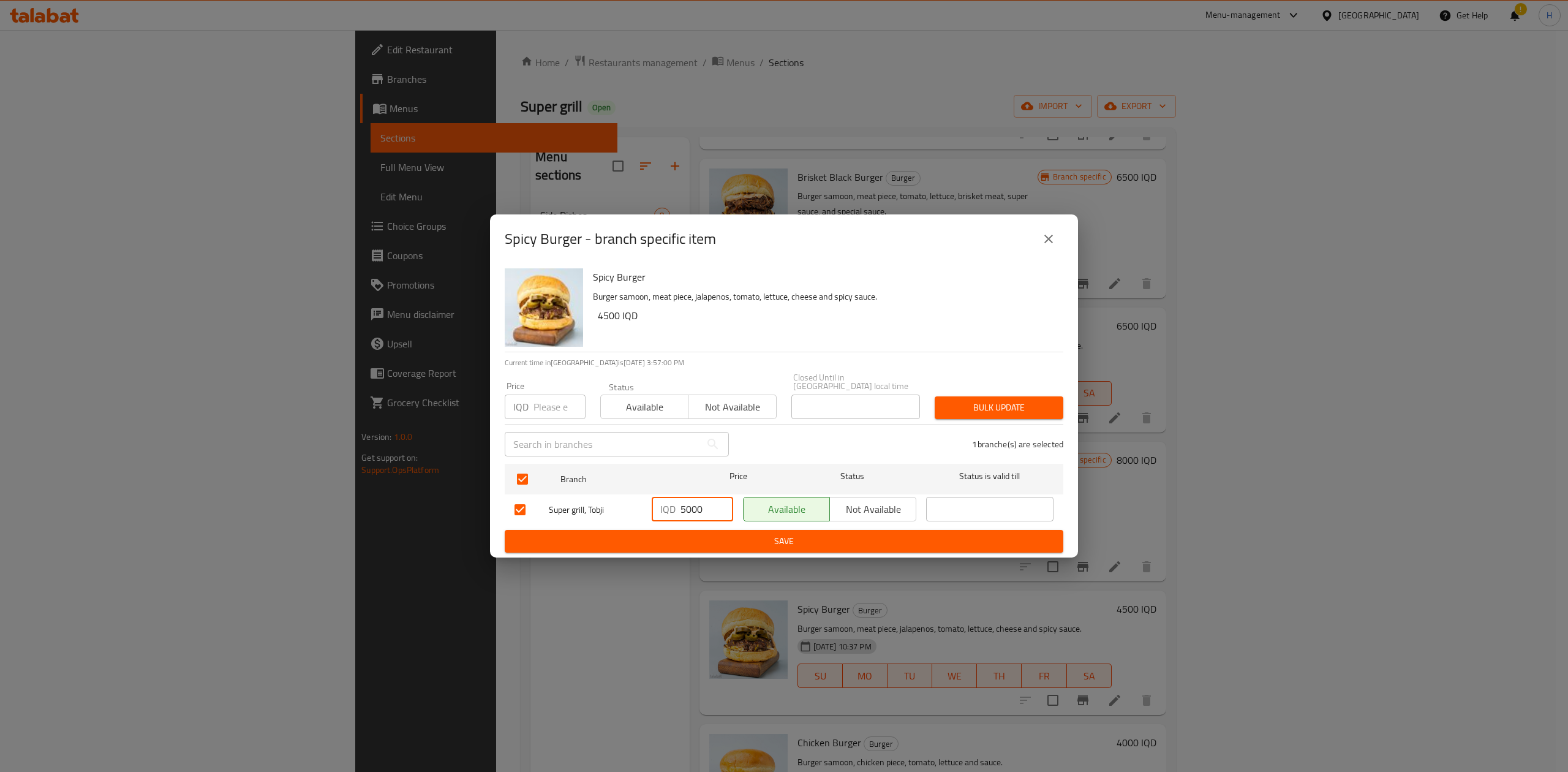
type input "5000"
click at [690, 537] on span "Save" at bounding box center [783, 541] width 539 height 15
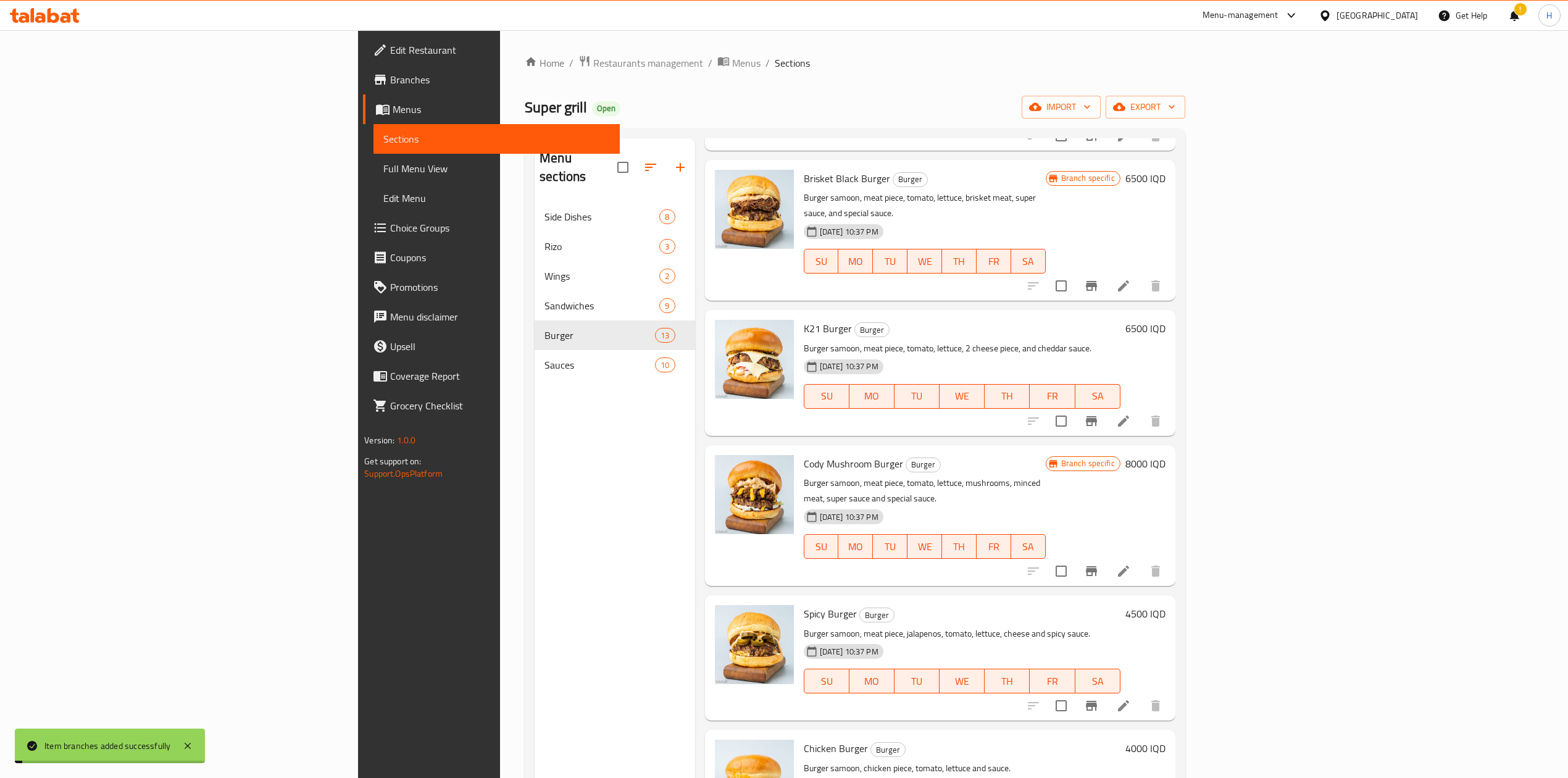
click at [1166, 605] on h6 "4500 IQD" at bounding box center [1145, 613] width 40 height 17
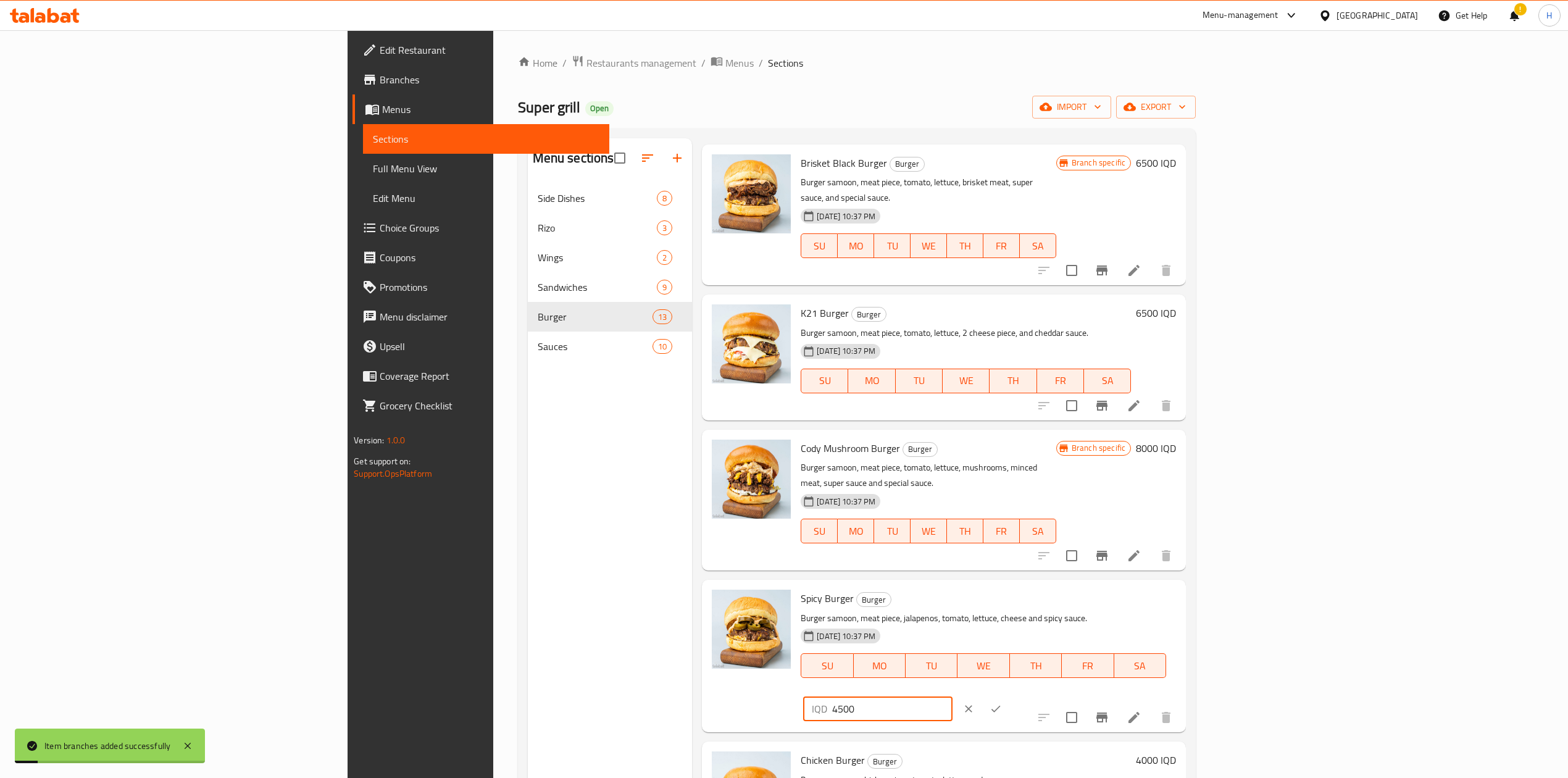
click at [952, 697] on input "4500" at bounding box center [892, 709] width 120 height 24
click at [1002, 702] on icon "ok" at bounding box center [996, 708] width 12 height 12
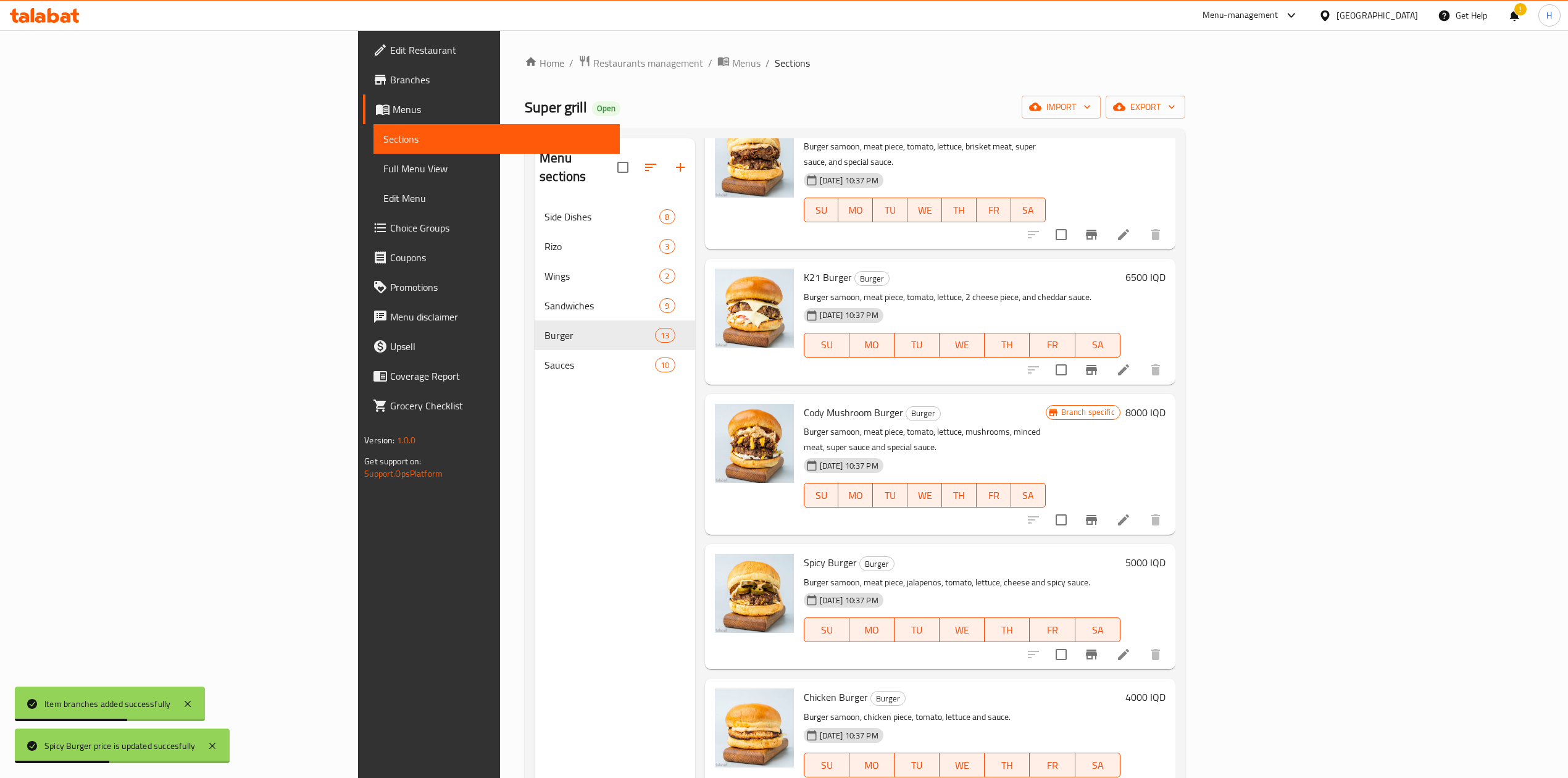
scroll to position [1006, 0]
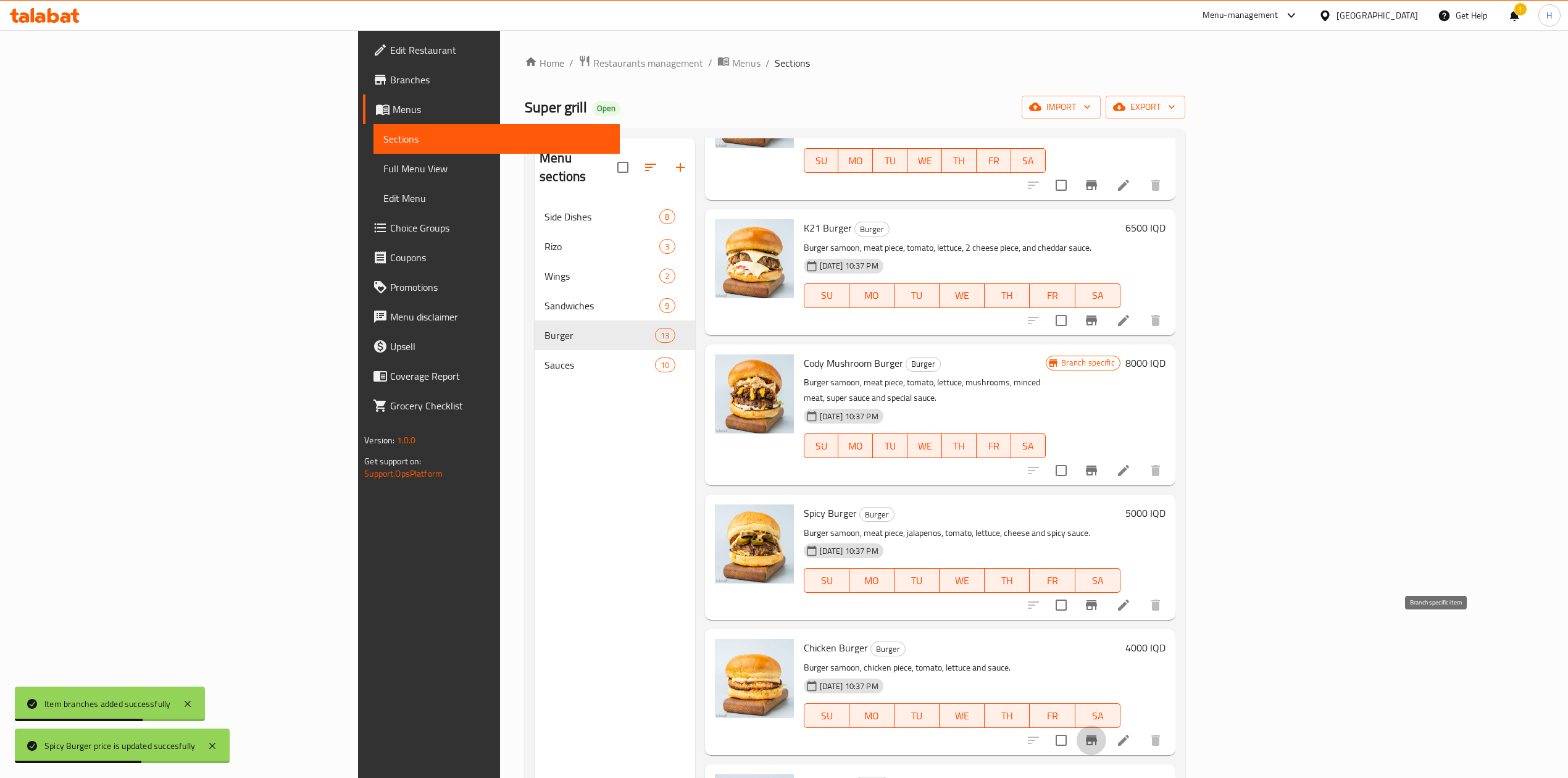
click at [1097, 735] on icon "Branch-specific-item" at bounding box center [1091, 740] width 11 height 10
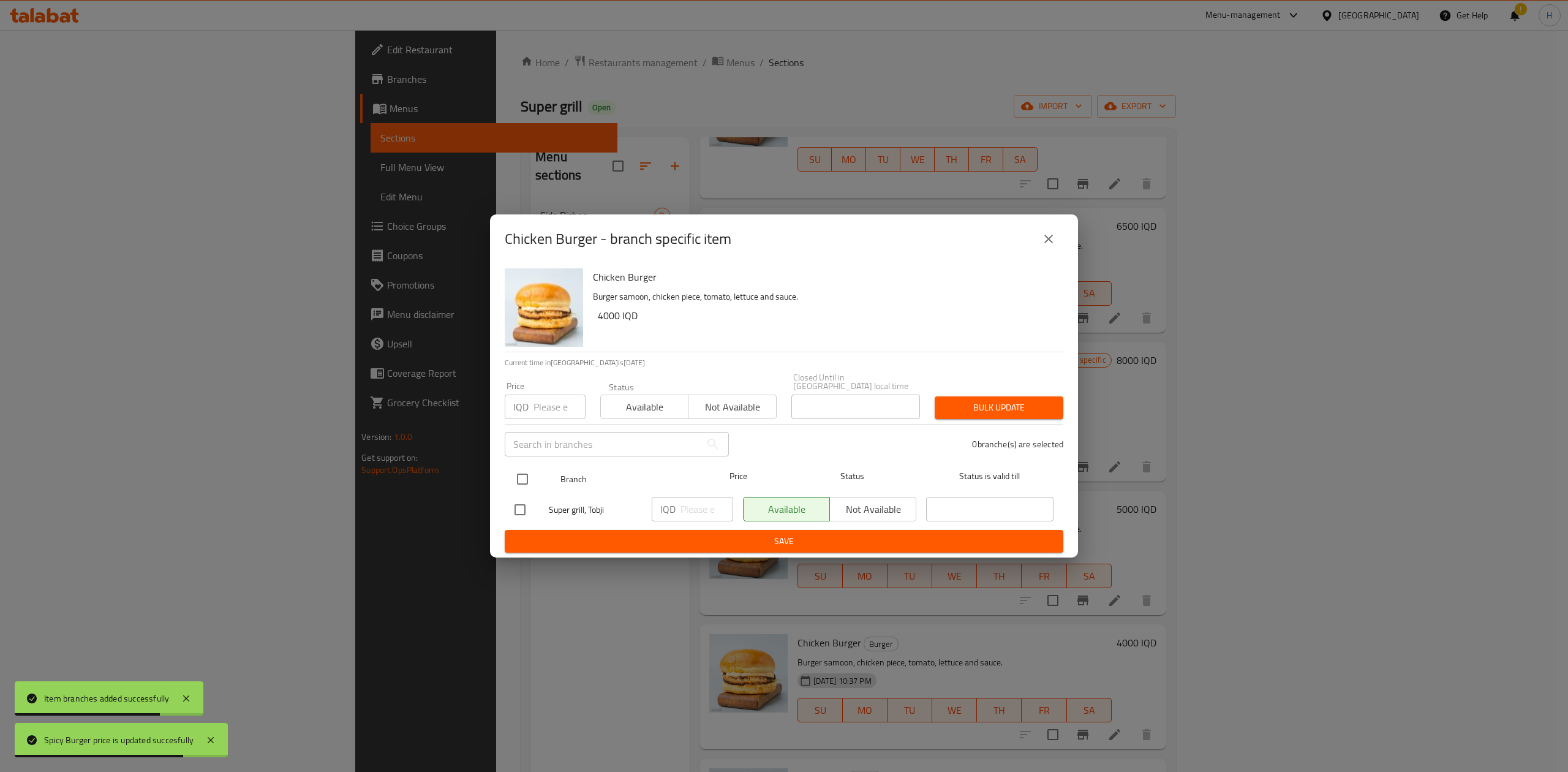
click at [528, 466] on input "checkbox" at bounding box center [522, 479] width 25 height 25
click at [680, 498] on input "number" at bounding box center [706, 509] width 53 height 24
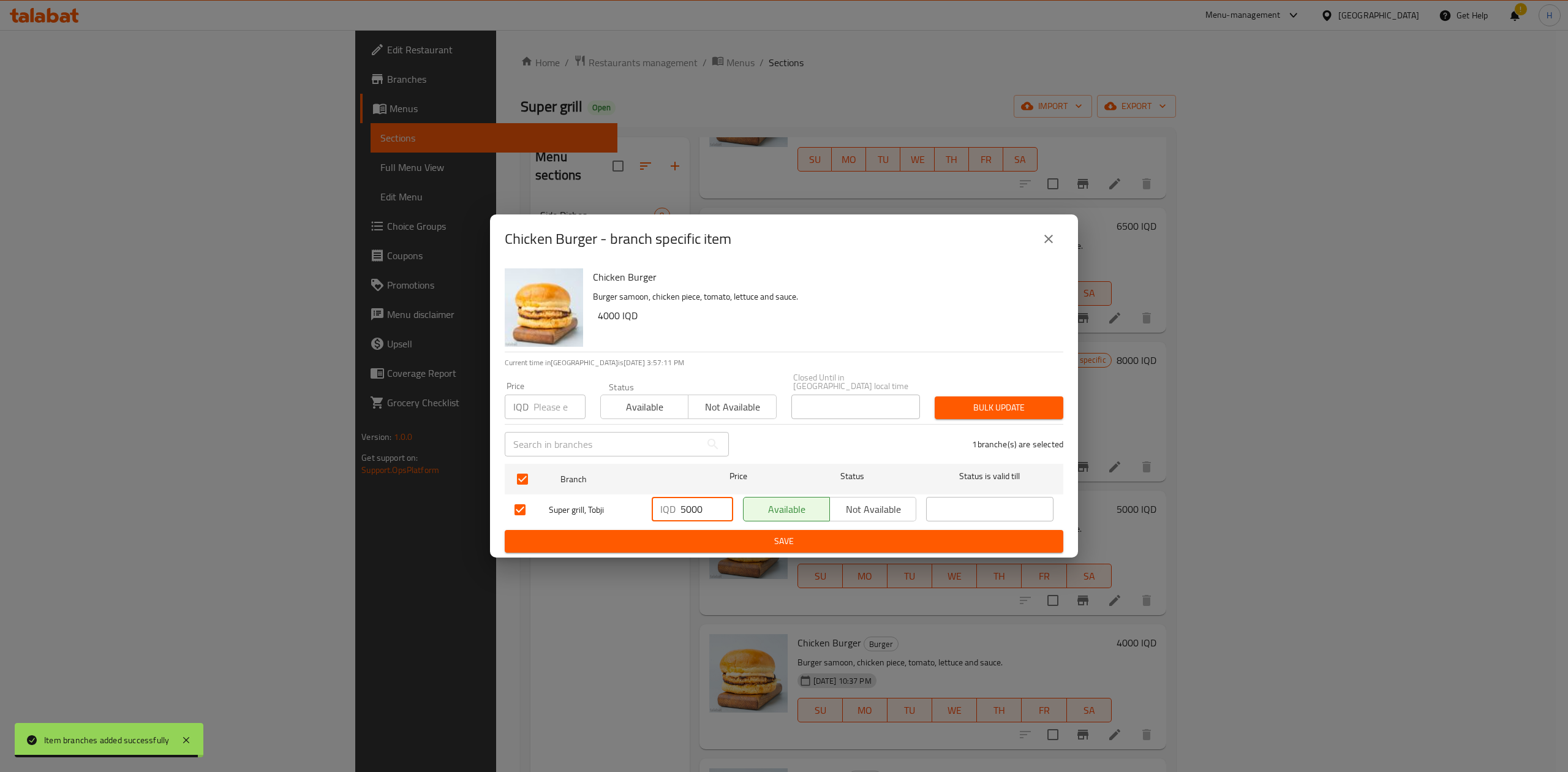
click at [672, 542] on span "Save" at bounding box center [783, 541] width 539 height 15
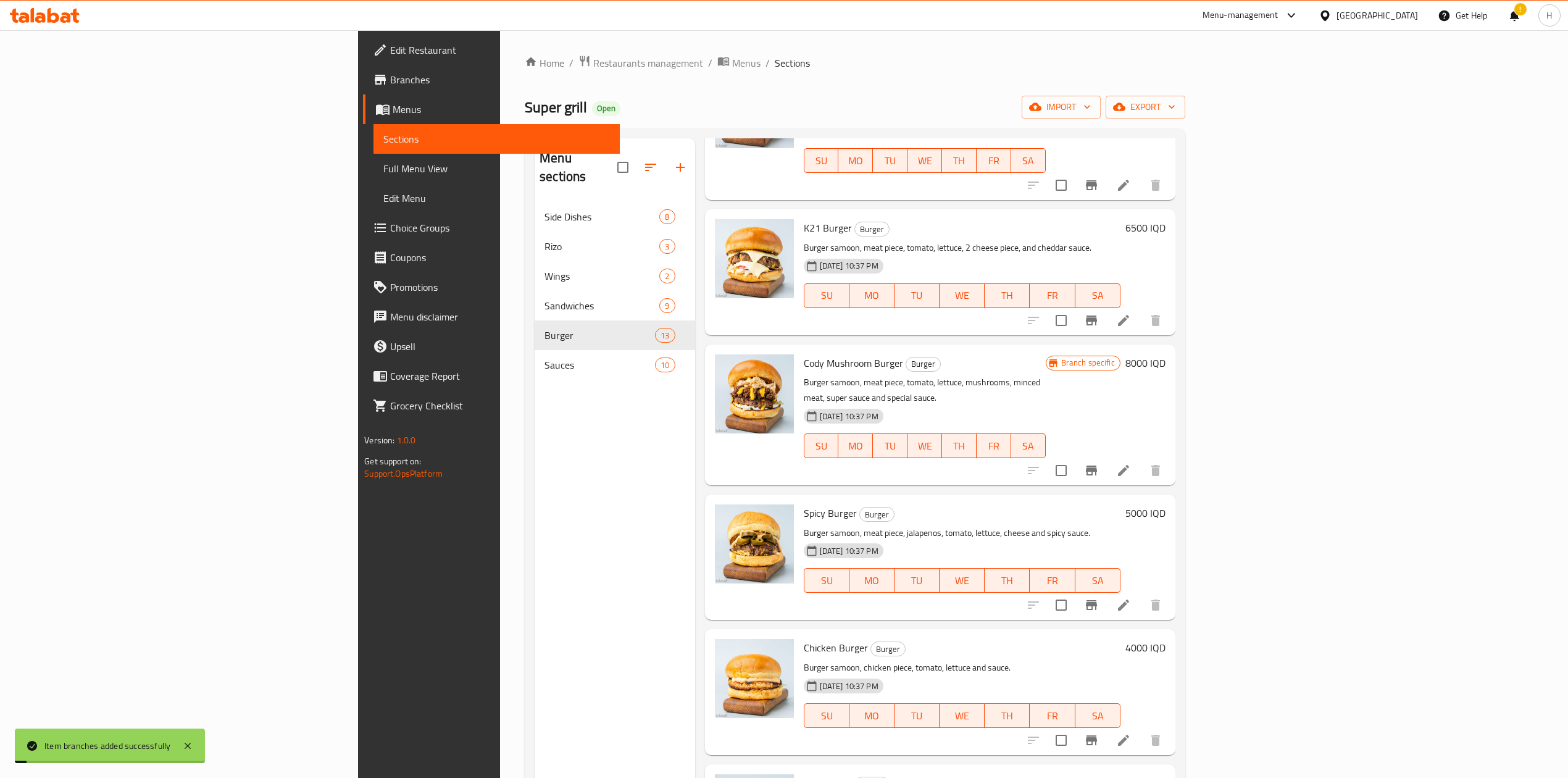
click at [1166, 639] on h6 "4000 IQD" at bounding box center [1145, 647] width 40 height 17
click at [955, 747] on input "4000" at bounding box center [895, 759] width 120 height 24
click at [1012, 745] on button "ok" at bounding box center [998, 759] width 27 height 27
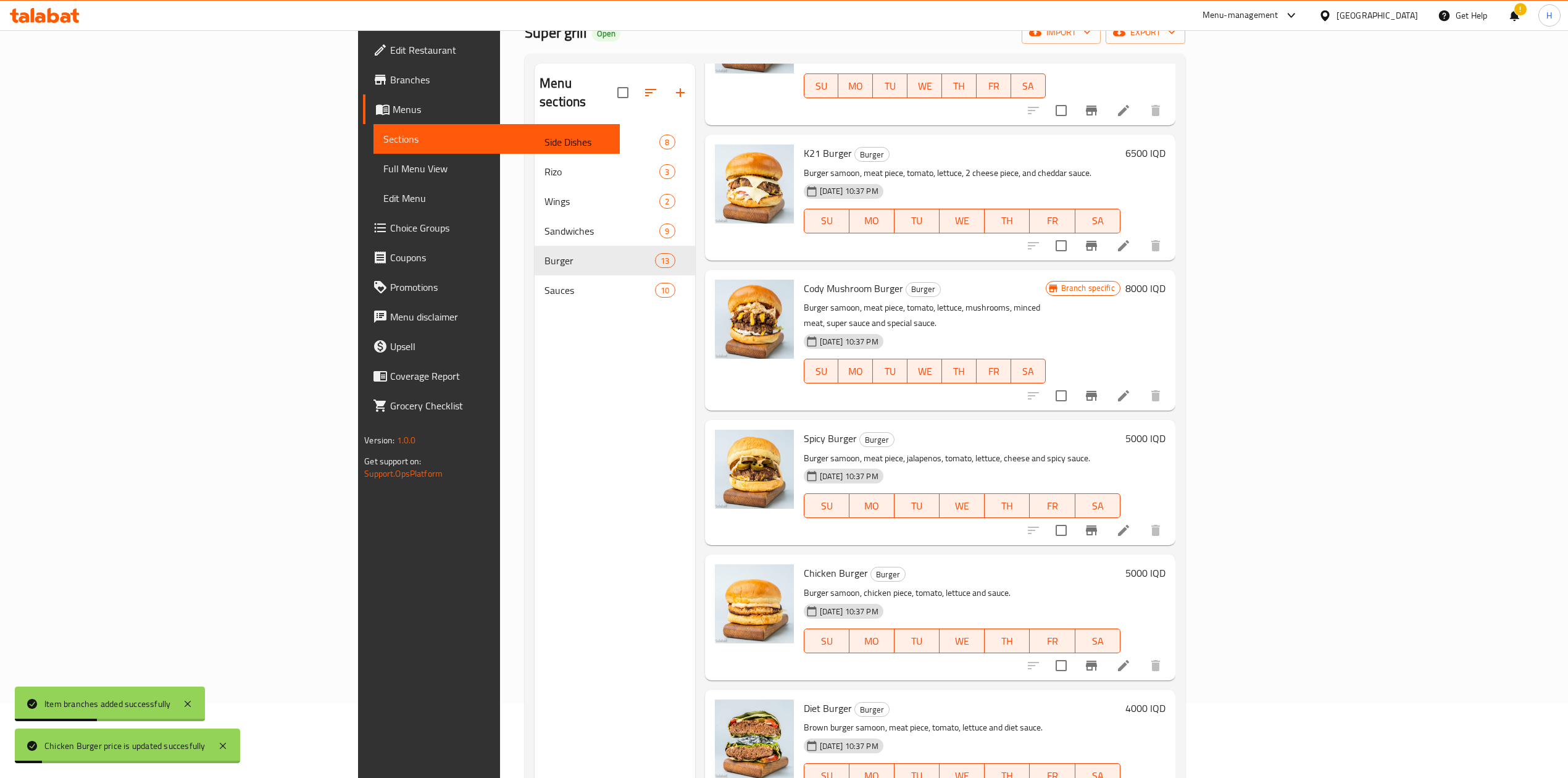
scroll to position [173, 0]
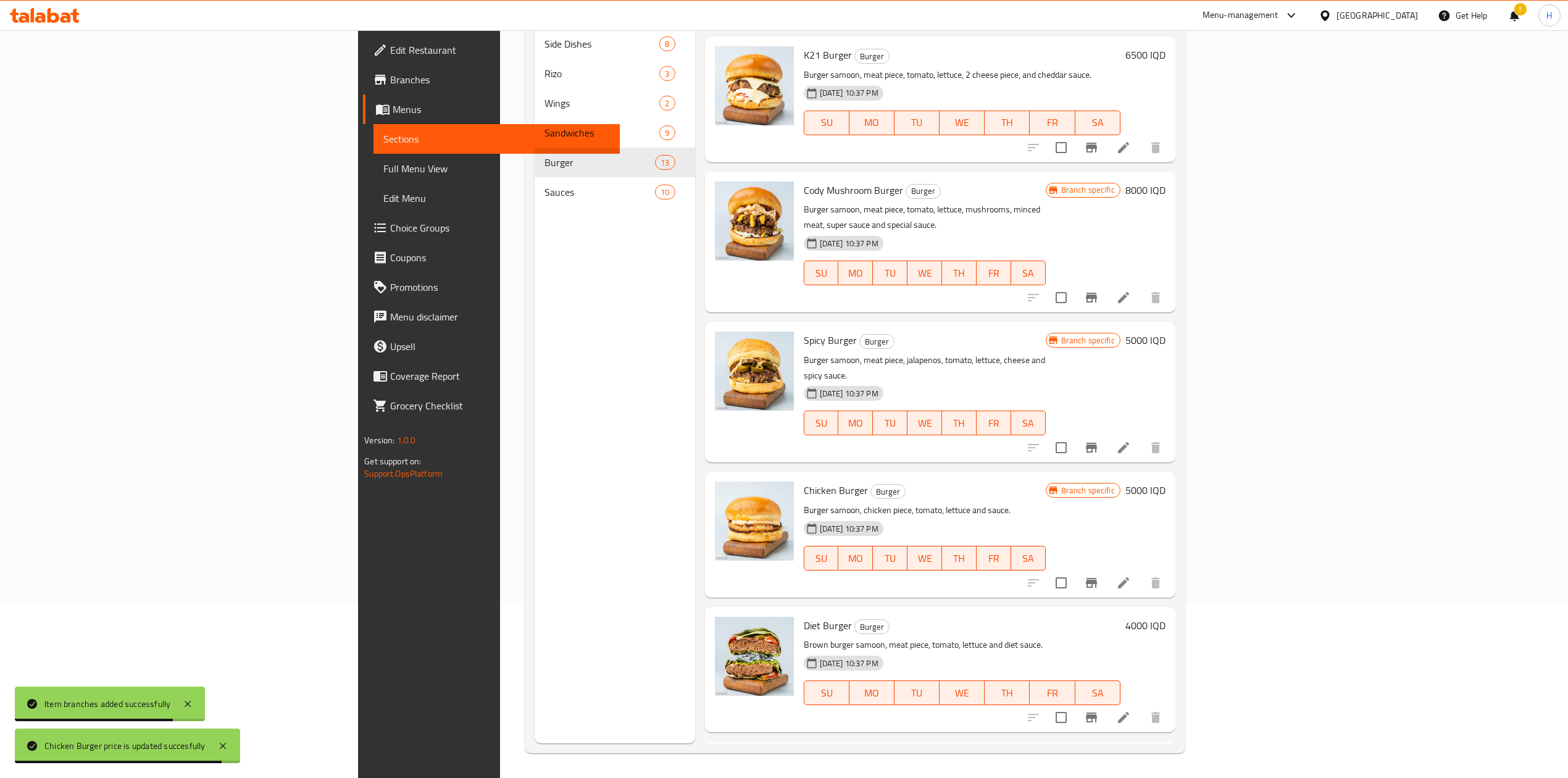
click at [1107, 702] on button "Branch-specific-item" at bounding box center [1091, 717] width 30 height 30
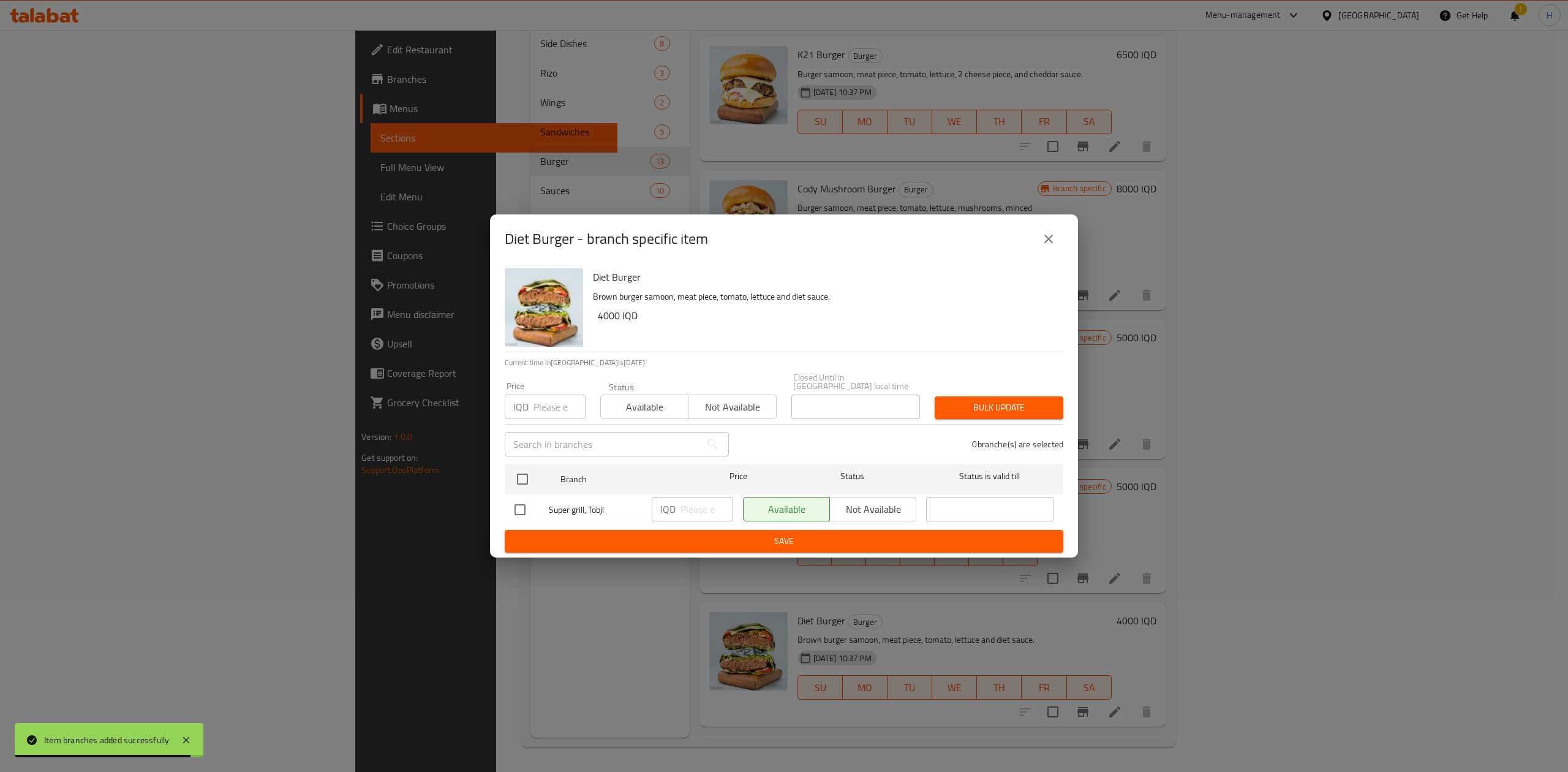
drag, startPoint x: 518, startPoint y: 469, endPoint x: 673, endPoint y: 519, distance: 162.9
click at [528, 472] on input "checkbox" at bounding box center [522, 479] width 25 height 25
click at [696, 505] on input "number" at bounding box center [706, 509] width 53 height 24
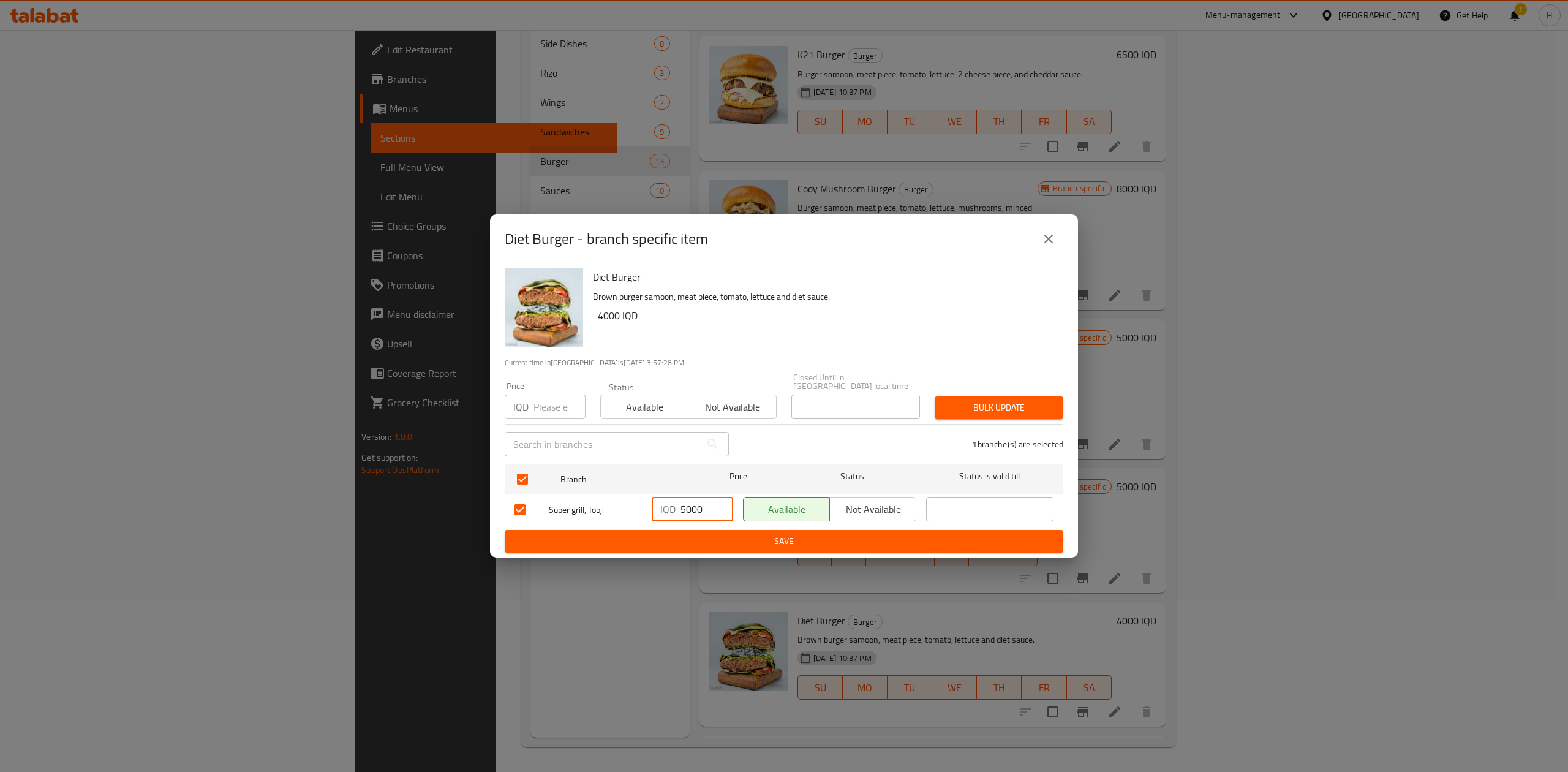
click at [692, 533] on span "Save" at bounding box center [783, 541] width 539 height 15
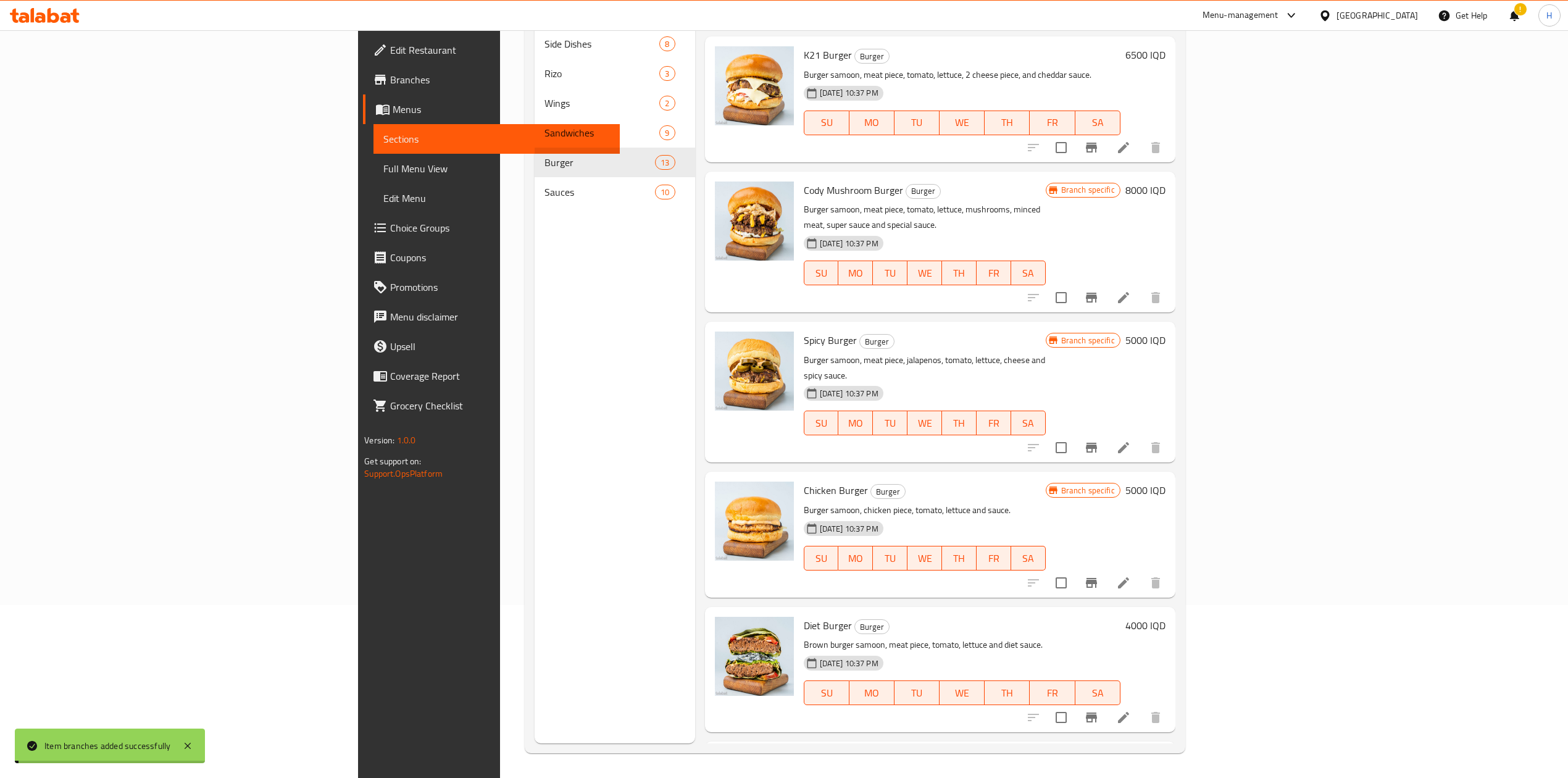
click at [1166, 616] on h6 "4000 IQD" at bounding box center [1145, 625] width 40 height 17
click at [955, 723] on input "4000" at bounding box center [895, 736] width 120 height 24
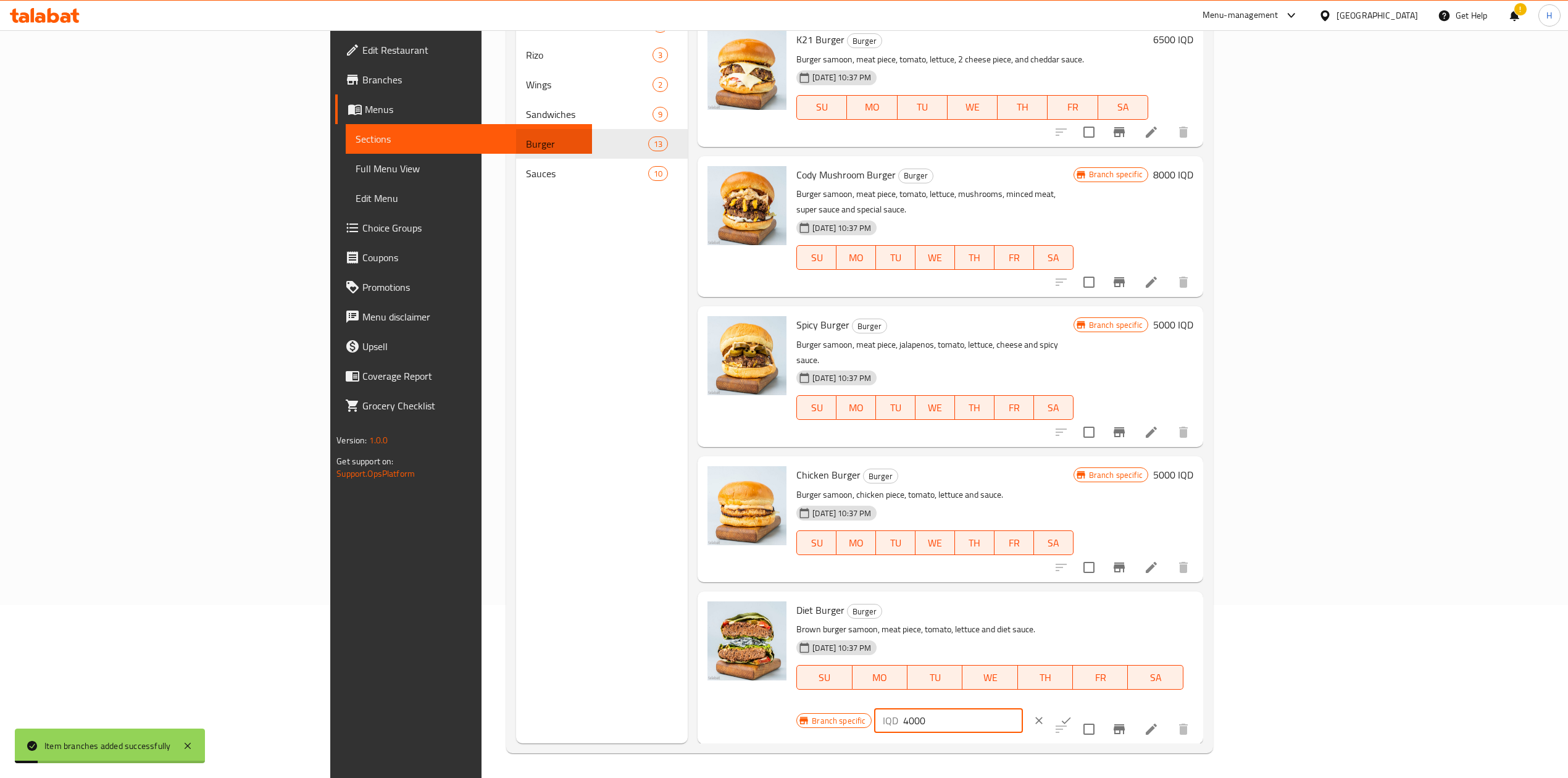
click at [1023, 708] on input "4000" at bounding box center [963, 720] width 120 height 24
click at [1073, 714] on icon "ok" at bounding box center [1066, 720] width 12 height 12
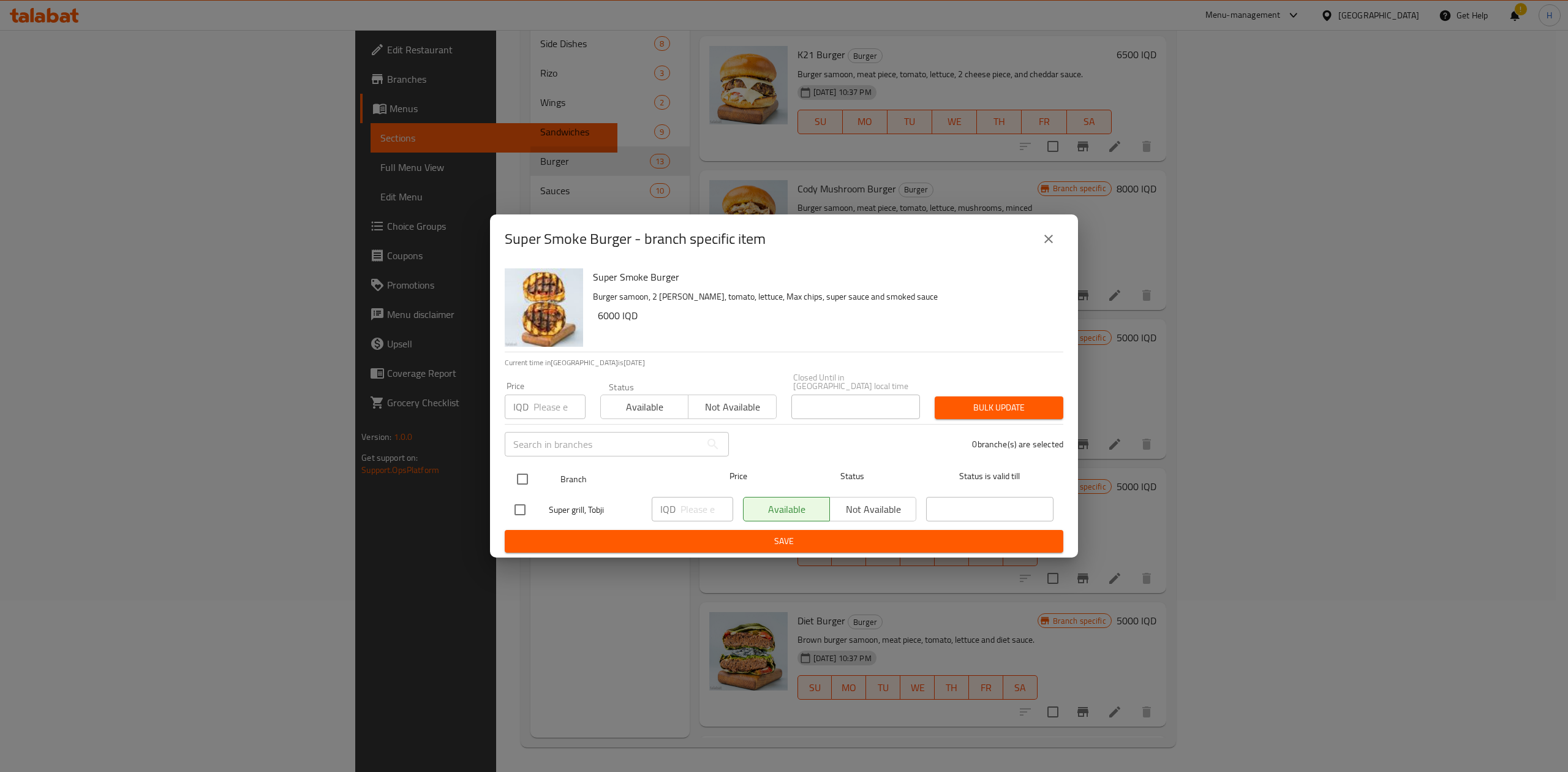
click at [518, 474] on input "checkbox" at bounding box center [522, 479] width 25 height 25
click at [699, 508] on input "number" at bounding box center [706, 509] width 53 height 24
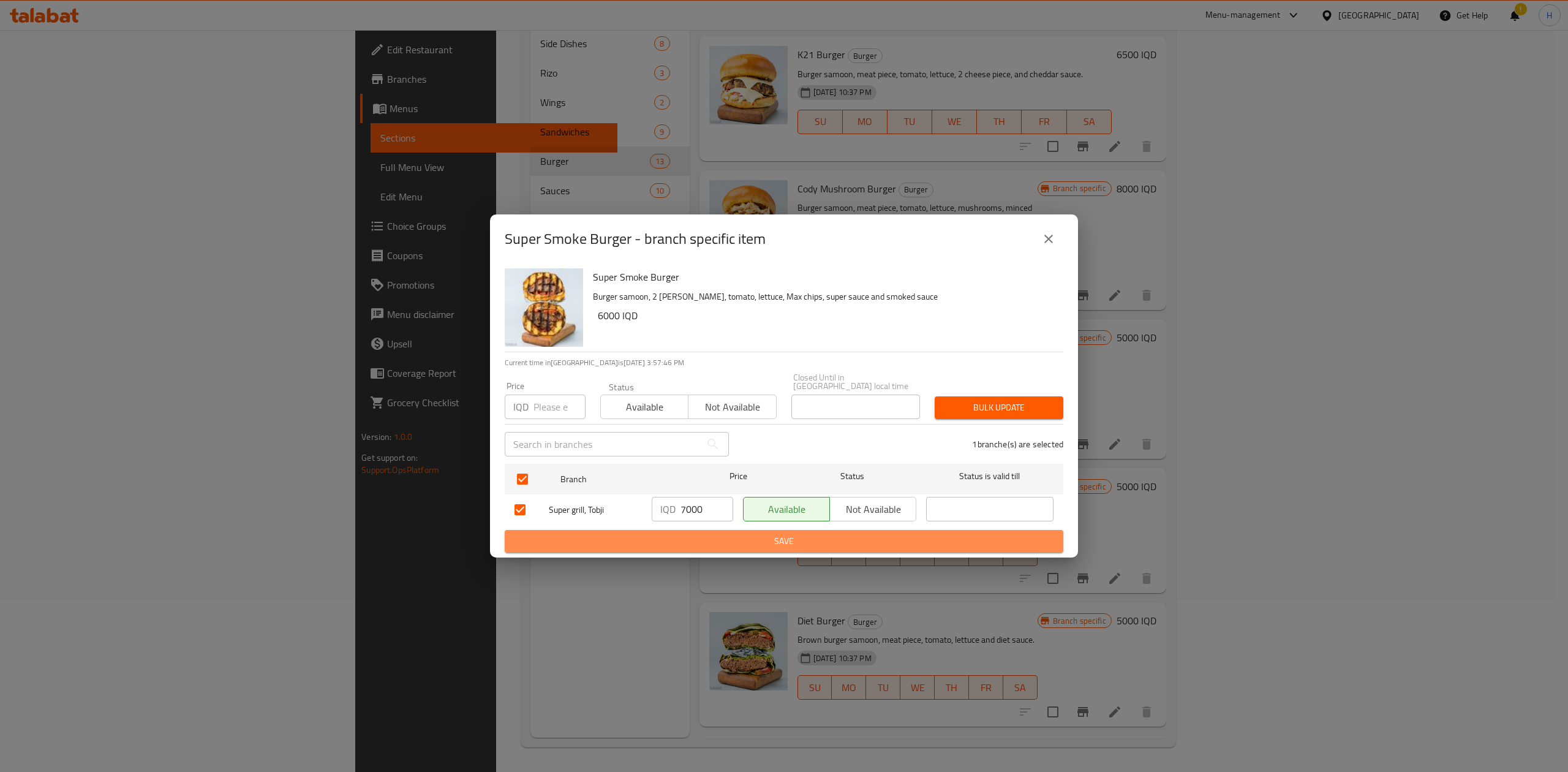
click at [710, 533] on span "Save" at bounding box center [783, 541] width 539 height 15
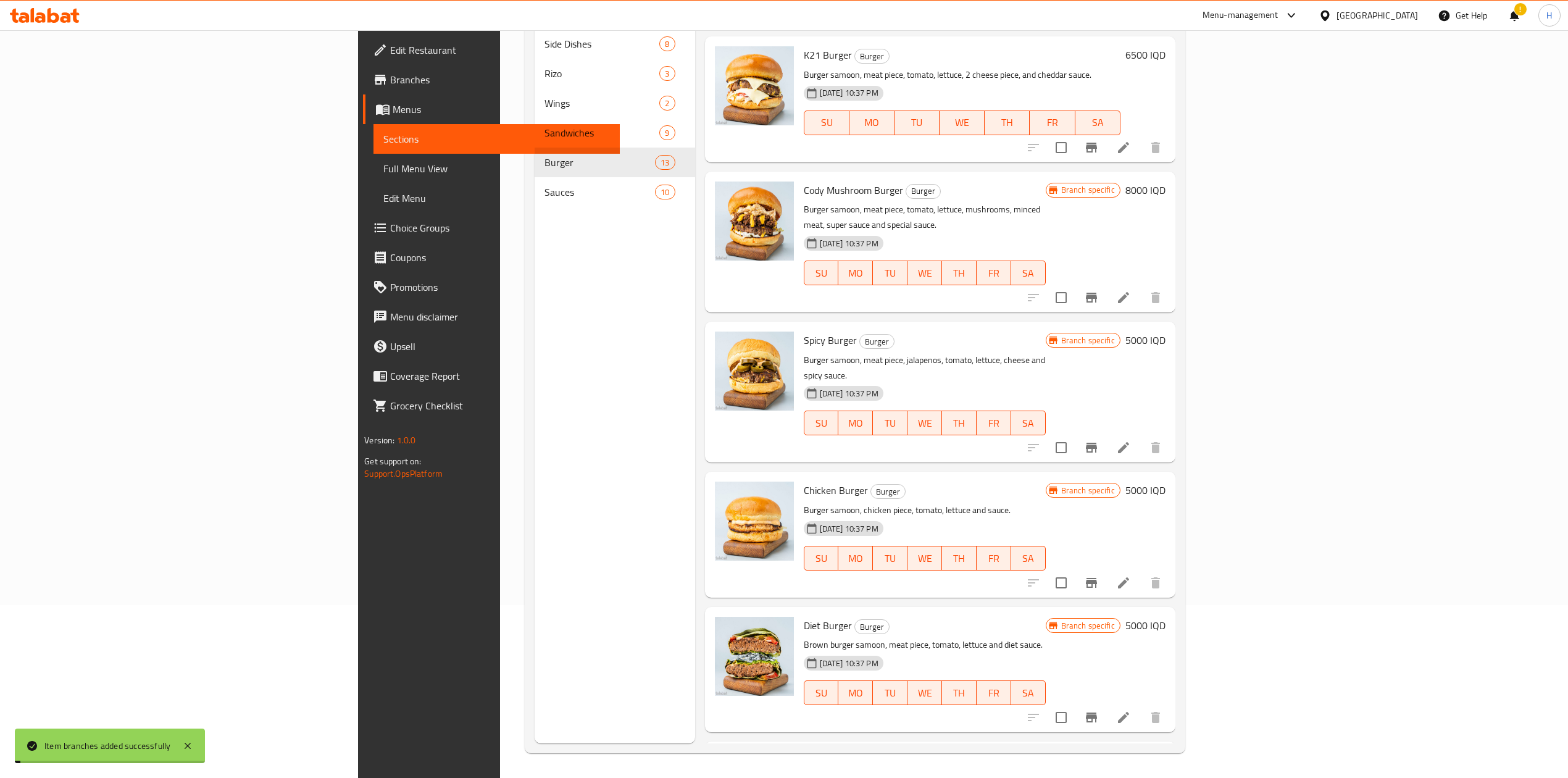
click at [1166, 751] on h6 "6000 IQD" at bounding box center [1145, 759] width 40 height 17
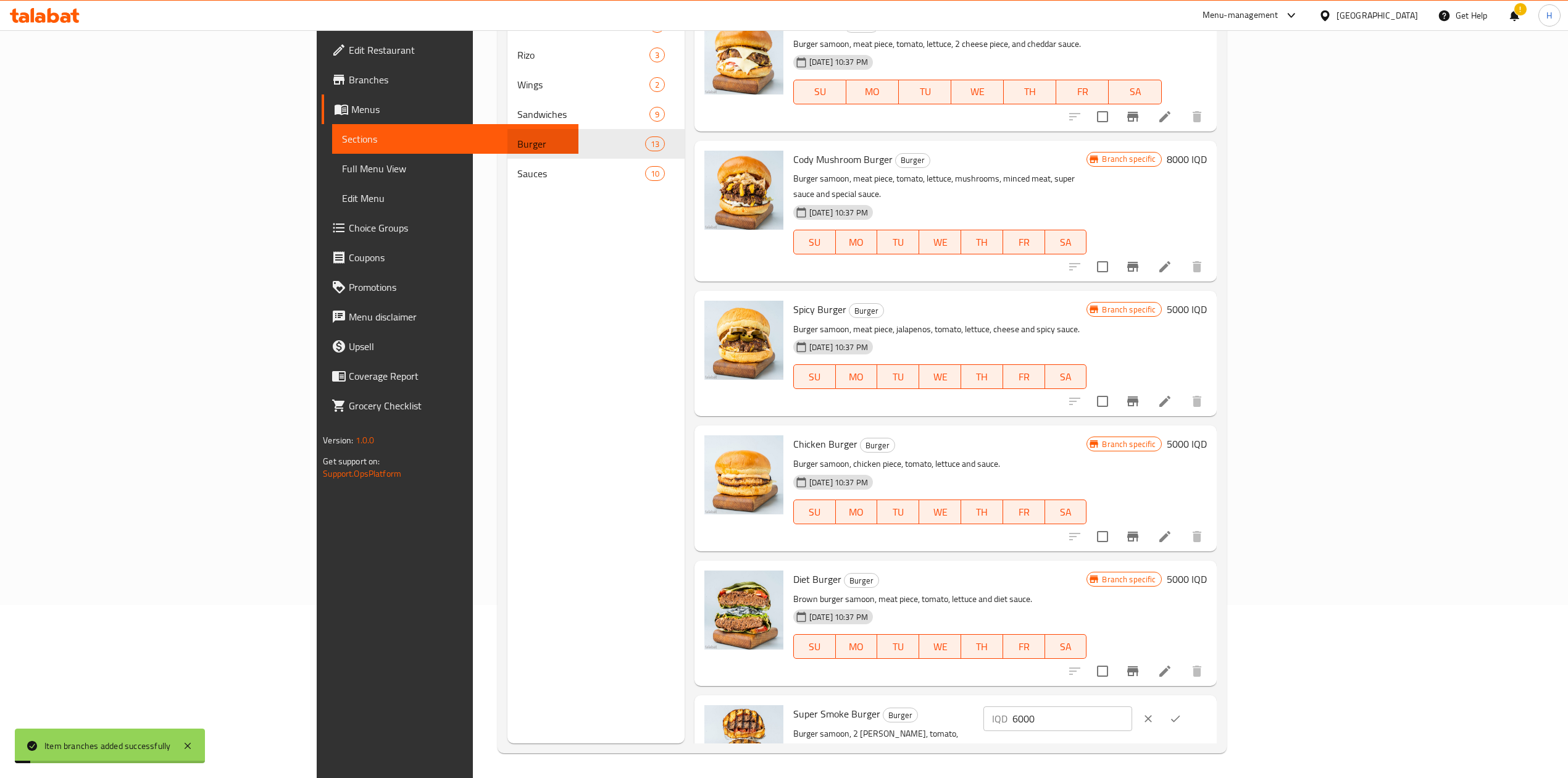
click at [1132, 706] on input "6000" at bounding box center [1072, 718] width 120 height 24
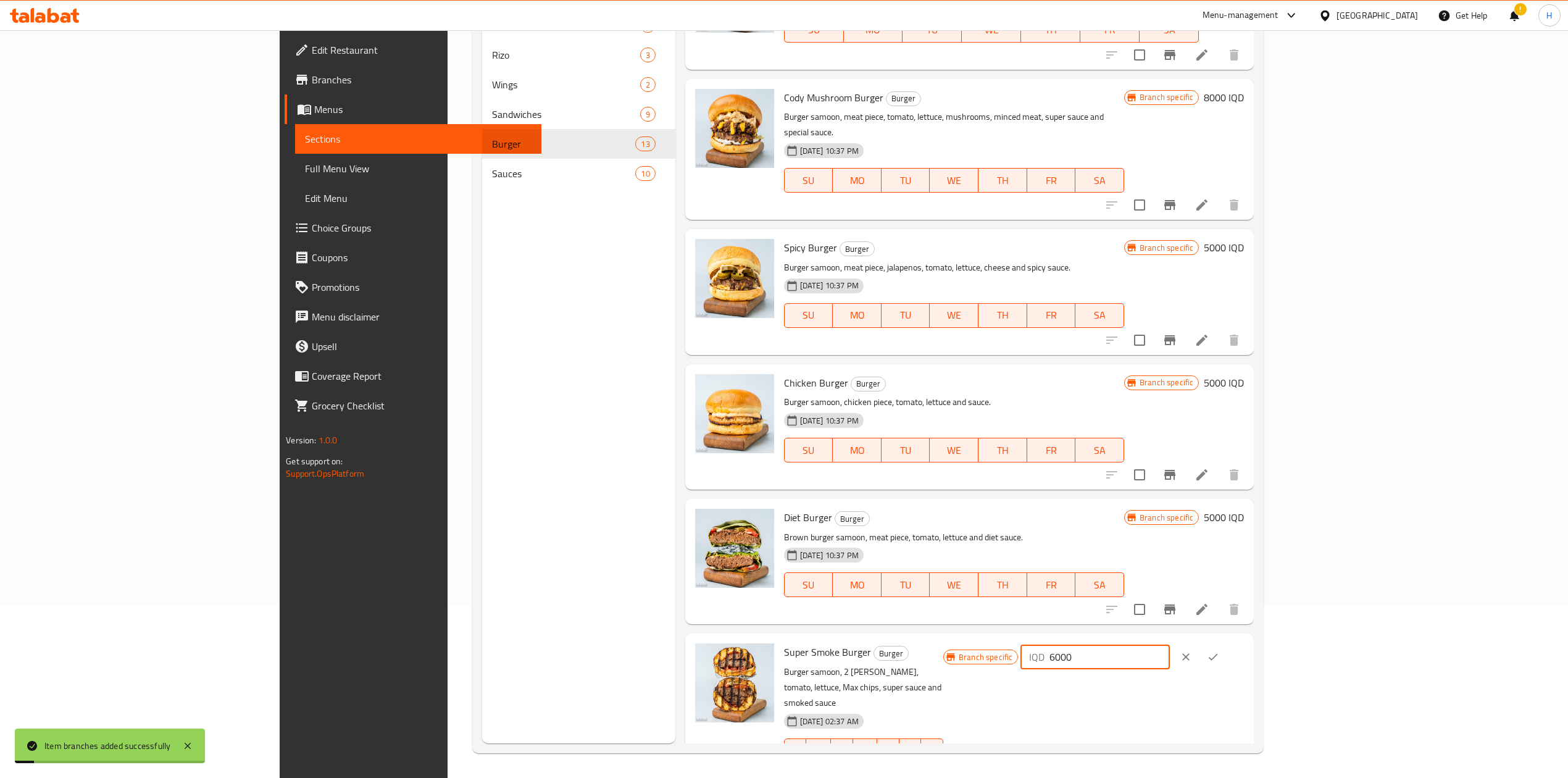
click at [1170, 645] on input "6000" at bounding box center [1109, 657] width 120 height 24
click at [1227, 643] on div at bounding box center [1200, 657] width 55 height 27
click at [1227, 643] on button "ok" at bounding box center [1213, 657] width 27 height 27
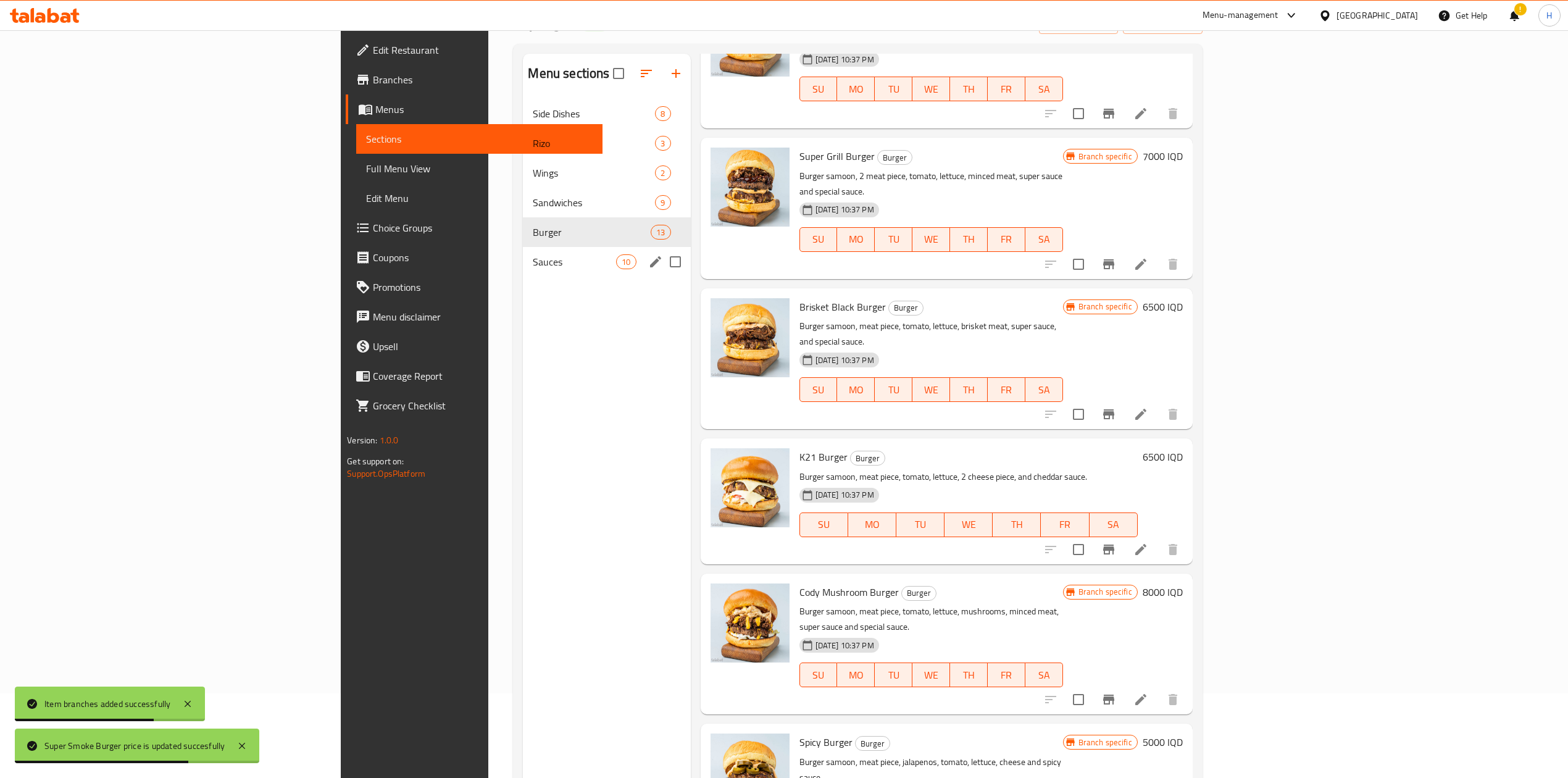
scroll to position [0, 0]
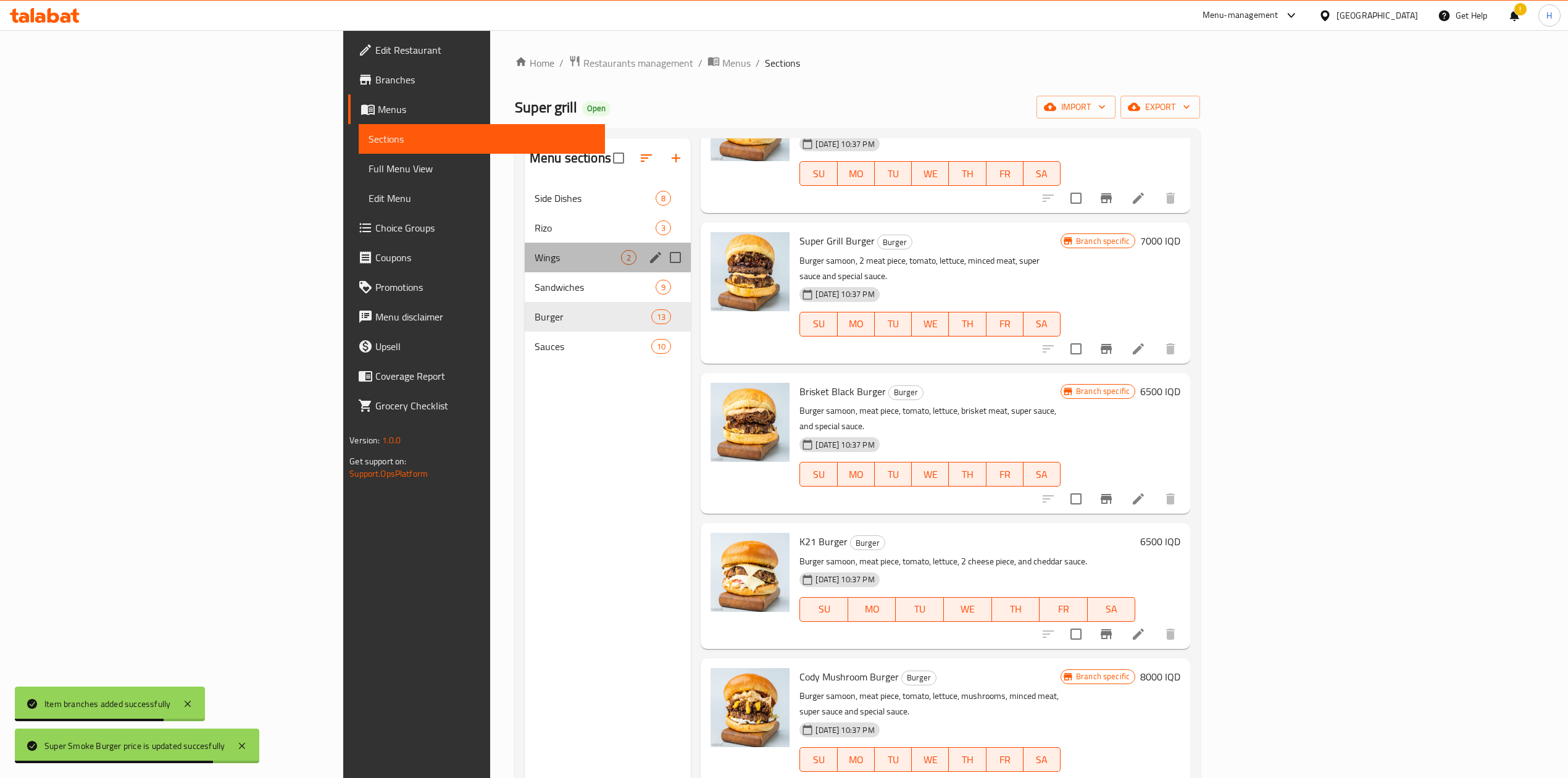
click at [534, 264] on span "Wings" at bounding box center [577, 257] width 87 height 15
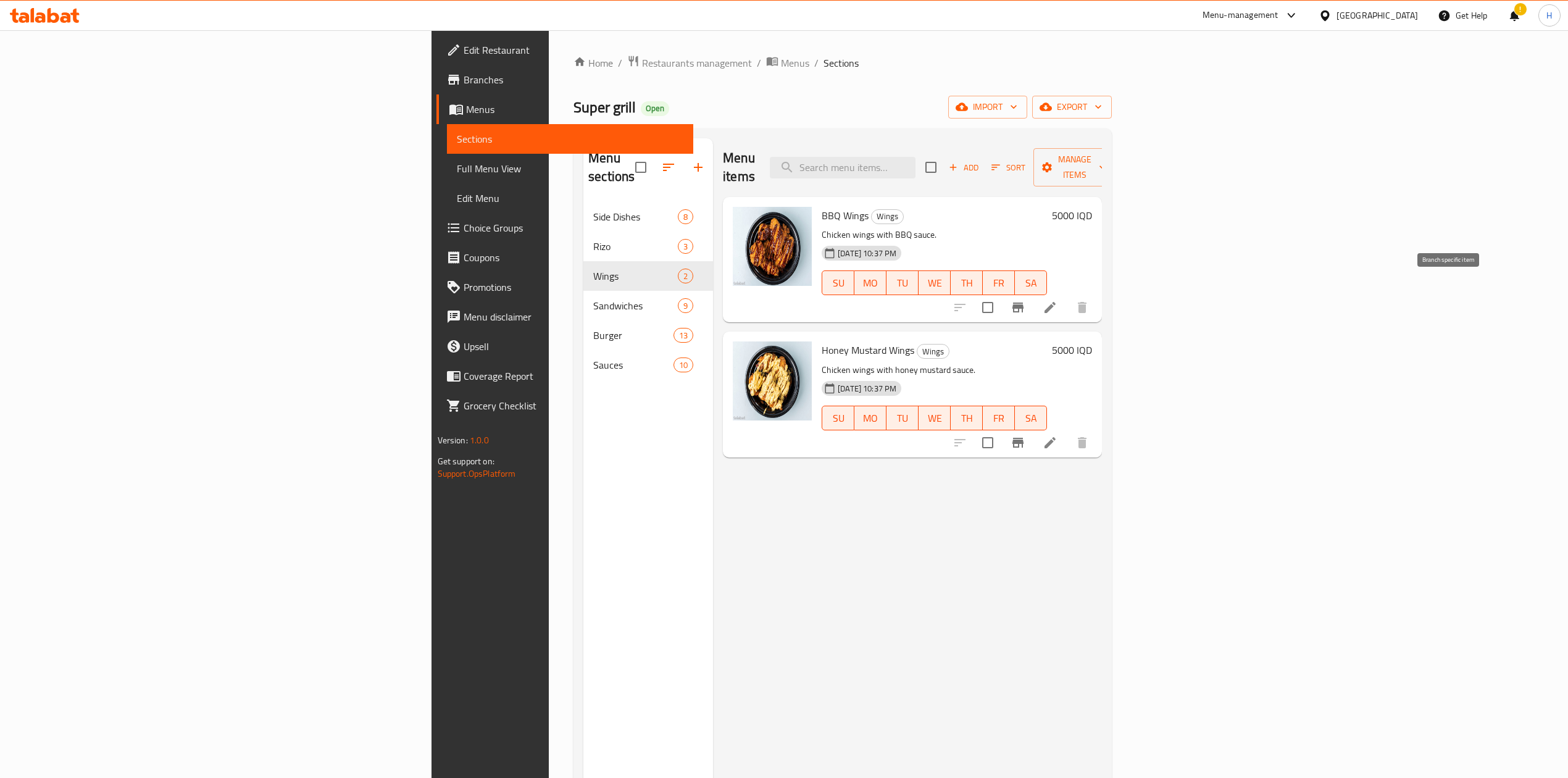
click at [1033, 292] on button "Branch-specific-item" at bounding box center [1018, 307] width 30 height 30
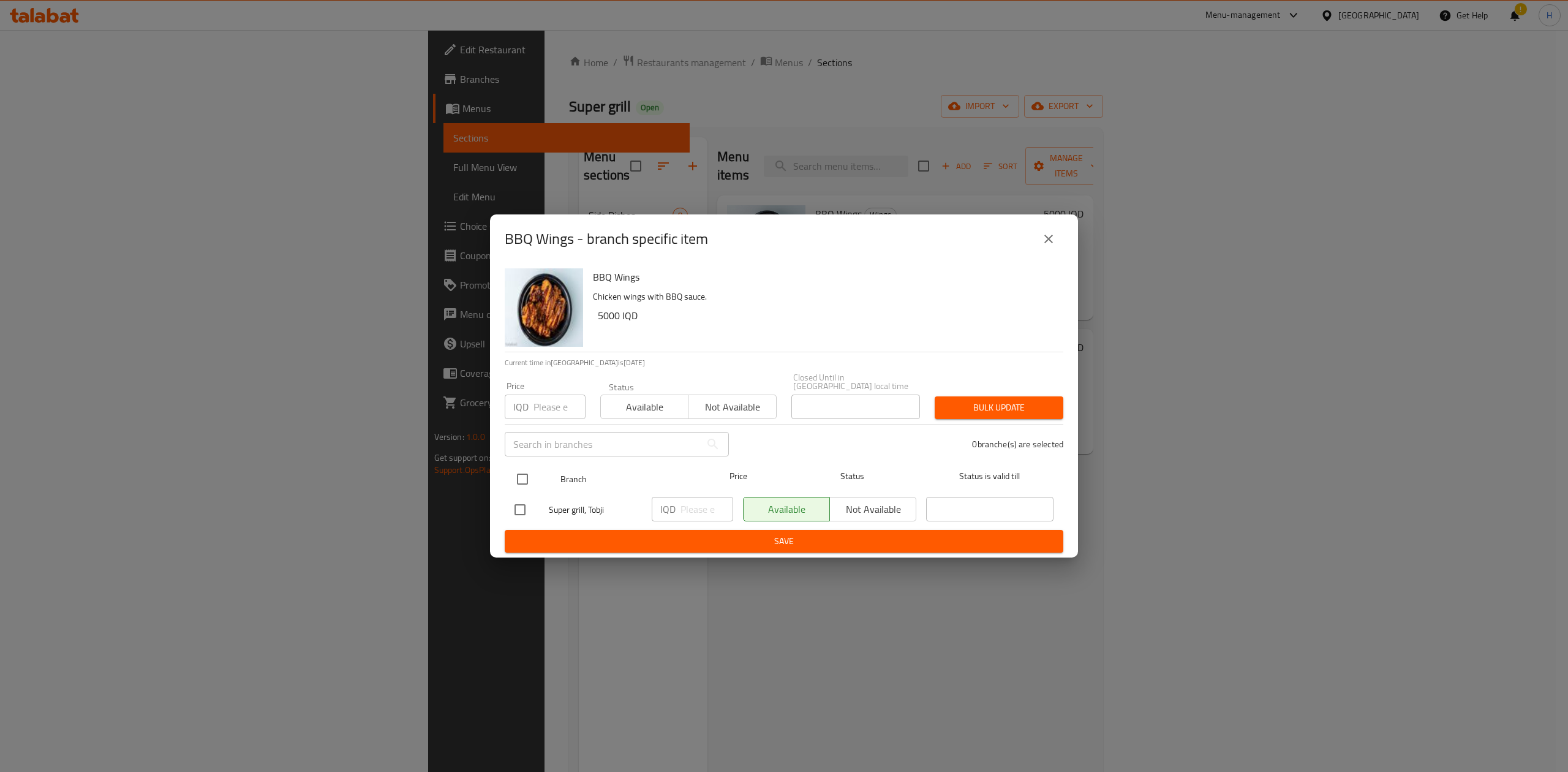
click at [524, 481] on input "checkbox" at bounding box center [522, 479] width 25 height 25
click at [689, 510] on input "number" at bounding box center [706, 509] width 53 height 24
drag, startPoint x: 698, startPoint y: 538, endPoint x: 696, endPoint y: 530, distance: 8.2
click at [698, 539] on span "Save" at bounding box center [783, 541] width 539 height 15
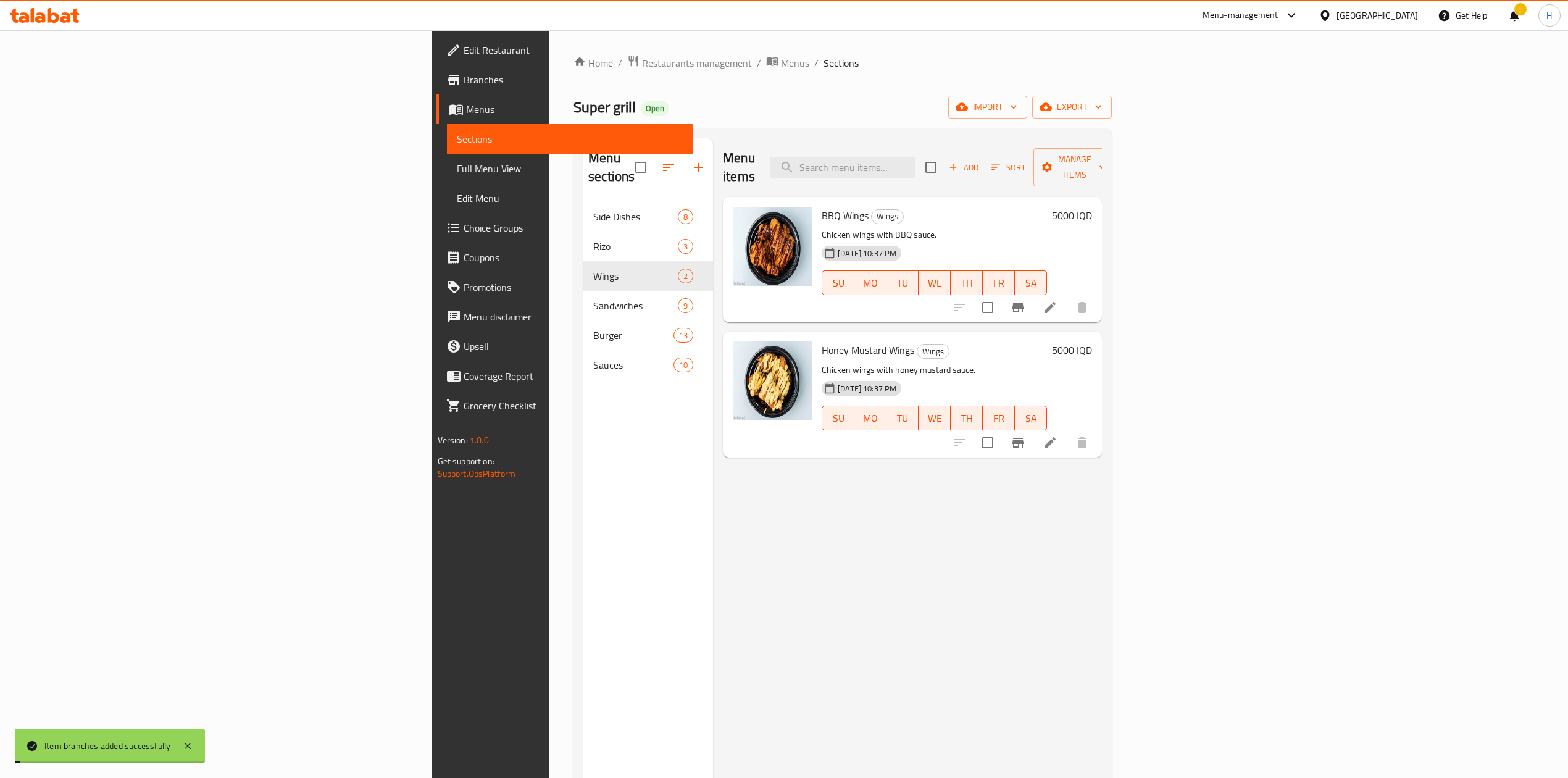
click at [1092, 207] on h6 "5000 IQD" at bounding box center [1072, 215] width 40 height 17
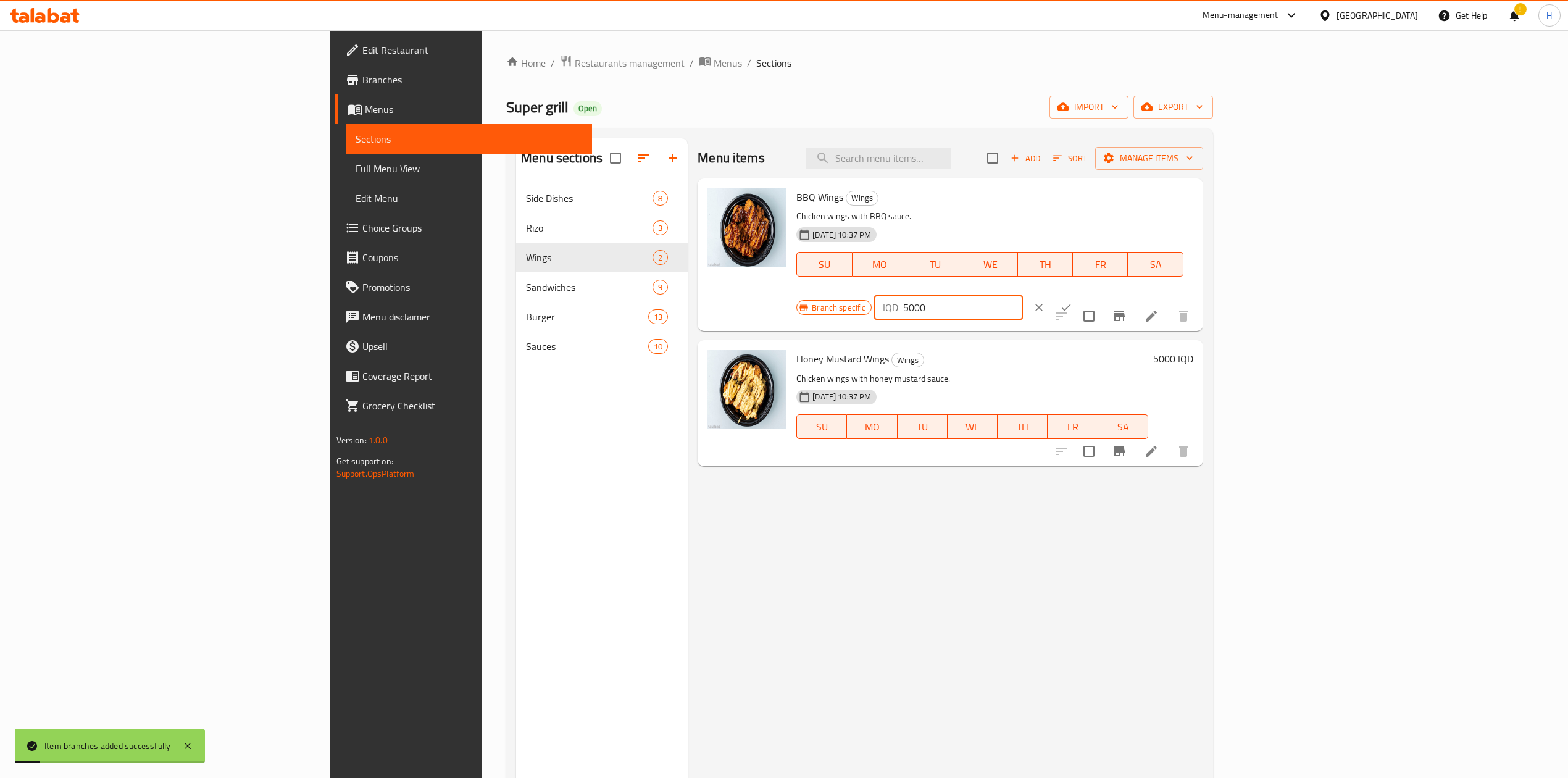
click at [1023, 295] on input "5000" at bounding box center [963, 307] width 120 height 24
click at [1073, 301] on icon "ok" at bounding box center [1066, 307] width 12 height 12
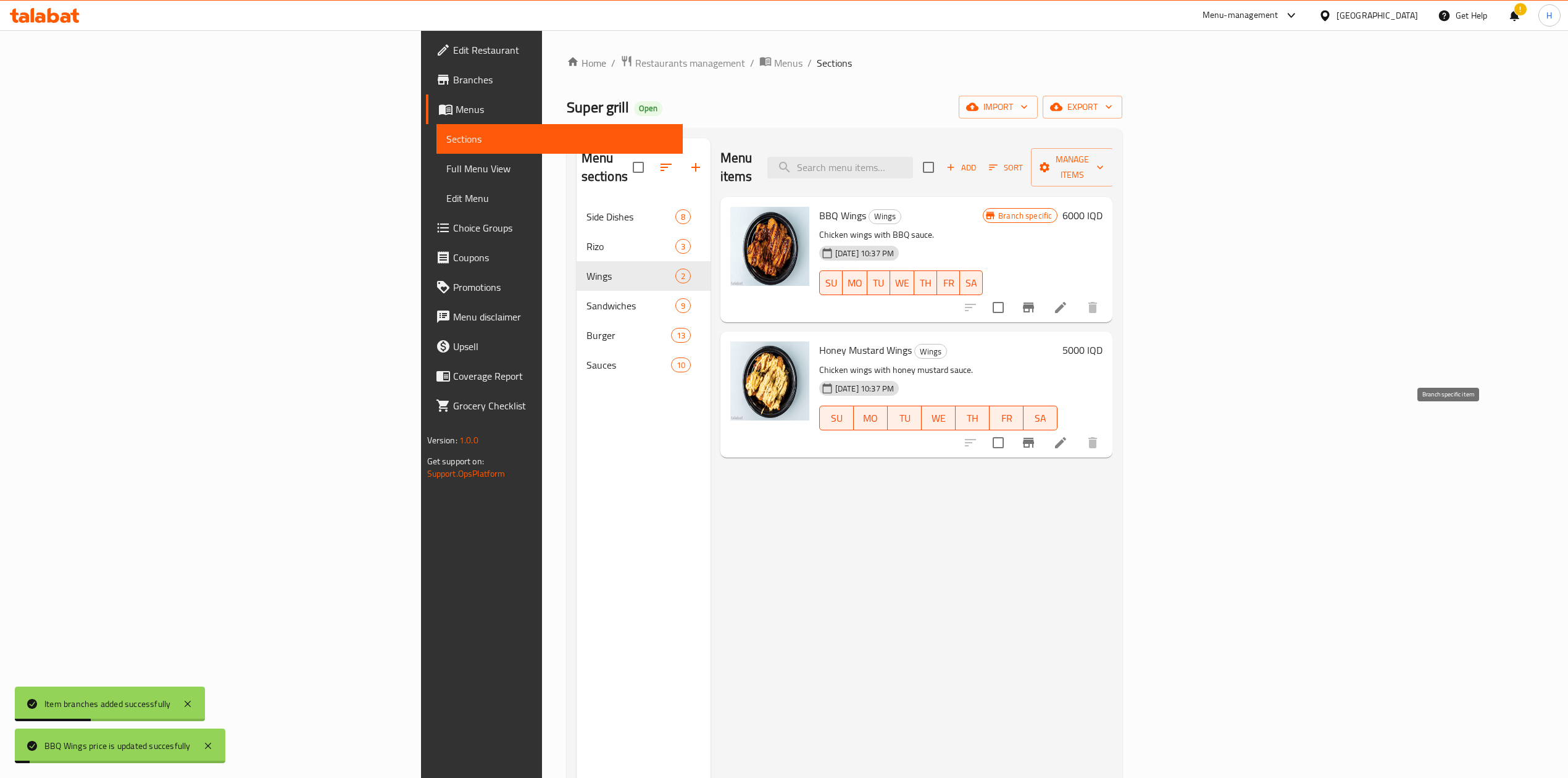
click at [1034, 437] on icon "Branch-specific-item" at bounding box center [1028, 442] width 11 height 10
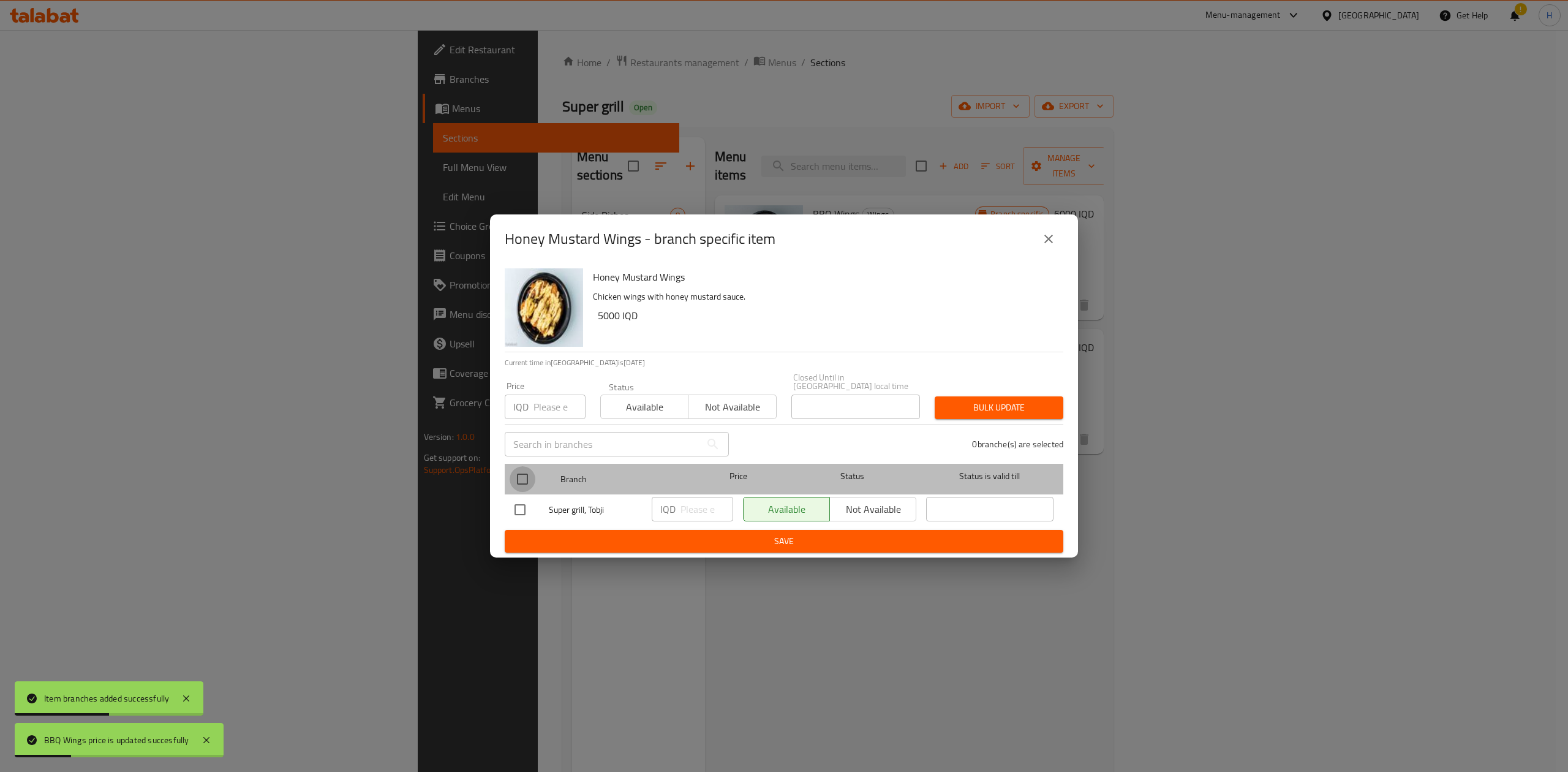
drag, startPoint x: 533, startPoint y: 478, endPoint x: 641, endPoint y: 482, distance: 108.1
click at [535, 478] on input "checkbox" at bounding box center [522, 479] width 25 height 25
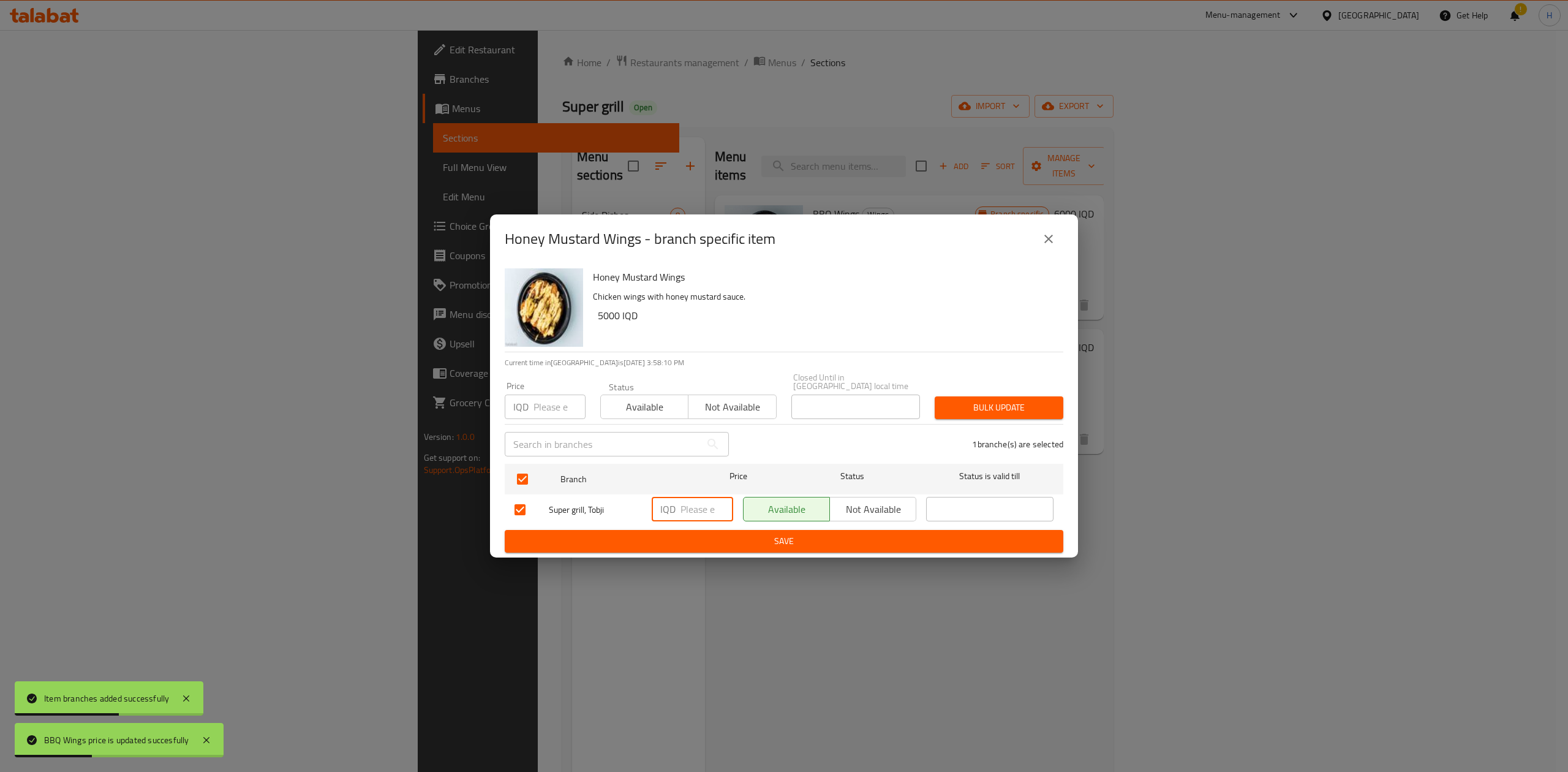
click at [687, 496] on input "number" at bounding box center [706, 509] width 53 height 24
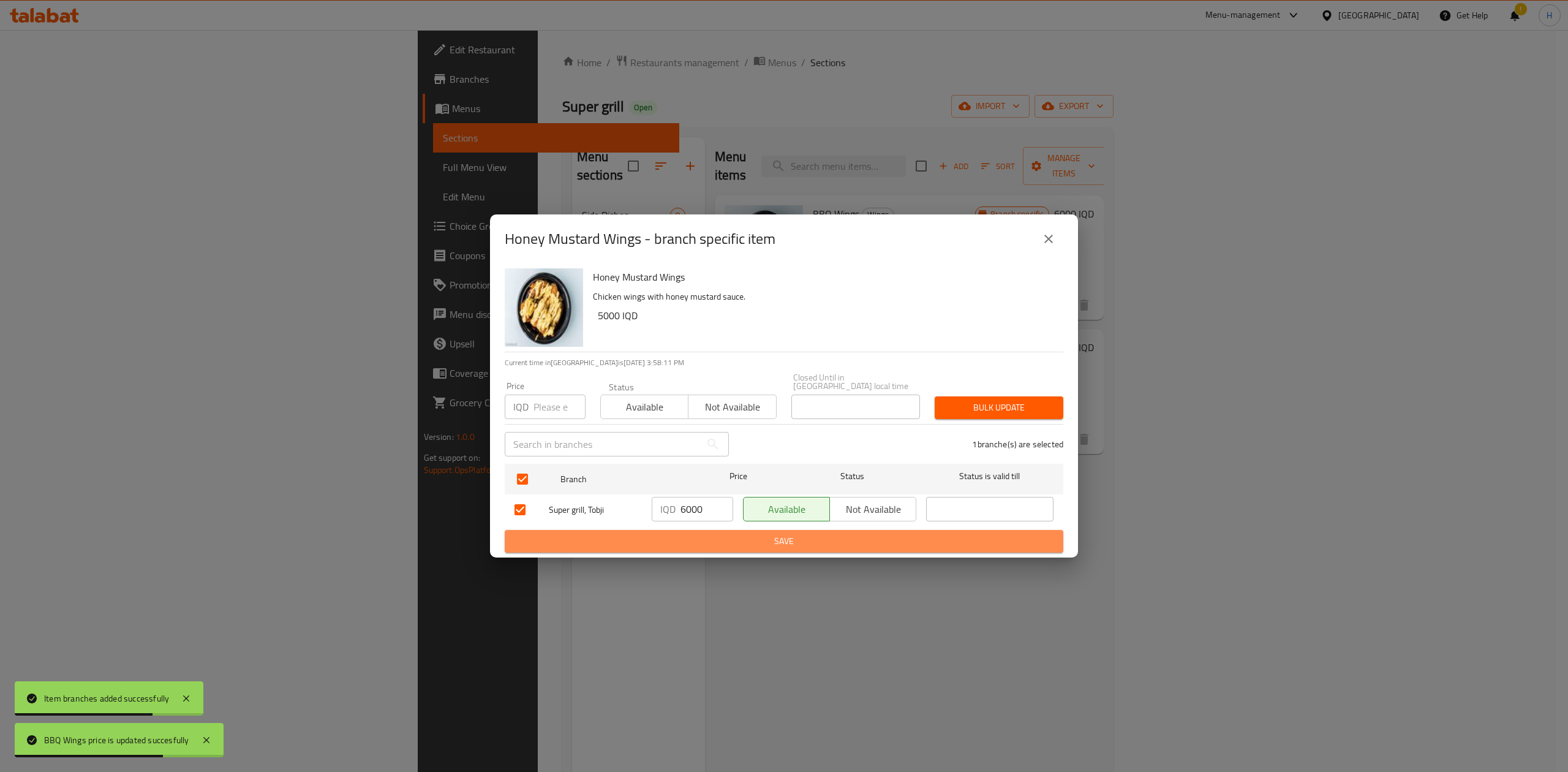
drag, startPoint x: 694, startPoint y: 540, endPoint x: 708, endPoint y: 537, distance: 14.3
click at [701, 538] on span "Save" at bounding box center [783, 541] width 539 height 15
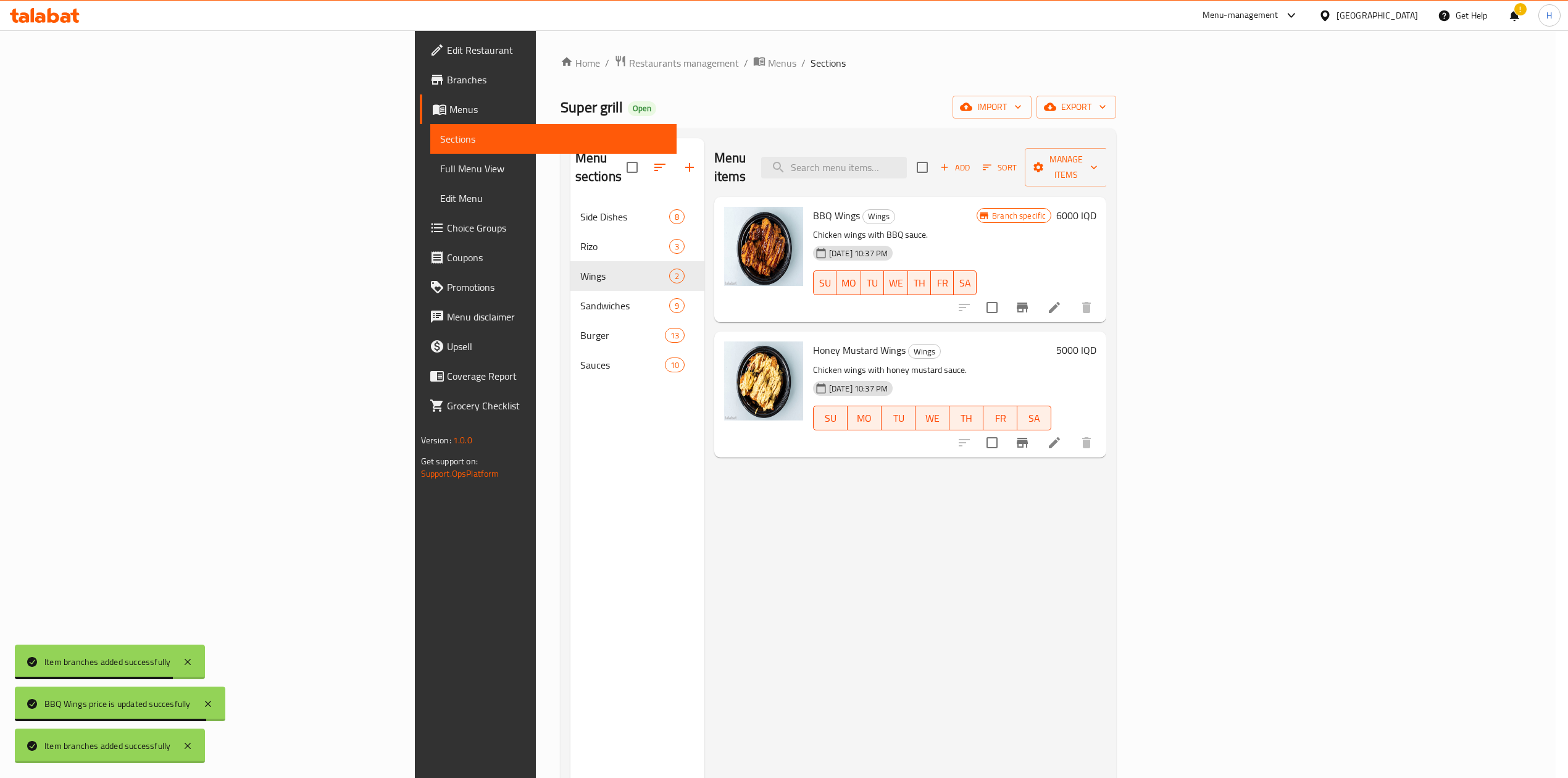
click at [1096, 341] on h6 "5000 IQD" at bounding box center [1077, 350] width 40 height 17
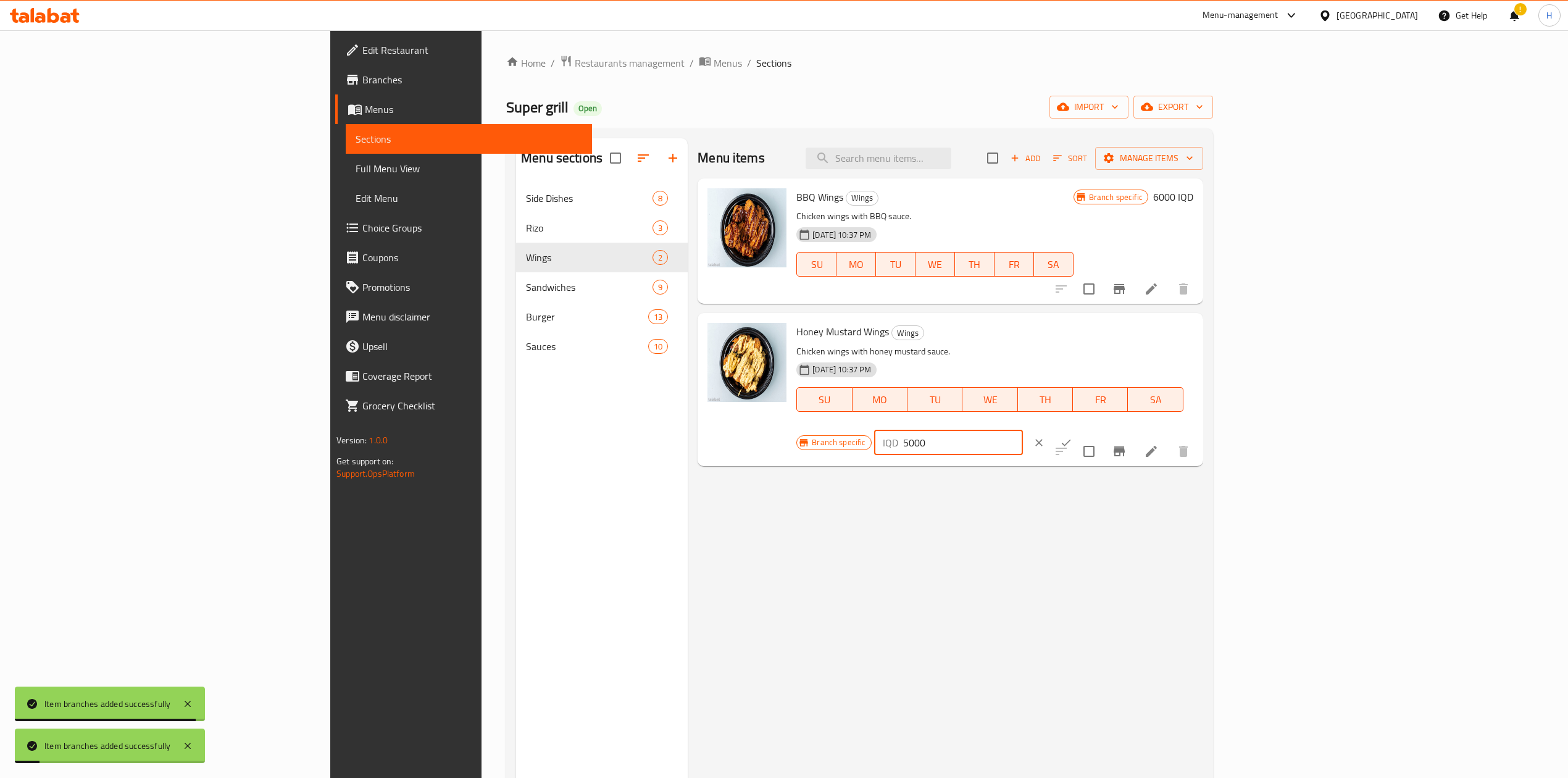
click at [1023, 430] on div "IQD 5000 ​" at bounding box center [949, 443] width 149 height 24
click at [1073, 436] on icon "ok" at bounding box center [1066, 442] width 12 height 12
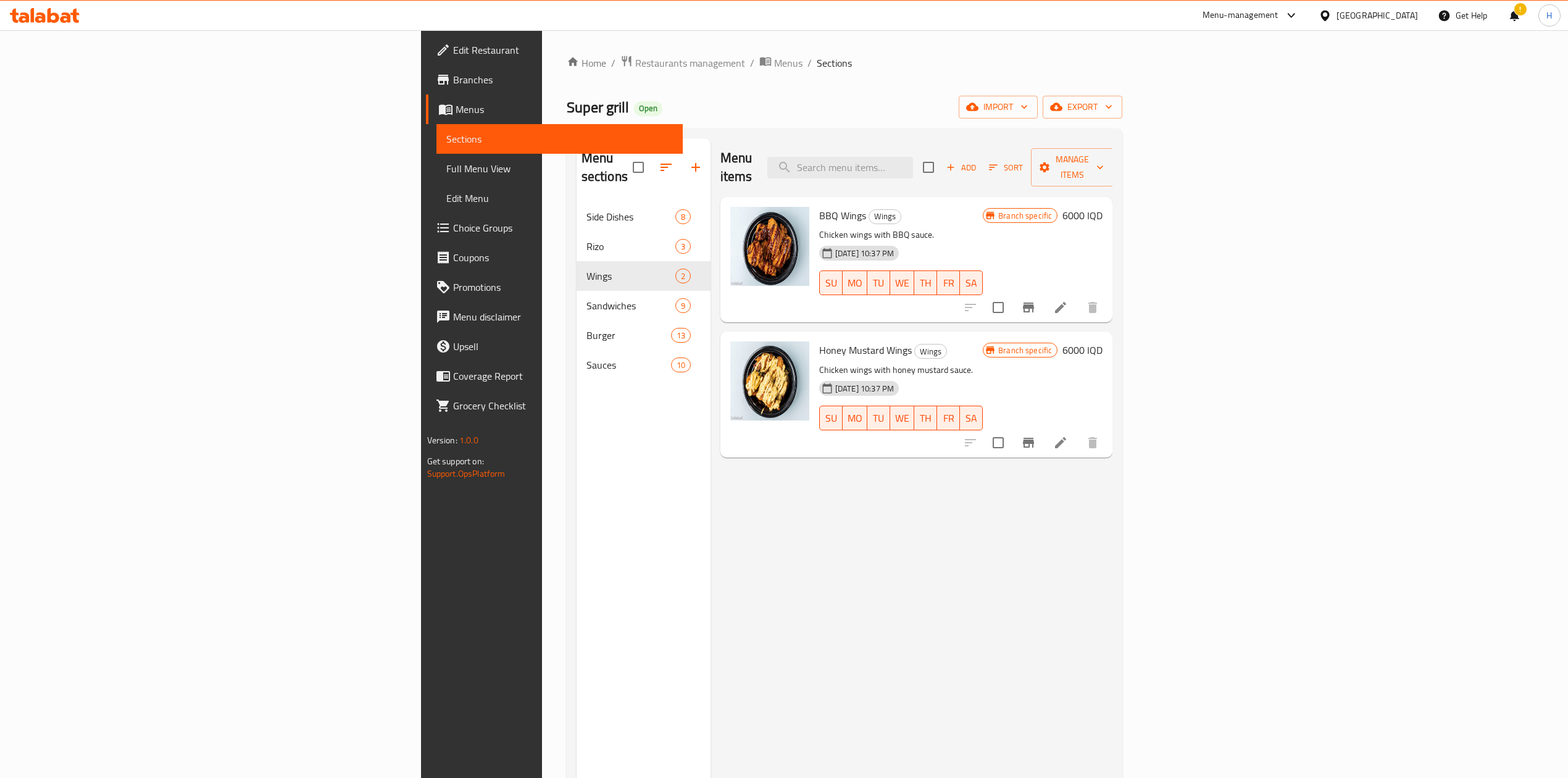
click at [542, 49] on div "Home / Restaurants management / Menus / Sections Super grill Open import export…" at bounding box center [845, 490] width 606 height 920
click at [567, 80] on div "Home / Restaurants management / Menus / Sections Super grill Open import export…" at bounding box center [844, 491] width 556 height 871
click at [635, 63] on span "Restaurants management" at bounding box center [690, 63] width 110 height 15
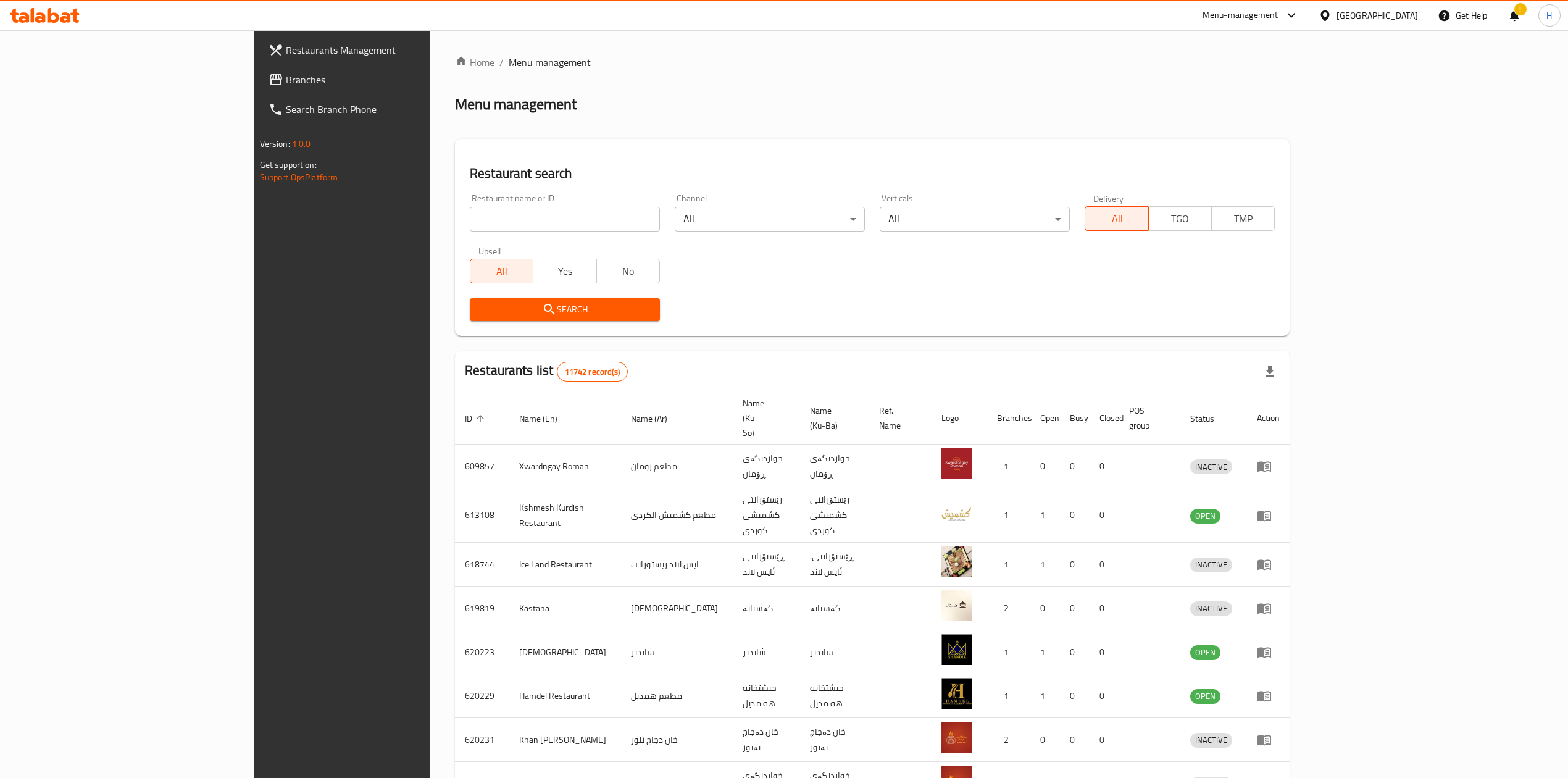
click at [457, 217] on div at bounding box center [784, 389] width 1568 height 778
click at [457, 217] on div "Home / Menu management Menu management Restaurant search Restaurant name or ID …" at bounding box center [872, 495] width 835 height 880
click at [470, 213] on input "search" at bounding box center [565, 219] width 190 height 24
paste input "703990"
click button "Search" at bounding box center [565, 310] width 190 height 23
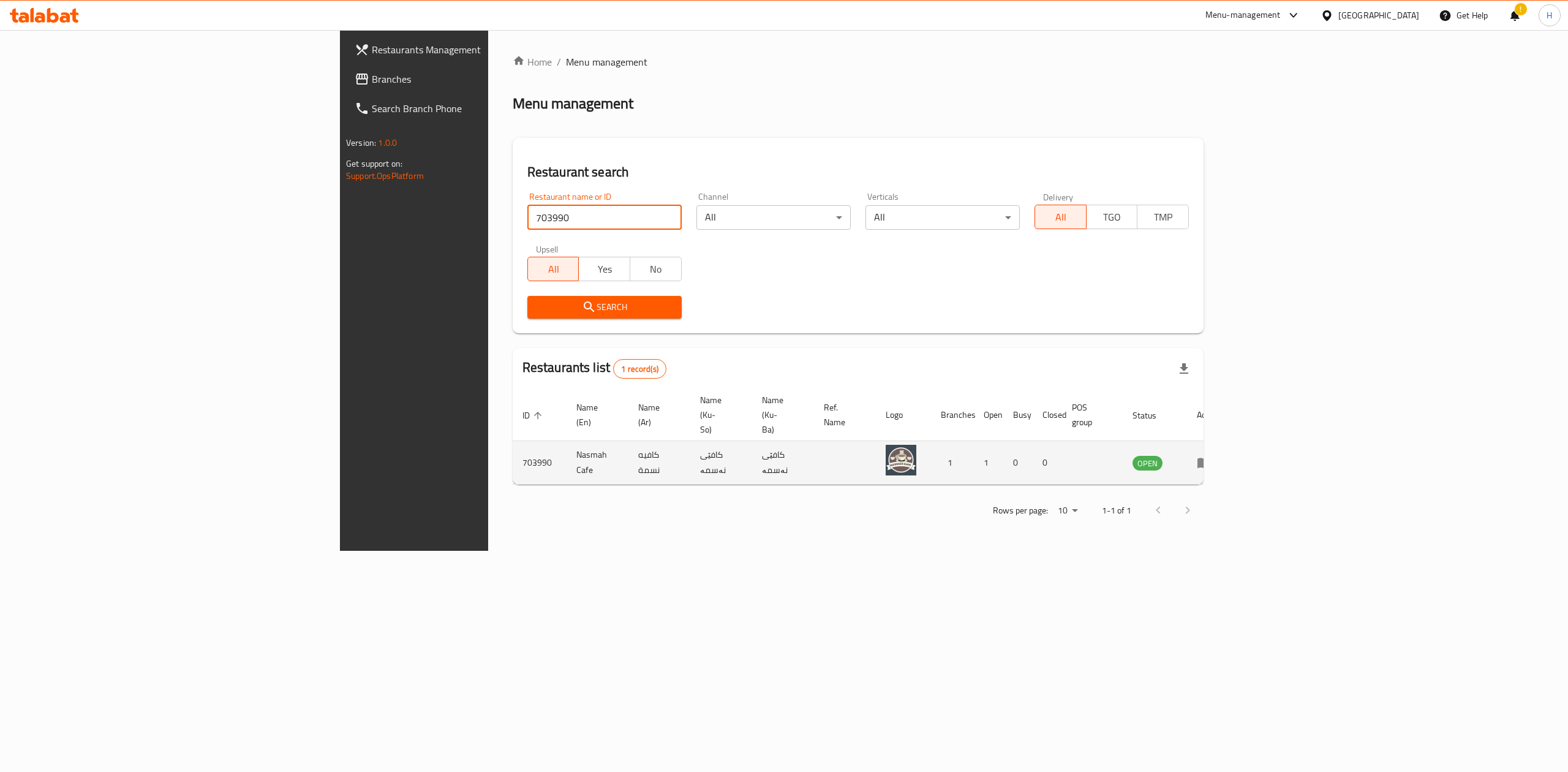
click at [1211, 458] on icon "enhanced table" at bounding box center [1203, 463] width 13 height 10
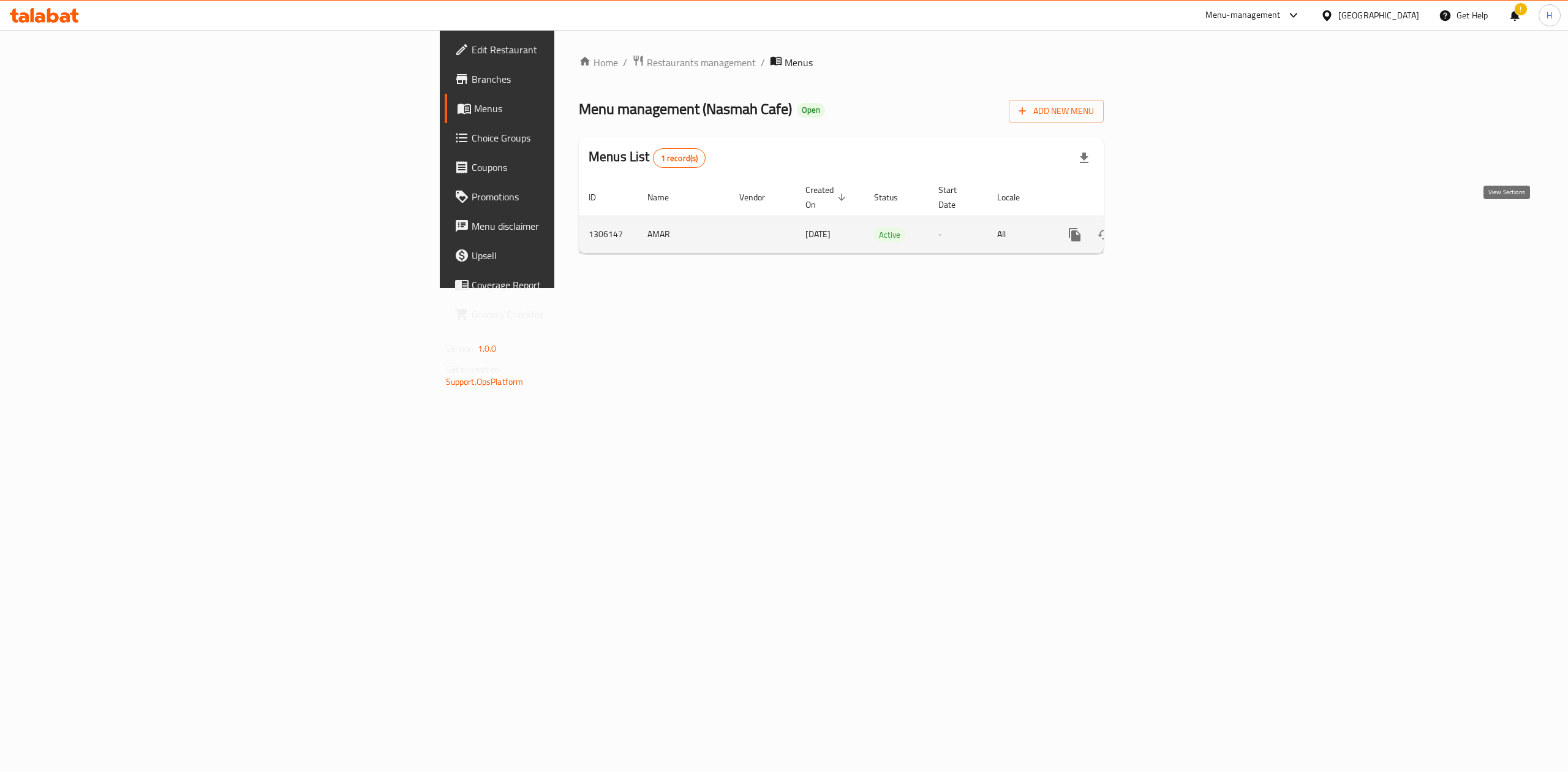
click at [1170, 227] on icon "enhanced table" at bounding box center [1163, 234] width 15 height 15
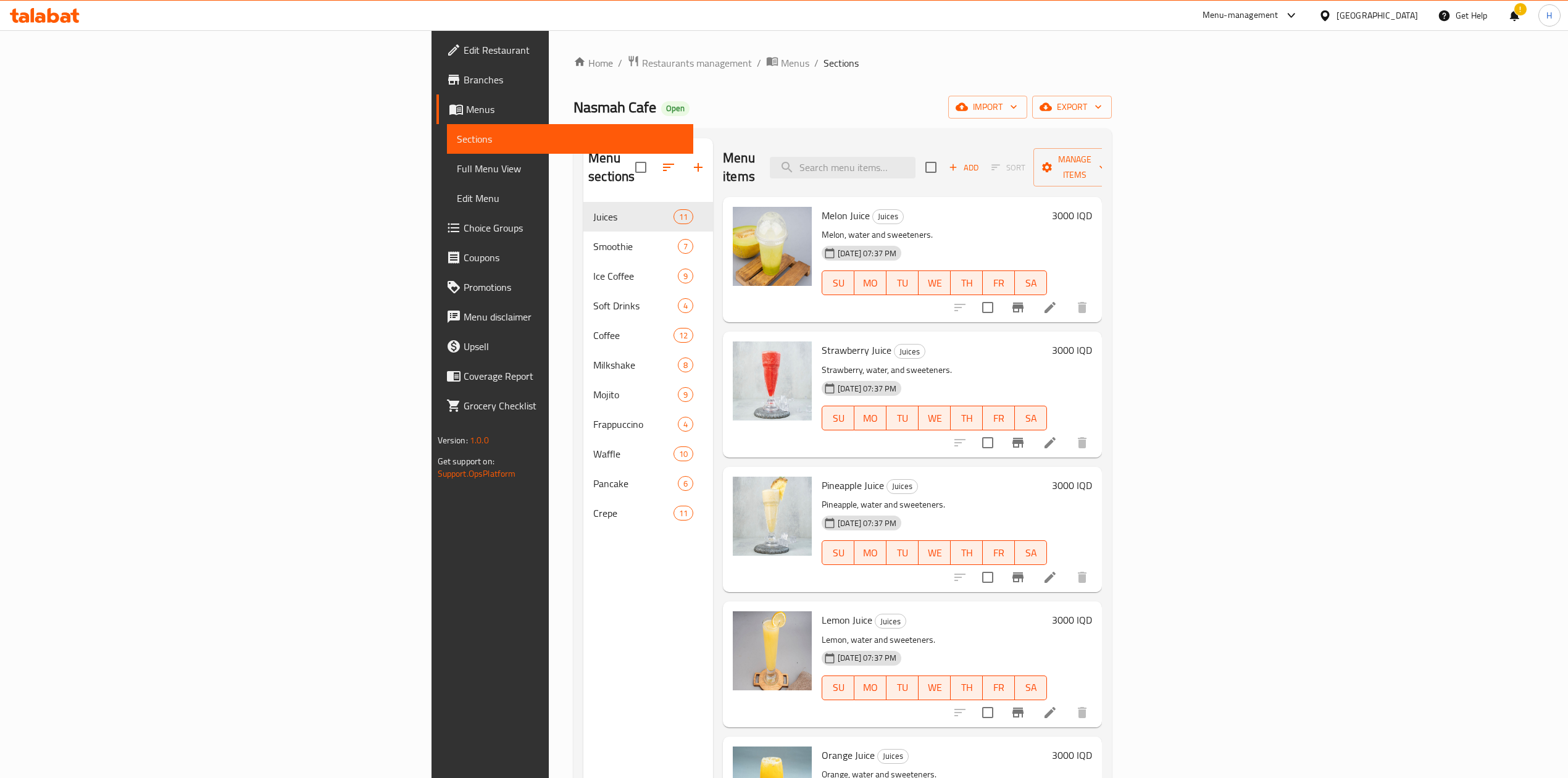
click at [991, 146] on div "Menu items Add Sort Manage items" at bounding box center [912, 167] width 379 height 58
click at [916, 162] on input "search" at bounding box center [842, 167] width 146 height 22
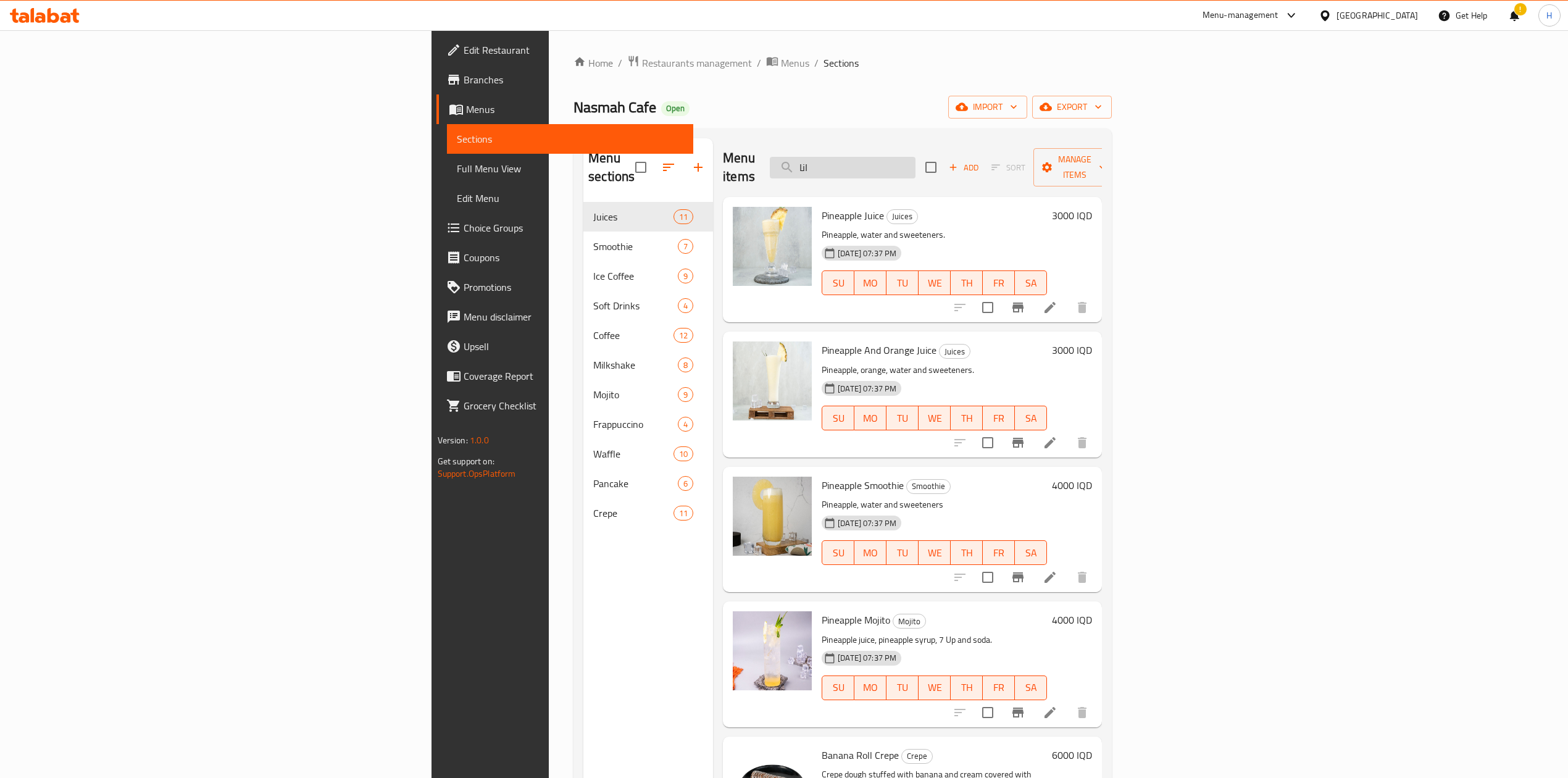
click at [960, 148] on div "Menu items انا Add Sort Manage items" at bounding box center [912, 167] width 379 height 58
click at [916, 156] on input "انا" at bounding box center [842, 167] width 146 height 22
click at [916, 158] on input "انا" at bounding box center [842, 167] width 146 height 22
click at [916, 156] on input "انا" at bounding box center [842, 167] width 146 height 22
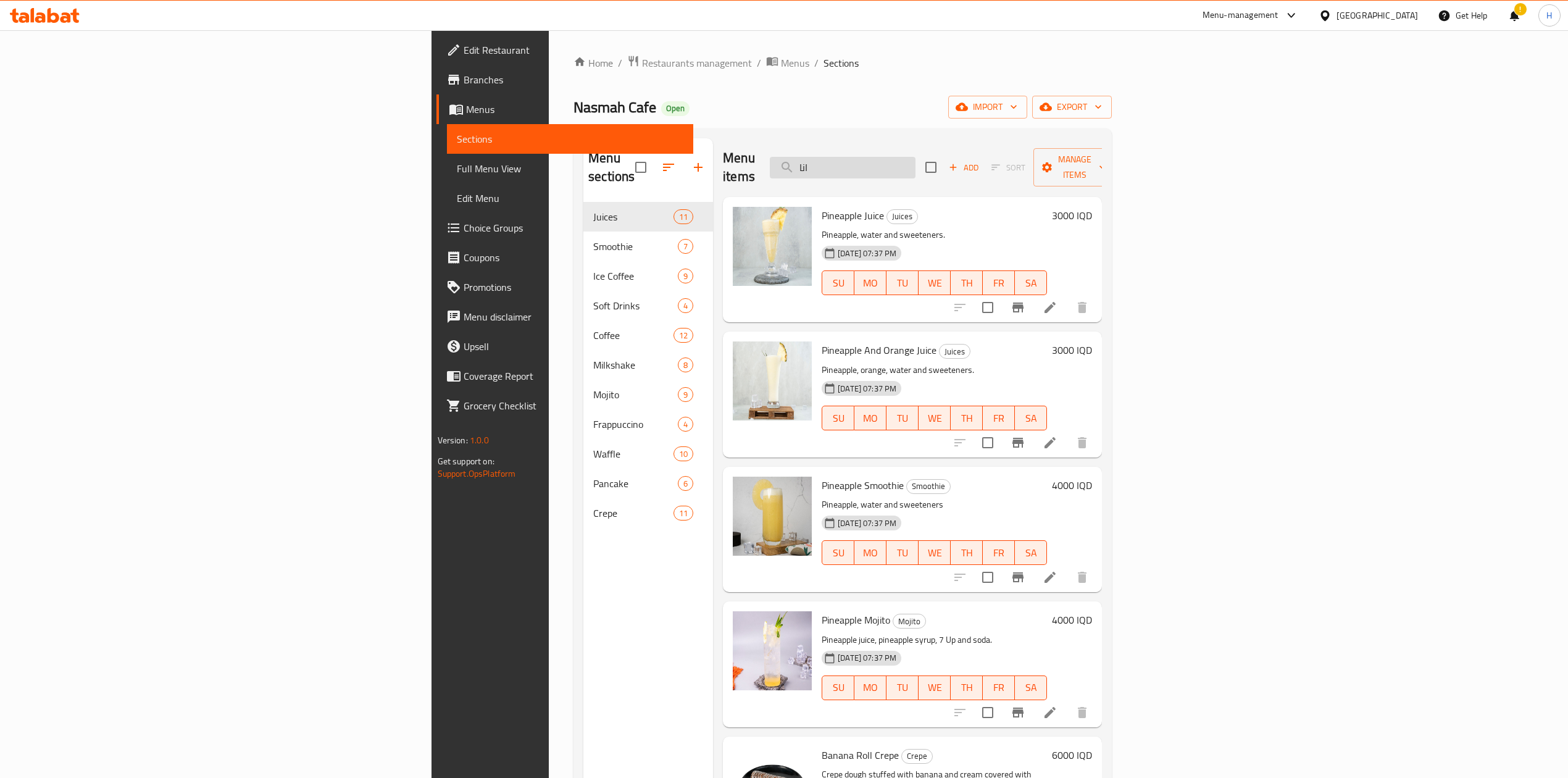
click at [916, 156] on input "انا" at bounding box center [842, 167] width 146 height 22
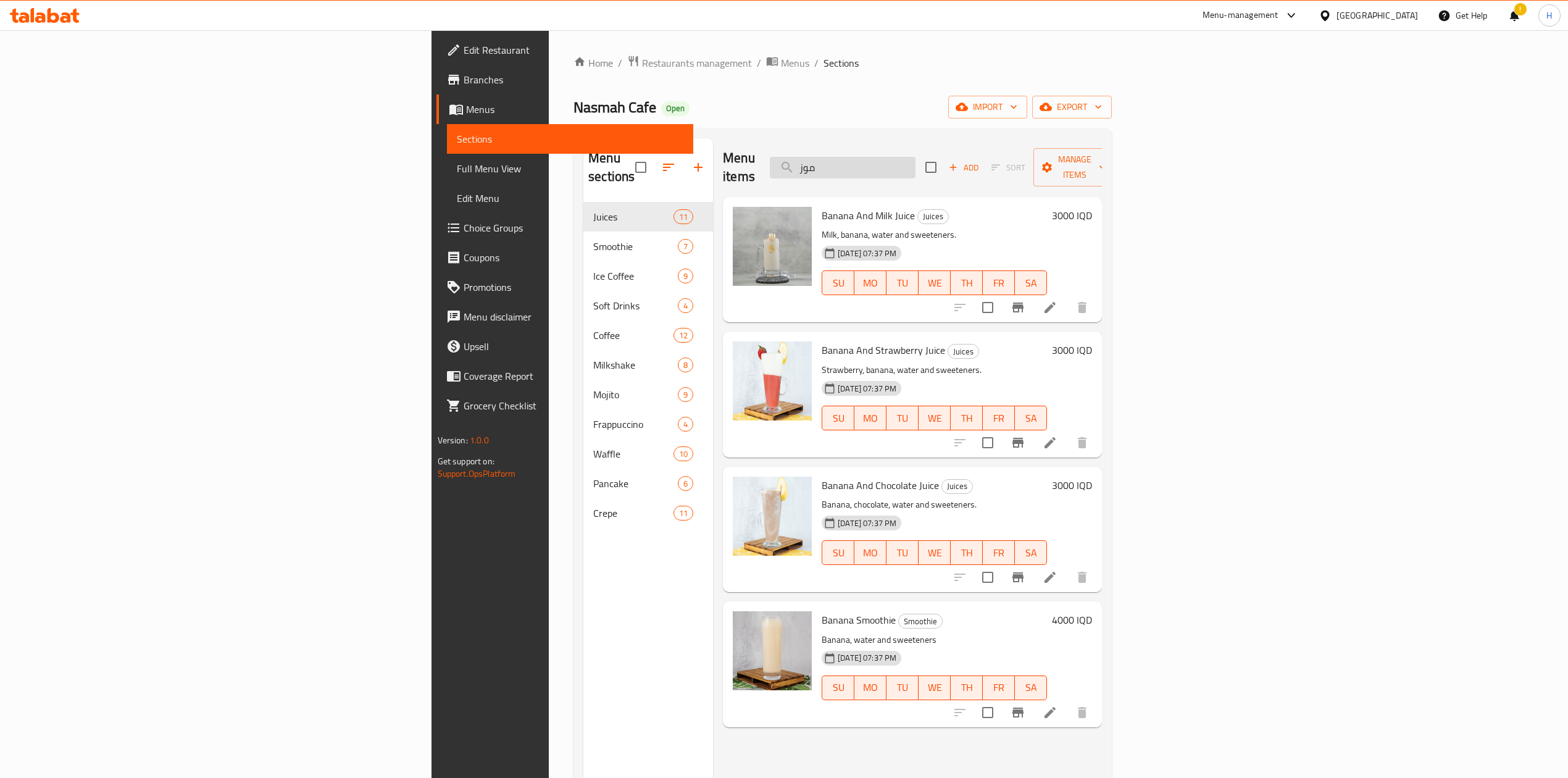
click at [916, 156] on input "موز" at bounding box center [842, 167] width 146 height 22
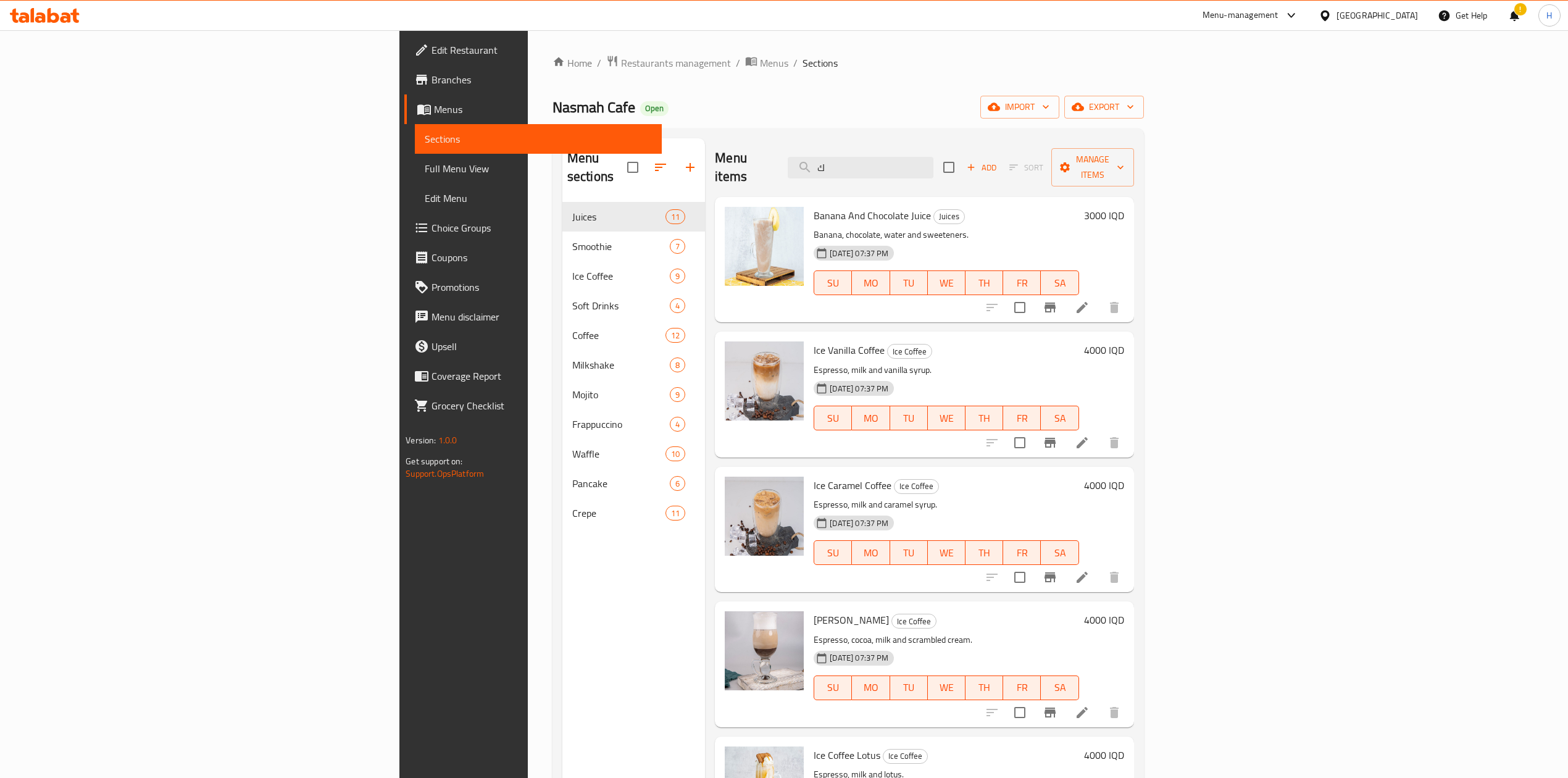
click at [978, 171] on div "Menu items ك Add Sort Manage items" at bounding box center [924, 167] width 418 height 58
click at [933, 156] on input "ك" at bounding box center [860, 167] width 146 height 22
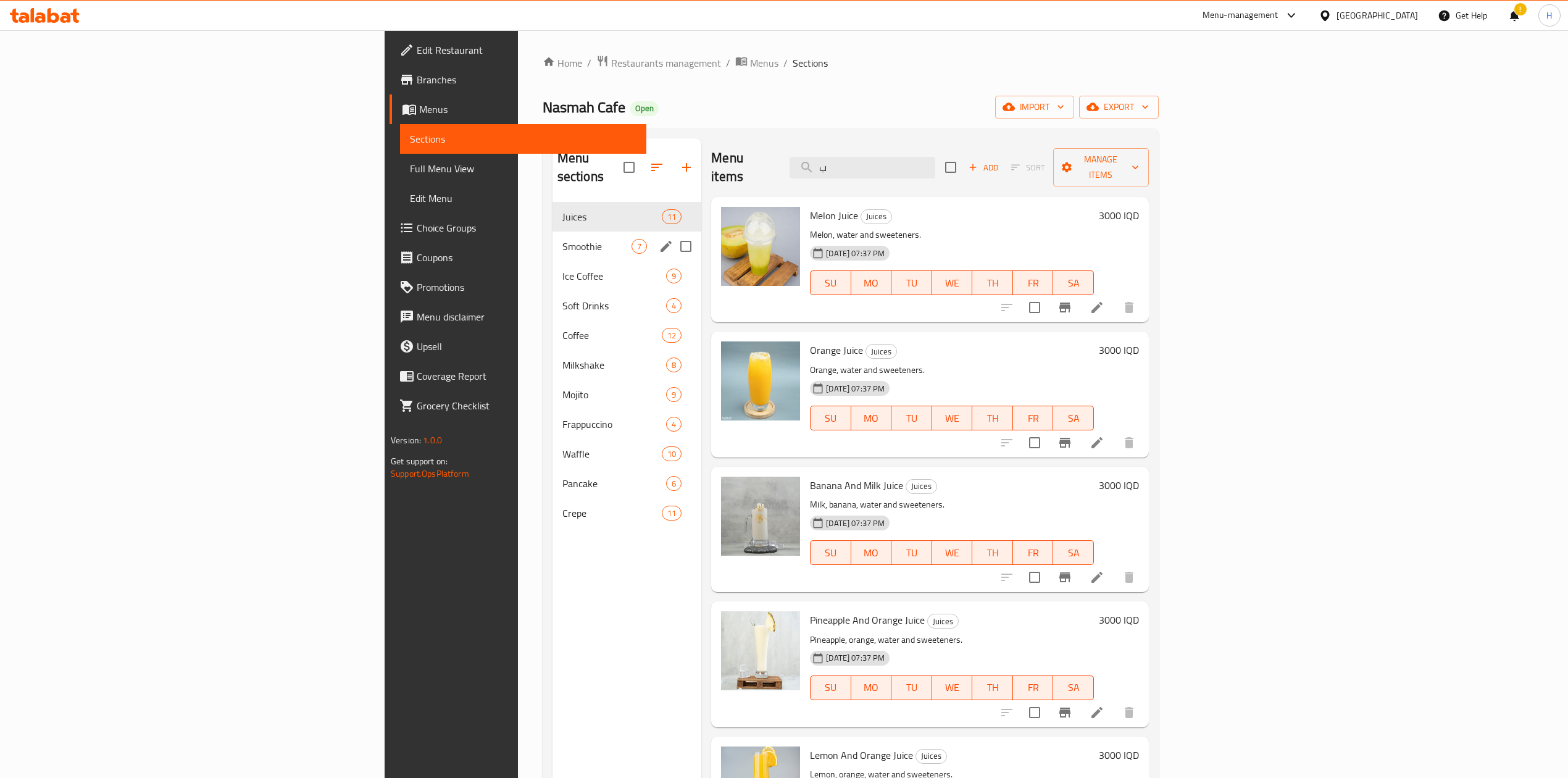
drag, startPoint x: 416, startPoint y: 218, endPoint x: 416, endPoint y: 228, distance: 10.0
click at [552, 232] on div "Smoothie 7" at bounding box center [627, 246] width 149 height 30
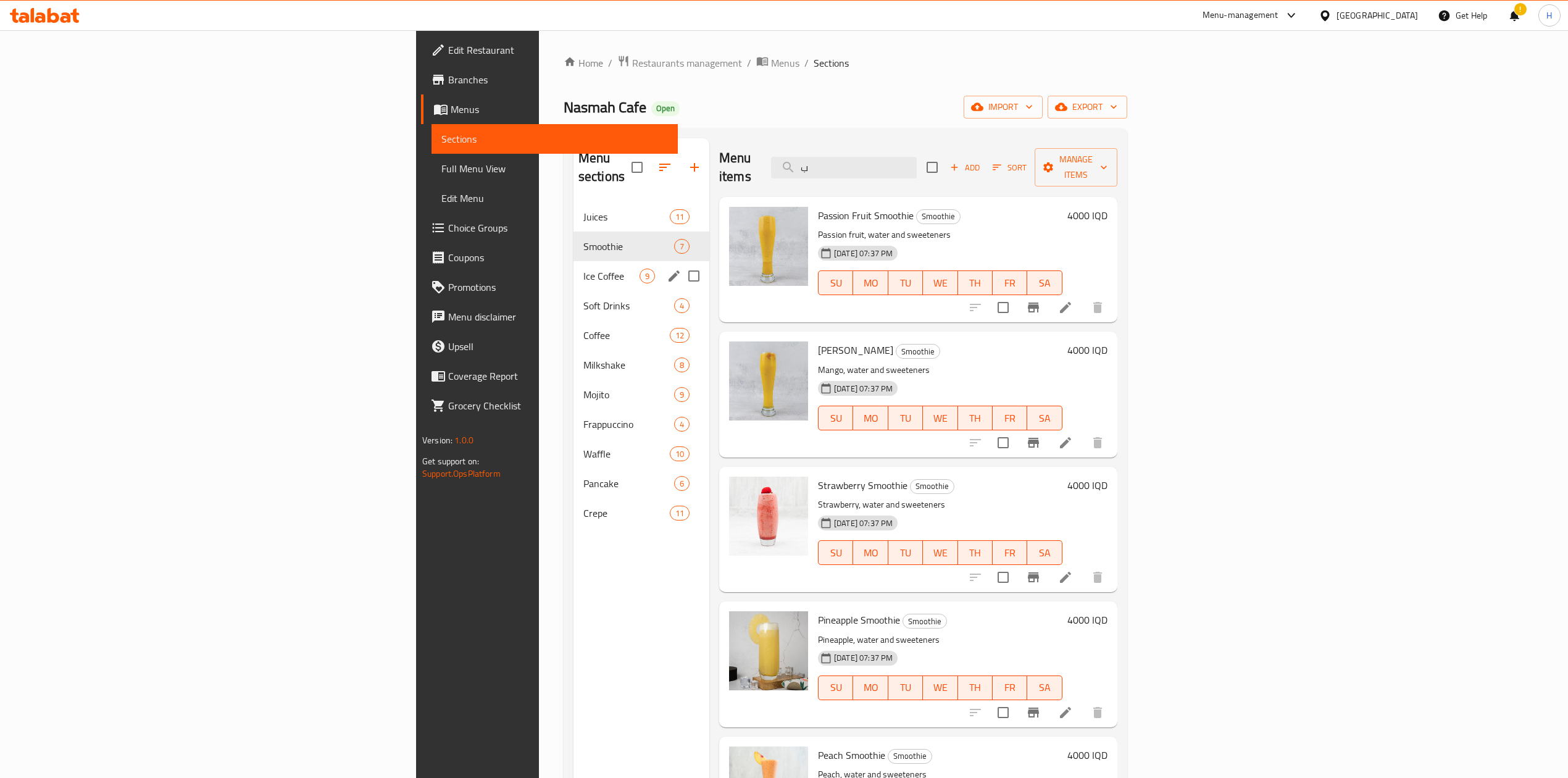
click at [574, 271] on div "Ice Coffee 9" at bounding box center [642, 276] width 136 height 30
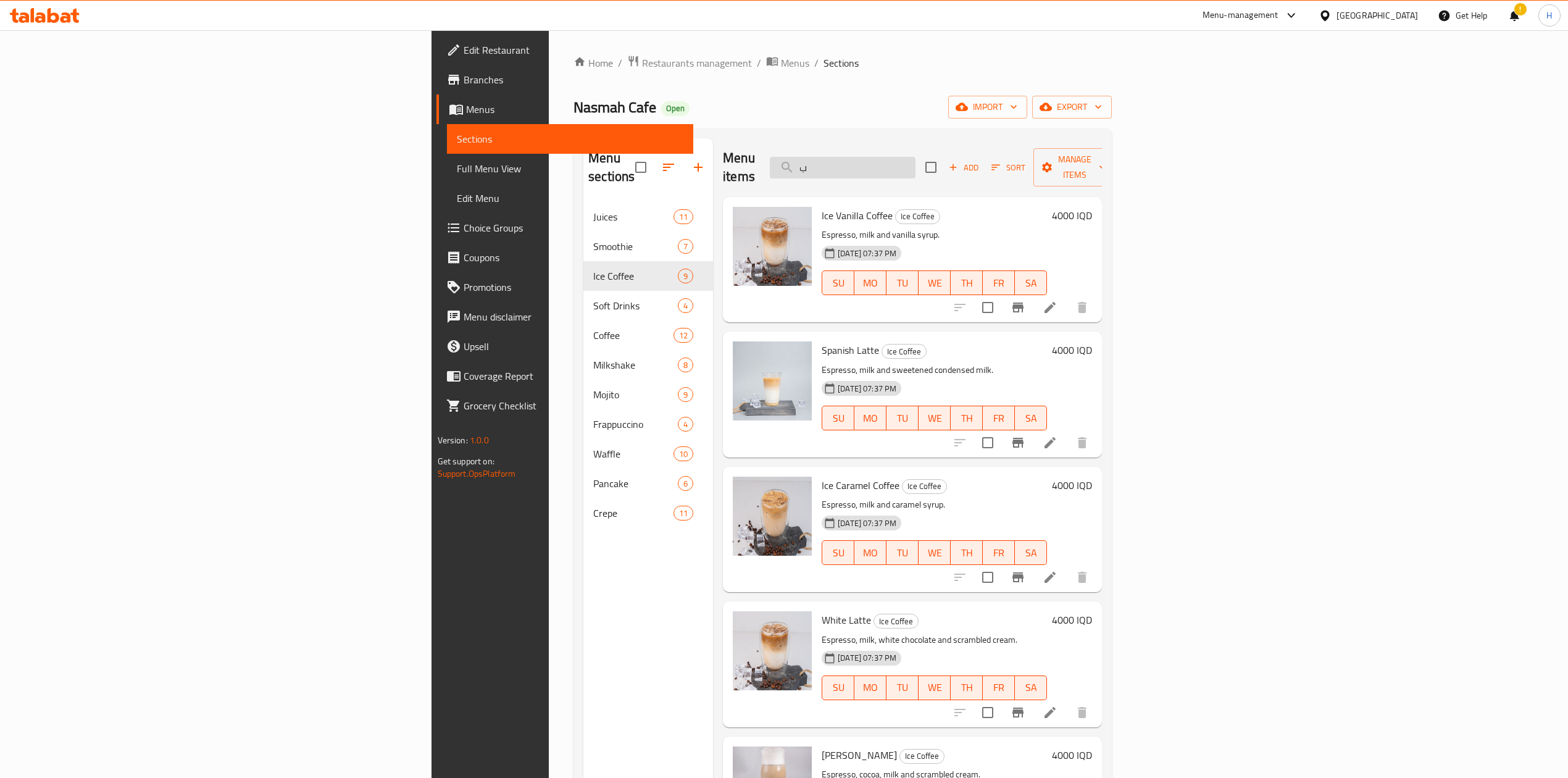
click at [916, 156] on input "ب" at bounding box center [842, 167] width 146 height 22
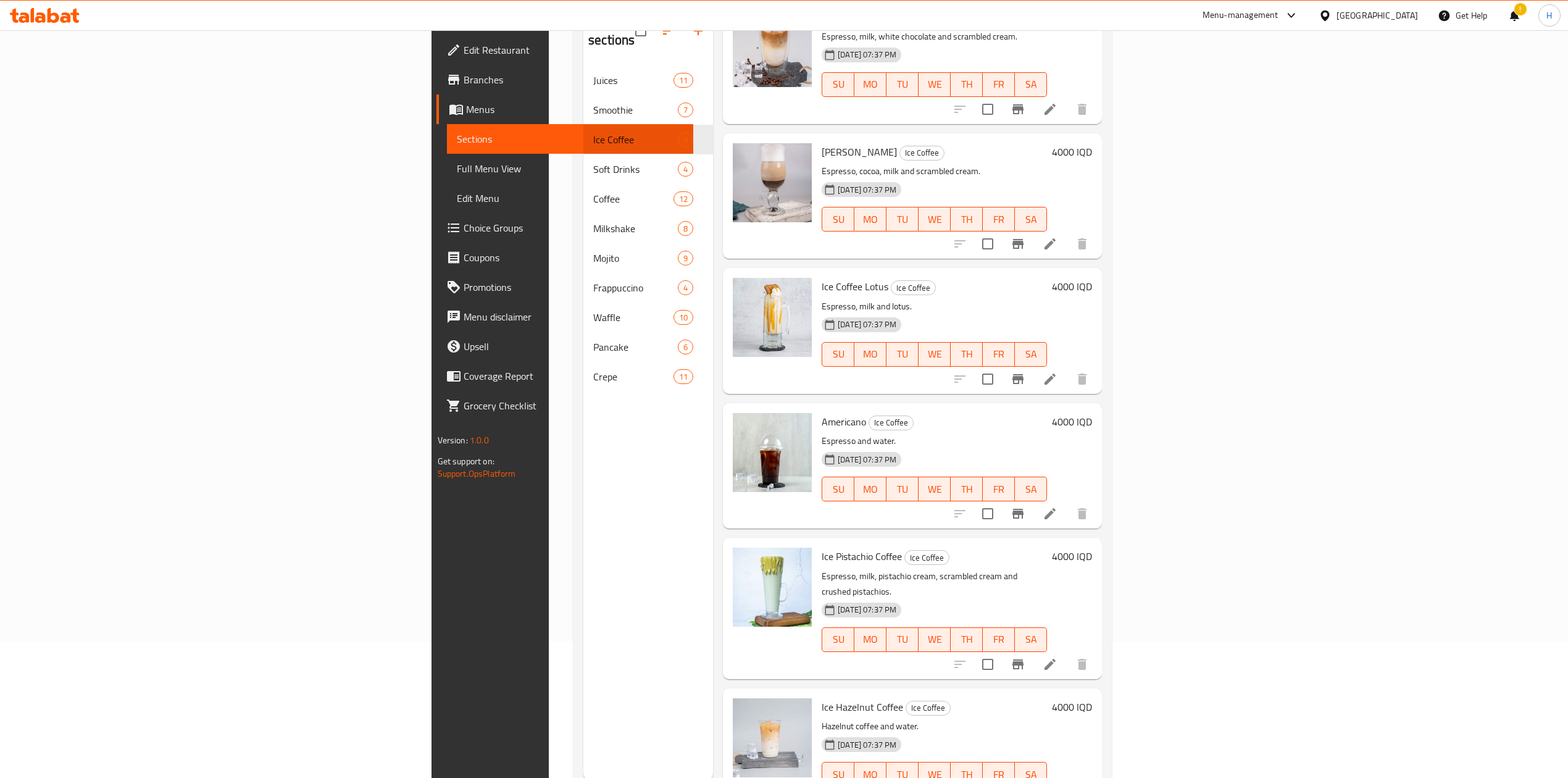
scroll to position [173, 0]
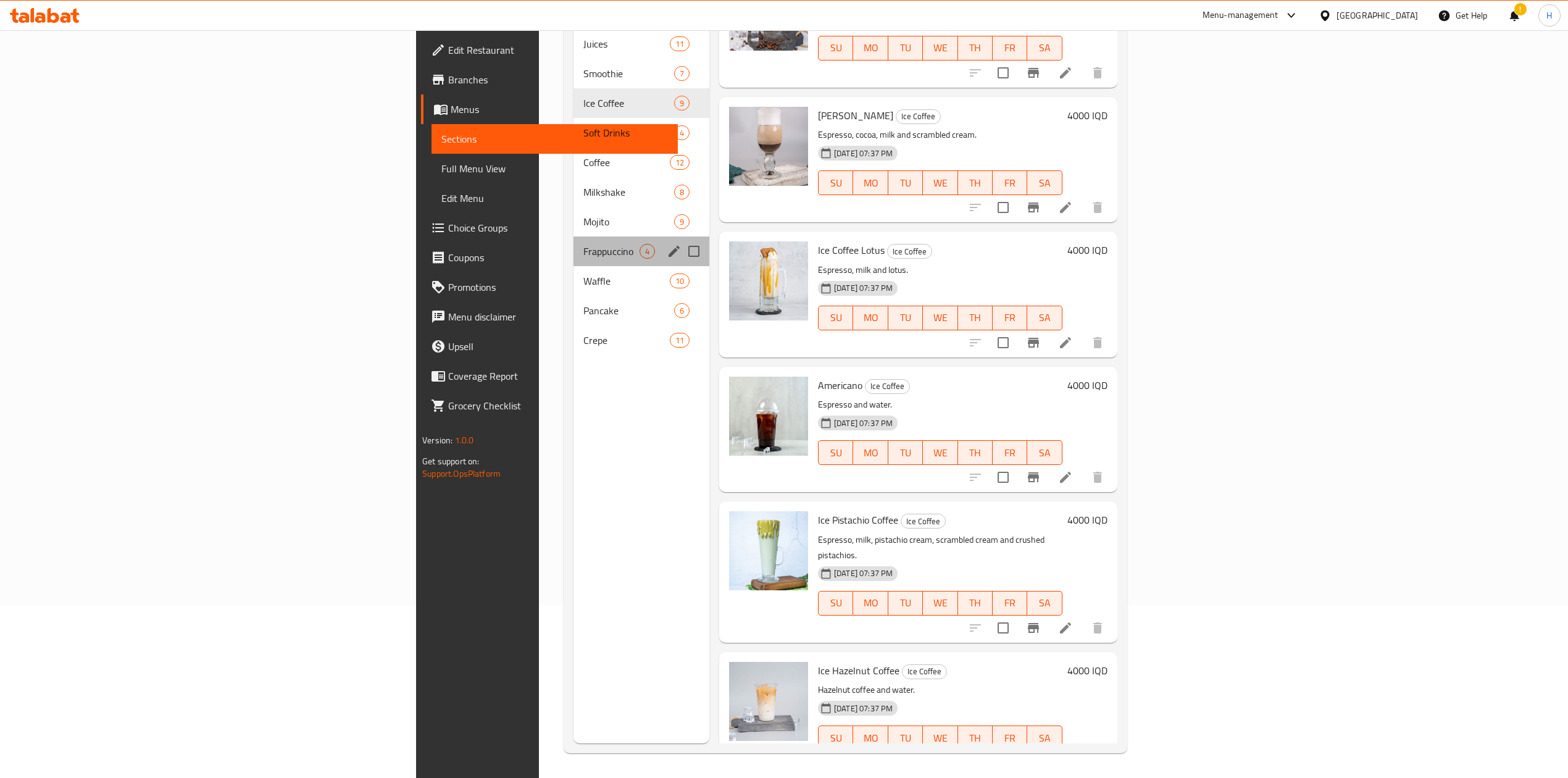
click at [574, 237] on div "Frappuccino 4" at bounding box center [642, 251] width 136 height 30
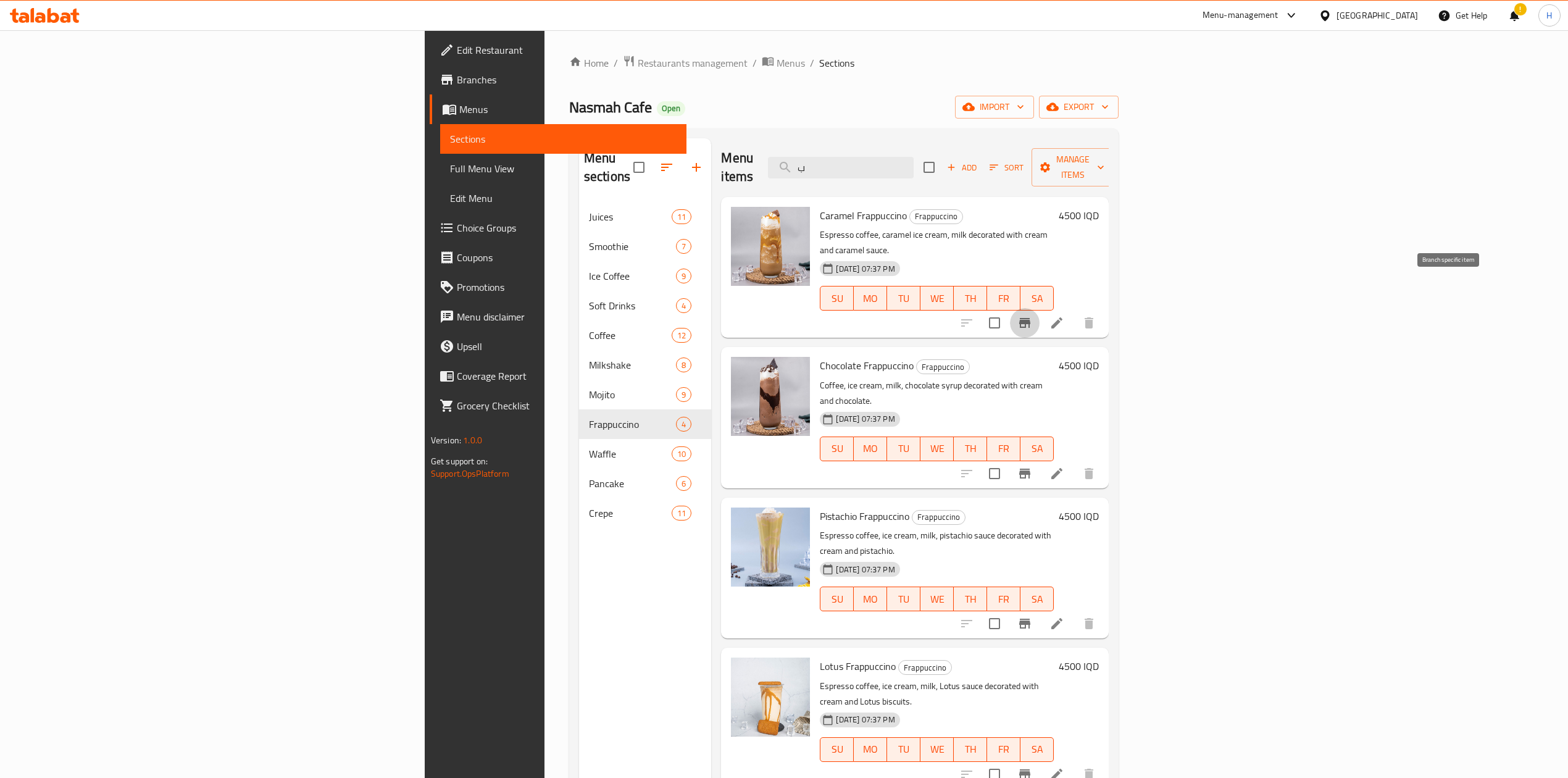
click at [1032, 316] on icon "Branch-specific-item" at bounding box center [1025, 323] width 15 height 15
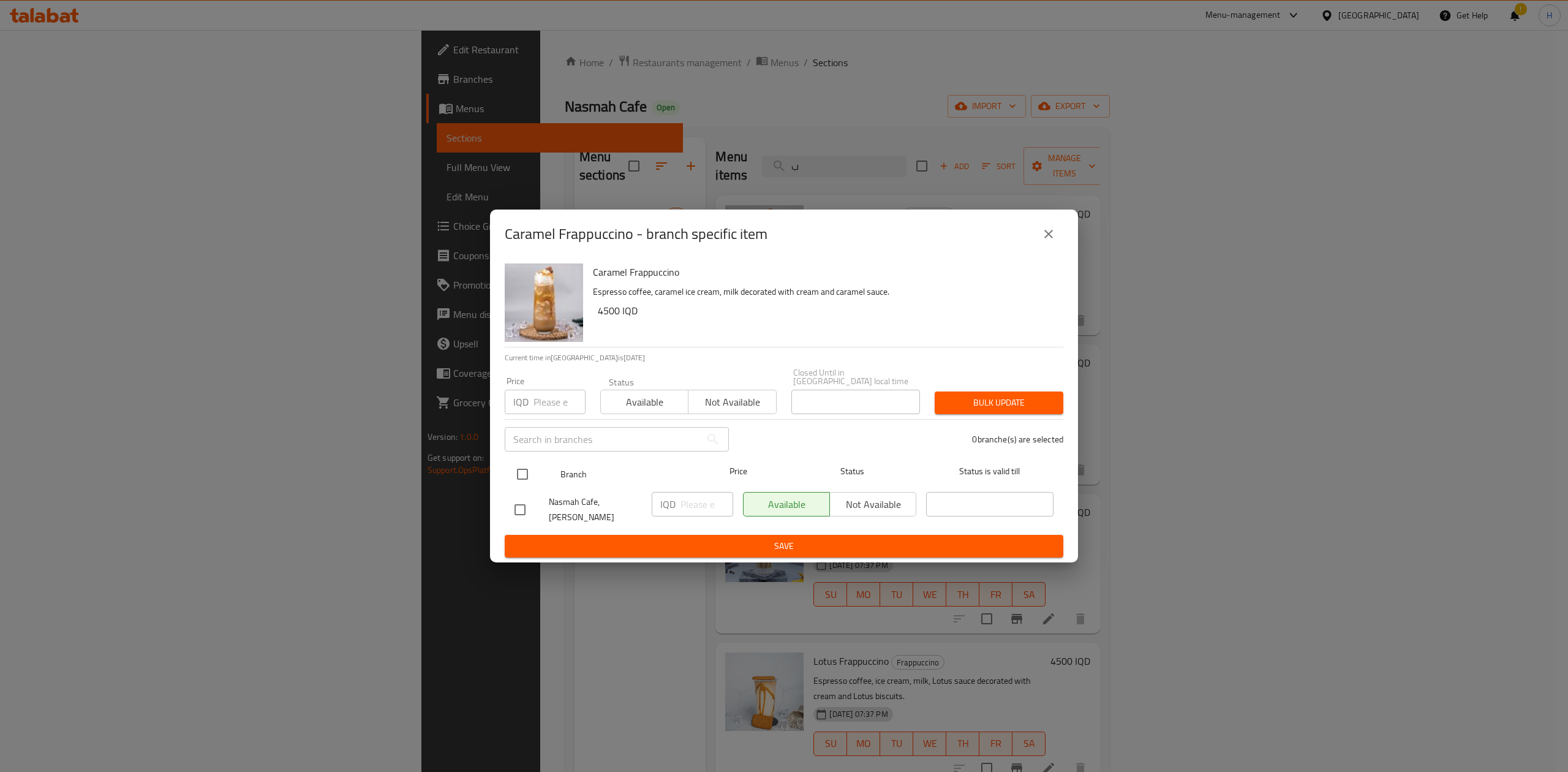
click at [524, 464] on input "checkbox" at bounding box center [522, 474] width 25 height 25
click at [686, 495] on input "number" at bounding box center [706, 504] width 53 height 24
click at [685, 540] on span "Save" at bounding box center [783, 546] width 539 height 15
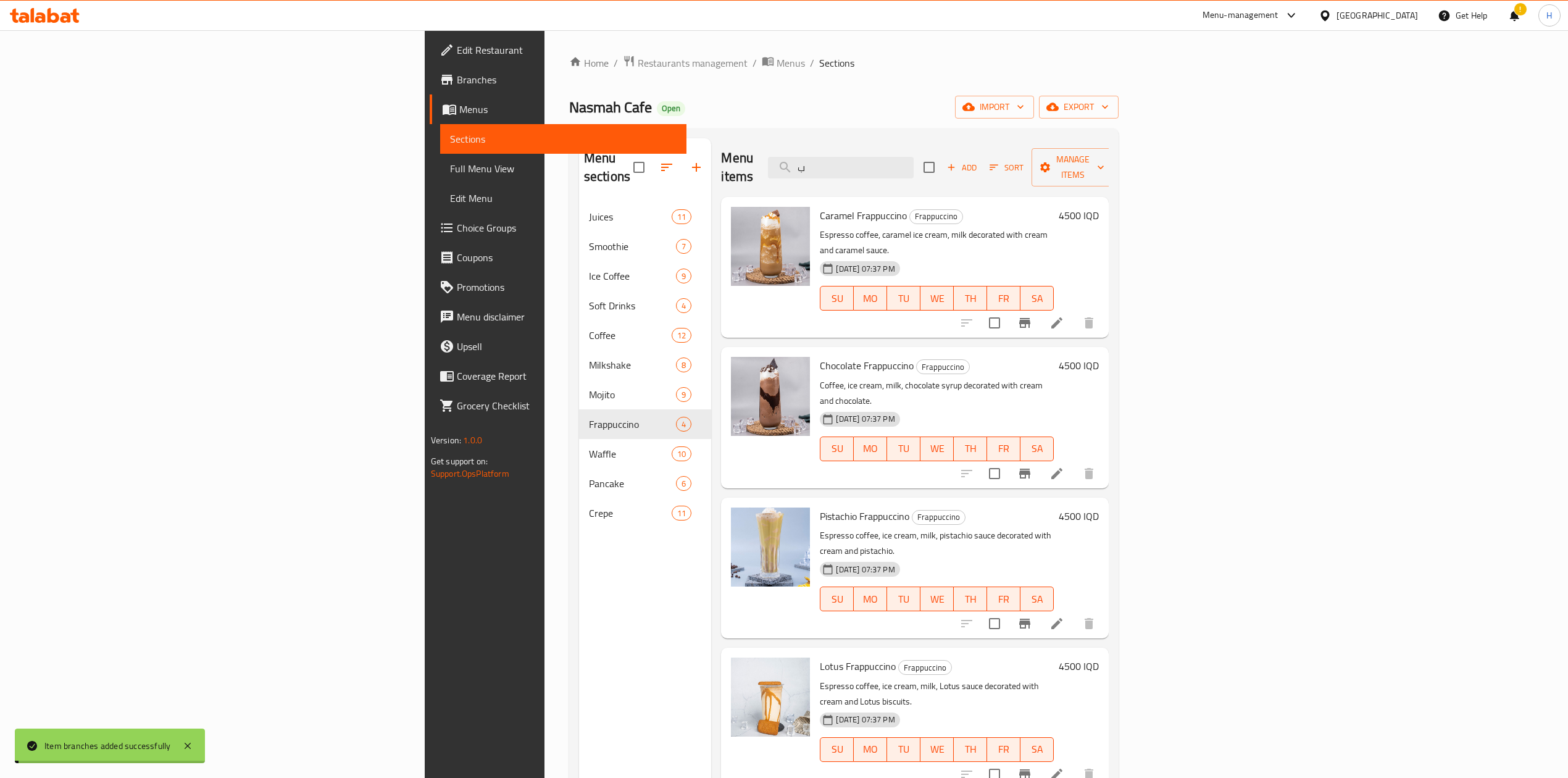
click at [1099, 207] on h6 "4500 IQD" at bounding box center [1078, 215] width 40 height 17
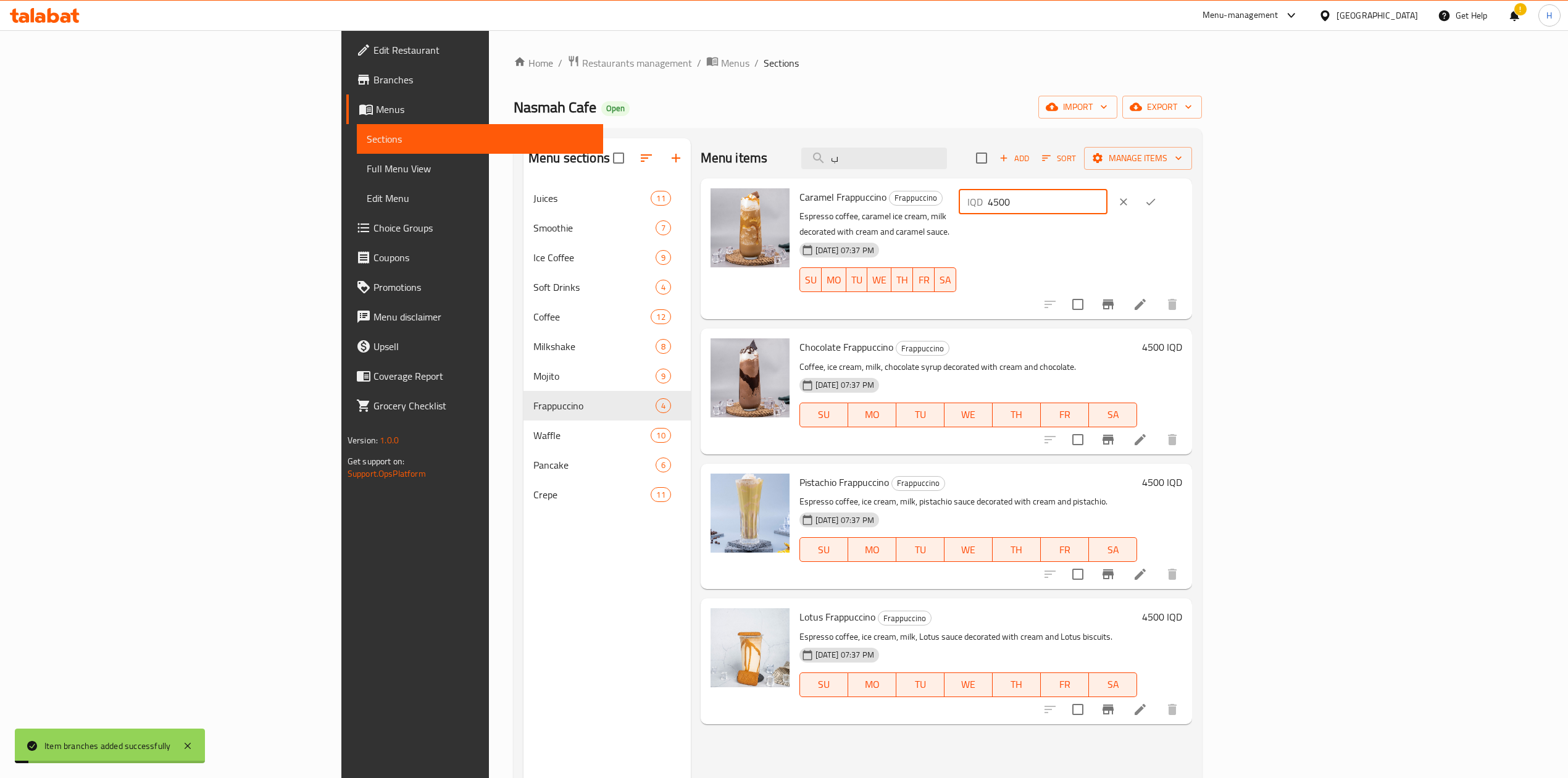
click at [1108, 201] on input "4500" at bounding box center [1048, 201] width 120 height 24
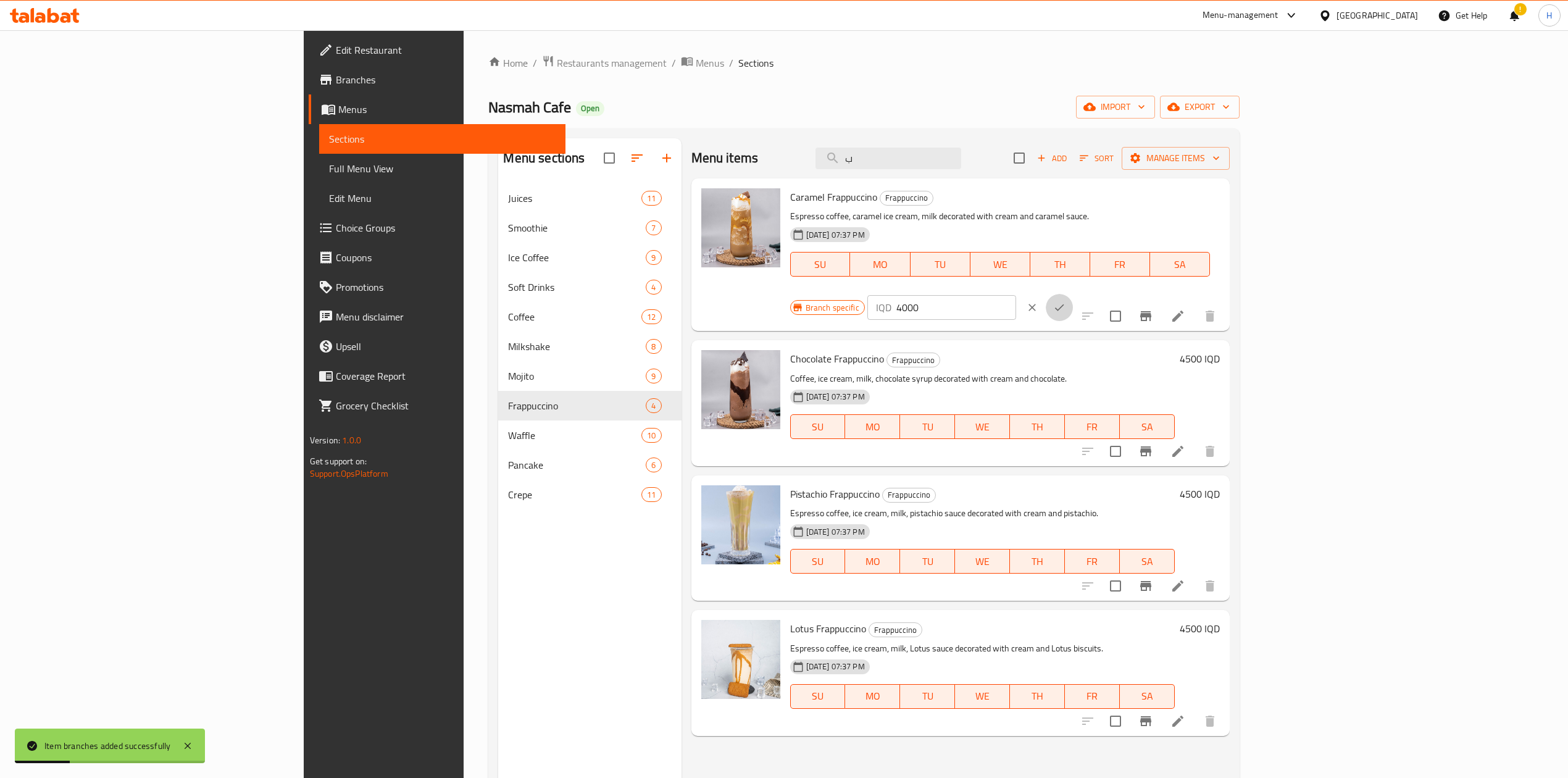
click at [1066, 301] on icon "ok" at bounding box center [1059, 307] width 12 height 12
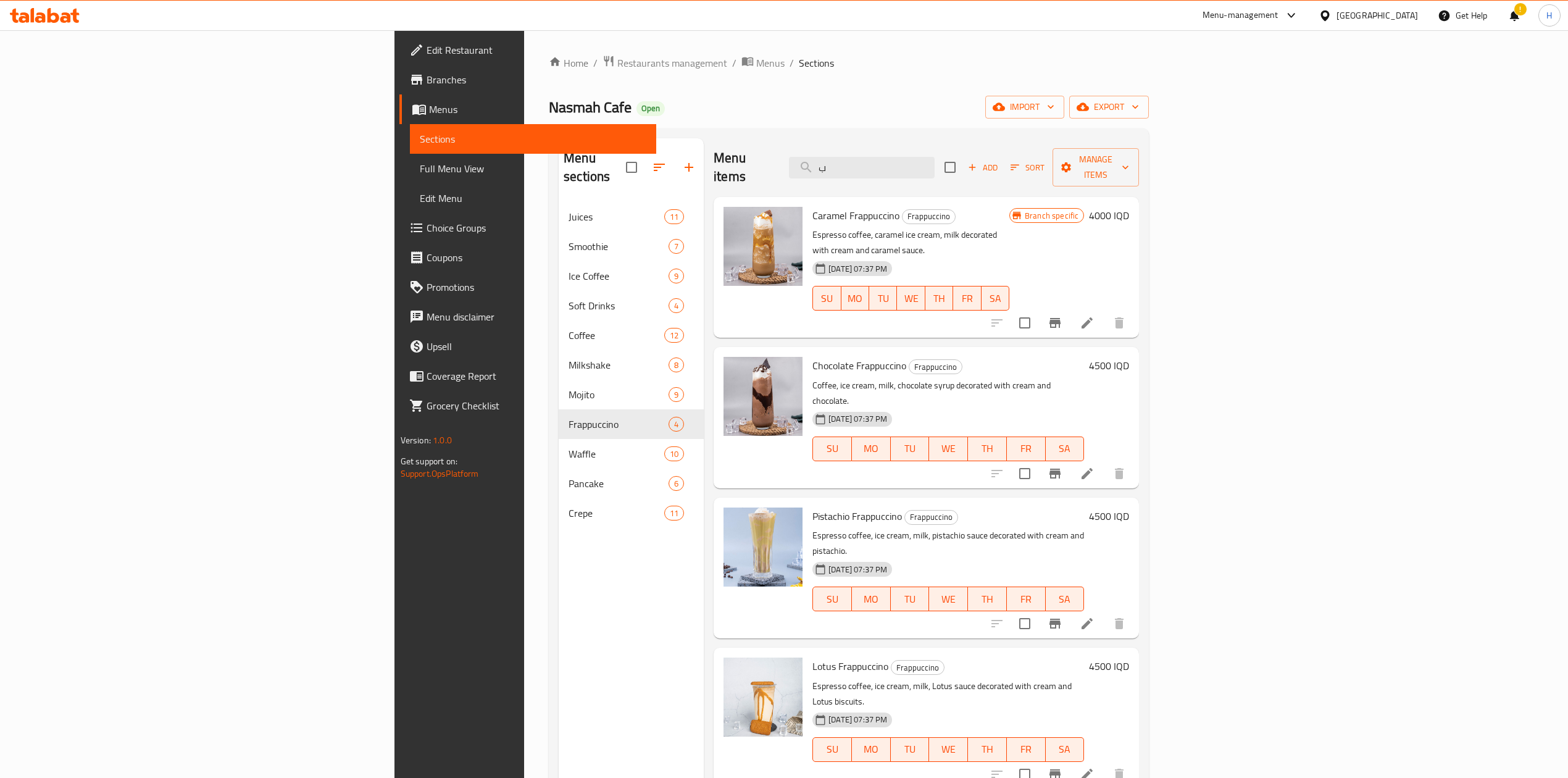
click at [1062, 616] on icon "Branch-specific-item" at bounding box center [1055, 623] width 15 height 15
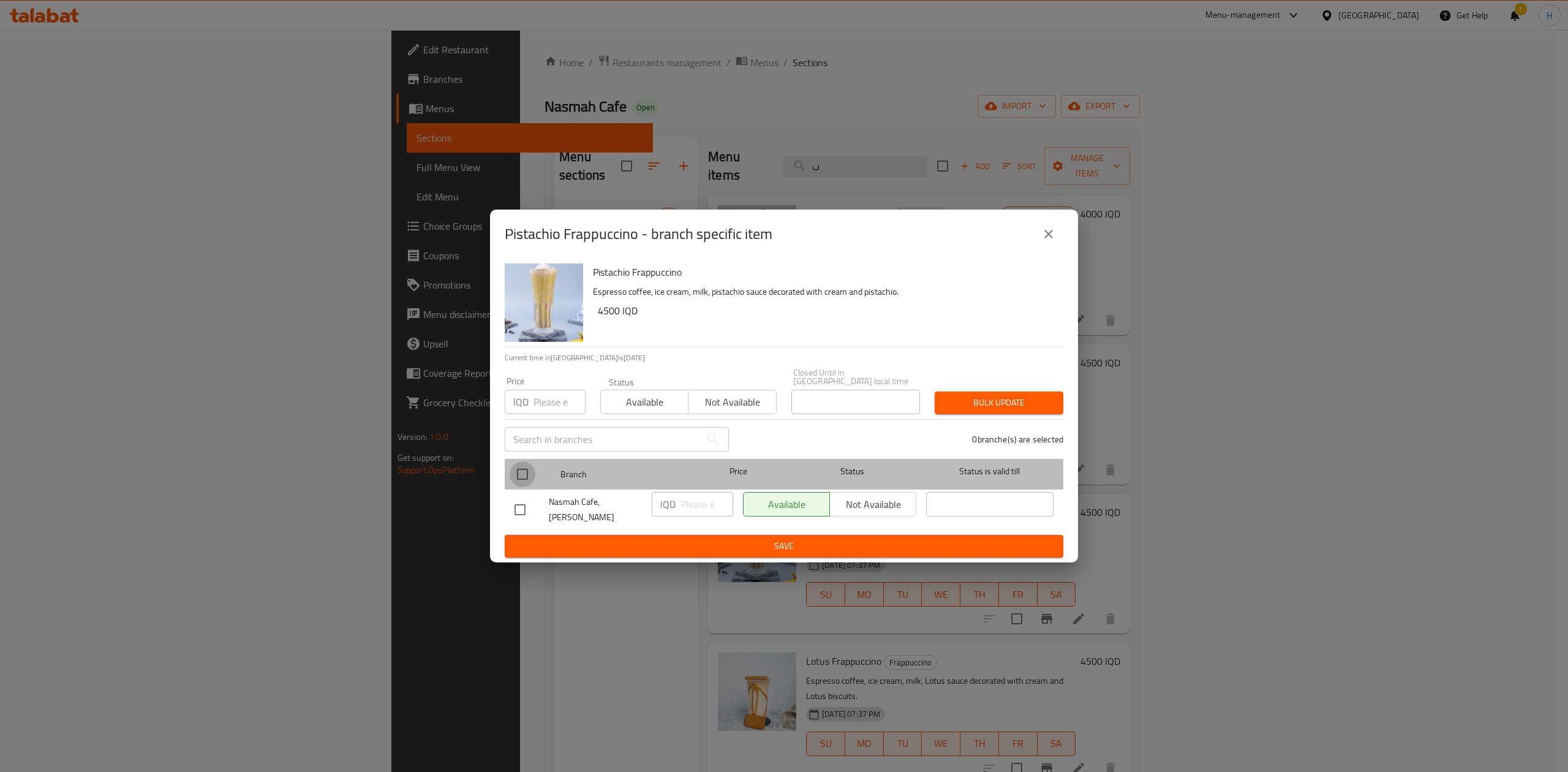
drag, startPoint x: 525, startPoint y: 472, endPoint x: 685, endPoint y: 497, distance: 161.9
click at [526, 472] on input "checkbox" at bounding box center [522, 474] width 25 height 25
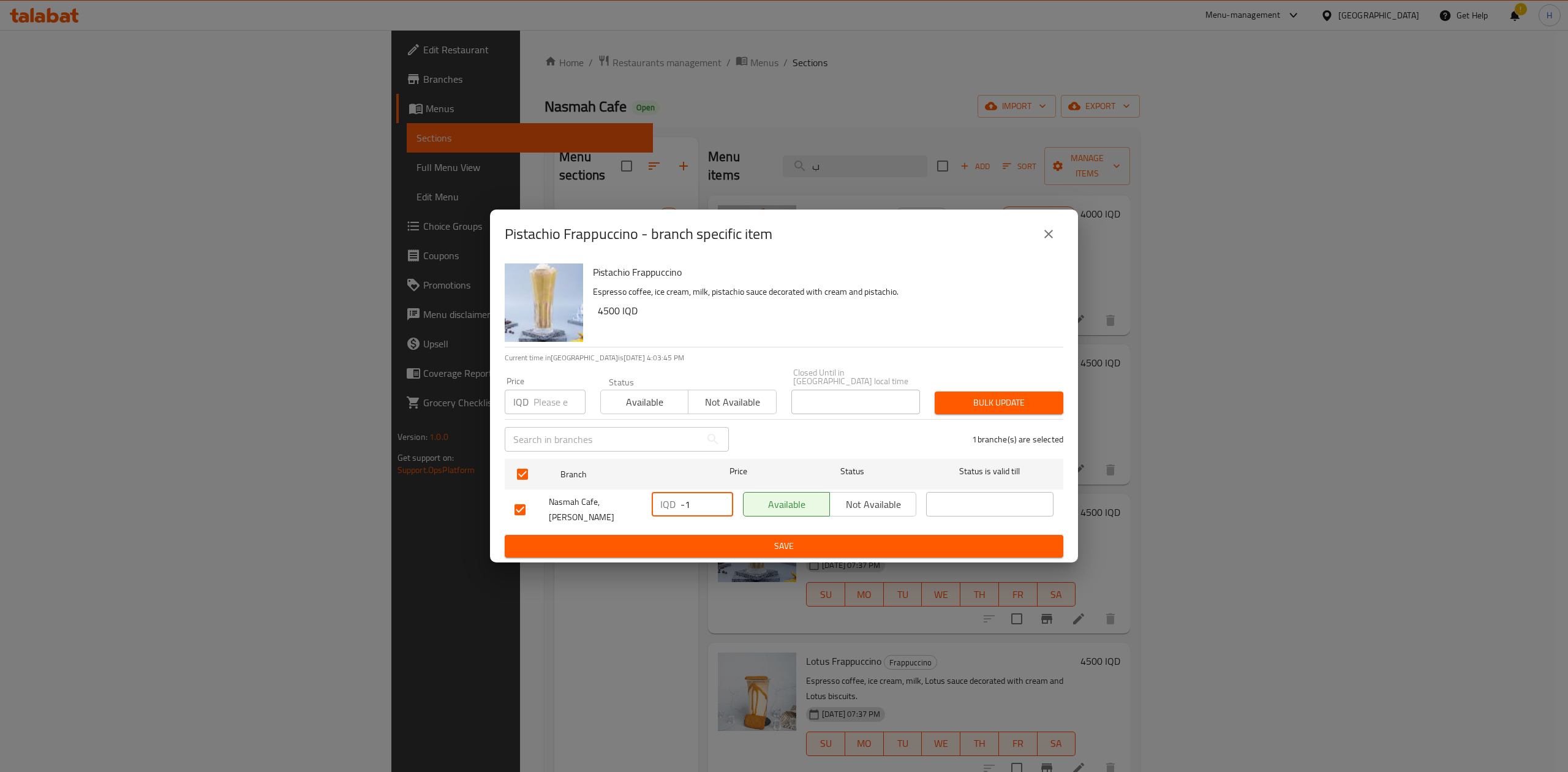
drag, startPoint x: 716, startPoint y: 507, endPoint x: 701, endPoint y: 503, distance: 15.5
click at [715, 506] on input "-1" at bounding box center [706, 504] width 53 height 24
click at [701, 503] on input "-1" at bounding box center [706, 504] width 53 height 24
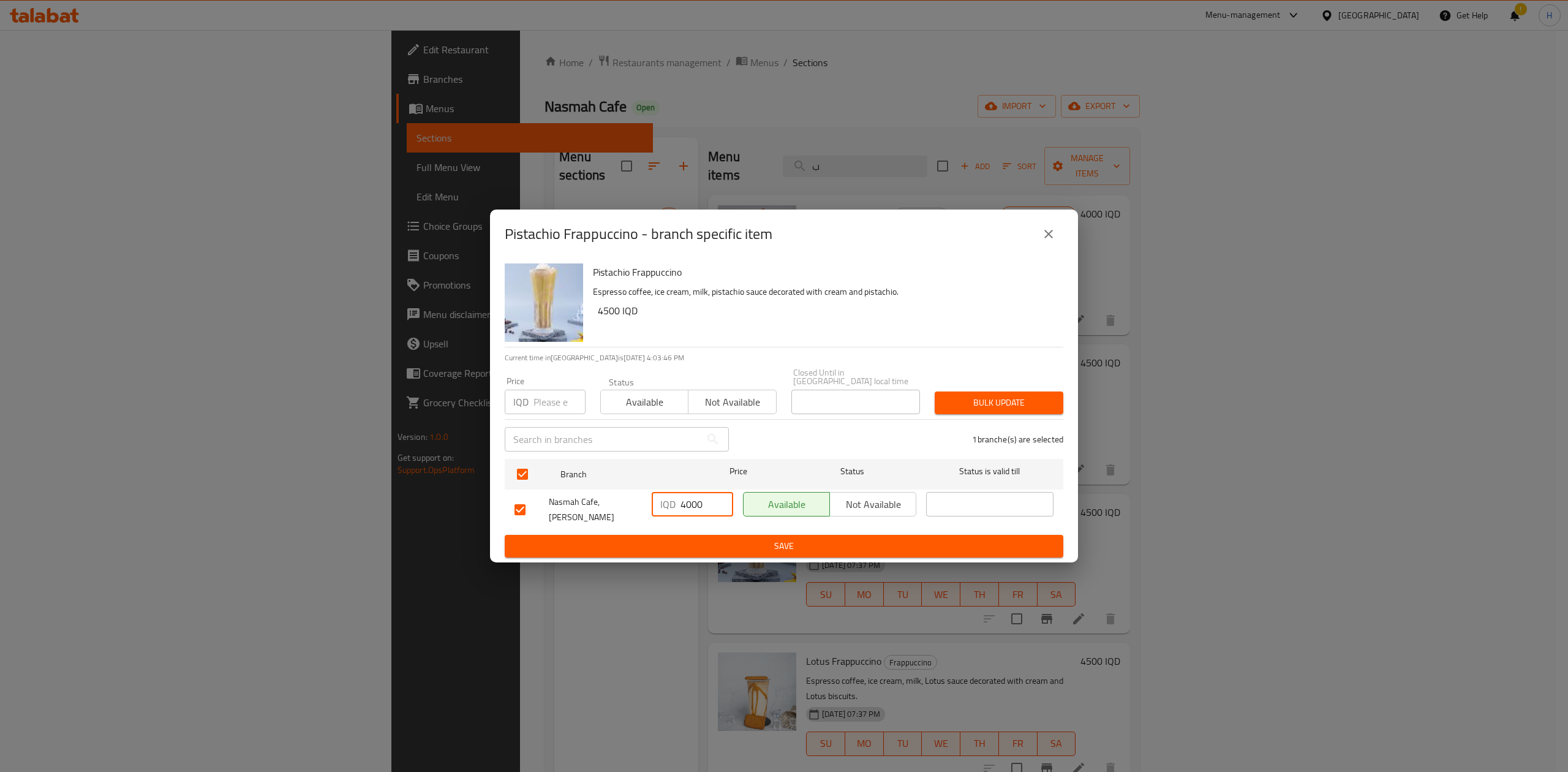
click at [679, 555] on div "Pistachio Frappuccino Espresso coffee, ice cream, milk, pistachio sauce decorat…" at bounding box center [784, 410] width 588 height 304
click at [591, 538] on span "Save" at bounding box center [783, 546] width 539 height 15
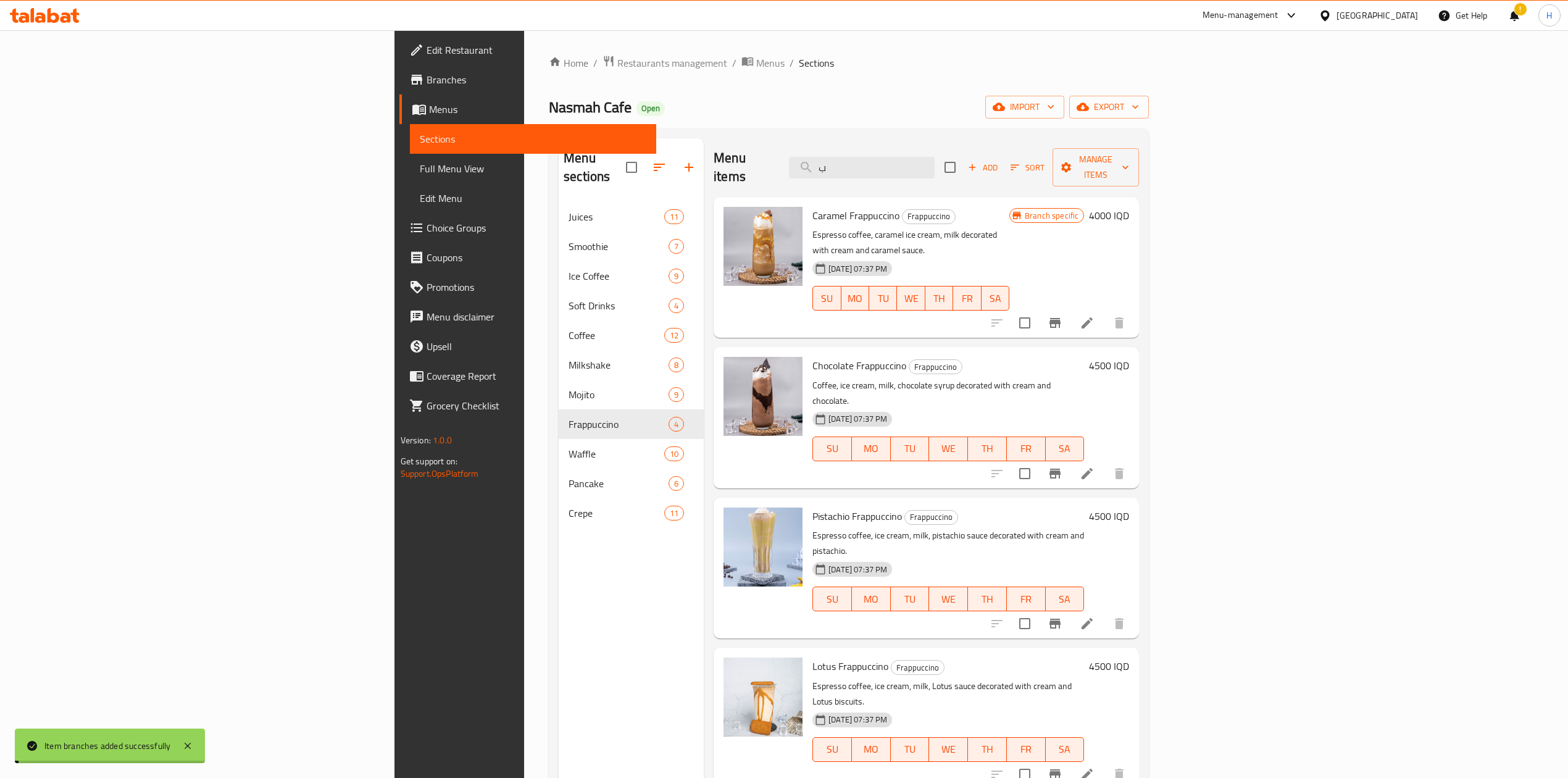
click at [1129, 507] on h6 "4500 IQD" at bounding box center [1109, 516] width 40 height 17
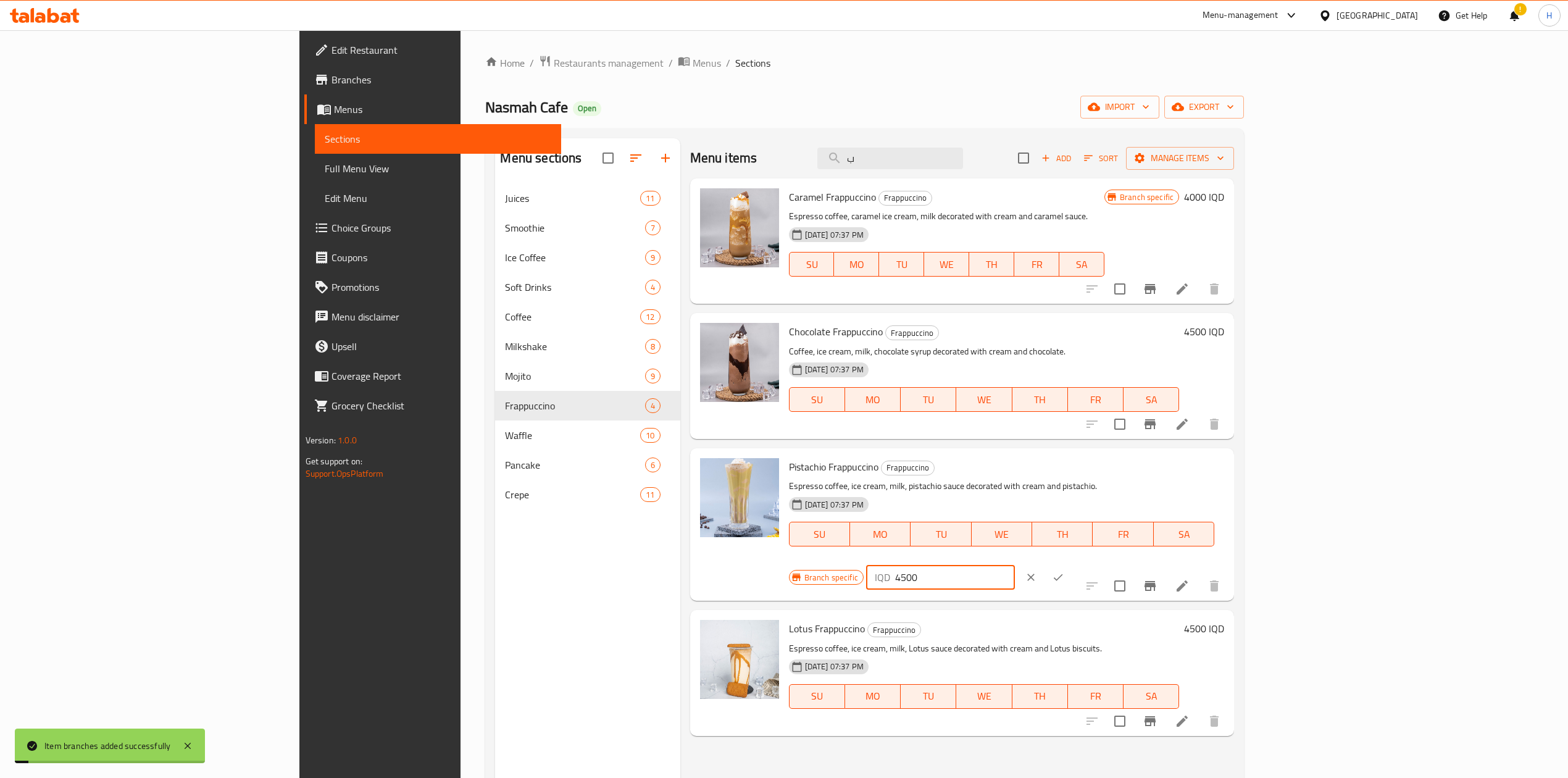
click at [1015, 565] on input "4500" at bounding box center [955, 577] width 120 height 24
click at [1064, 571] on icon "ok" at bounding box center [1058, 577] width 12 height 12
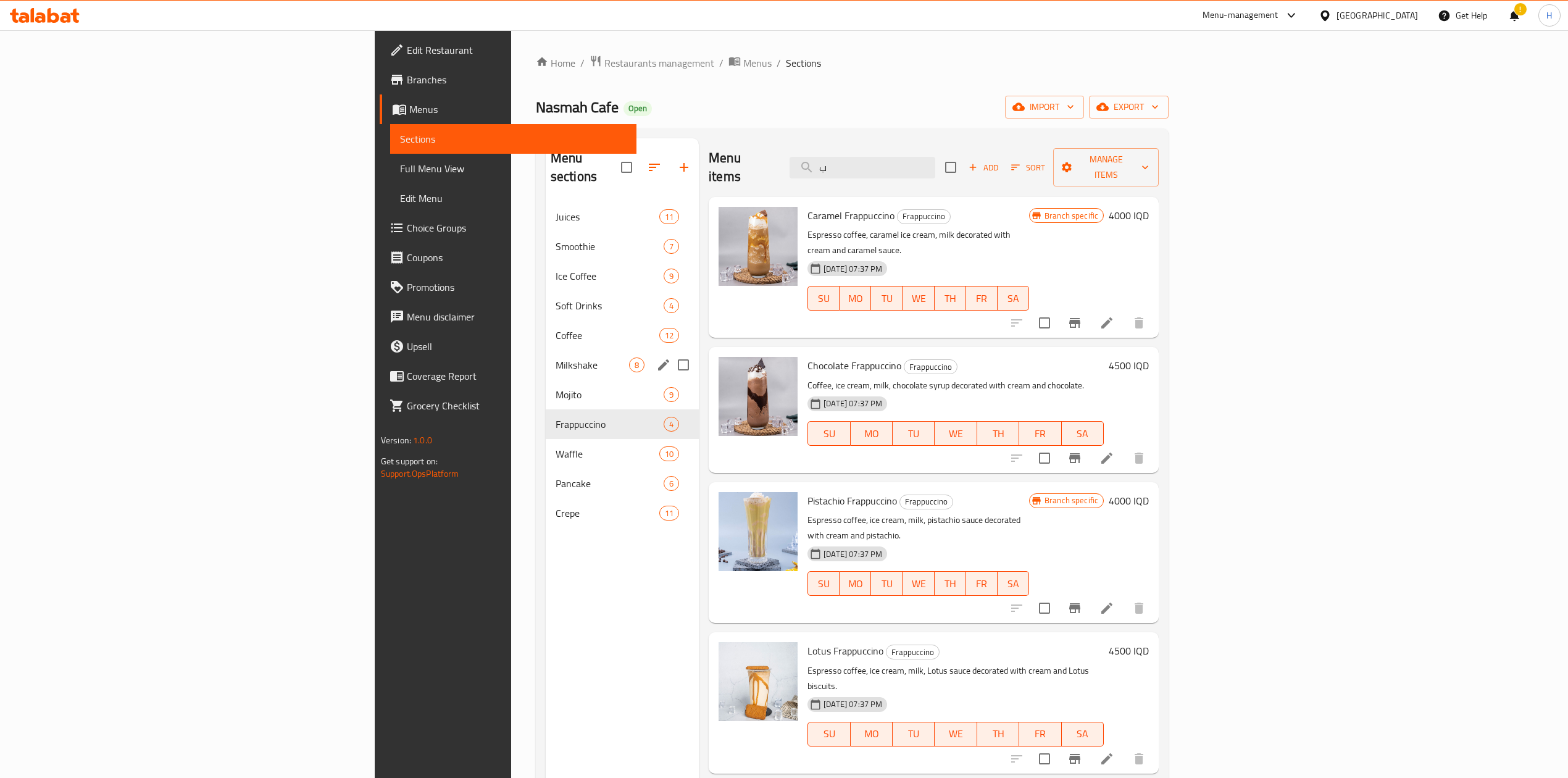
drag, startPoint x: 386, startPoint y: 334, endPoint x: 430, endPoint y: 332, distance: 44.0
click at [546, 350] on div "Milkshake 8" at bounding box center [622, 365] width 153 height 30
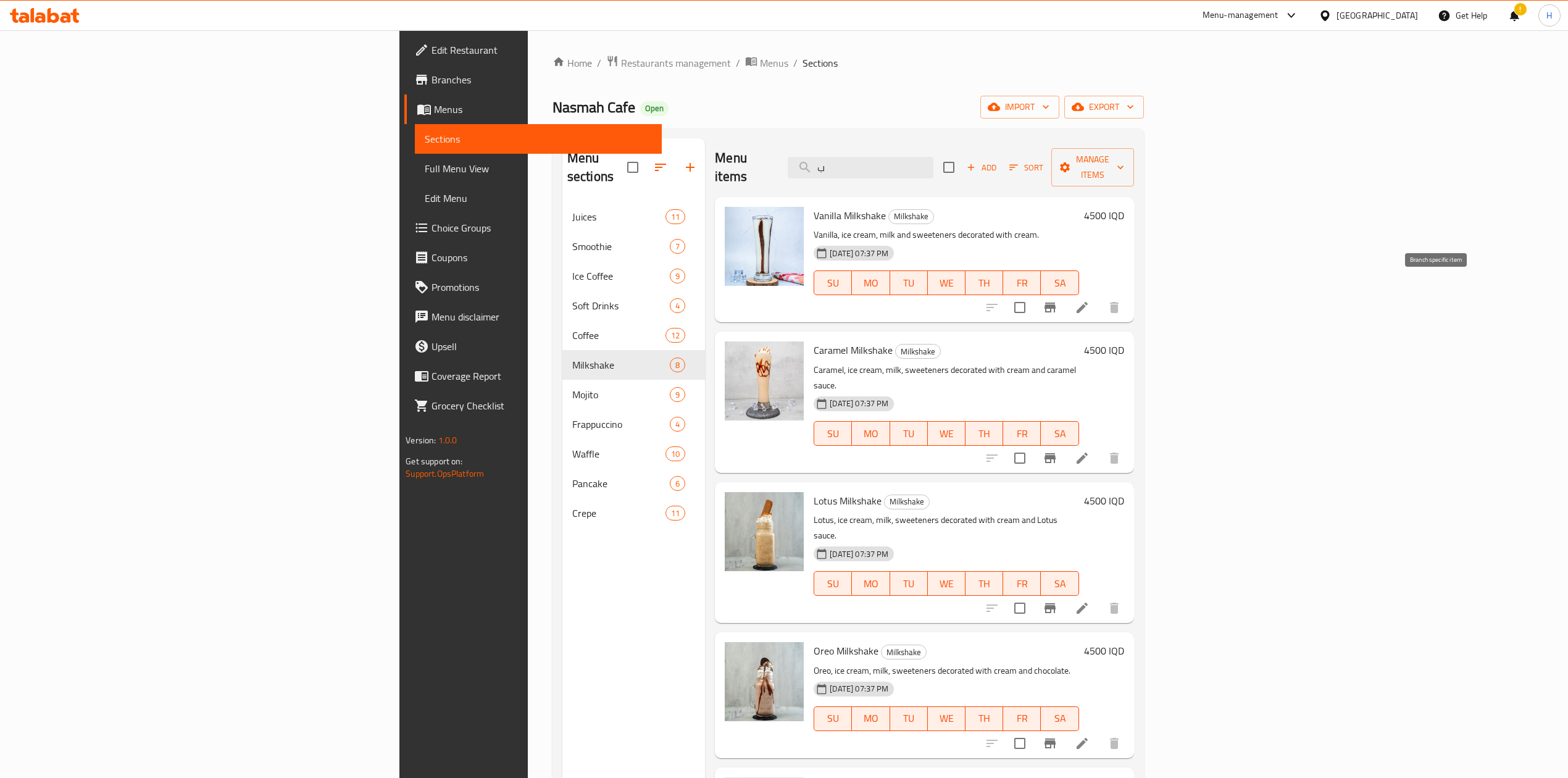
click at [1058, 300] on icon "Branch-specific-item" at bounding box center [1050, 307] width 15 height 15
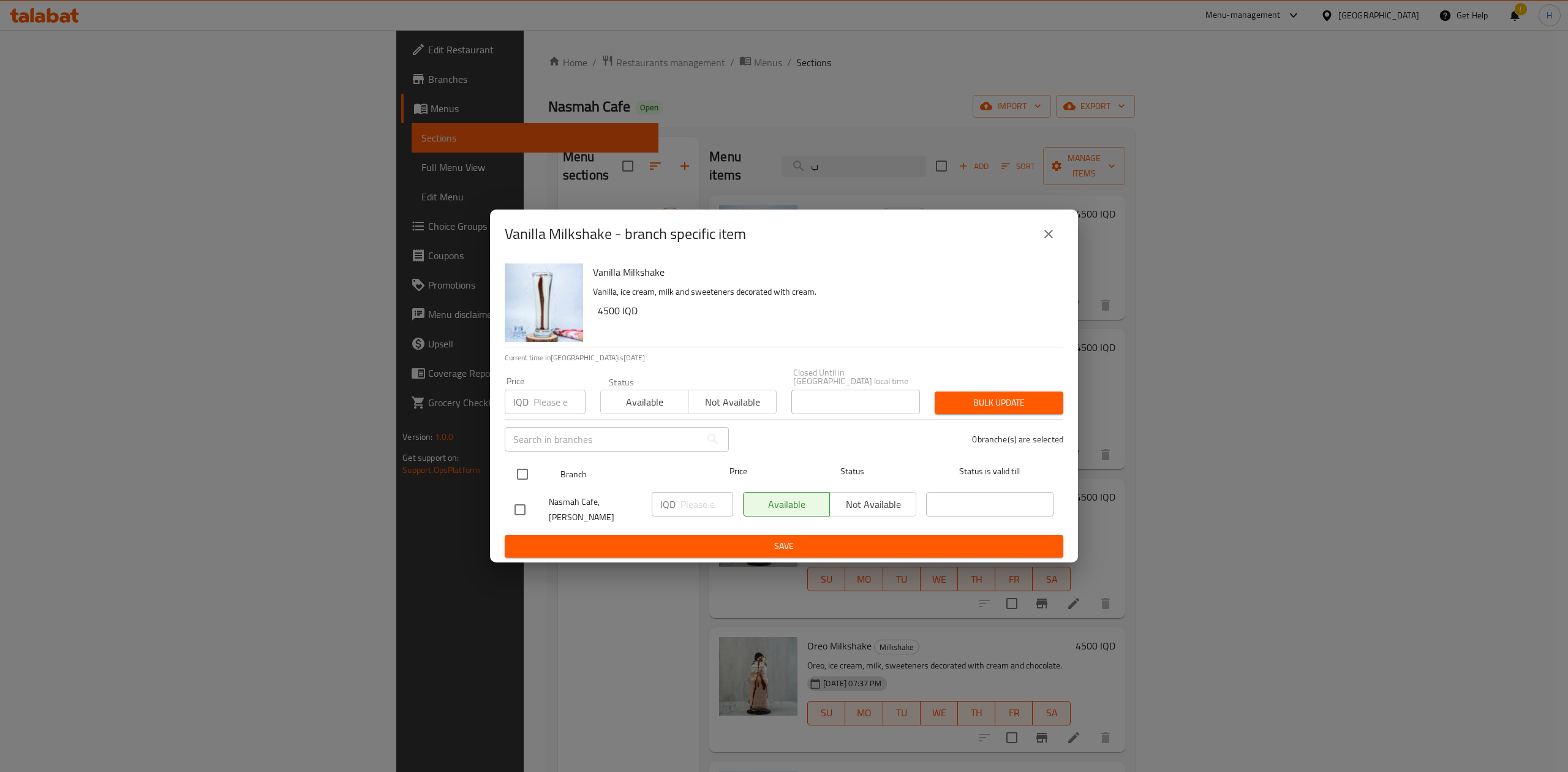
click at [520, 469] on input "checkbox" at bounding box center [522, 474] width 25 height 25
click at [687, 503] on input "number" at bounding box center [706, 504] width 53 height 24
click at [699, 528] on ul "Branch Price Status Status is valid till Nasmah Cafe, Karada Dakhel IQD 5500 ​ …" at bounding box center [784, 494] width 559 height 81
click at [701, 538] on span "Save" at bounding box center [783, 546] width 539 height 15
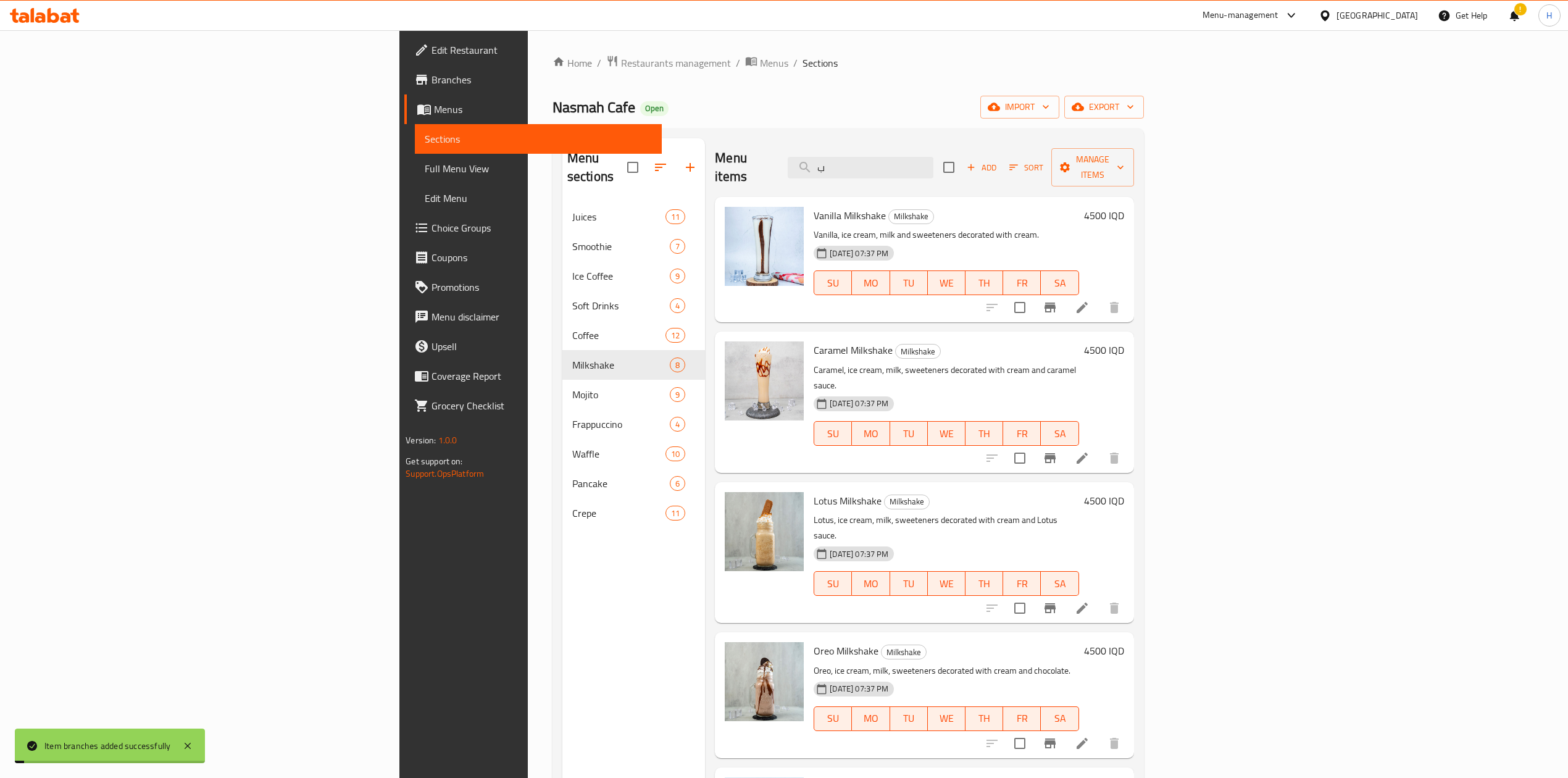
click at [1125, 207] on h6 "4500 IQD" at bounding box center [1104, 215] width 40 height 17
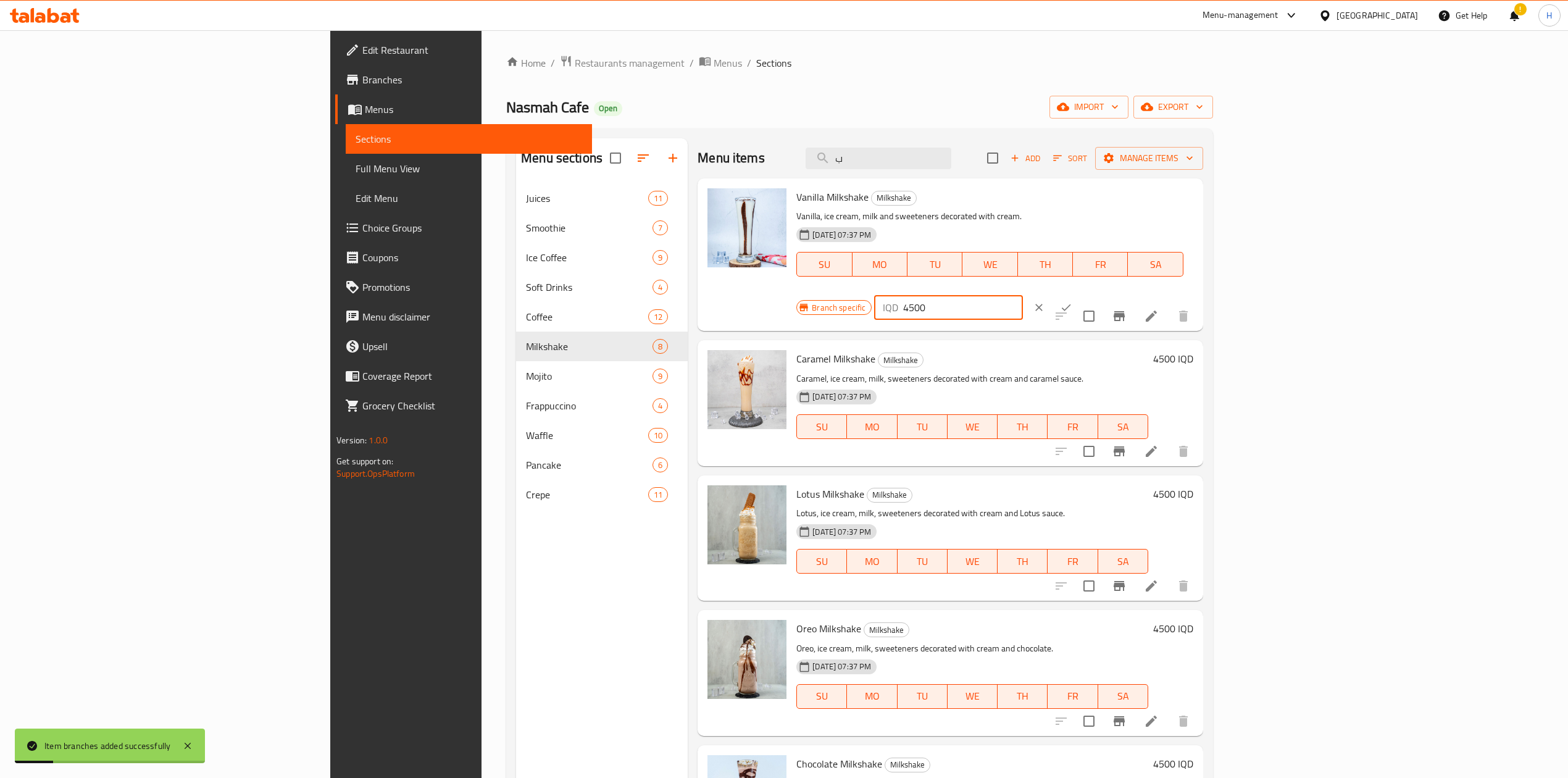
click at [1023, 295] on input "4500" at bounding box center [963, 307] width 120 height 24
click at [1073, 301] on icon "ok" at bounding box center [1066, 307] width 12 height 12
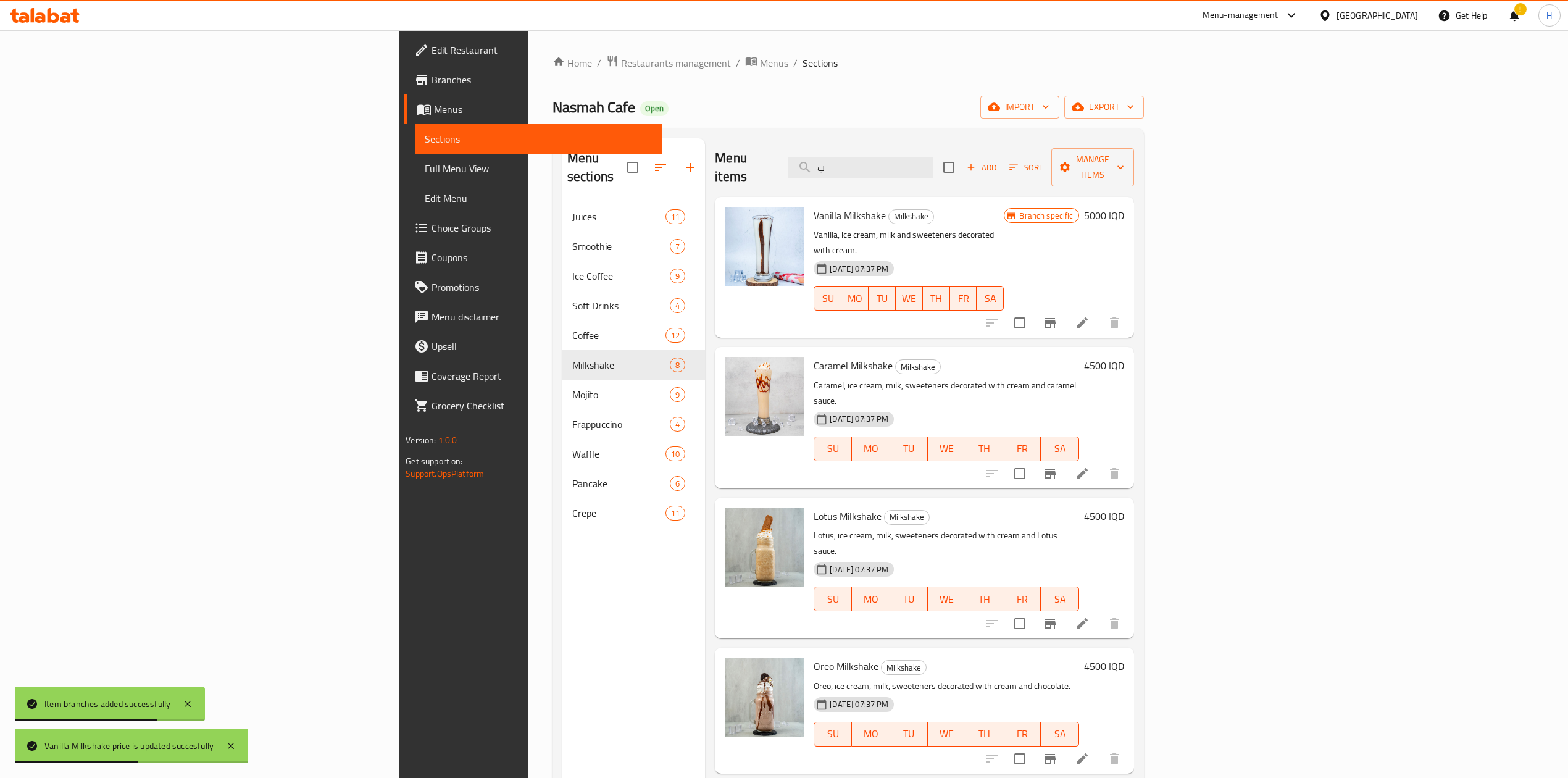
click at [1058, 316] on icon "Branch-specific-item" at bounding box center [1050, 323] width 15 height 15
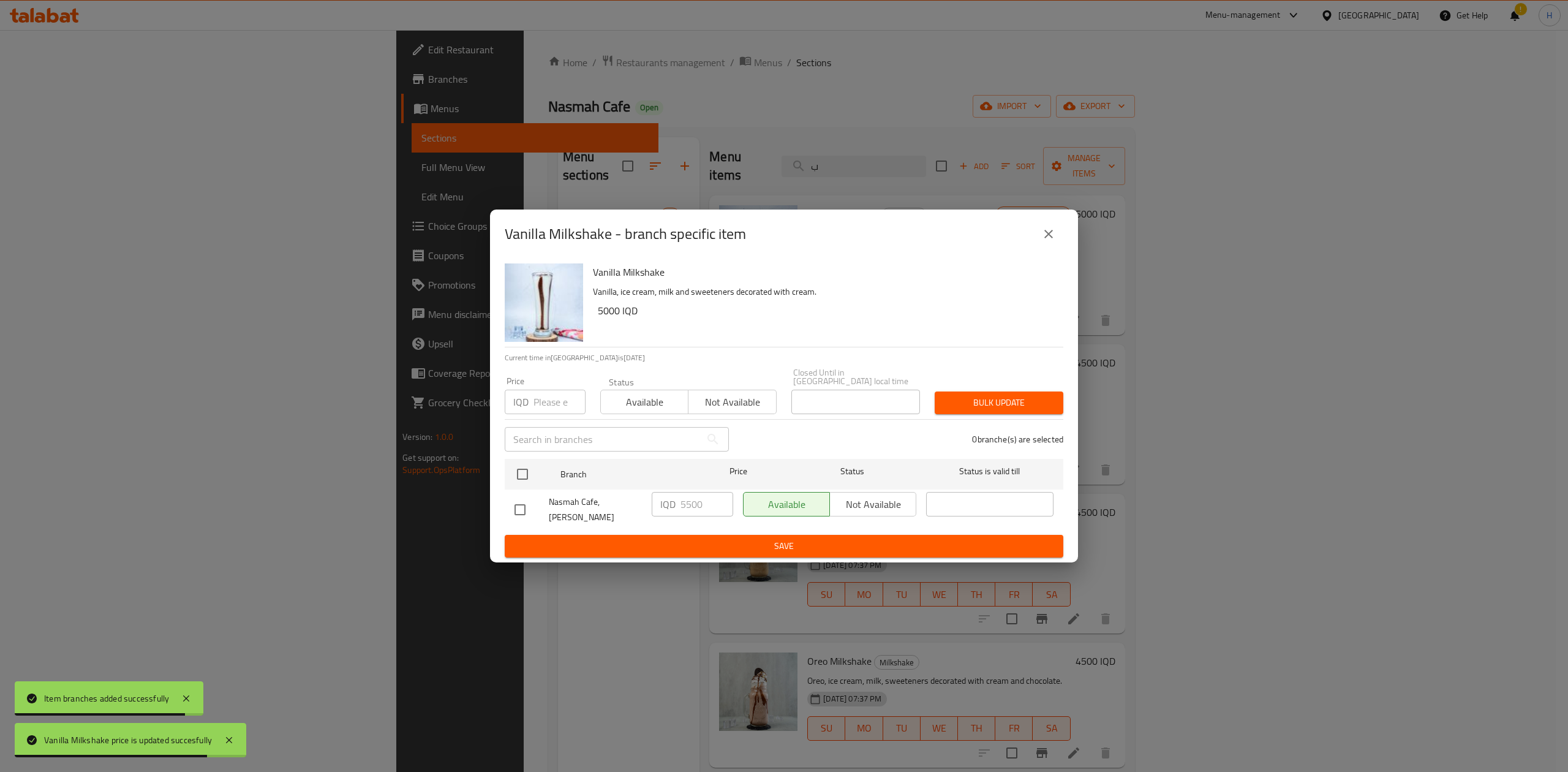
drag, startPoint x: 527, startPoint y: 467, endPoint x: 678, endPoint y: 489, distance: 152.6
click at [540, 474] on div at bounding box center [533, 474] width 46 height 36
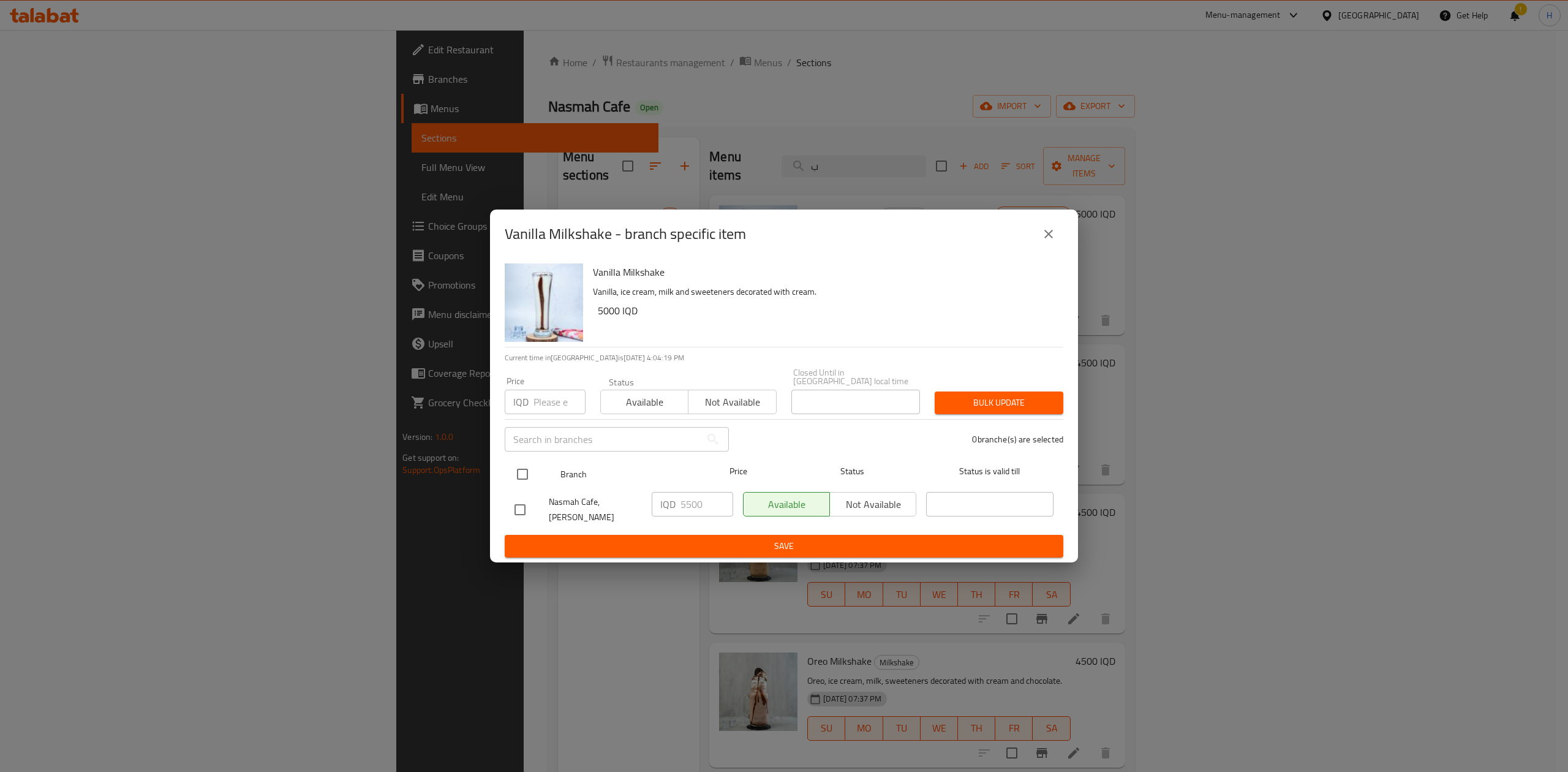
click at [524, 471] on input "checkbox" at bounding box center [522, 474] width 25 height 25
click at [717, 505] on input "5499" at bounding box center [706, 504] width 53 height 24
click at [717, 505] on input "5498" at bounding box center [706, 504] width 53 height 24
click at [717, 505] on input "5497" at bounding box center [706, 504] width 53 height 24
click at [704, 503] on input "5497" at bounding box center [706, 504] width 53 height 24
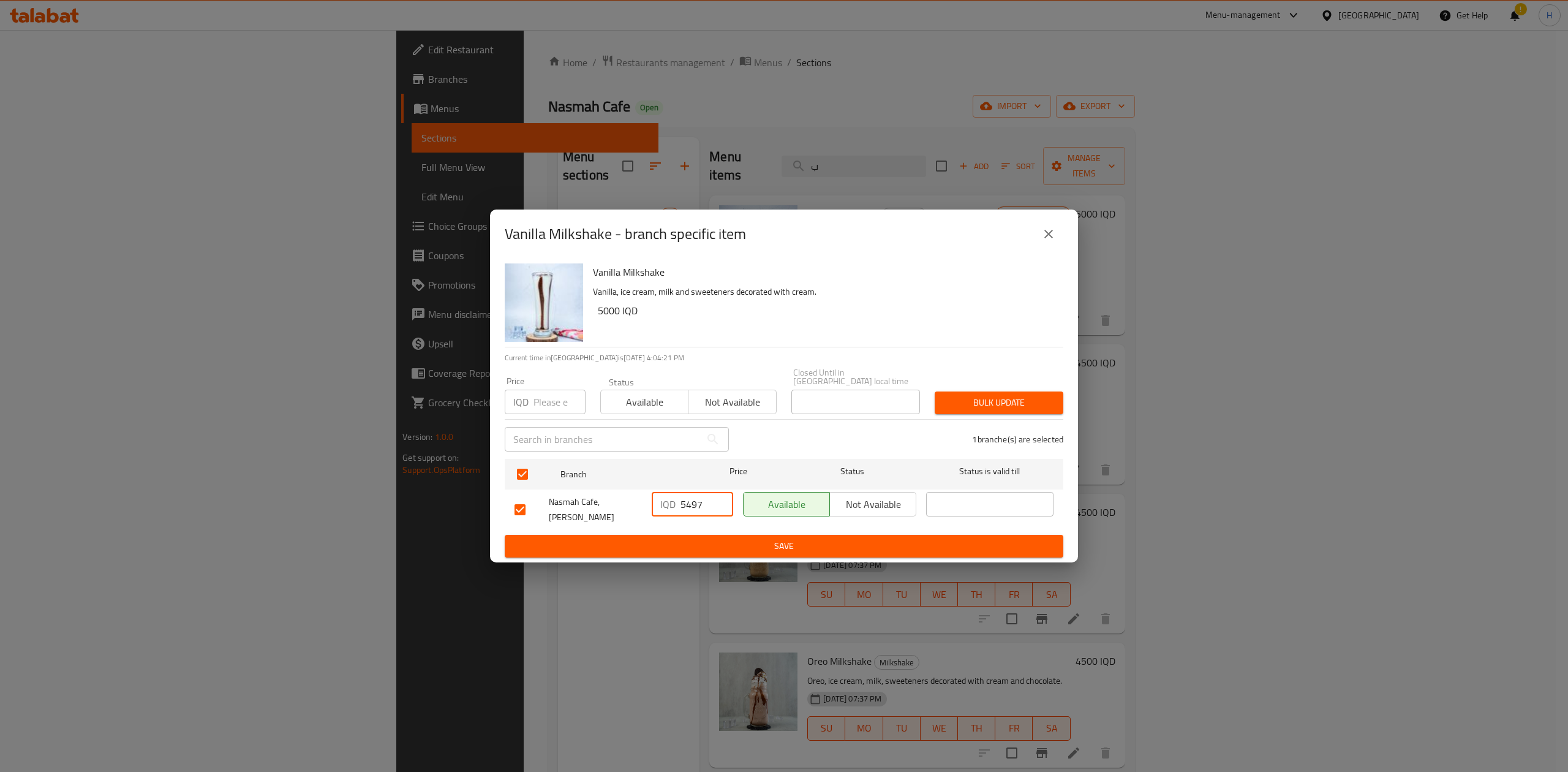
click at [699, 503] on input "5497" at bounding box center [706, 504] width 53 height 24
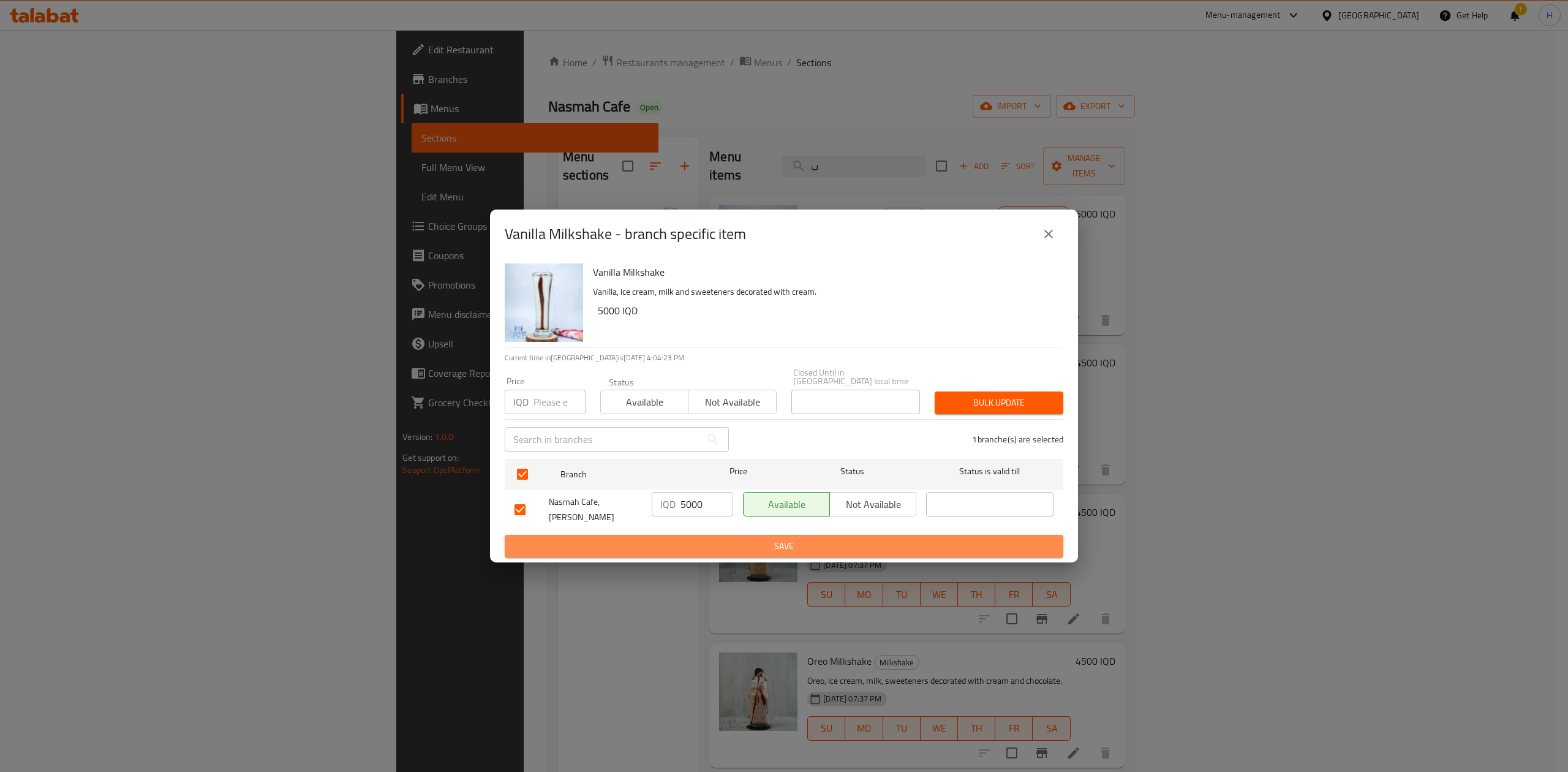
click at [743, 538] on span "Save" at bounding box center [783, 546] width 539 height 15
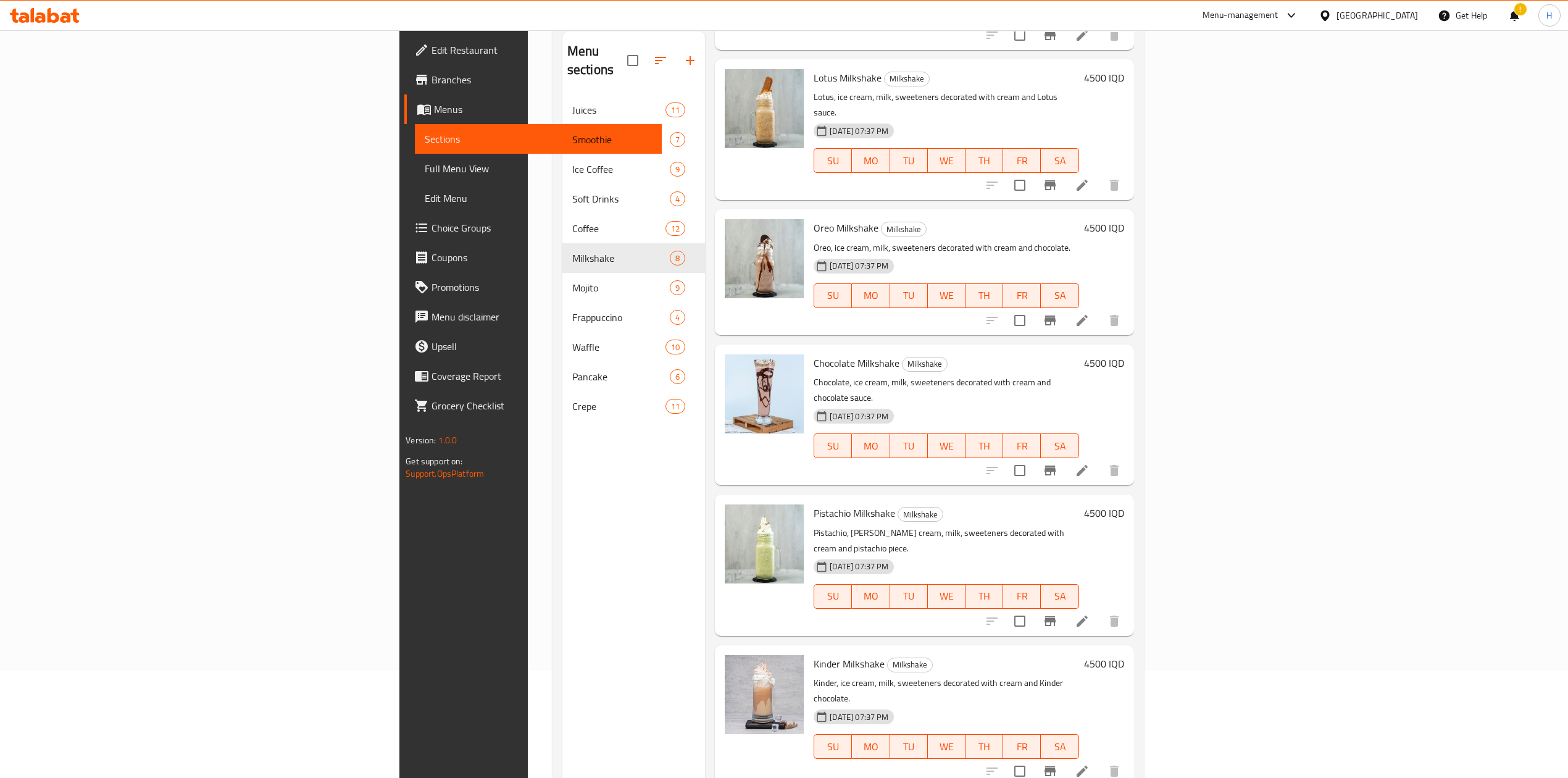
scroll to position [173, 0]
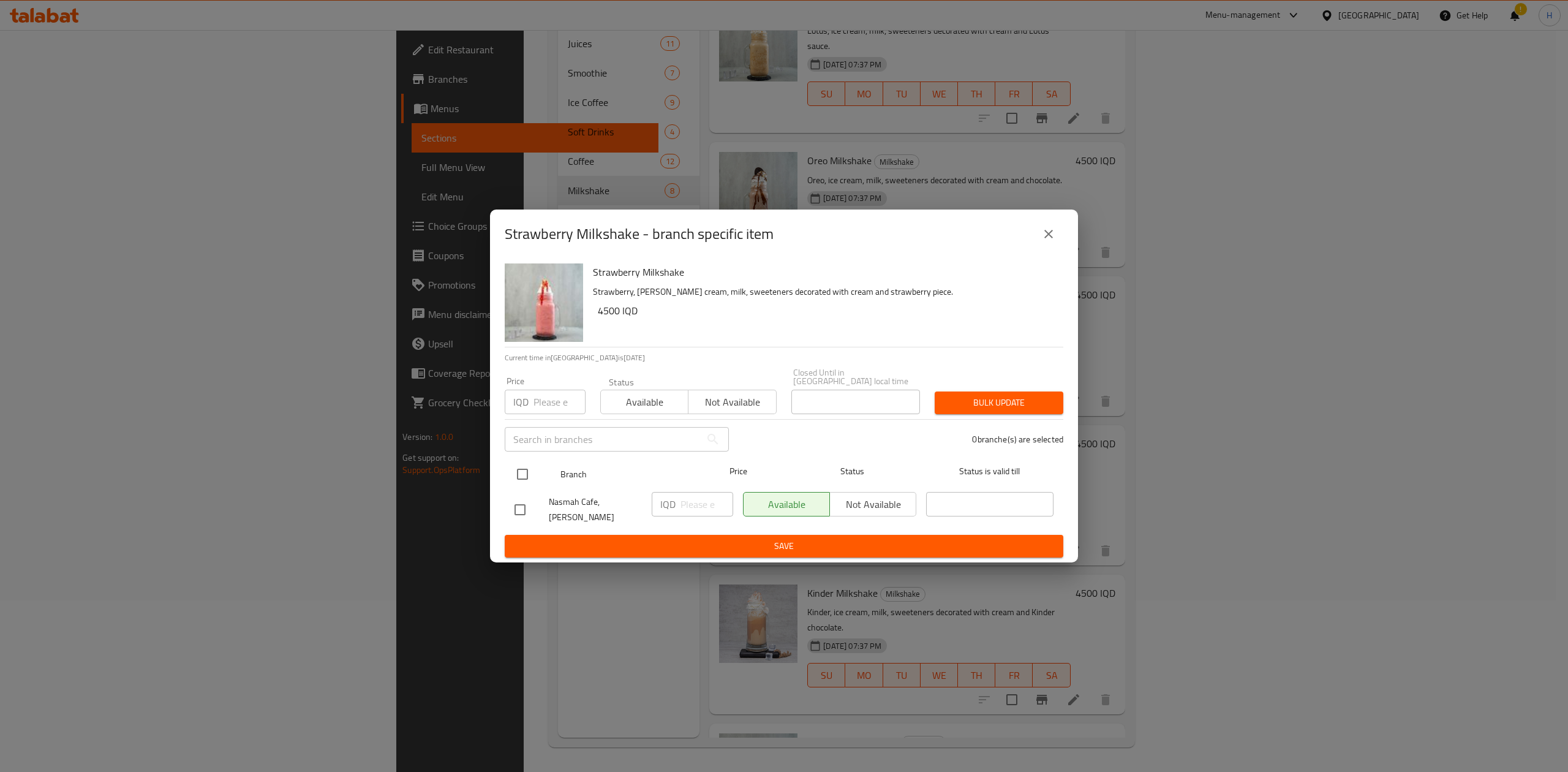
click at [523, 474] on input "checkbox" at bounding box center [522, 474] width 25 height 25
click at [684, 502] on input "number" at bounding box center [706, 504] width 53 height 24
click at [707, 545] on span "Save" at bounding box center [783, 546] width 539 height 15
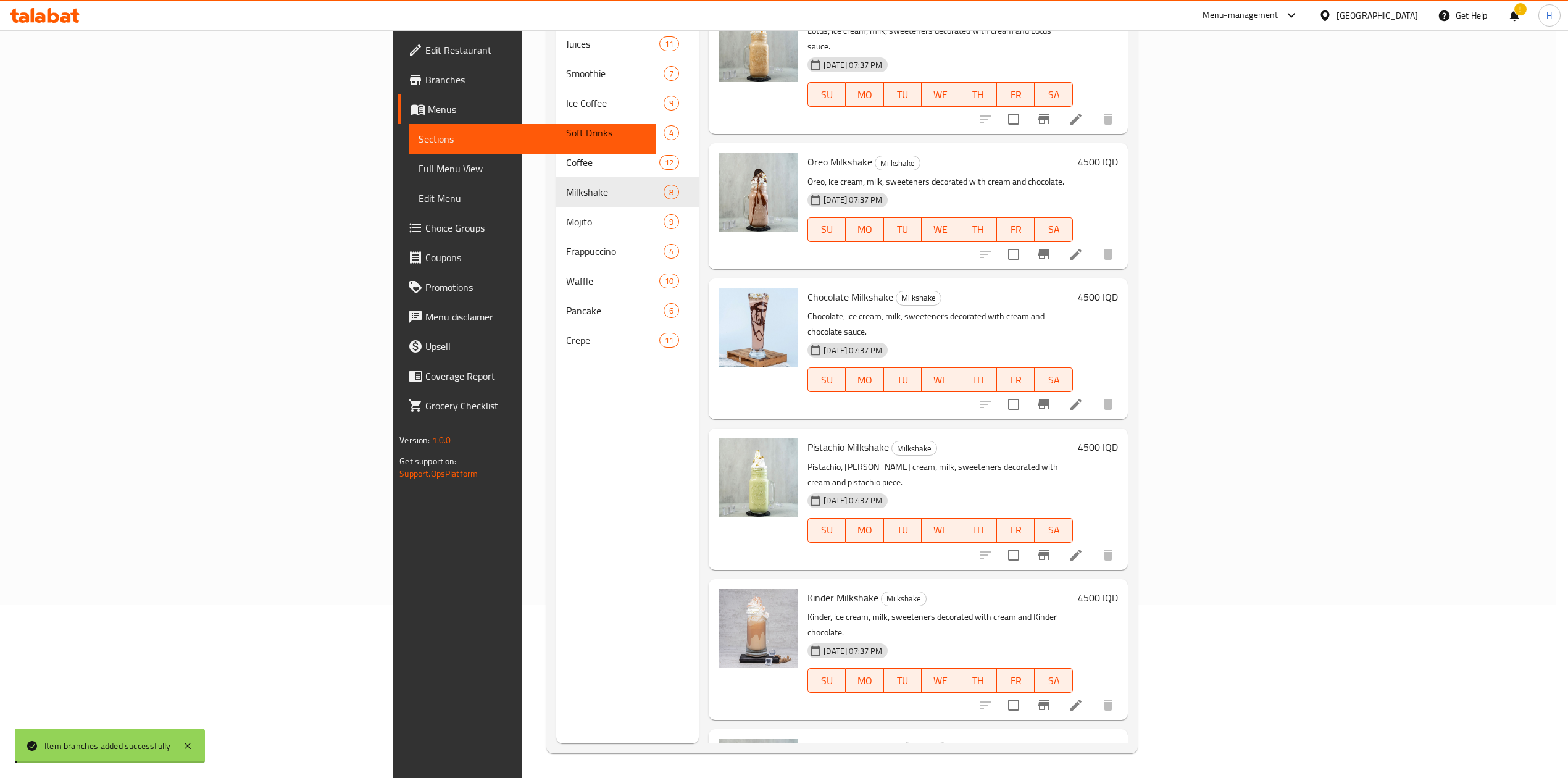
click at [1118, 739] on h6 "4500 IQD" at bounding box center [1098, 747] width 40 height 17
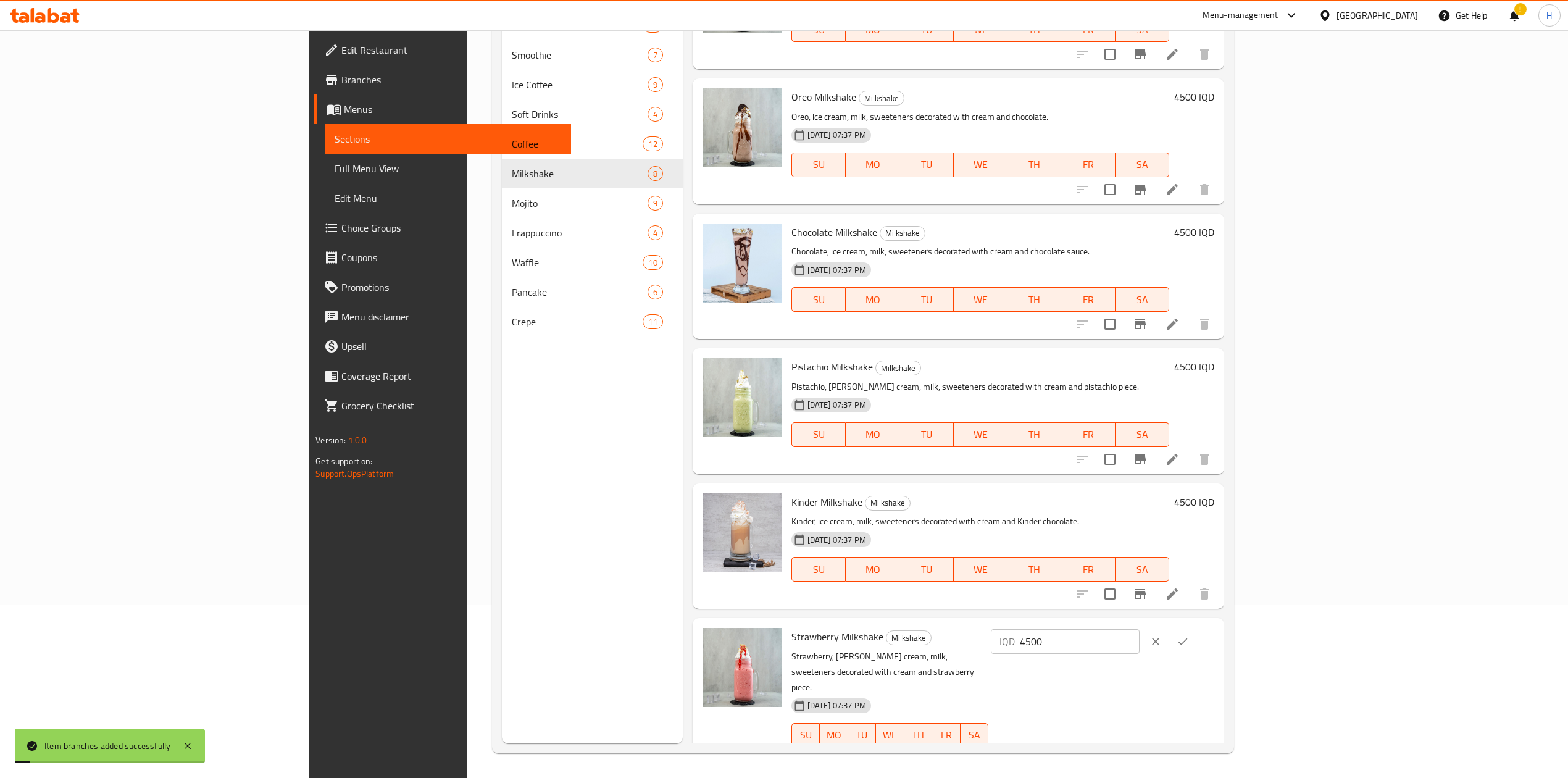
click at [1140, 643] on input "4500" at bounding box center [1080, 641] width 120 height 24
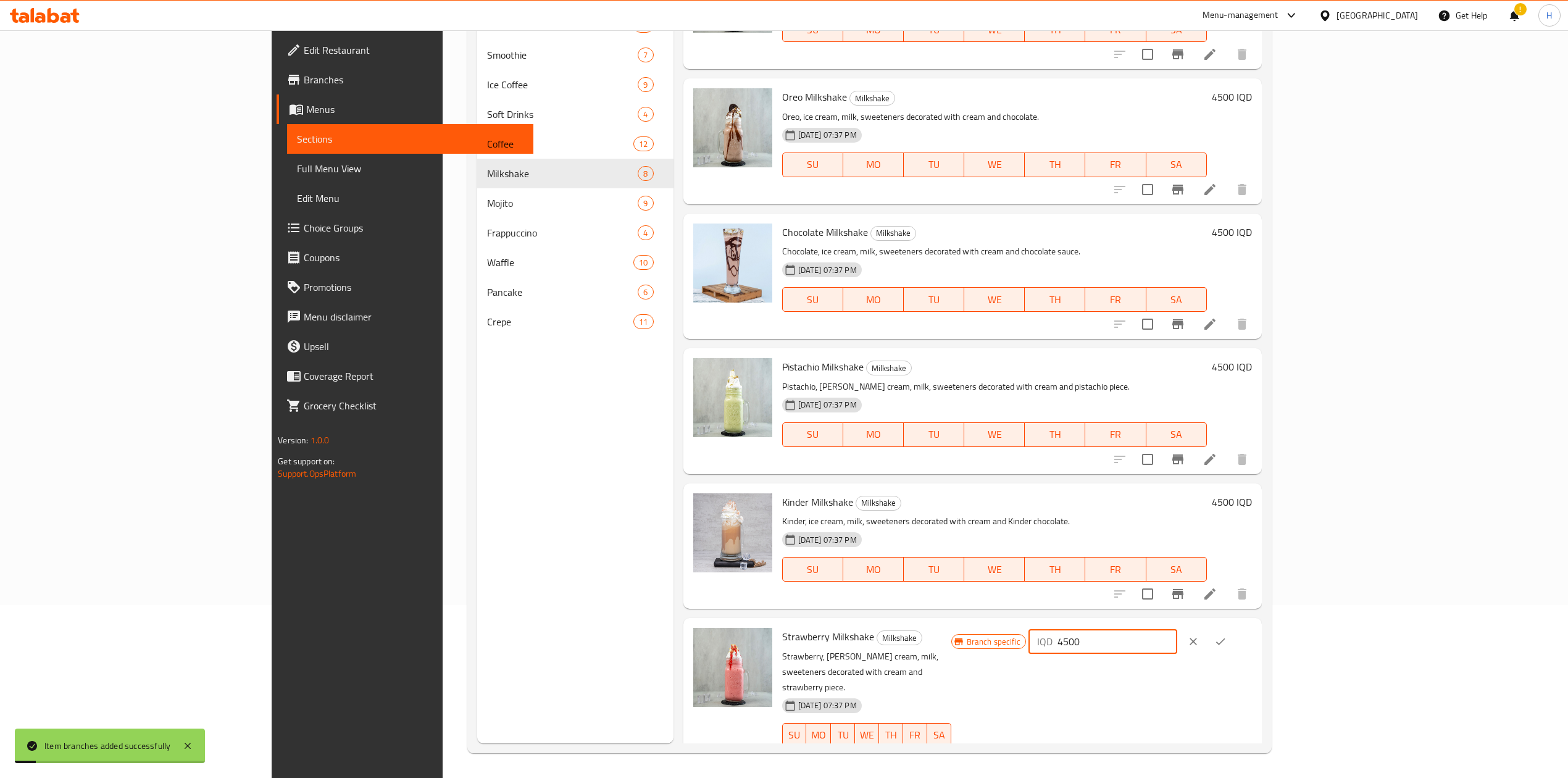
click at [1177, 643] on input "4500" at bounding box center [1118, 641] width 120 height 24
click at [1234, 633] on button "ok" at bounding box center [1220, 641] width 27 height 27
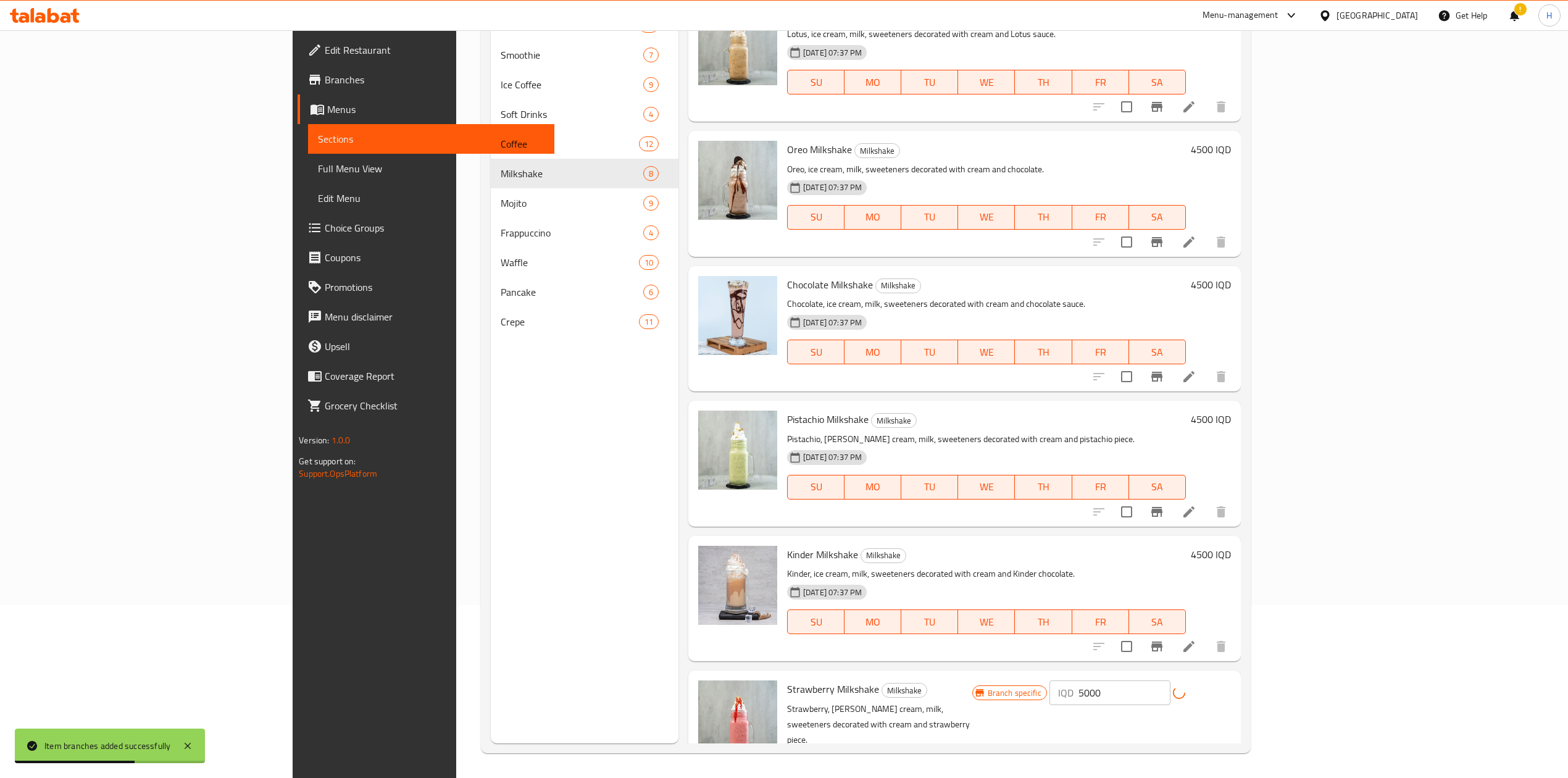
scroll to position [249, 0]
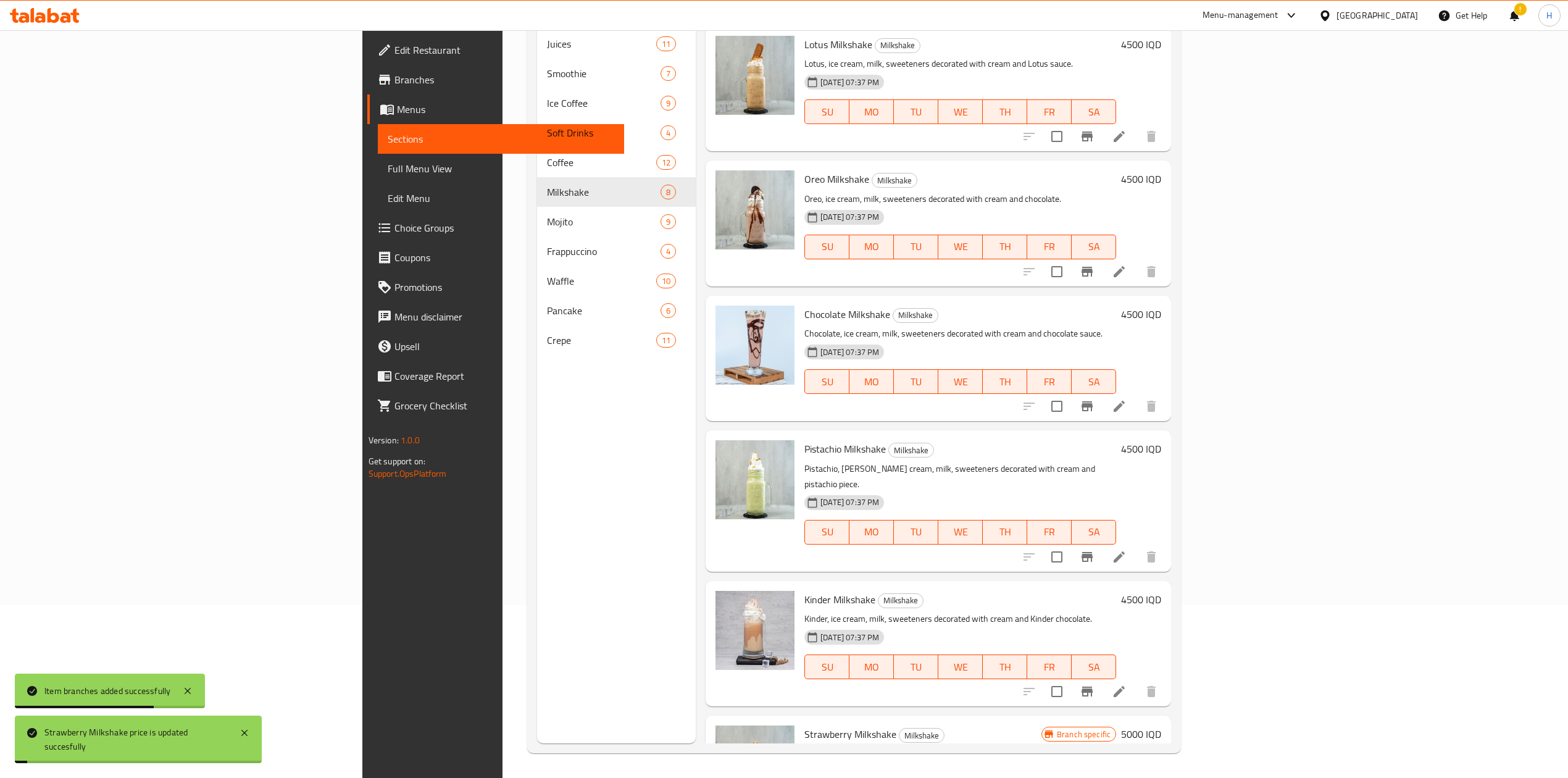
click at [1095, 266] on icon "Branch-specific-item" at bounding box center [1087, 271] width 15 height 15
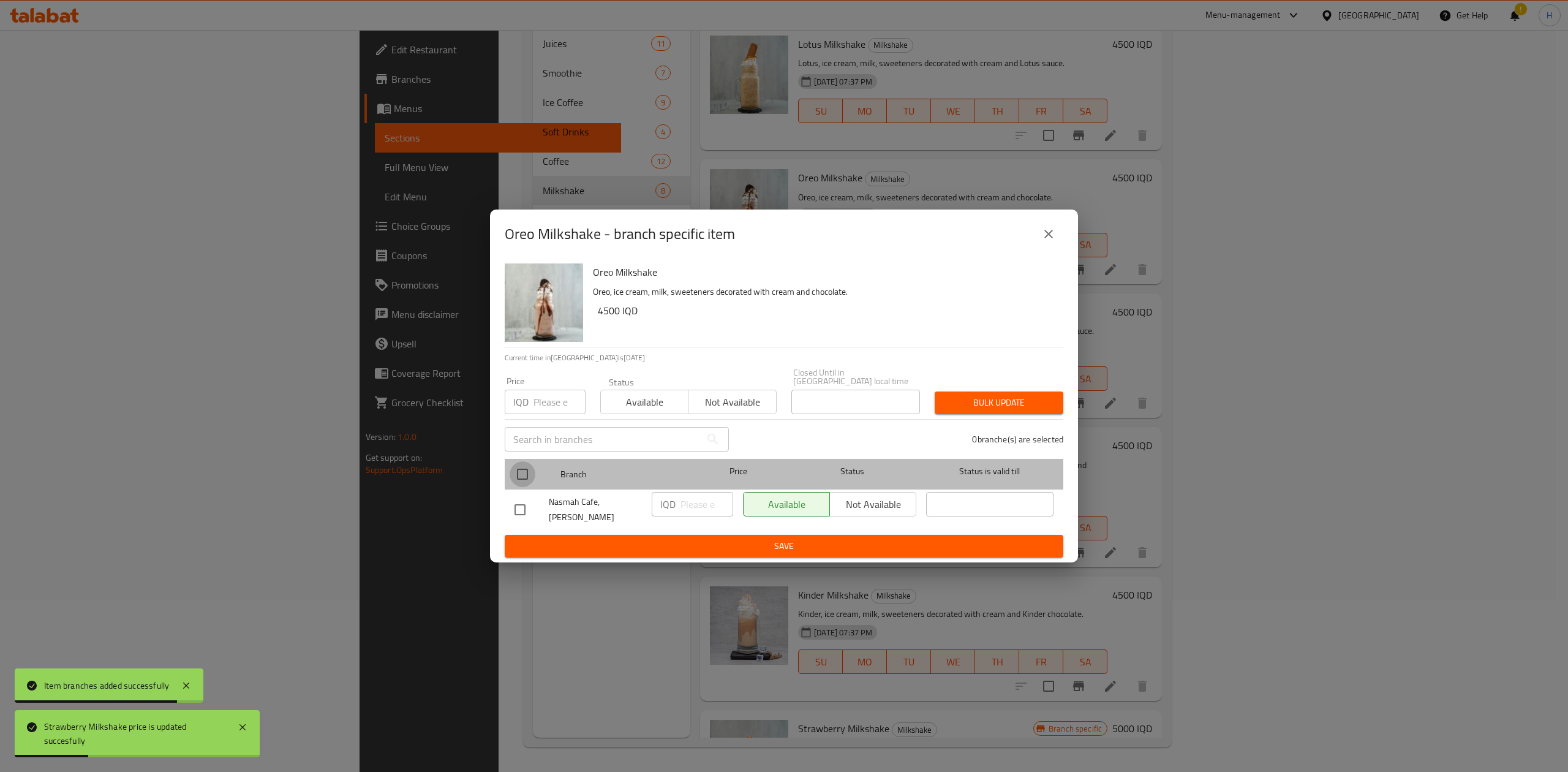
click at [522, 467] on input "checkbox" at bounding box center [522, 474] width 25 height 25
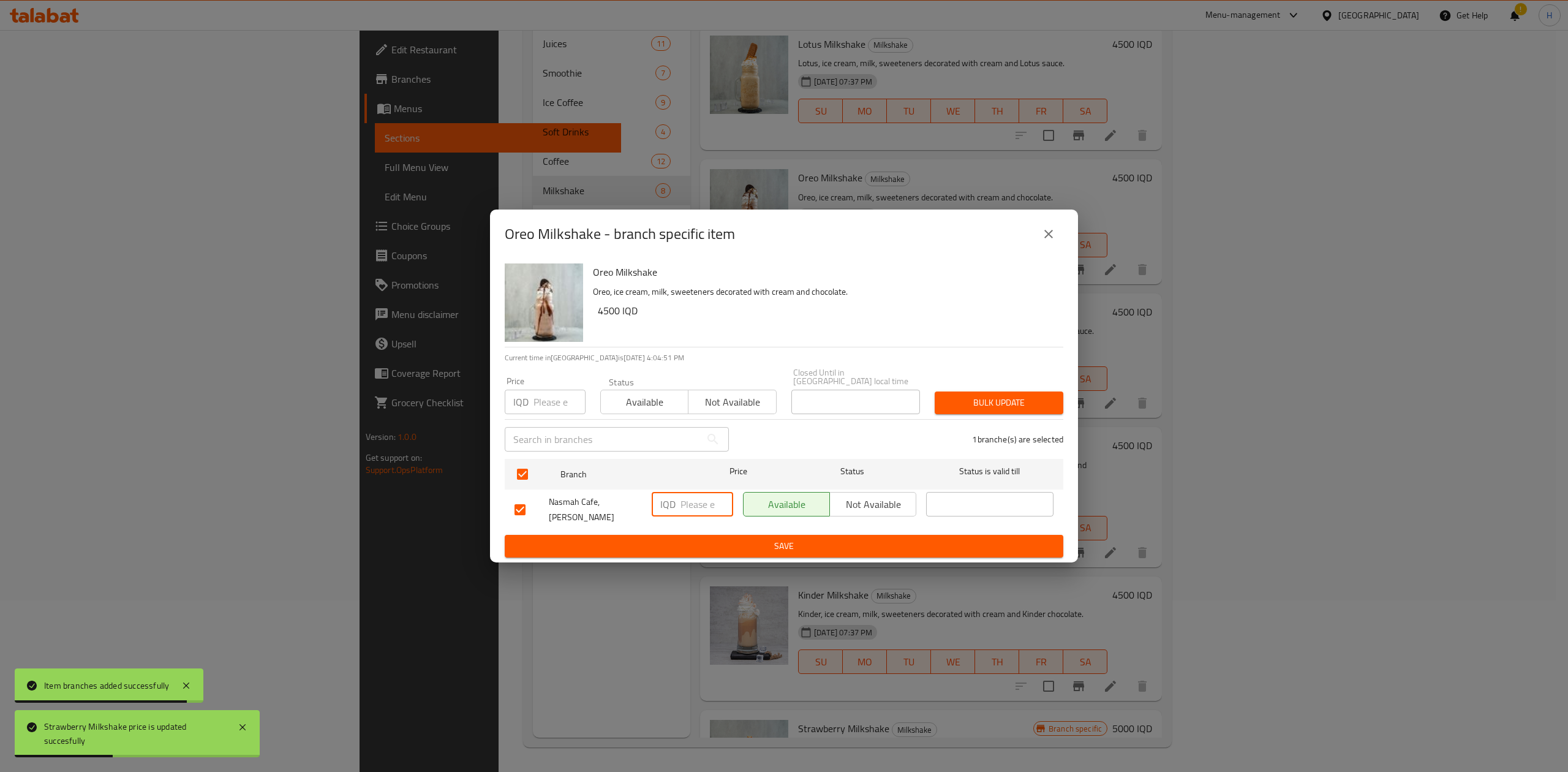
click at [701, 496] on input "number" at bounding box center [706, 504] width 53 height 24
click at [711, 538] on span "Save" at bounding box center [783, 546] width 539 height 15
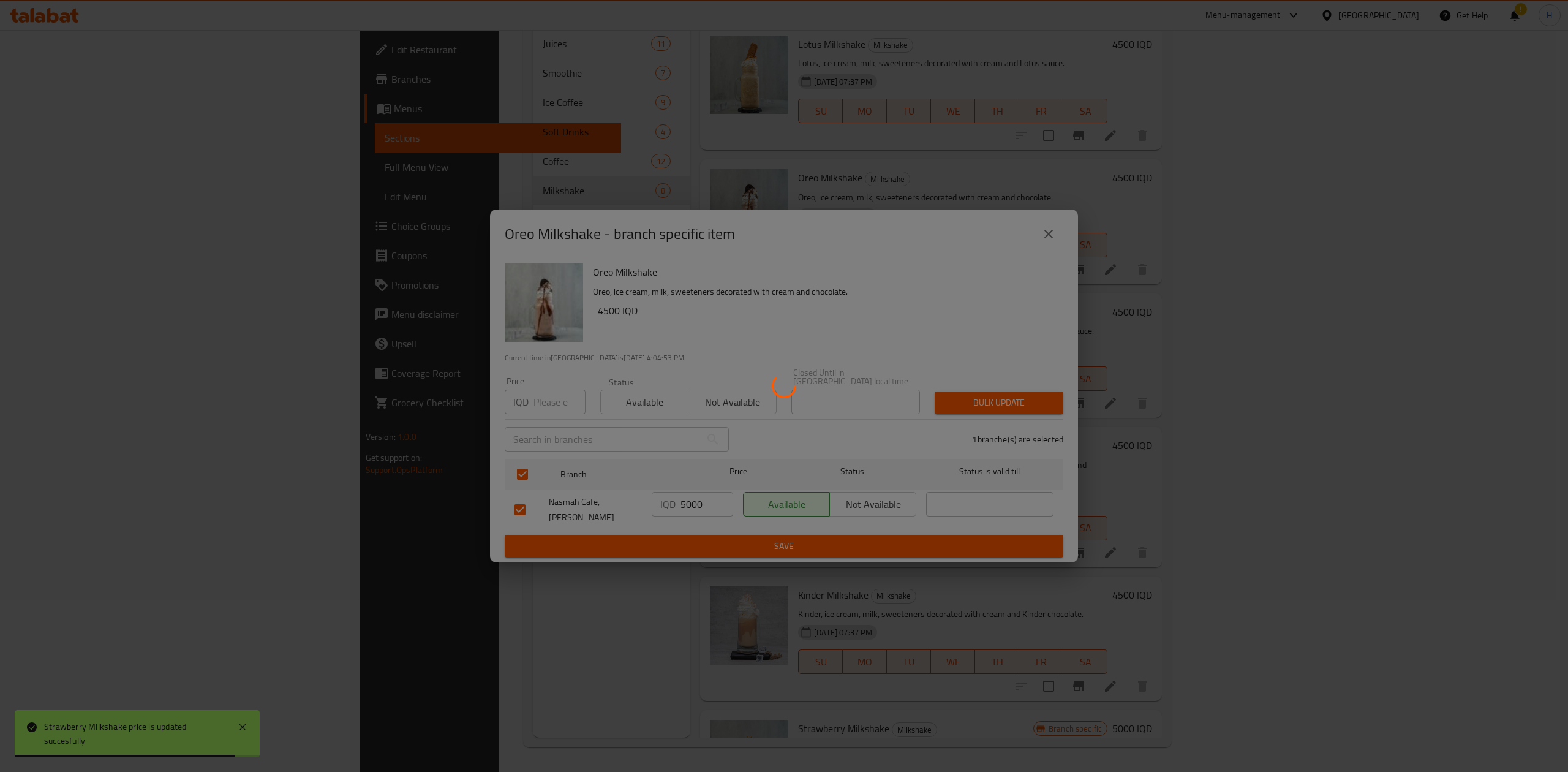
click at [713, 538] on div at bounding box center [784, 386] width 1568 height 772
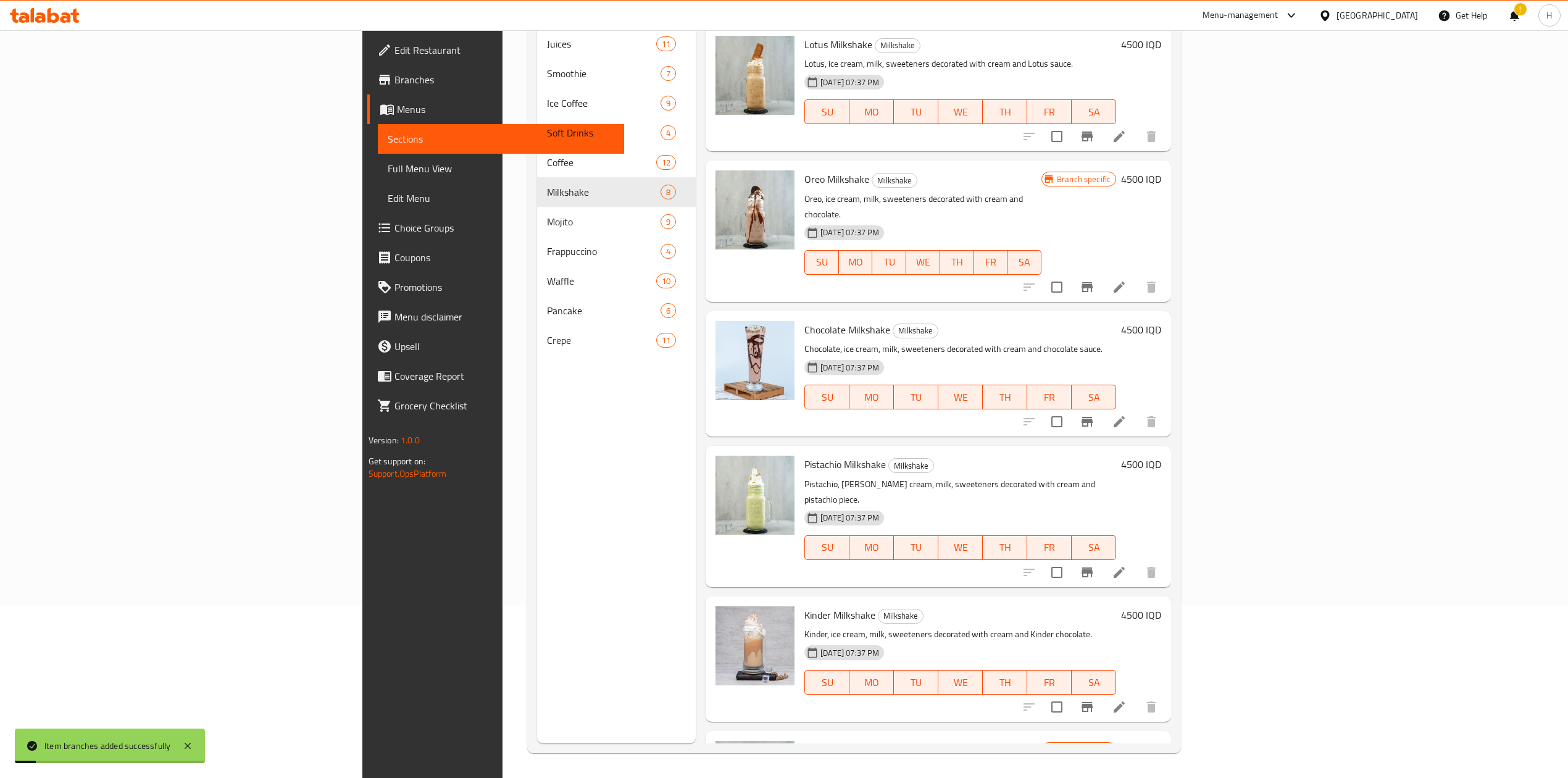
click at [1161, 171] on h6 "4500 IQD" at bounding box center [1141, 179] width 40 height 17
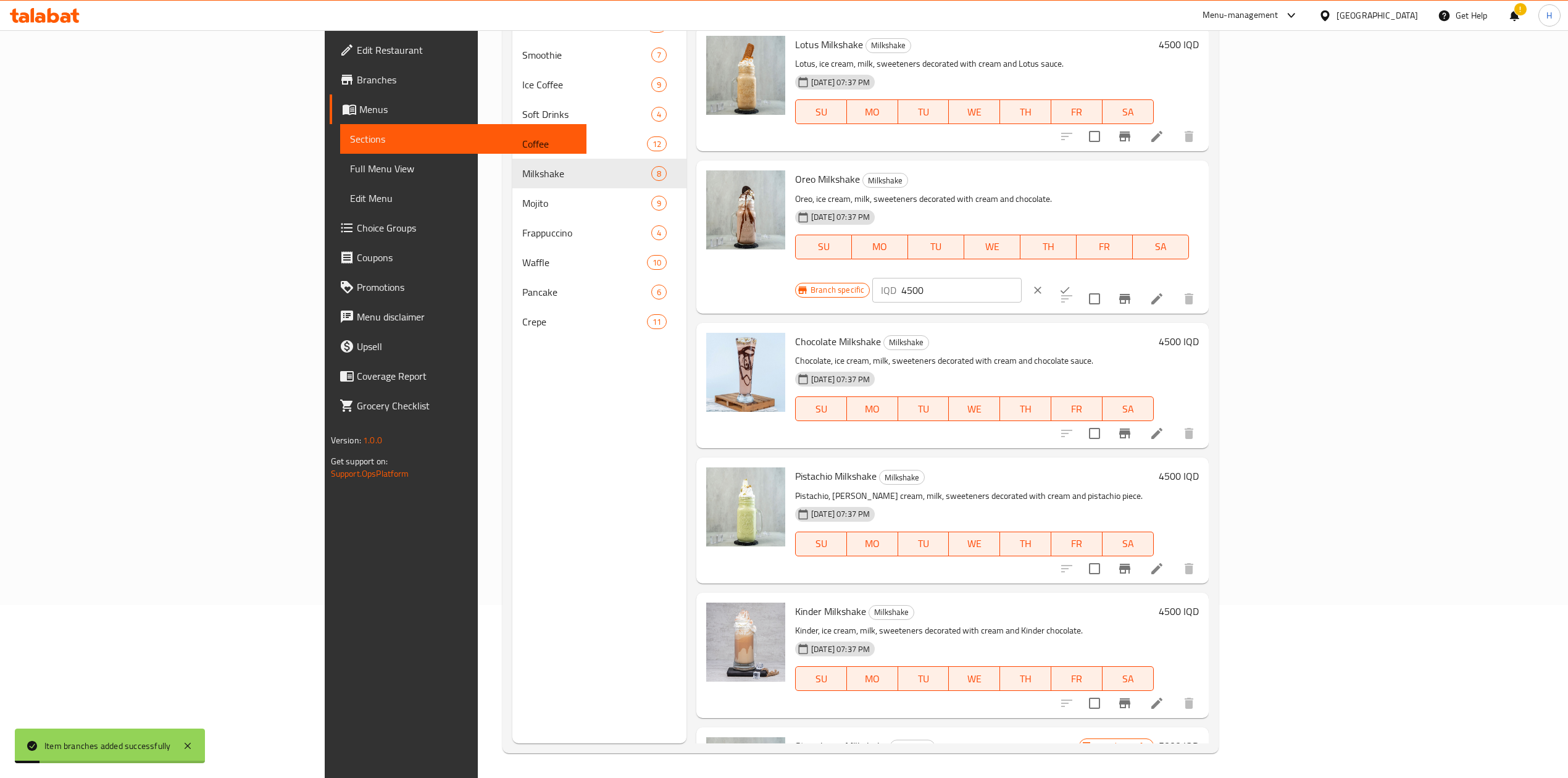
click at [1021, 278] on input "4500" at bounding box center [961, 290] width 120 height 24
click at [1069, 287] on icon "ok" at bounding box center [1064, 290] width 9 height 7
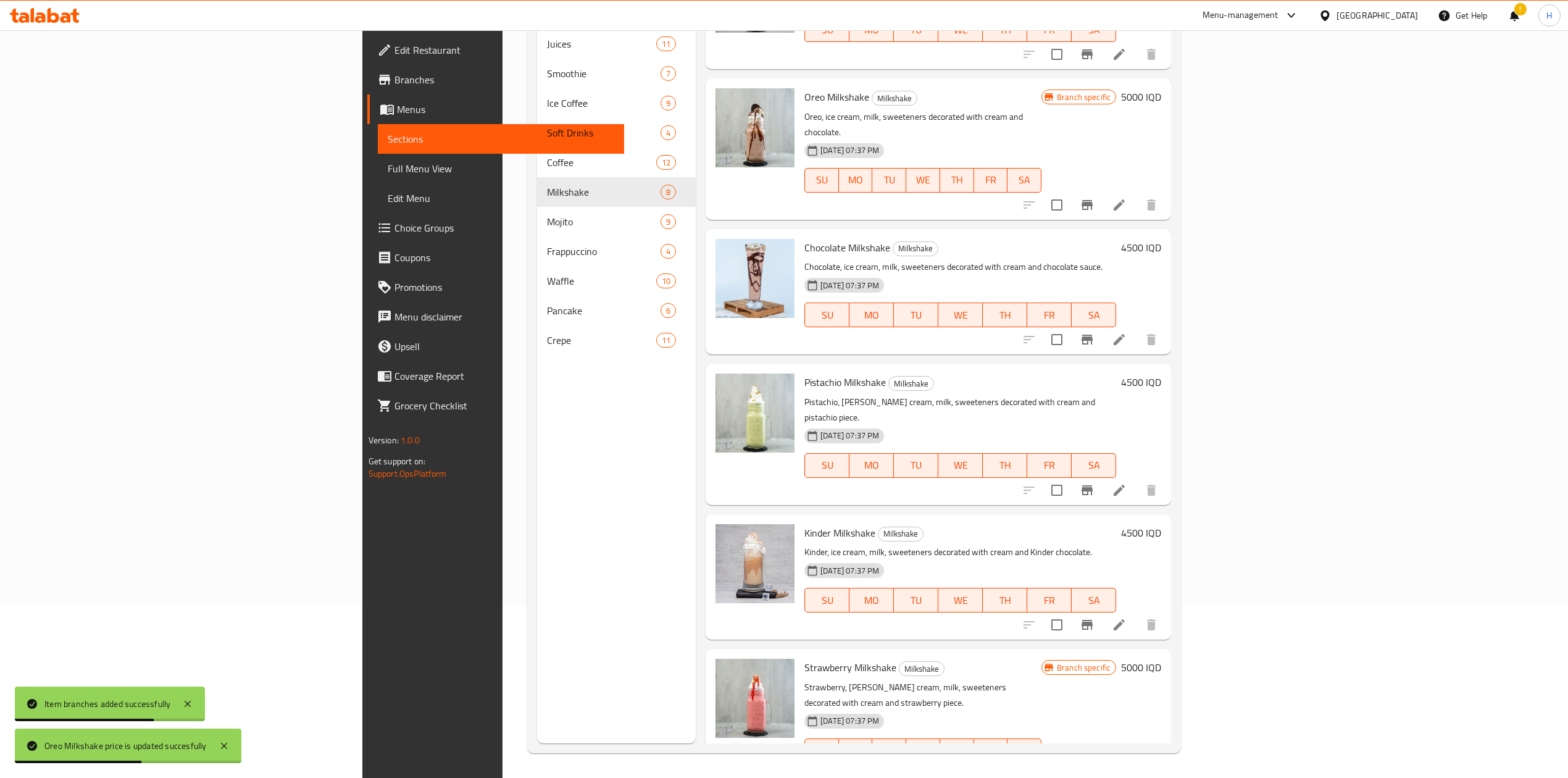
scroll to position [0, 0]
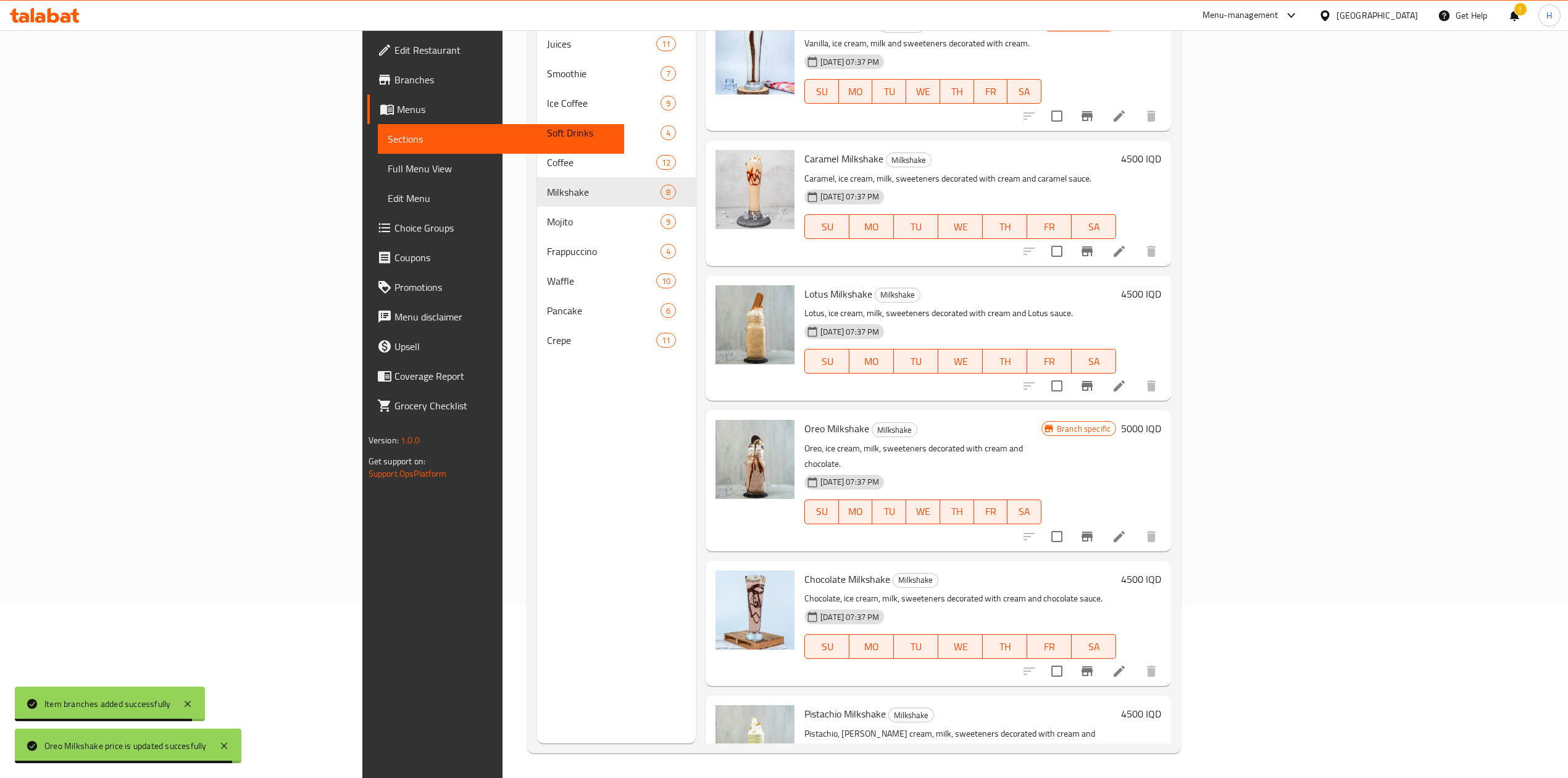
click at [1102, 386] on button "Branch-specific-item" at bounding box center [1087, 385] width 30 height 30
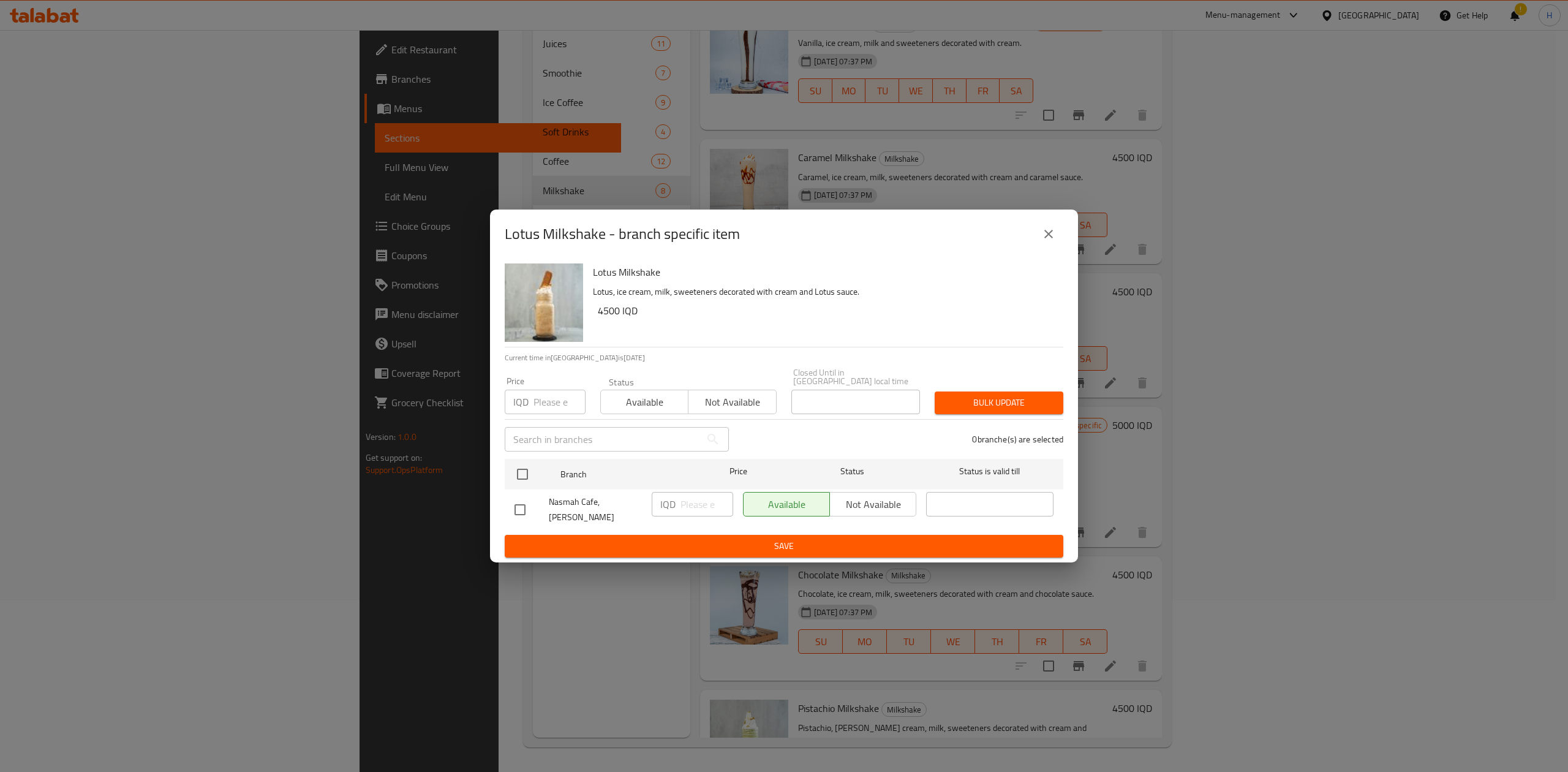
drag, startPoint x: 524, startPoint y: 476, endPoint x: 648, endPoint y: 500, distance: 126.3
click at [527, 476] on input "checkbox" at bounding box center [522, 474] width 25 height 25
click at [689, 500] on input "number" at bounding box center [706, 504] width 53 height 24
click at [676, 549] on span "Save" at bounding box center [783, 546] width 539 height 15
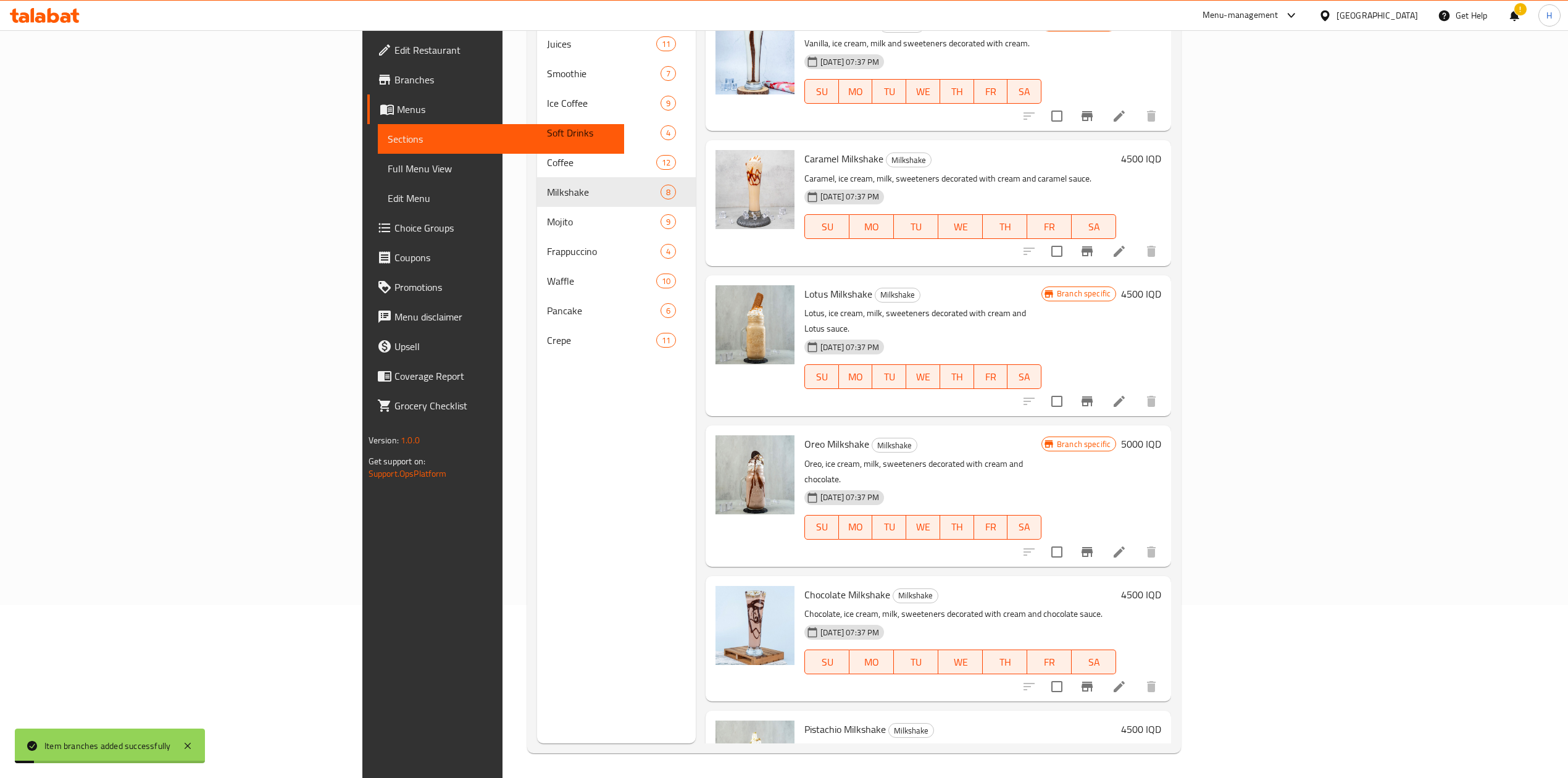
click at [1161, 294] on h6 "4500 IQD" at bounding box center [1141, 294] width 40 height 17
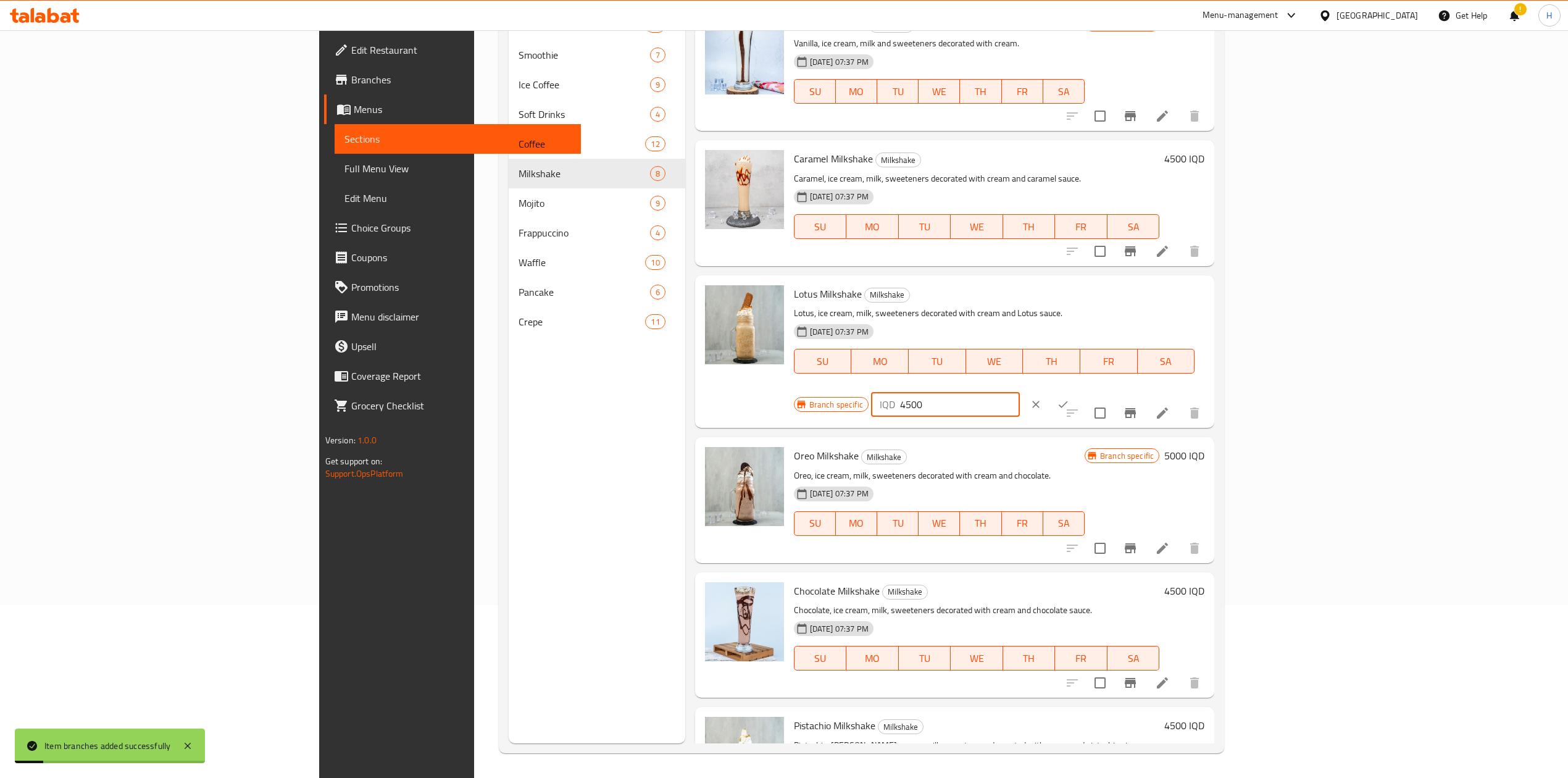
click at [1020, 392] on input "4500" at bounding box center [960, 404] width 120 height 24
click at [1077, 391] on button "ok" at bounding box center [1063, 404] width 27 height 27
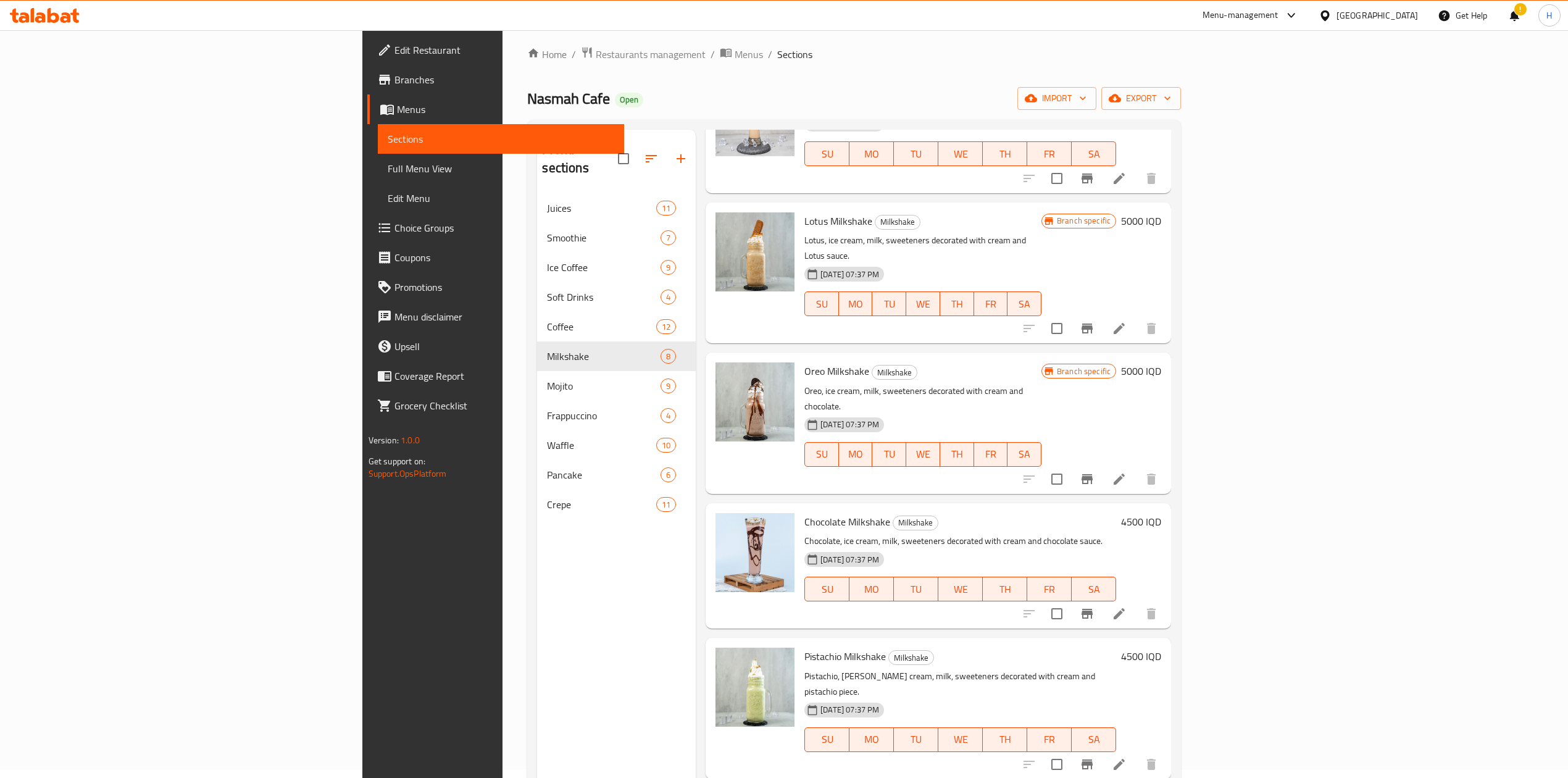
scroll to position [332, 0]
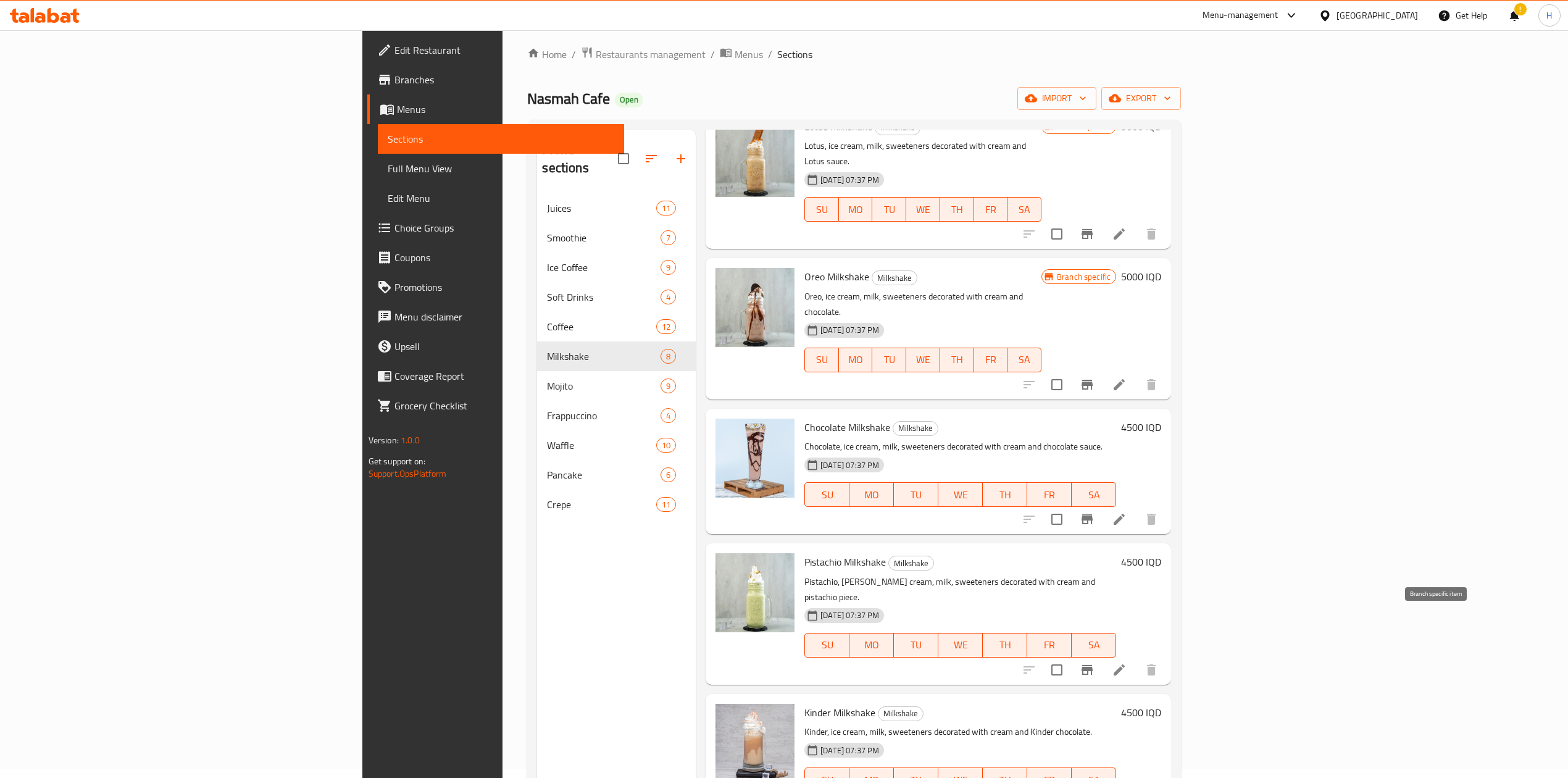
click at [1102, 655] on button "Branch-specific-item" at bounding box center [1087, 670] width 30 height 30
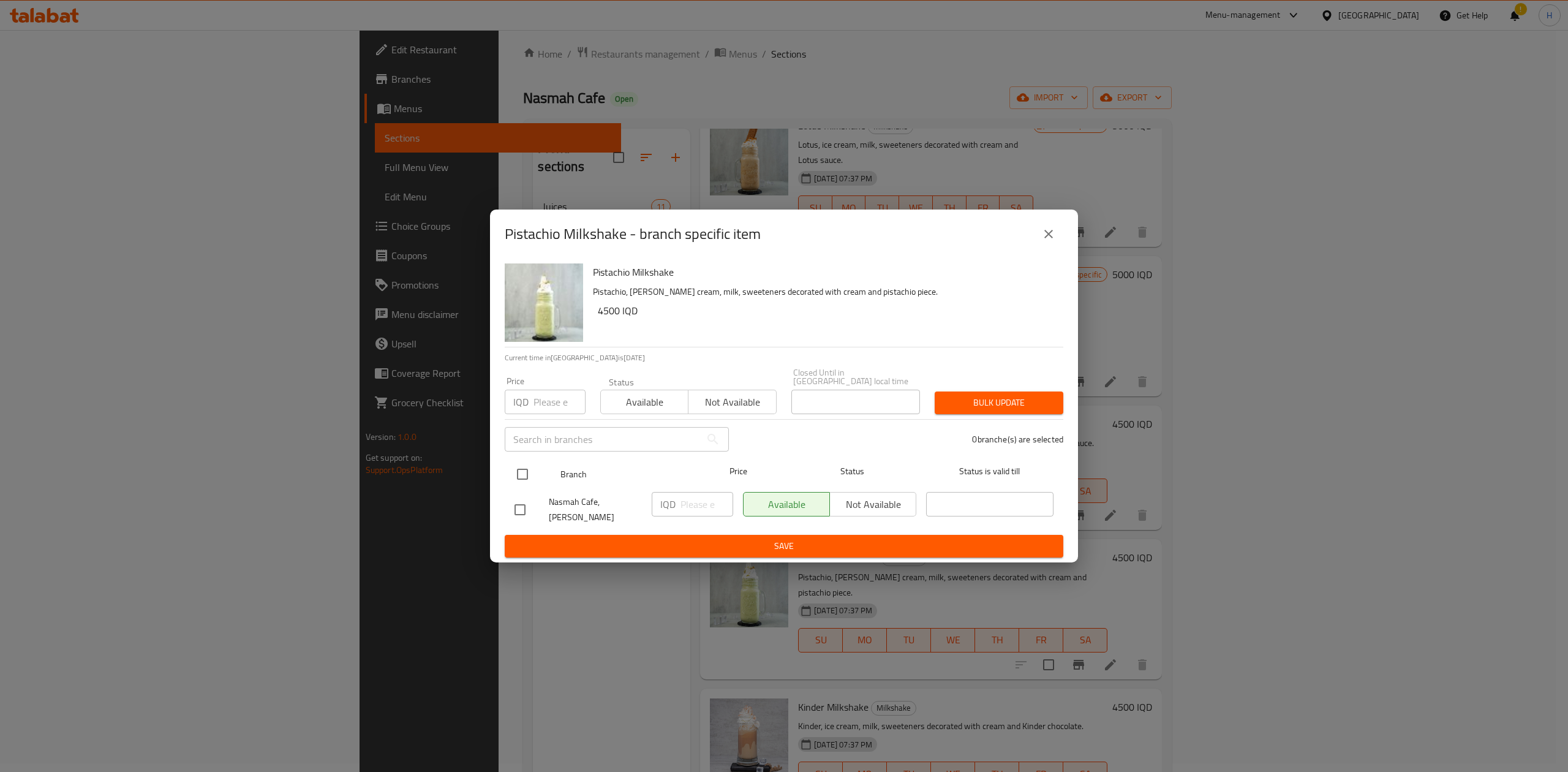
drag, startPoint x: 512, startPoint y: 461, endPoint x: 572, endPoint y: 473, distance: 61.2
click at [514, 462] on input "checkbox" at bounding box center [522, 474] width 25 height 25
click at [701, 498] on input "number" at bounding box center [706, 504] width 53 height 24
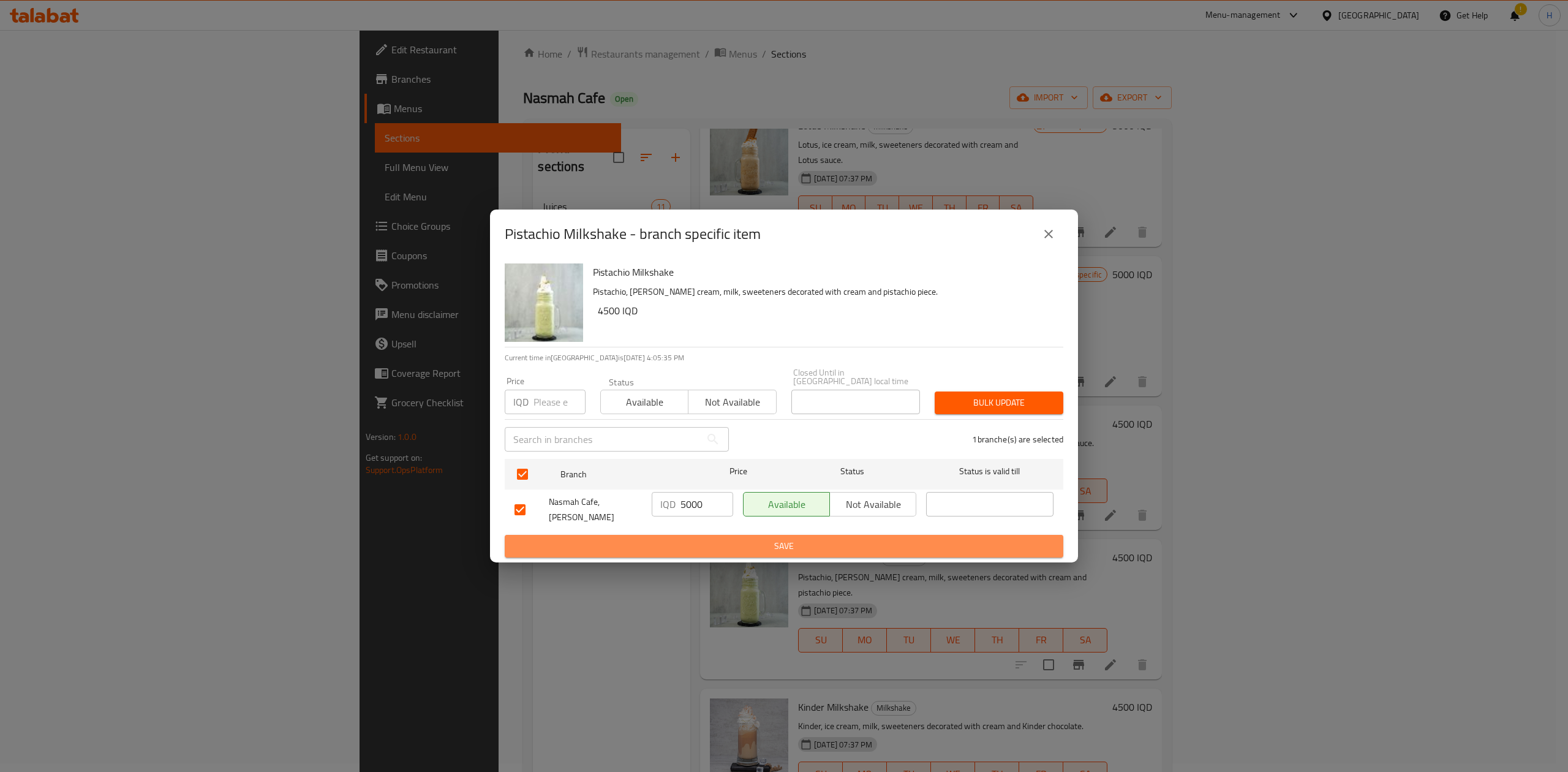
click at [693, 552] on button "Save" at bounding box center [784, 546] width 559 height 23
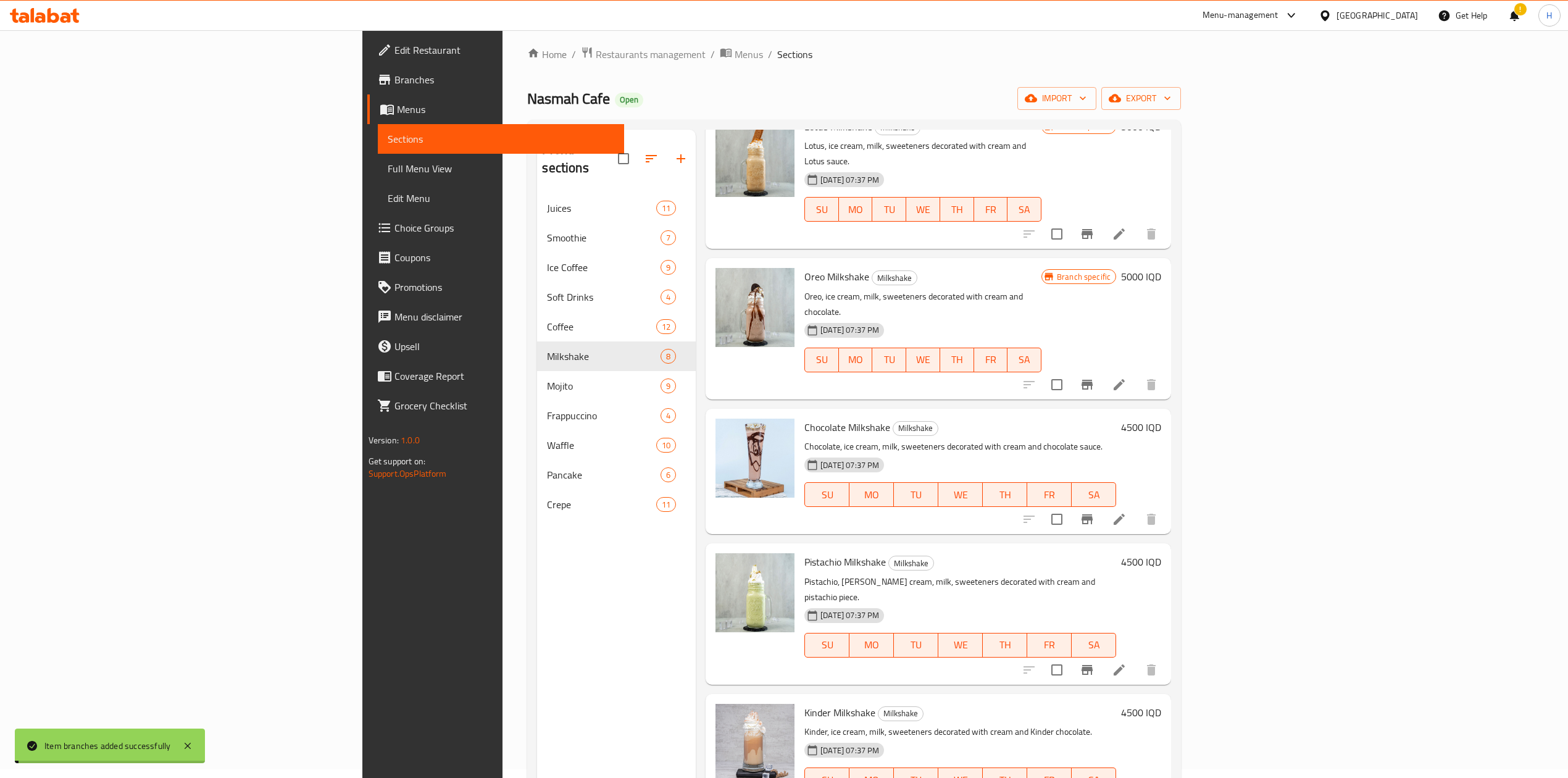
click at [1161, 553] on h6 "4500 IQD" at bounding box center [1141, 561] width 40 height 17
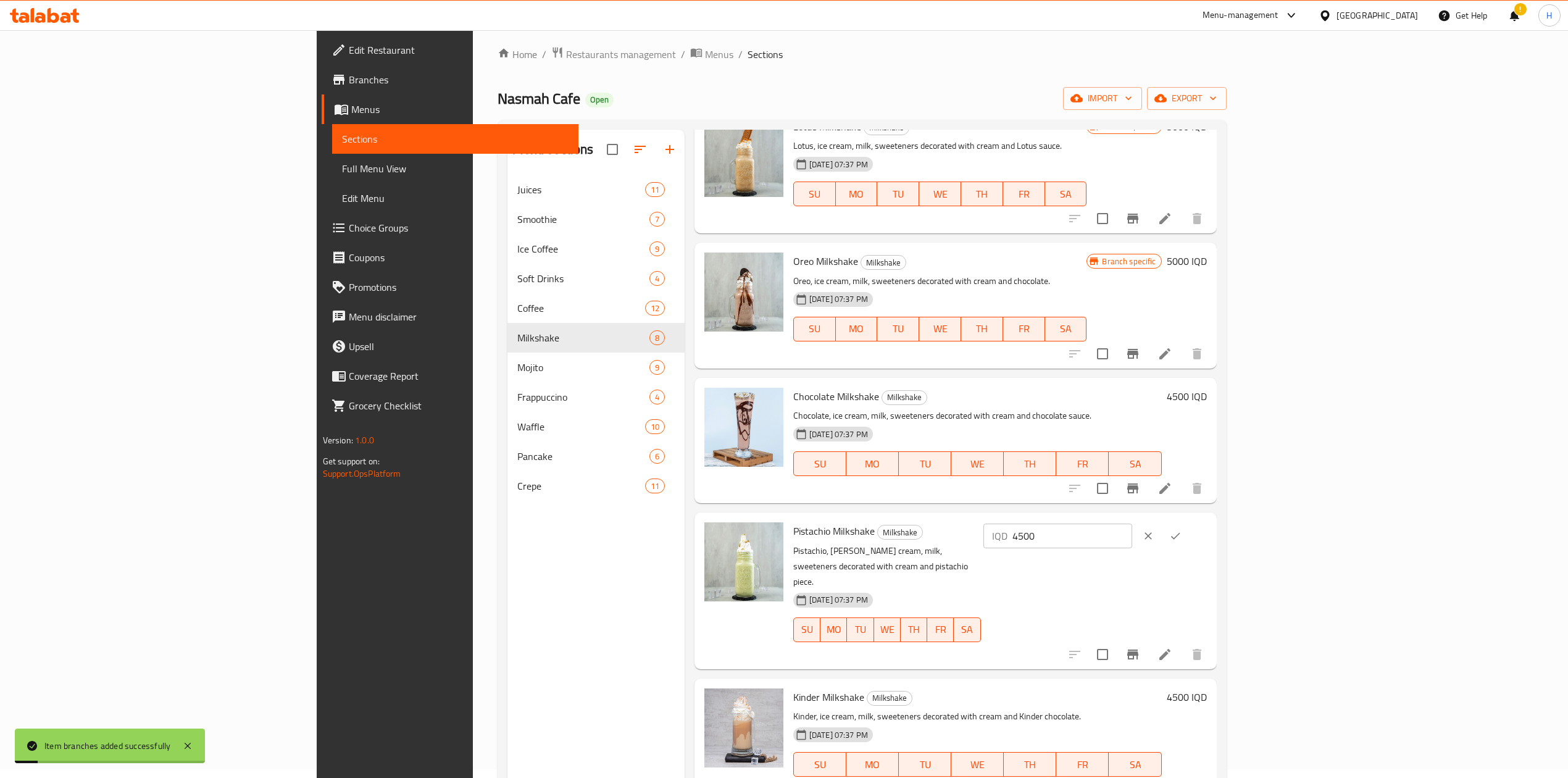
click at [1132, 536] on input "4500" at bounding box center [1072, 536] width 120 height 24
click at [1182, 534] on icon "ok" at bounding box center [1175, 536] width 12 height 12
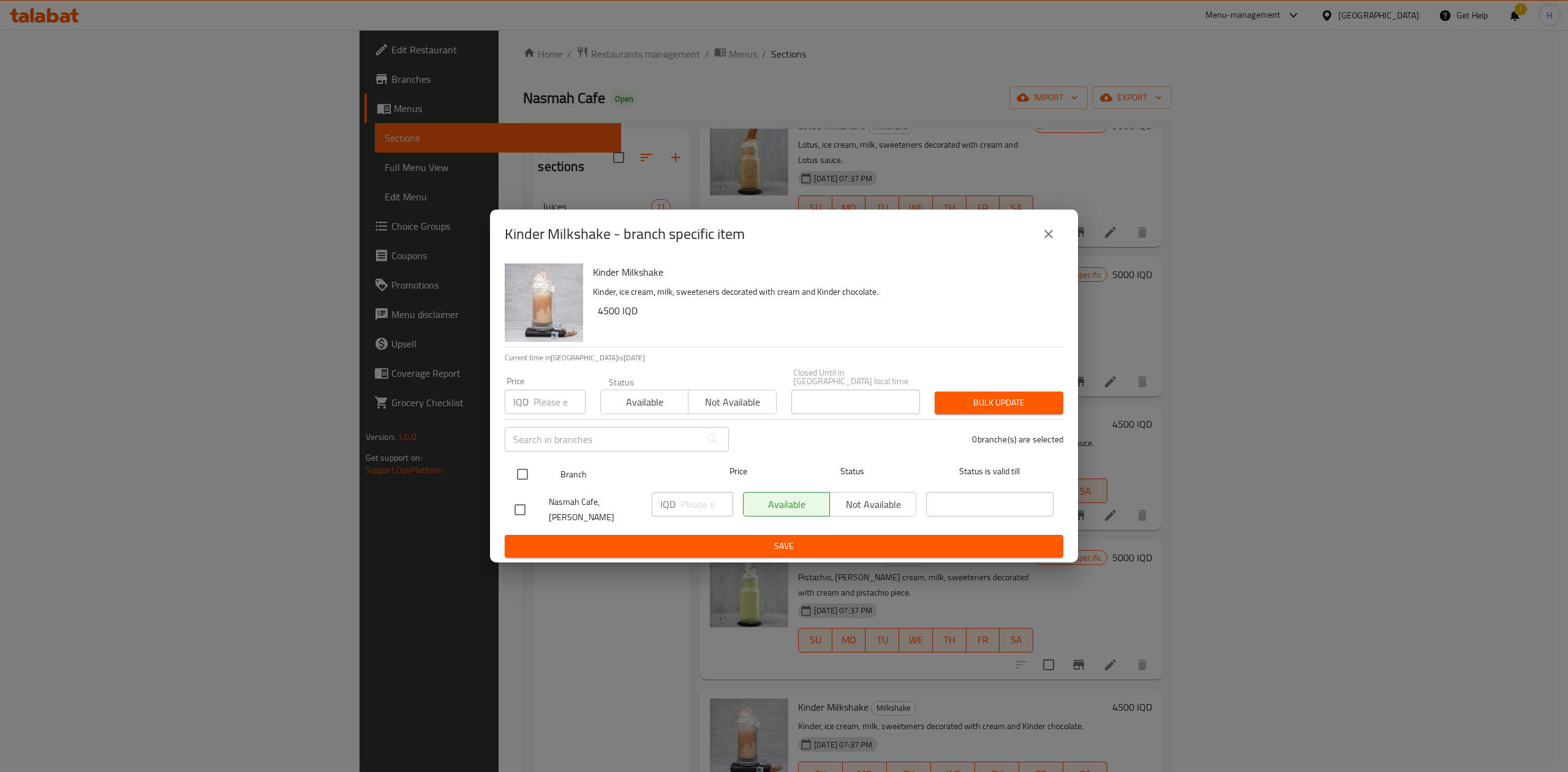
click at [522, 482] on input "checkbox" at bounding box center [522, 474] width 25 height 25
click at [687, 497] on input "number" at bounding box center [706, 504] width 53 height 24
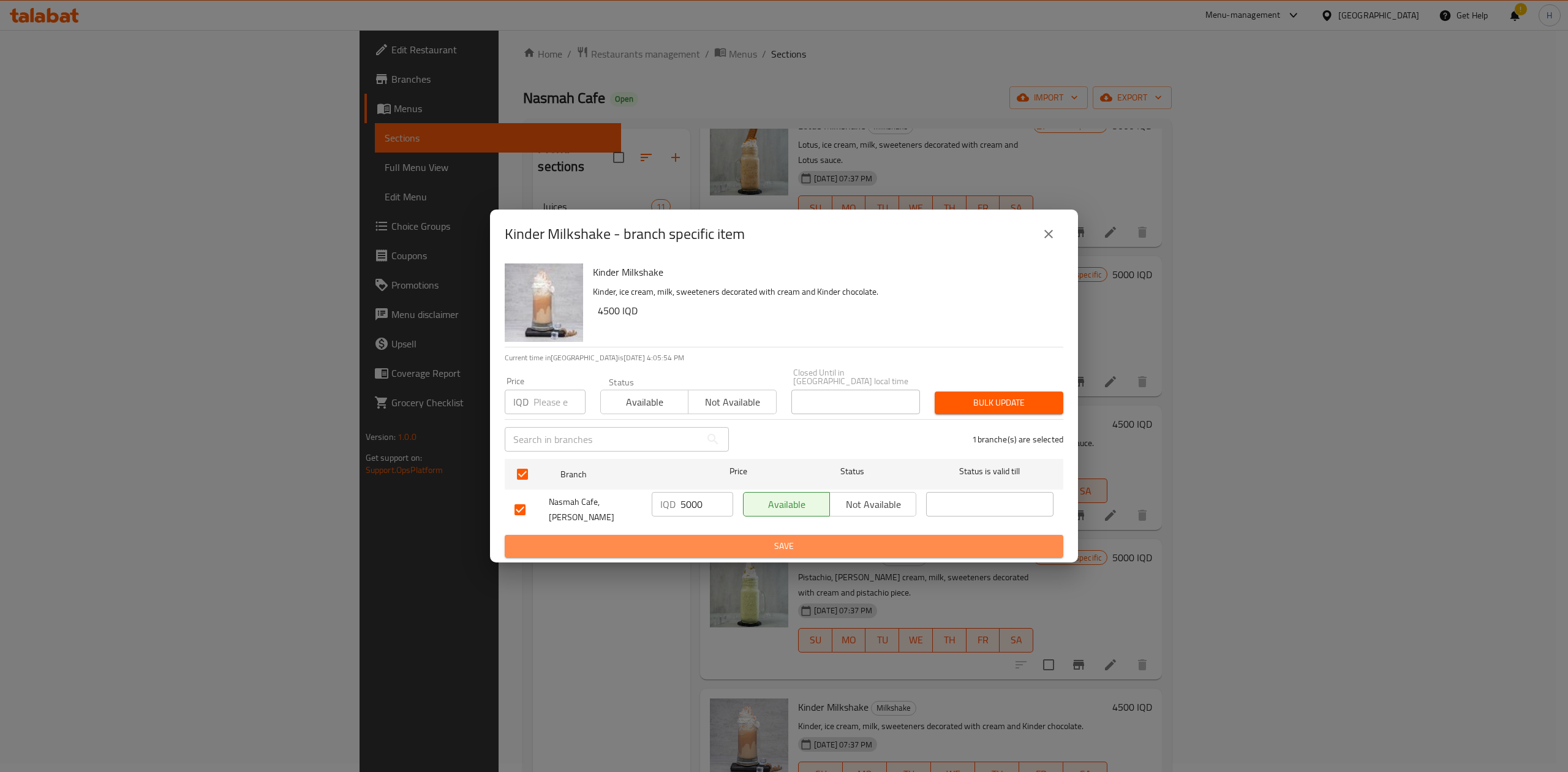
click at [686, 538] on span "Save" at bounding box center [783, 546] width 539 height 15
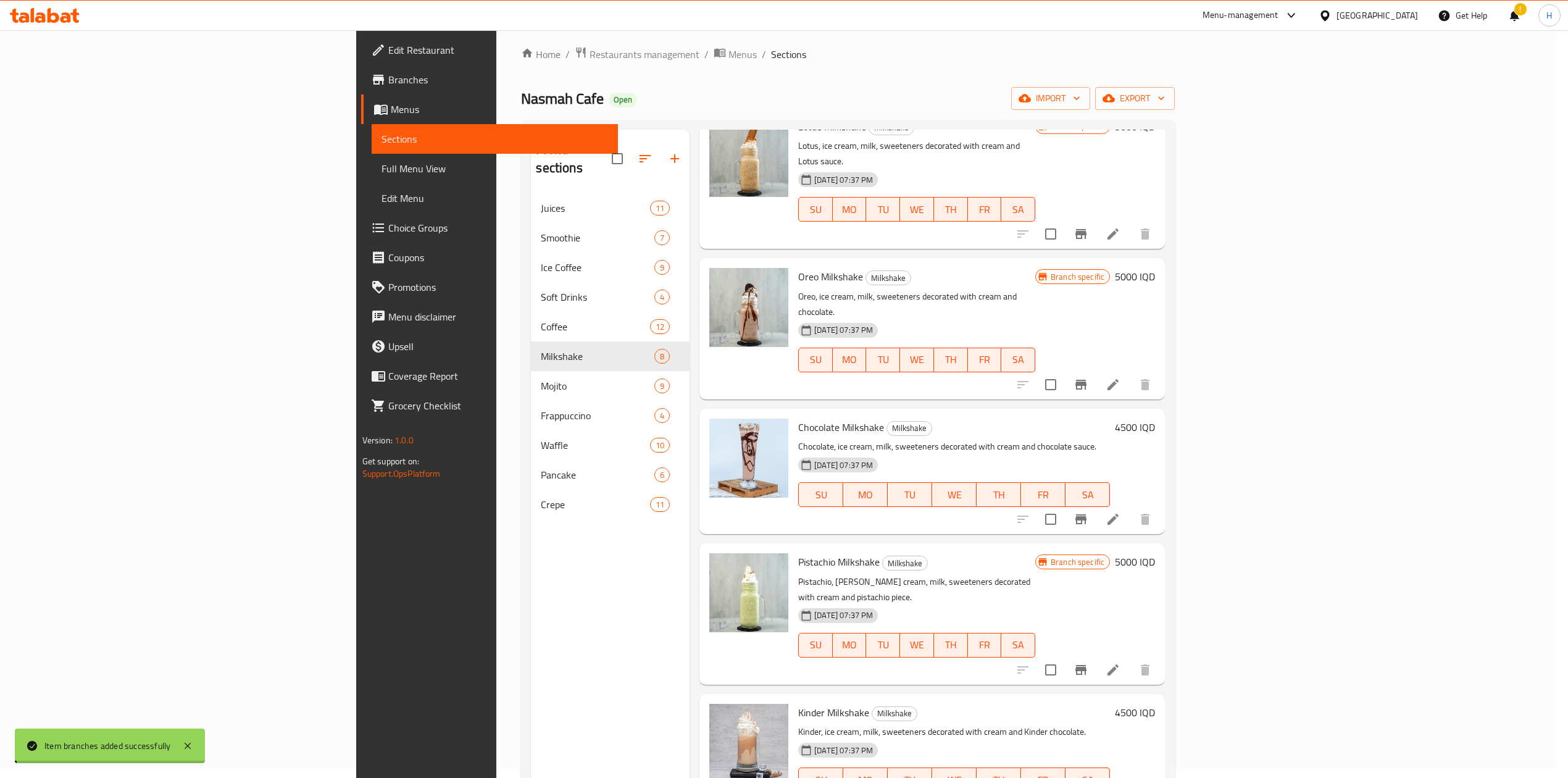
click at [1155, 704] on h6 "4500 IQD" at bounding box center [1135, 712] width 40 height 17
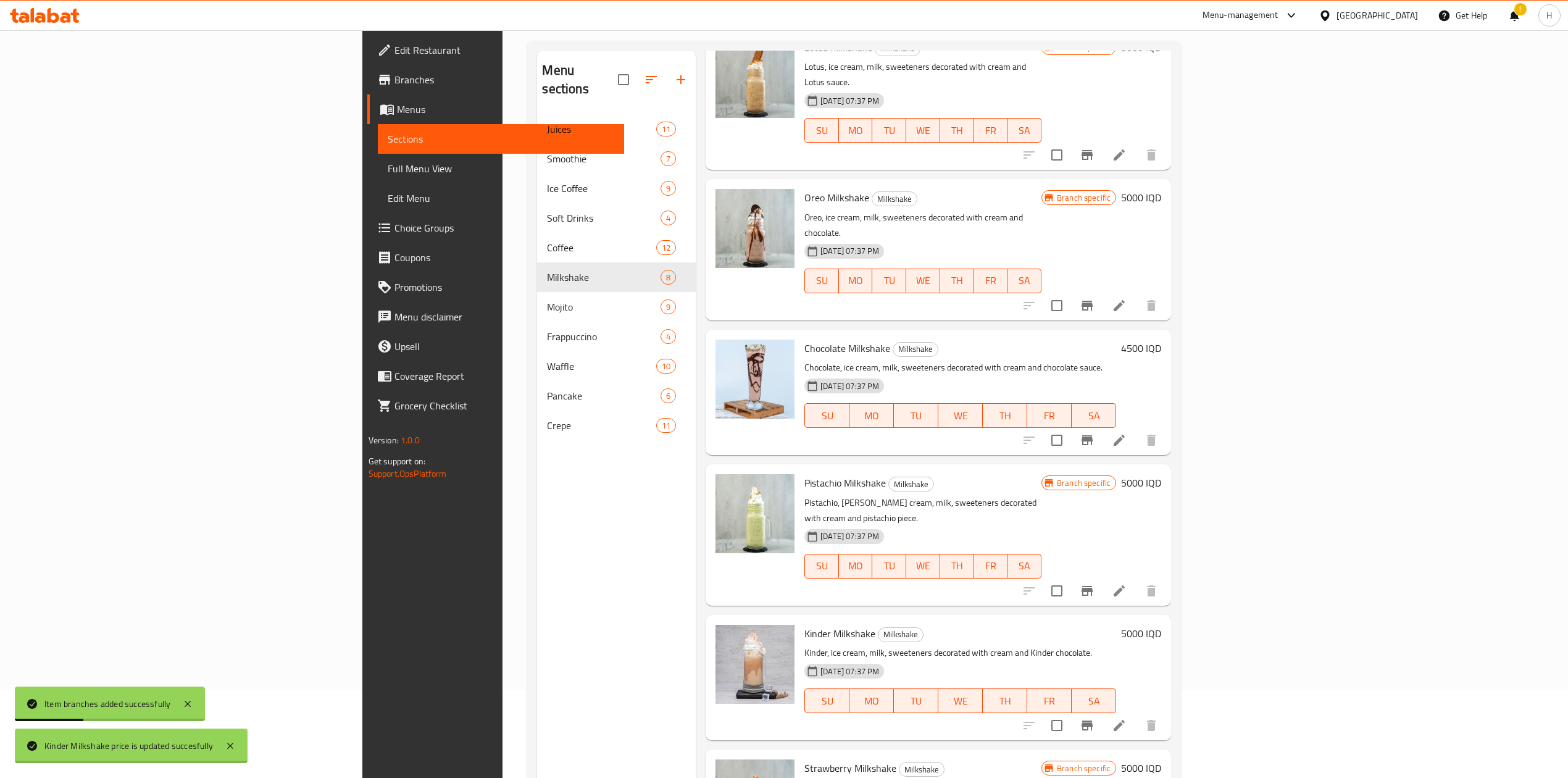
scroll to position [173, 0]
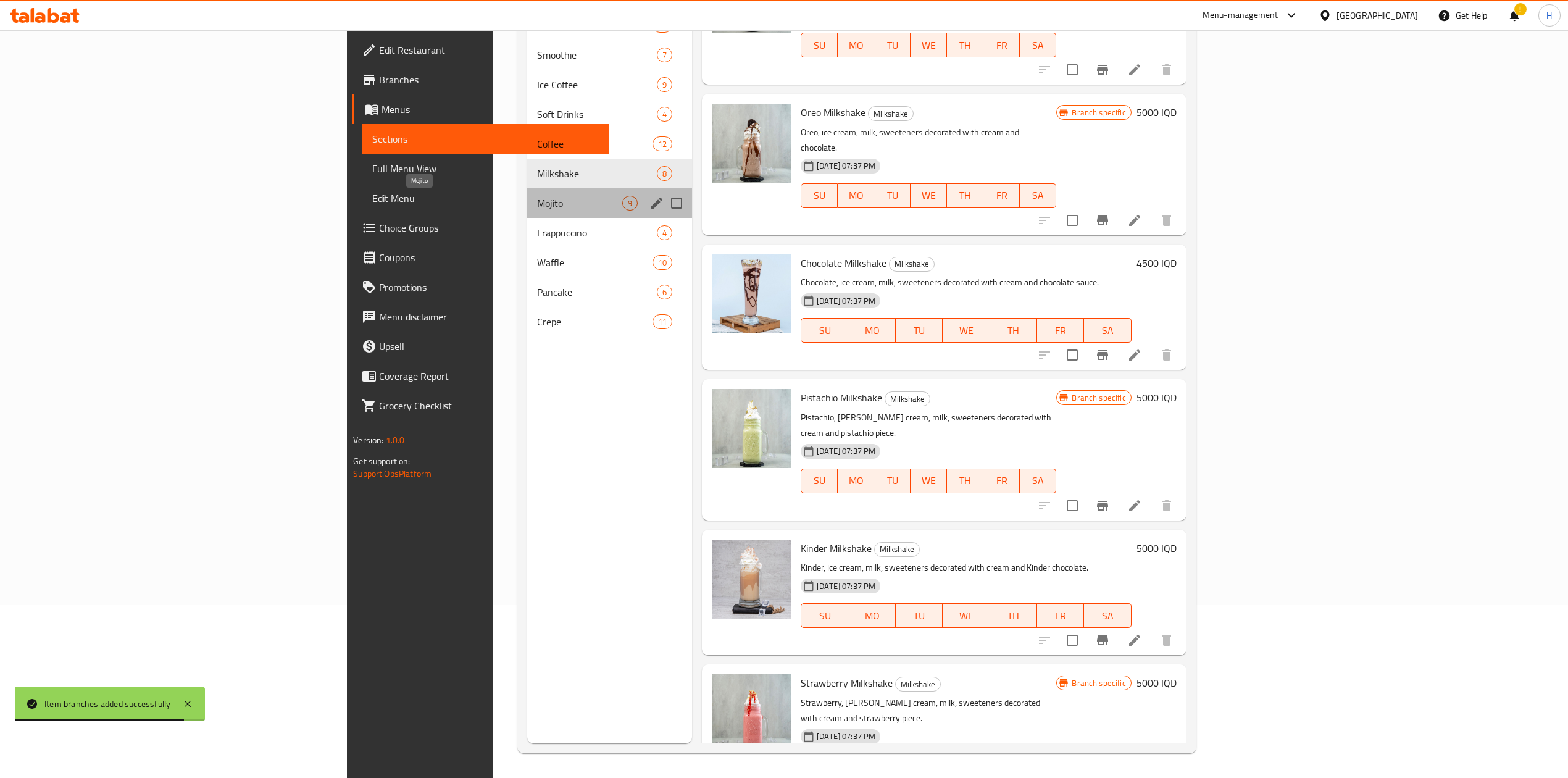
click at [537, 196] on span "Mojito" at bounding box center [579, 203] width 85 height 15
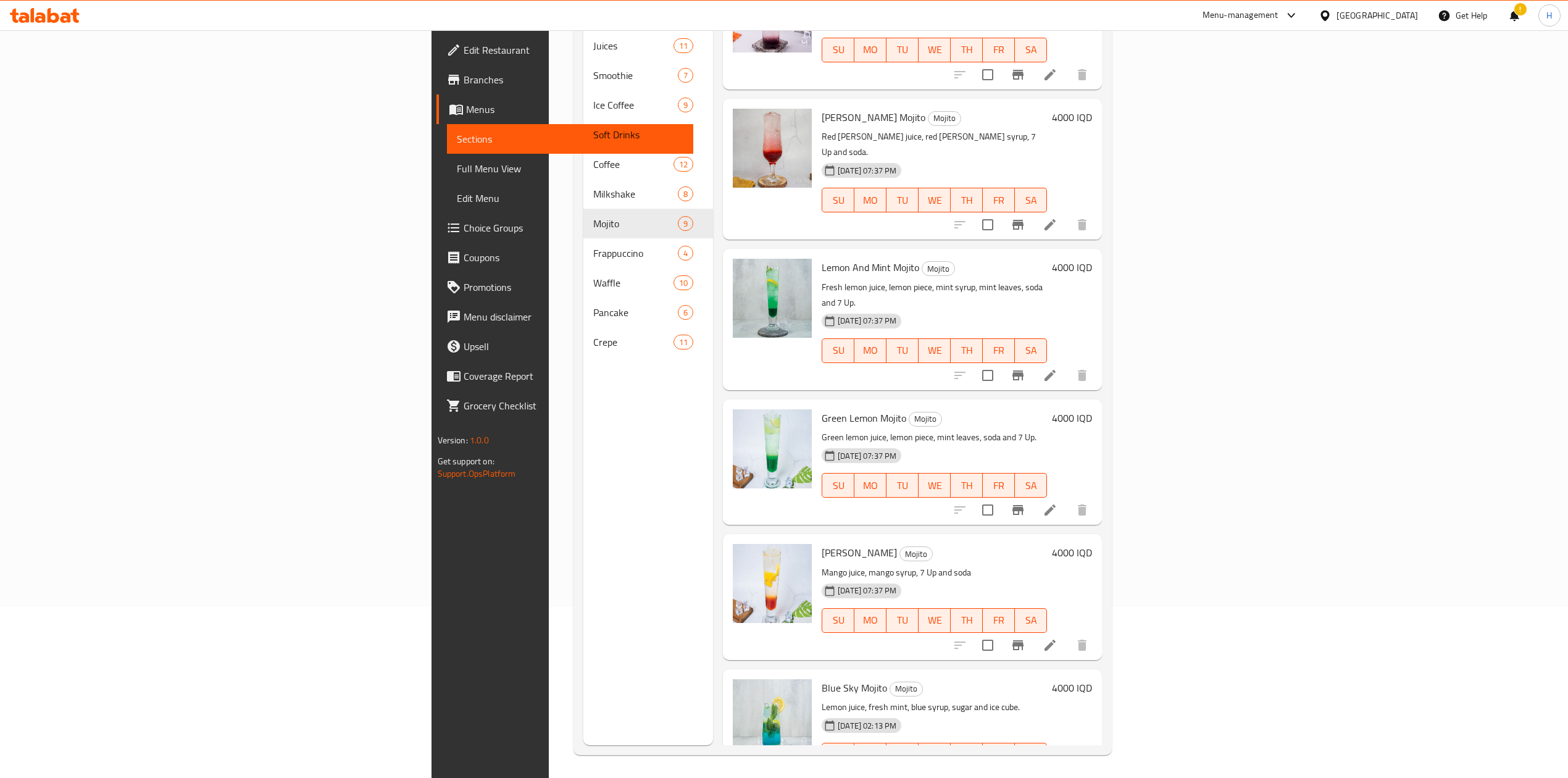
scroll to position [173, 0]
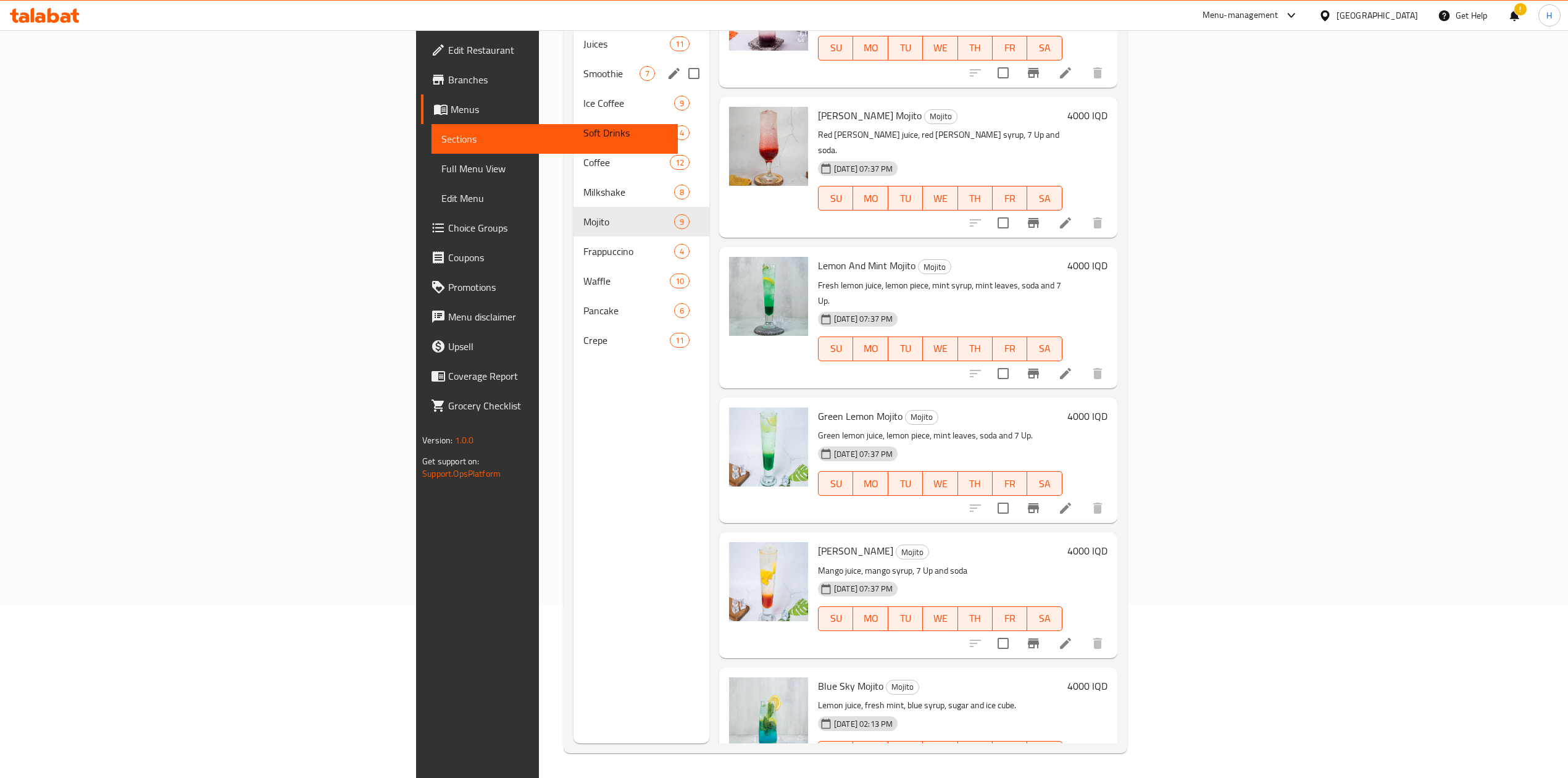
click at [574, 65] on div "Smoothie 7" at bounding box center [642, 73] width 136 height 30
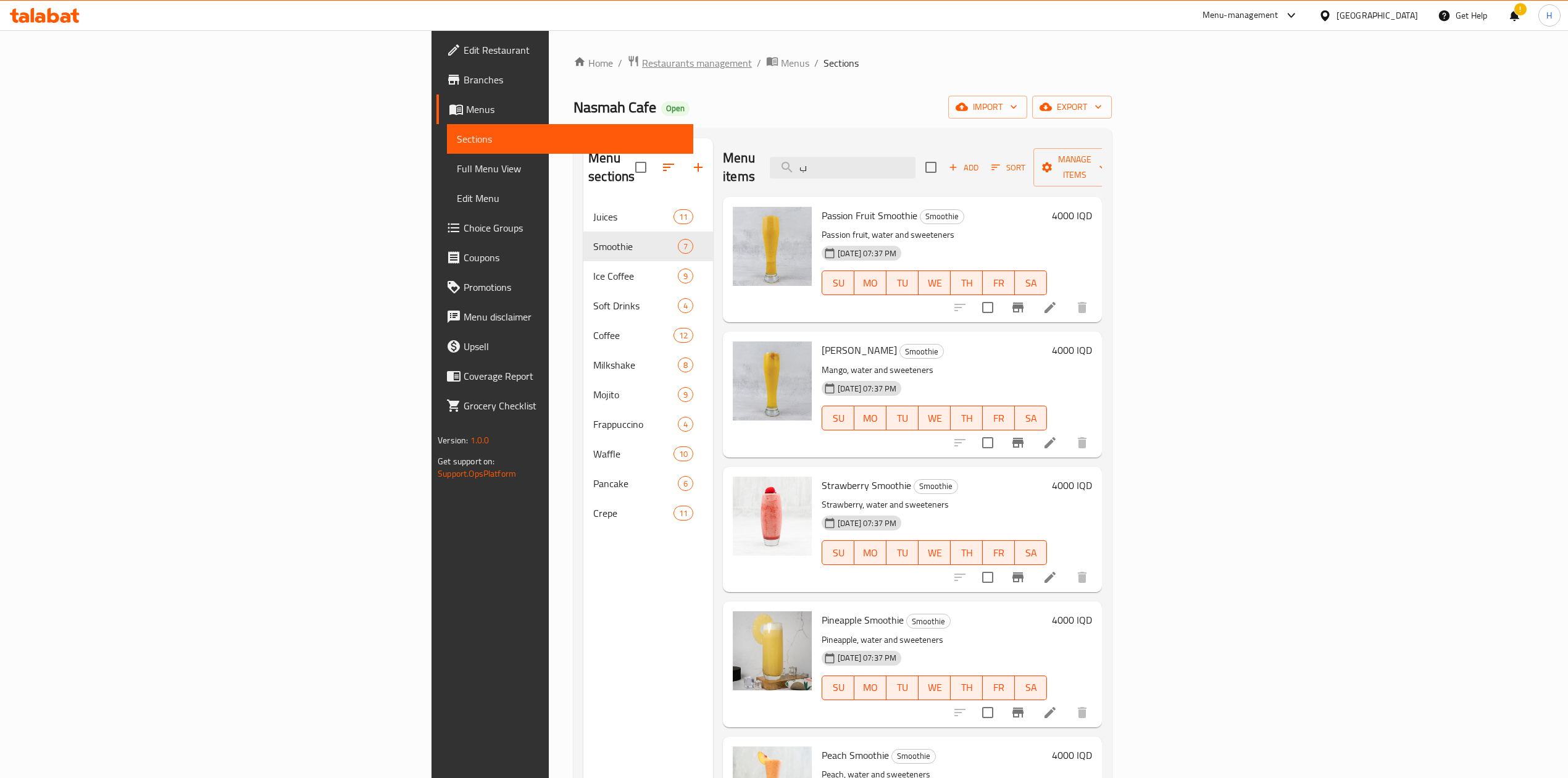
click at [642, 56] on span "Restaurants management" at bounding box center [697, 63] width 110 height 15
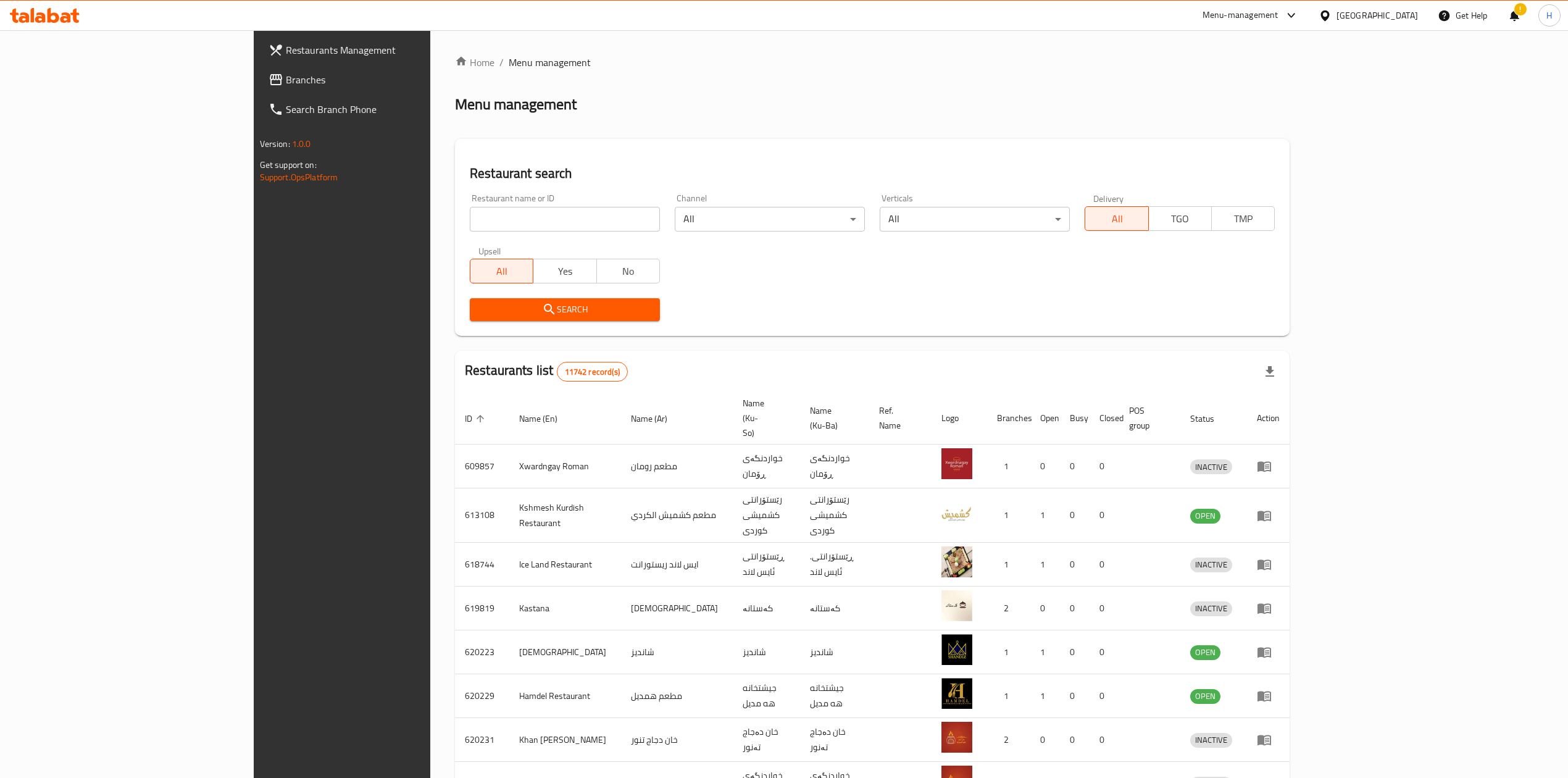
click at [470, 214] on input "search" at bounding box center [565, 219] width 190 height 24
click at [470, 215] on input "search" at bounding box center [565, 219] width 190 height 24
paste input "652987"
click button "Search" at bounding box center [565, 310] width 190 height 23
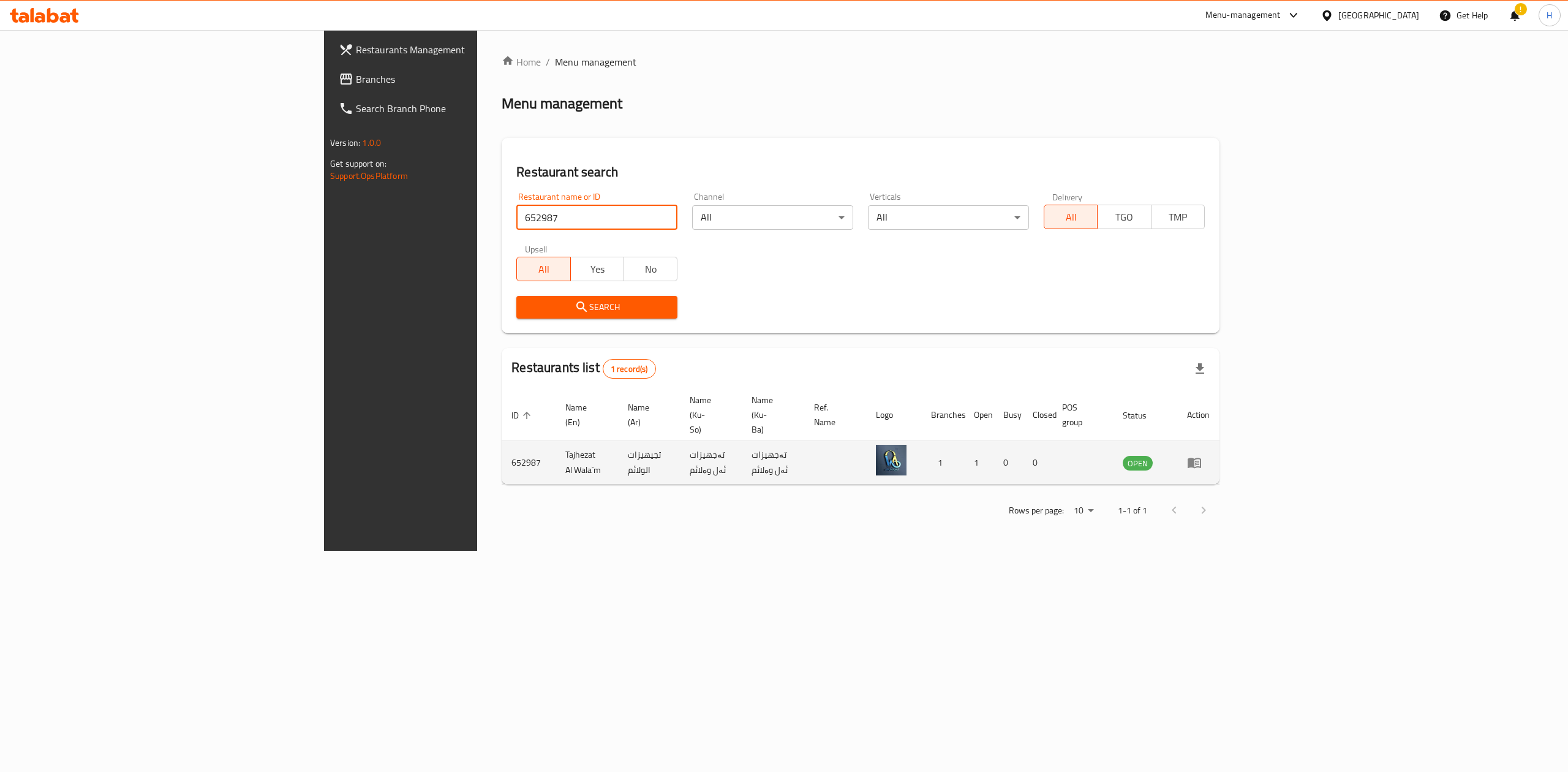
click at [1199, 461] on icon "enhanced table" at bounding box center [1197, 463] width 4 height 5
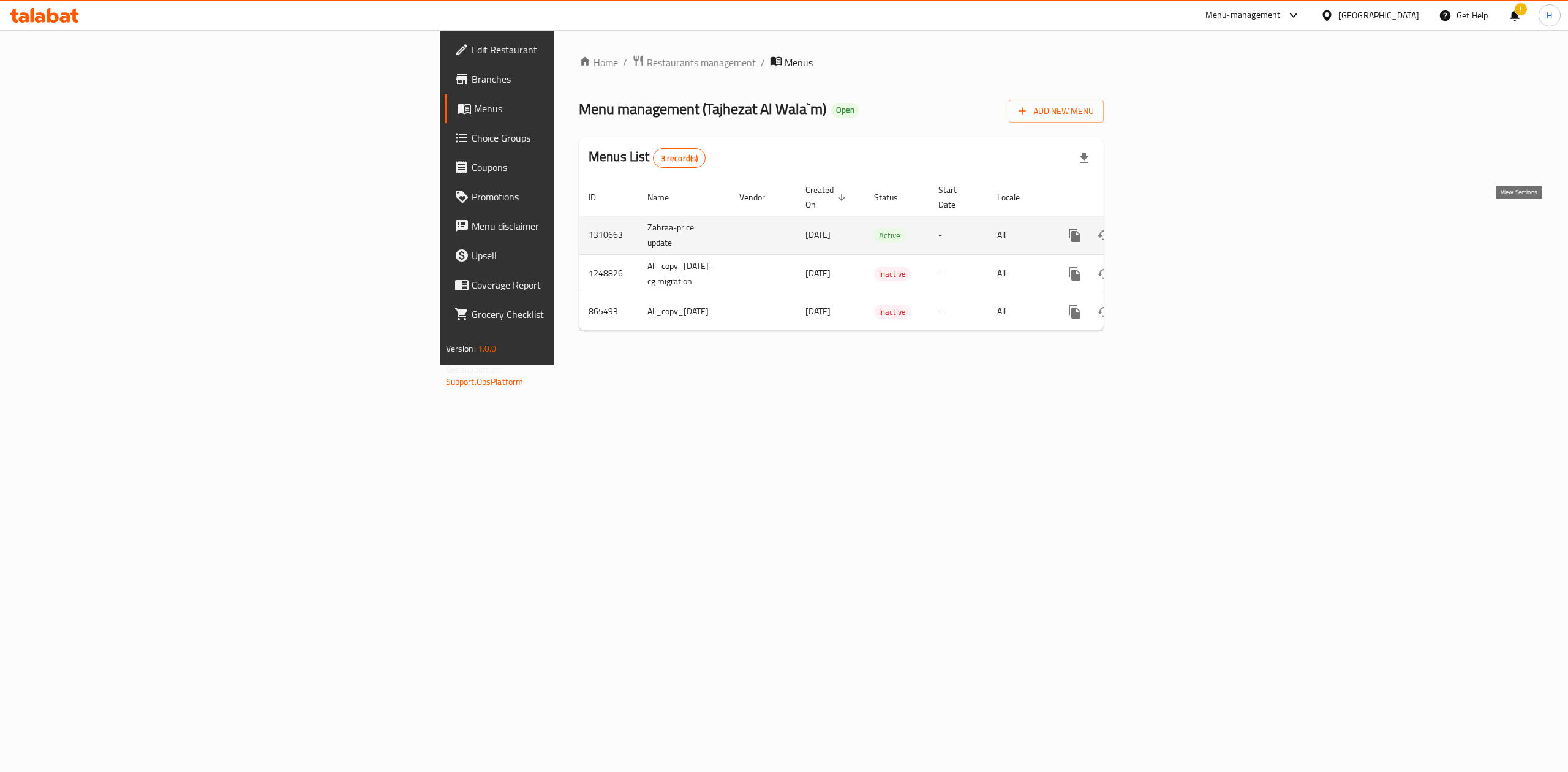
click at [1170, 228] on icon "enhanced table" at bounding box center [1163, 235] width 15 height 15
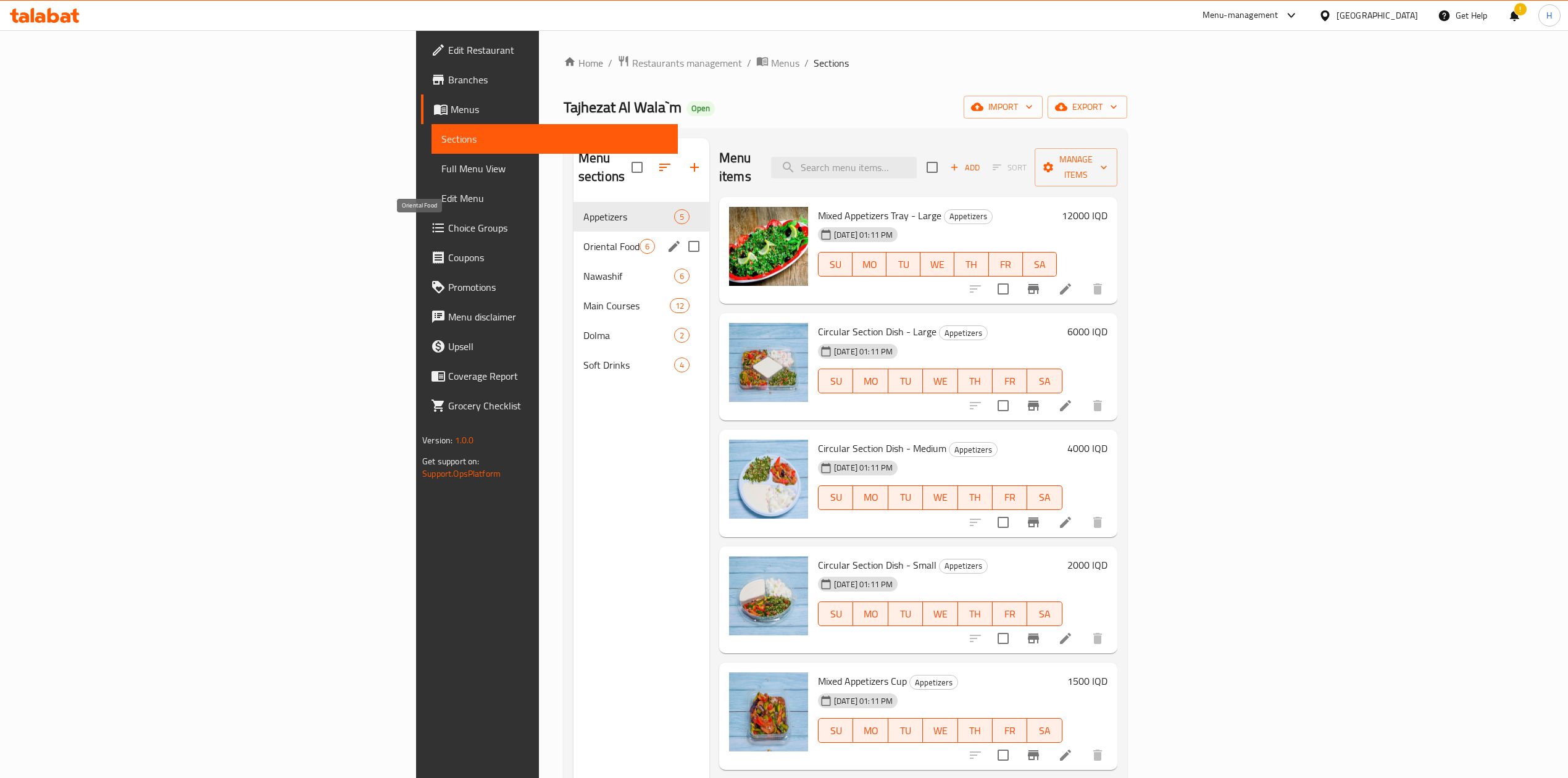
click at [583, 239] on span "Oriental Food" at bounding box center [611, 246] width 56 height 15
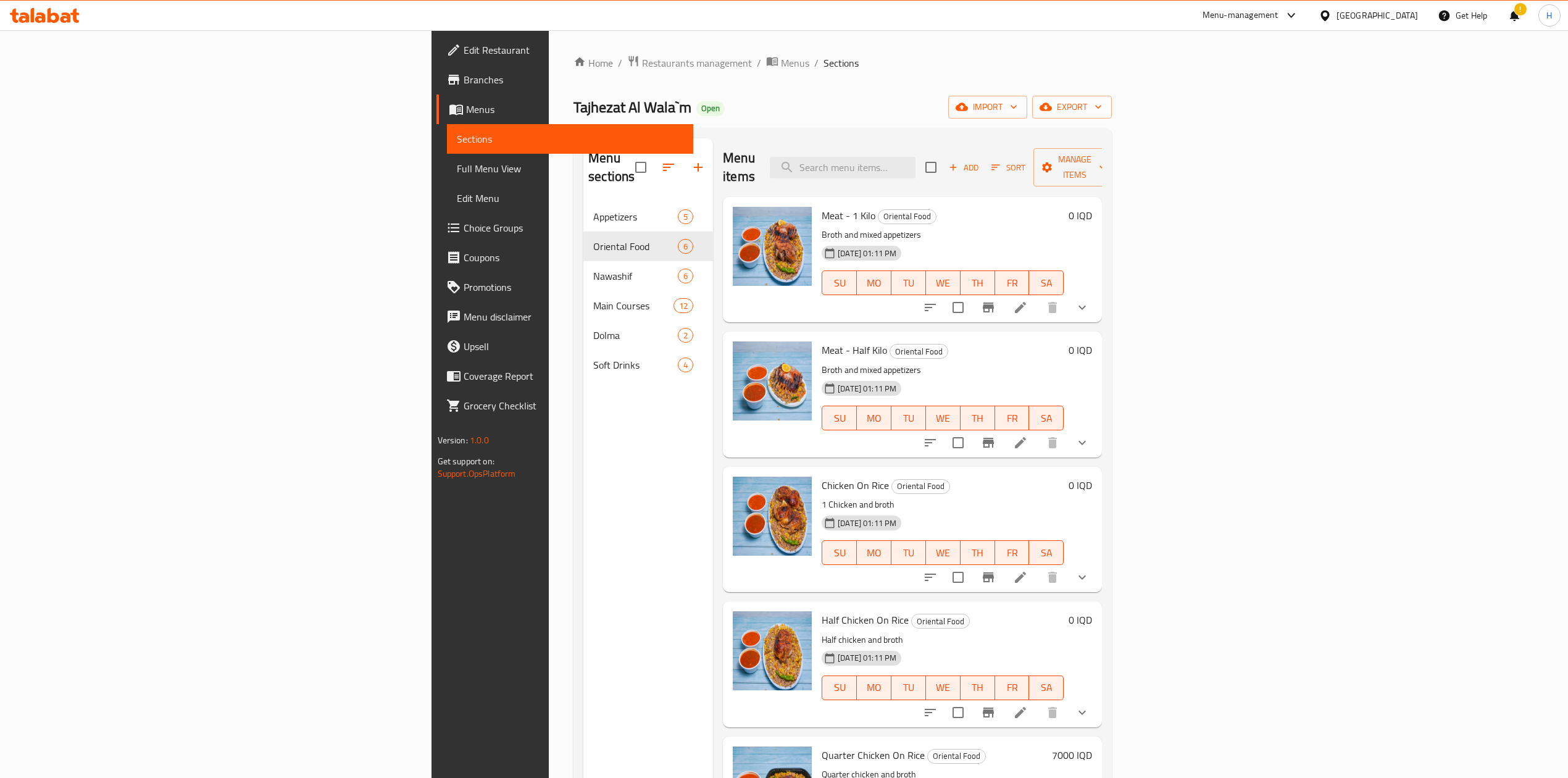
click at [980, 160] on span "Add" at bounding box center [964, 167] width 33 height 14
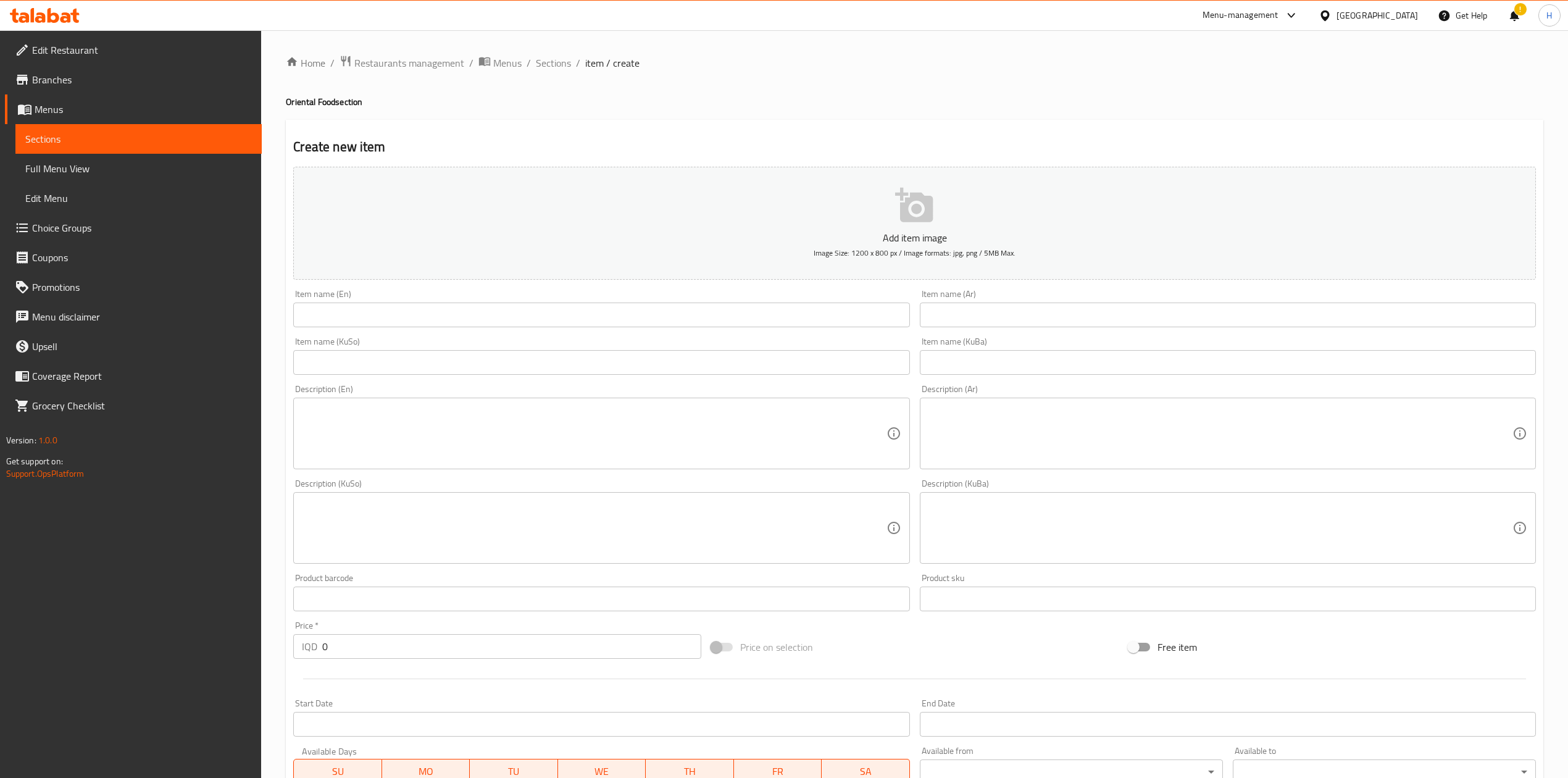
click at [1038, 321] on input "text" at bounding box center [1228, 315] width 616 height 24
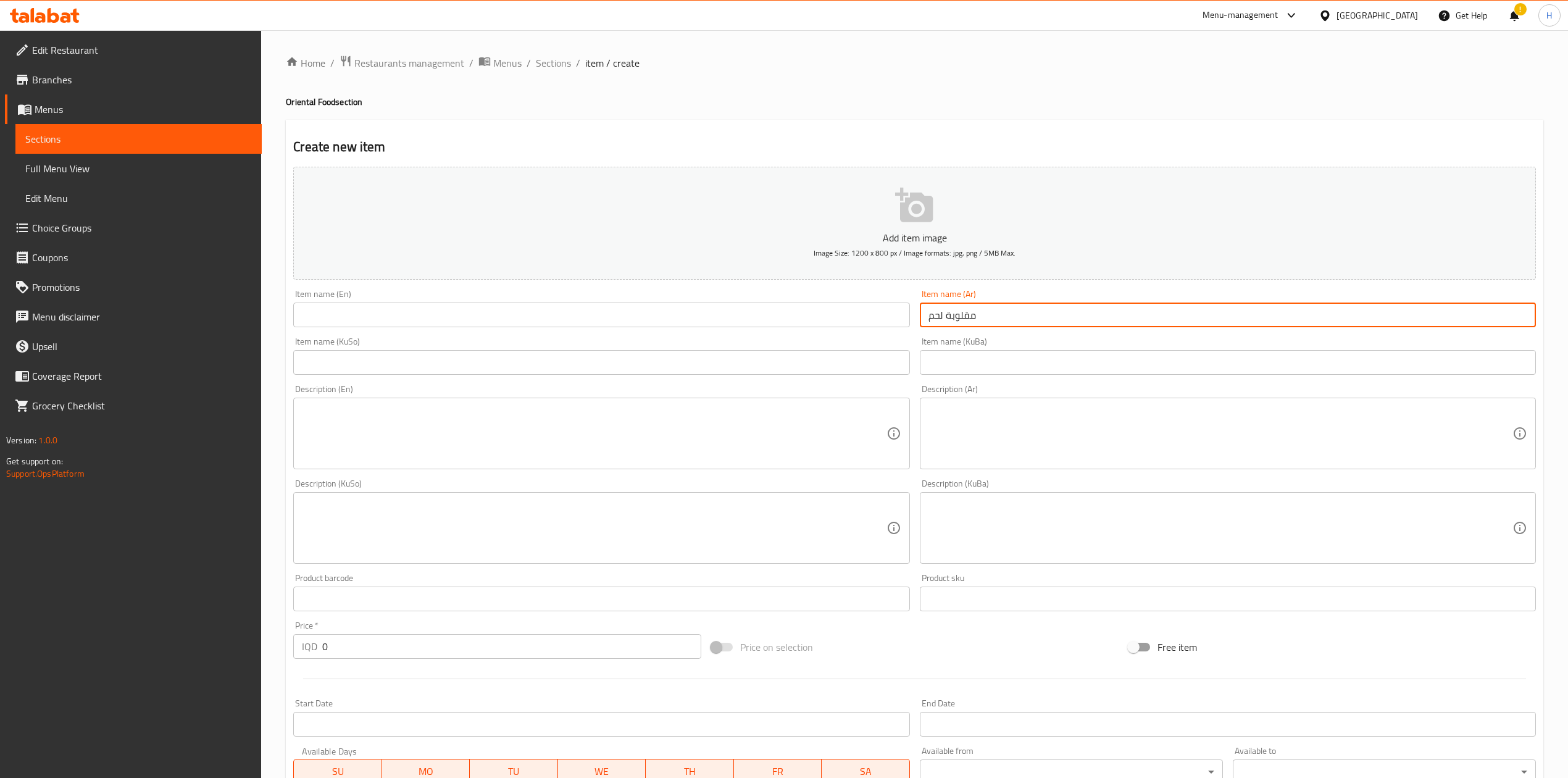
click at [600, 307] on input "text" at bounding box center [601, 315] width 616 height 24
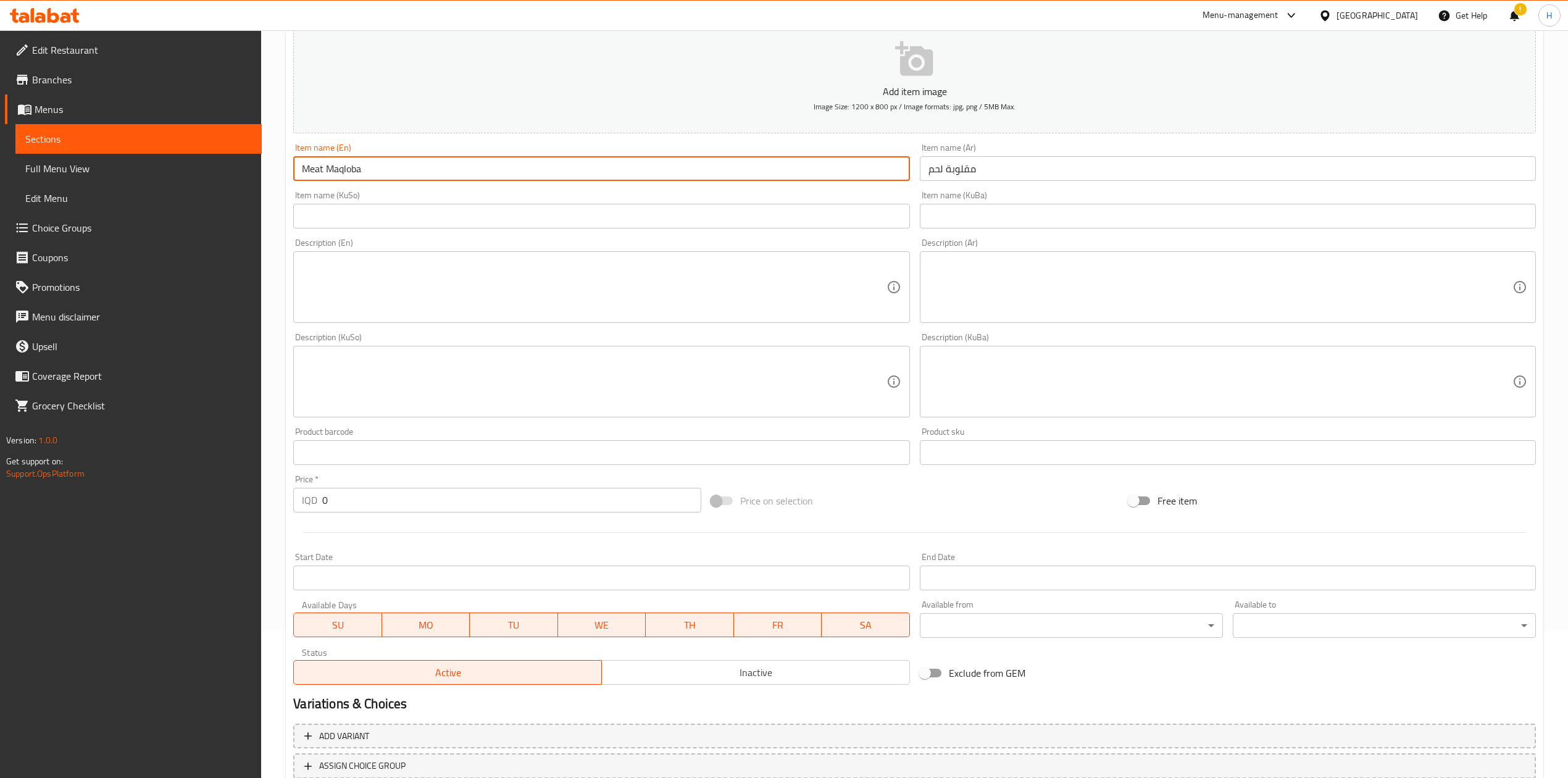
scroll to position [236, 0]
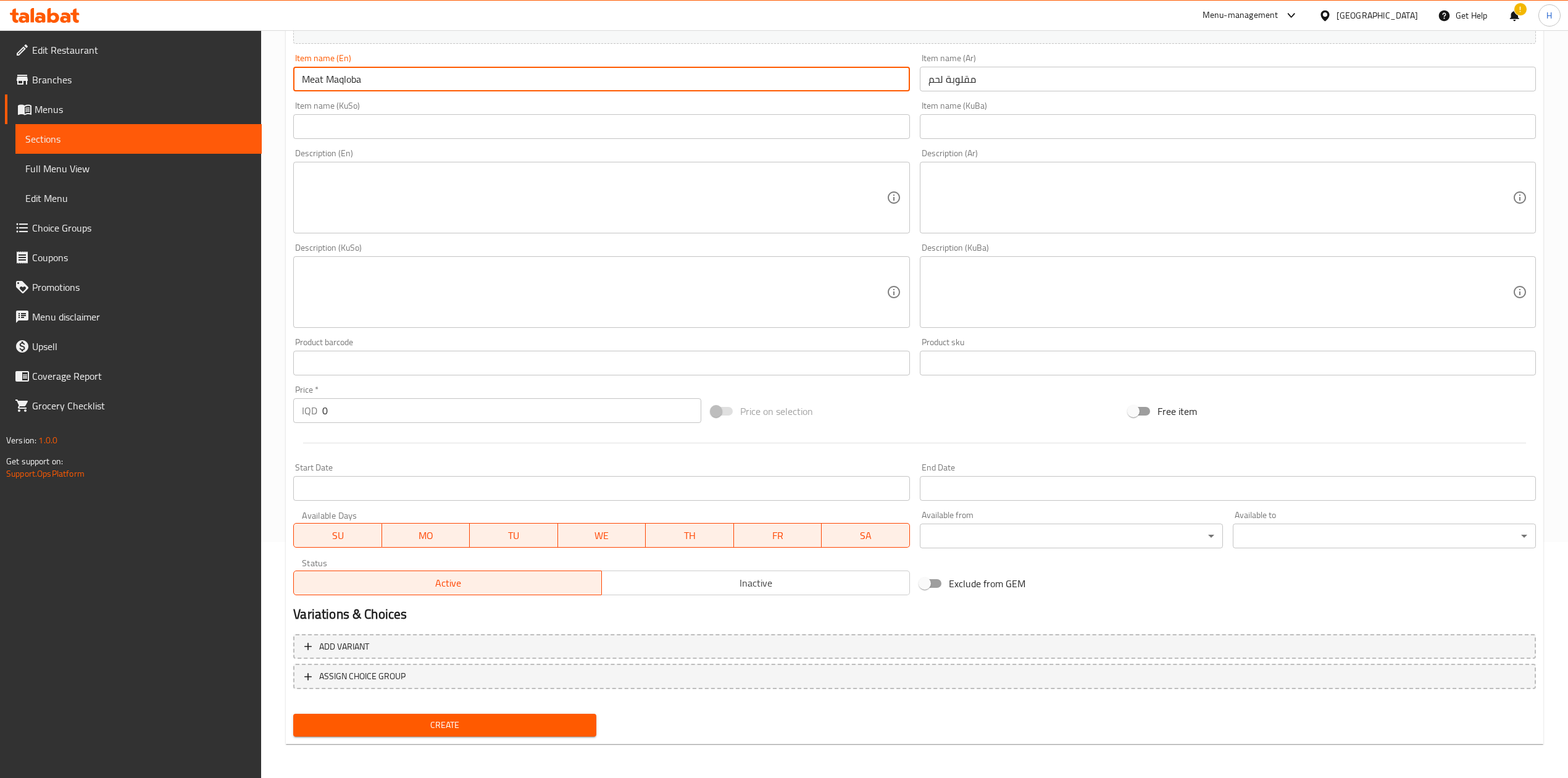
click at [404, 401] on input "0" at bounding box center [511, 410] width 379 height 24
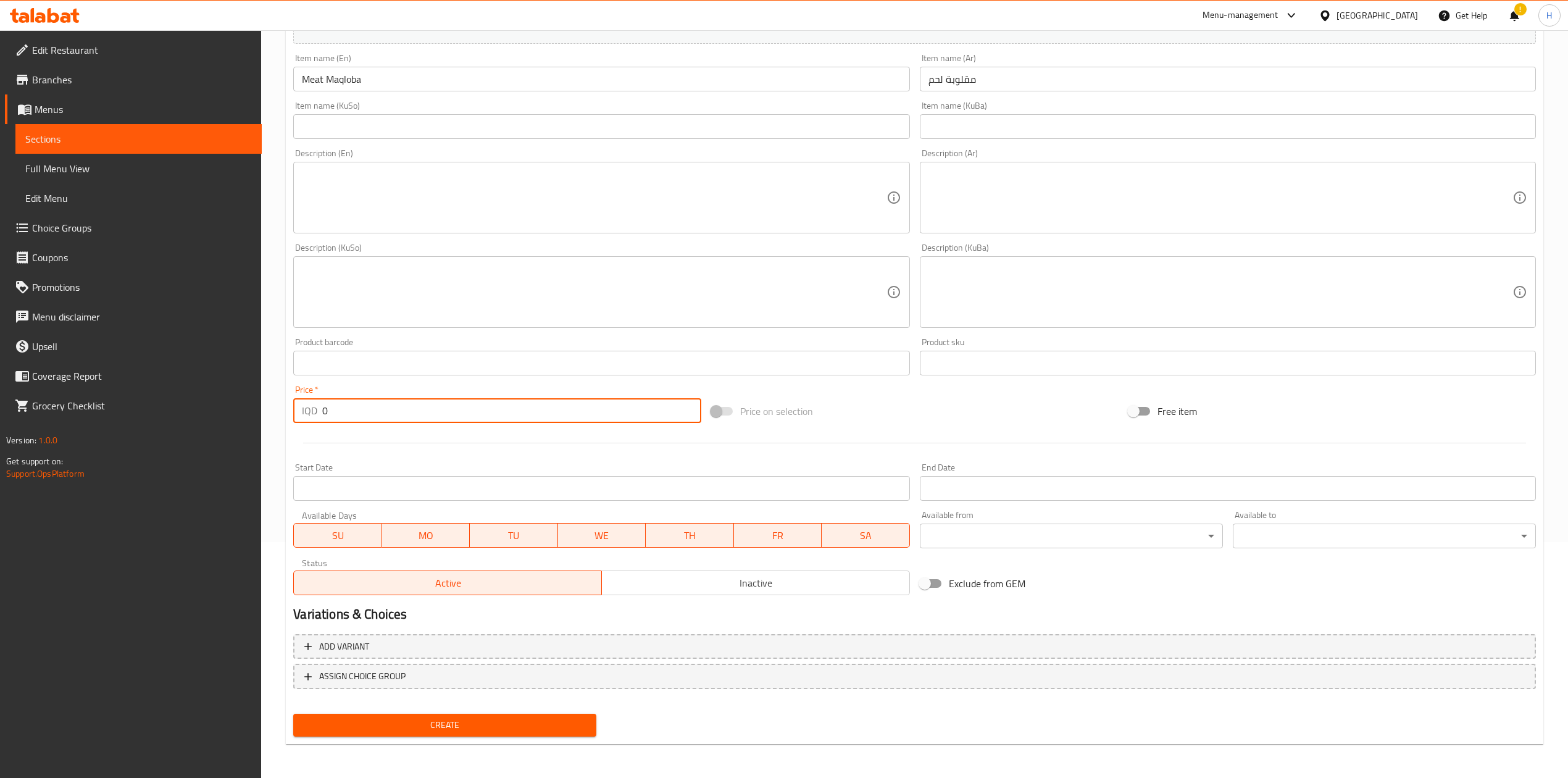
click at [404, 401] on input "0" at bounding box center [511, 410] width 379 height 24
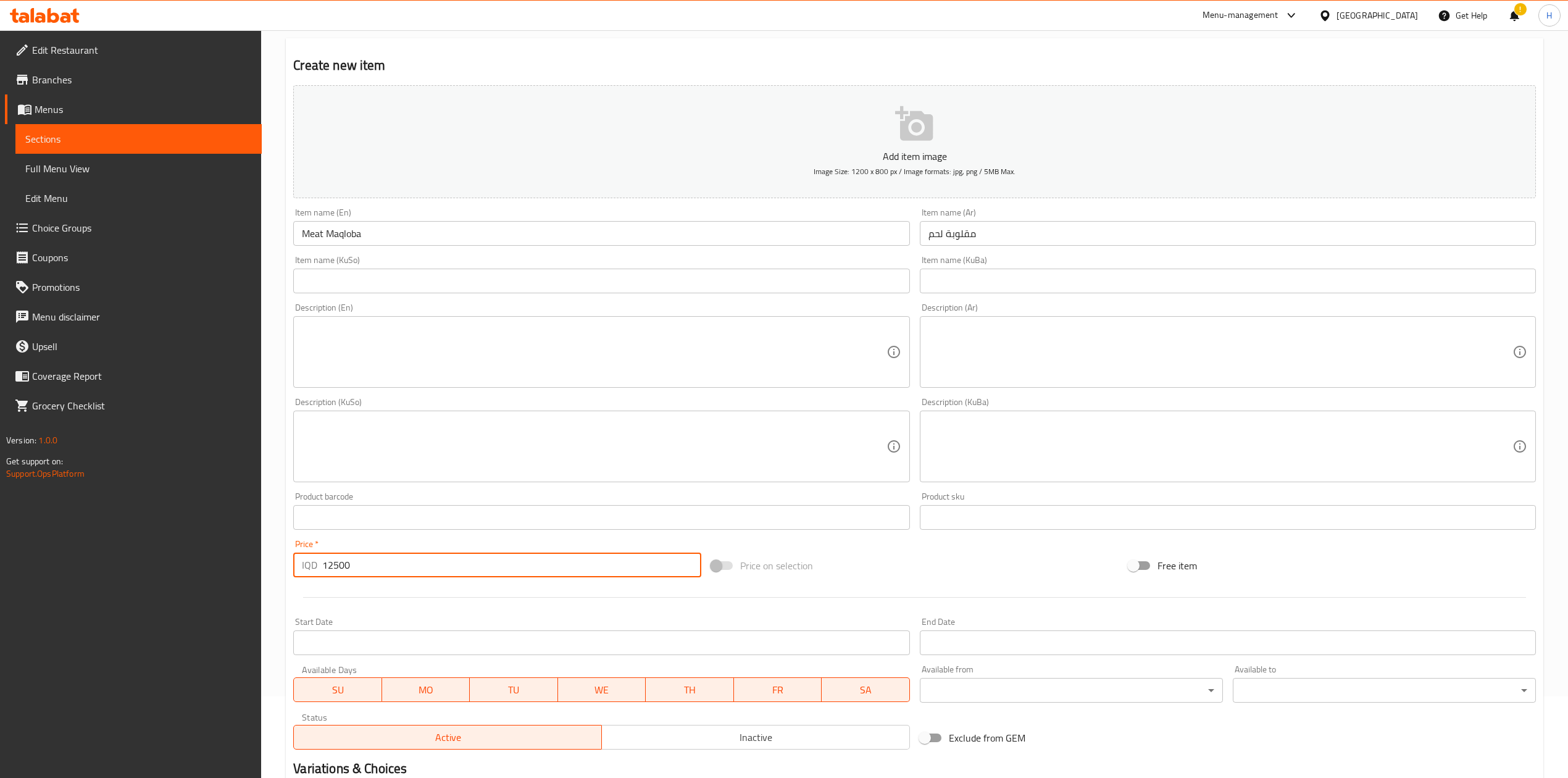
scroll to position [0, 0]
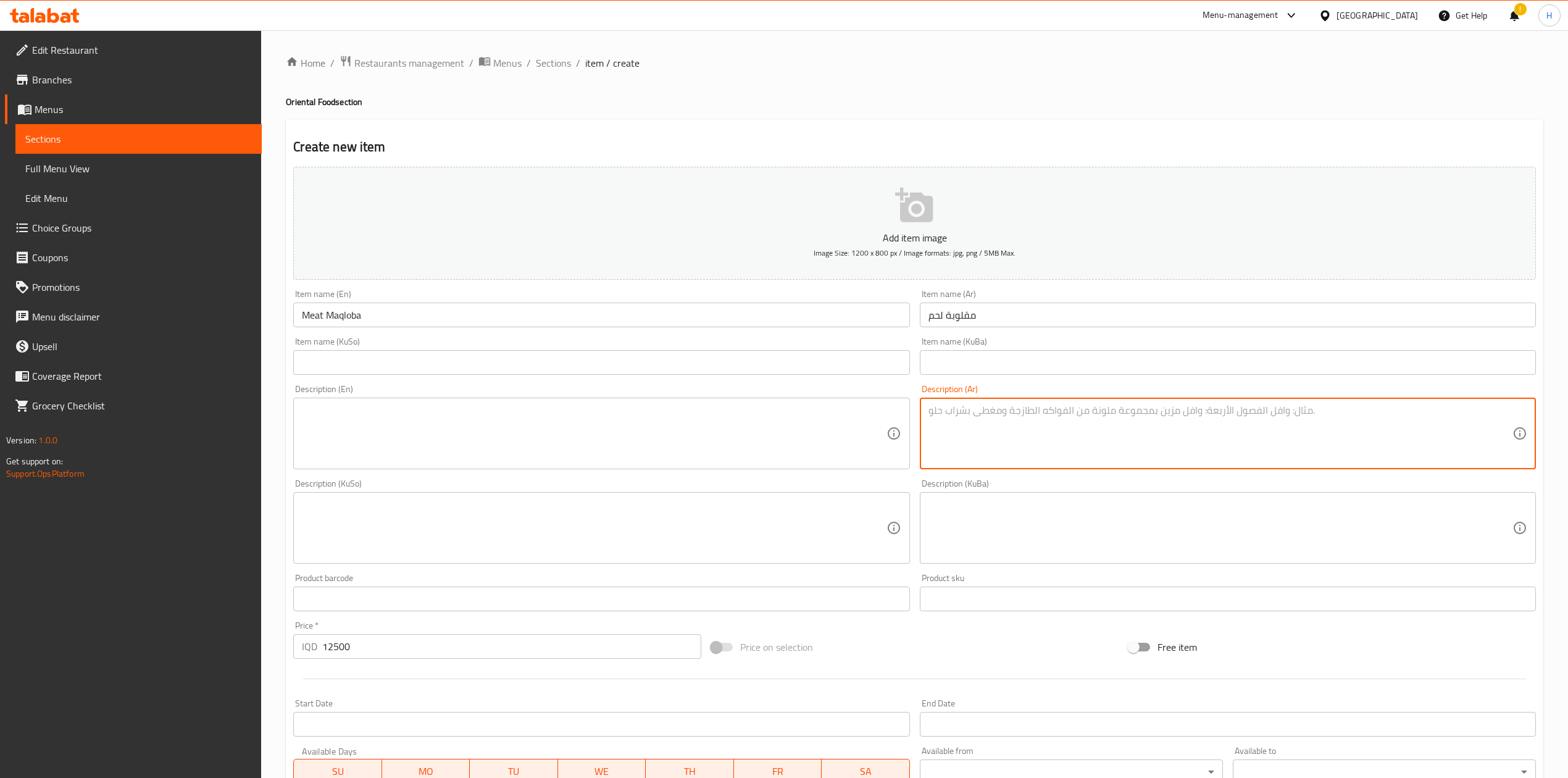
click at [980, 428] on textarea at bounding box center [1220, 433] width 584 height 58
click at [1048, 451] on textarea at bounding box center [1220, 433] width 584 height 58
paste textarea "رز المقلوبة الاحمر، قطع لحم، باذنجان، بطاطا و طماطم يقدم مع المرق."
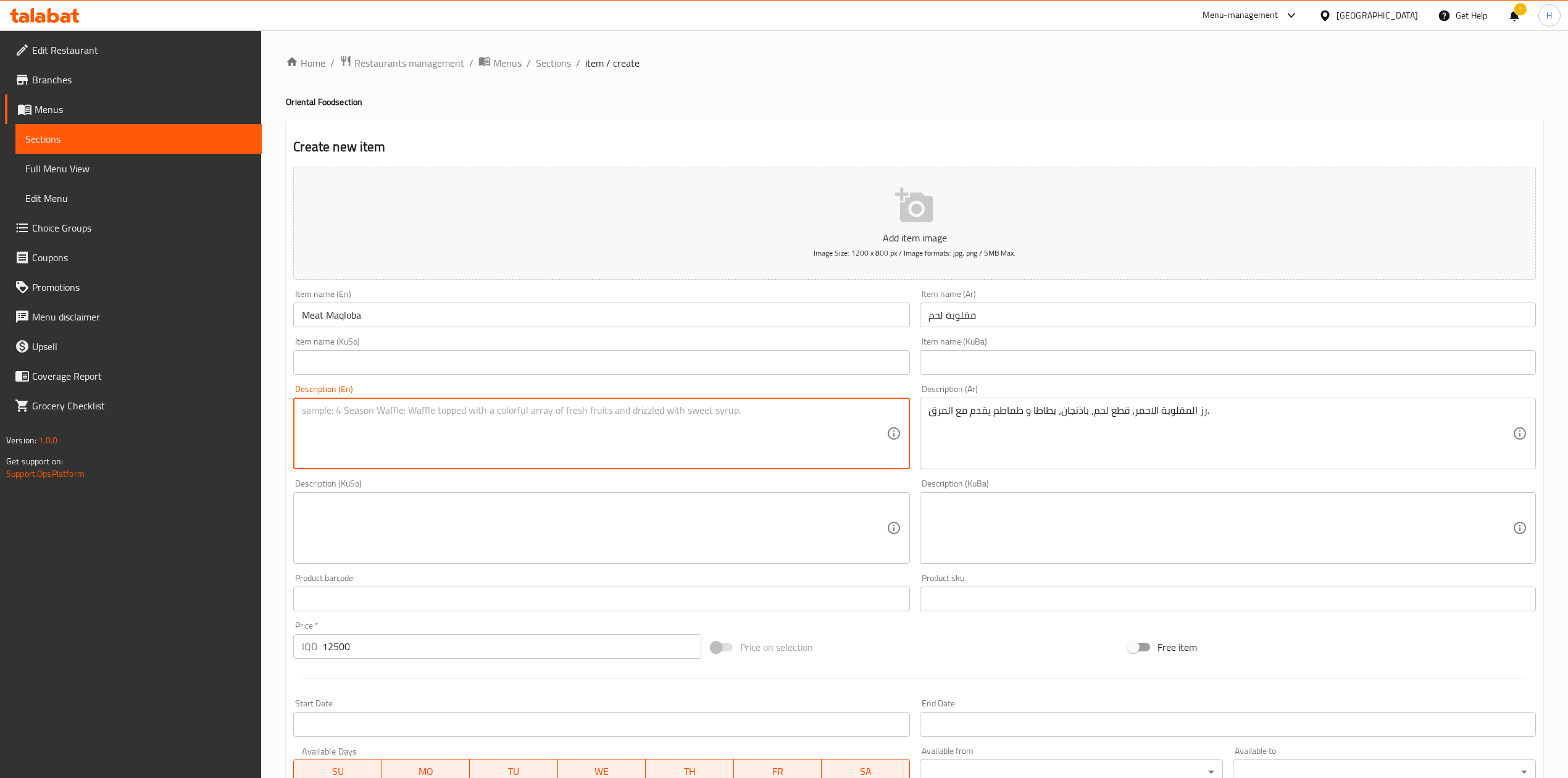
click at [477, 431] on textarea at bounding box center [594, 433] width 584 height 58
paste textarea "Makloba red rice, meat pieces, eggplant, potatoes and tomatoes served with brot…"
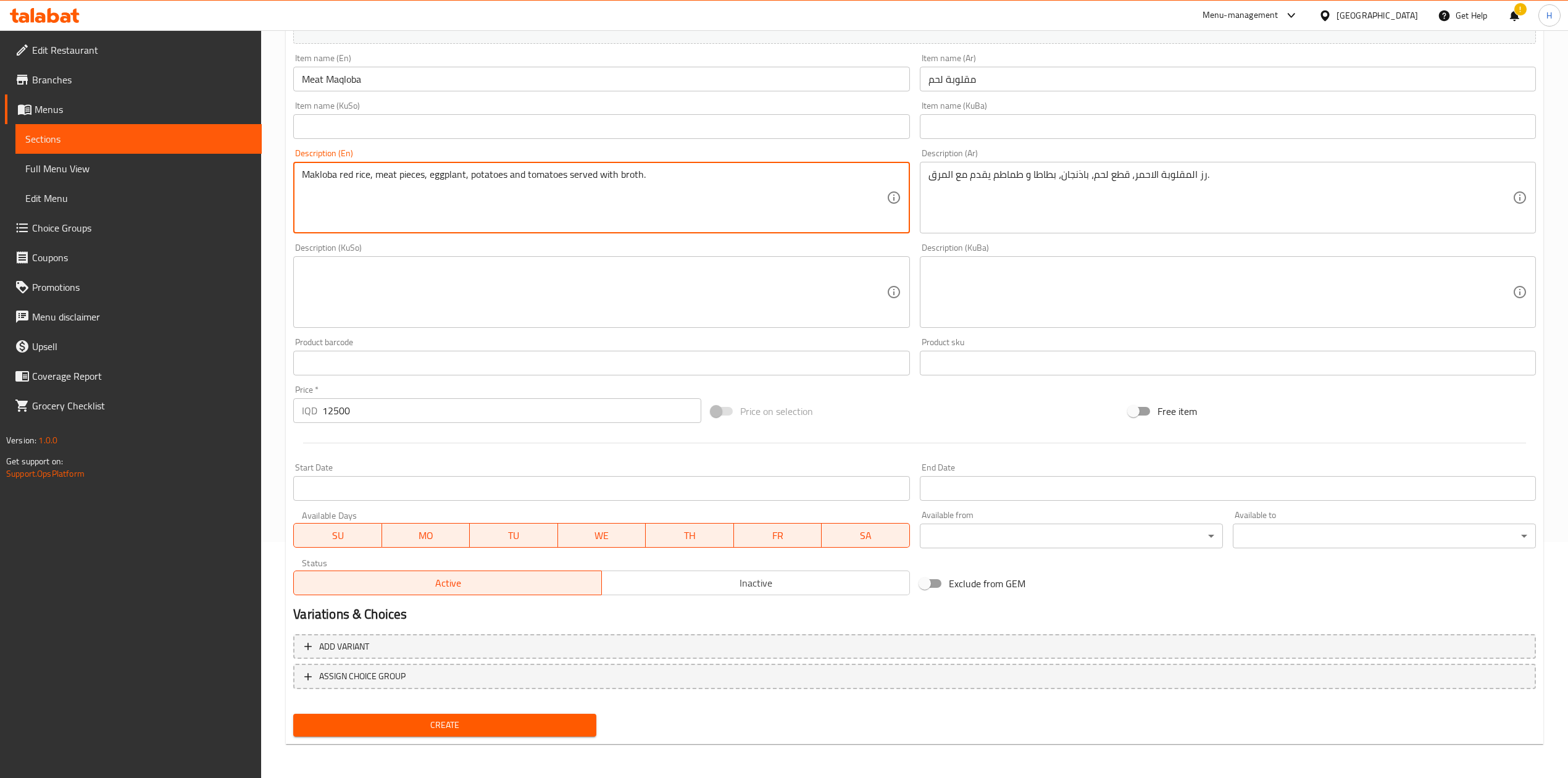
click at [445, 729] on span "Create" at bounding box center [445, 725] width 284 height 15
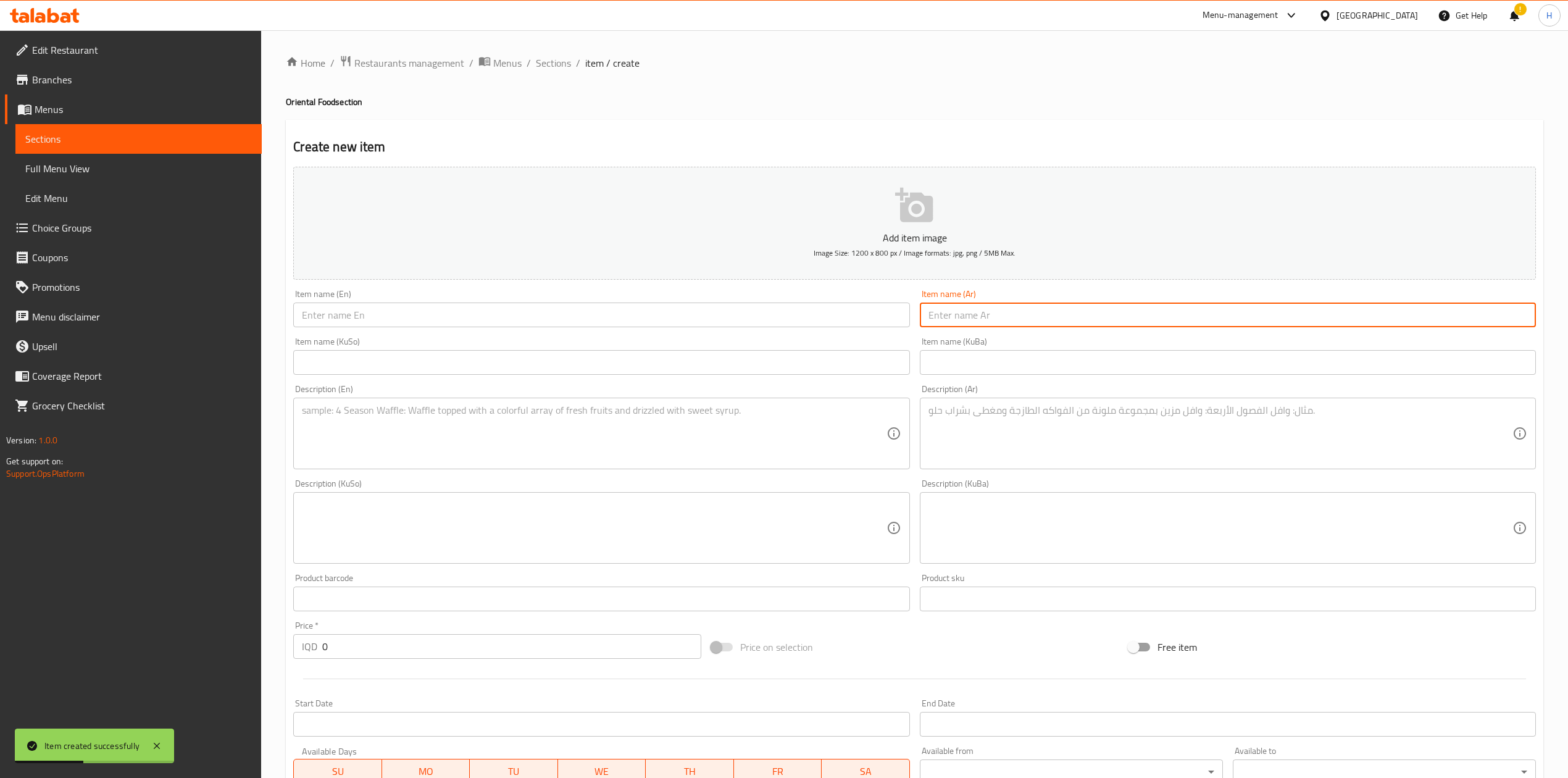
click at [981, 316] on input "text" at bounding box center [1228, 315] width 616 height 24
click at [1037, 325] on input "text" at bounding box center [1228, 315] width 616 height 24
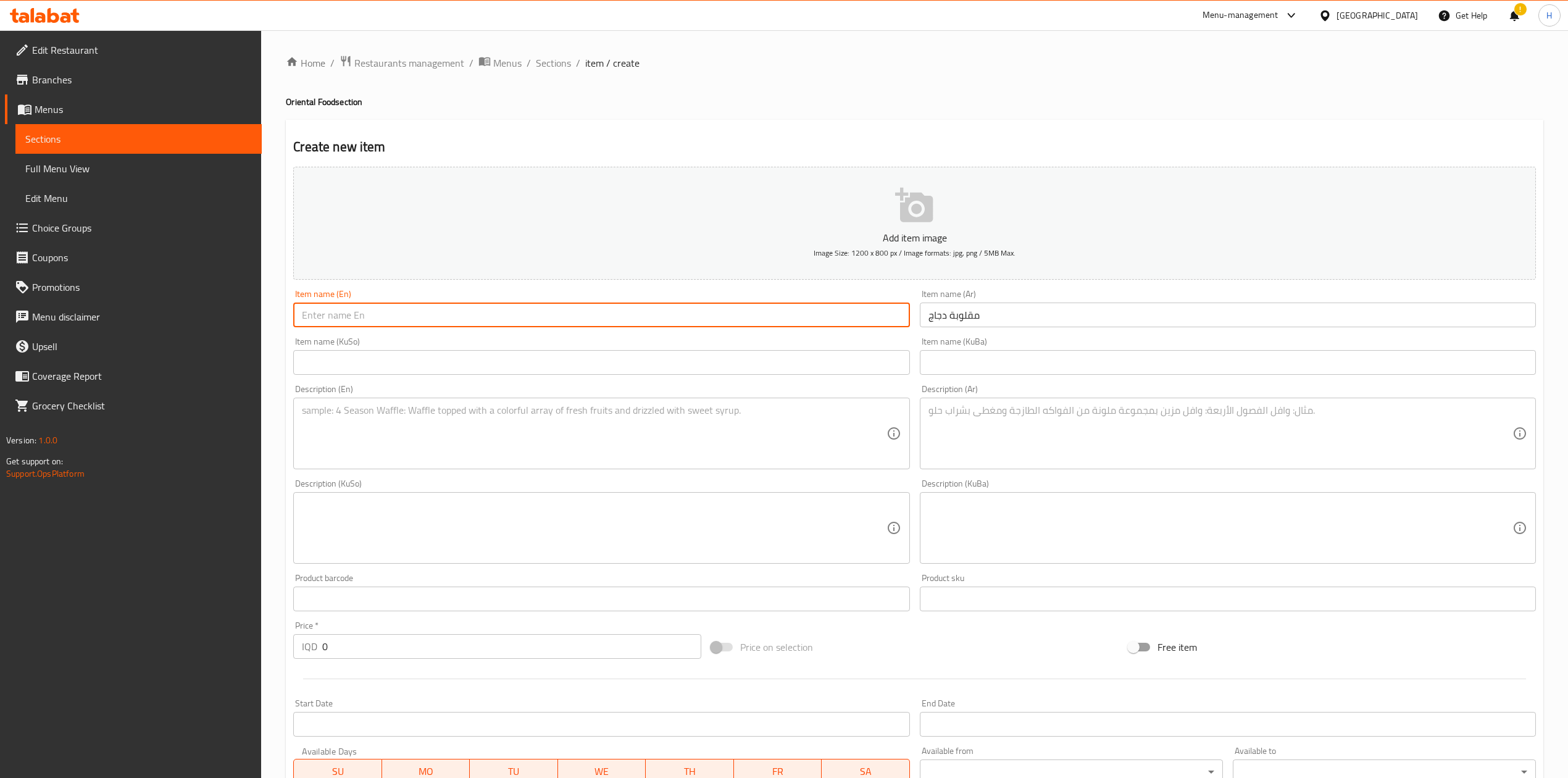
click at [672, 317] on input "text" at bounding box center [601, 315] width 616 height 24
click at [1031, 463] on textarea at bounding box center [1220, 433] width 584 height 58
paste textarea "رز المقلوبة الاحمر، قطع دجاج، باذنجان، بطاطا و طماطم يقدم مع المرق."
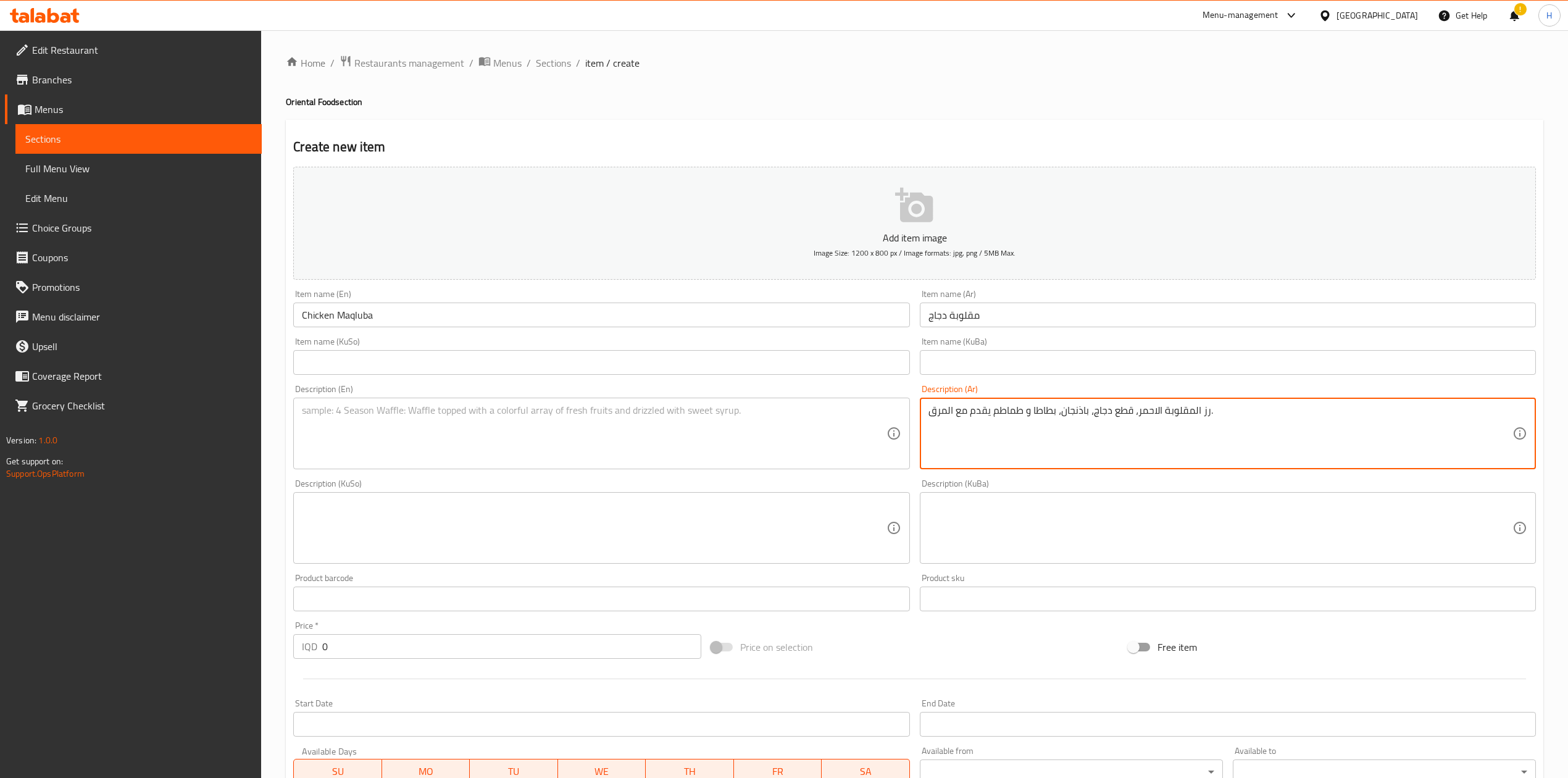
click at [534, 436] on textarea at bounding box center [594, 433] width 584 height 58
paste textarea "Makloba red rice, chicken pieces, eggplant, potatoes and tomatoes served with b…"
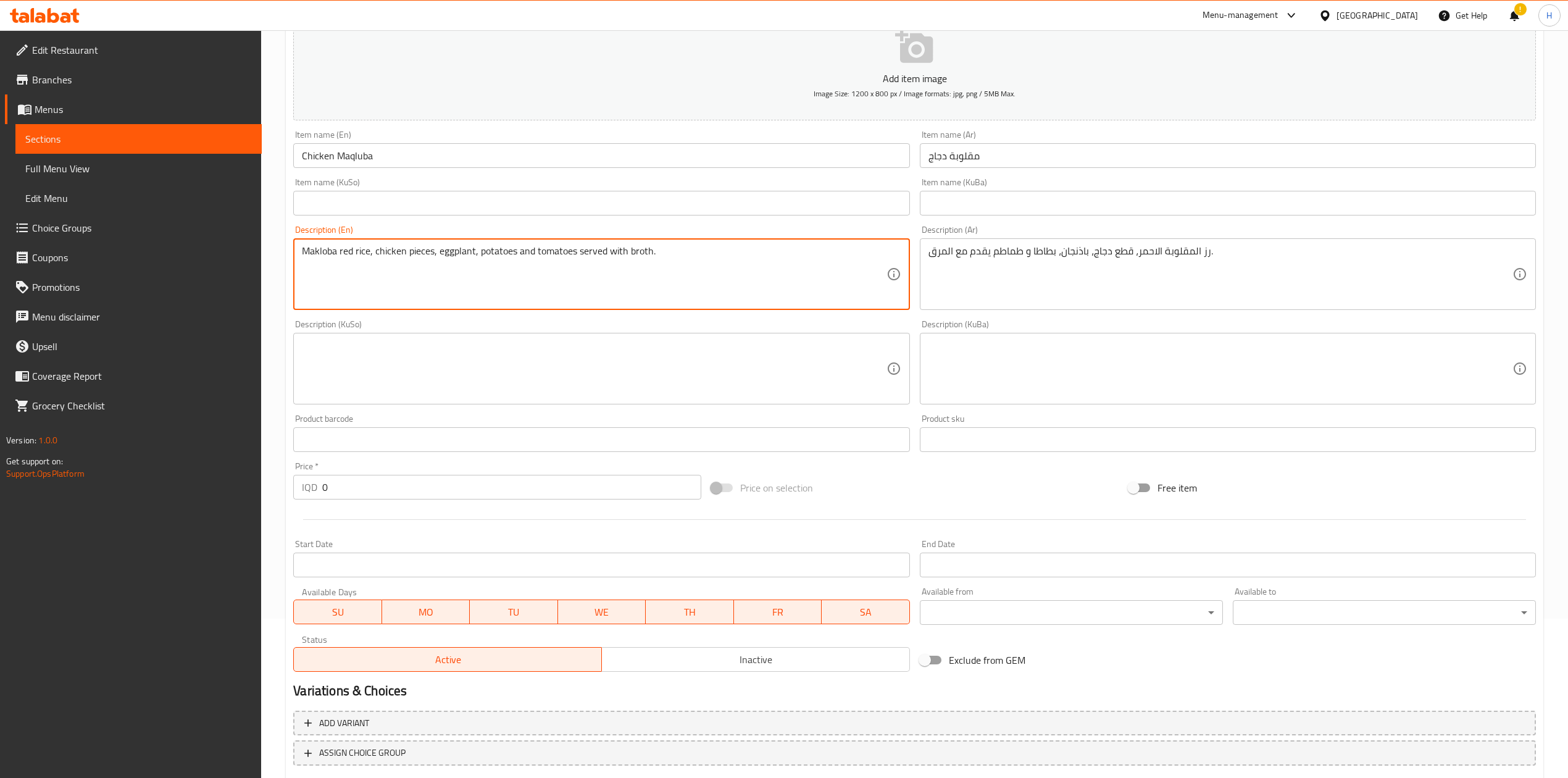
scroll to position [236, 0]
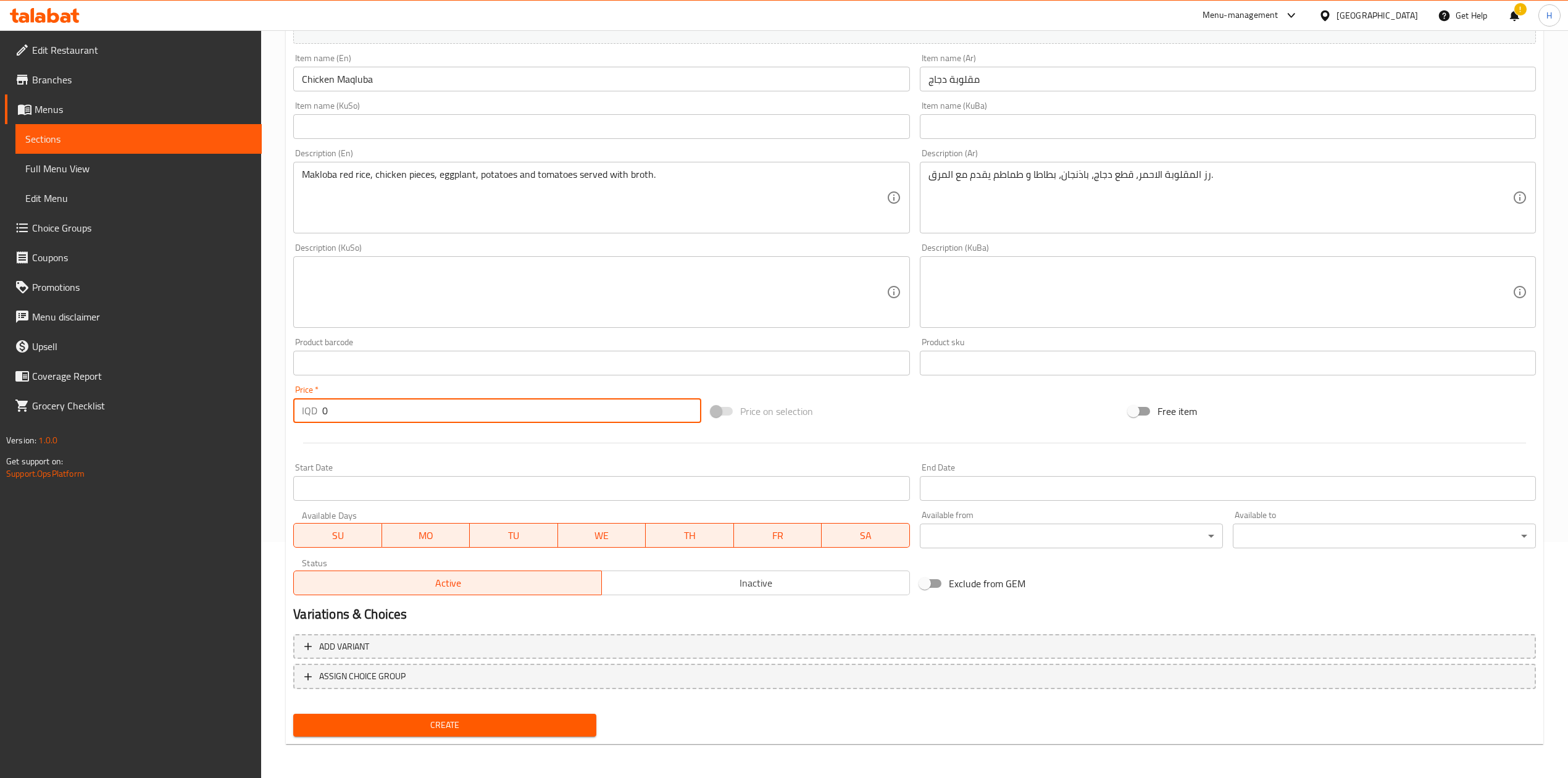
click at [375, 406] on input "0" at bounding box center [511, 410] width 379 height 24
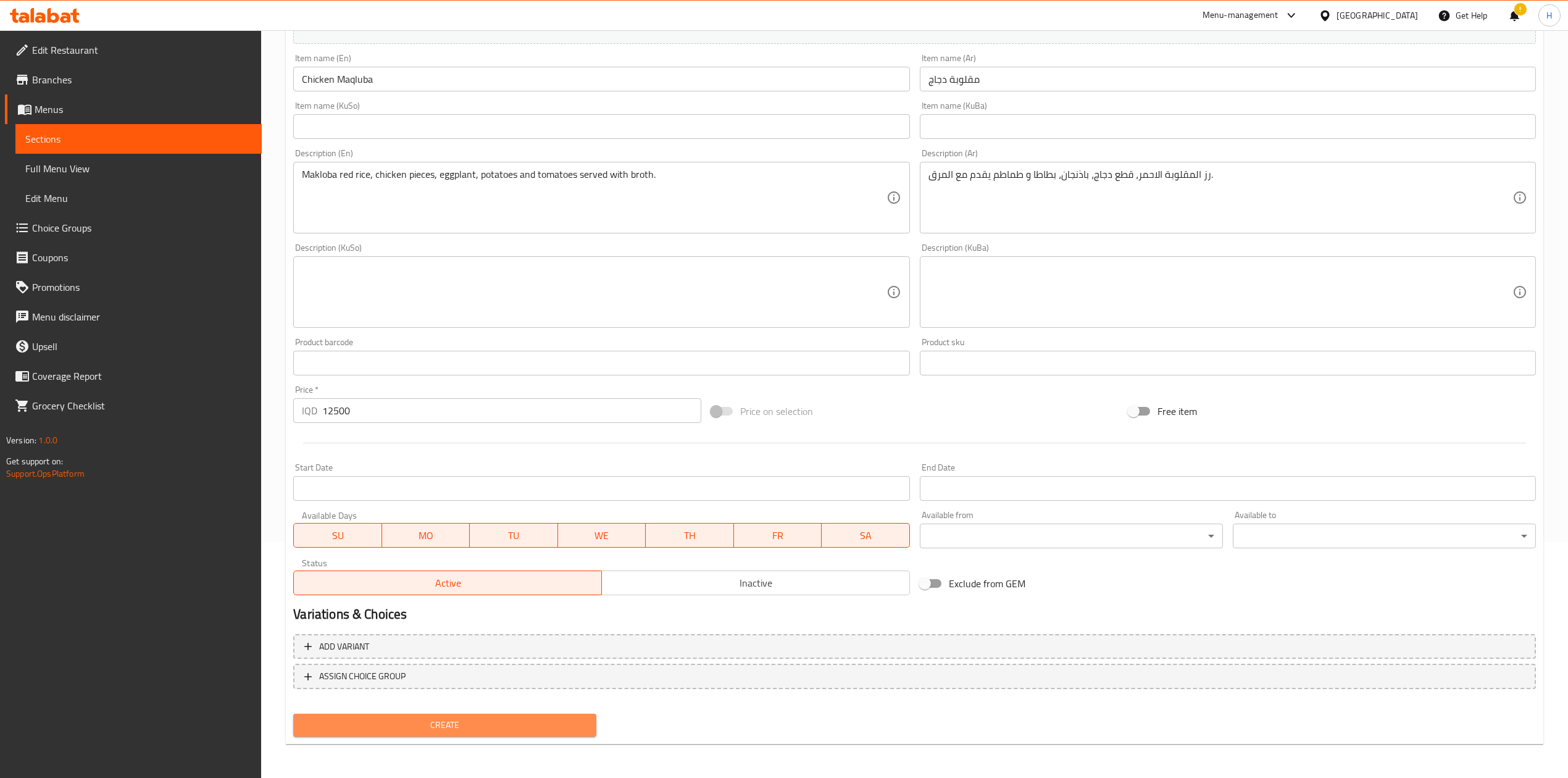
click at [466, 721] on span "Create" at bounding box center [445, 725] width 284 height 15
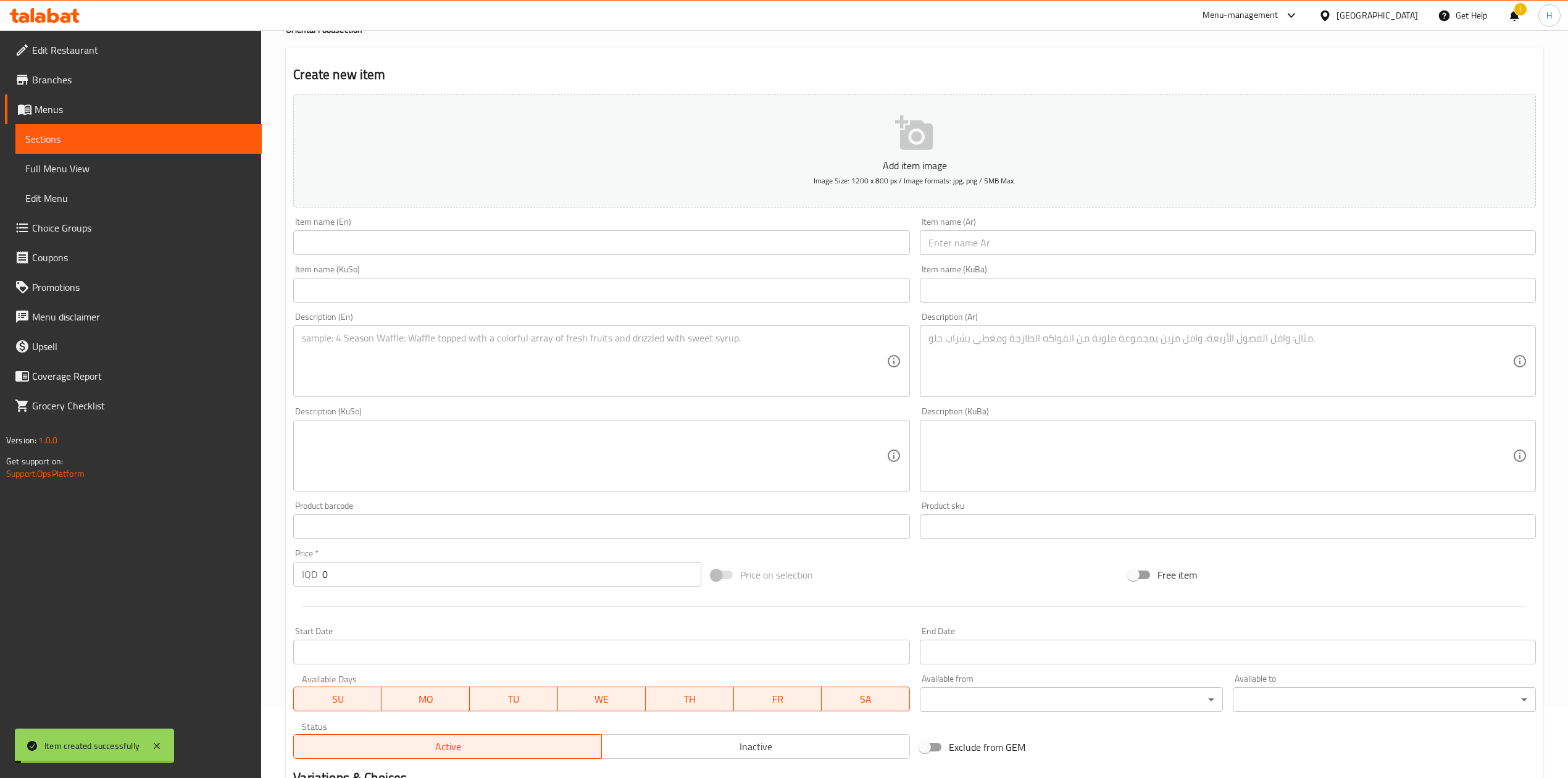
scroll to position [0, 0]
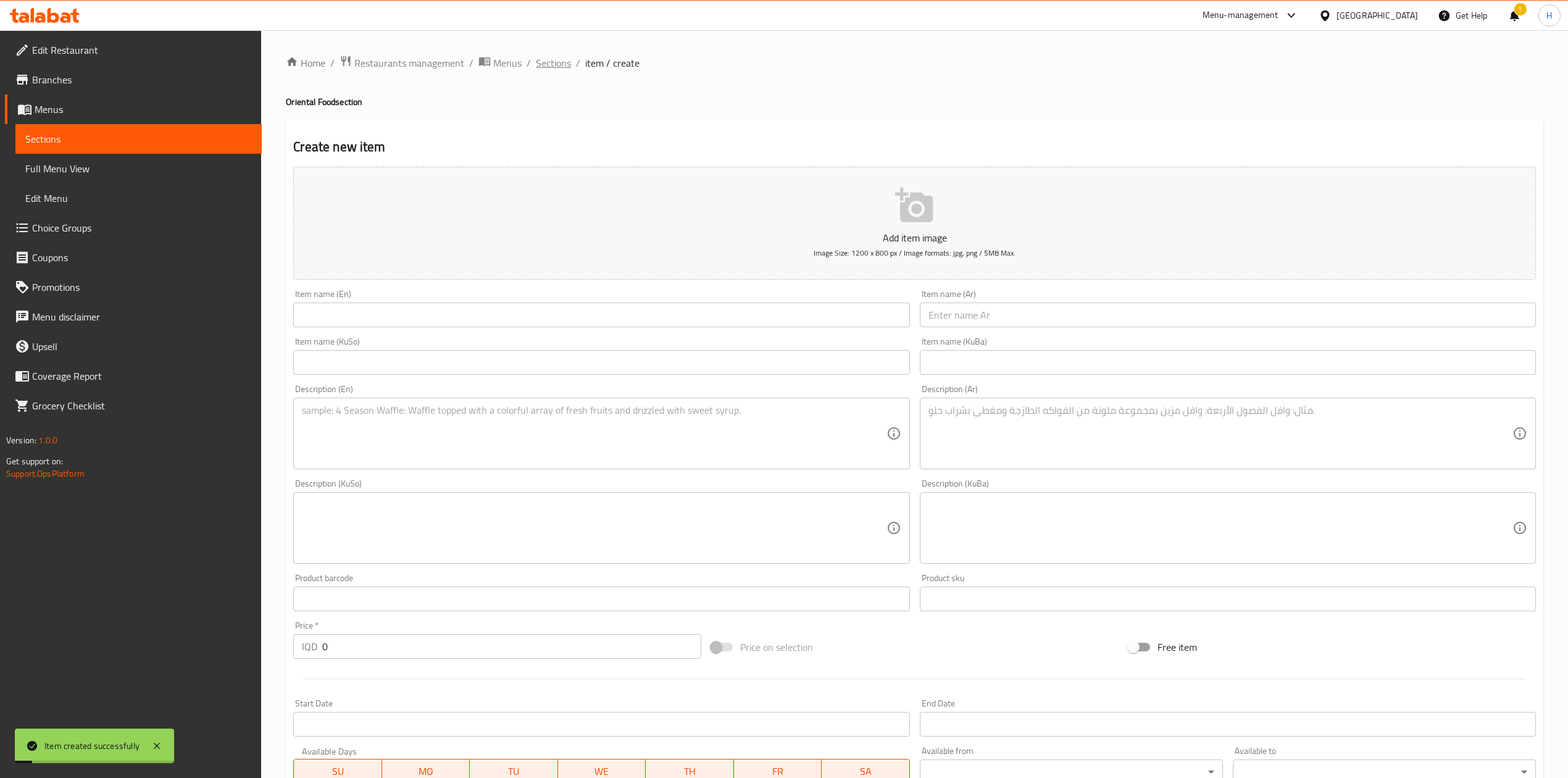
click at [561, 65] on span "Sections" at bounding box center [553, 63] width 35 height 15
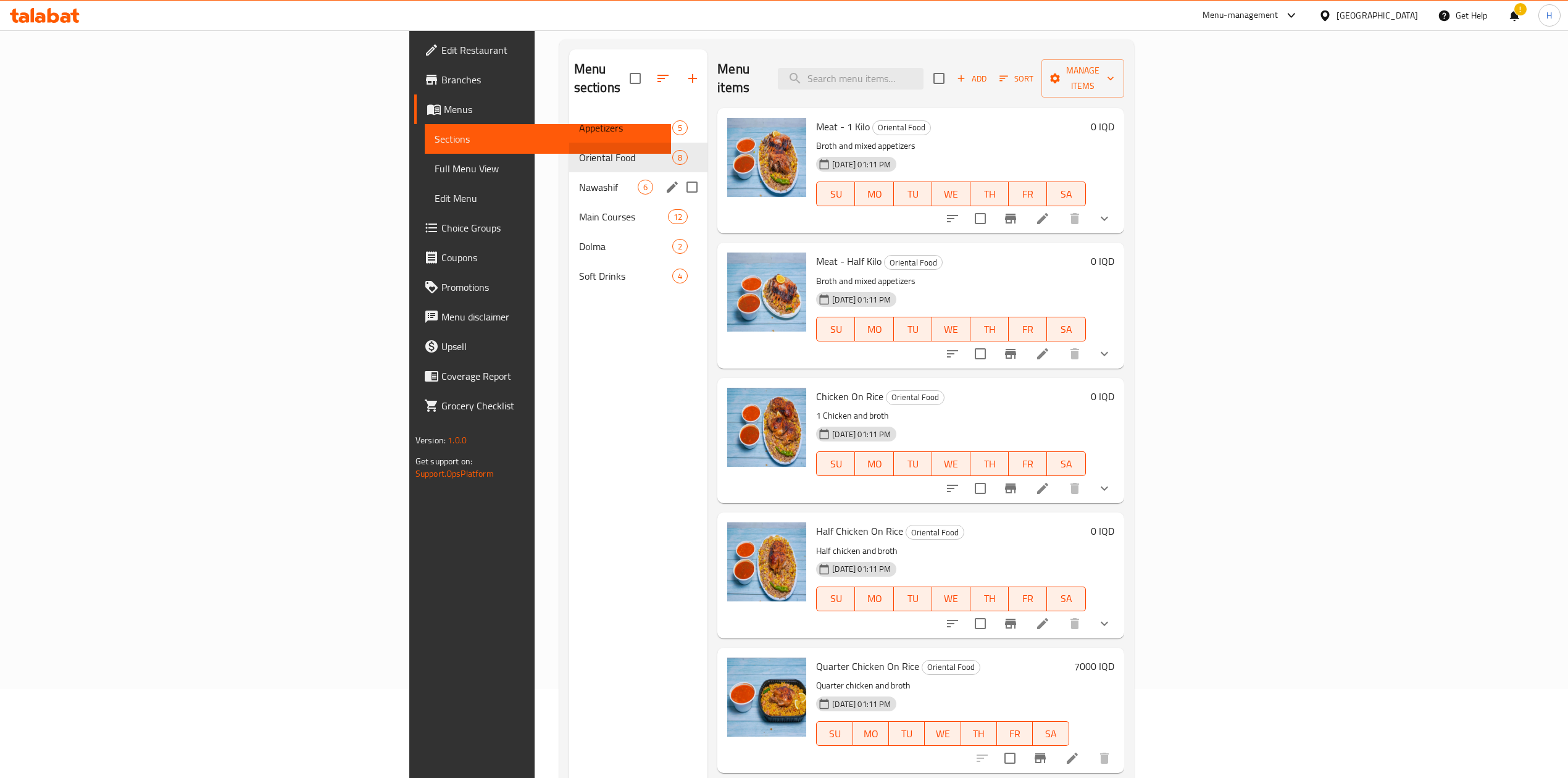
scroll to position [8, 0]
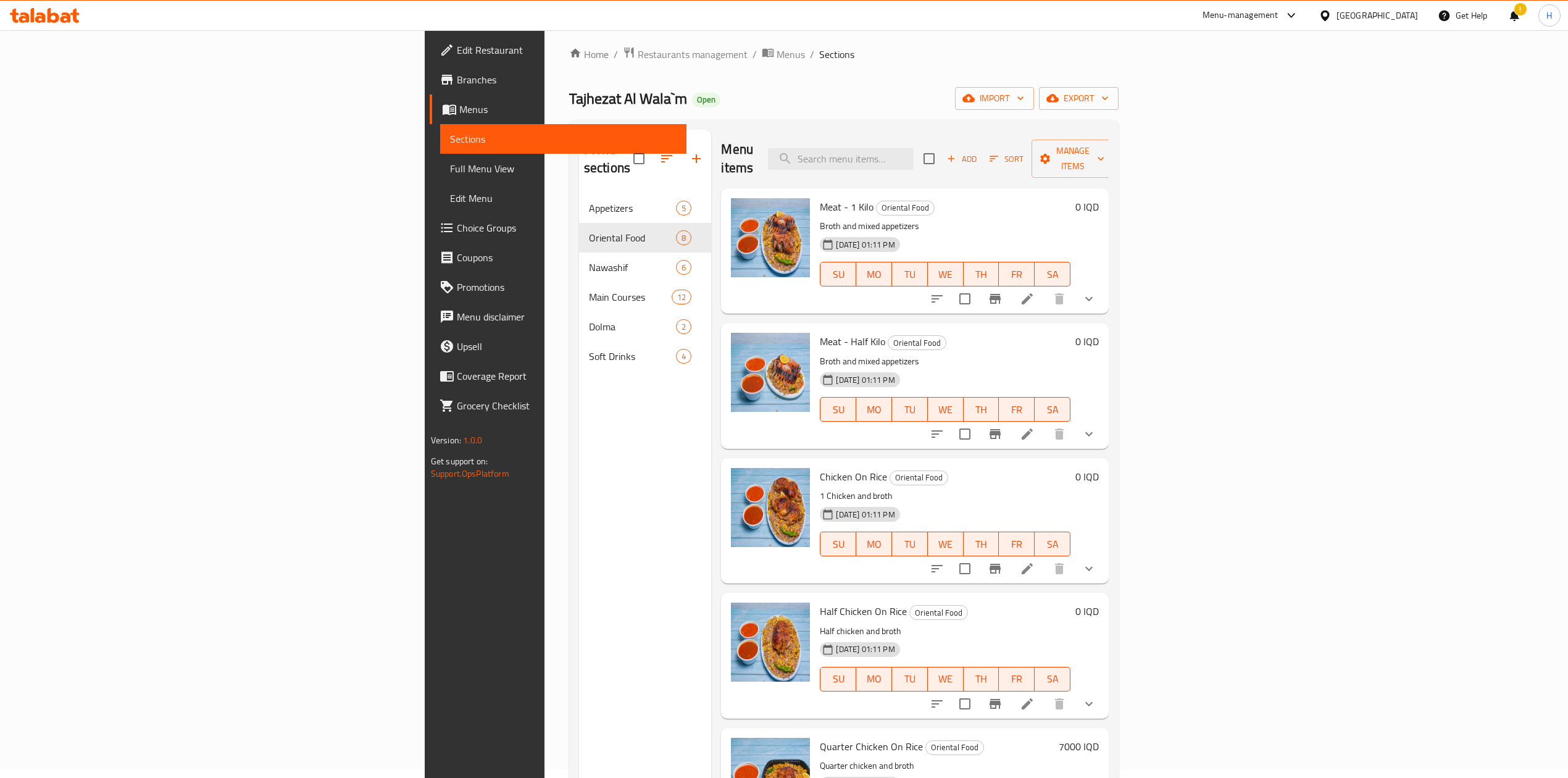
drag, startPoint x: 427, startPoint y: 56, endPoint x: 450, endPoint y: 83, distance: 35.5
click at [638, 56] on span "Restaurants management" at bounding box center [692, 54] width 110 height 15
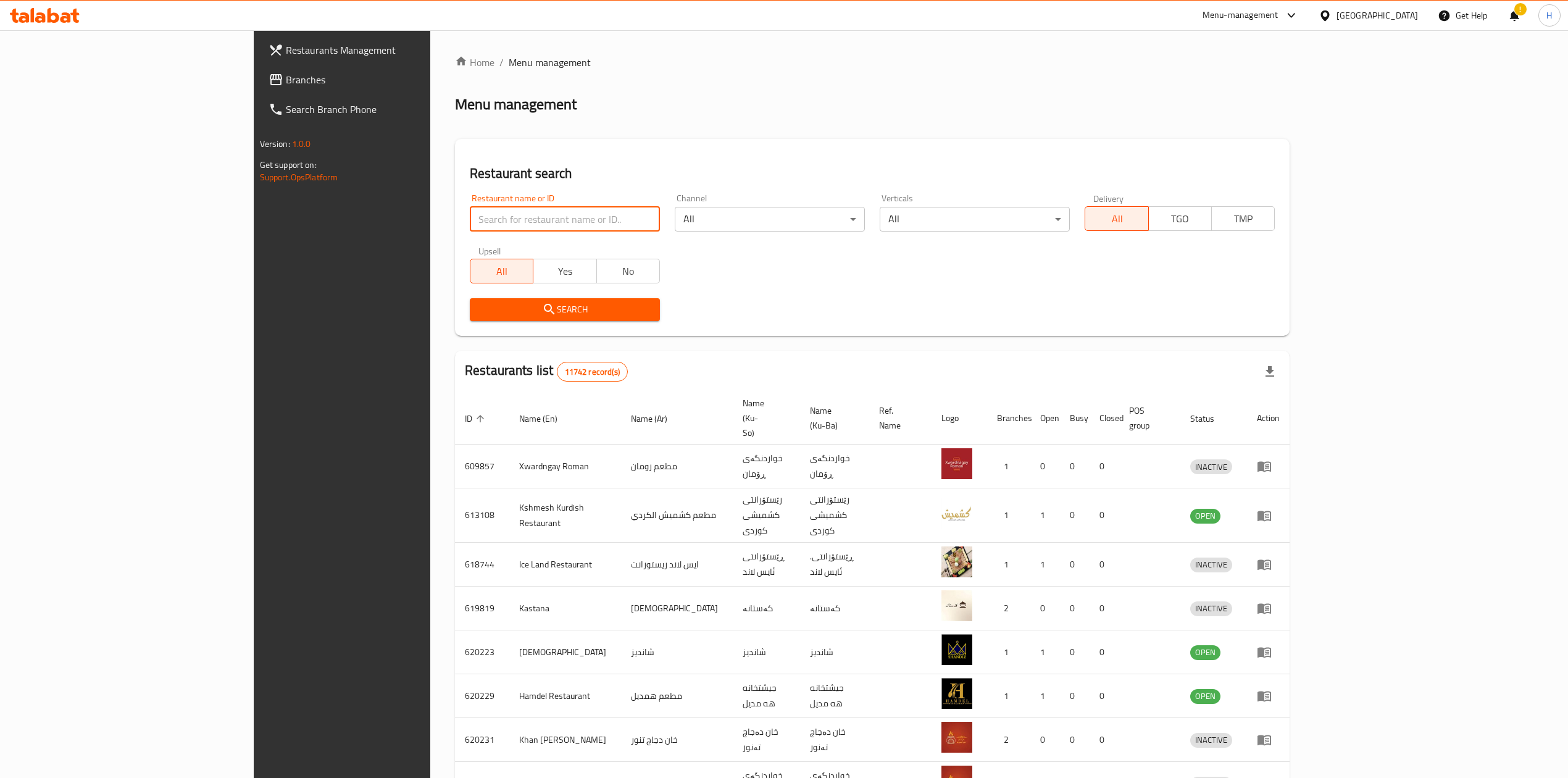
click at [470, 216] on input "search" at bounding box center [565, 219] width 190 height 24
paste input "705709"
click button "Search" at bounding box center [565, 310] width 190 height 23
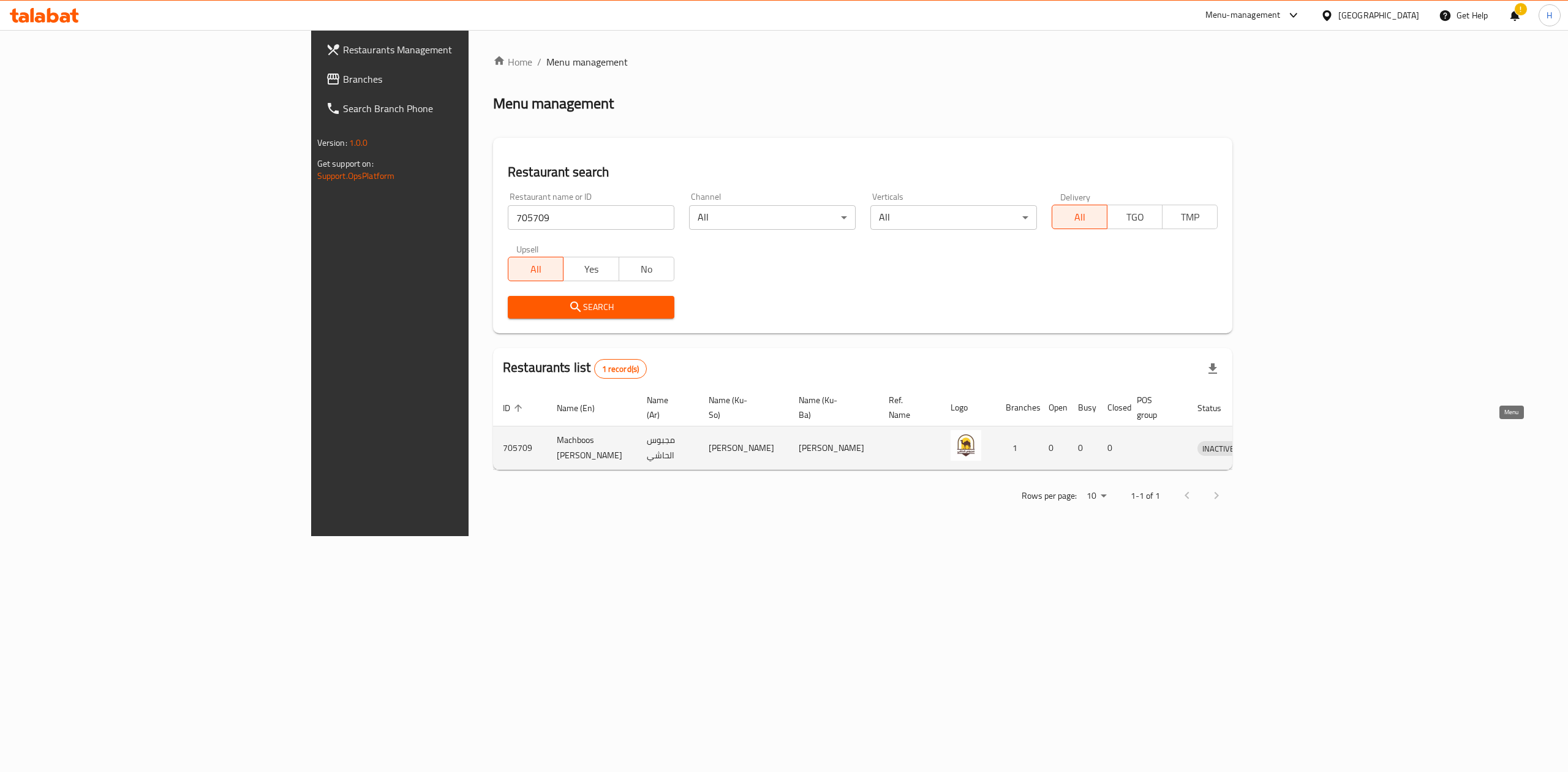
click at [1278, 440] on icon "enhanced table" at bounding box center [1270, 447] width 15 height 15
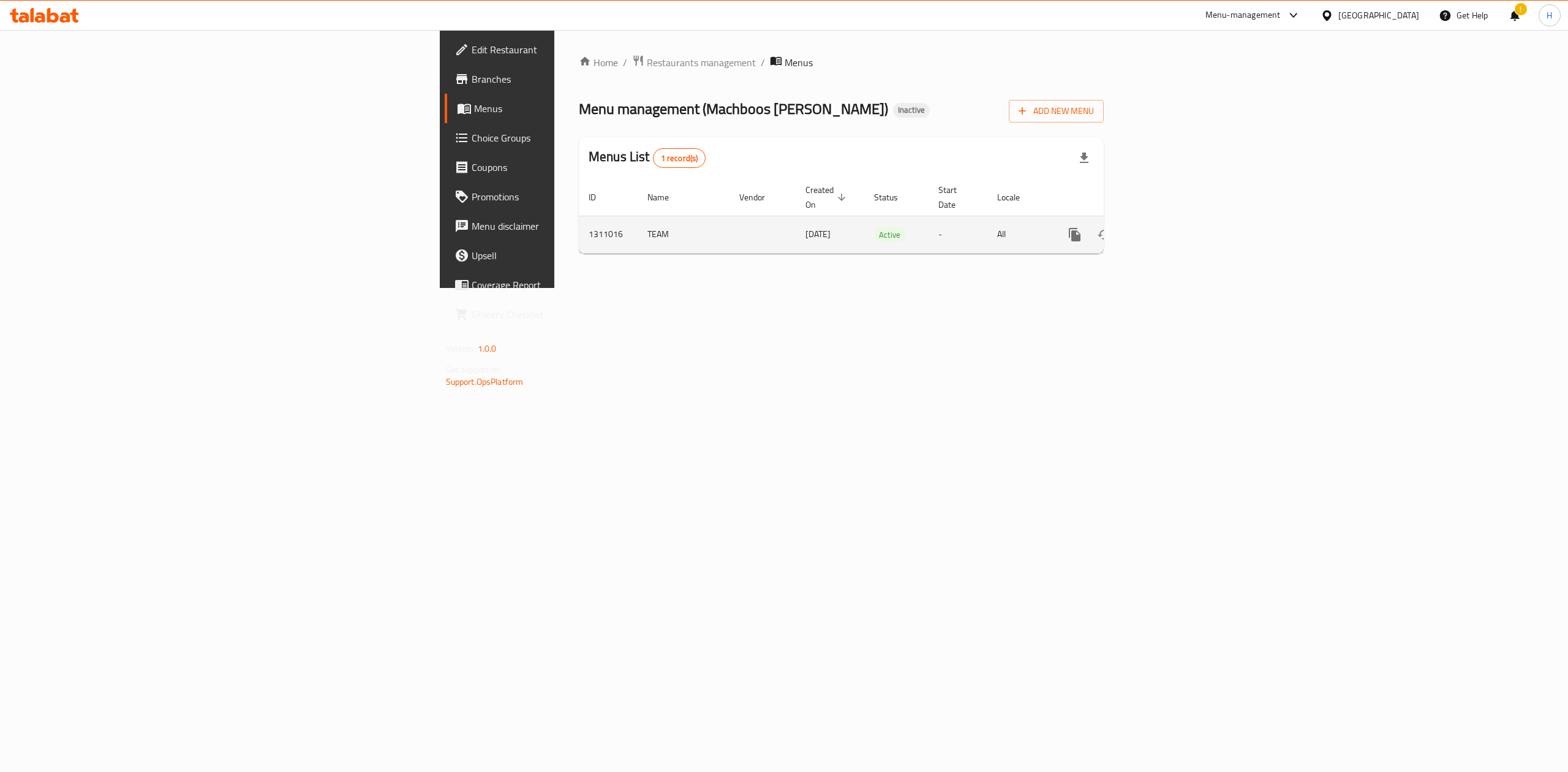
click at [1170, 227] on icon "enhanced table" at bounding box center [1163, 234] width 15 height 15
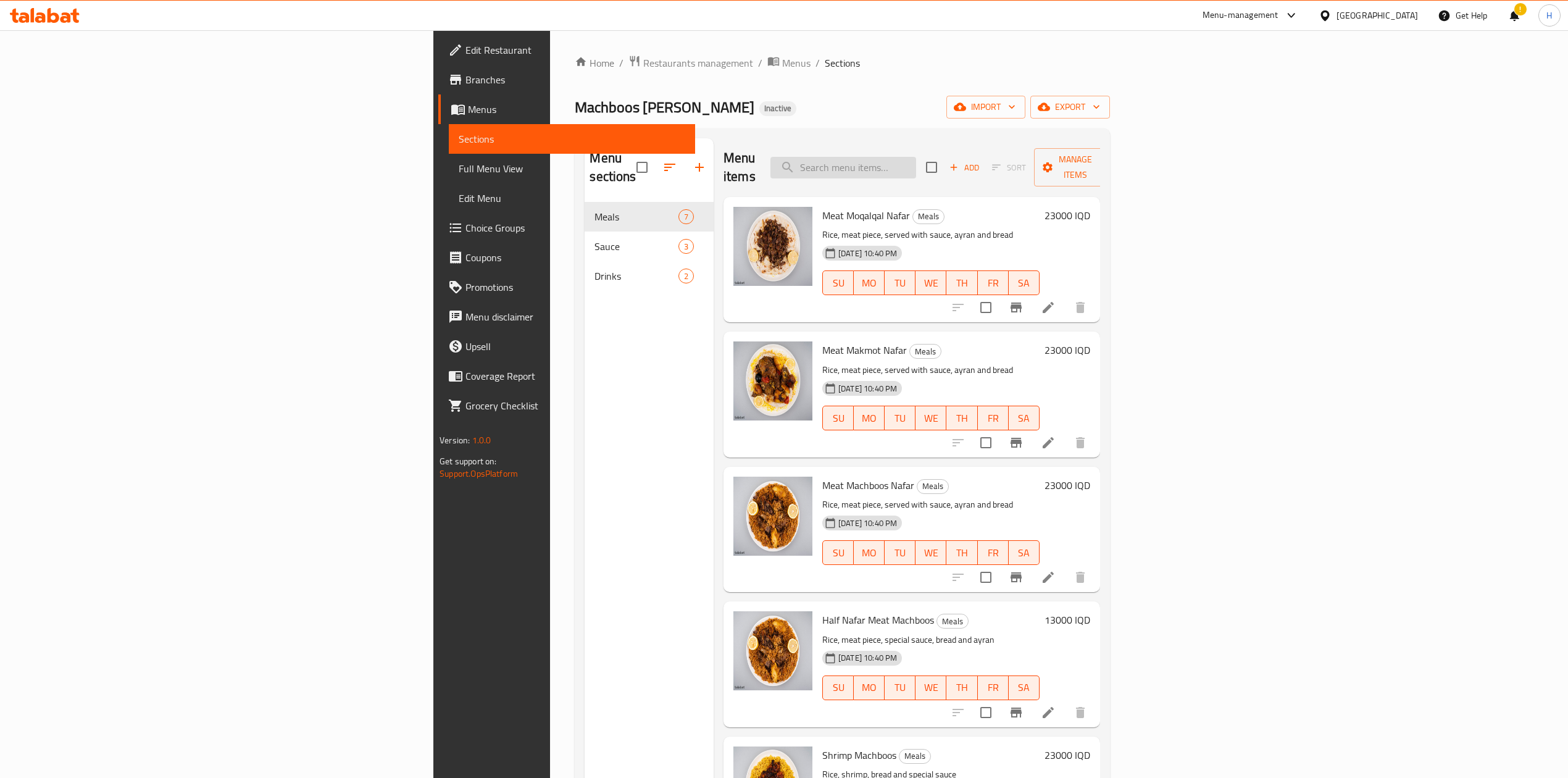
click at [916, 158] on input "search" at bounding box center [843, 167] width 146 height 22
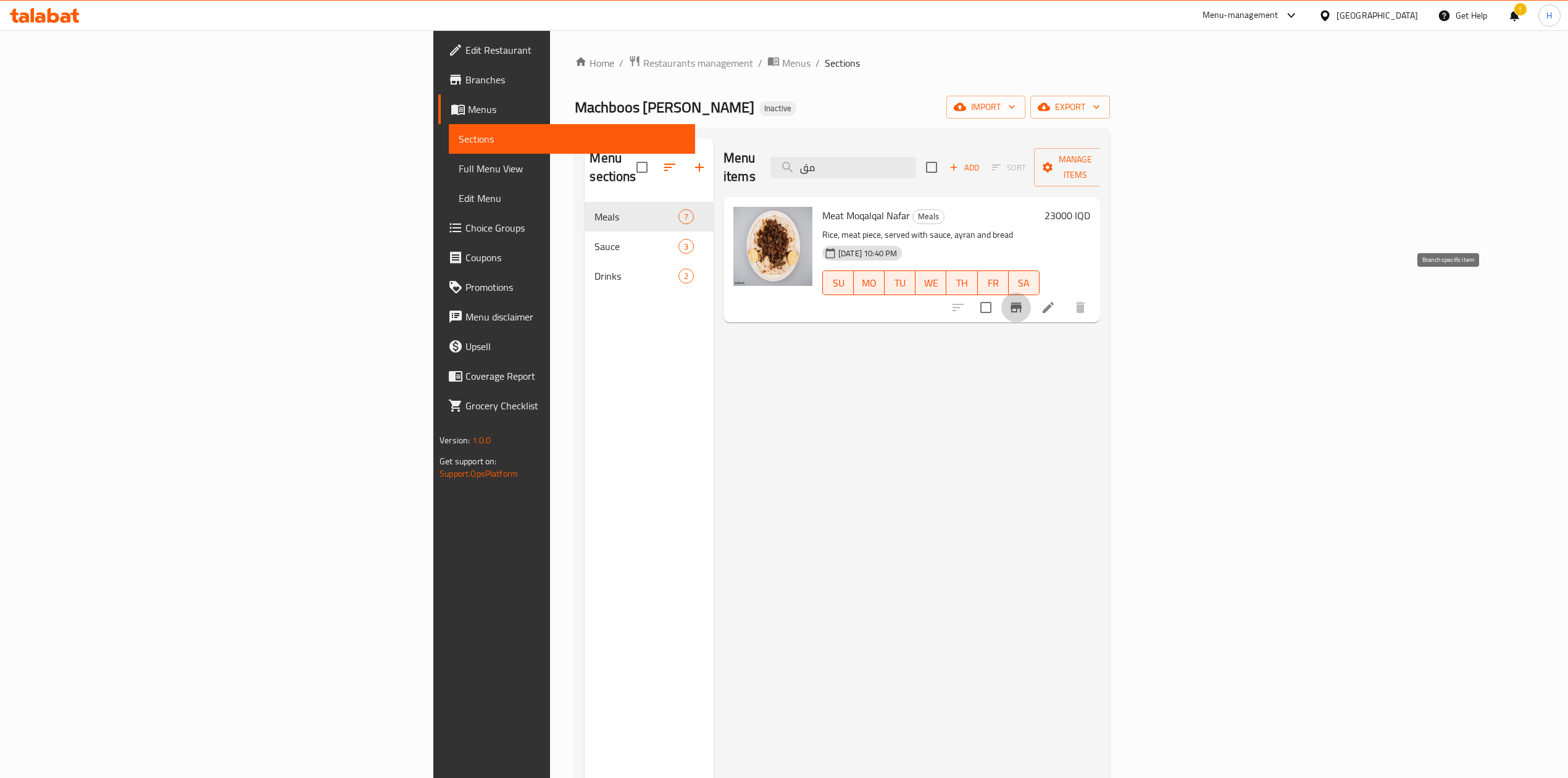
click at [1024, 300] on icon "Branch-specific-item" at bounding box center [1016, 307] width 15 height 15
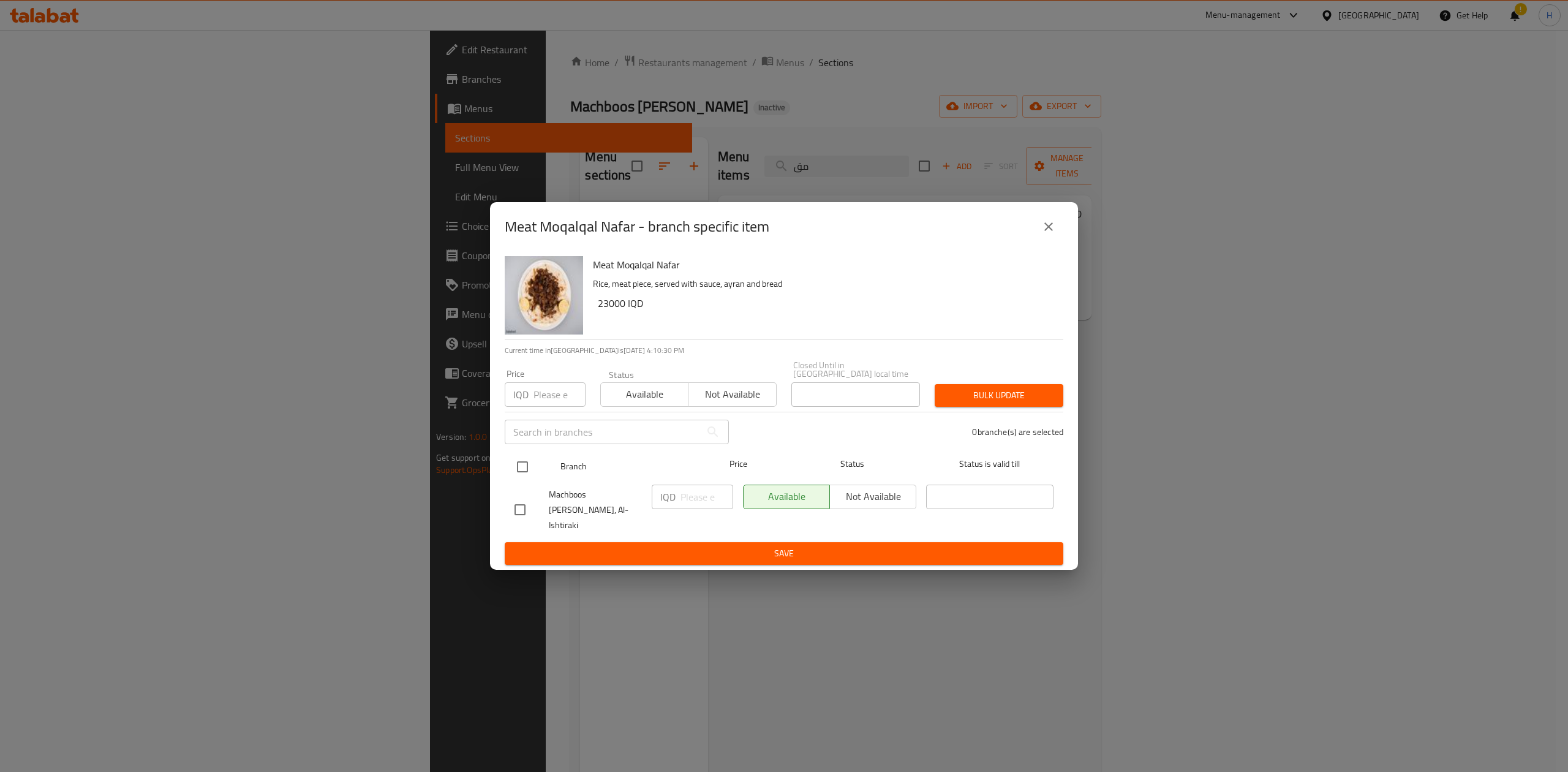
click at [530, 467] on input "checkbox" at bounding box center [522, 467] width 25 height 25
click at [698, 507] on input "number" at bounding box center [706, 496] width 53 height 24
click at [717, 555] on div "Meat Moqalqal Nafar Rice, meat piece, served with sauce, ayran and bread 23000 …" at bounding box center [784, 411] width 588 height 319
click at [732, 560] on div "Meat Moqalqal Nafar - branch specific item Meat Moqalqal Nafar Rice, meat piece…" at bounding box center [784, 386] width 1568 height 772
click at [736, 549] on button "Save" at bounding box center [784, 554] width 559 height 23
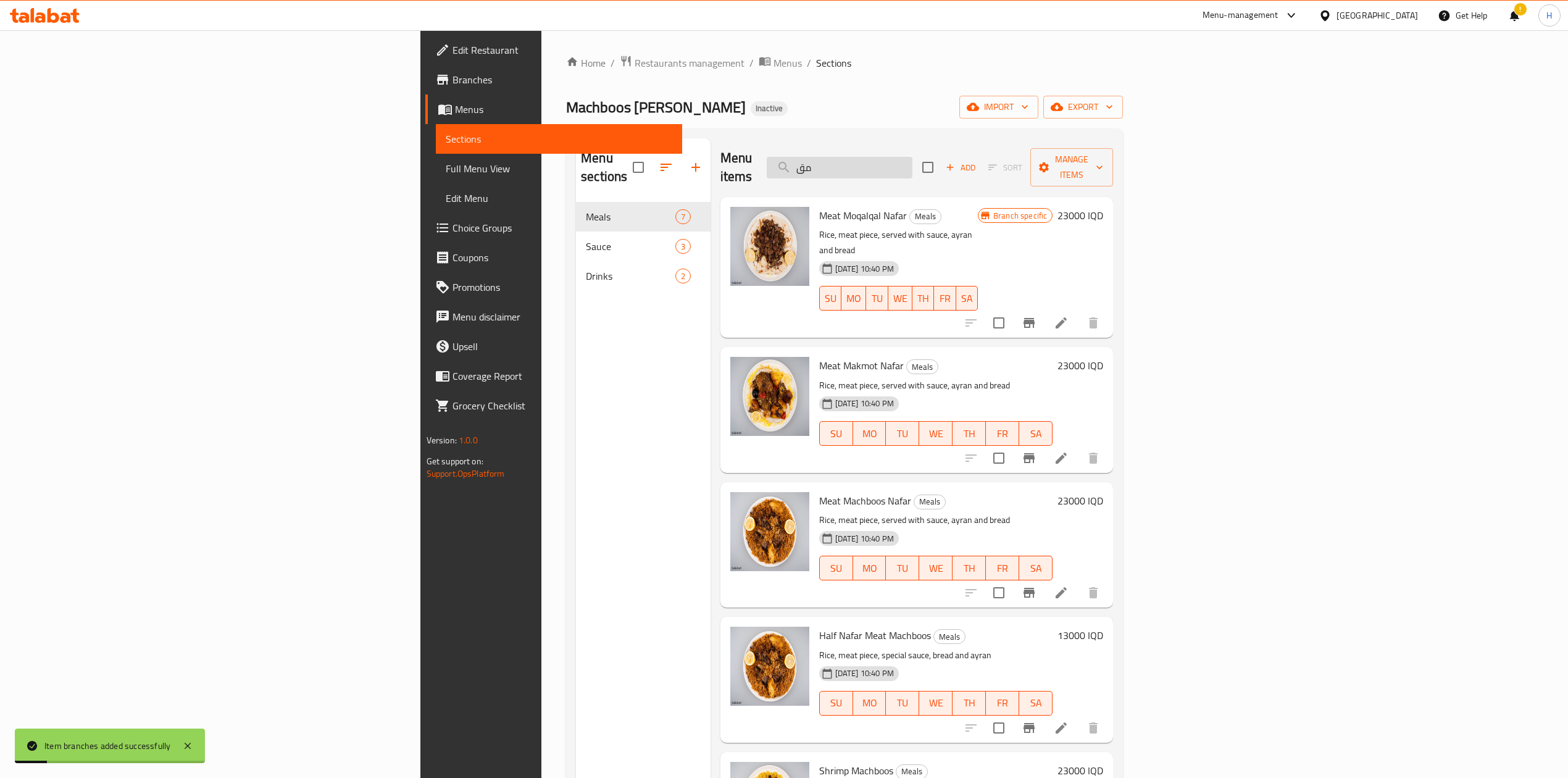
click at [912, 156] on input "مق" at bounding box center [839, 167] width 146 height 22
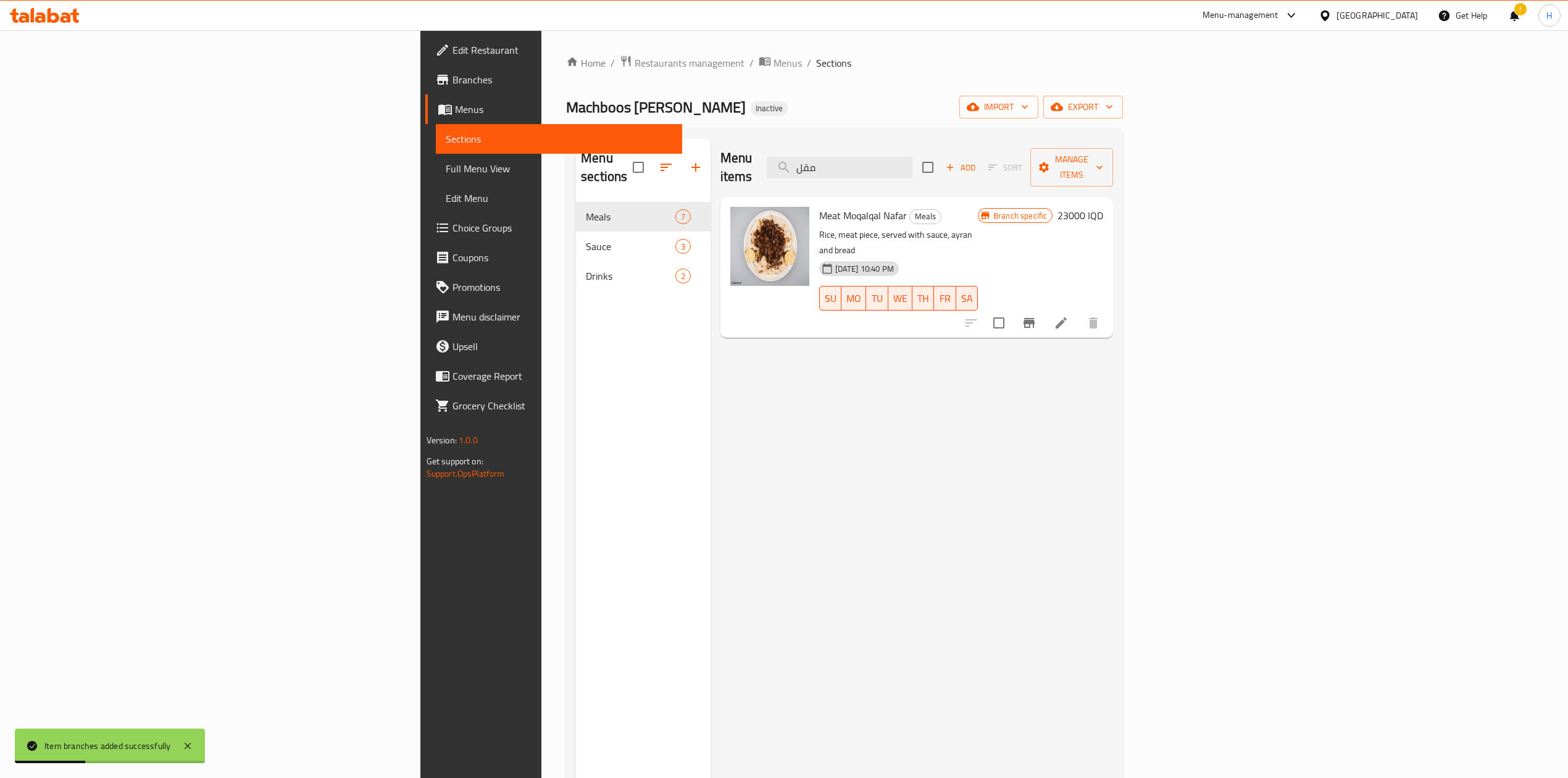
click at [1104, 207] on h6 "23000 IQD" at bounding box center [1080, 215] width 46 height 17
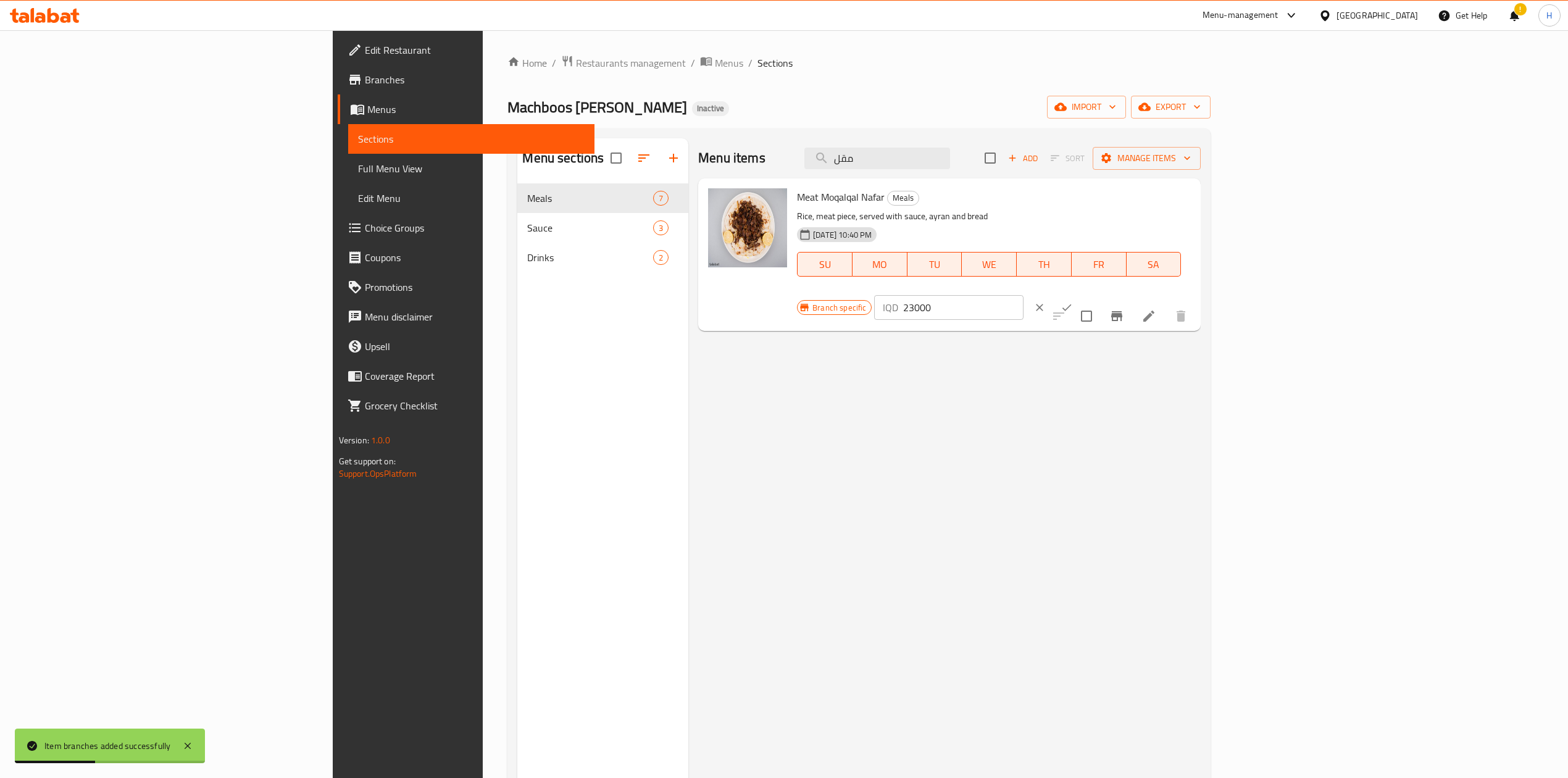
click at [1023, 295] on input "23000" at bounding box center [963, 307] width 120 height 24
click at [1080, 294] on button "ok" at bounding box center [1067, 307] width 27 height 27
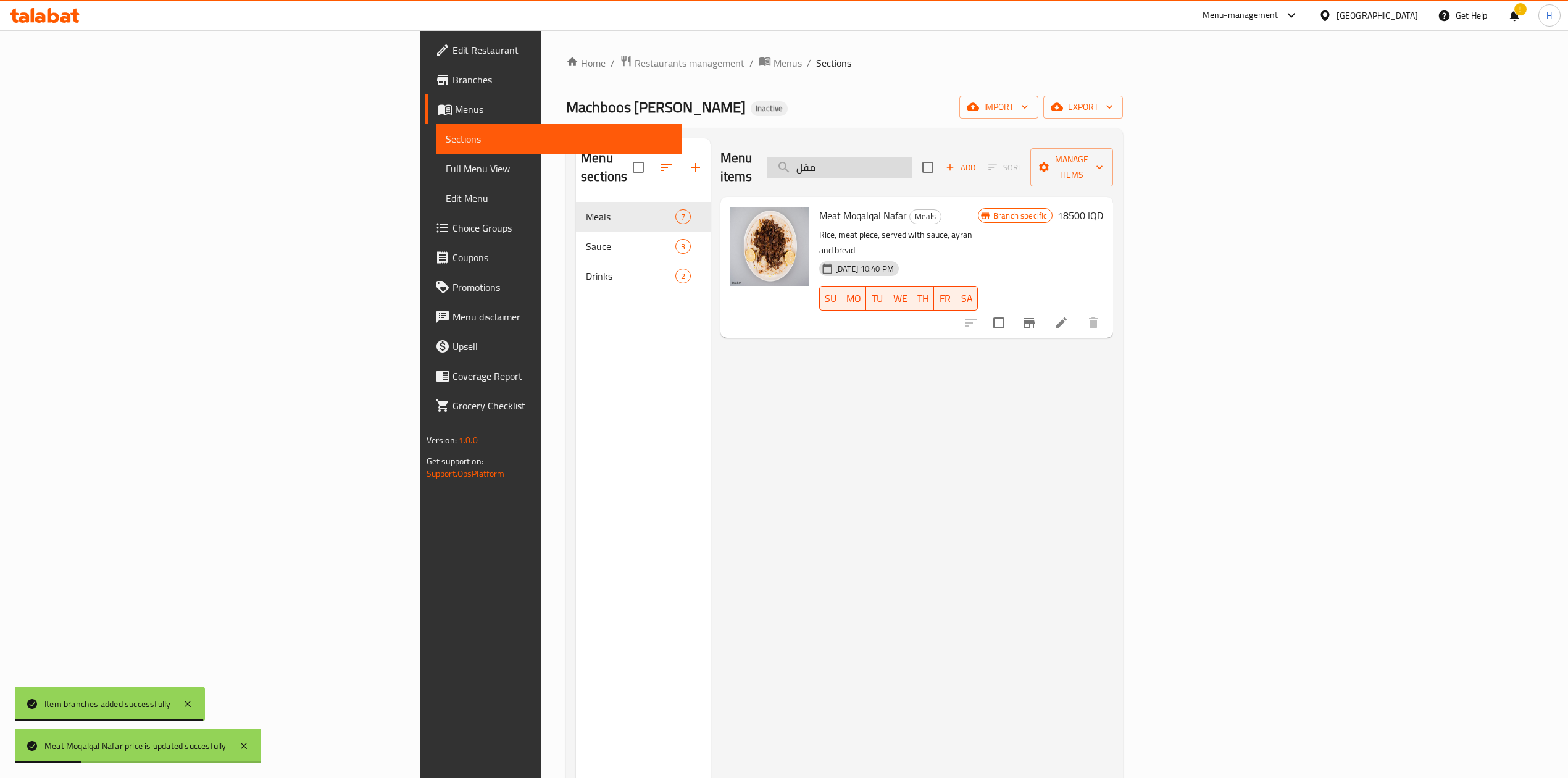
click at [912, 156] on input "مقل" at bounding box center [839, 167] width 146 height 22
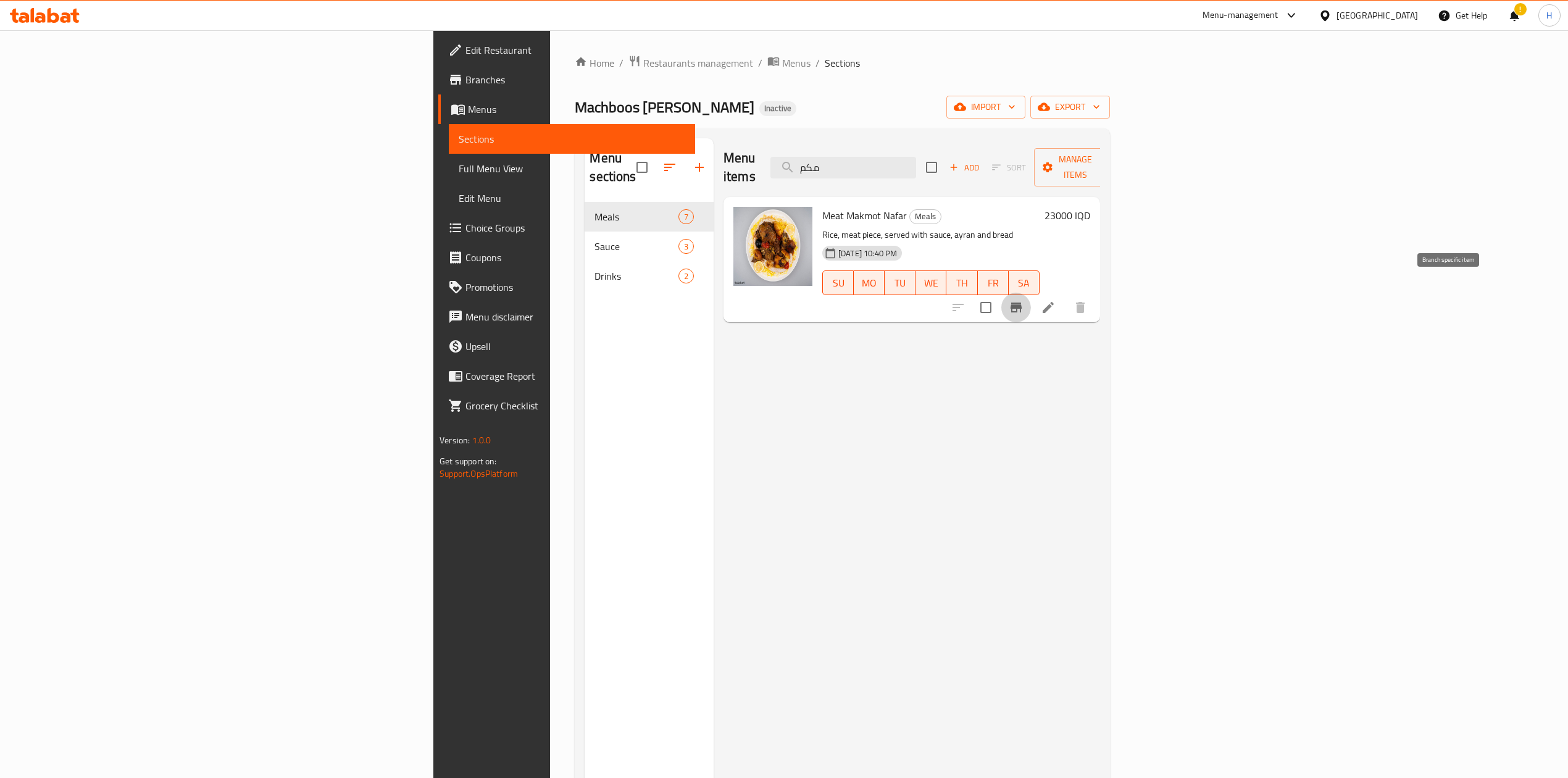
click at [1022, 303] on icon "Branch-specific-item" at bounding box center [1016, 307] width 11 height 10
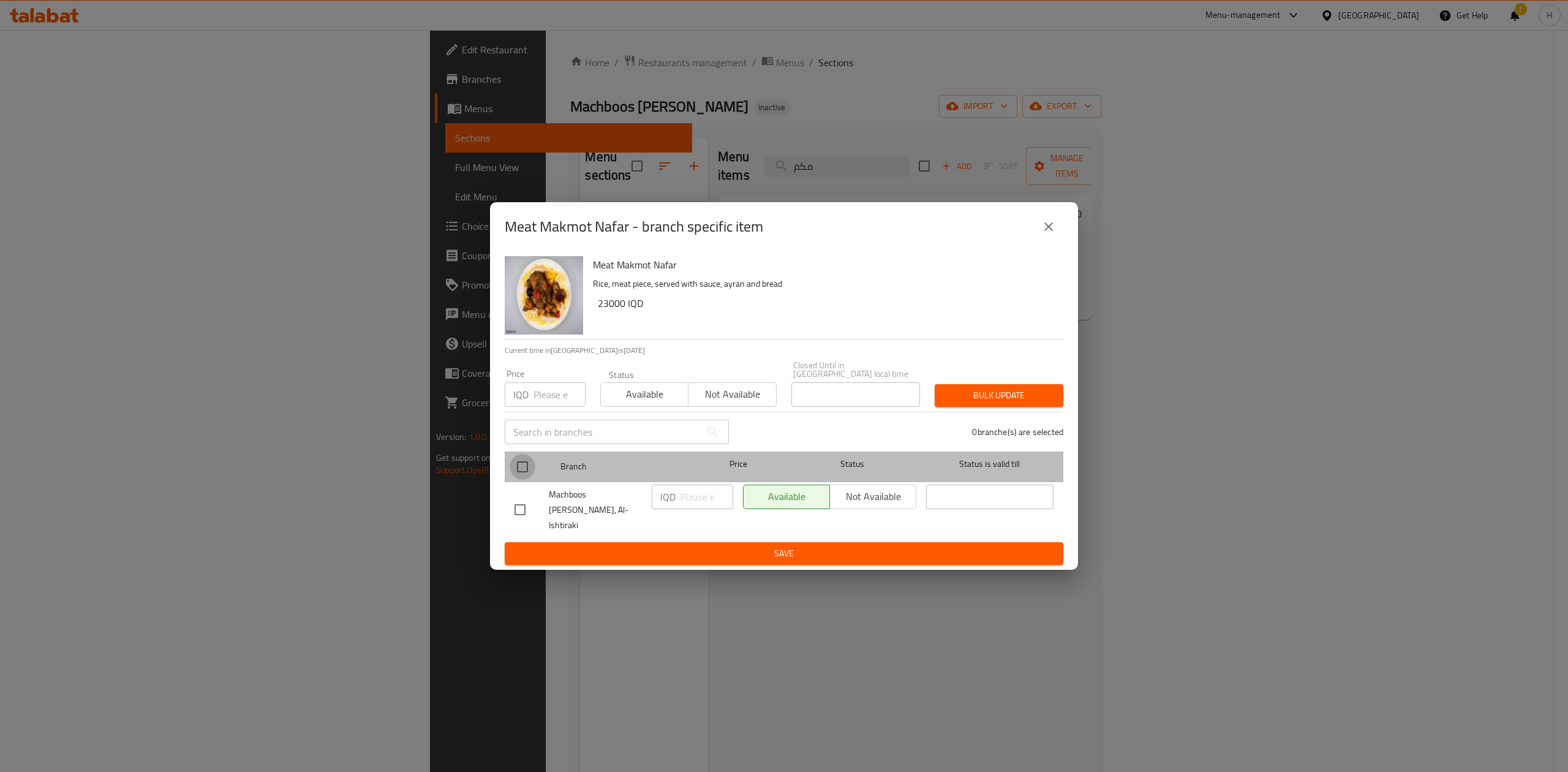
click at [523, 468] on input "checkbox" at bounding box center [522, 467] width 25 height 25
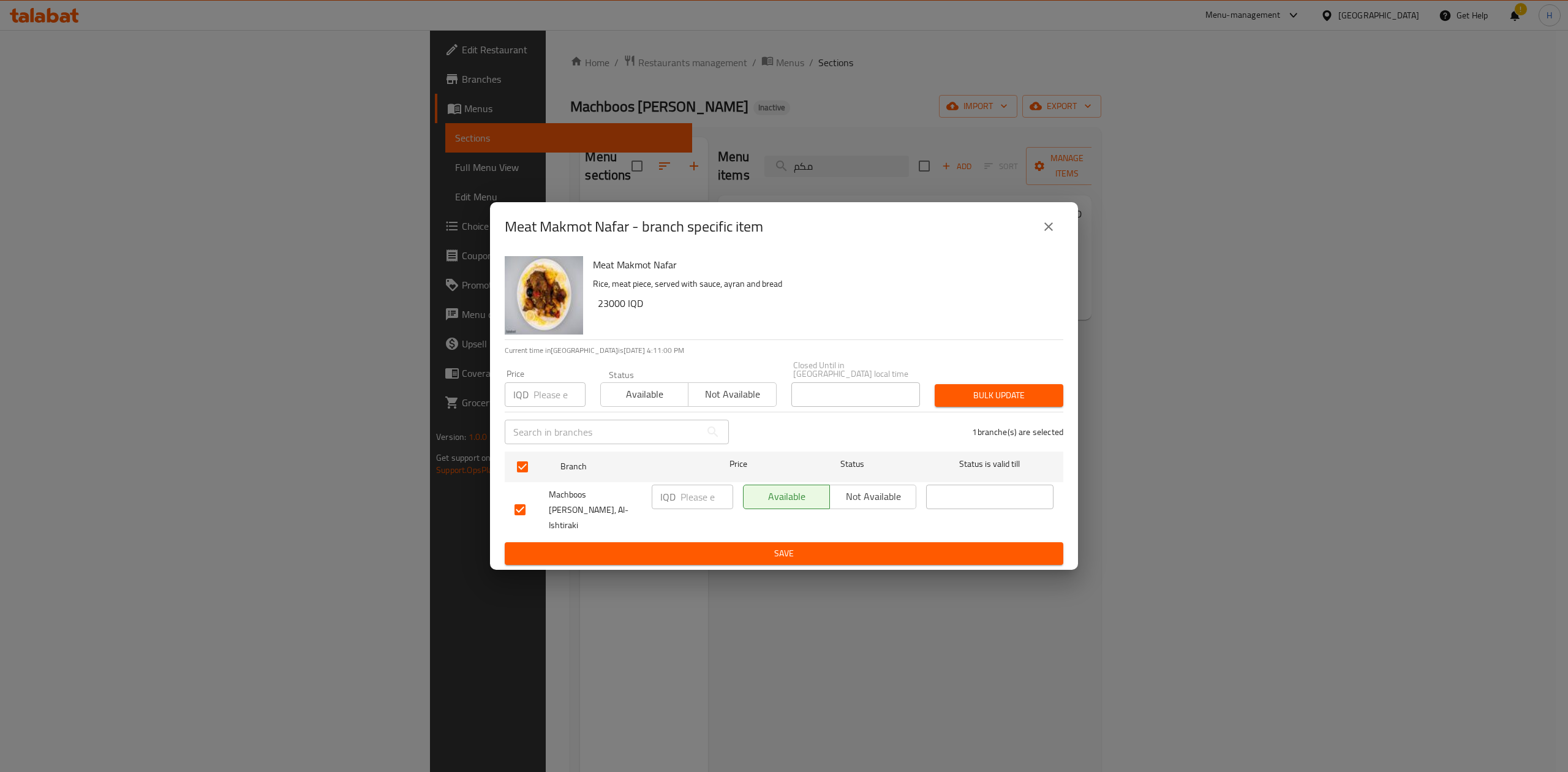
click at [679, 498] on div "IQD ​" at bounding box center [692, 496] width 81 height 24
click at [701, 550] on button "Save" at bounding box center [784, 554] width 559 height 23
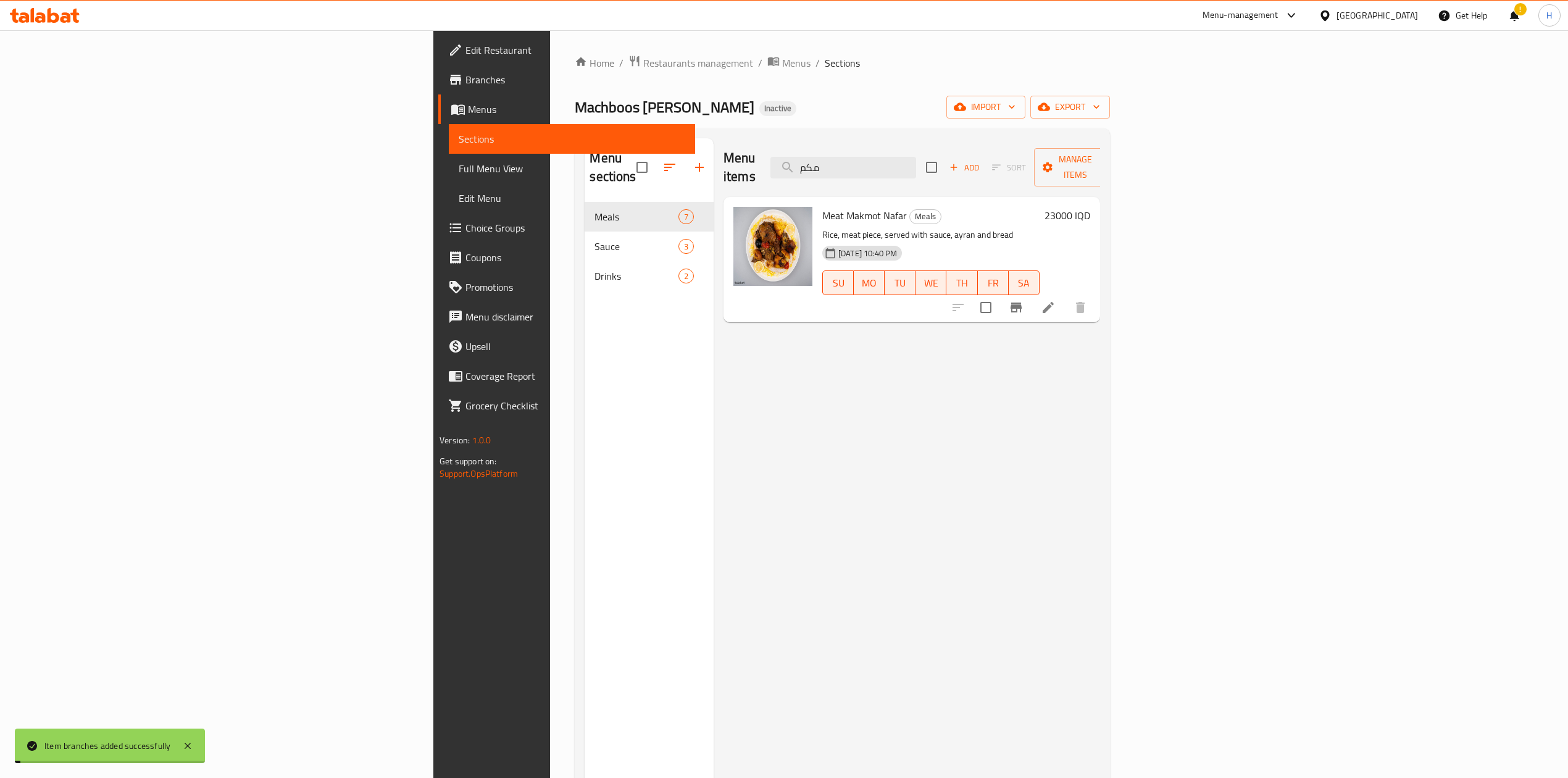
click at [1091, 207] on h6 "23000 IQD" at bounding box center [1067, 215] width 46 height 17
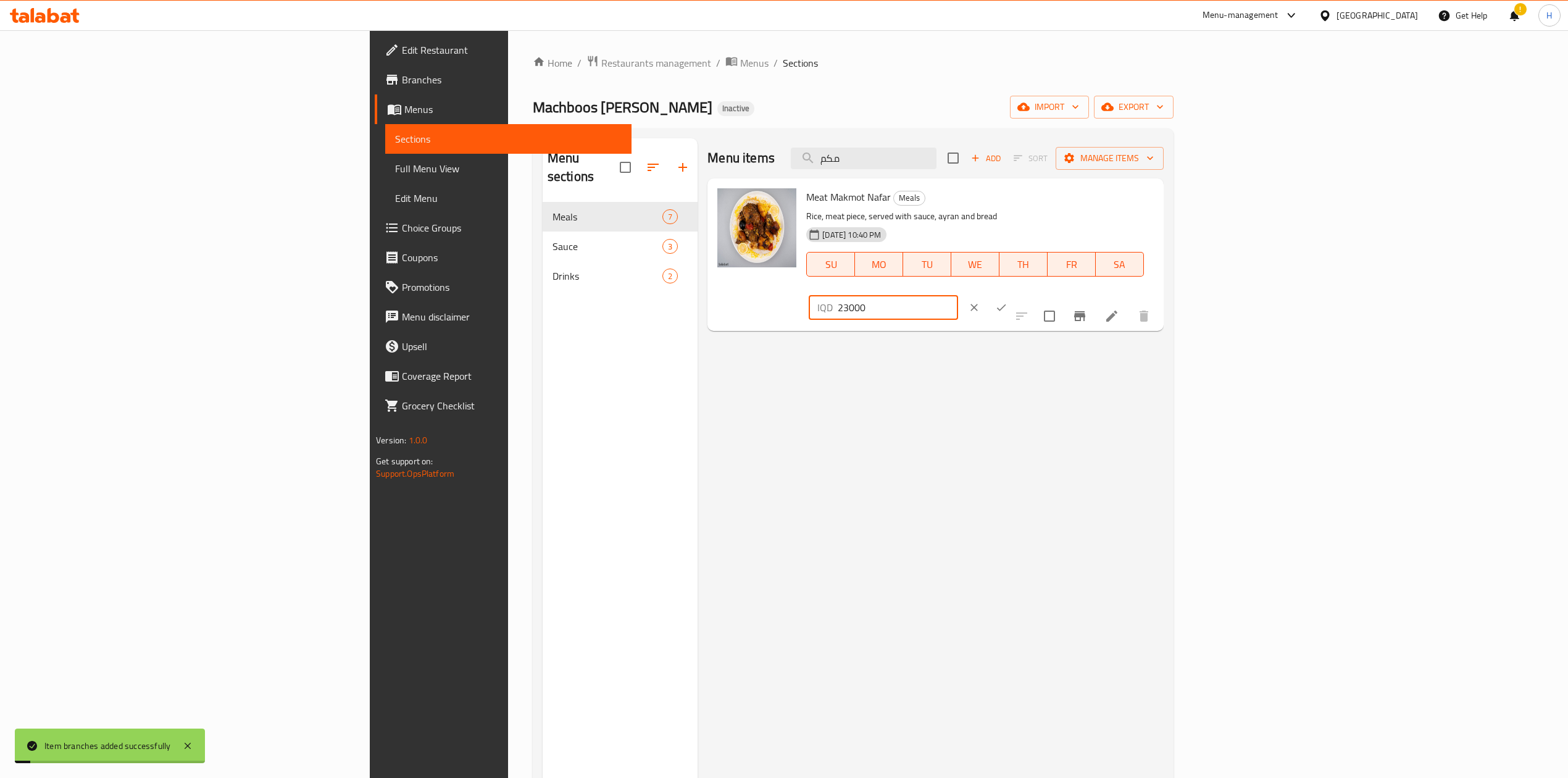
click at [958, 295] on input "23000" at bounding box center [898, 307] width 120 height 24
click at [1015, 294] on button "ok" at bounding box center [1001, 307] width 27 height 27
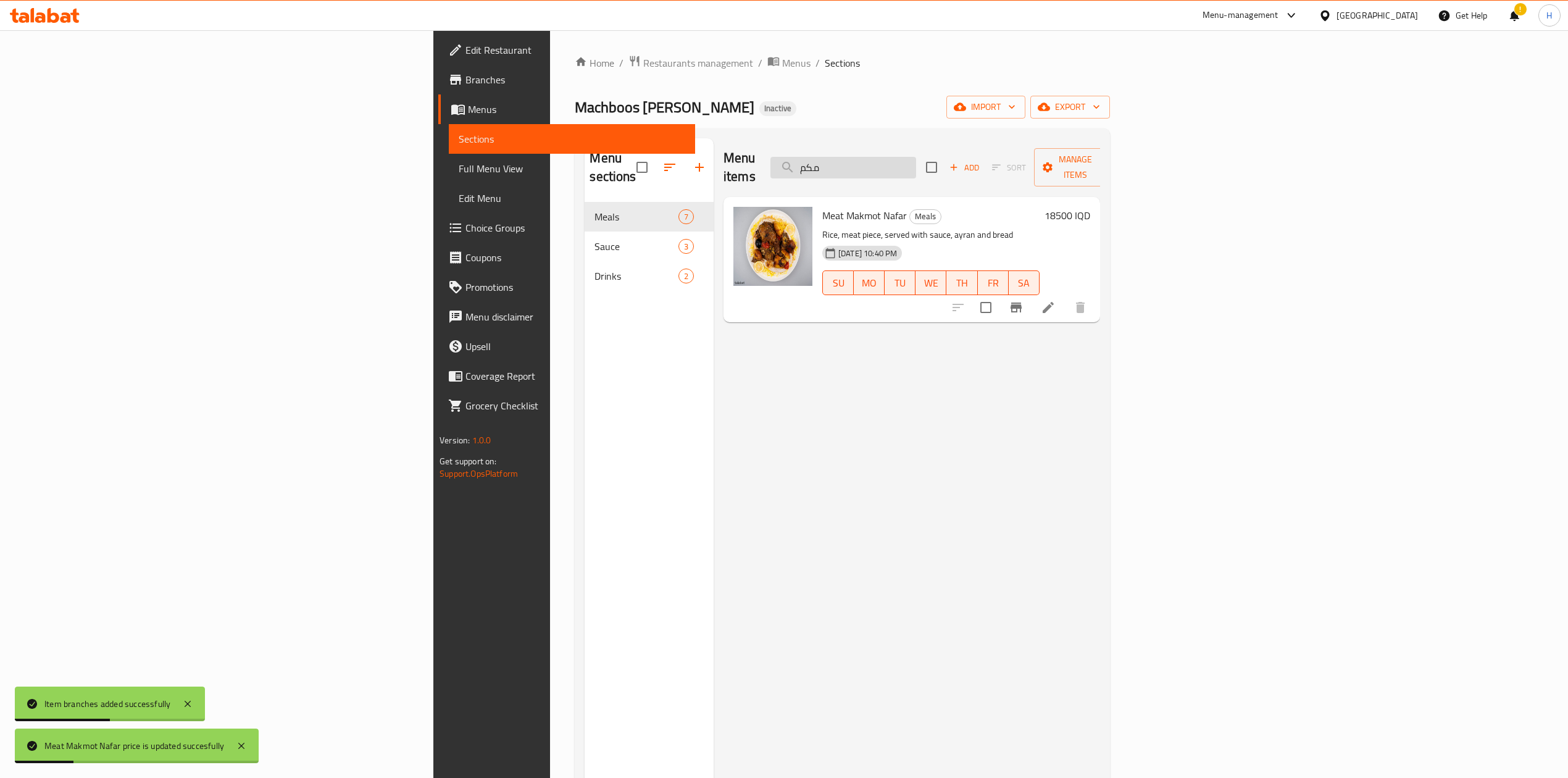
click at [916, 161] on input "مكم" at bounding box center [843, 167] width 146 height 22
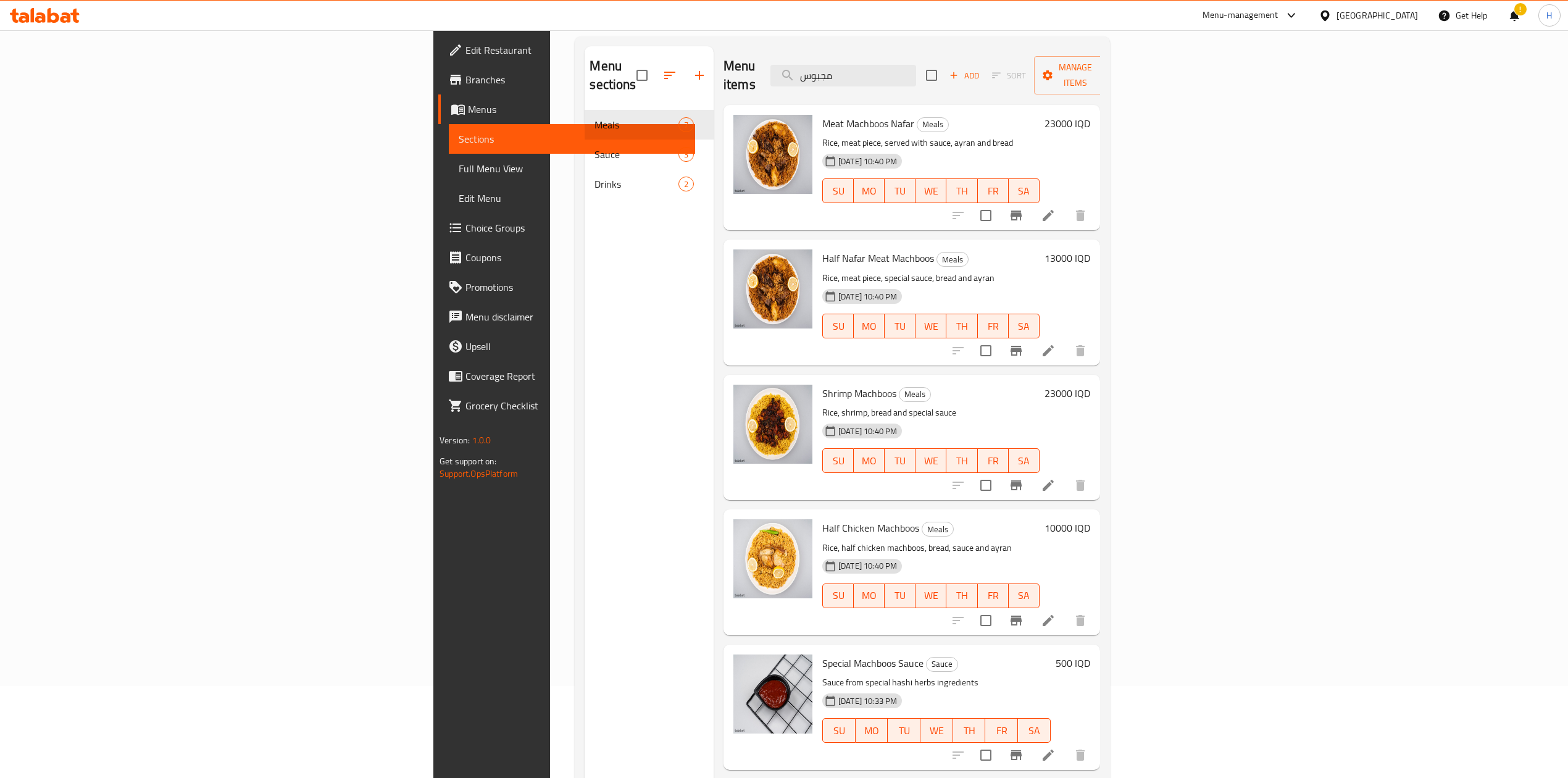
scroll to position [91, 0]
click at [1022, 481] on icon "Branch-specific-item" at bounding box center [1016, 486] width 11 height 10
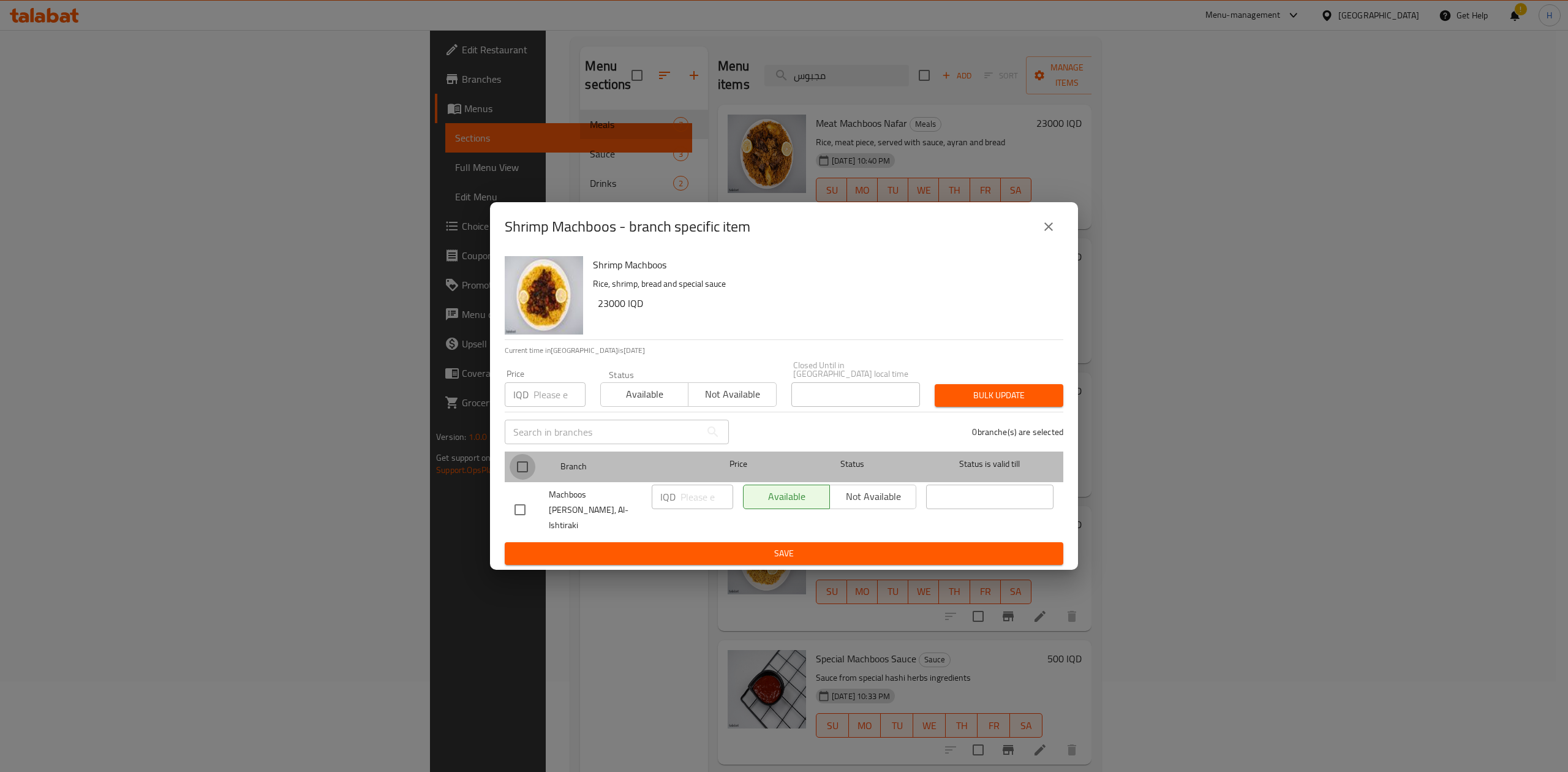
drag, startPoint x: 513, startPoint y: 472, endPoint x: 691, endPoint y: 493, distance: 179.2
click at [515, 472] on input "checkbox" at bounding box center [522, 467] width 25 height 25
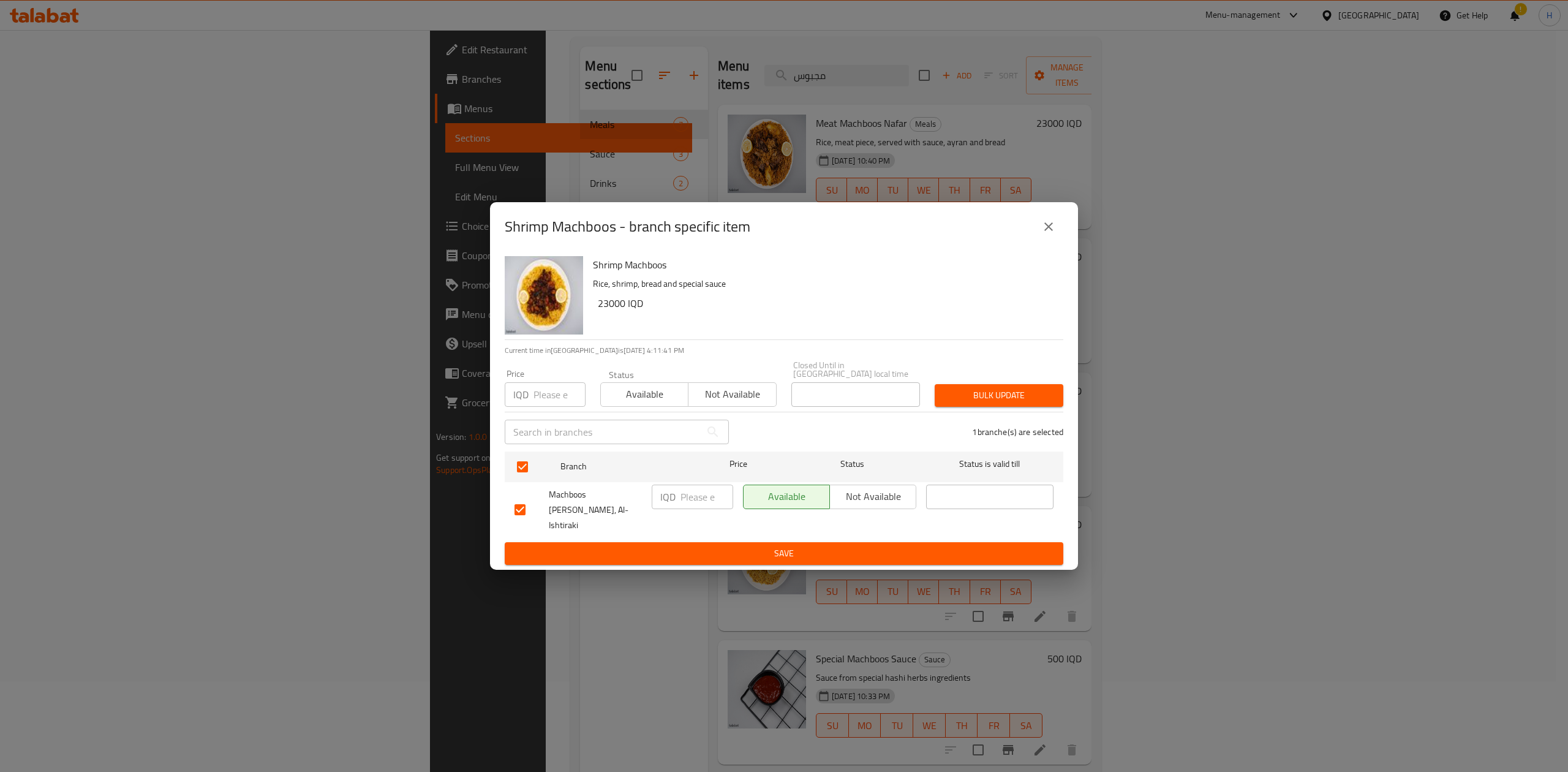
click at [697, 501] on input "number" at bounding box center [706, 496] width 53 height 24
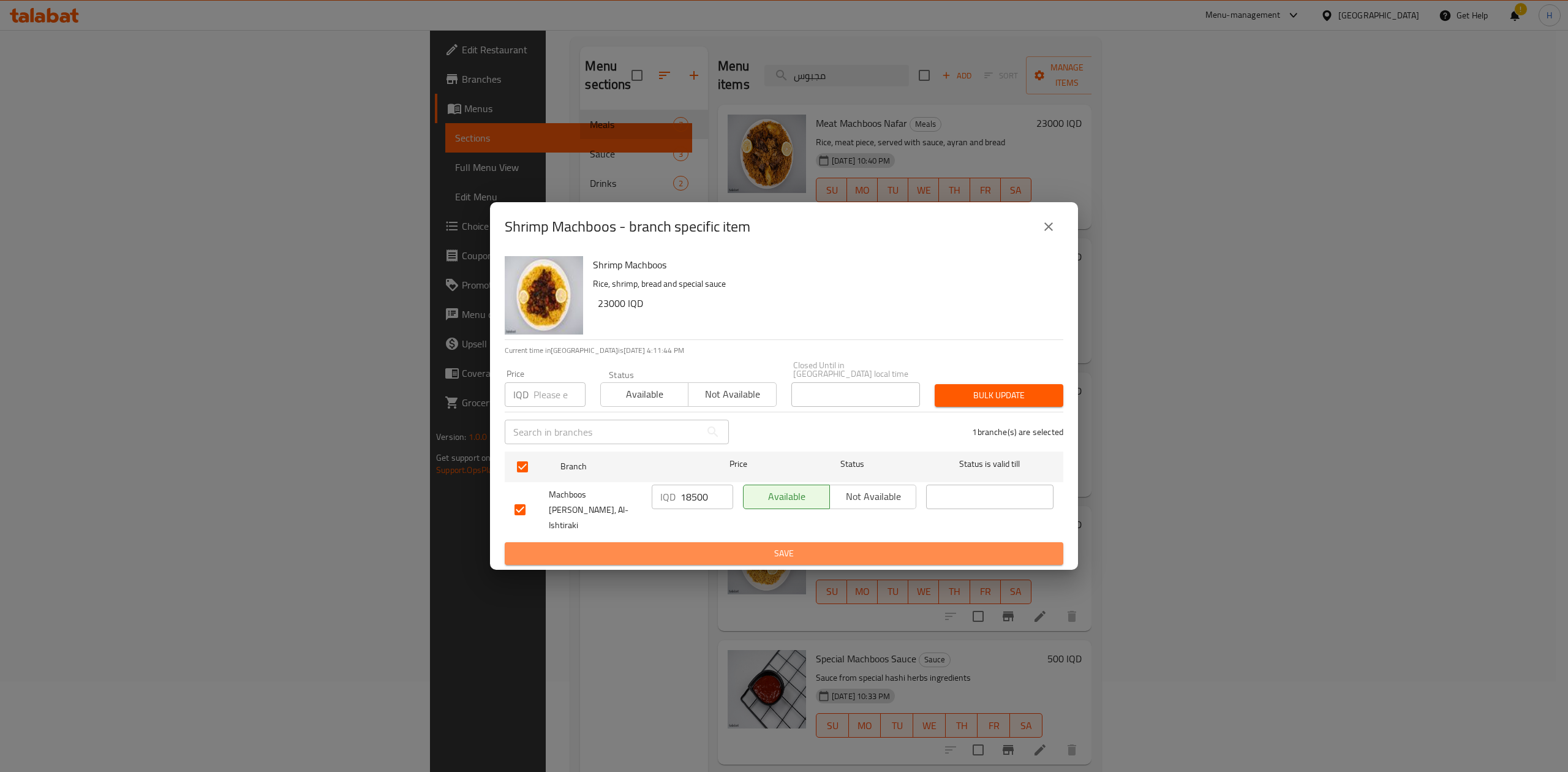
click at [794, 545] on span "Save" at bounding box center [783, 553] width 539 height 15
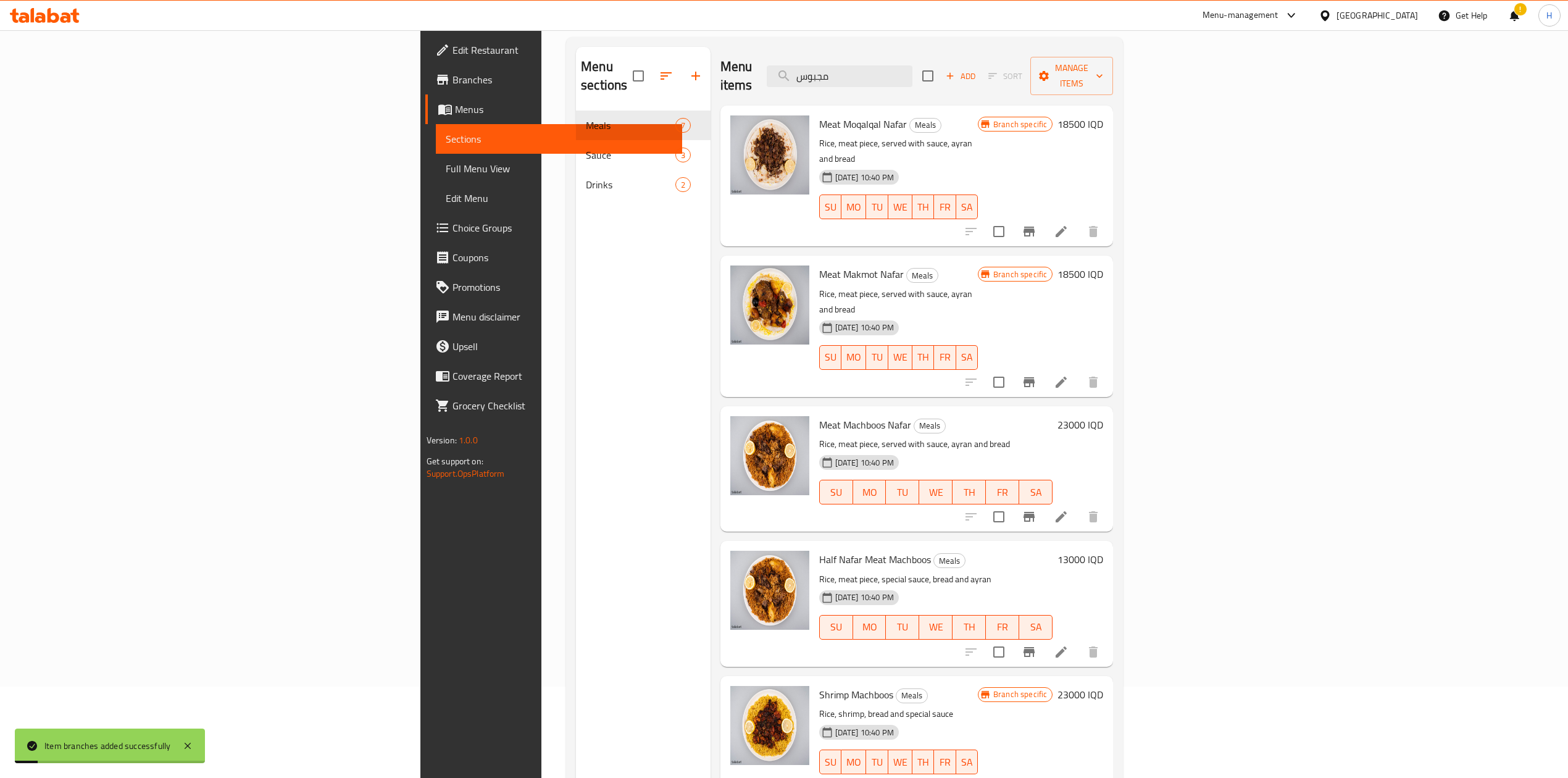
click at [1114, 149] on div "Meat Moqalqal Nafar Meals Rice, meat piece, served with sauce, ayran and bread …" at bounding box center [917, 127] width 393 height 43
click at [1104, 416] on h6 "23000 IQD" at bounding box center [1080, 425] width 46 height 17
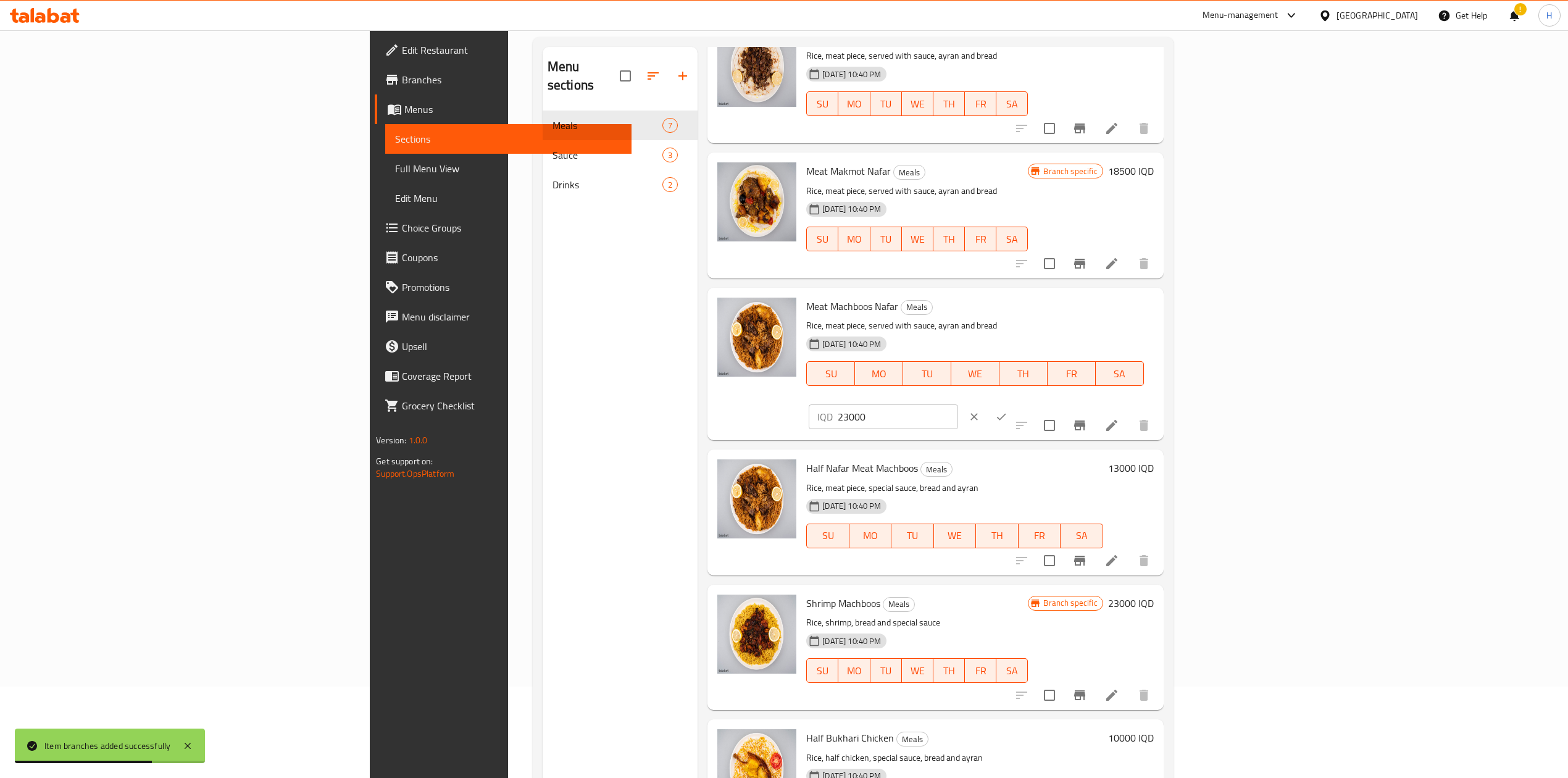
scroll to position [164, 0]
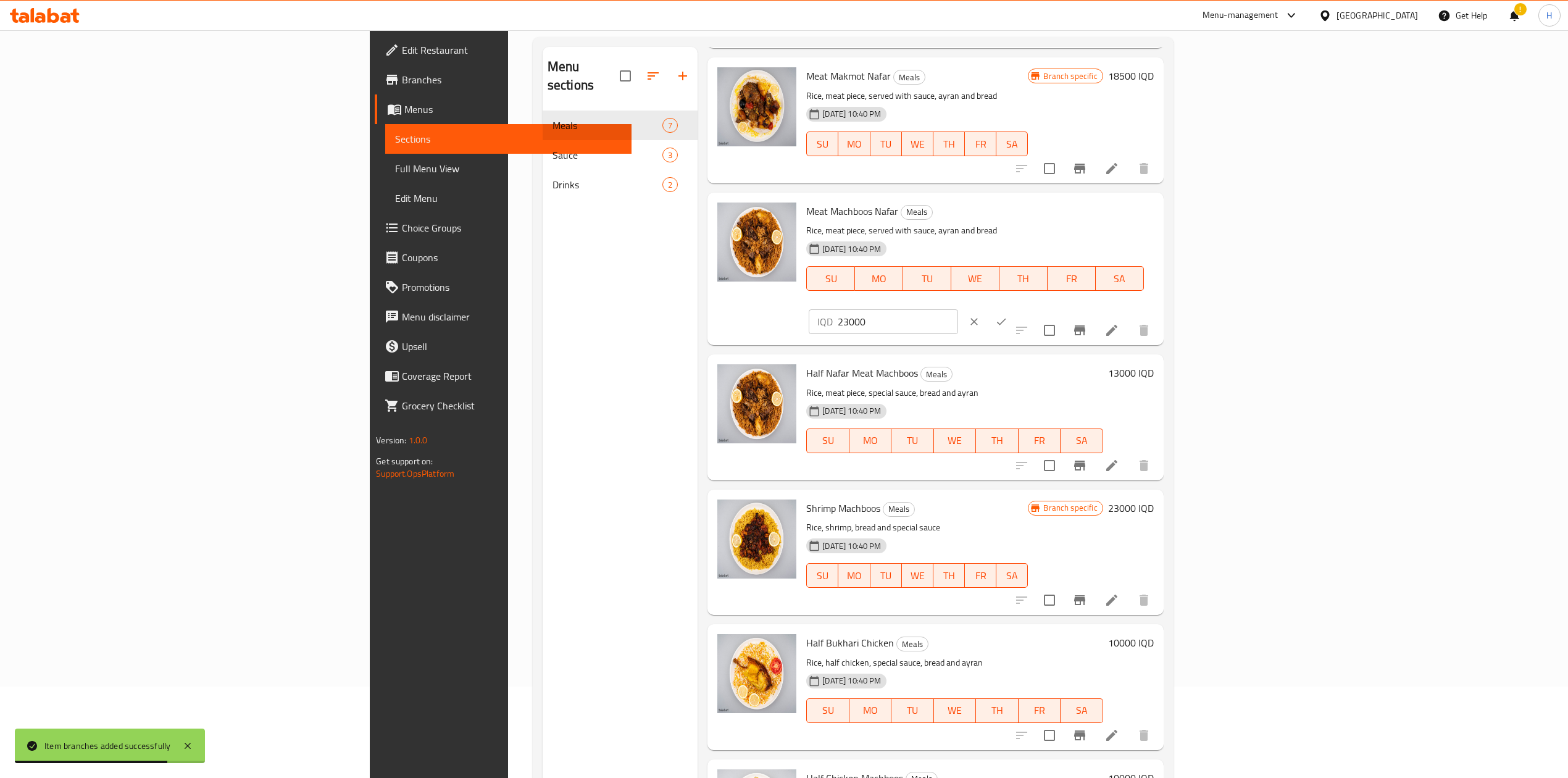
click at [1154, 500] on h6 "23000 IQD" at bounding box center [1130, 508] width 46 height 17
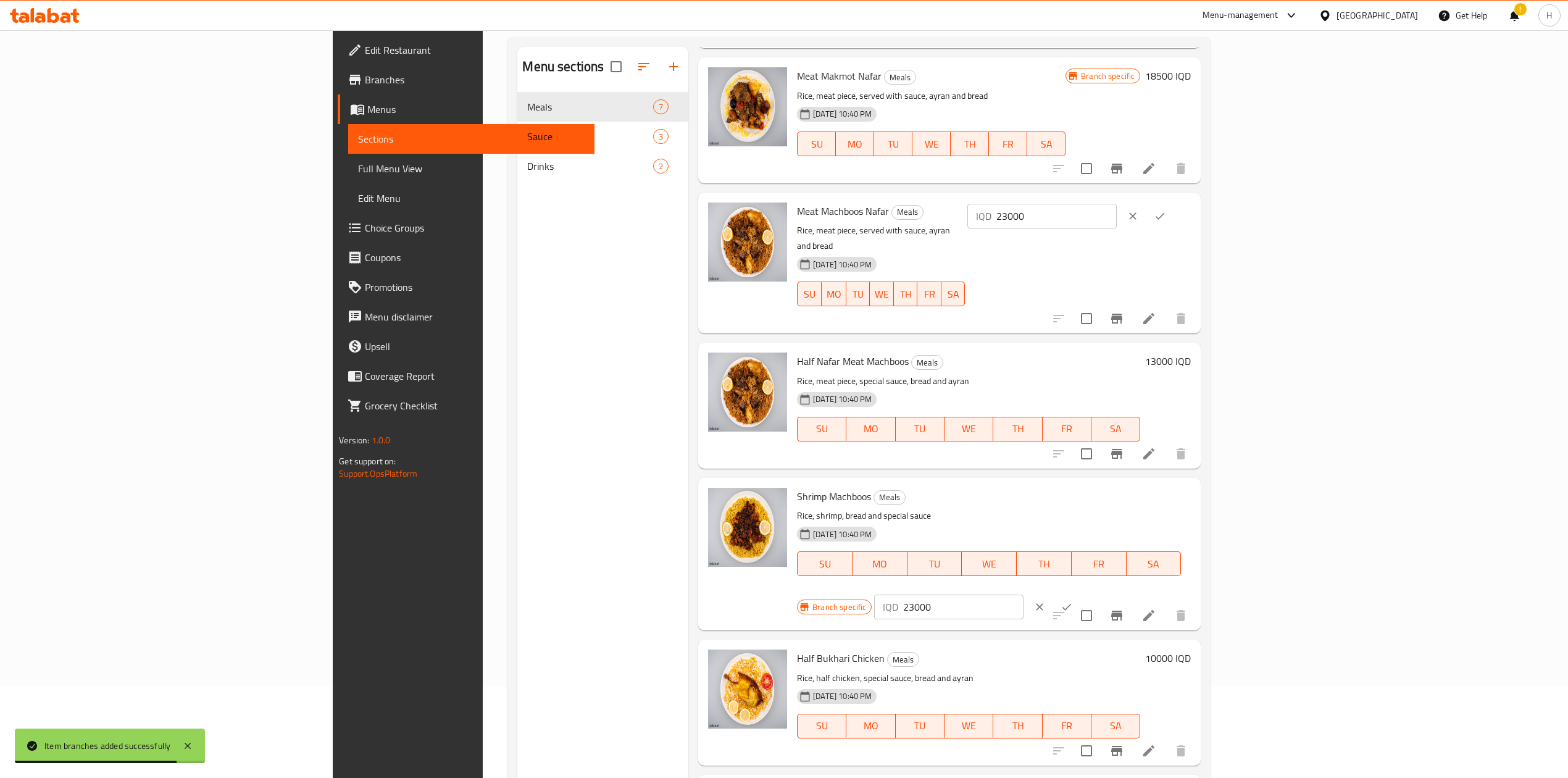
click at [1023, 595] on input "23000" at bounding box center [963, 607] width 120 height 24
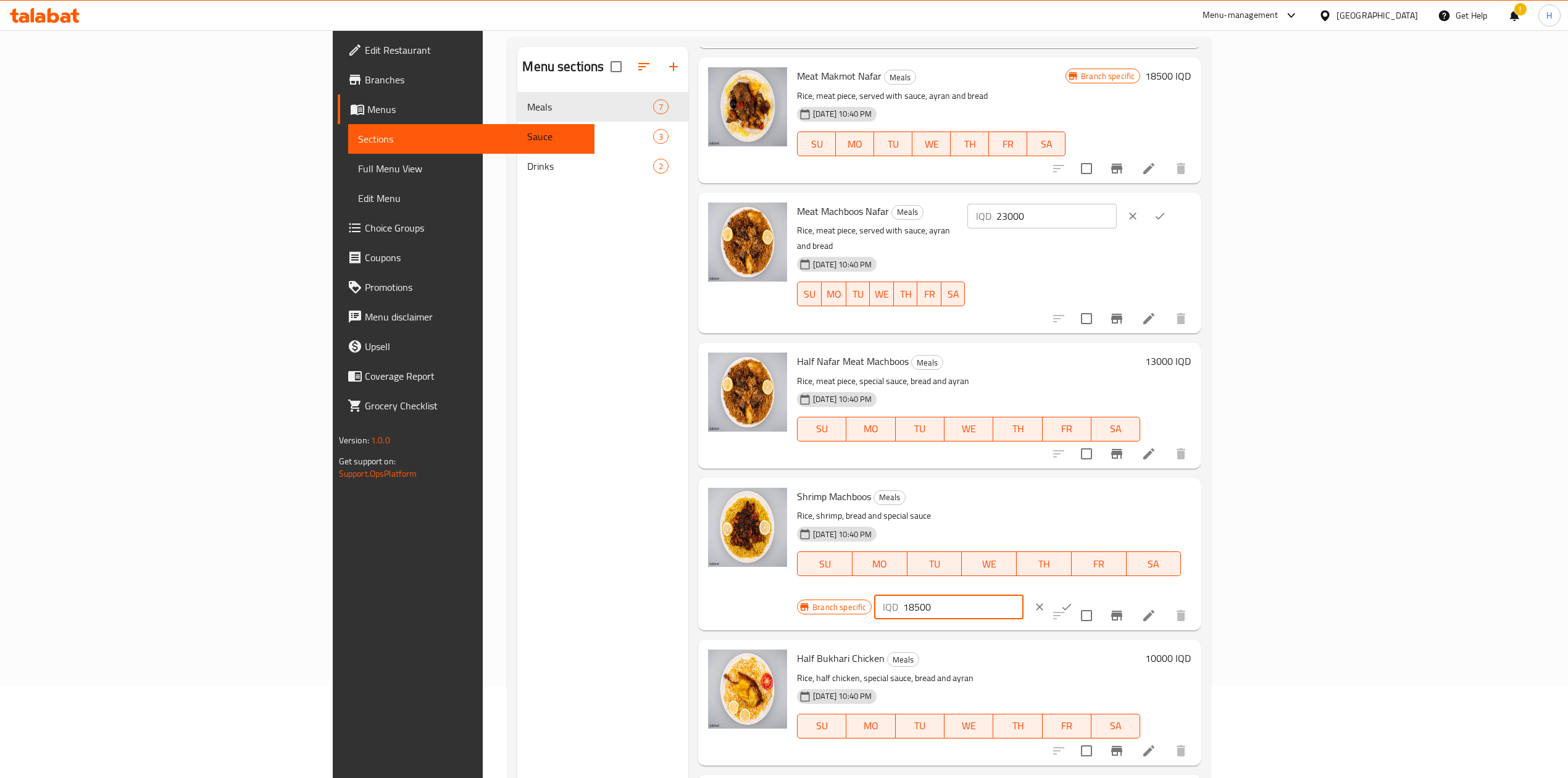
click at [1073, 600] on icon "ok" at bounding box center [1066, 606] width 12 height 12
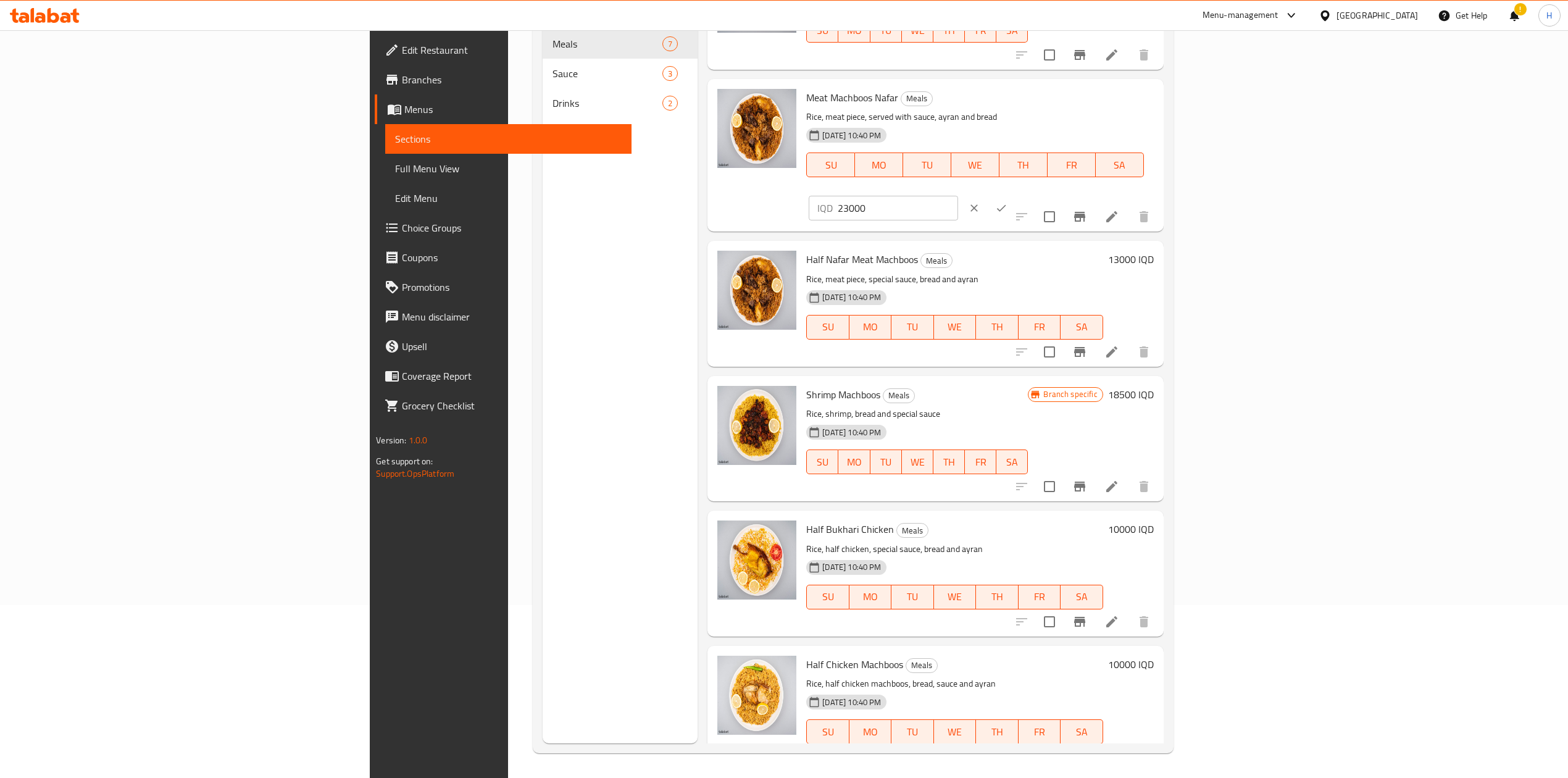
scroll to position [0, 0]
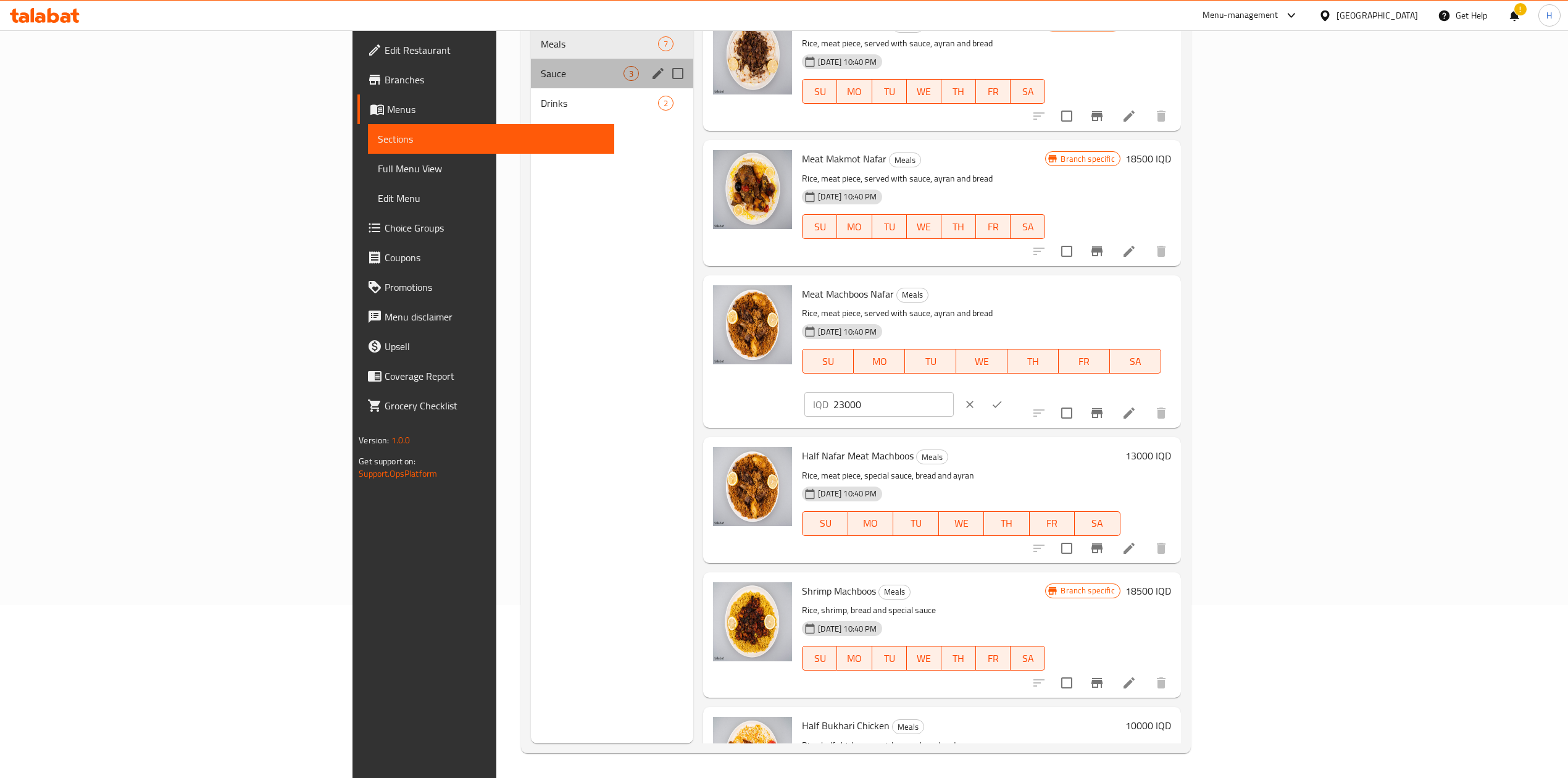
click at [531, 67] on div "Sauce 3" at bounding box center [612, 73] width 162 height 30
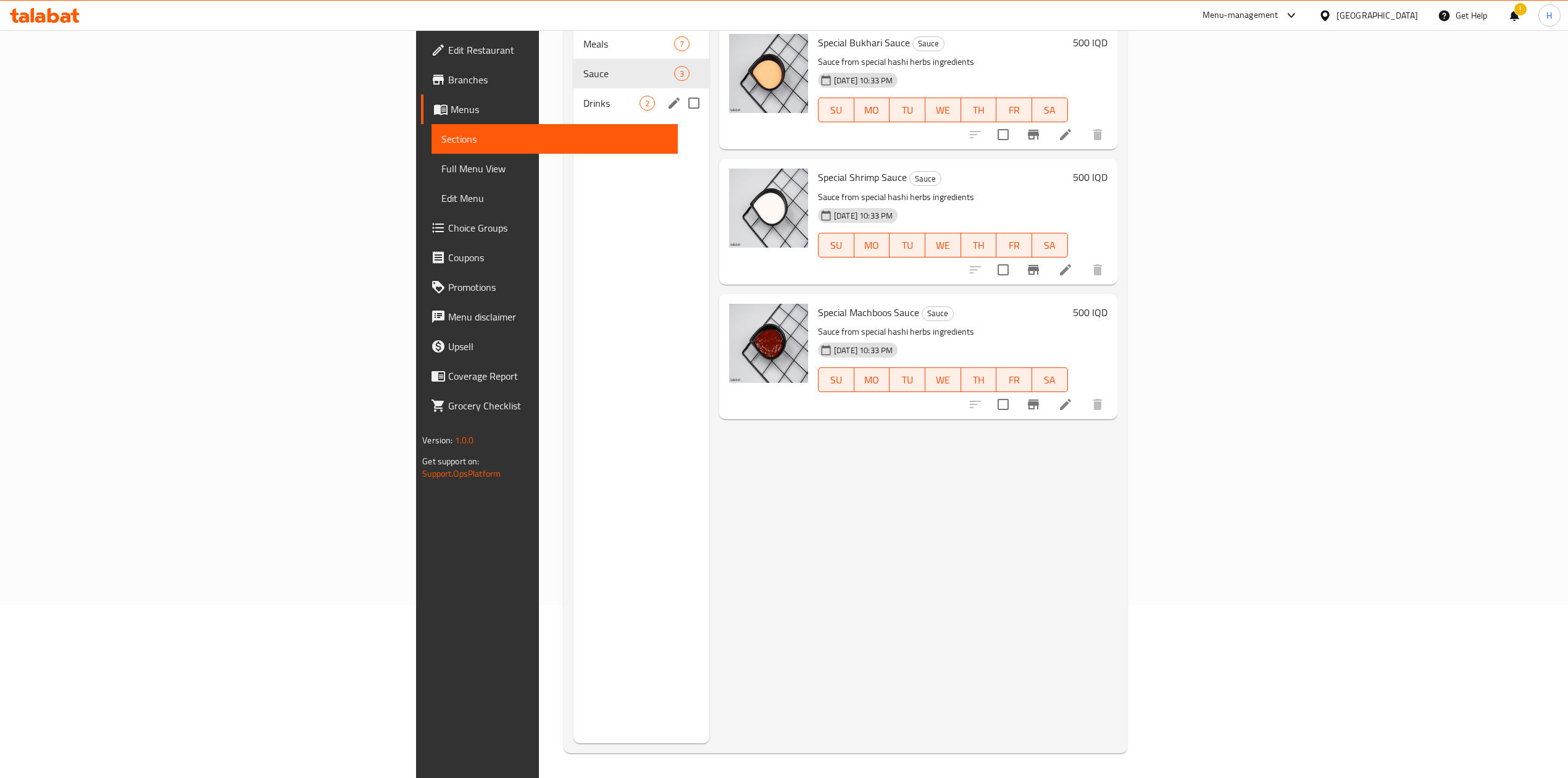
click at [583, 96] on span "Drinks" at bounding box center [611, 103] width 56 height 15
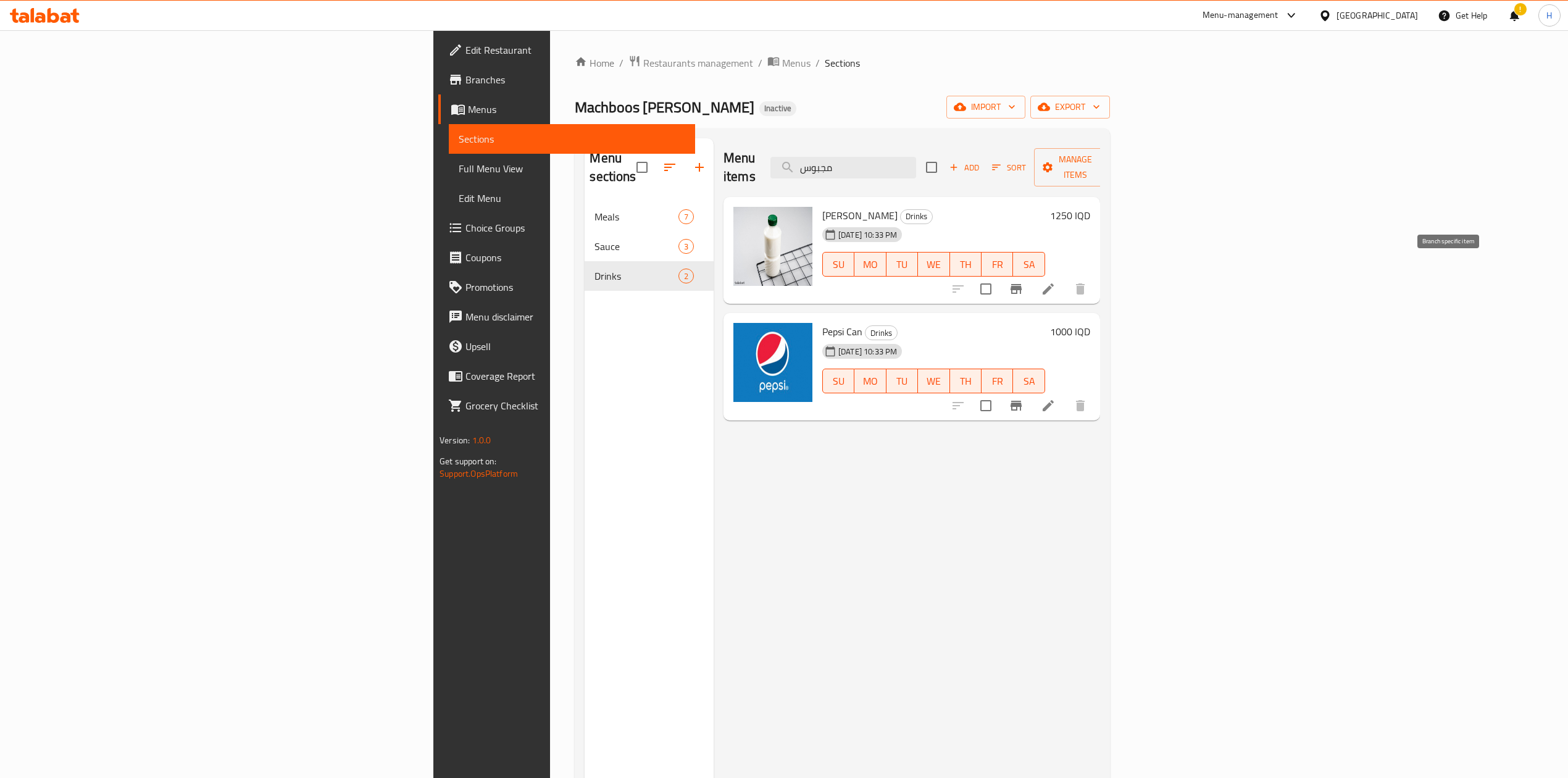
click at [1031, 274] on button "Branch-specific-item" at bounding box center [1016, 289] width 30 height 30
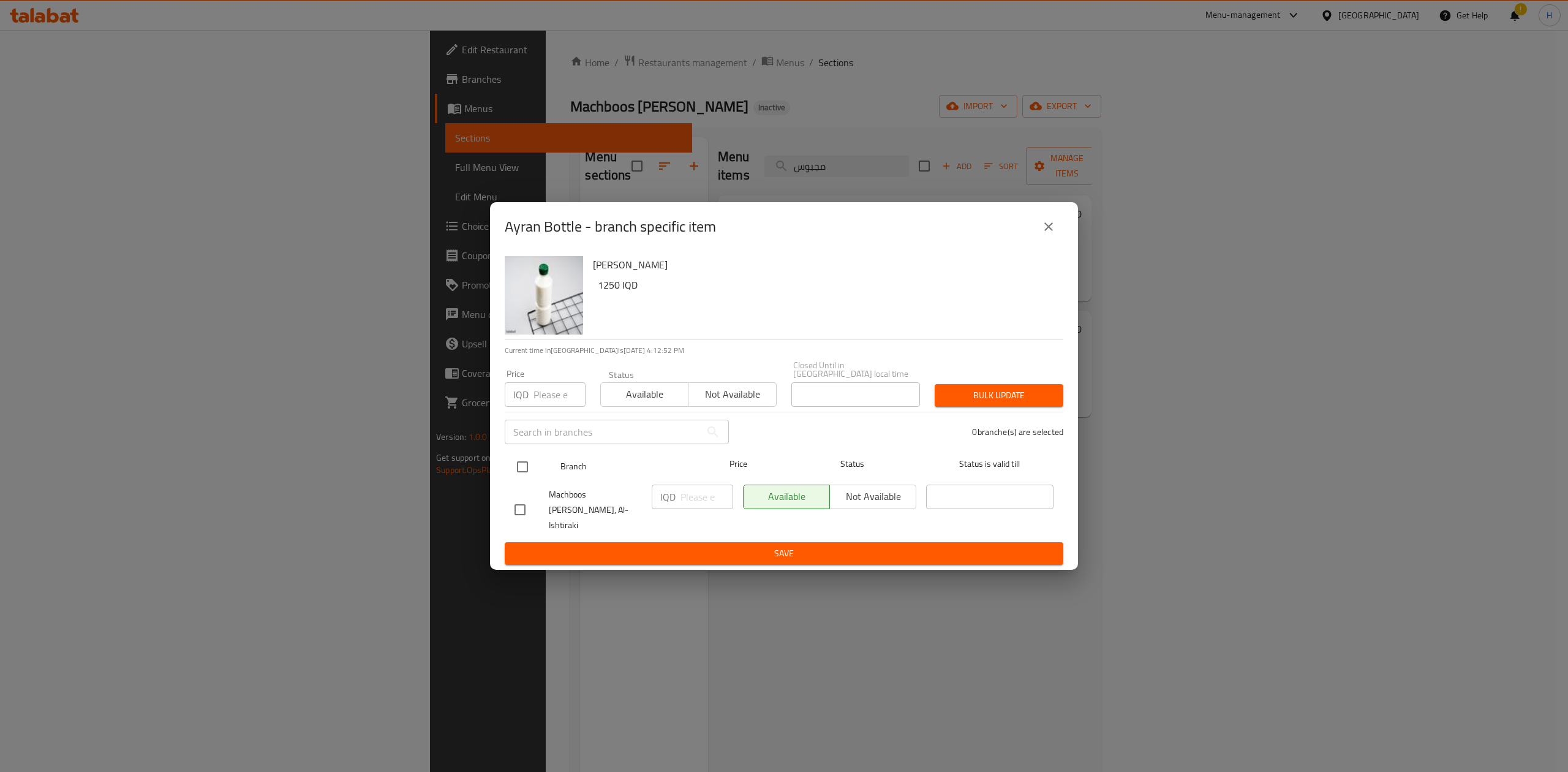
click at [530, 468] on input "checkbox" at bounding box center [522, 467] width 25 height 25
click at [687, 498] on input "number" at bounding box center [706, 496] width 53 height 24
click at [741, 545] on span "Save" at bounding box center [783, 553] width 539 height 15
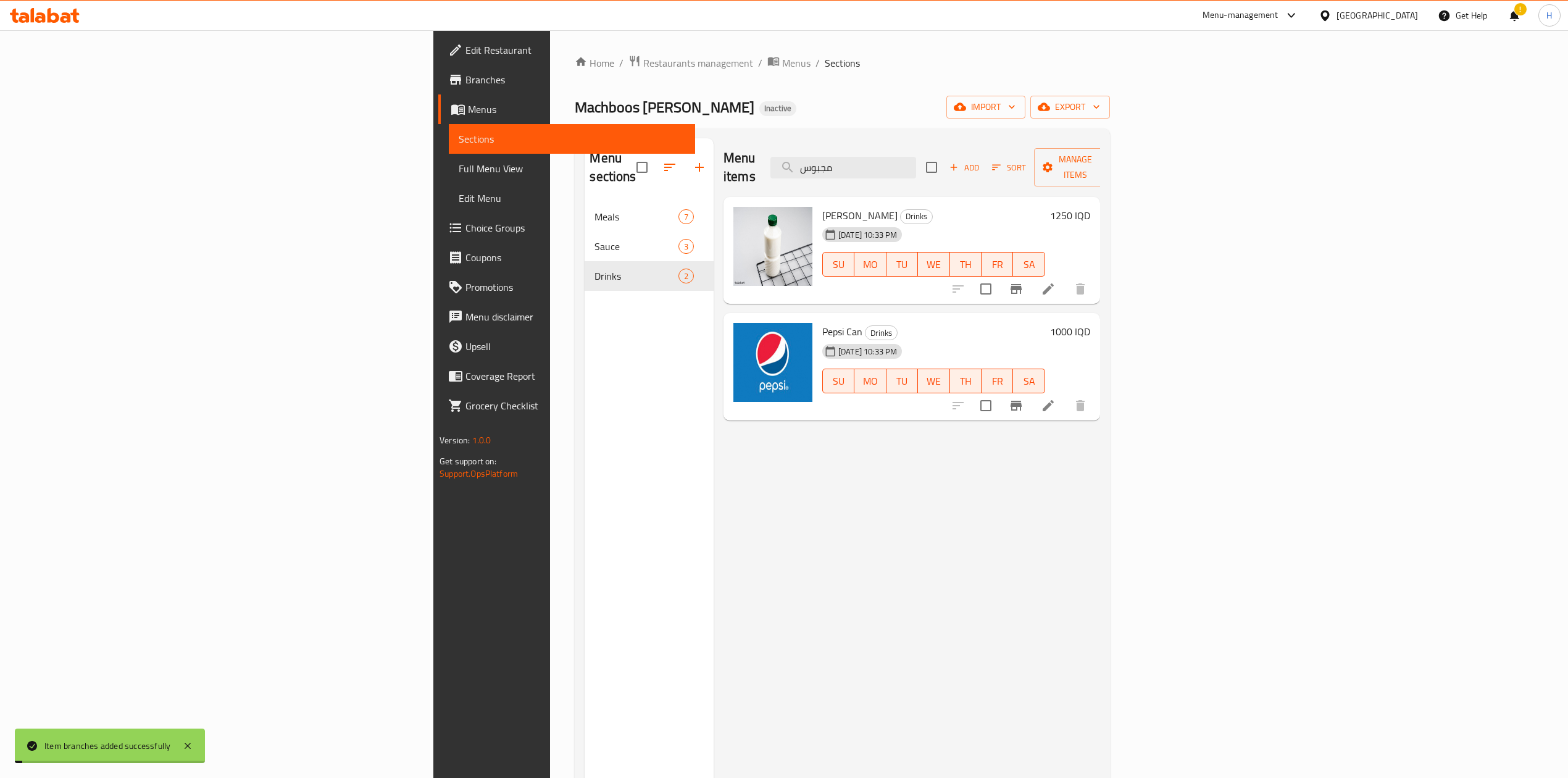
click at [1091, 207] on h6 "1250 IQD" at bounding box center [1070, 215] width 40 height 17
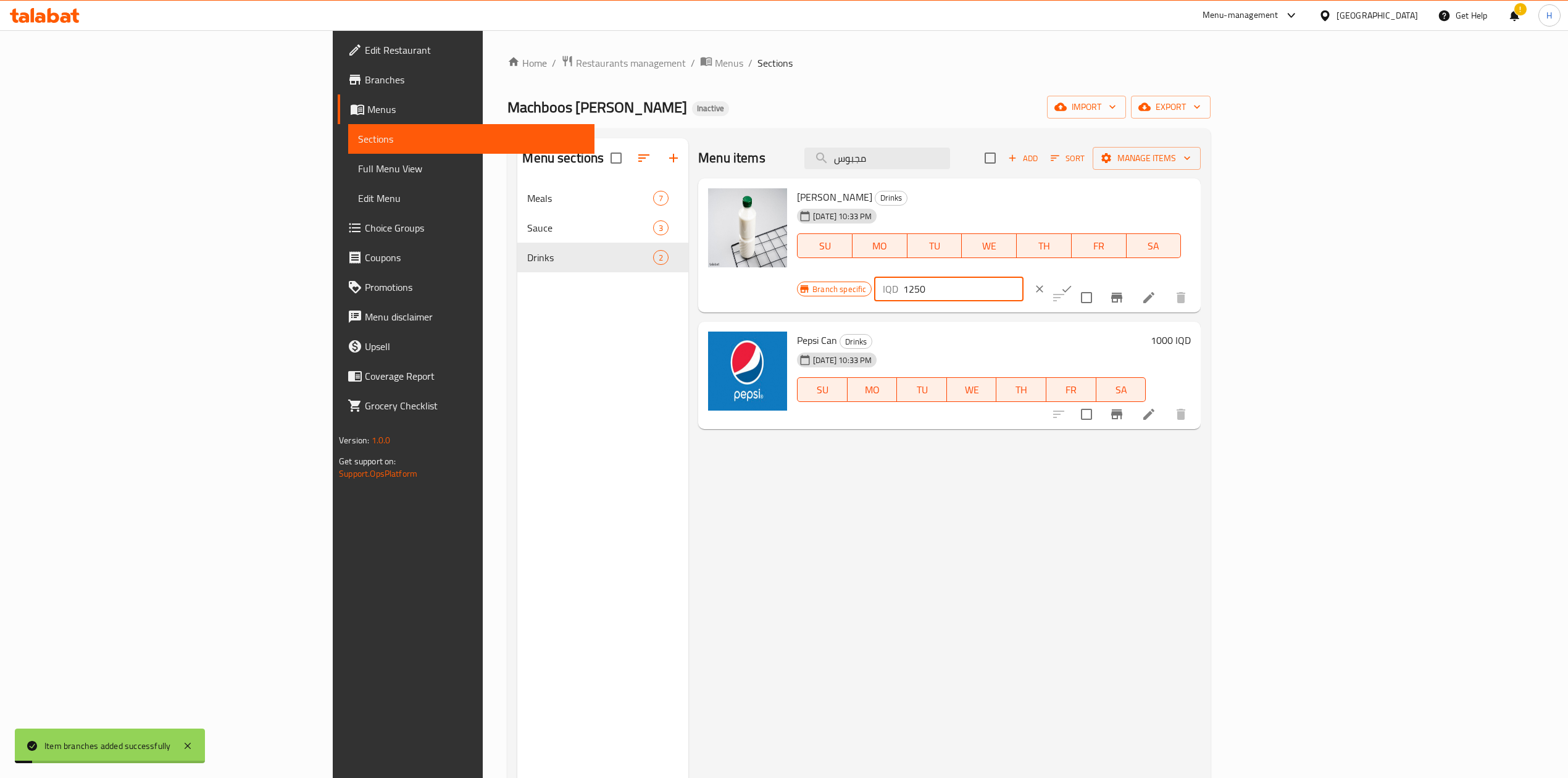
click at [1023, 276] on input "1250" at bounding box center [963, 289] width 120 height 24
click at [1080, 275] on button "ok" at bounding box center [1067, 289] width 27 height 27
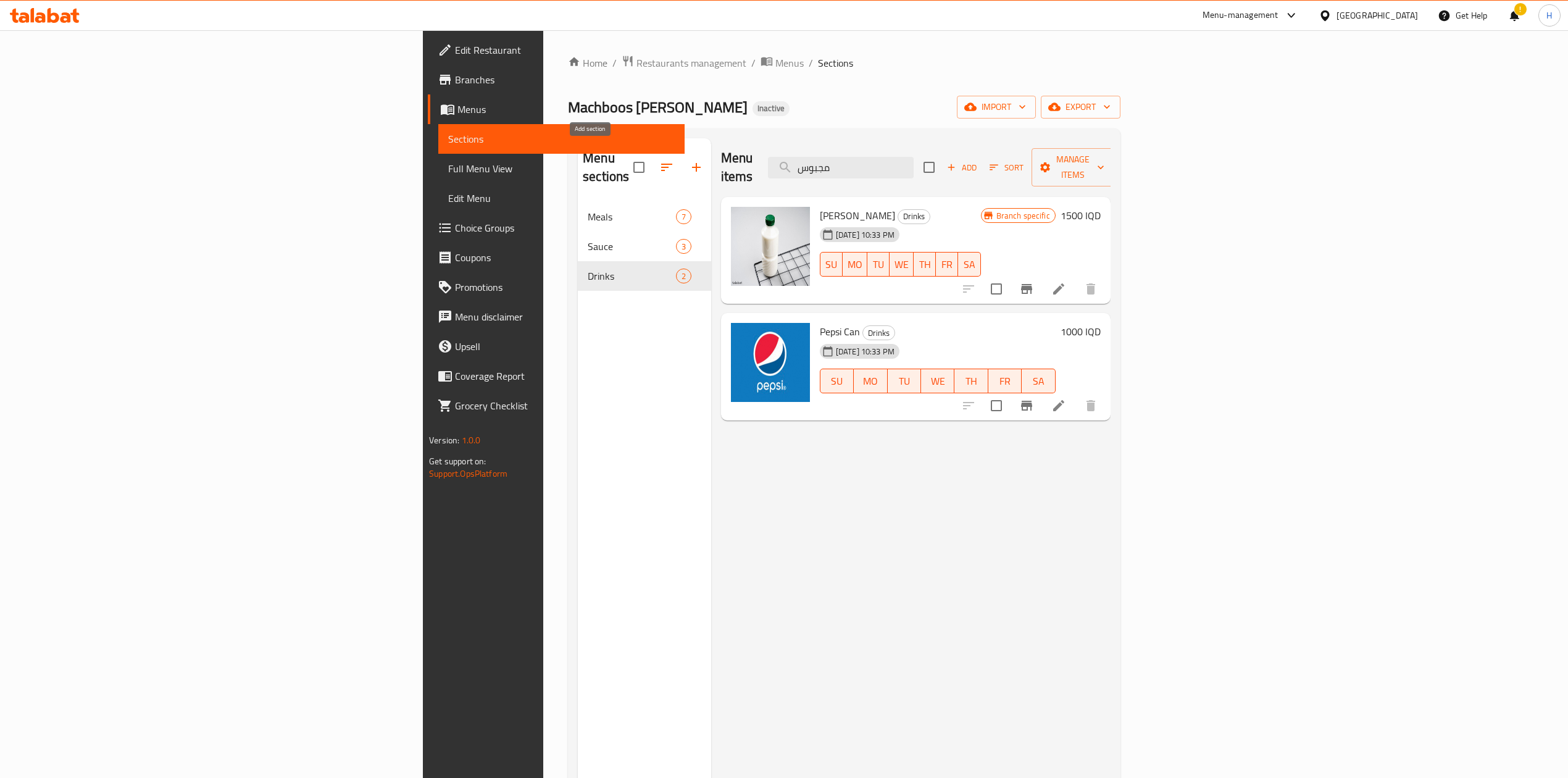
click at [689, 164] on icon "button" at bounding box center [696, 167] width 15 height 15
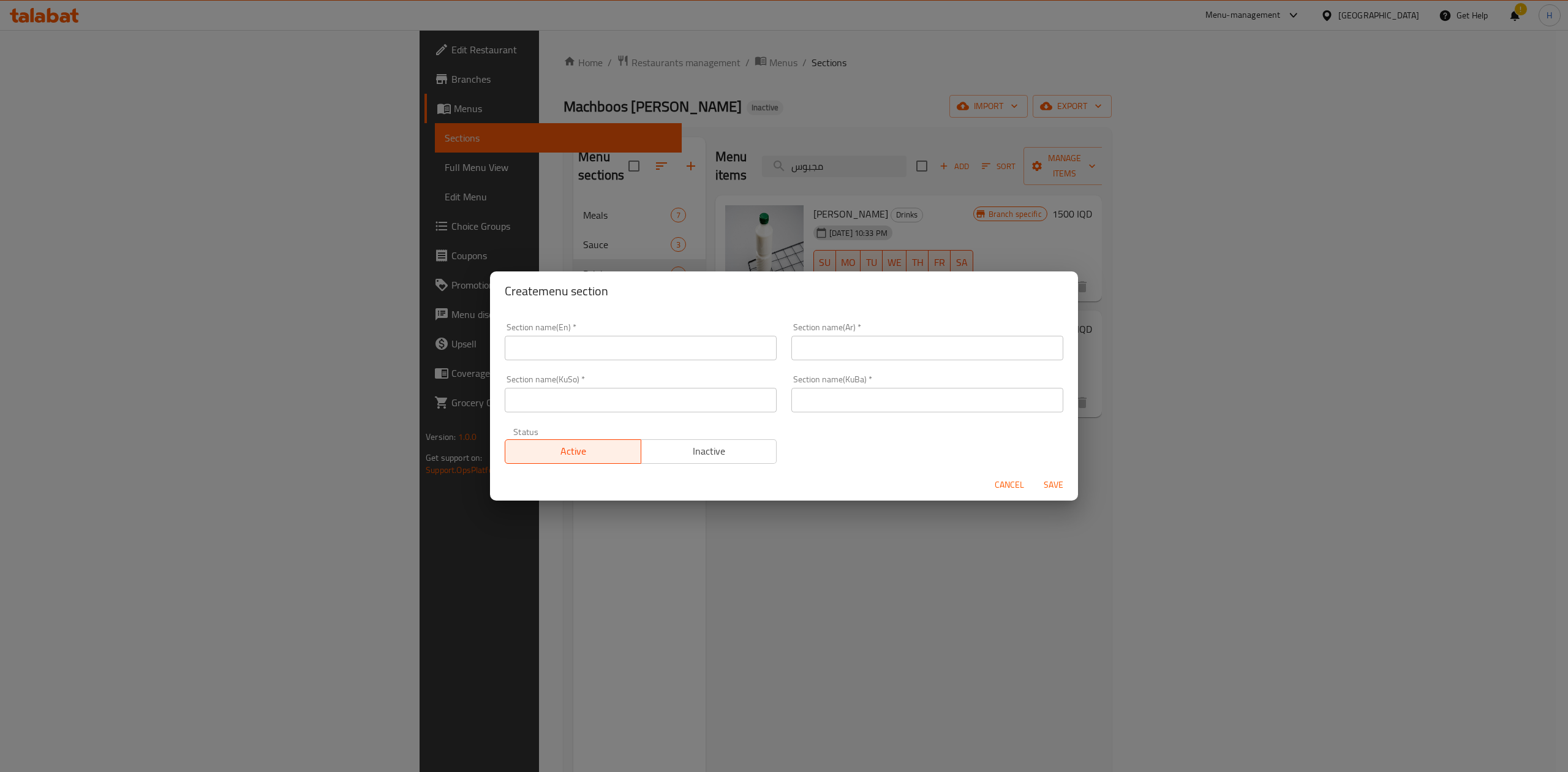
click at [585, 349] on input "text" at bounding box center [640, 347] width 272 height 24
click at [907, 353] on input "text" at bounding box center [927, 347] width 272 height 24
click at [711, 393] on input "text" at bounding box center [640, 400] width 272 height 24
click at [870, 403] on input "text" at bounding box center [927, 400] width 272 height 24
click at [1060, 482] on span "Save" at bounding box center [1053, 485] width 29 height 15
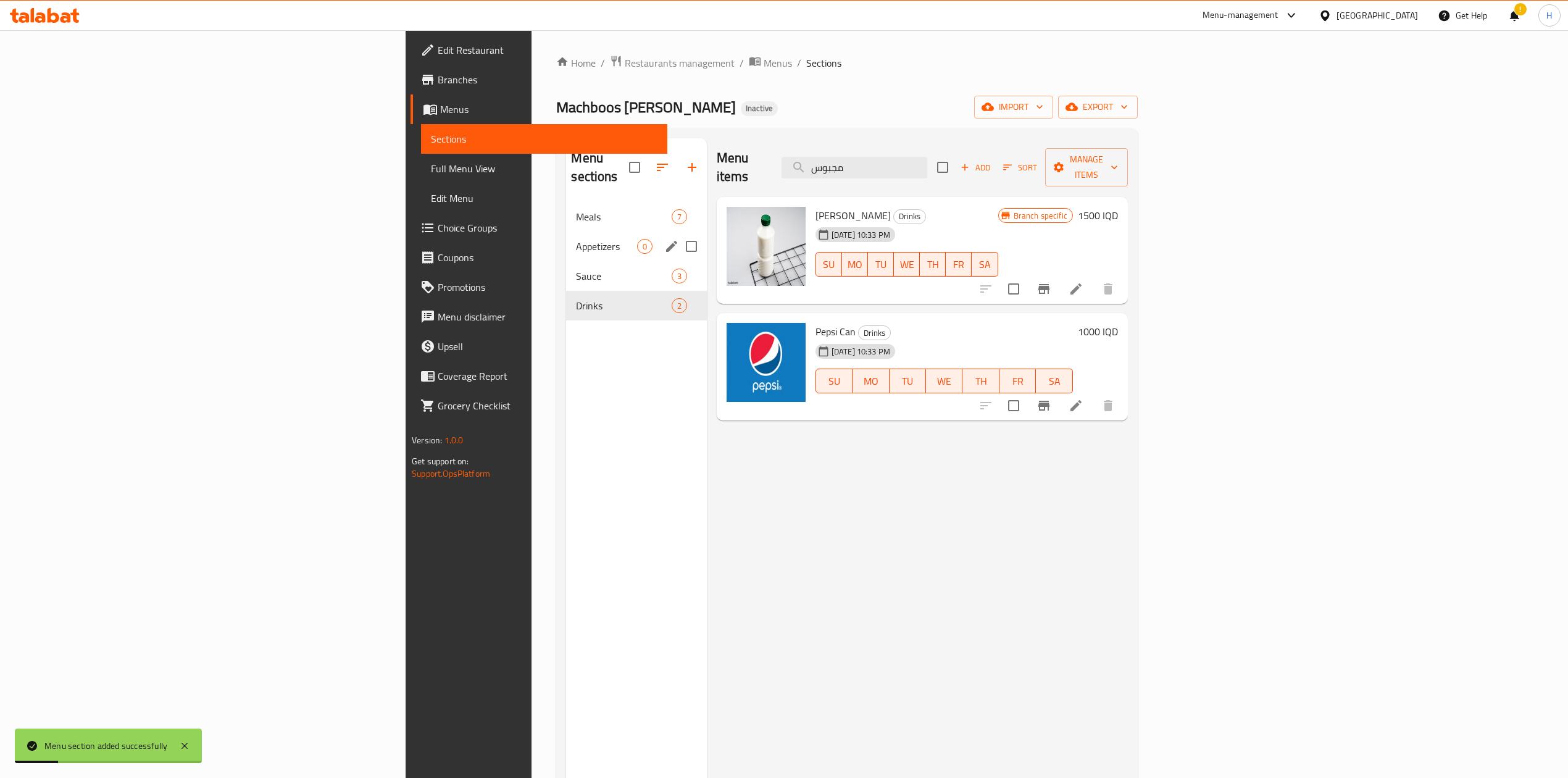
click at [567, 232] on div "Appetizers 0" at bounding box center [636, 246] width 140 height 30
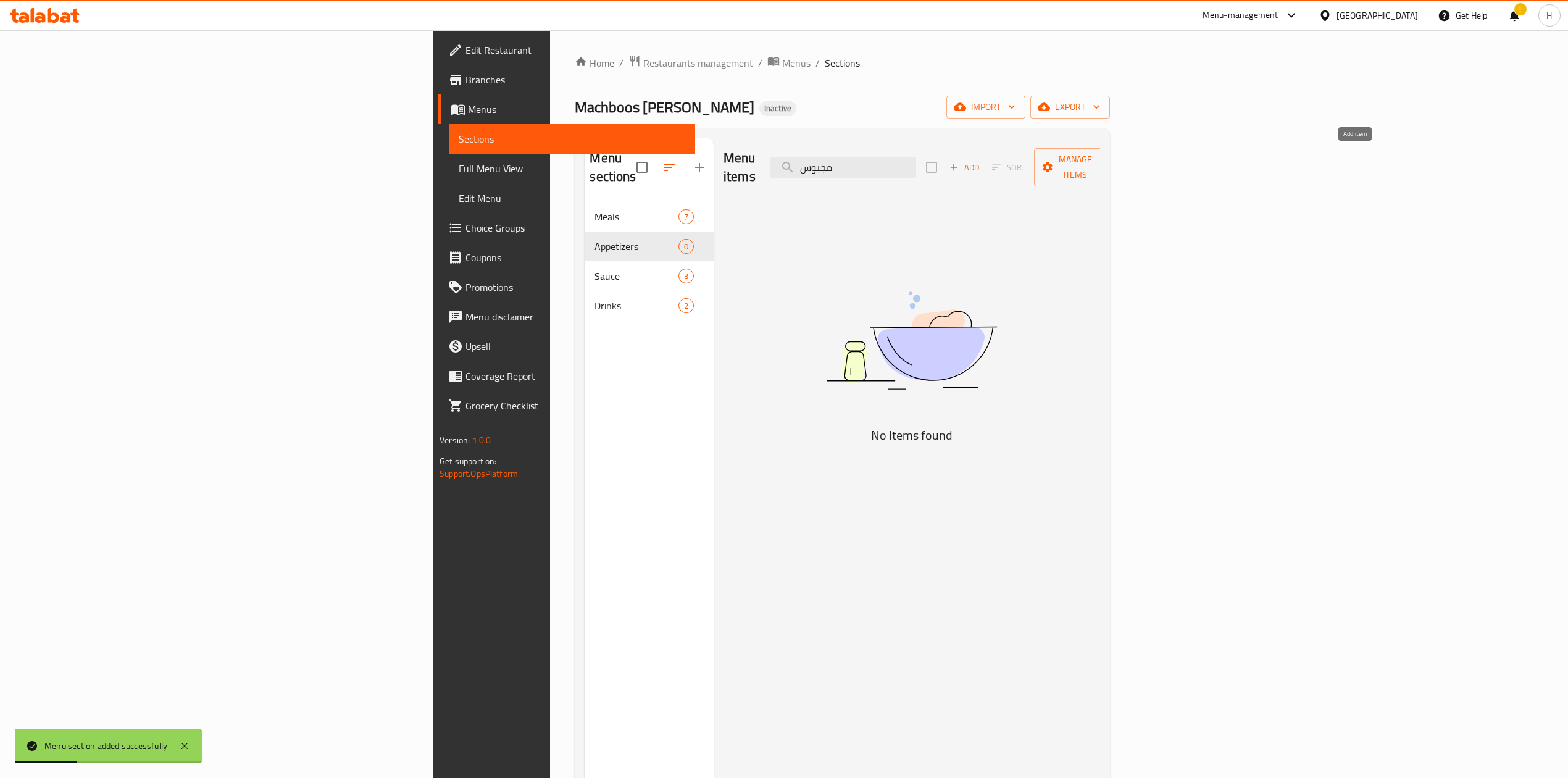
click at [981, 160] on span "Add" at bounding box center [964, 167] width 33 height 14
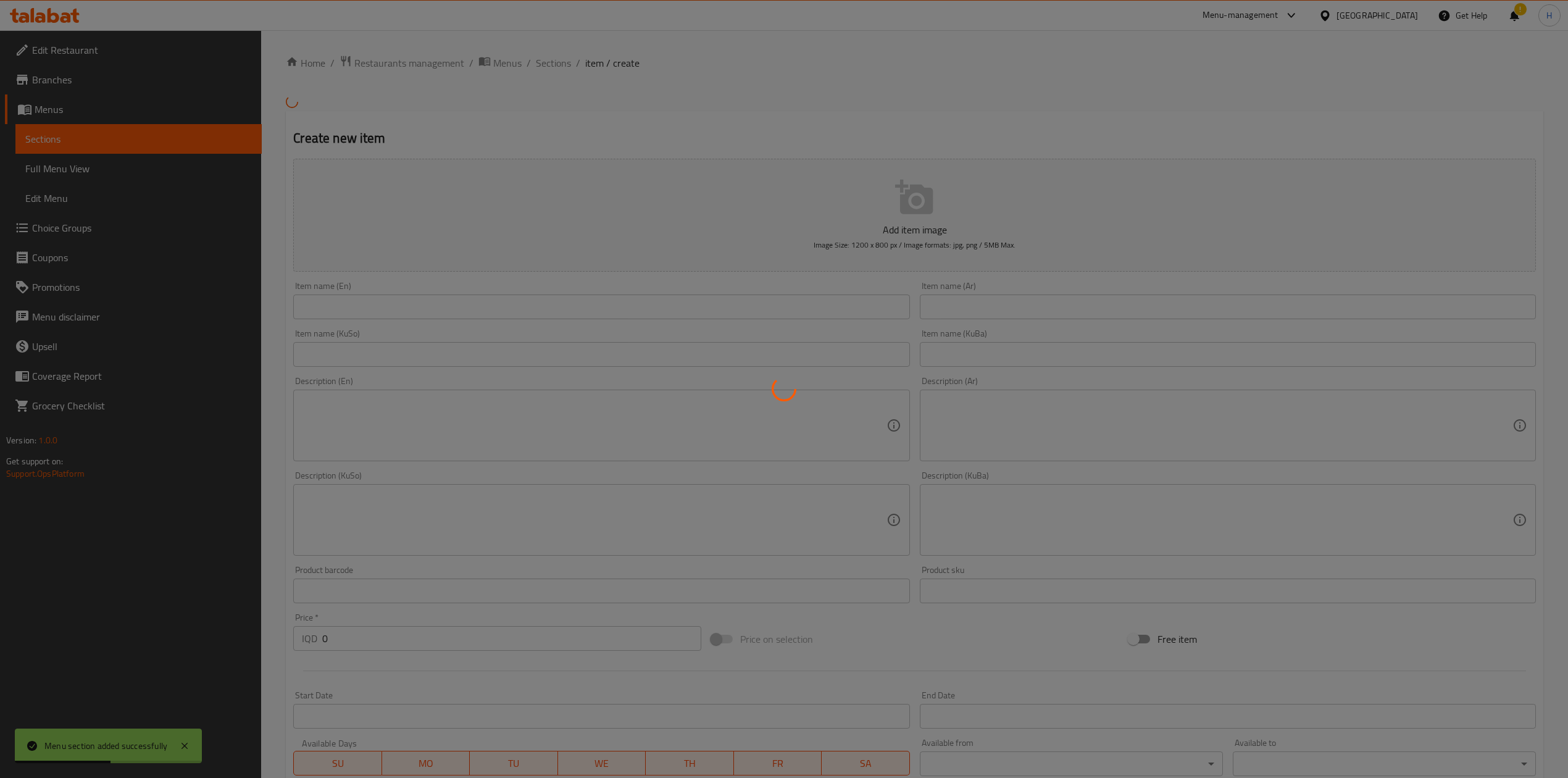
click at [1062, 305] on div at bounding box center [784, 389] width 1568 height 778
click at [1048, 305] on div at bounding box center [784, 389] width 1568 height 778
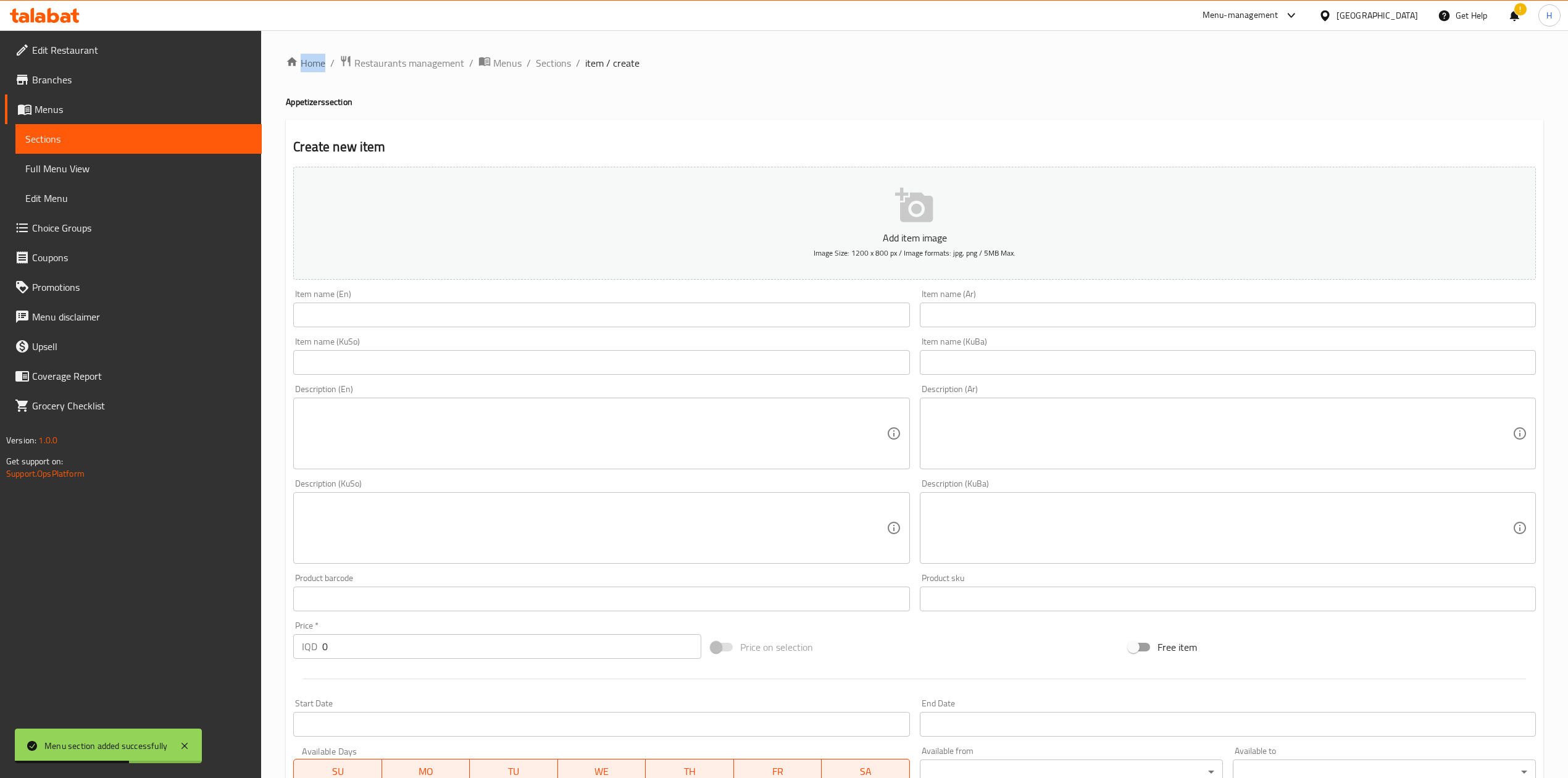
click at [1048, 305] on div at bounding box center [784, 389] width 1568 height 778
click at [1048, 305] on div "Home / Restaurants management / Menus / Sections / item / create Appetizers sec…" at bounding box center [915, 522] width 1257 height 934
click at [1044, 317] on input "text" at bounding box center [1228, 315] width 616 height 24
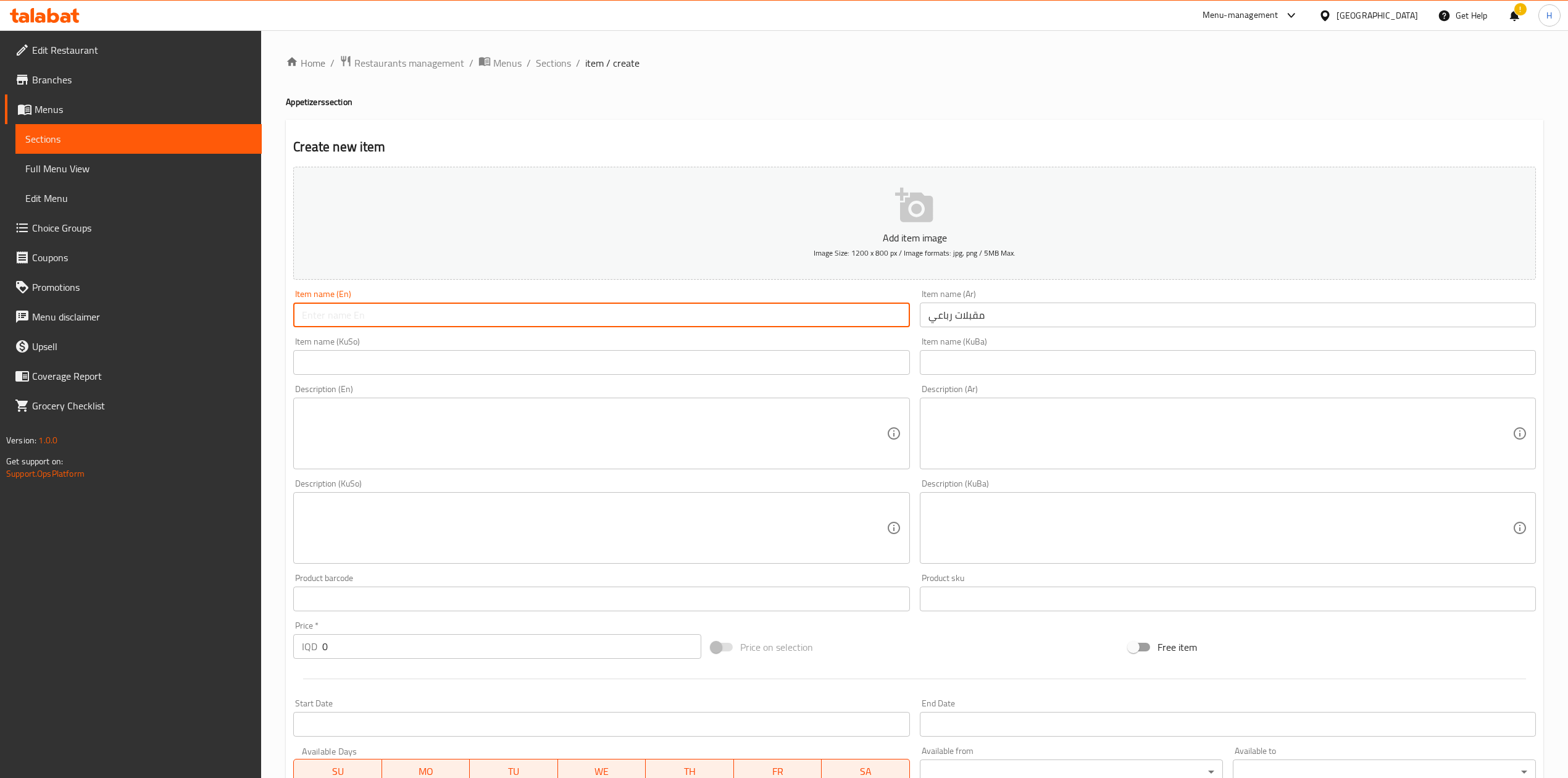
drag, startPoint x: 709, startPoint y: 316, endPoint x: 729, endPoint y: 310, distance: 20.9
click at [709, 316] on input "text" at bounding box center [601, 315] width 616 height 24
click at [949, 314] on input "مقبلات رباعي" at bounding box center [1228, 315] width 616 height 24
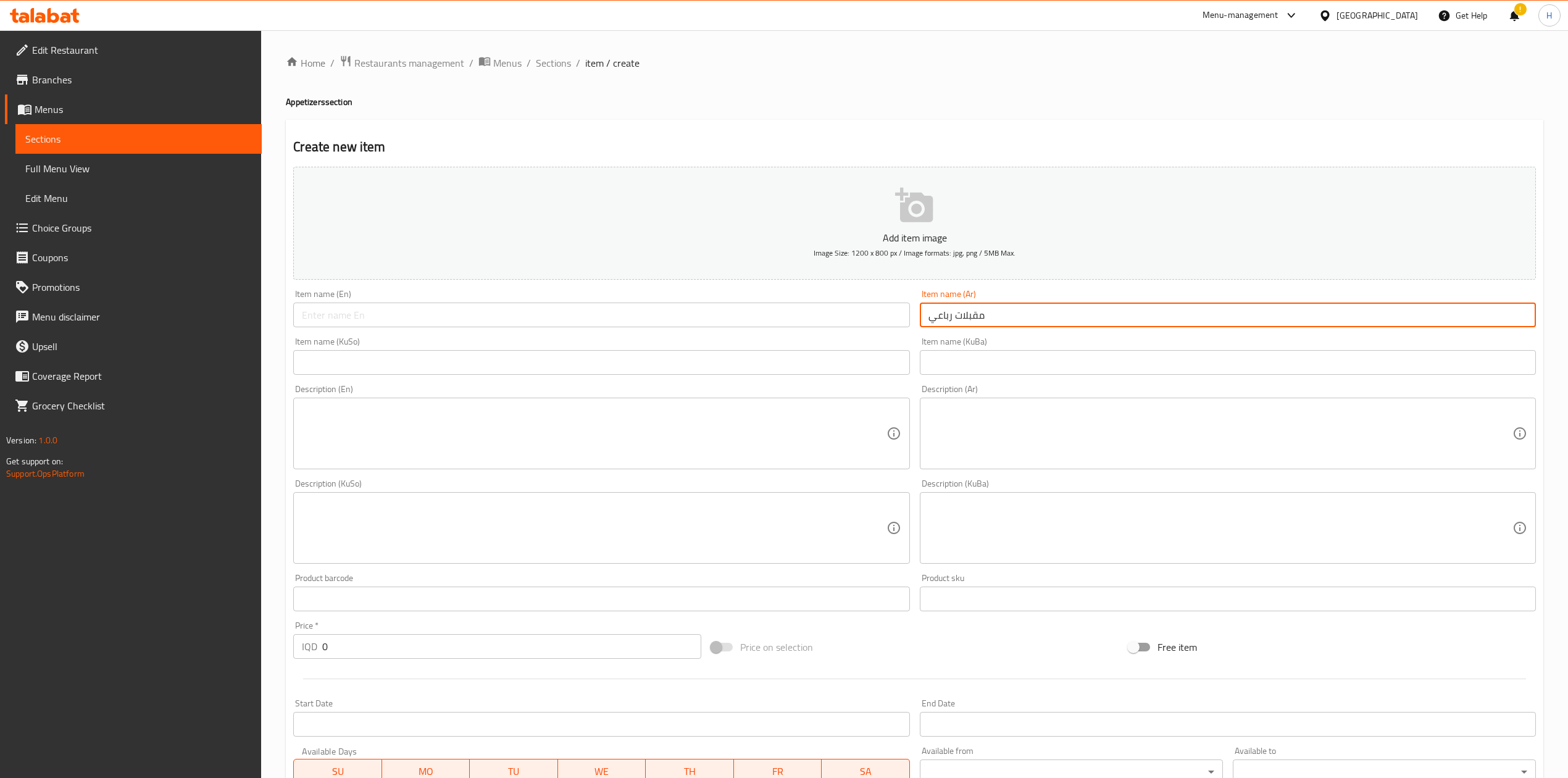
click at [949, 314] on input "مقبلات رباعي" at bounding box center [1228, 315] width 616 height 24
click at [752, 310] on input "text" at bounding box center [601, 315] width 616 height 24
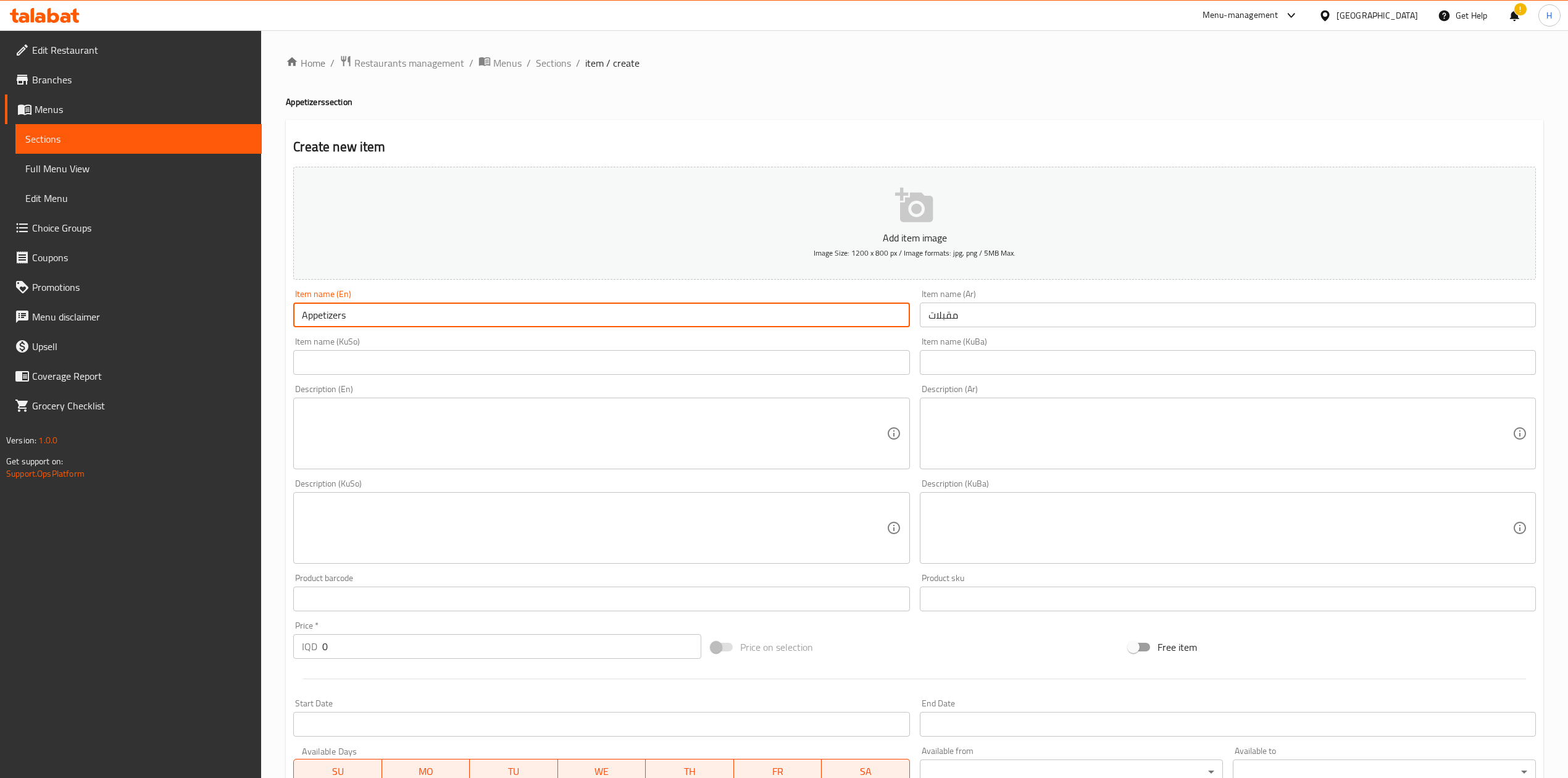
click at [1008, 455] on textarea at bounding box center [1220, 433] width 584 height 58
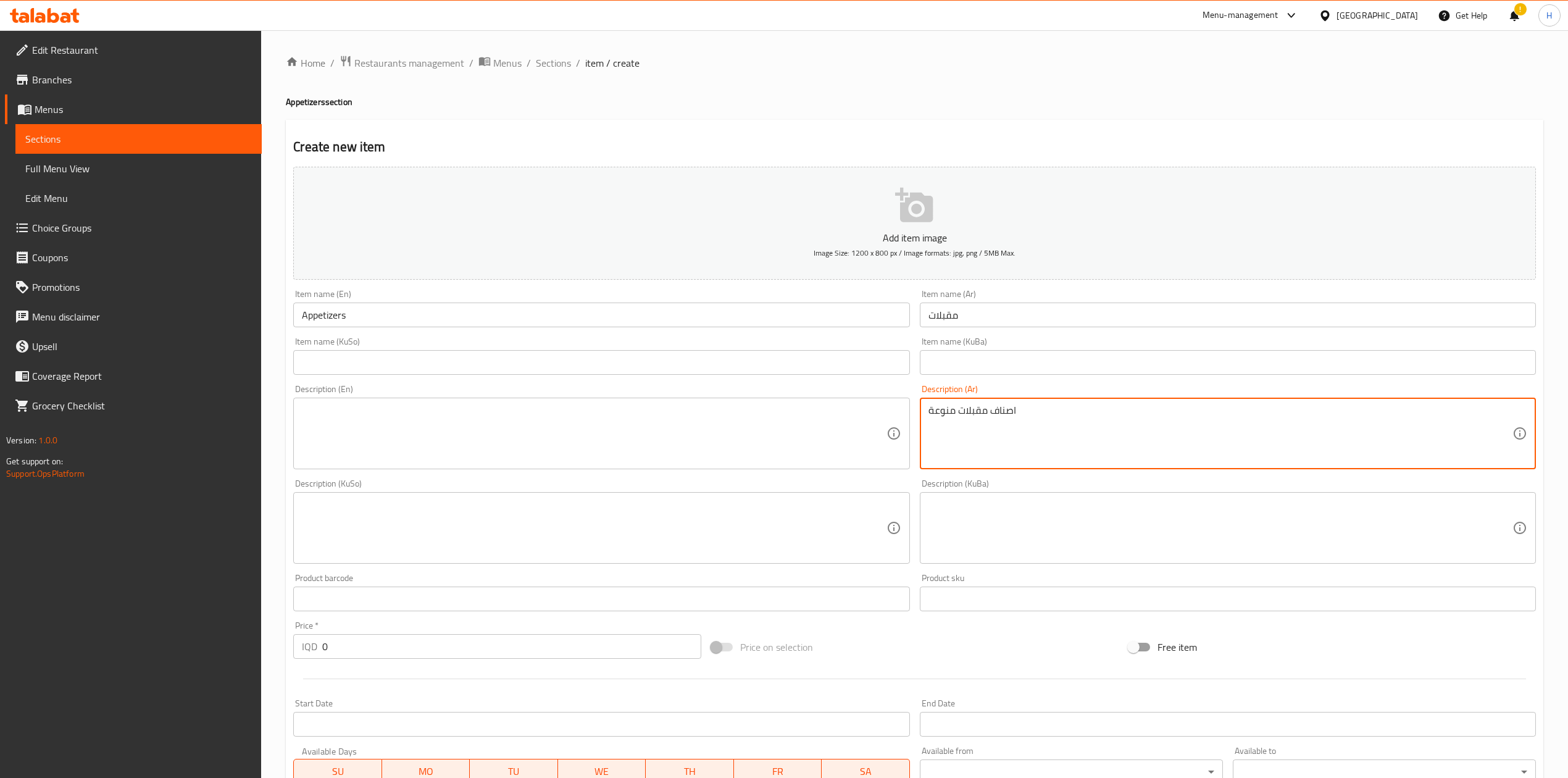
click at [677, 451] on textarea at bounding box center [594, 433] width 584 height 58
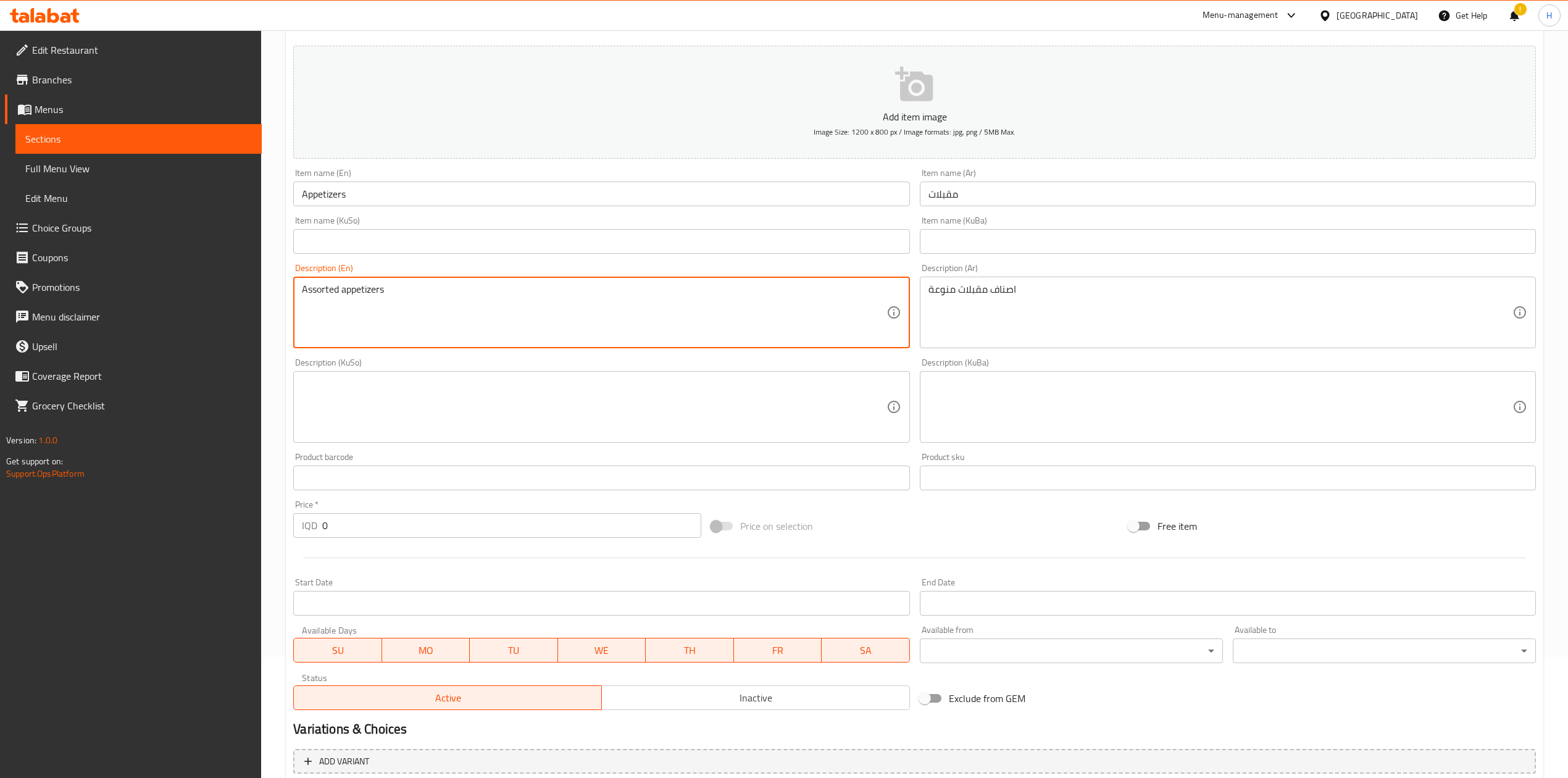
scroll to position [236, 0]
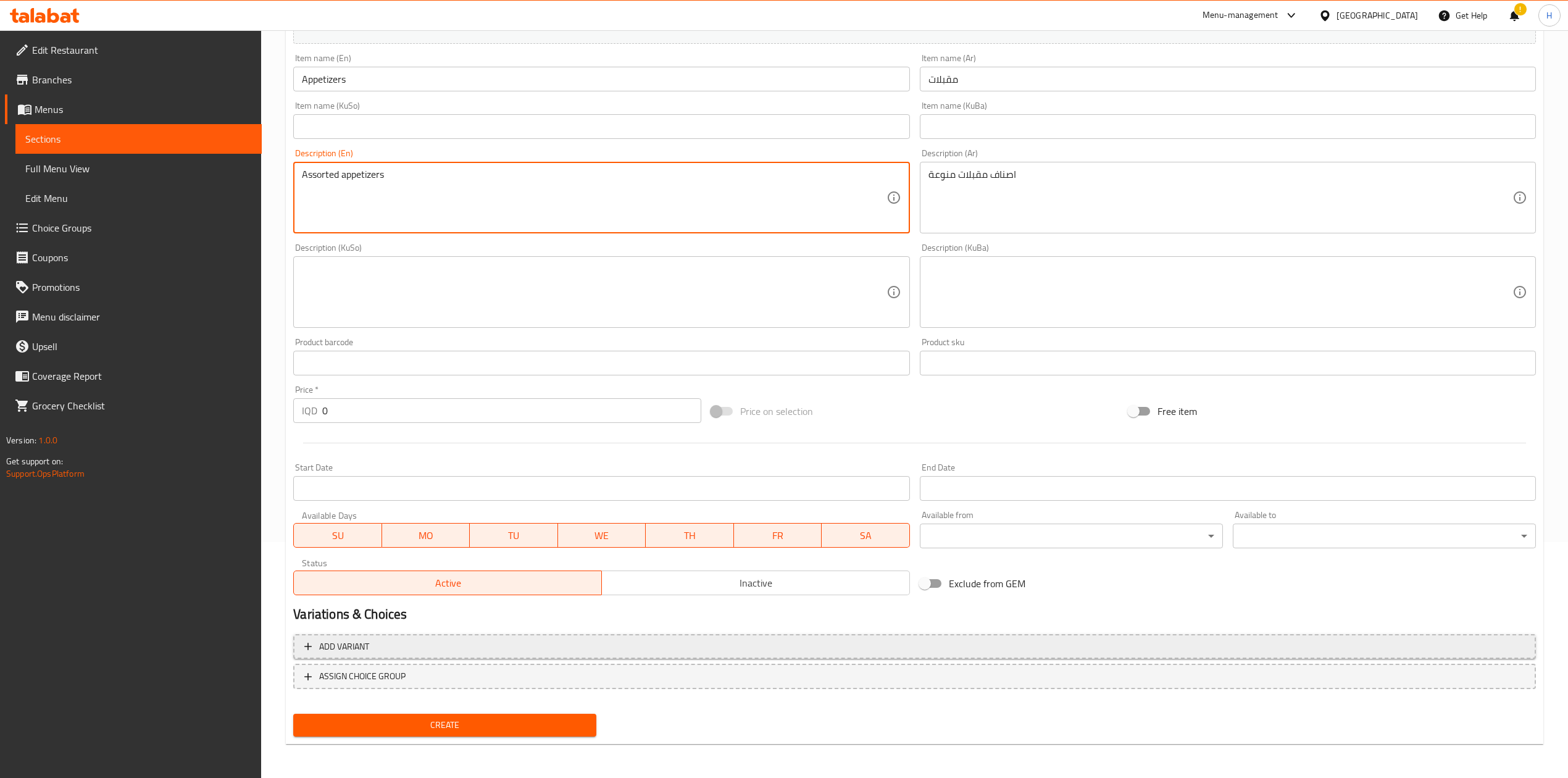
click at [418, 645] on span "Add variant" at bounding box center [914, 647] width 1221 height 15
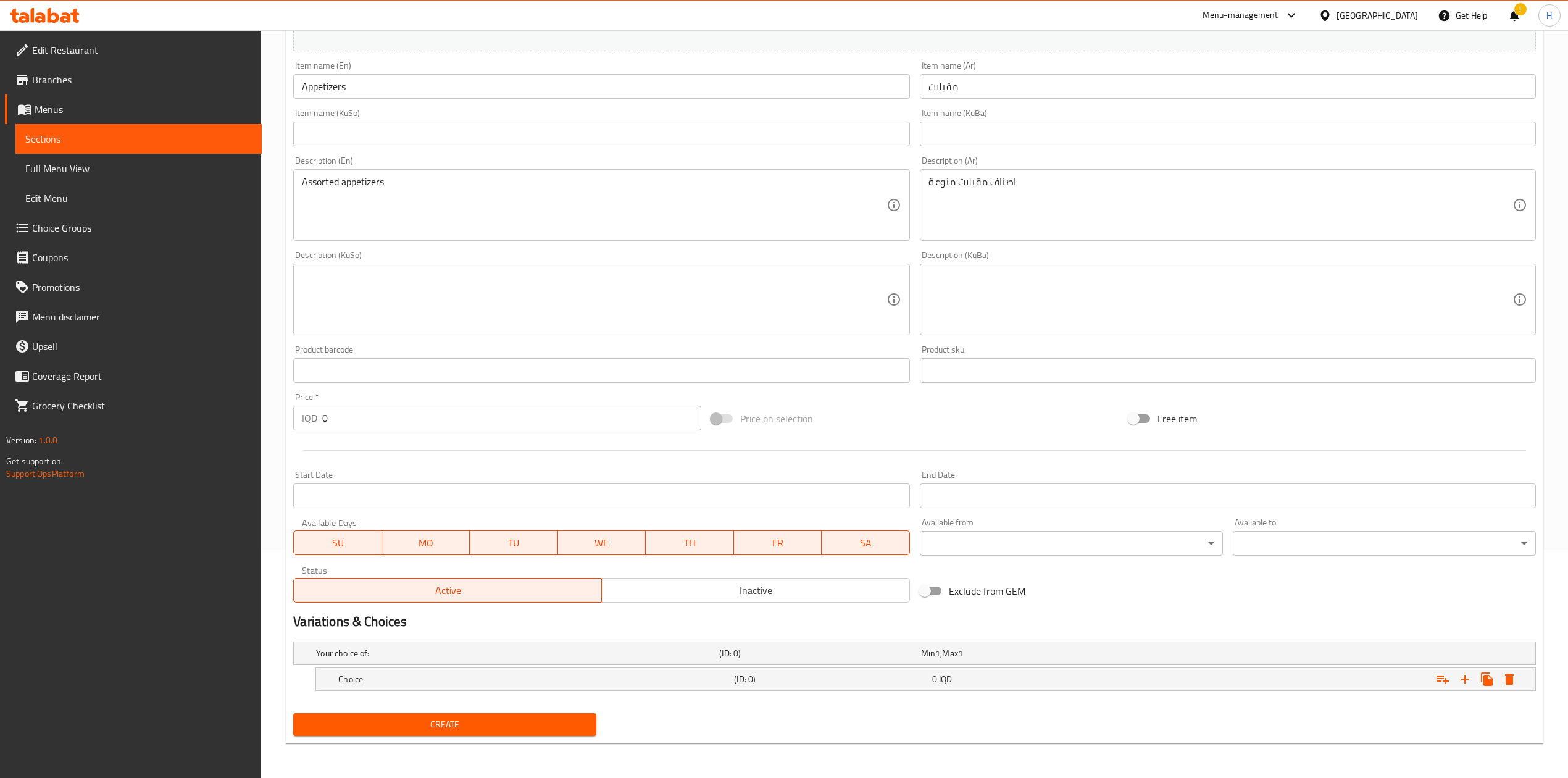
scroll to position [230, 0]
click at [1458, 673] on icon "Expand" at bounding box center [1465, 679] width 15 height 15
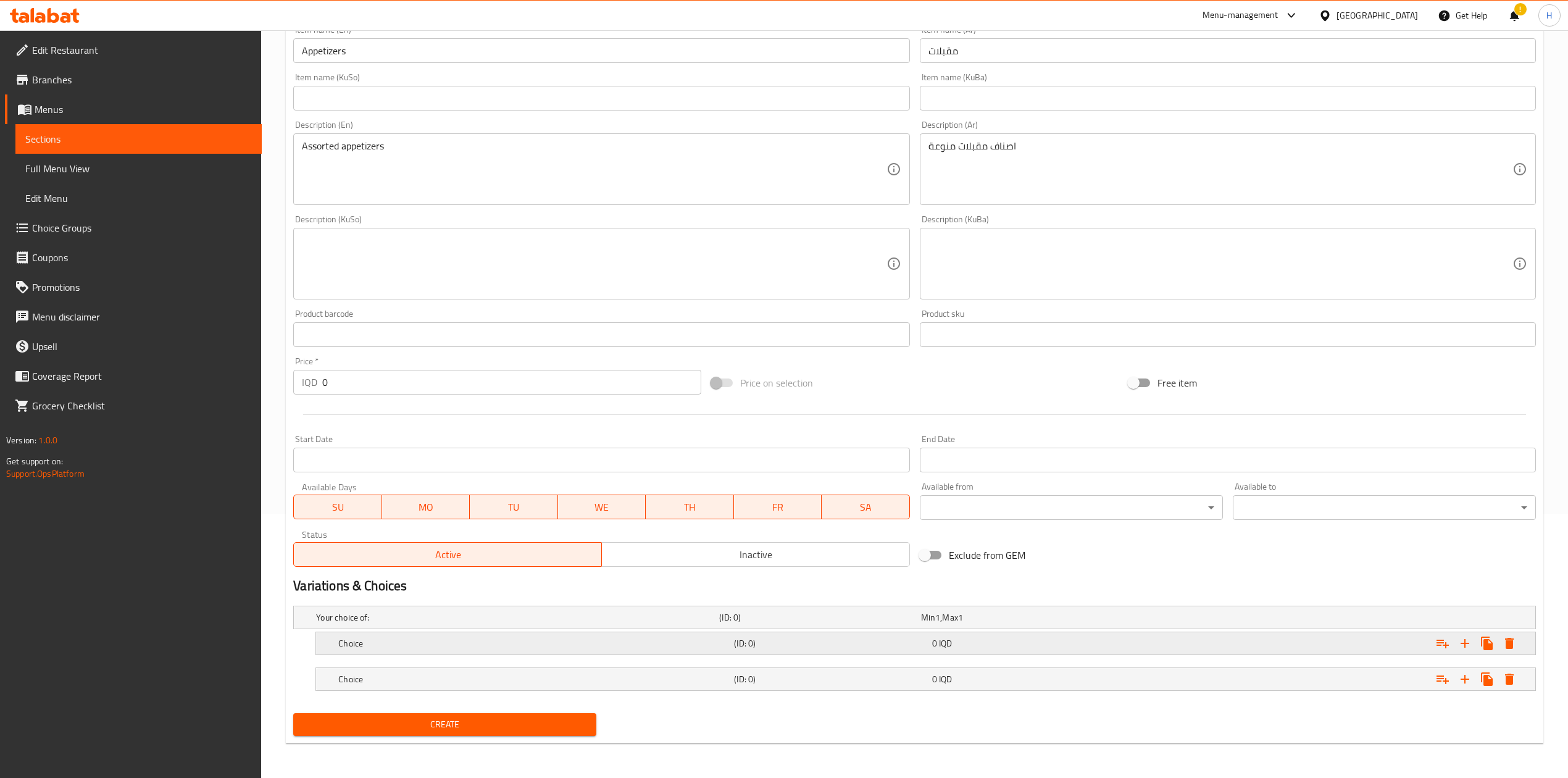
click at [423, 634] on div "Choice" at bounding box center [534, 643] width 396 height 17
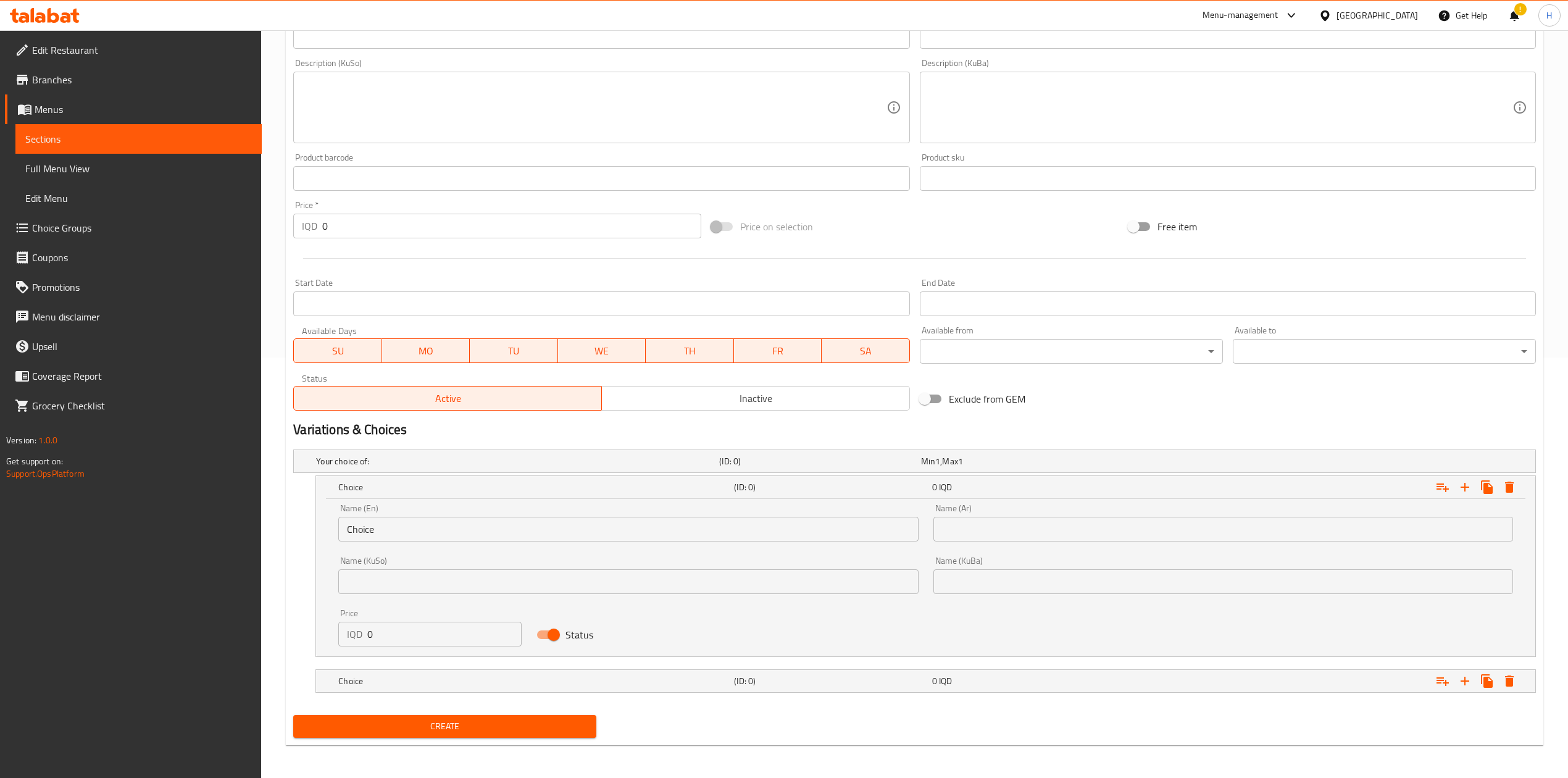
scroll to position [423, 0]
click at [406, 520] on input "Choice" at bounding box center [628, 527] width 580 height 24
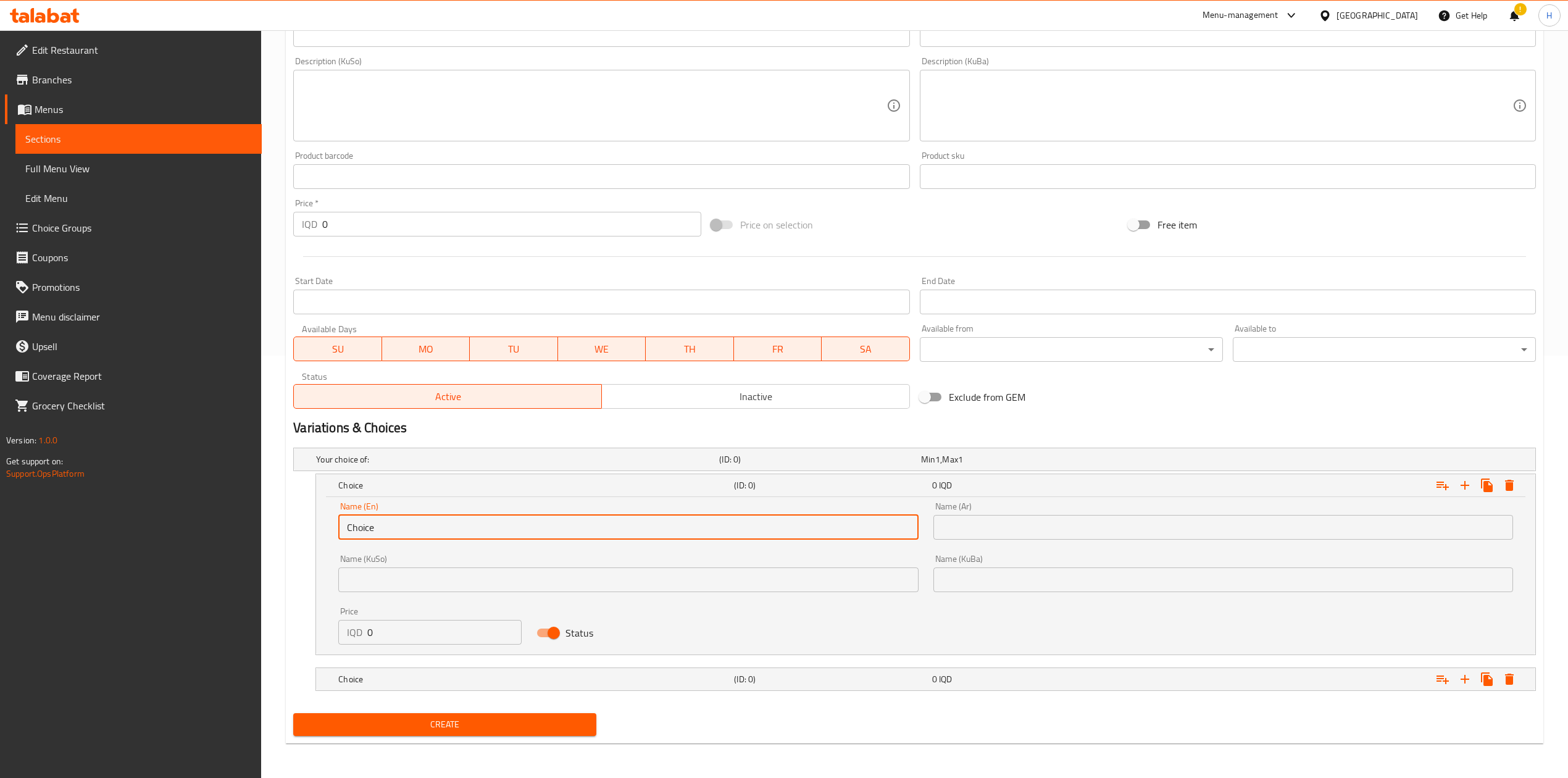
click at [406, 520] on input "Choice" at bounding box center [628, 527] width 580 height 24
click at [411, 521] on input "text" at bounding box center [628, 527] width 580 height 24
click at [383, 534] on input "text" at bounding box center [628, 527] width 580 height 24
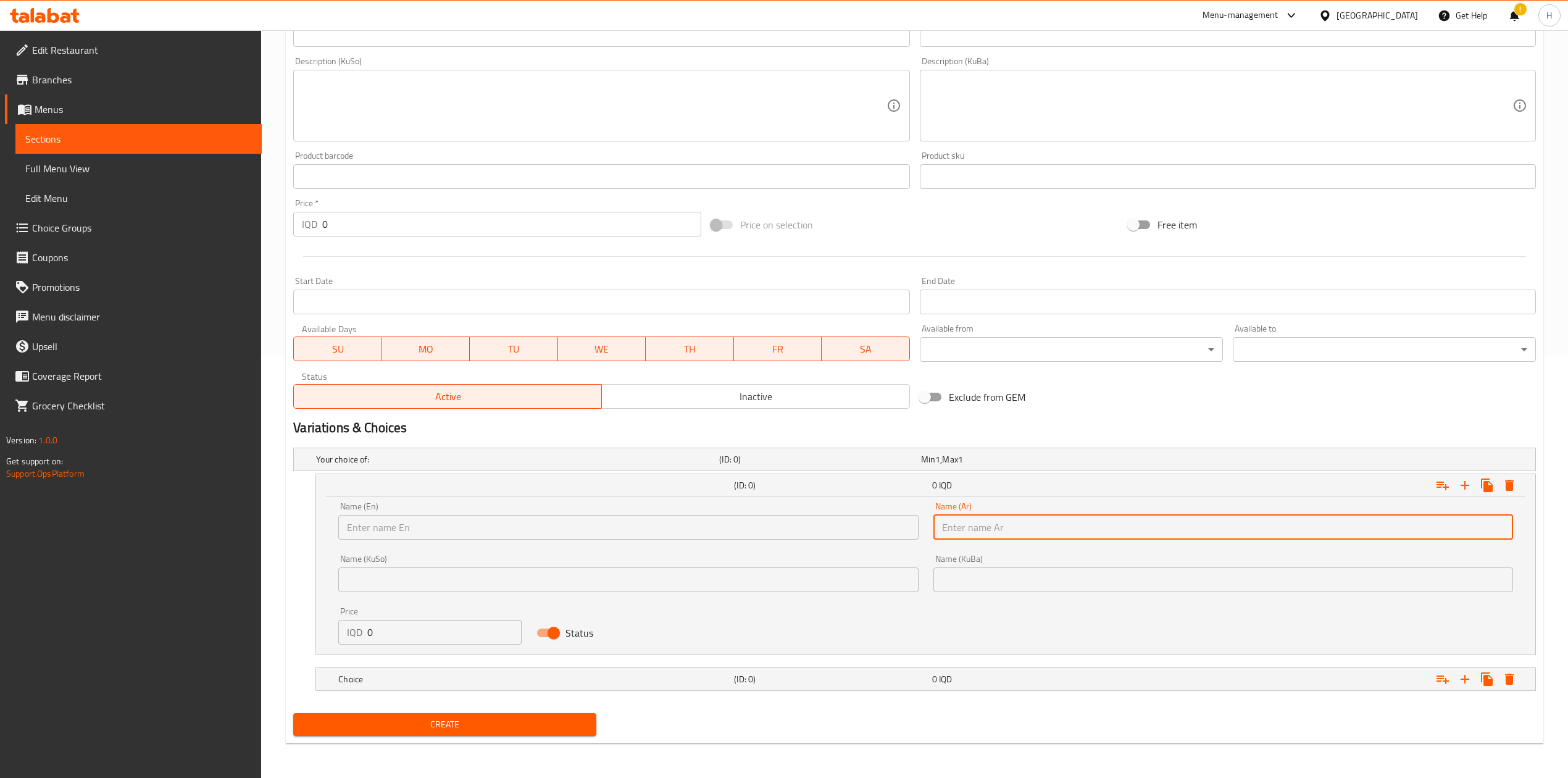
click at [1038, 522] on input "text" at bounding box center [1223, 527] width 580 height 24
click at [710, 523] on input "text" at bounding box center [628, 527] width 580 height 24
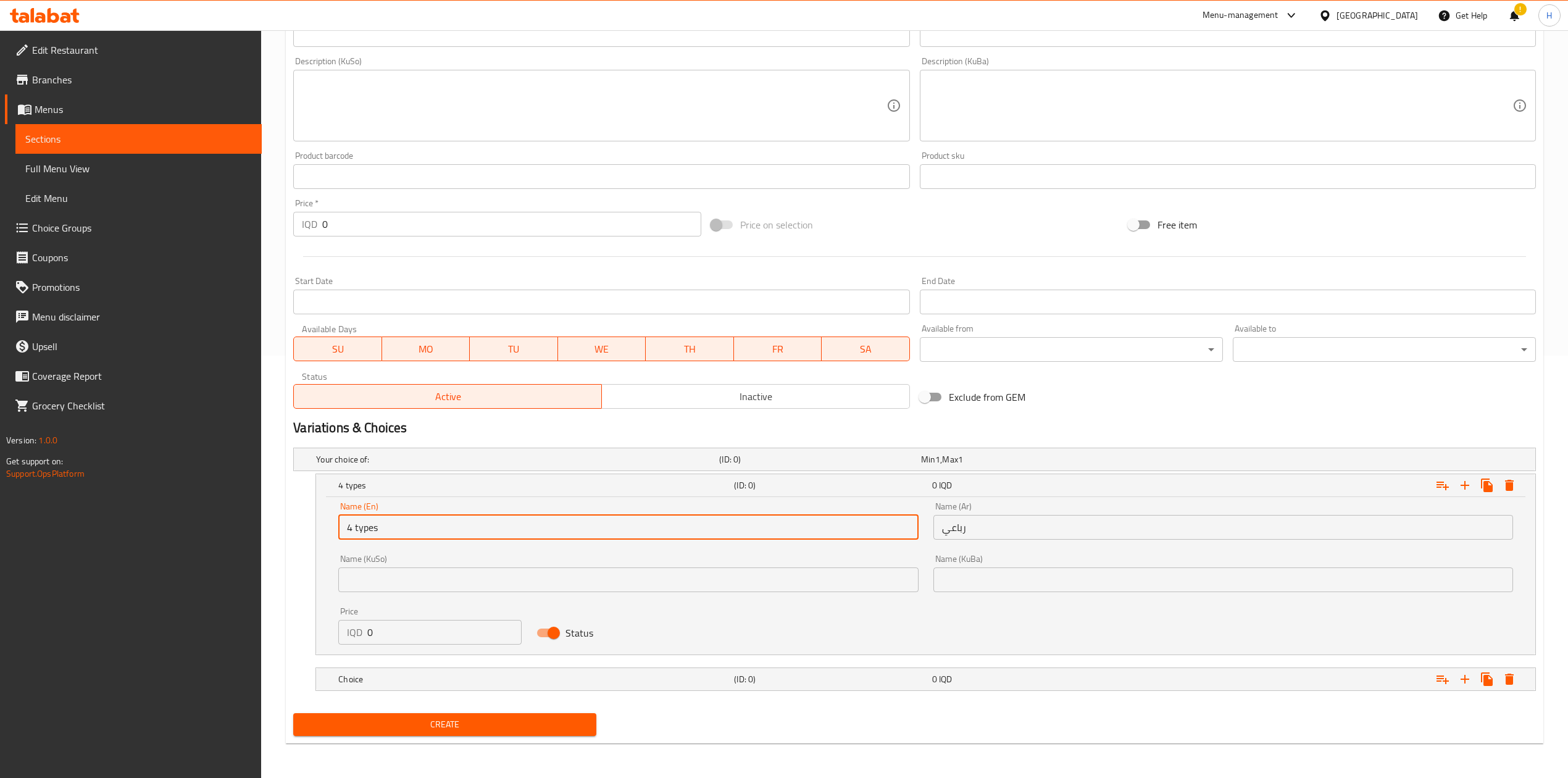
click at [378, 636] on input "0" at bounding box center [445, 632] width 155 height 24
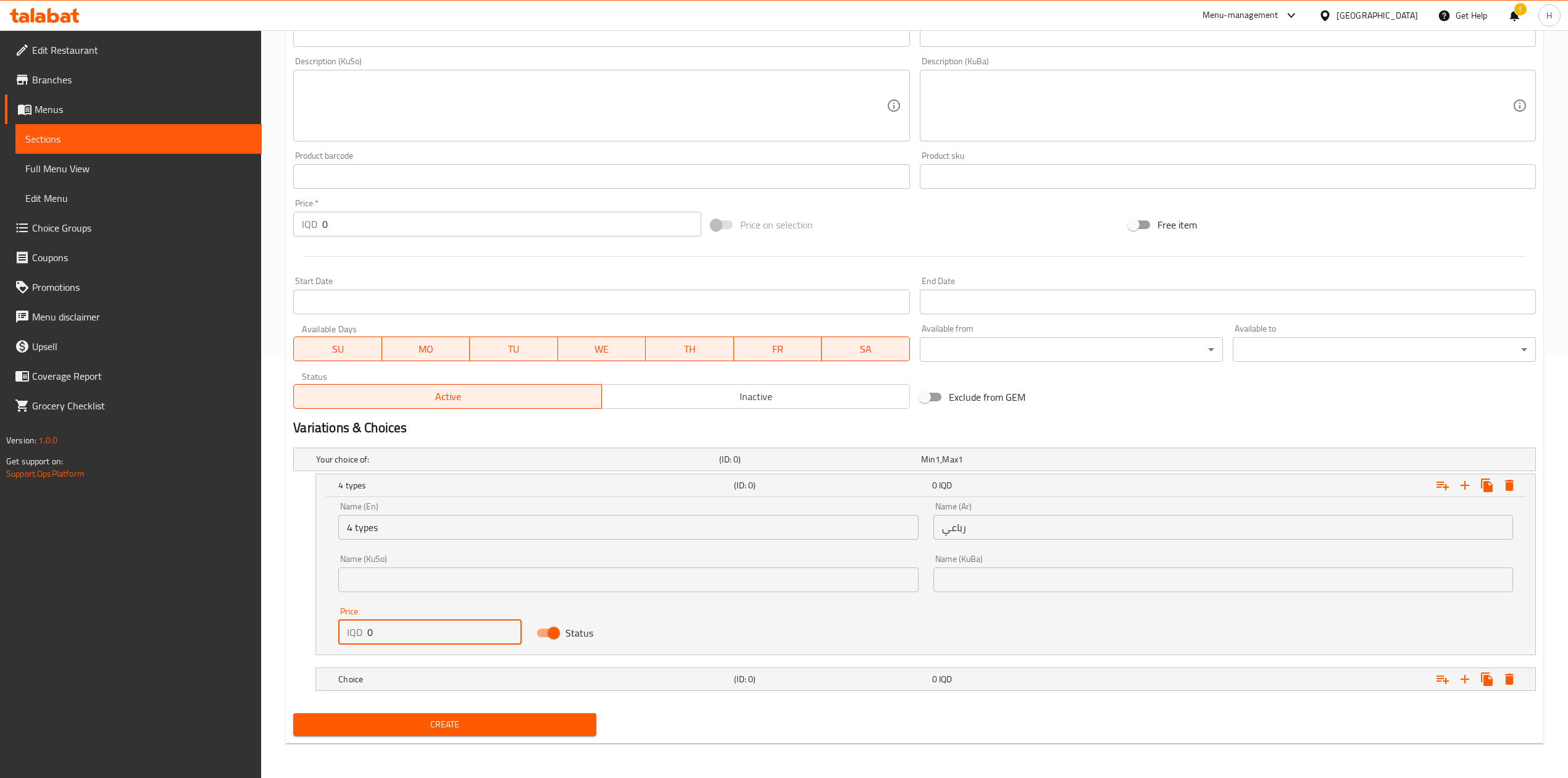
click at [378, 636] on input "0" at bounding box center [445, 632] width 155 height 24
click at [390, 681] on h5 "Choice" at bounding box center [533, 679] width 391 height 12
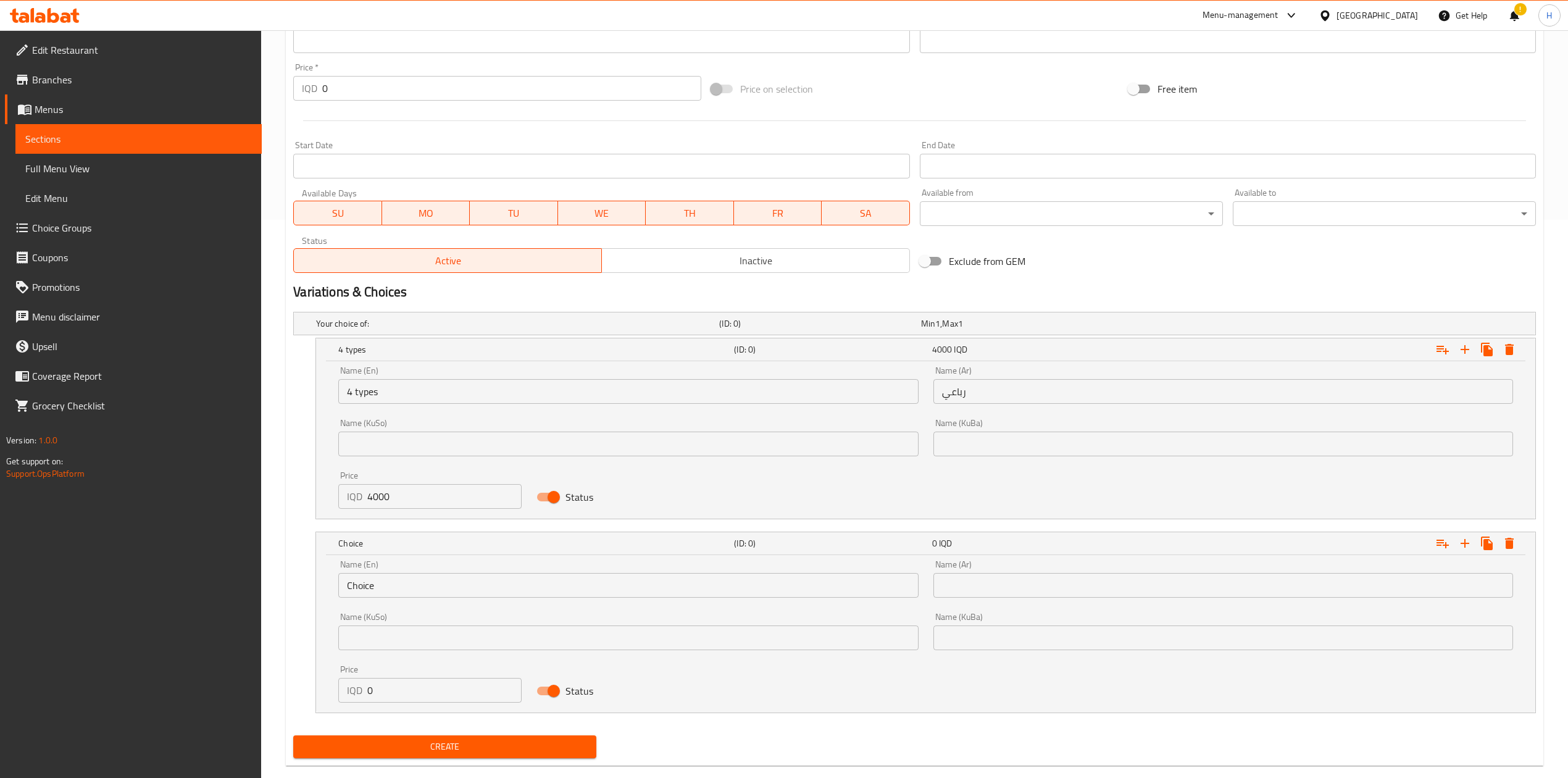
scroll to position [564, 0]
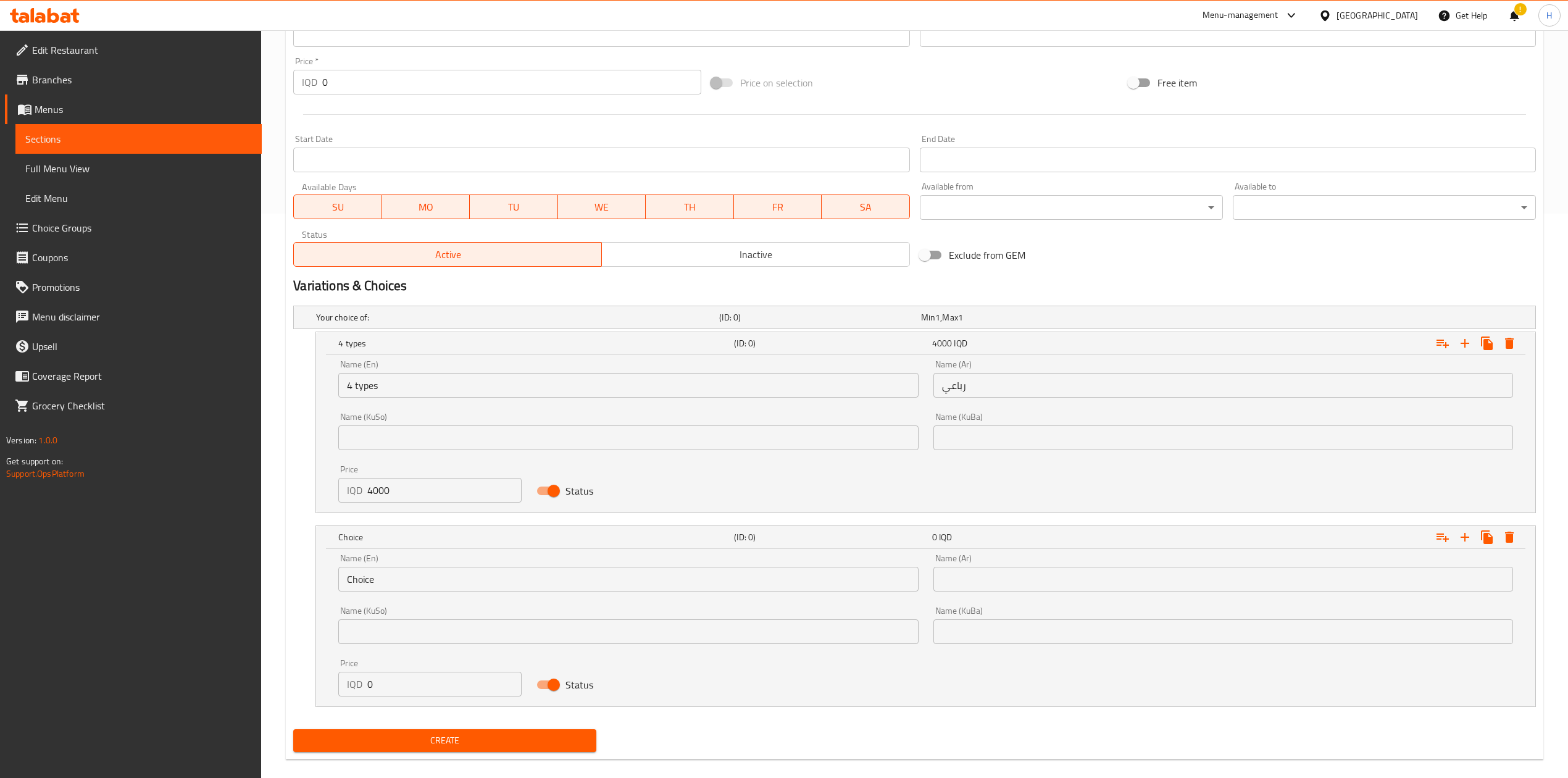
click at [411, 576] on input "Choice" at bounding box center [628, 579] width 580 height 24
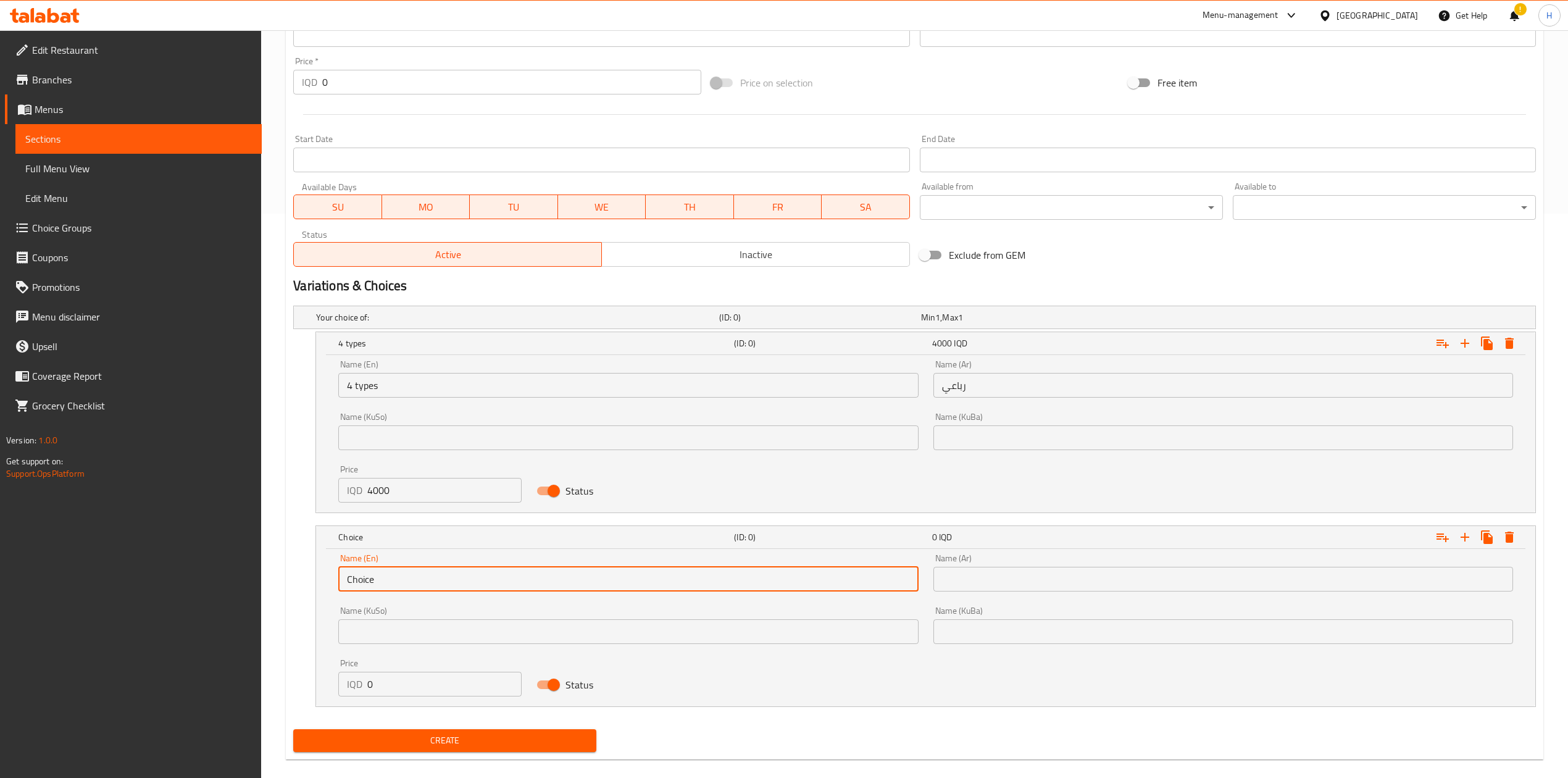
click at [411, 576] on input "Choice" at bounding box center [628, 579] width 580 height 24
click at [411, 576] on input "text" at bounding box center [628, 579] width 580 height 24
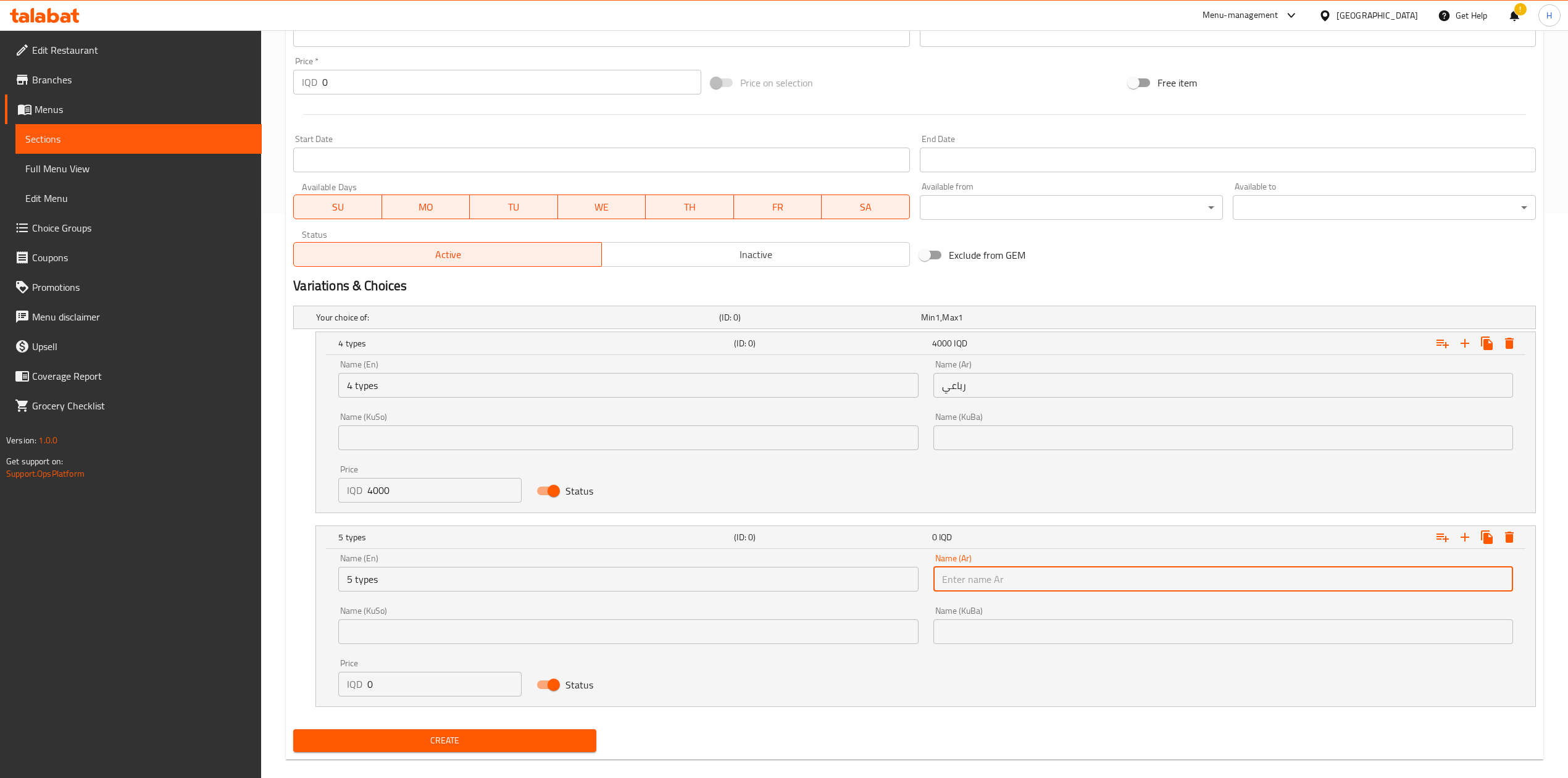
click at [1025, 578] on input "text" at bounding box center [1223, 579] width 580 height 24
click at [443, 684] on input "0" at bounding box center [445, 684] width 155 height 24
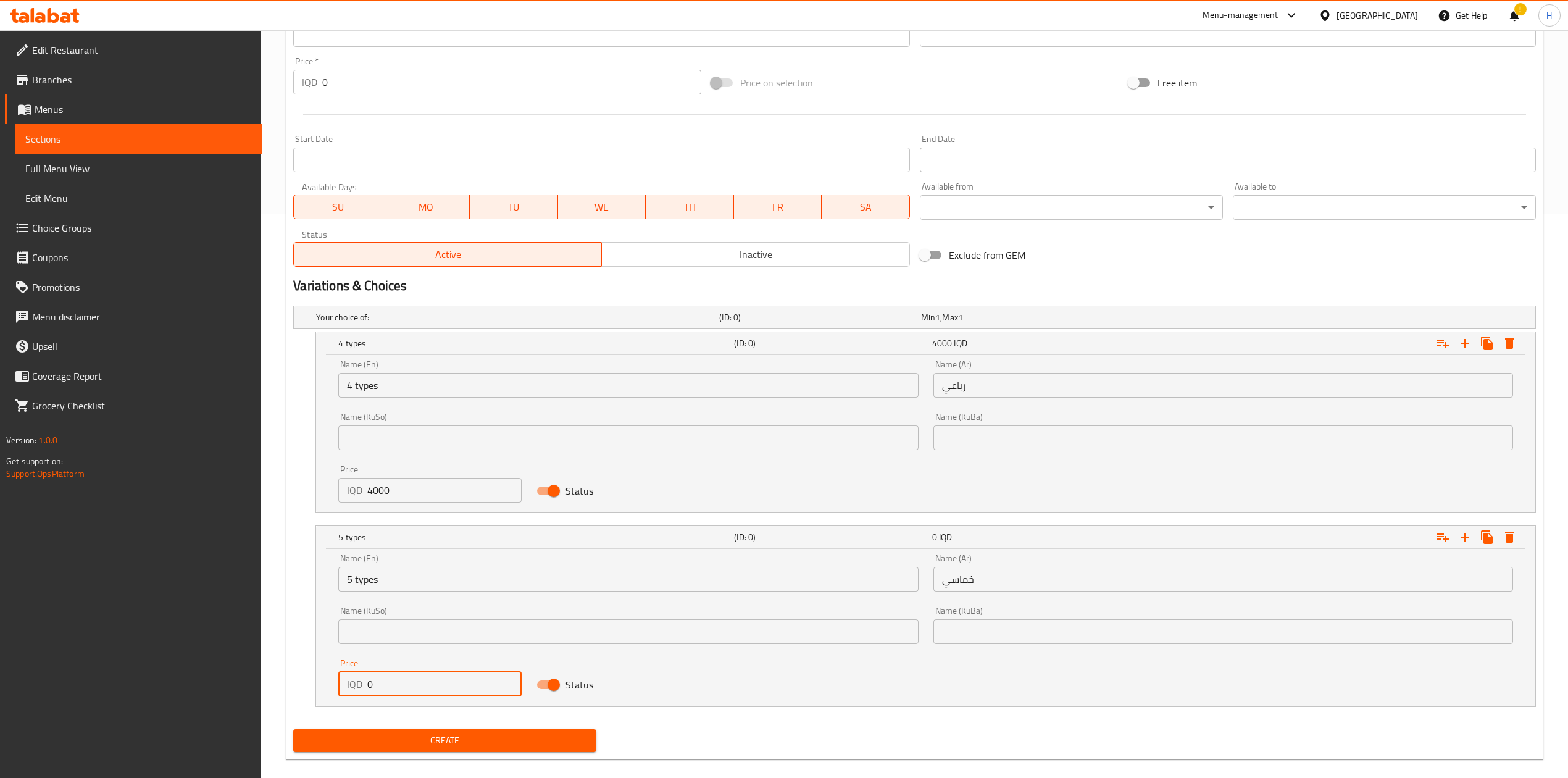
click at [443, 684] on input "0" at bounding box center [445, 684] width 155 height 24
drag, startPoint x: 447, startPoint y: 743, endPoint x: 447, endPoint y: 734, distance: 9.0
click at [447, 739] on span "Create" at bounding box center [445, 740] width 284 height 15
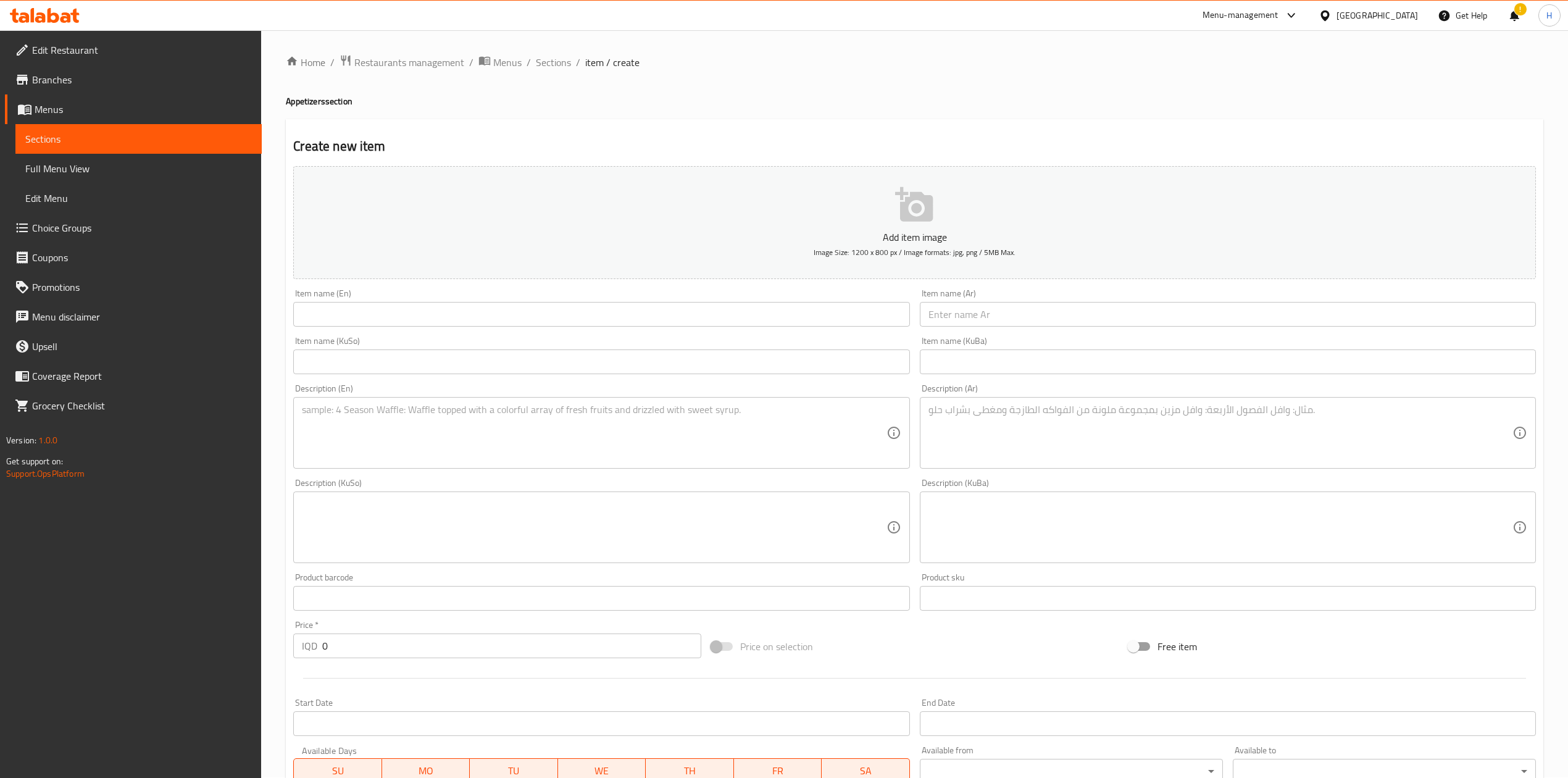
scroll to position [0, 0]
click at [540, 62] on span "Sections" at bounding box center [553, 63] width 35 height 15
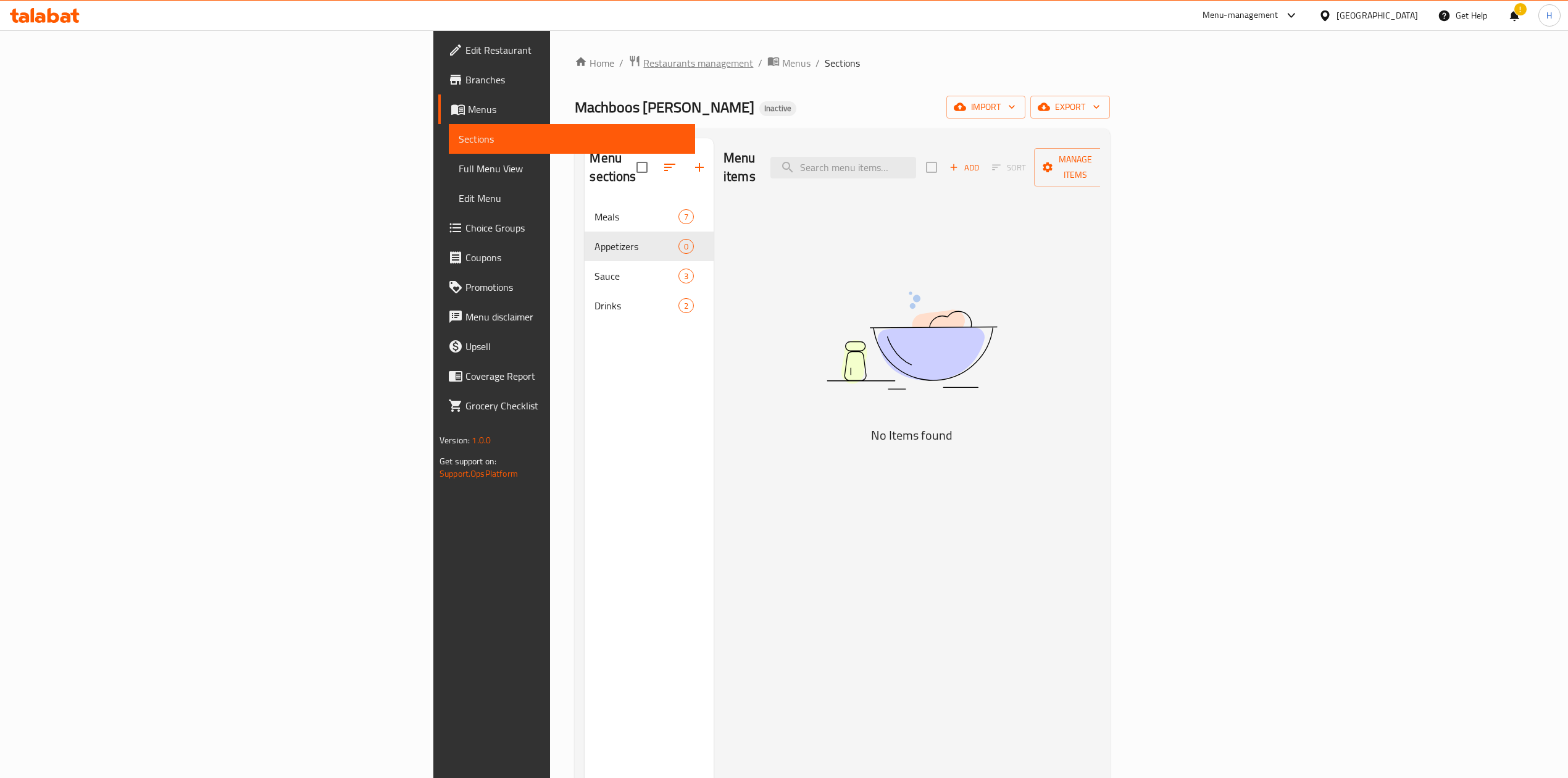
click at [643, 62] on span "Restaurants management" at bounding box center [698, 63] width 110 height 15
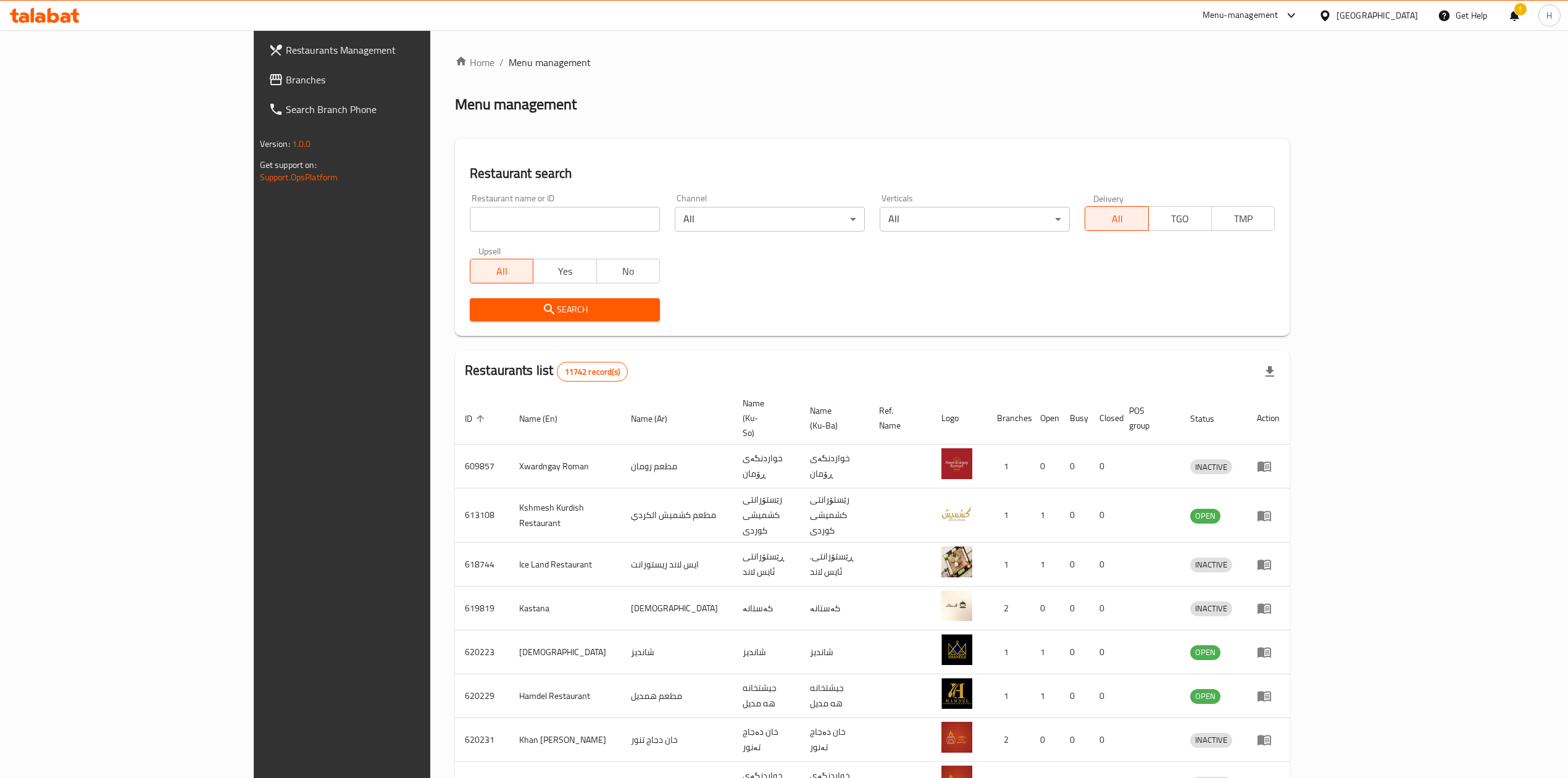
click at [393, 230] on div at bounding box center [784, 389] width 1568 height 778
click at [470, 216] on input "search" at bounding box center [565, 219] width 190 height 24
paste input "699724"
click button "Search" at bounding box center [565, 310] width 190 height 23
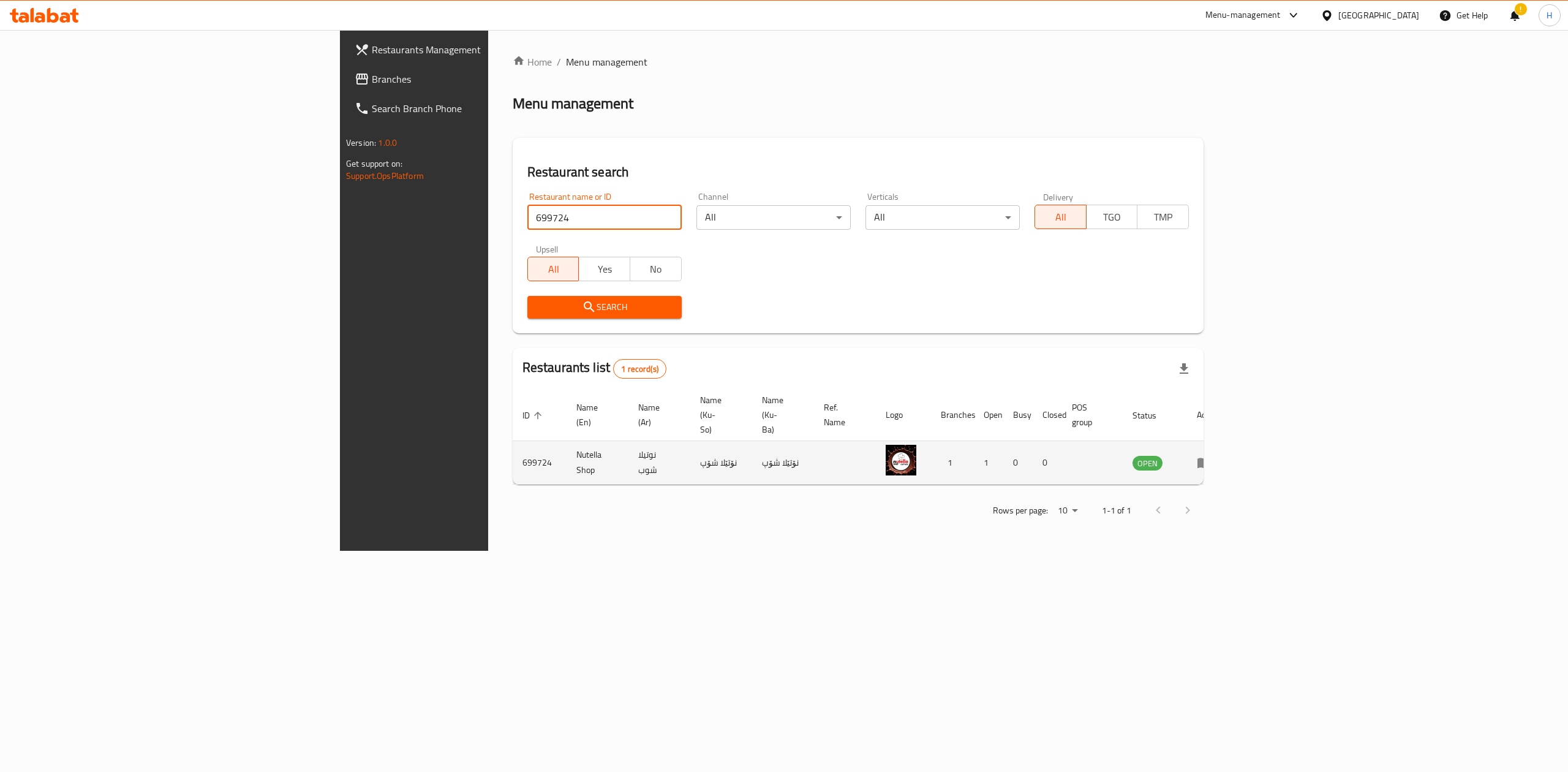
click at [1211, 458] on icon "enhanced table" at bounding box center [1203, 463] width 13 height 10
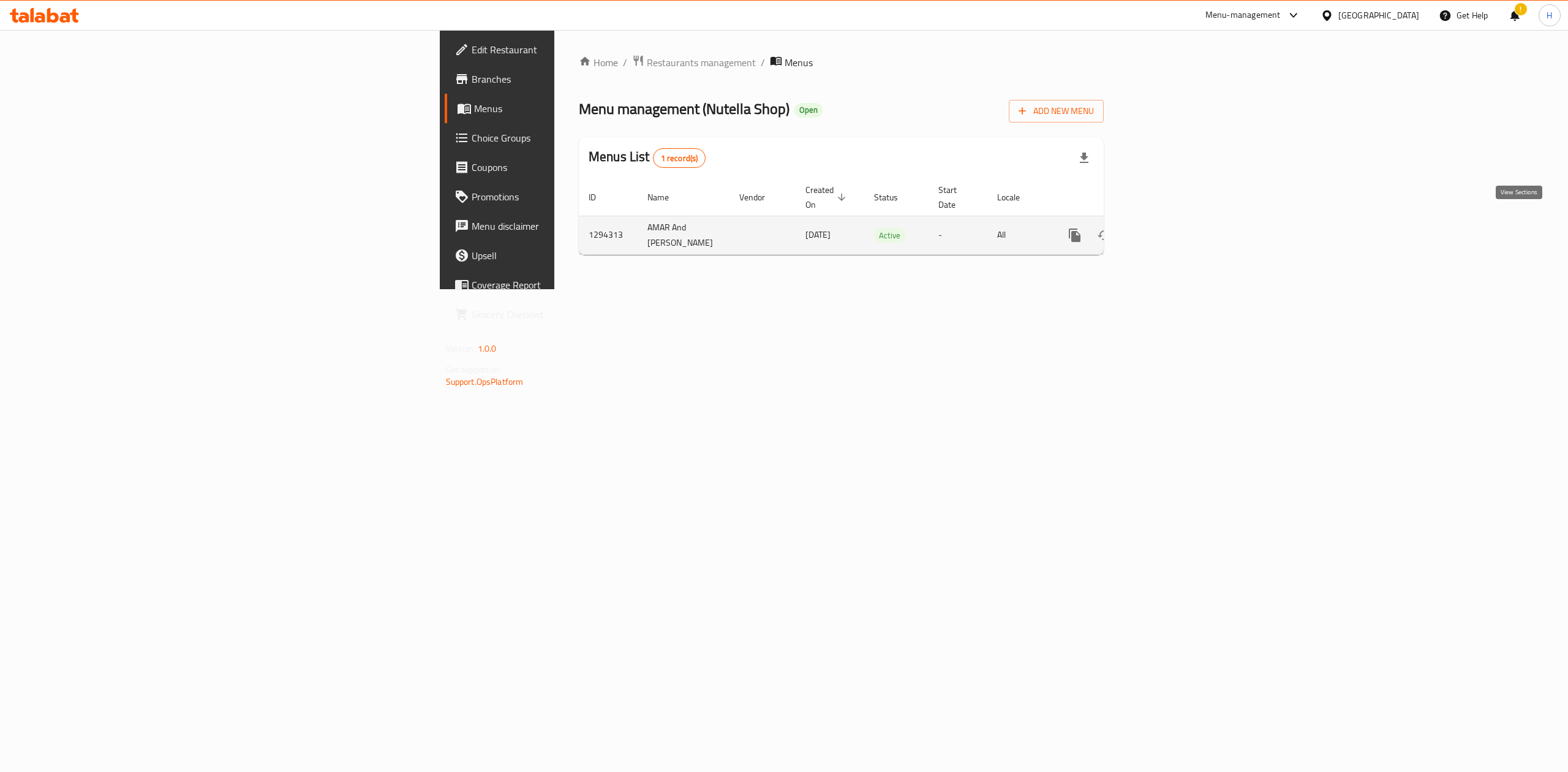
click at [1170, 228] on icon "enhanced table" at bounding box center [1163, 235] width 15 height 15
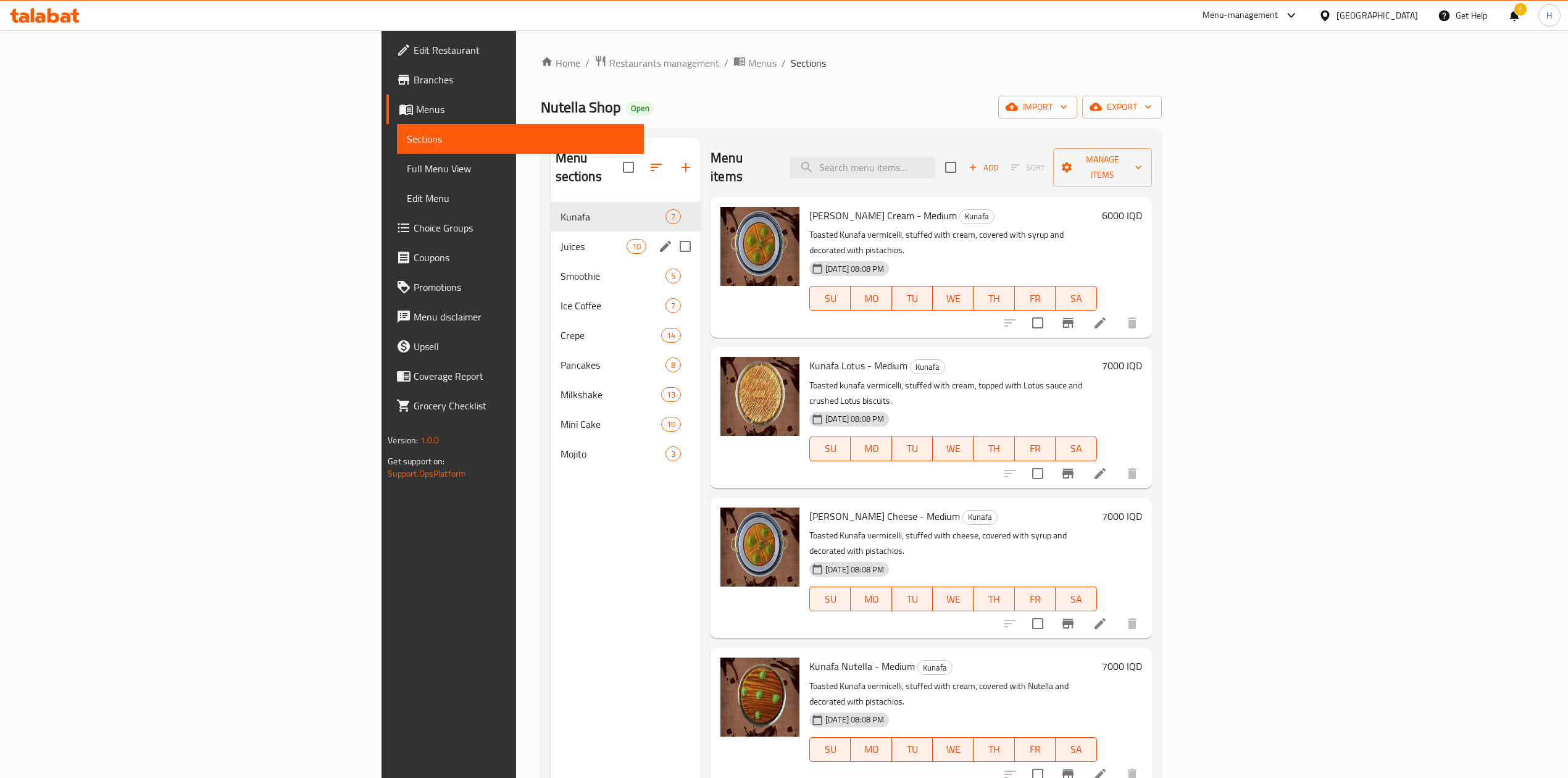
drag, startPoint x: 386, startPoint y: 215, endPoint x: 527, endPoint y: 216, distance: 141.0
click at [550, 232] on div "Juices 10" at bounding box center [626, 246] width 151 height 30
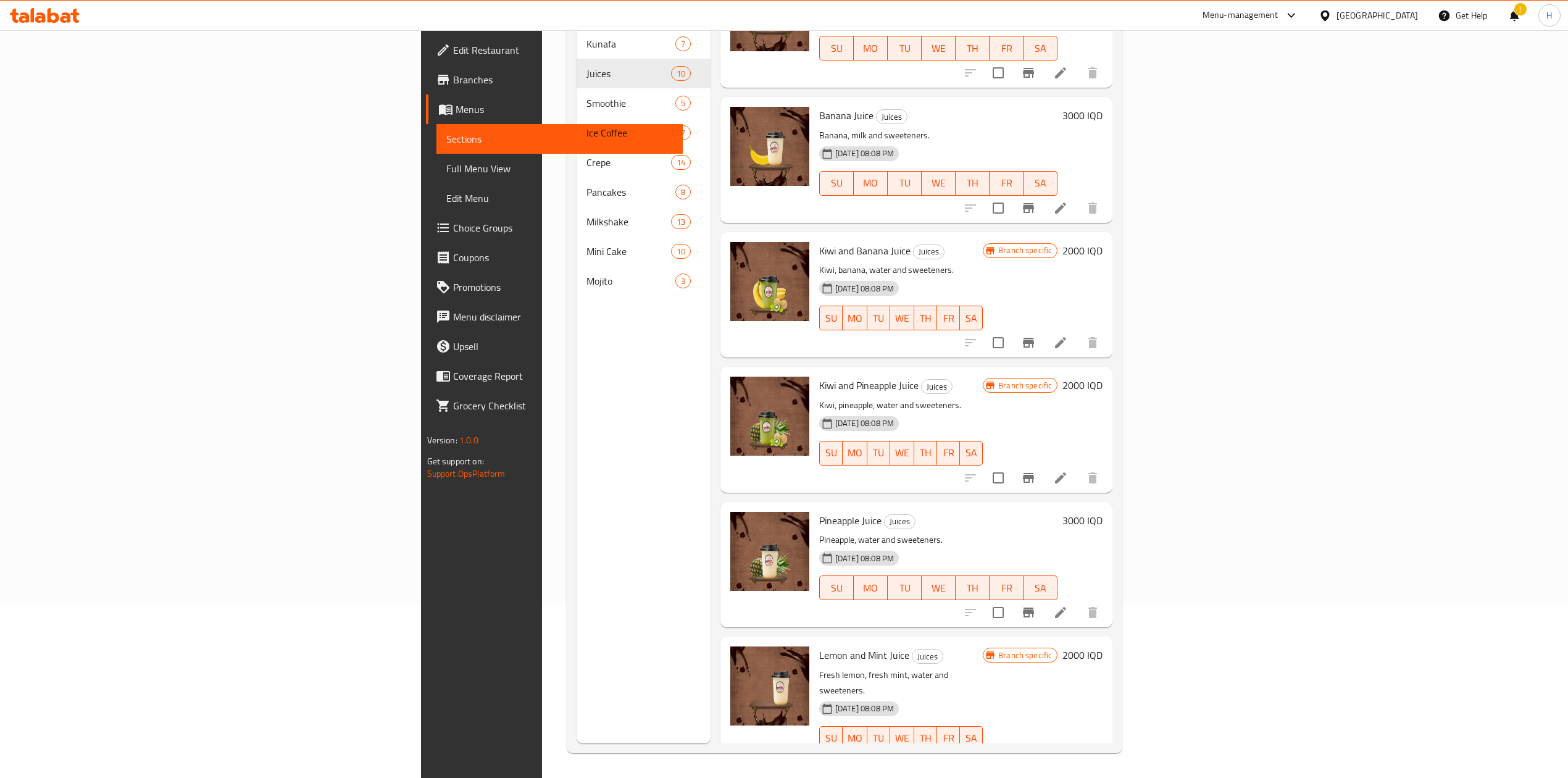
scroll to position [519, 0]
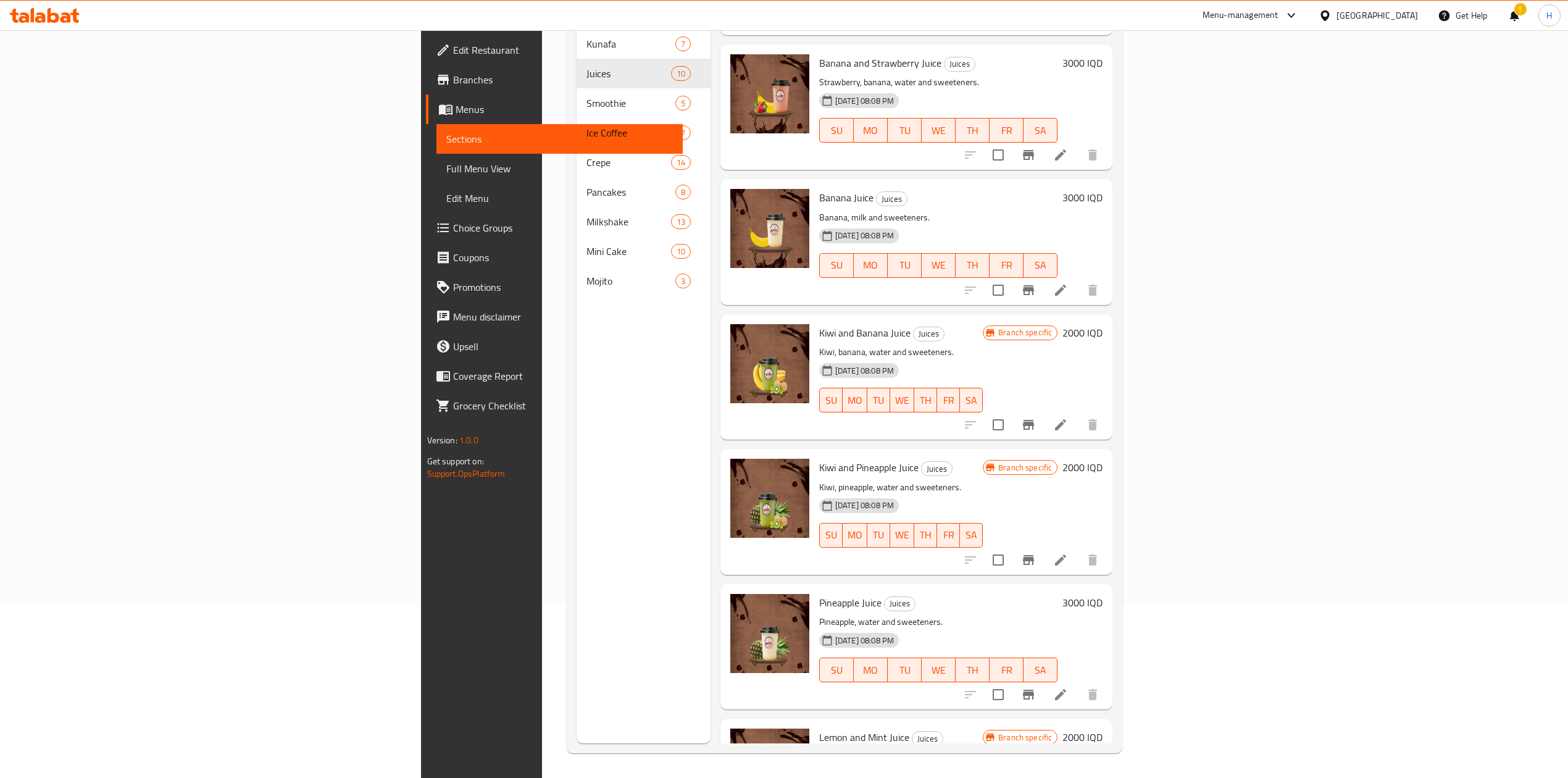
click at [1034, 419] on icon "Branch-specific-item" at bounding box center [1028, 424] width 11 height 10
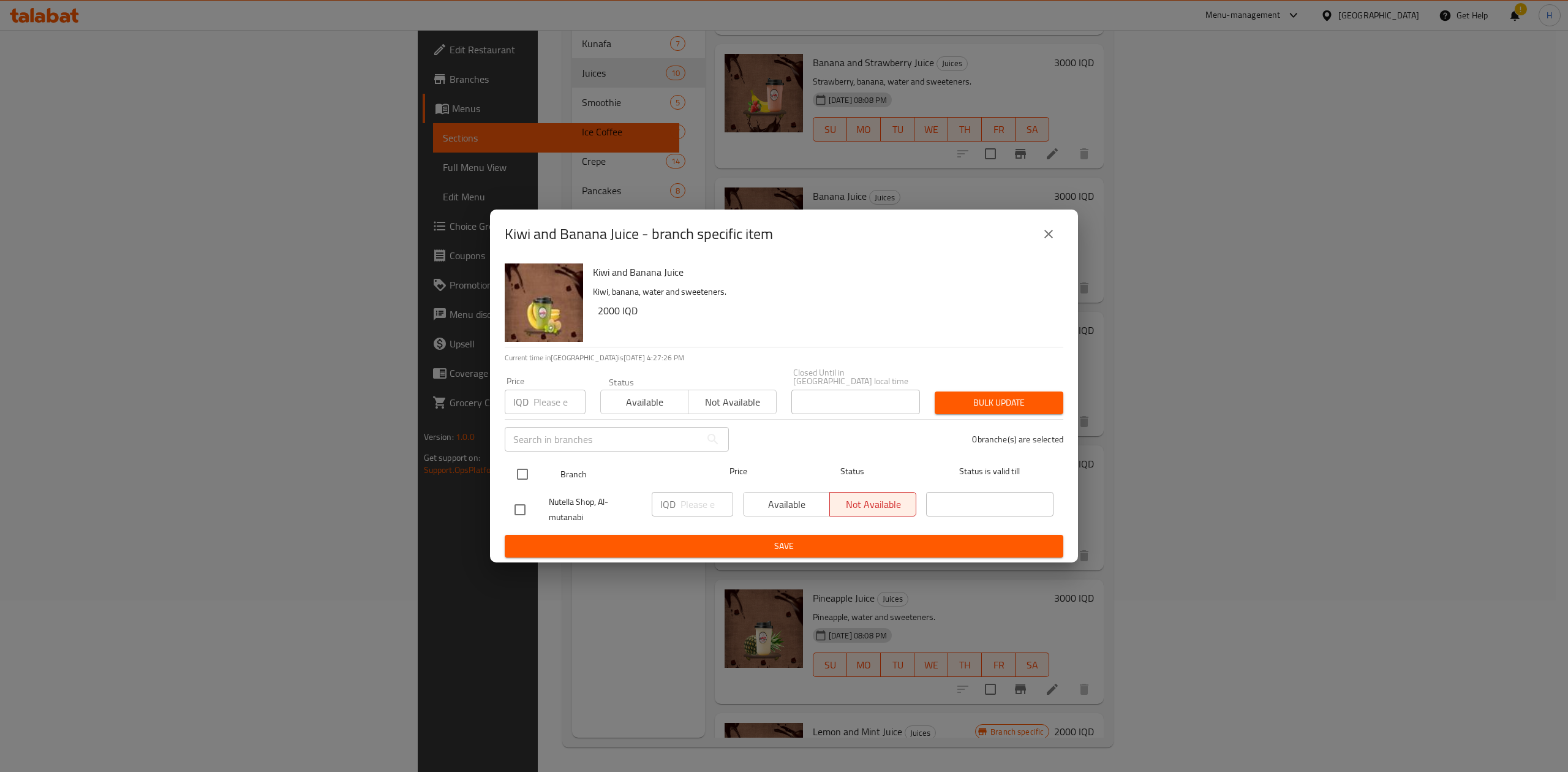
click at [525, 479] on input "checkbox" at bounding box center [522, 474] width 25 height 25
click at [714, 497] on input "number" at bounding box center [706, 504] width 53 height 24
click at [731, 545] on span "Save" at bounding box center [783, 546] width 539 height 15
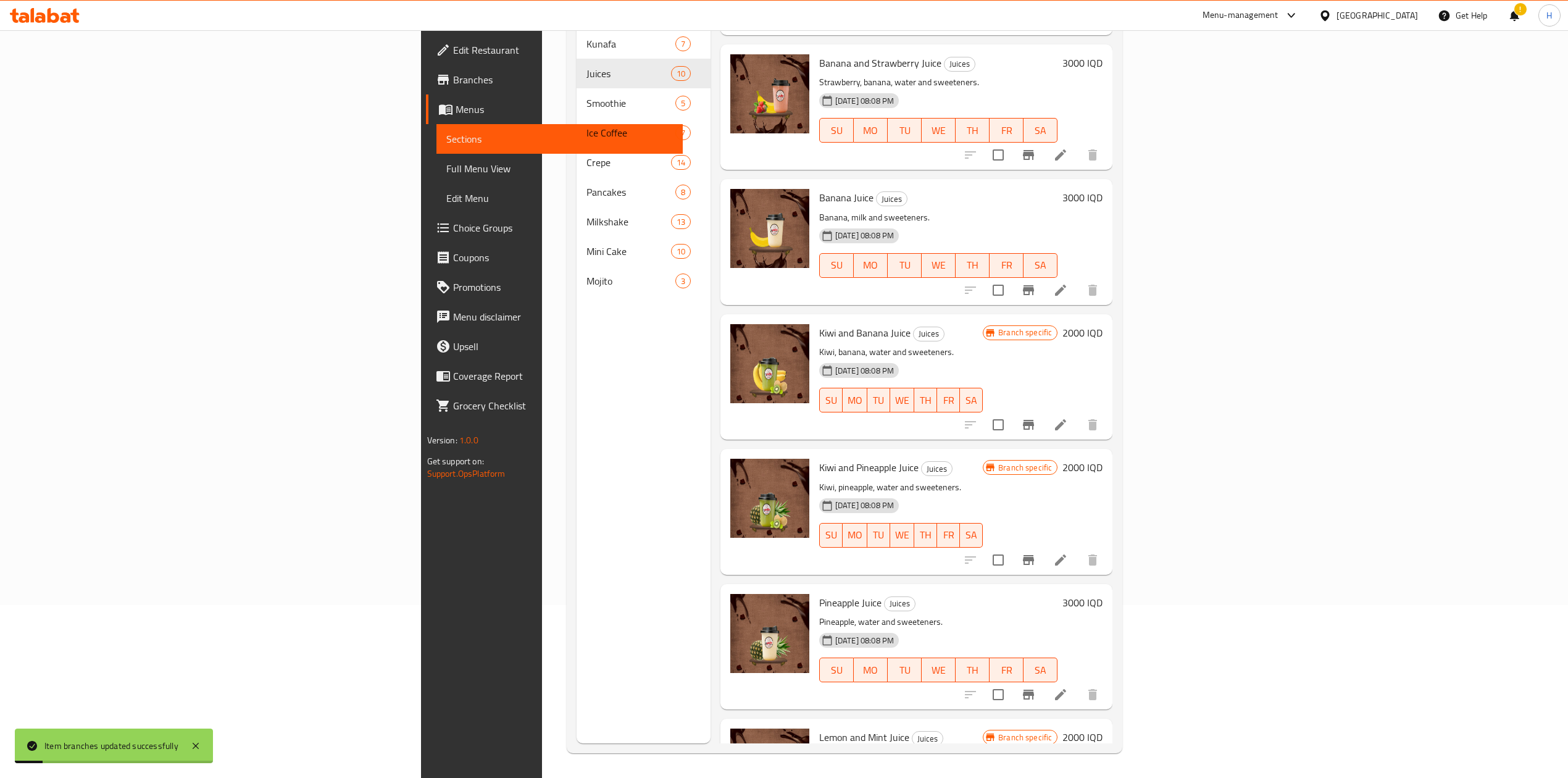
click at [1103, 324] on h6 "2000 IQD" at bounding box center [1082, 332] width 40 height 17
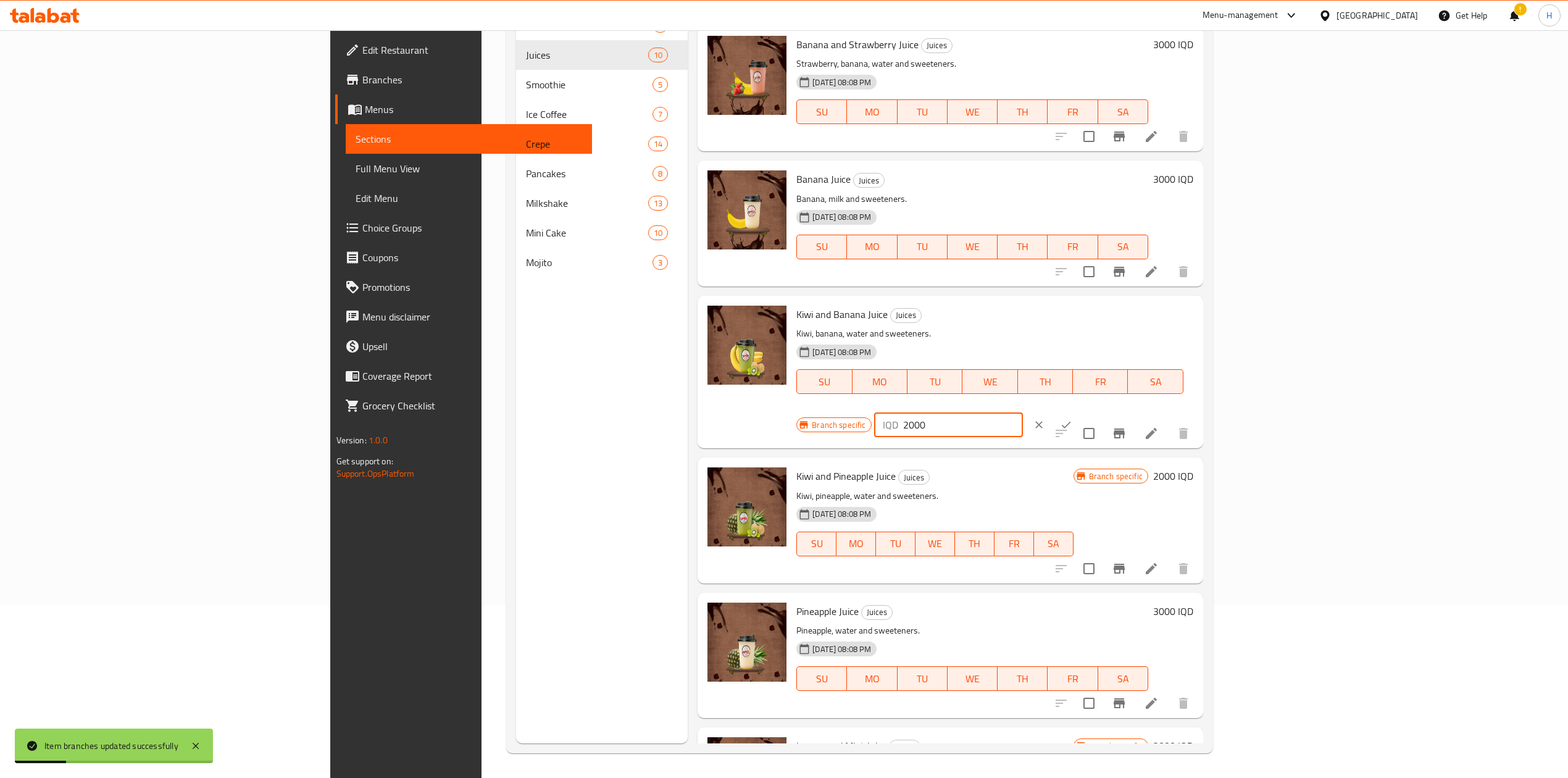
click at [1023, 412] on input "2000" at bounding box center [963, 425] width 120 height 24
click at [1080, 411] on button "ok" at bounding box center [1066, 425] width 27 height 27
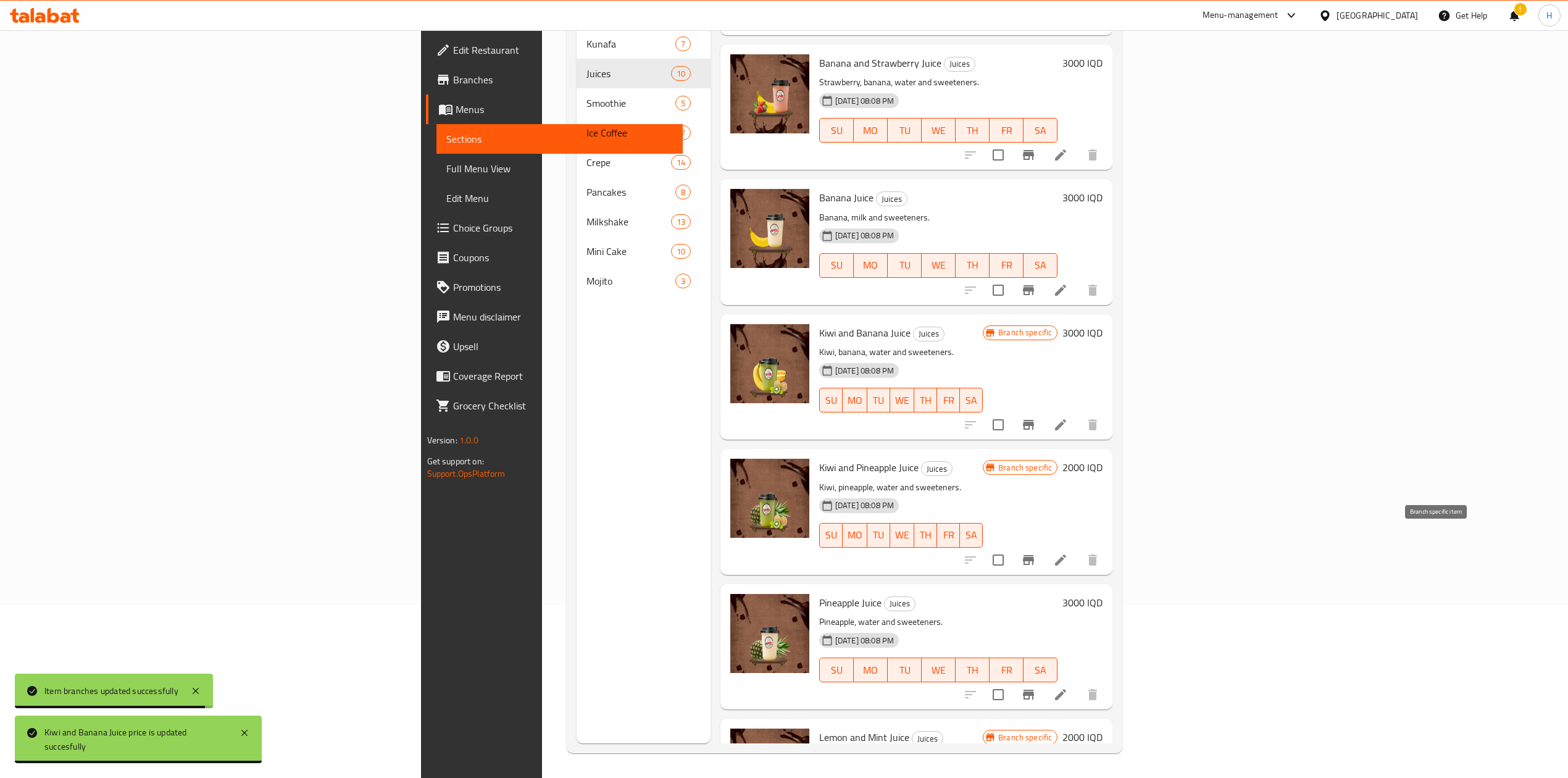
click at [1043, 545] on button "Branch-specific-item" at bounding box center [1028, 560] width 30 height 30
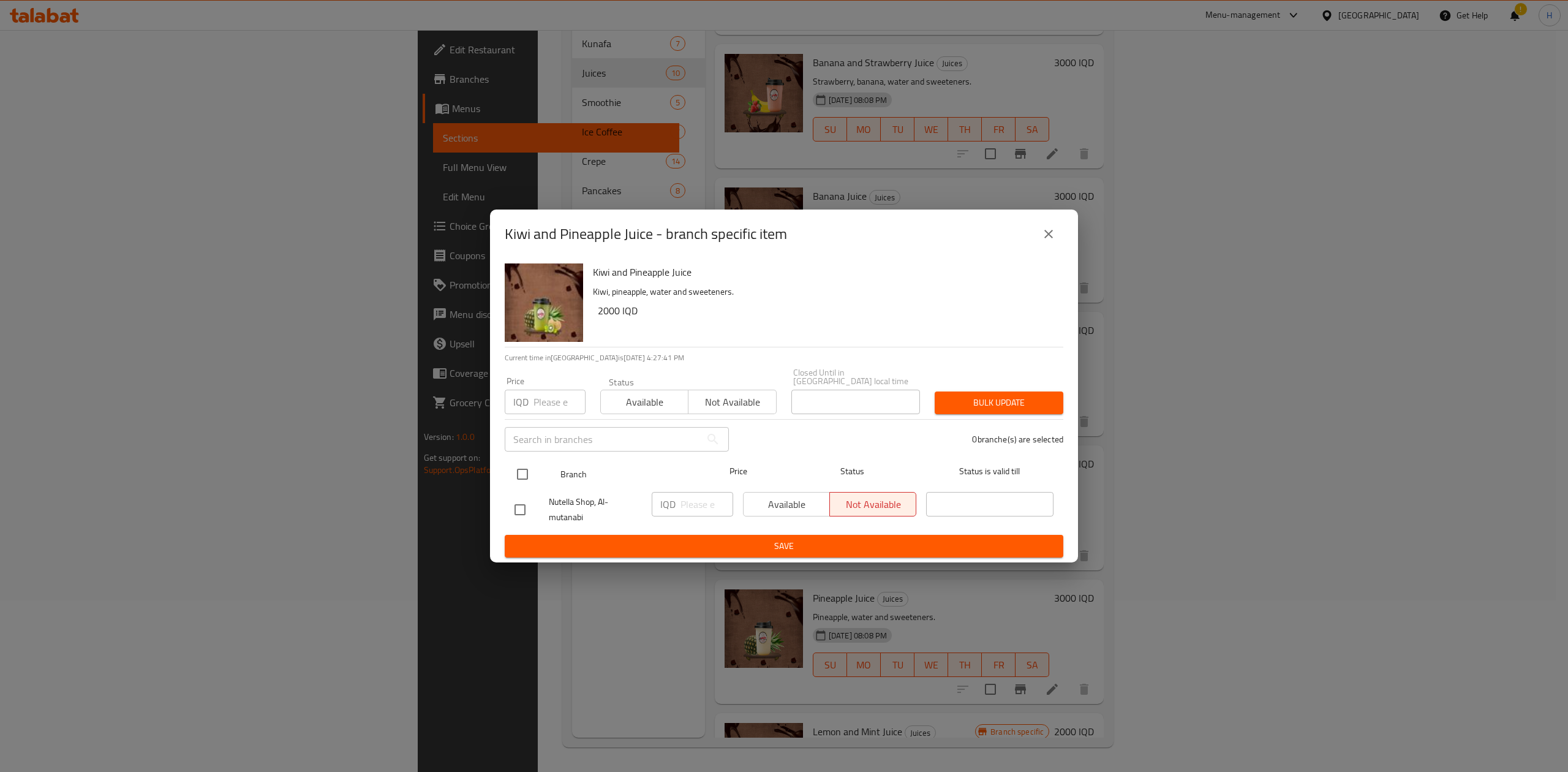
click at [533, 462] on input "checkbox" at bounding box center [522, 474] width 25 height 25
click at [701, 510] on input "number" at bounding box center [706, 504] width 53 height 24
click at [706, 539] on span "Save" at bounding box center [783, 546] width 539 height 15
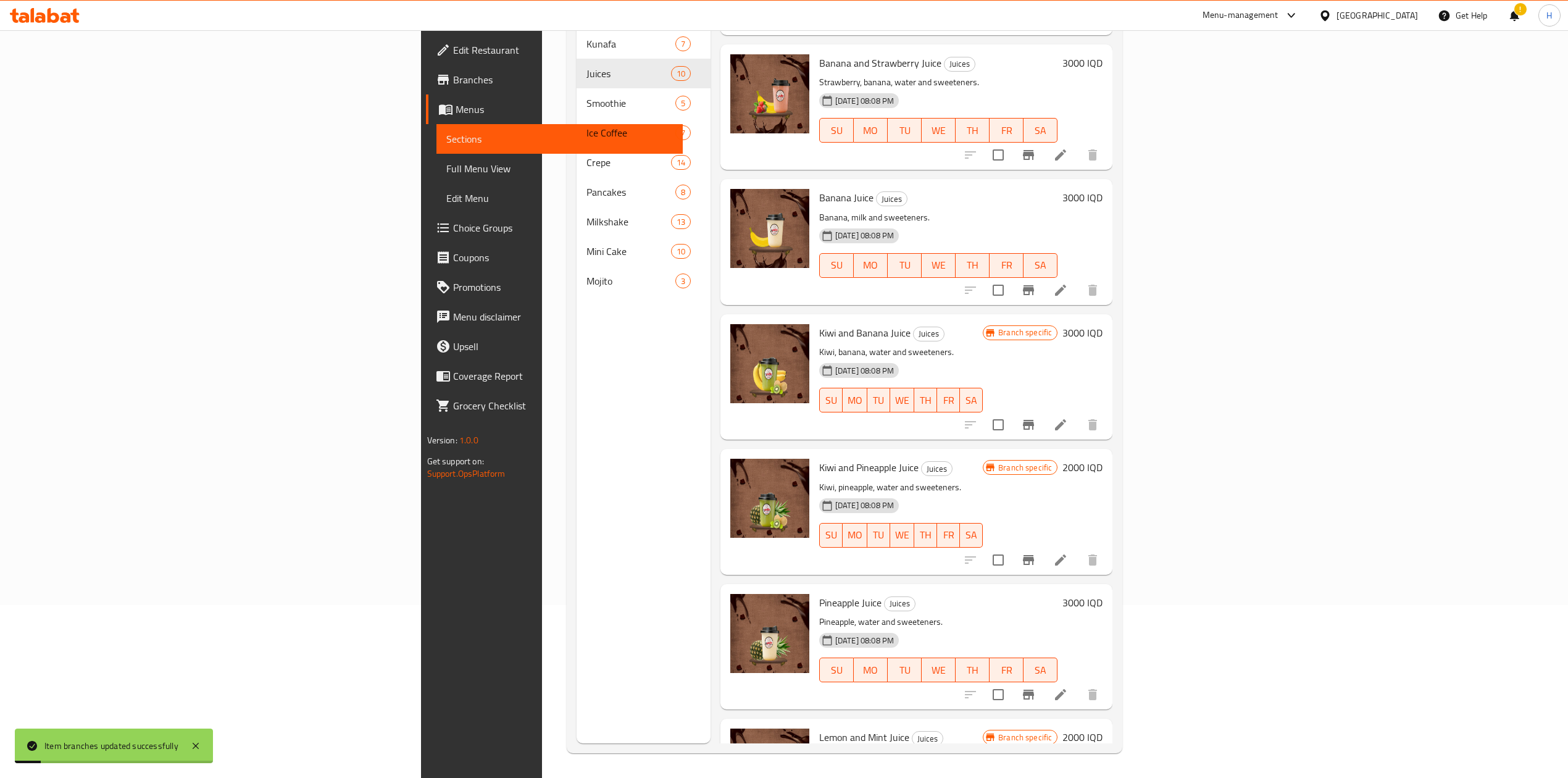
click at [1103, 459] on h6 "2000 IQD" at bounding box center [1082, 467] width 40 height 17
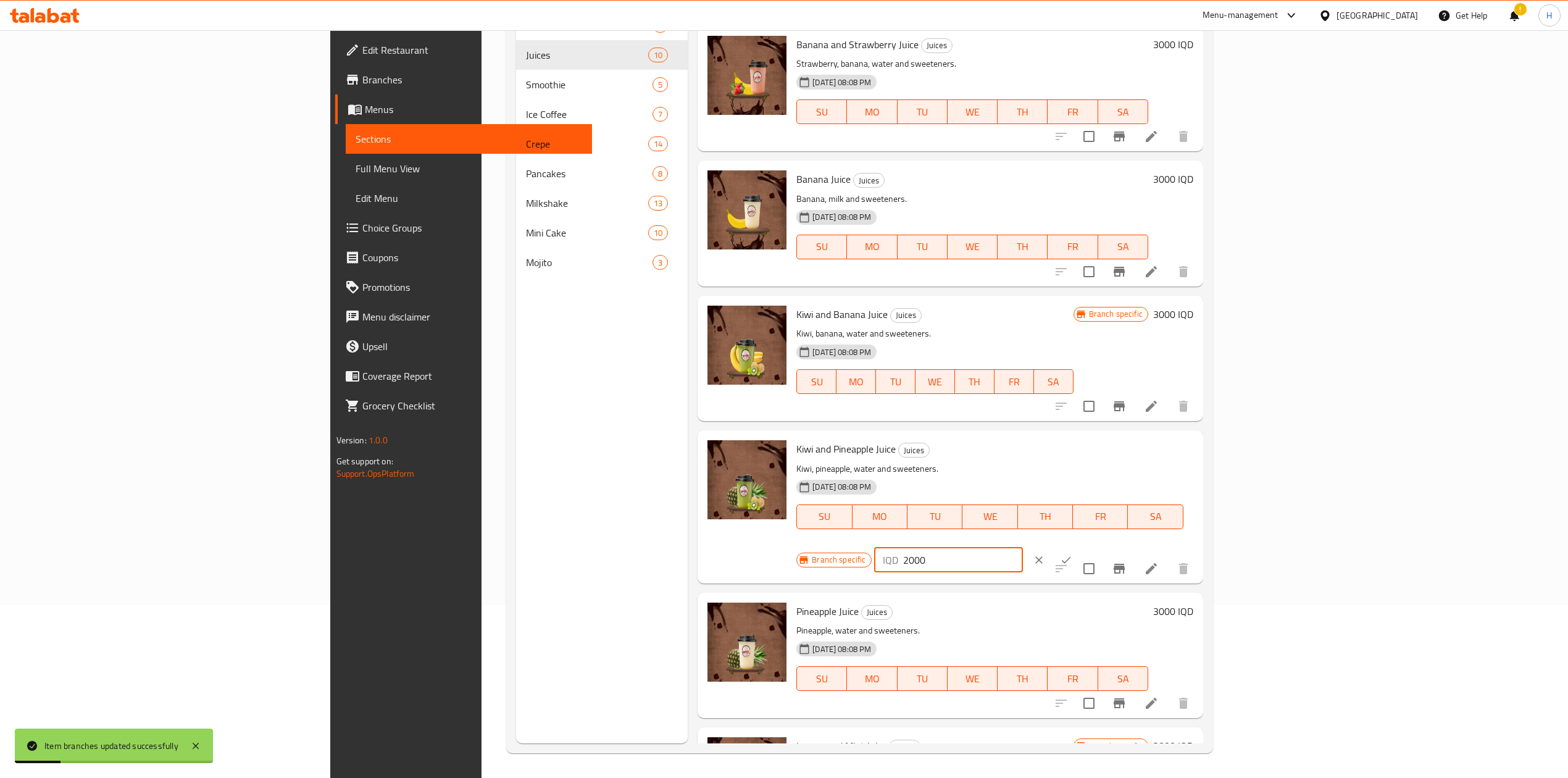
click at [1023, 548] on div "IQD 2000 ​" at bounding box center [949, 560] width 149 height 24
click at [1073, 554] on icon "ok" at bounding box center [1066, 559] width 12 height 12
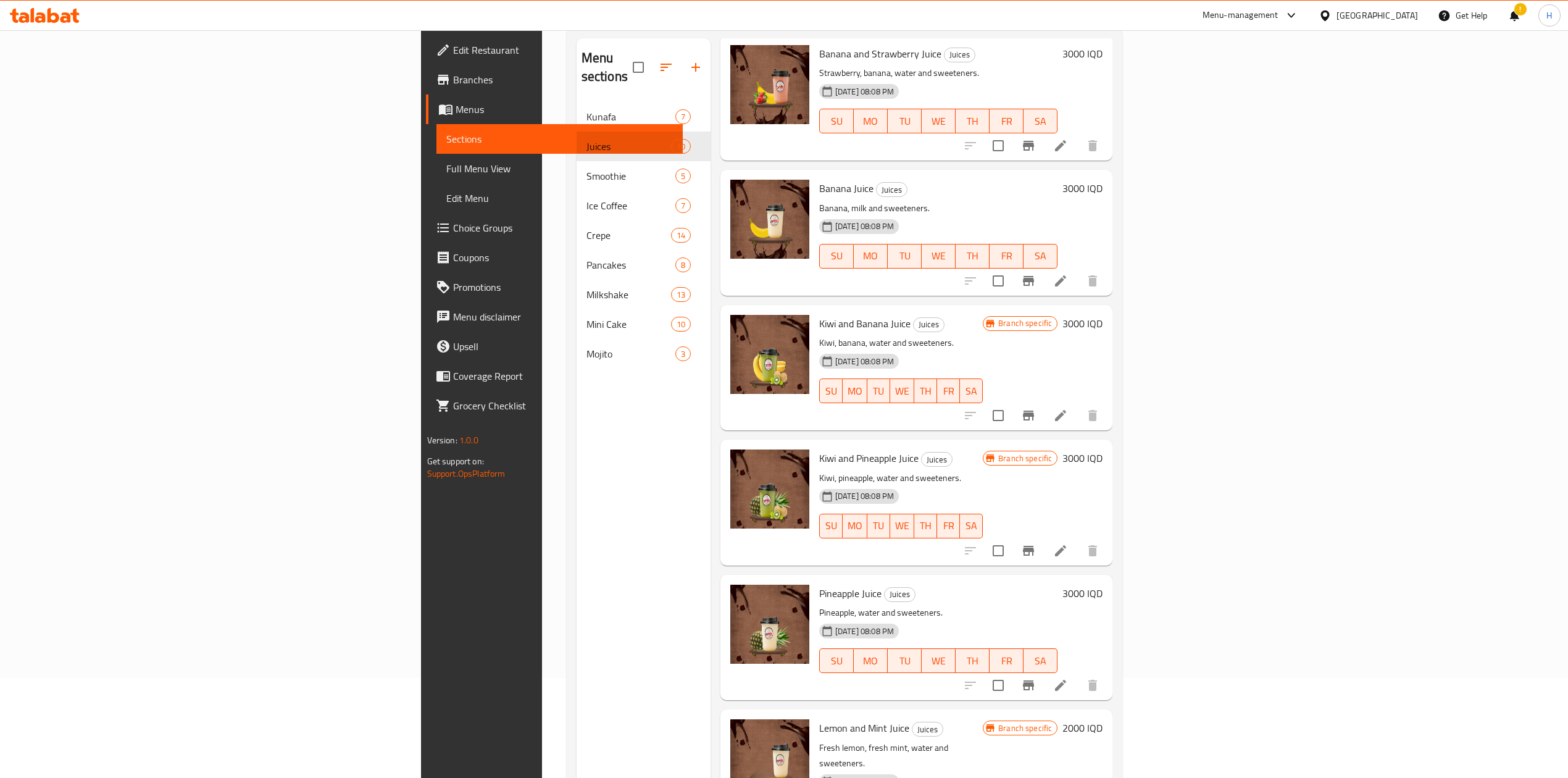
scroll to position [173, 0]
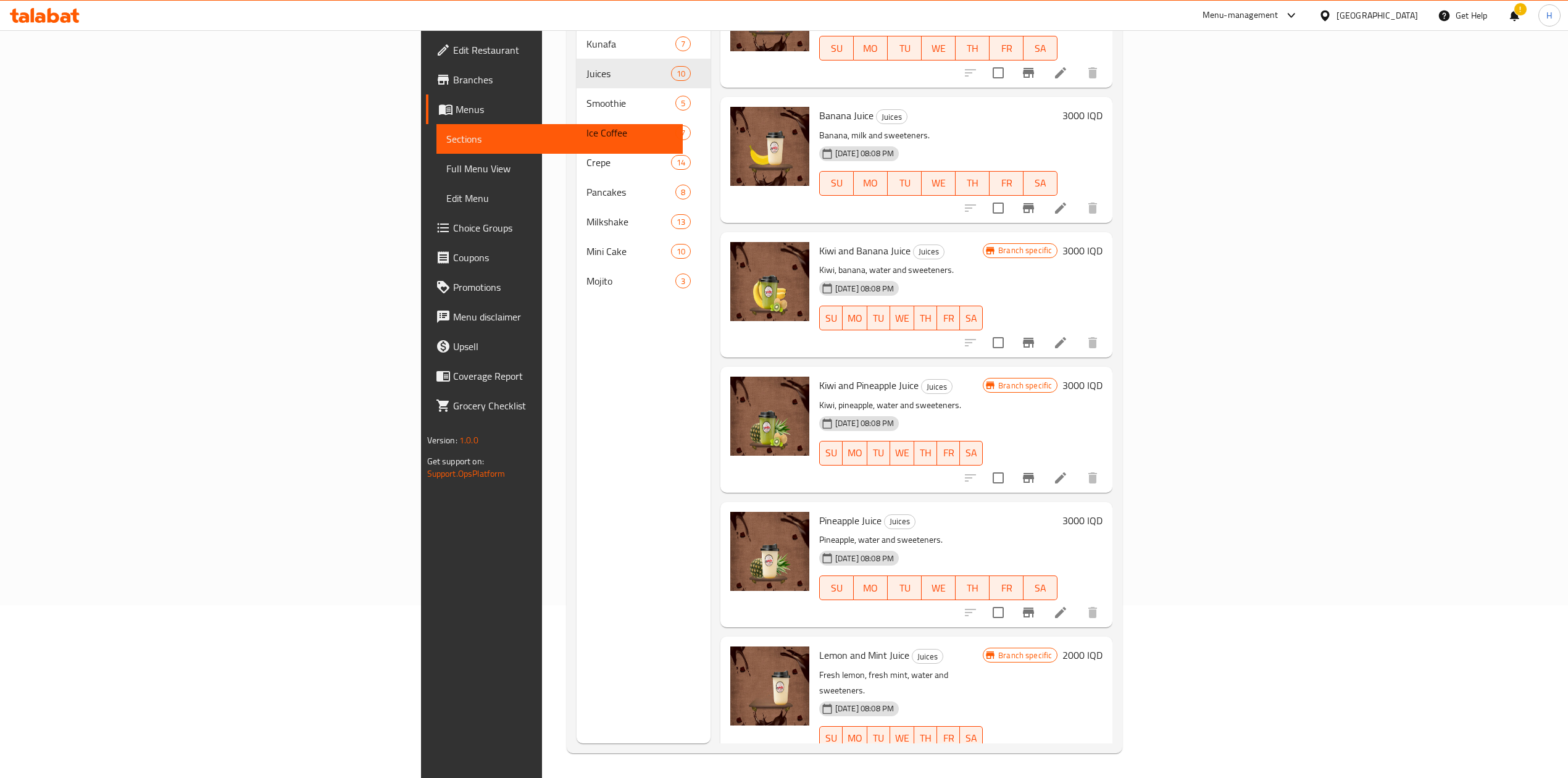
click at [1036, 756] on icon "Branch-specific-item" at bounding box center [1028, 763] width 15 height 15
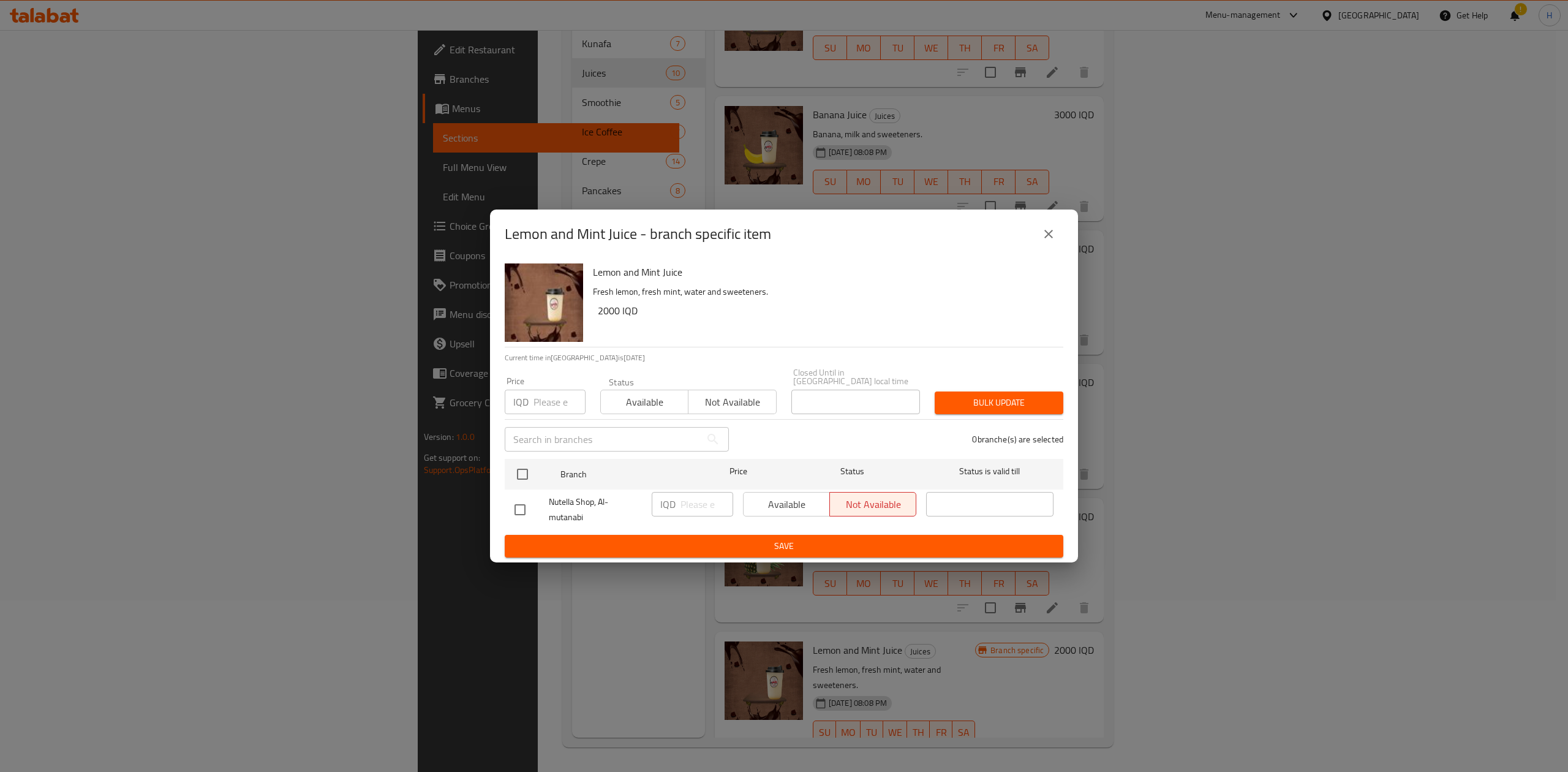
drag, startPoint x: 526, startPoint y: 471, endPoint x: 584, endPoint y: 490, distance: 61.0
click at [531, 473] on input "checkbox" at bounding box center [522, 474] width 25 height 25
click at [713, 503] on input "number" at bounding box center [706, 504] width 53 height 24
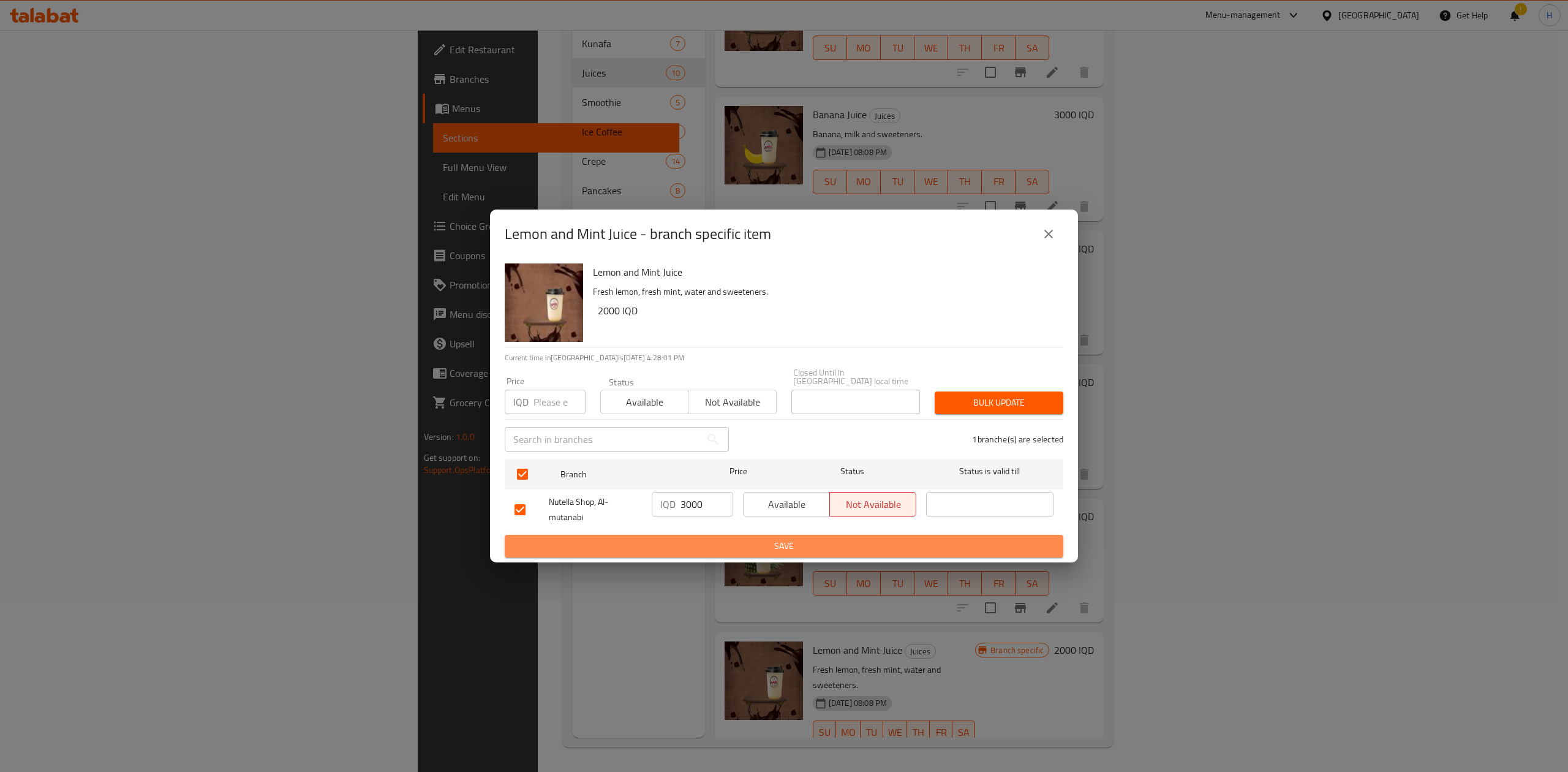
click at [741, 552] on button "Save" at bounding box center [784, 546] width 559 height 23
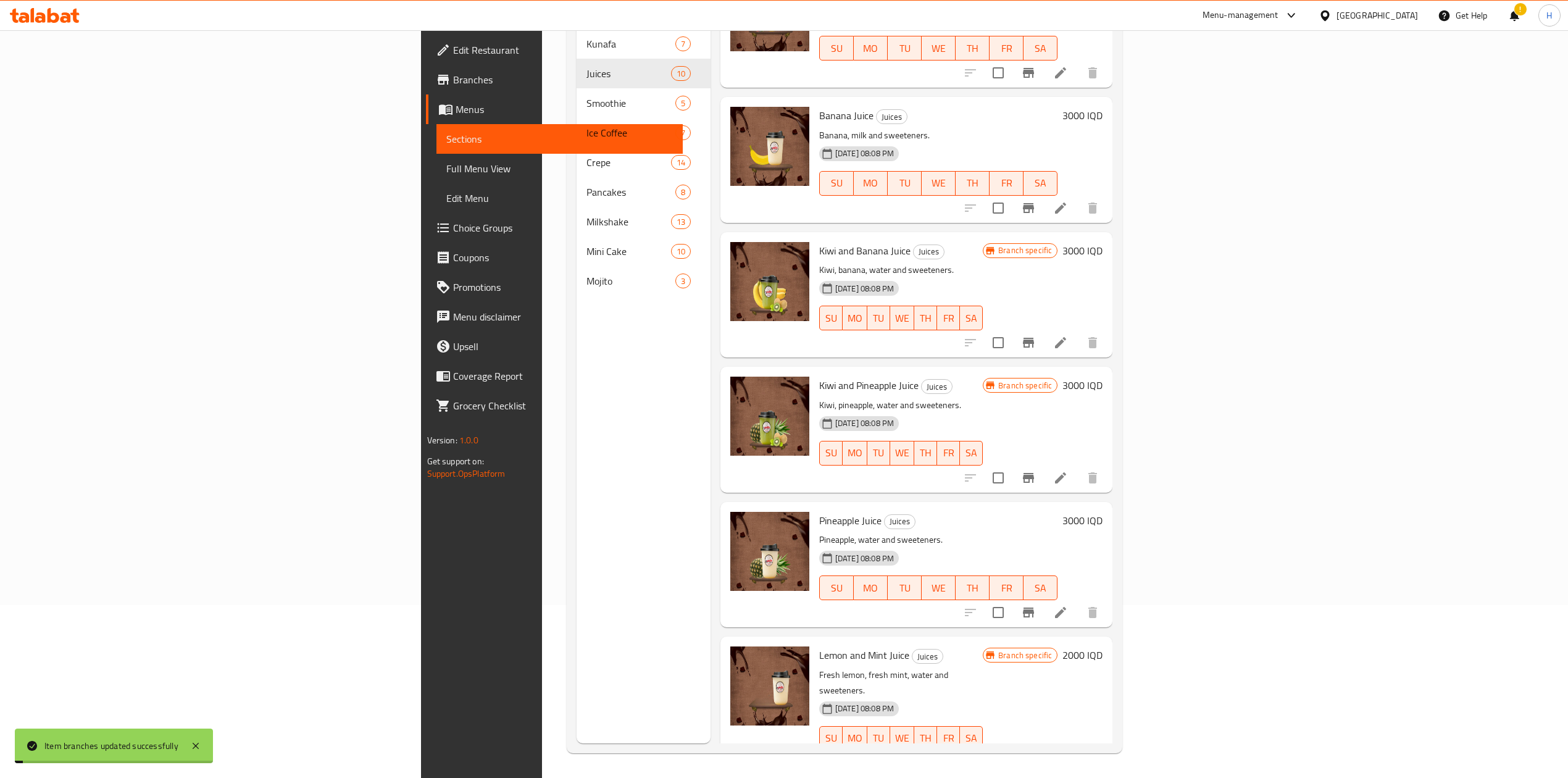
click at [1103, 647] on h6 "2000 IQD" at bounding box center [1082, 655] width 40 height 17
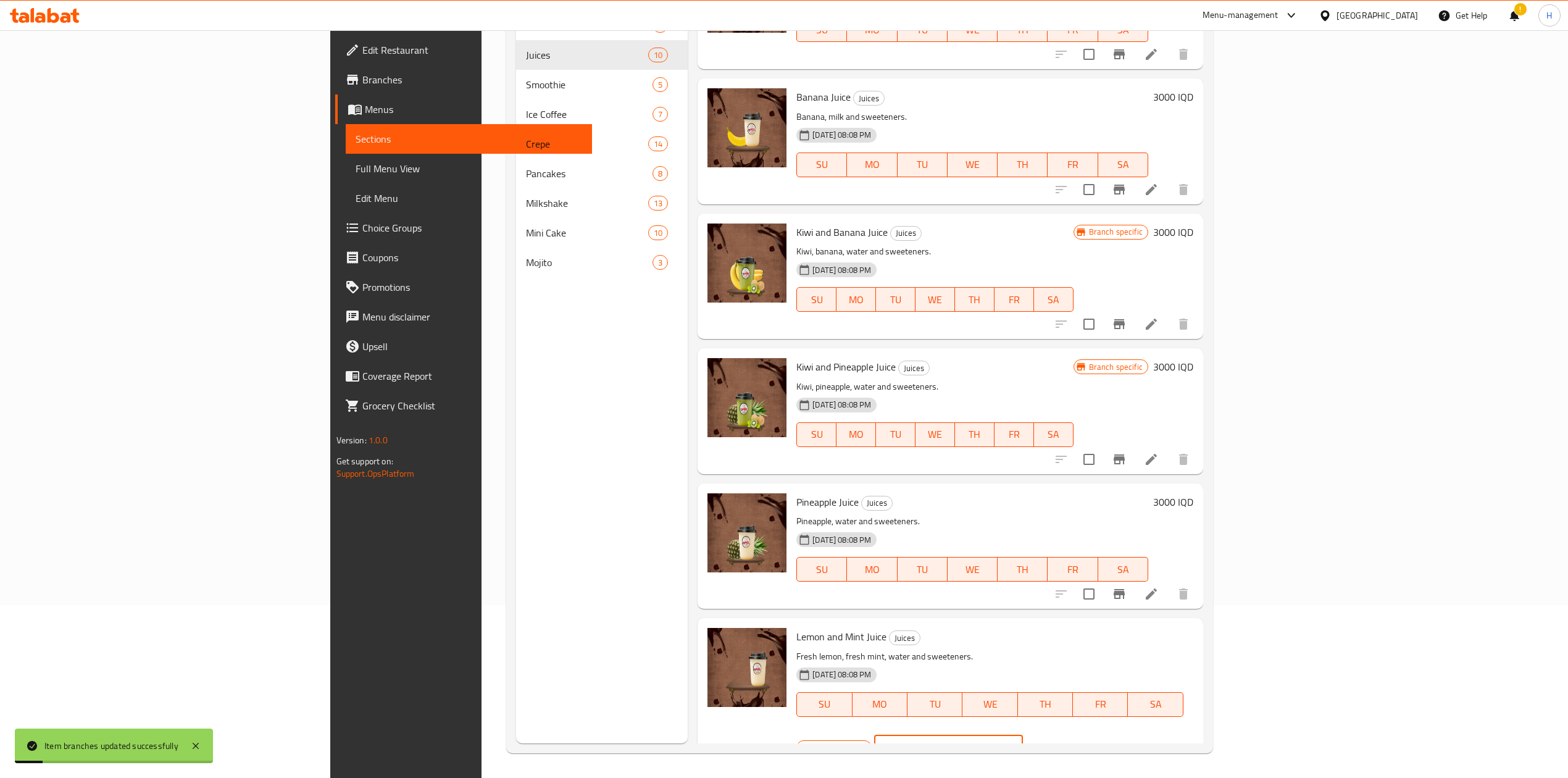
drag, startPoint x: 1344, startPoint y: 639, endPoint x: 1338, endPoint y: 642, distance: 6.7
click at [1023, 735] on div "IQD 2000 ​" at bounding box center [949, 747] width 149 height 24
click at [1073, 741] on icon "ok" at bounding box center [1066, 747] width 12 height 12
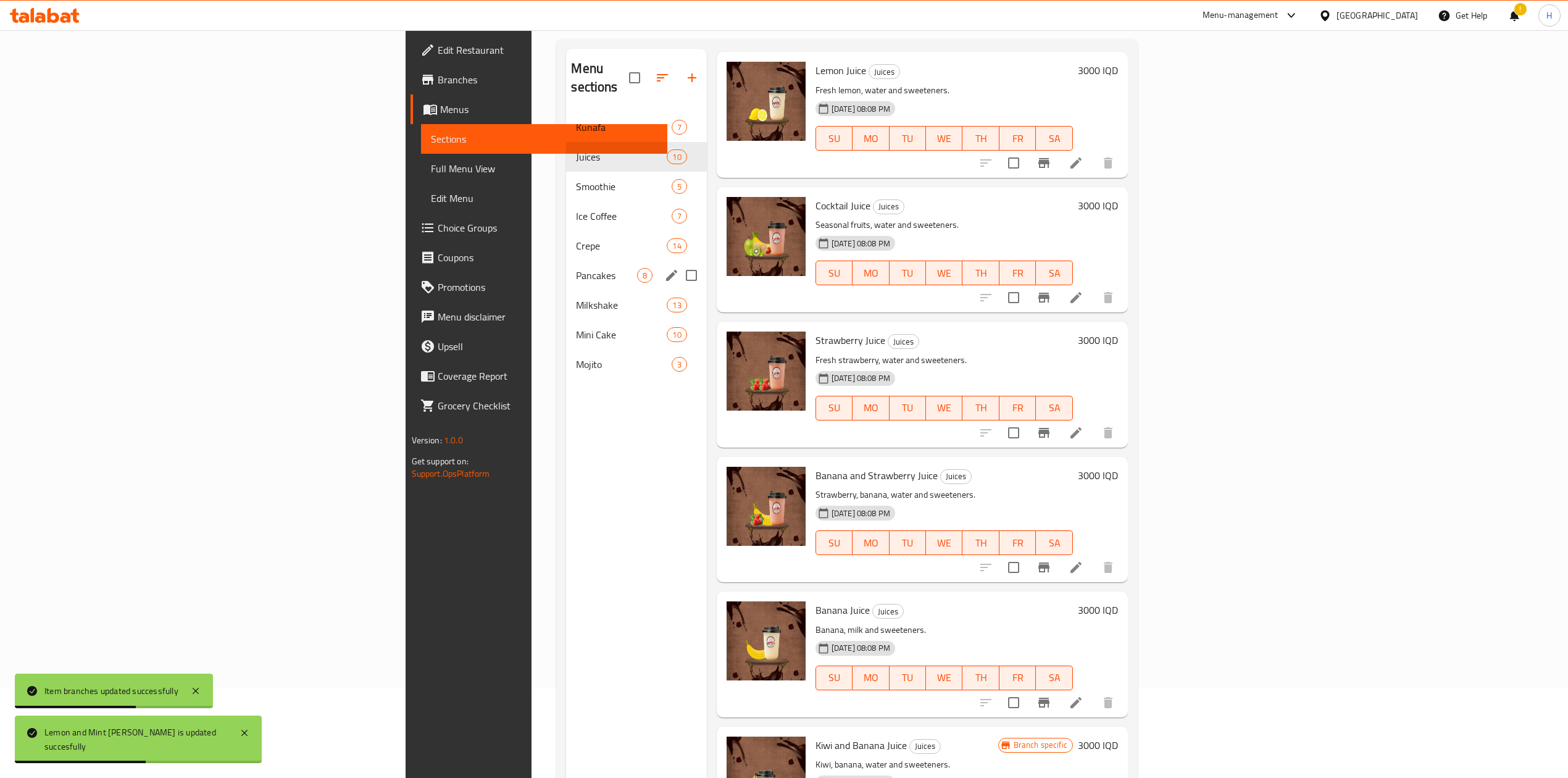
scroll to position [8, 0]
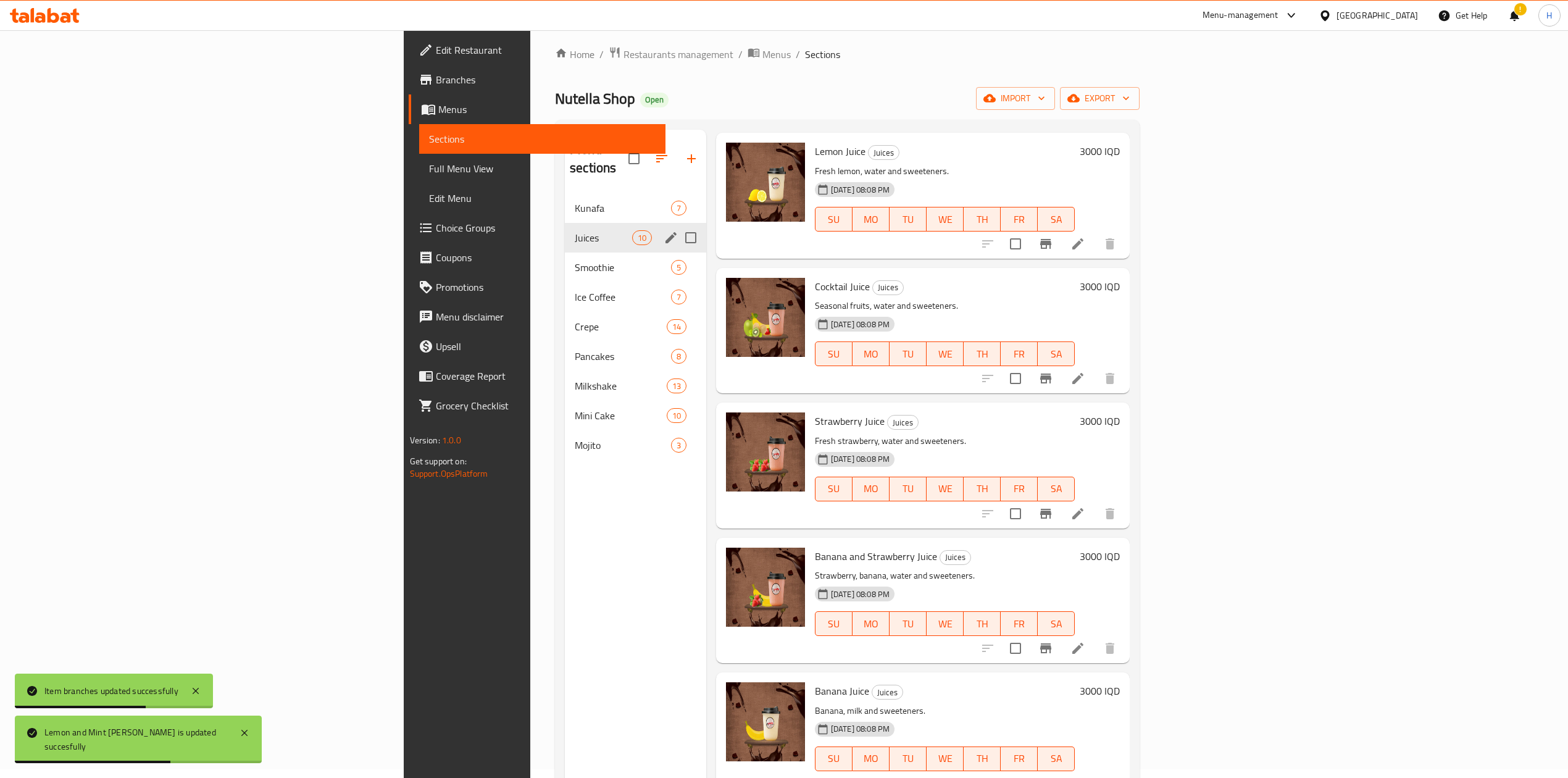
click at [575, 260] on span "Smoothie" at bounding box center [623, 267] width 96 height 15
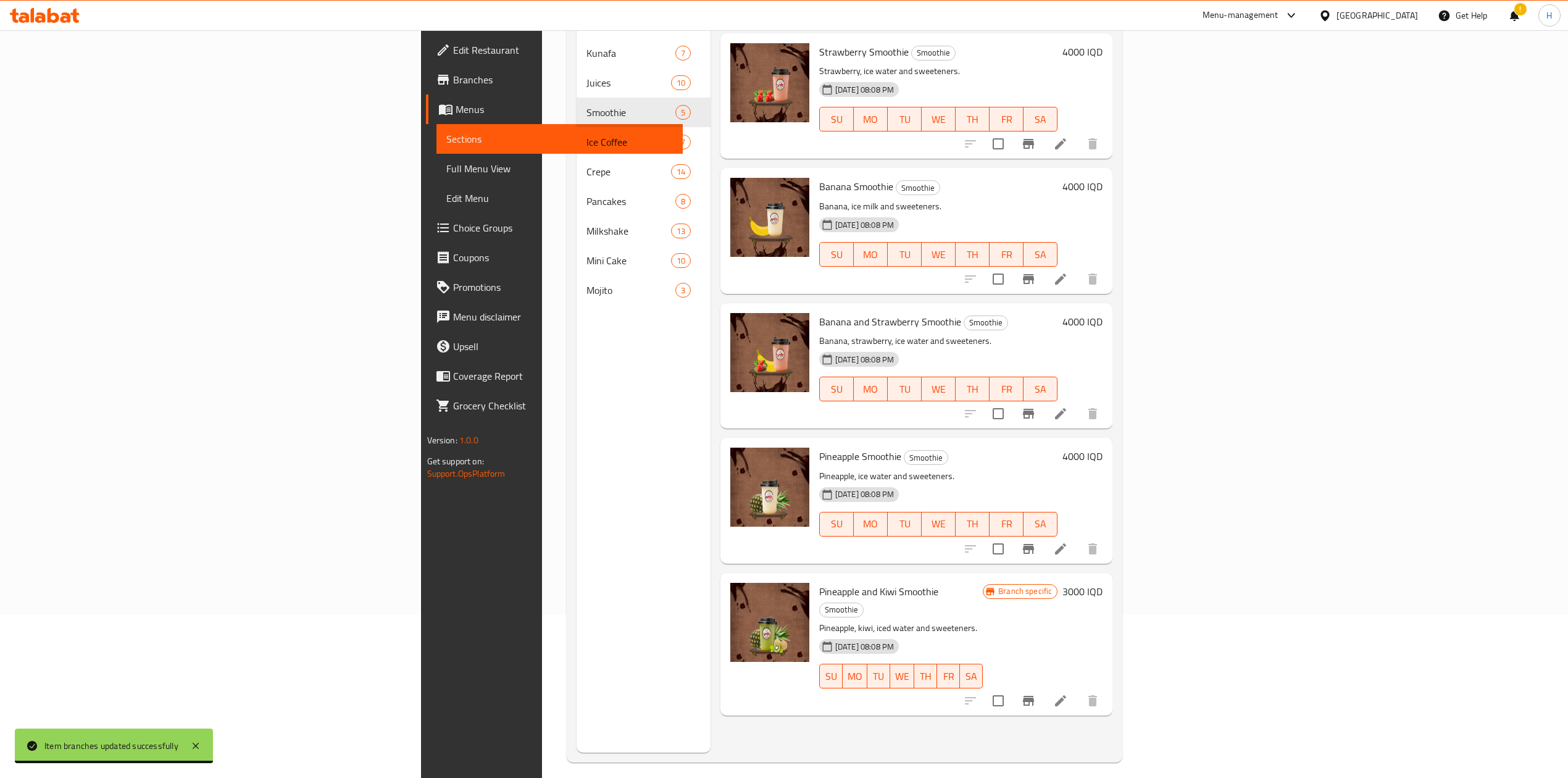
scroll to position [173, 0]
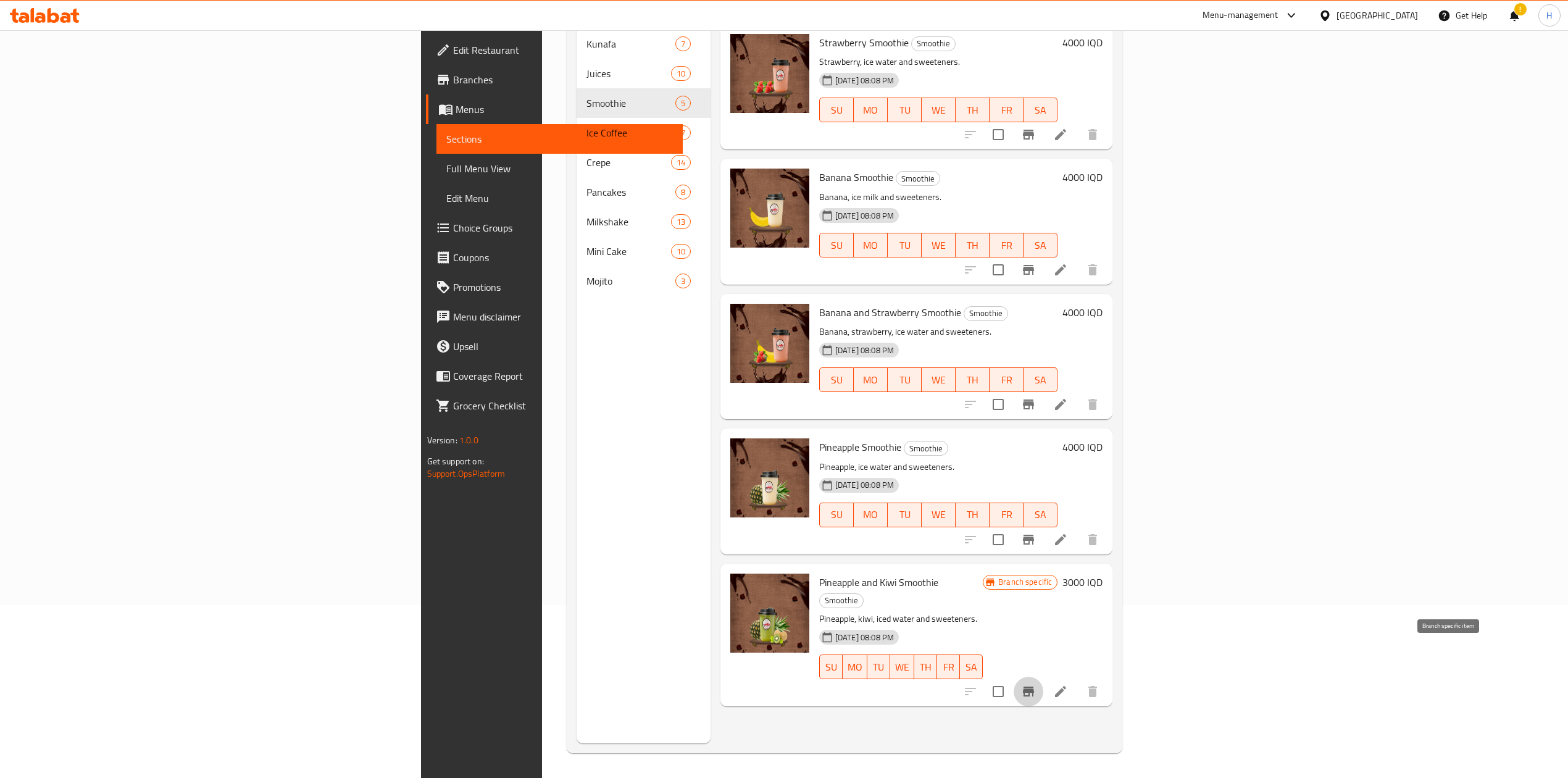
click at [1034, 686] on icon "Branch-specific-item" at bounding box center [1028, 691] width 11 height 10
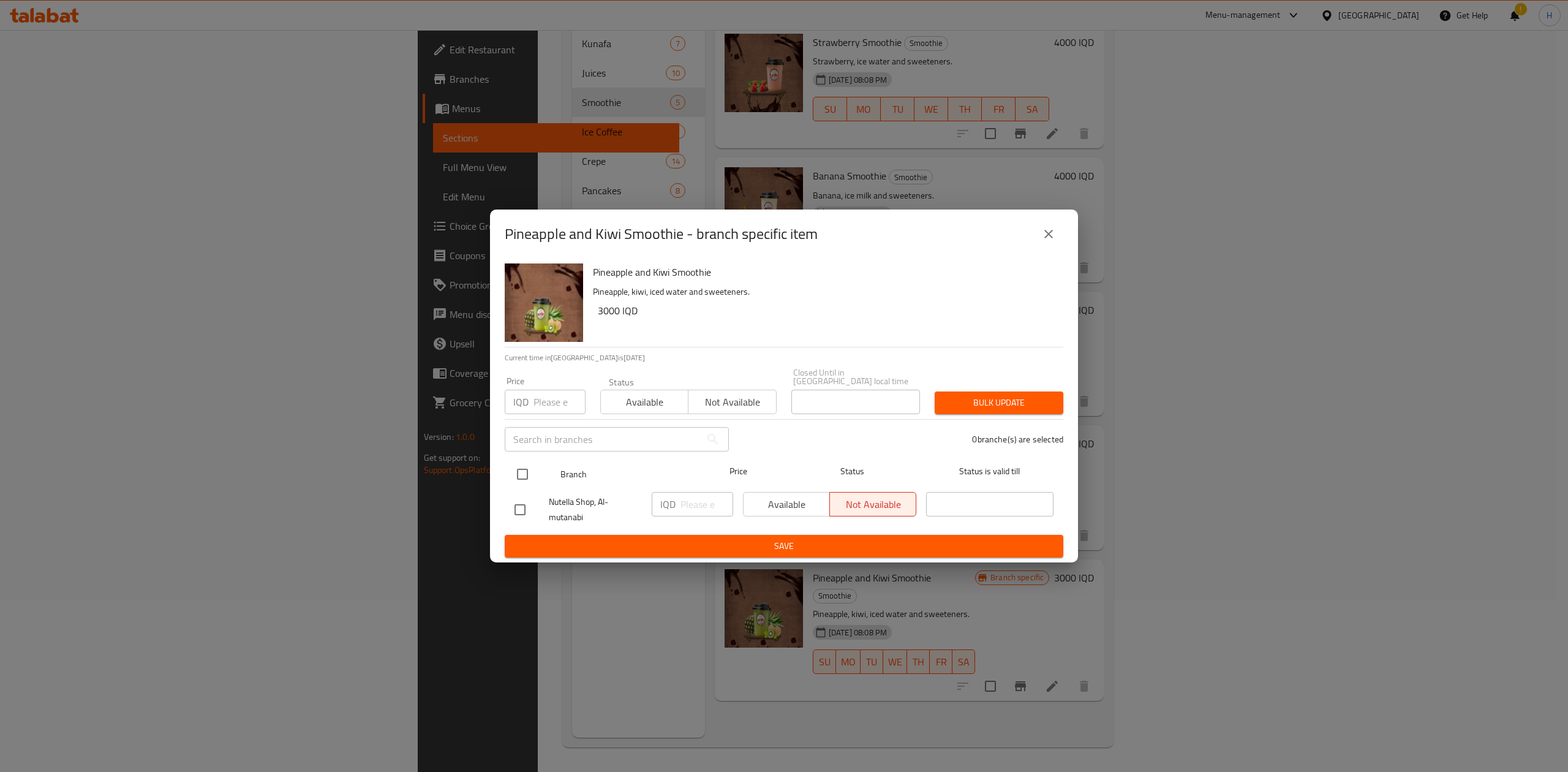
drag, startPoint x: 522, startPoint y: 470, endPoint x: 638, endPoint y: 503, distance: 120.6
click at [526, 471] on input "checkbox" at bounding box center [522, 474] width 25 height 25
click at [704, 503] on input "number" at bounding box center [706, 504] width 53 height 24
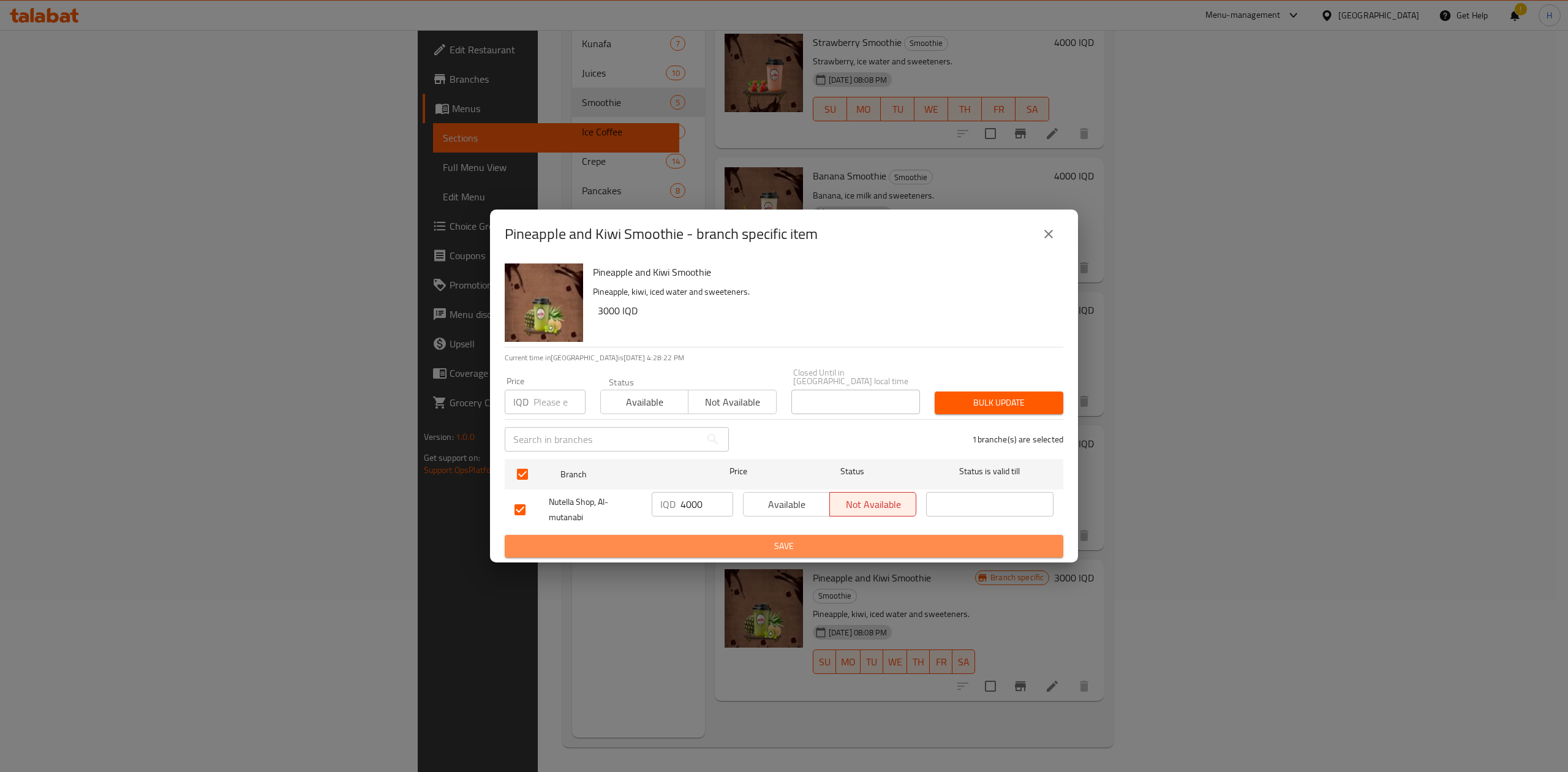
click at [782, 535] on button "Save" at bounding box center [784, 546] width 559 height 23
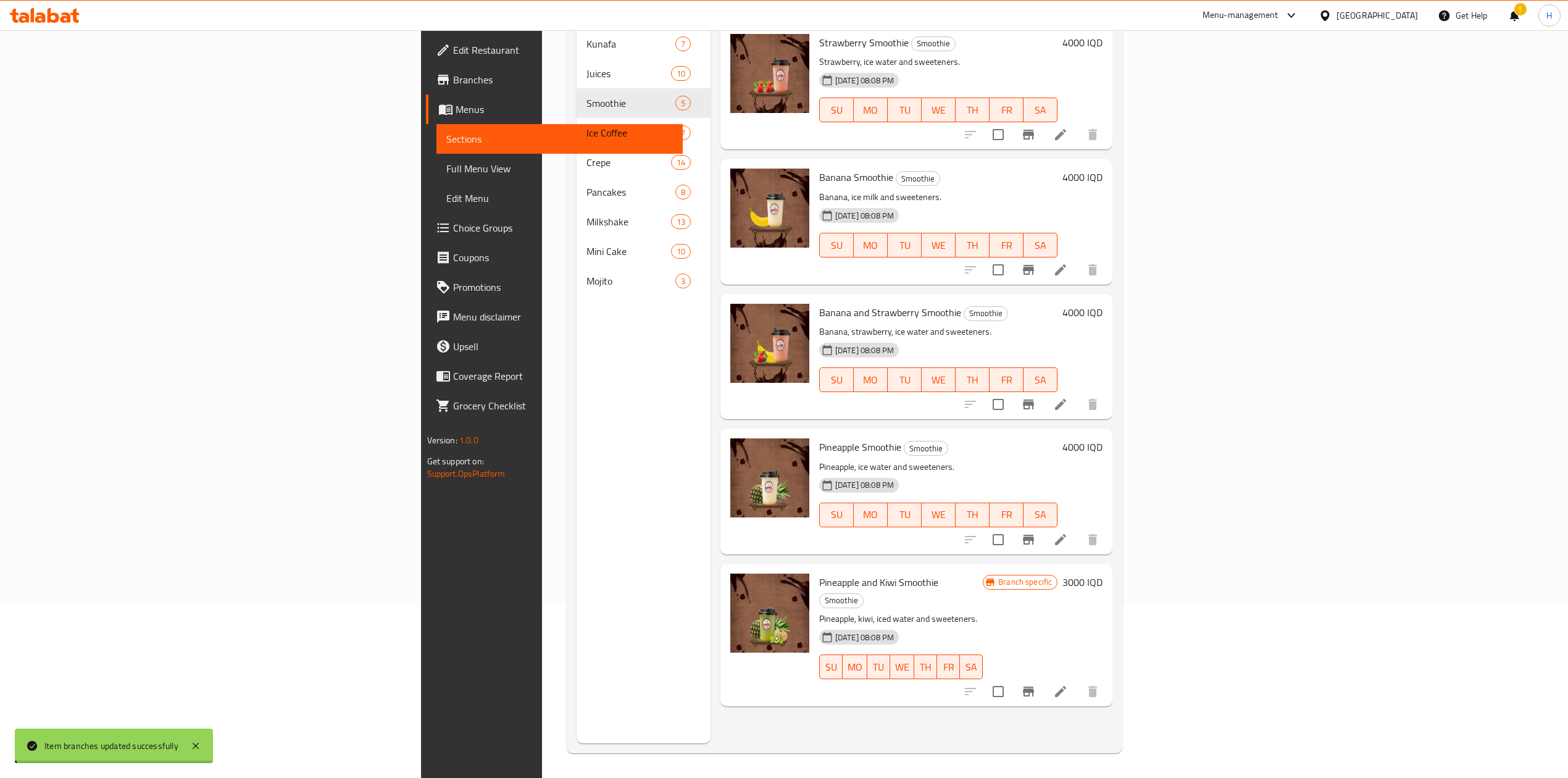
click at [1103, 573] on h6 "3000 IQD" at bounding box center [1082, 582] width 40 height 17
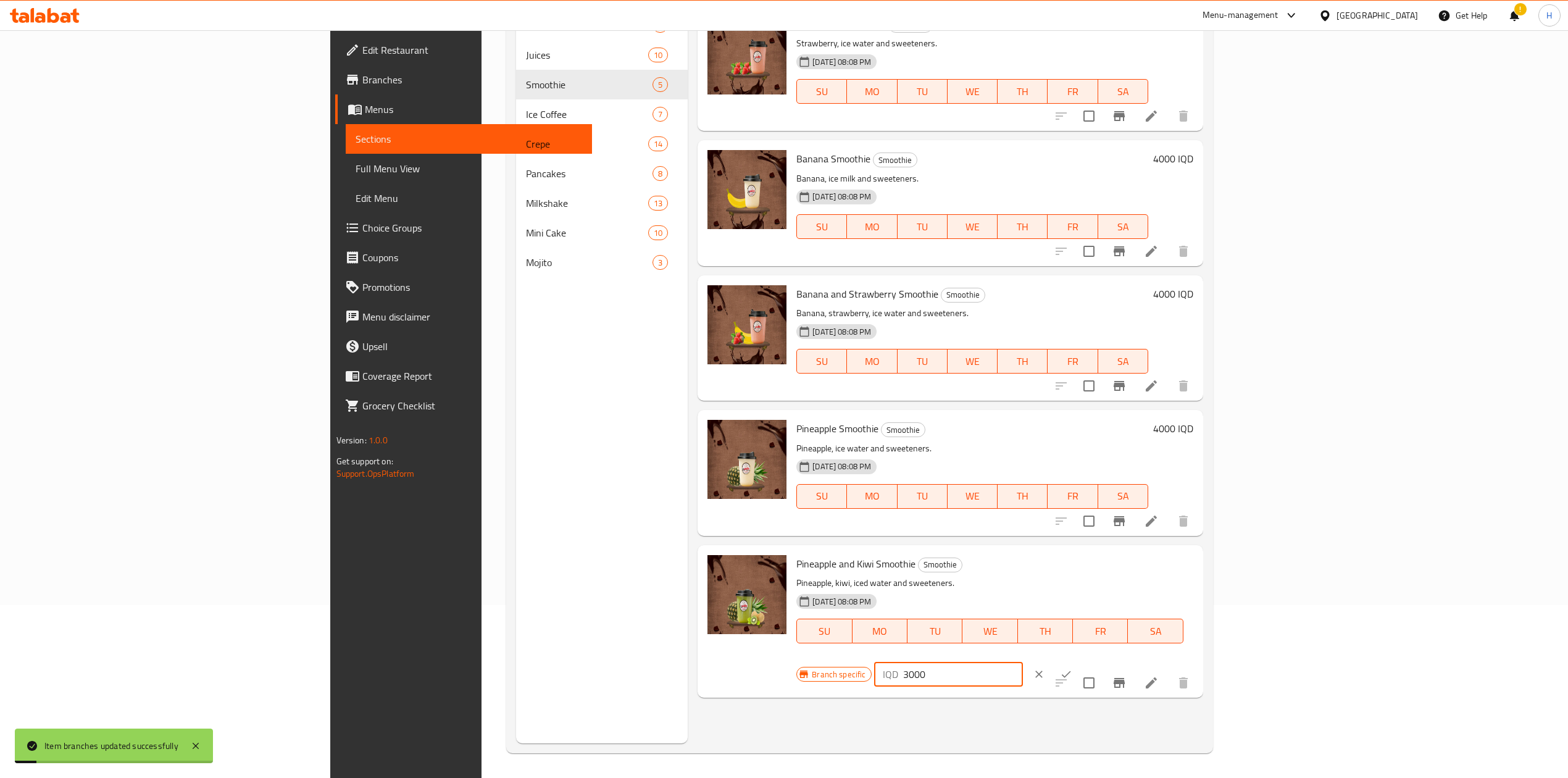
drag, startPoint x: 1359, startPoint y: 564, endPoint x: 1349, endPoint y: 568, distance: 10.8
click at [1023, 662] on div "IQD 3000 ​" at bounding box center [949, 674] width 149 height 24
click at [1073, 668] on icon "ok" at bounding box center [1066, 673] width 12 height 12
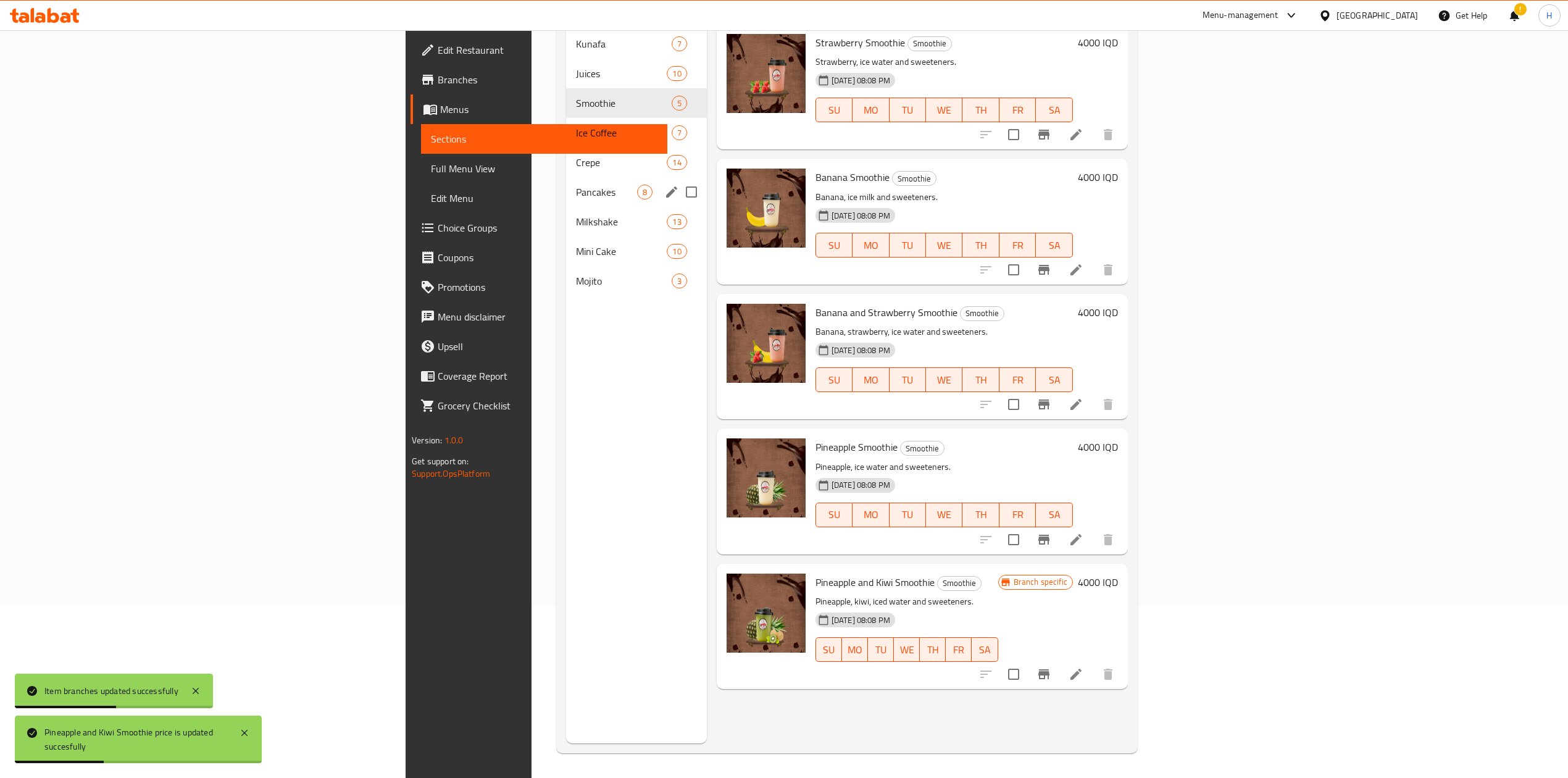
click at [576, 214] on span "Milkshake" at bounding box center [621, 221] width 90 height 15
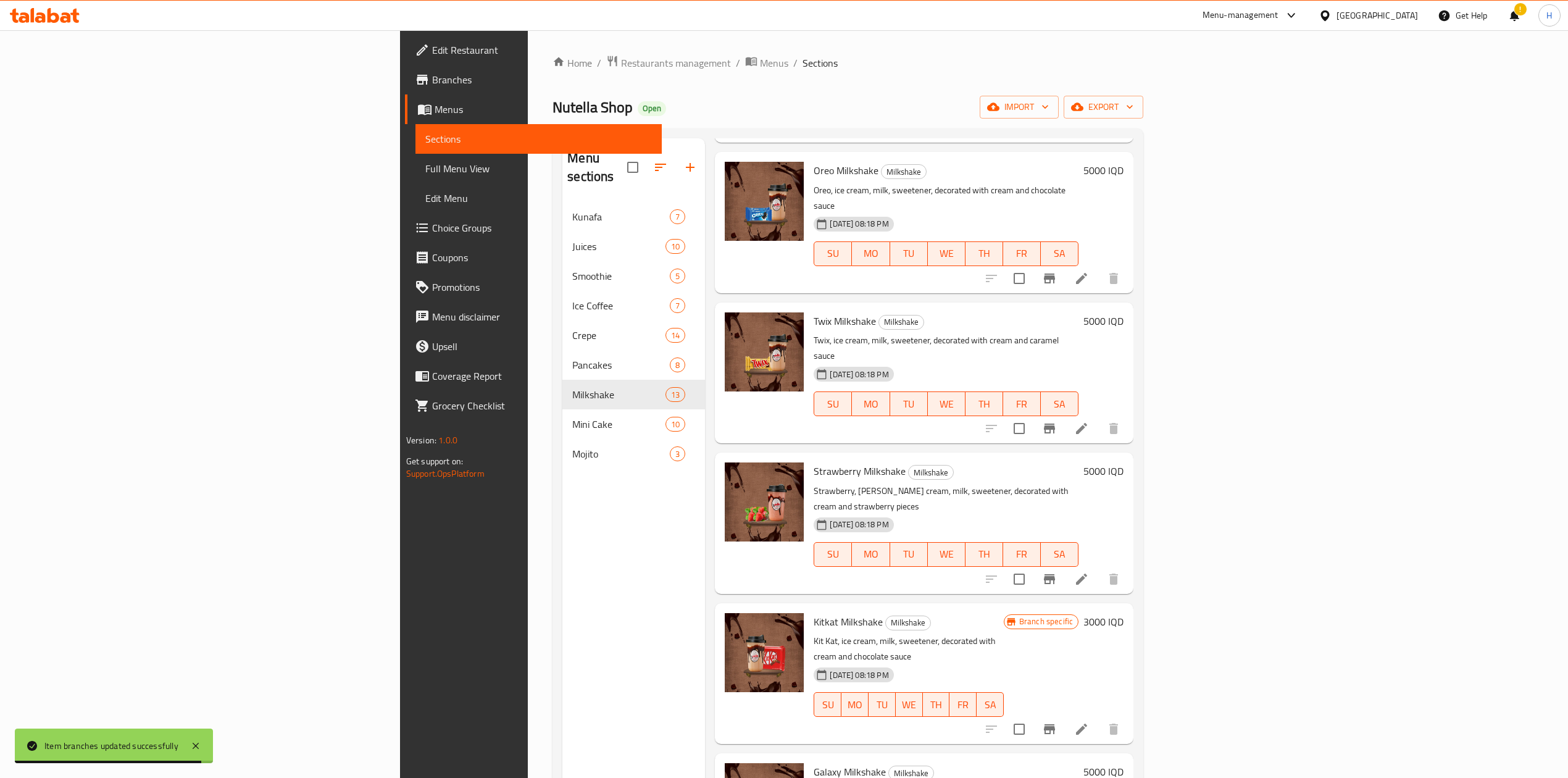
scroll to position [576, 0]
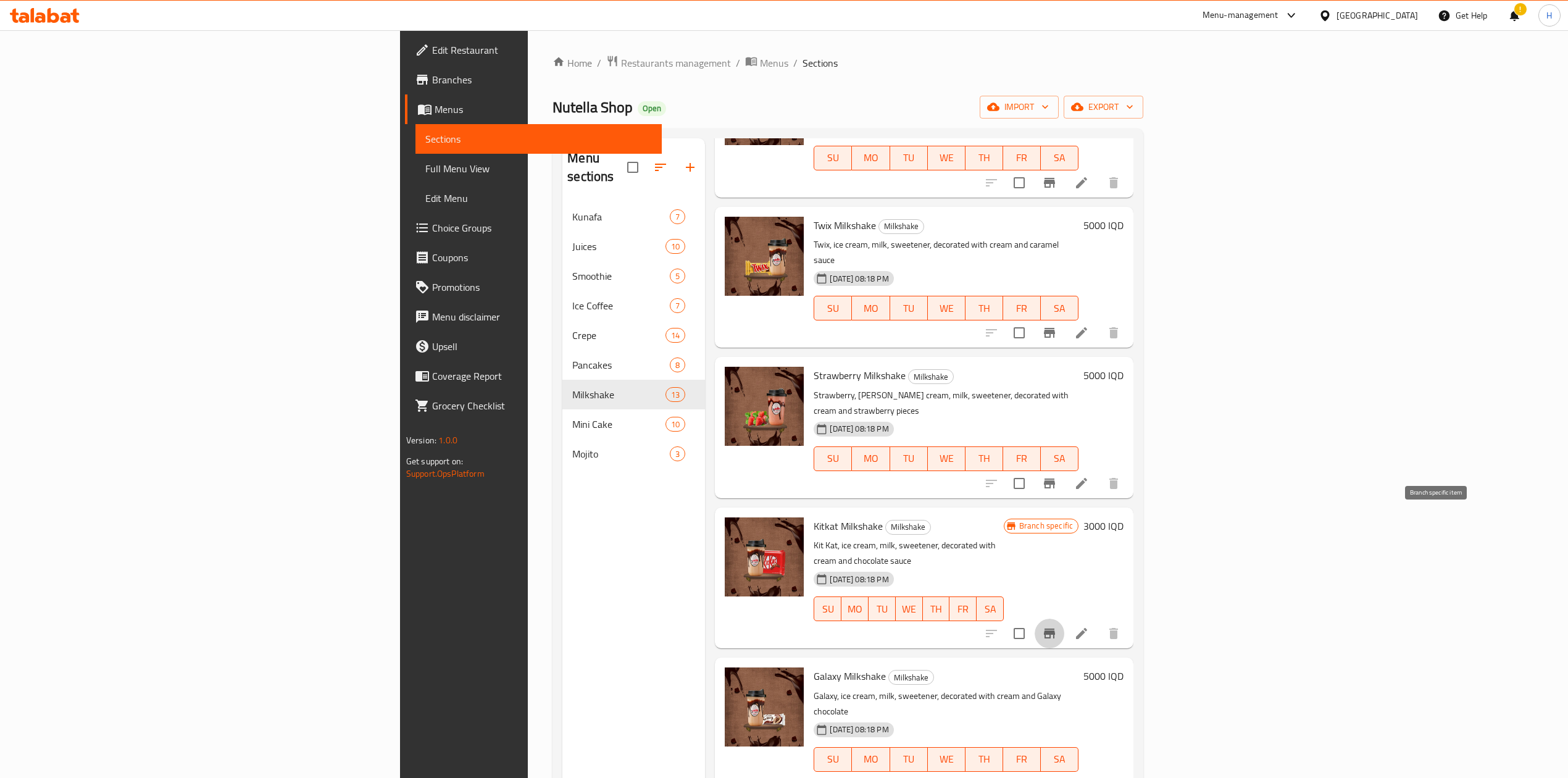
click at [1057, 626] on icon "Branch-specific-item" at bounding box center [1050, 633] width 15 height 15
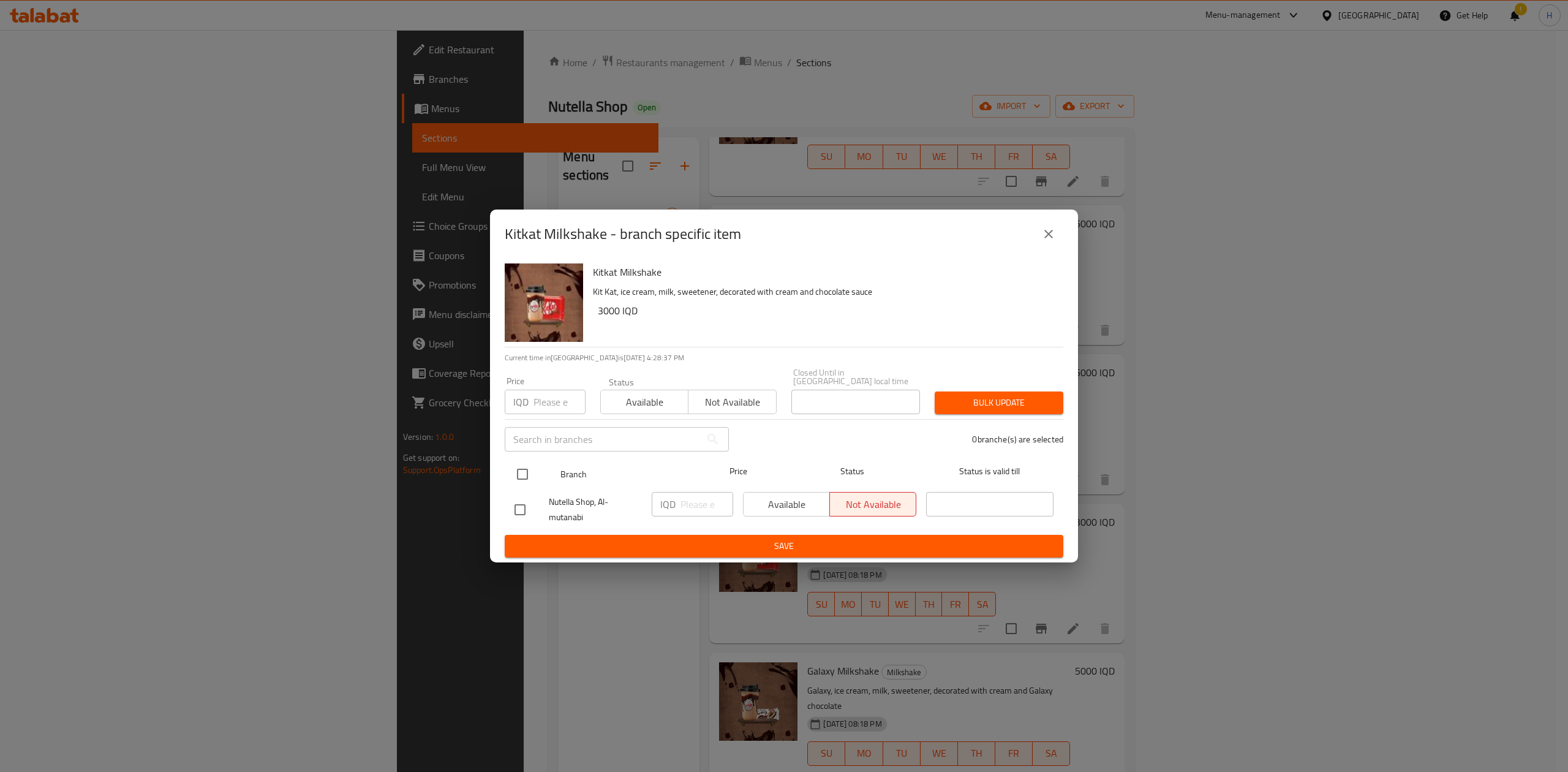
drag, startPoint x: 518, startPoint y: 468, endPoint x: 527, endPoint y: 470, distance: 9.2
click at [520, 468] on input "checkbox" at bounding box center [522, 474] width 25 height 25
click at [676, 500] on div "IQD ​" at bounding box center [692, 504] width 81 height 24
click at [738, 544] on span "Save" at bounding box center [783, 546] width 539 height 15
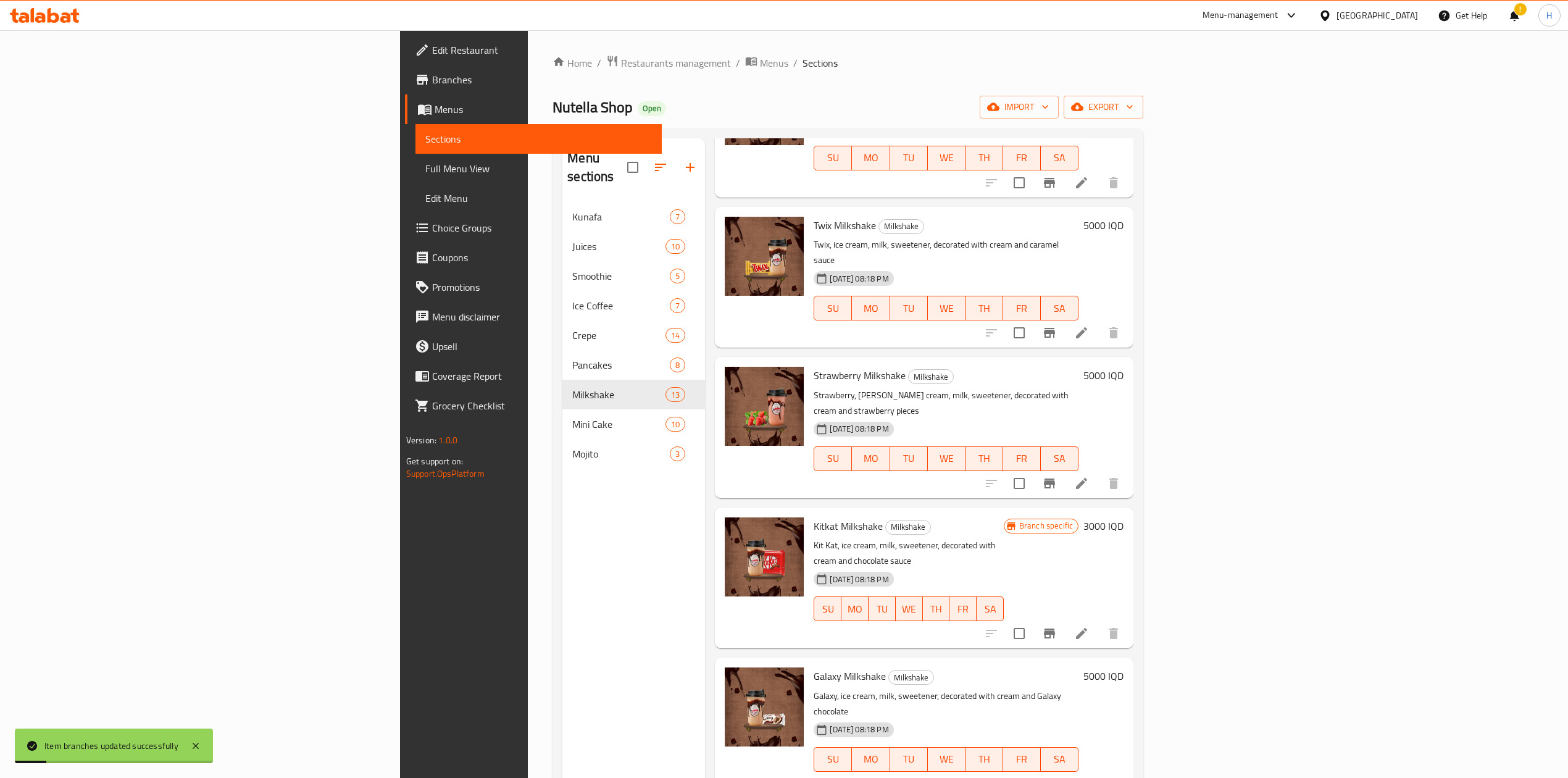
click at [1124, 517] on h6 "3000 IQD" at bounding box center [1104, 525] width 40 height 17
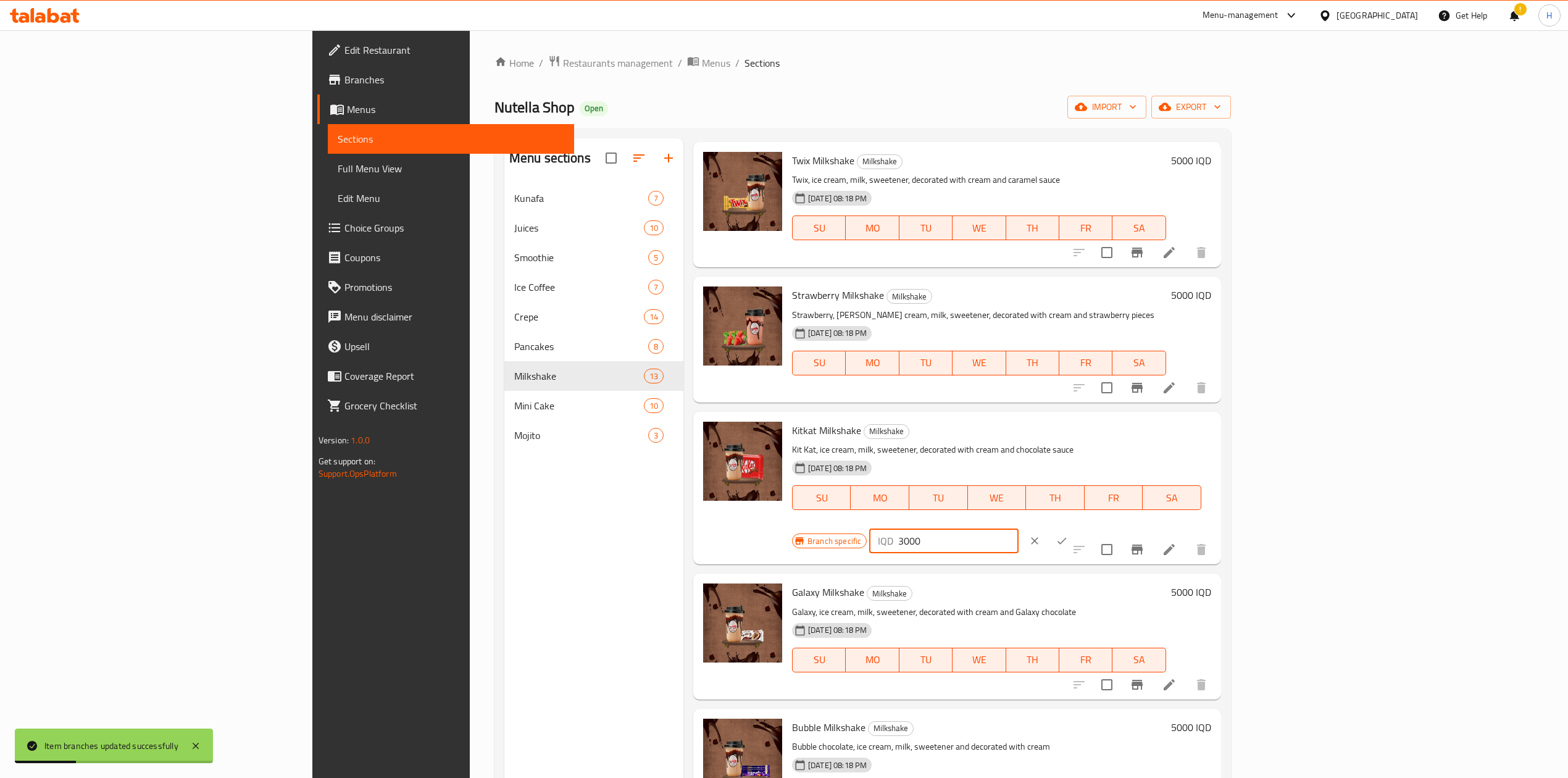
click at [1018, 529] on input "3000" at bounding box center [958, 541] width 120 height 24
click at [1068, 534] on icon "ok" at bounding box center [1062, 540] width 12 height 12
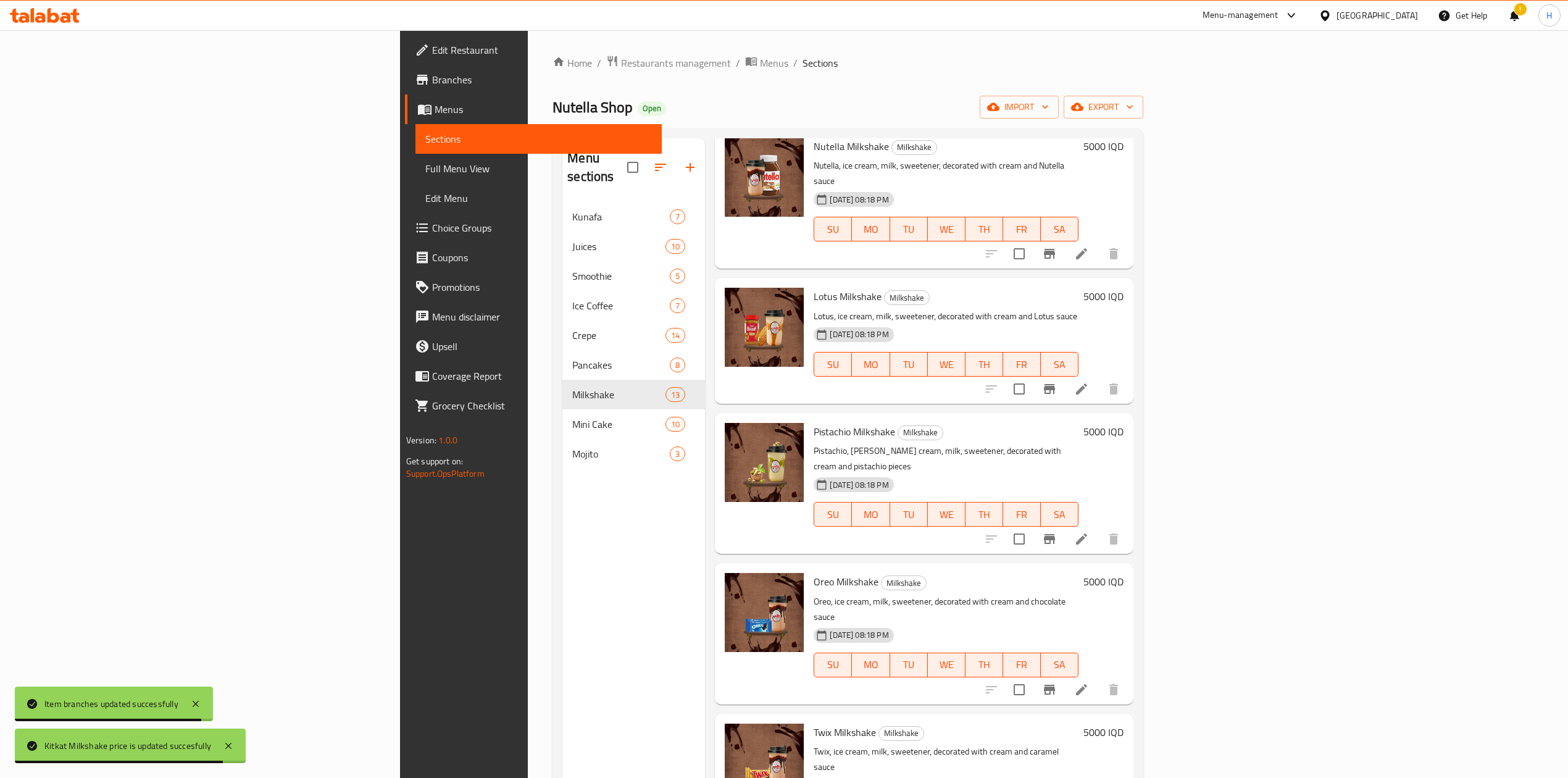
scroll to position [0, 0]
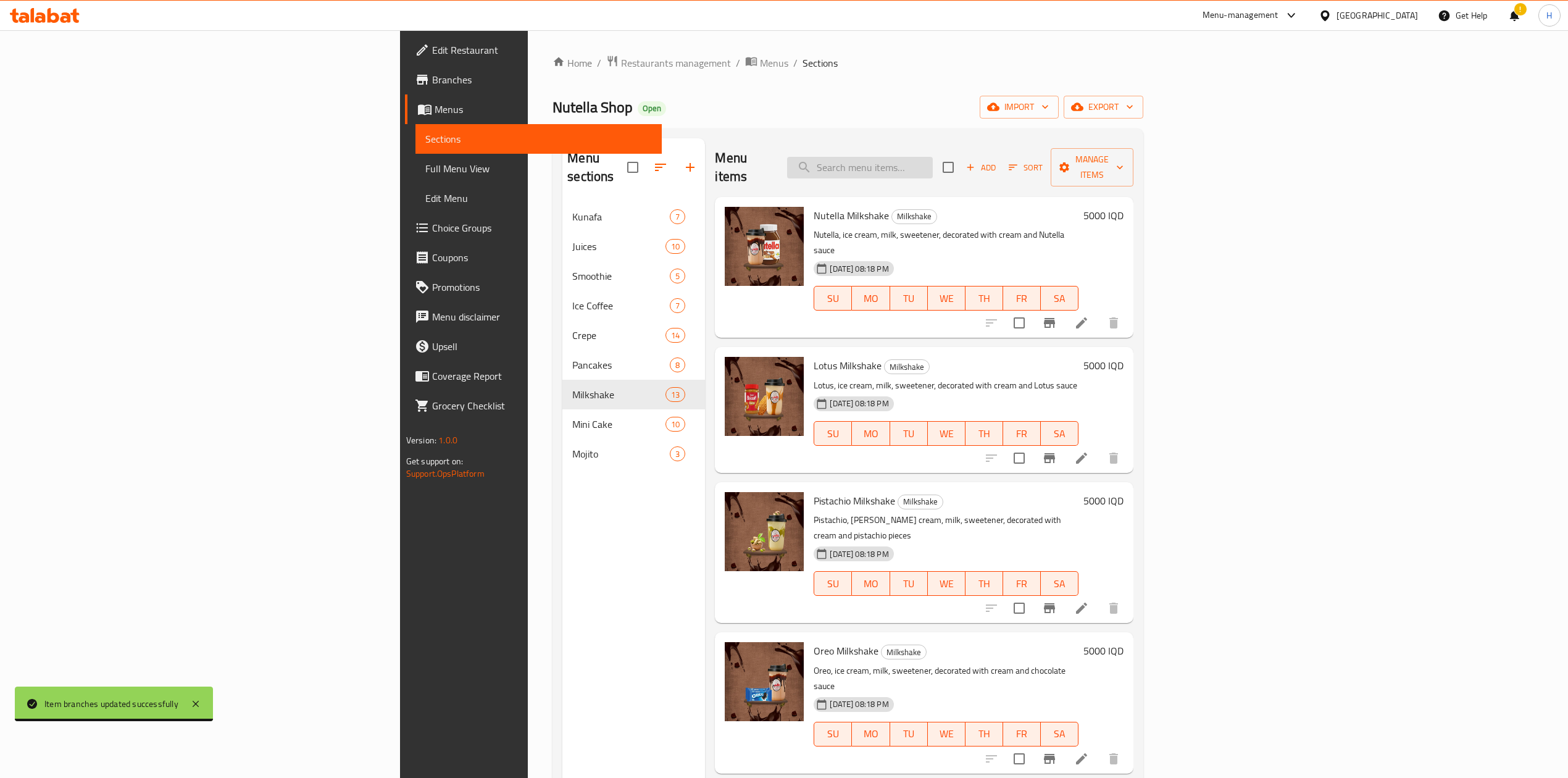
click at [933, 156] on input "search" at bounding box center [860, 167] width 146 height 22
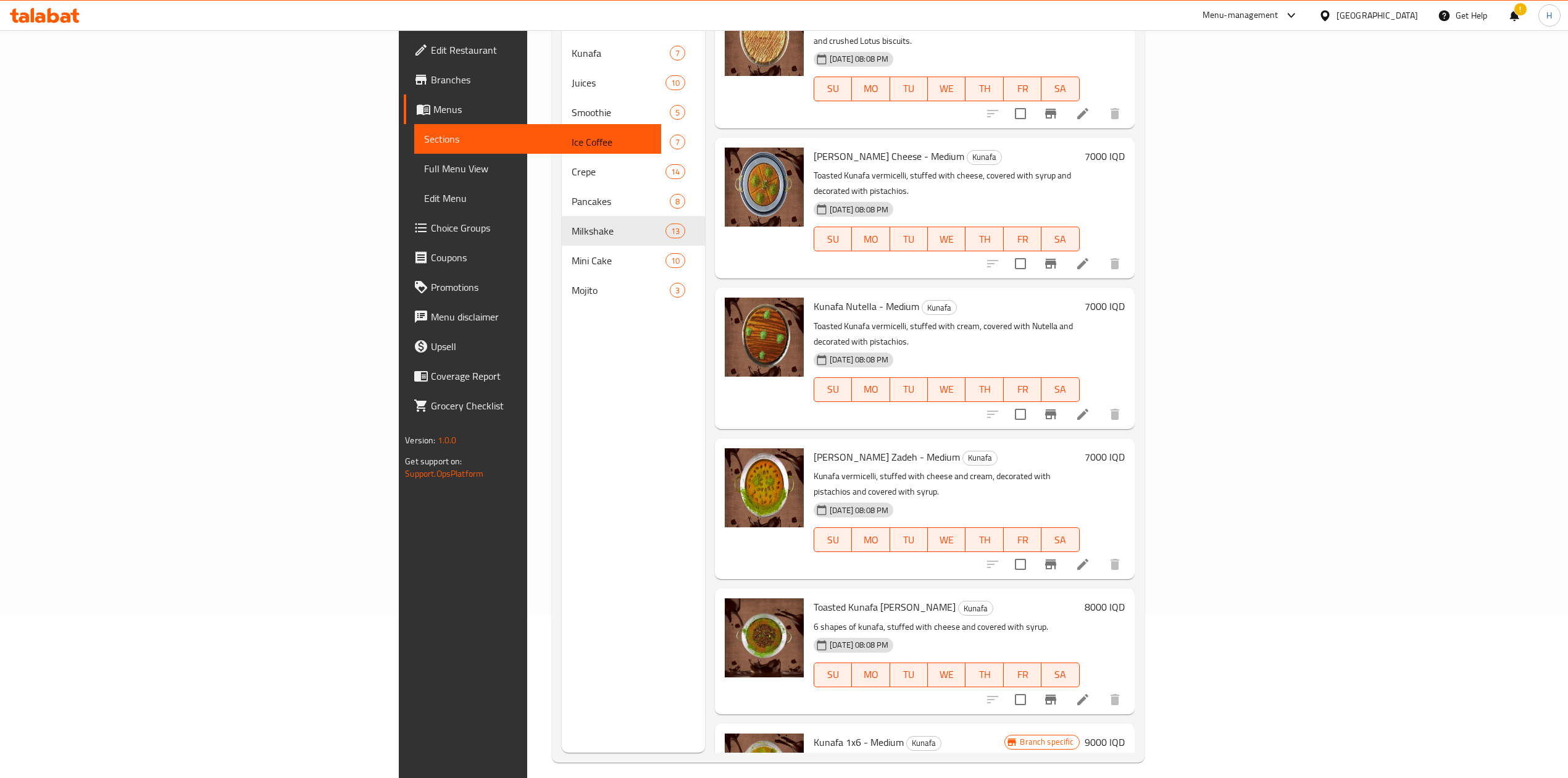
scroll to position [173, 0]
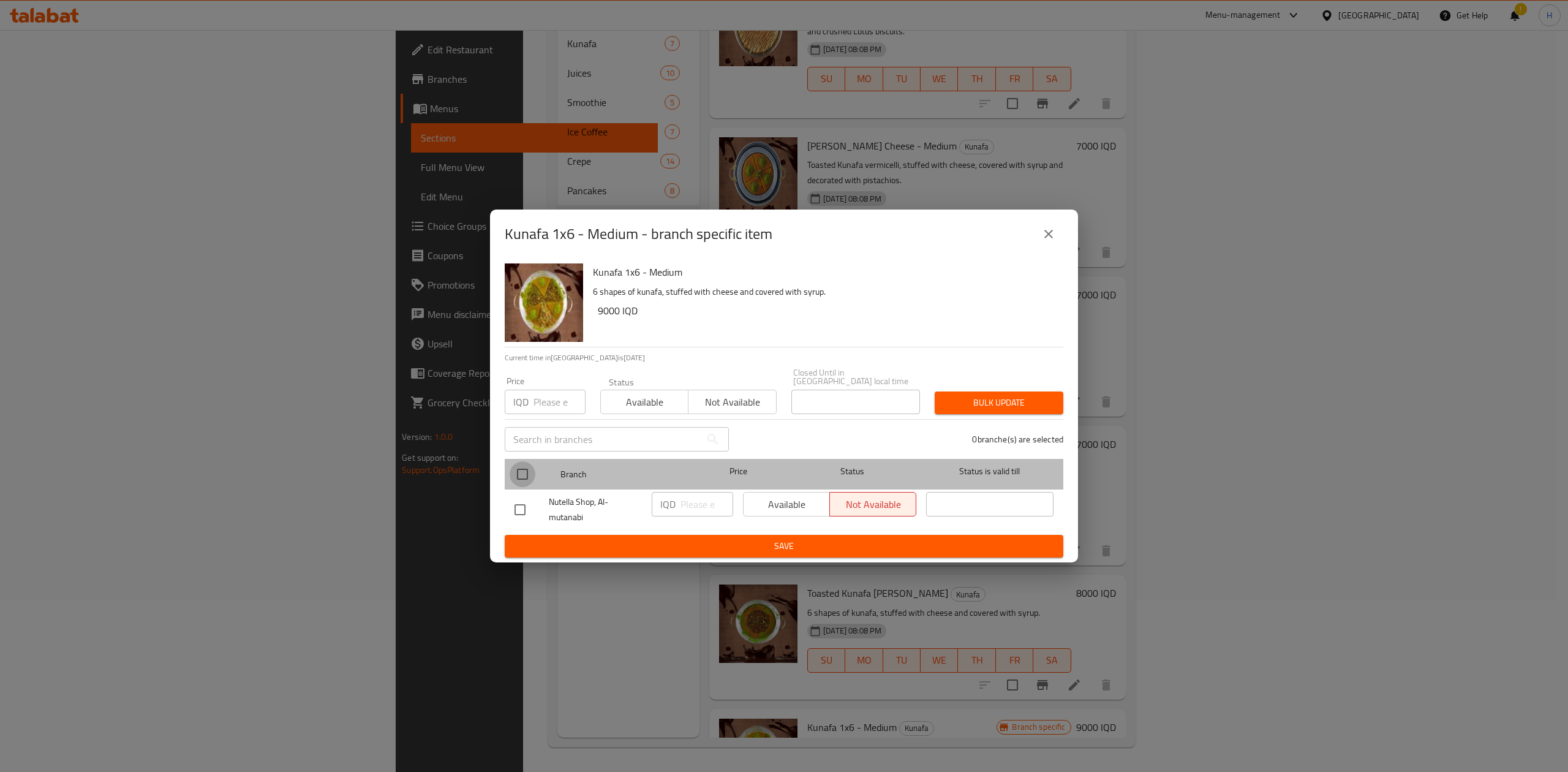
click at [528, 468] on input "checkbox" at bounding box center [522, 474] width 25 height 25
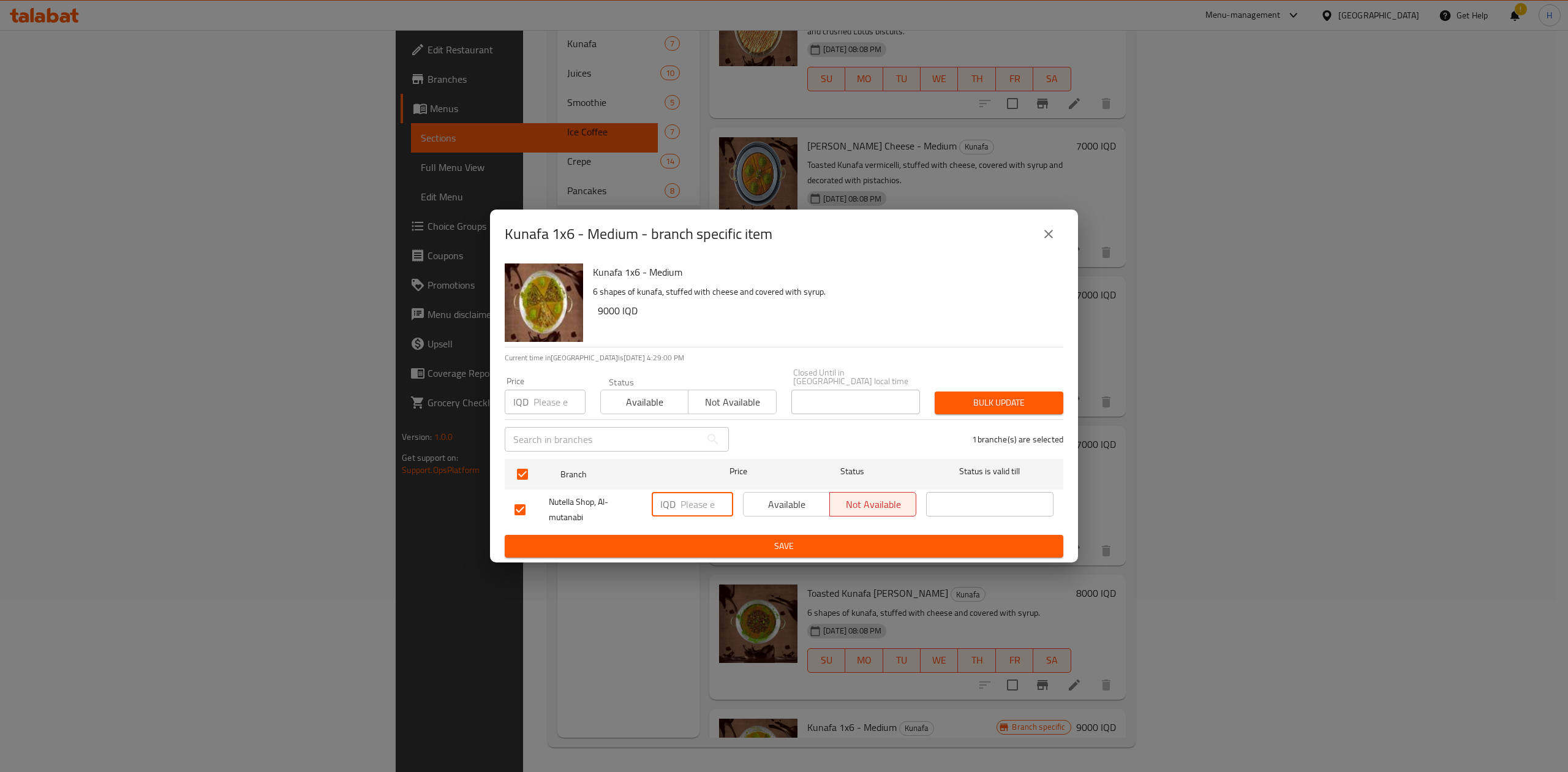
click at [686, 498] on input "number" at bounding box center [706, 504] width 53 height 24
click at [820, 528] on ul "Branch Price Status Status is valid till Nutella Shop, Al-mutanabi IQD 10000 ​ …" at bounding box center [784, 494] width 559 height 81
click at [1027, 543] on span "Save" at bounding box center [783, 546] width 539 height 15
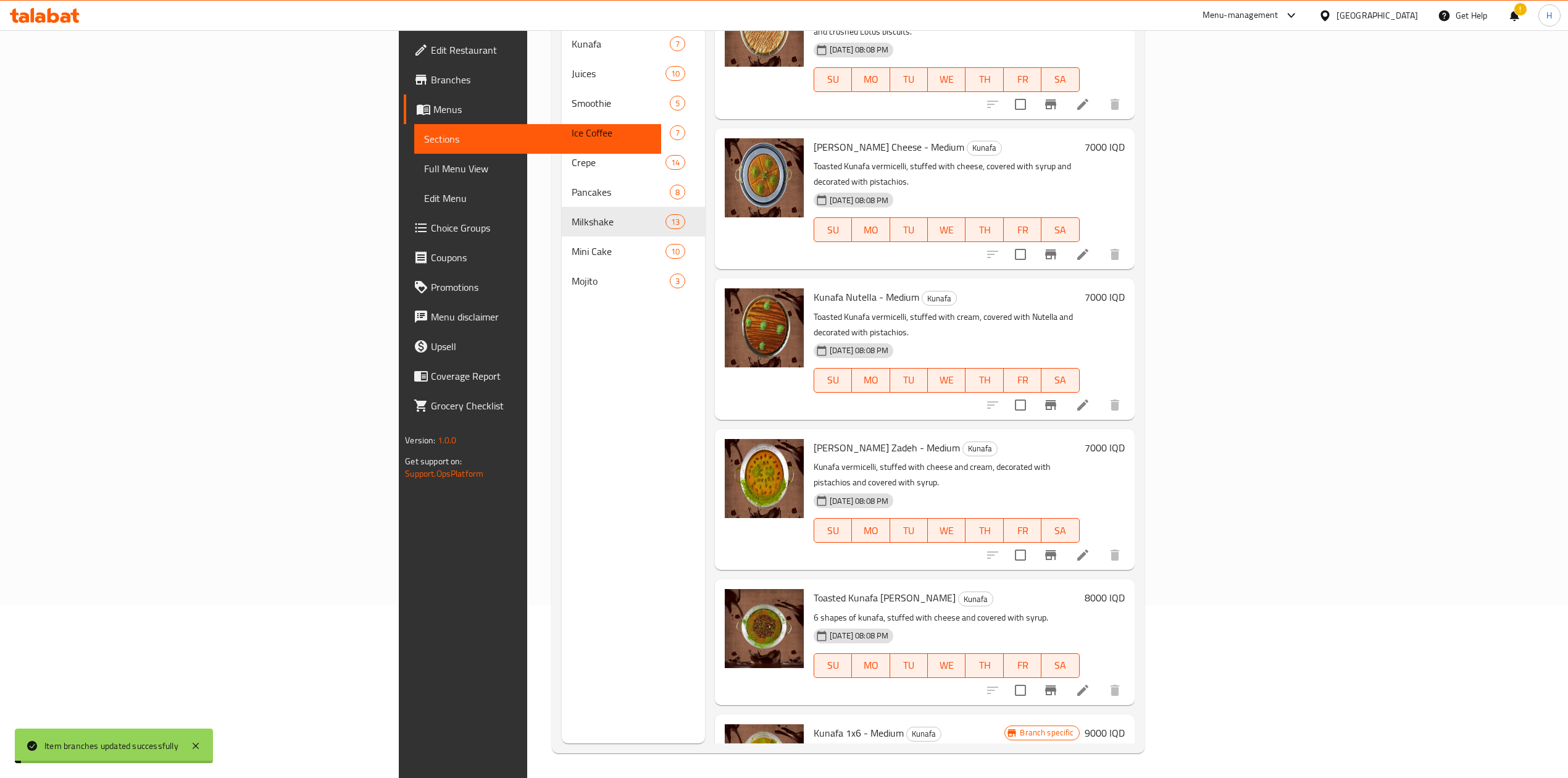
click at [1125, 724] on h6 "9000 IQD" at bounding box center [1105, 732] width 40 height 17
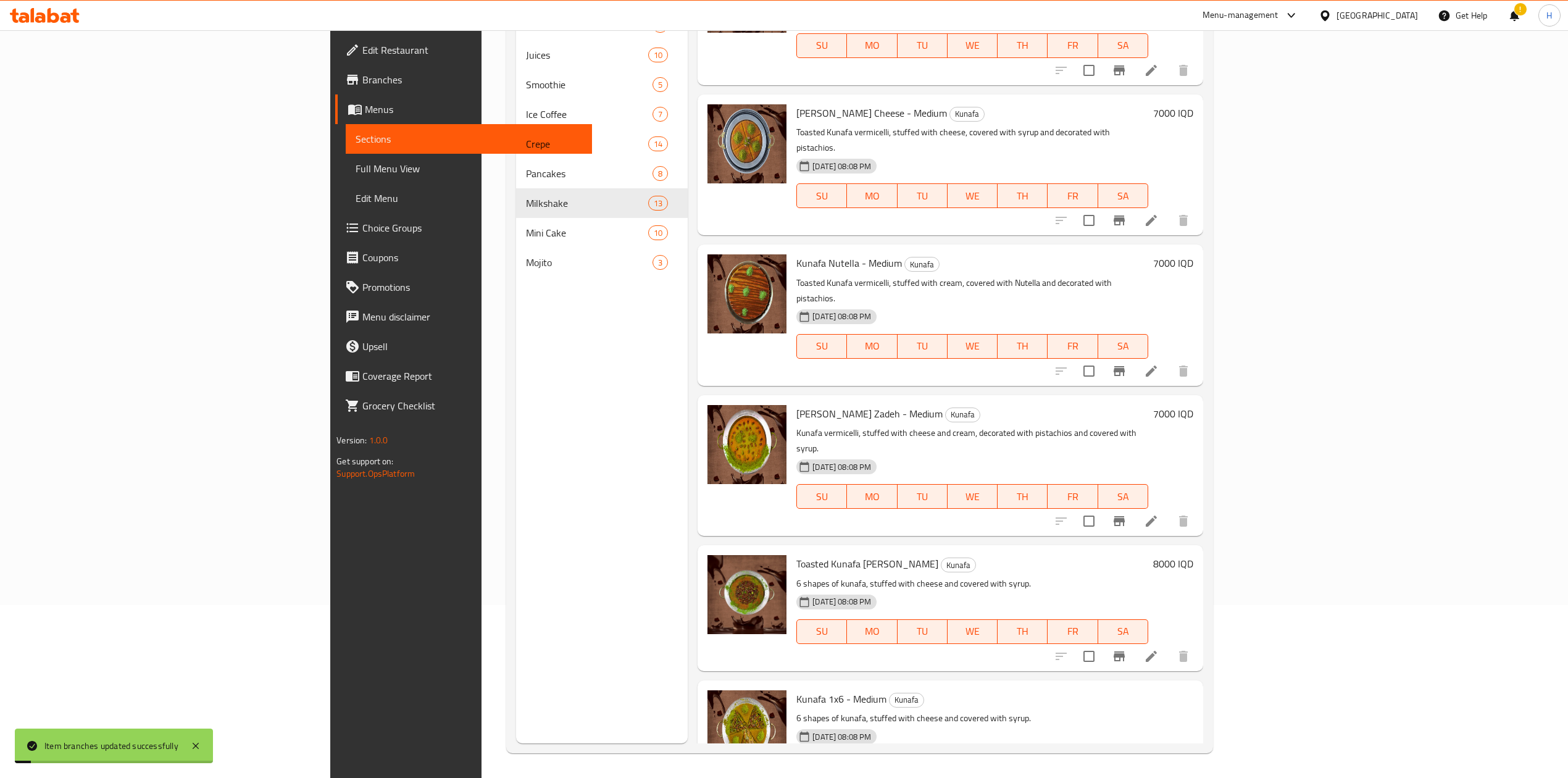
drag, startPoint x: 1379, startPoint y: 646, endPoint x: 1393, endPoint y: 632, distance: 19.8
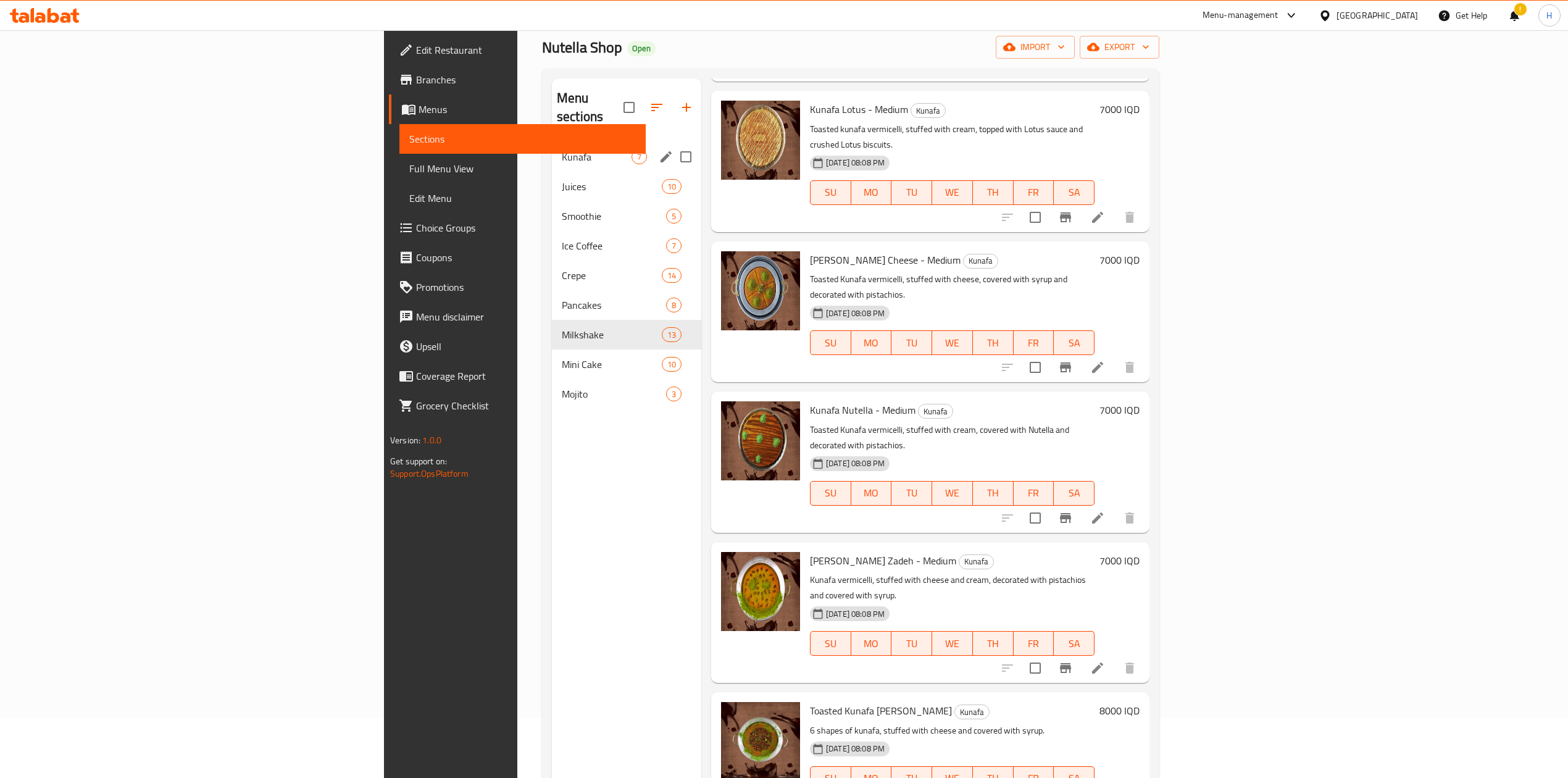
scroll to position [0, 0]
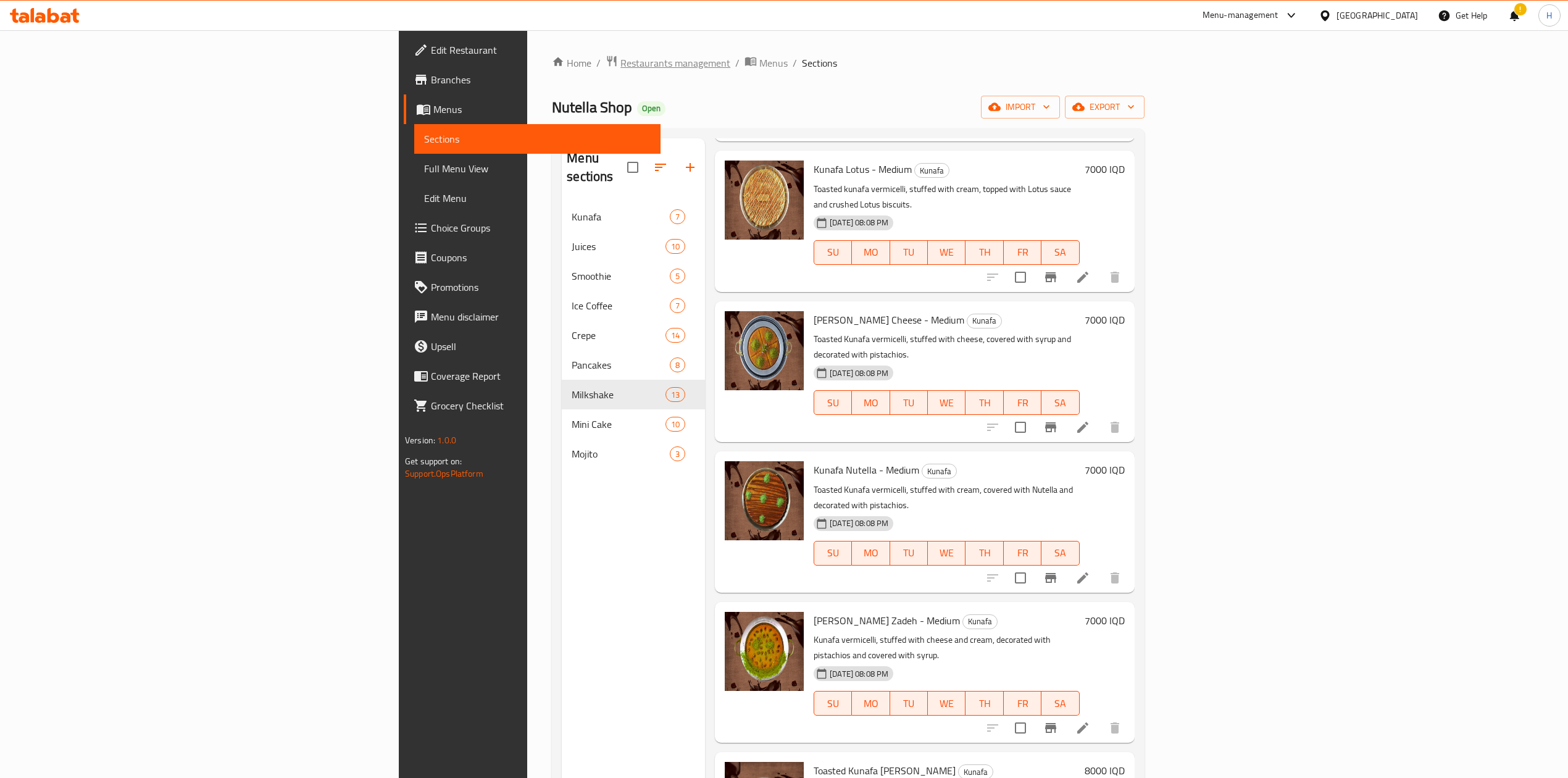
click at [620, 59] on span "Restaurants management" at bounding box center [675, 63] width 110 height 15
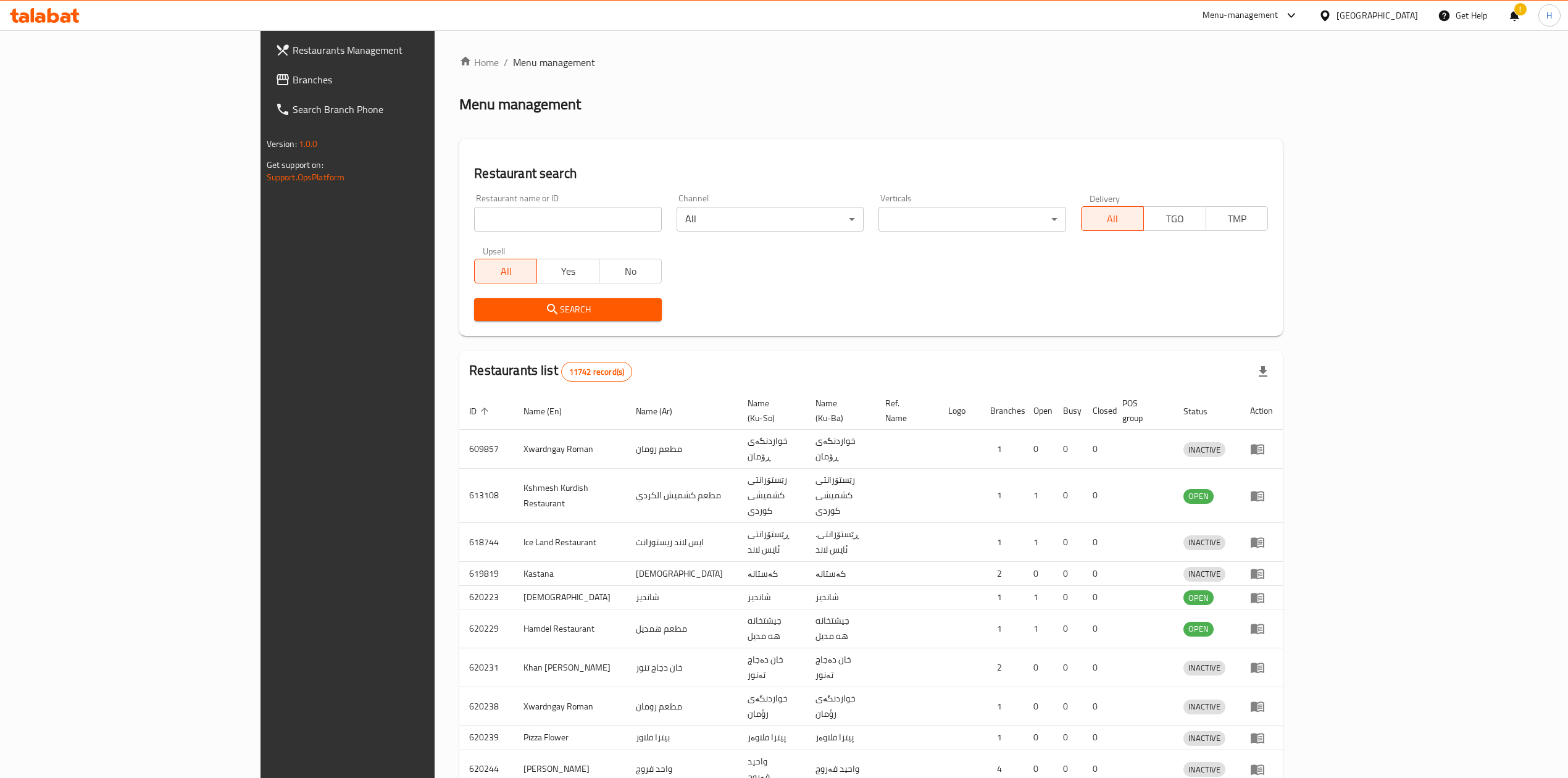
click at [396, 214] on div at bounding box center [784, 389] width 1568 height 778
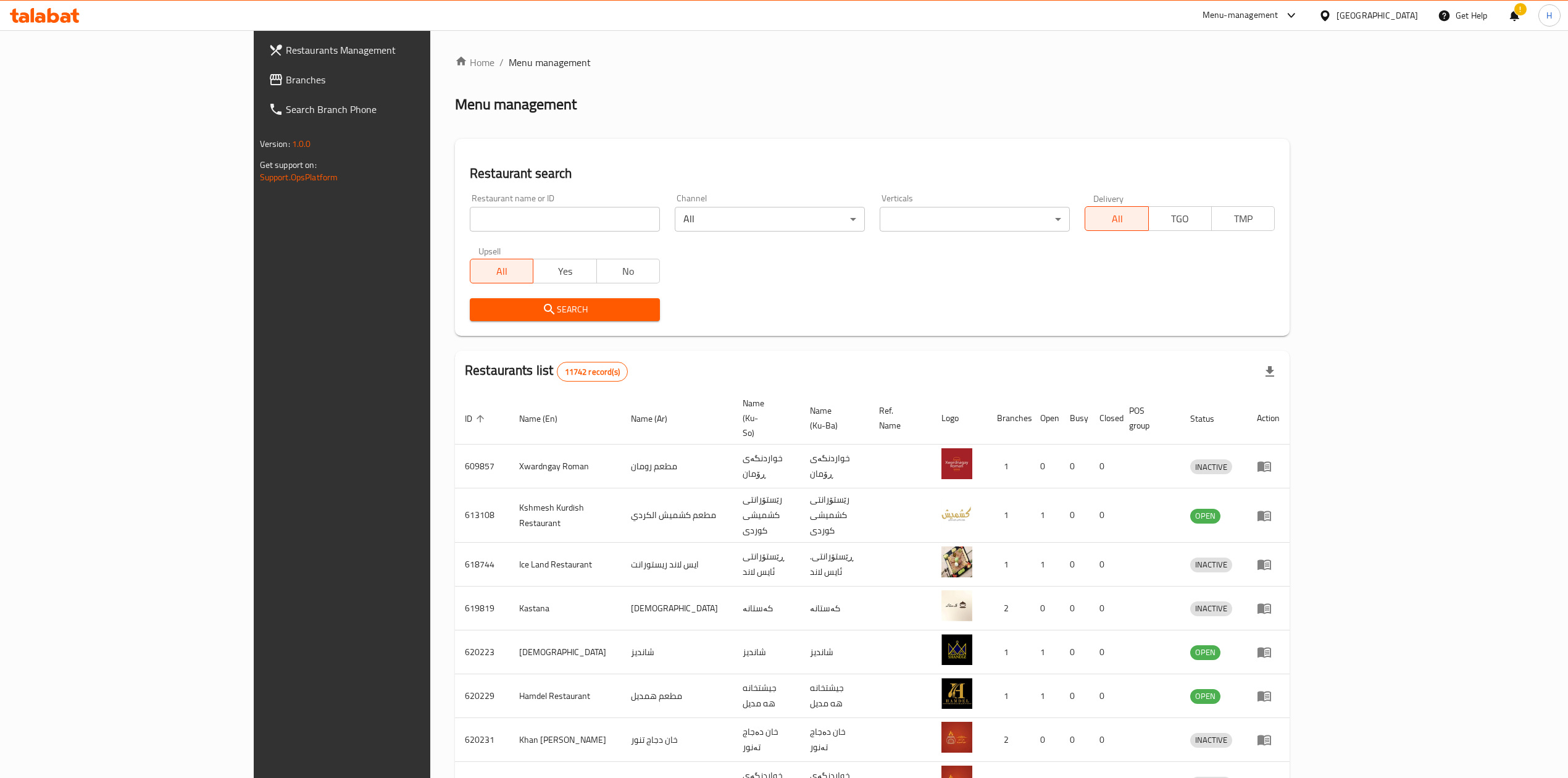
click at [470, 214] on input "search" at bounding box center [565, 219] width 190 height 24
drag, startPoint x: 396, startPoint y: 216, endPoint x: 401, endPoint y: 221, distance: 7.1
click at [470, 216] on input "search" at bounding box center [565, 219] width 190 height 24
paste input "703062"
click button "Search" at bounding box center [565, 310] width 190 height 23
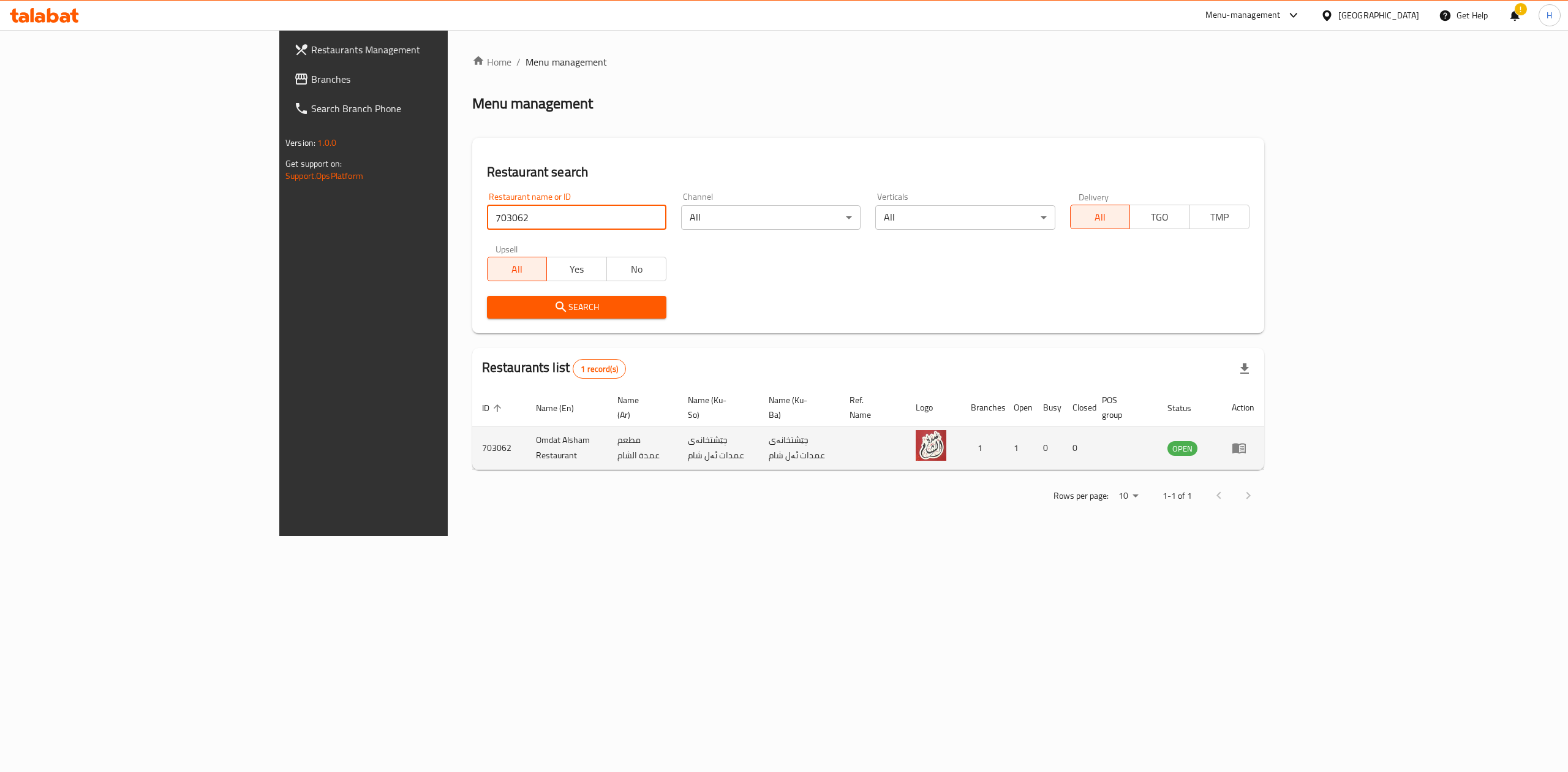
click at [1244, 446] on icon "enhanced table" at bounding box center [1242, 449] width 4 height 5
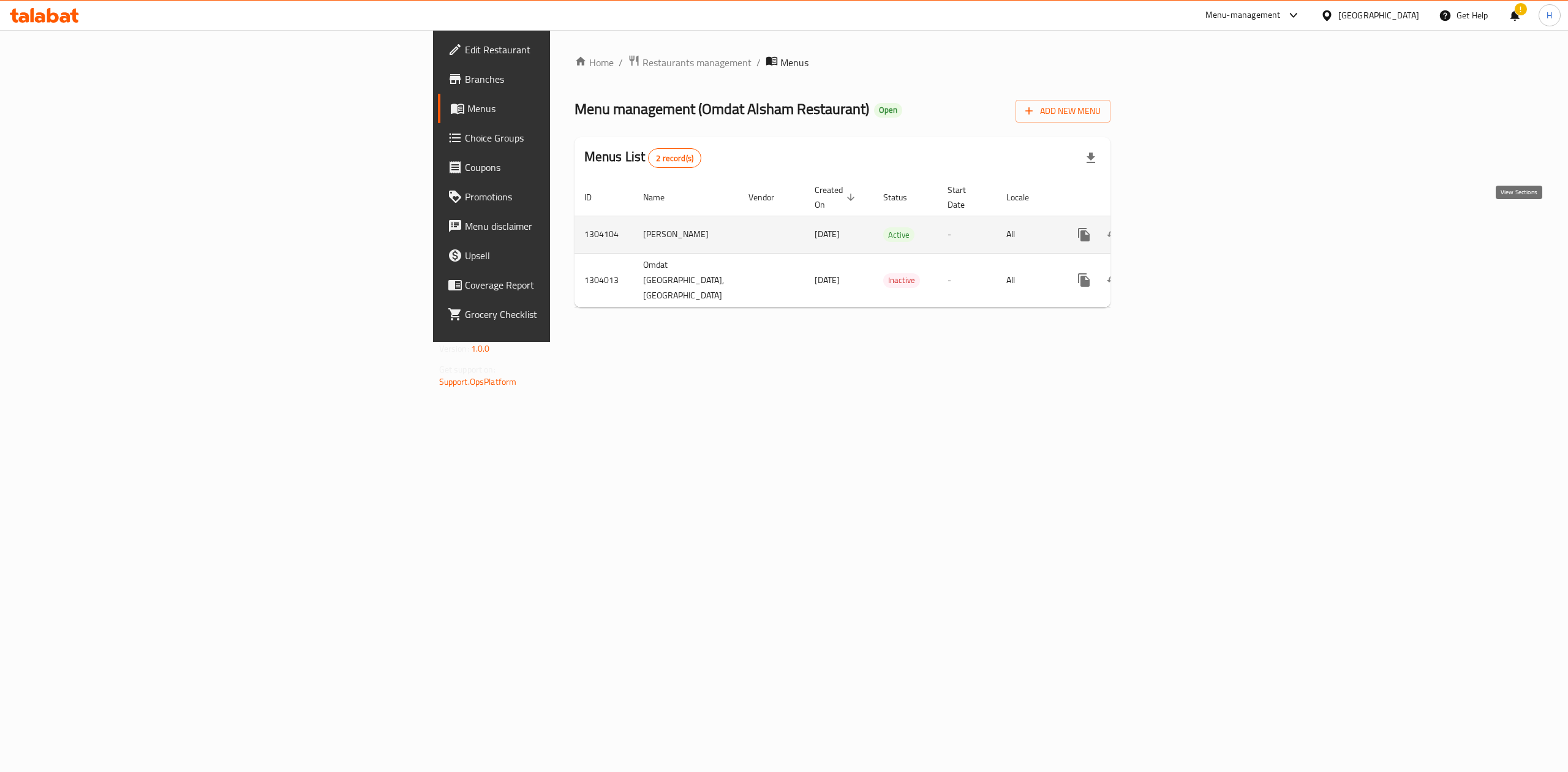
click at [1187, 220] on link "enhanced table" at bounding box center [1172, 234] width 29 height 29
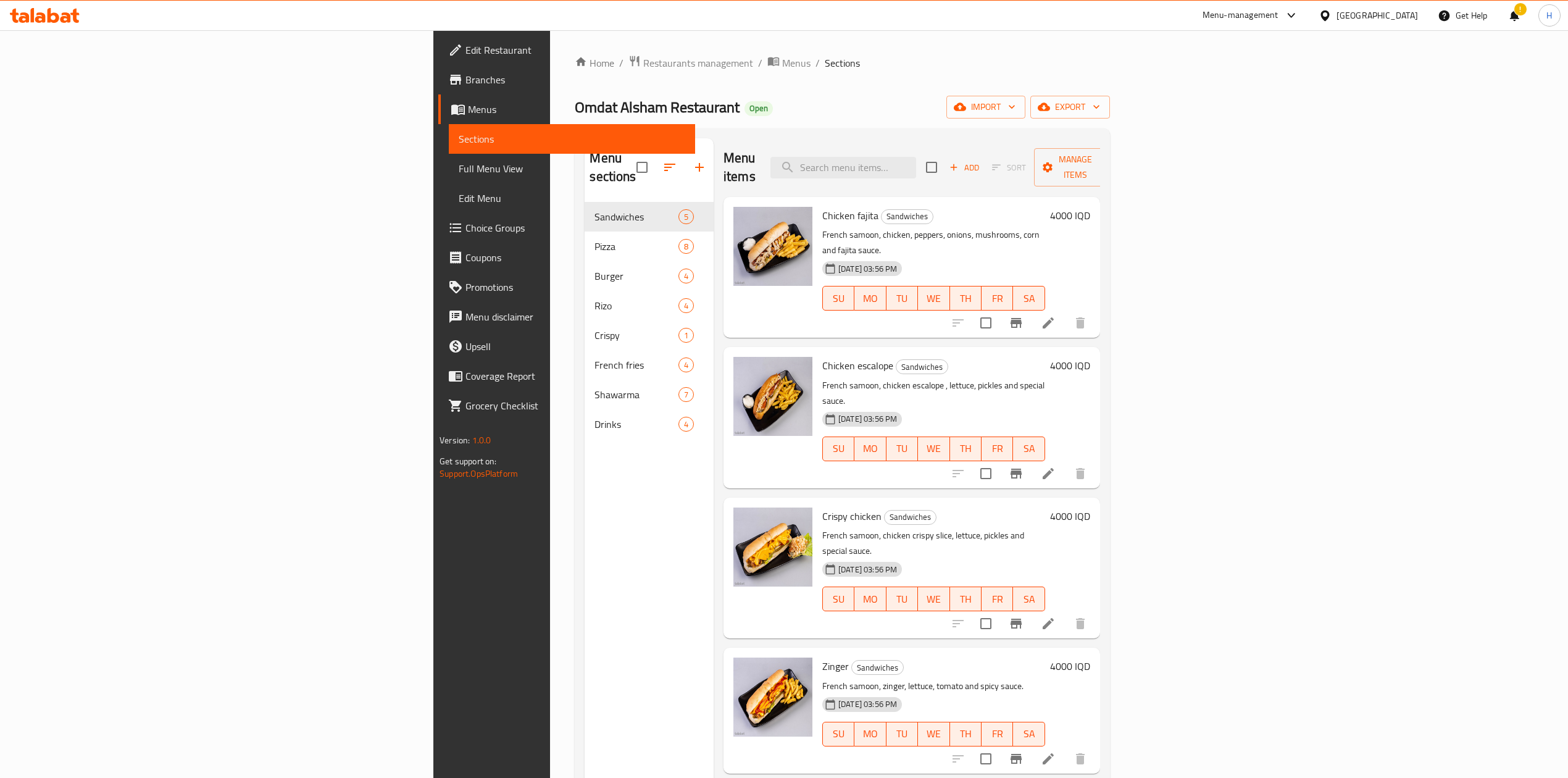
click at [692, 163] on icon "button" at bounding box center [699, 167] width 15 height 15
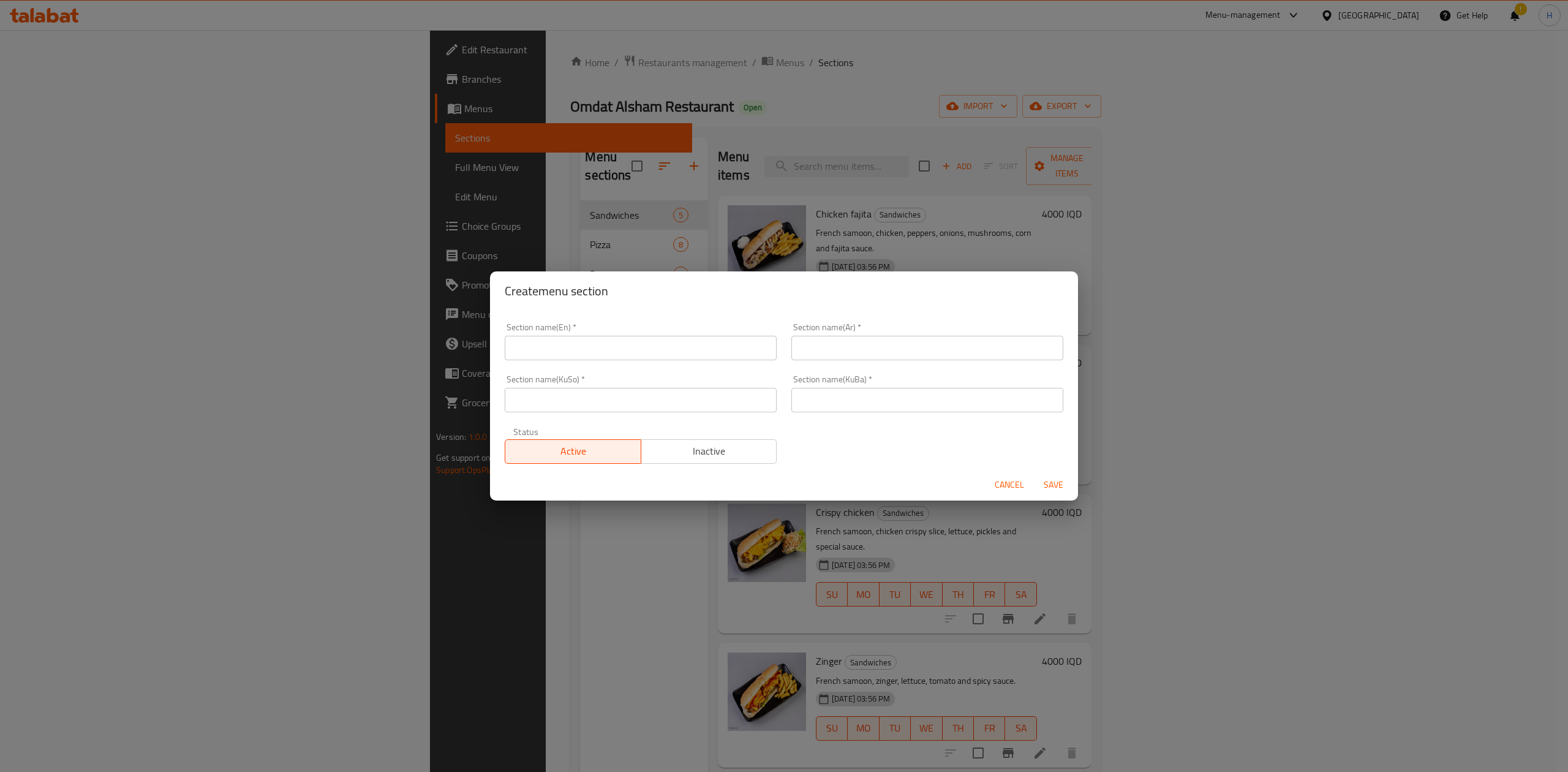
click at [928, 337] on input "text" at bounding box center [927, 347] width 272 height 24
click at [701, 360] on div "Section name(En)   * Section name(En) *" at bounding box center [640, 342] width 286 height 52
drag, startPoint x: 703, startPoint y: 350, endPoint x: 708, endPoint y: 355, distance: 7.1
click at [703, 350] on input "text" at bounding box center [640, 347] width 272 height 24
click at [724, 393] on input "text" at bounding box center [640, 400] width 272 height 24
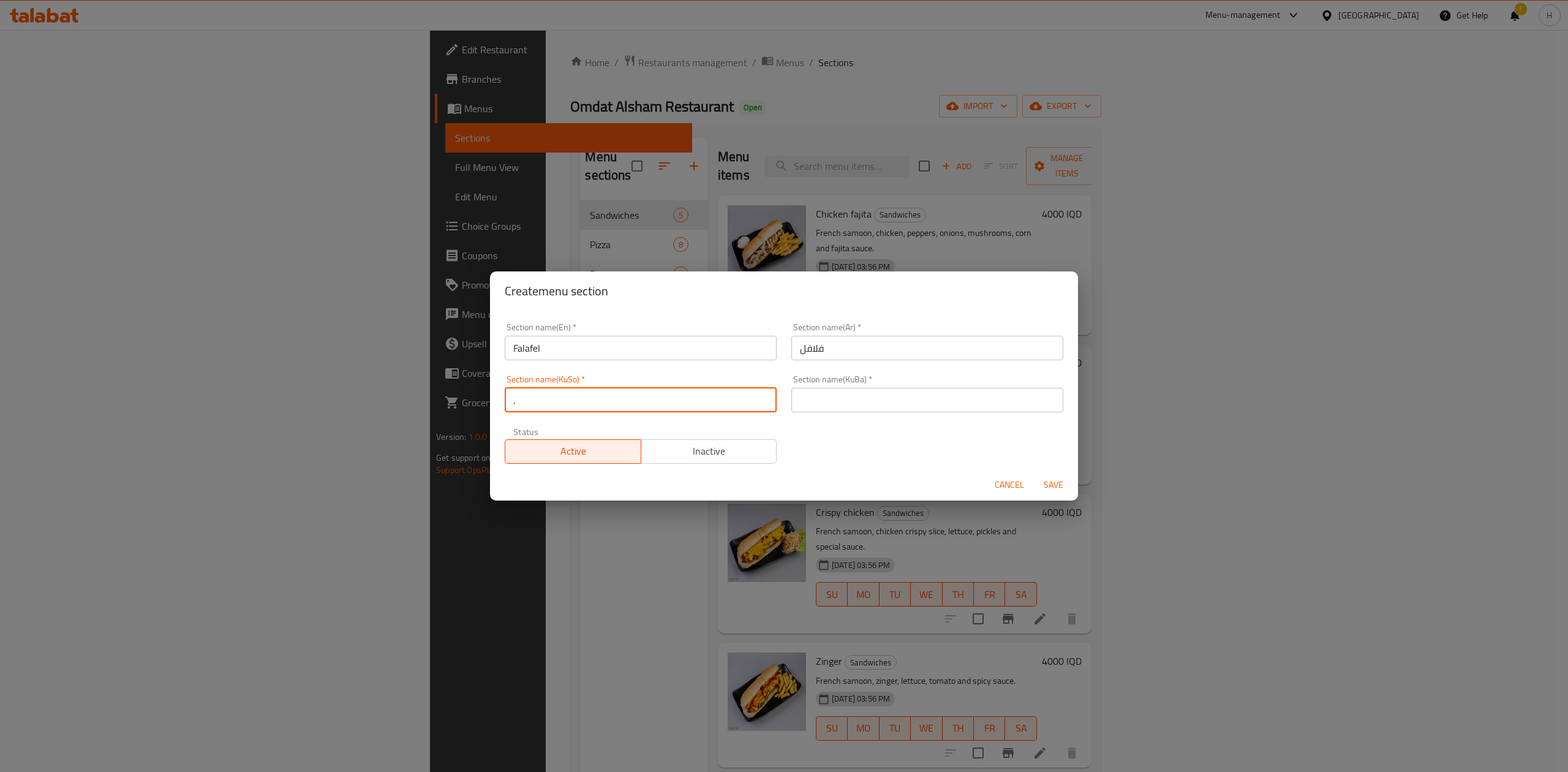
click at [827, 398] on input "text" at bounding box center [927, 400] width 272 height 24
click at [1059, 486] on span "Save" at bounding box center [1053, 485] width 29 height 15
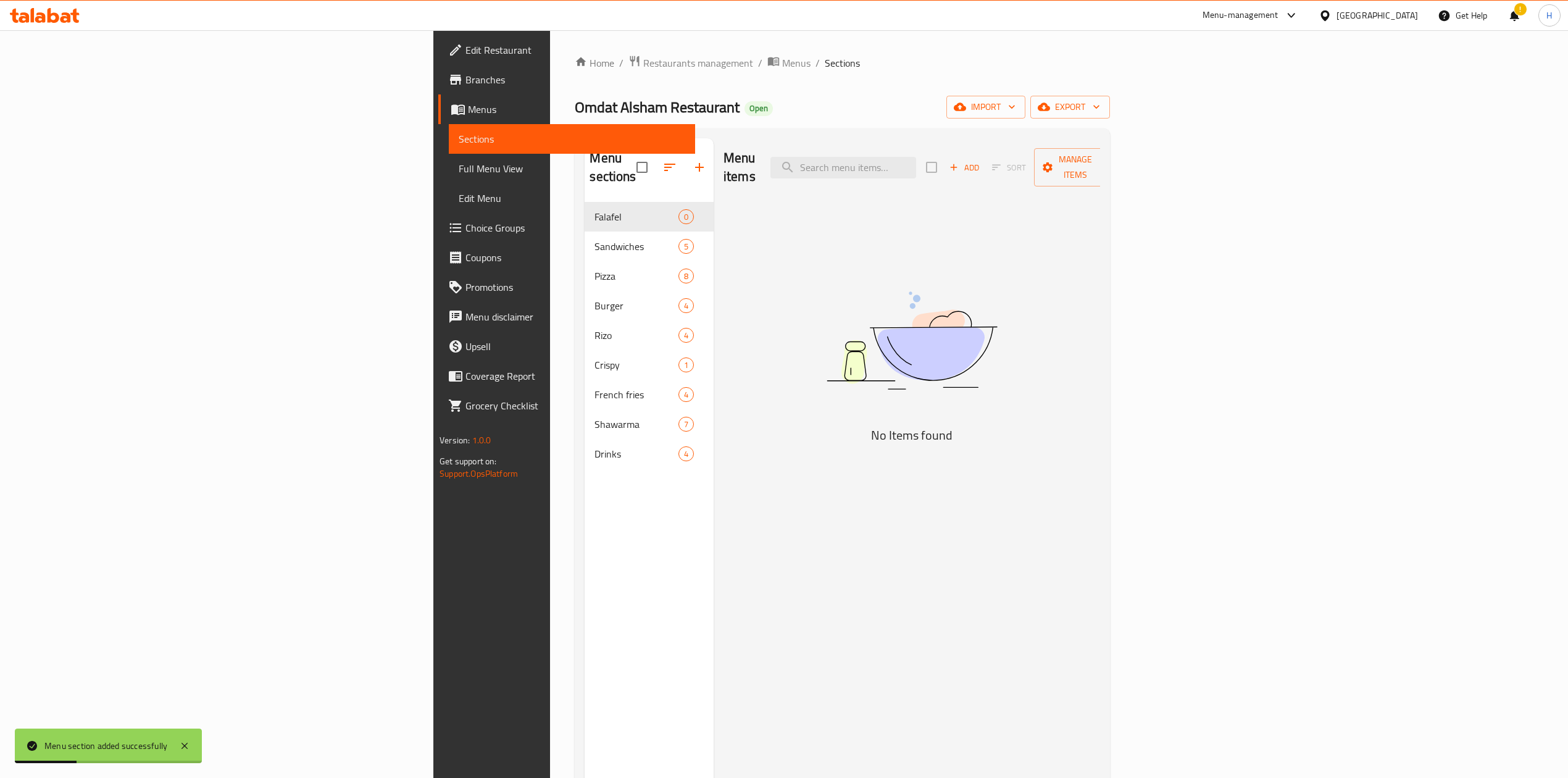
click at [981, 160] on span "Add" at bounding box center [964, 167] width 33 height 14
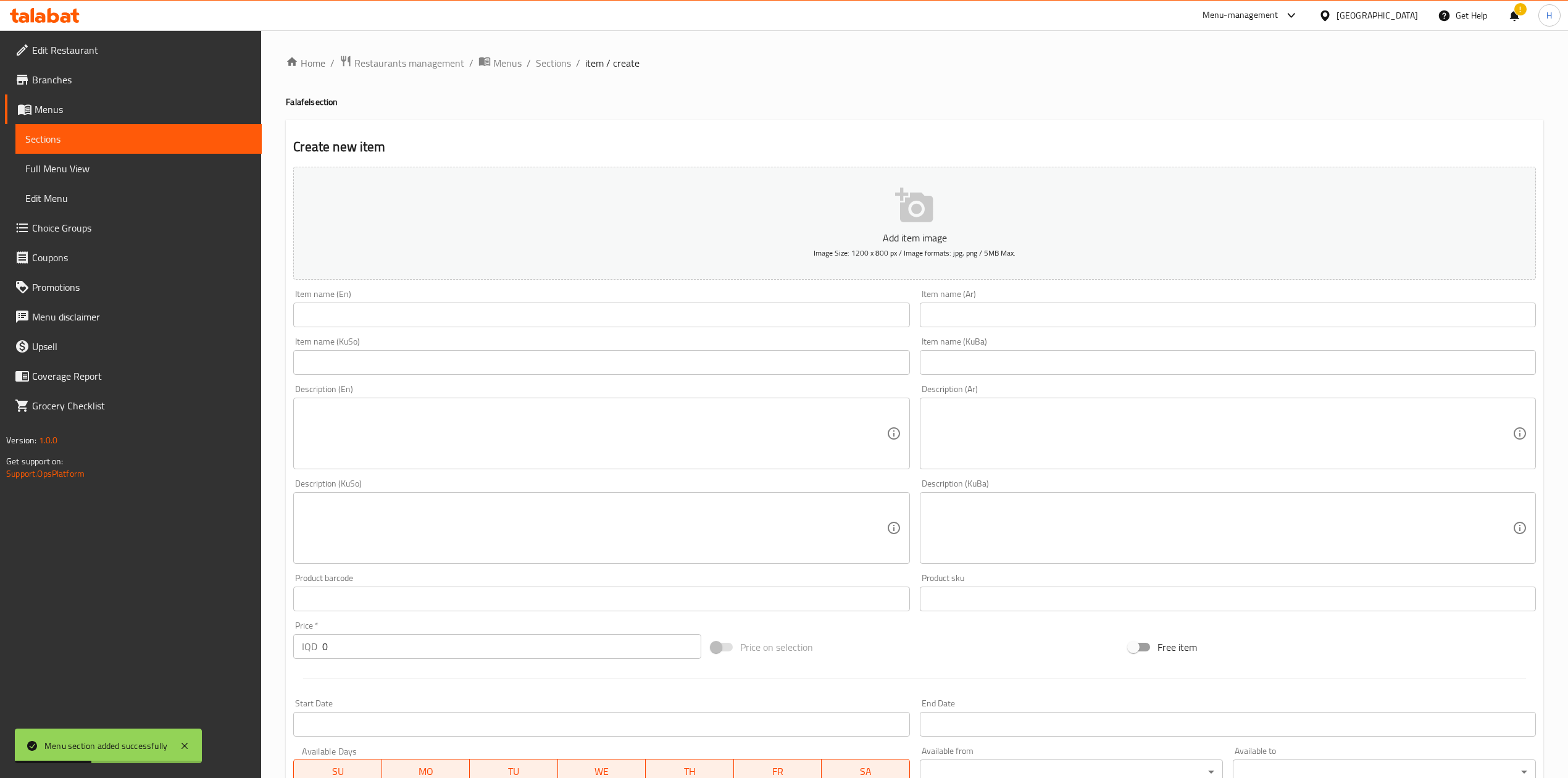
click at [1019, 317] on input "text" at bounding box center [1228, 315] width 616 height 24
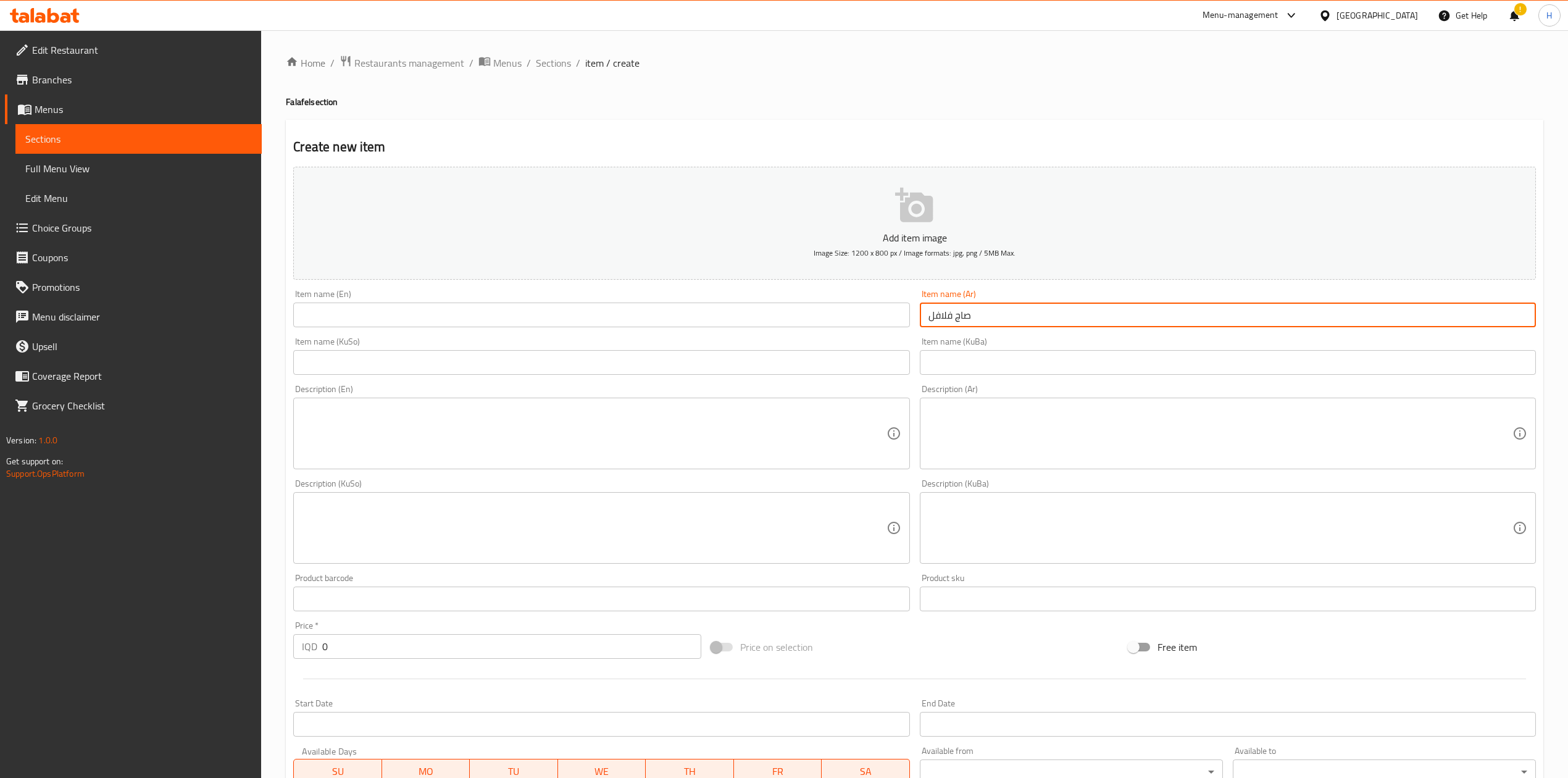
type input "صاج فلافل"
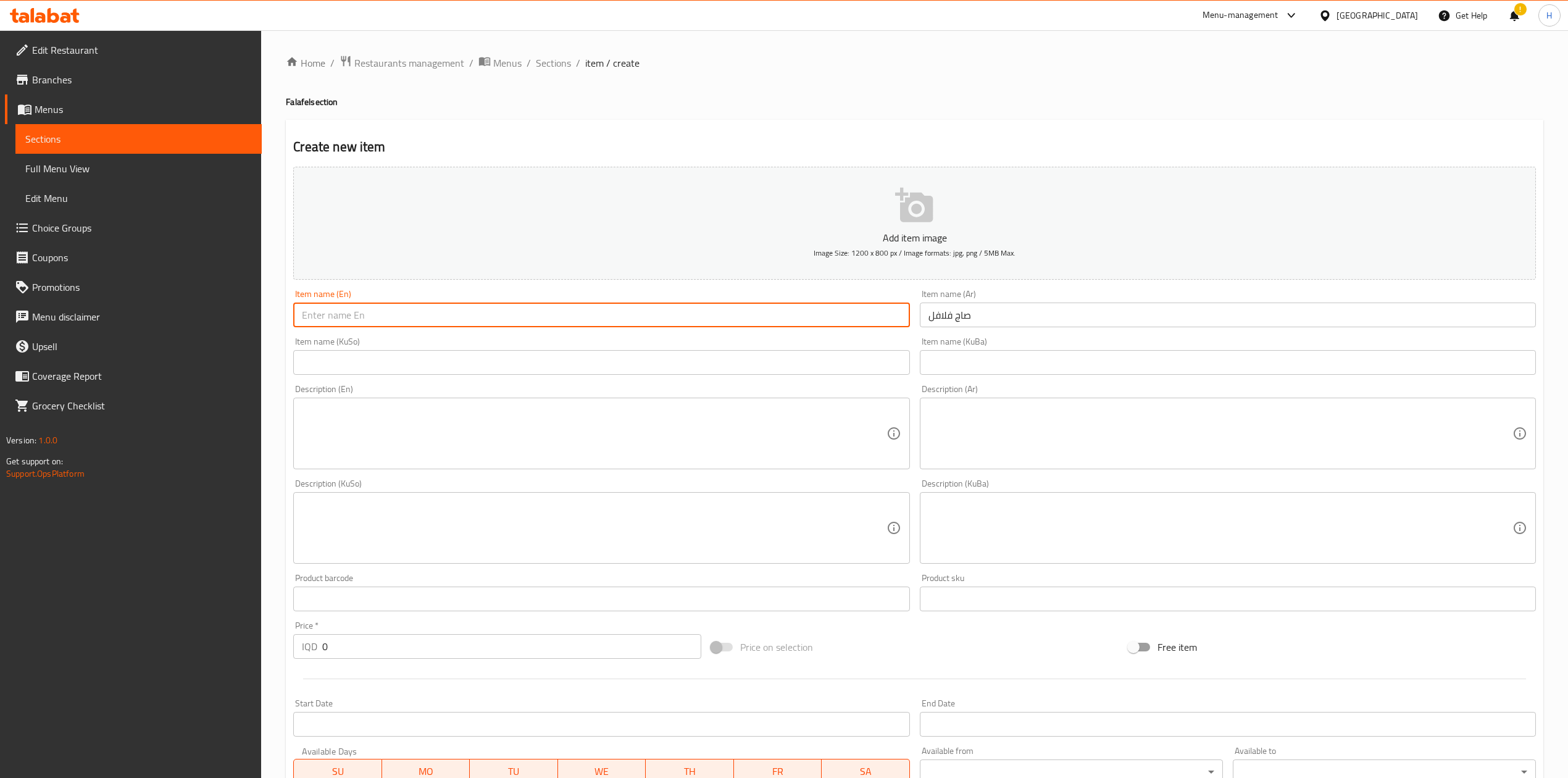
click at [665, 315] on input "text" at bounding box center [601, 315] width 616 height 24
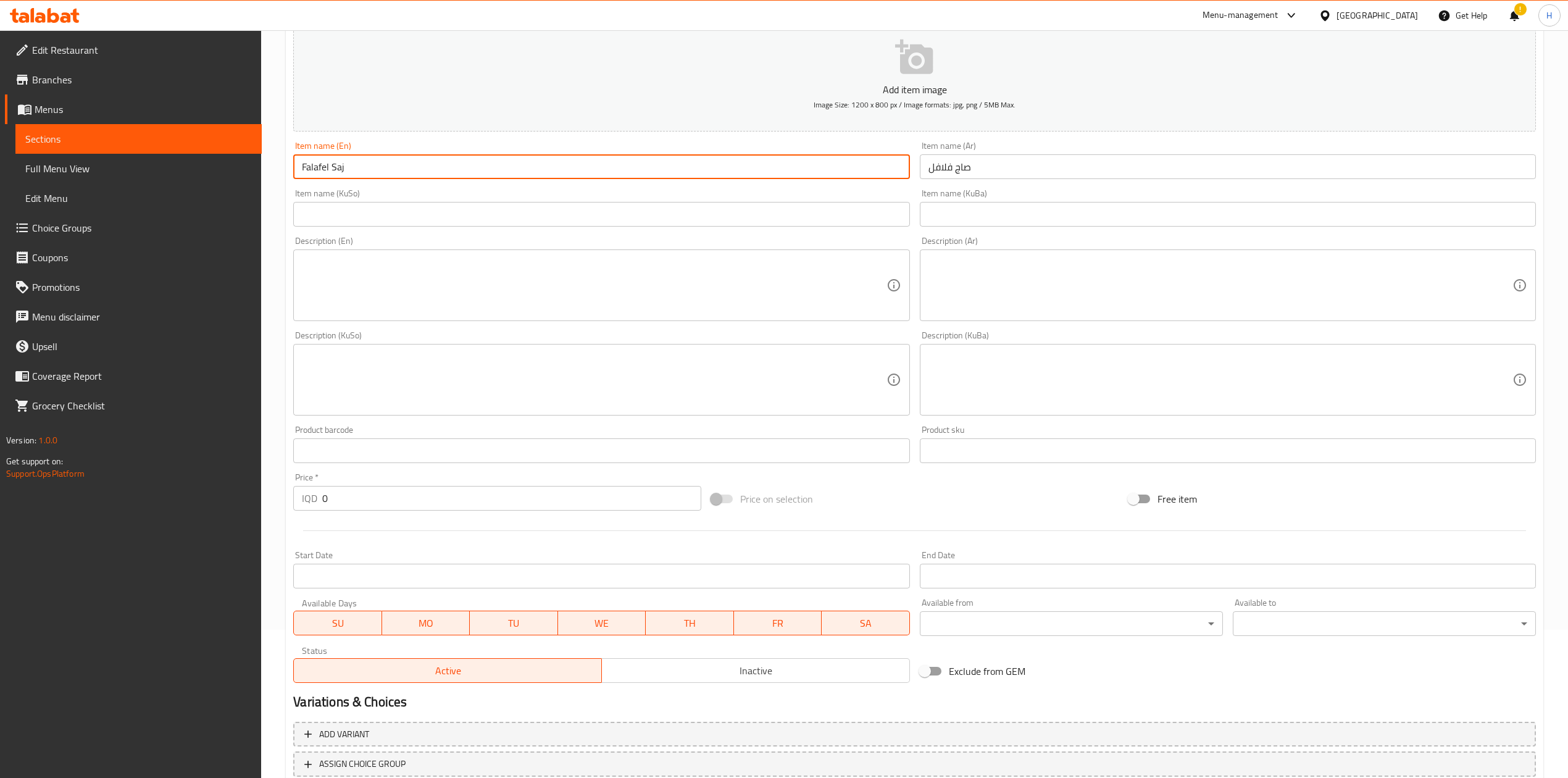
scroll to position [236, 0]
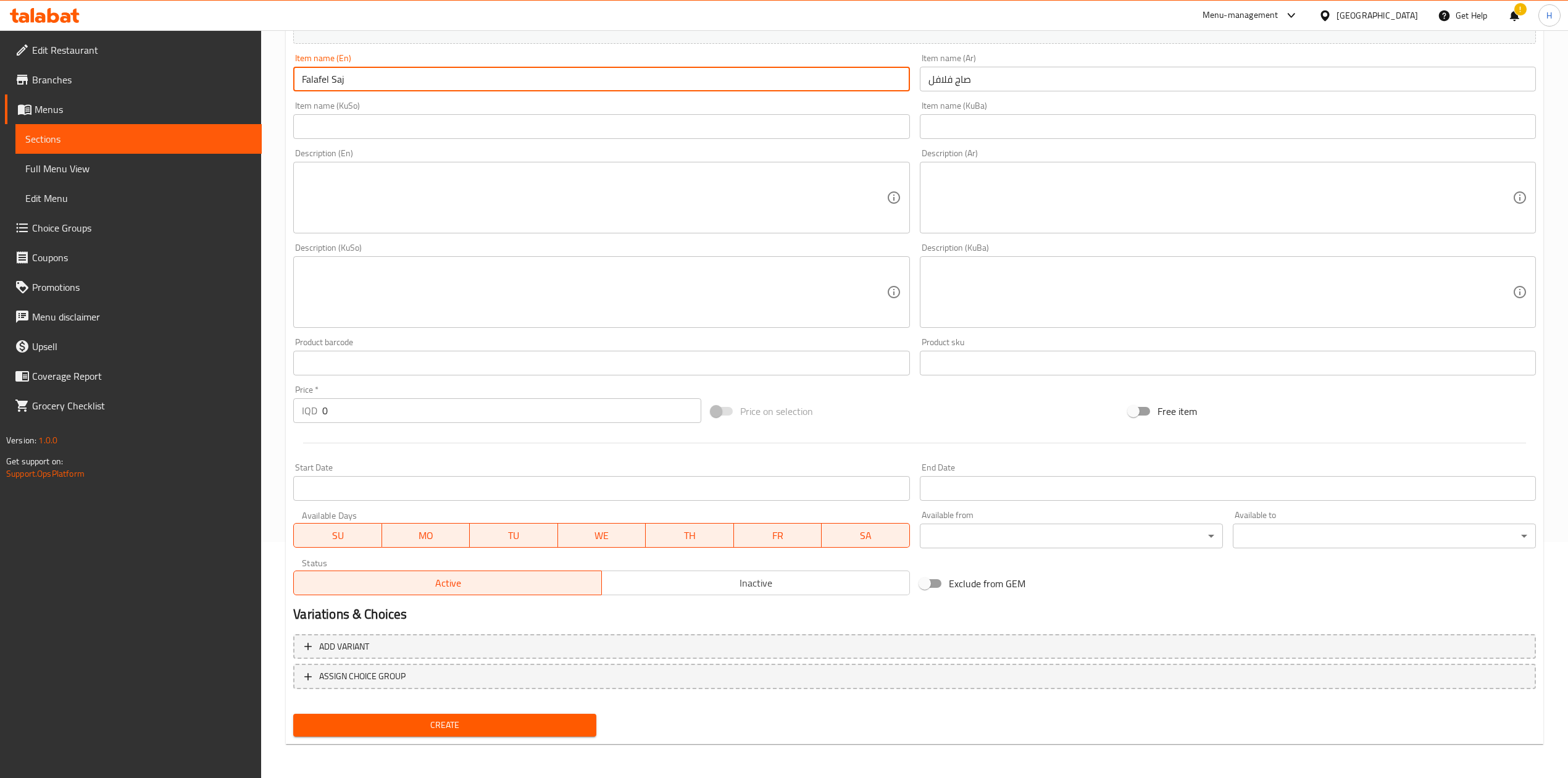
type input "Falafel Saj"
click at [369, 408] on input "0" at bounding box center [511, 410] width 379 height 24
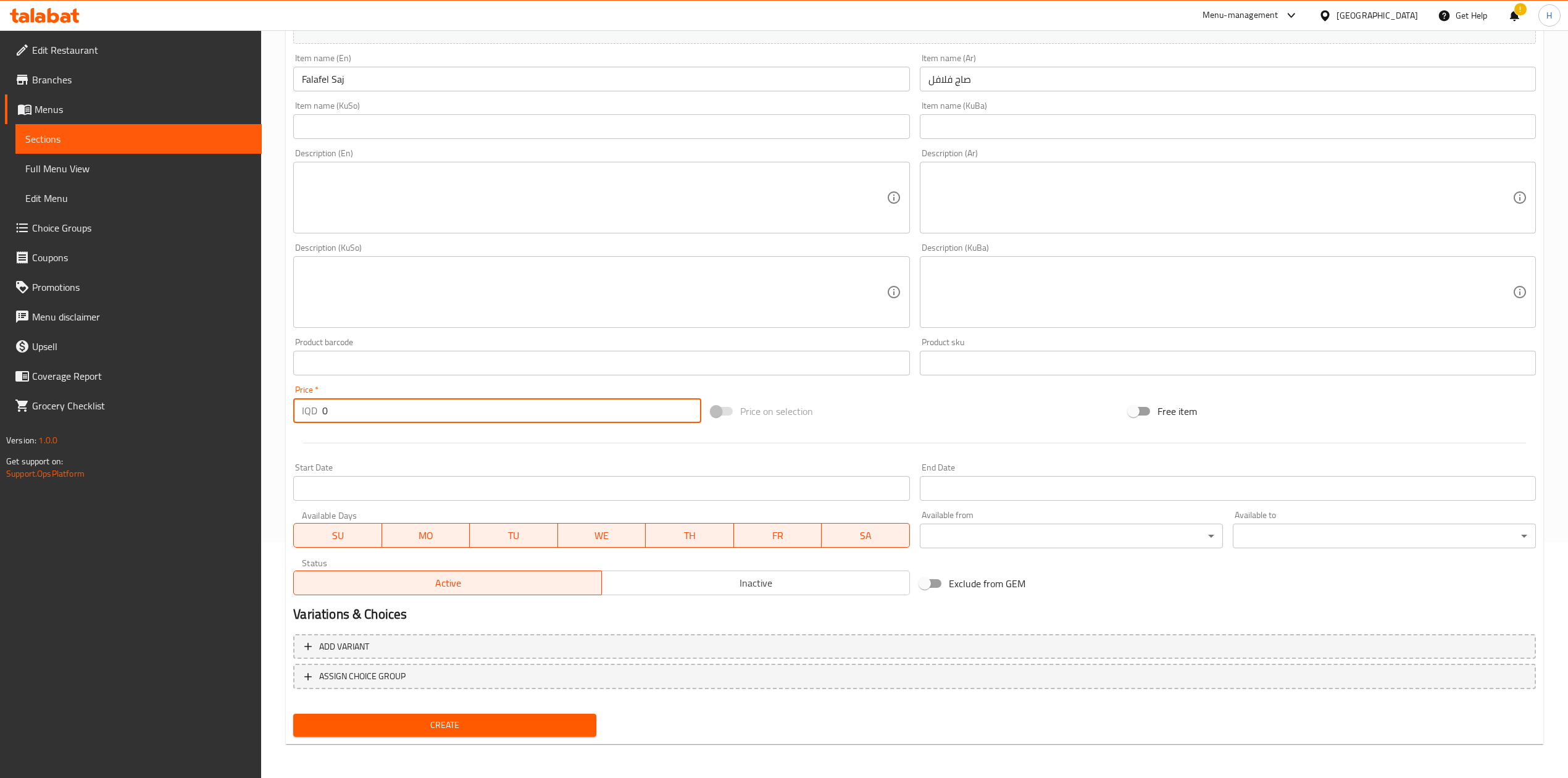
click at [369, 408] on input "0" at bounding box center [511, 410] width 379 height 24
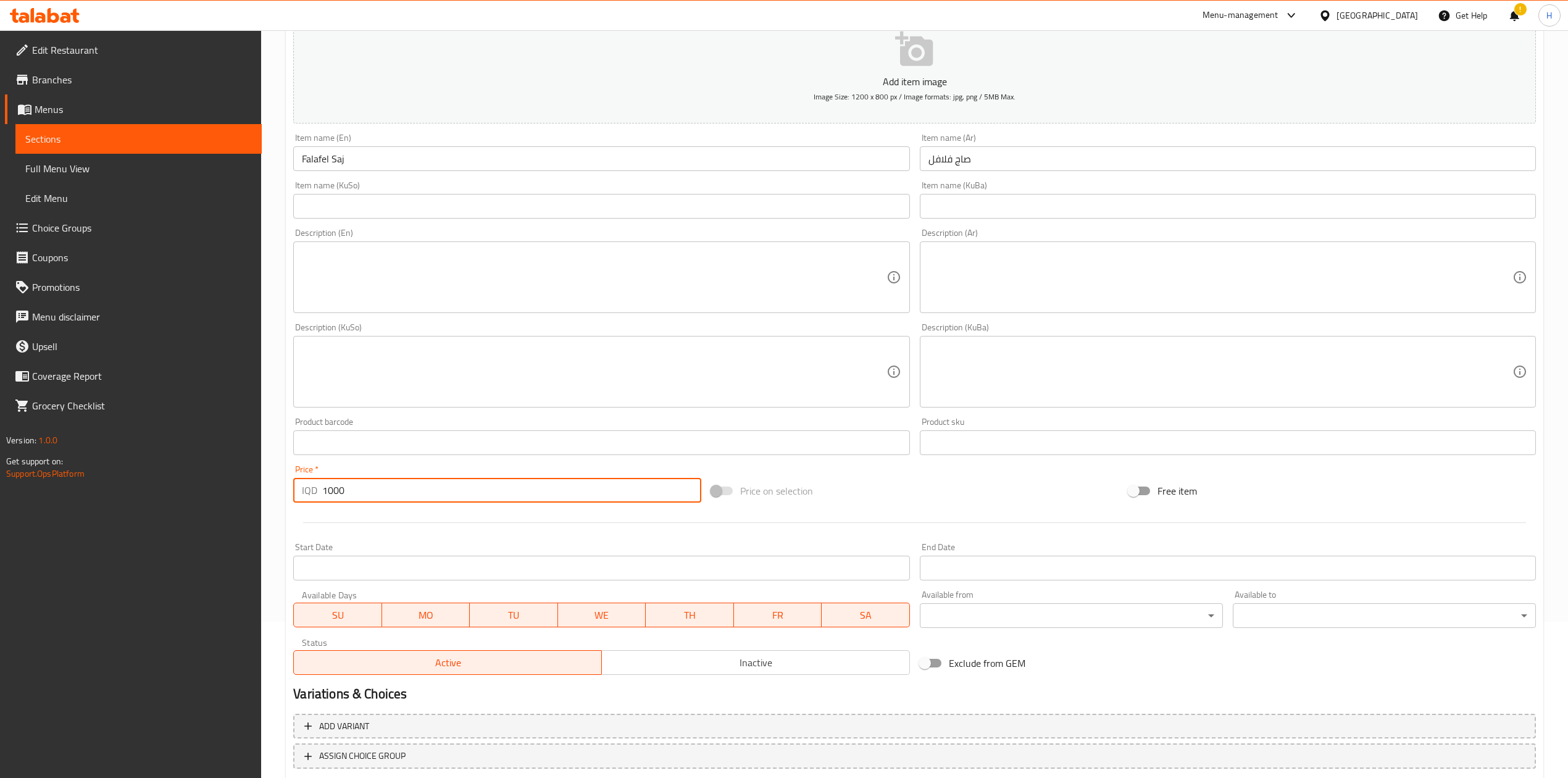
scroll to position [72, 0]
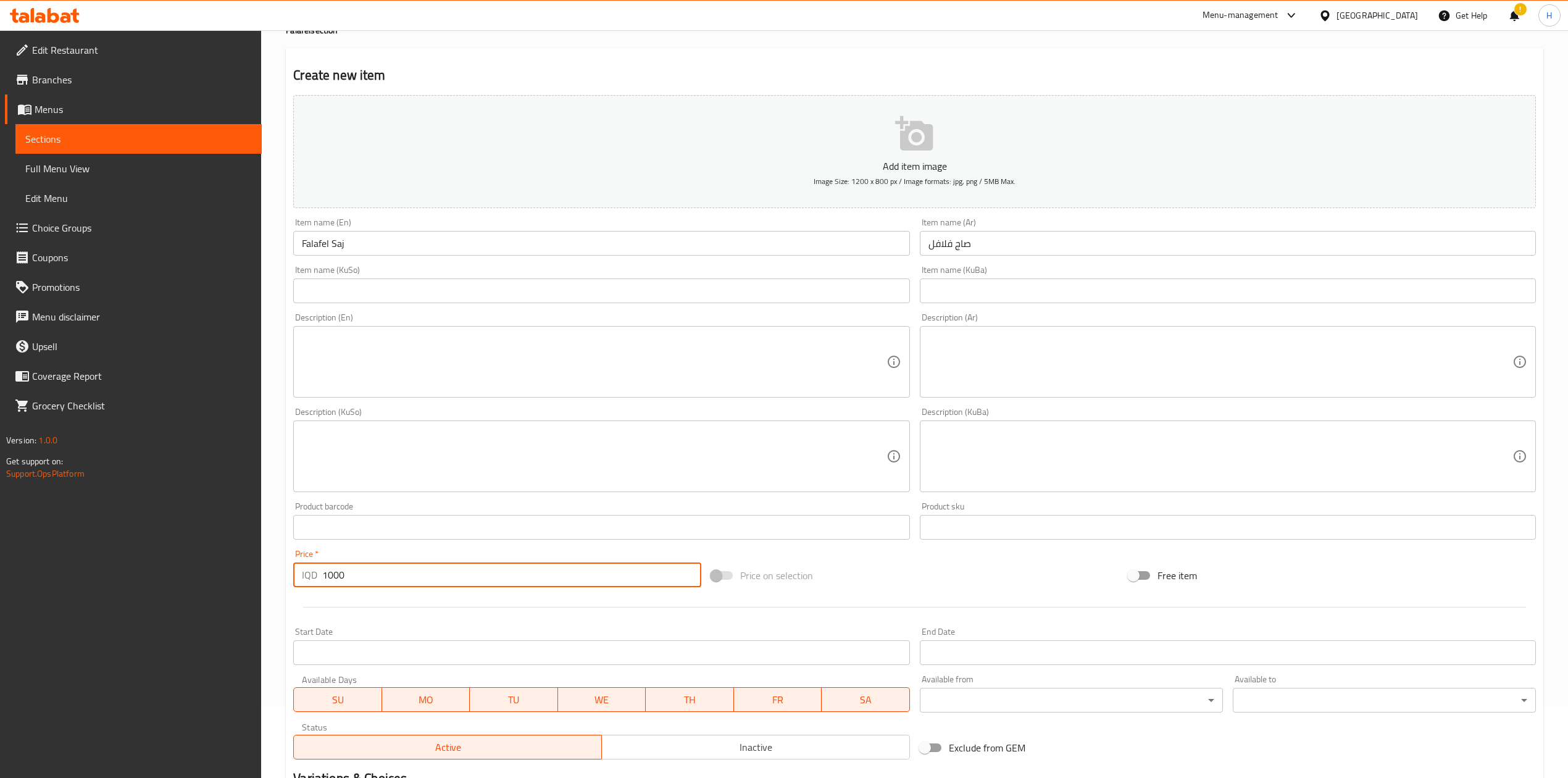
type input "1000"
click at [985, 353] on textarea at bounding box center [1220, 362] width 584 height 58
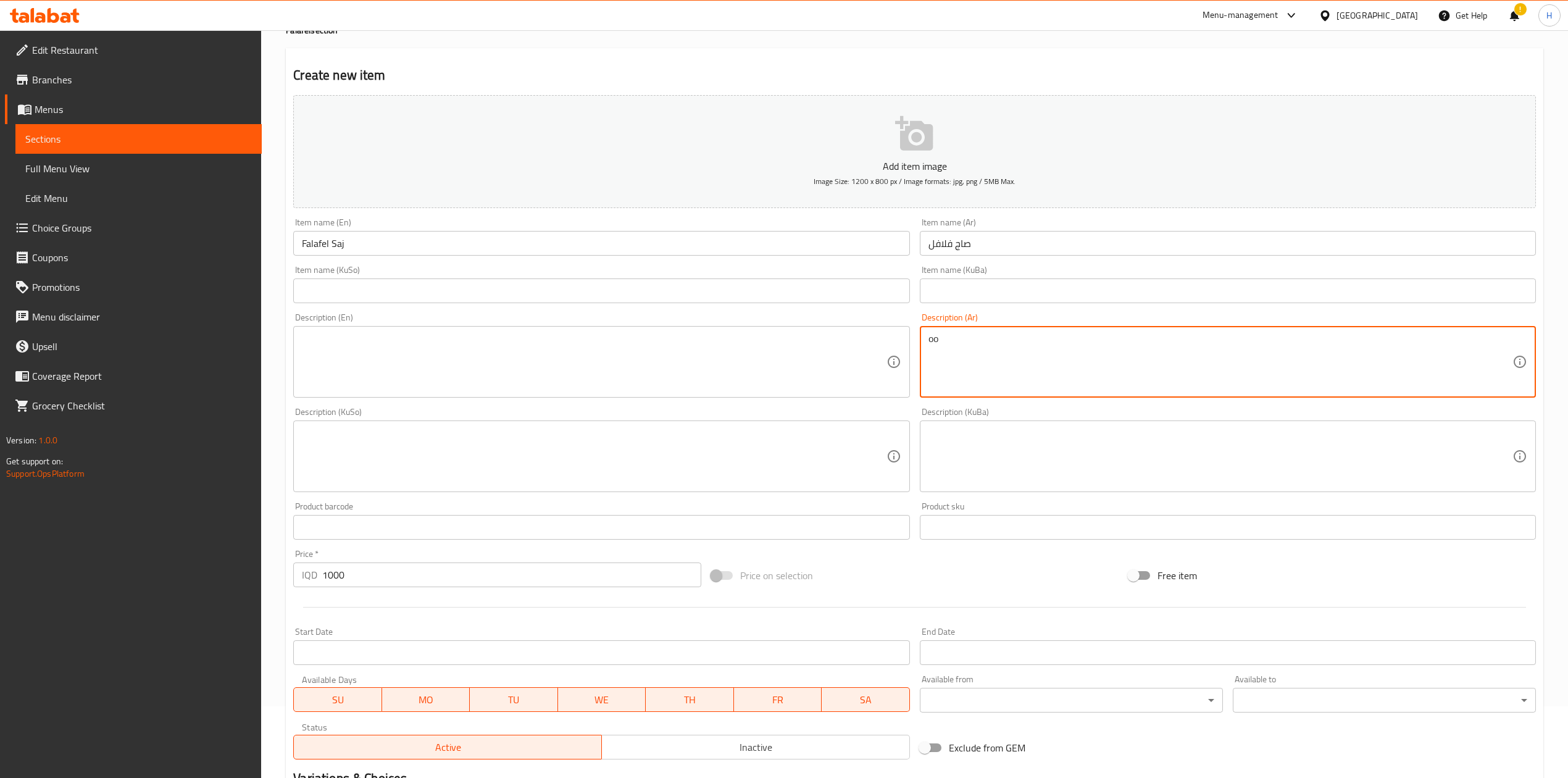
type textarea "o"
type textarea "خبز صاج وفلافل"
click at [746, 356] on textarea at bounding box center [594, 362] width 584 height 58
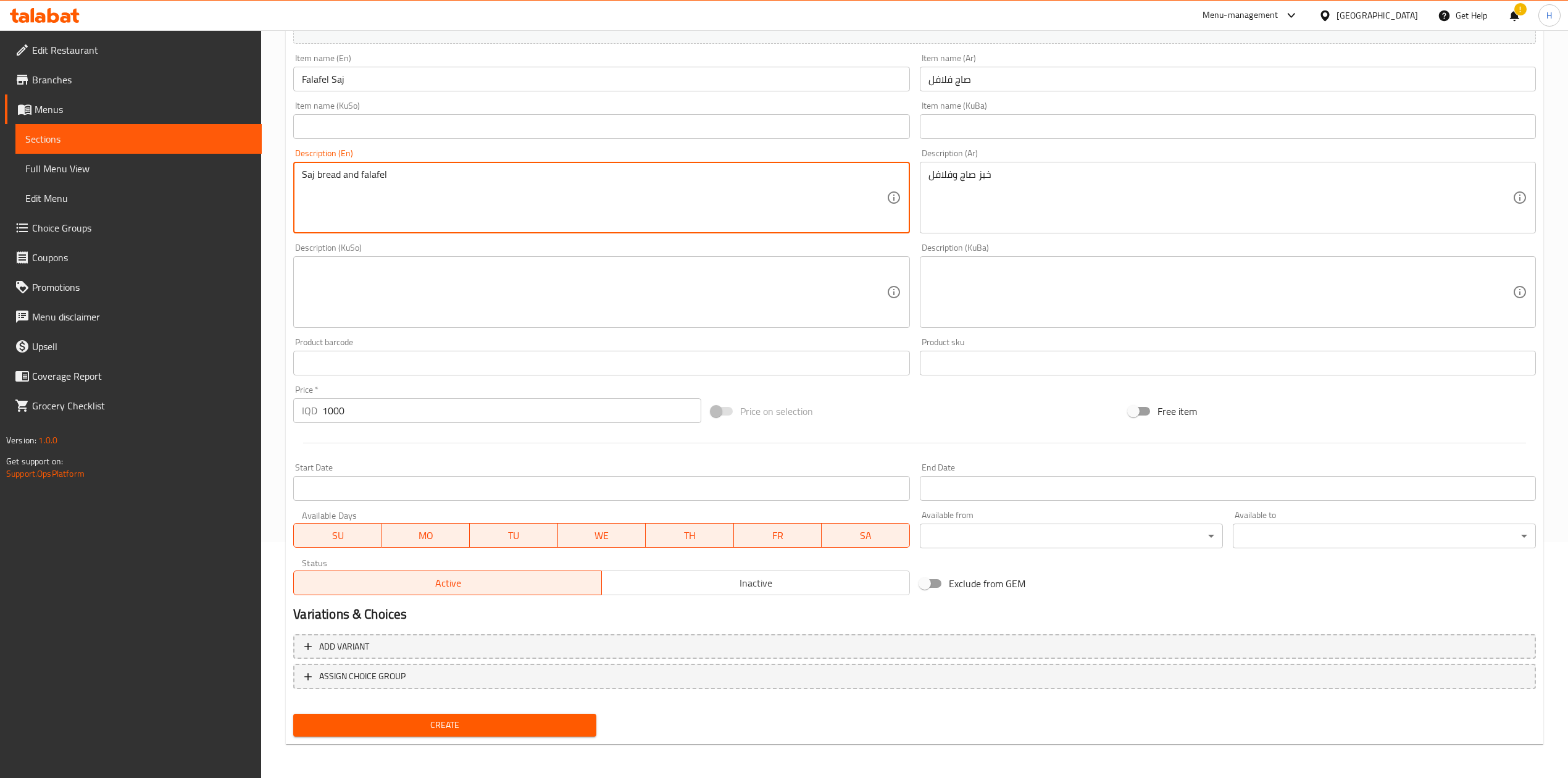
type textarea "Saj bread and falafel"
click at [450, 718] on button "Create" at bounding box center [445, 725] width 303 height 23
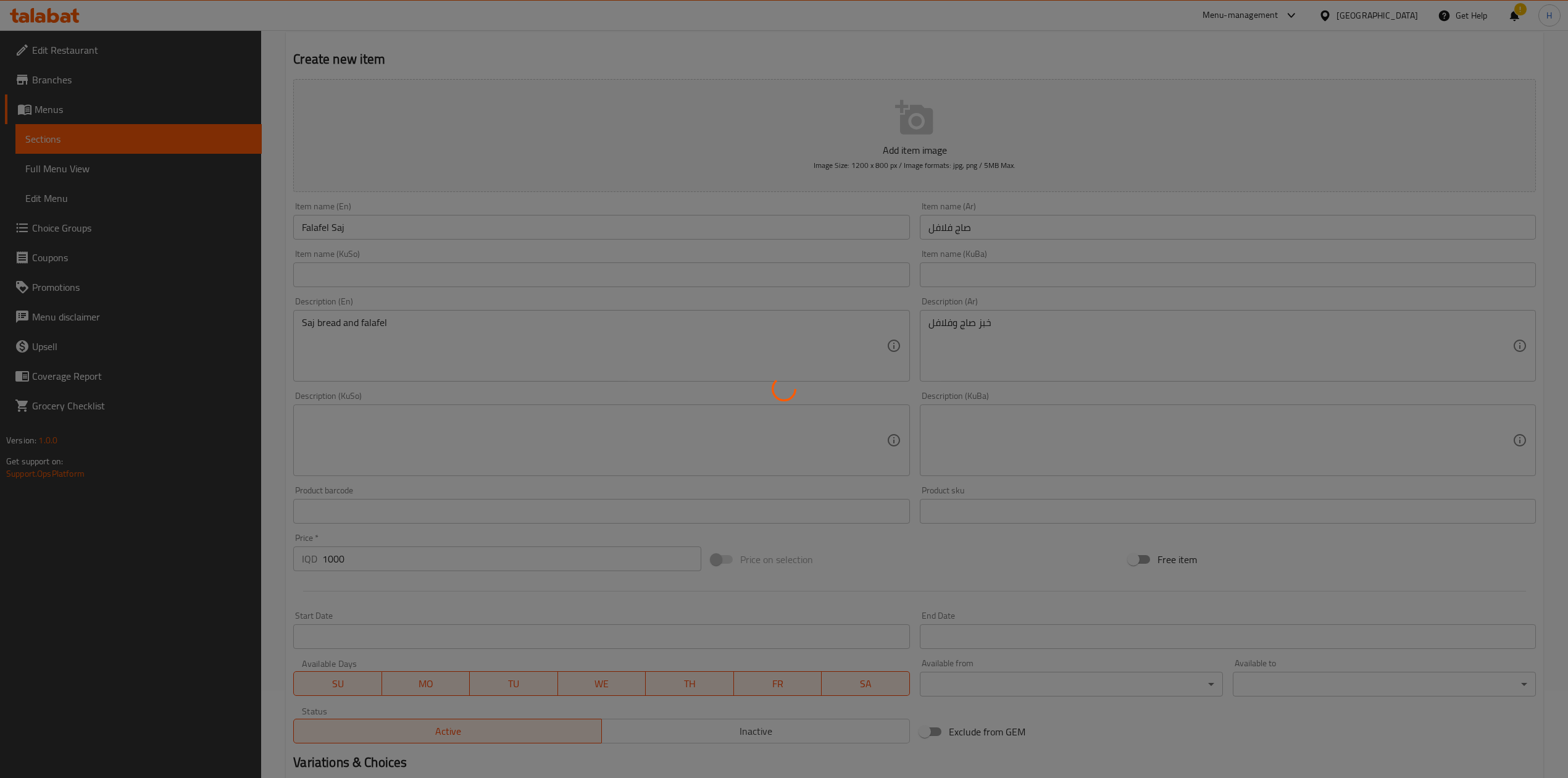
scroll to position [0, 0]
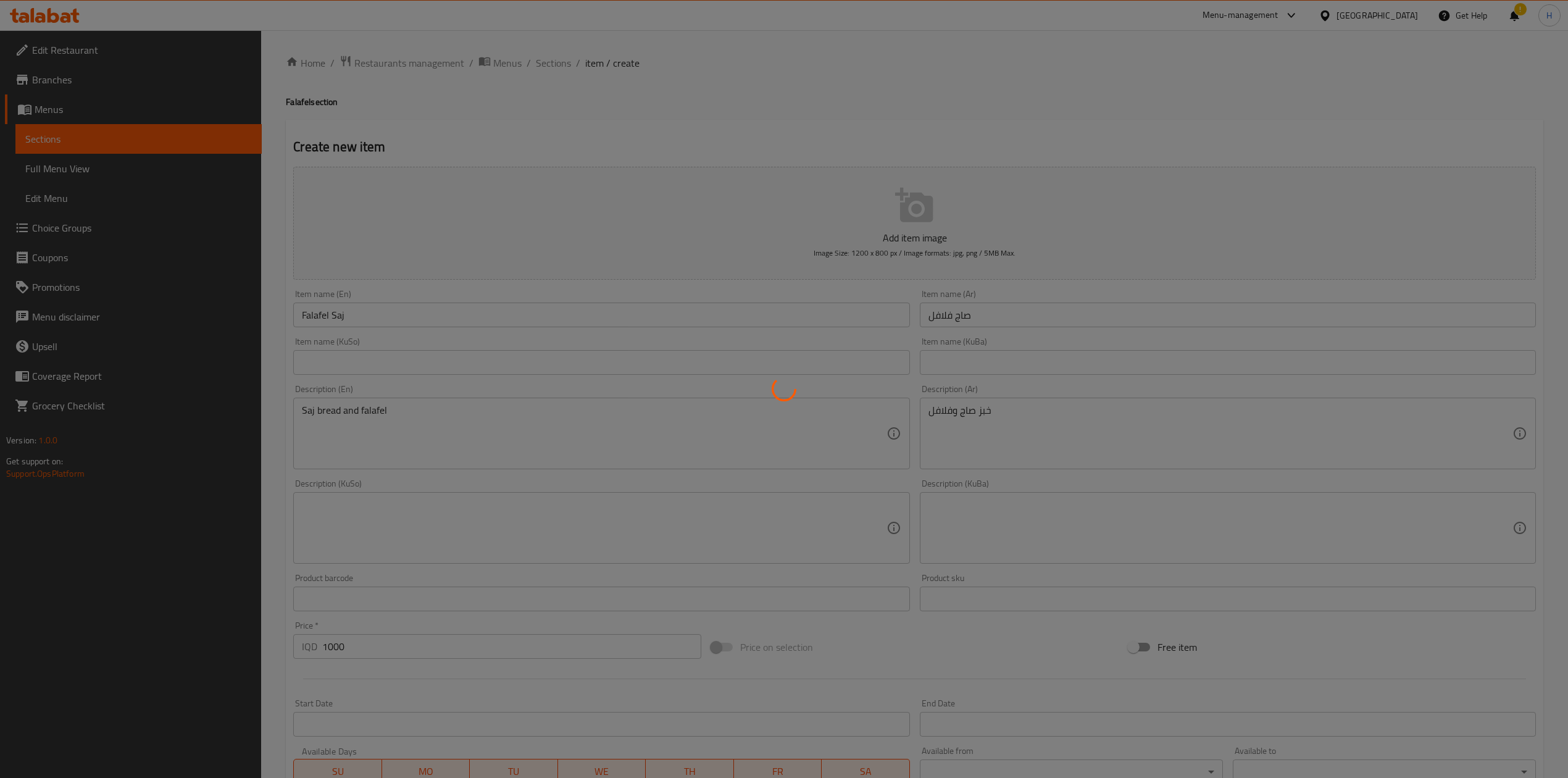
type input "0"
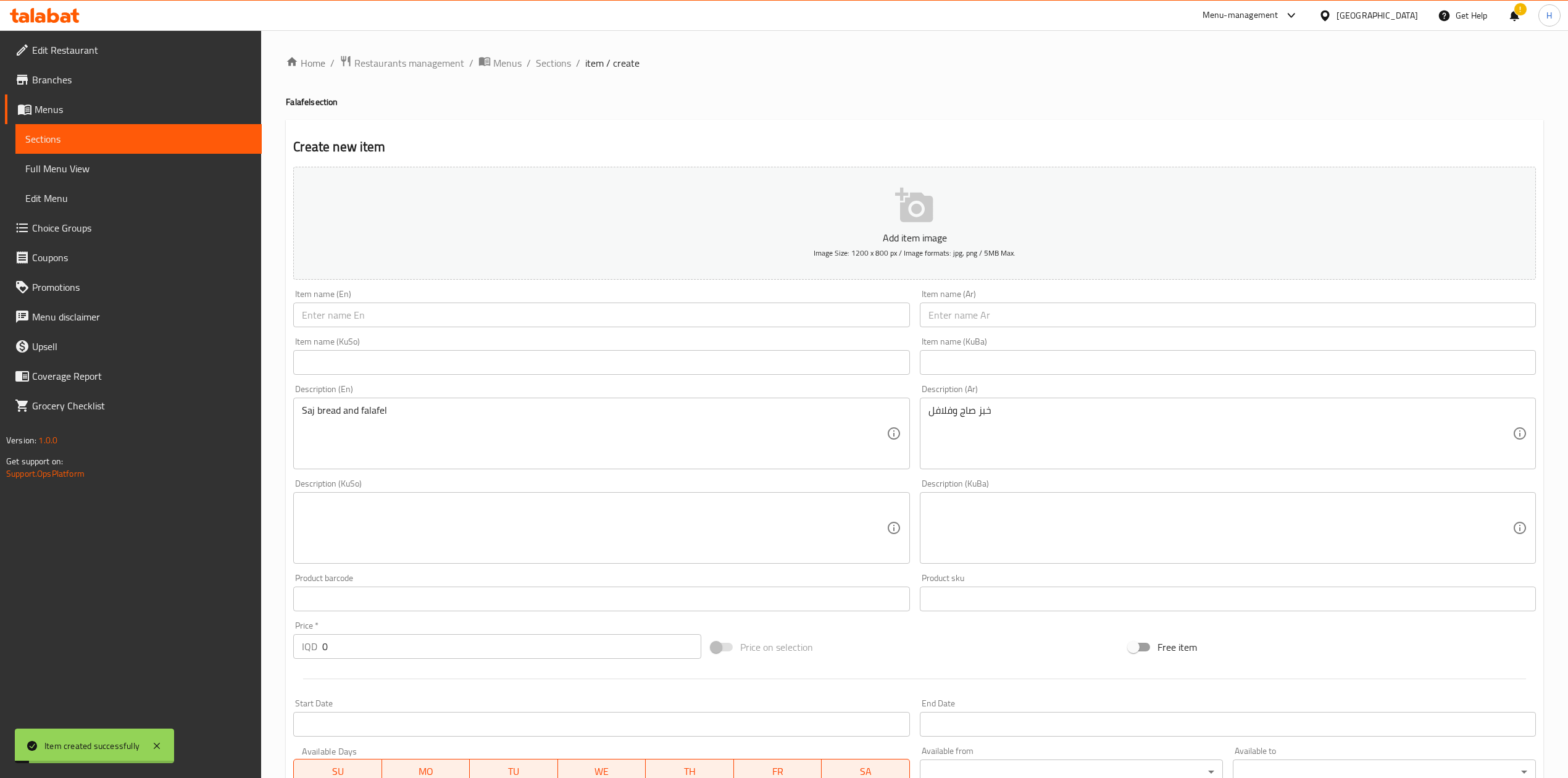
click at [1053, 316] on input "text" at bounding box center [1228, 315] width 616 height 24
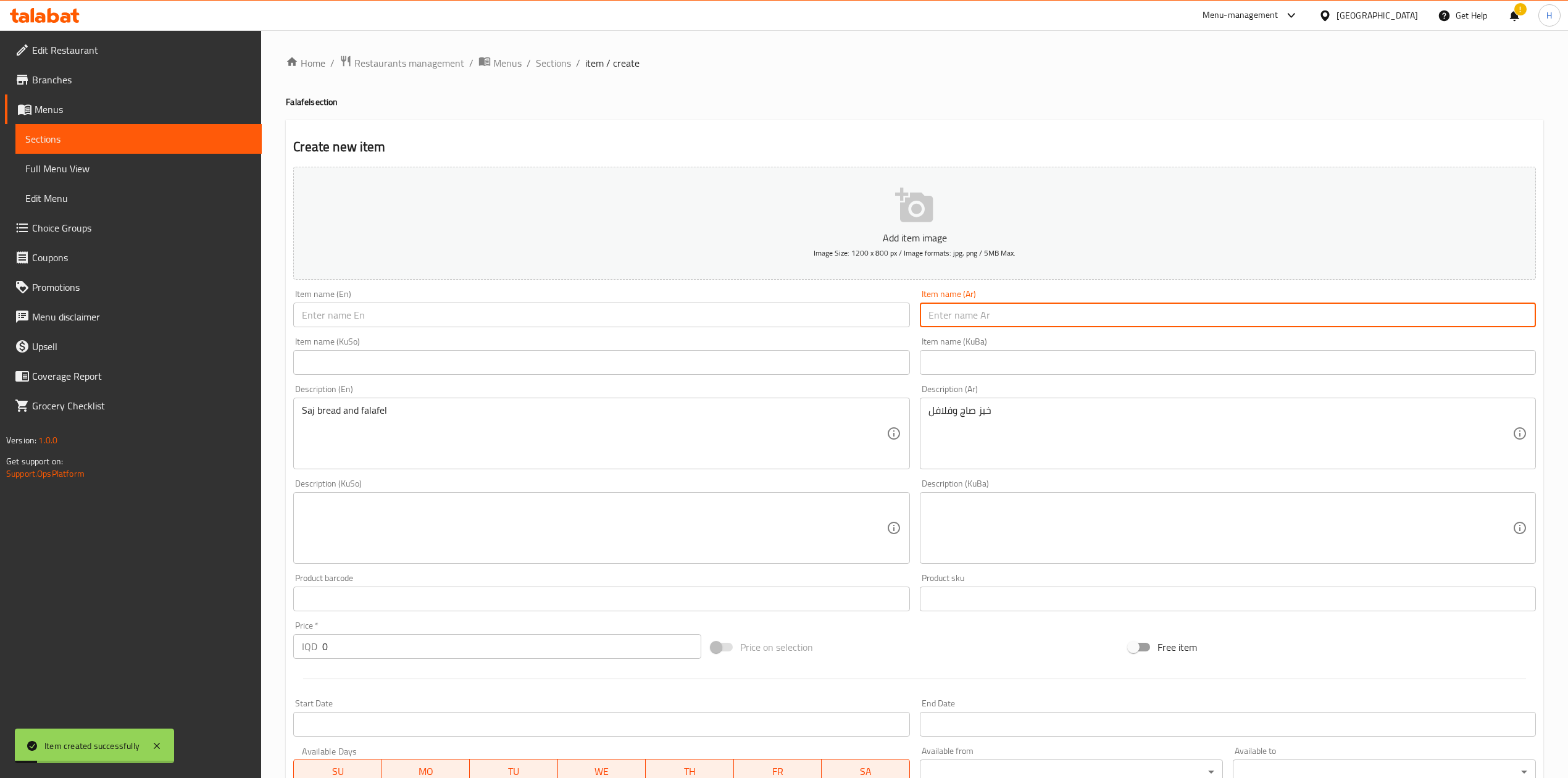
type input "w"
type input "فلافل صمون حجري"
drag, startPoint x: 670, startPoint y: 338, endPoint x: 670, endPoint y: 327, distance: 11.0
click at [669, 335] on div "Item name (KuSo) Item name (KuSo)" at bounding box center [601, 356] width 626 height 47
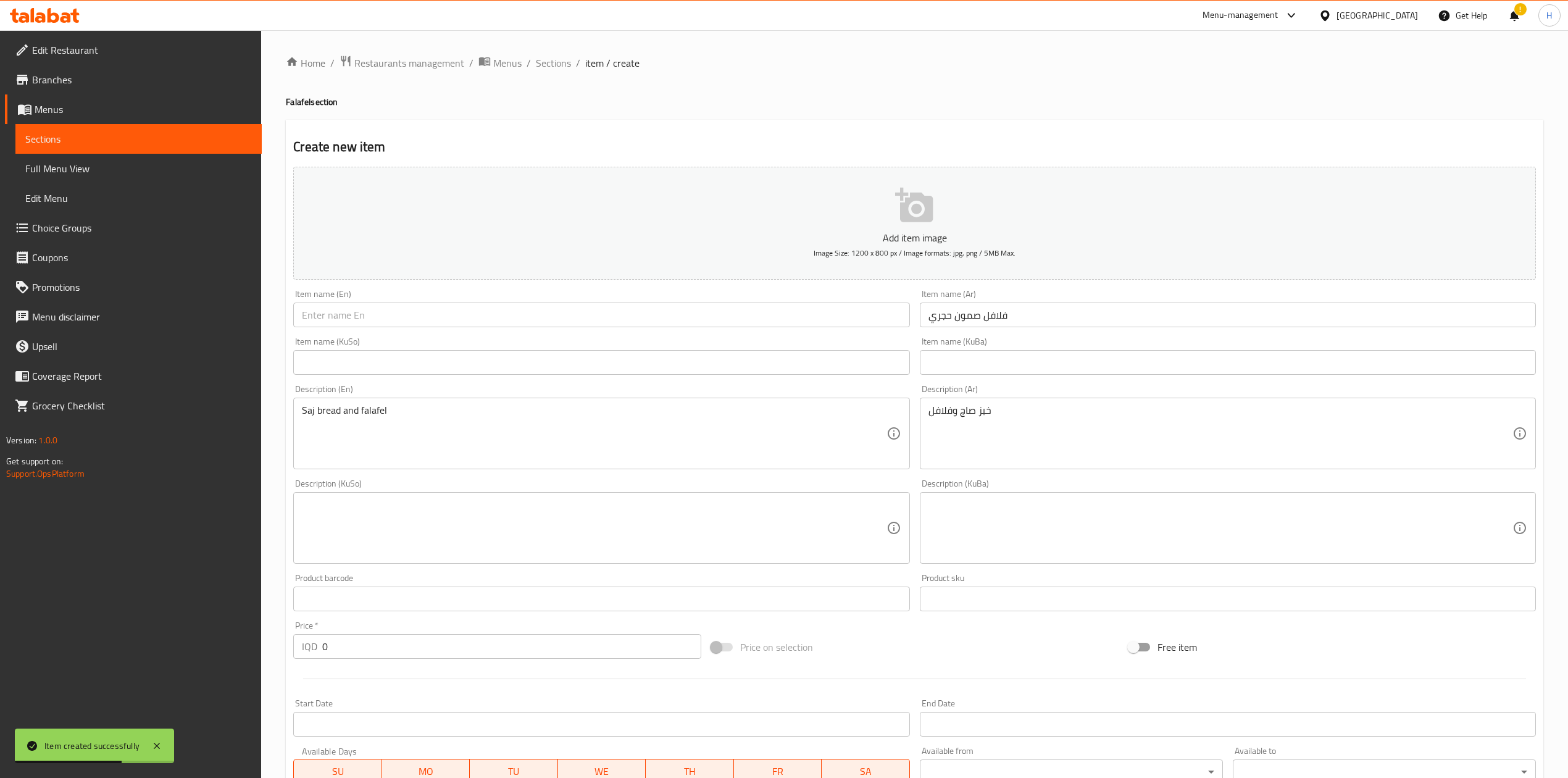
click at [670, 327] on input "text" at bounding box center [601, 315] width 616 height 24
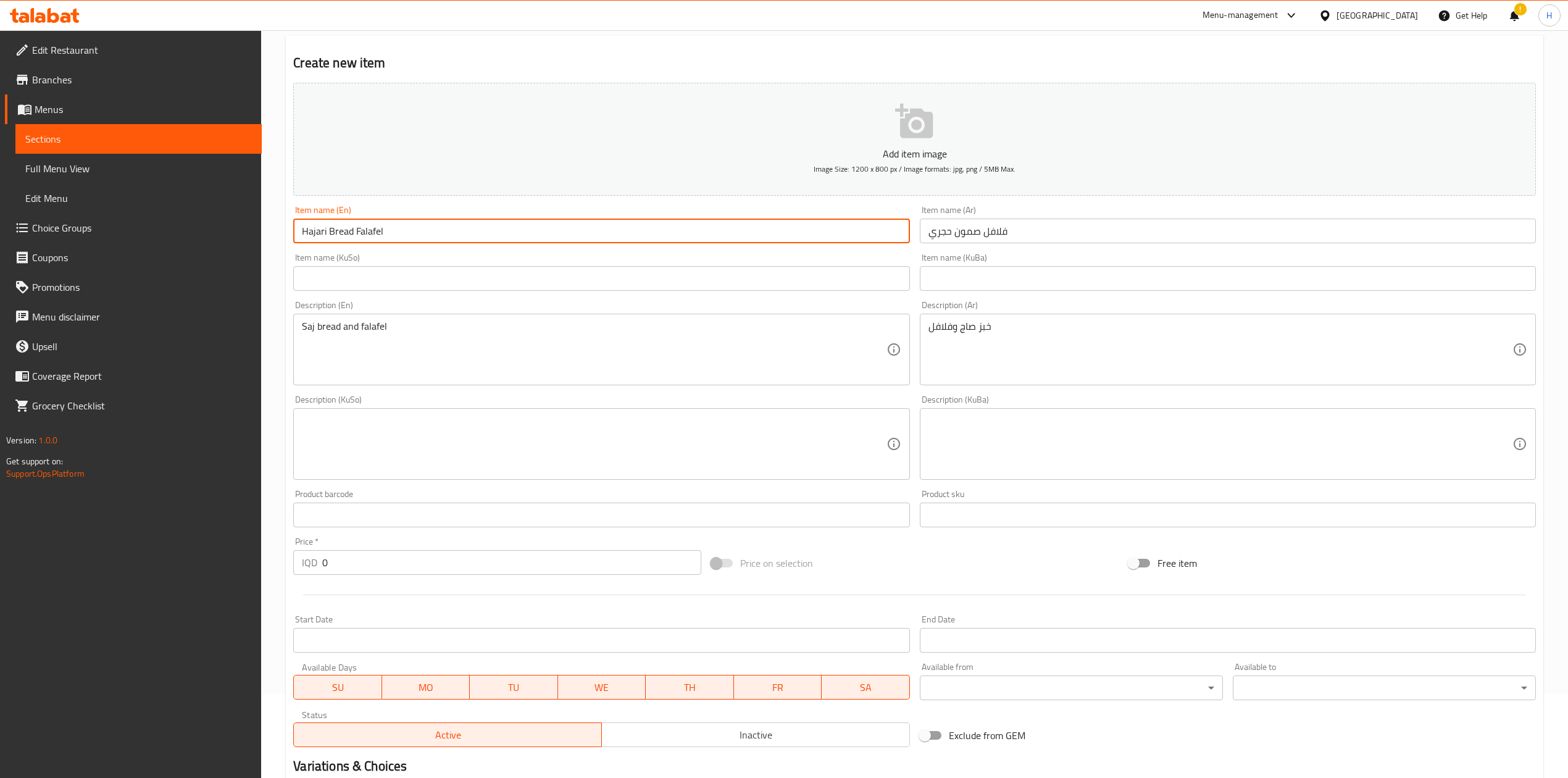
scroll to position [164, 0]
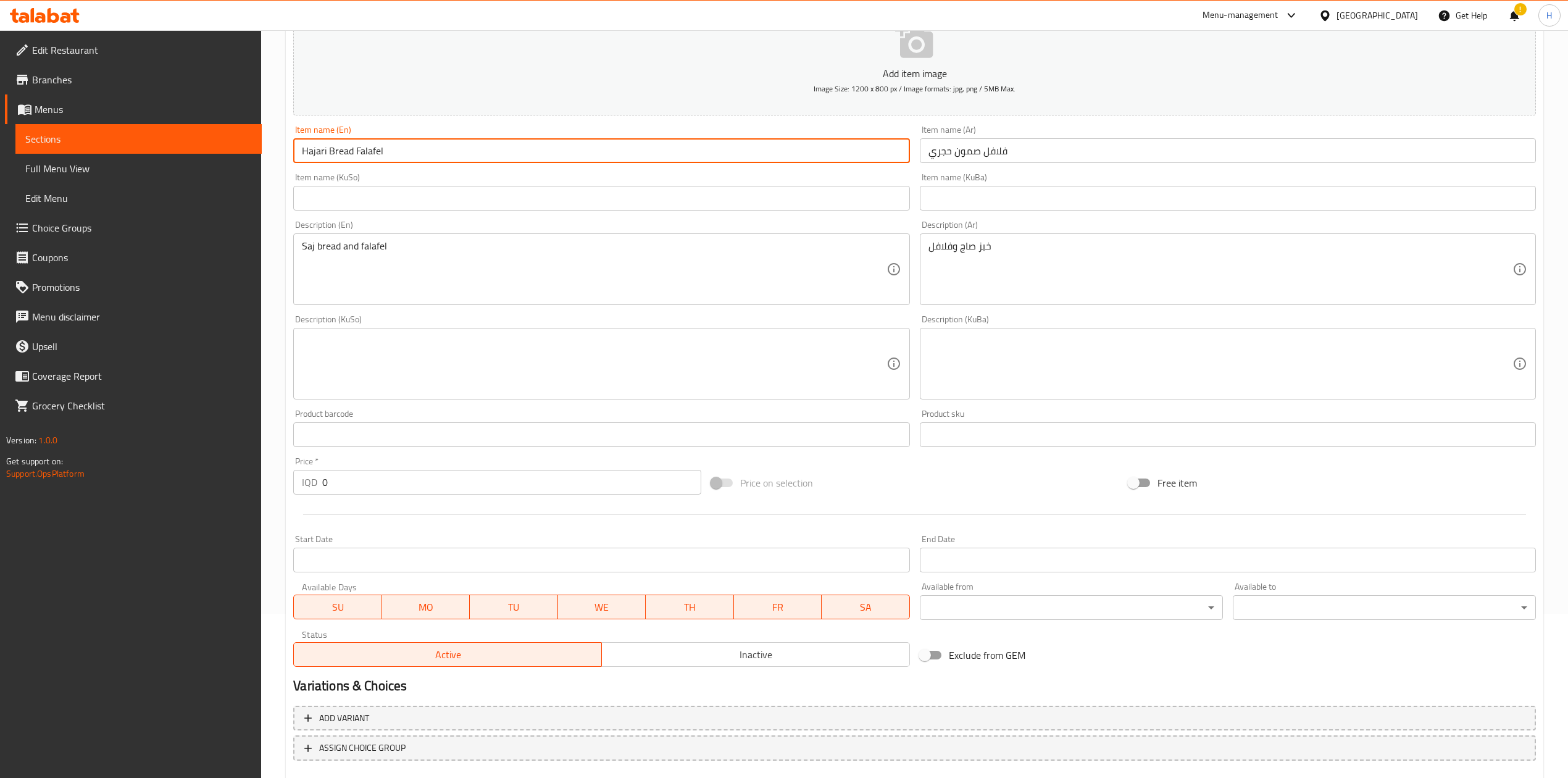
type input "Hajari Bread Falafel"
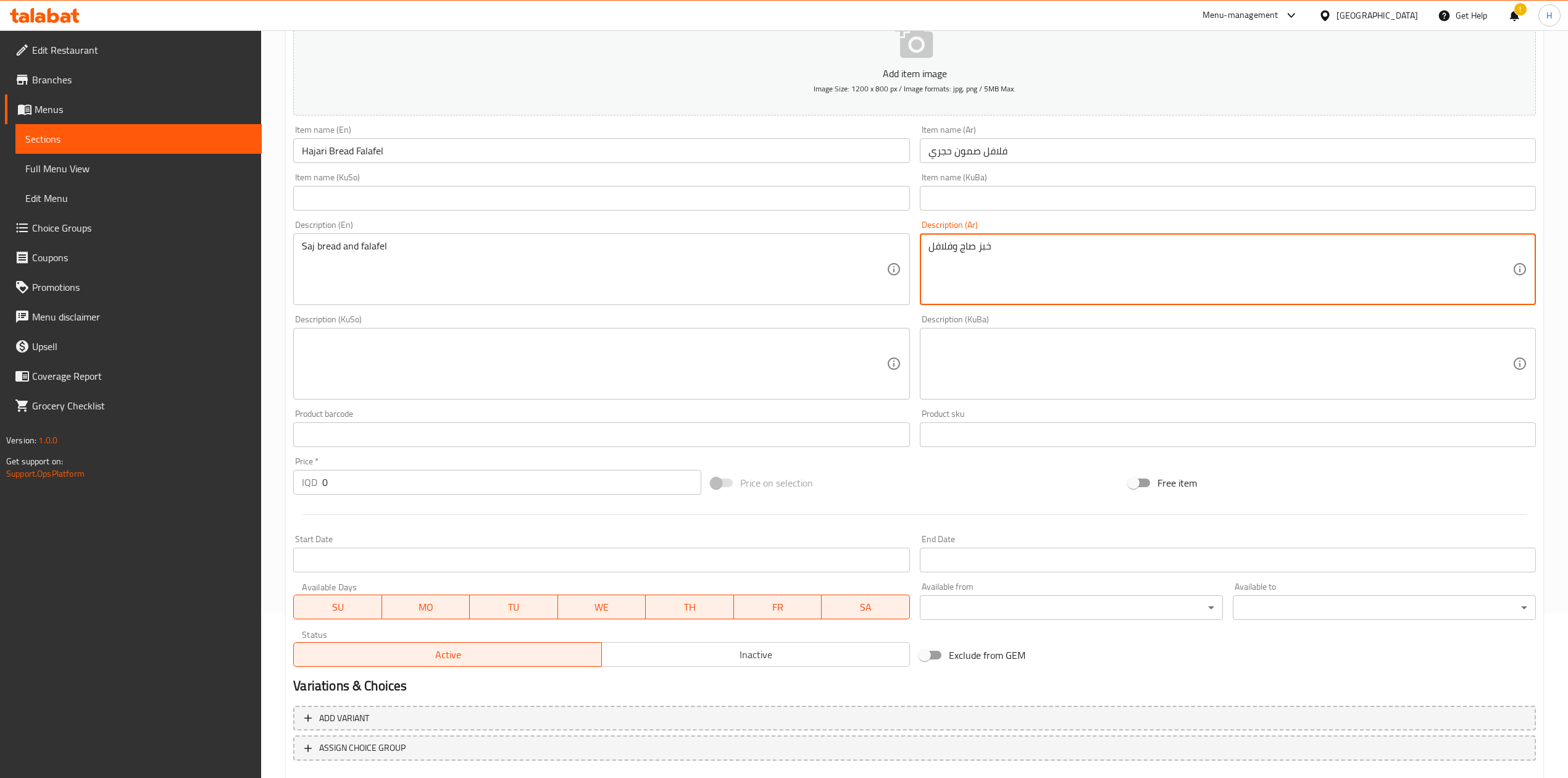
click at [989, 252] on textarea "خبز صاج وفلافل" at bounding box center [1220, 269] width 584 height 58
type textarea "[PERSON_NAME] وفلافل"
click at [789, 253] on textarea "Saj bread and falafel" at bounding box center [594, 269] width 584 height 58
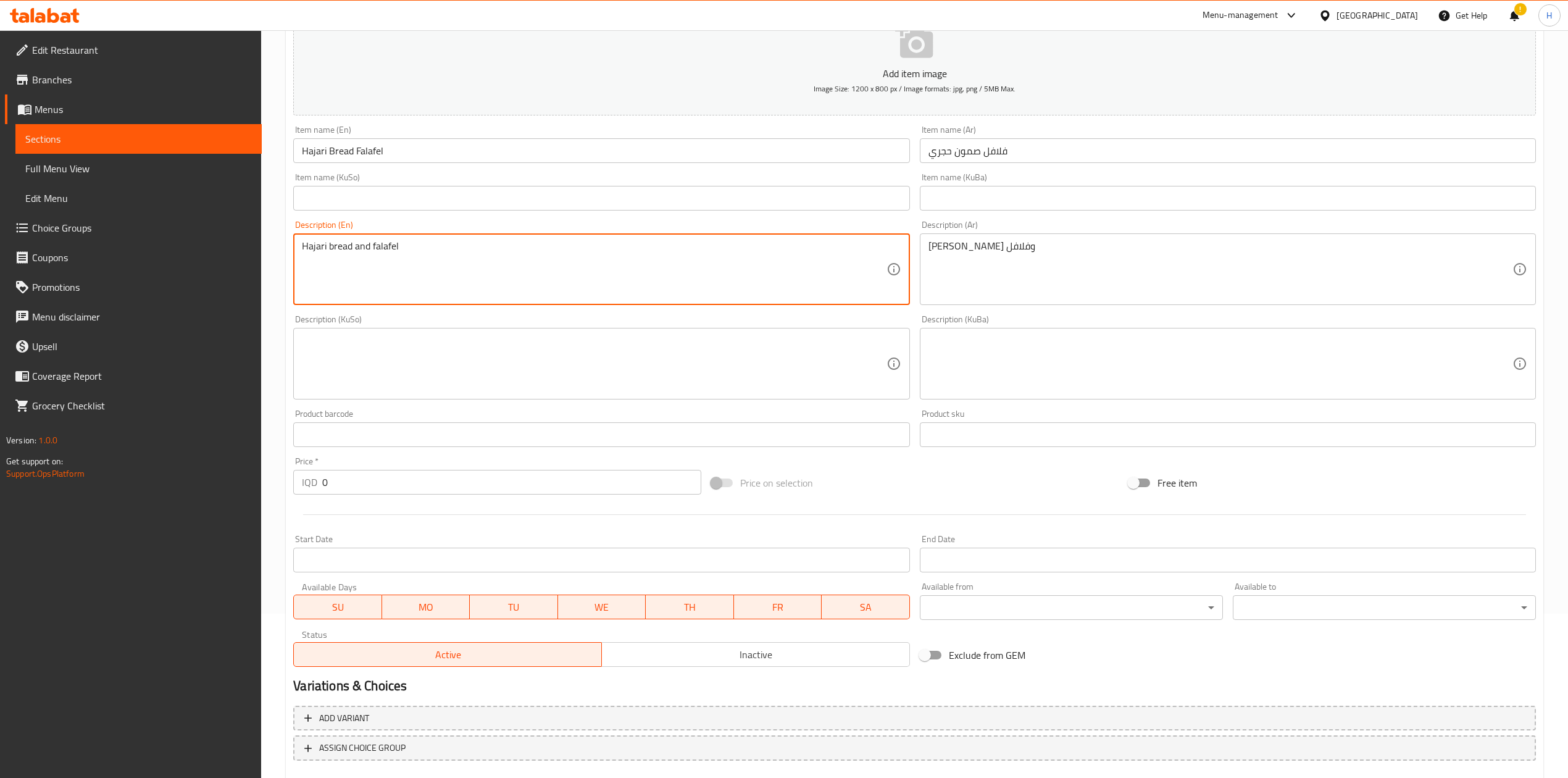
type textarea "Hajari bread and falafel"
click at [405, 492] on input "0" at bounding box center [511, 482] width 379 height 24
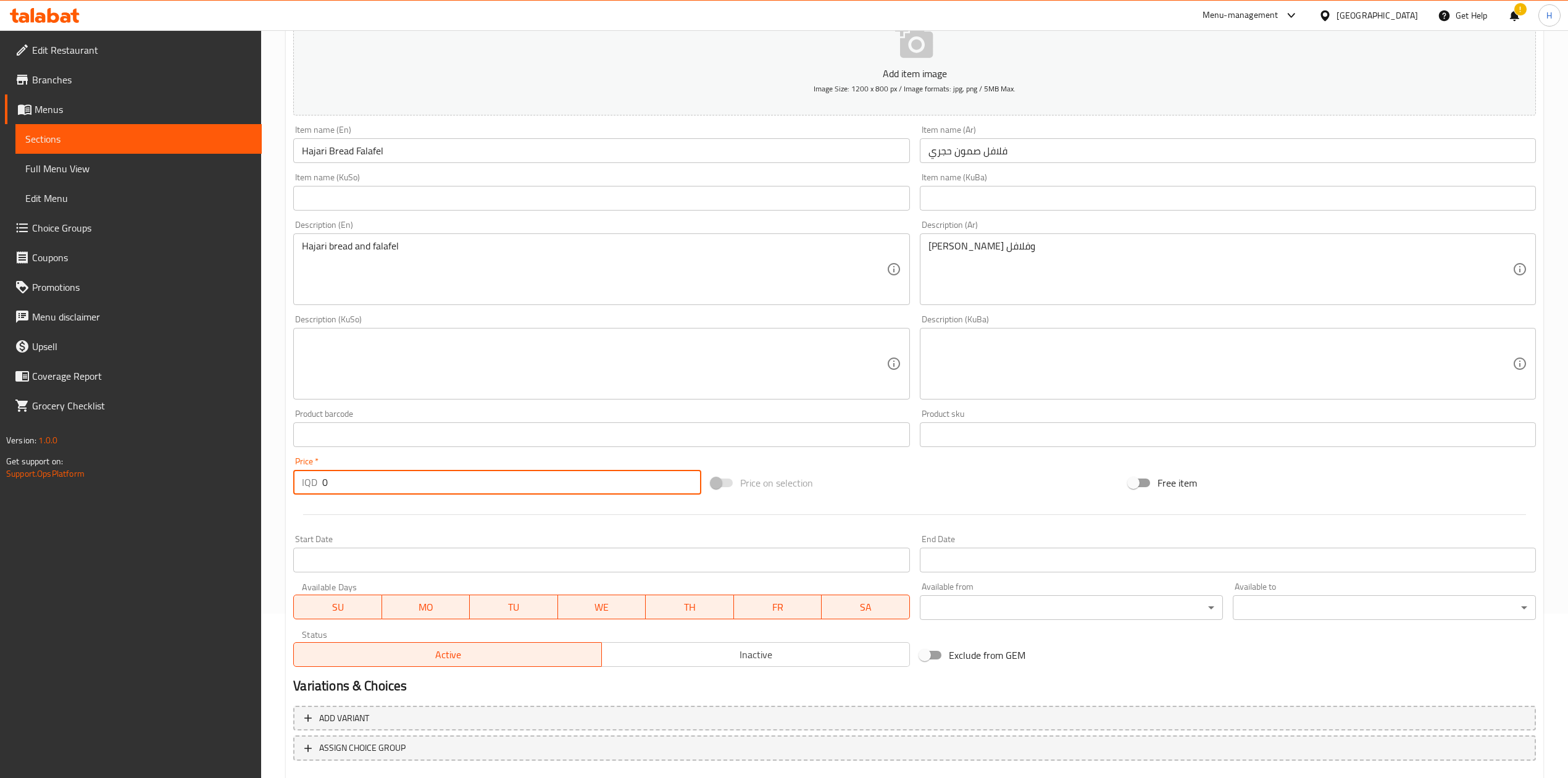
click at [405, 492] on input "0" at bounding box center [511, 482] width 379 height 24
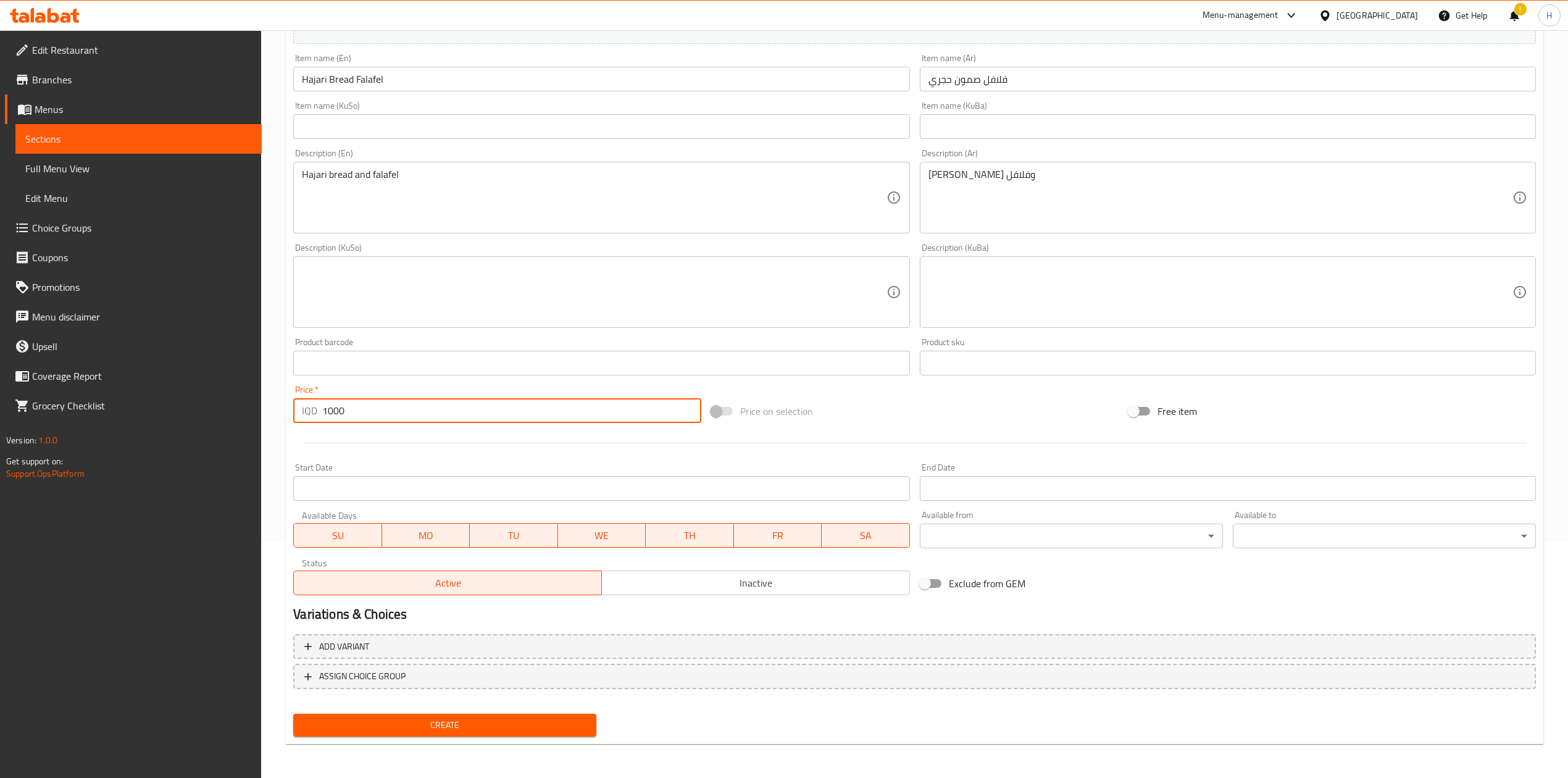
type input "1000"
click at [402, 720] on span "Create" at bounding box center [445, 725] width 284 height 15
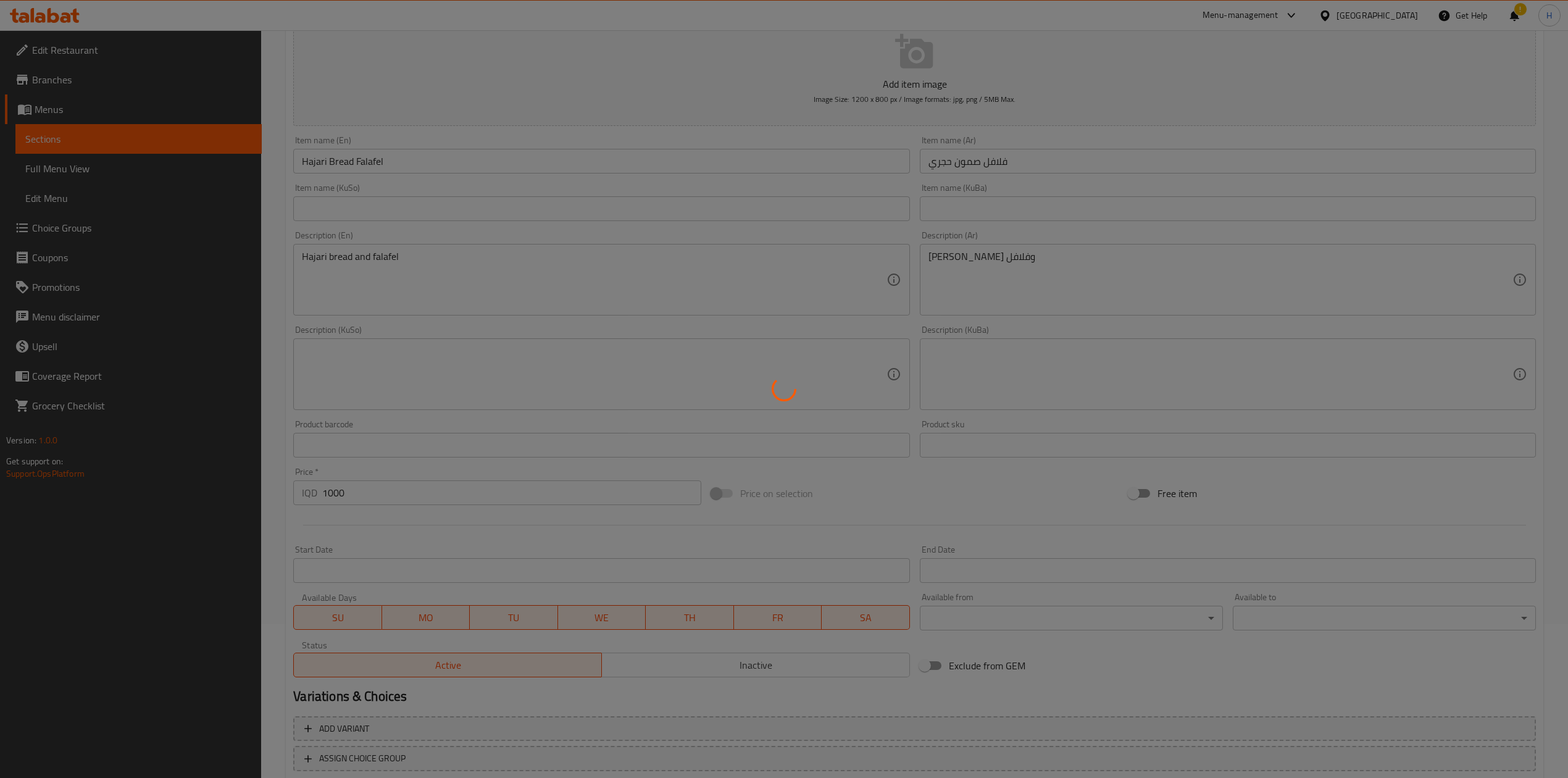
type input "0"
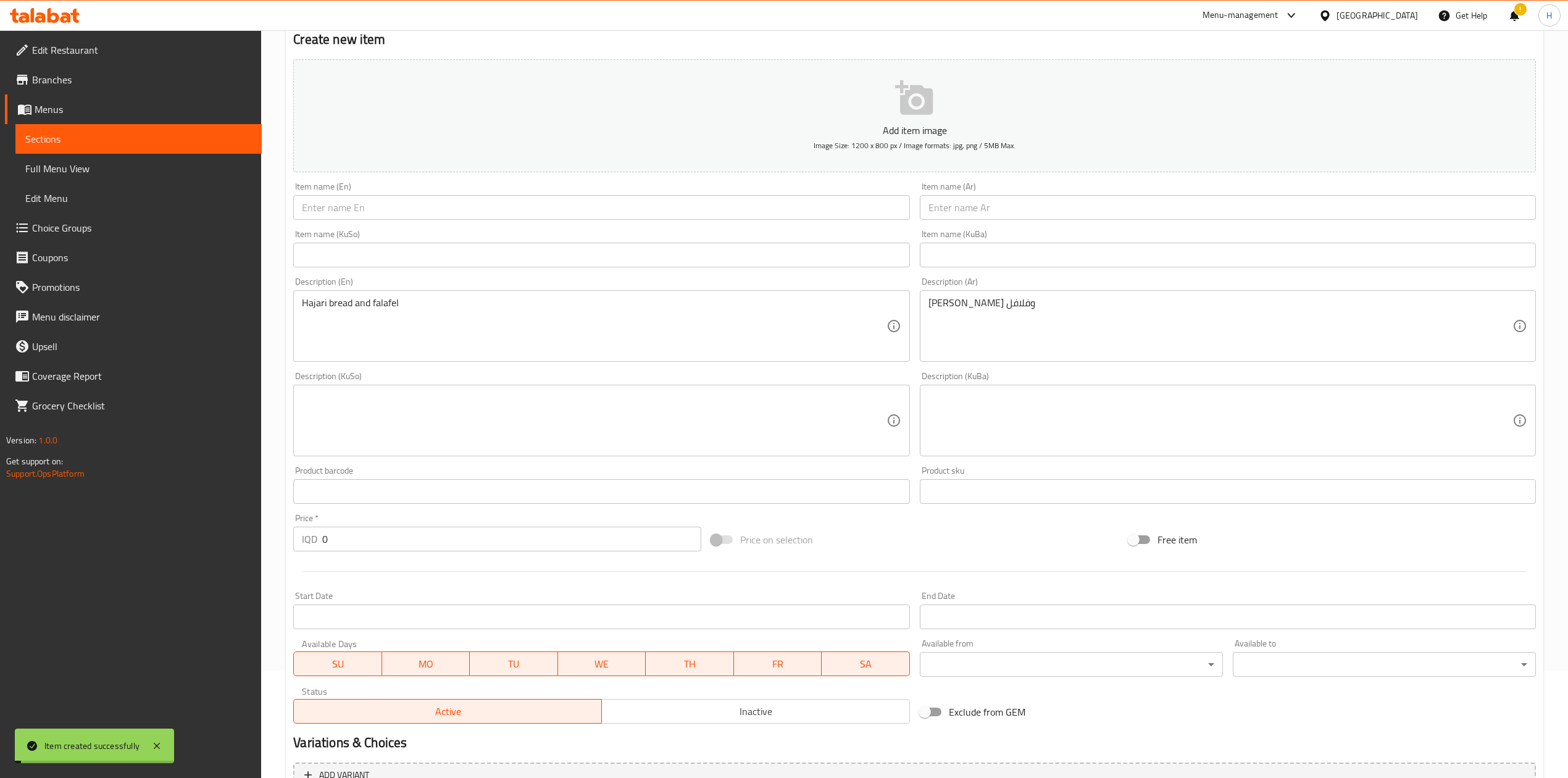
scroll to position [0, 0]
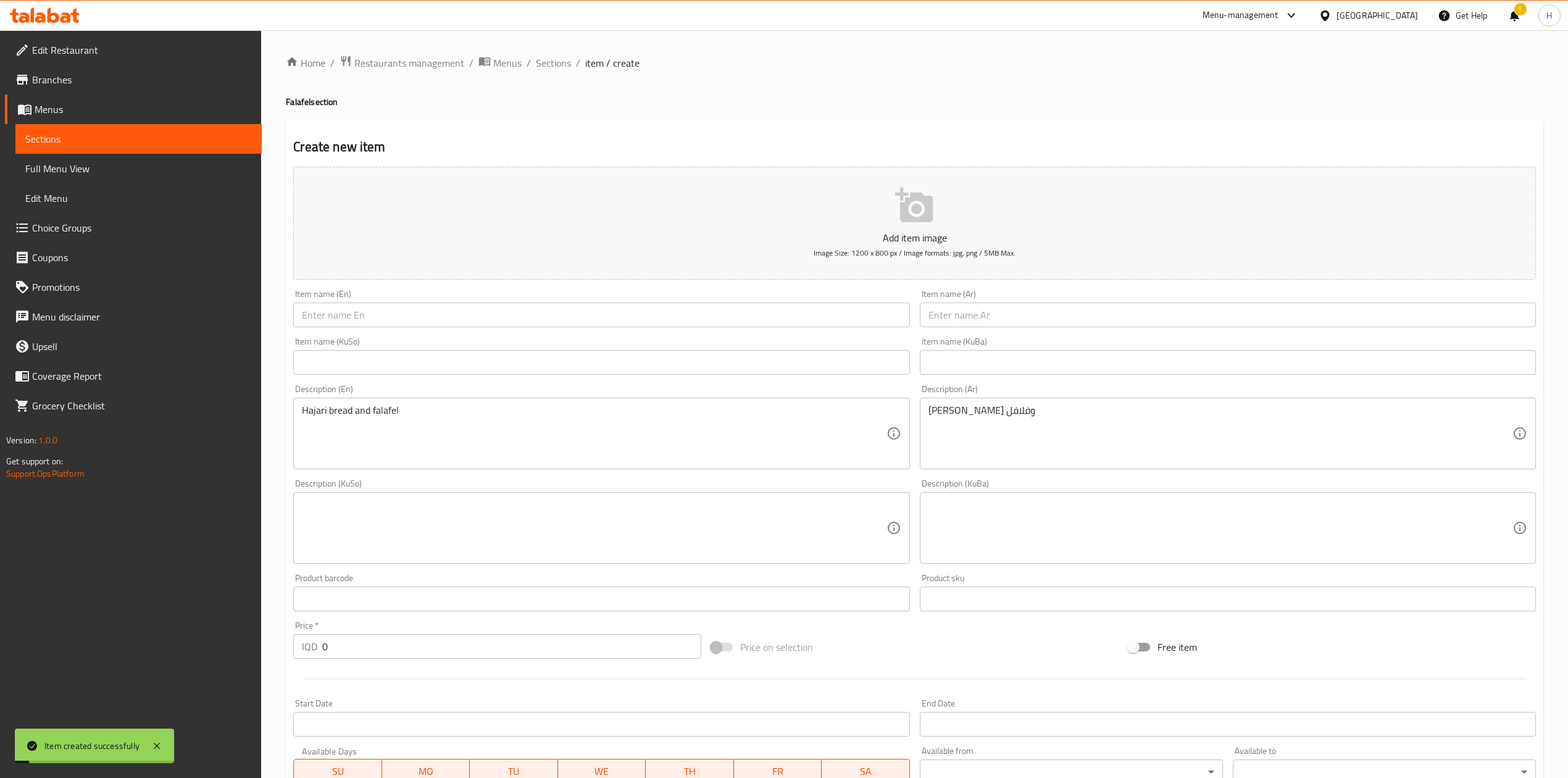
click at [986, 307] on input "text" at bounding box center [1228, 315] width 616 height 24
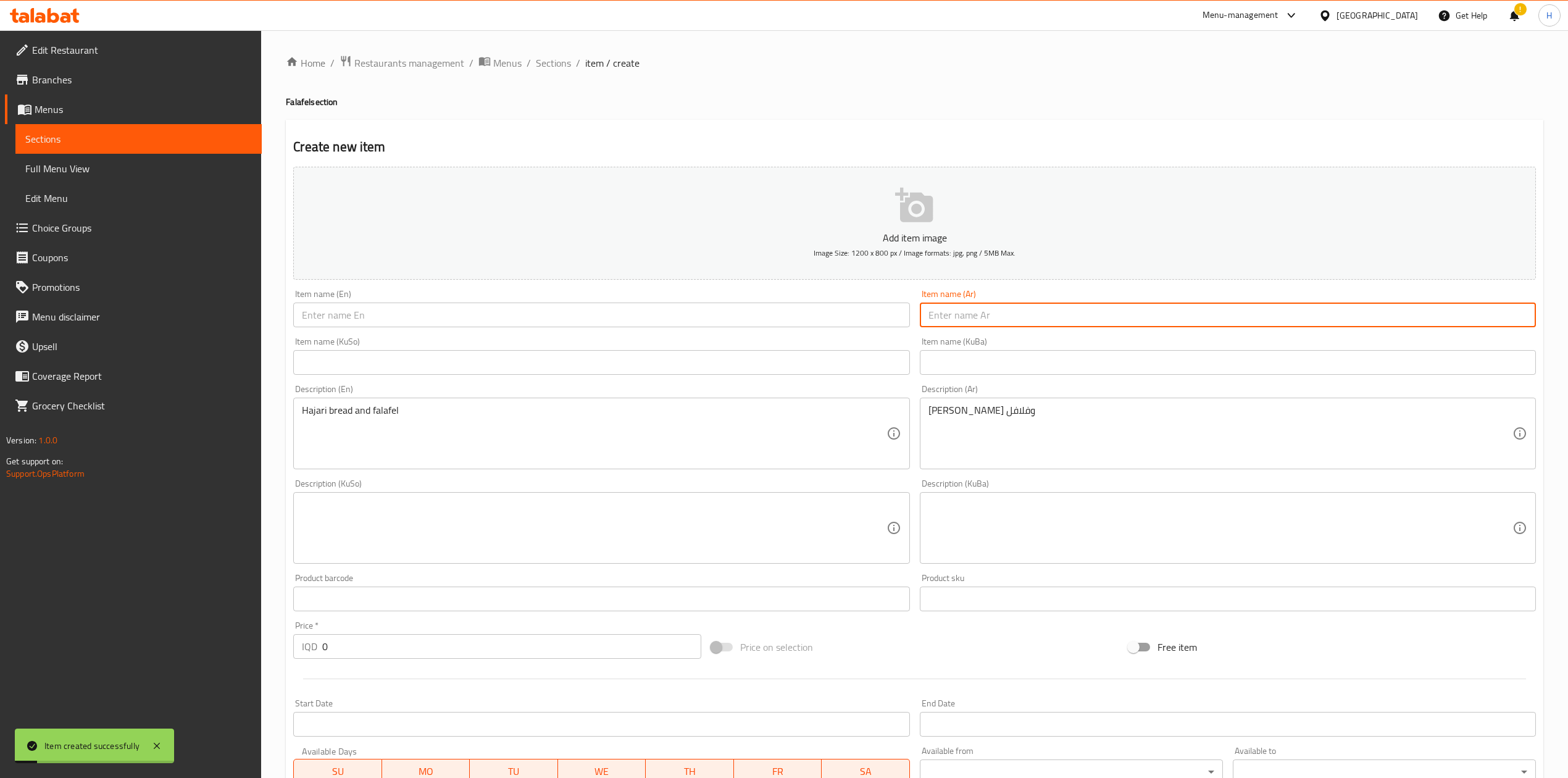
type input "'"
type input "طبق حبات فلافل"
click at [543, 319] on input "text" at bounding box center [601, 315] width 616 height 24
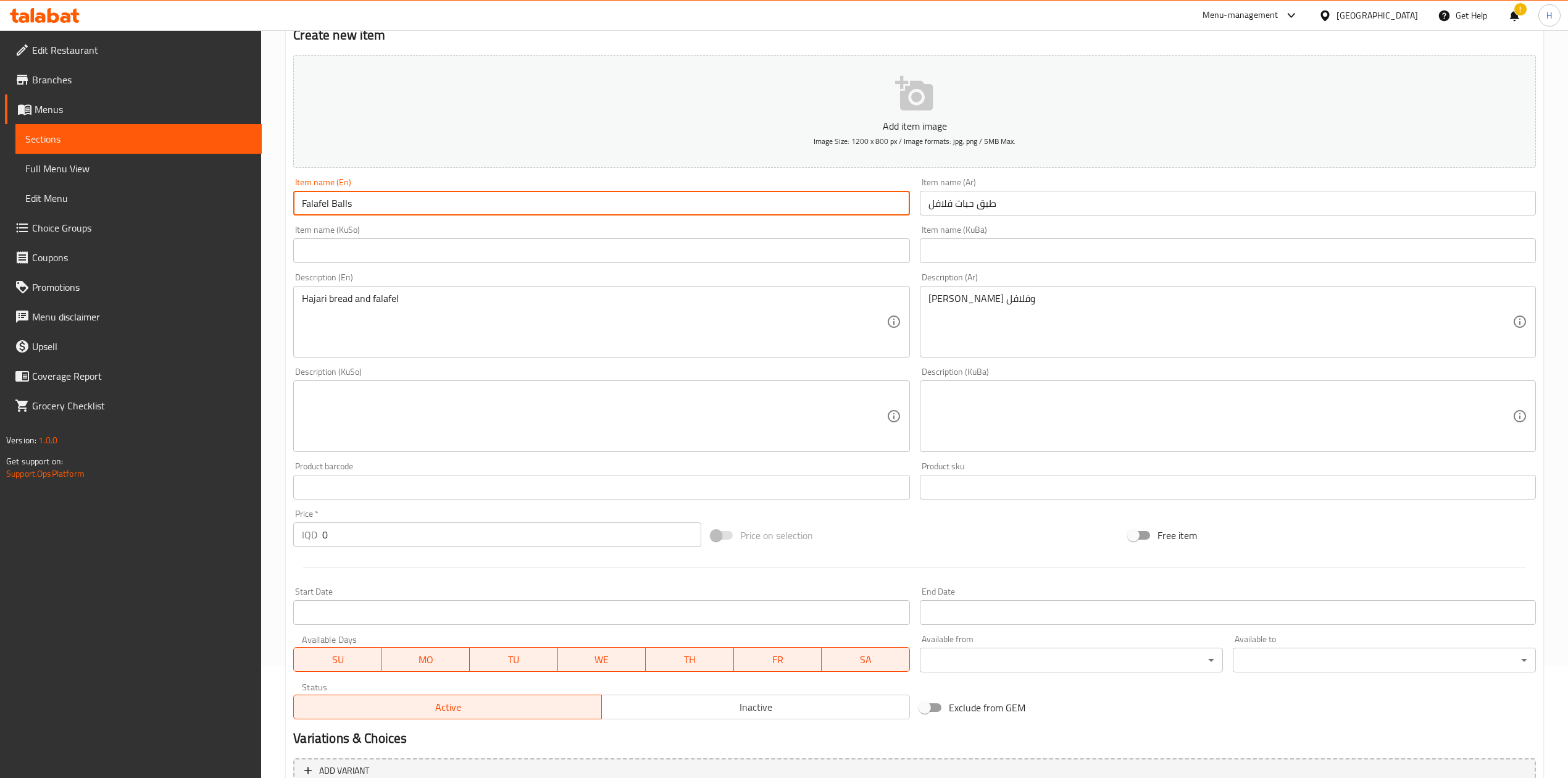
scroll to position [236, 0]
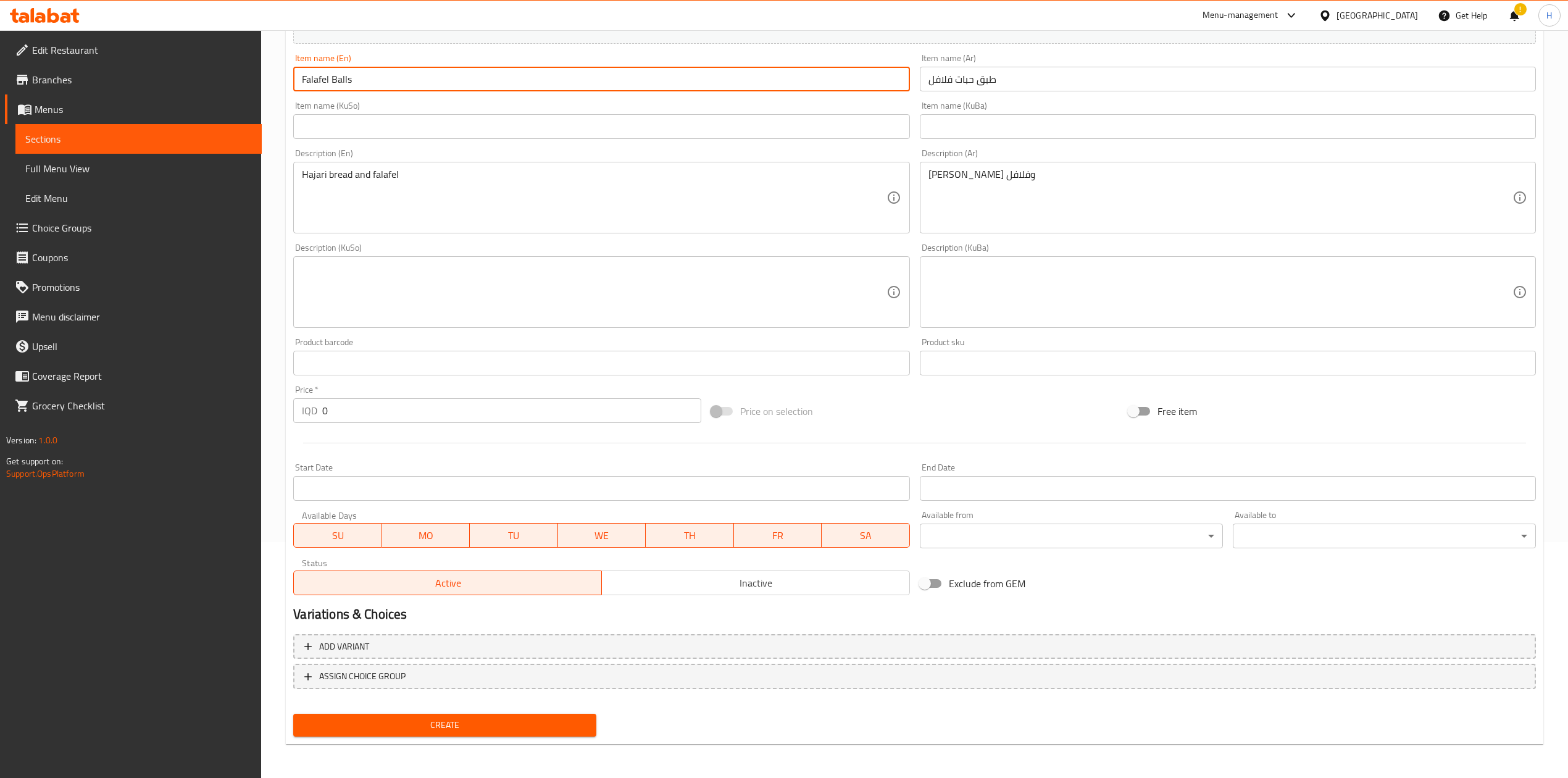
type input "Falafel Balls"
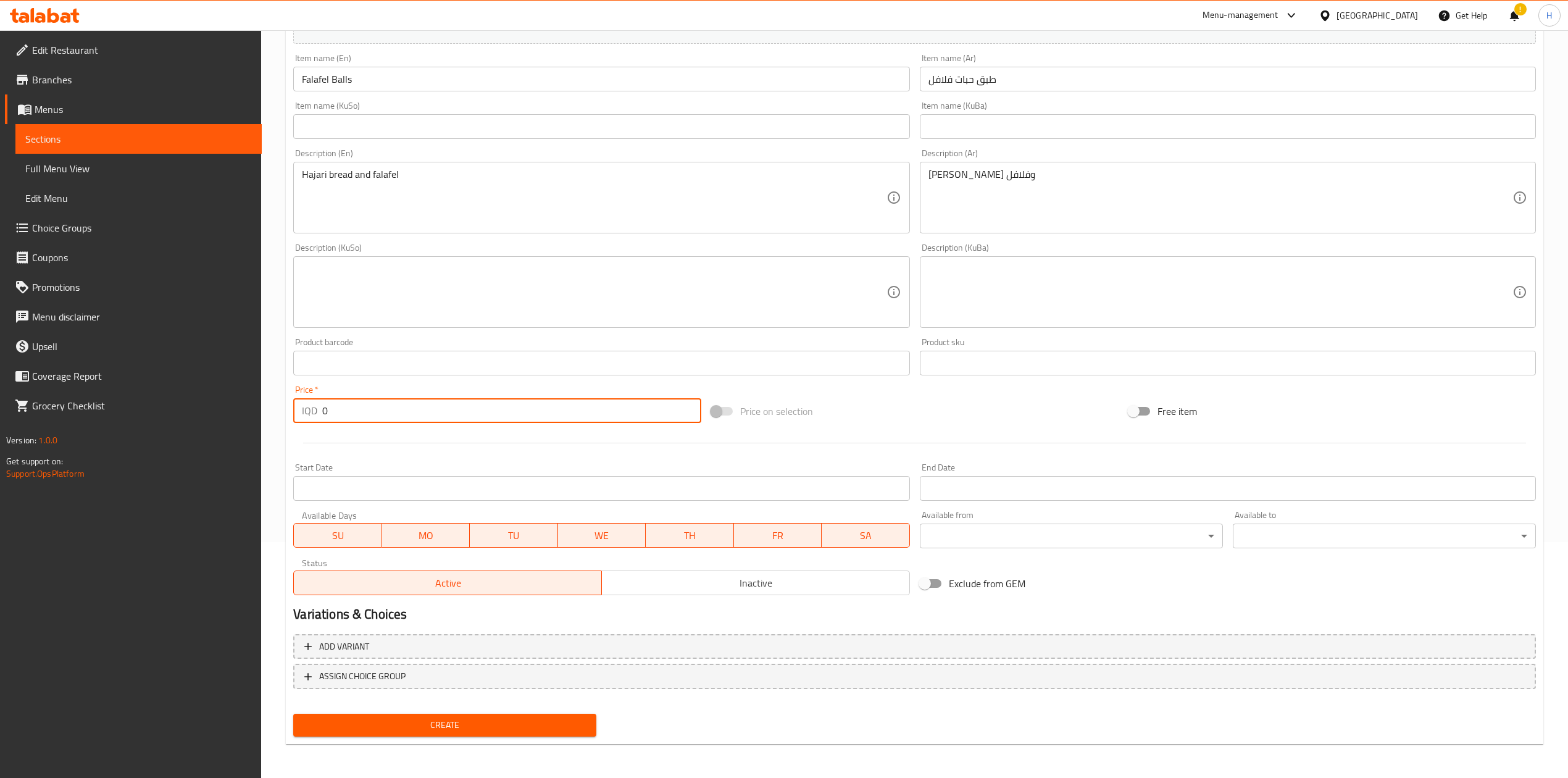
click at [404, 410] on input "0" at bounding box center [511, 410] width 379 height 24
type input "2000"
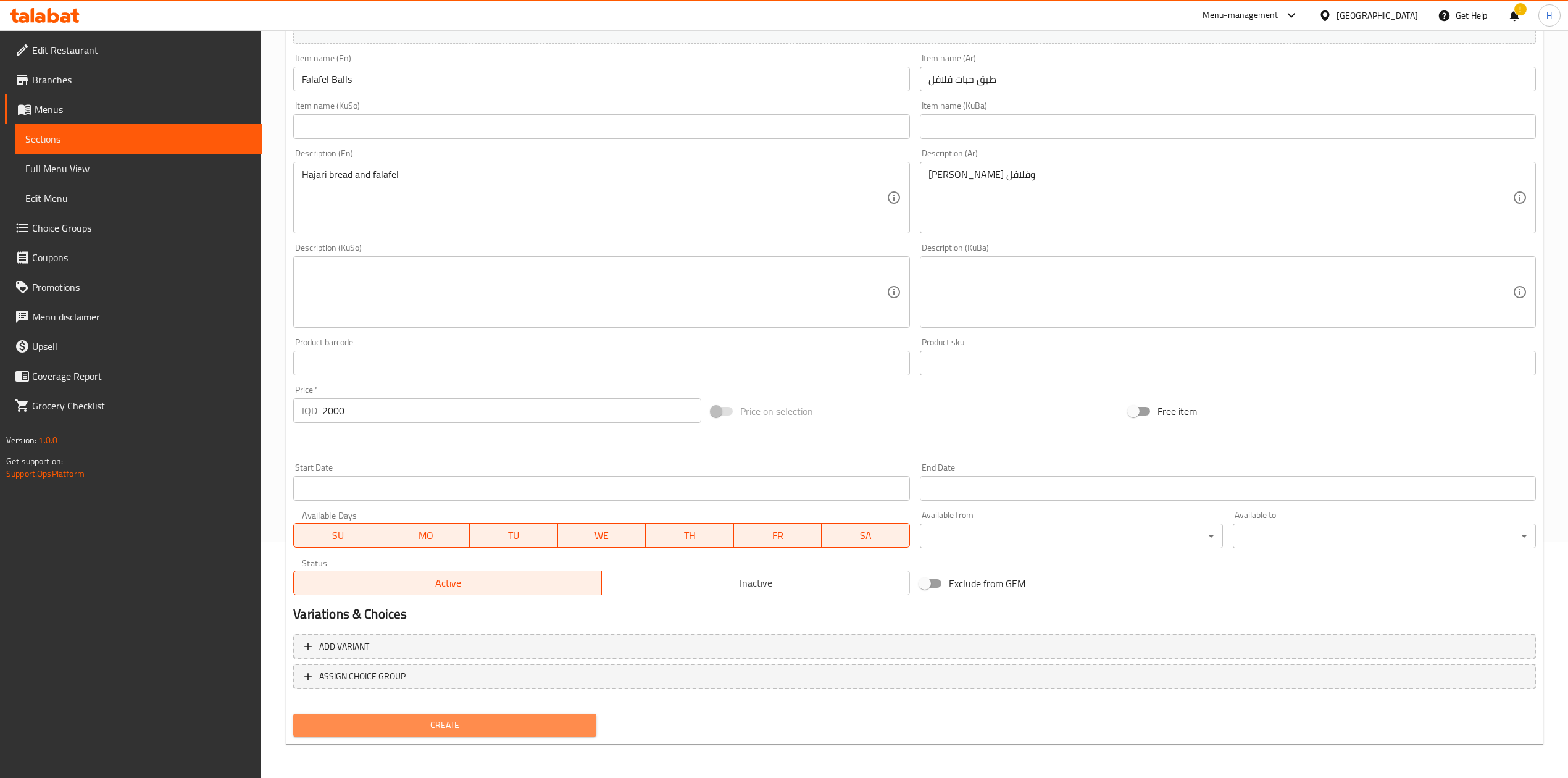
click at [452, 726] on span "Create" at bounding box center [445, 725] width 284 height 15
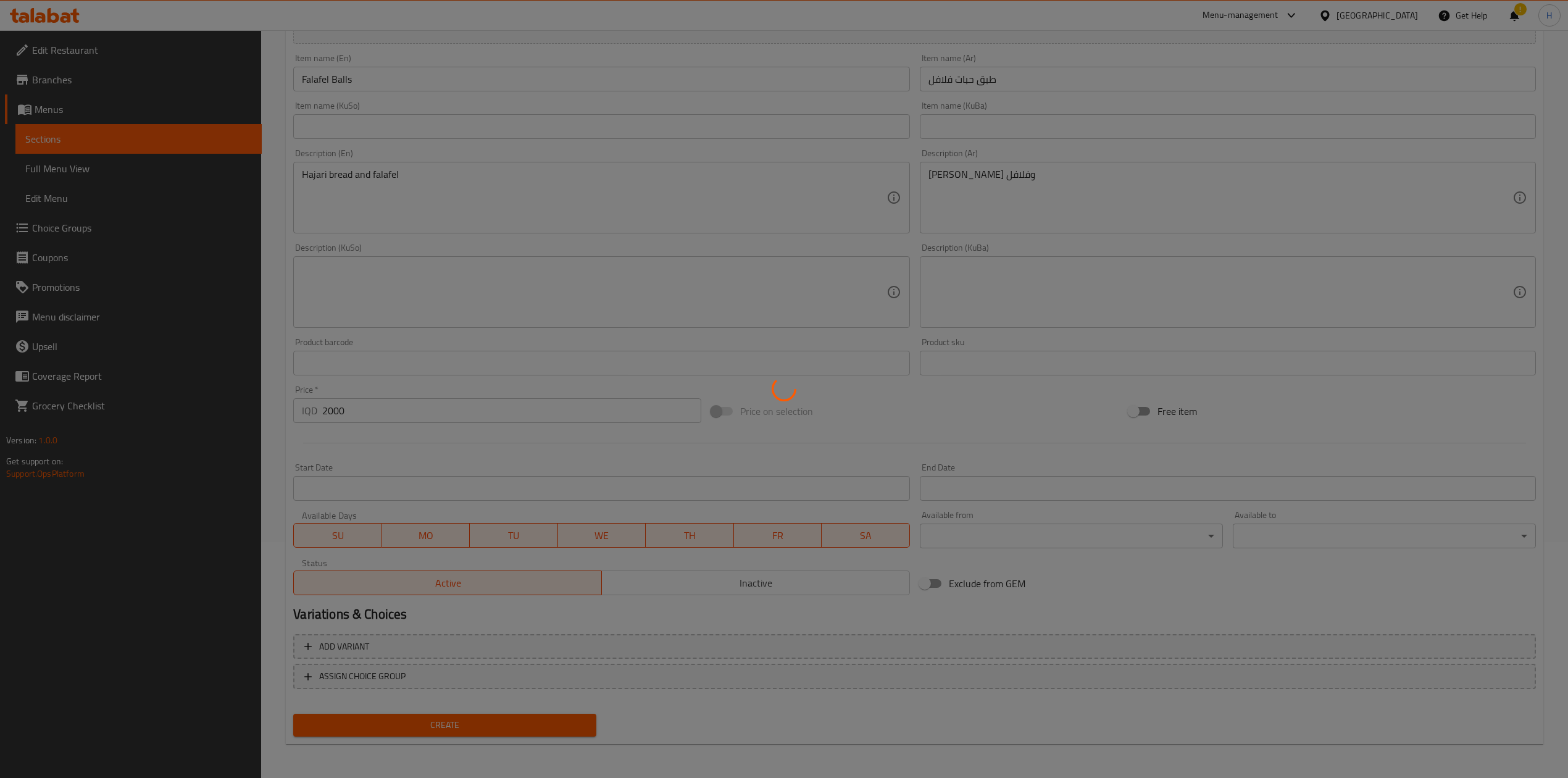
type input "0"
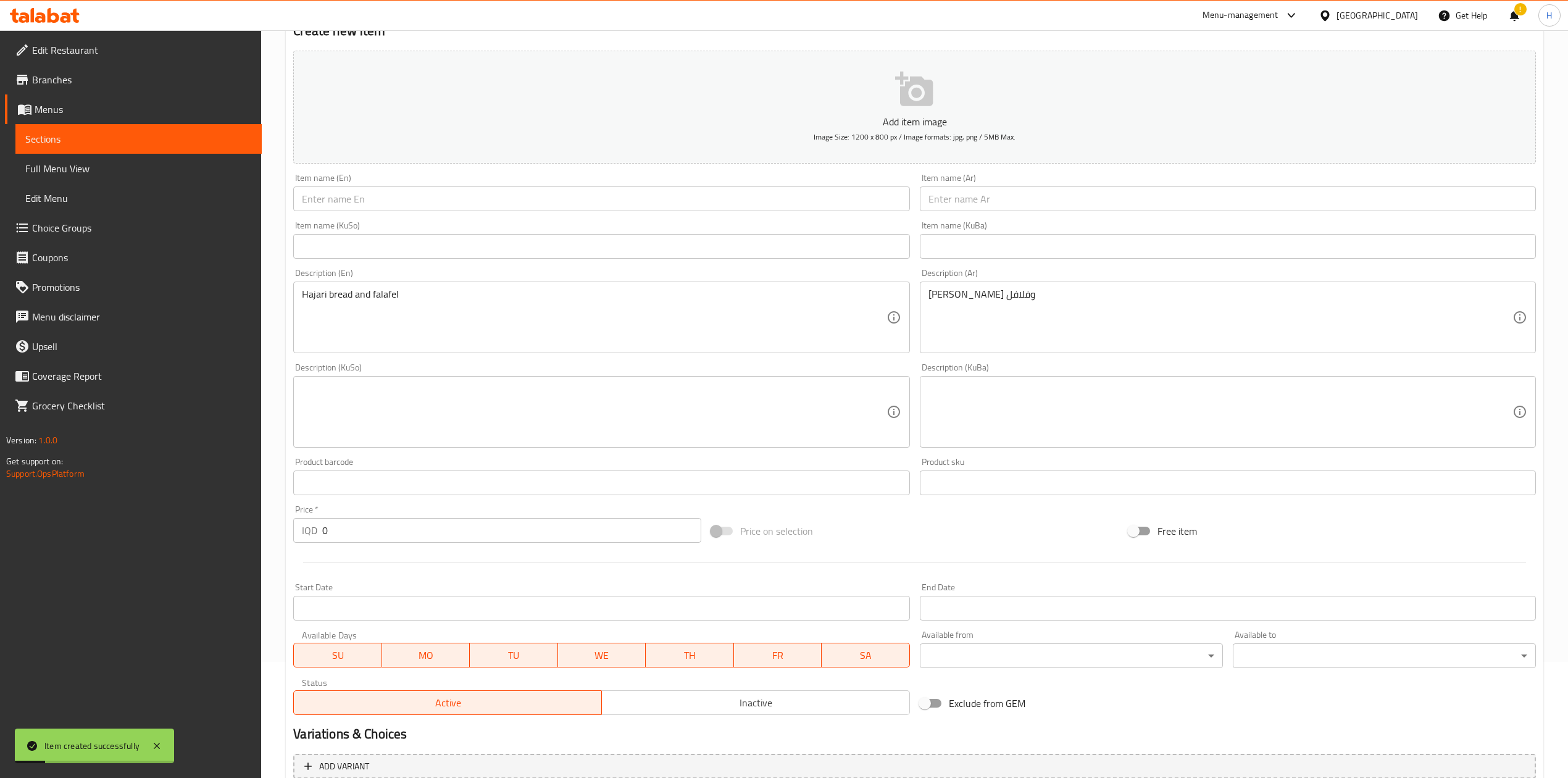
scroll to position [0, 0]
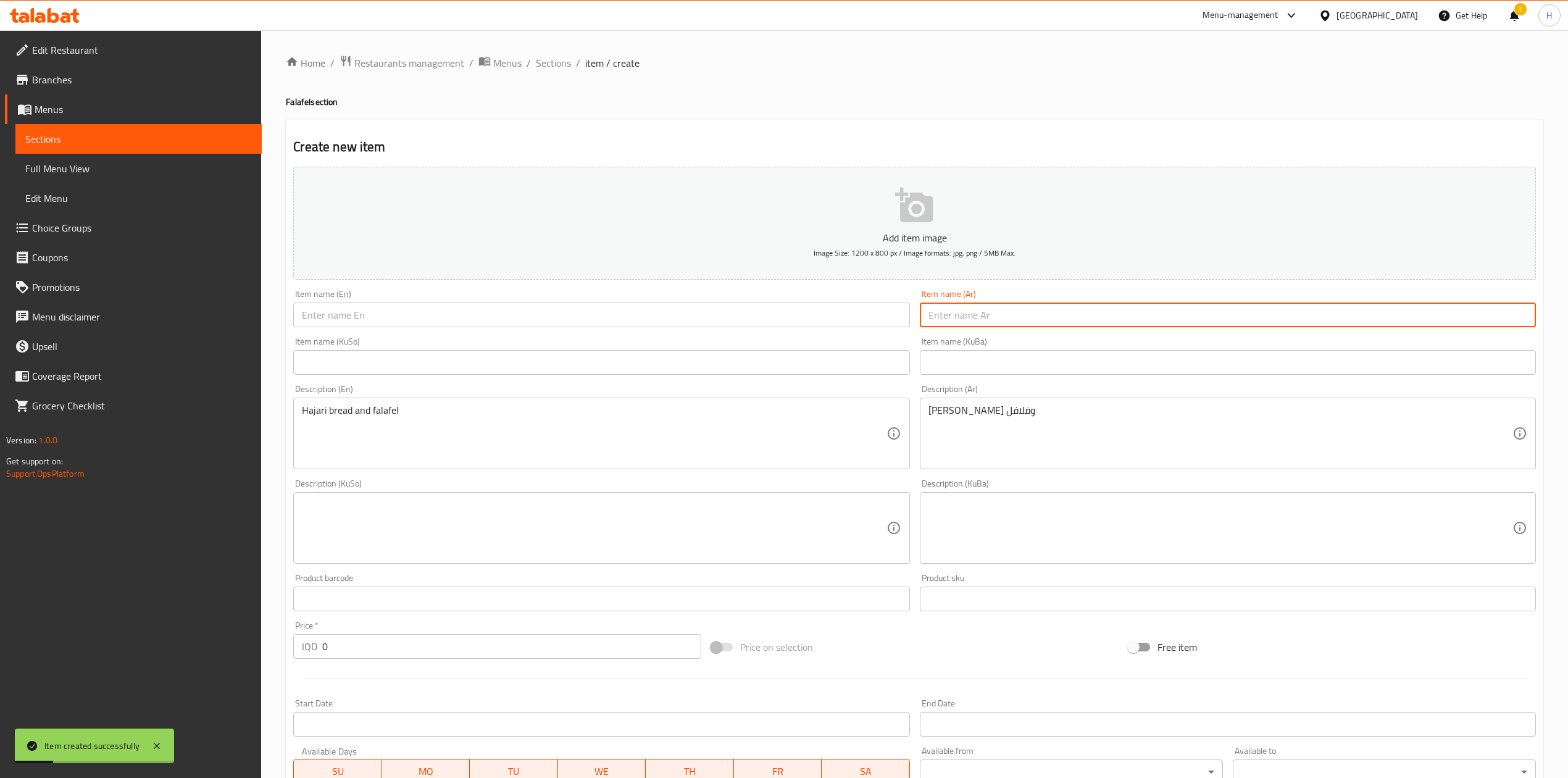
click at [962, 307] on input "text" at bounding box center [1228, 315] width 616 height 24
type input ","
type input "وجبة فلافل"
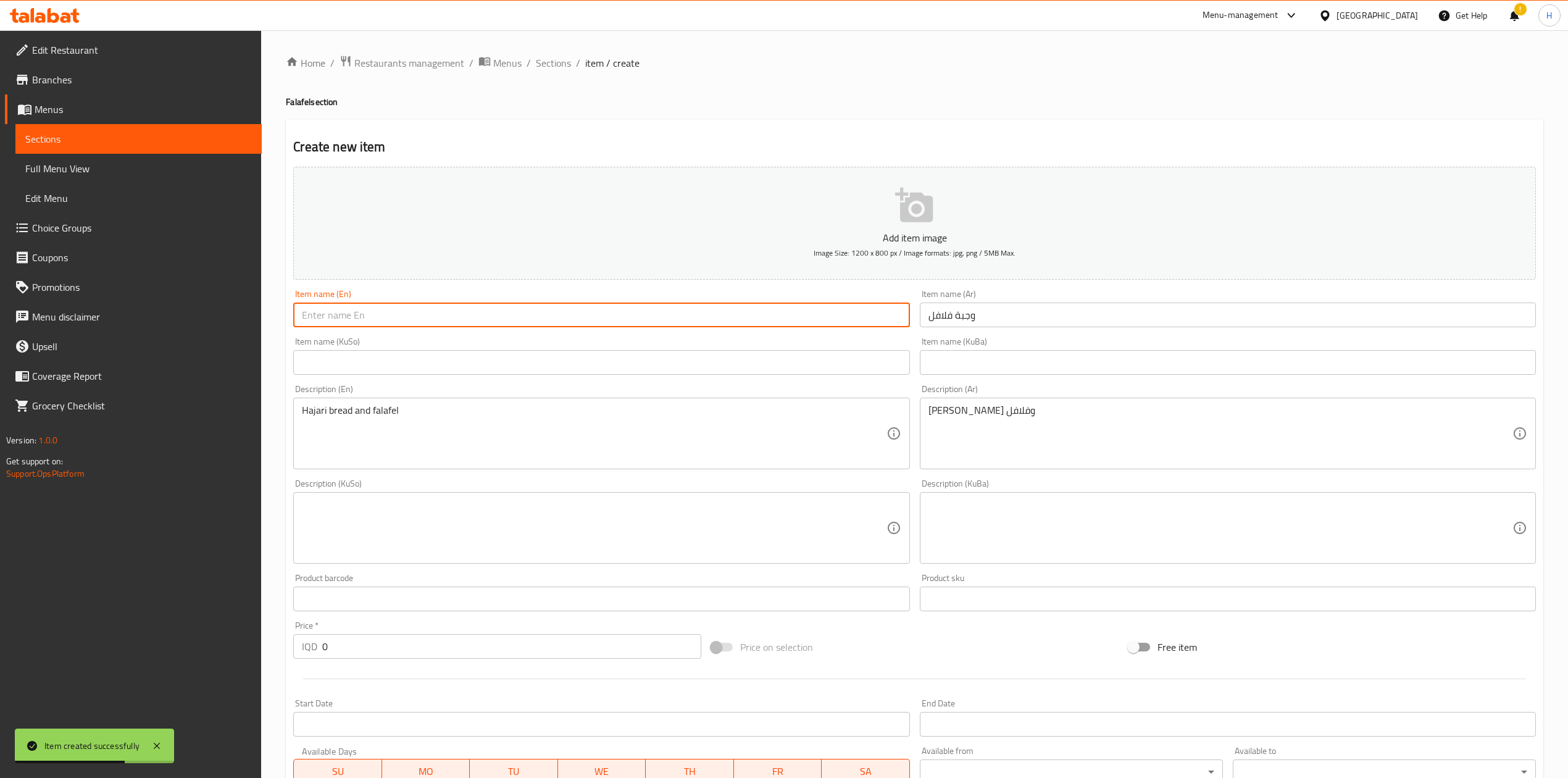
click at [665, 307] on input "text" at bounding box center [601, 315] width 616 height 24
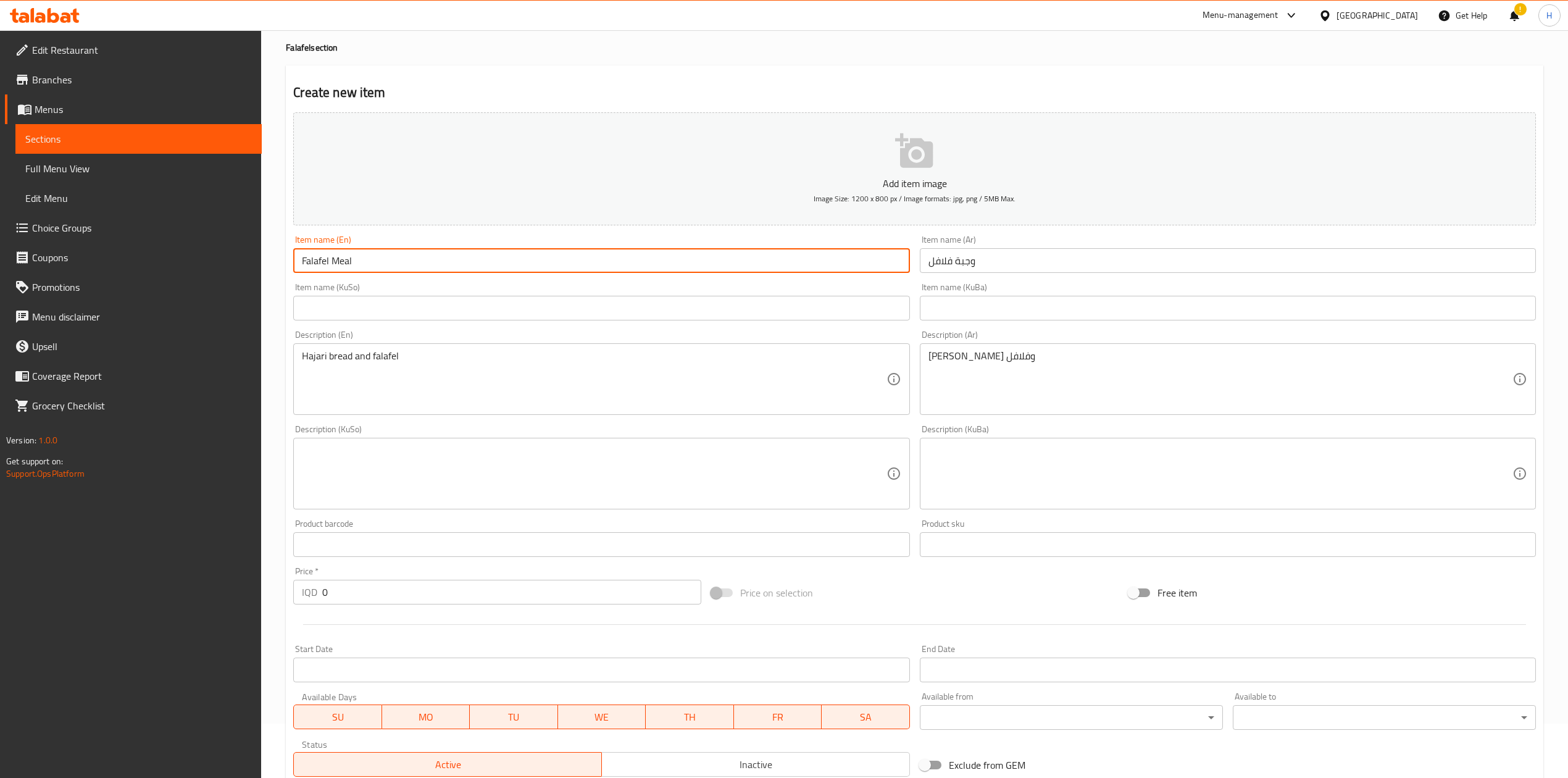
scroll to position [82, 0]
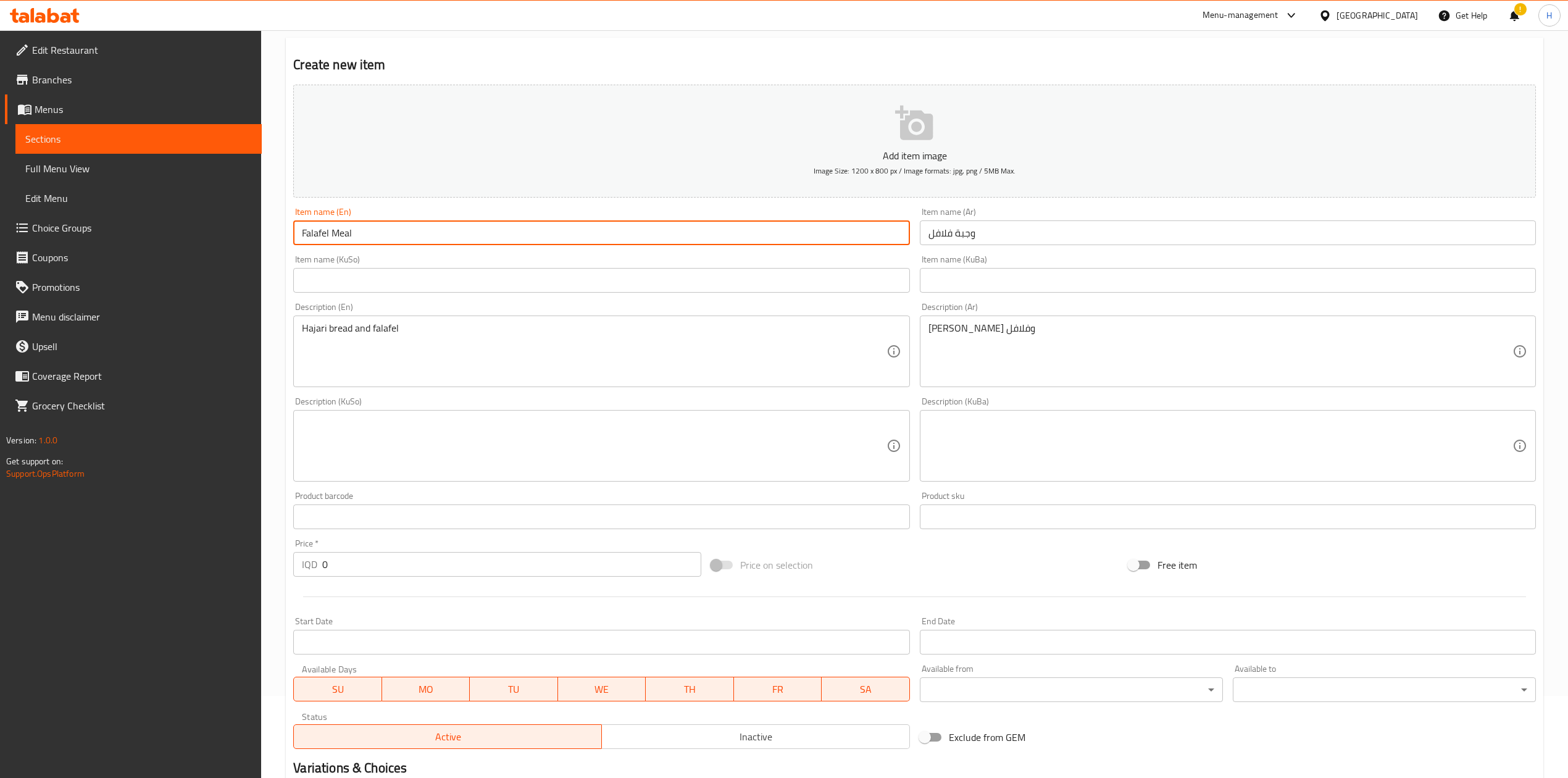
type input "Falafel Meal"
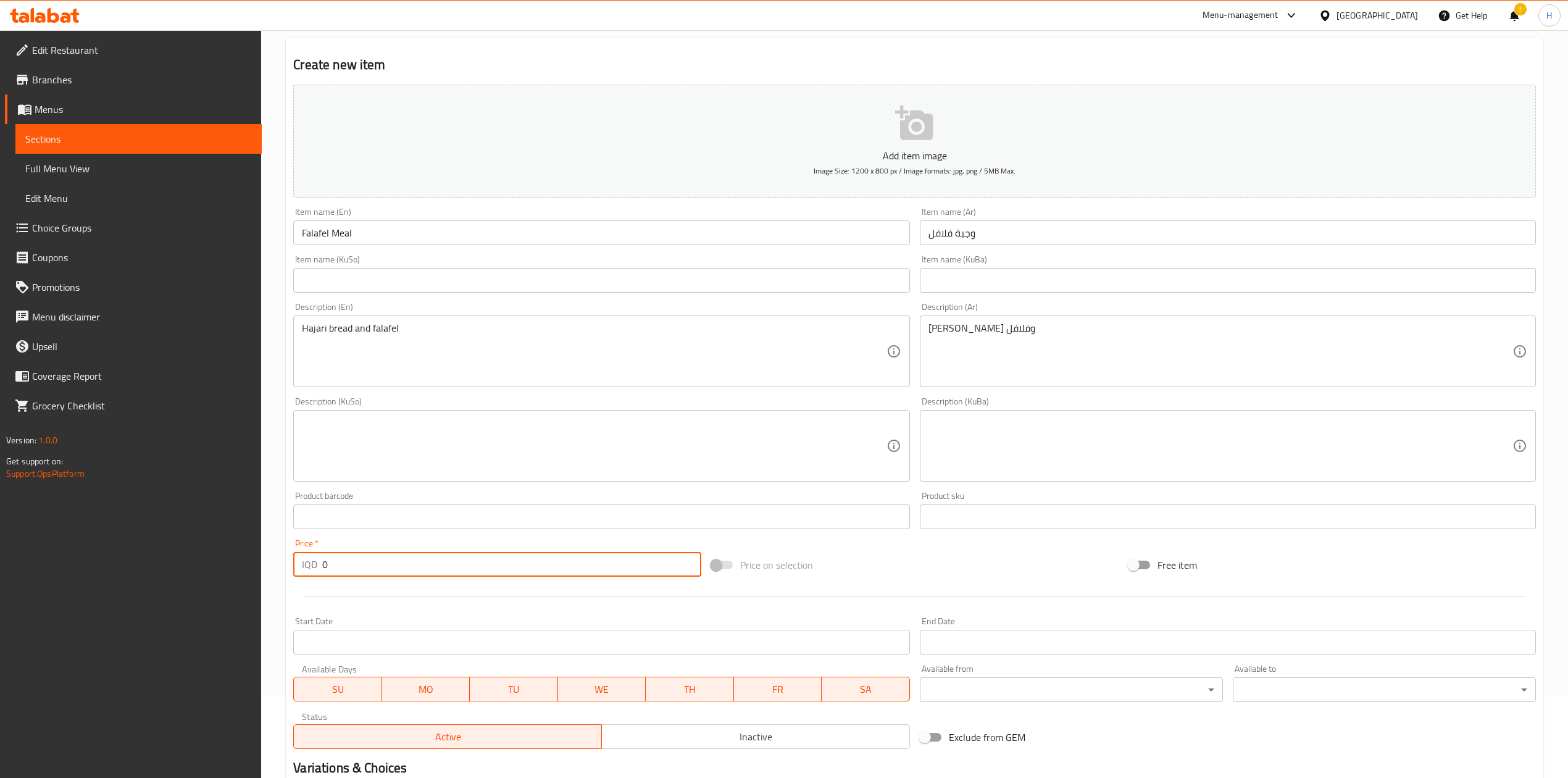
click at [346, 575] on input "0" at bounding box center [511, 564] width 379 height 24
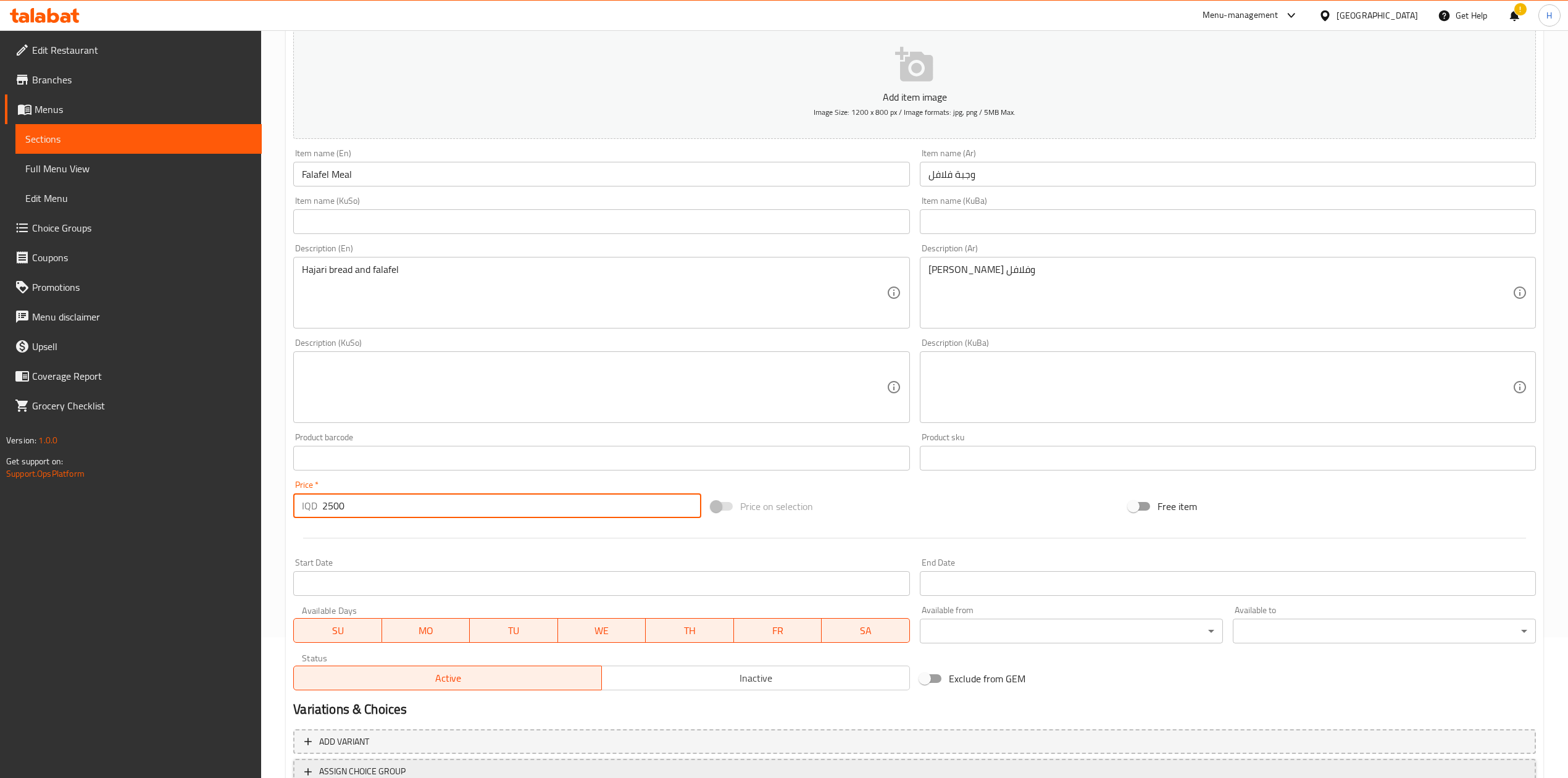
scroll to position [236, 0]
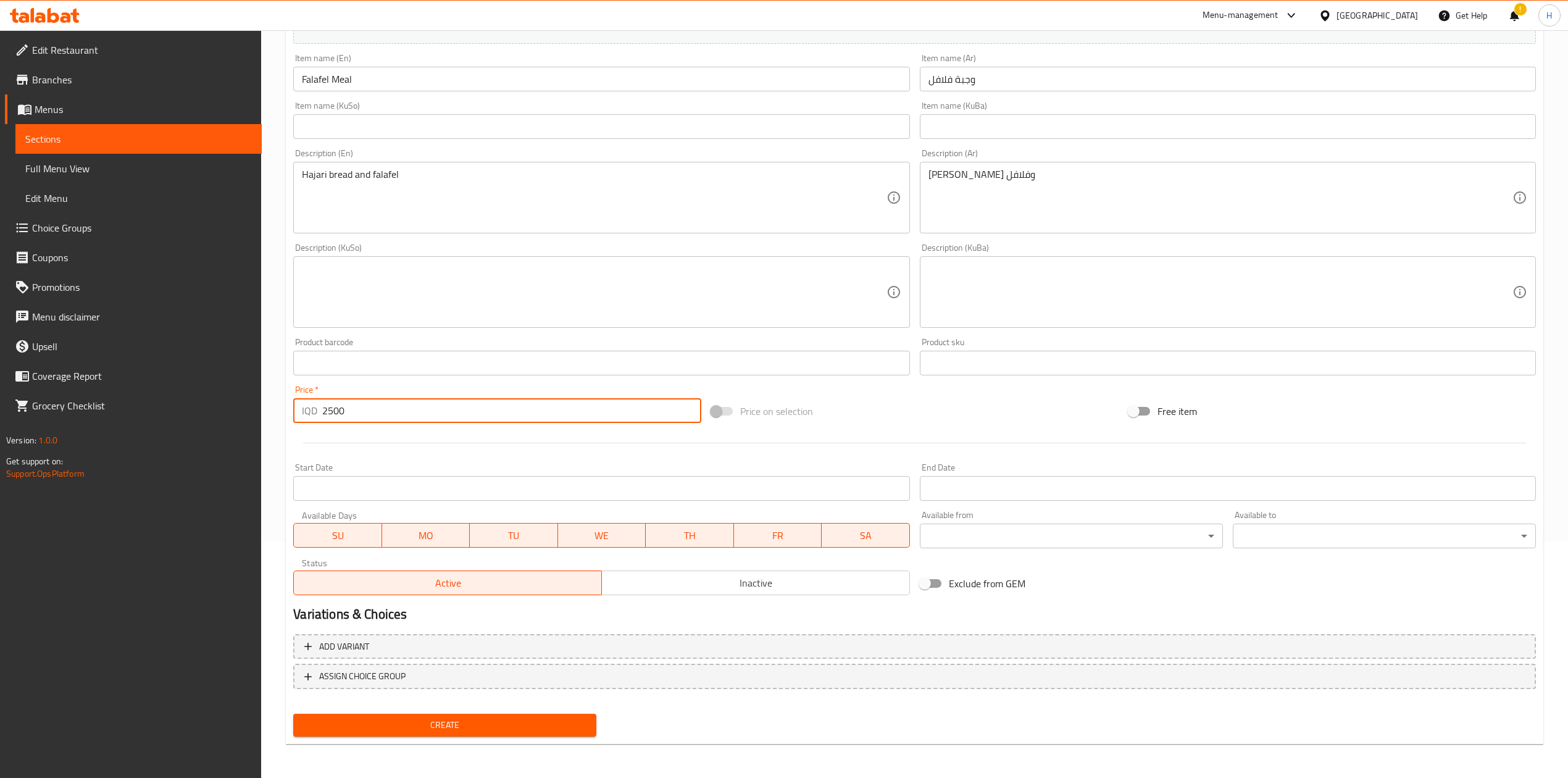
type input "2500"
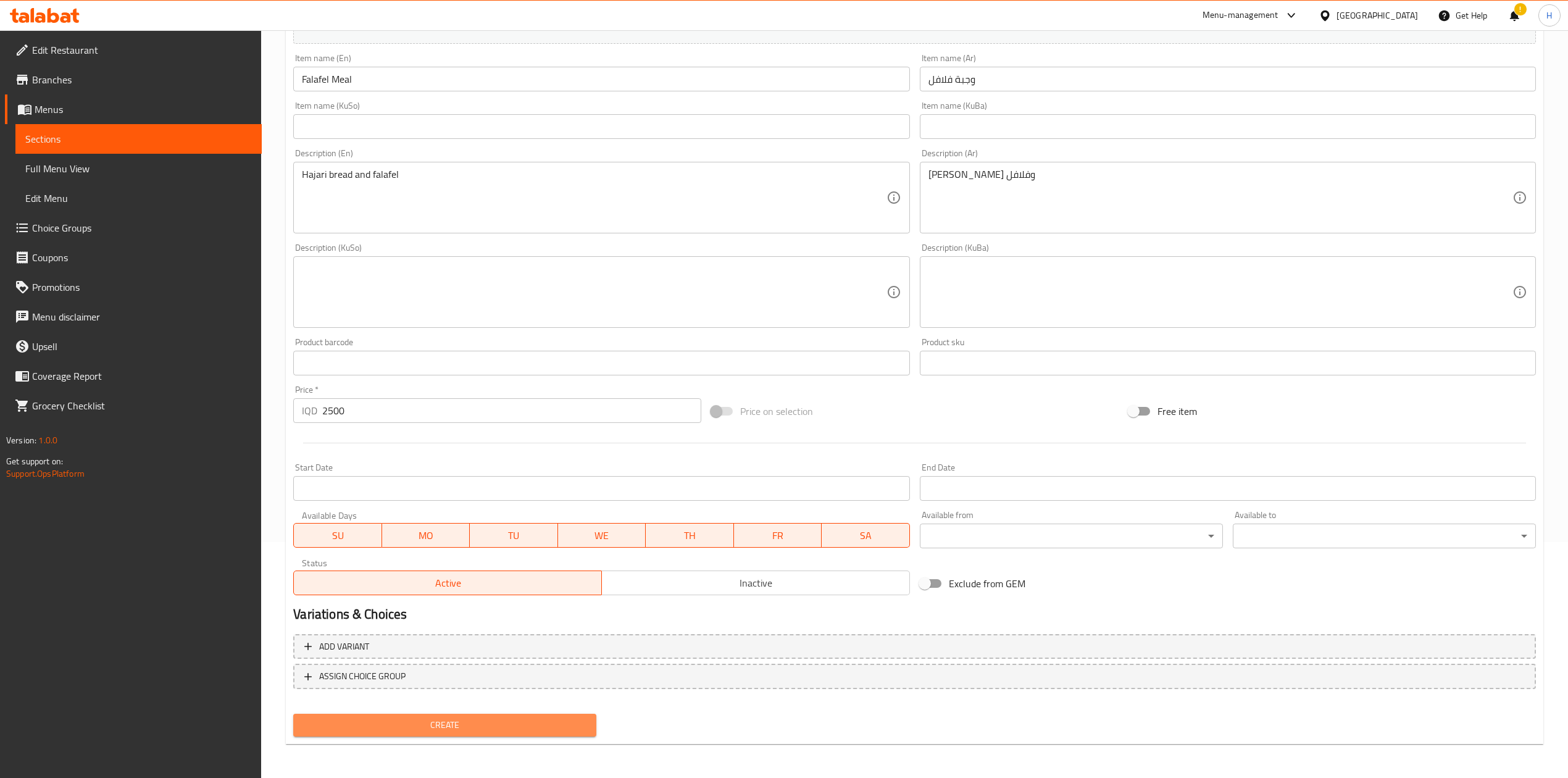
click at [396, 730] on span "Create" at bounding box center [445, 725] width 284 height 15
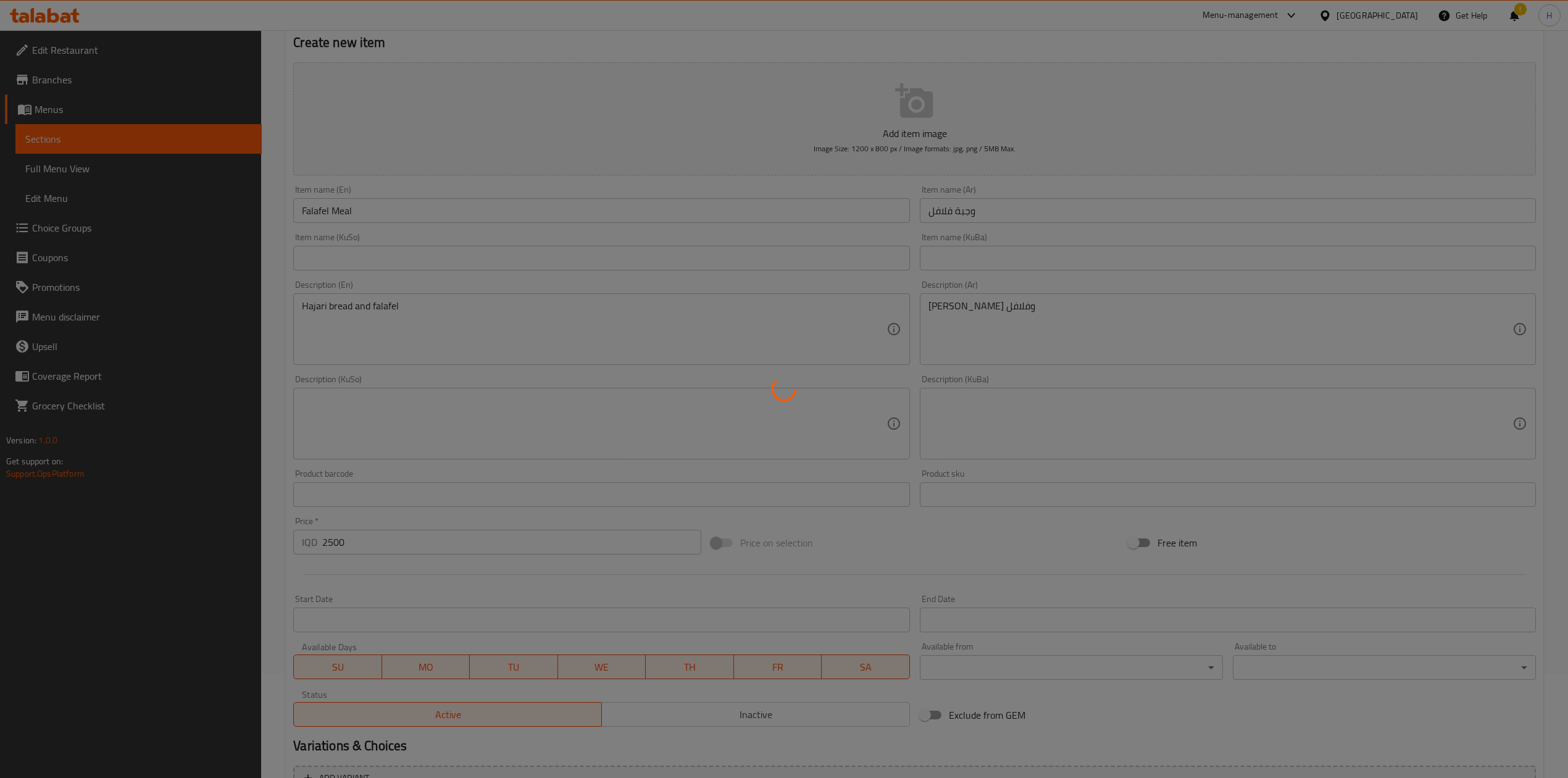
scroll to position [0, 0]
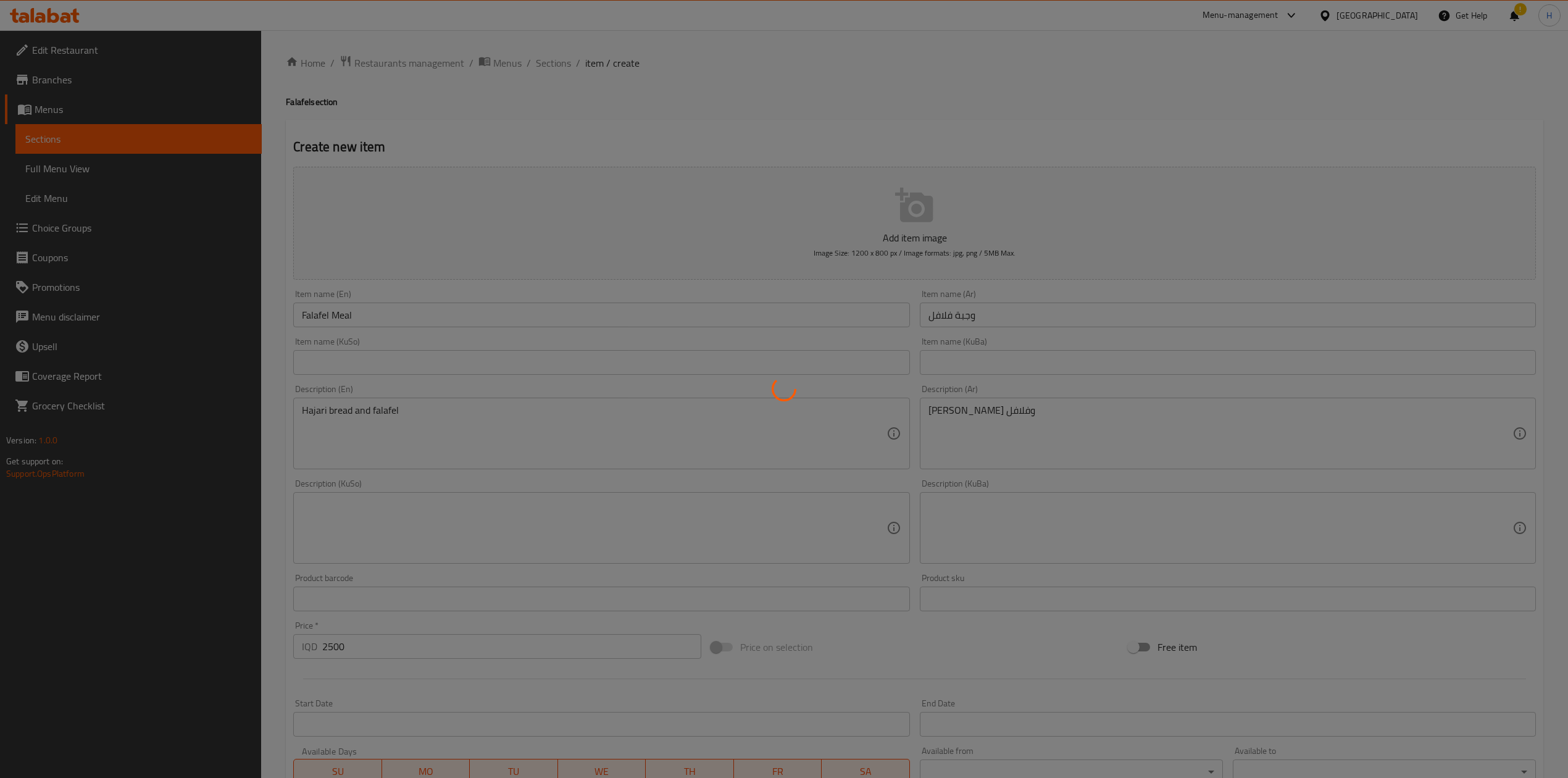
type input "0"
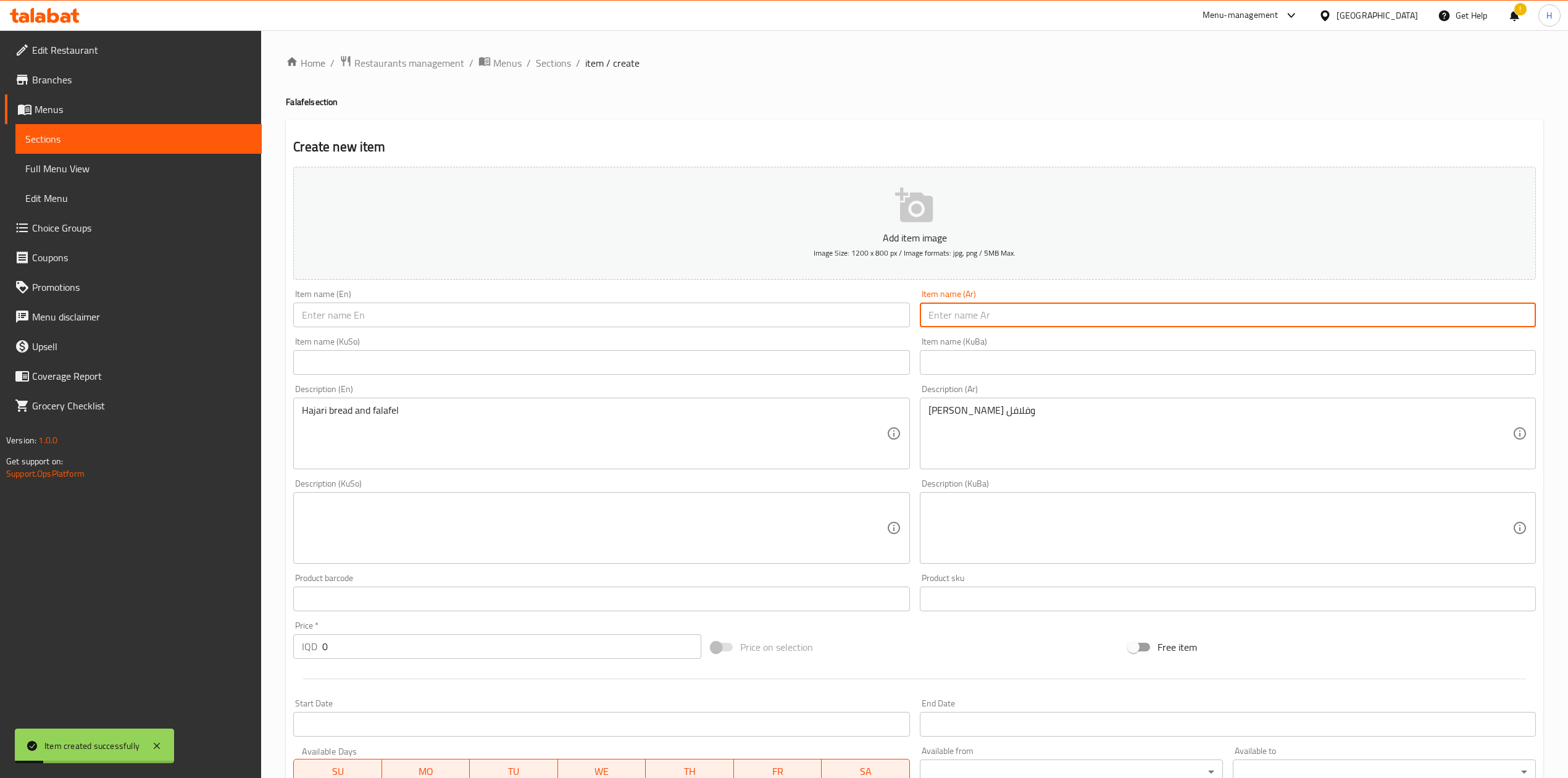
click at [1021, 317] on input "text" at bounding box center [1228, 315] width 616 height 24
type input ","
type input "وجبة فلافل جامبو"
click at [820, 312] on input "text" at bounding box center [601, 315] width 616 height 24
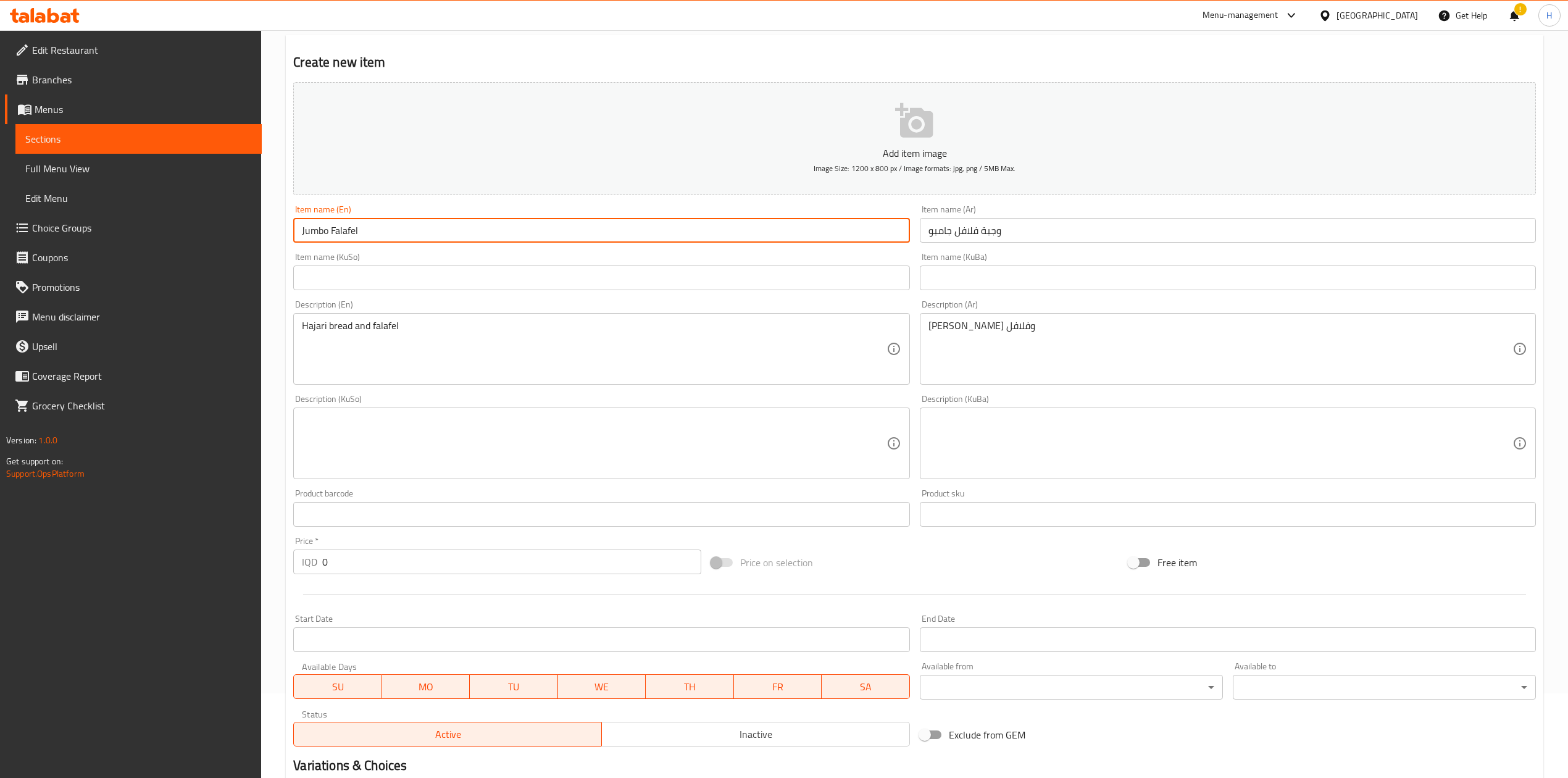
scroll to position [164, 0]
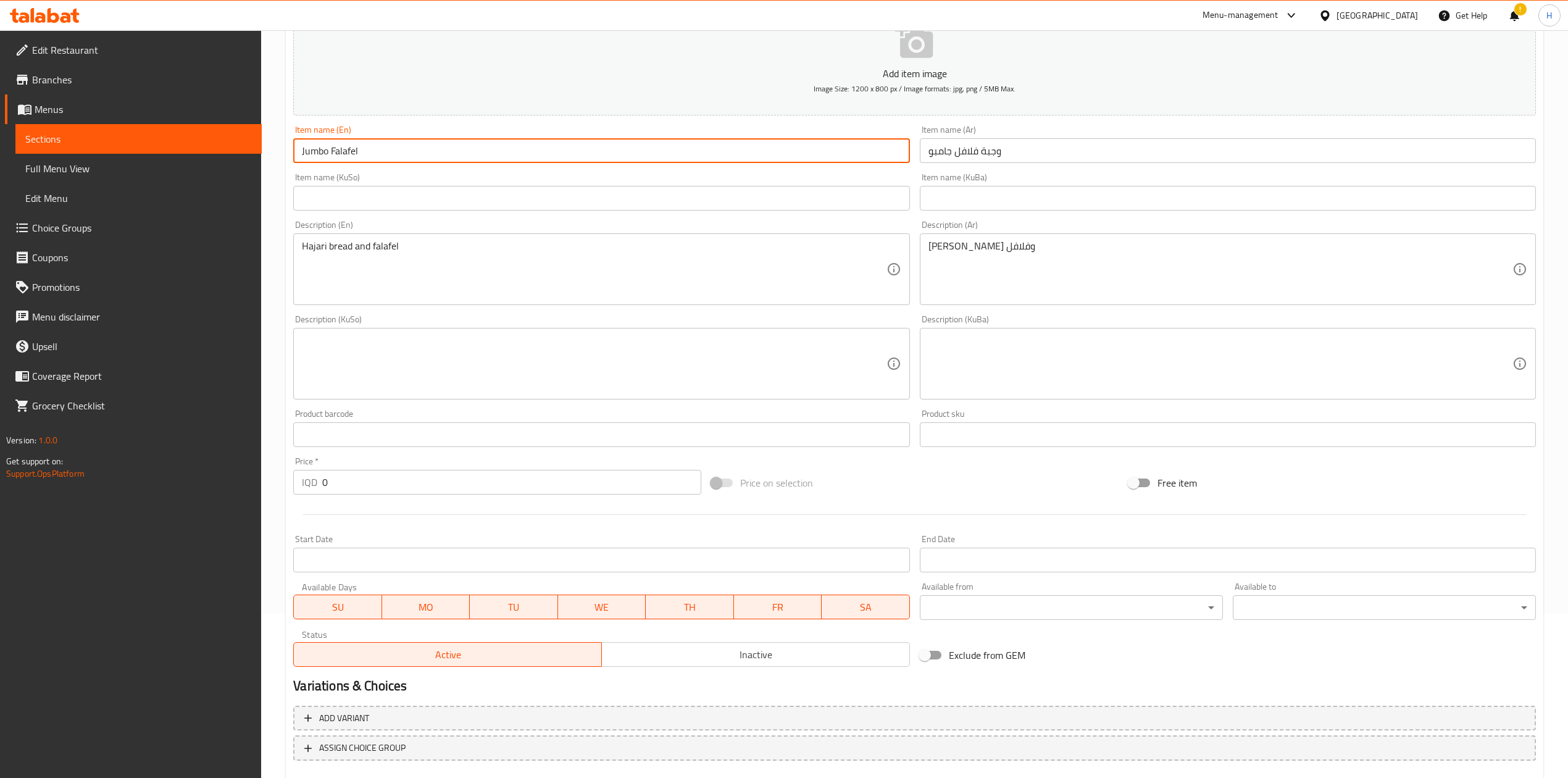
type input "Jumbo Falafel"
click at [405, 487] on input "0" at bounding box center [511, 482] width 379 height 24
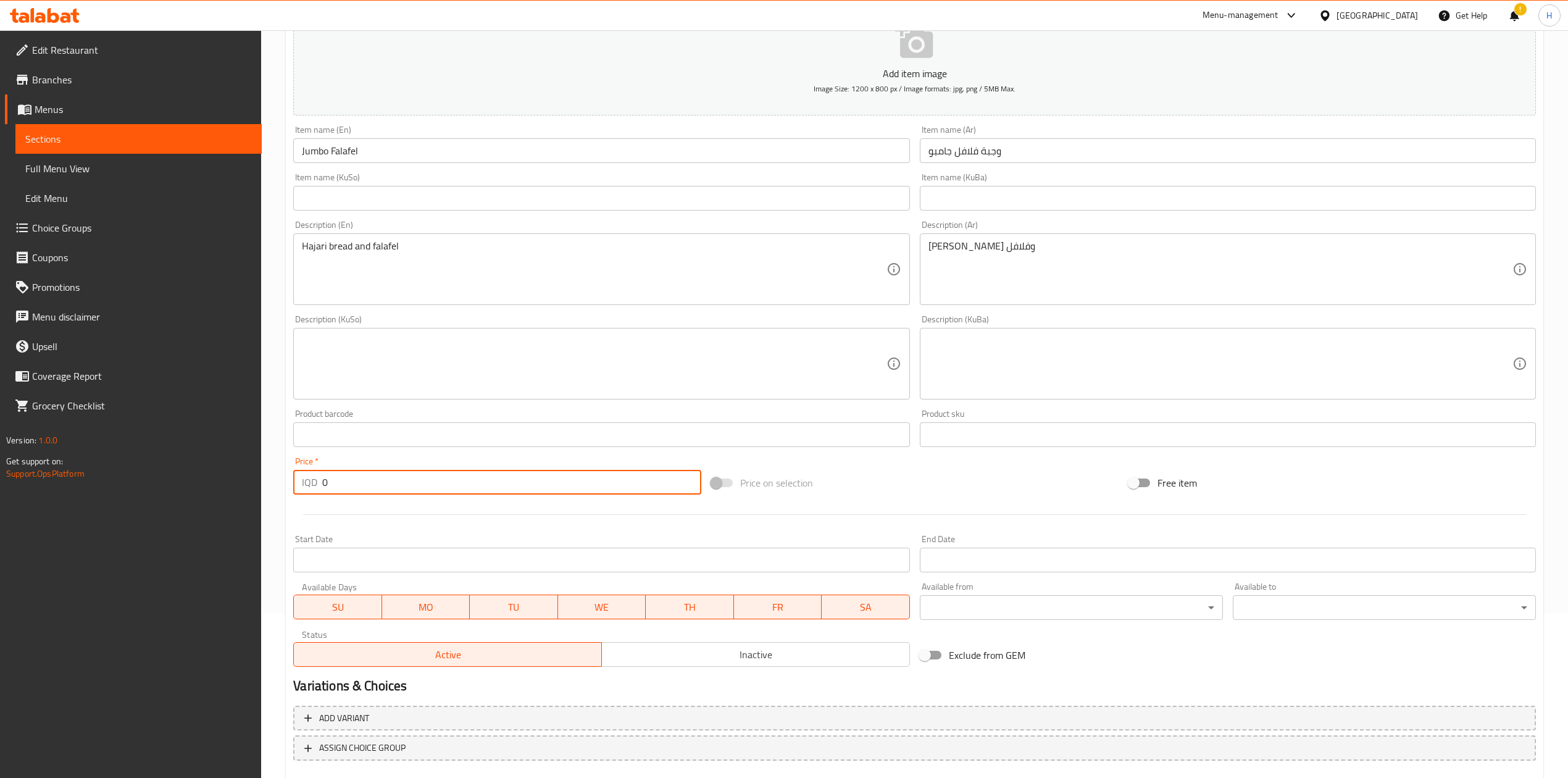
click at [405, 487] on input "0" at bounding box center [511, 482] width 379 height 24
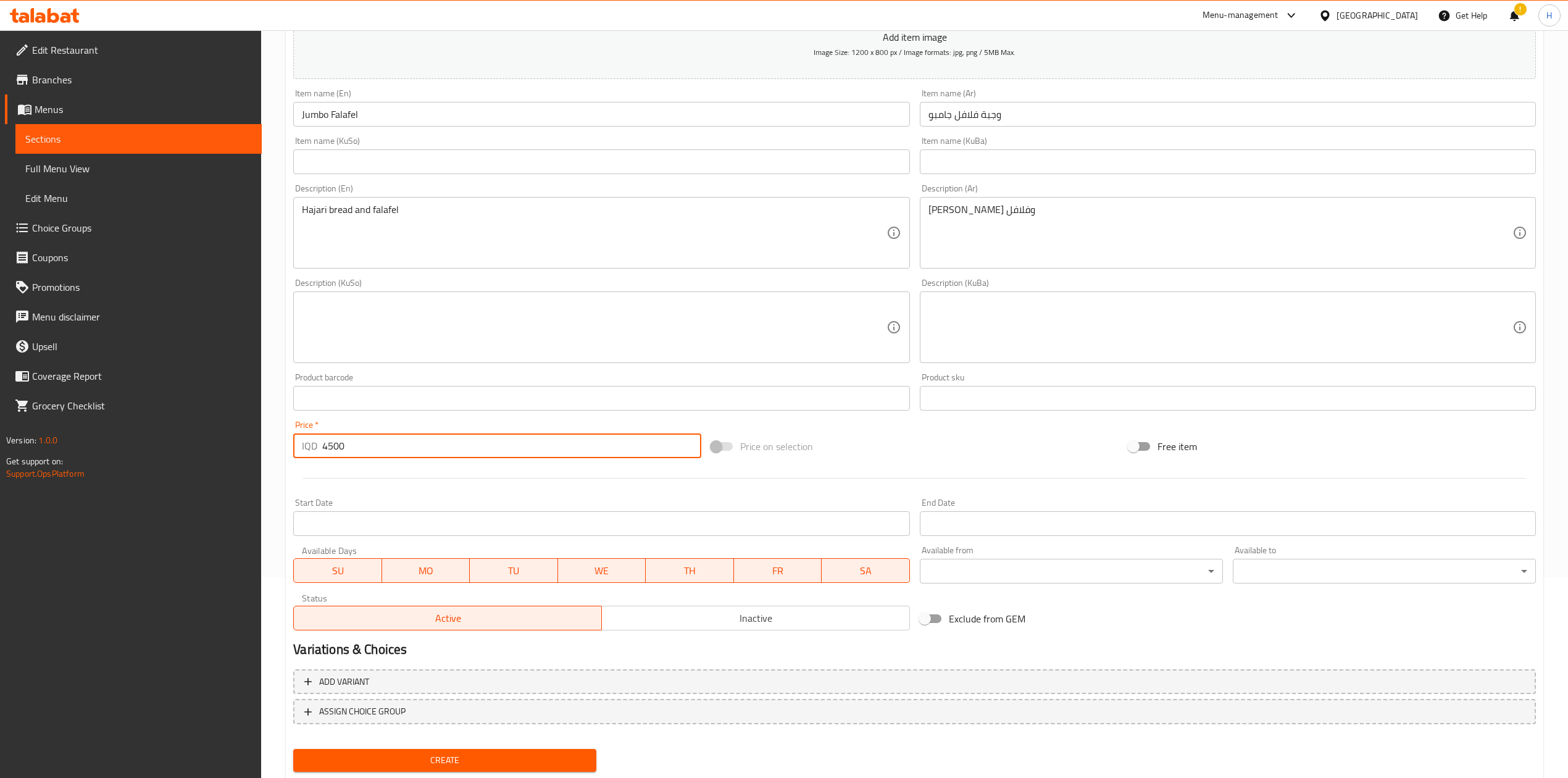
scroll to position [236, 0]
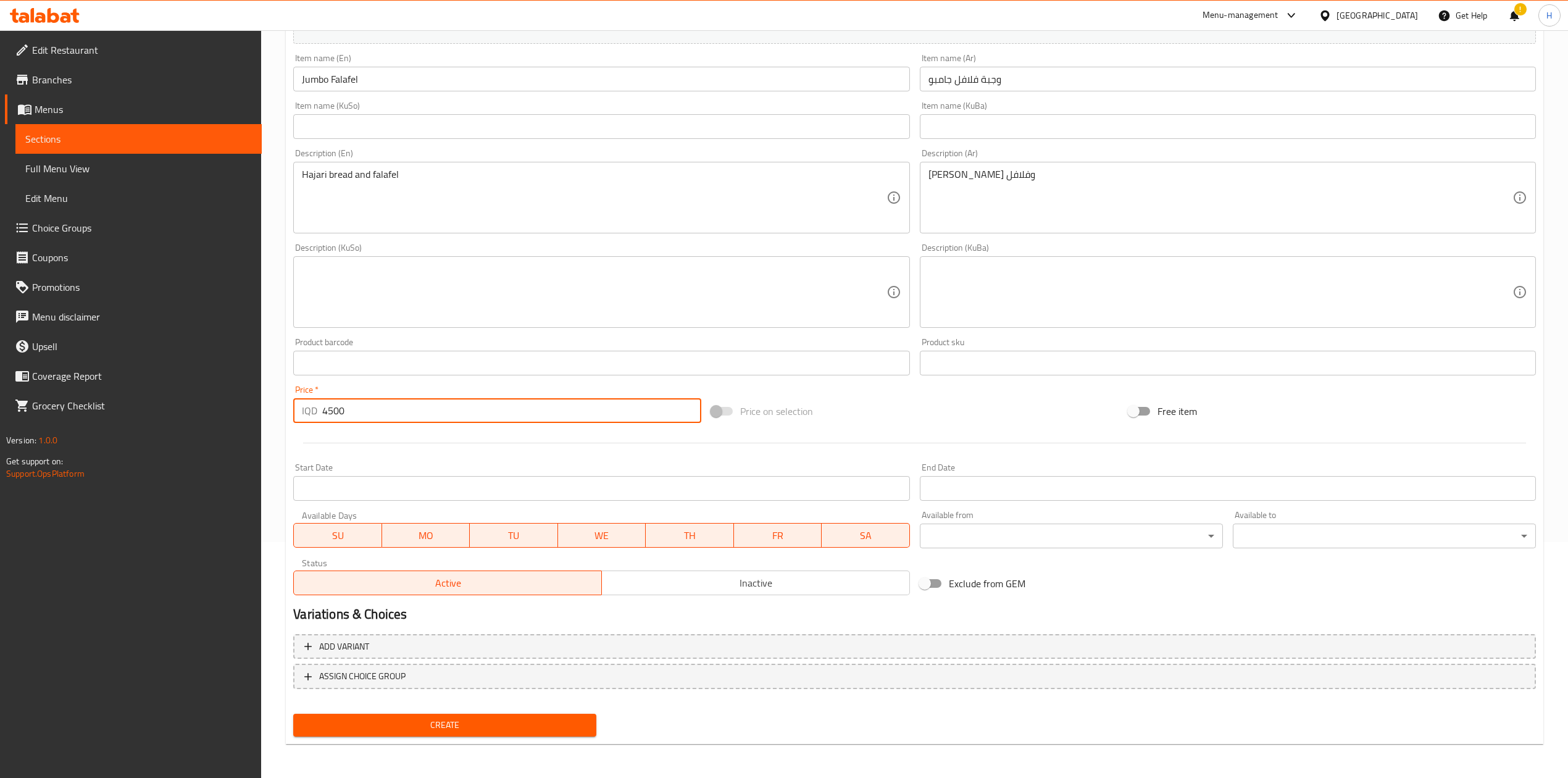
type input "4500"
click at [457, 727] on span "Create" at bounding box center [445, 725] width 284 height 15
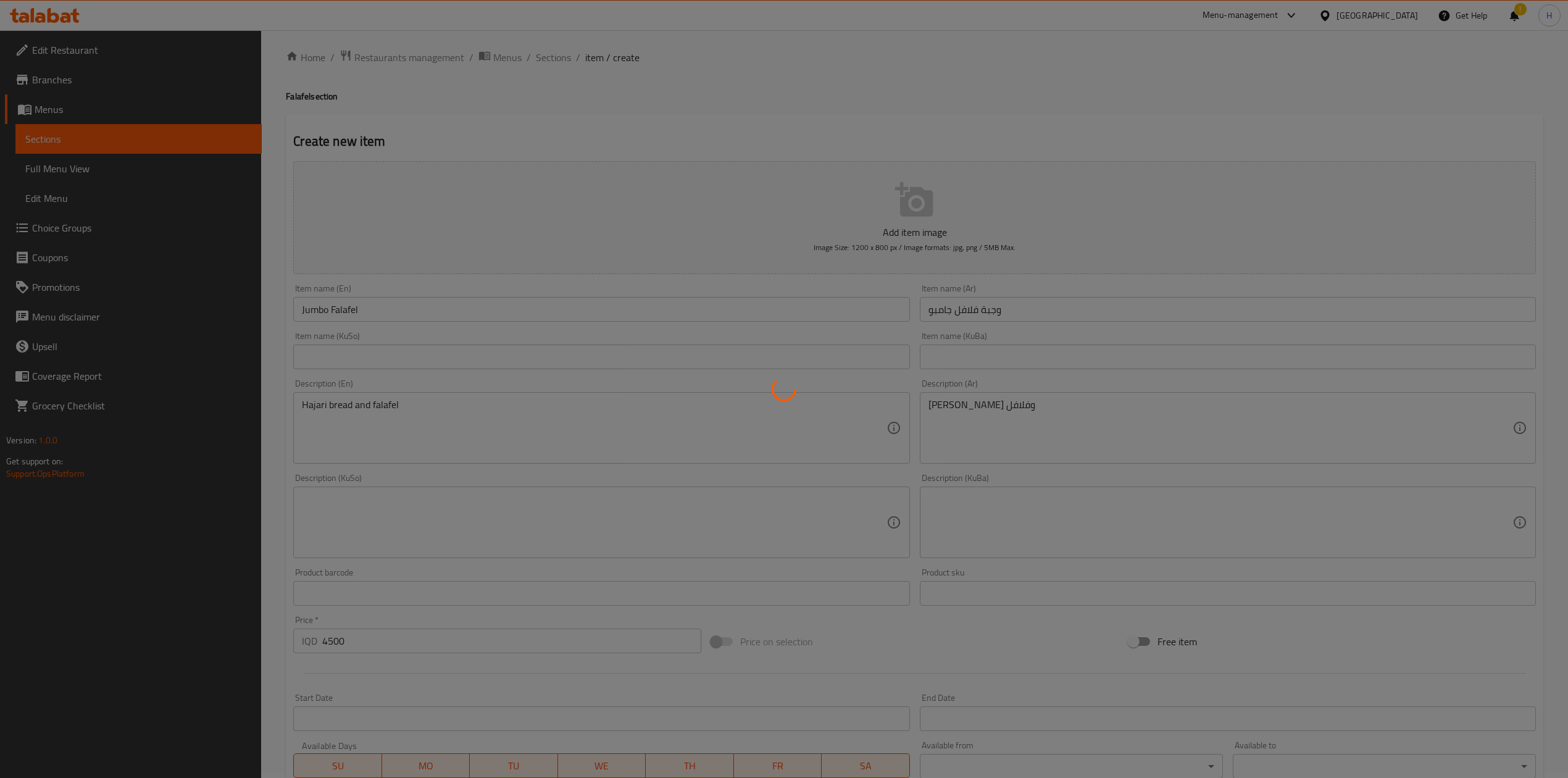
scroll to position [0, 0]
type input "0"
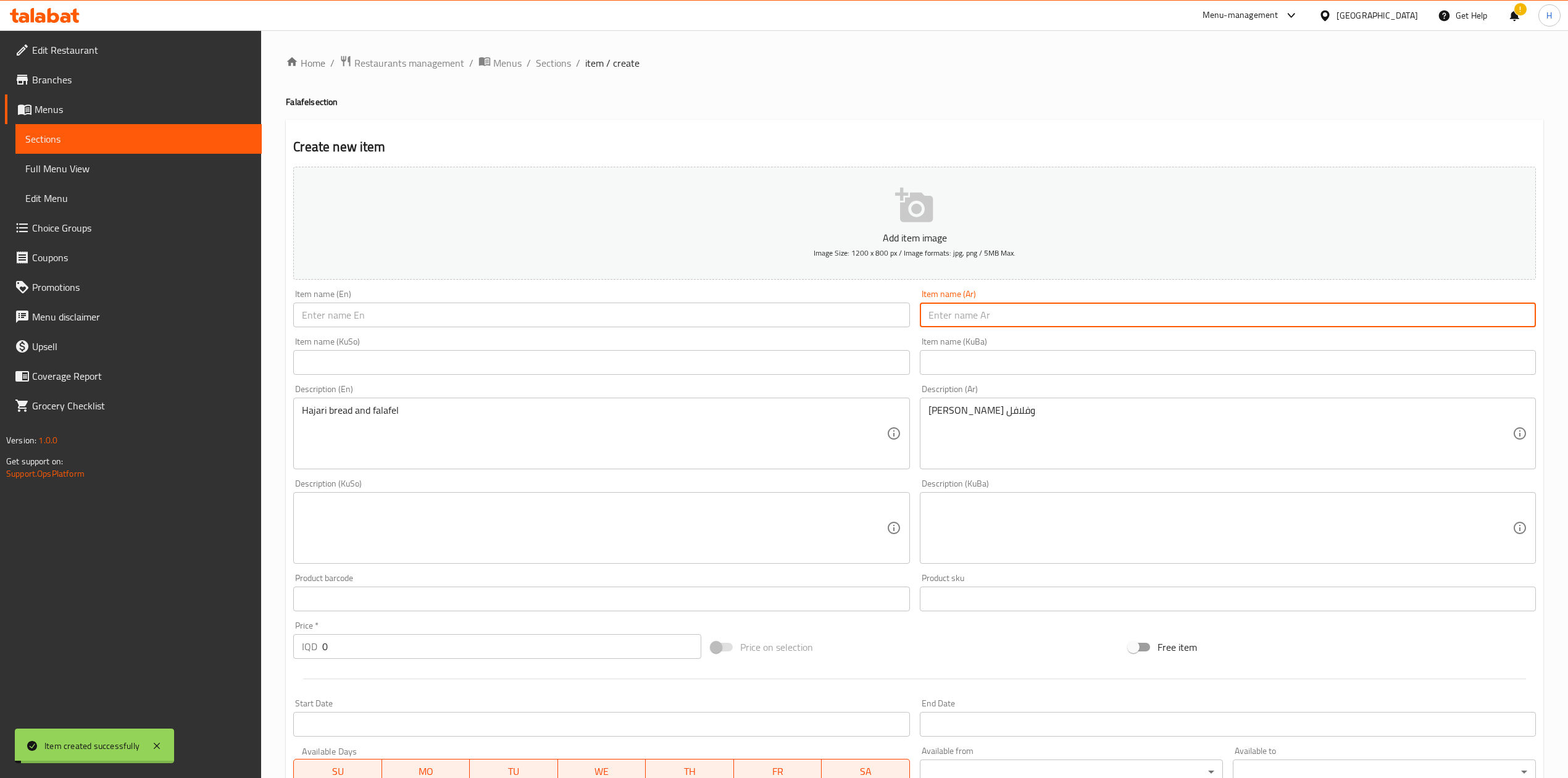
click at [976, 312] on input "text" at bounding box center [1228, 315] width 616 height 24
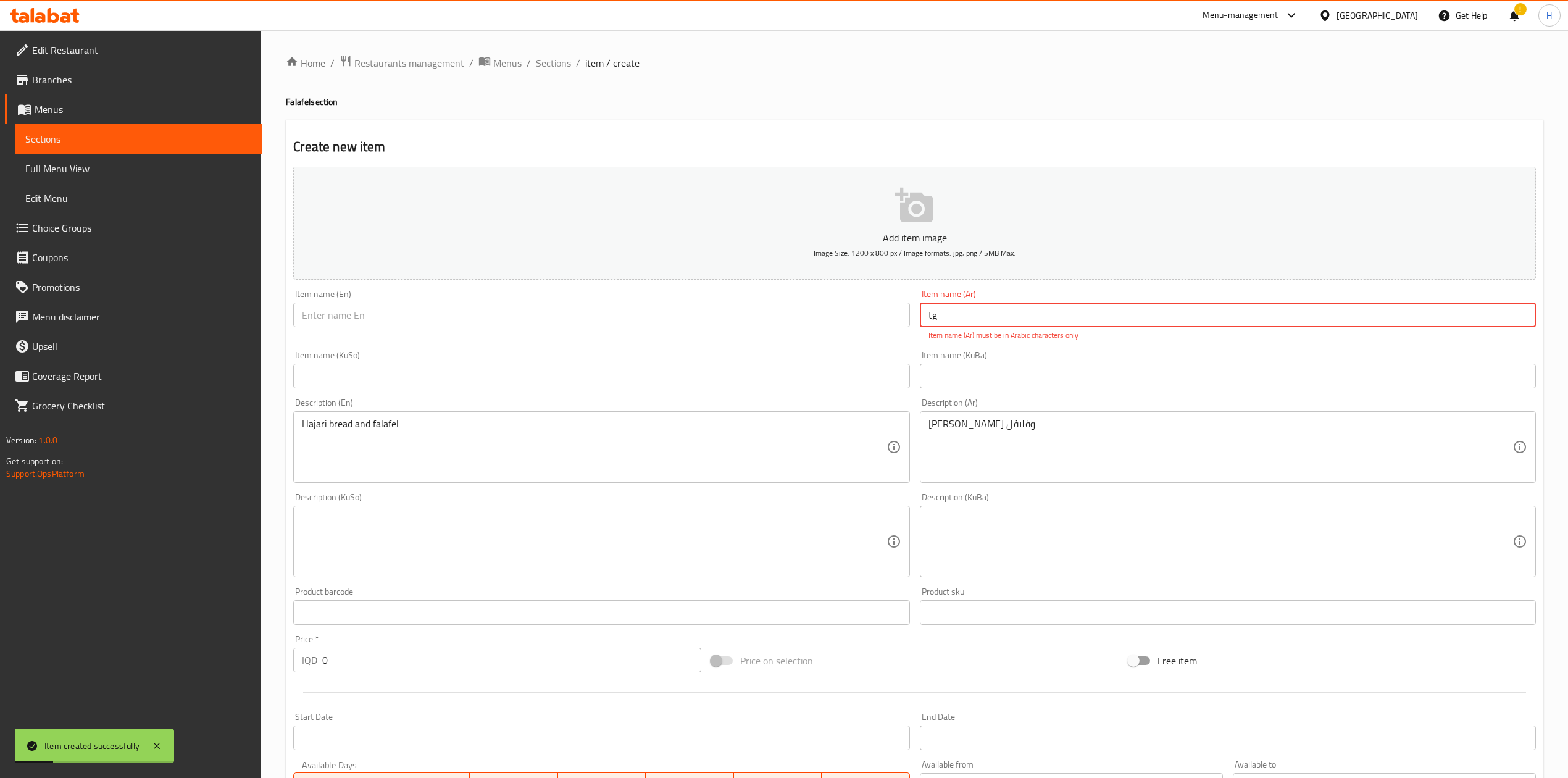
type input "t"
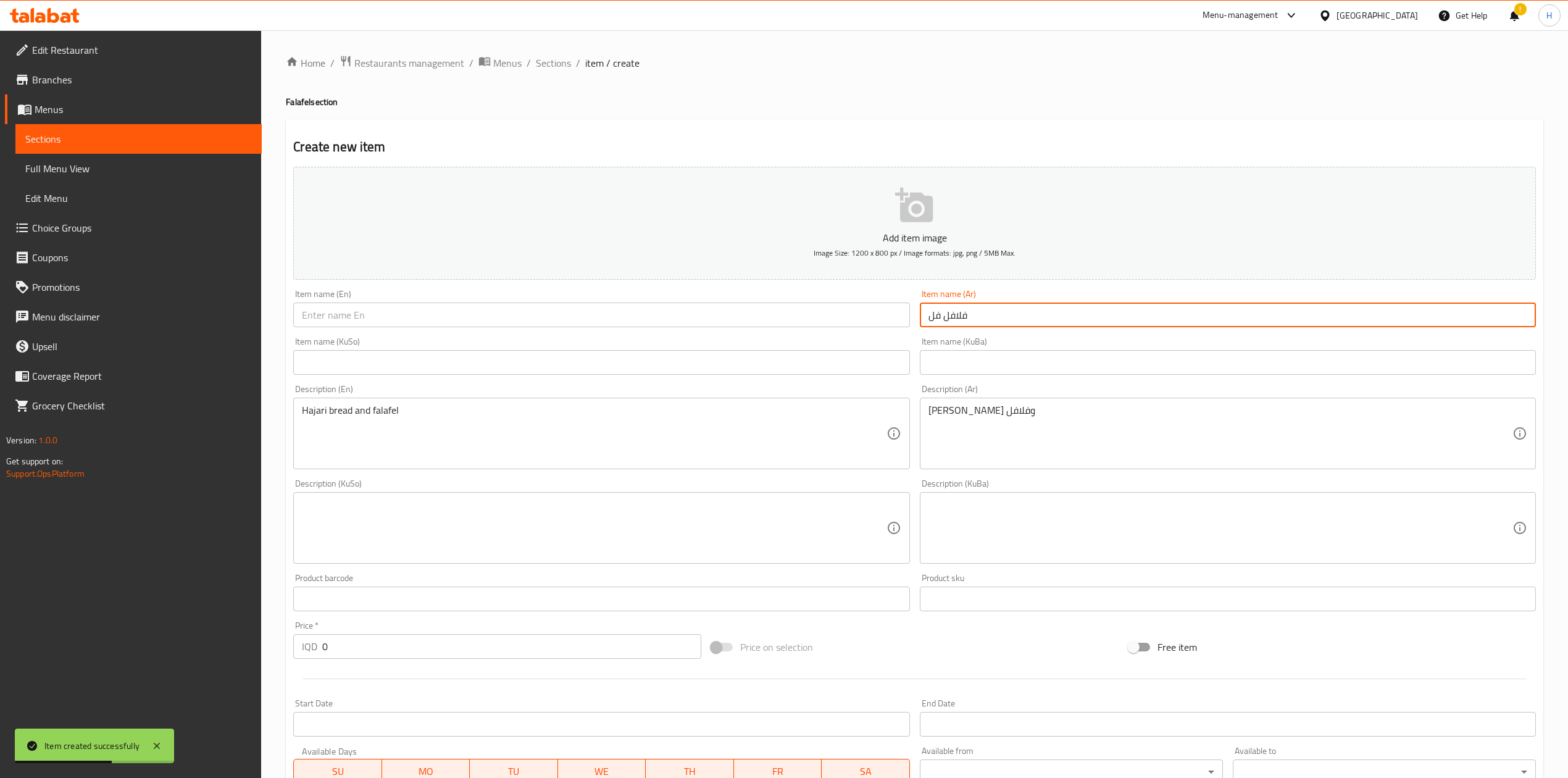
type input "فلافل فل"
click at [581, 312] on input "text" at bounding box center [601, 315] width 616 height 24
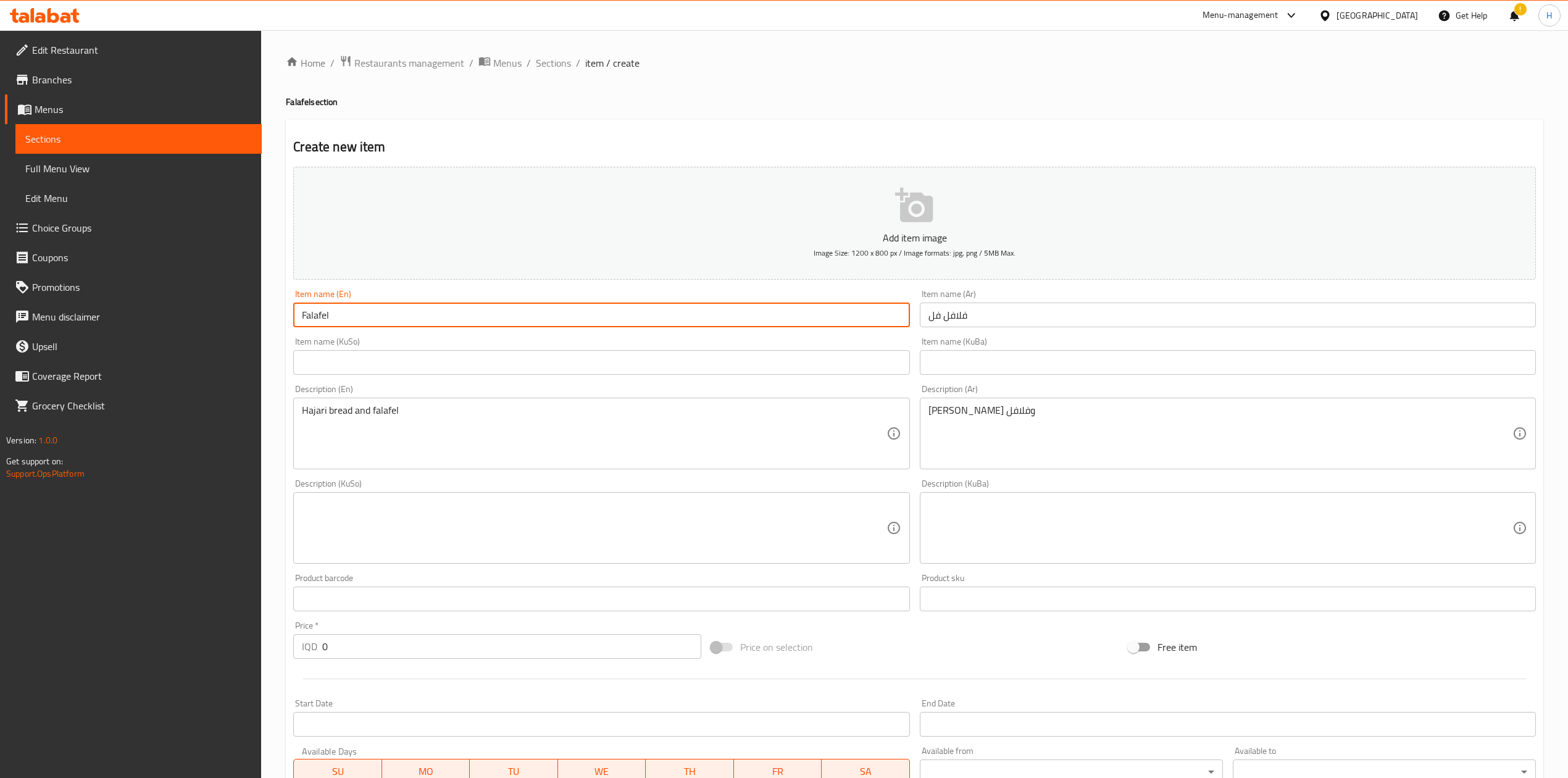
type input "Falafel"
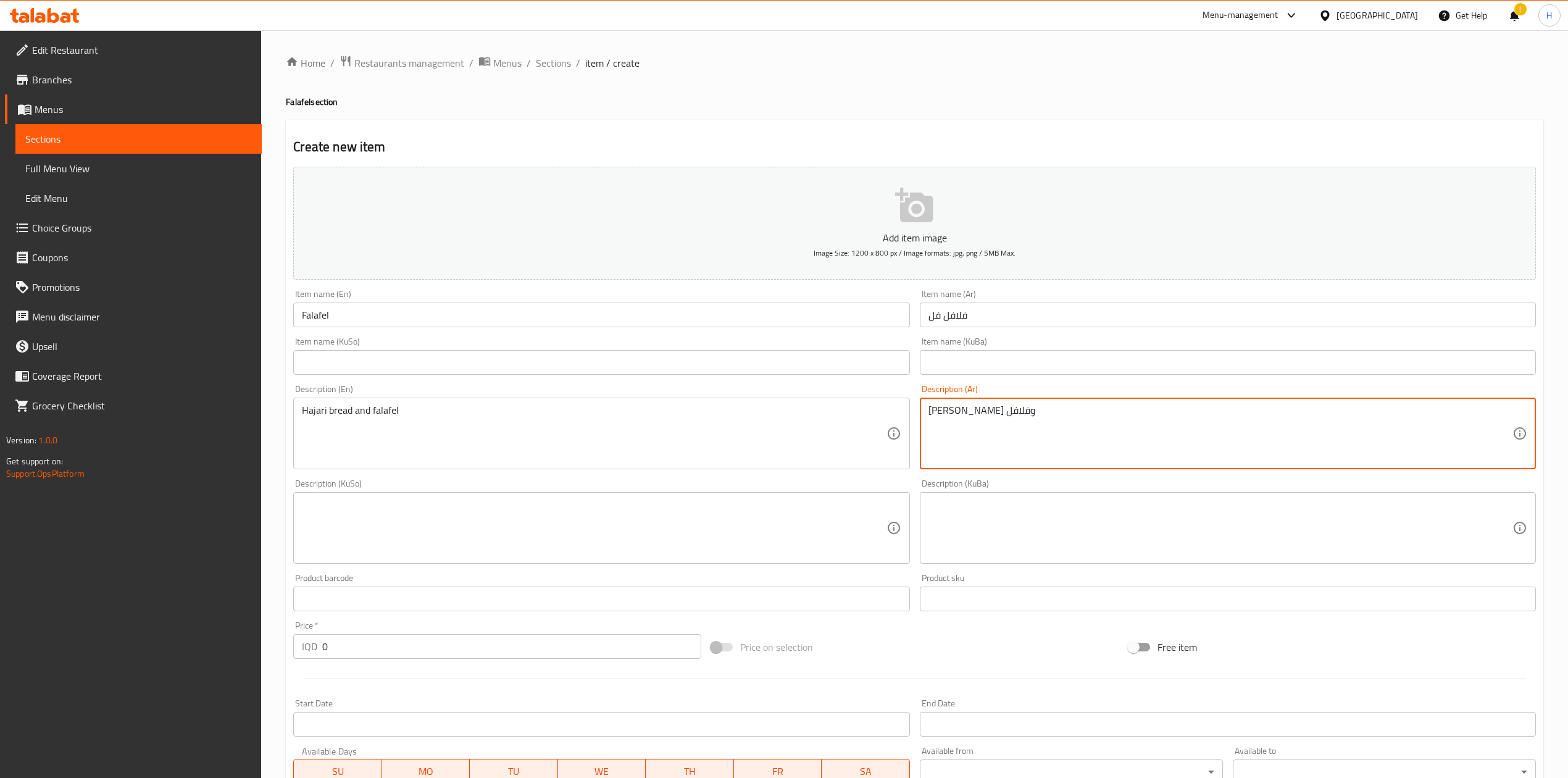
click at [989, 443] on textarea "[PERSON_NAME] وفلافل" at bounding box center [1220, 433] width 584 height 58
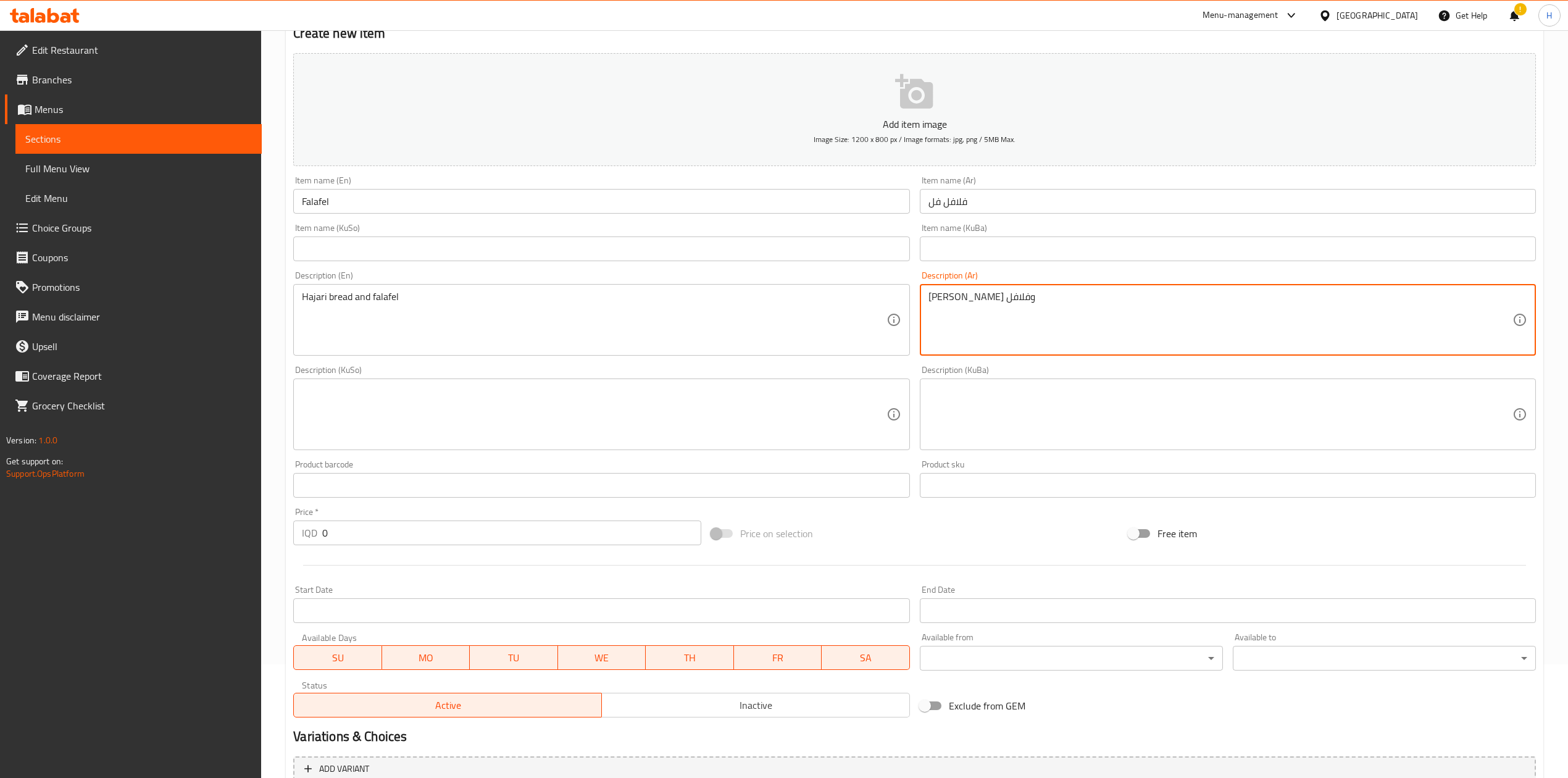
scroll to position [236, 0]
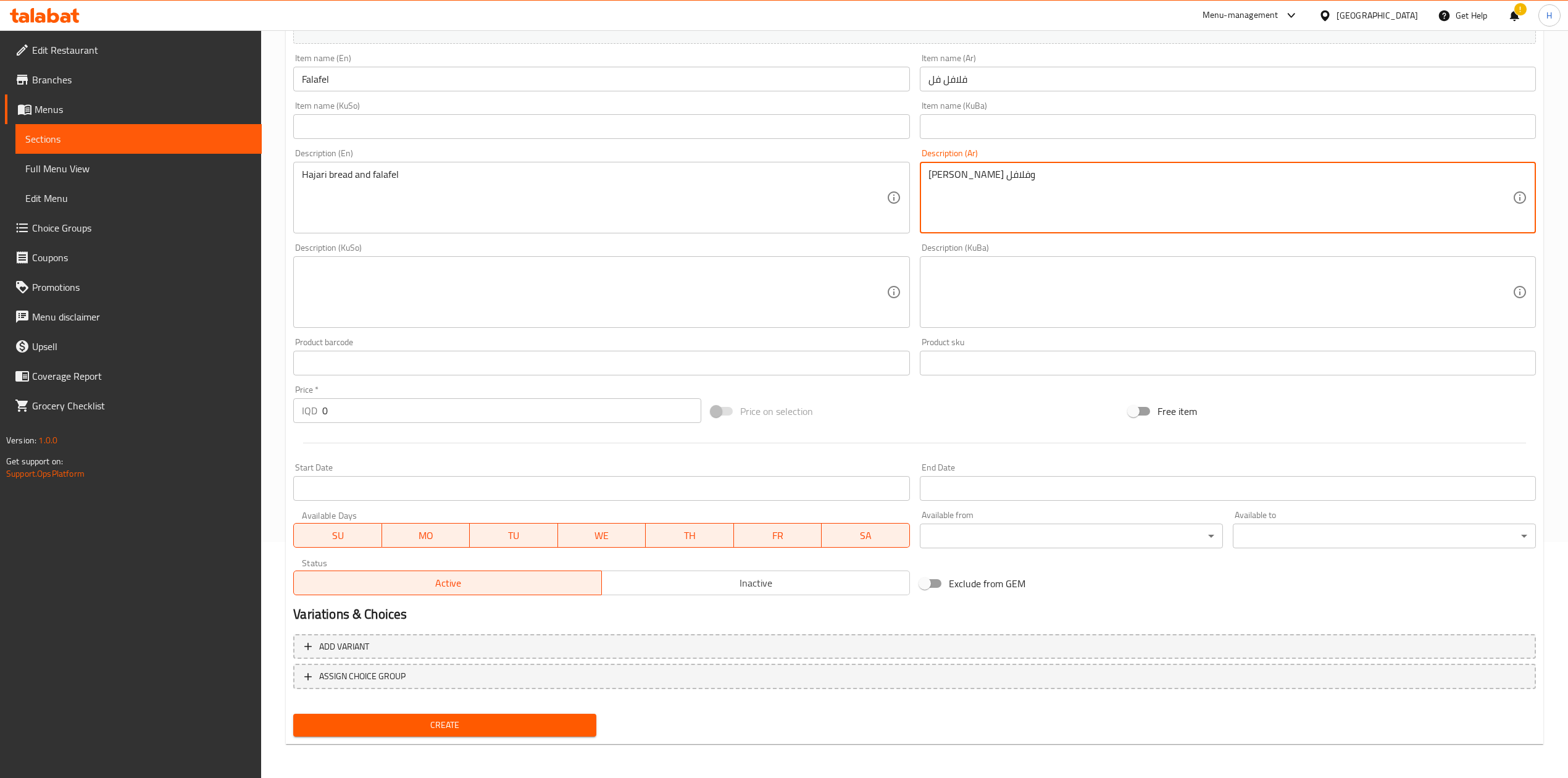
click at [374, 408] on input "0" at bounding box center [511, 410] width 379 height 24
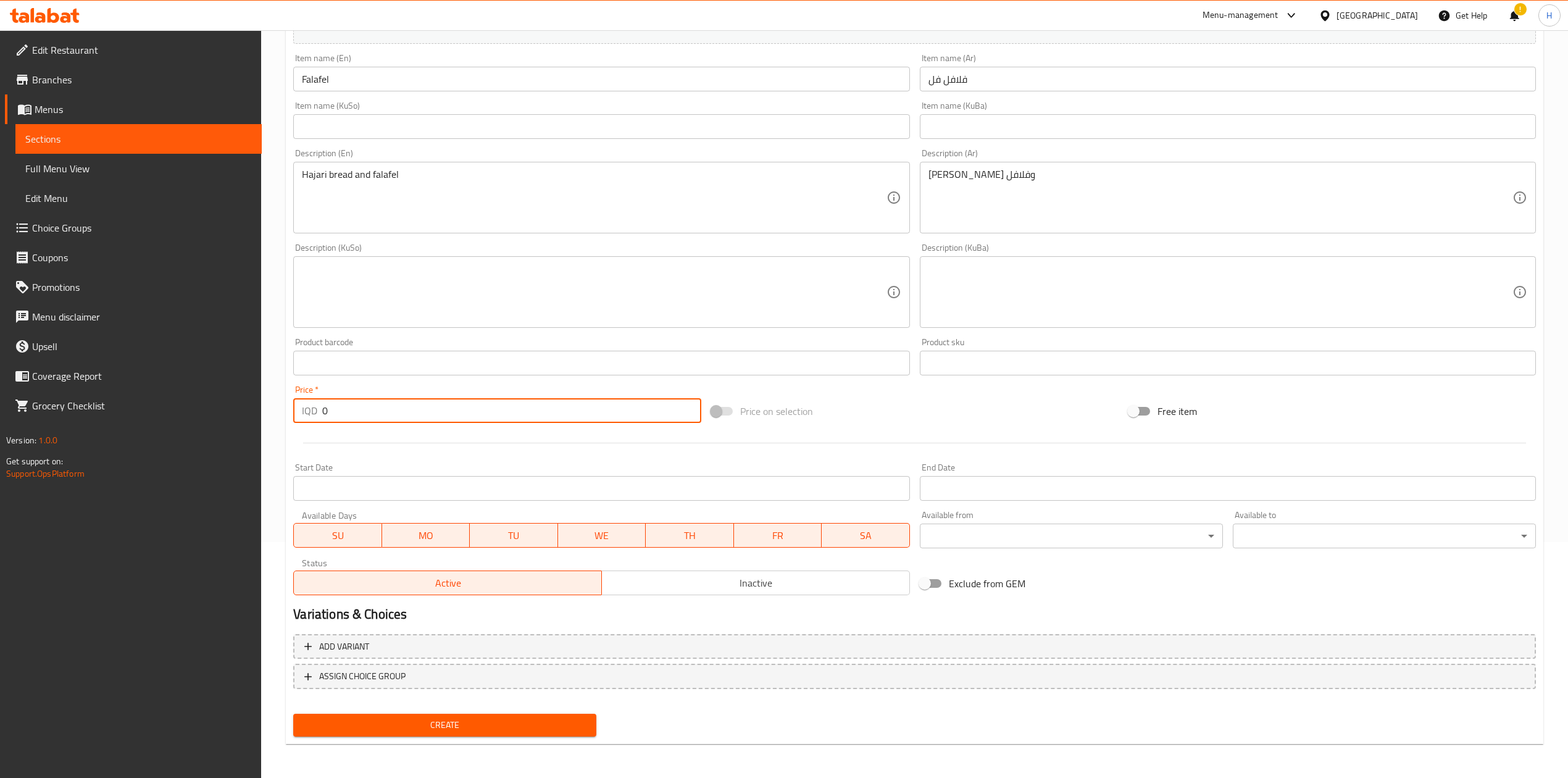
click at [374, 408] on input "0" at bounding box center [511, 410] width 379 height 24
type input "1000"
click at [426, 726] on span "Create" at bounding box center [445, 725] width 284 height 15
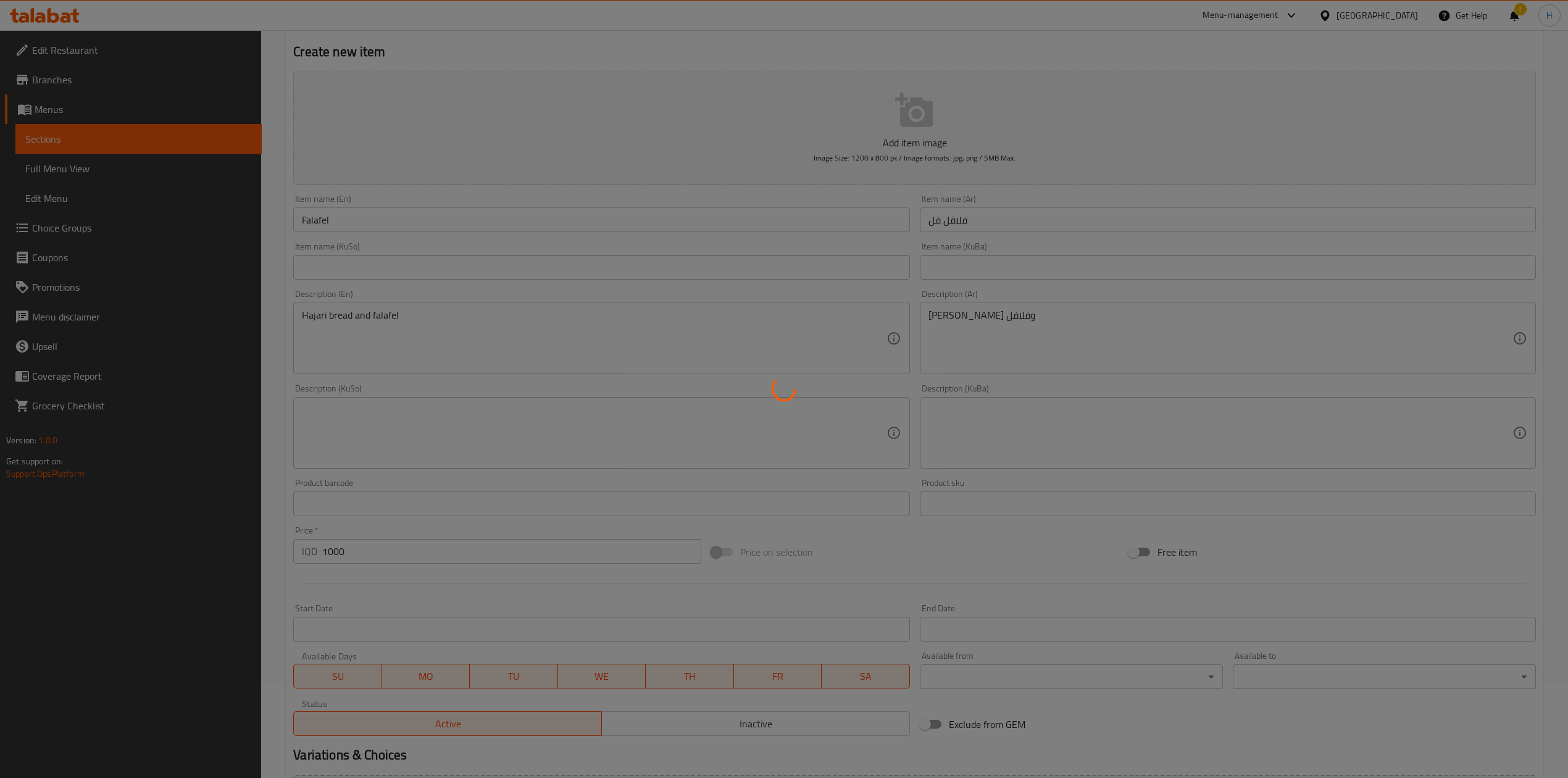
scroll to position [0, 0]
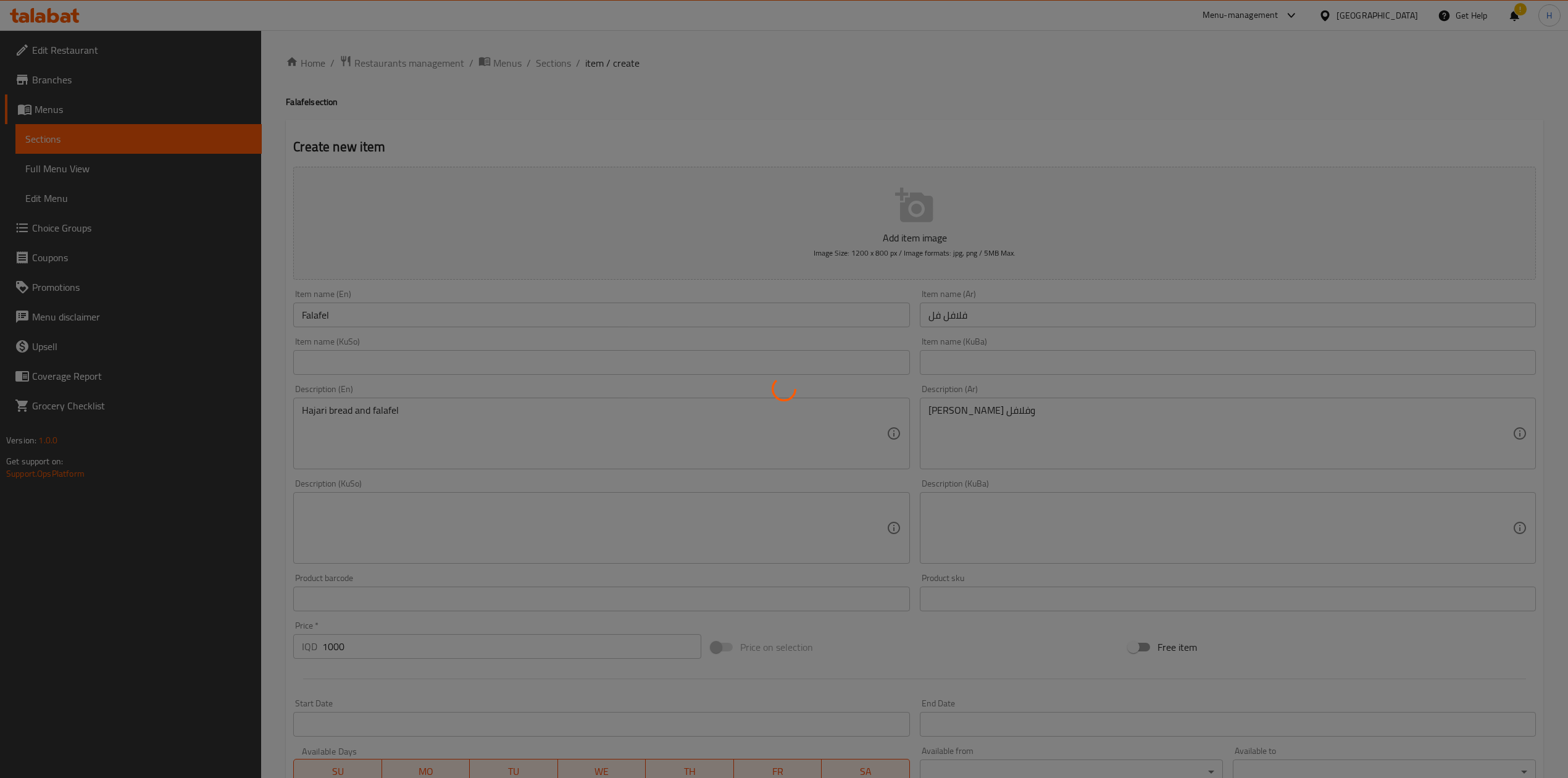
type input "0"
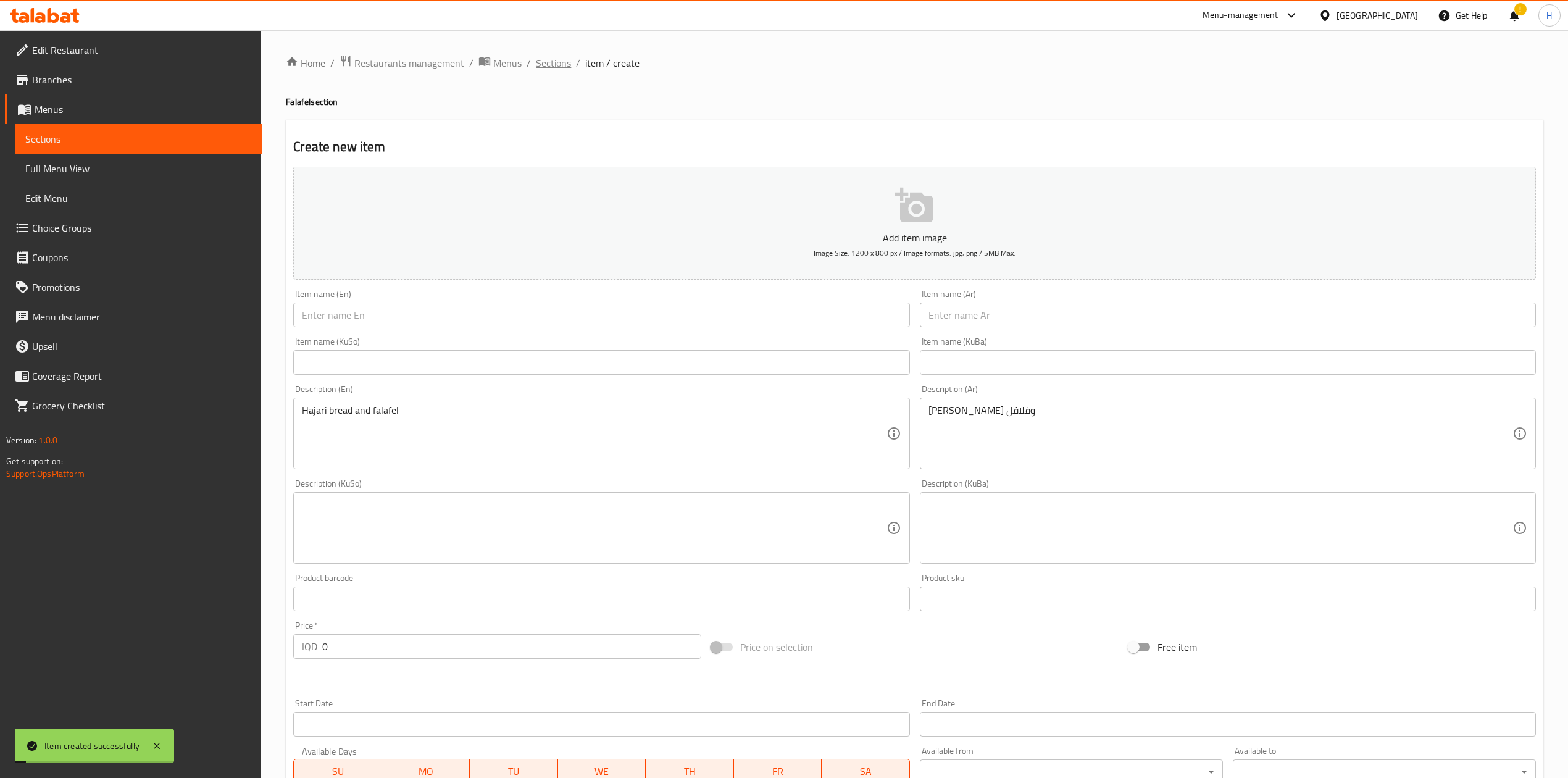
click at [556, 63] on span "Sections" at bounding box center [553, 63] width 35 height 15
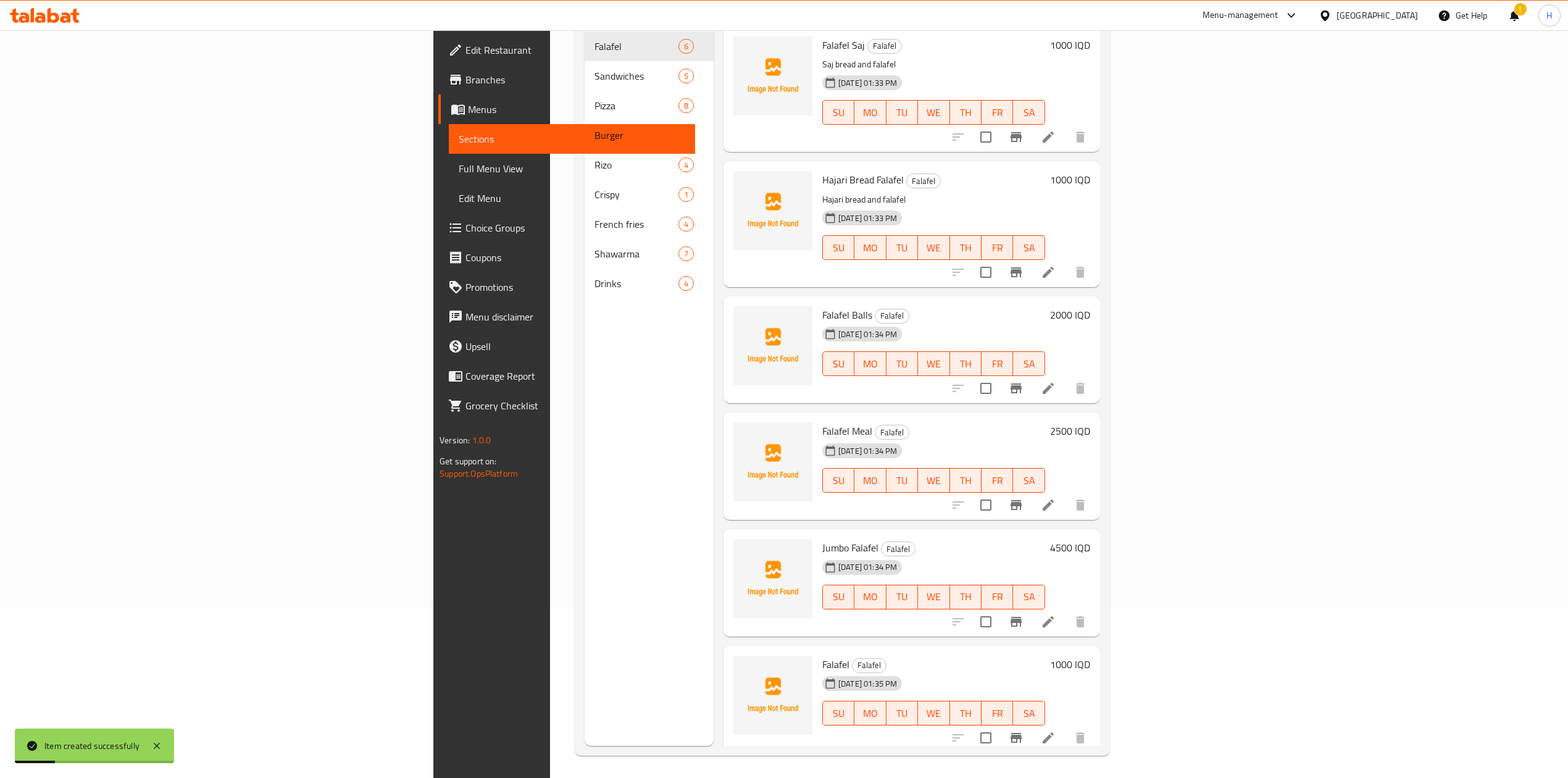
scroll to position [173, 0]
